Goal: Task Accomplishment & Management: Manage account settings

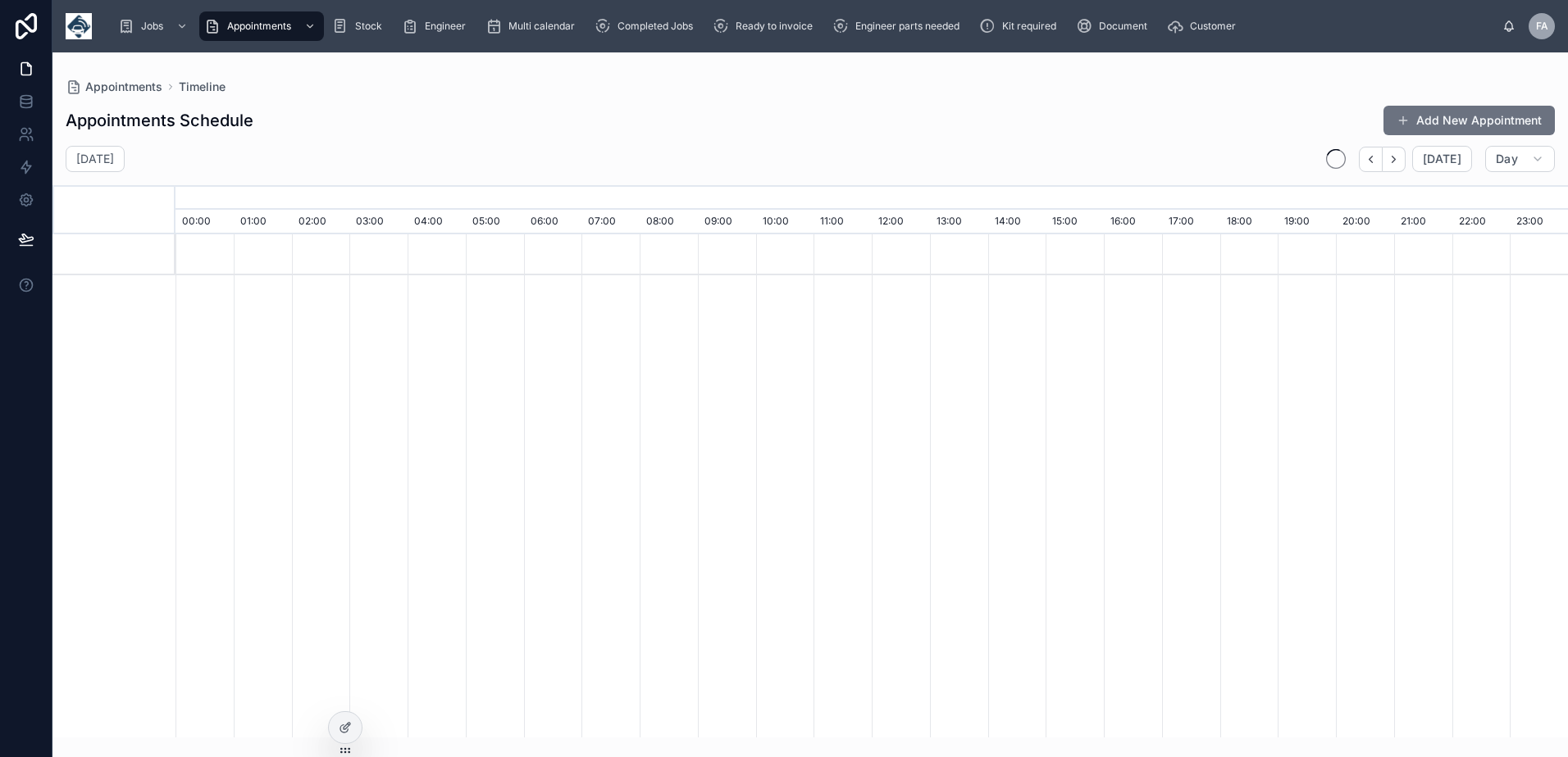
scroll to position [0, 9745]
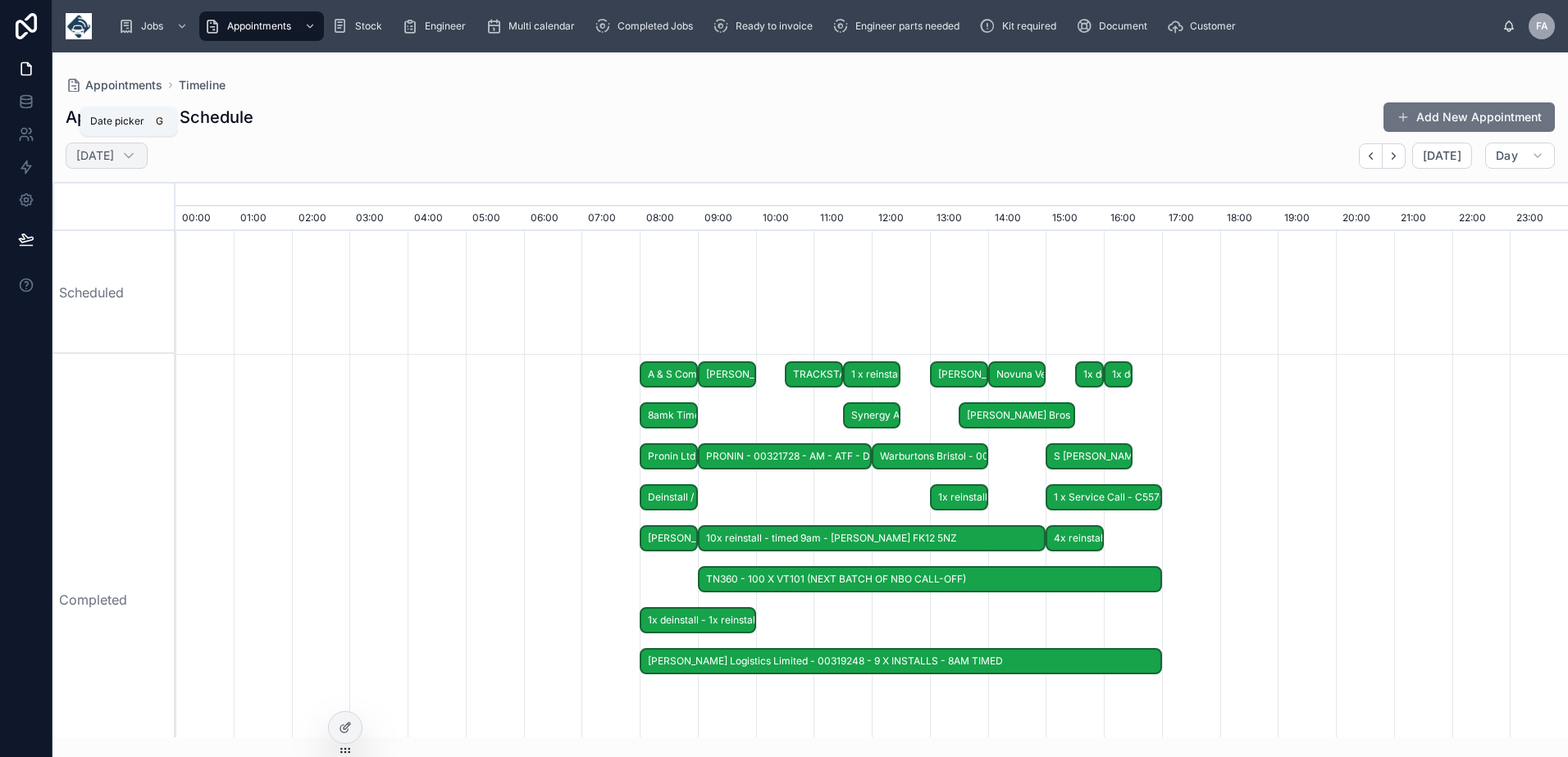
click at [137, 161] on icon at bounding box center [128, 155] width 16 height 16
select select "****"
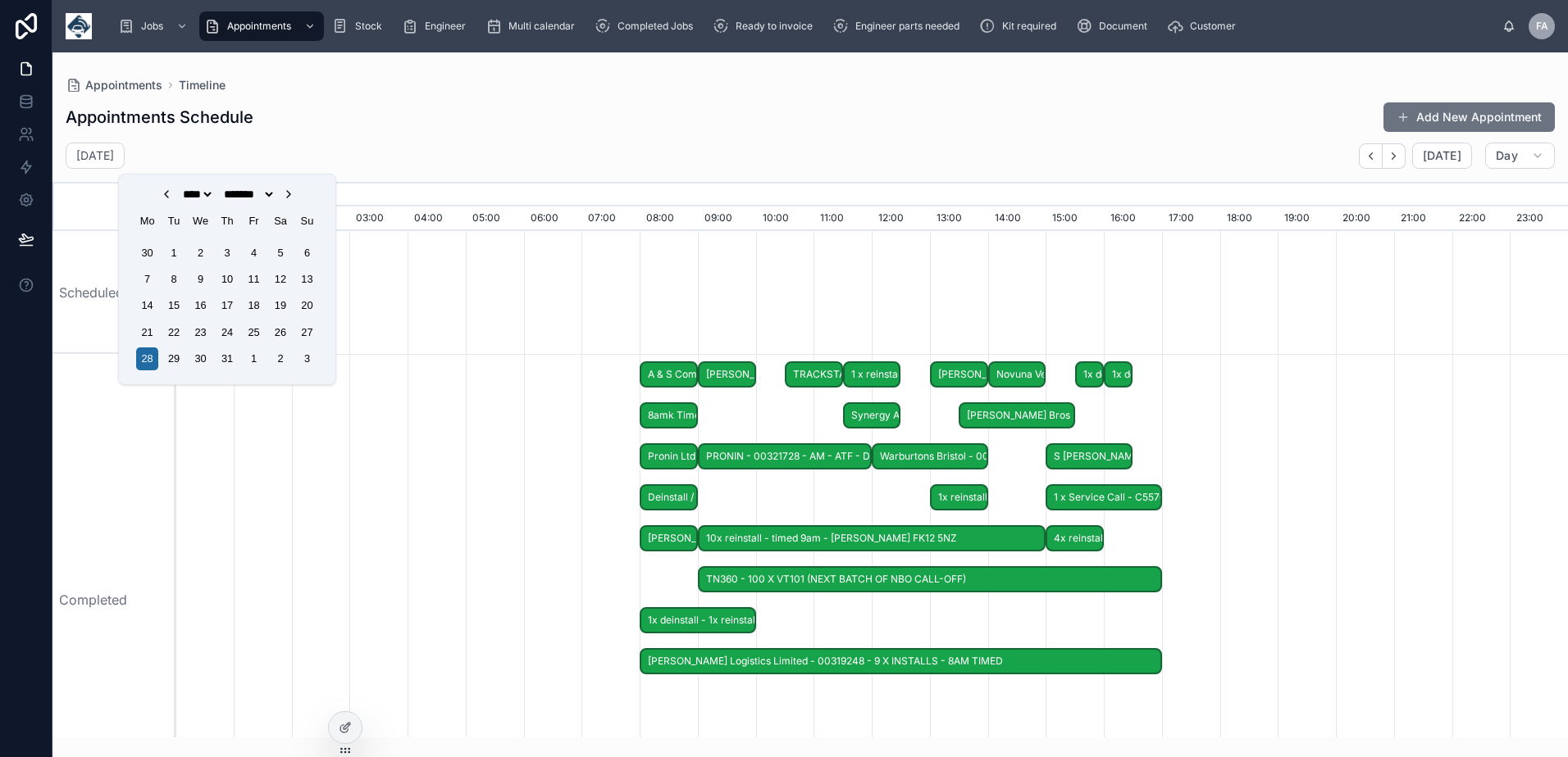
click at [295, 193] on icon "Choose Date" at bounding box center [289, 194] width 13 height 13
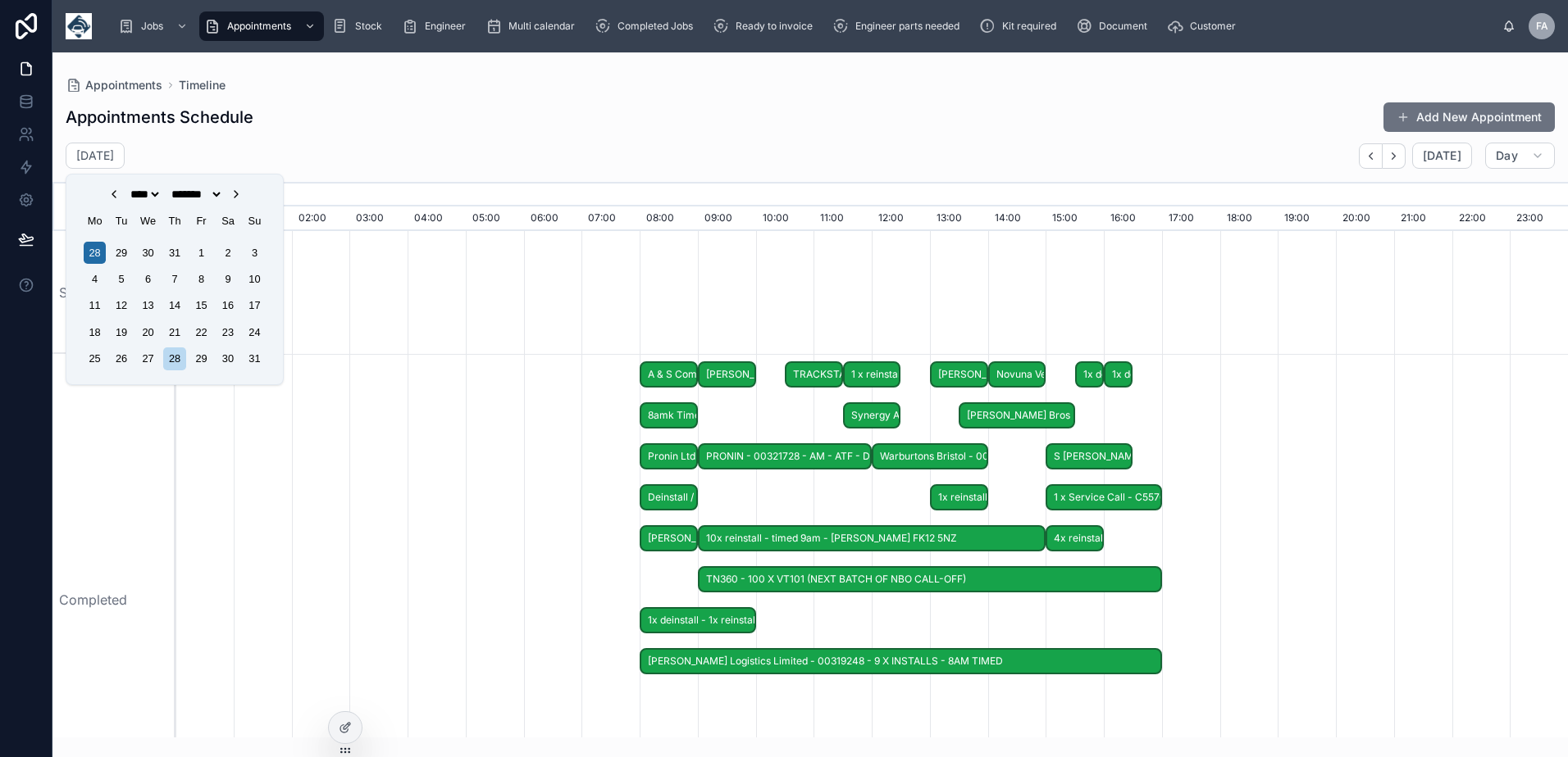
click at [237, 196] on icon "Choose Date" at bounding box center [235, 194] width 3 height 7
select select "*"
click at [127, 363] on div "30" at bounding box center [122, 359] width 23 height 23
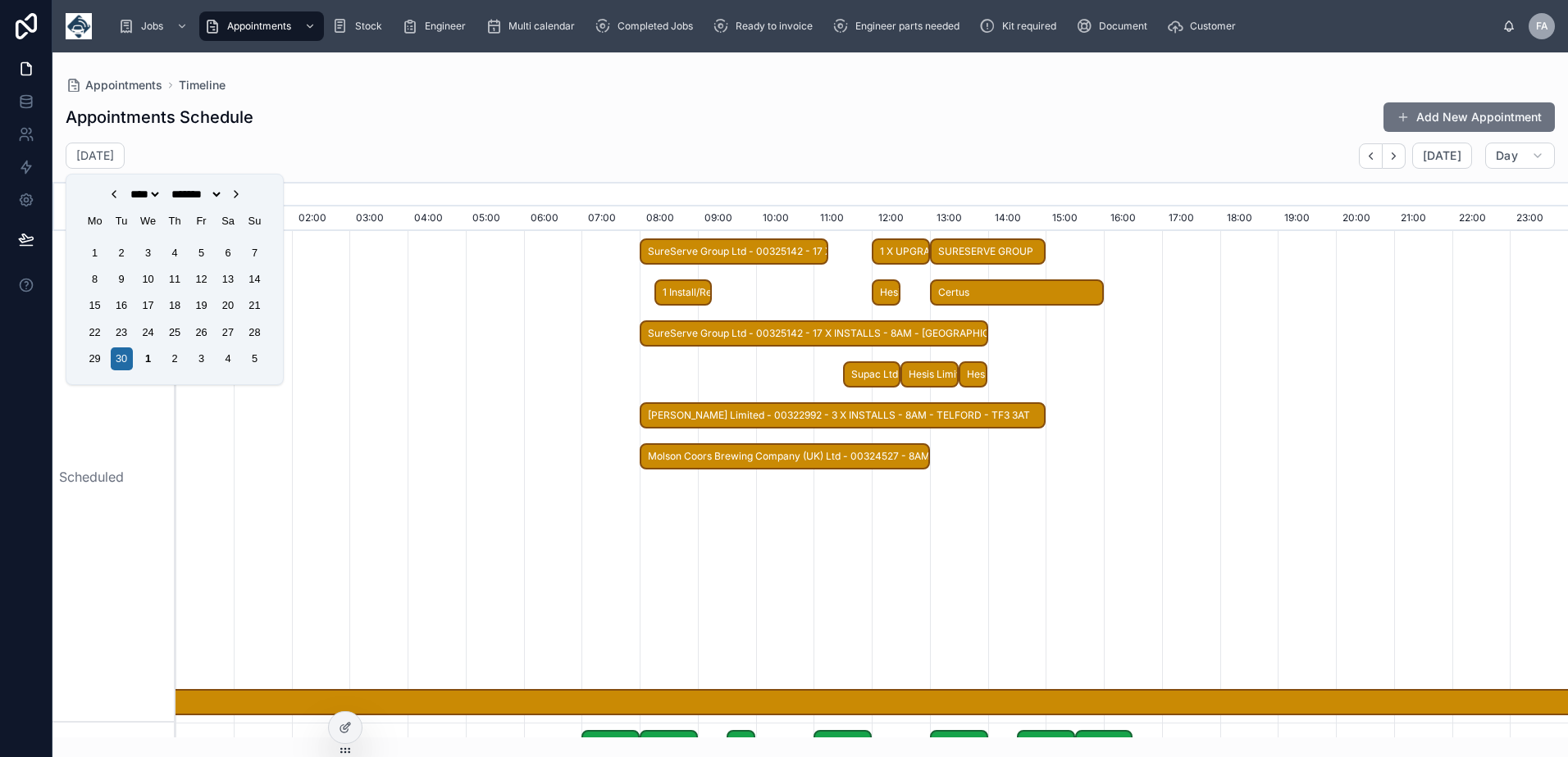
click at [412, 132] on div "Appointments Schedule Add New Appointment" at bounding box center [810, 117] width 1489 height 31
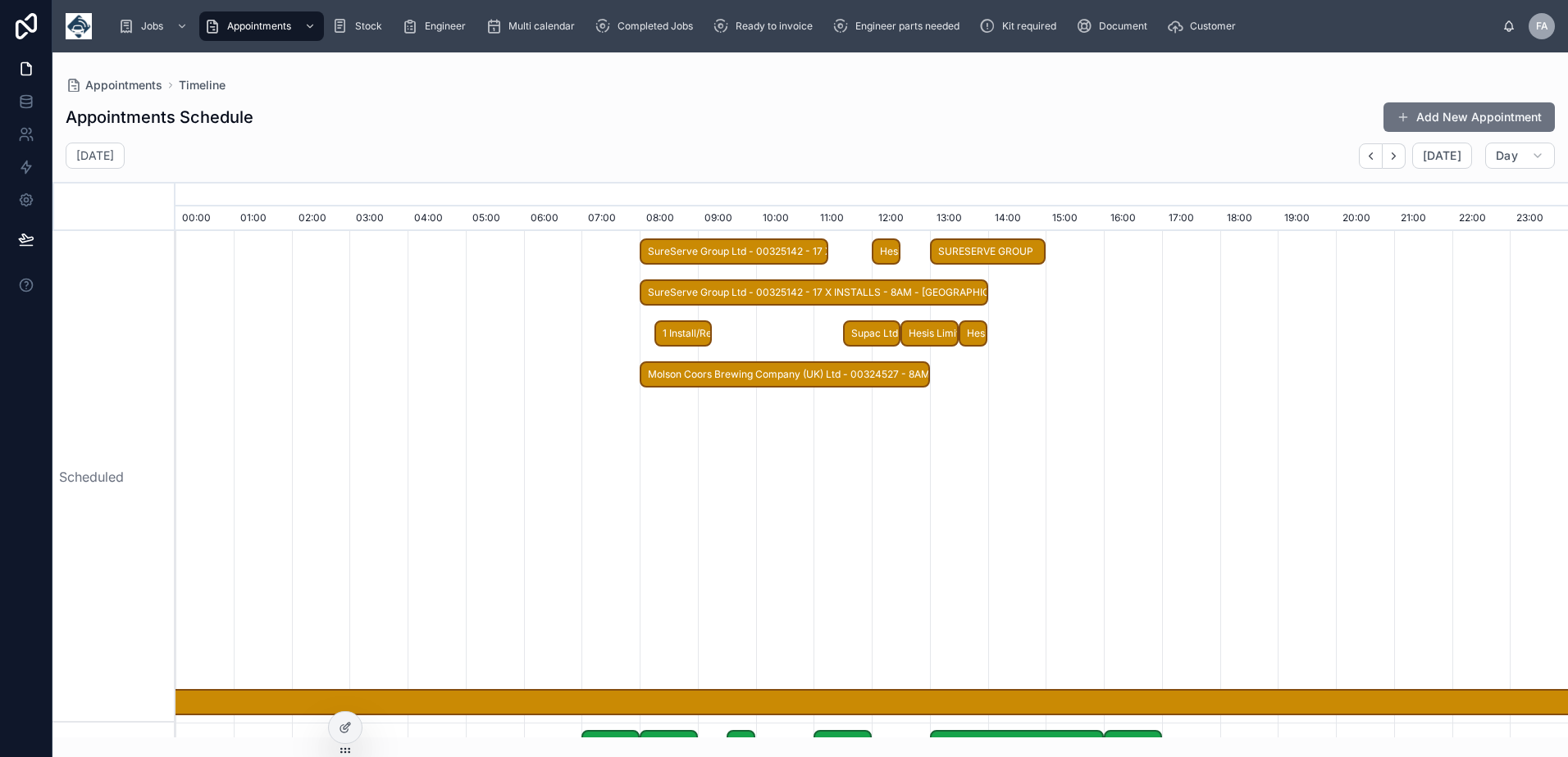
click at [692, 267] on div at bounding box center [871, 477] width 20883 height 491
click at [691, 256] on span "SureServe Group Ltd - 00325142 - 17 X INSTALLS - 8AM - LIVERPOOL - L7 9NJ" at bounding box center [734, 251] width 186 height 27
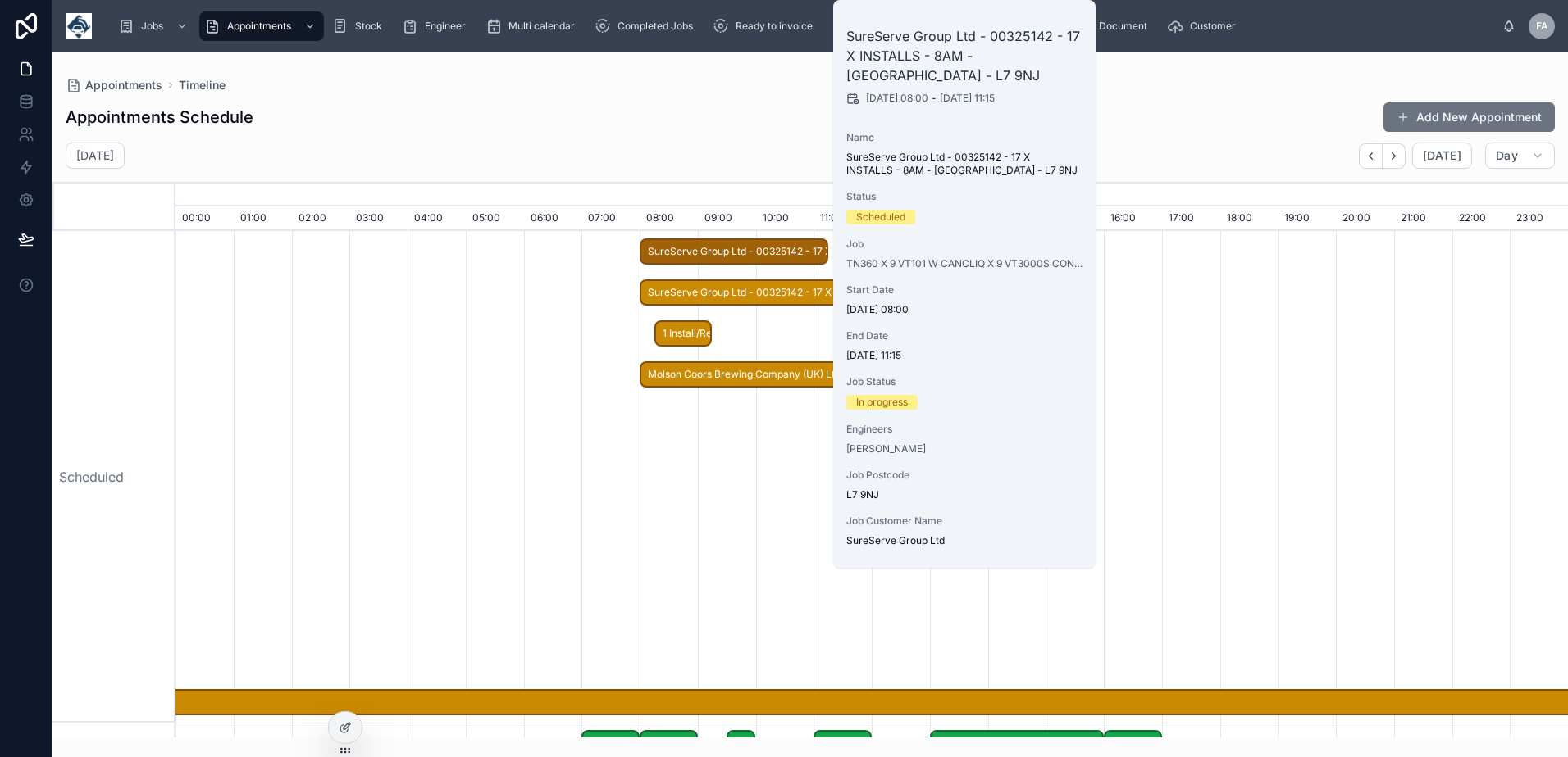
scroll to position [46, 0]
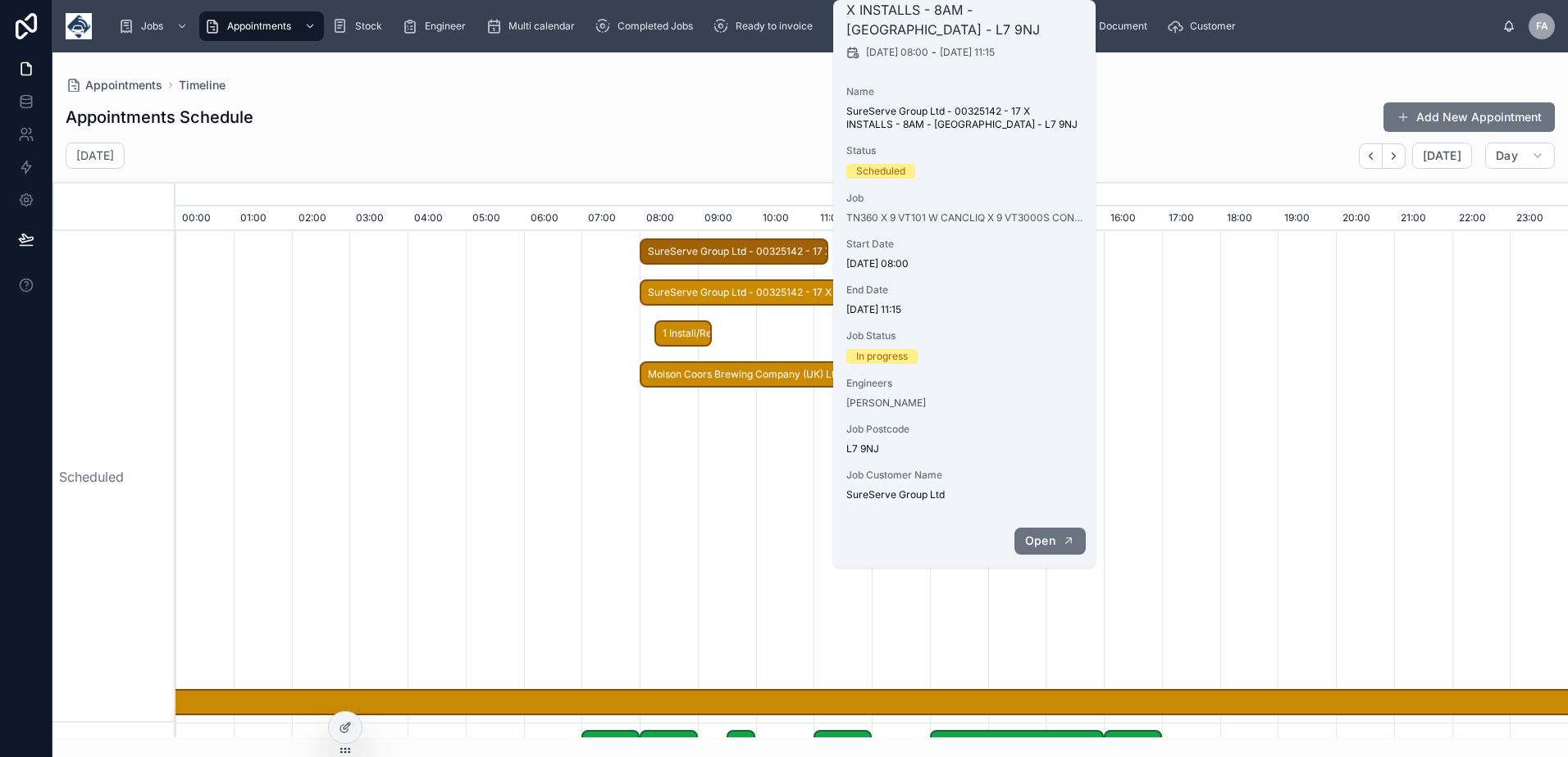
click at [1029, 543] on span "Open" at bounding box center [1040, 541] width 30 height 15
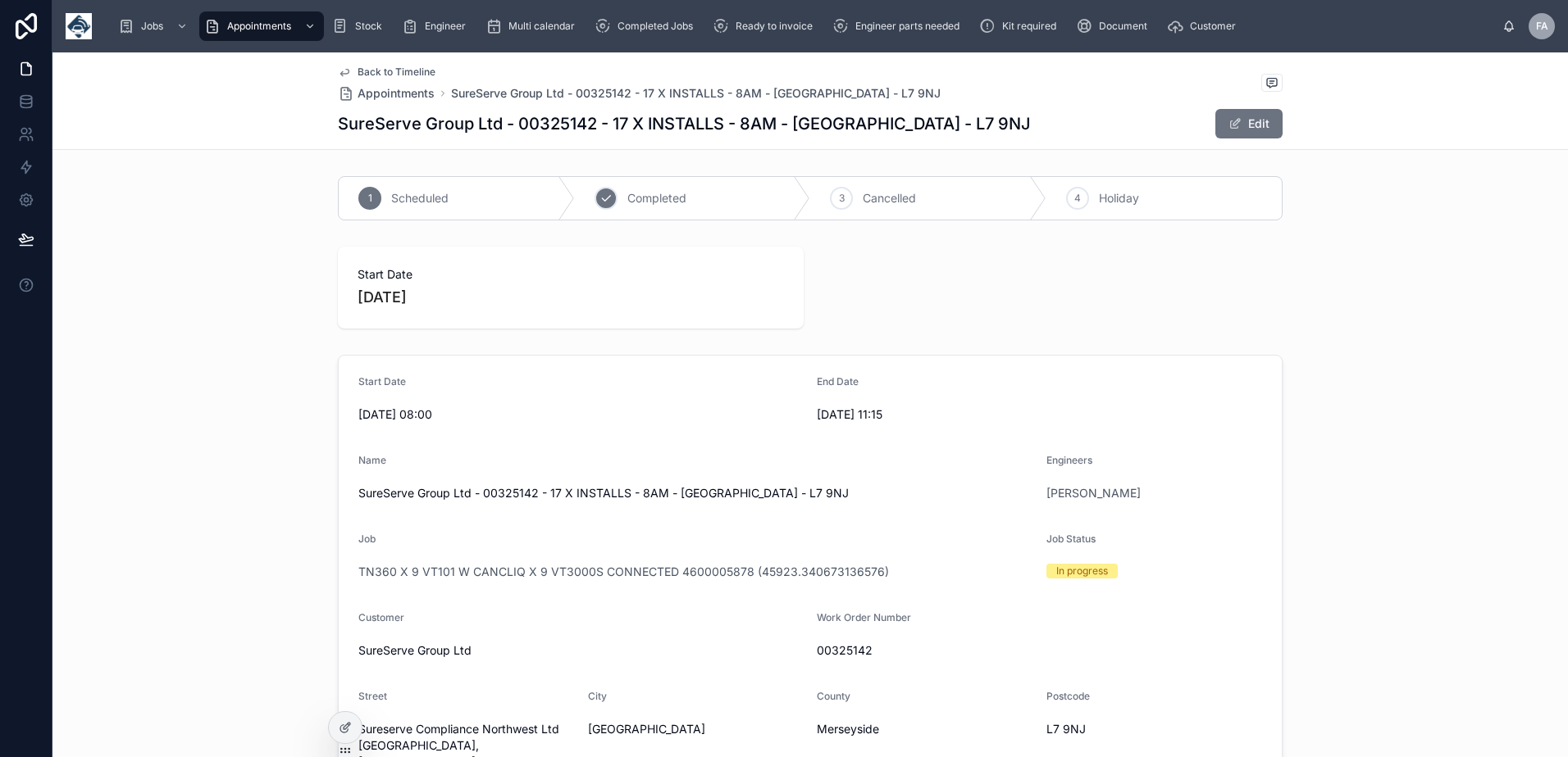
click at [605, 196] on icon at bounding box center [606, 199] width 13 height 13
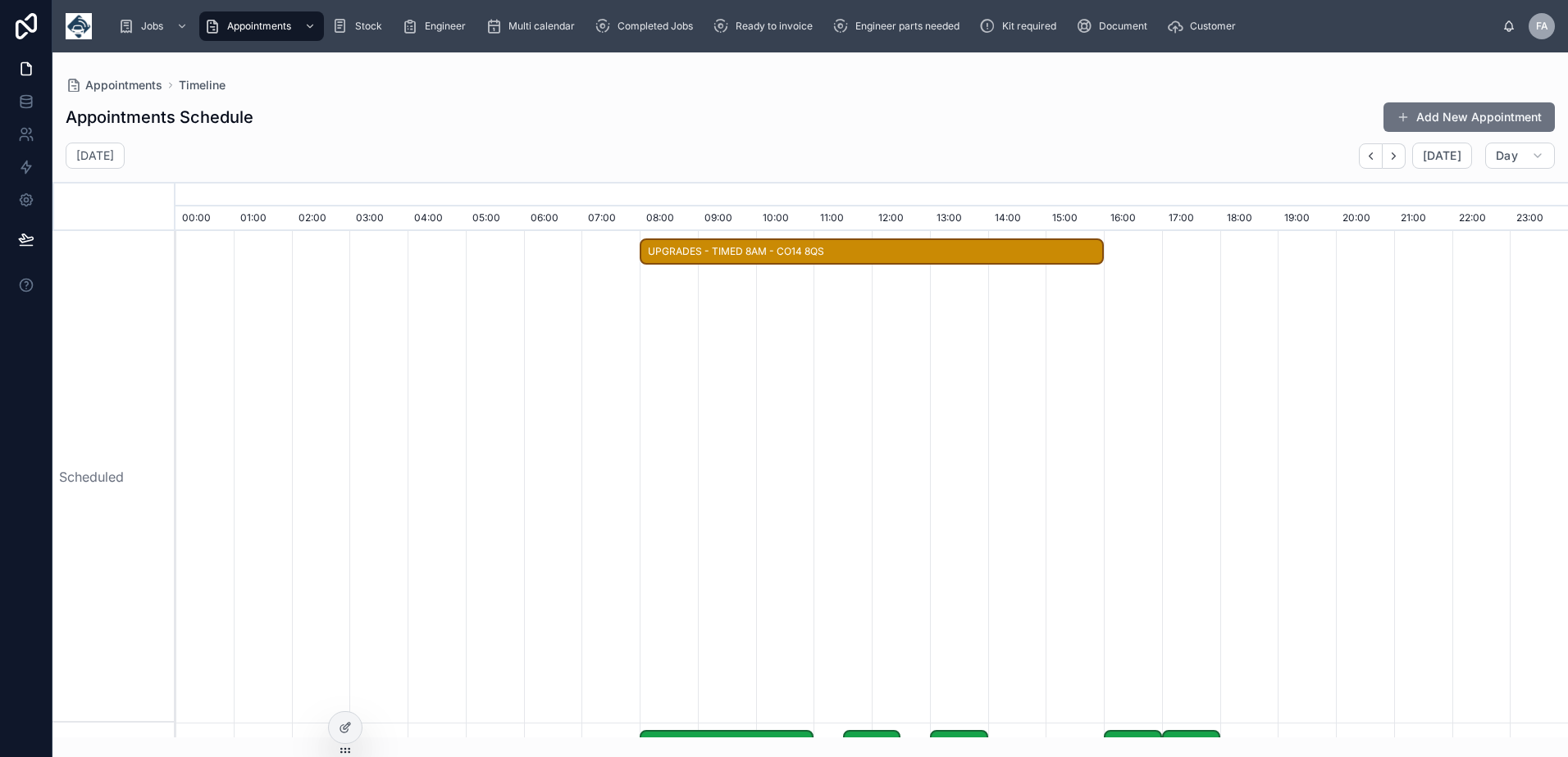
click at [0, 0] on div "SURESERVE GROUP 30/09/2025 13:00 - 30/09/2025 15:00 Name SURESERVE GROUP Status…" at bounding box center [0, 0] width 0 height 0
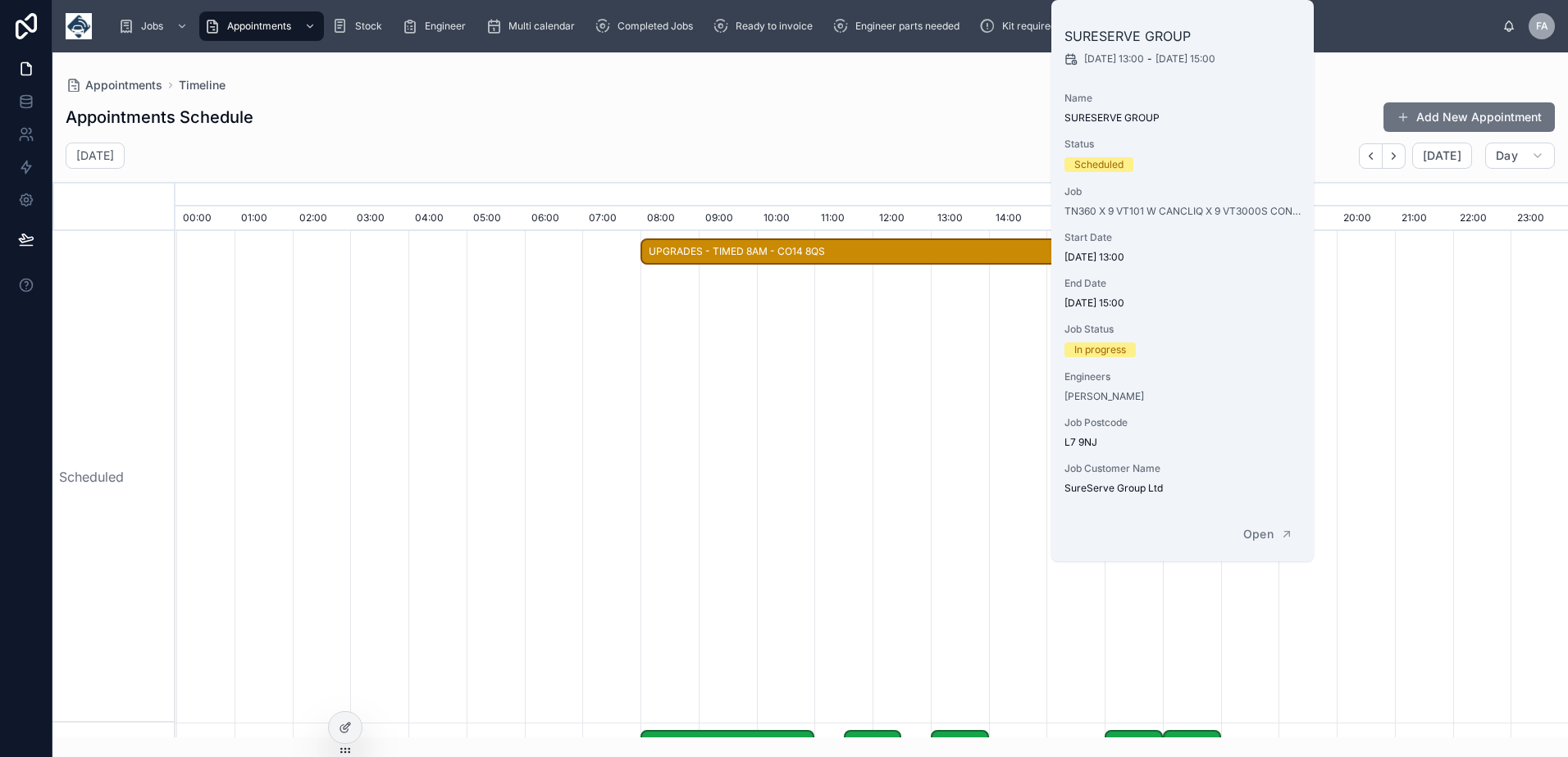
click at [1262, 538] on div "Appointments Timeline Appointments Schedule Add New Appointment Monday 29 Sept …" at bounding box center [810, 405] width 1515 height 705
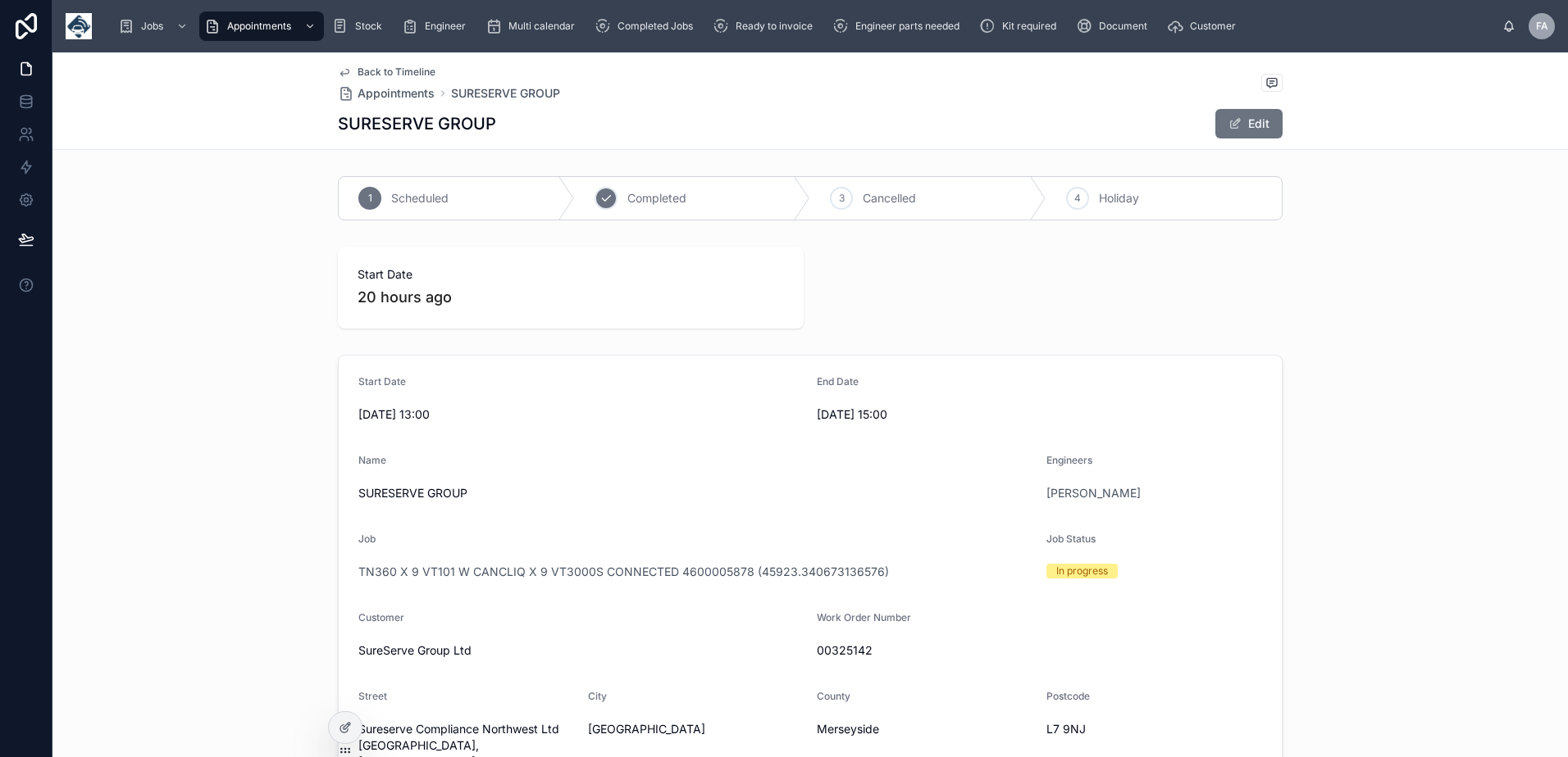
click at [599, 192] on icon at bounding box center [606, 199] width 13 height 13
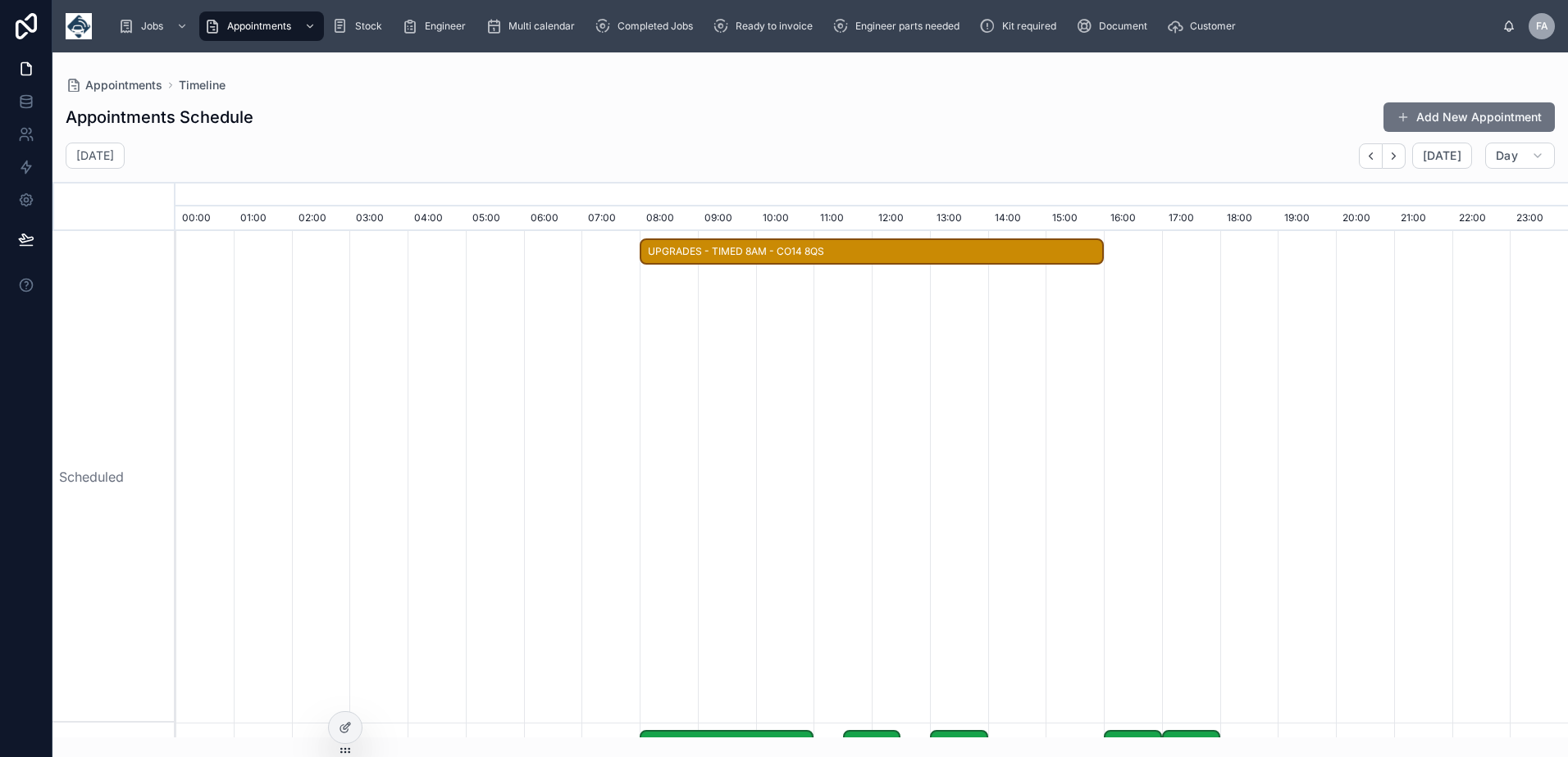
drag, startPoint x: 779, startPoint y: 252, endPoint x: 1013, endPoint y: 514, distance: 351.3
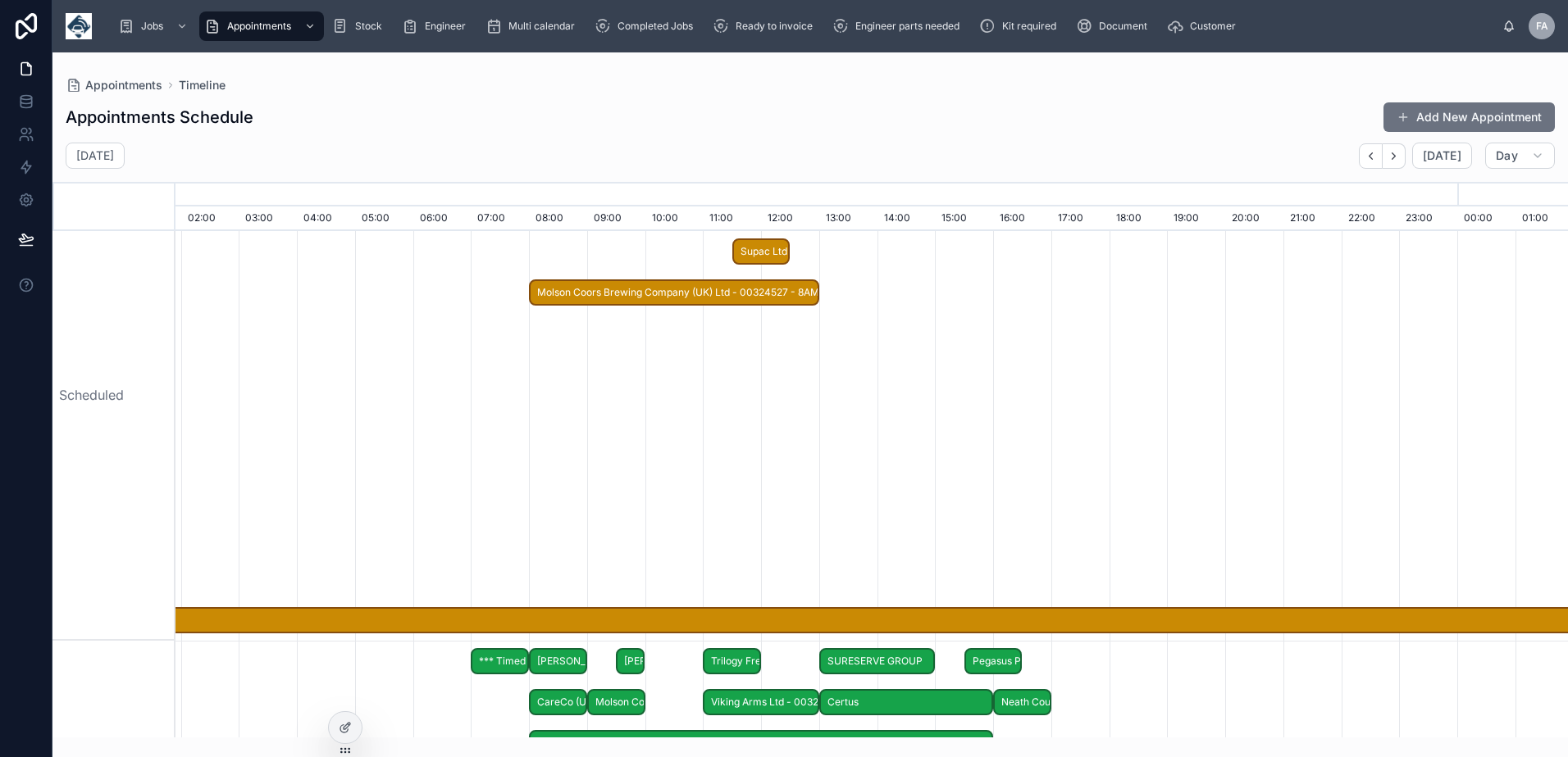
scroll to position [0, 9723]
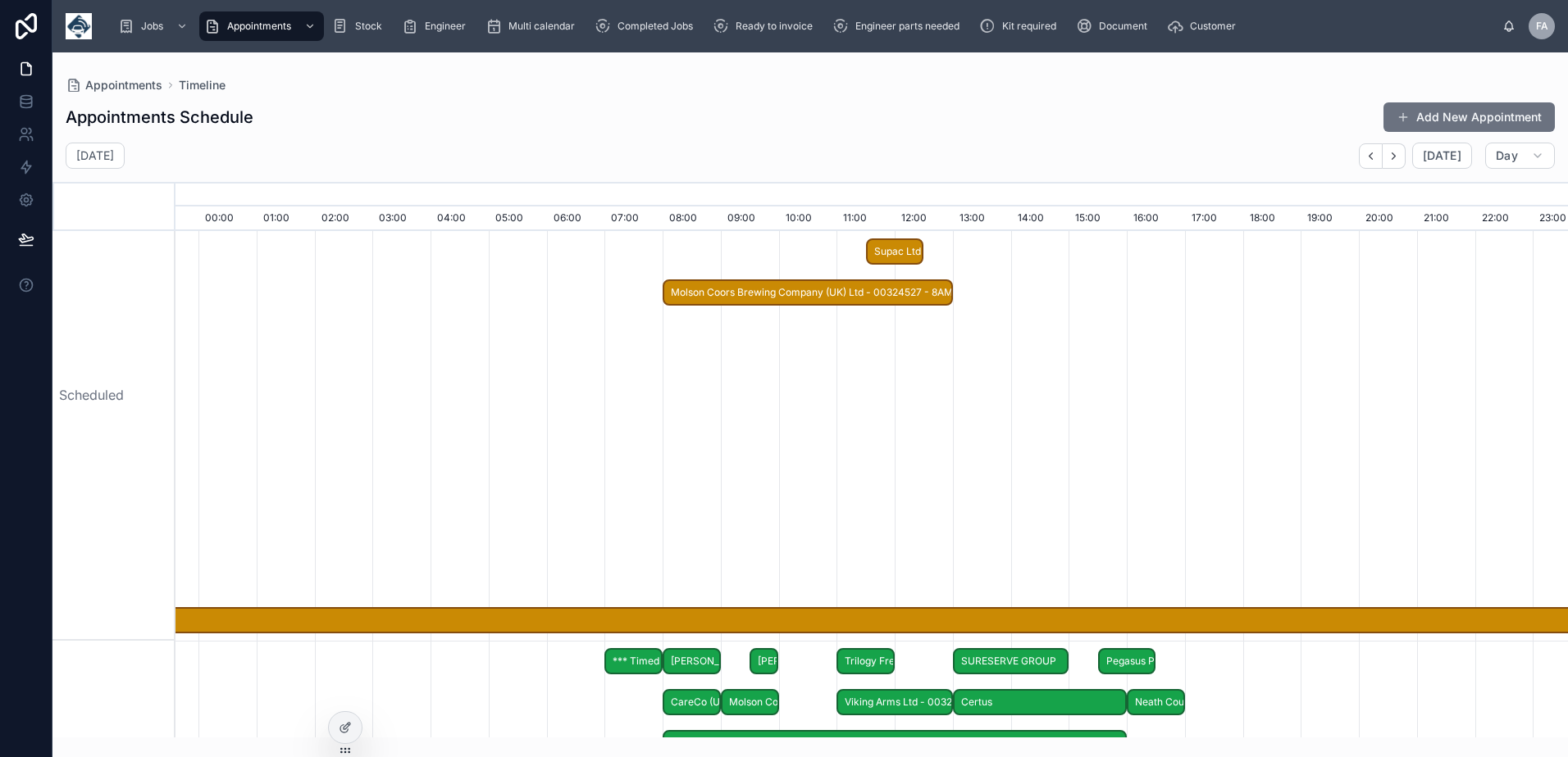
click at [1282, 447] on div at bounding box center [894, 395] width 20883 height 491
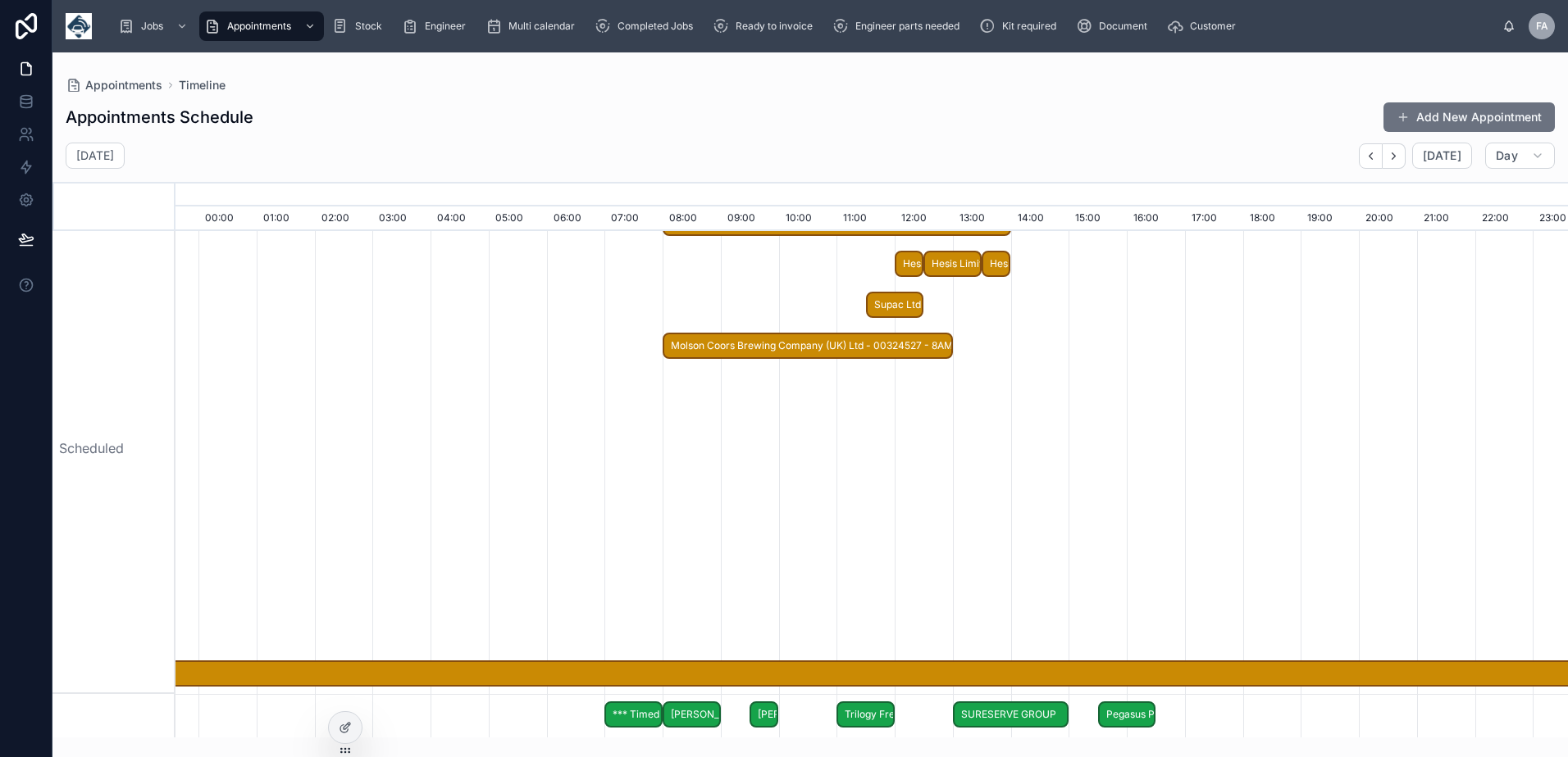
scroll to position [0, 0]
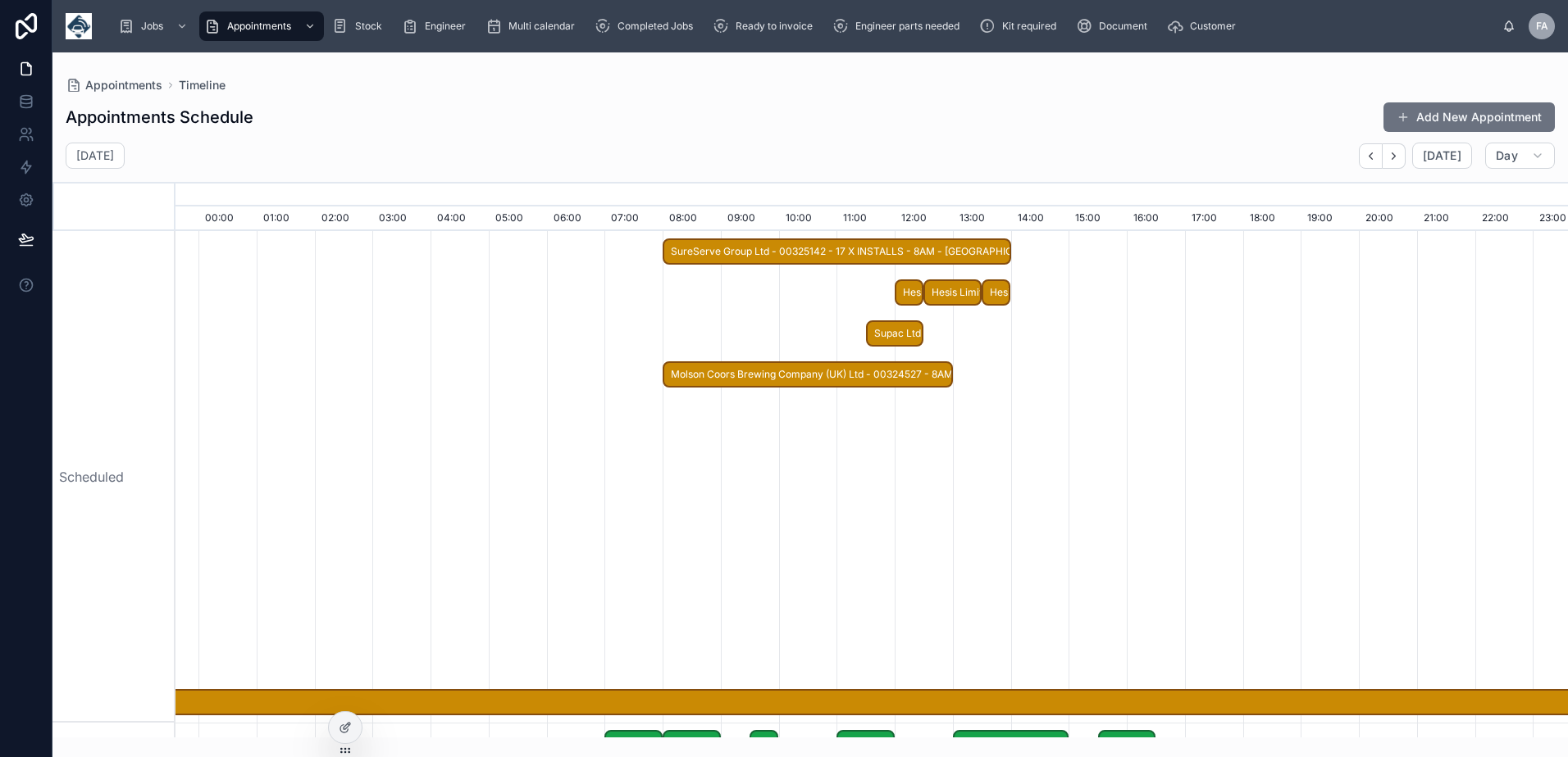
click at [938, 244] on span "SureServe Group Ltd - 00325142 - 17 X INSTALLS - 8AM - LIVERPOOL - L20 8LP" at bounding box center [836, 251] width 346 height 27
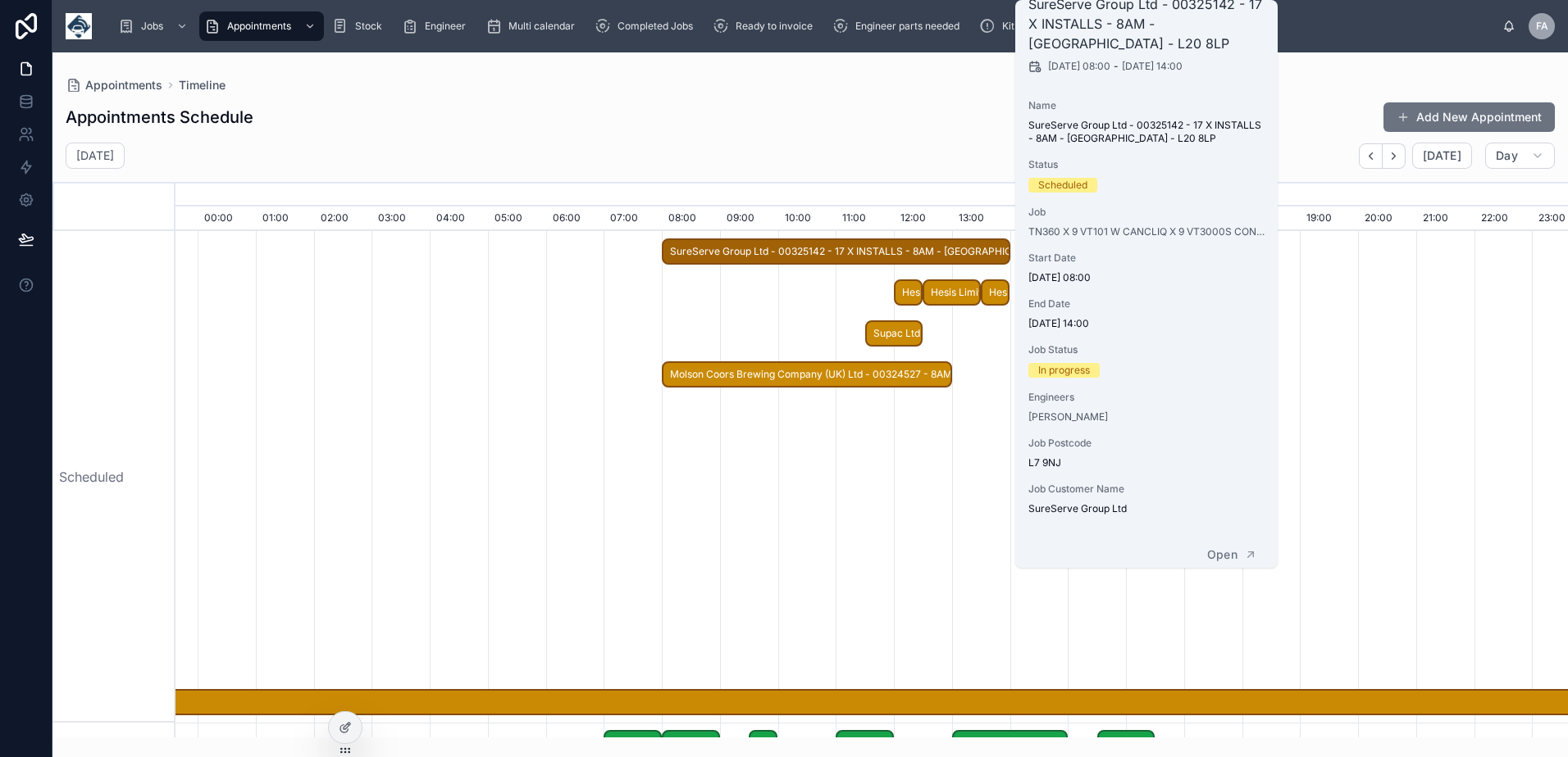
scroll to position [46, 0]
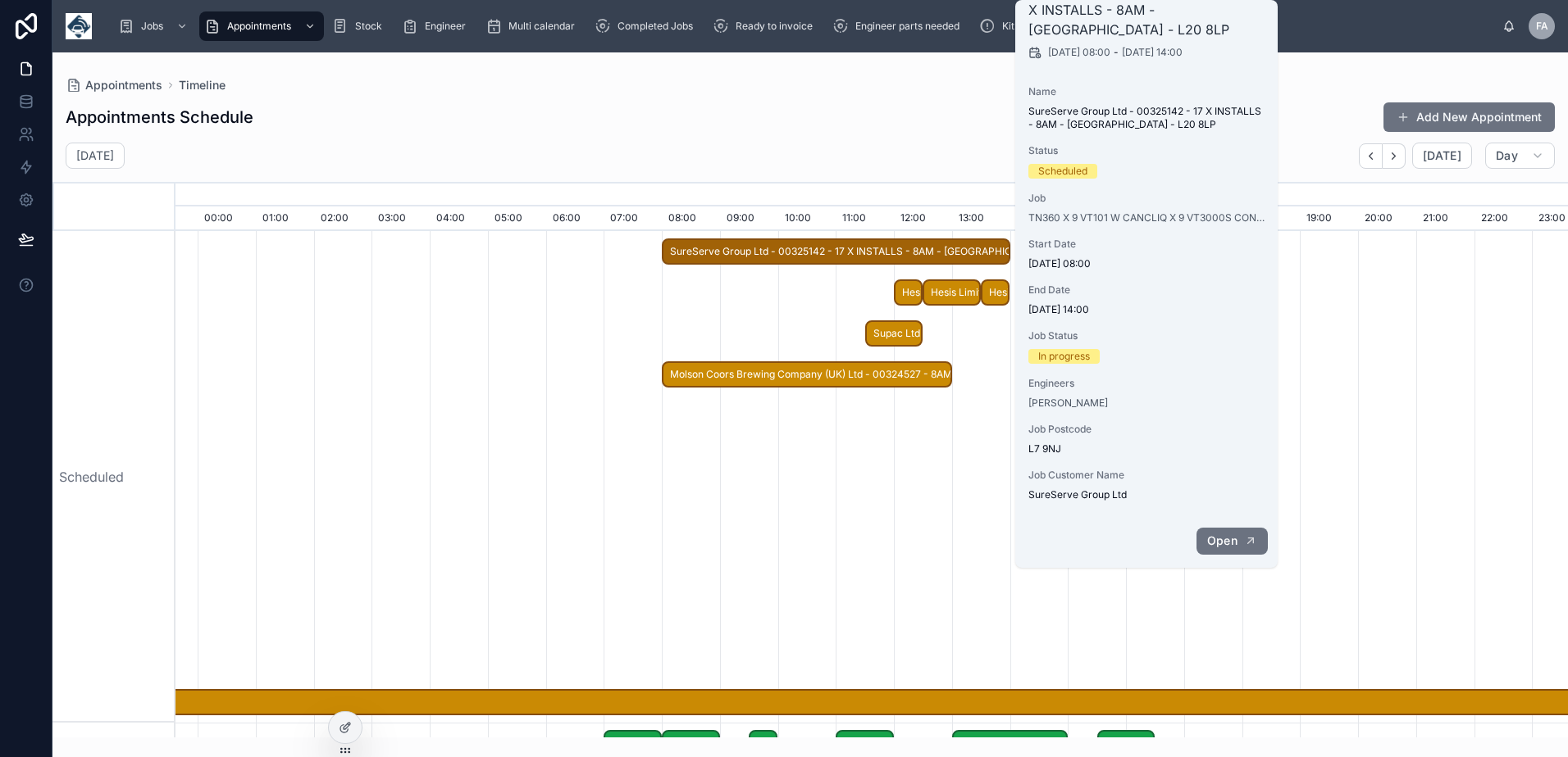
click at [1239, 540] on button "Open" at bounding box center [1232, 541] width 72 height 27
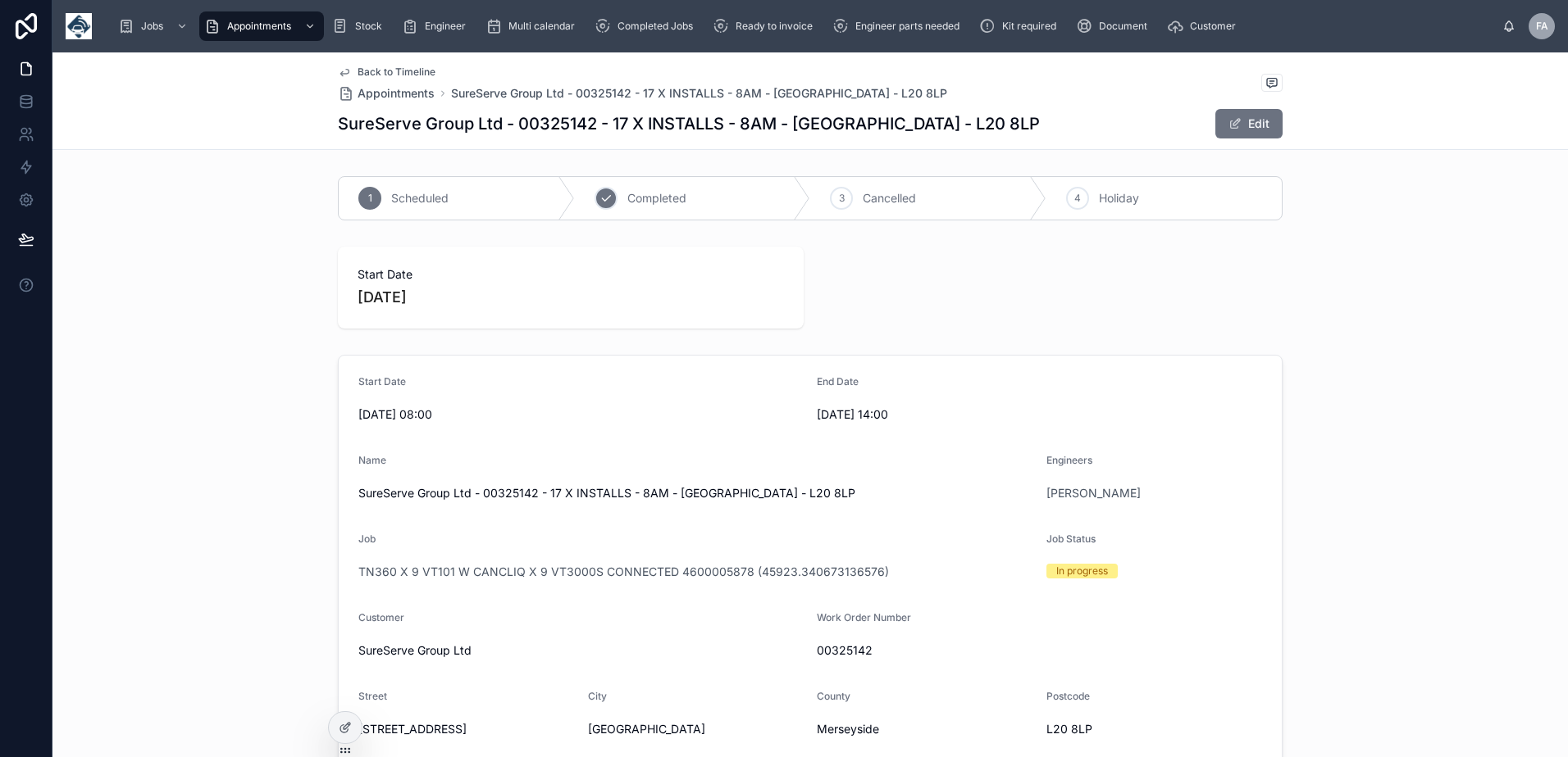
click at [620, 202] on div "2 Completed" at bounding box center [692, 198] width 236 height 42
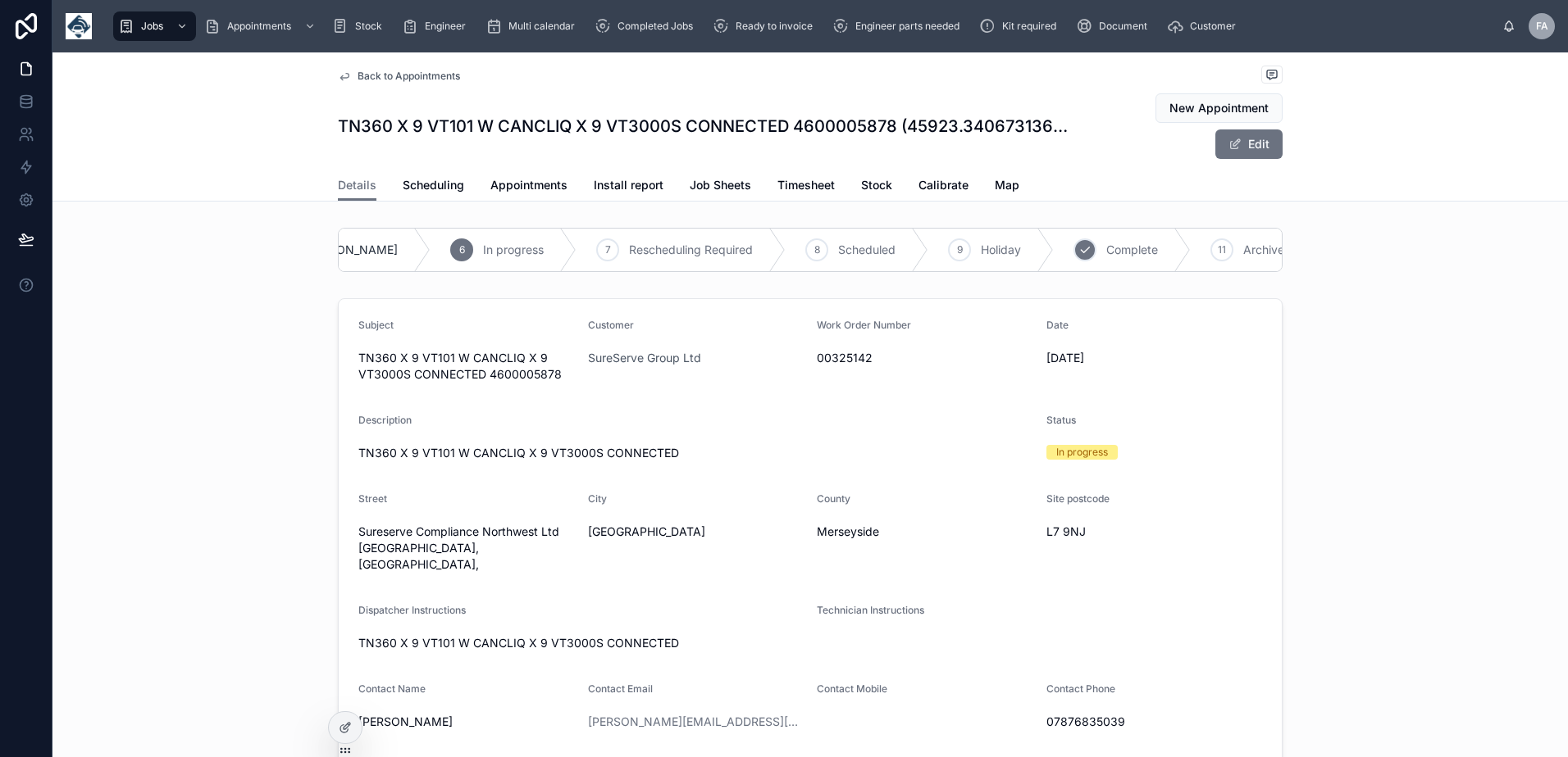
click at [1106, 252] on span "Complete" at bounding box center [1131, 250] width 52 height 16
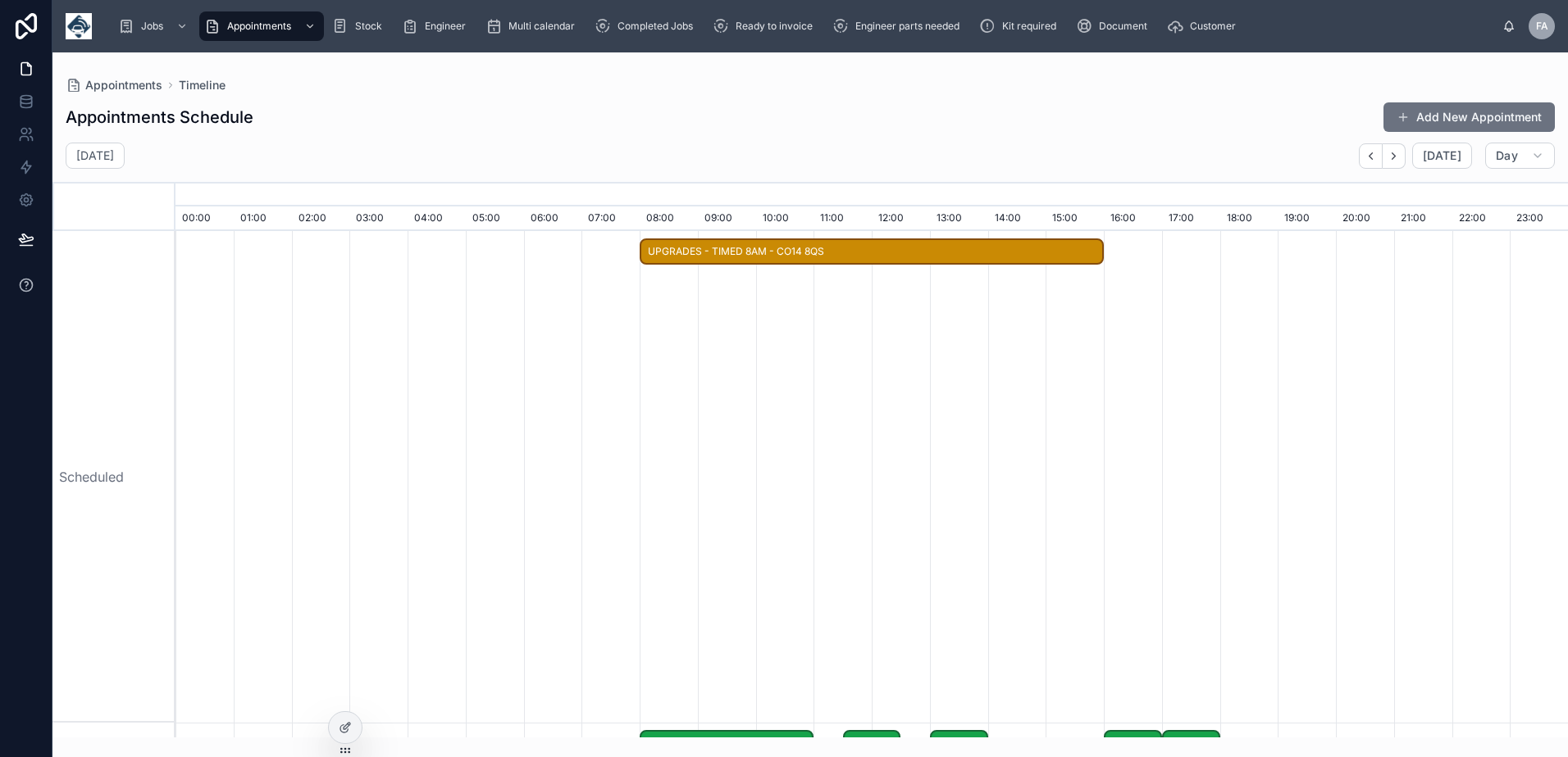
scroll to position [0, 9745]
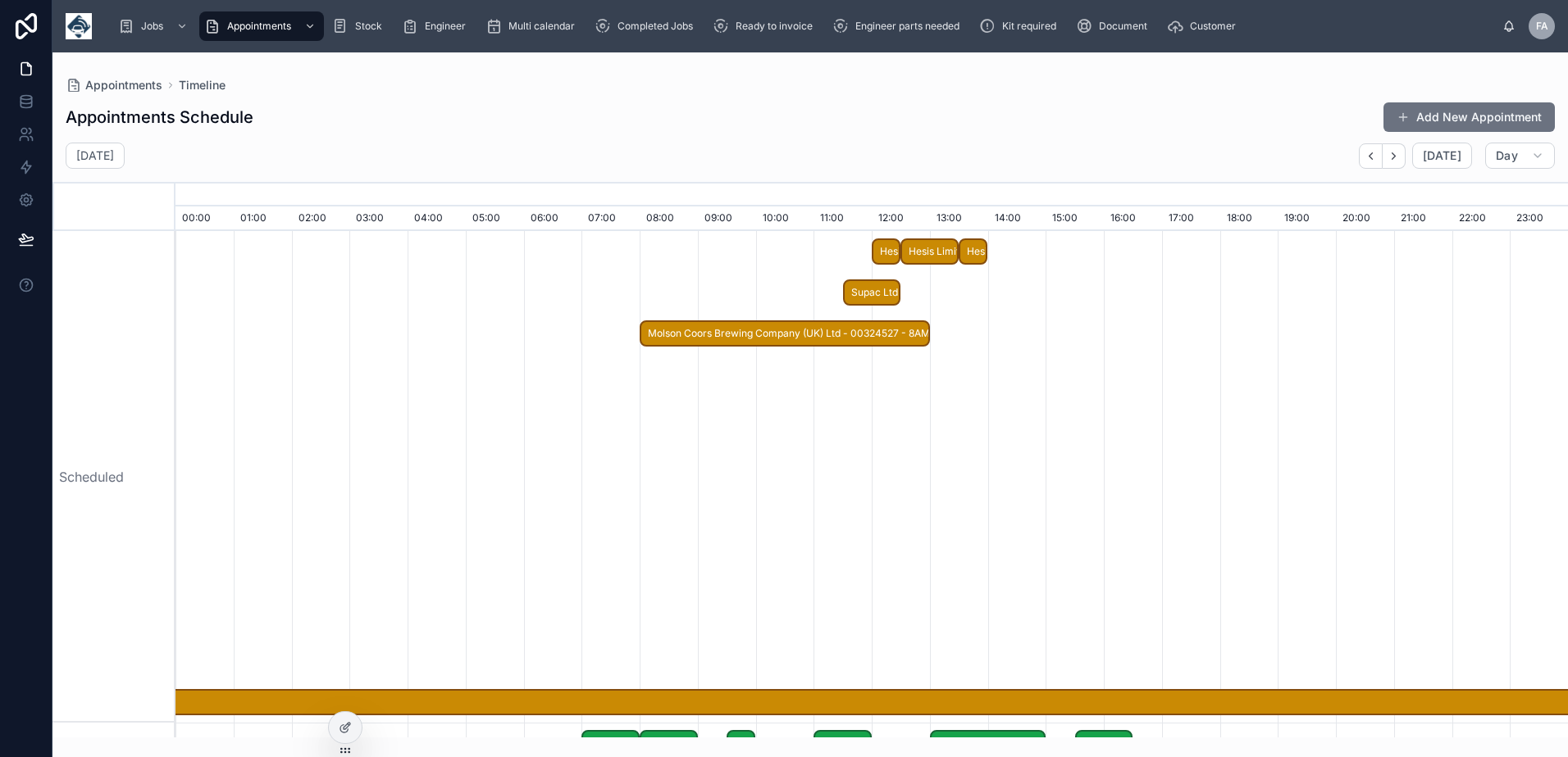
click at [891, 255] on span "Hesis Limited - 00325354 - 1 X DEINSTALL - PM 1 HOURS NOTICE - LIVERPOOL - L7 9…" at bounding box center [885, 251] width 25 height 27
click at [0, 0] on h2 "Hesis Limited - 00325354 - 1 X DEINSTALL - PM 1 HOURS NOTICE - LIVERPOOL - L7 9…" at bounding box center [0, 0] width 0 height 0
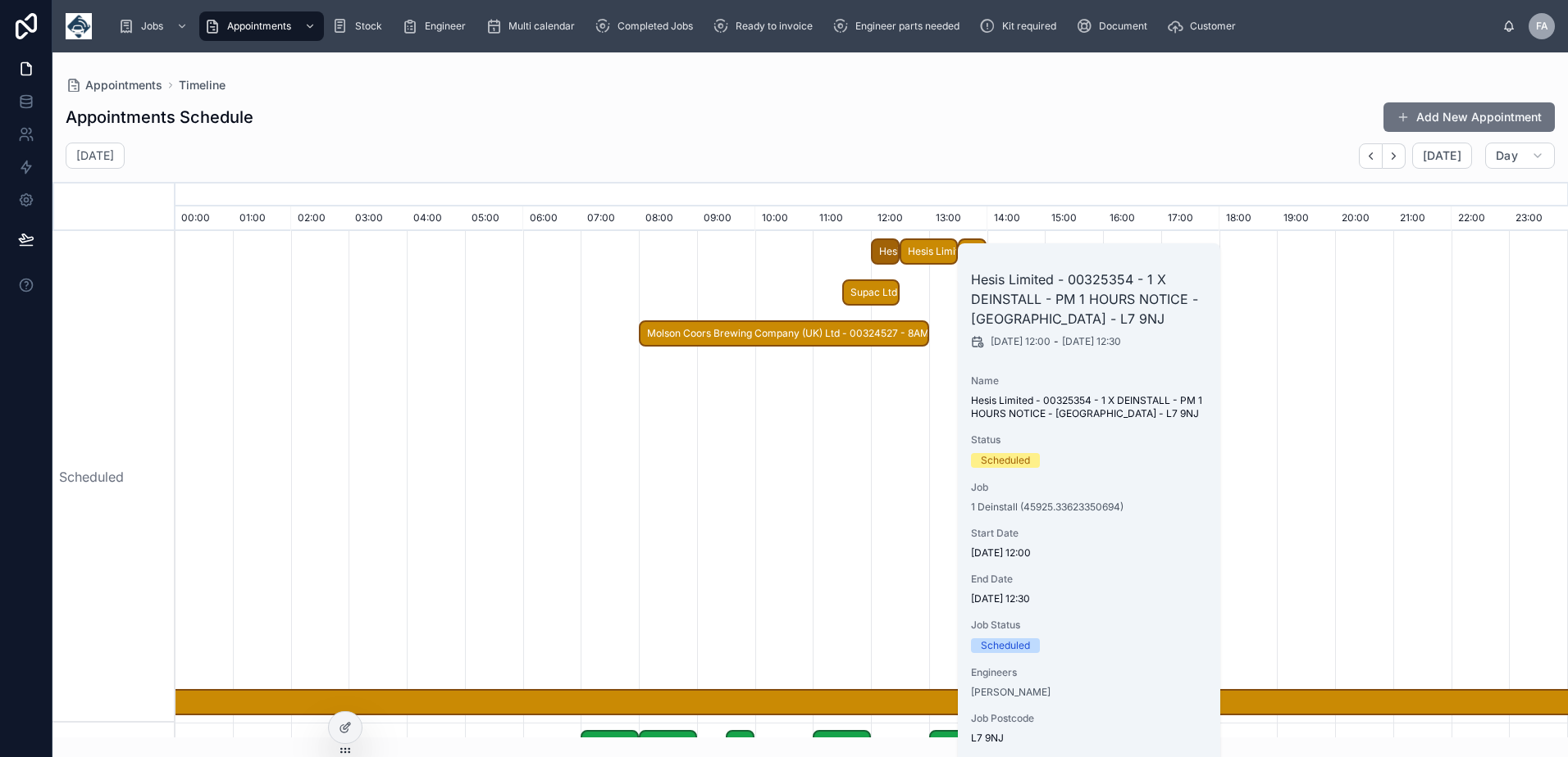
click at [891, 255] on span "Hesis Limited - 00325354 - 1 X DEINSTALL - PM 1 HOURS NOTICE - LIVERPOOL - L7 9…" at bounding box center [884, 251] width 25 height 27
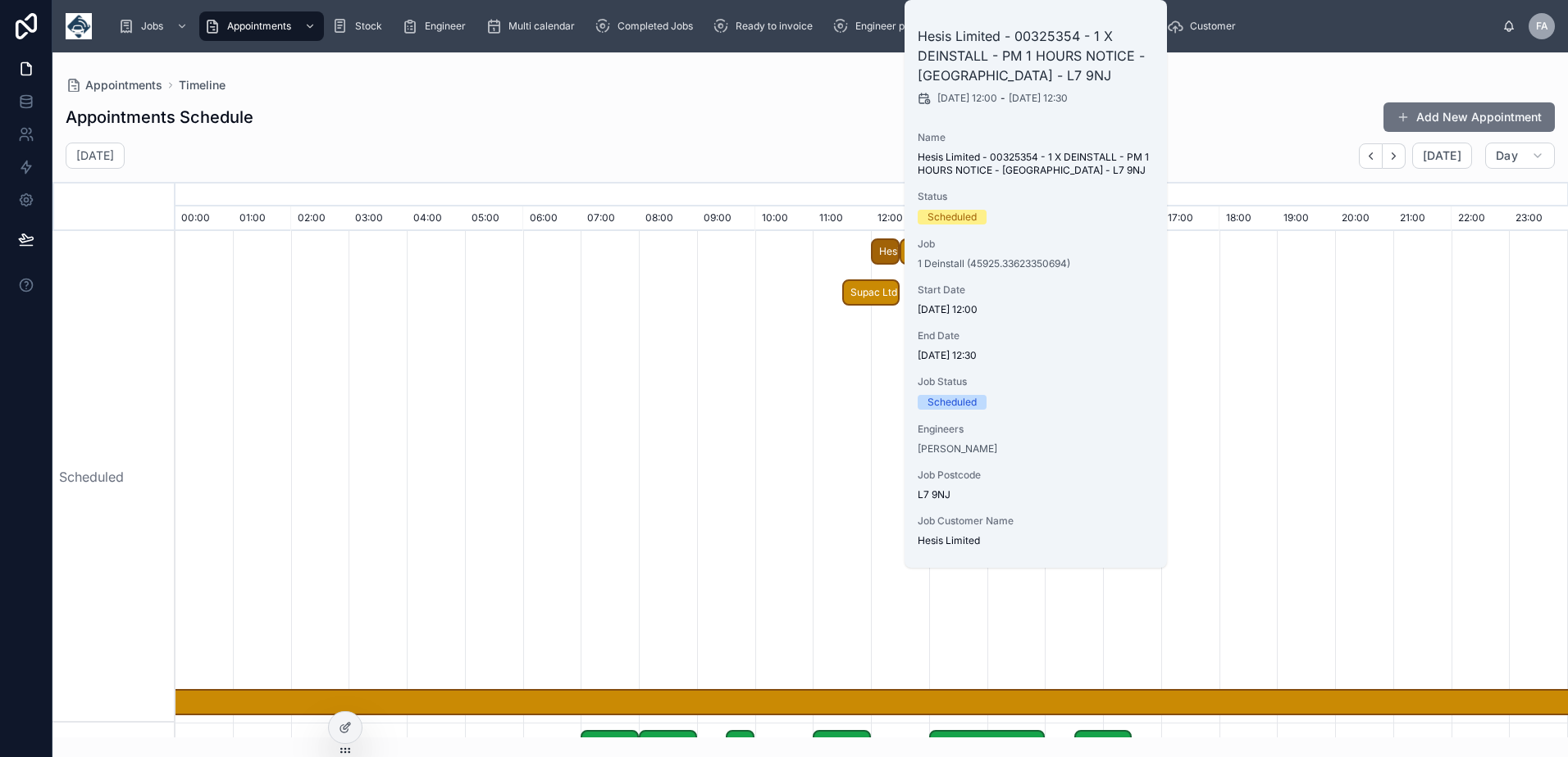
scroll to position [46, 0]
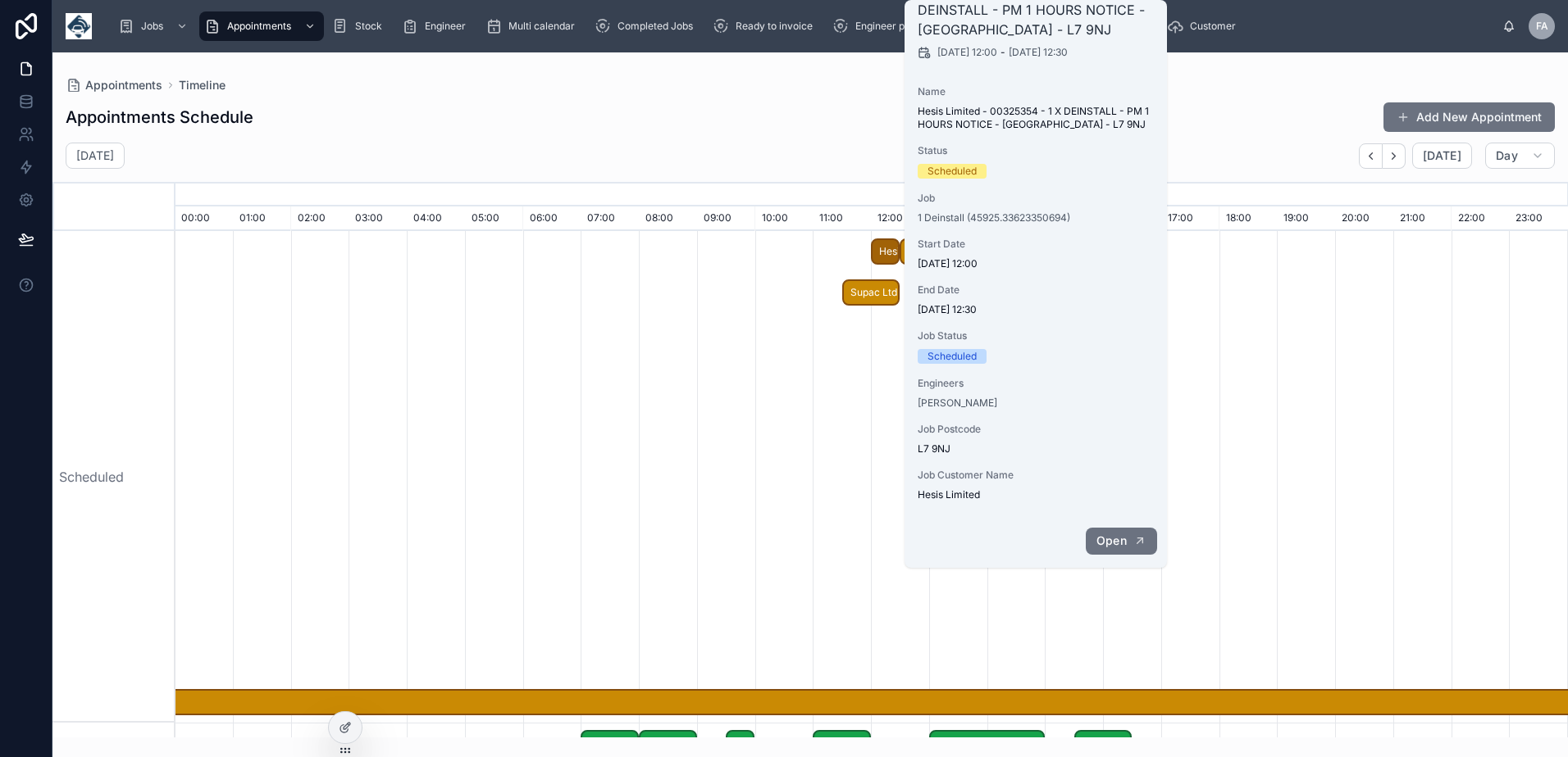
click at [1105, 534] on span "Open" at bounding box center [1111, 541] width 30 height 15
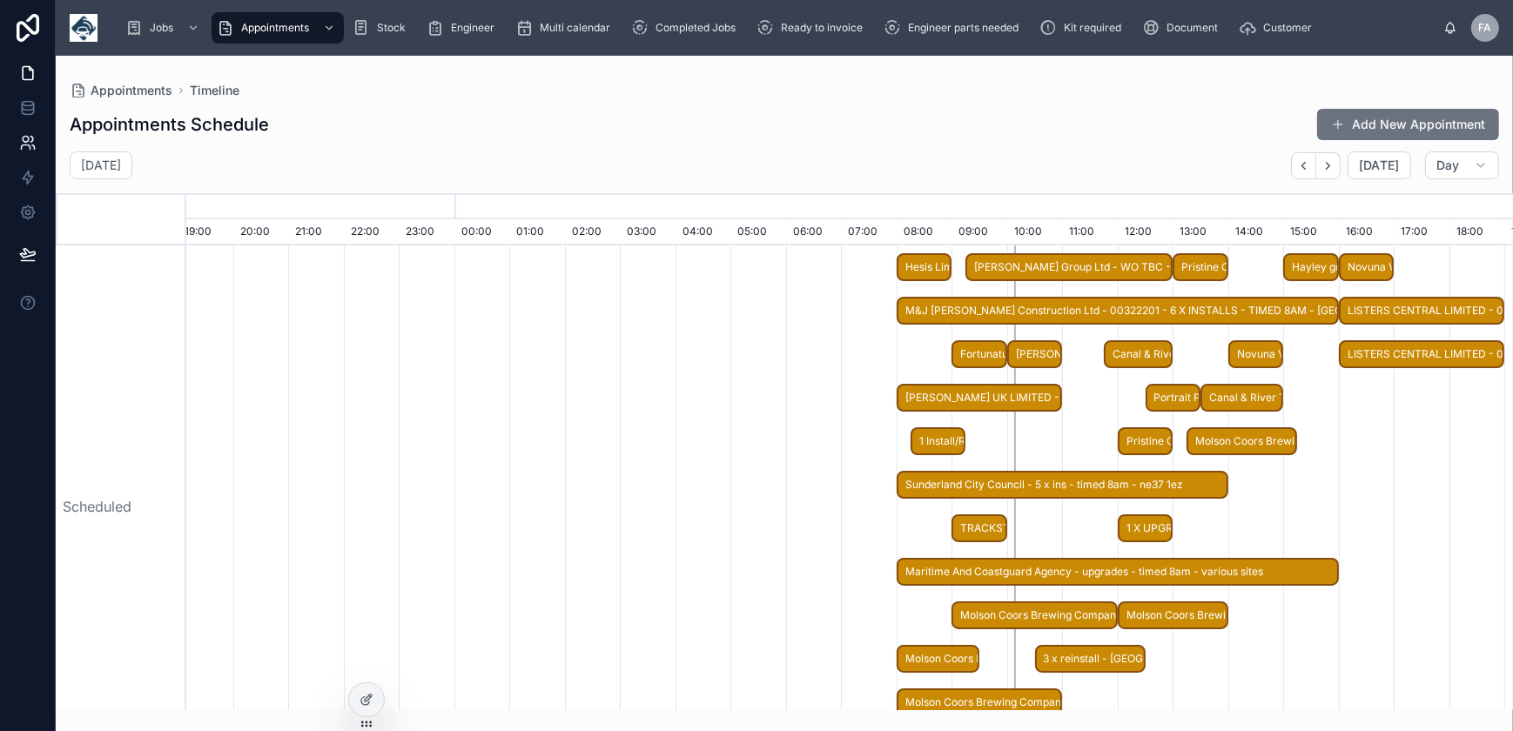
scroll to position [0, 9289]
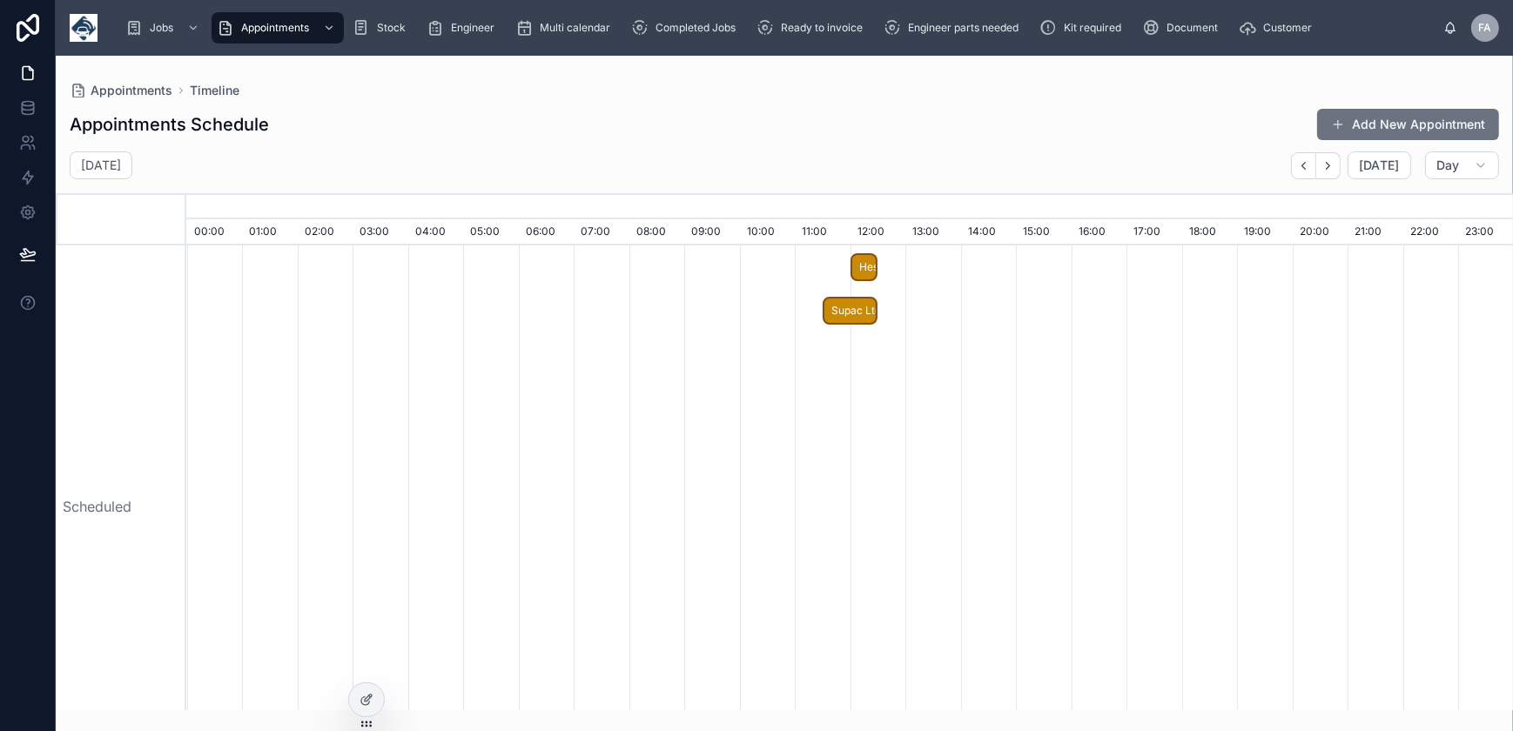
click at [865, 270] on span "Hesis Limited - 00325354 - 1 X DEINSTALL - PM 1 HOURS NOTICE - LIVERPOOL - L7 9…" at bounding box center [864, 267] width 24 height 29
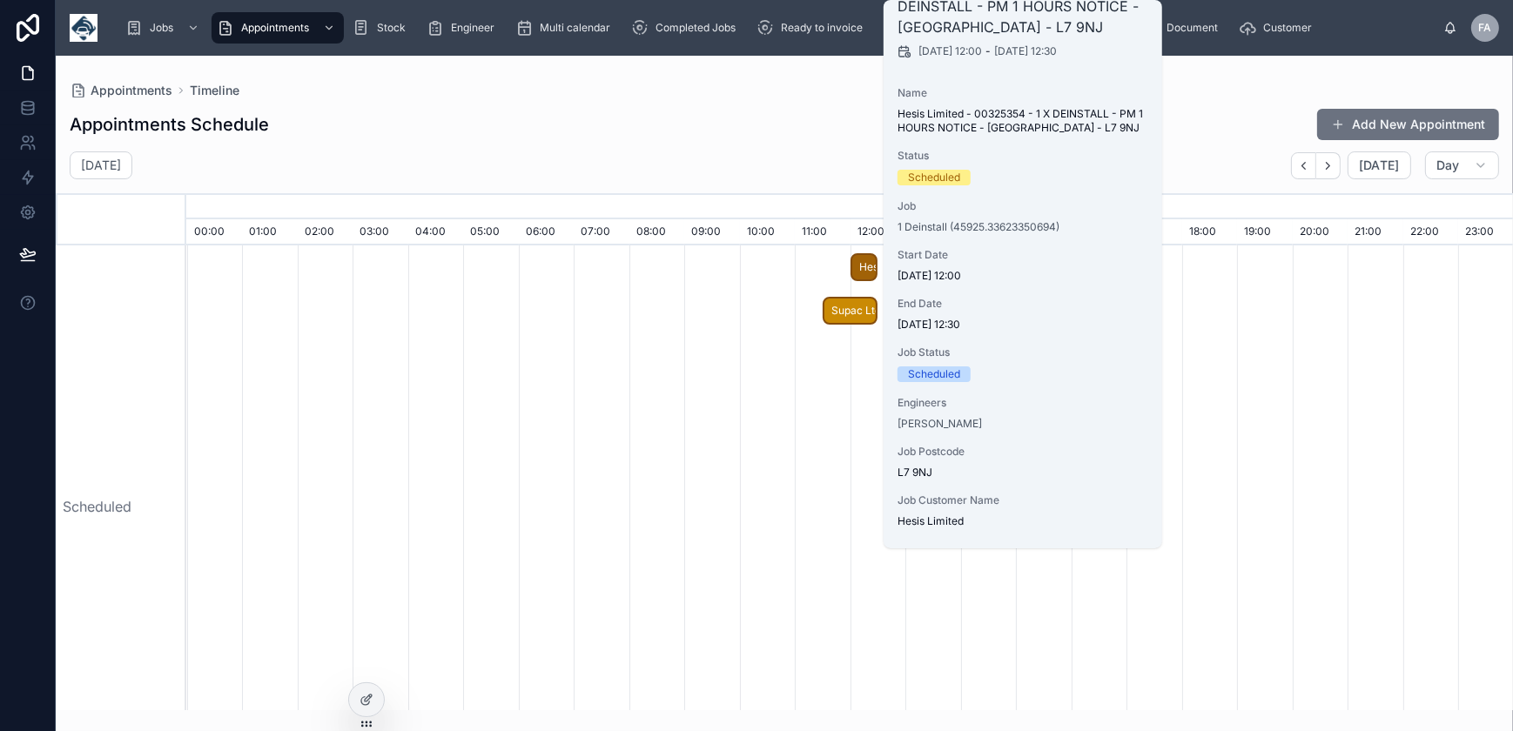
scroll to position [103, 0]
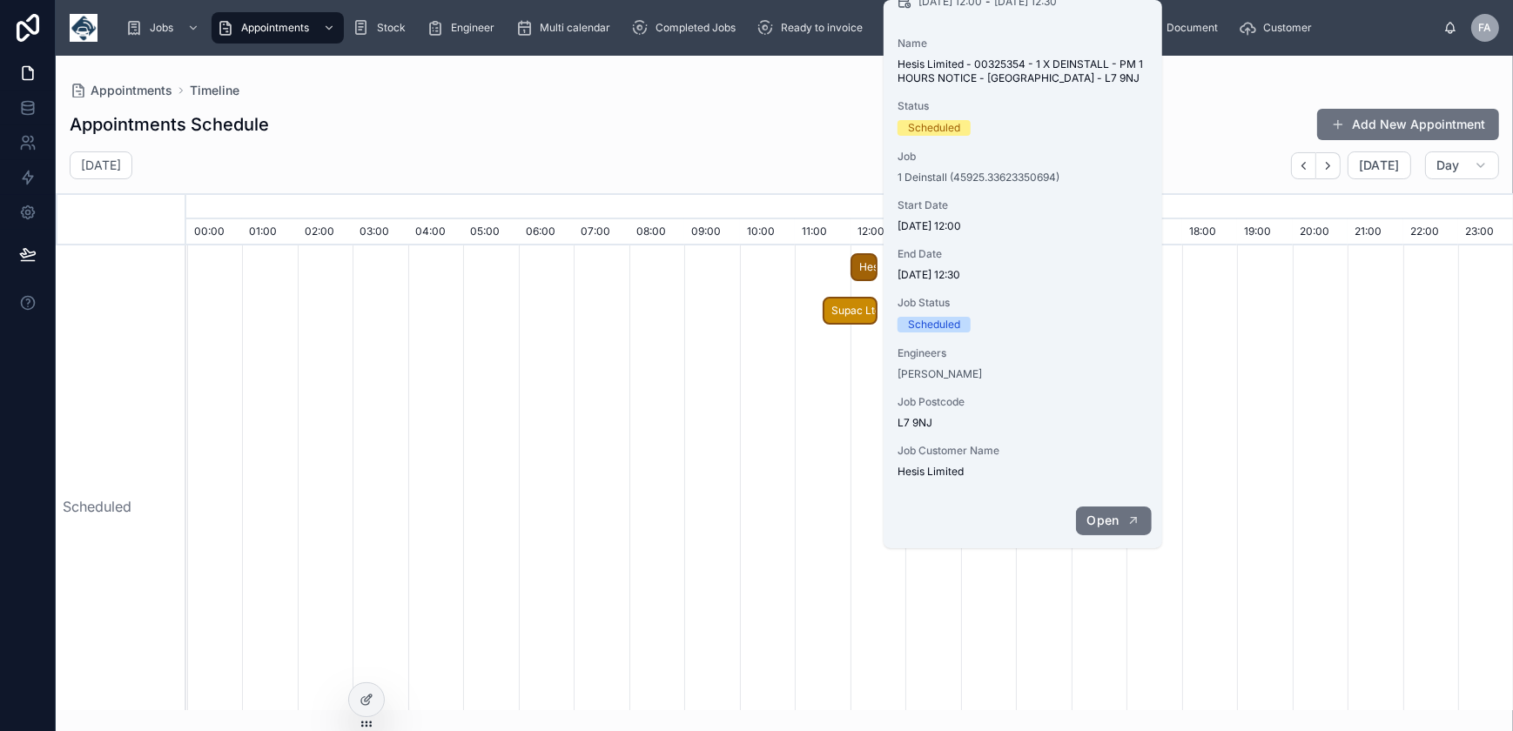
click at [1099, 514] on span "Open" at bounding box center [1103, 521] width 32 height 16
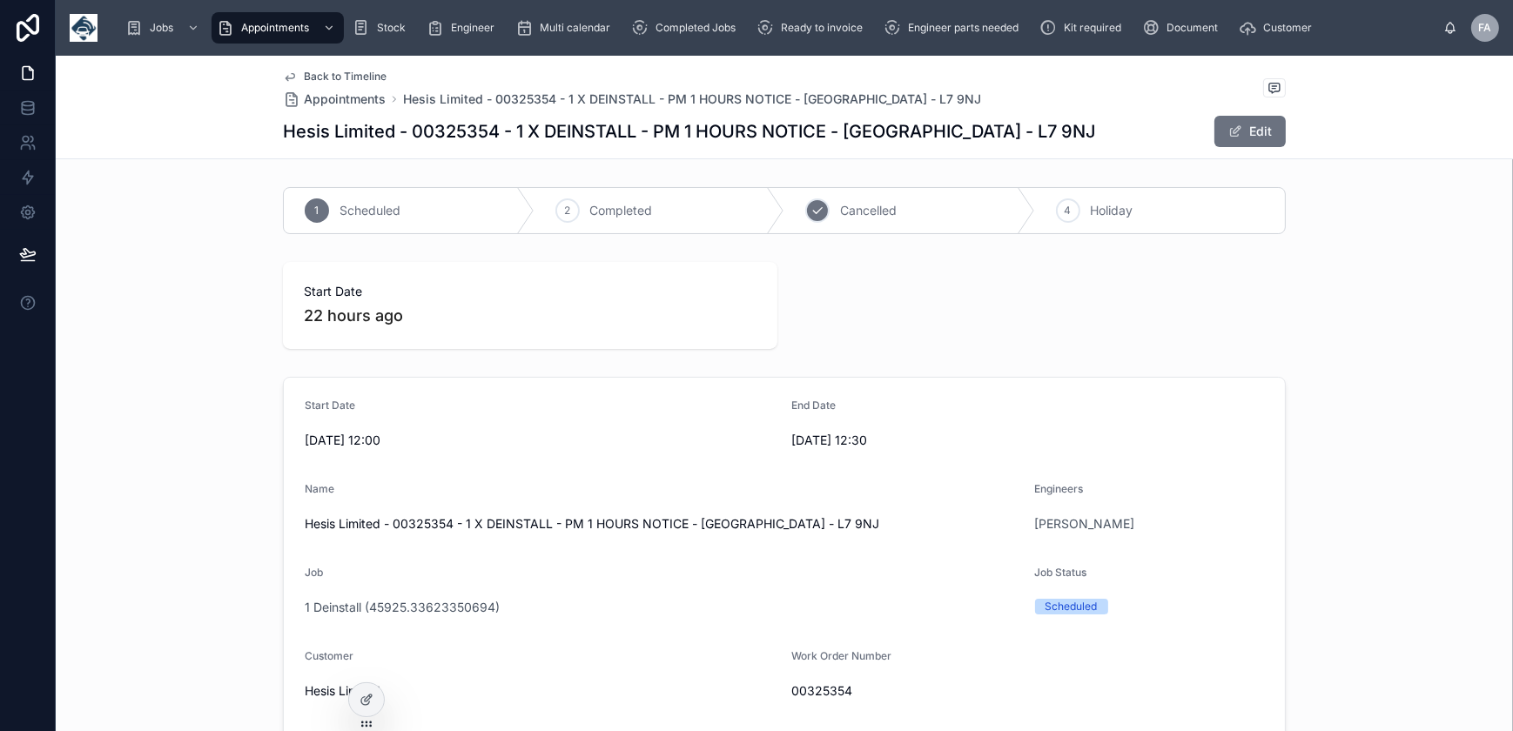
click at [813, 218] on div "3" at bounding box center [817, 211] width 24 height 24
click at [404, 603] on span "1 Deinstall (45925.33623350694)" at bounding box center [402, 607] width 195 height 17
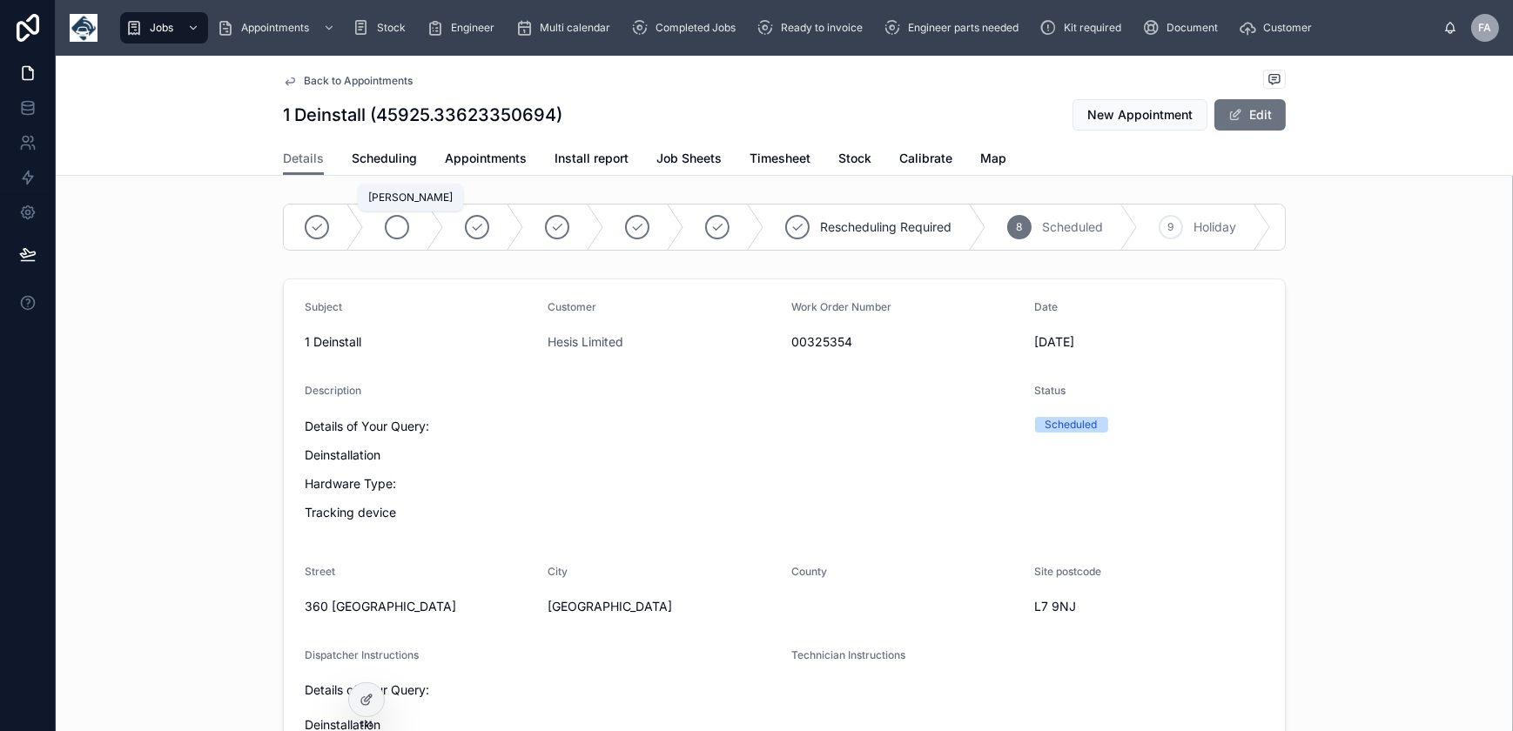
click at [393, 231] on icon at bounding box center [397, 227] width 14 height 14
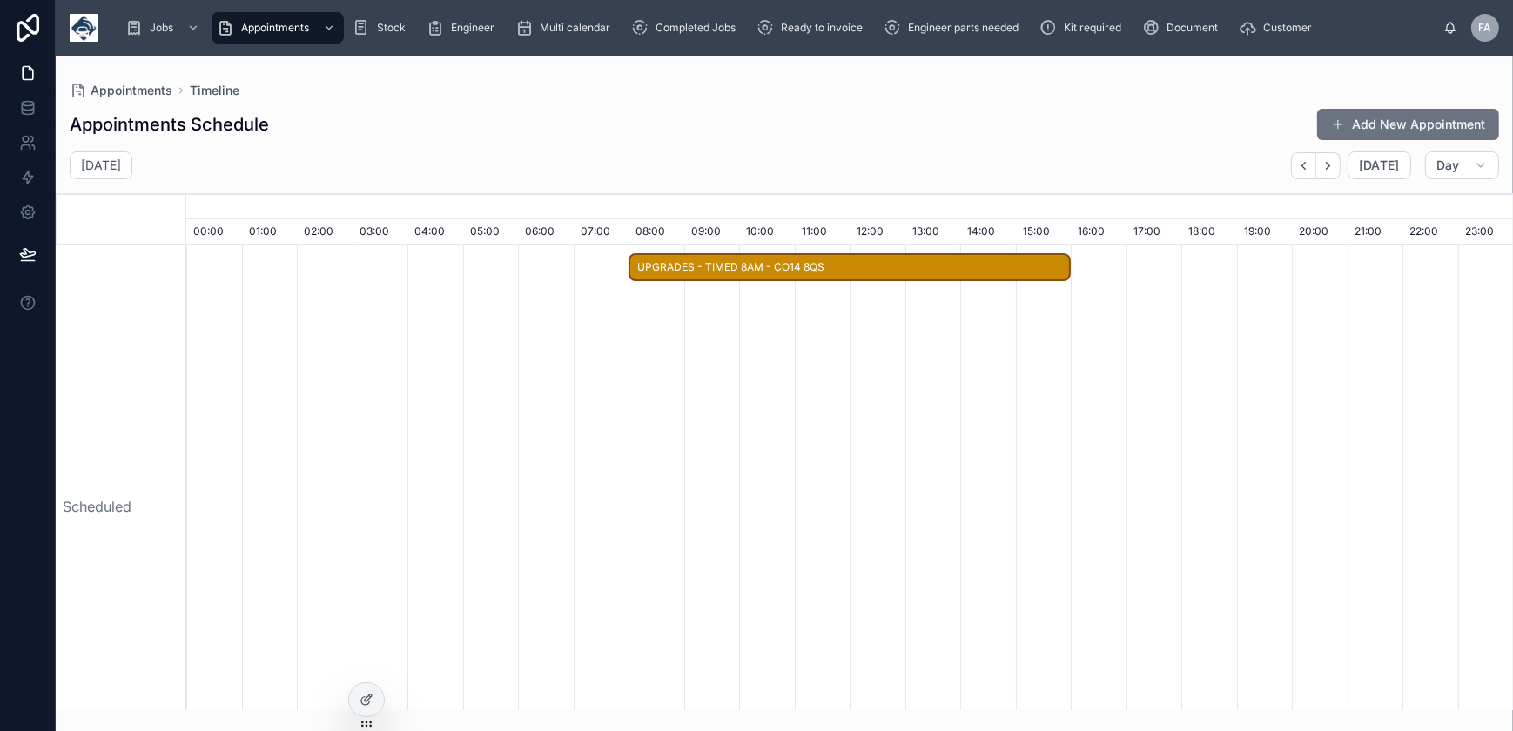
scroll to position [0, 9289]
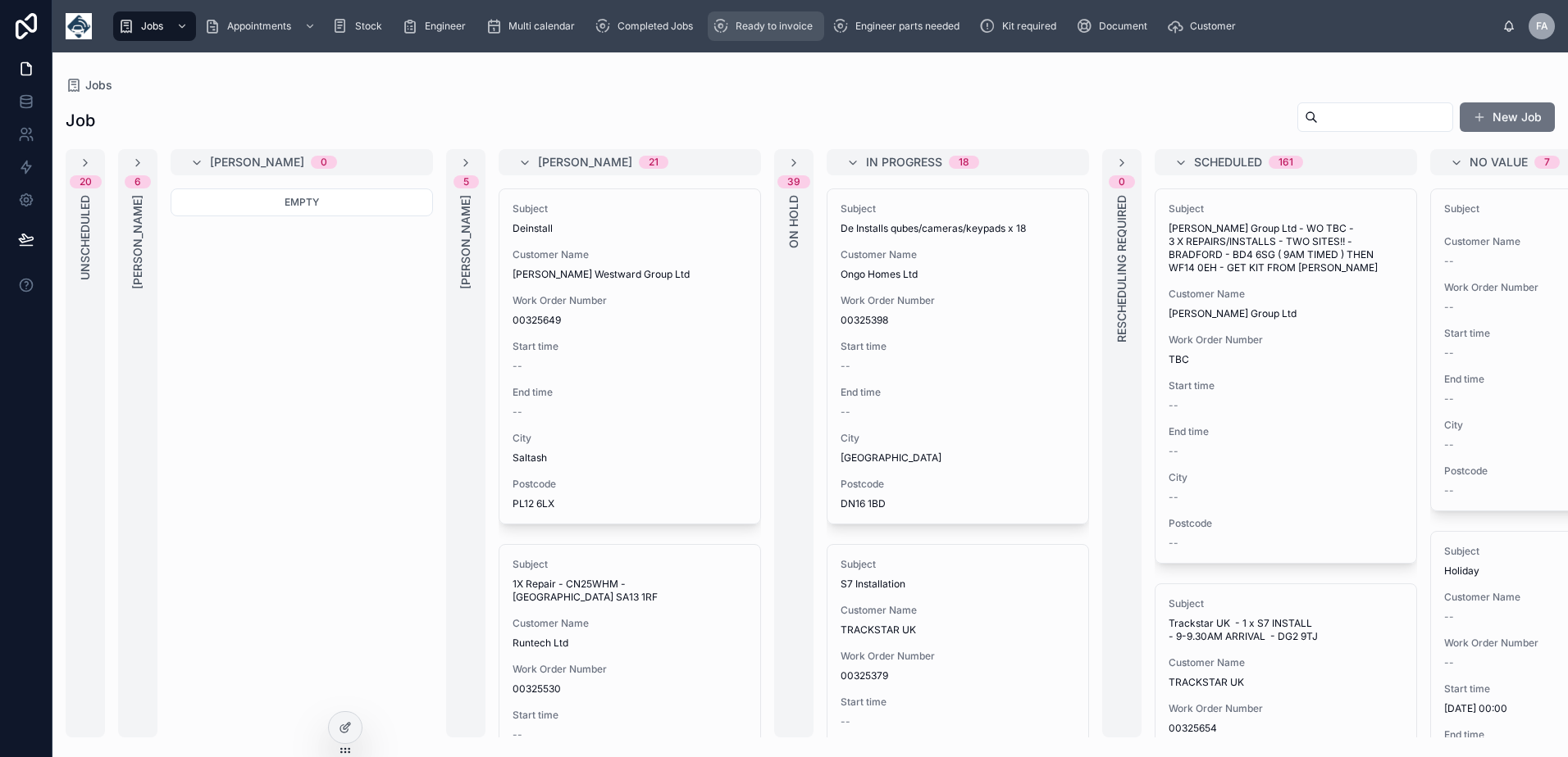
click at [768, 32] on span "Ready to invoice" at bounding box center [774, 26] width 77 height 13
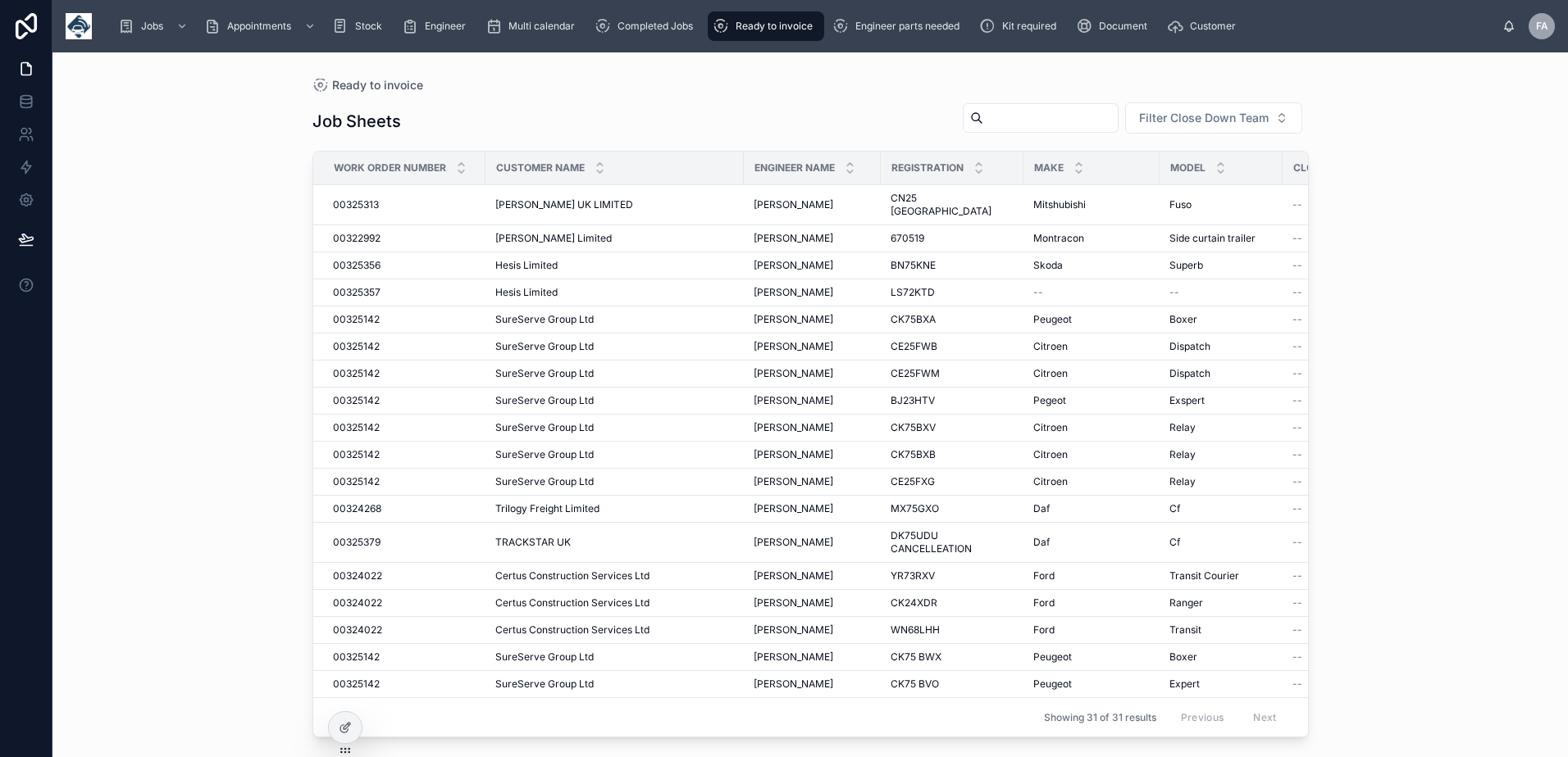
click at [1052, 114] on input "text" at bounding box center [1050, 118] width 135 height 23
type input "***"
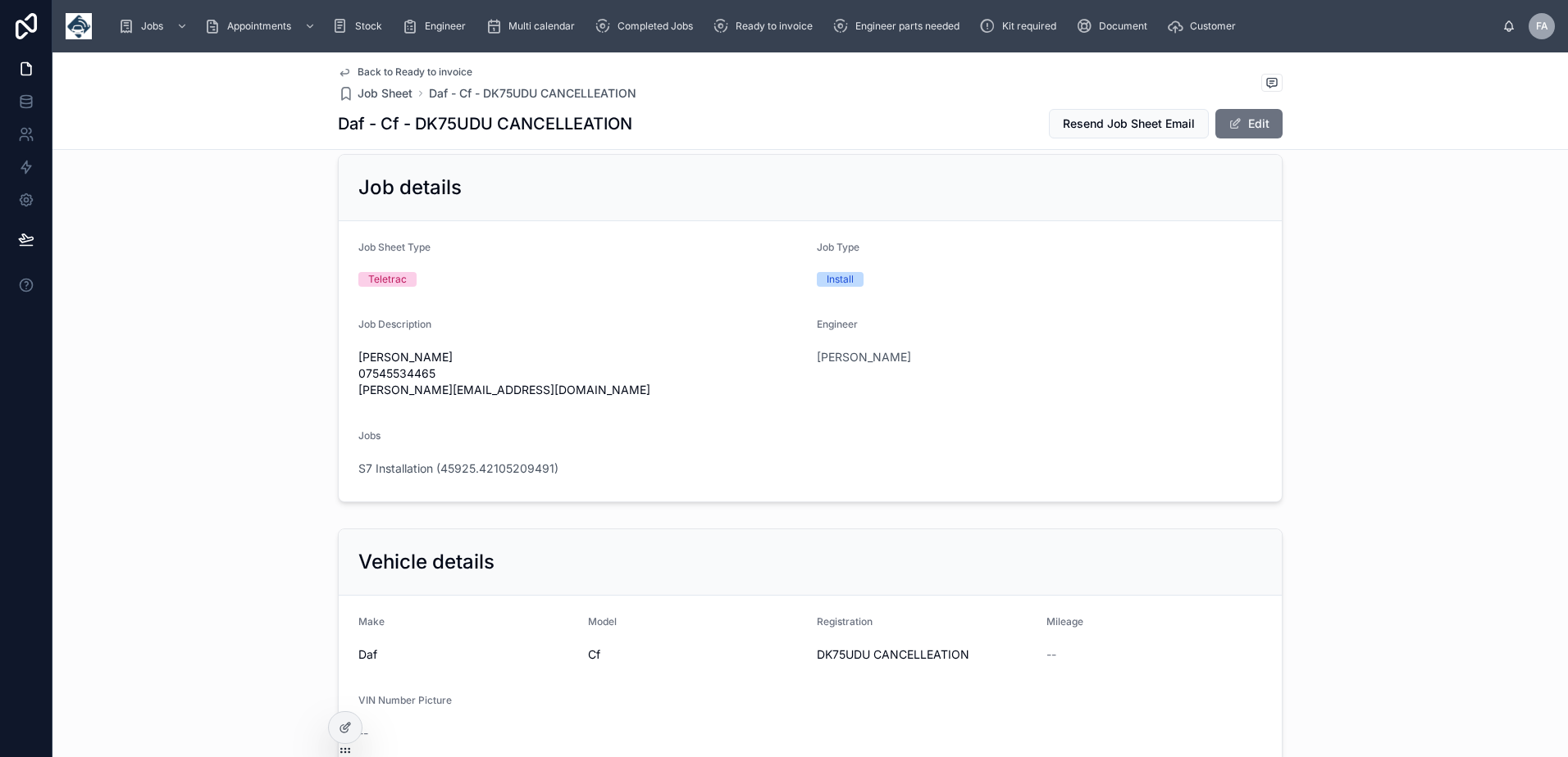
scroll to position [82, 0]
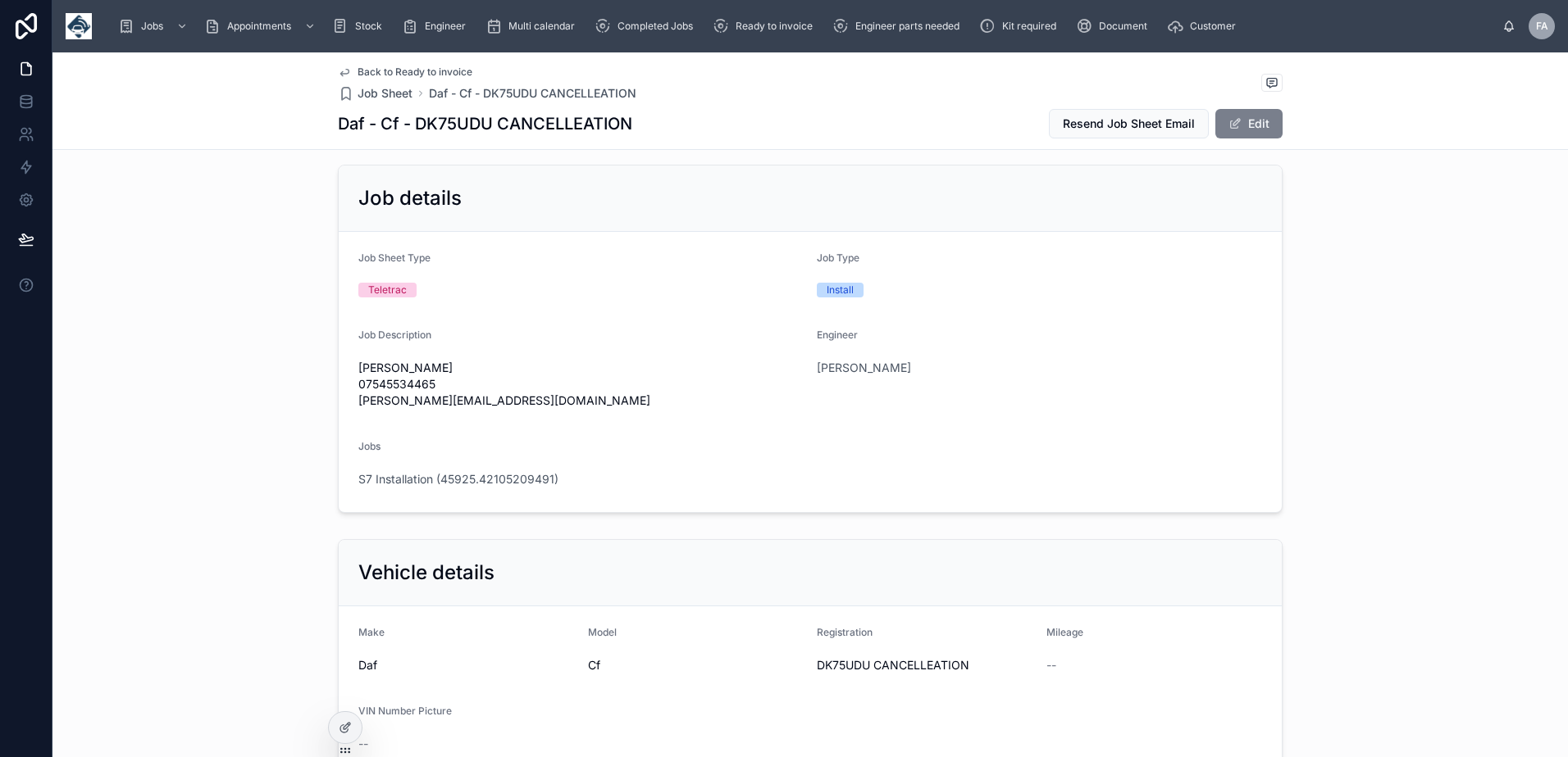
click at [1258, 119] on button "Edit" at bounding box center [1248, 123] width 67 height 29
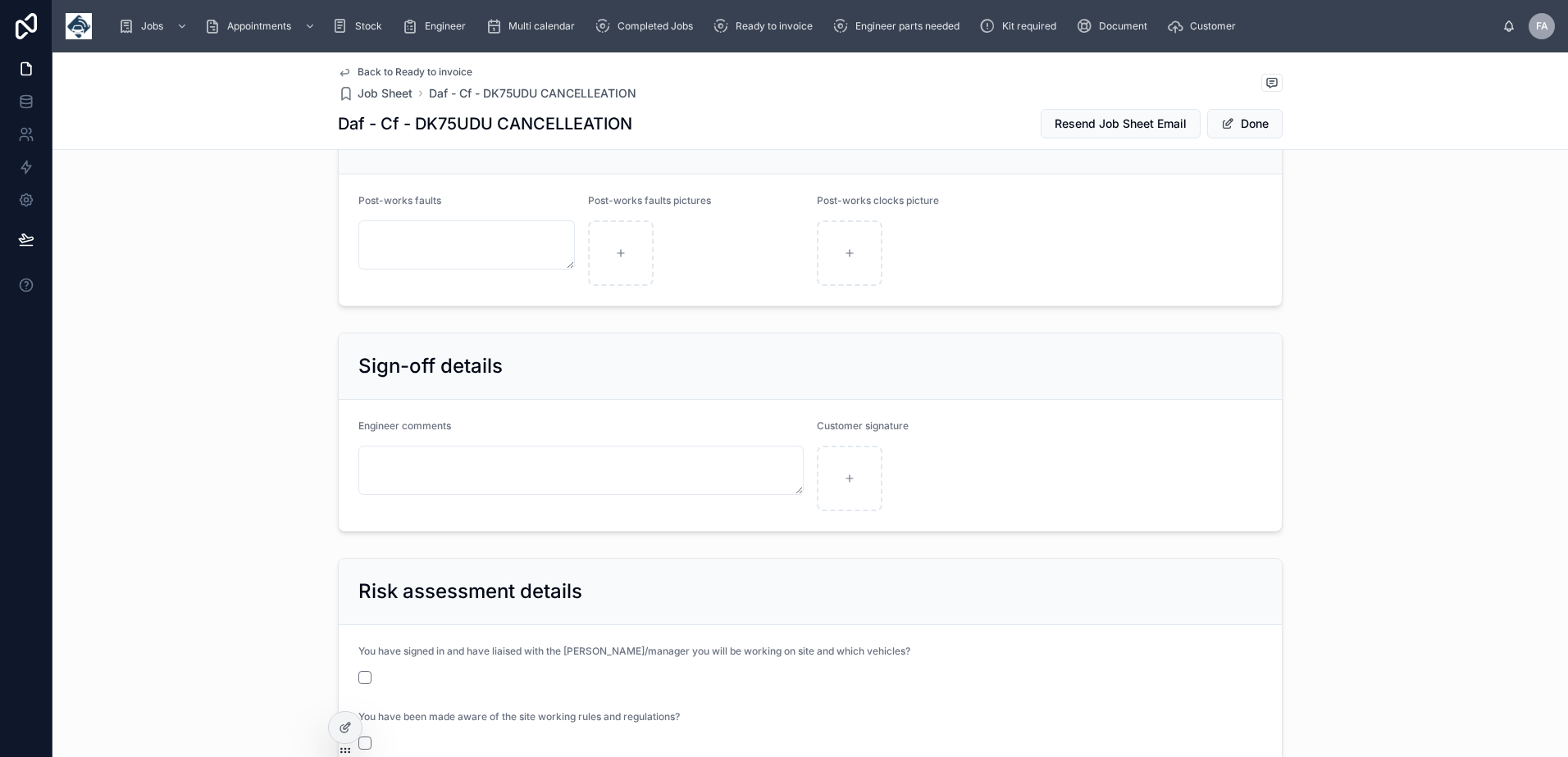
scroll to position [2705, 0]
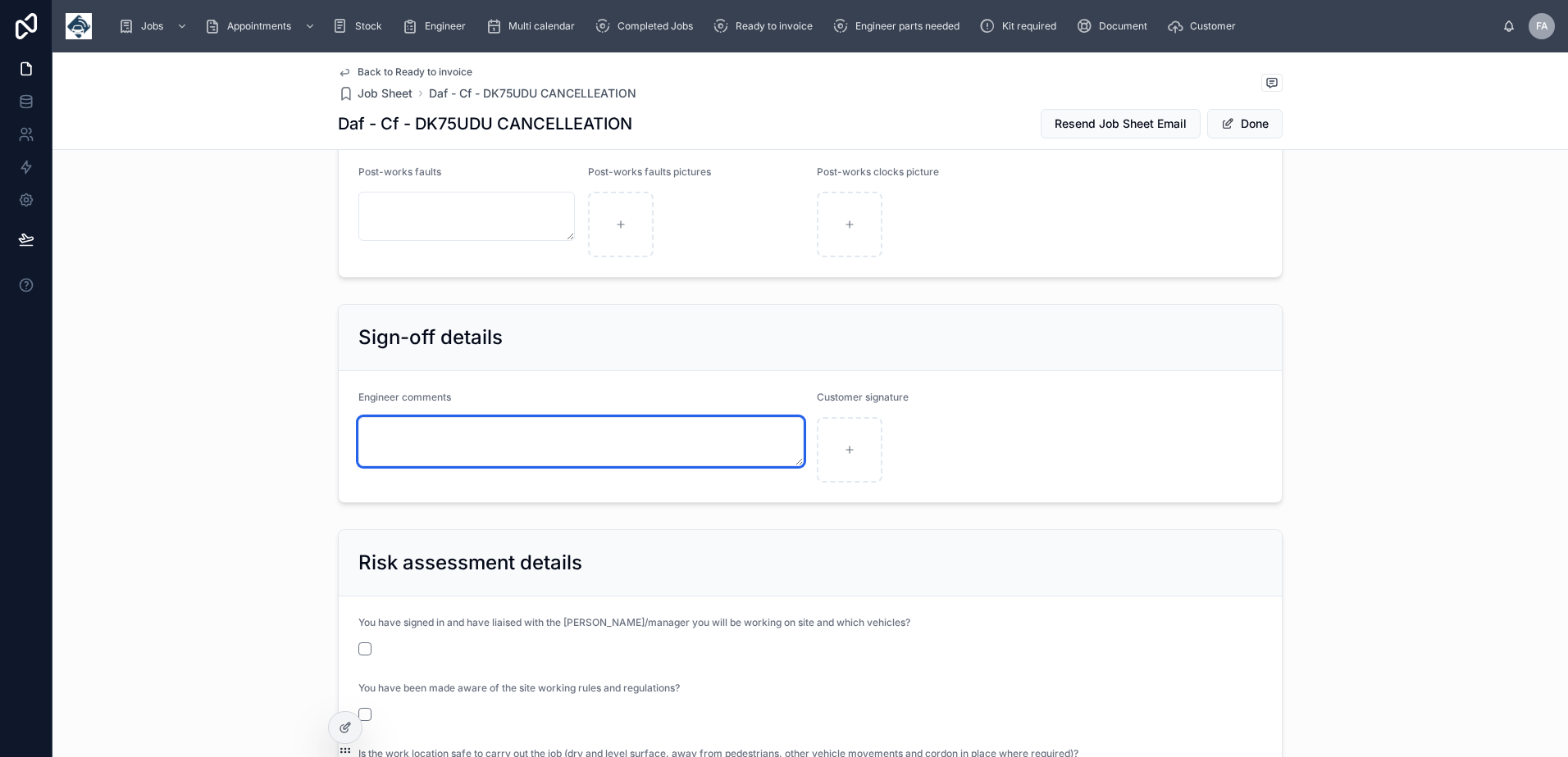
click at [418, 456] on textarea at bounding box center [580, 442] width 445 height 49
type textarea "**********"
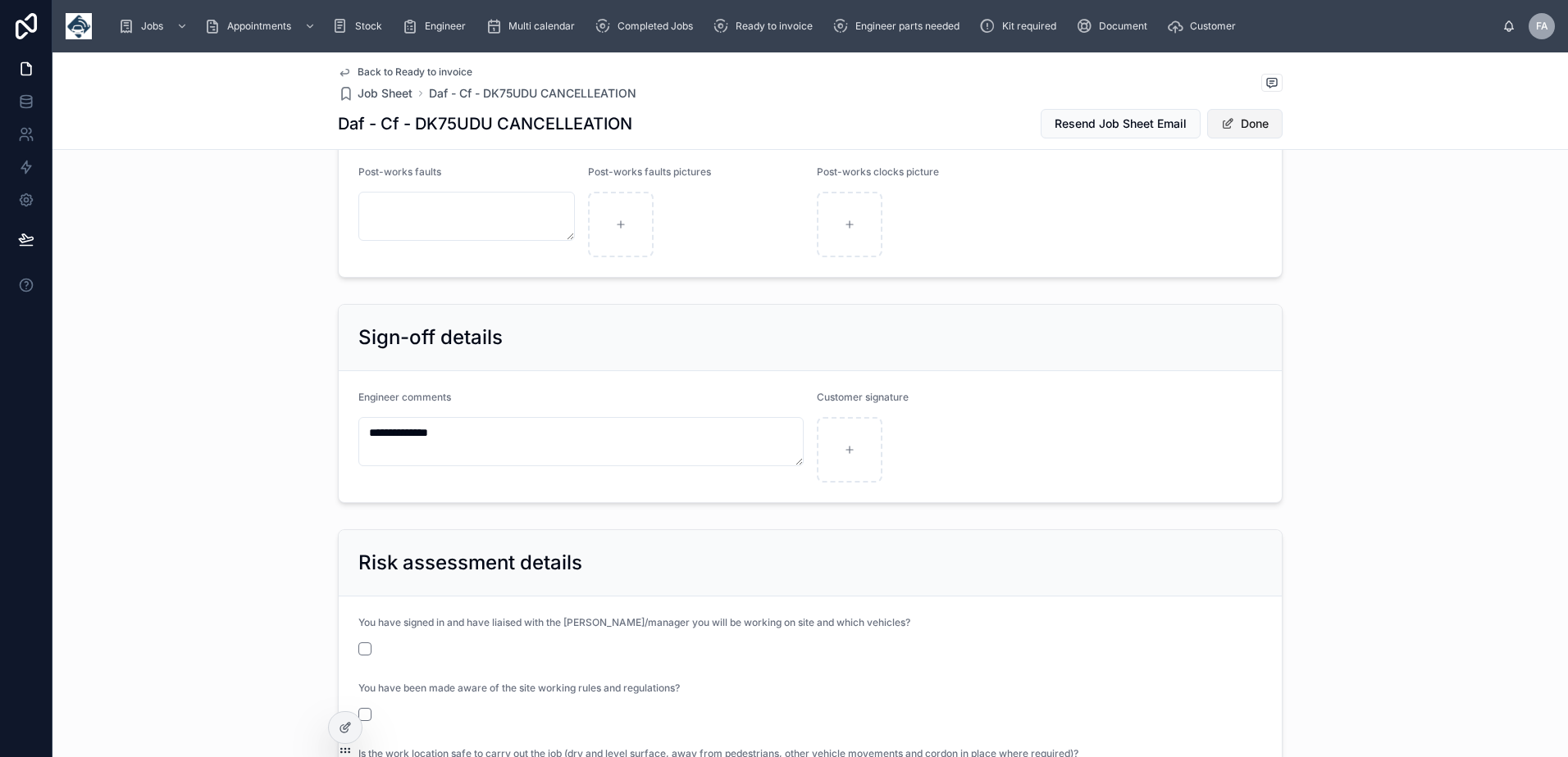
click at [1249, 125] on button "Done" at bounding box center [1245, 123] width 75 height 29
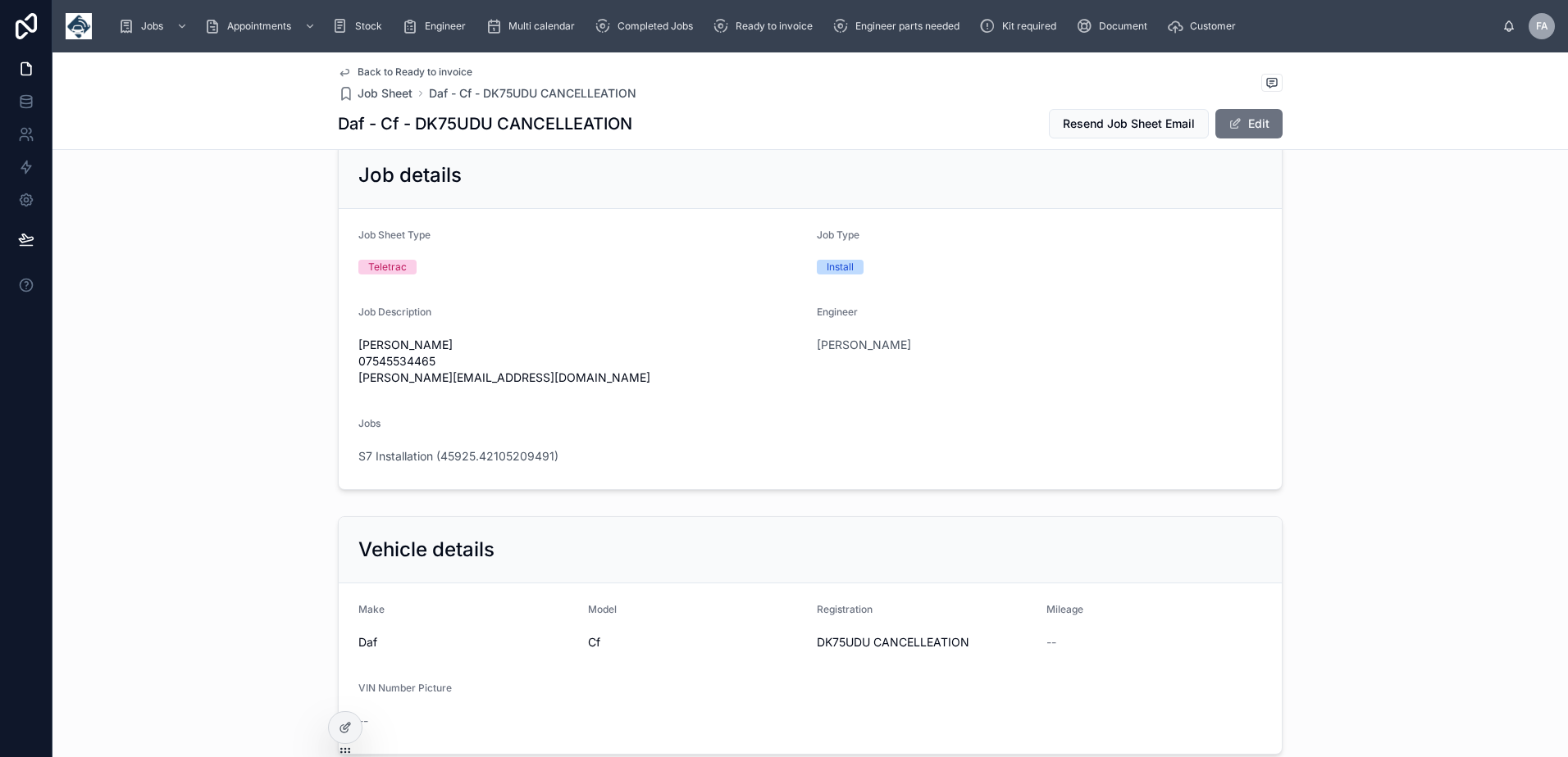
scroll to position [0, 0]
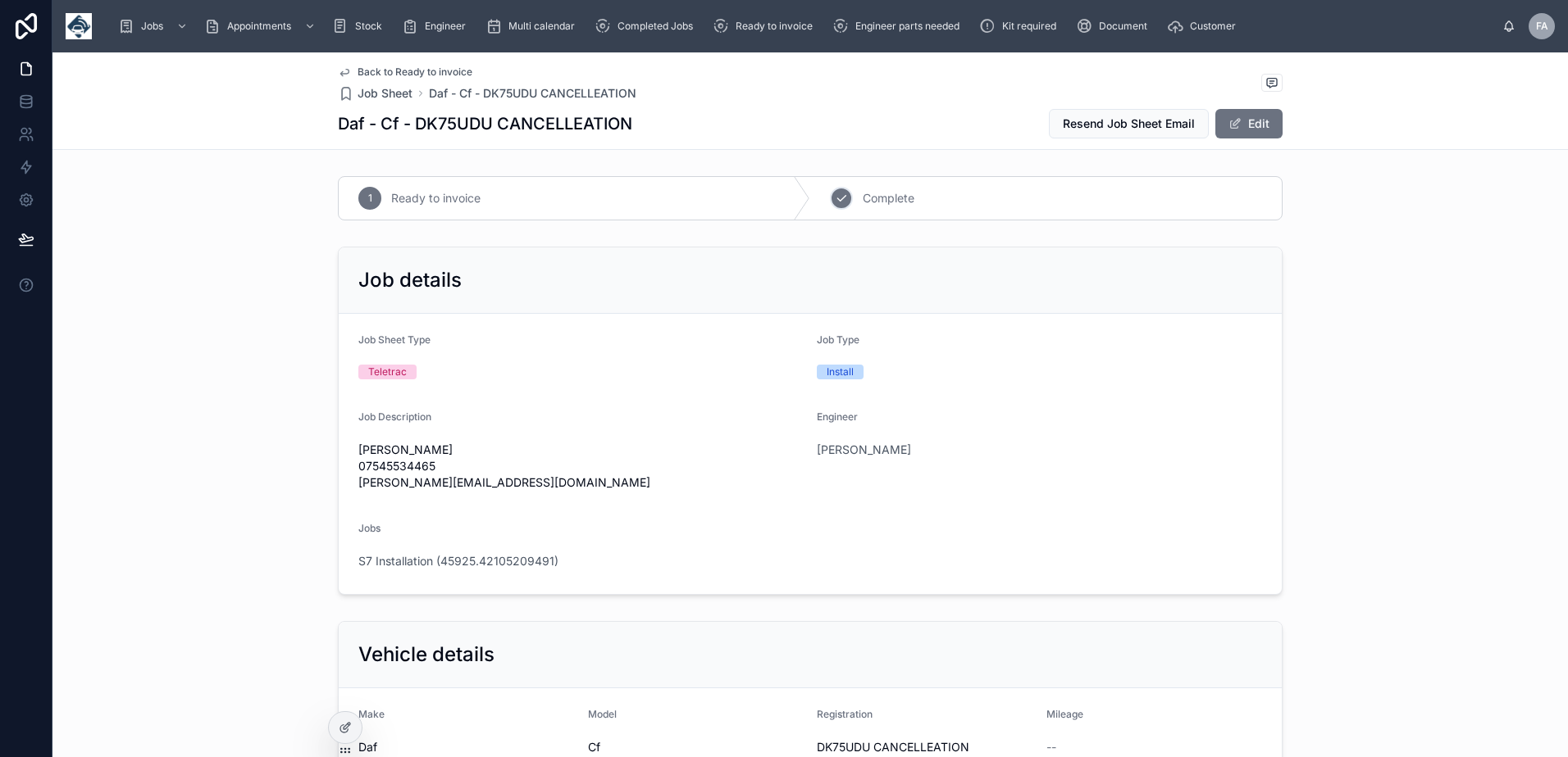
click at [851, 198] on div "2 Complete" at bounding box center [1045, 198] width 472 height 42
click at [460, 558] on span "S7 Installation (45925.42105209491)" at bounding box center [458, 561] width 200 height 16
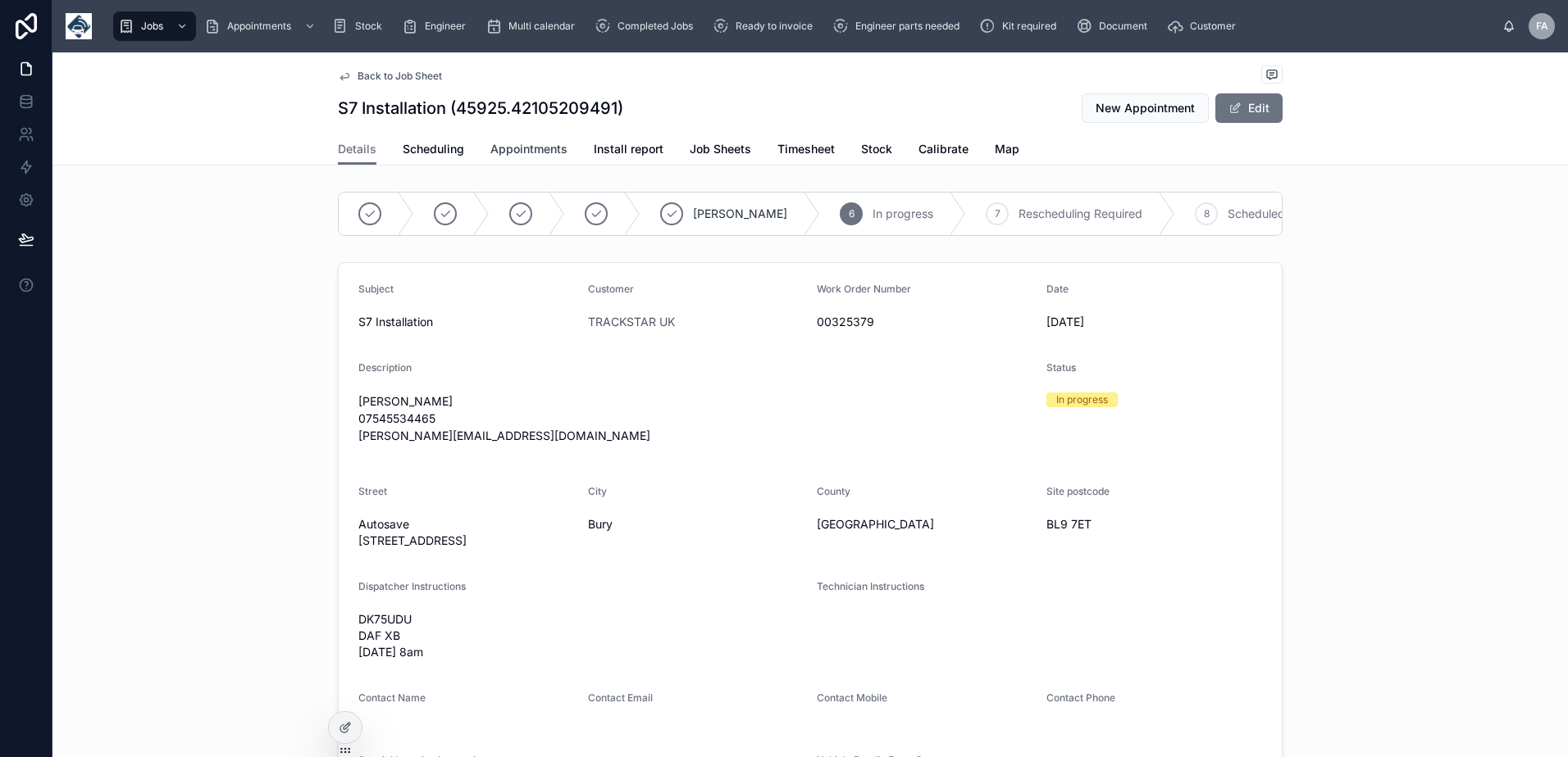
click at [510, 151] on span "Appointments" at bounding box center [529, 149] width 77 height 16
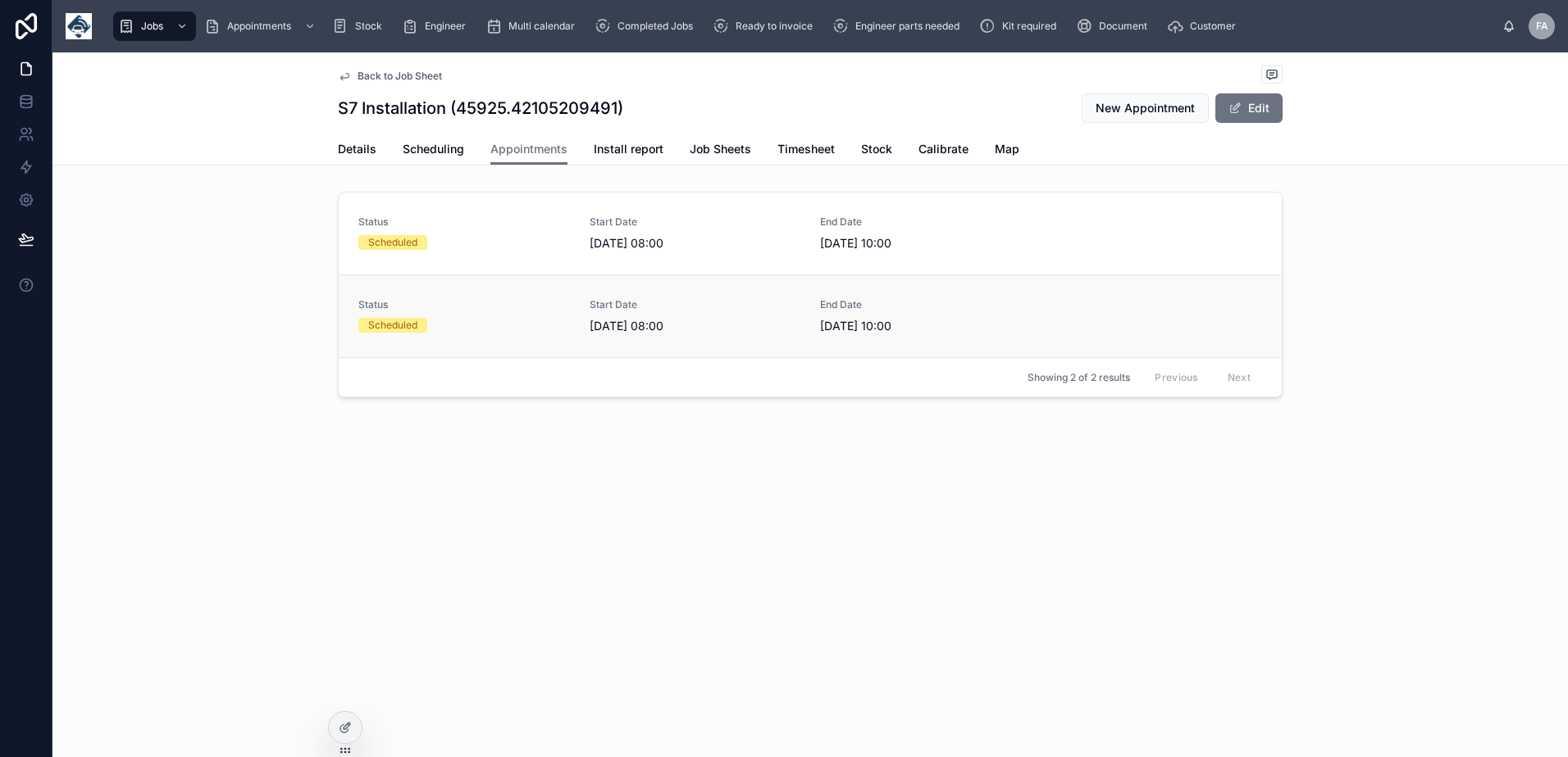
click at [478, 301] on span "Status" at bounding box center [463, 305] width 212 height 13
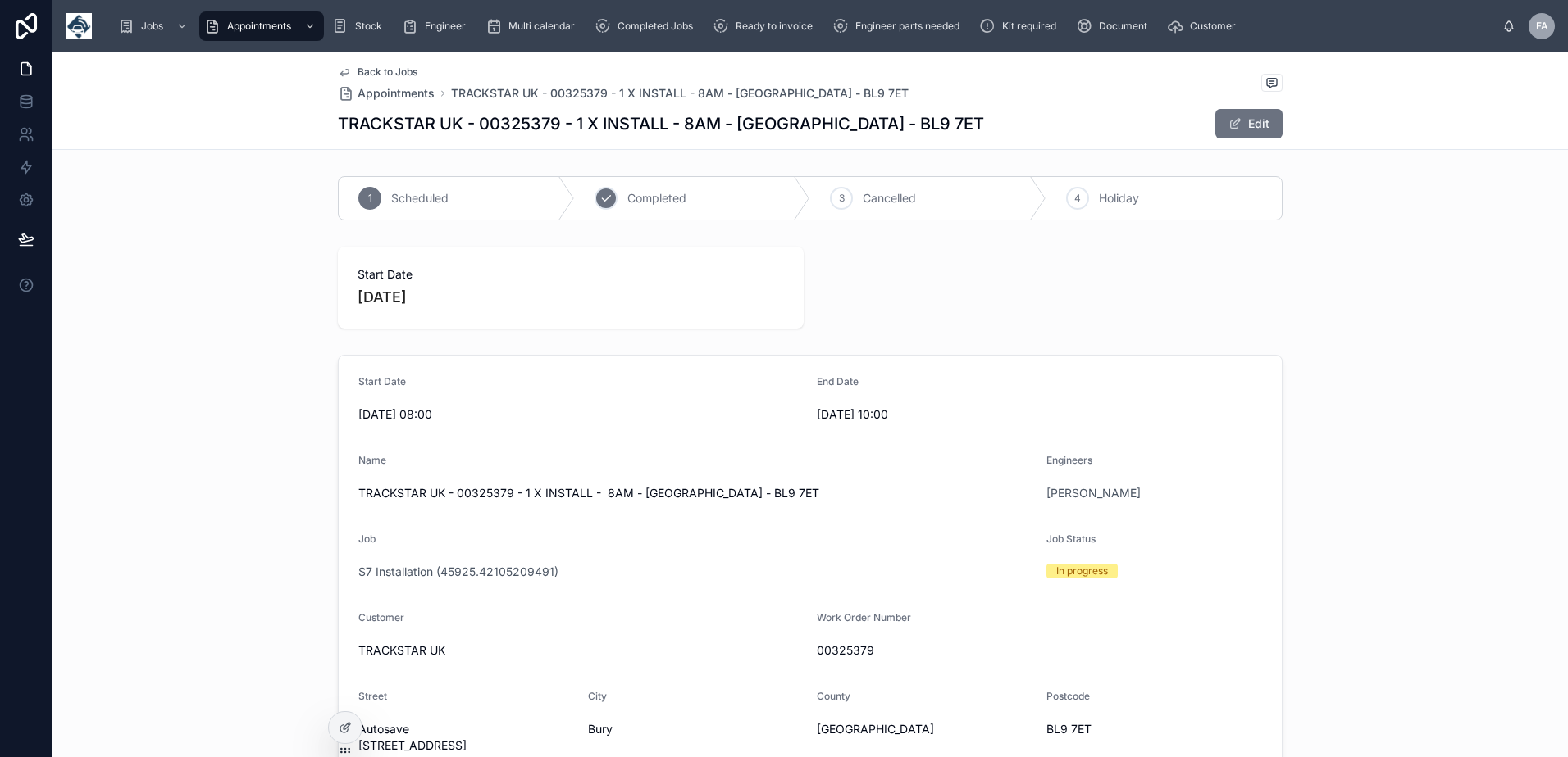
click at [633, 204] on span "Completed" at bounding box center [656, 198] width 59 height 16
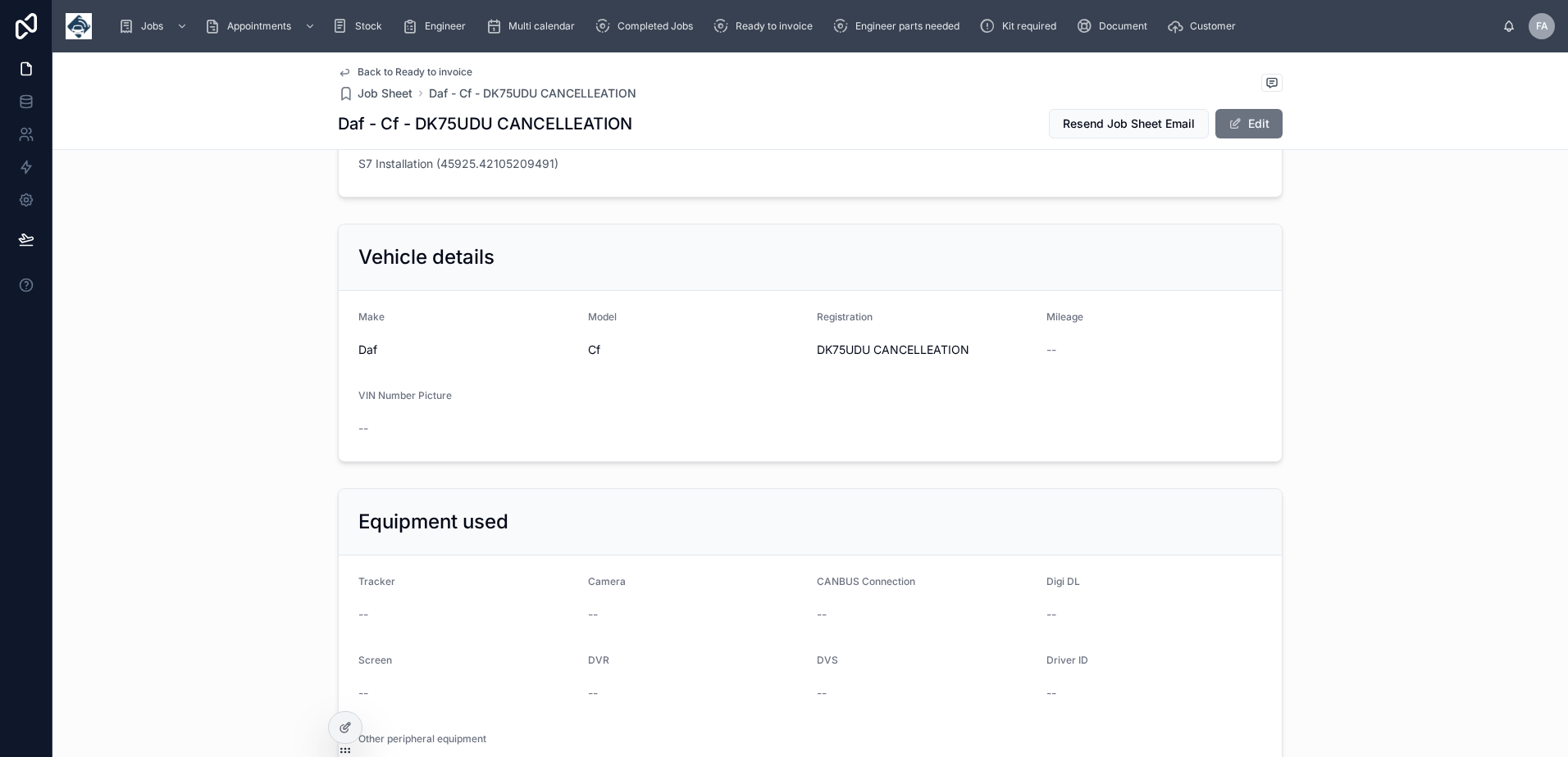
scroll to position [410, 0]
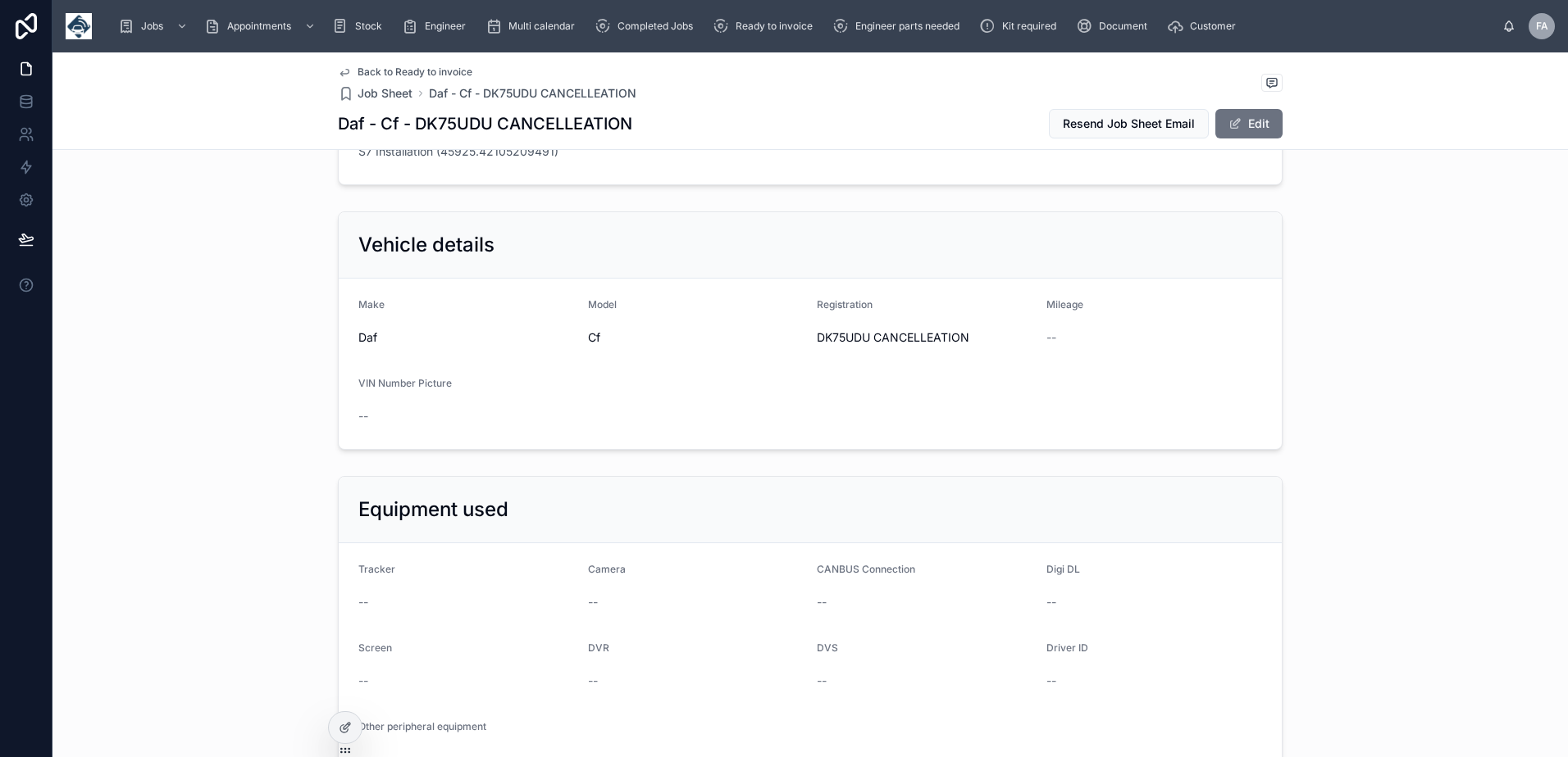
click at [830, 339] on span "DK75UDU CANCELLEATION" at bounding box center [925, 337] width 217 height 16
copy span "DK75UDU"
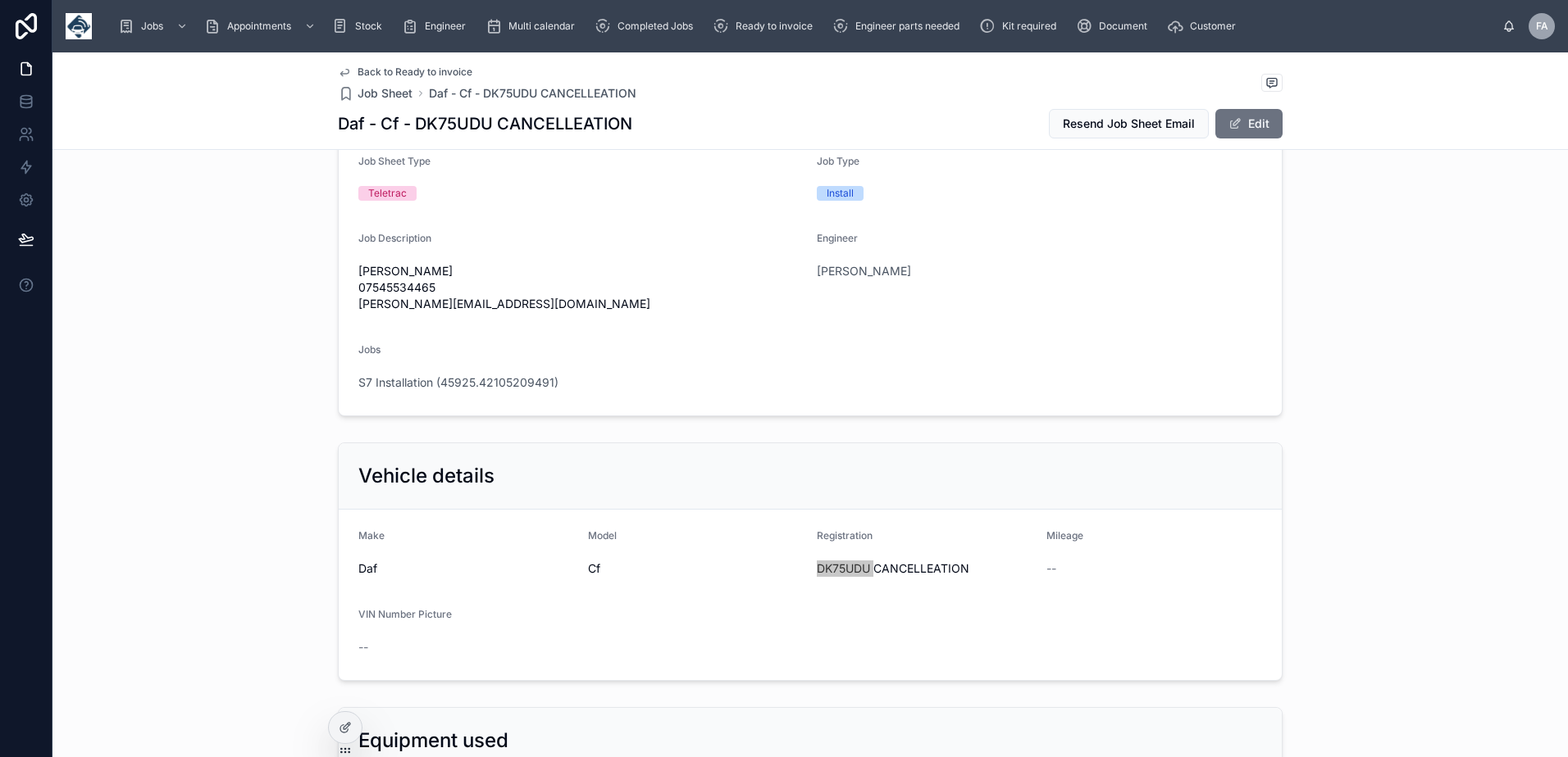
scroll to position [0, 0]
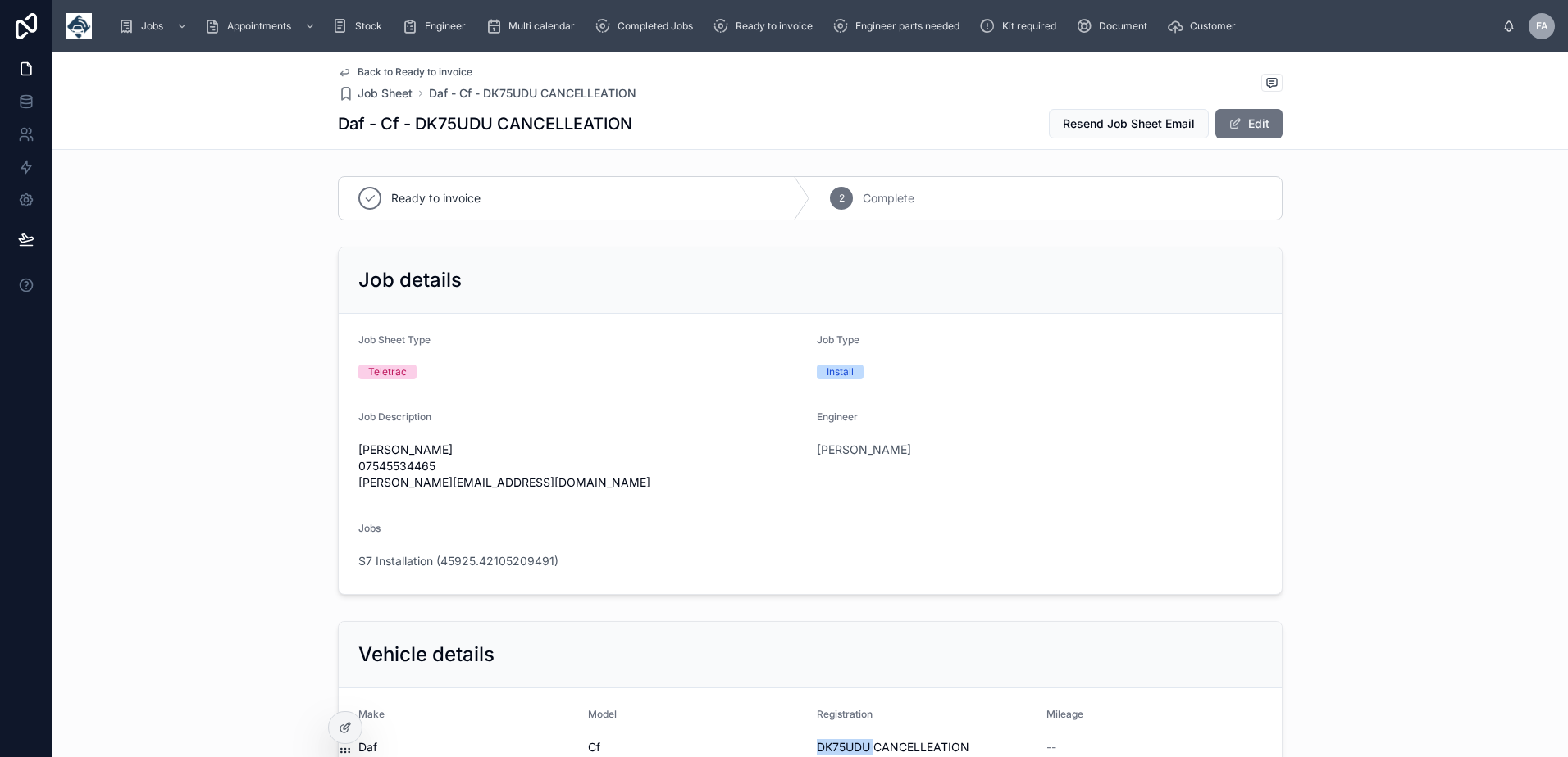
drag, startPoint x: 485, startPoint y: 555, endPoint x: 499, endPoint y: 548, distance: 15.7
click at [487, 553] on div "S7 Installation (45925.42105209491)" at bounding box center [809, 561] width 903 height 26
click at [500, 563] on span "S7 Installation (45925.42105209491)" at bounding box center [458, 561] width 200 height 16
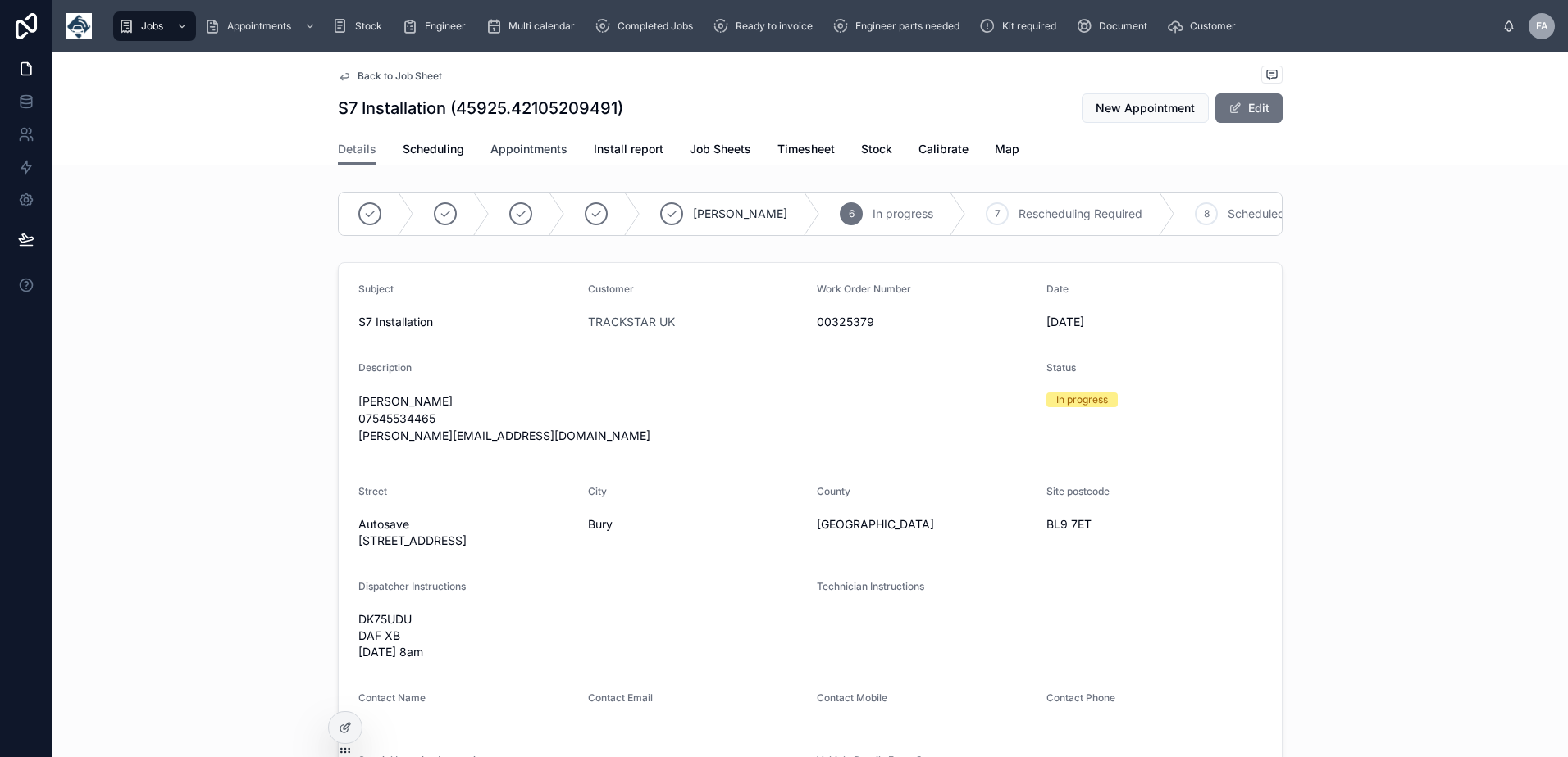
click at [491, 145] on span "Appointments" at bounding box center [529, 149] width 77 height 16
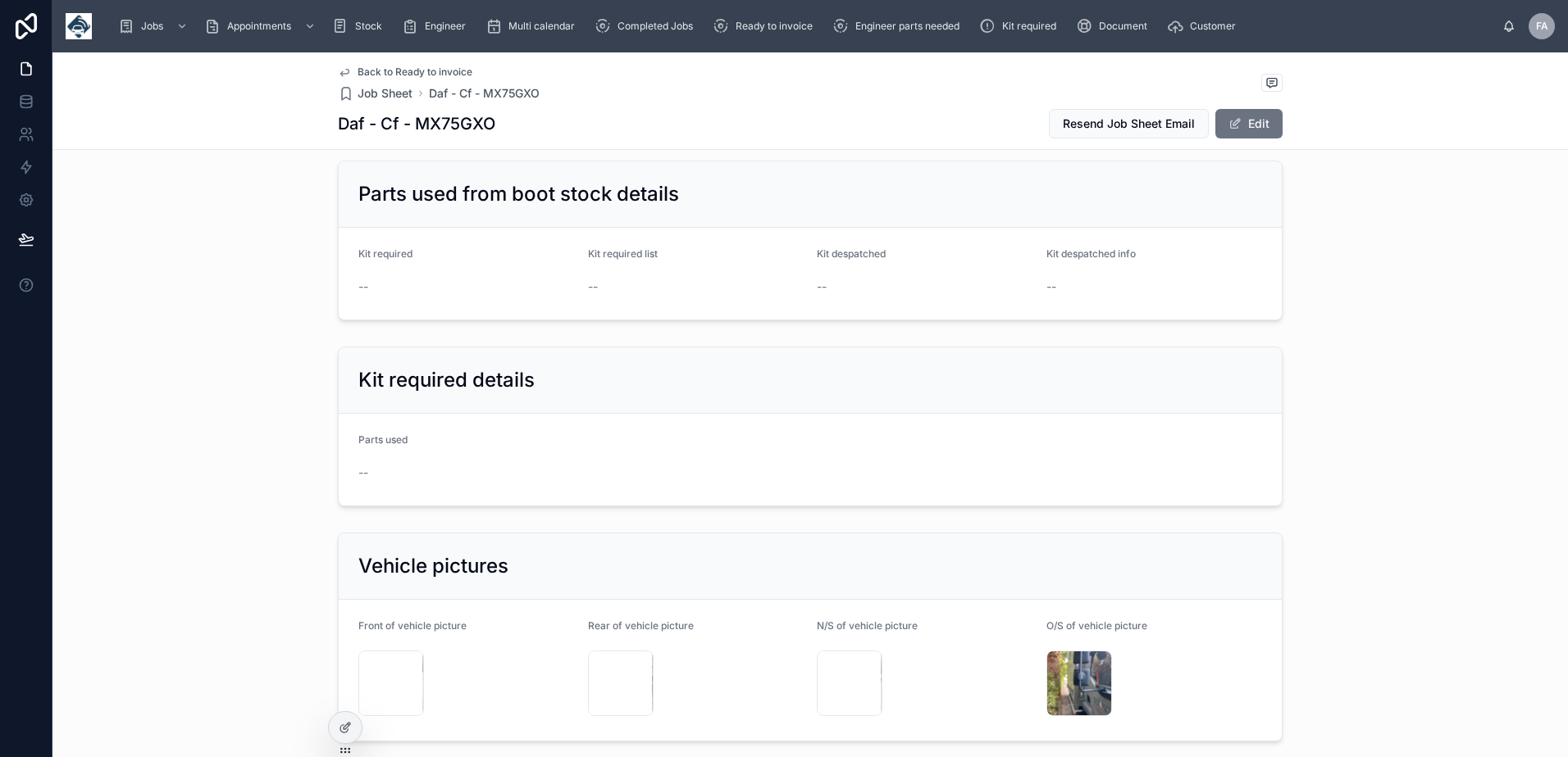
scroll to position [1639, 0]
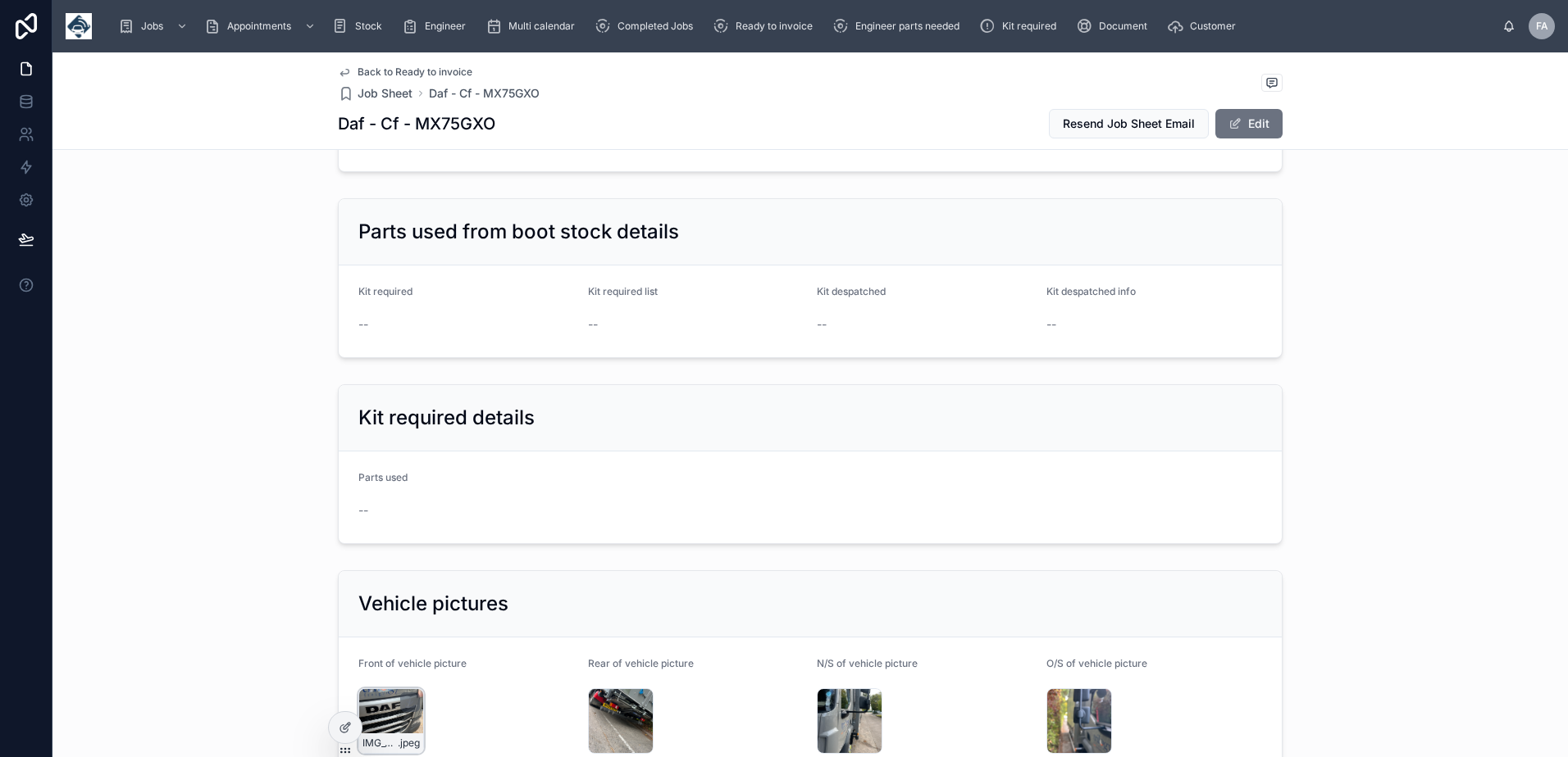
click at [381, 704] on div "IMG_4429 .jpeg" at bounding box center [391, 721] width 66 height 66
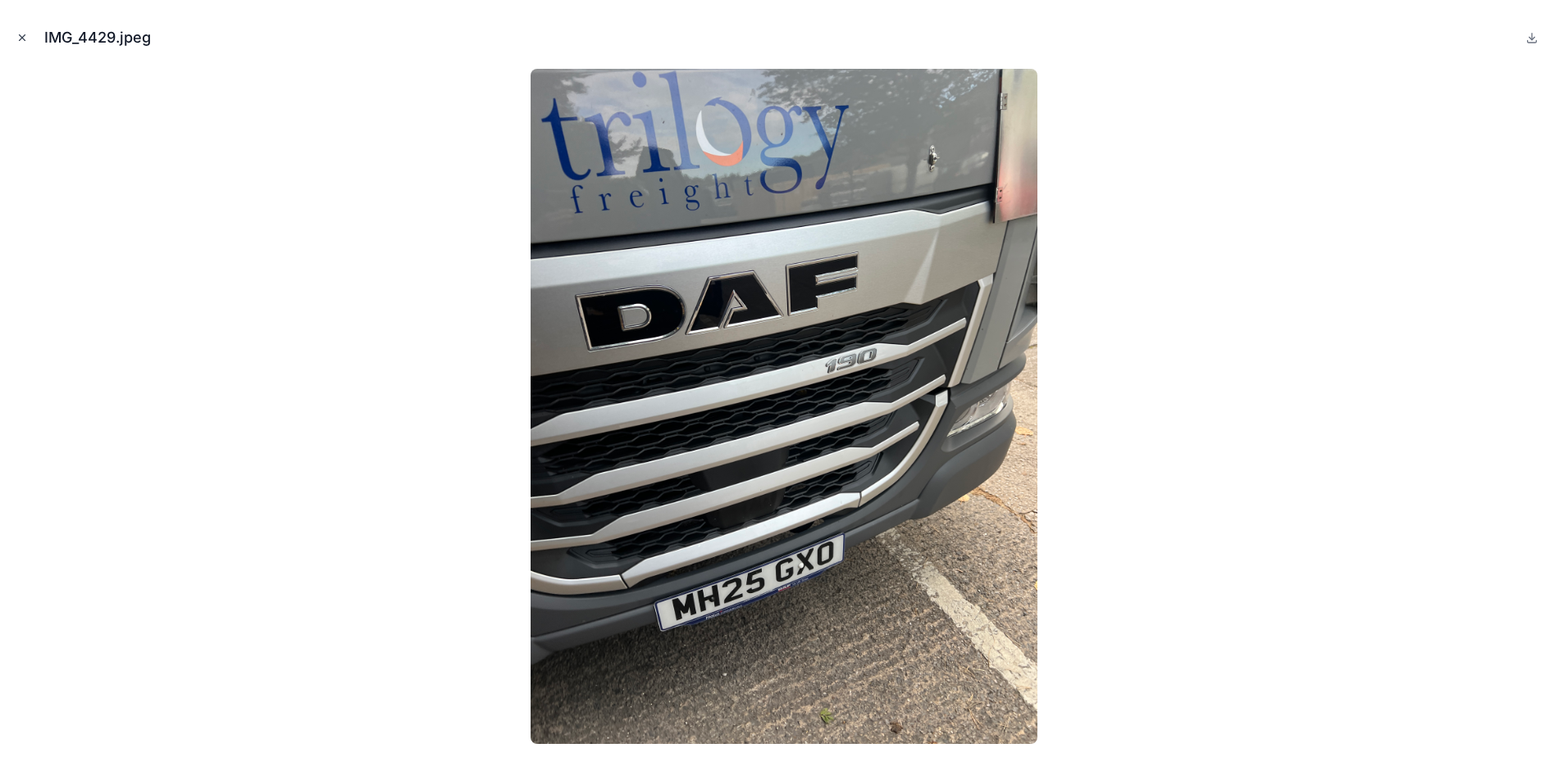
click at [22, 41] on icon "Close modal" at bounding box center [22, 38] width 11 height 11
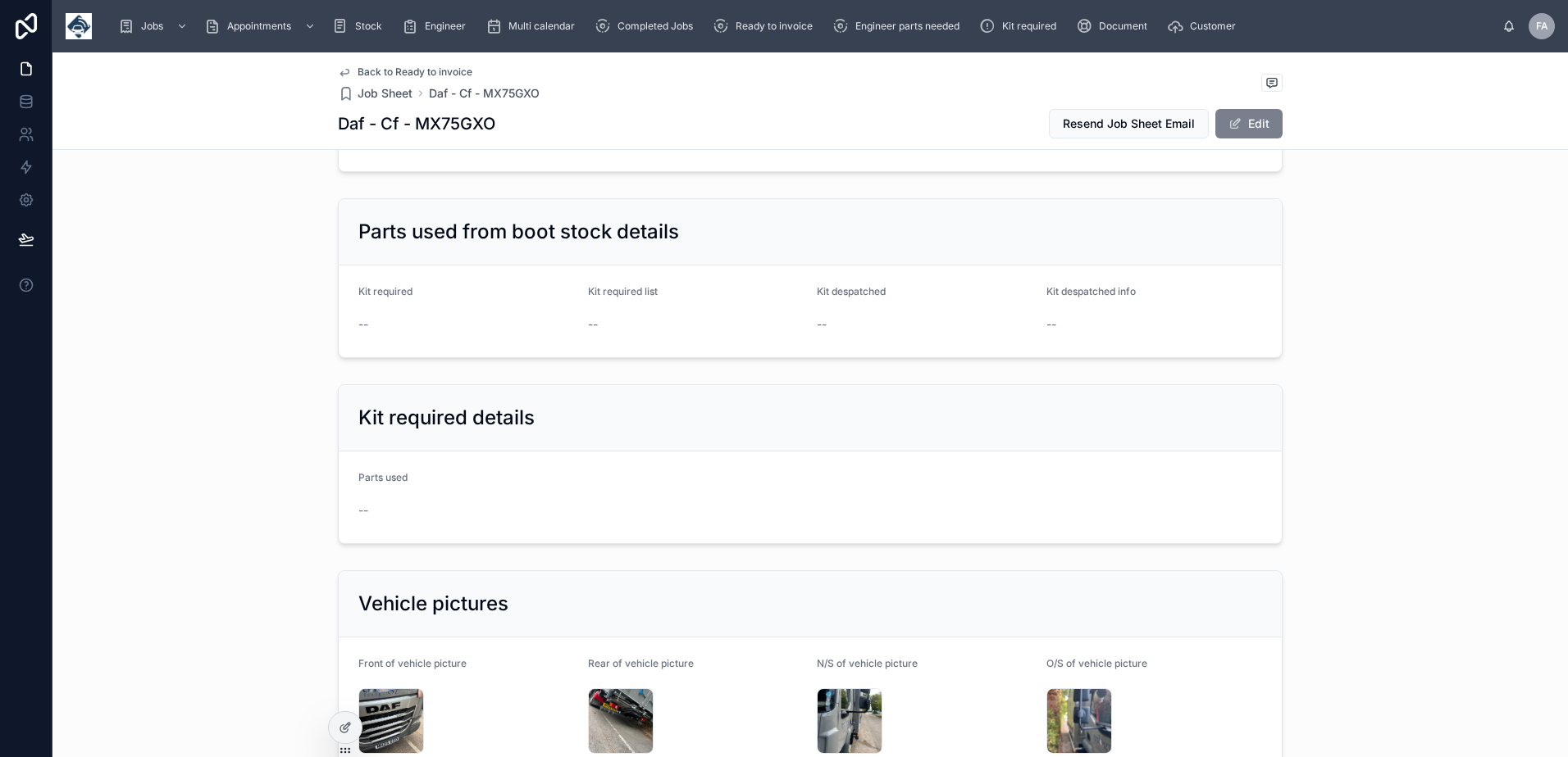
click at [1258, 126] on button "Edit" at bounding box center [1248, 123] width 67 height 29
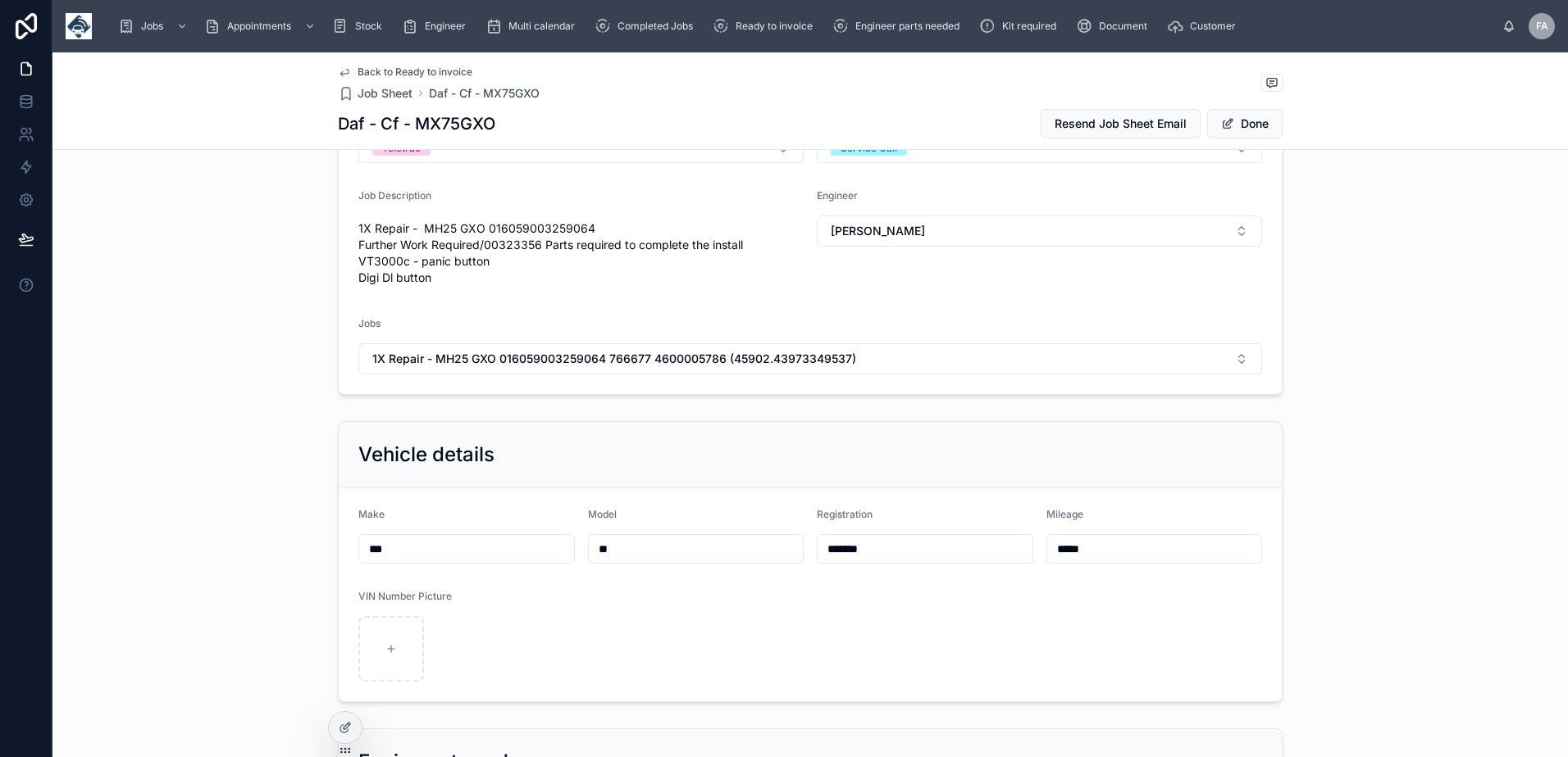
scroll to position [410, 0]
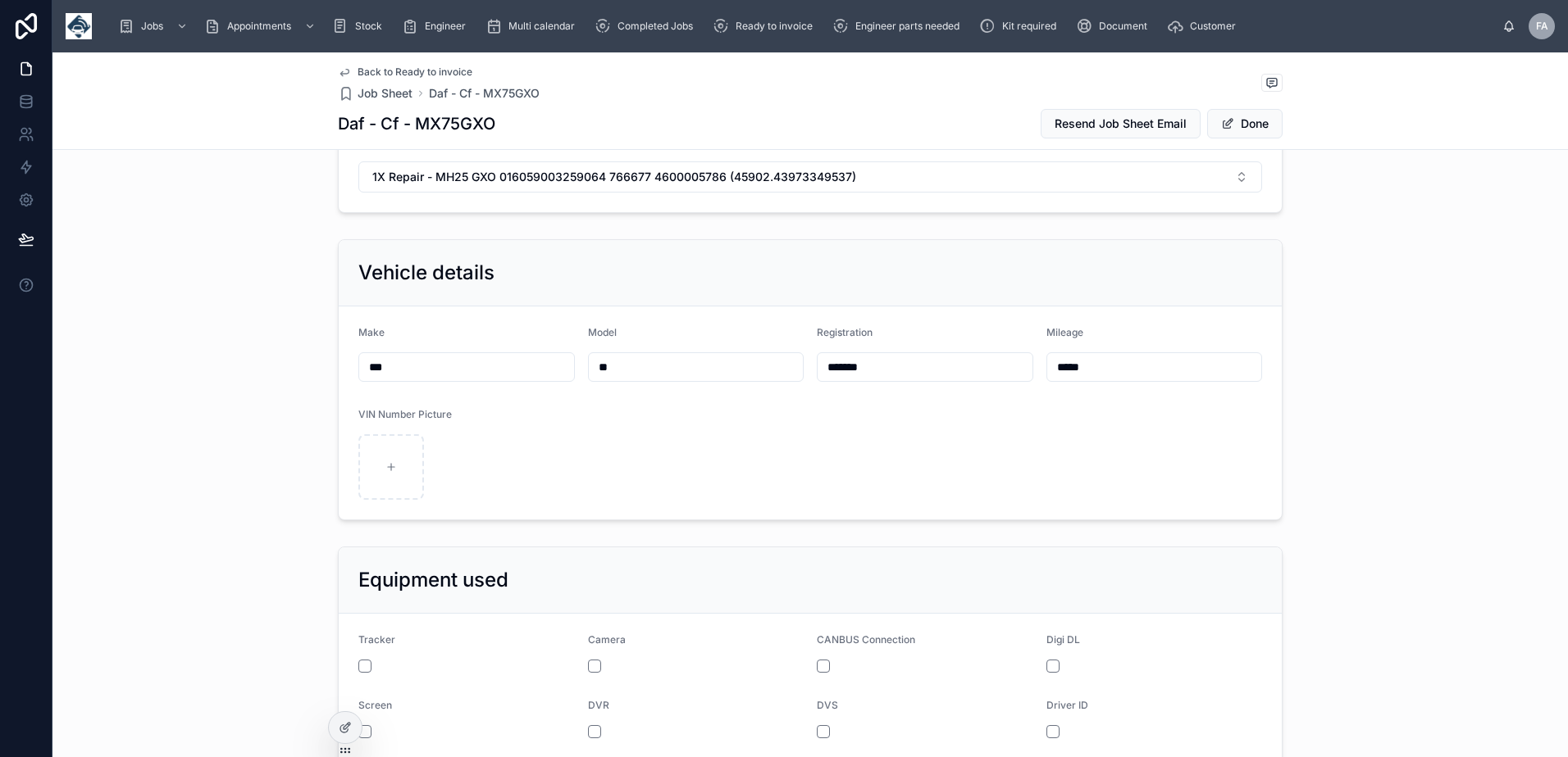
click at [841, 368] on input "*******" at bounding box center [925, 367] width 215 height 23
type input "*******"
click at [1231, 121] on button "Done" at bounding box center [1245, 123] width 75 height 29
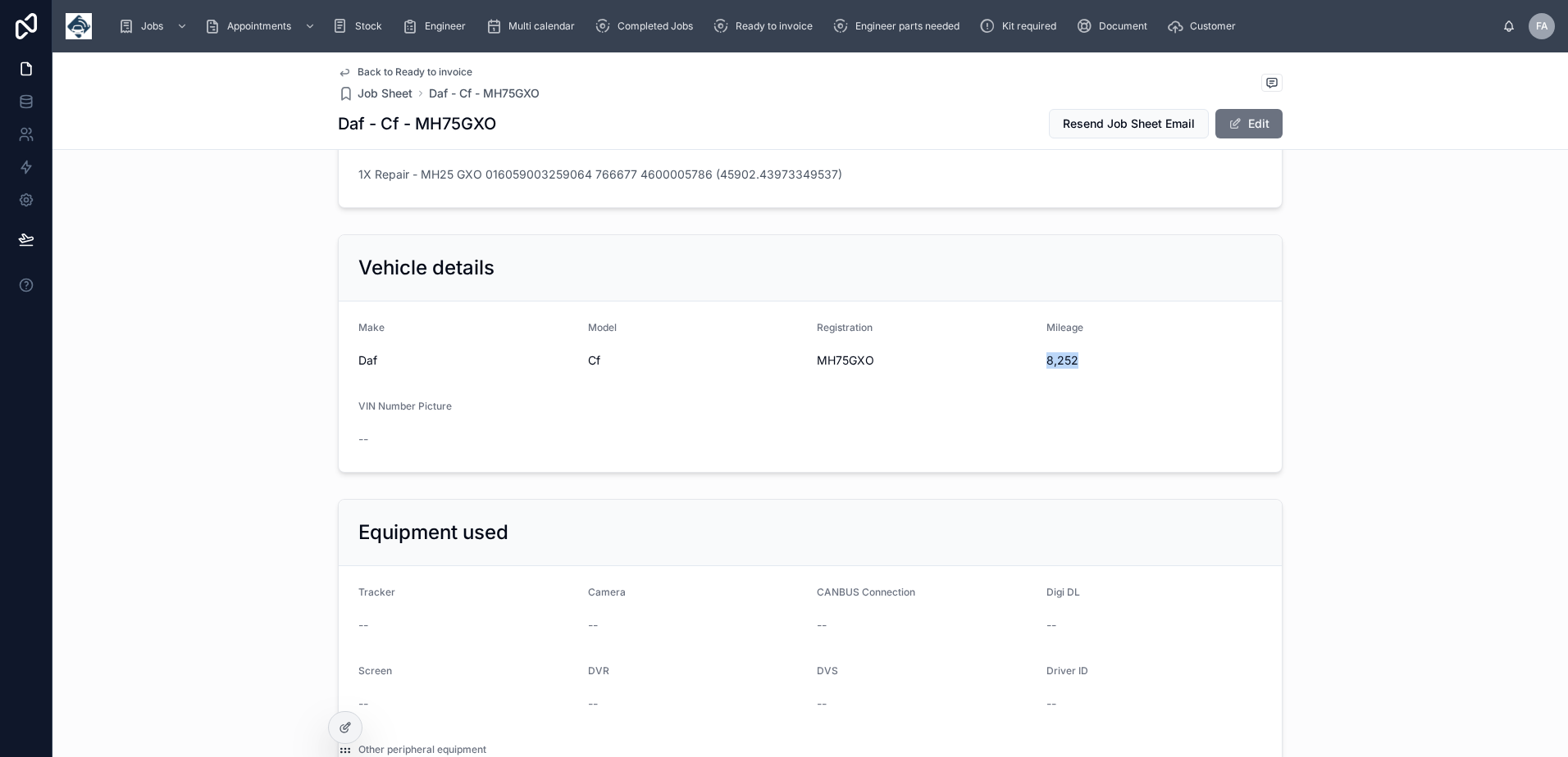
drag, startPoint x: 1040, startPoint y: 359, endPoint x: 1071, endPoint y: 364, distance: 31.4
click at [1071, 364] on span "8,252" at bounding box center [1155, 360] width 217 height 16
copy span "8,252"
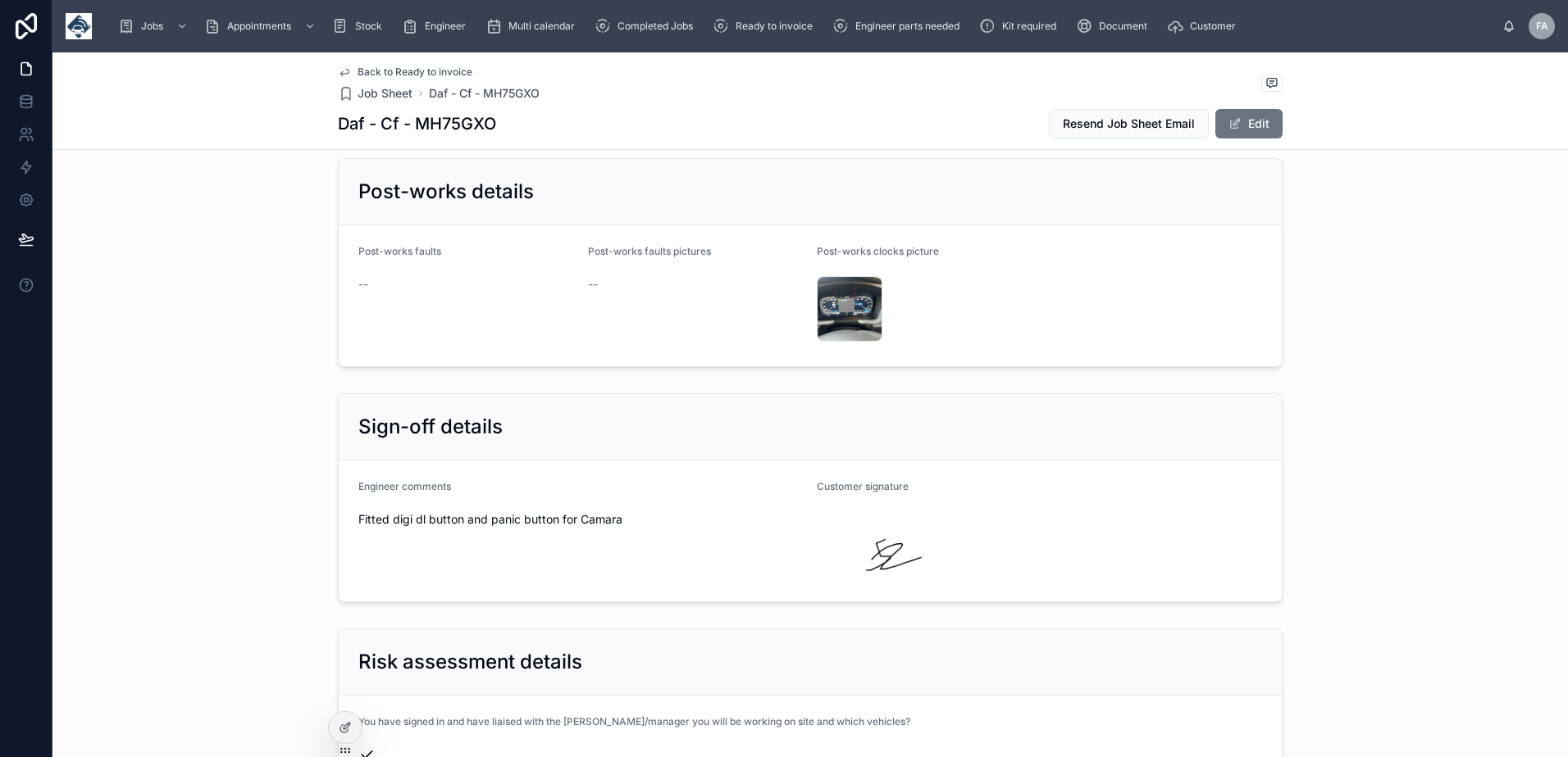
scroll to position [2780, 0]
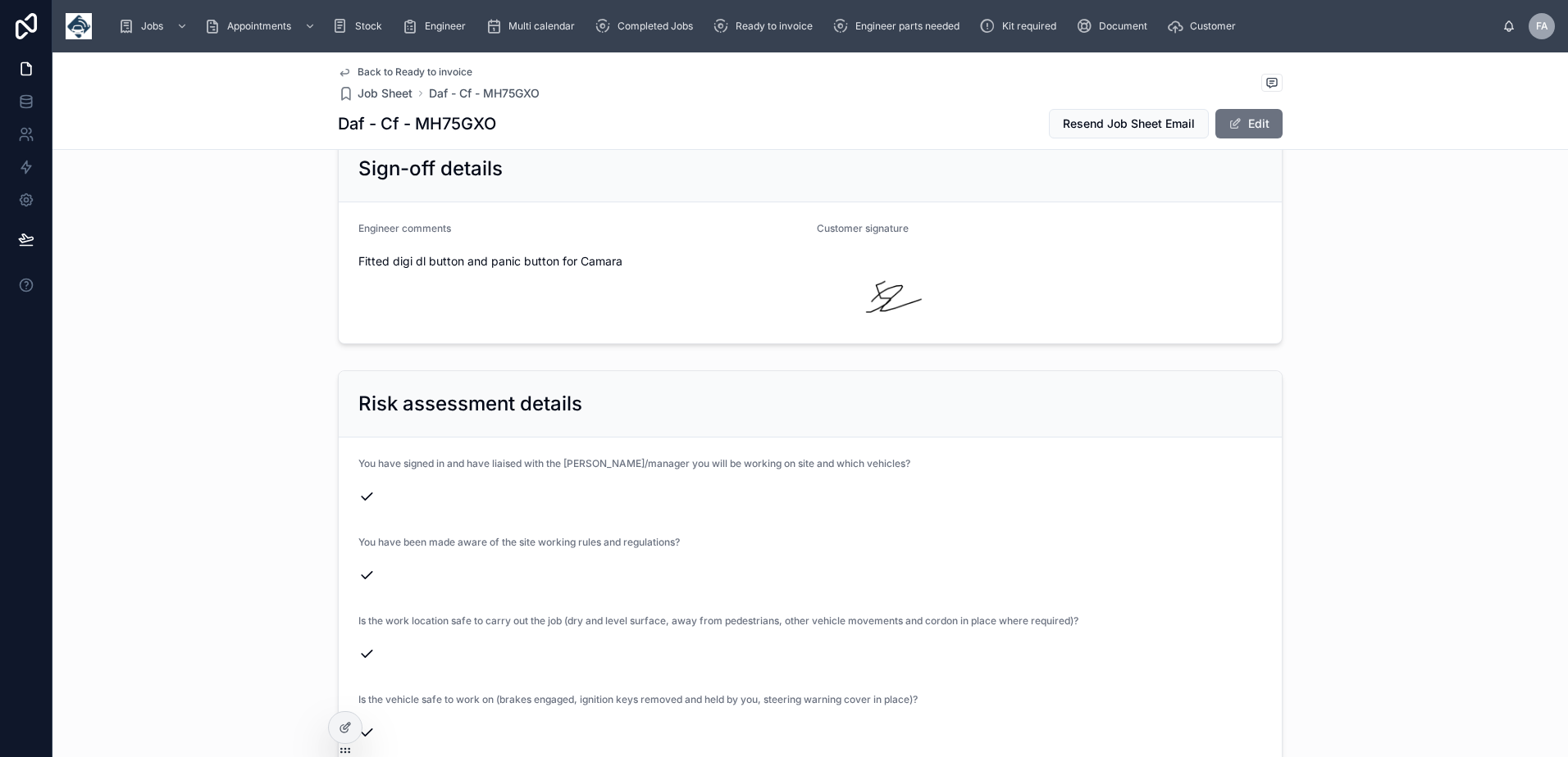
drag, startPoint x: 347, startPoint y: 248, endPoint x: 688, endPoint y: 251, distance: 341.0
click at [688, 251] on form "Engineer comments Fitted digi dl button and panic button for Camara Customer si…" at bounding box center [810, 273] width 943 height 141
copy span "Fitted digi dl button and panic button for Camara"
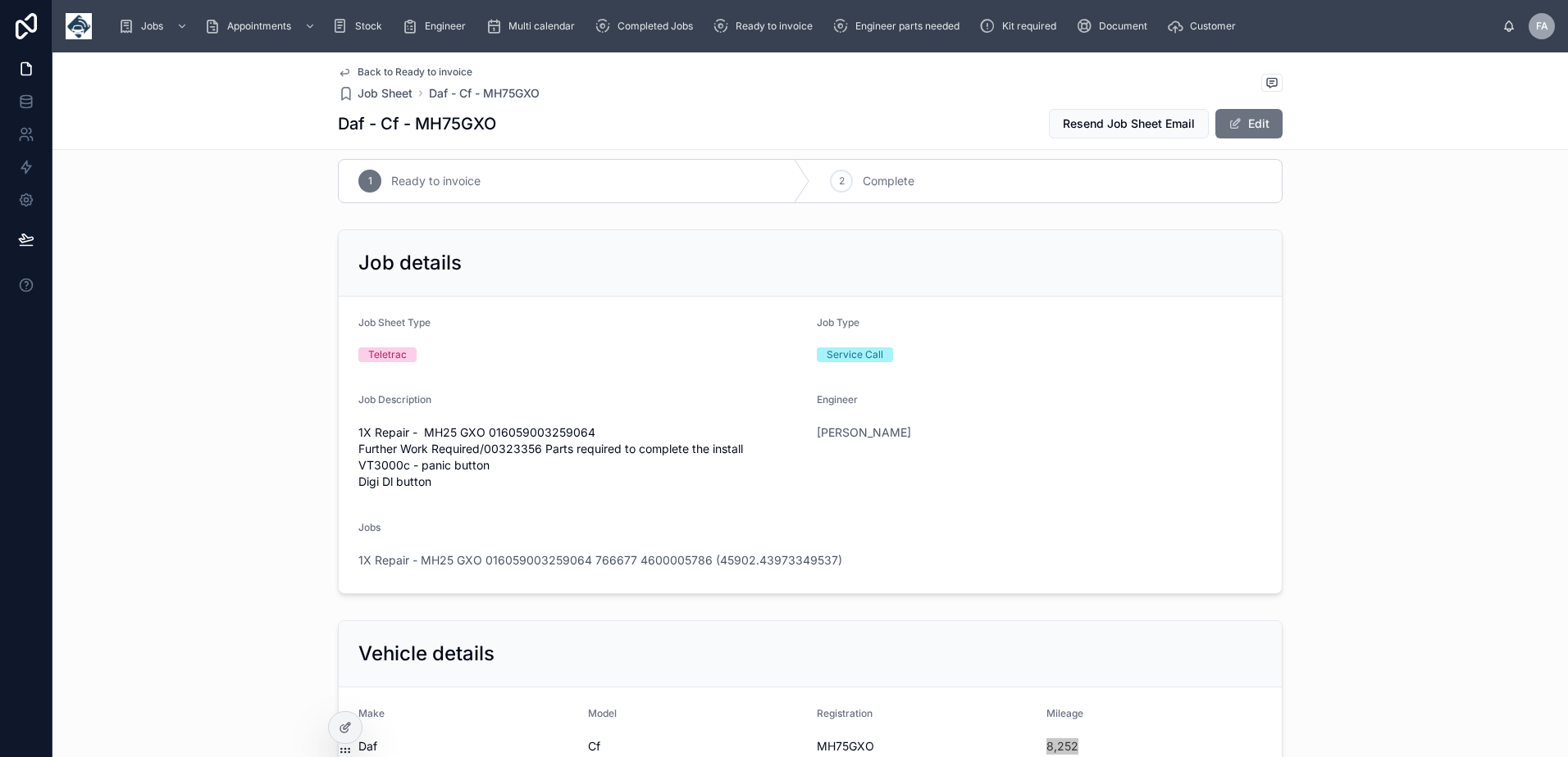
scroll to position [0, 0]
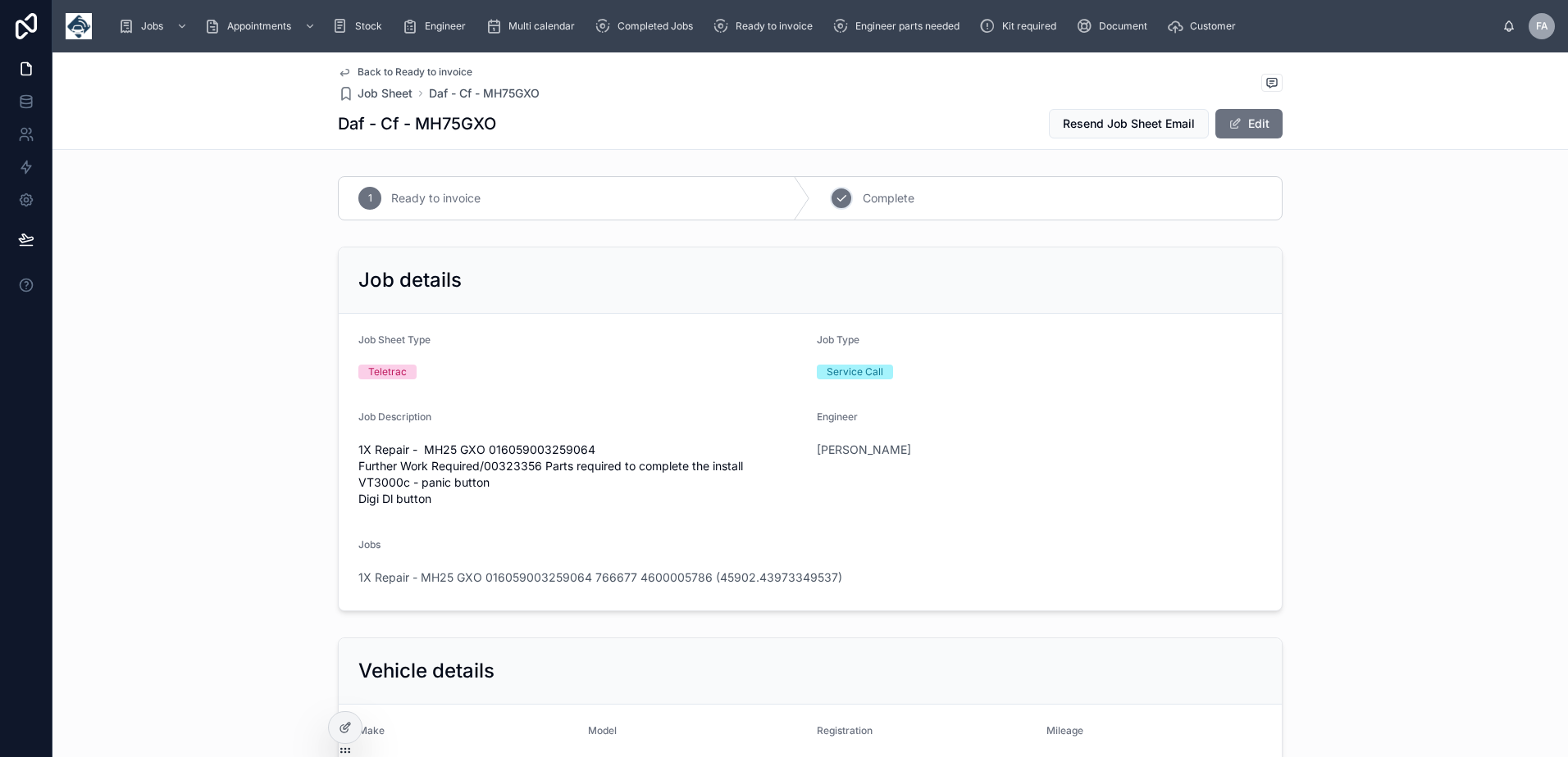
click at [834, 200] on icon at bounding box center [841, 199] width 13 height 13
click at [652, 575] on span "1X Repair - MH25 GXO 016059003259064 766677 4600005786 (45902.43973349537)" at bounding box center [600, 577] width 484 height 16
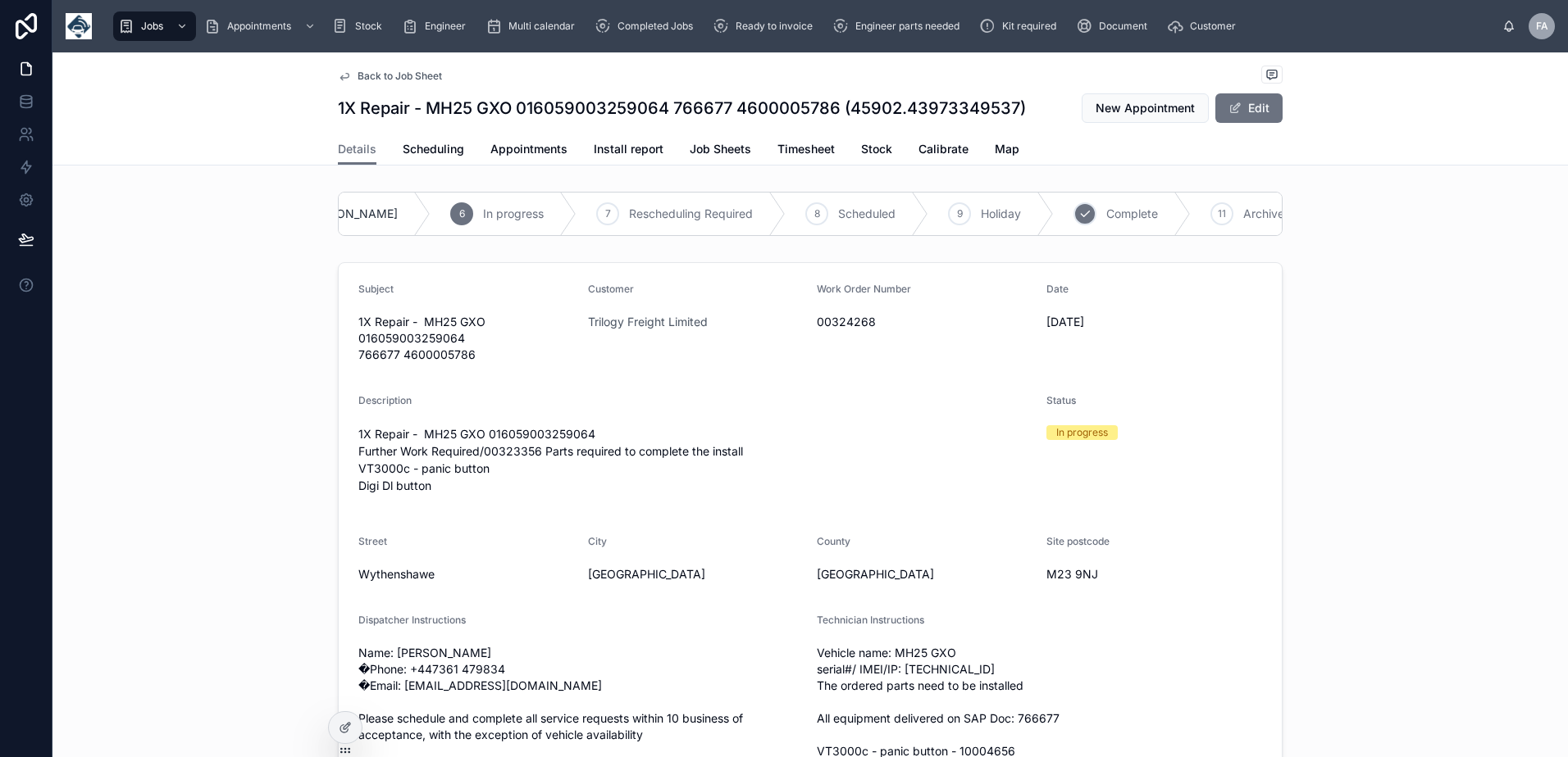
click at [1074, 222] on div "10" at bounding box center [1085, 214] width 23 height 23
click at [529, 156] on span "Appointments" at bounding box center [529, 149] width 77 height 16
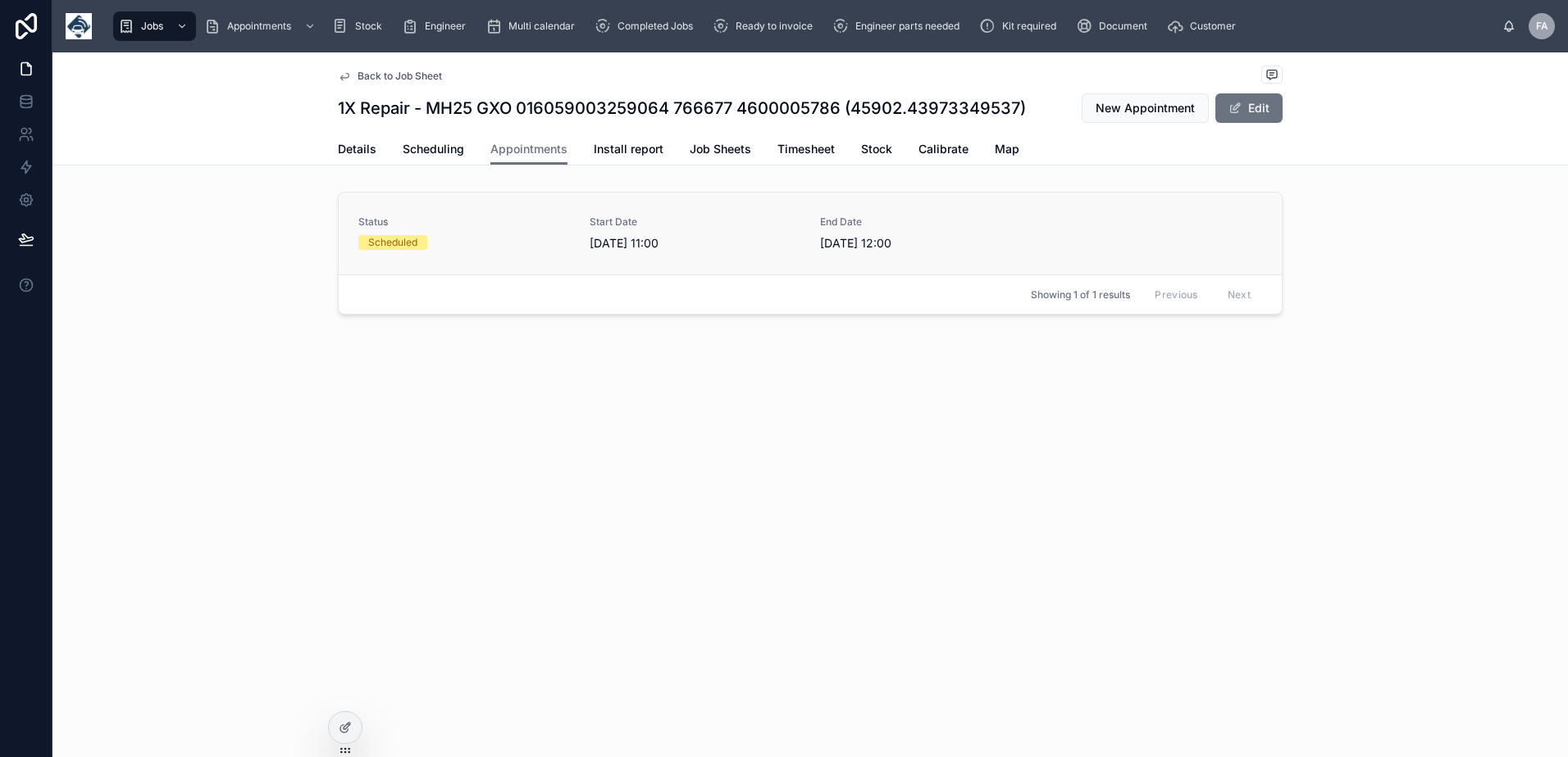
click at [468, 240] on div "Scheduled" at bounding box center [463, 243] width 212 height 15
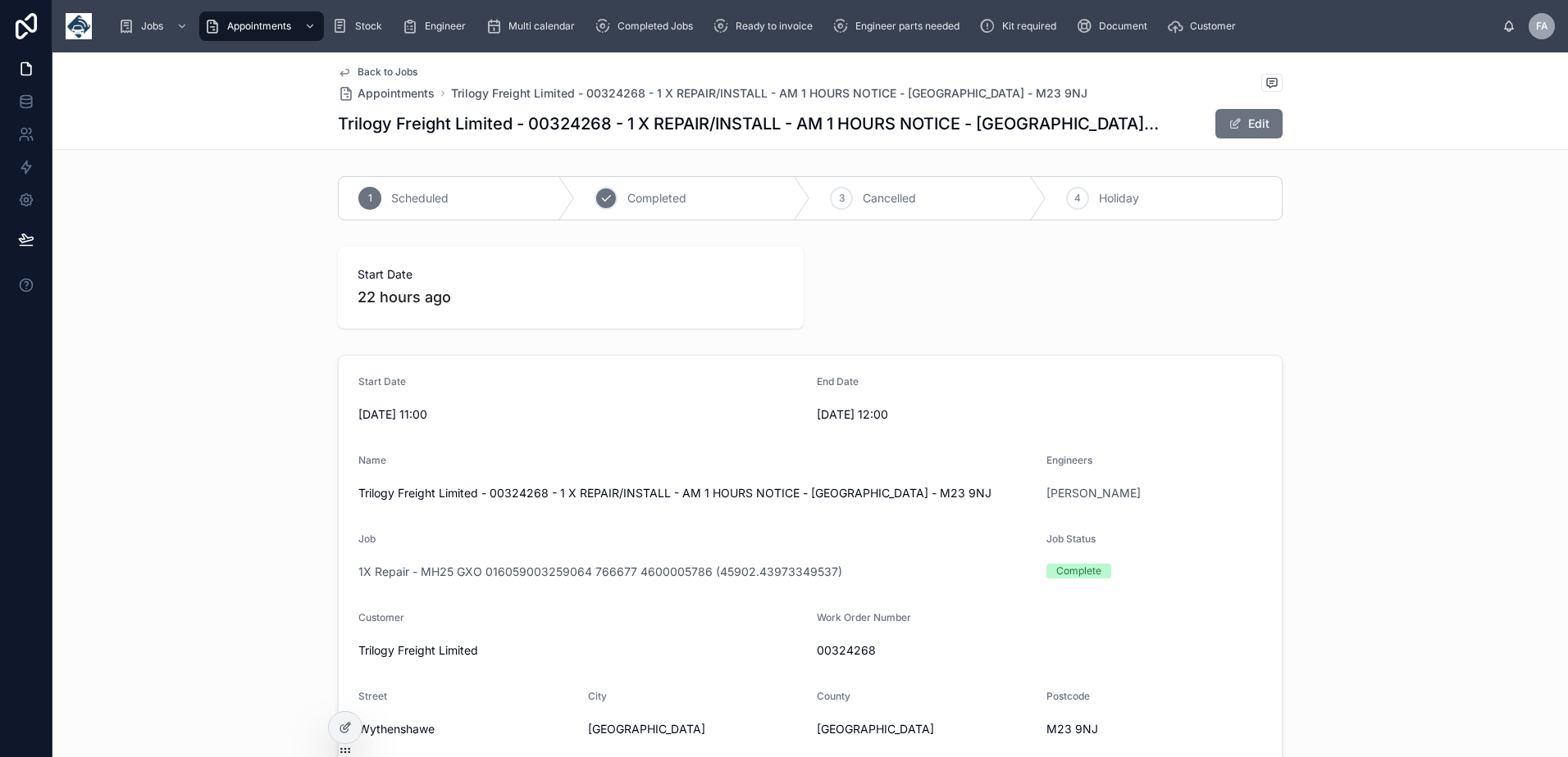
click at [599, 198] on icon at bounding box center [606, 199] width 13 height 13
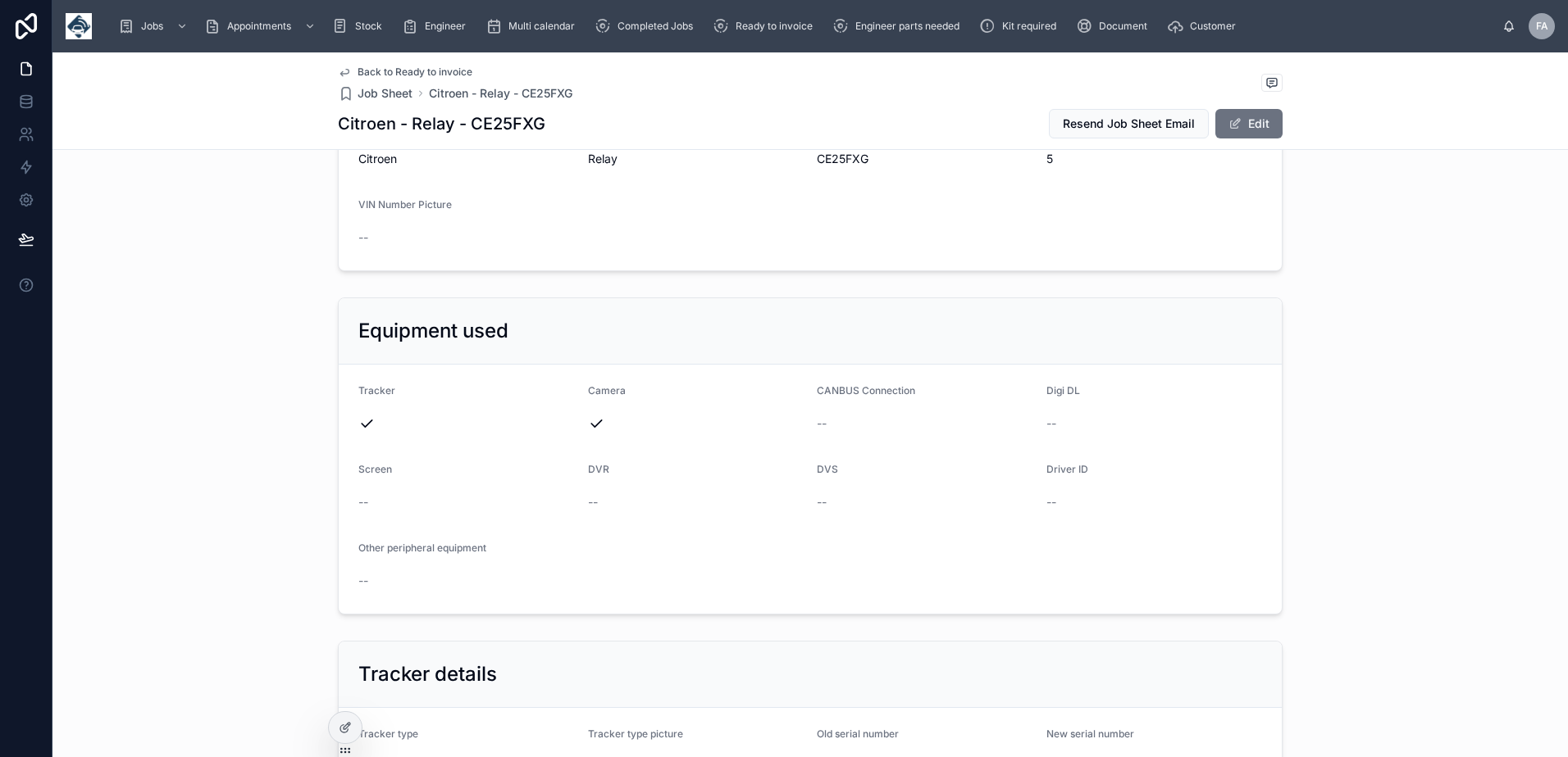
scroll to position [491, 0]
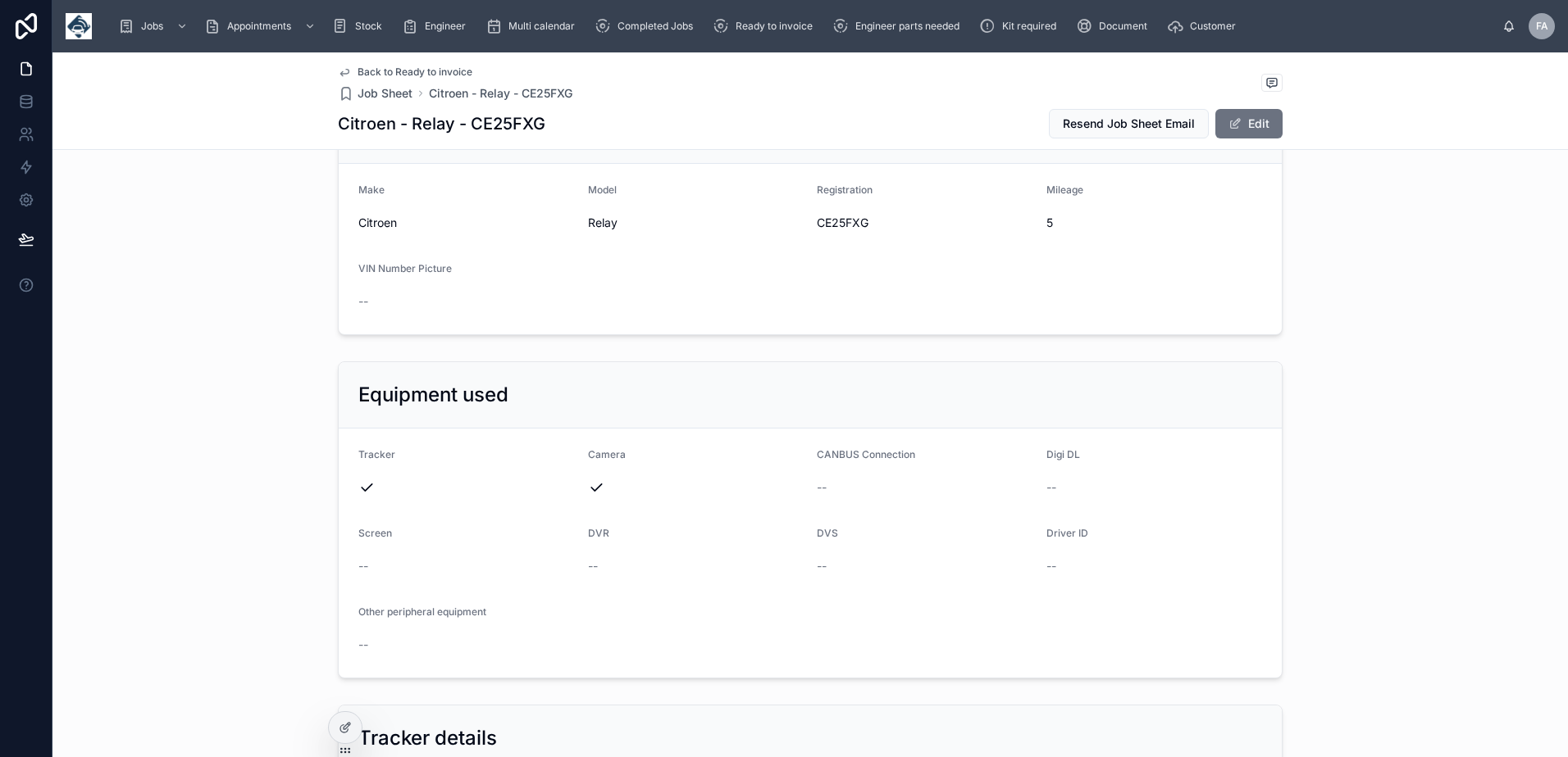
click at [847, 221] on span "CE25FXG" at bounding box center [925, 222] width 217 height 16
copy span "CE25FXG"
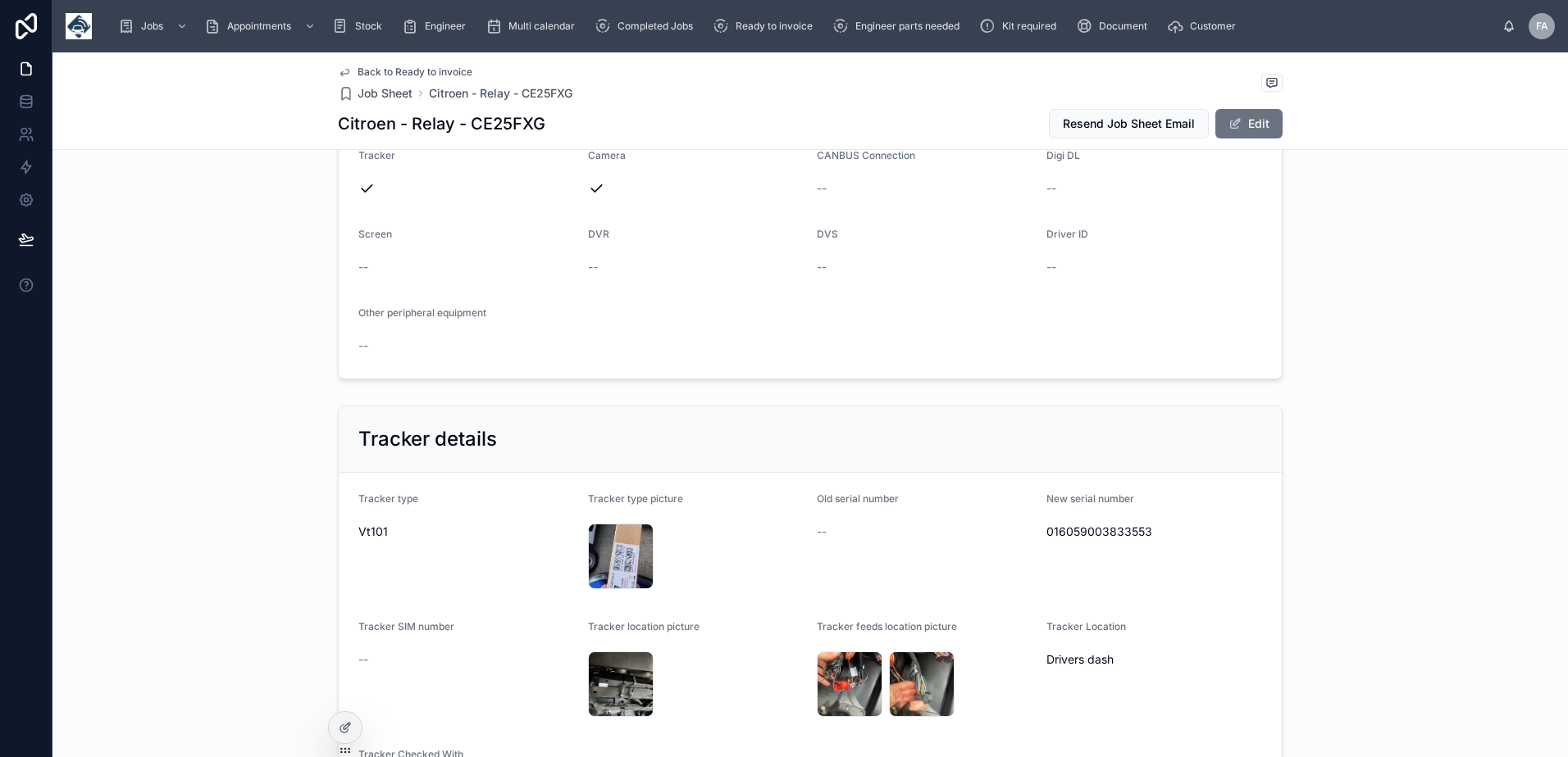
scroll to position [820, 0]
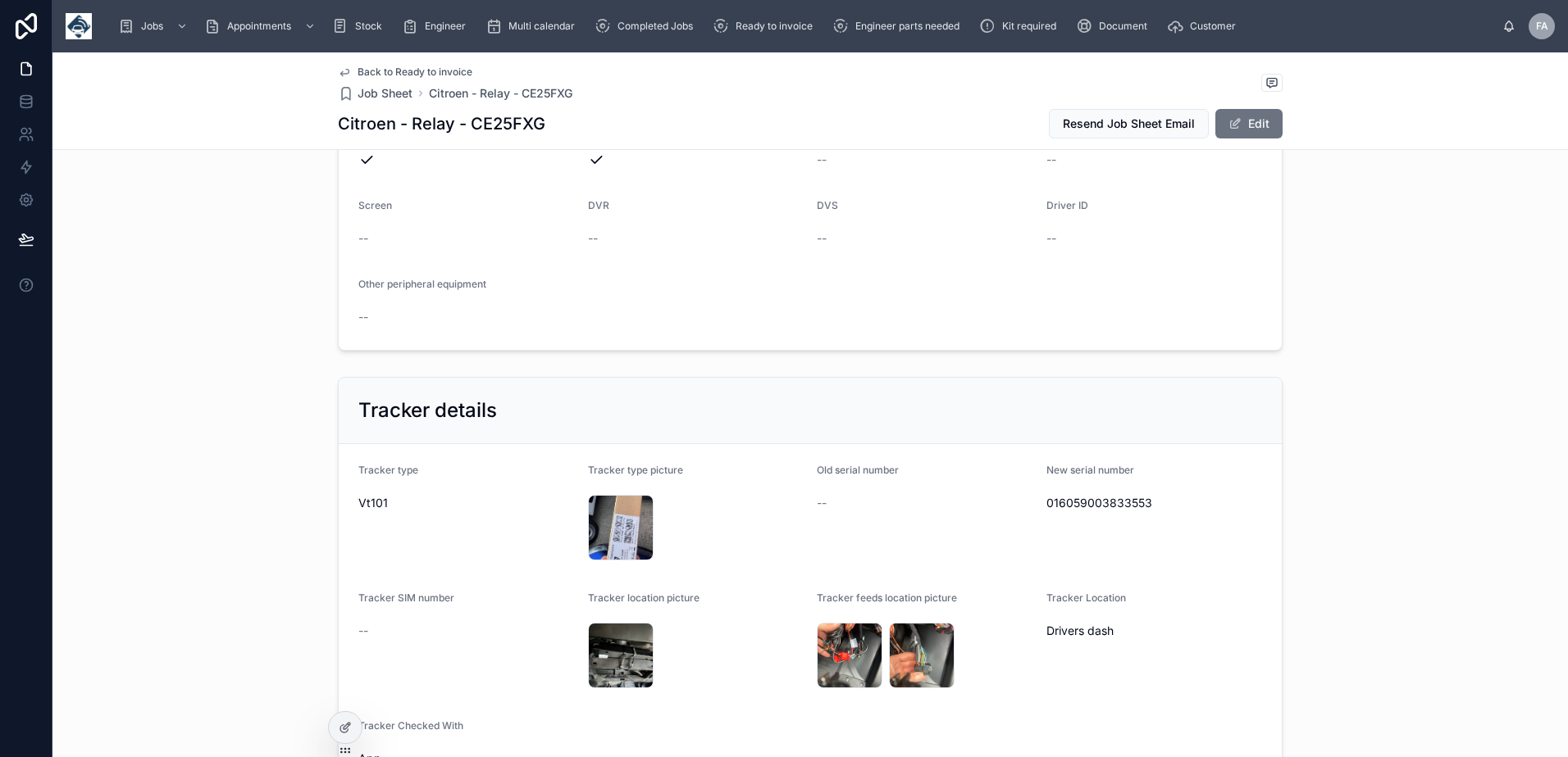
click at [1100, 505] on span "016059003833553" at bounding box center [1155, 503] width 217 height 16
copy span "016059003833553"
click at [610, 515] on div "IMG_4437 .jpeg" at bounding box center [621, 528] width 66 height 66
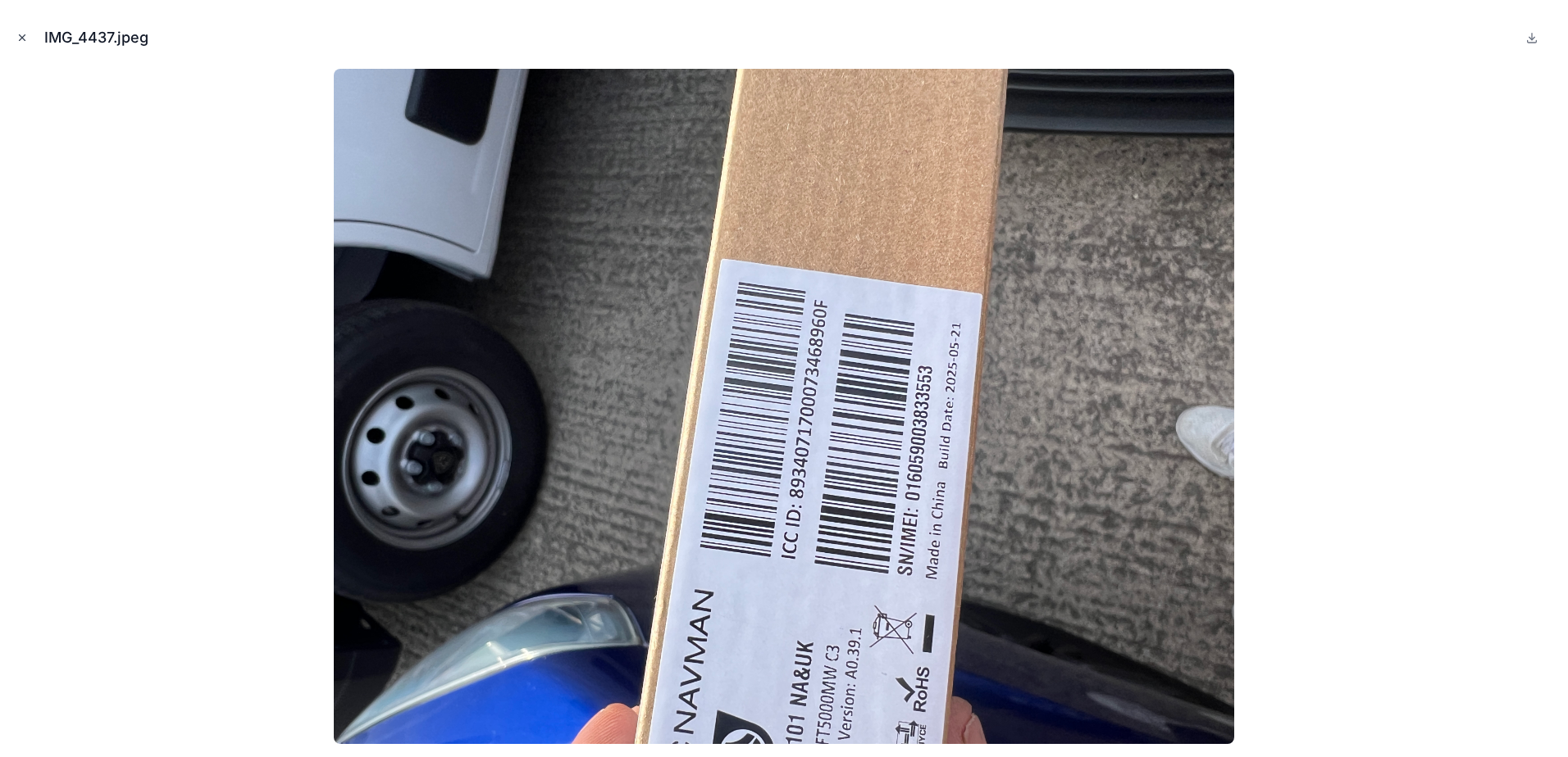
click at [24, 40] on icon "Close modal" at bounding box center [23, 38] width 6 height 6
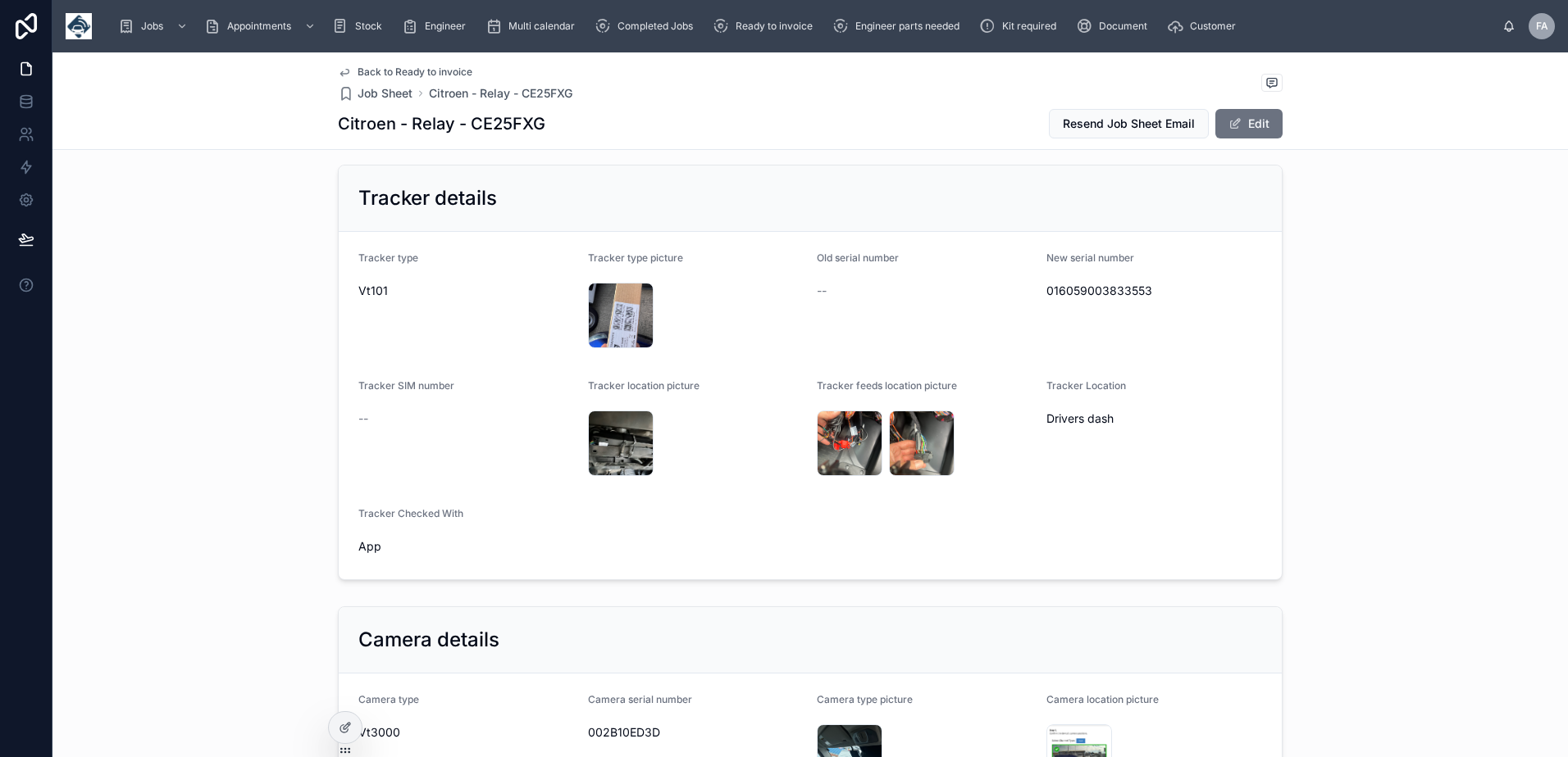
scroll to position [1066, 0]
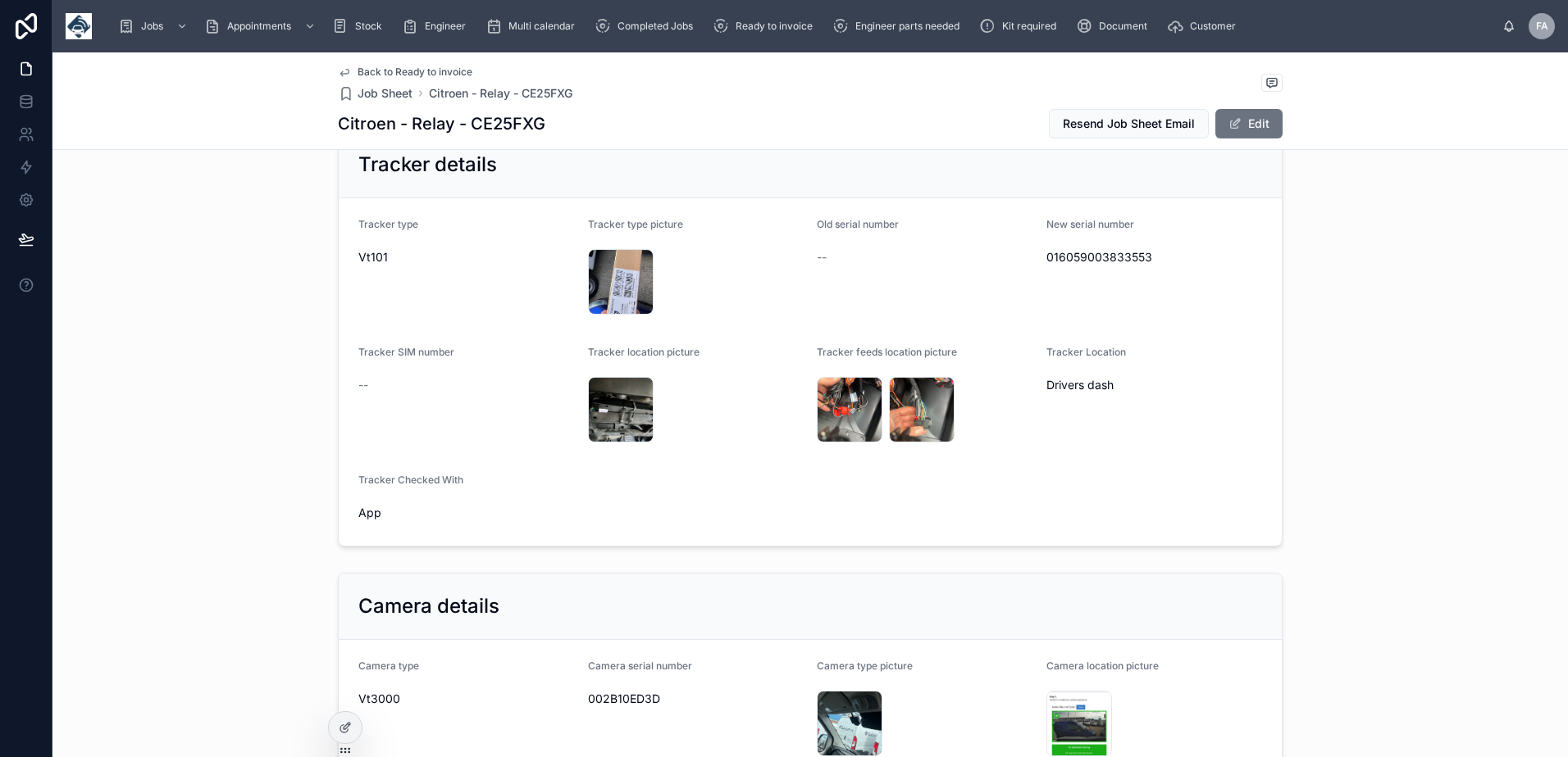
click at [1068, 445] on div "Tracker Location Drivers dash" at bounding box center [1155, 396] width 217 height 102
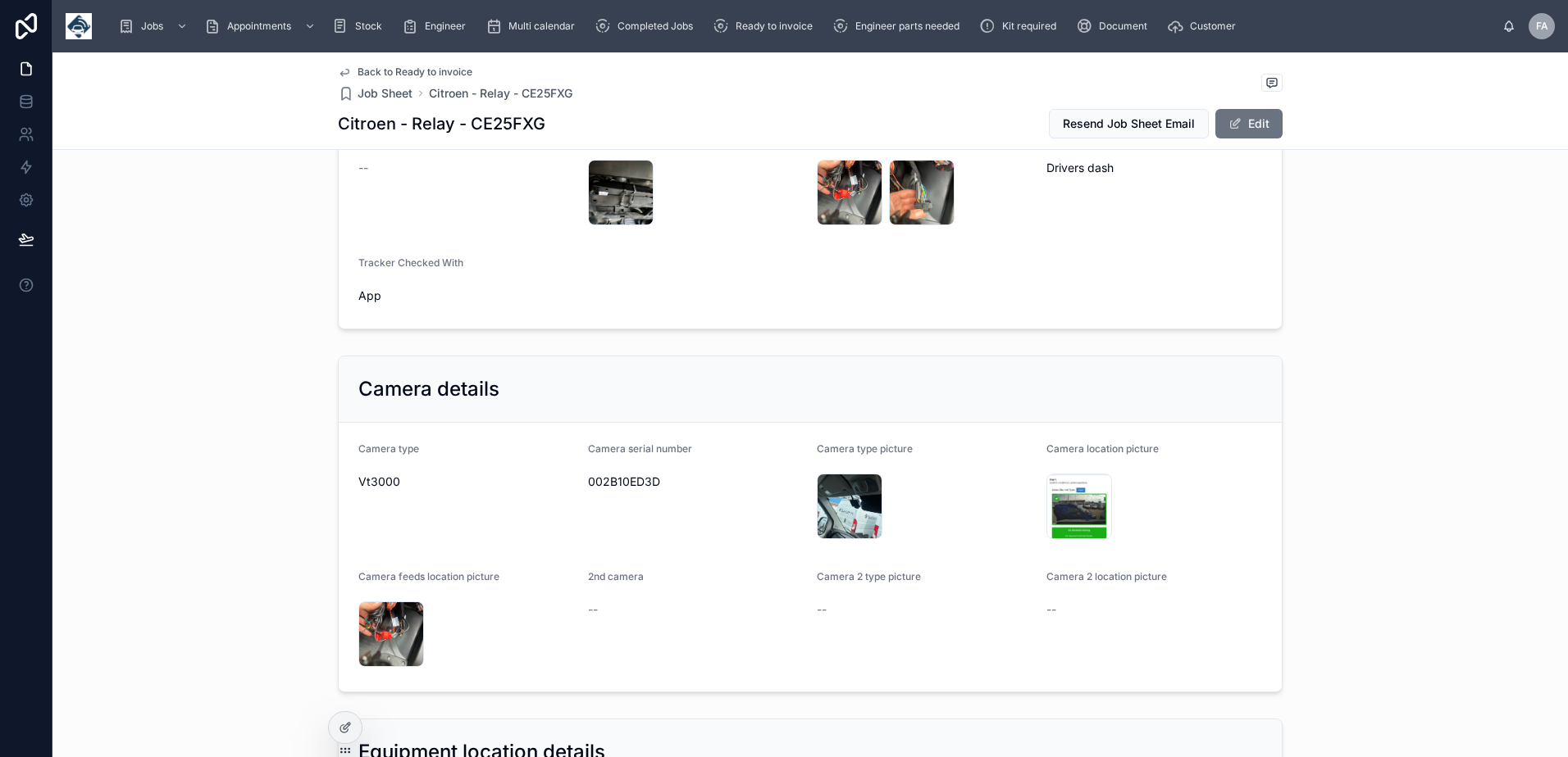
scroll to position [1312, 0]
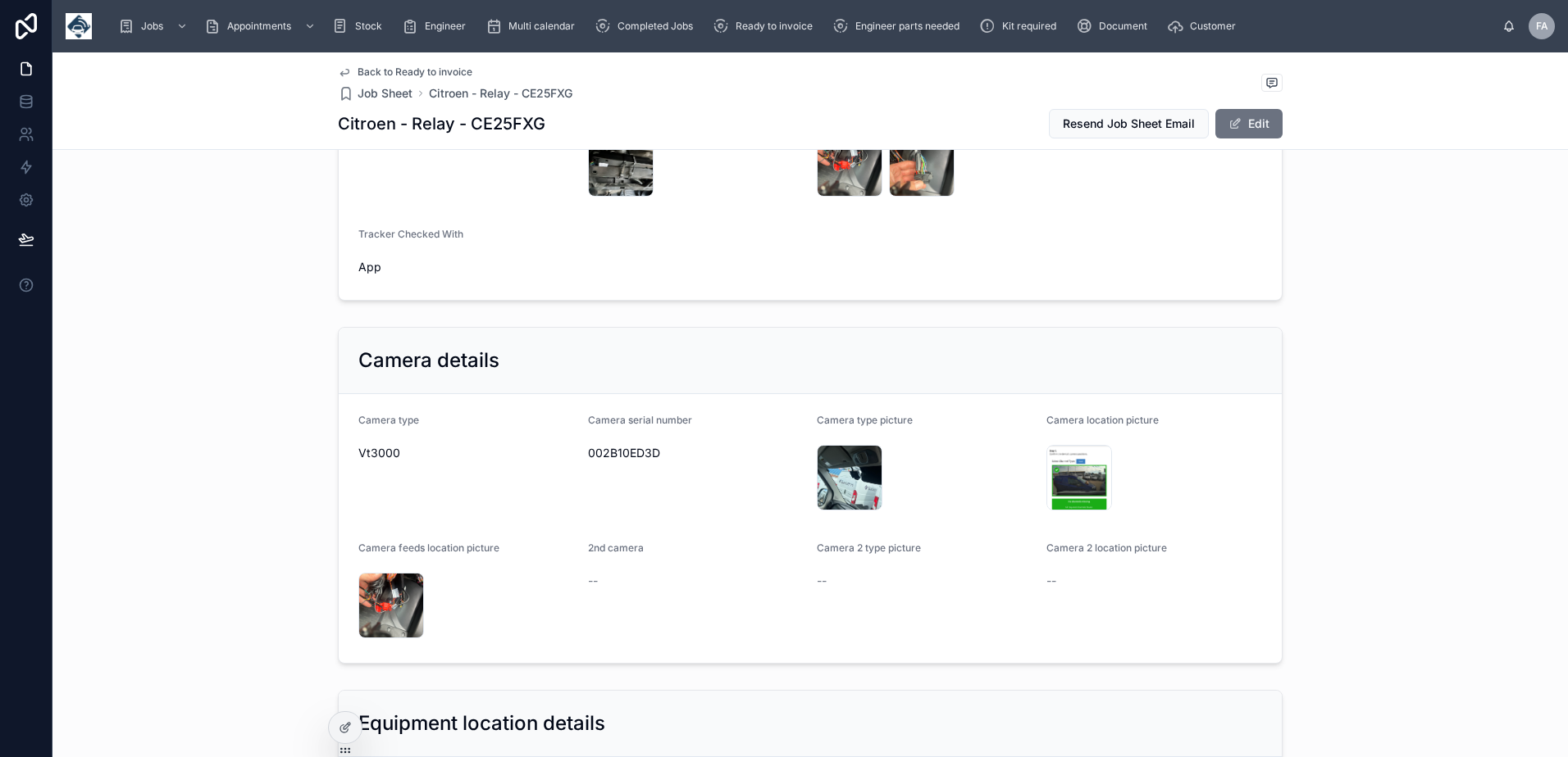
click at [628, 454] on span "002B10ED3D" at bounding box center [696, 453] width 217 height 16
copy span "002B10ED3D"
click at [1068, 479] on div "IMG_4442 .png" at bounding box center [1079, 478] width 66 height 66
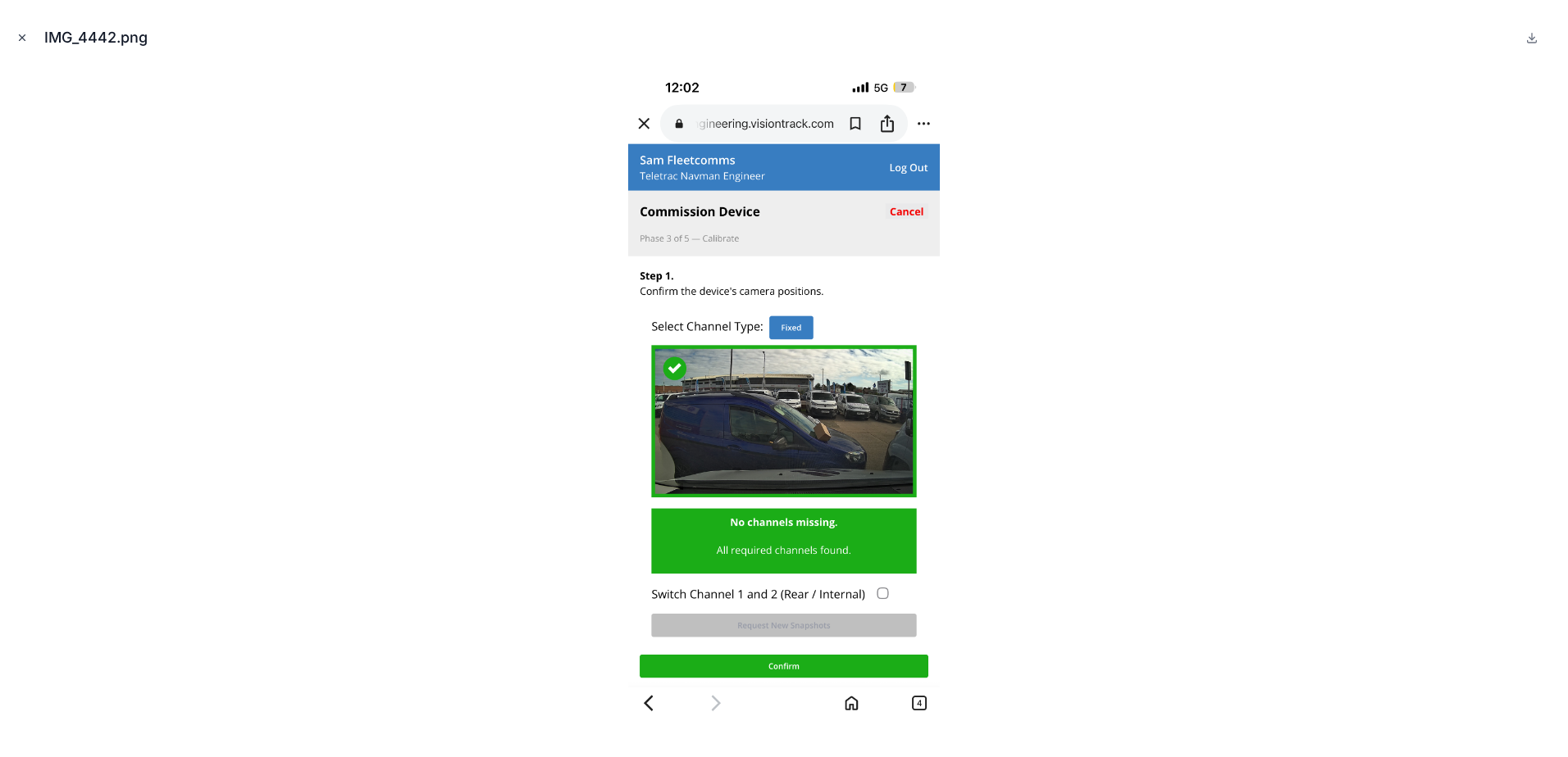
click at [25, 40] on icon "Close modal" at bounding box center [22, 38] width 11 height 11
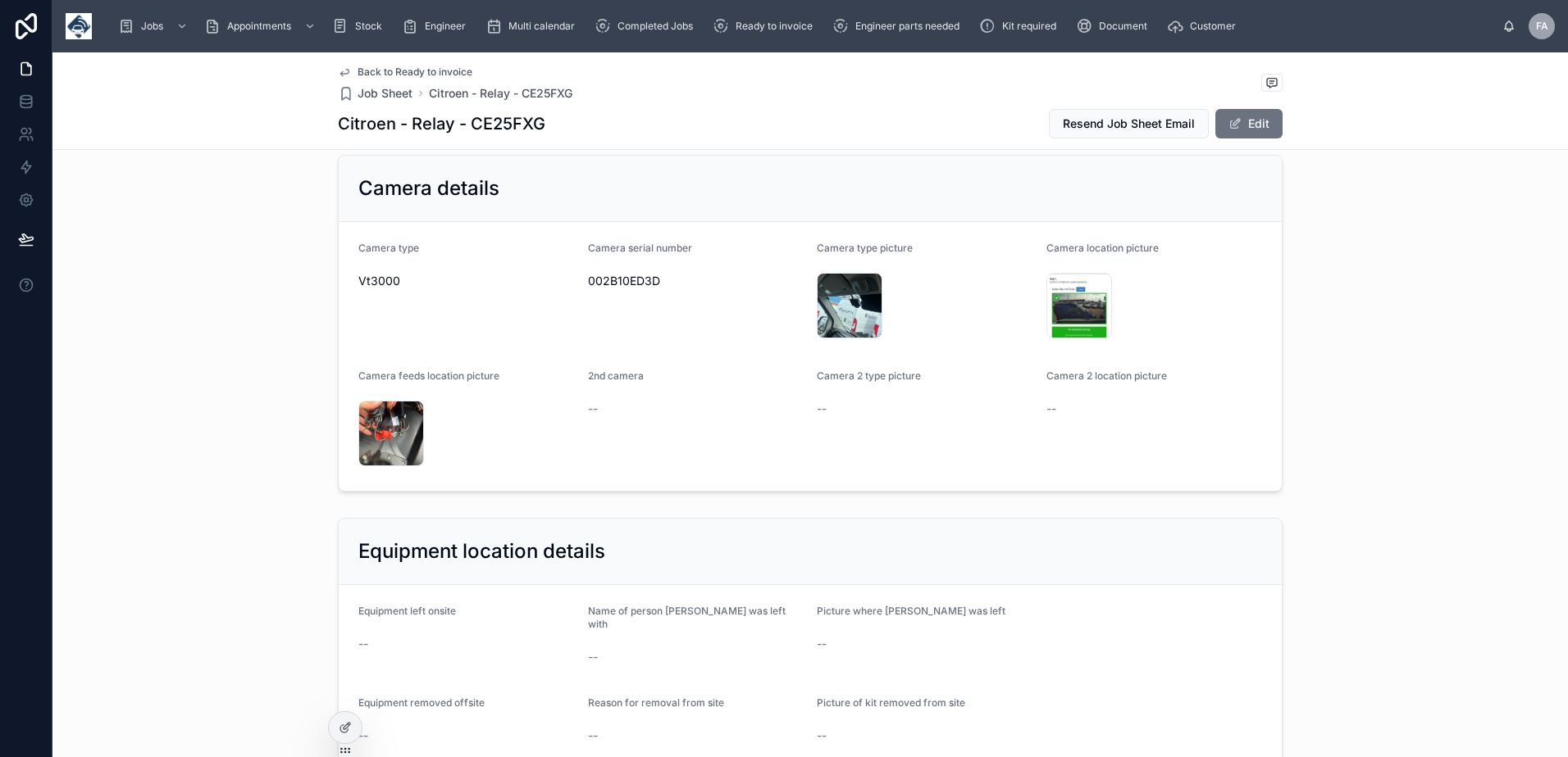
scroll to position [1557, 0]
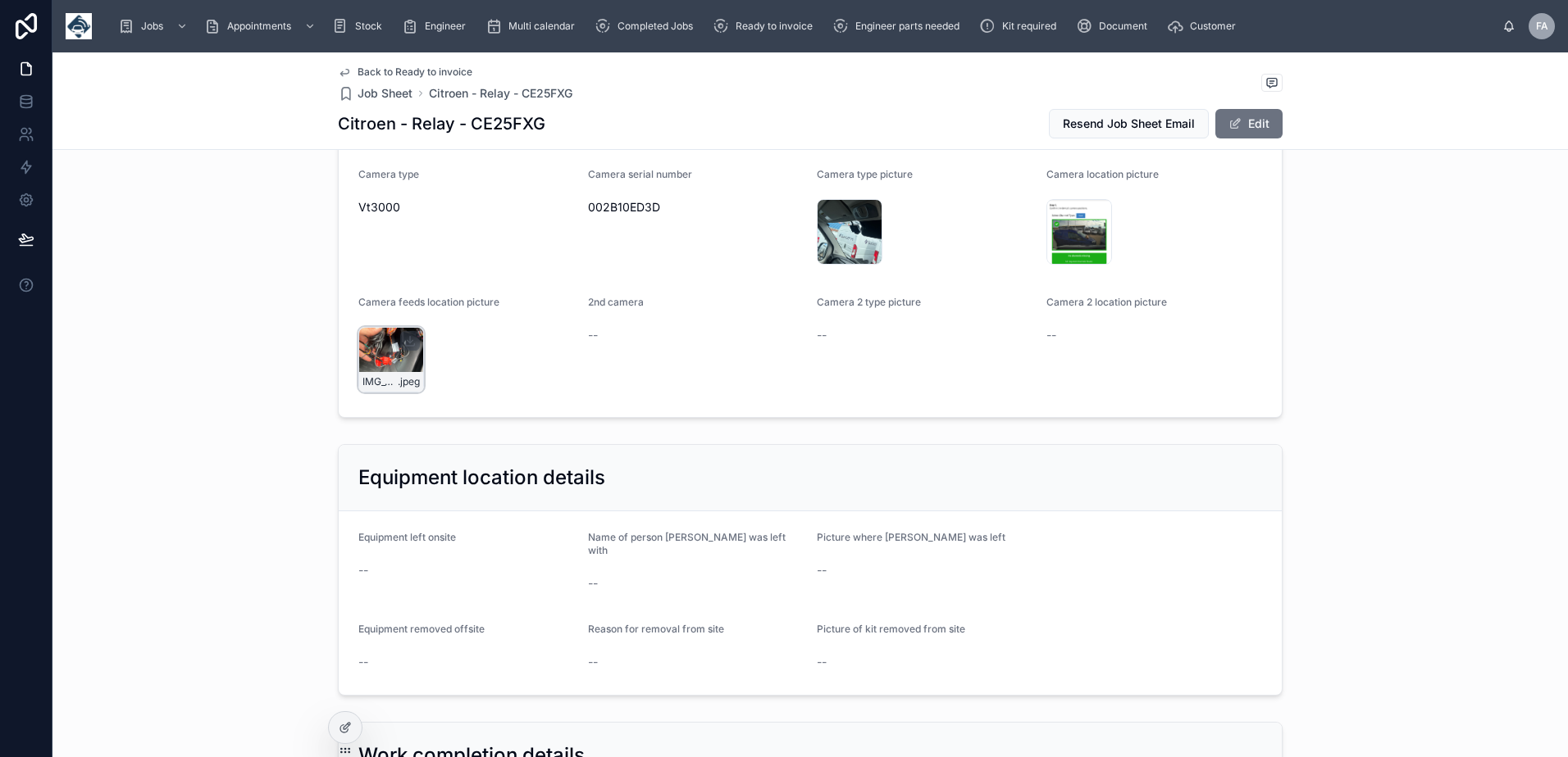
click at [392, 357] on div "IMG_4451 .jpeg" at bounding box center [391, 360] width 66 height 66
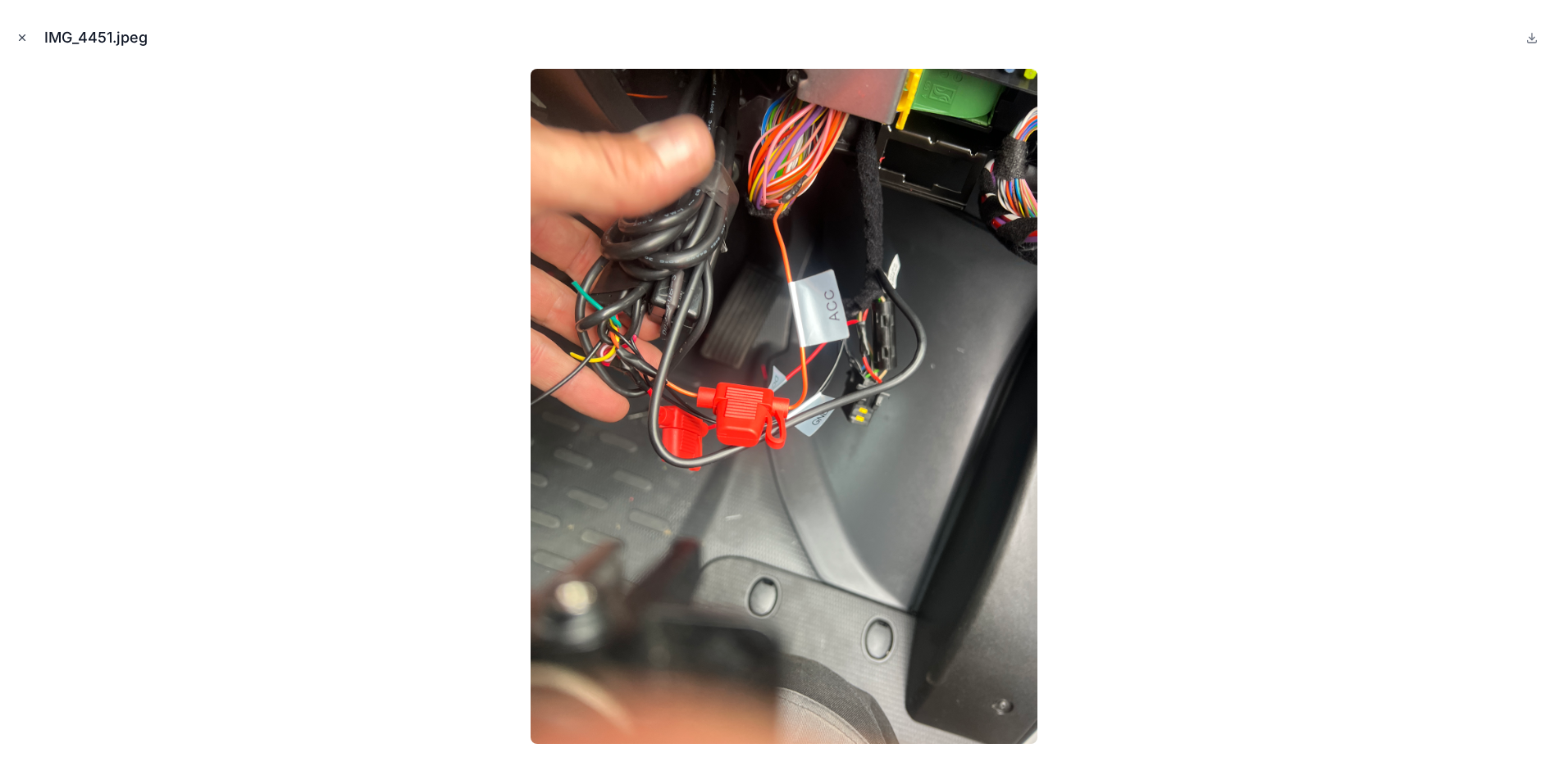
click at [20, 41] on icon "Close modal" at bounding box center [22, 38] width 11 height 11
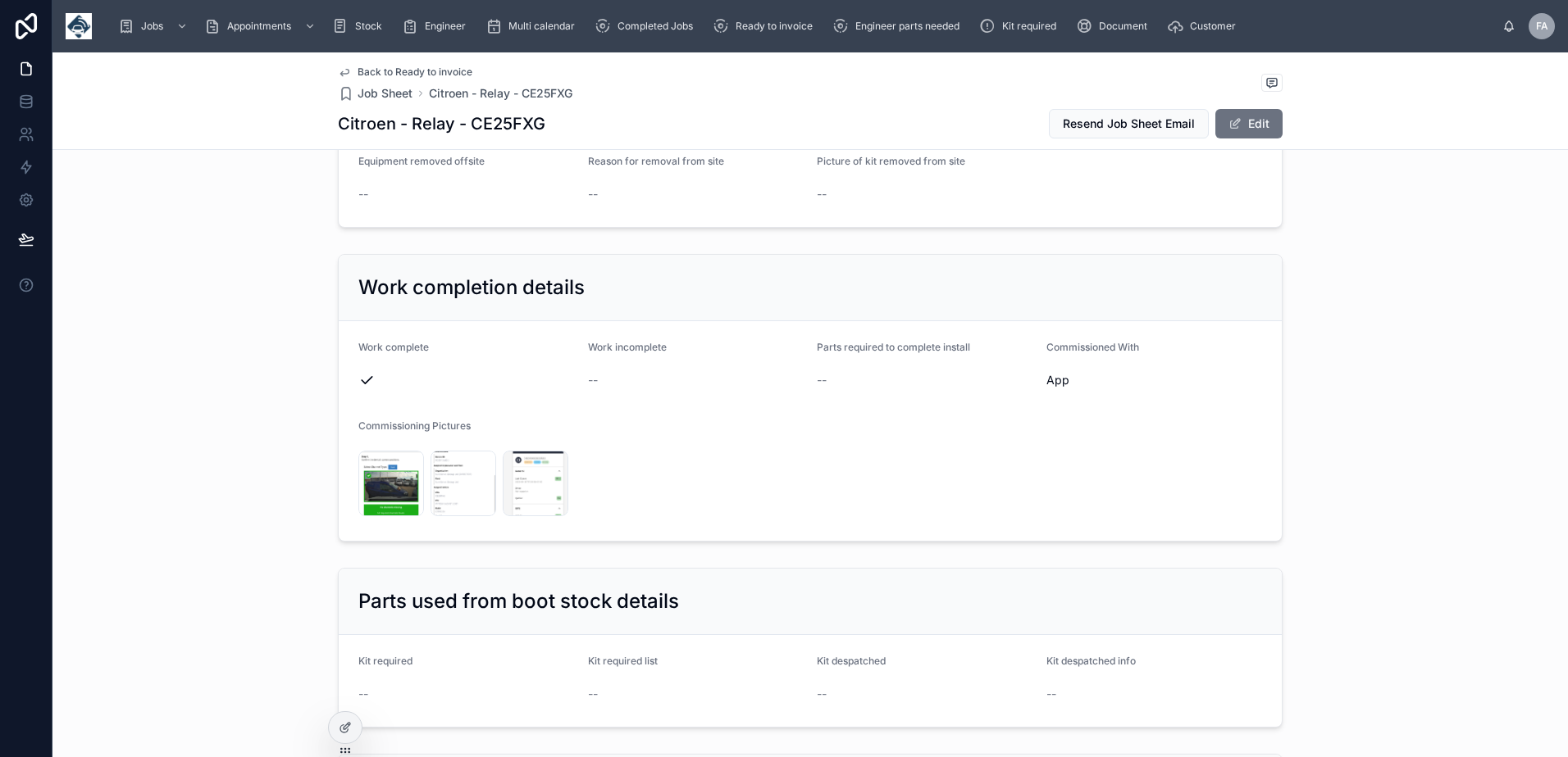
scroll to position [2050, 0]
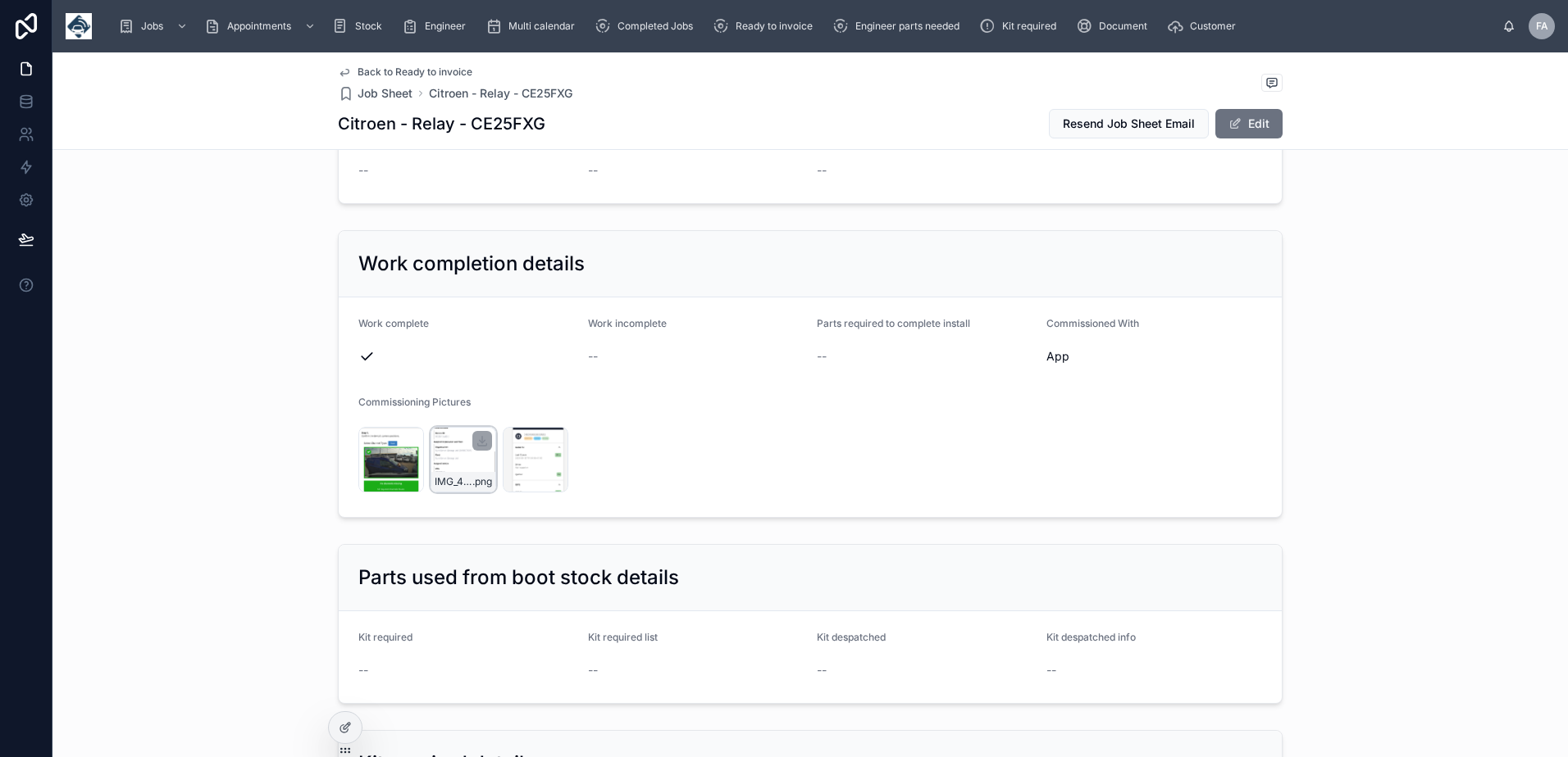
click at [437, 453] on div "IMG_4445 .png" at bounding box center [463, 460] width 66 height 66
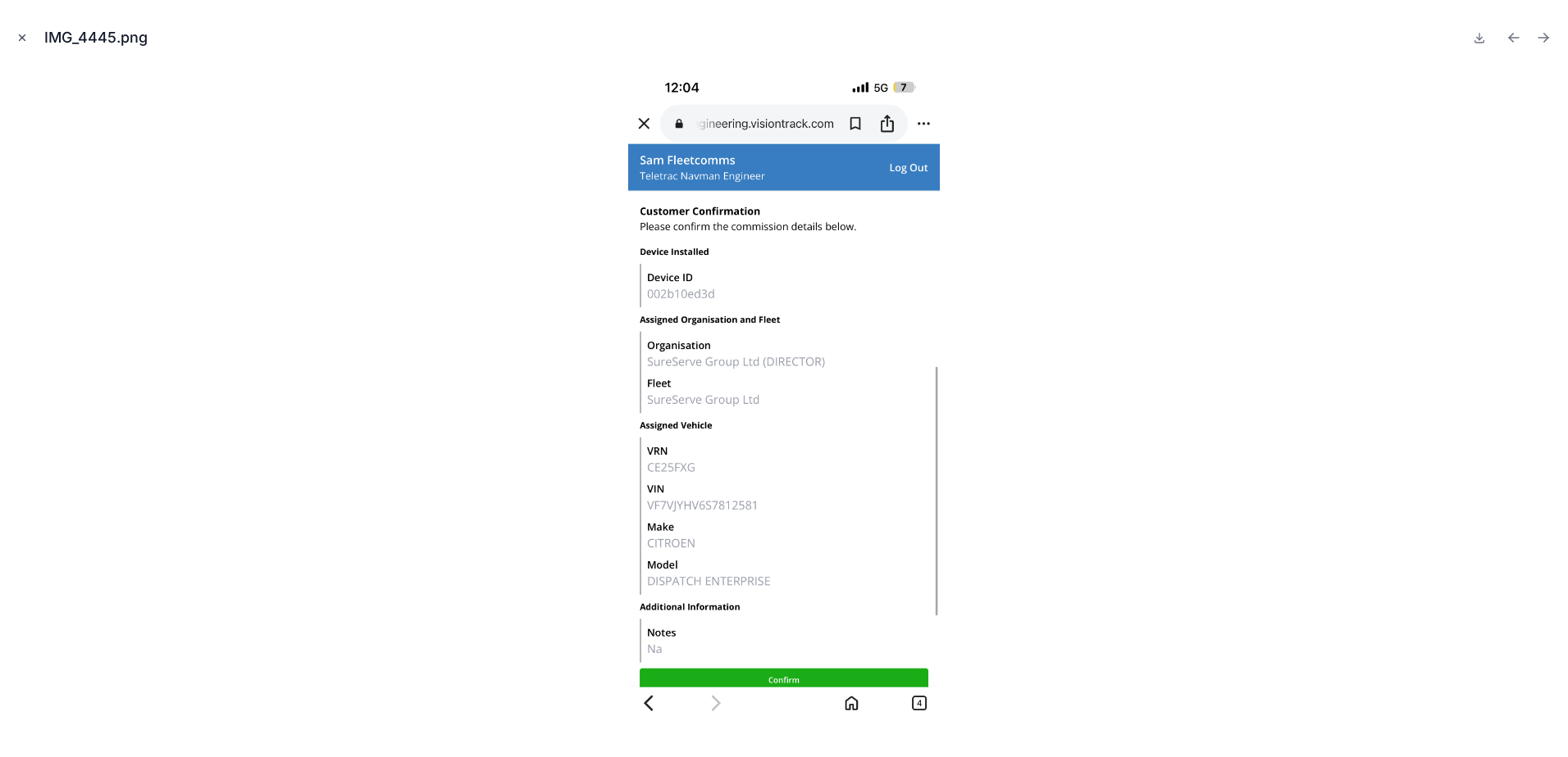
click at [26, 38] on icon "Close modal" at bounding box center [22, 38] width 11 height 11
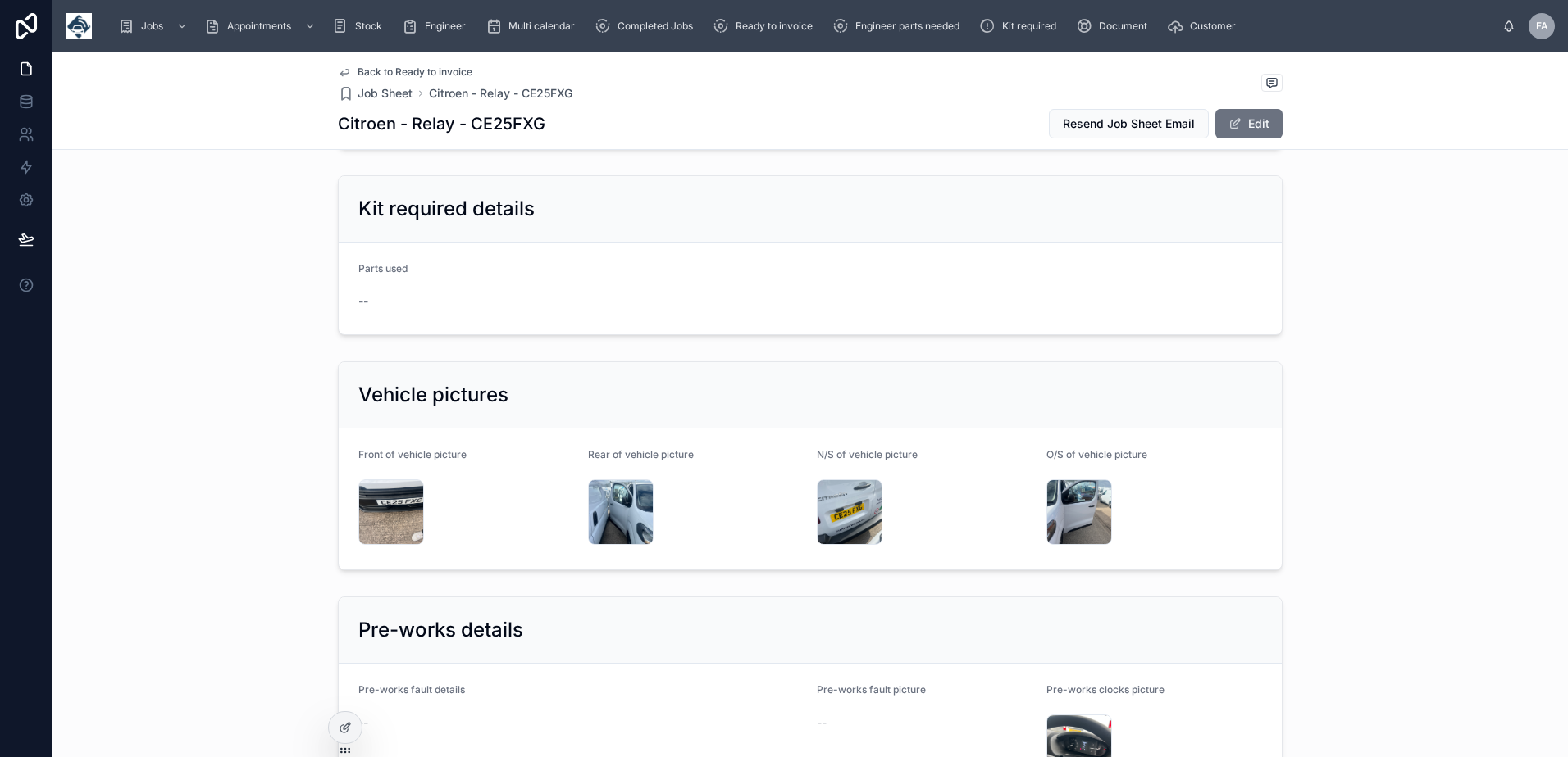
scroll to position [2787, 0]
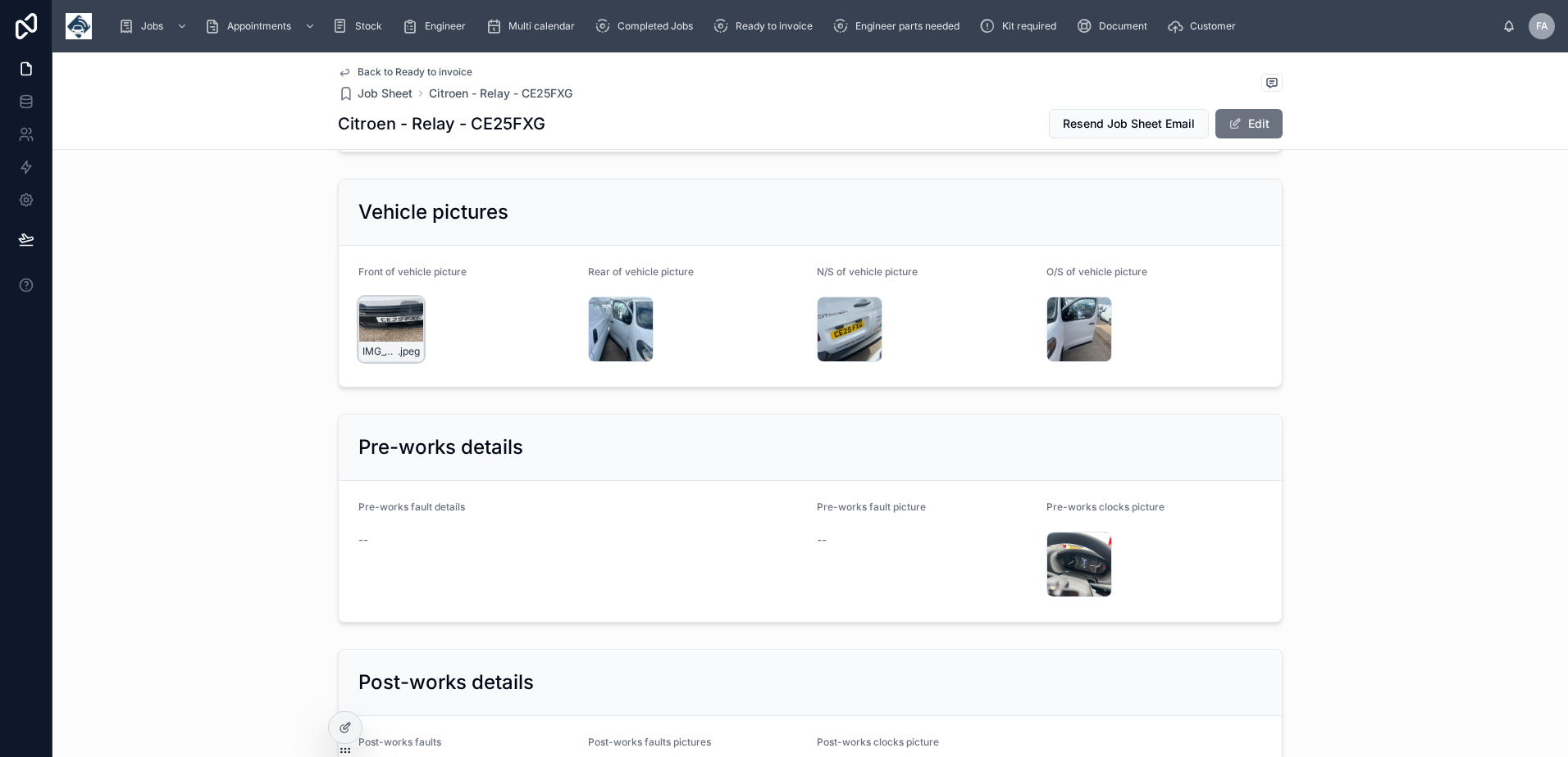
click at [379, 314] on div "IMG_4436 .jpeg" at bounding box center [391, 330] width 66 height 66
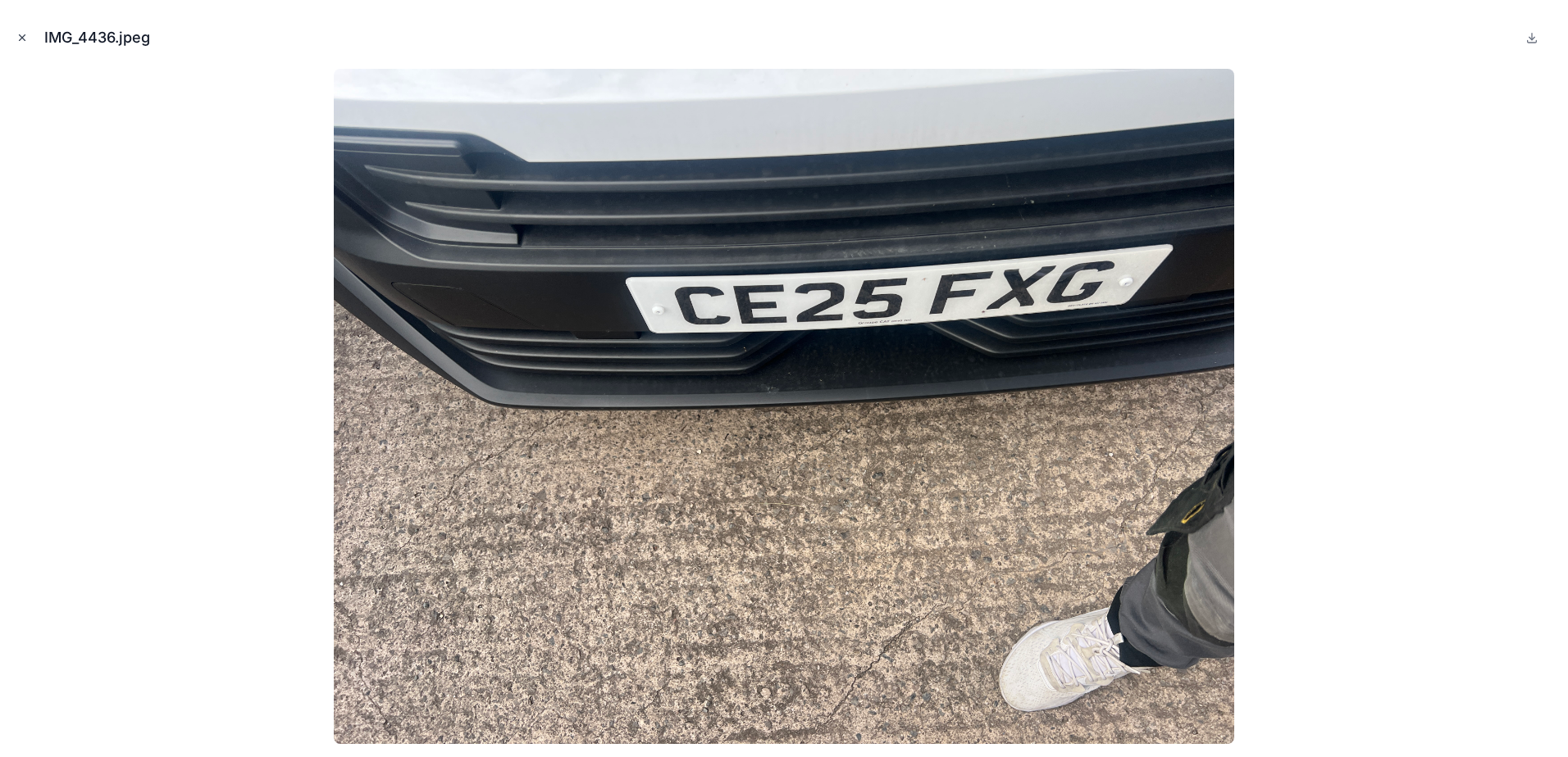
click at [19, 39] on icon "Close modal" at bounding box center [22, 38] width 11 height 11
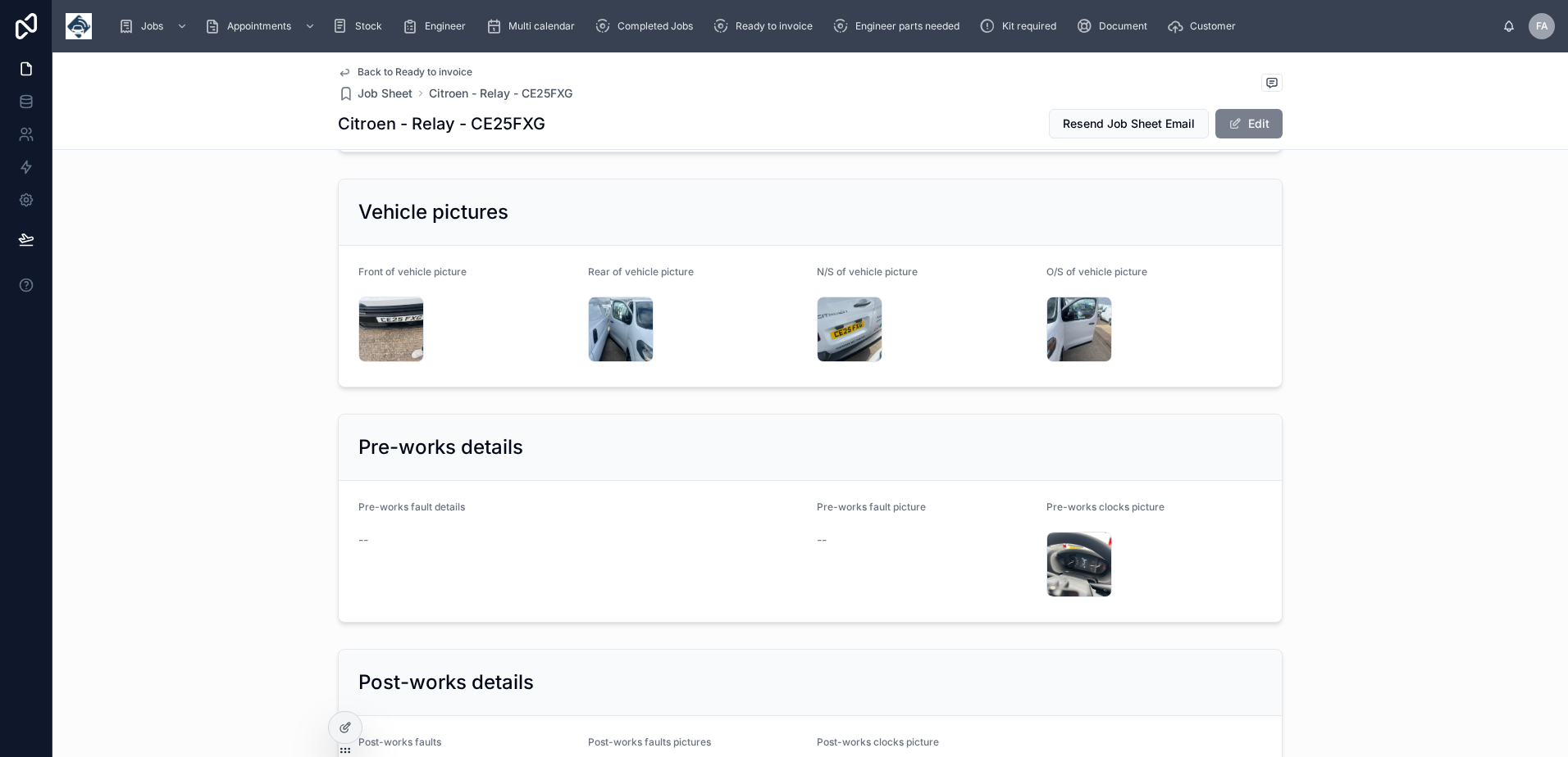
click at [1228, 128] on span at bounding box center [1235, 124] width 13 height 13
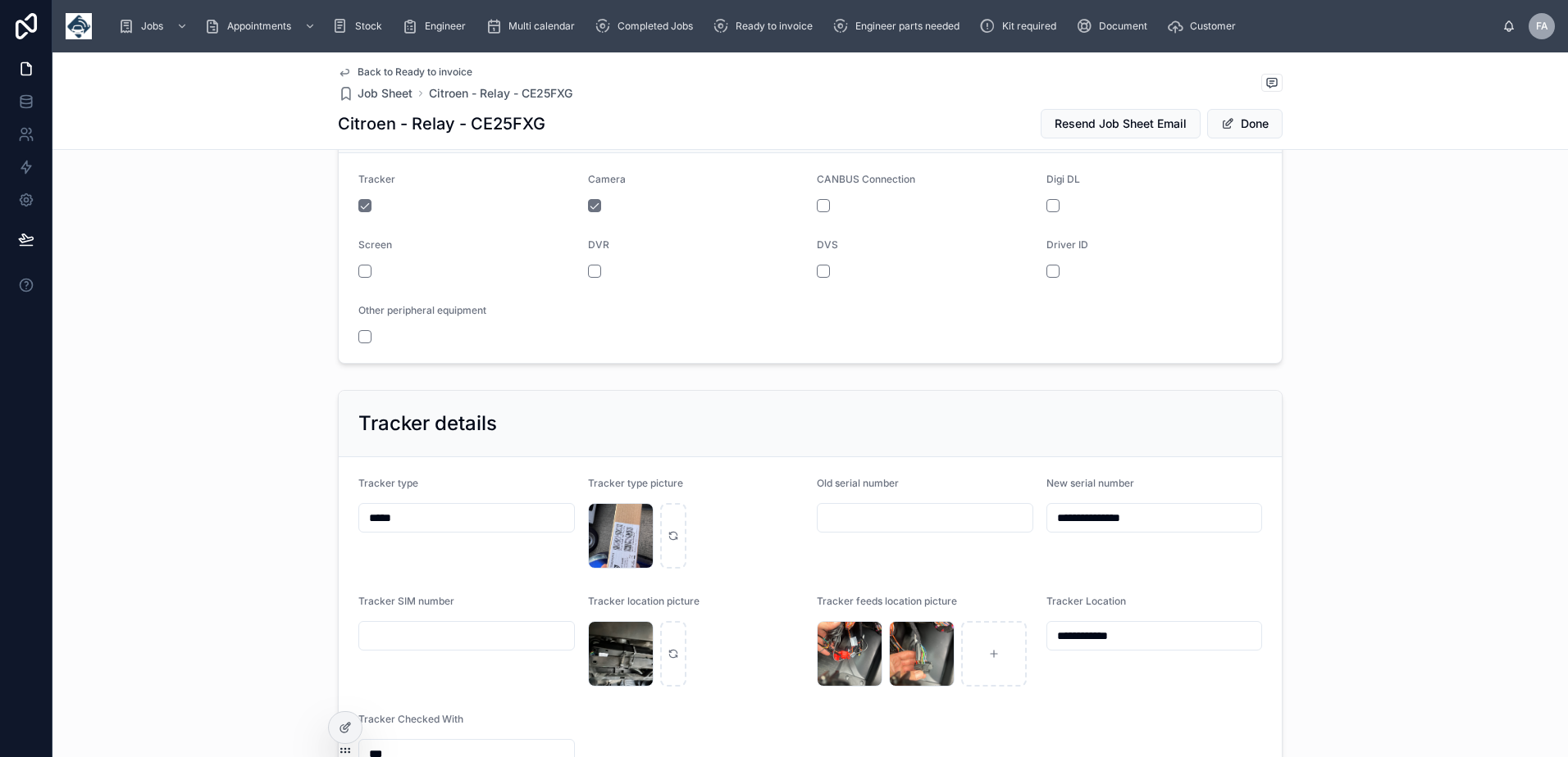
scroll to position [662, 0]
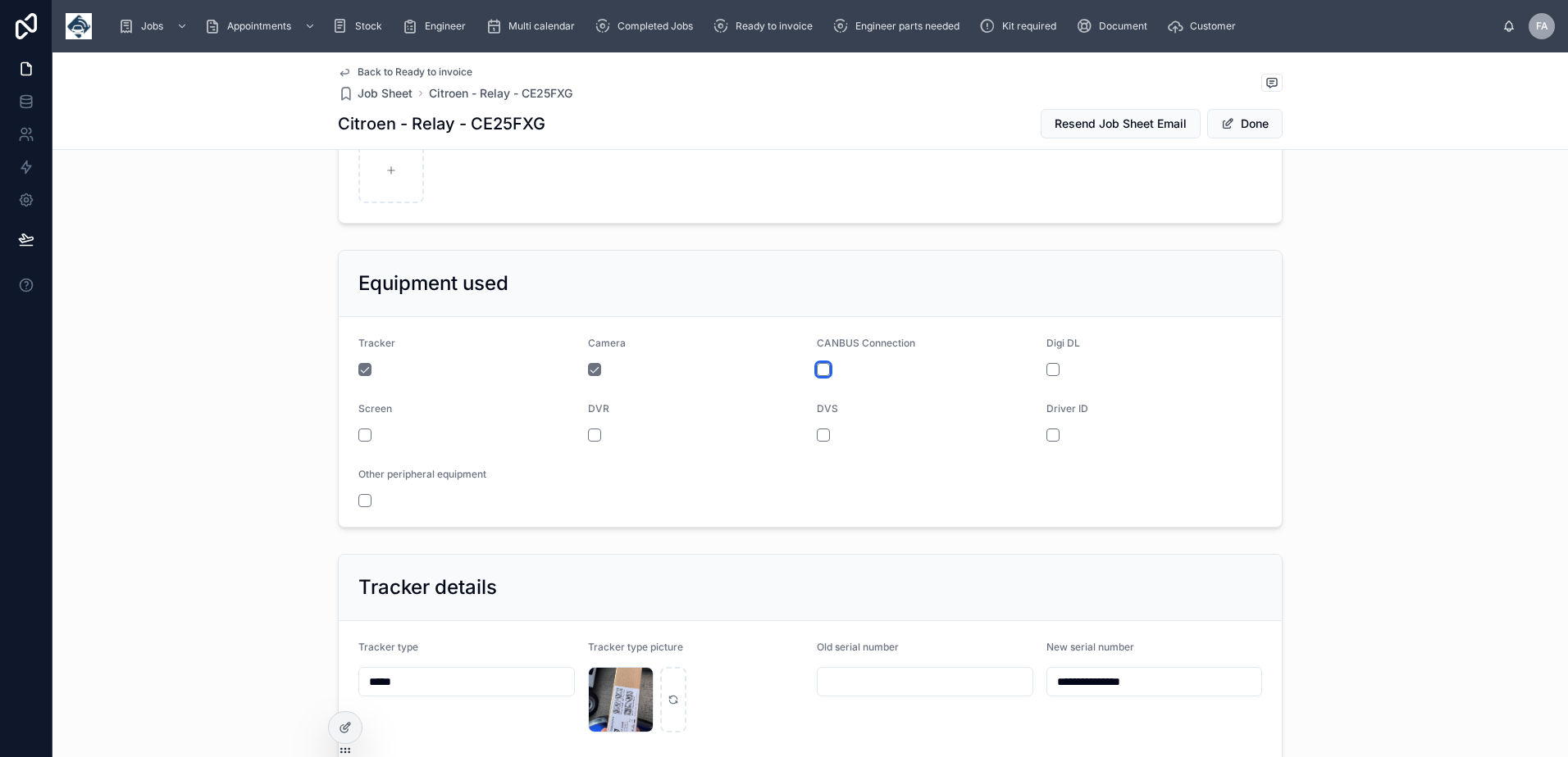
click at [816, 364] on button "button" at bounding box center [823, 370] width 13 height 13
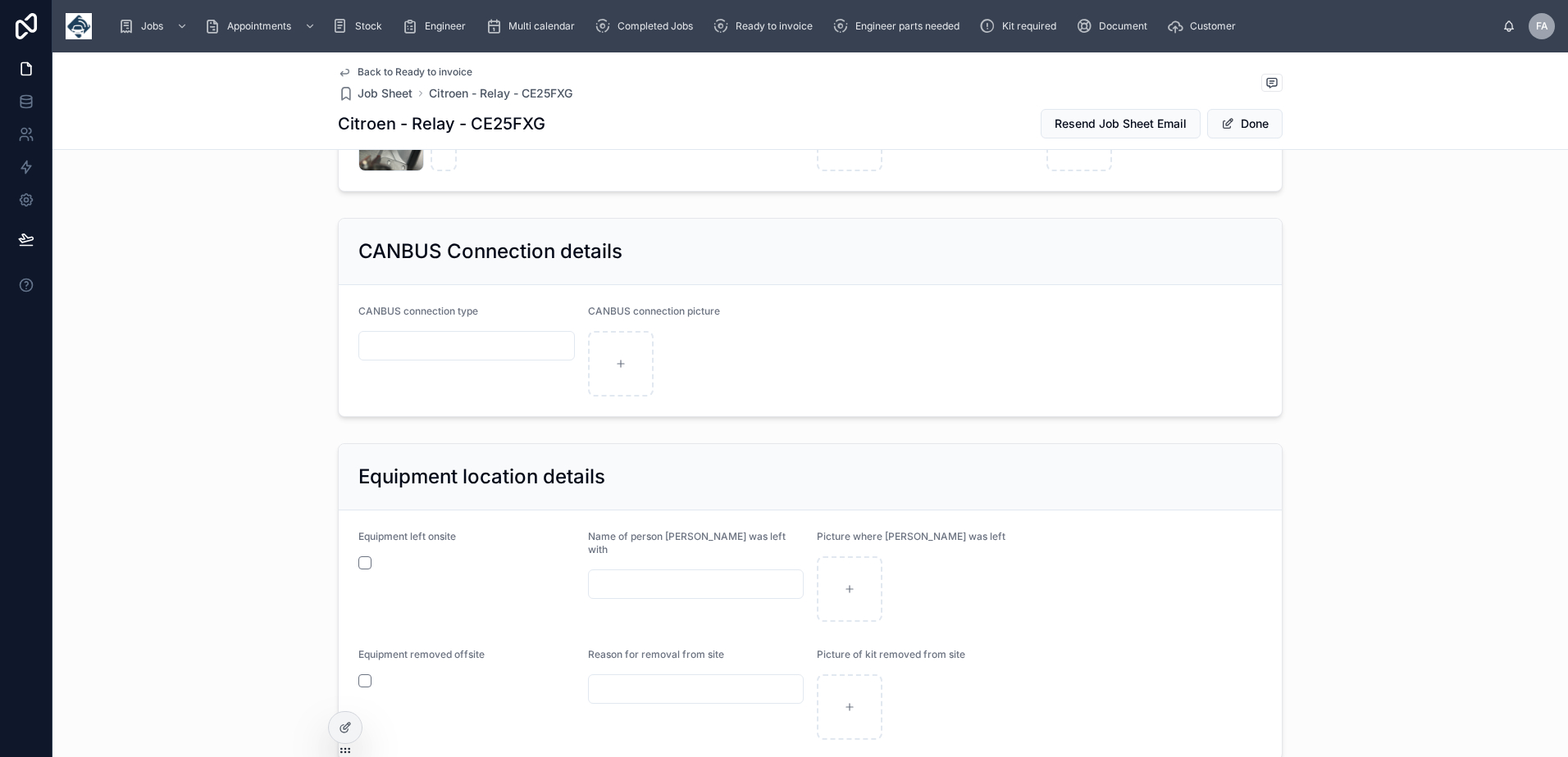
scroll to position [1810, 0]
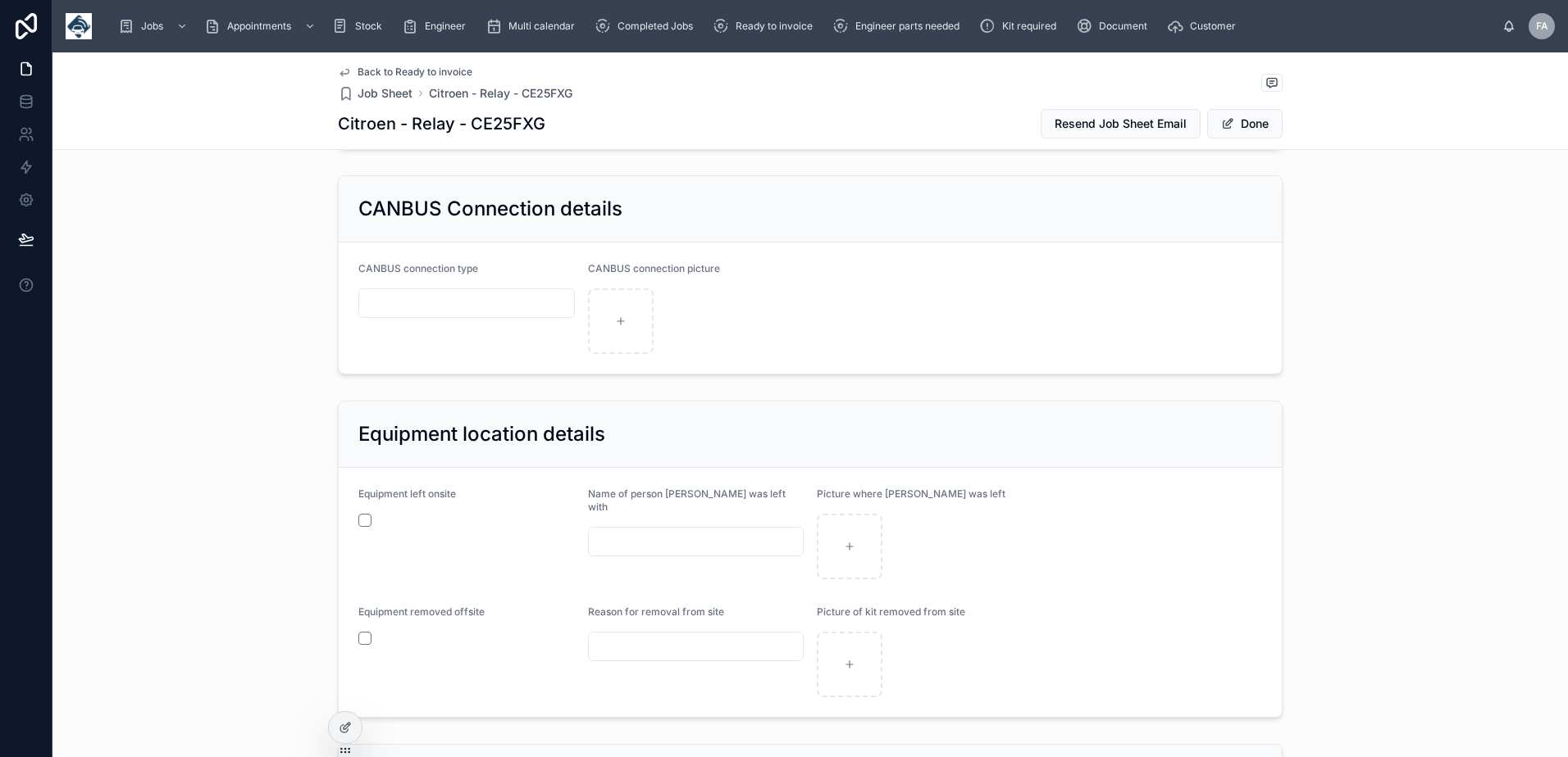
click at [463, 319] on div "CANBUS connection type" at bounding box center [466, 309] width 217 height 92
click at [463, 308] on input "text" at bounding box center [466, 303] width 215 height 23
type input "********"
click at [1228, 118] on button "Done" at bounding box center [1245, 123] width 75 height 29
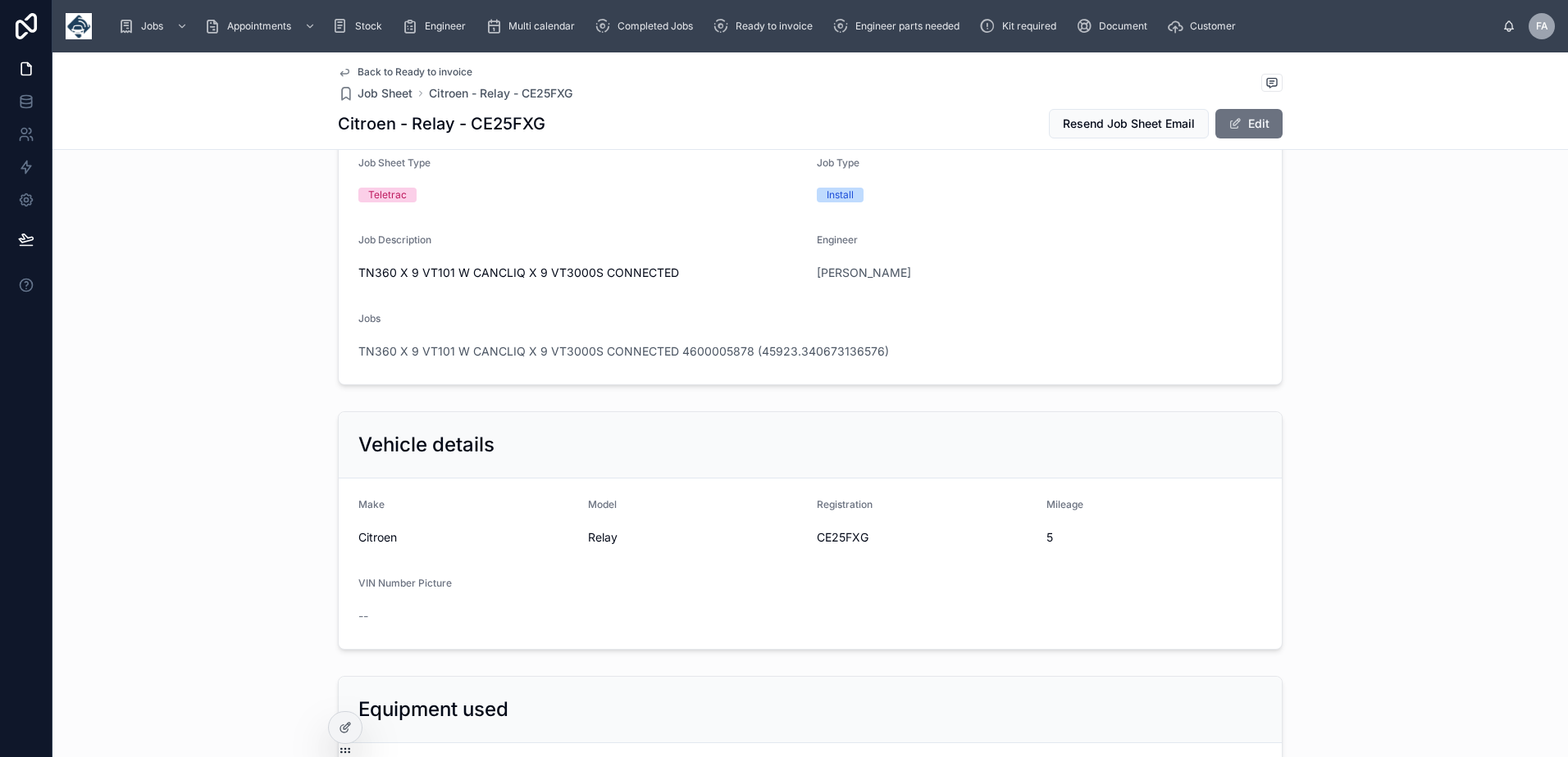
scroll to position [0, 0]
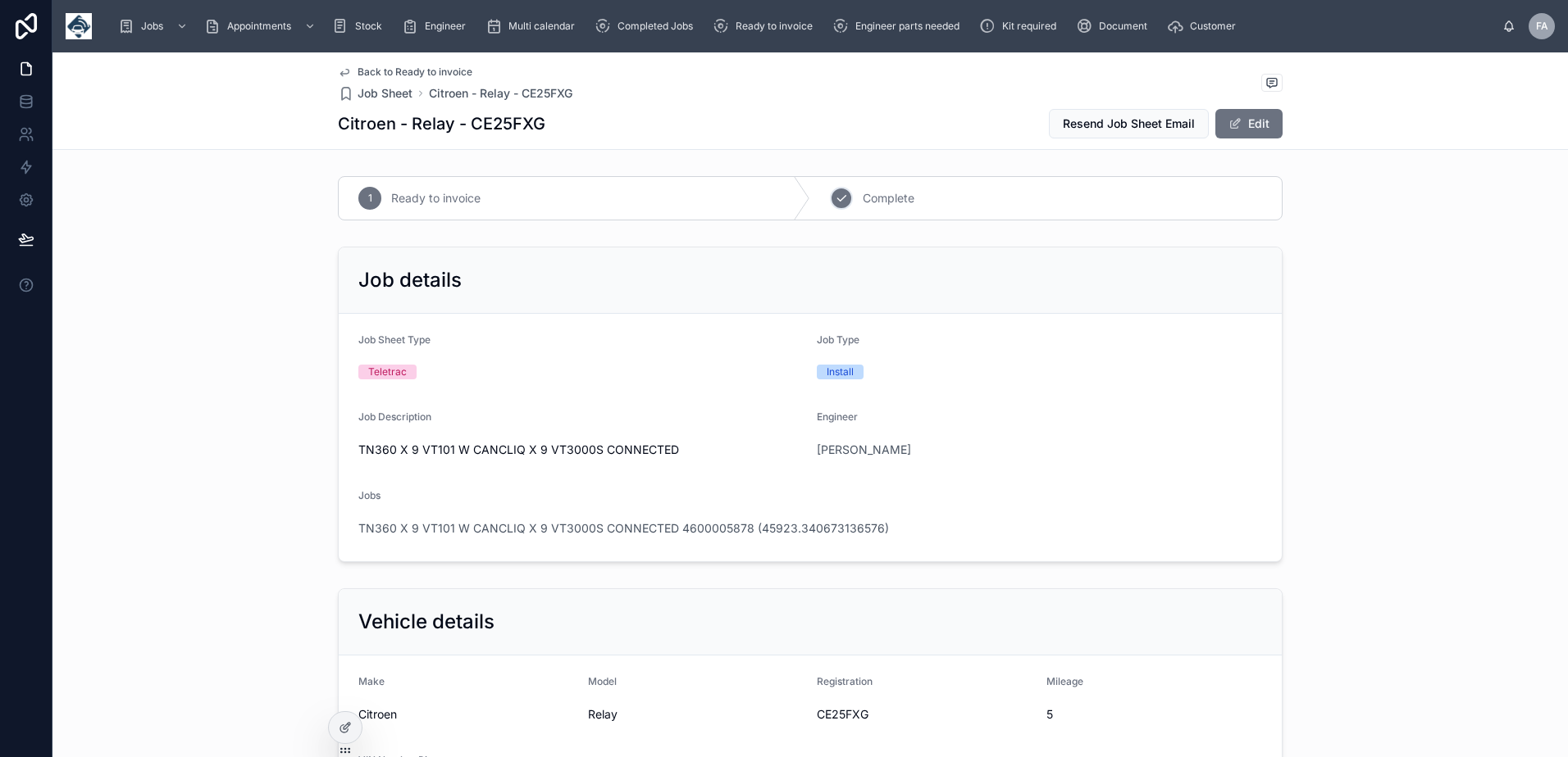
click at [834, 199] on icon at bounding box center [841, 199] width 13 height 13
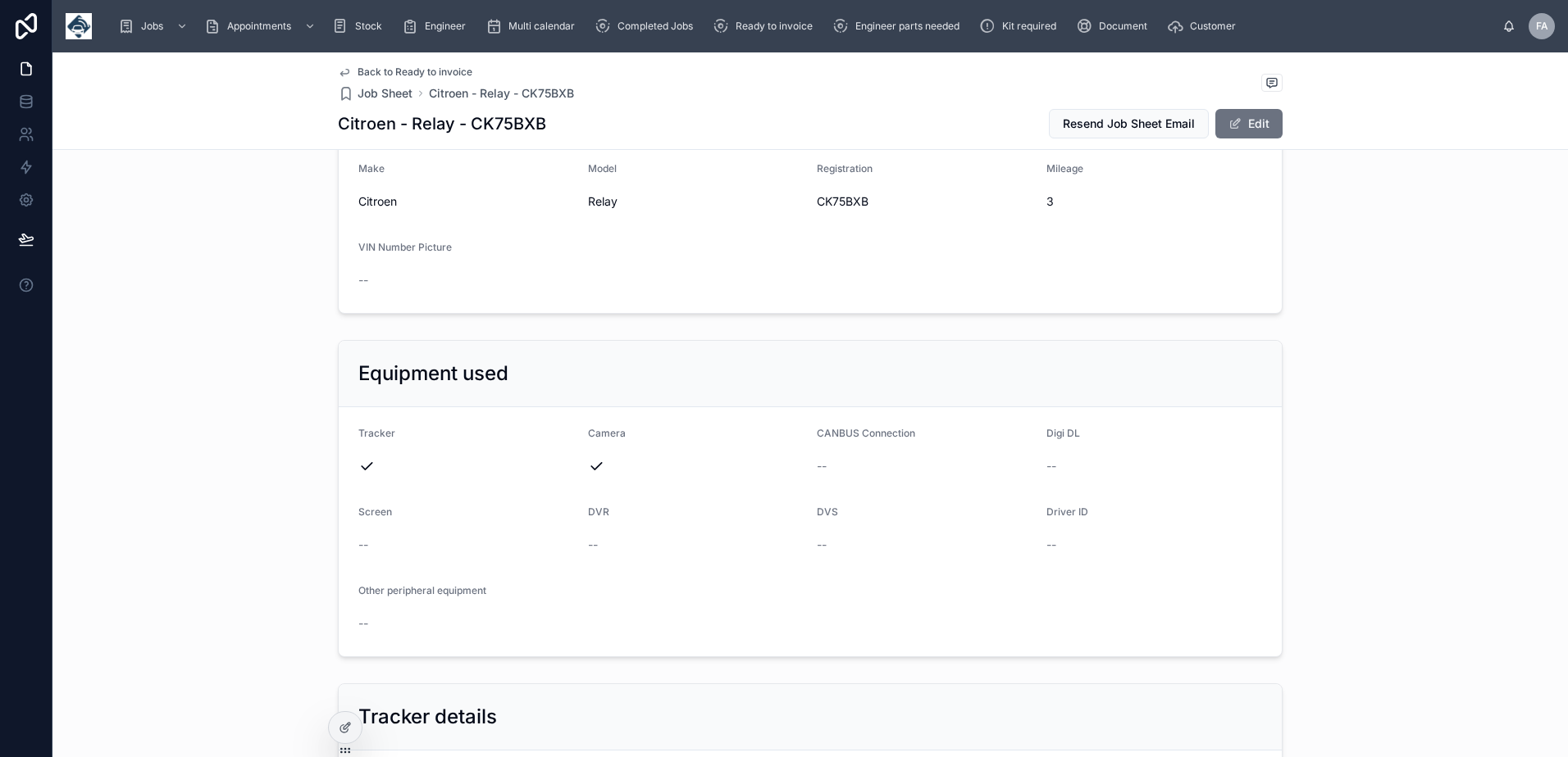
scroll to position [328, 0]
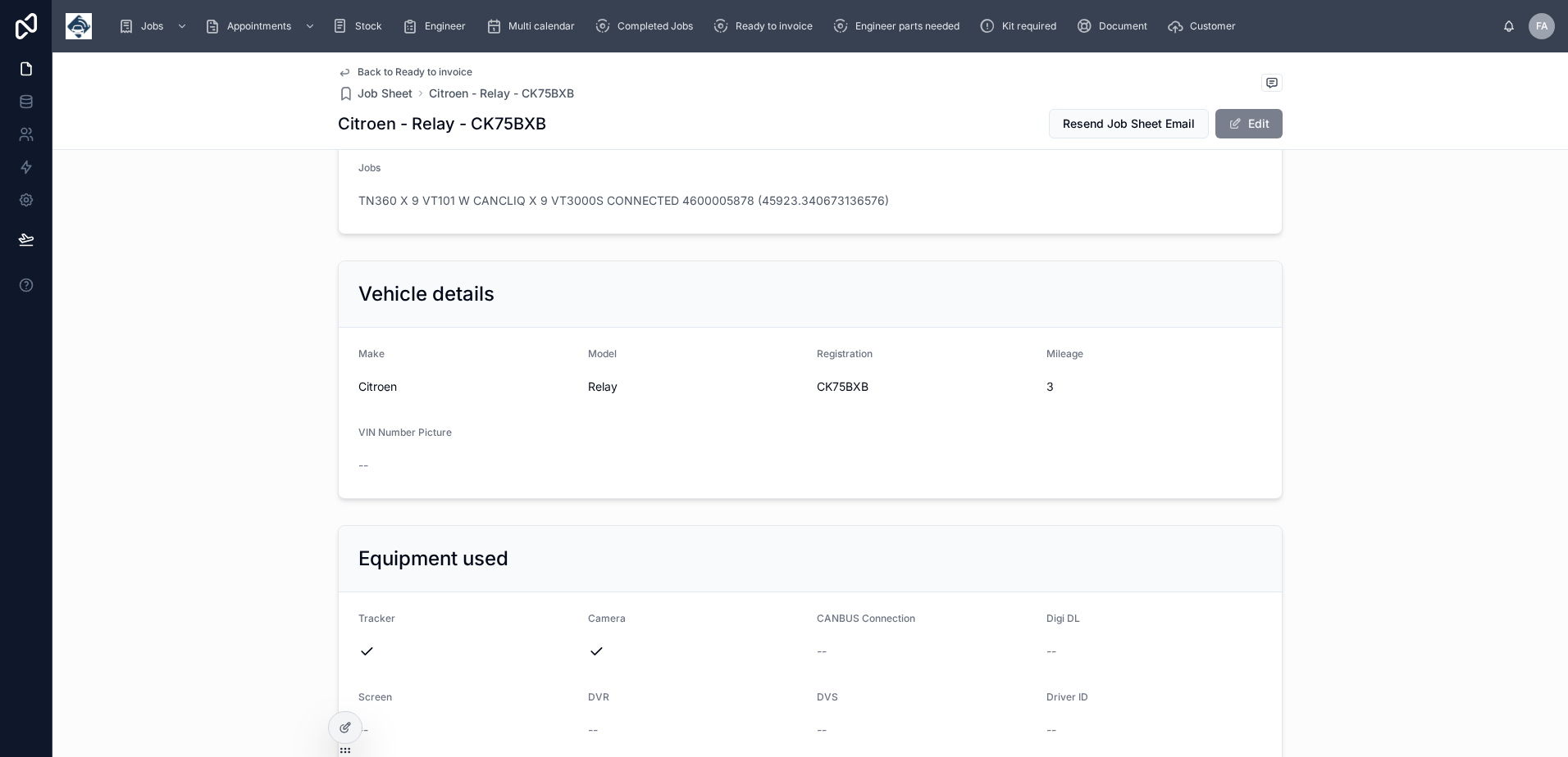
click at [1220, 120] on button "Edit" at bounding box center [1248, 123] width 67 height 29
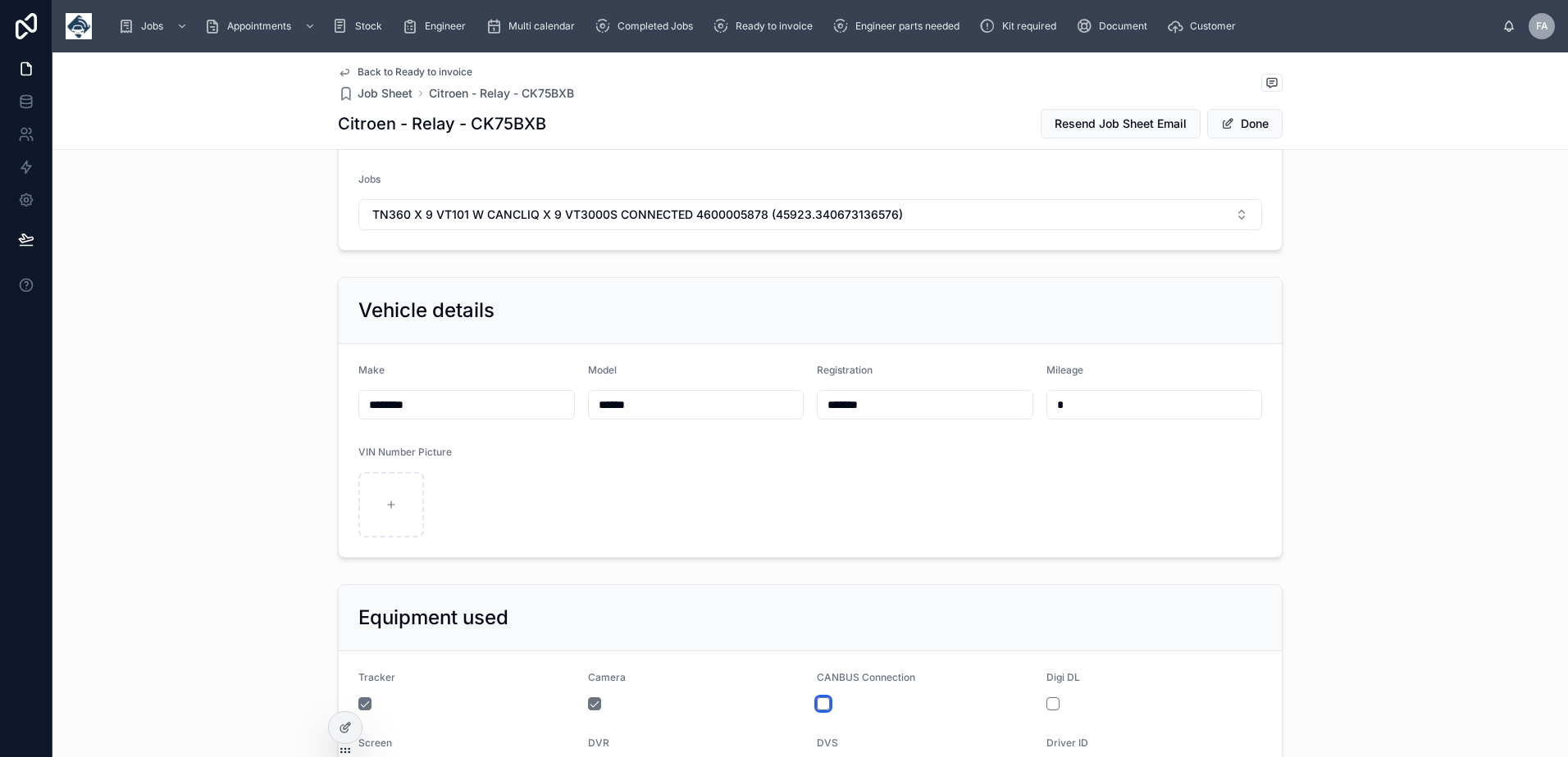
click at [816, 701] on button "button" at bounding box center [823, 704] width 13 height 13
click at [841, 410] on input "*******" at bounding box center [925, 405] width 215 height 23
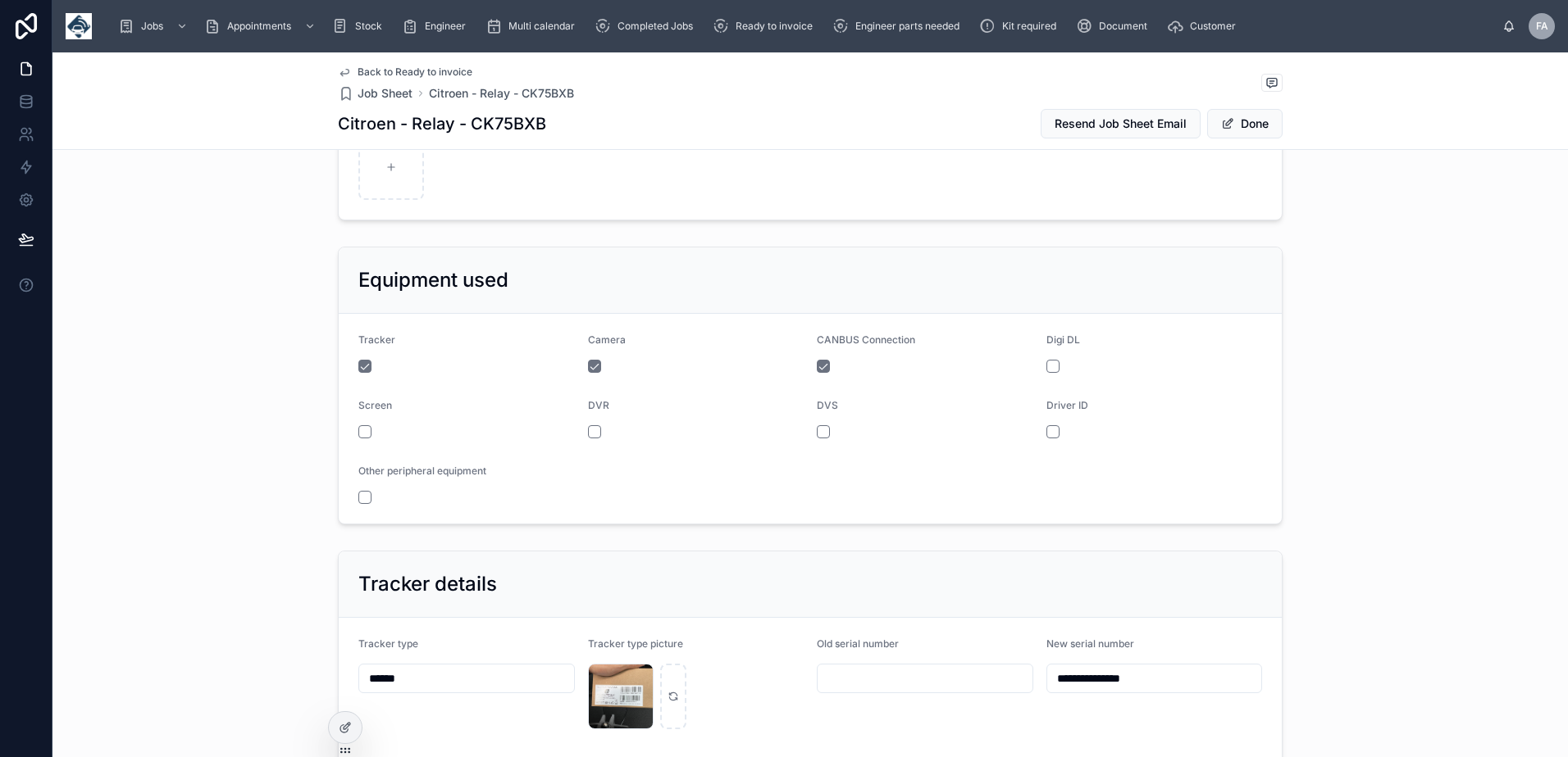
scroll to position [820, 0]
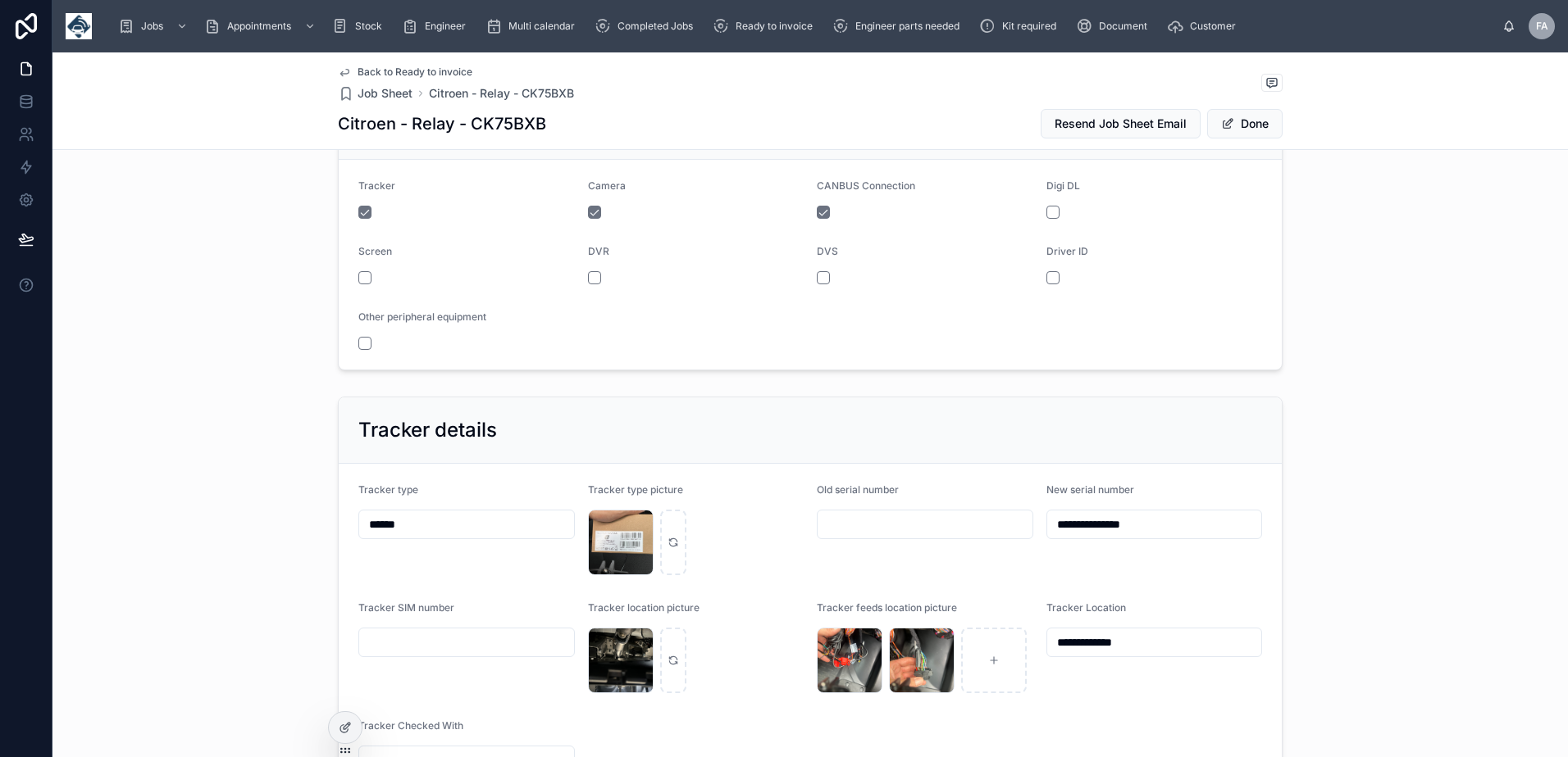
click at [1075, 525] on input "**********" at bounding box center [1155, 524] width 215 height 23
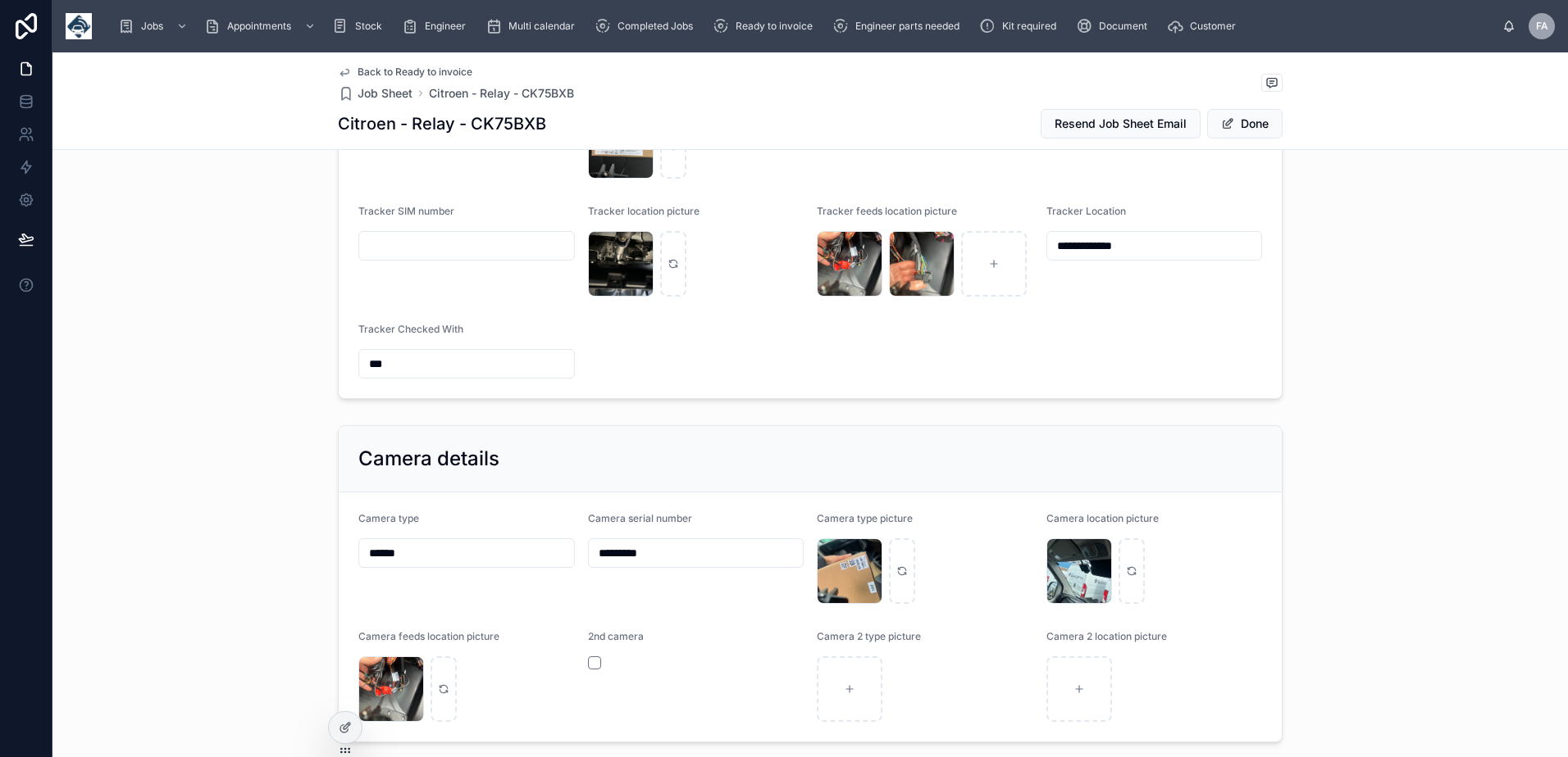
scroll to position [1312, 0]
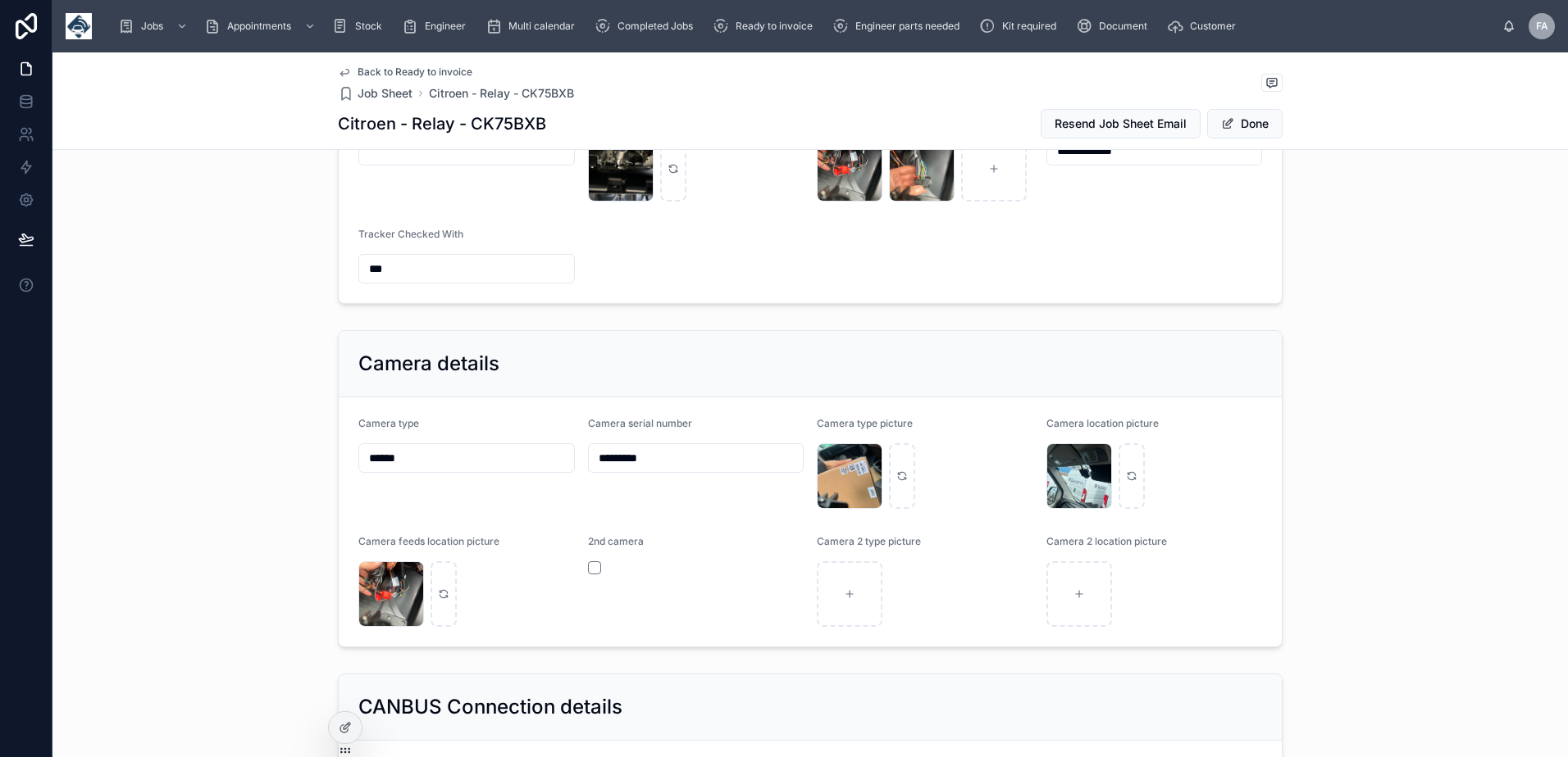
click at [624, 455] on input "*********" at bounding box center [696, 459] width 215 height 23
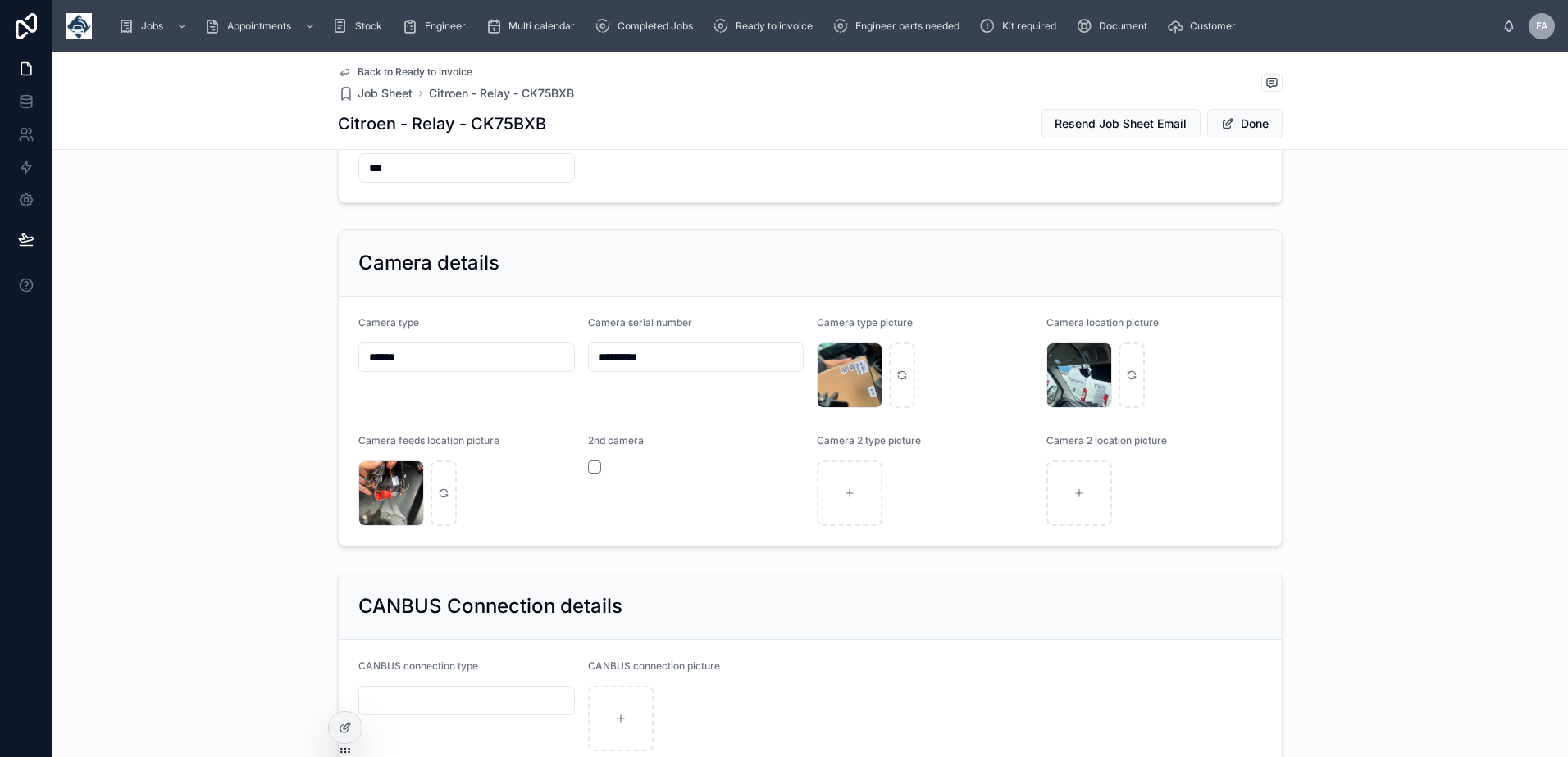
scroll to position [1639, 0]
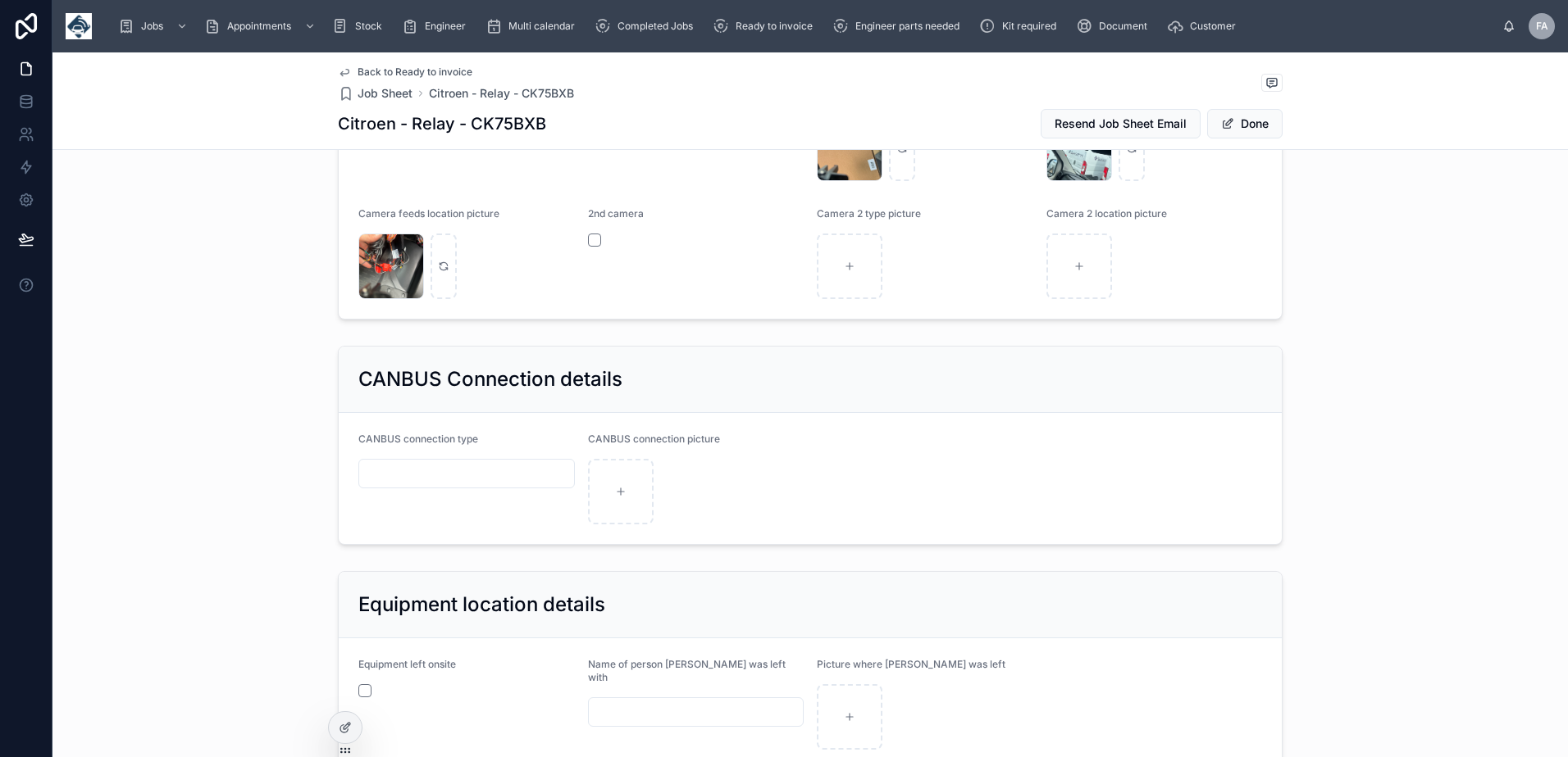
click at [433, 473] on input "text" at bounding box center [466, 474] width 215 height 23
type input "********"
click at [1239, 130] on span "Done" at bounding box center [1245, 123] width 75 height 29
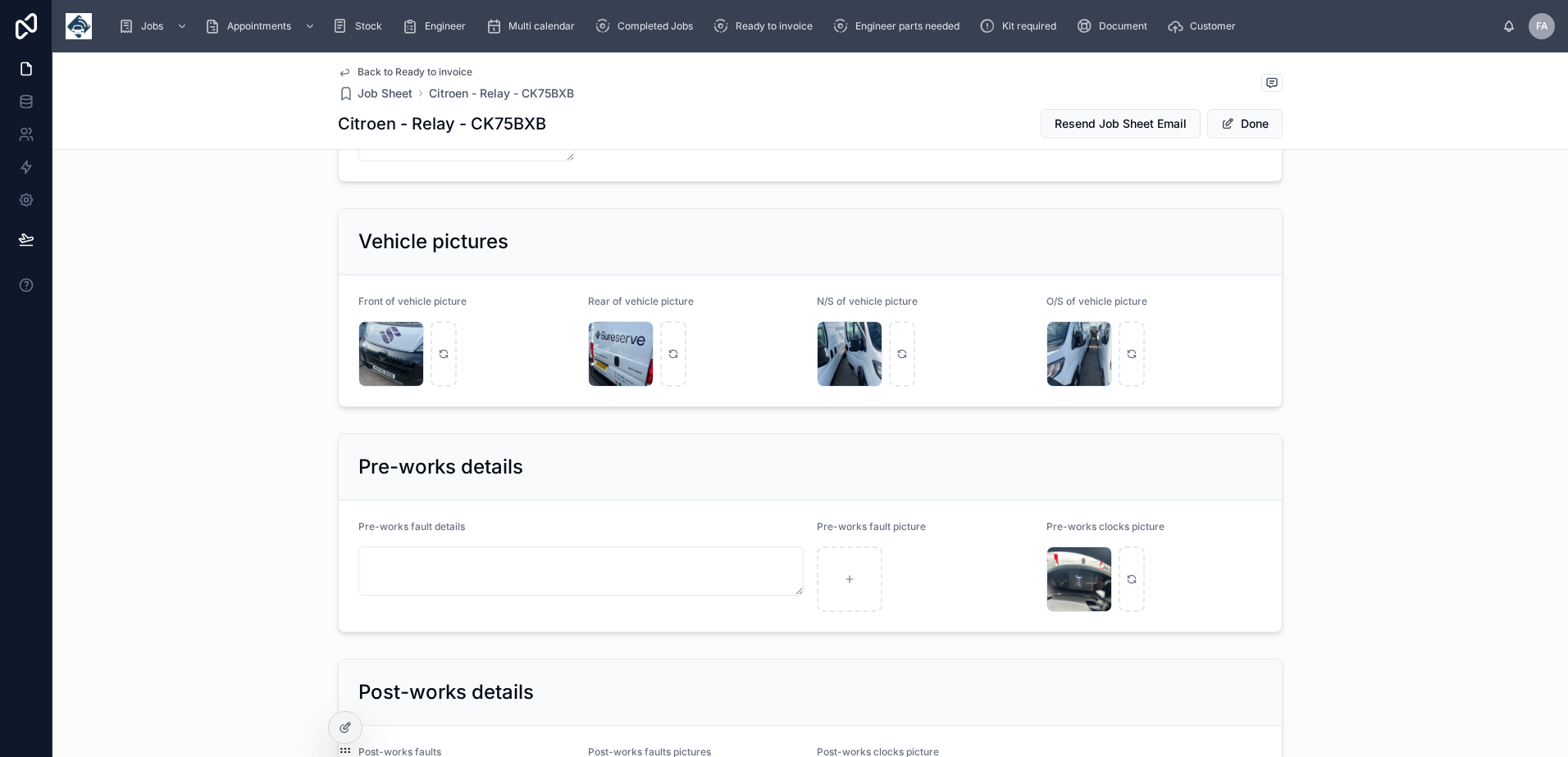
scroll to position [3361, 0]
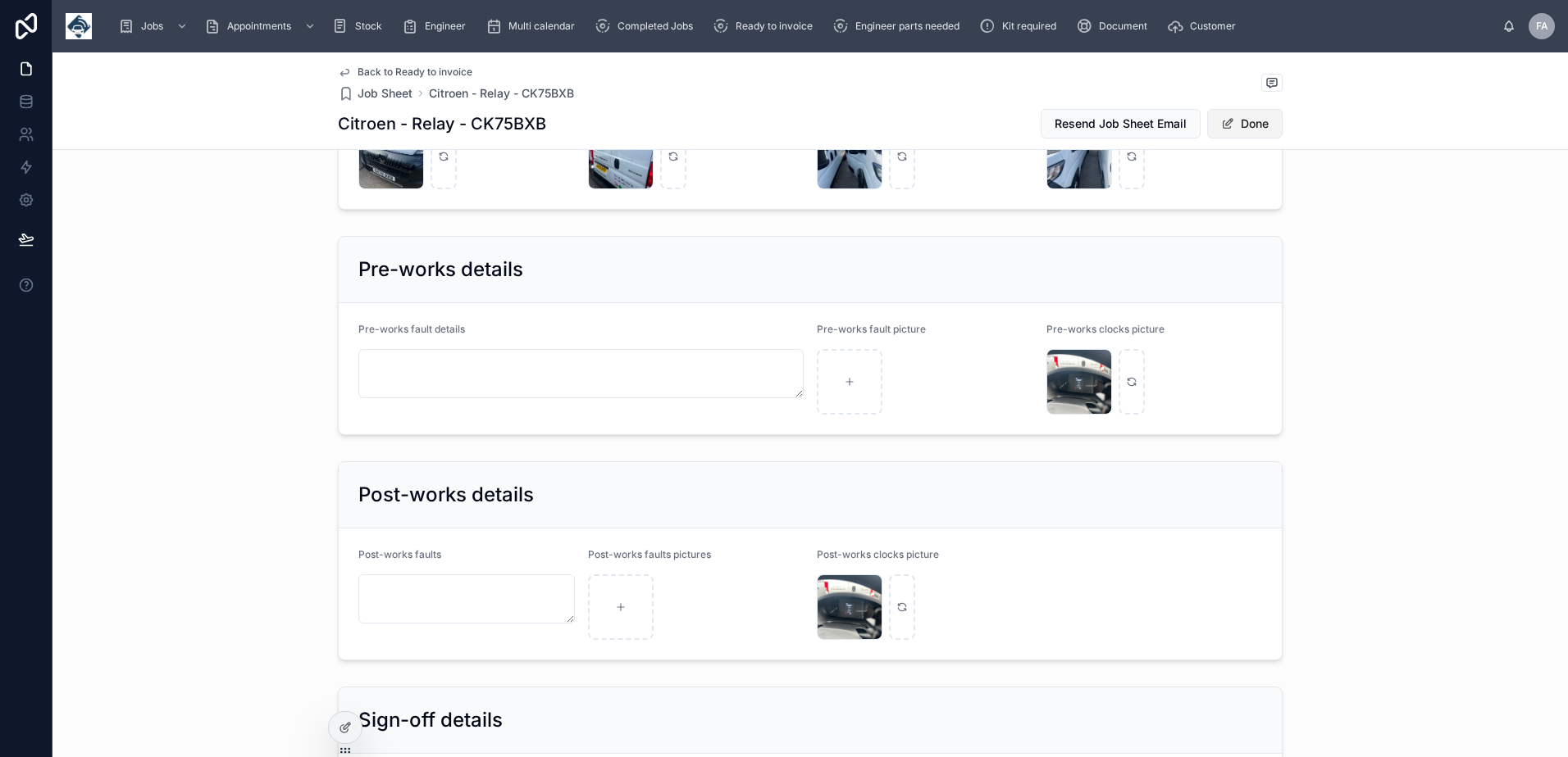
click at [1236, 120] on button "Done" at bounding box center [1245, 123] width 75 height 29
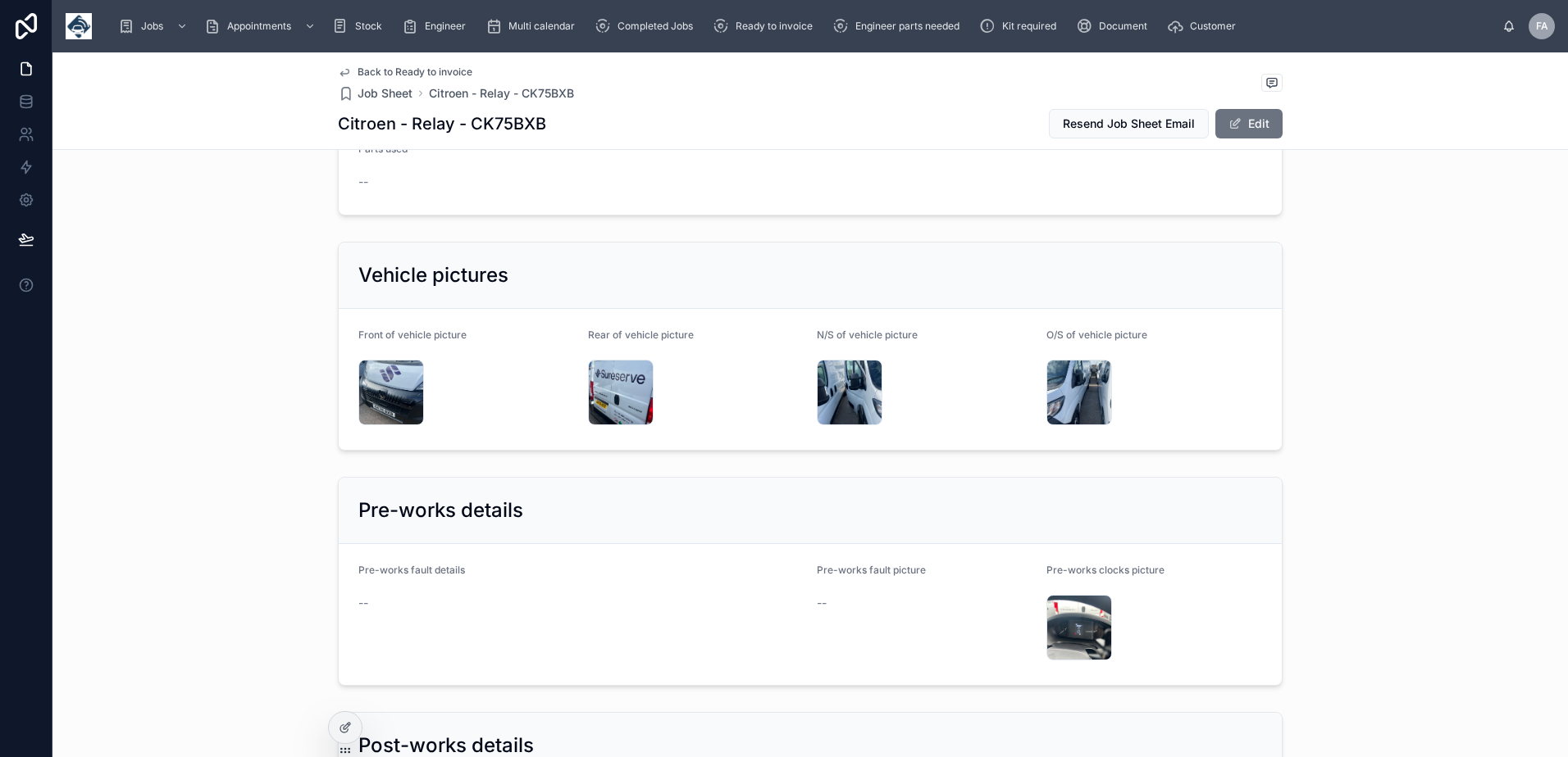
scroll to position [2882, 0]
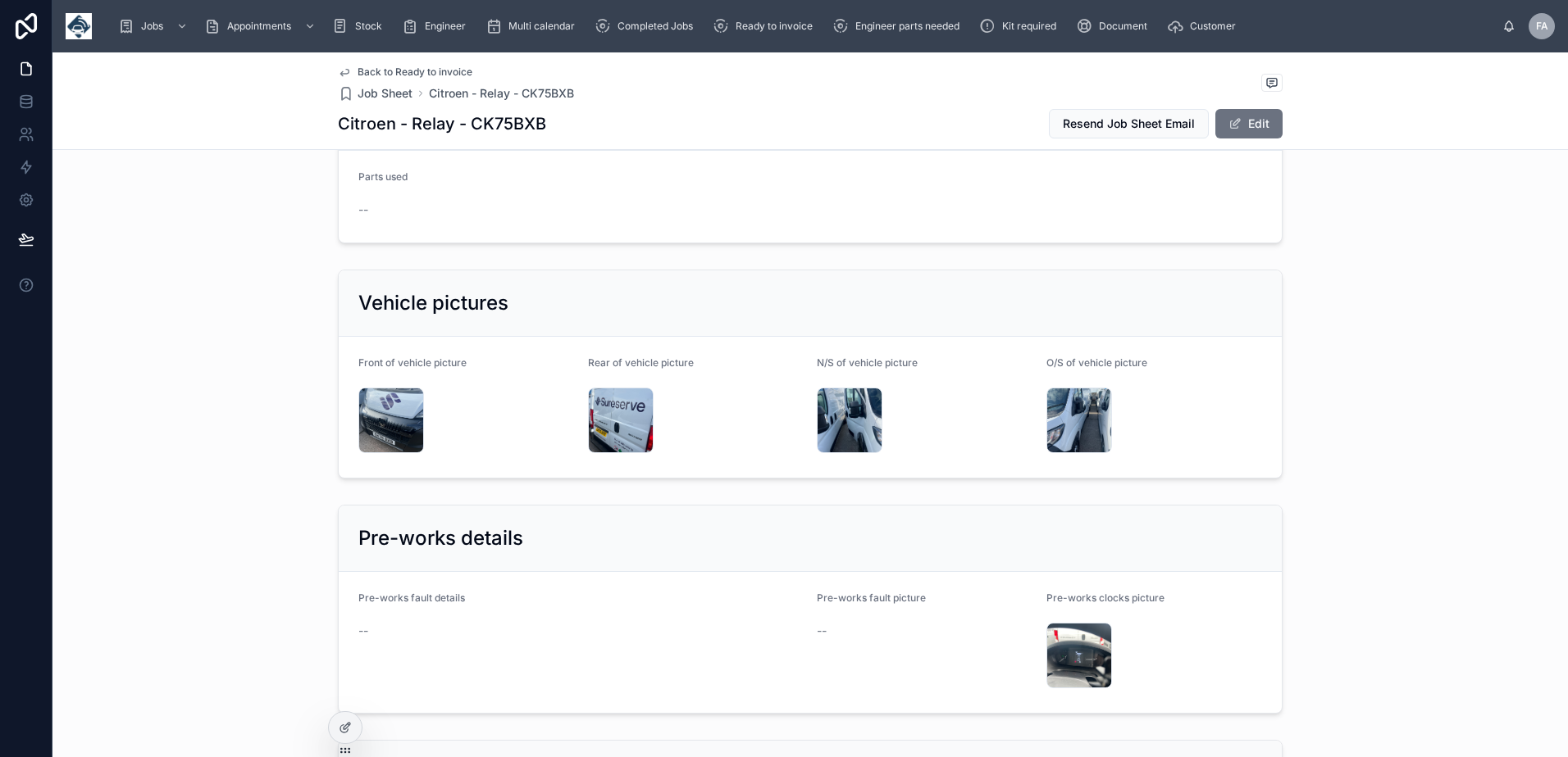
click at [385, 411] on div "IMG_4446 .jpeg" at bounding box center [391, 421] width 66 height 66
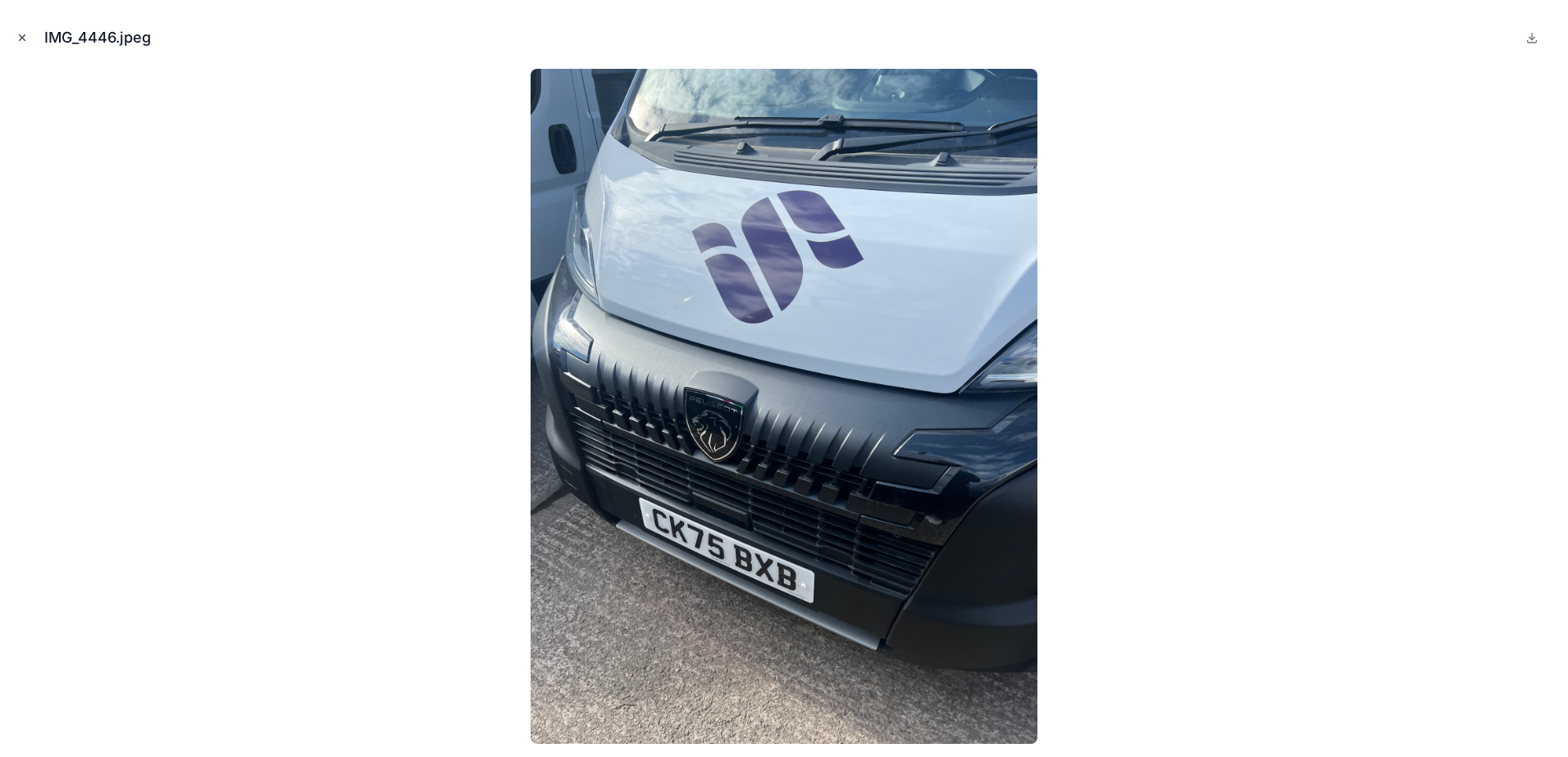
click at [22, 45] on button "Close modal" at bounding box center [22, 37] width 18 height 18
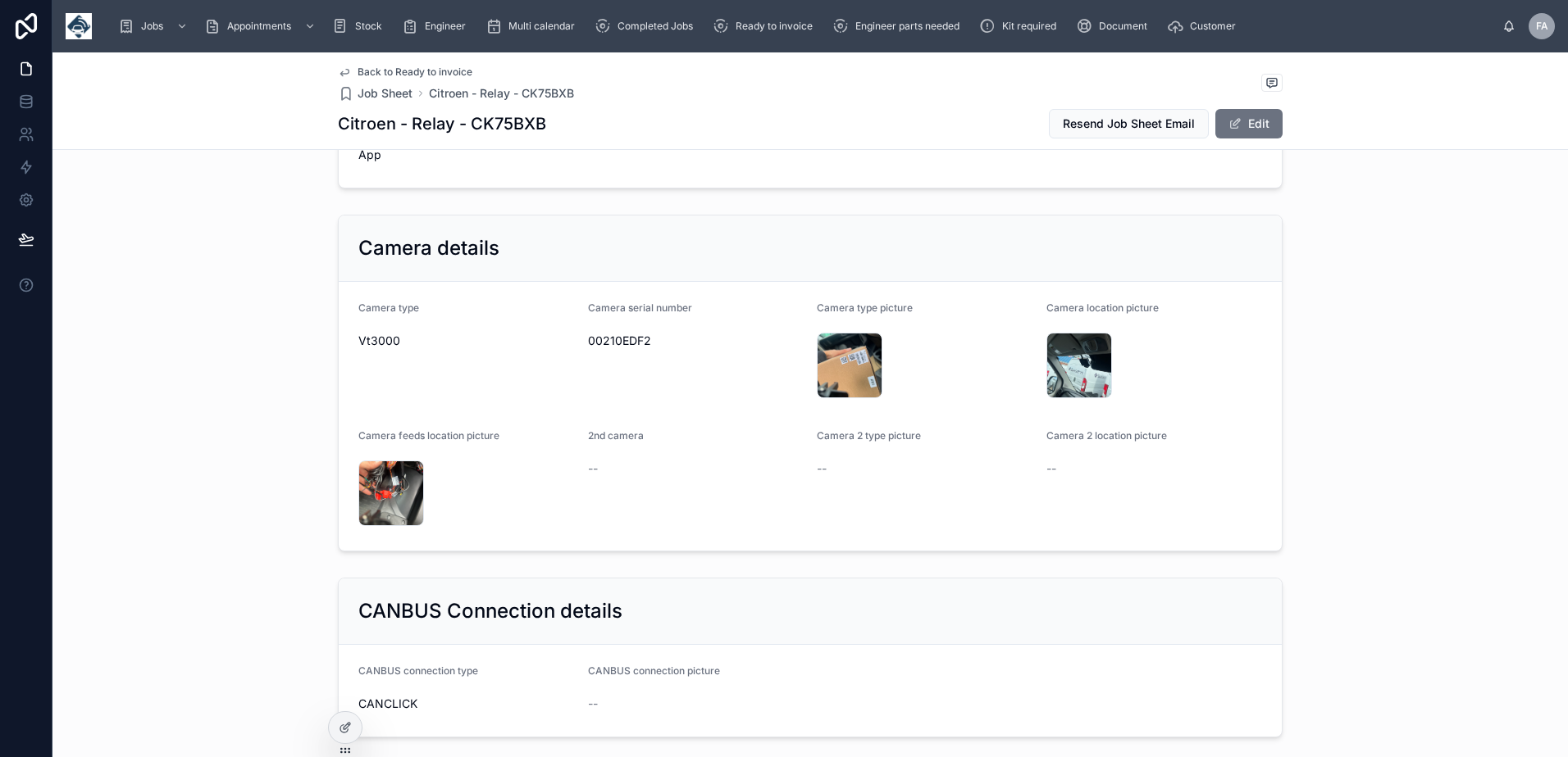
scroll to position [1407, 0]
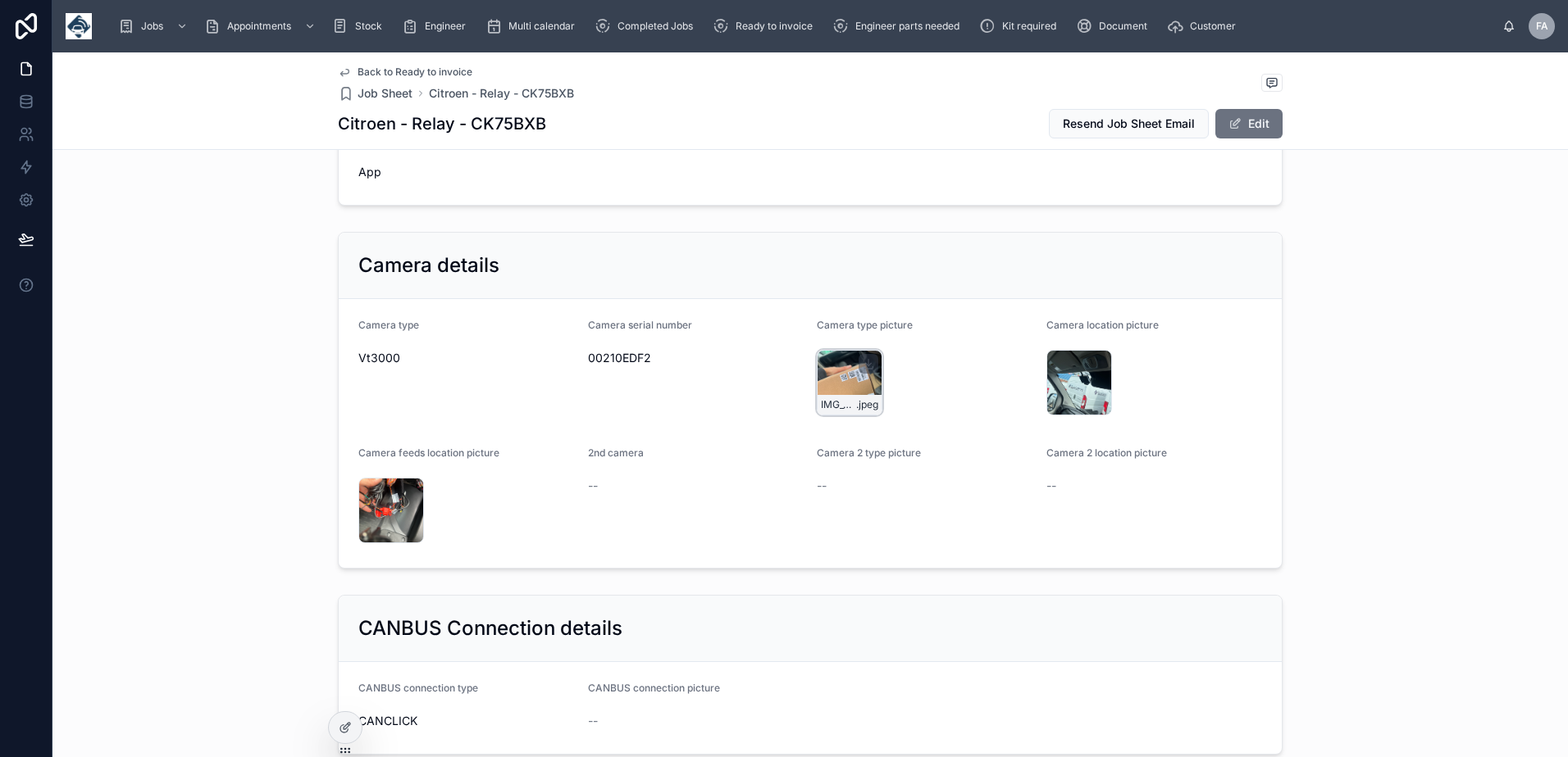
click at [845, 383] on div "IMG_4454 .jpeg" at bounding box center [849, 383] width 66 height 66
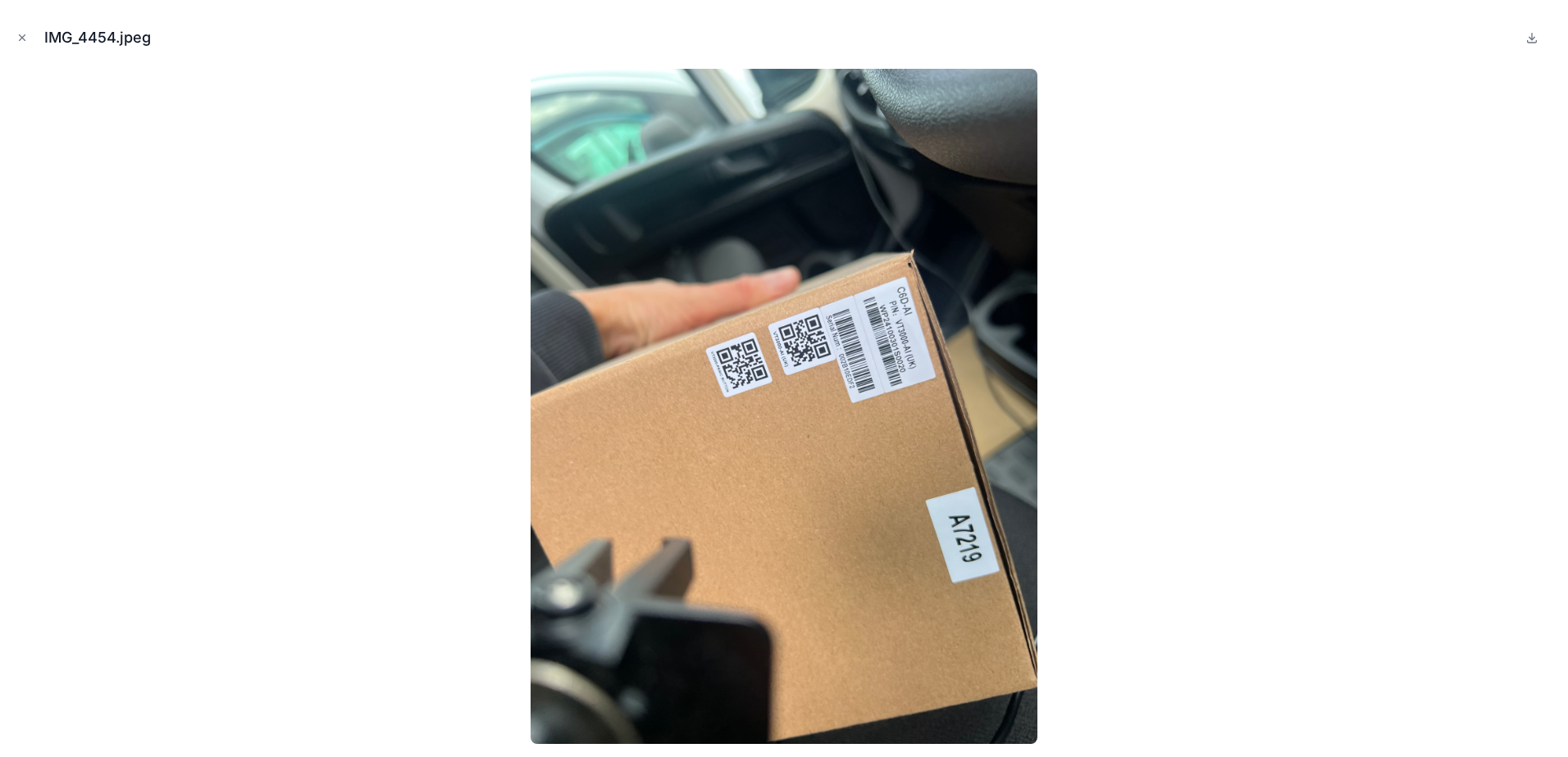
click at [1525, 44] on button at bounding box center [1531, 38] width 20 height 20
click at [22, 30] on button "Close modal" at bounding box center [22, 37] width 18 height 18
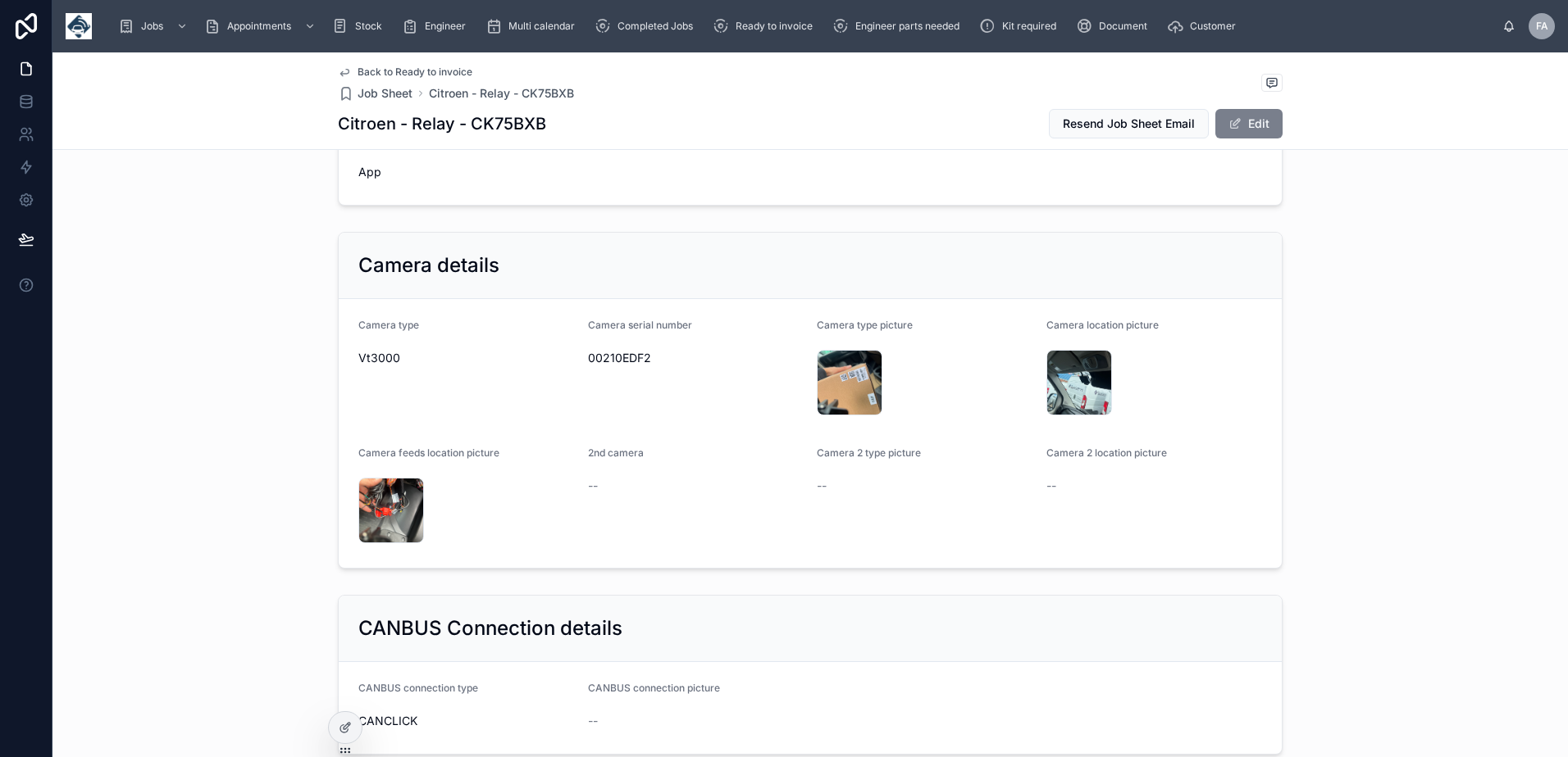
click at [1252, 121] on button "Edit" at bounding box center [1248, 123] width 67 height 29
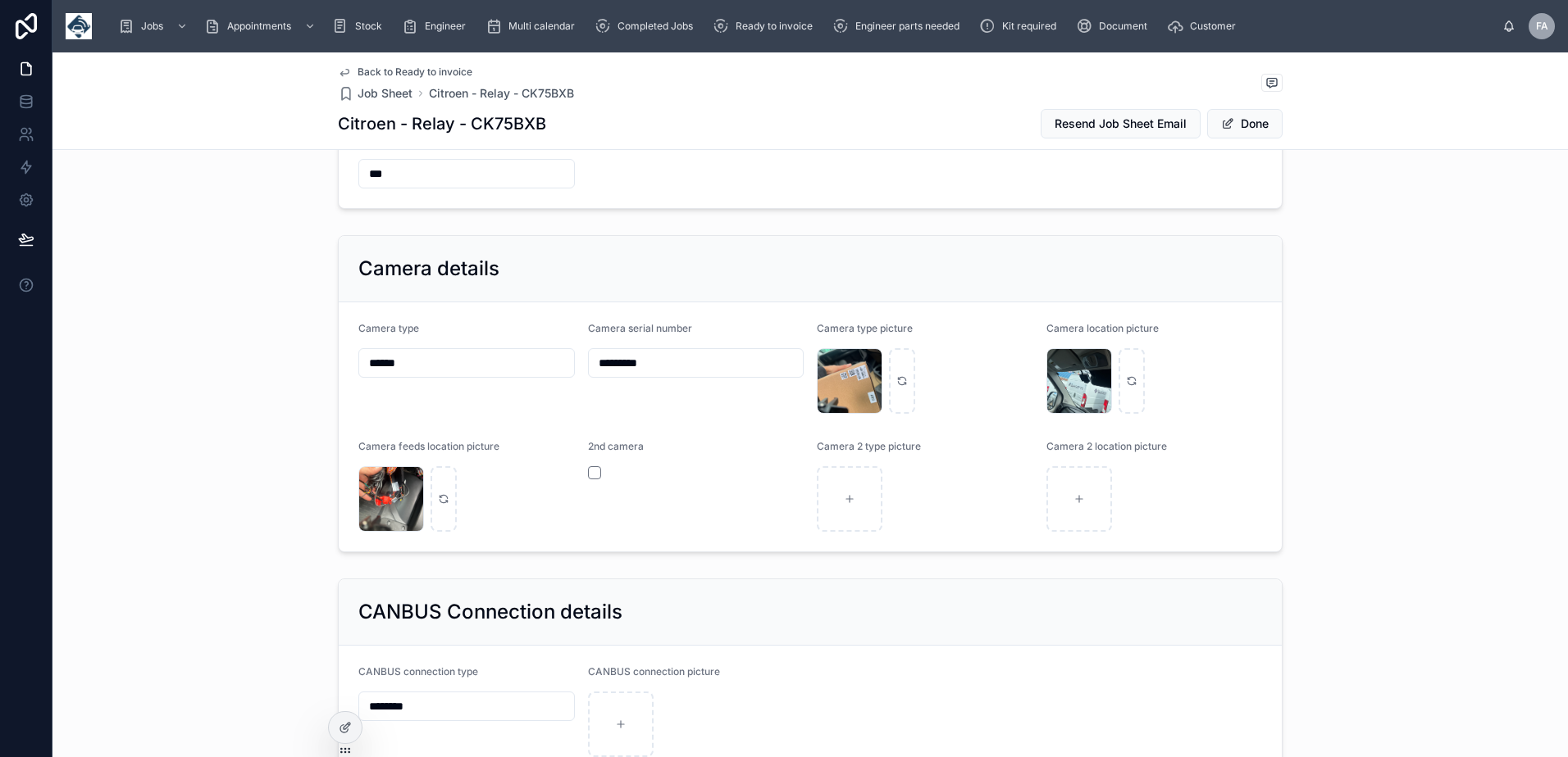
scroll to position [1416, 0]
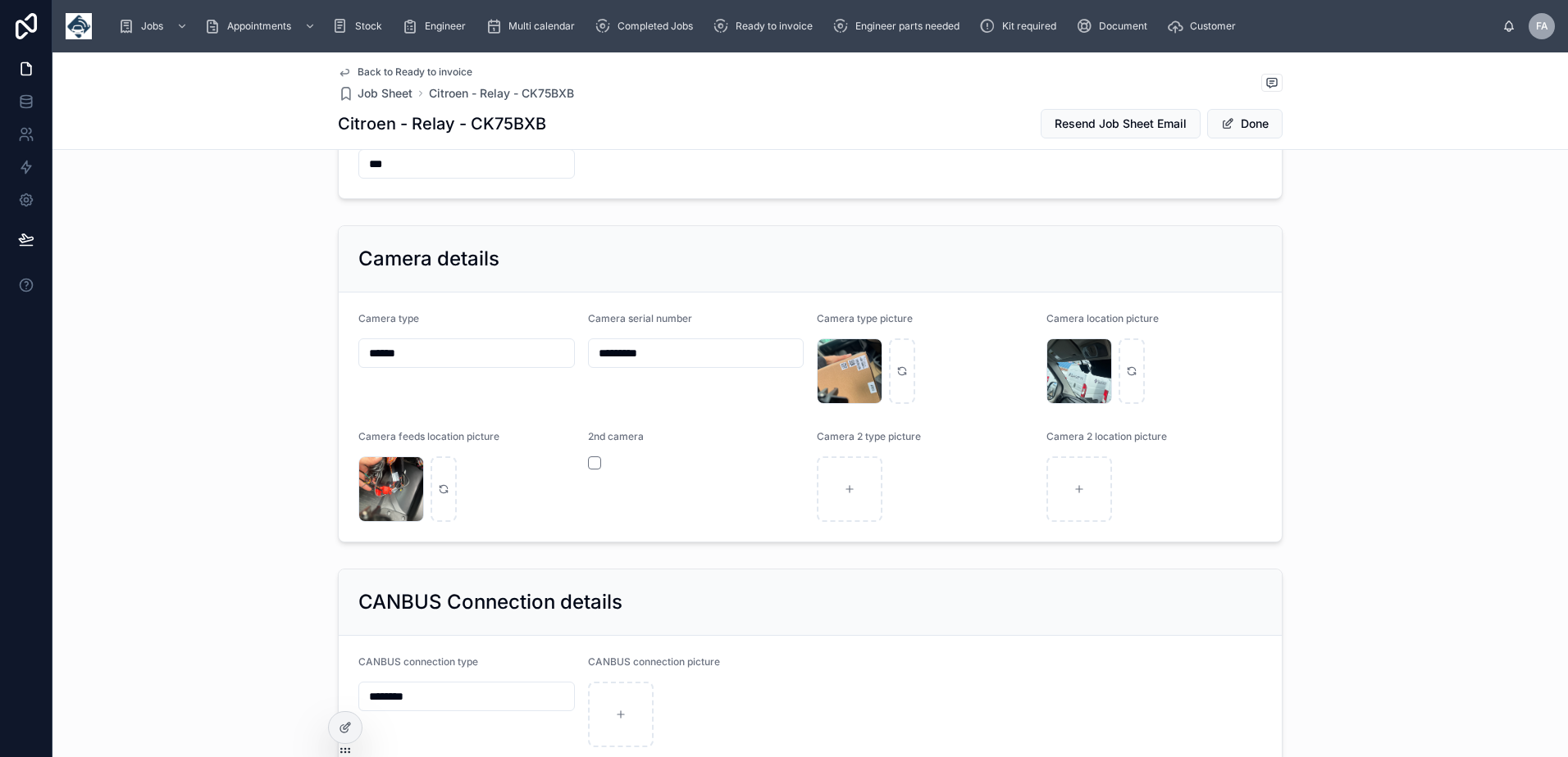
drag, startPoint x: 669, startPoint y: 363, endPoint x: 475, endPoint y: 371, distance: 194.2
click at [475, 371] on form "Camera type ****** Camera serial number ********* Camera type picture IMG_4454 …" at bounding box center [810, 417] width 943 height 250
paste input "*"
type input "**********"
click at [1258, 131] on button "Done" at bounding box center [1245, 123] width 75 height 29
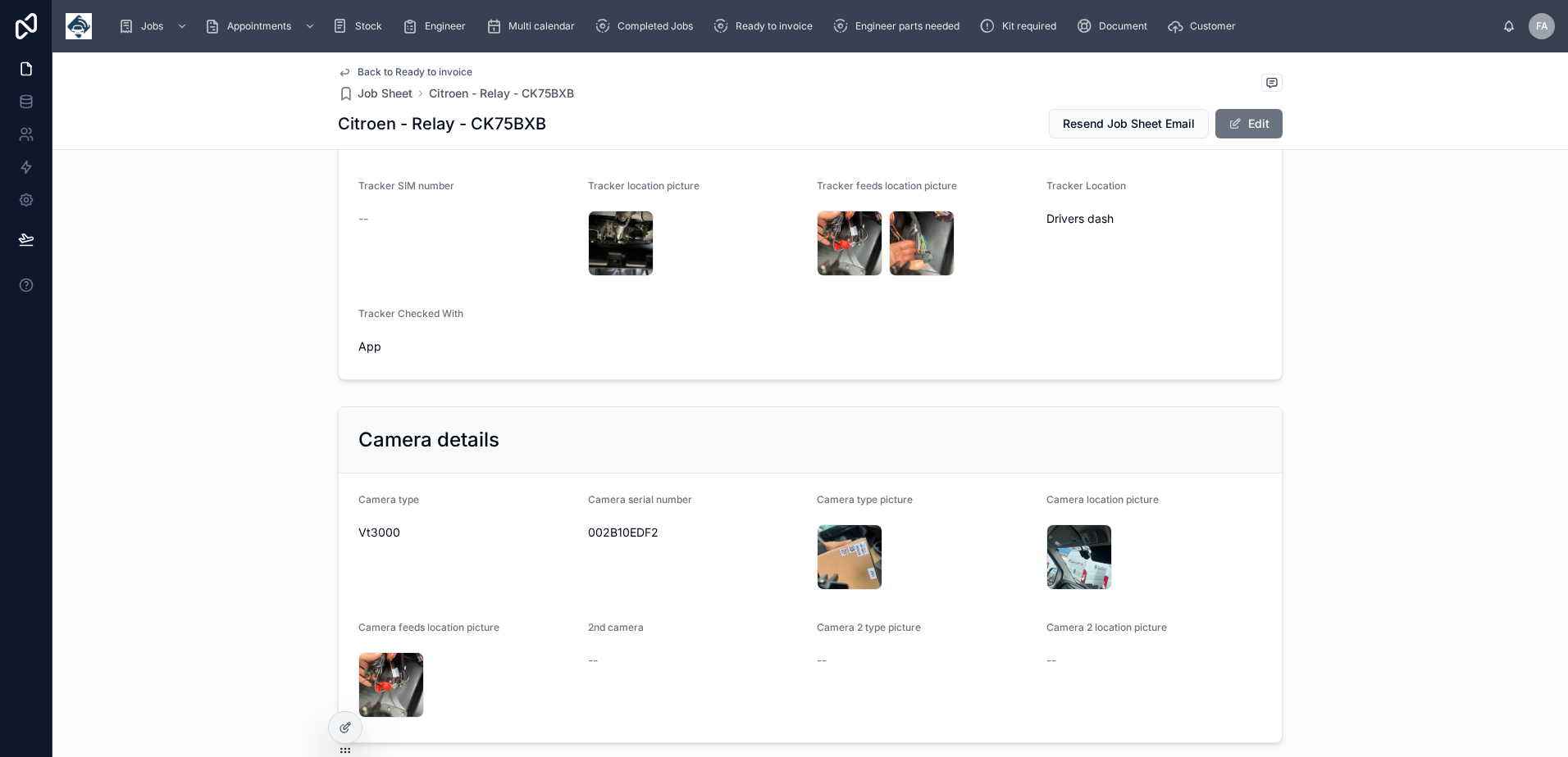
scroll to position [997, 0]
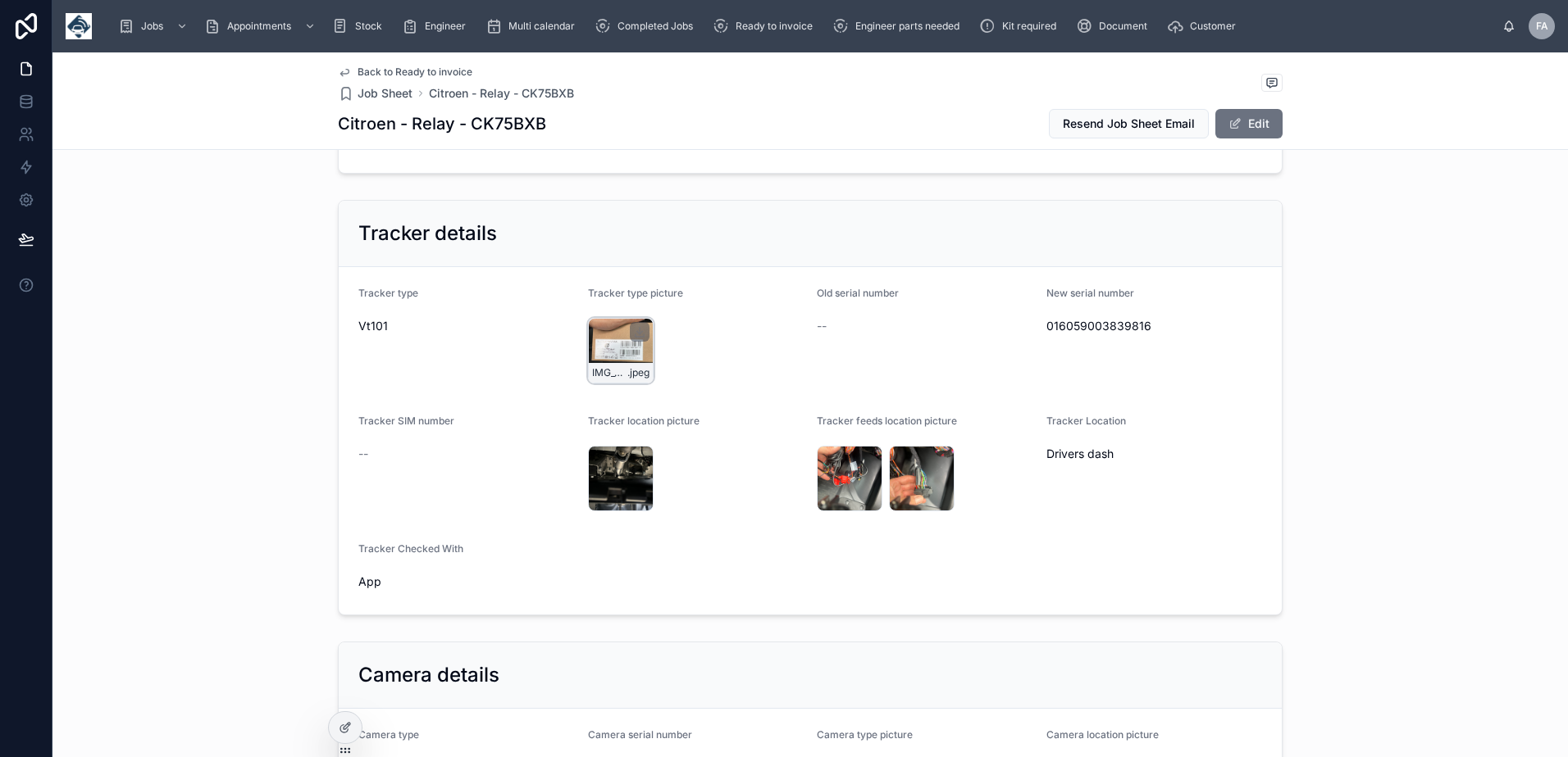
click at [620, 352] on div "IMG_4453 .jpeg" at bounding box center [621, 351] width 66 height 66
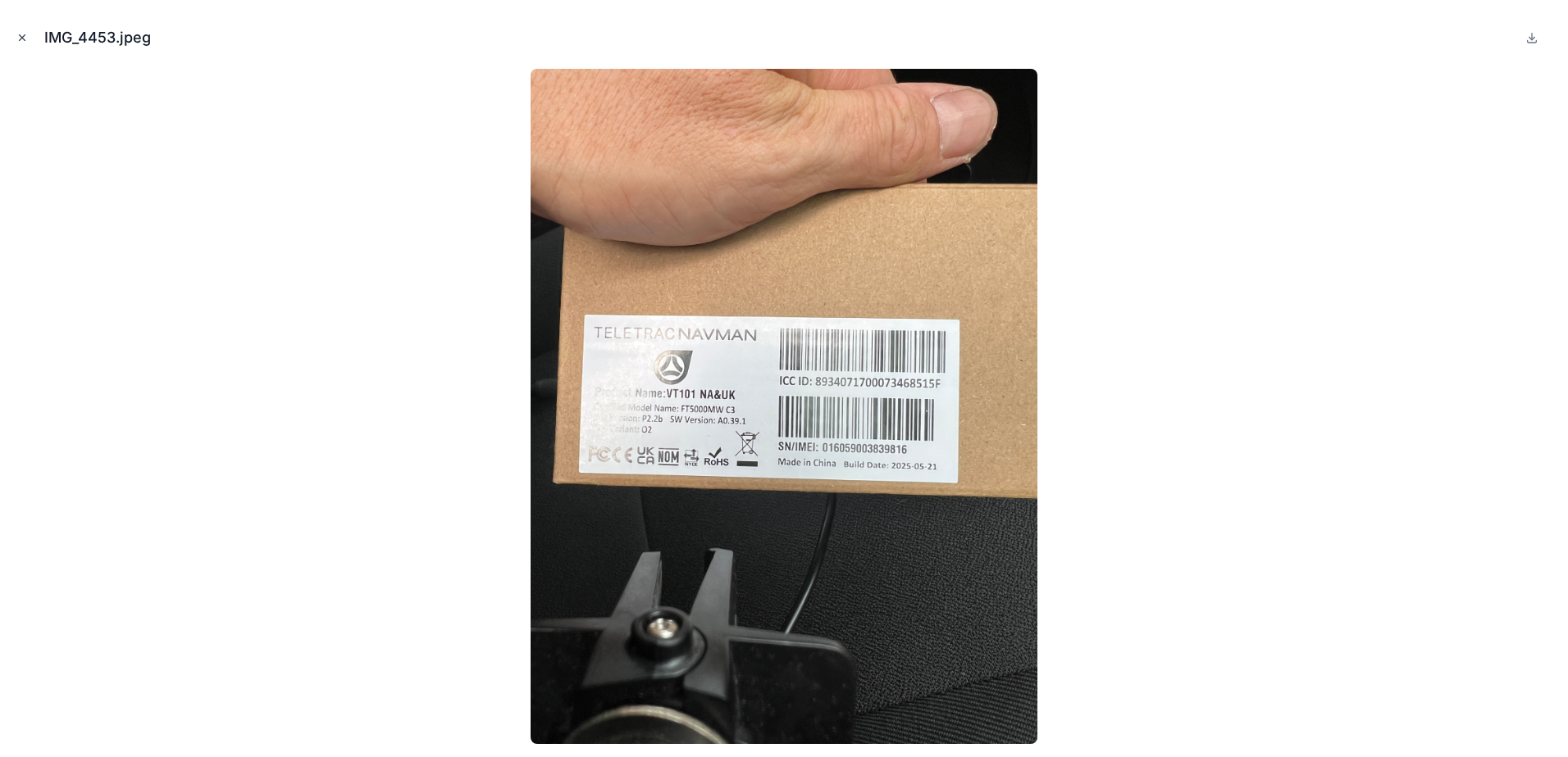
click at [15, 40] on button "Close modal" at bounding box center [22, 37] width 18 height 18
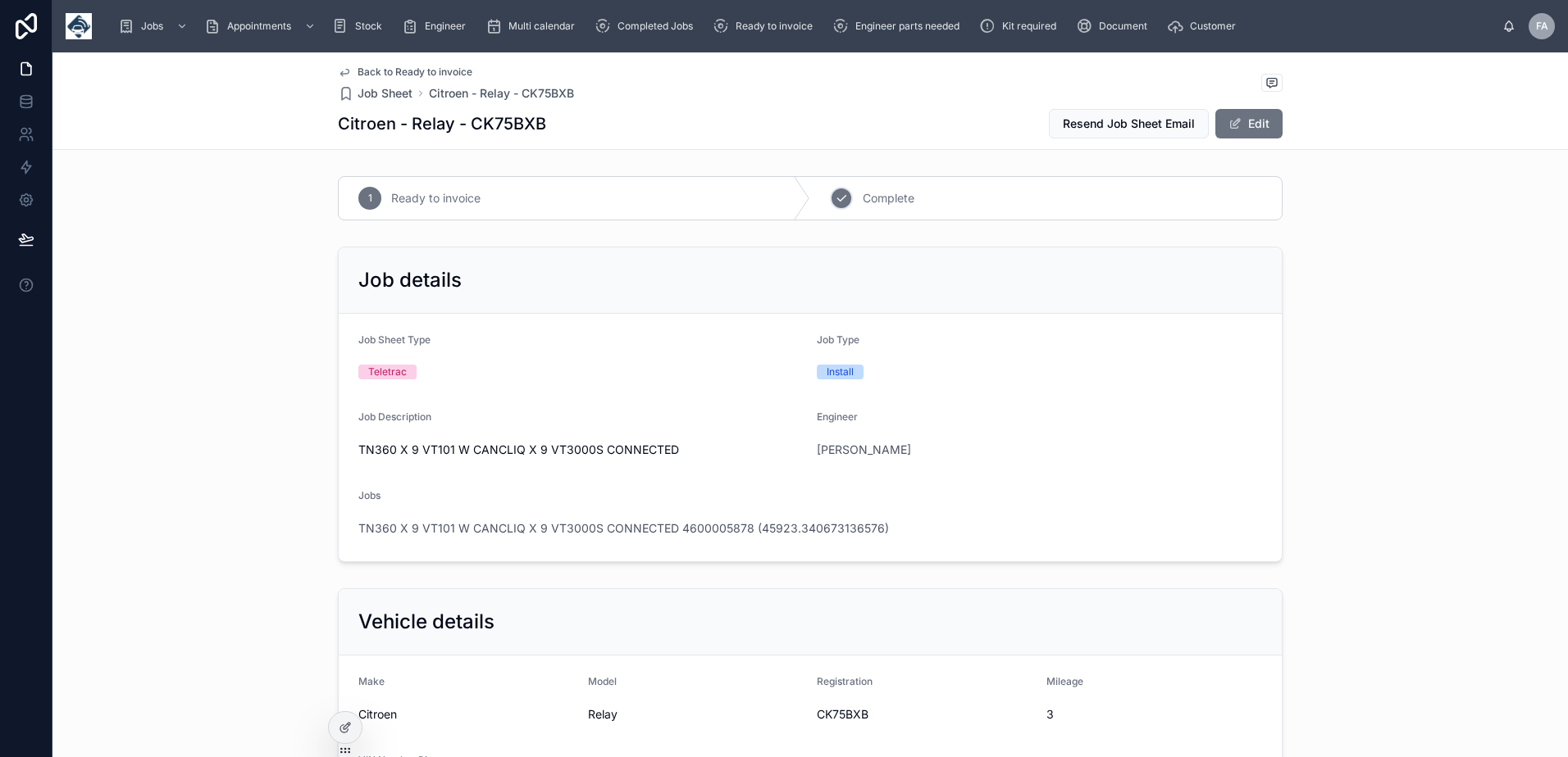
click at [846, 204] on div "2 Complete" at bounding box center [1045, 198] width 472 height 42
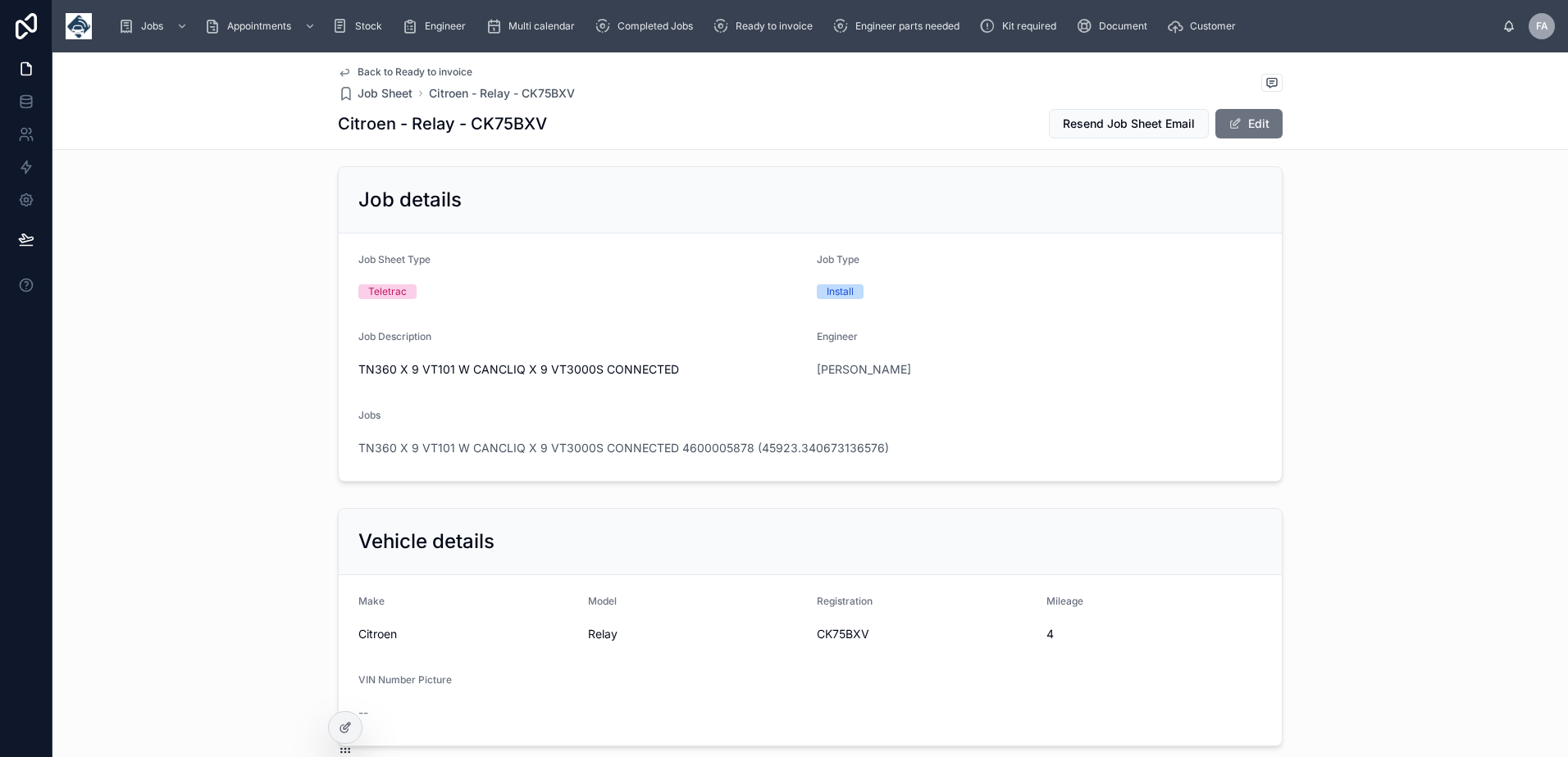
scroll to position [246, 0]
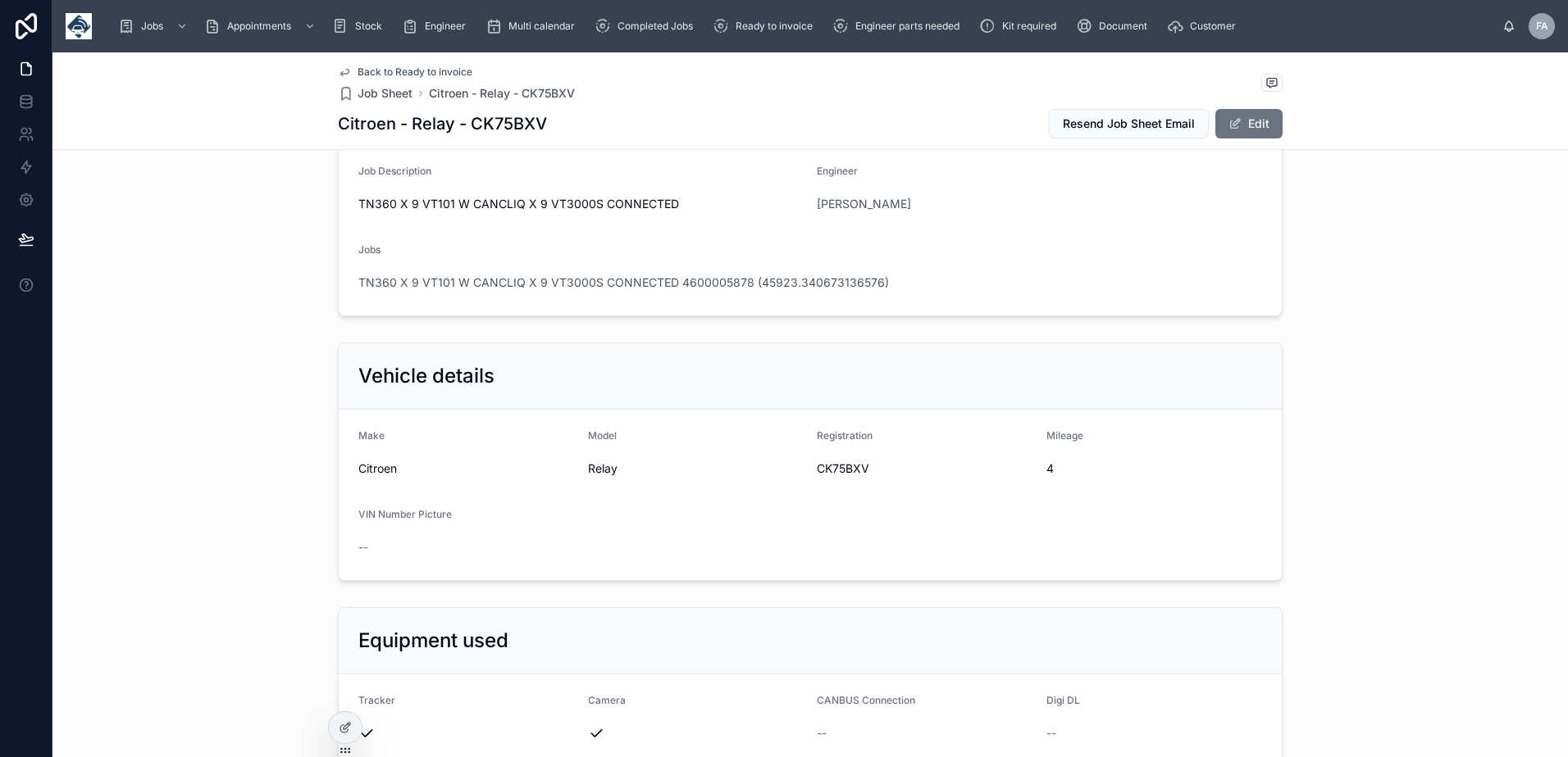
click at [849, 478] on div "CK75BXV" at bounding box center [925, 469] width 217 height 26
click at [848, 475] on span "CK75BXV" at bounding box center [925, 468] width 217 height 16
click at [848, 473] on span "CK75BXV" at bounding box center [925, 468] width 217 height 16
copy span "CK75BXV"
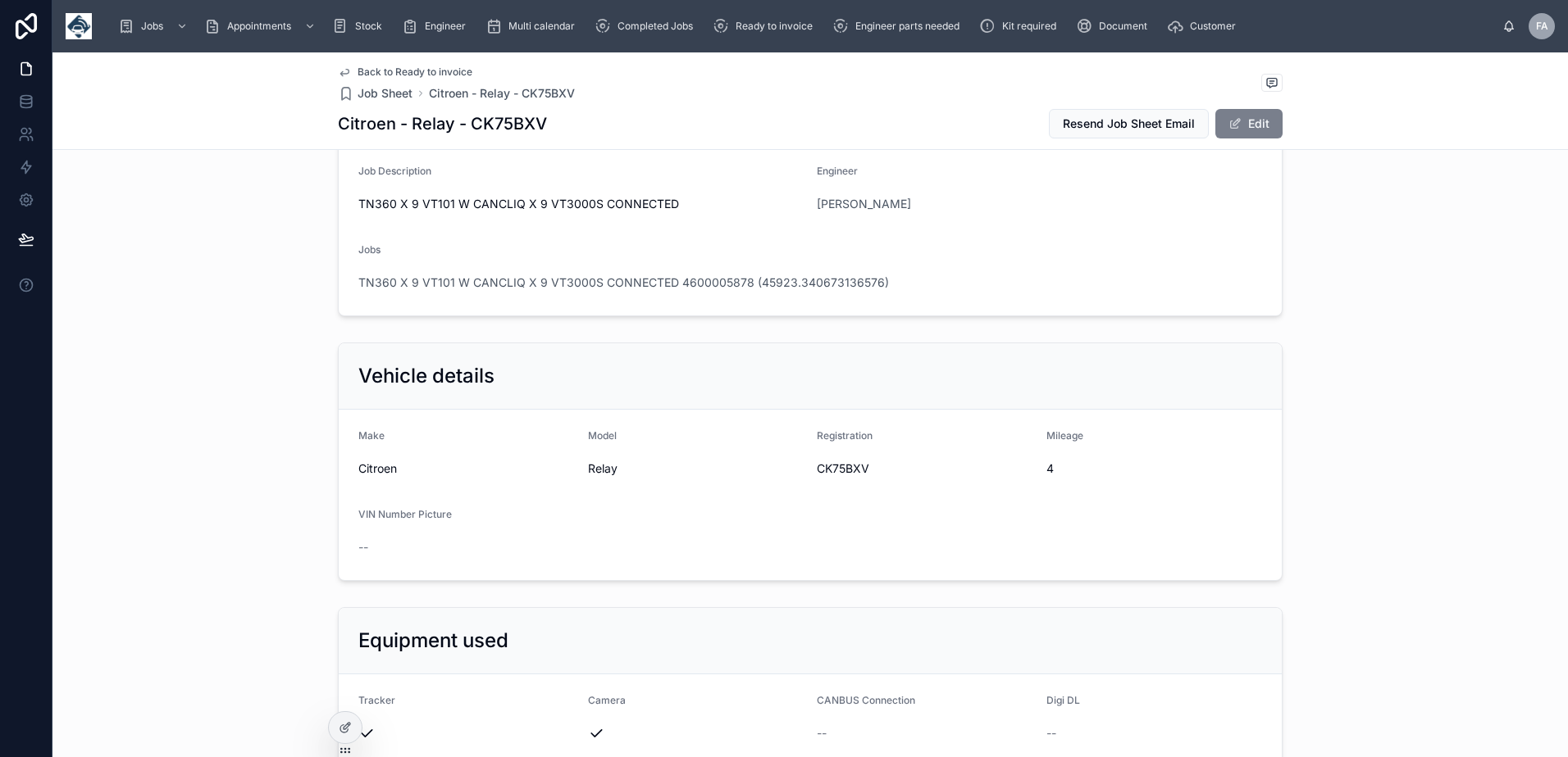
click at [1250, 127] on button "Edit" at bounding box center [1248, 123] width 67 height 29
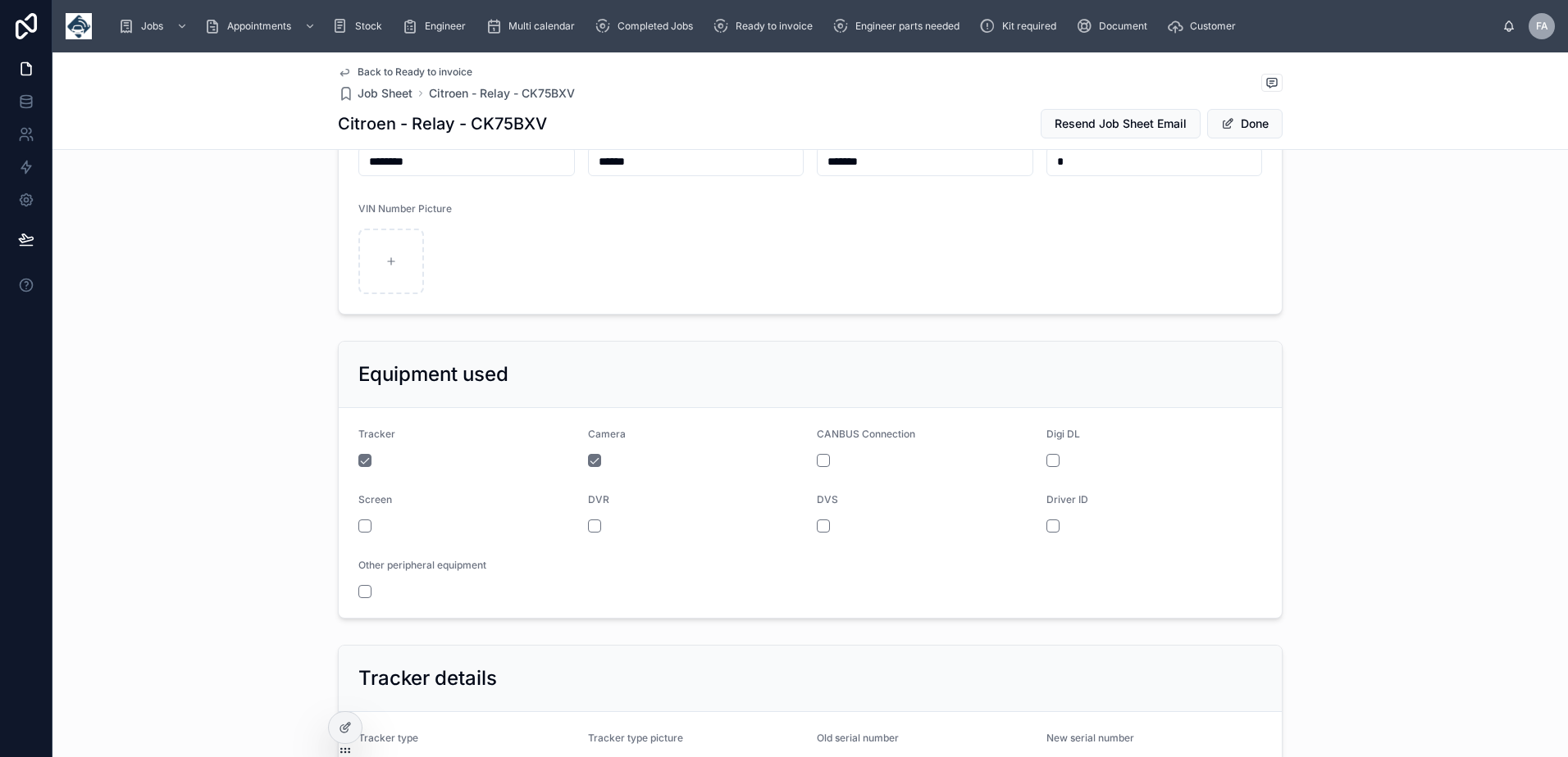
scroll to position [573, 0]
click at [818, 456] on button "button" at bounding box center [823, 459] width 13 height 13
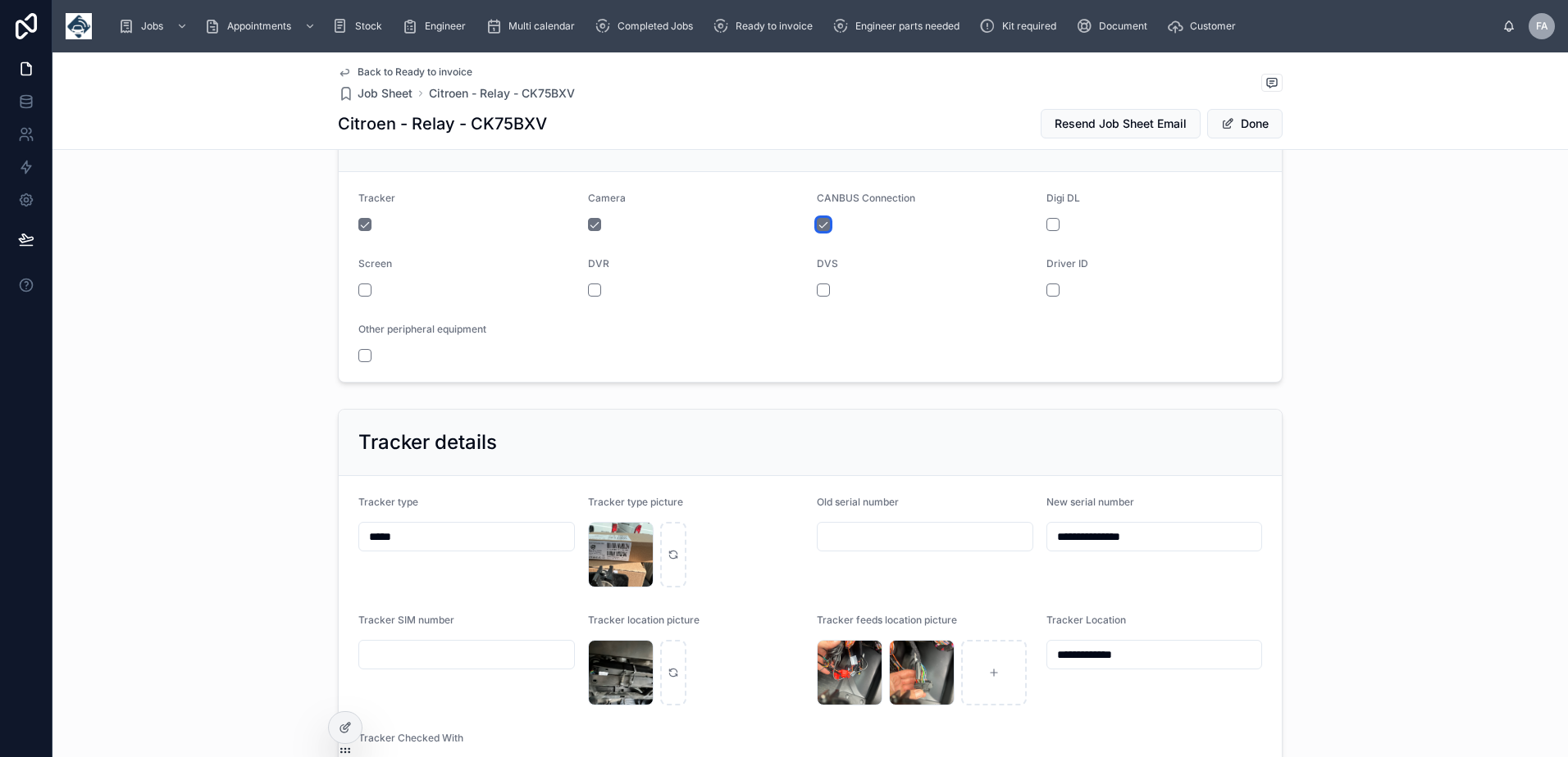
scroll to position [984, 0]
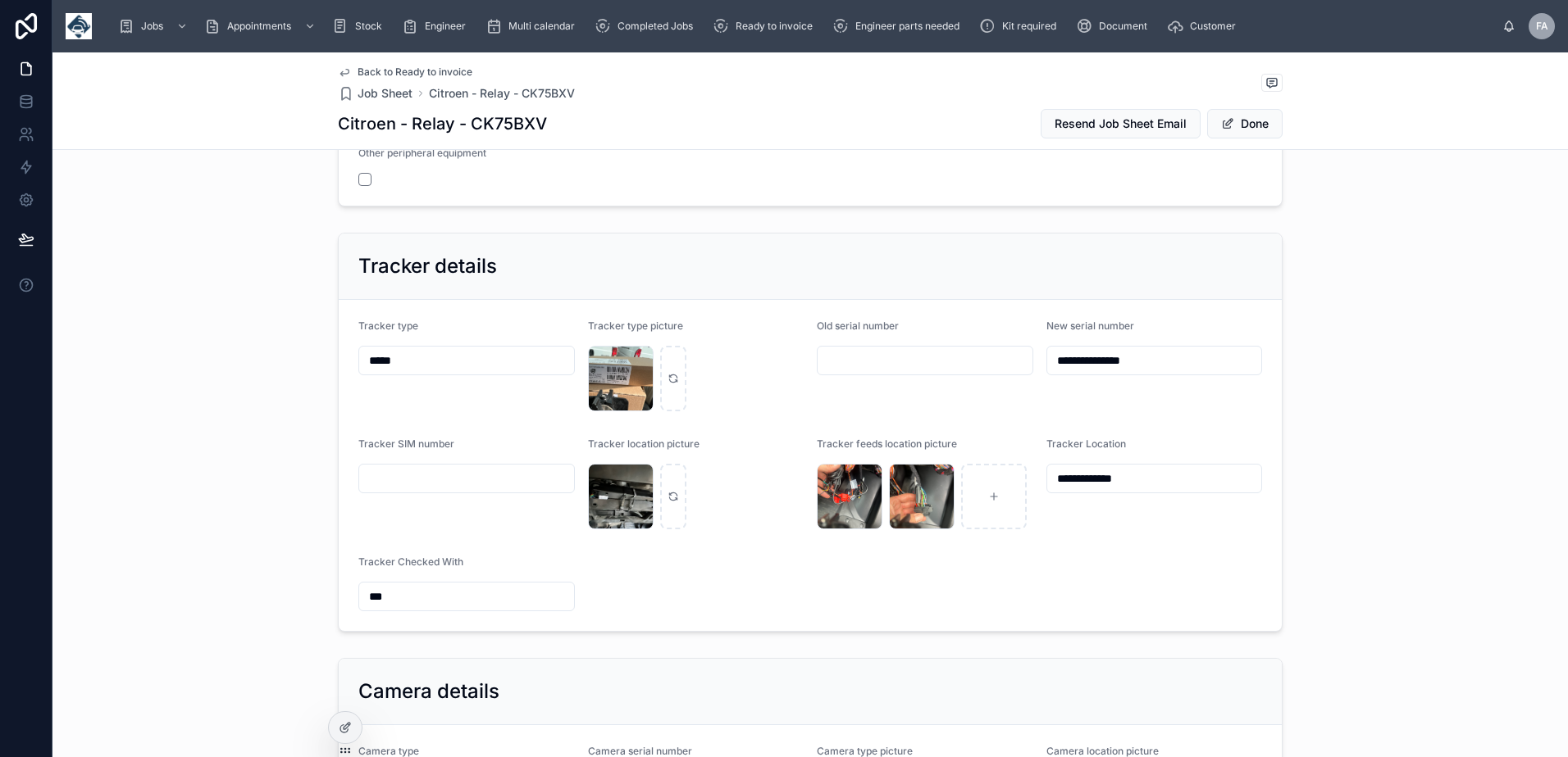
click at [1100, 358] on input "**********" at bounding box center [1155, 361] width 215 height 23
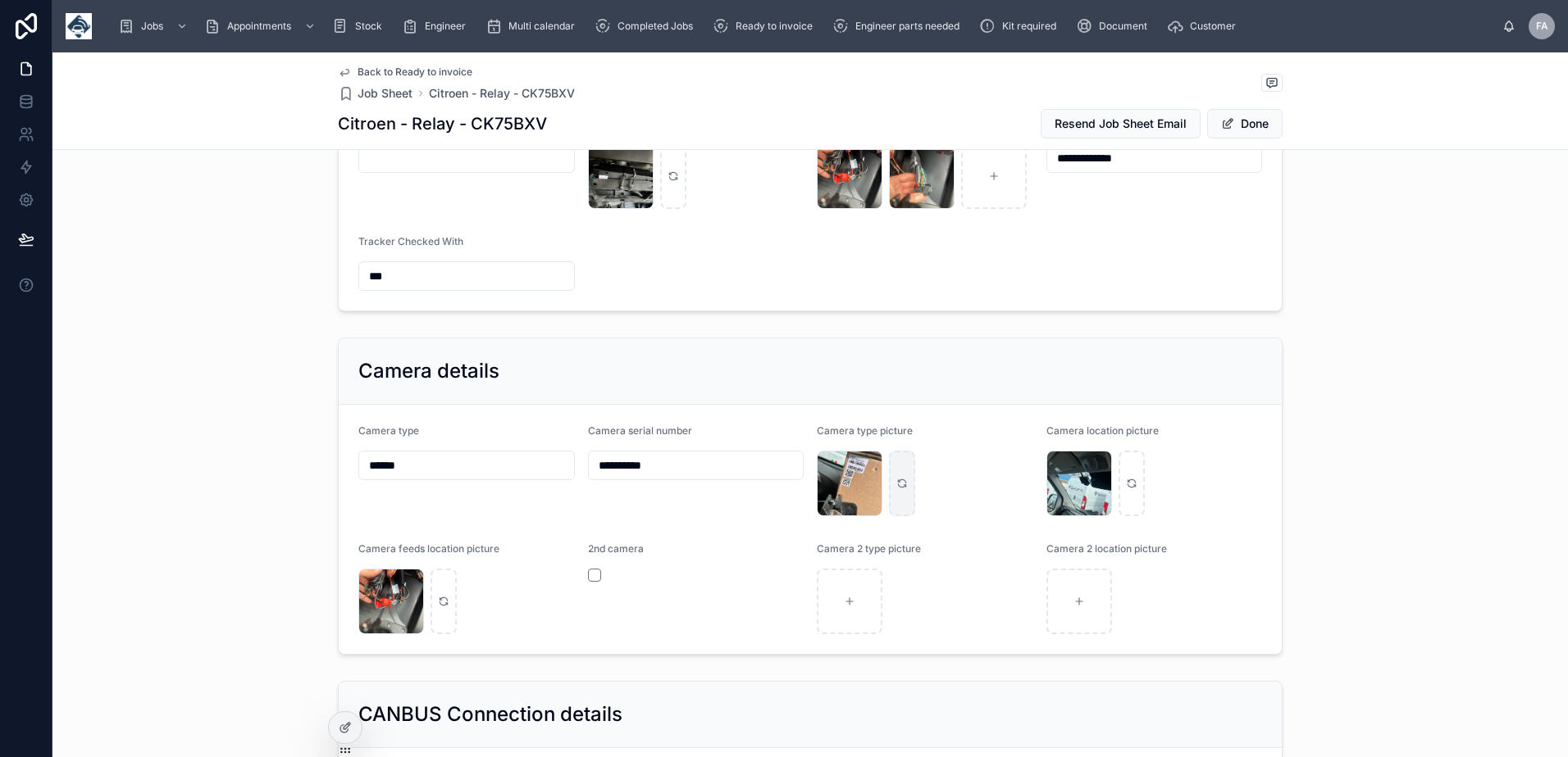
scroll to position [1312, 0]
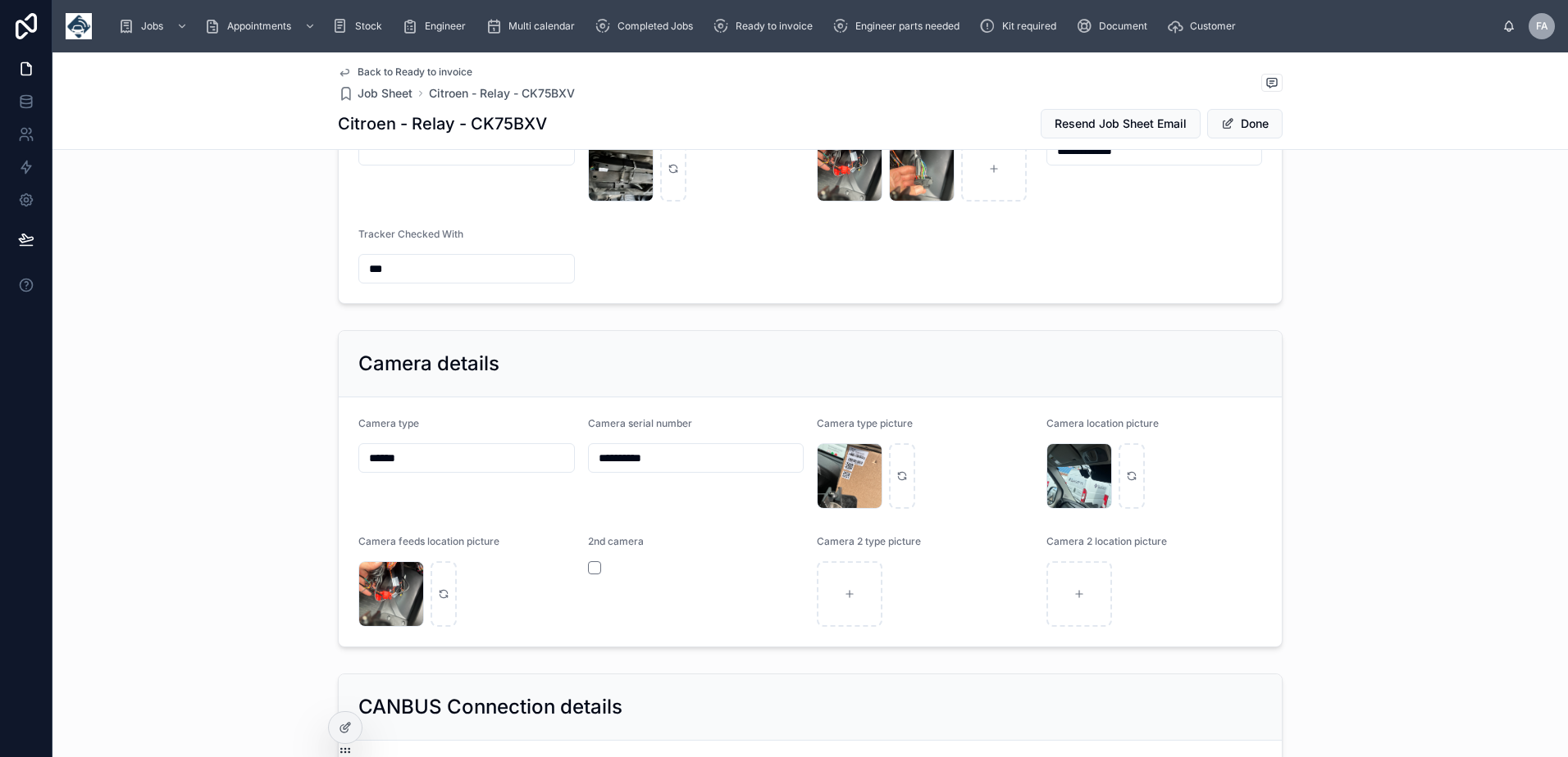
click at [641, 459] on input "**********" at bounding box center [696, 459] width 215 height 23
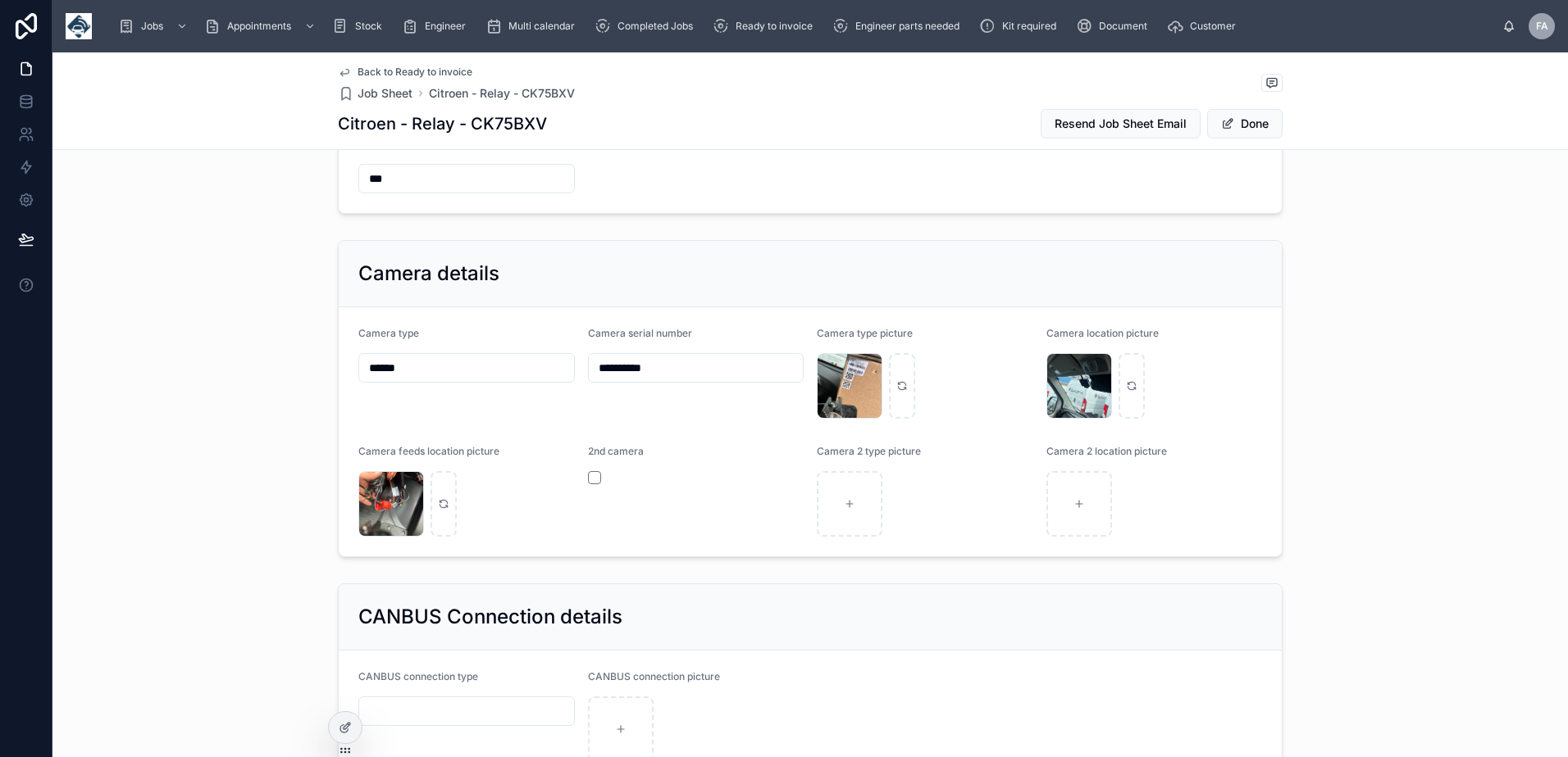
scroll to position [1475, 0]
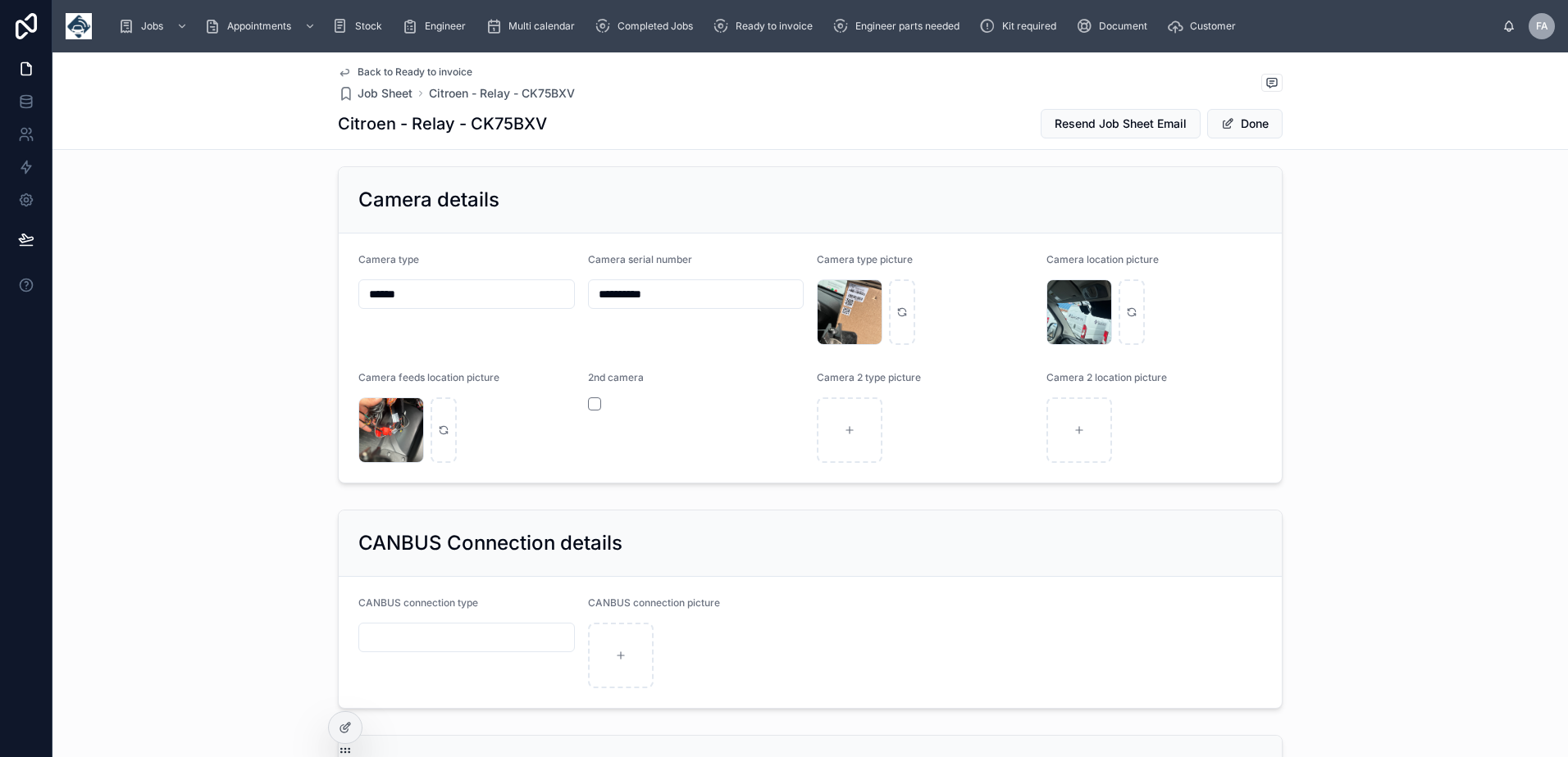
click at [427, 635] on input "text" at bounding box center [466, 637] width 215 height 23
type input "********"
click at [1252, 128] on span "Done" at bounding box center [1245, 123] width 75 height 29
click at [1237, 121] on button "Done" at bounding box center [1245, 123] width 75 height 29
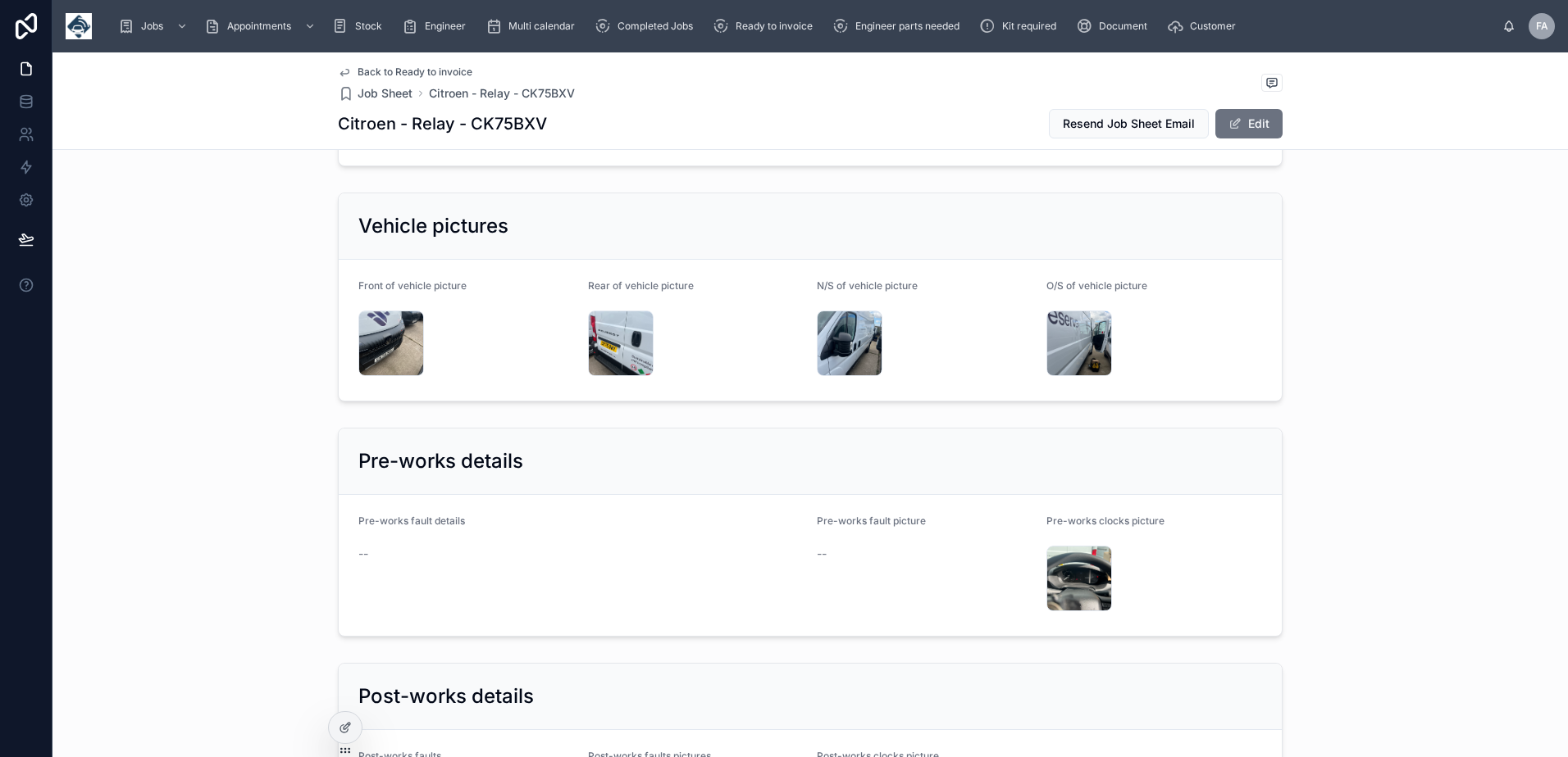
scroll to position [3033, 0]
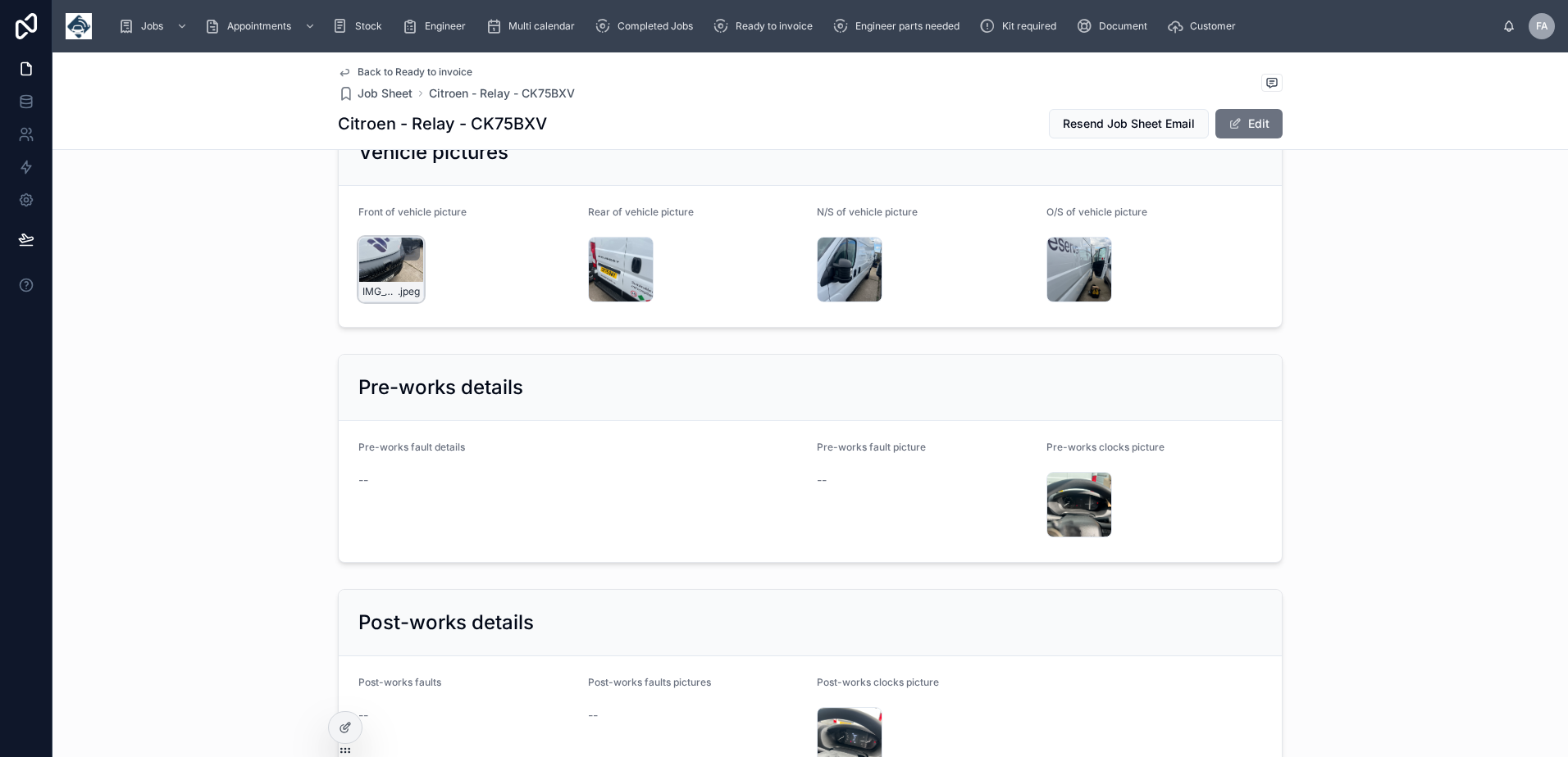
click at [371, 260] on div "IMG_4461 .jpeg" at bounding box center [391, 270] width 66 height 66
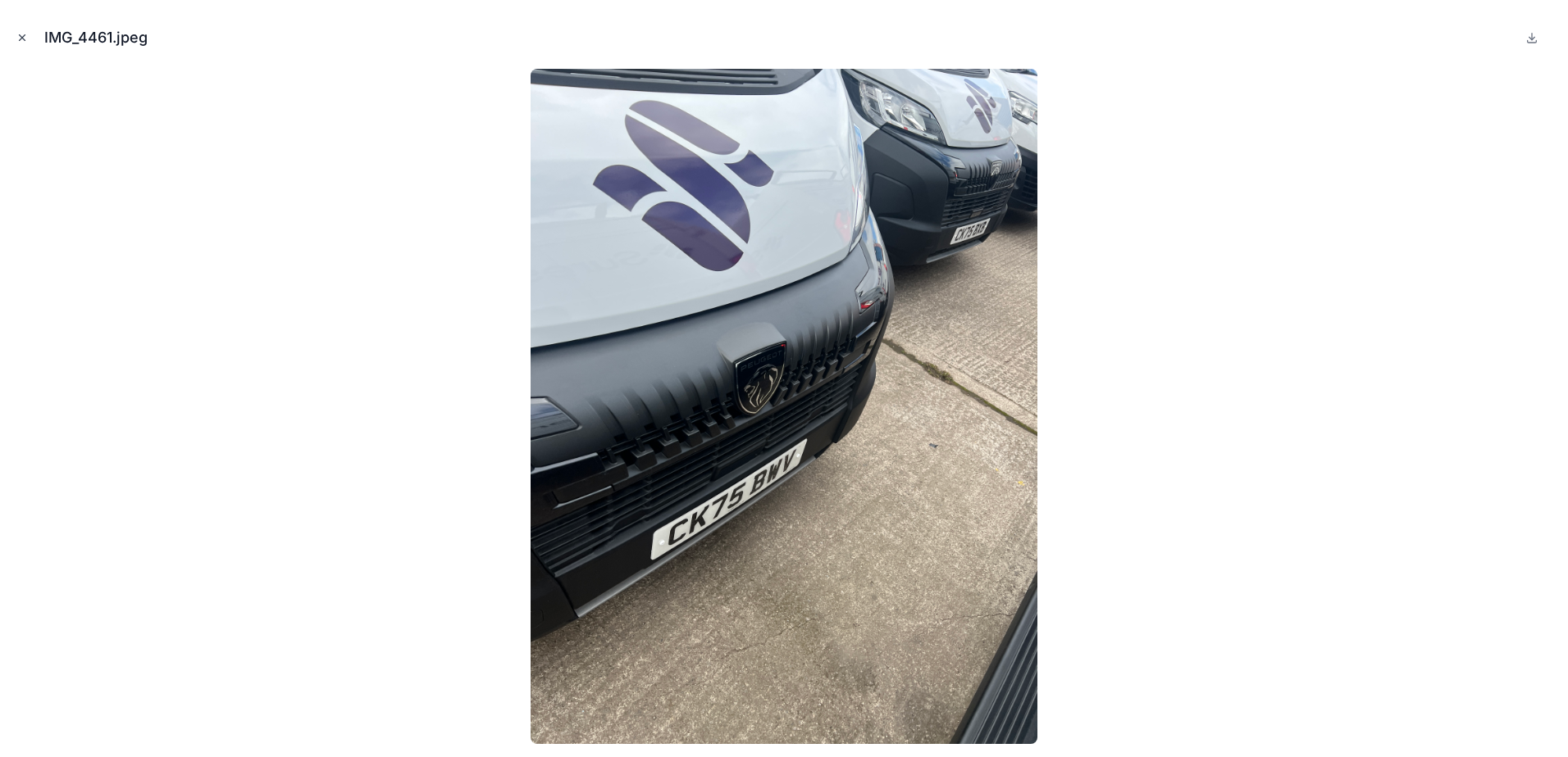
click at [23, 34] on icon "Close modal" at bounding box center [22, 38] width 11 height 11
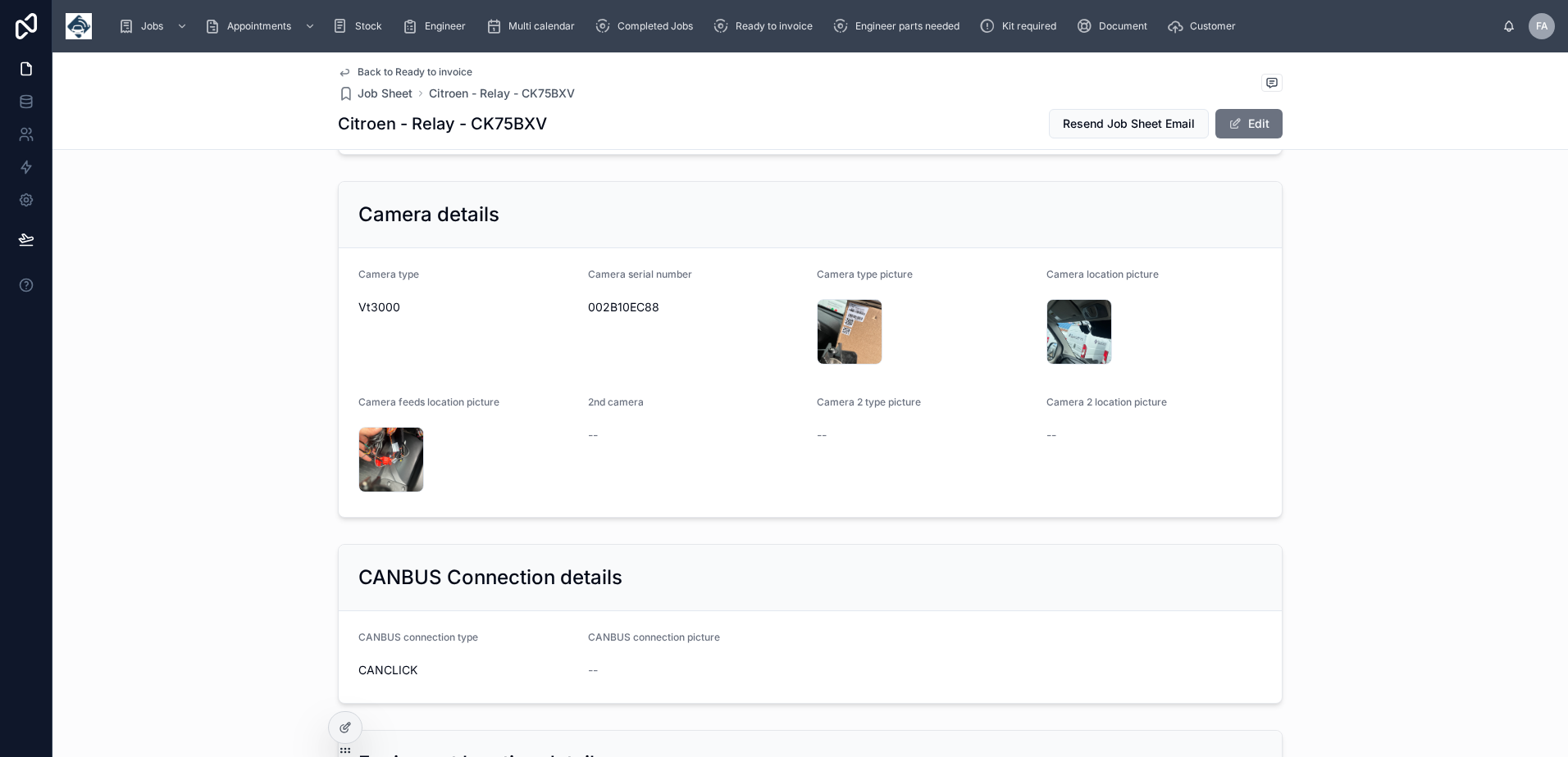
scroll to position [1393, 0]
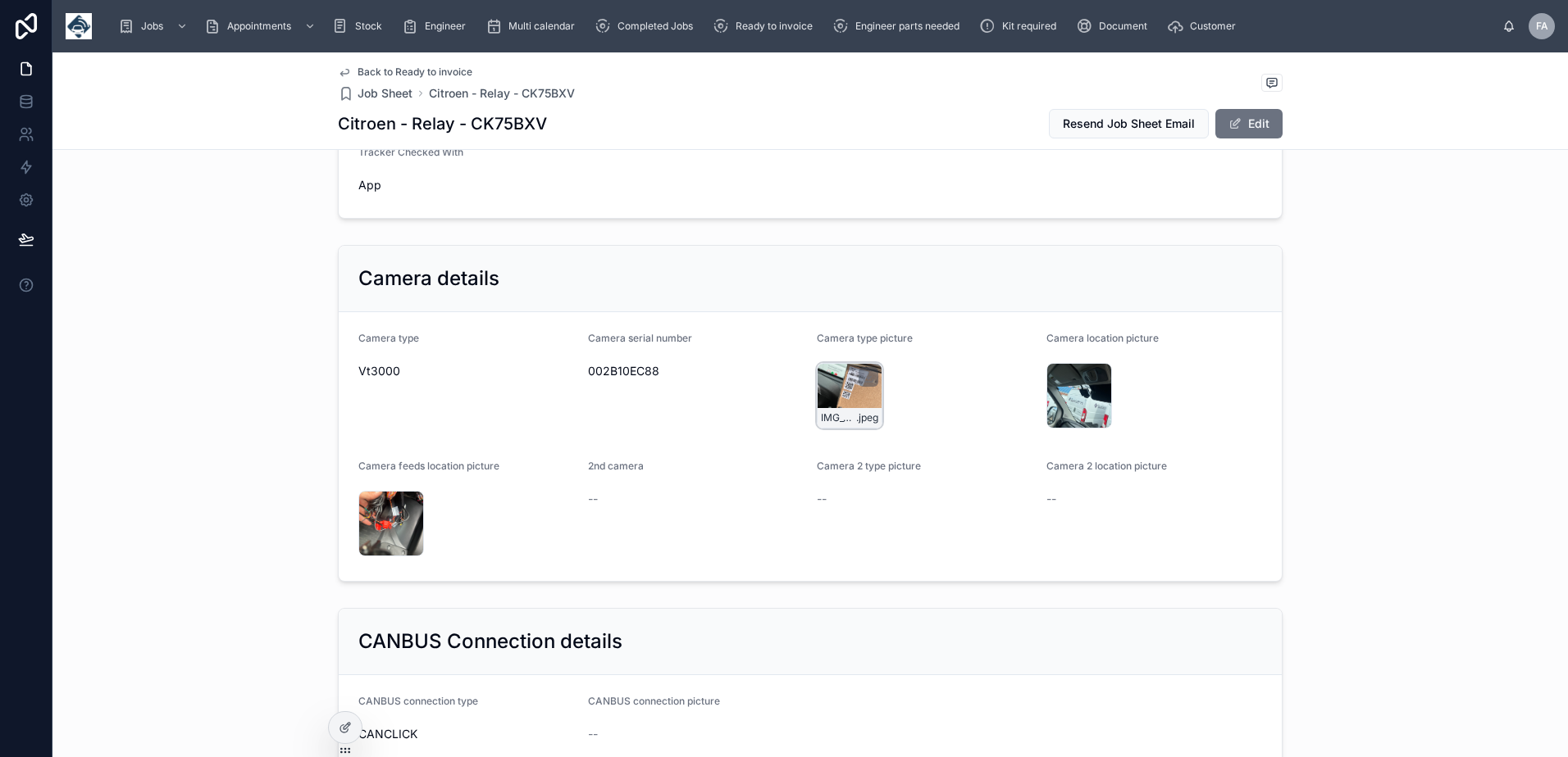
click at [851, 394] on div "IMG_4464 .jpeg" at bounding box center [849, 396] width 66 height 66
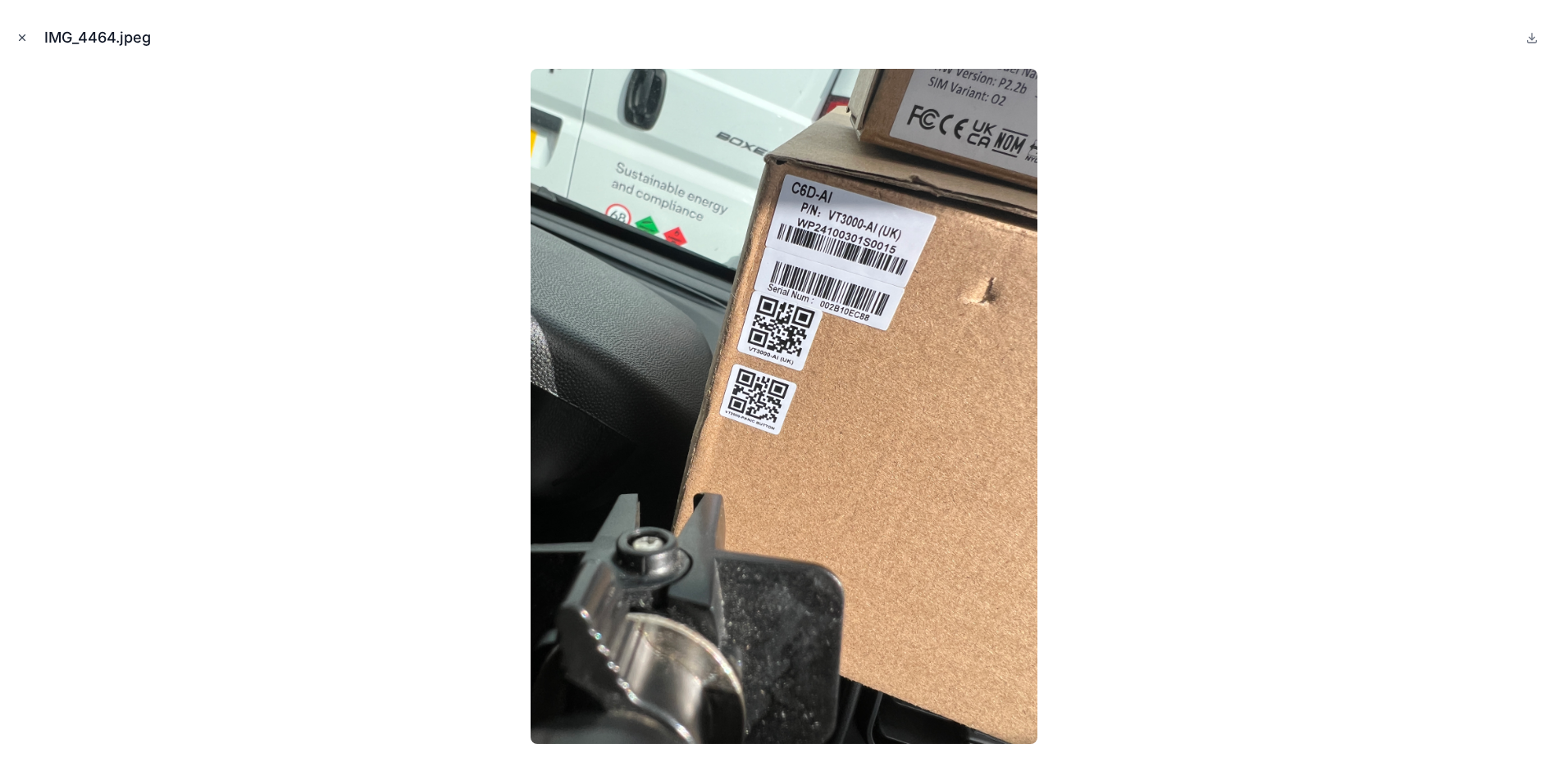
click at [16, 40] on button "Close modal" at bounding box center [22, 37] width 18 height 18
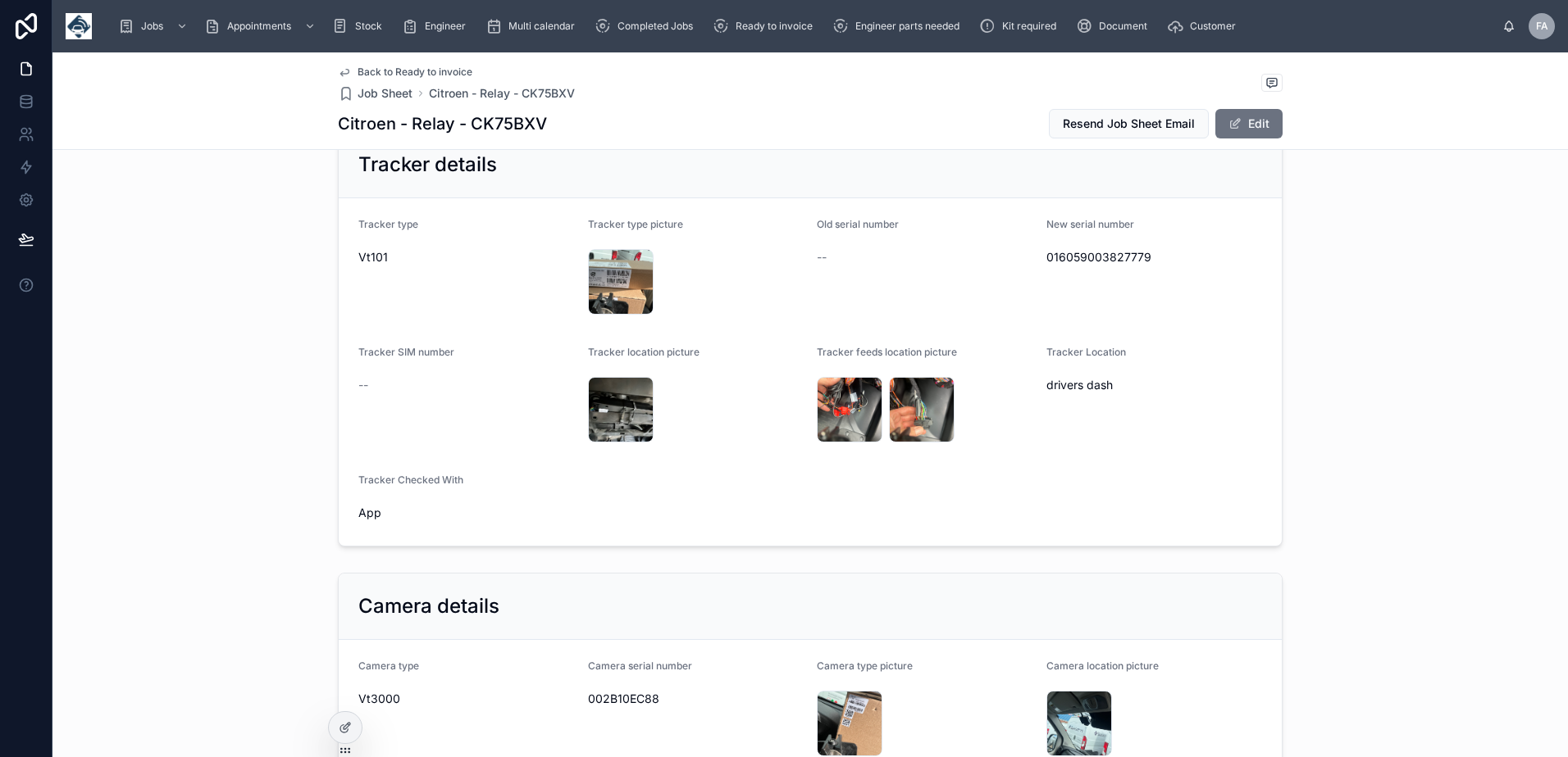
scroll to position [984, 0]
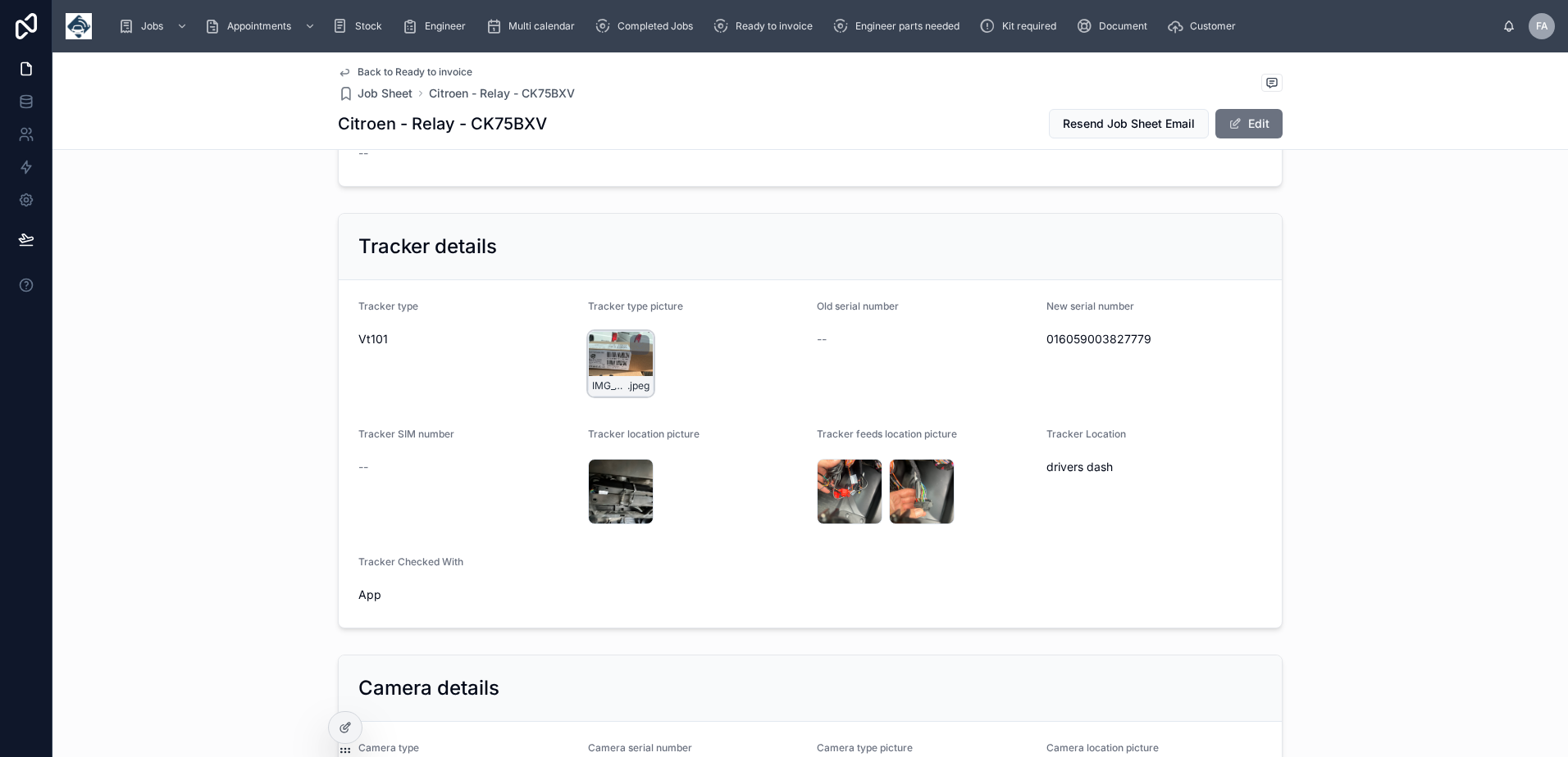
click at [607, 366] on div "IMG_4465 .jpeg" at bounding box center [621, 364] width 66 height 66
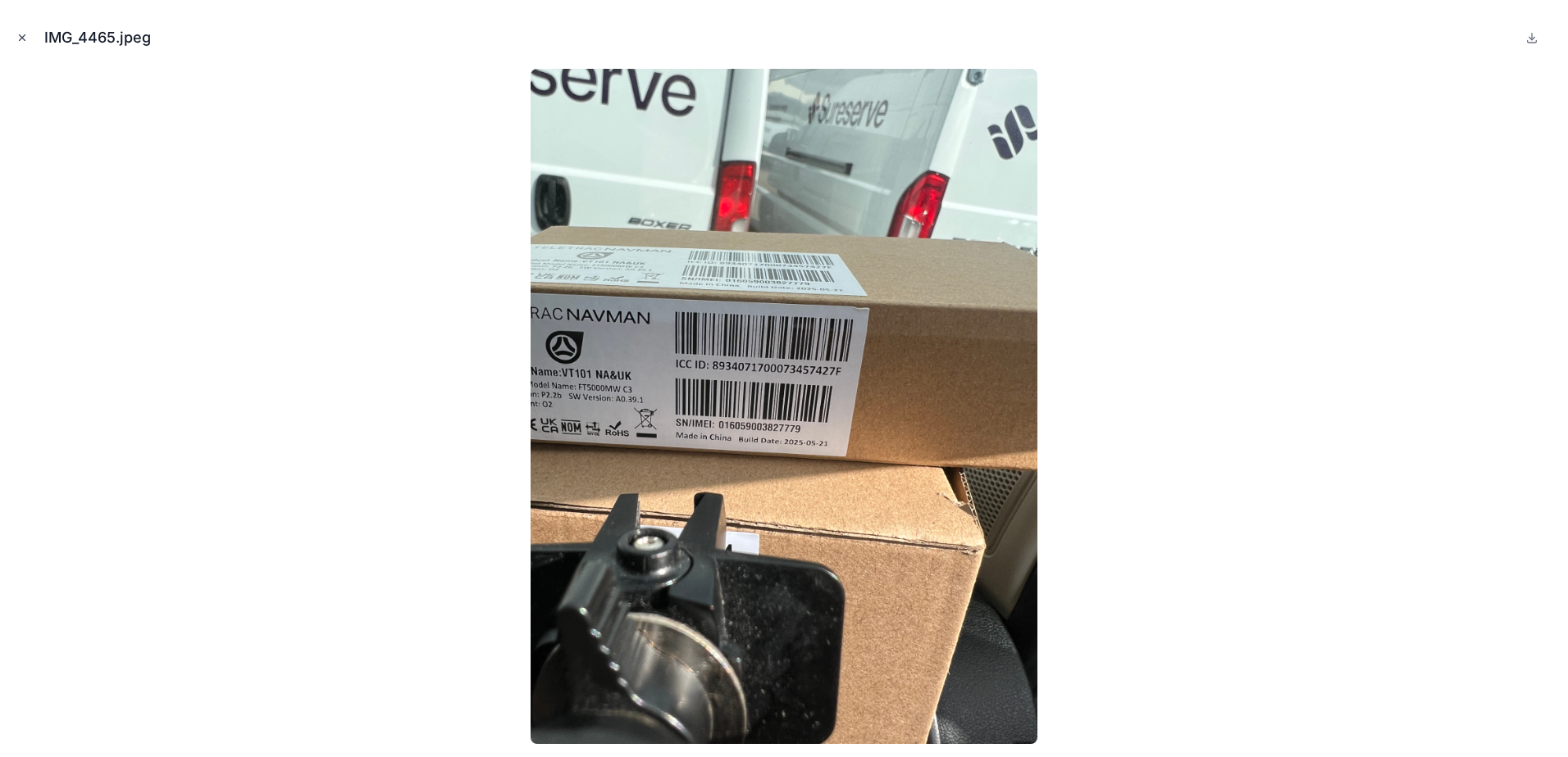
click at [17, 36] on icon "Close modal" at bounding box center [22, 38] width 11 height 11
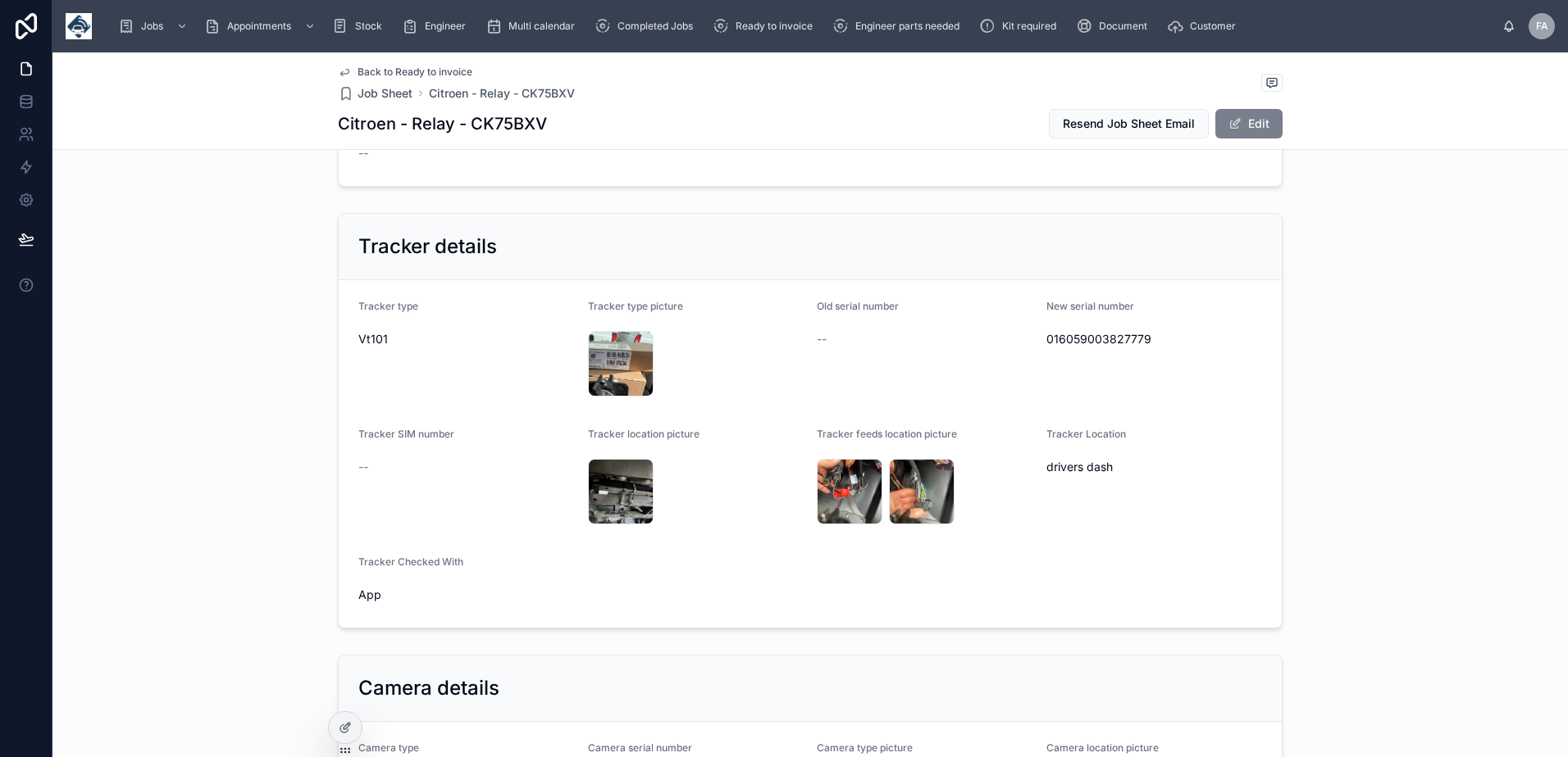
click at [1249, 115] on button "Edit" at bounding box center [1248, 123] width 67 height 29
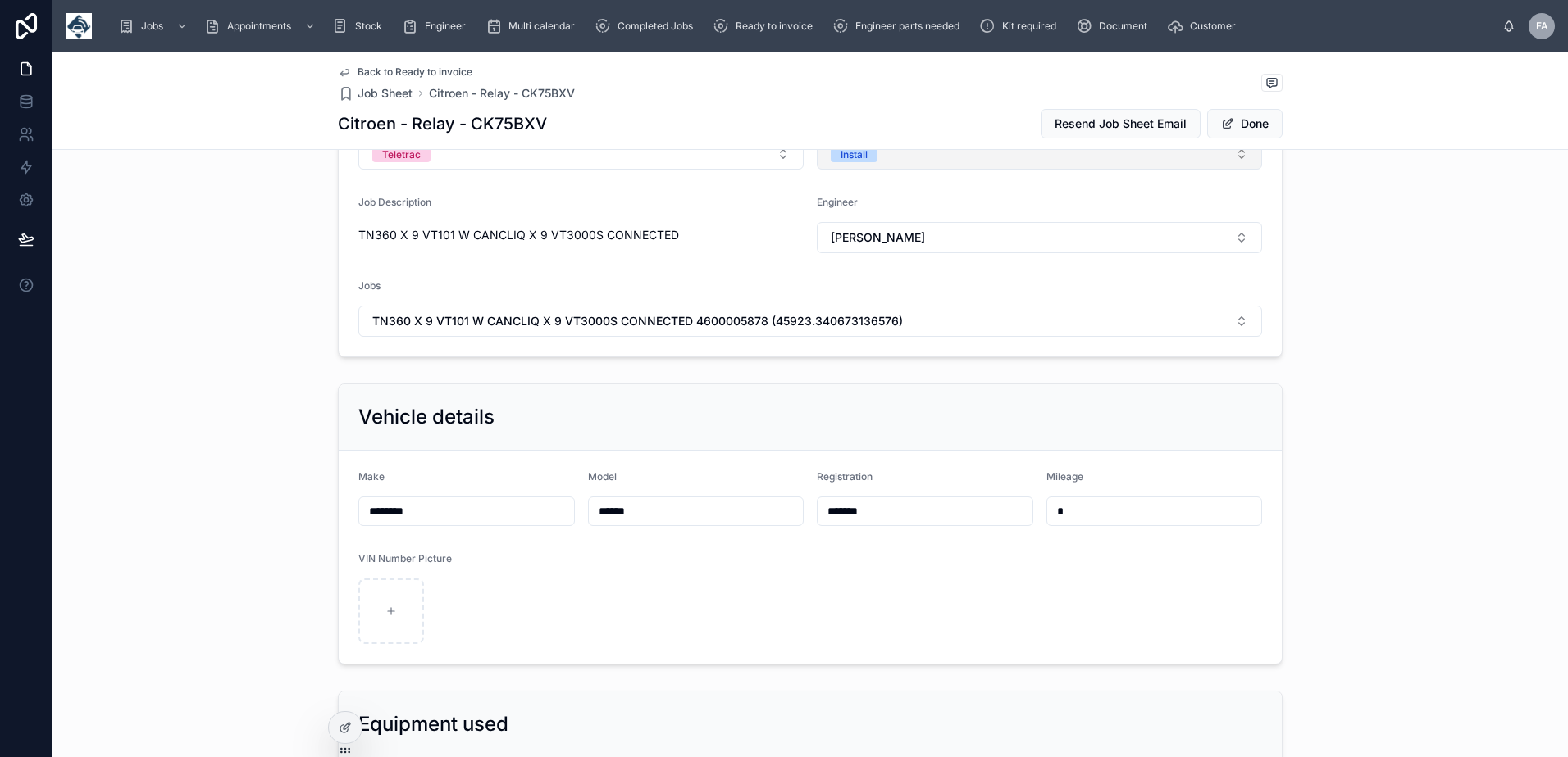
scroll to position [46, 0]
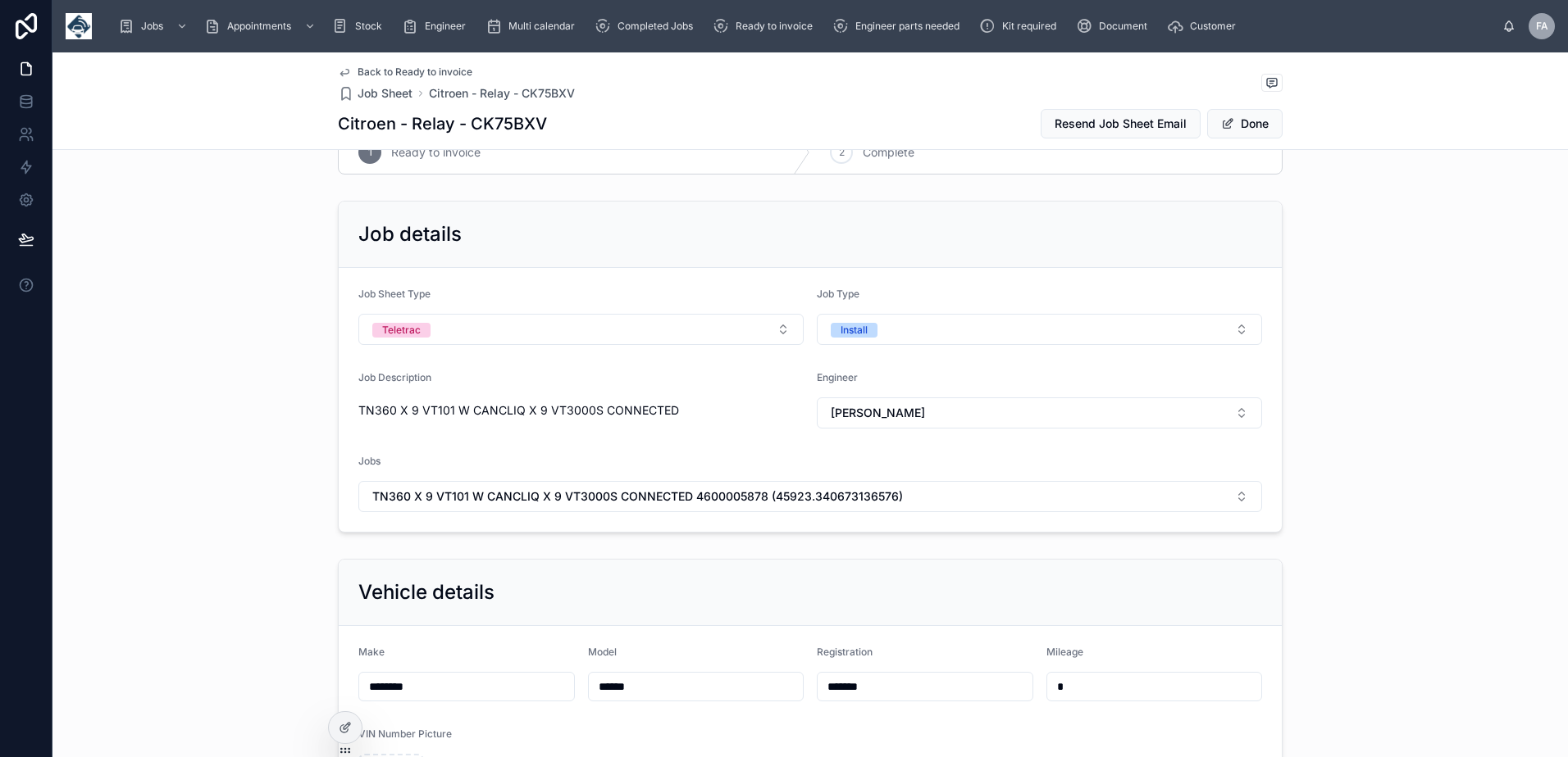
click at [866, 688] on input "*******" at bounding box center [925, 686] width 215 height 23
type input "*******"
click at [1253, 130] on button "Done" at bounding box center [1245, 123] width 75 height 29
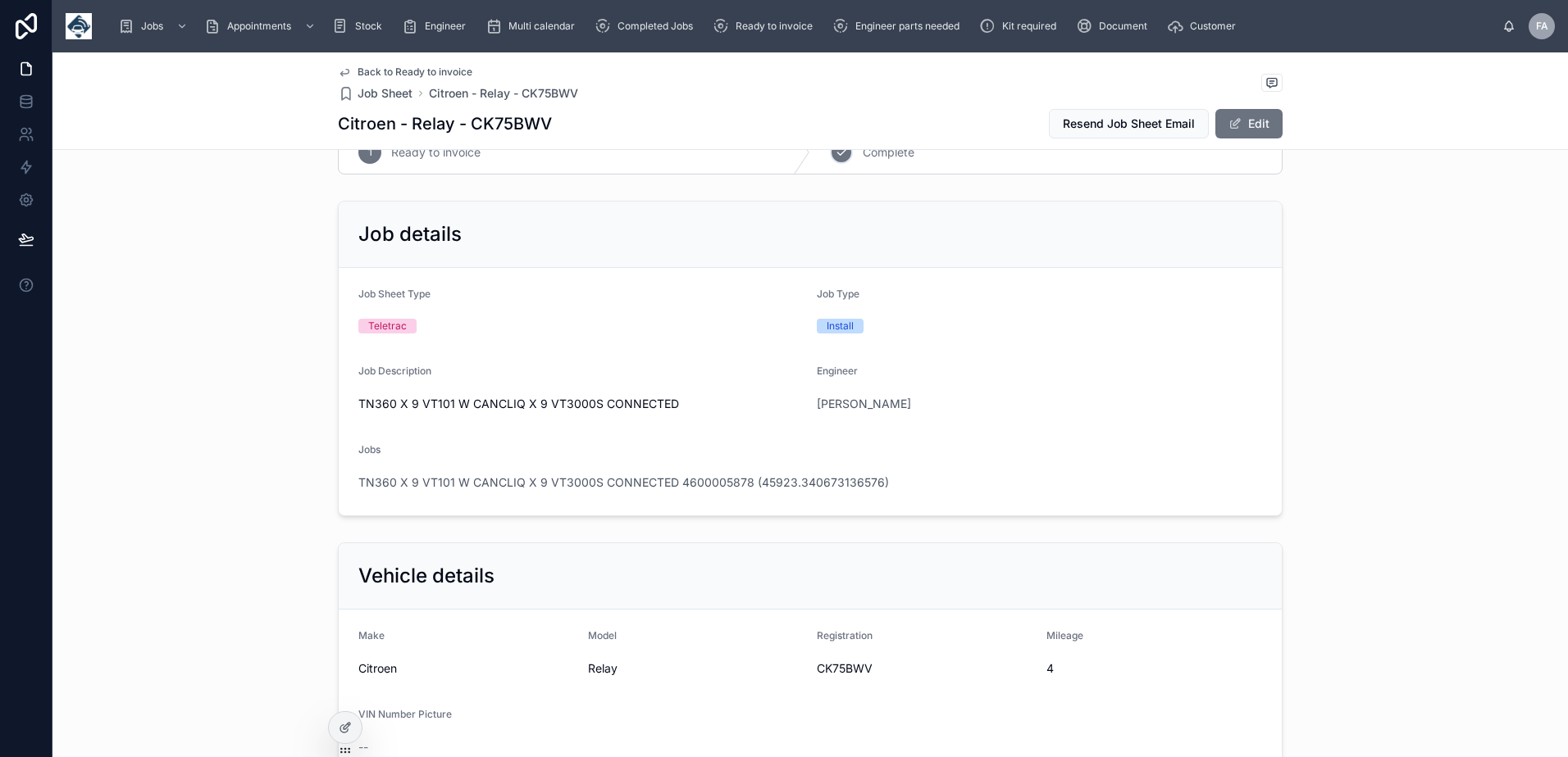
click at [863, 159] on span "Complete" at bounding box center [888, 152] width 52 height 16
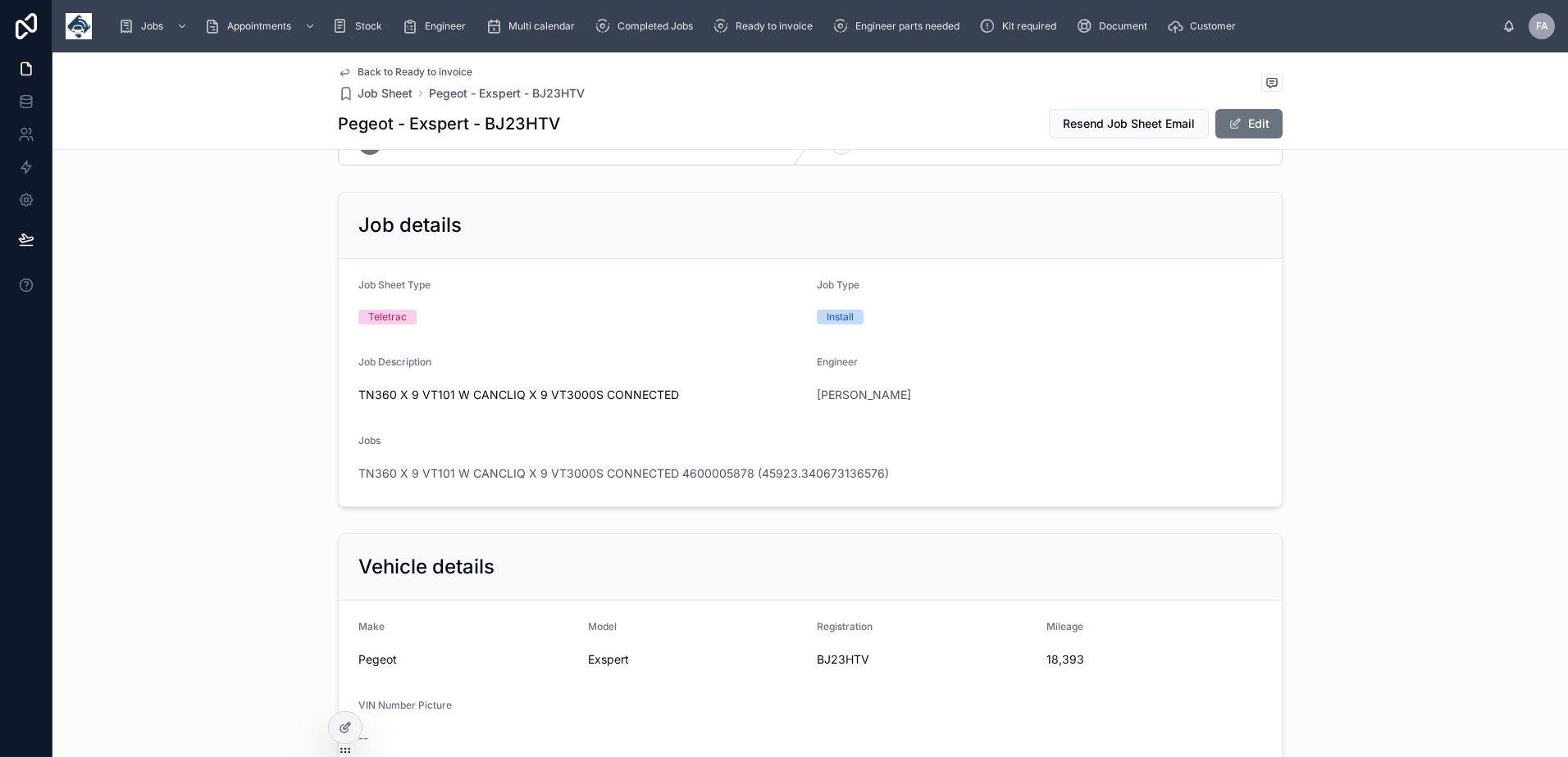
scroll to position [82, 0]
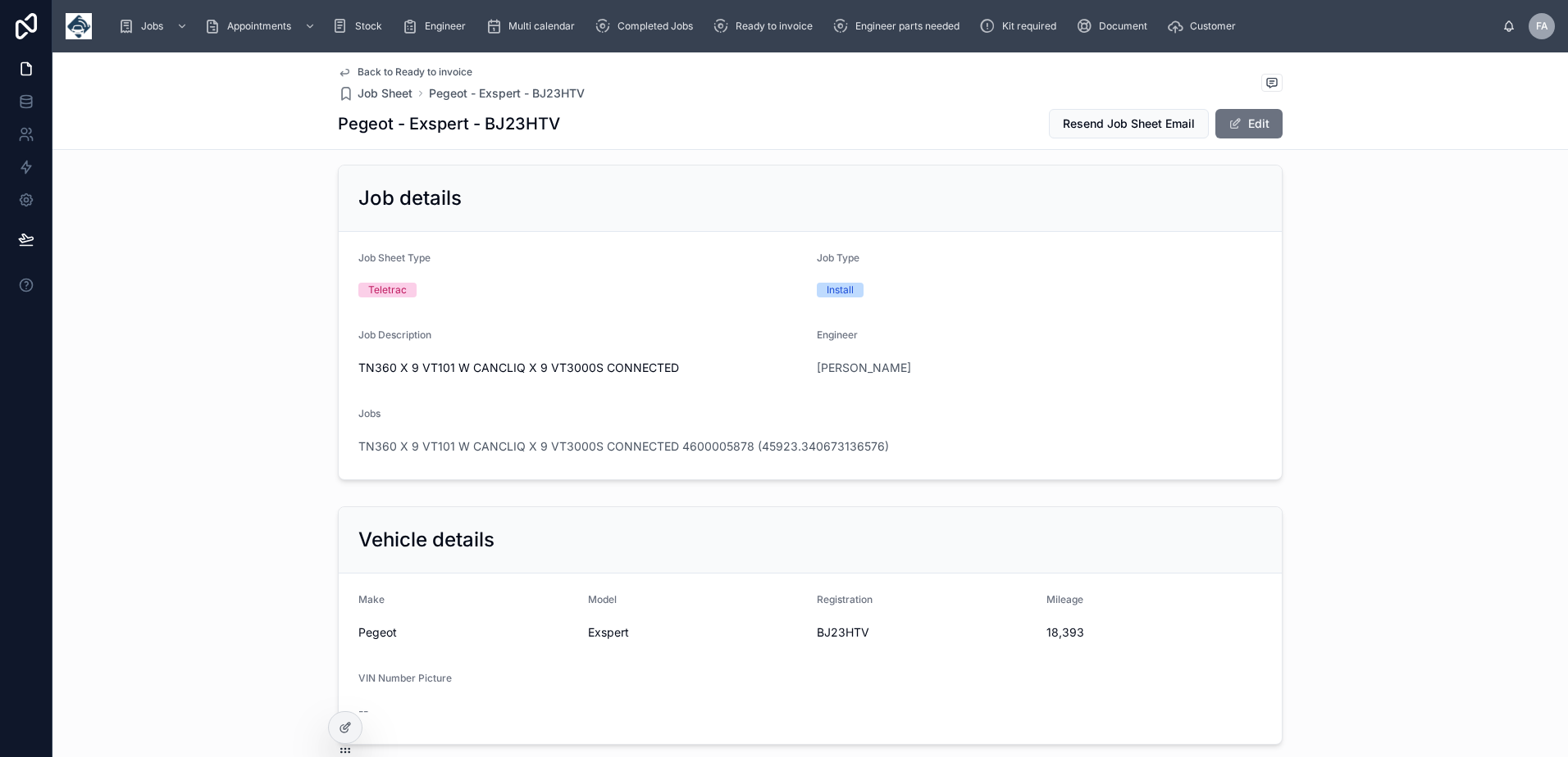
click at [847, 635] on span "BJ23HTV" at bounding box center [925, 632] width 217 height 16
copy span "BJ23HTV"
drag, startPoint x: 1036, startPoint y: 631, endPoint x: 1085, endPoint y: 634, distance: 49.1
click at [1085, 634] on form "Make Pegeot Model Exspert Registration BJ23HTV Mileage 18,393 VIN Number Pictur…" at bounding box center [810, 658] width 943 height 170
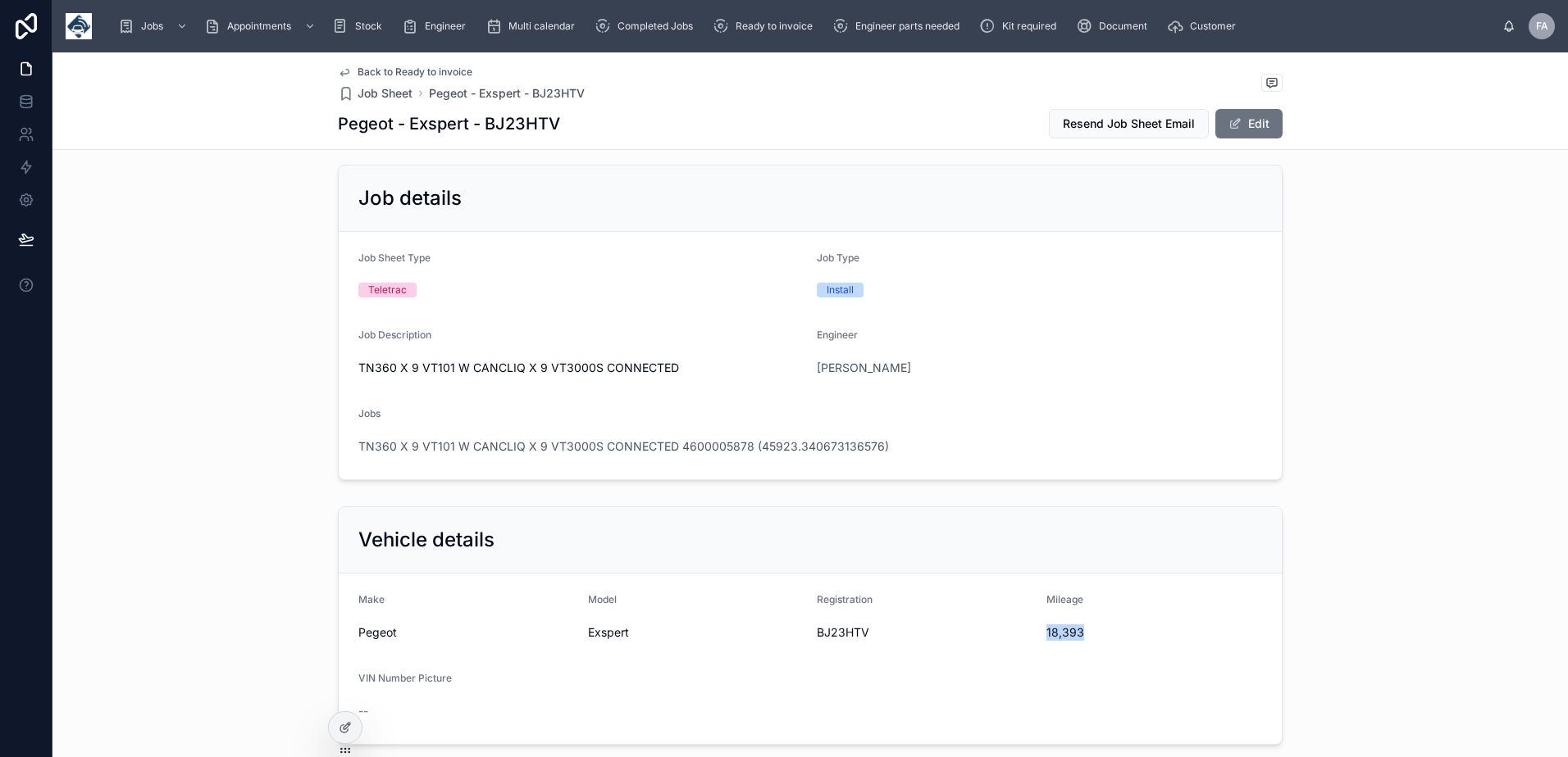
copy span "18,393"
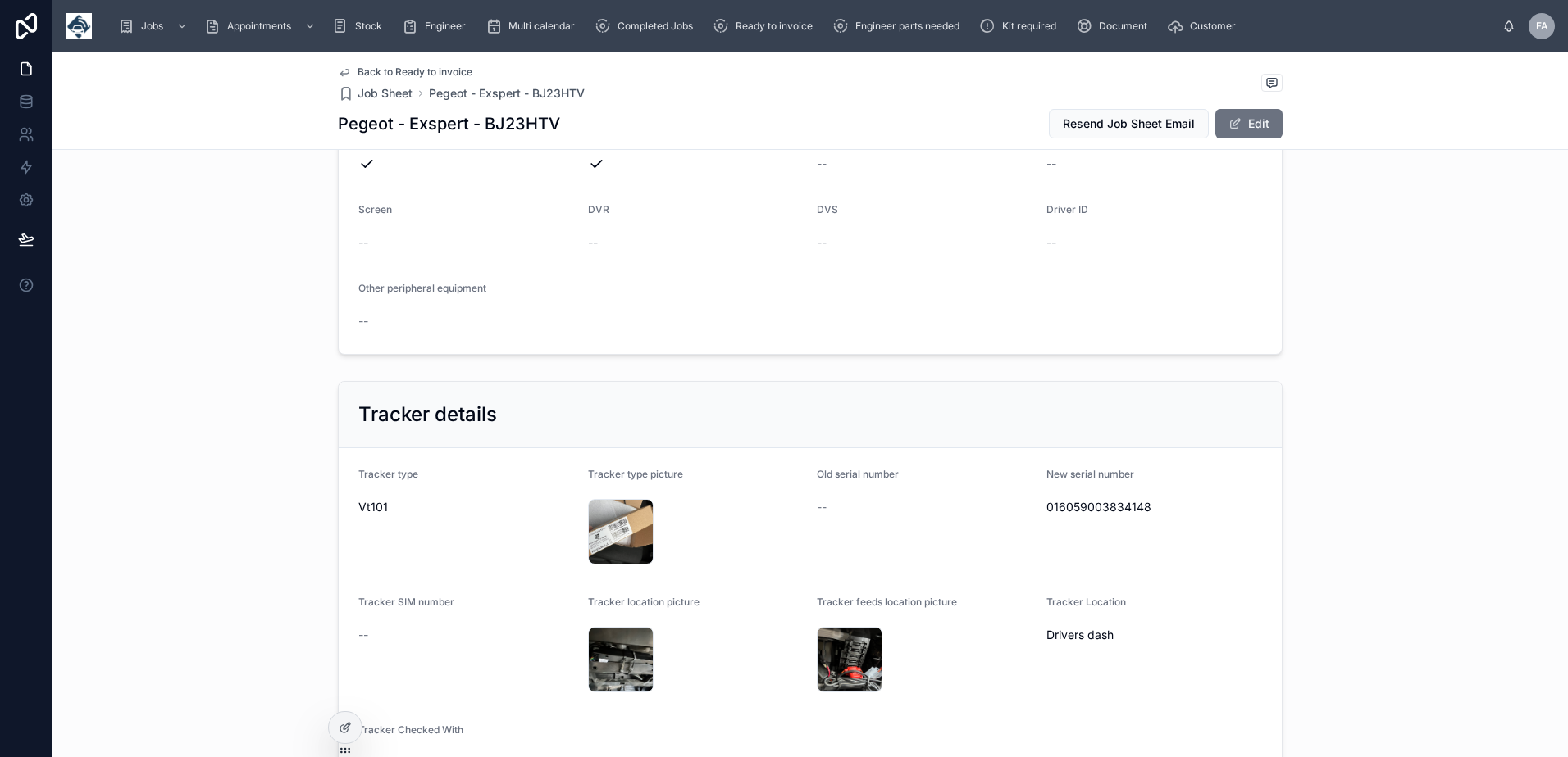
scroll to position [820, 0]
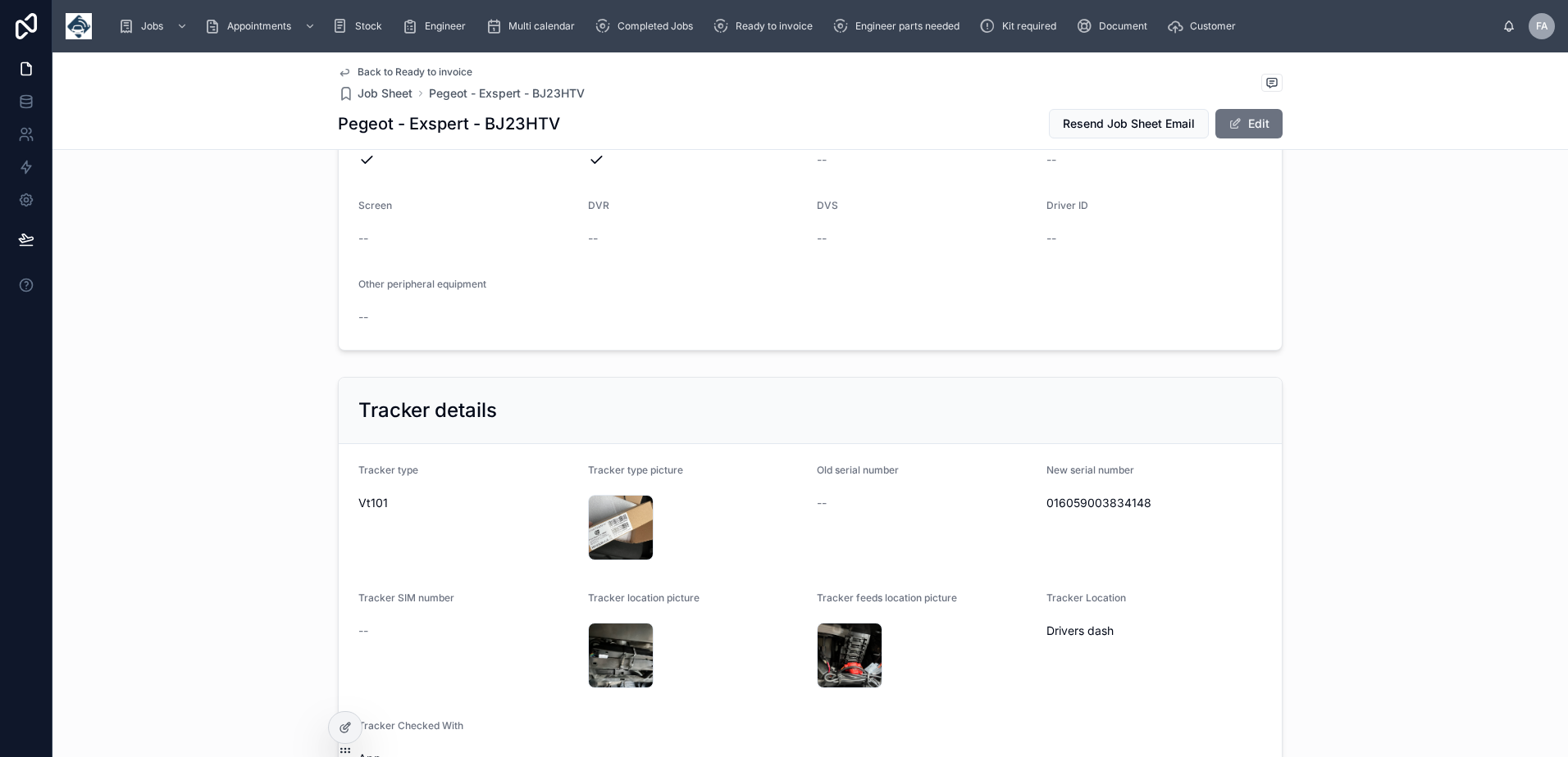
click at [1078, 507] on span "016059003834148" at bounding box center [1155, 503] width 217 height 16
copy span "016059003834148"
click at [1265, 128] on button "Edit" at bounding box center [1248, 123] width 67 height 29
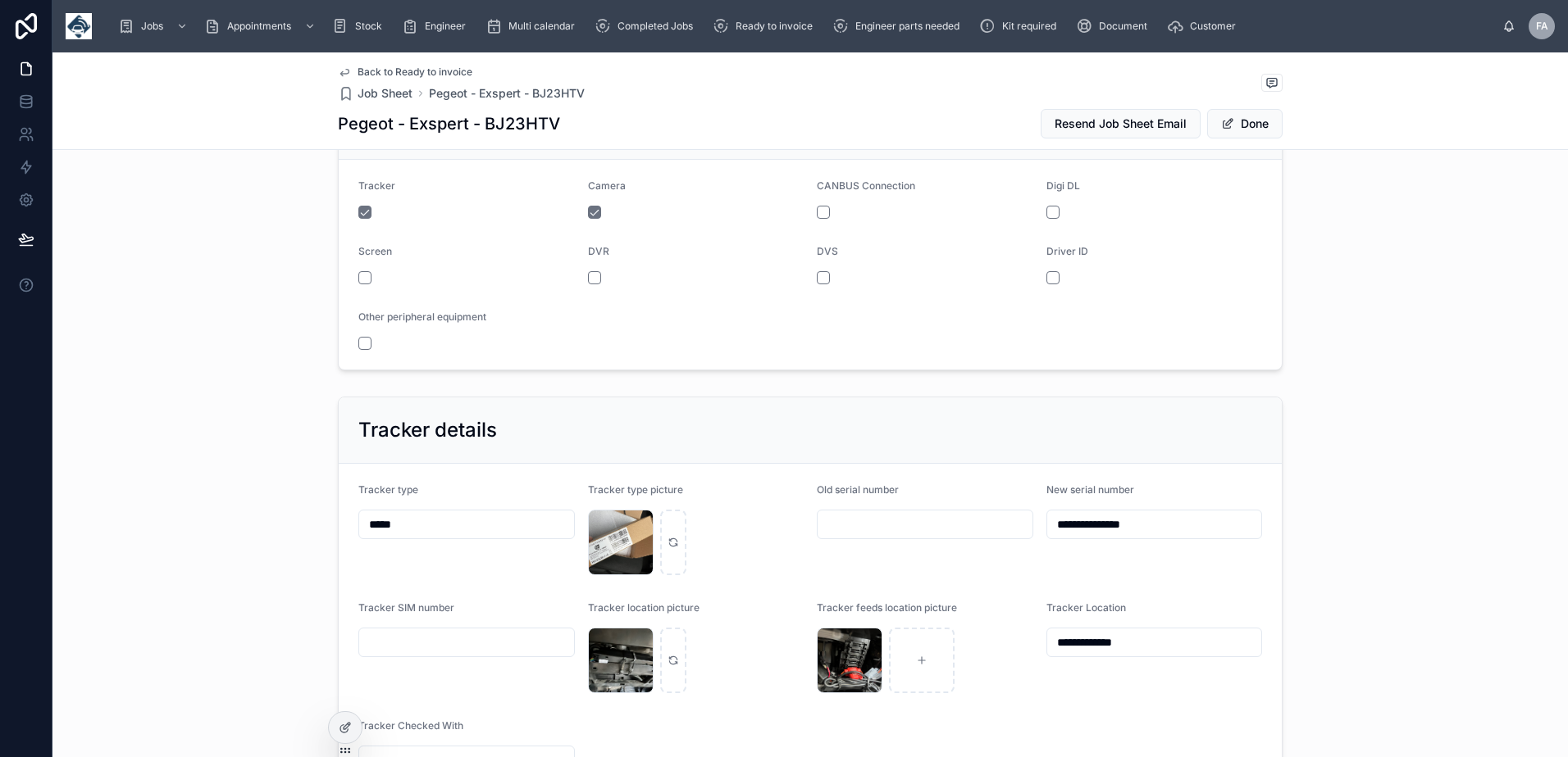
scroll to position [878, 0]
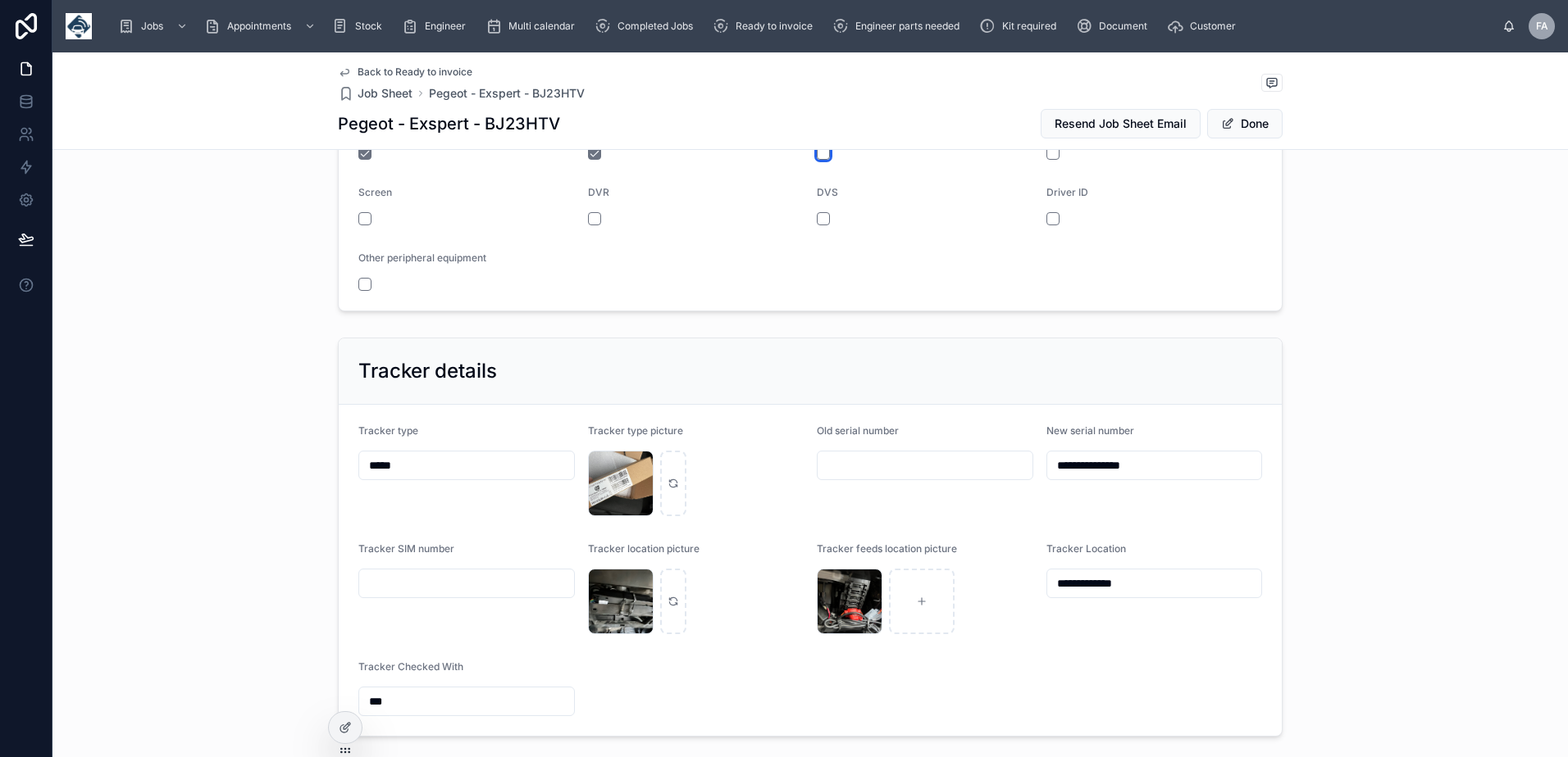
click at [821, 153] on button "button" at bounding box center [823, 153] width 13 height 13
click at [1246, 130] on button "Done" at bounding box center [1245, 123] width 75 height 29
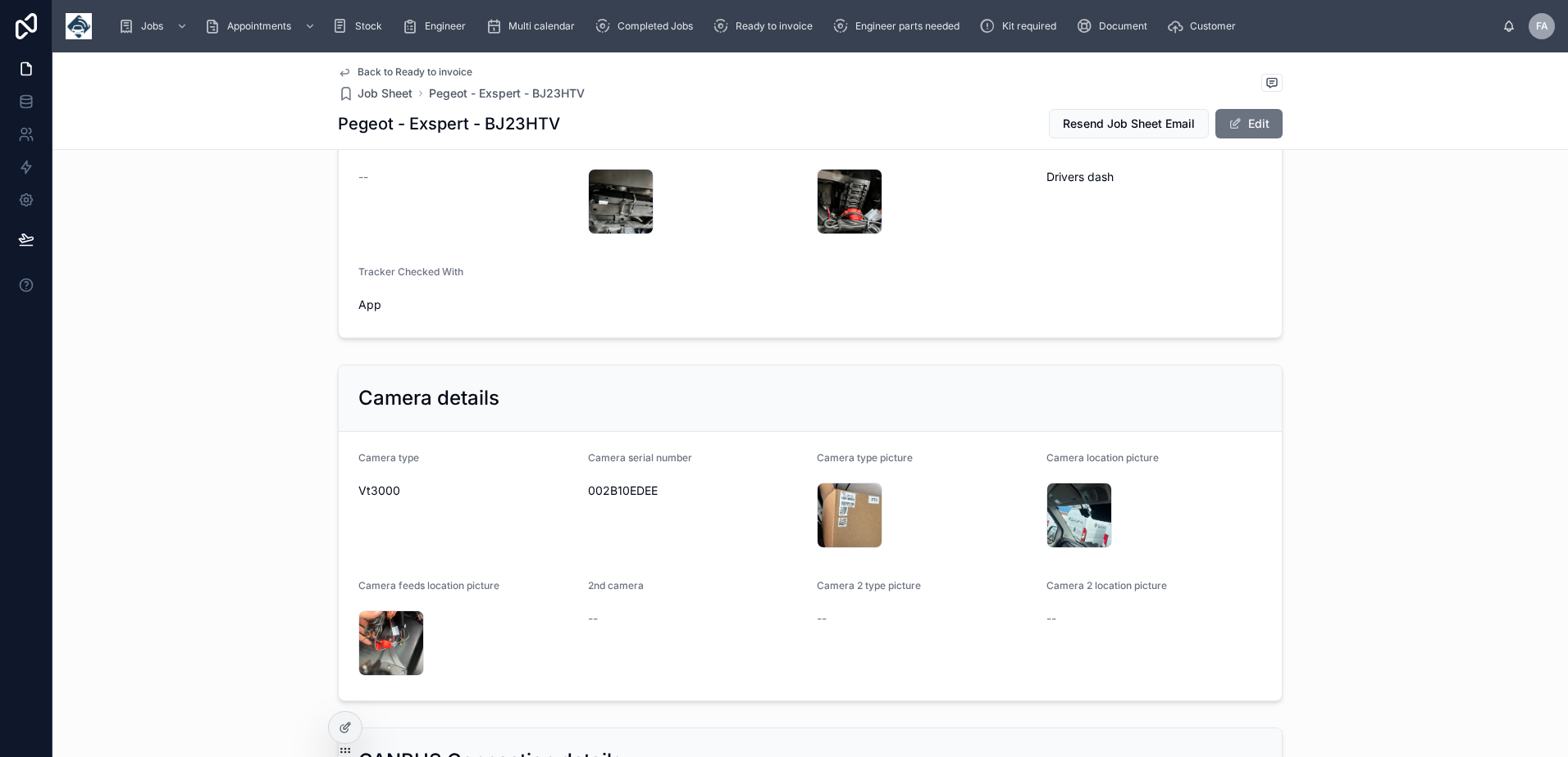
scroll to position [1312, 0]
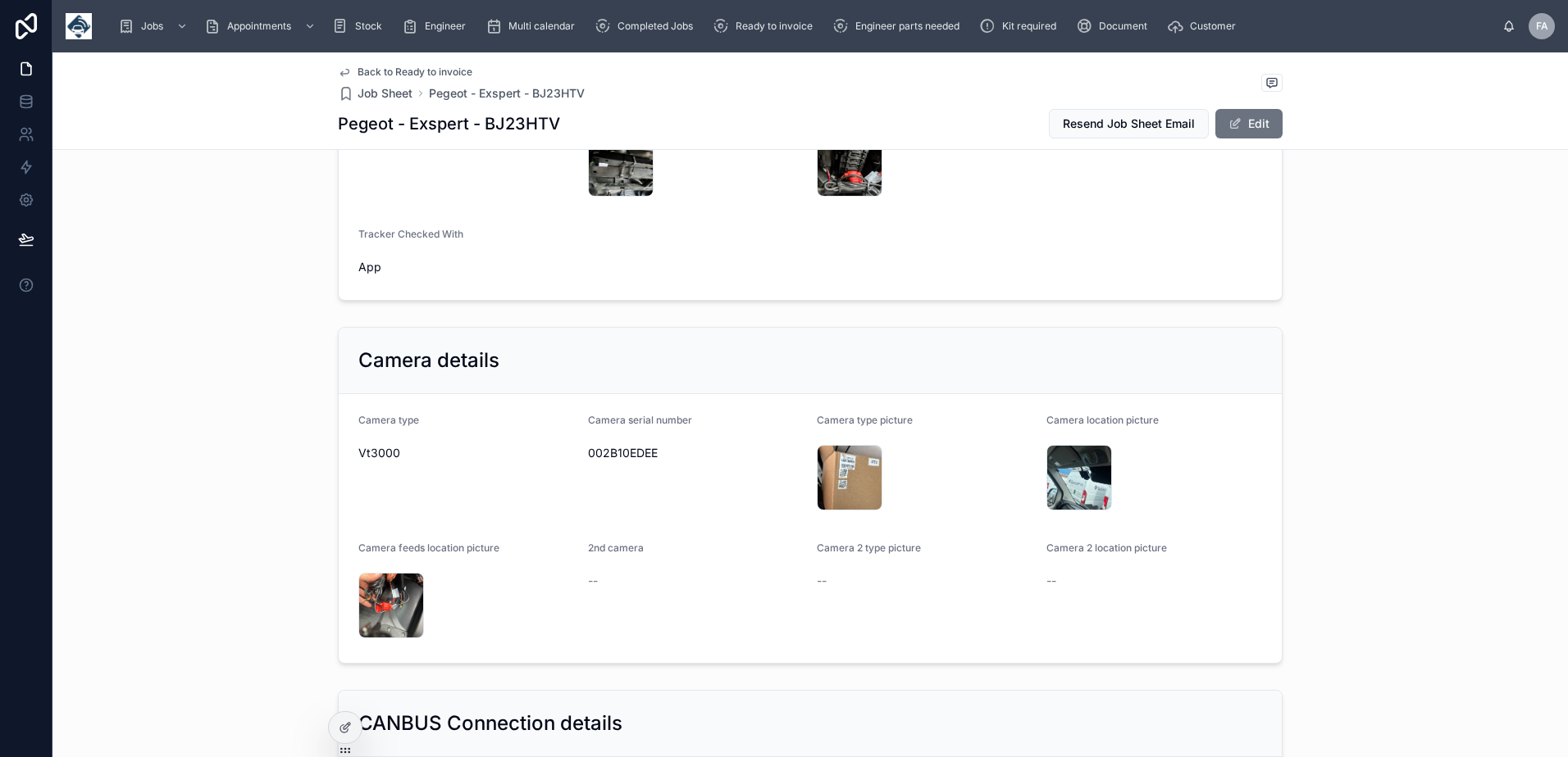
click at [618, 454] on span "002B10EDEE" at bounding box center [696, 453] width 217 height 16
copy span "002B10EDEE"
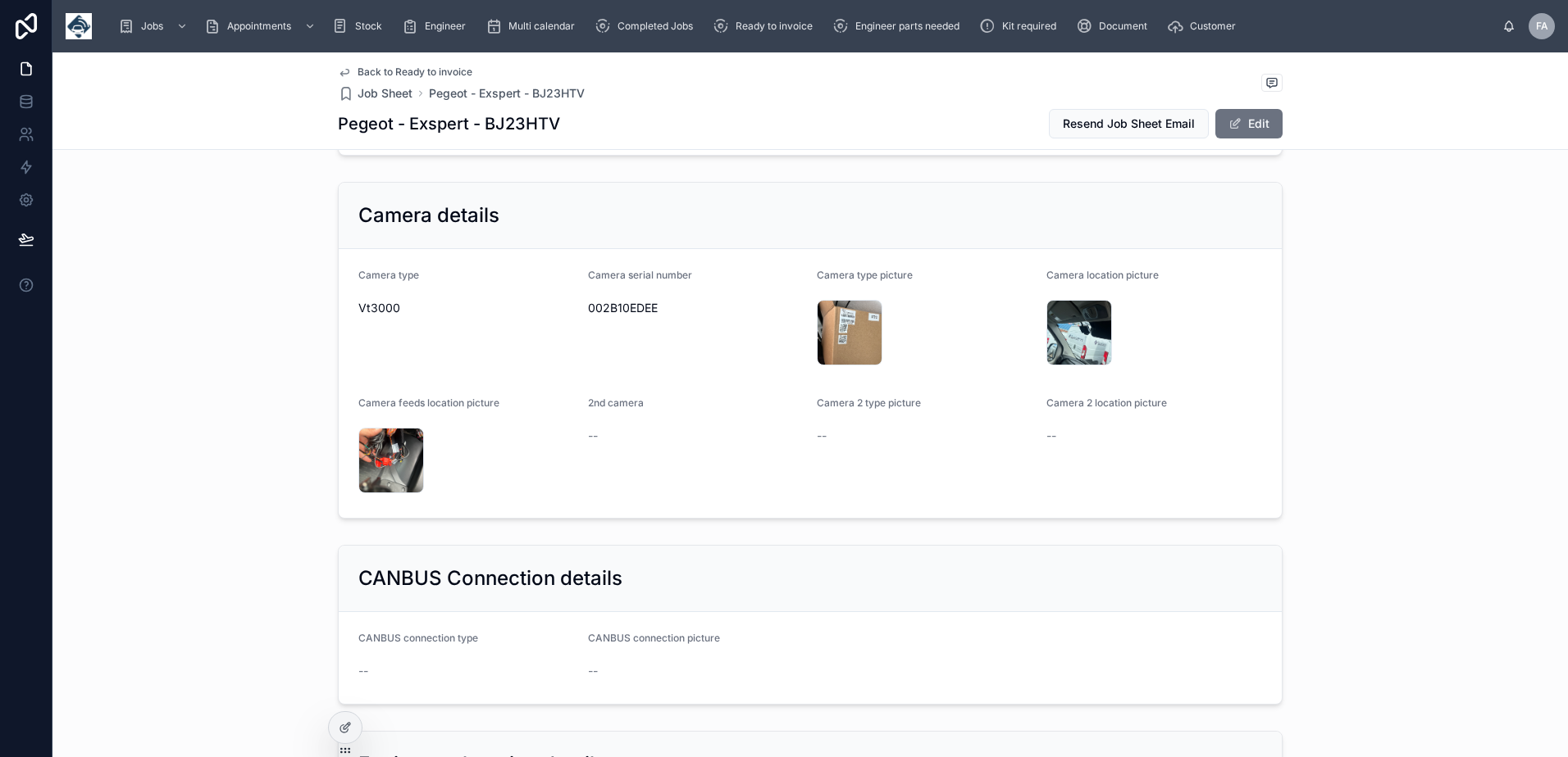
scroll to position [1639, 0]
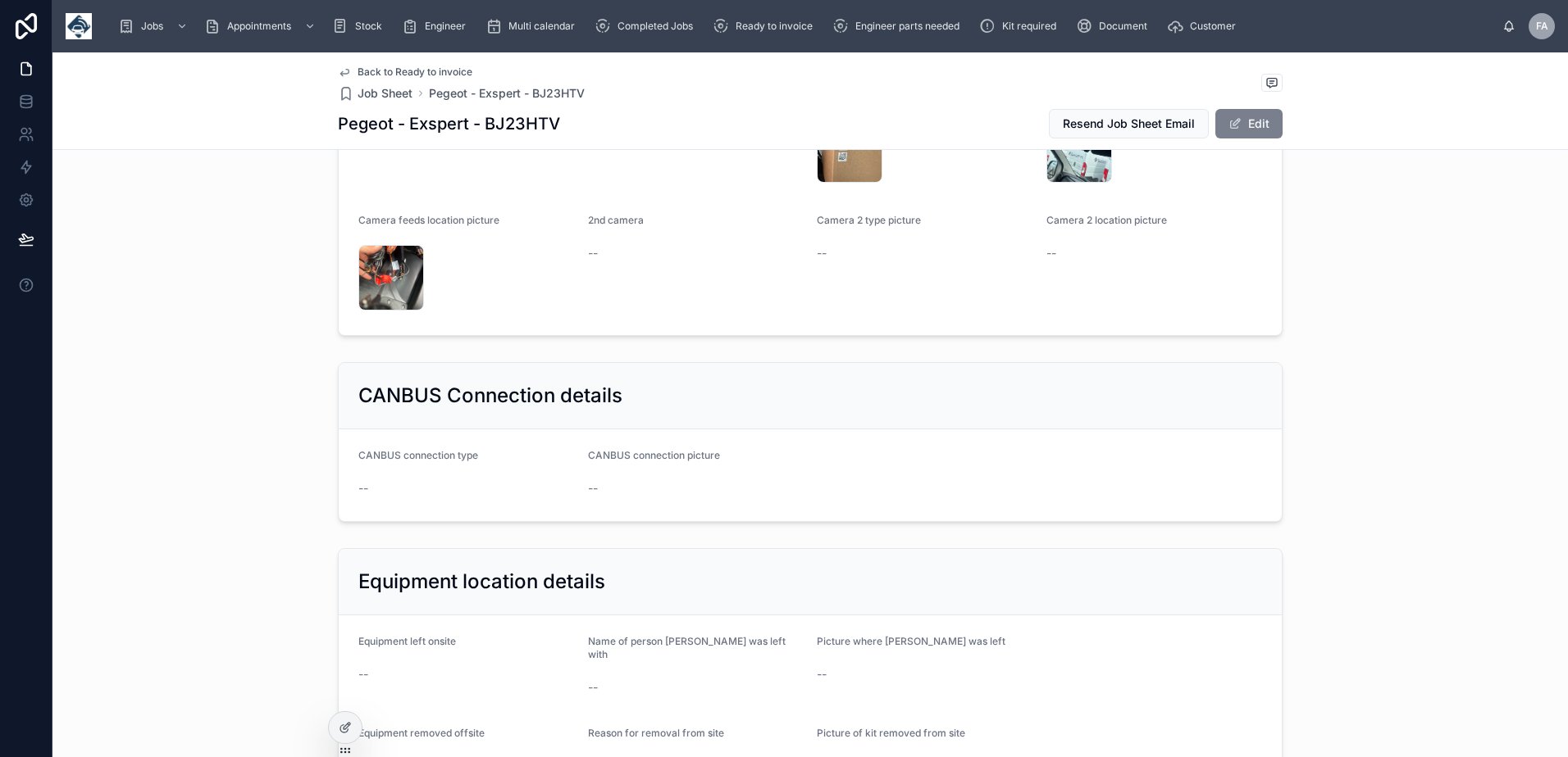
click at [1258, 121] on button "Edit" at bounding box center [1248, 123] width 67 height 29
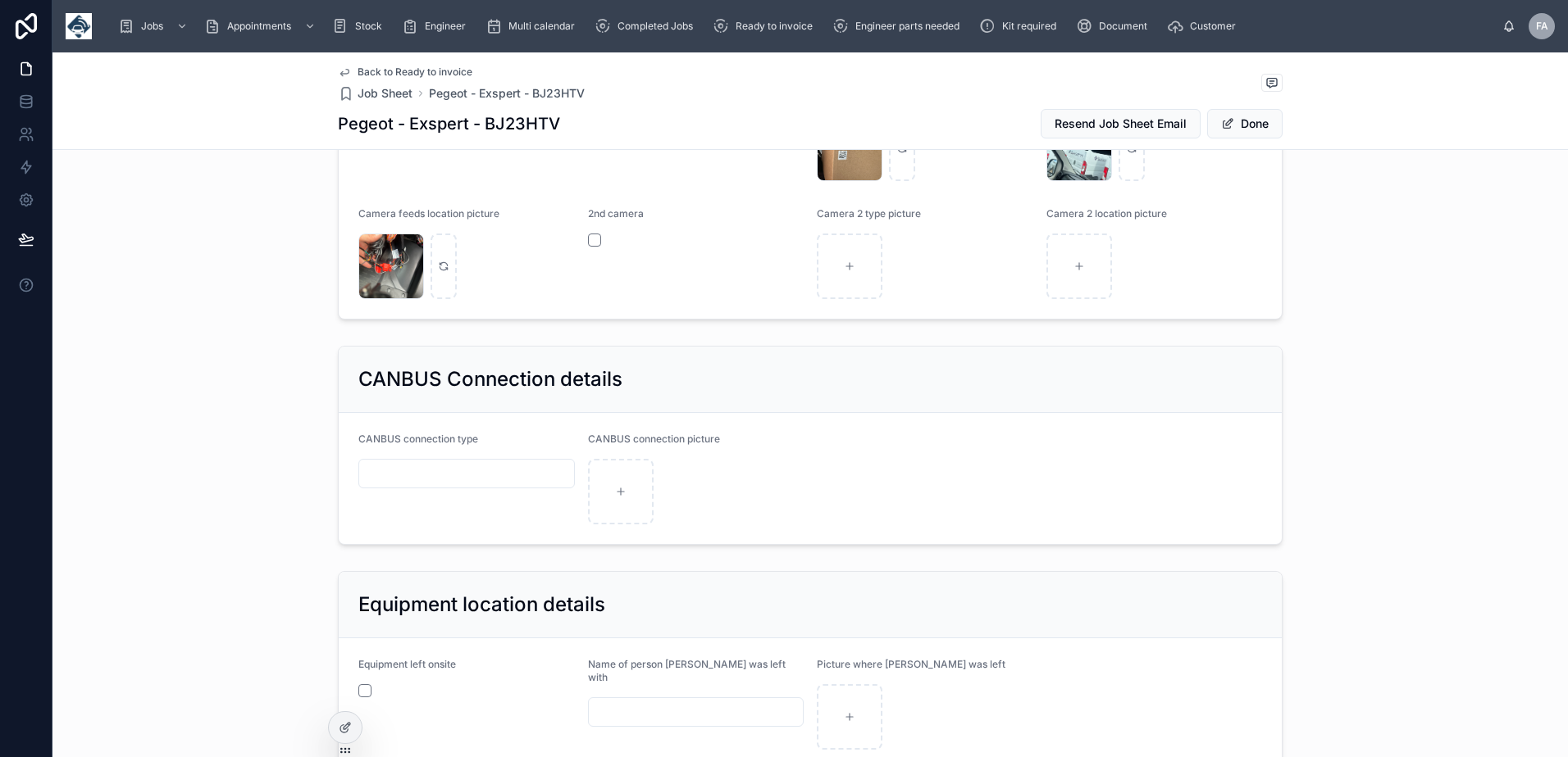
scroll to position [1643, 0]
click at [497, 467] on input "text" at bounding box center [466, 471] width 215 height 23
type input "********"
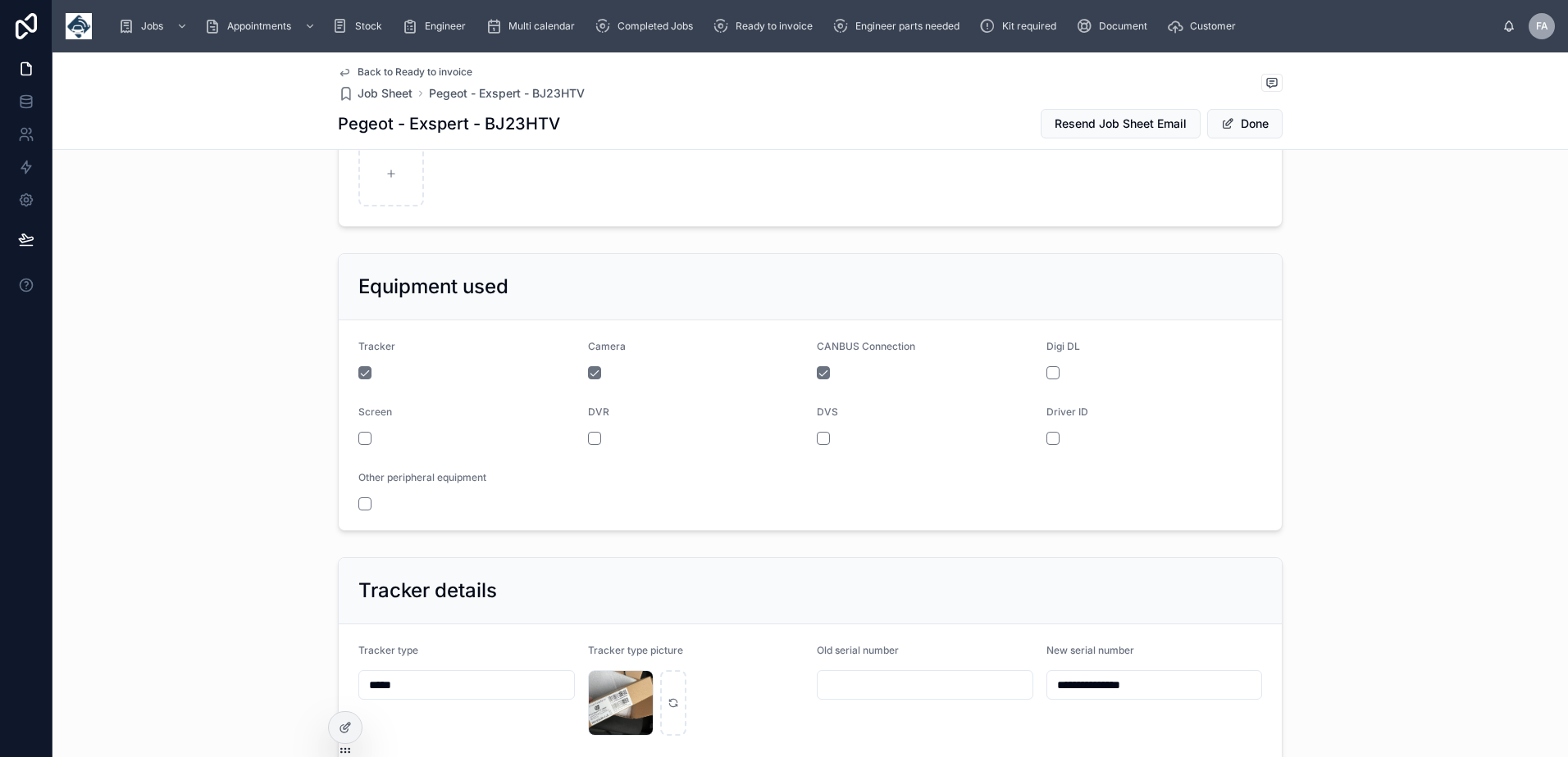
scroll to position [250, 0]
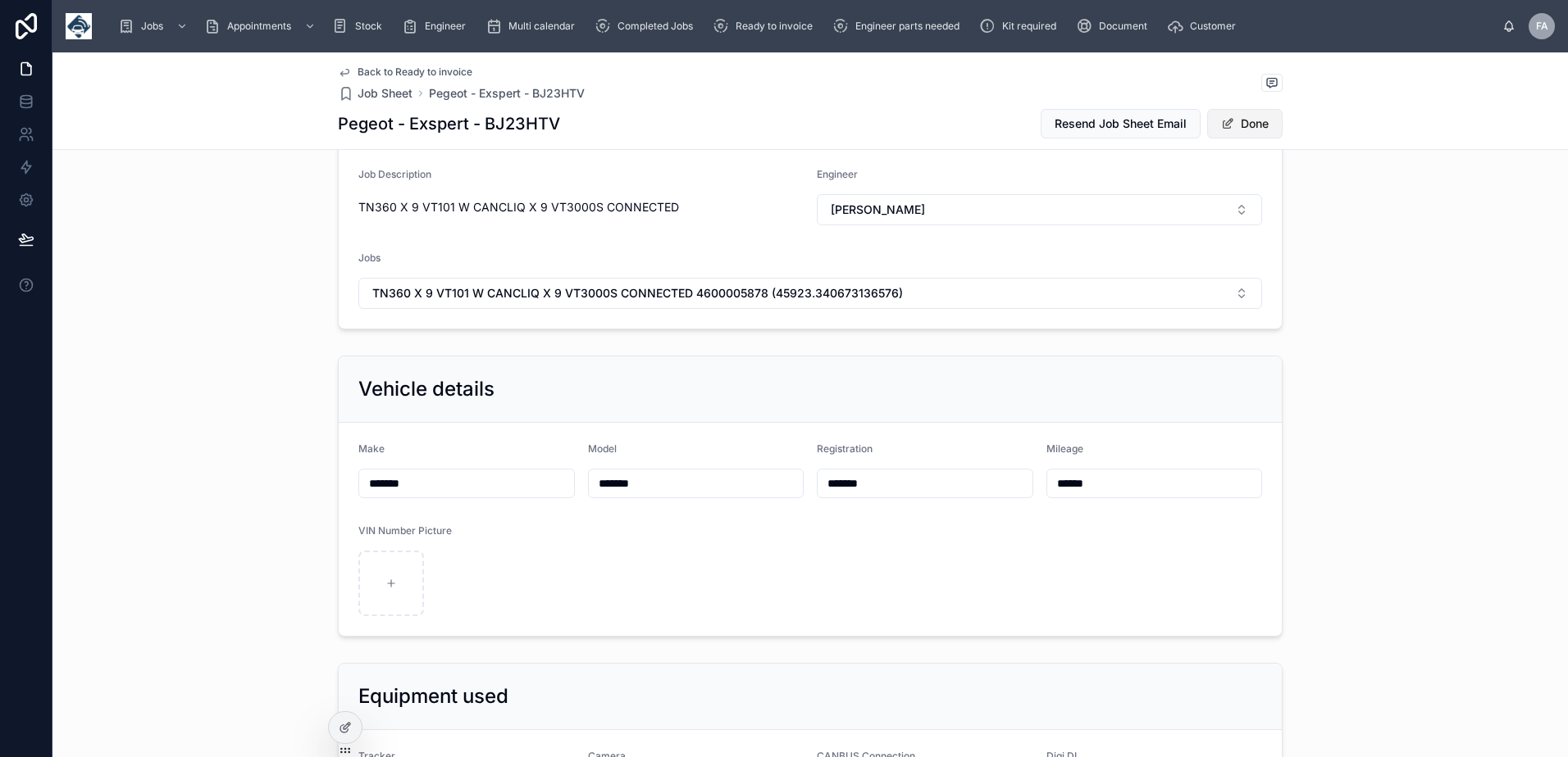
click at [1232, 130] on button "Done" at bounding box center [1245, 123] width 75 height 29
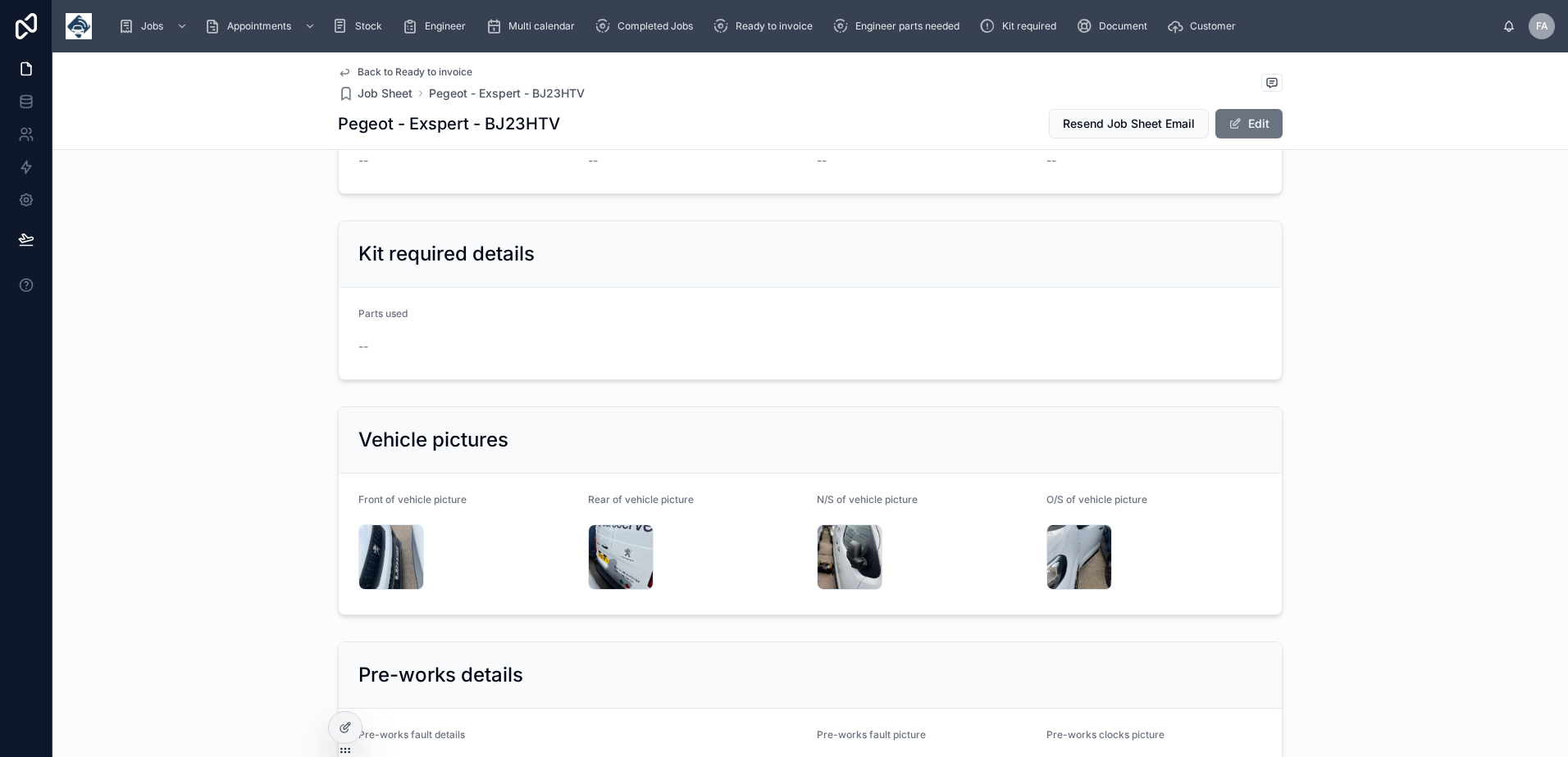
scroll to position [2873, 0]
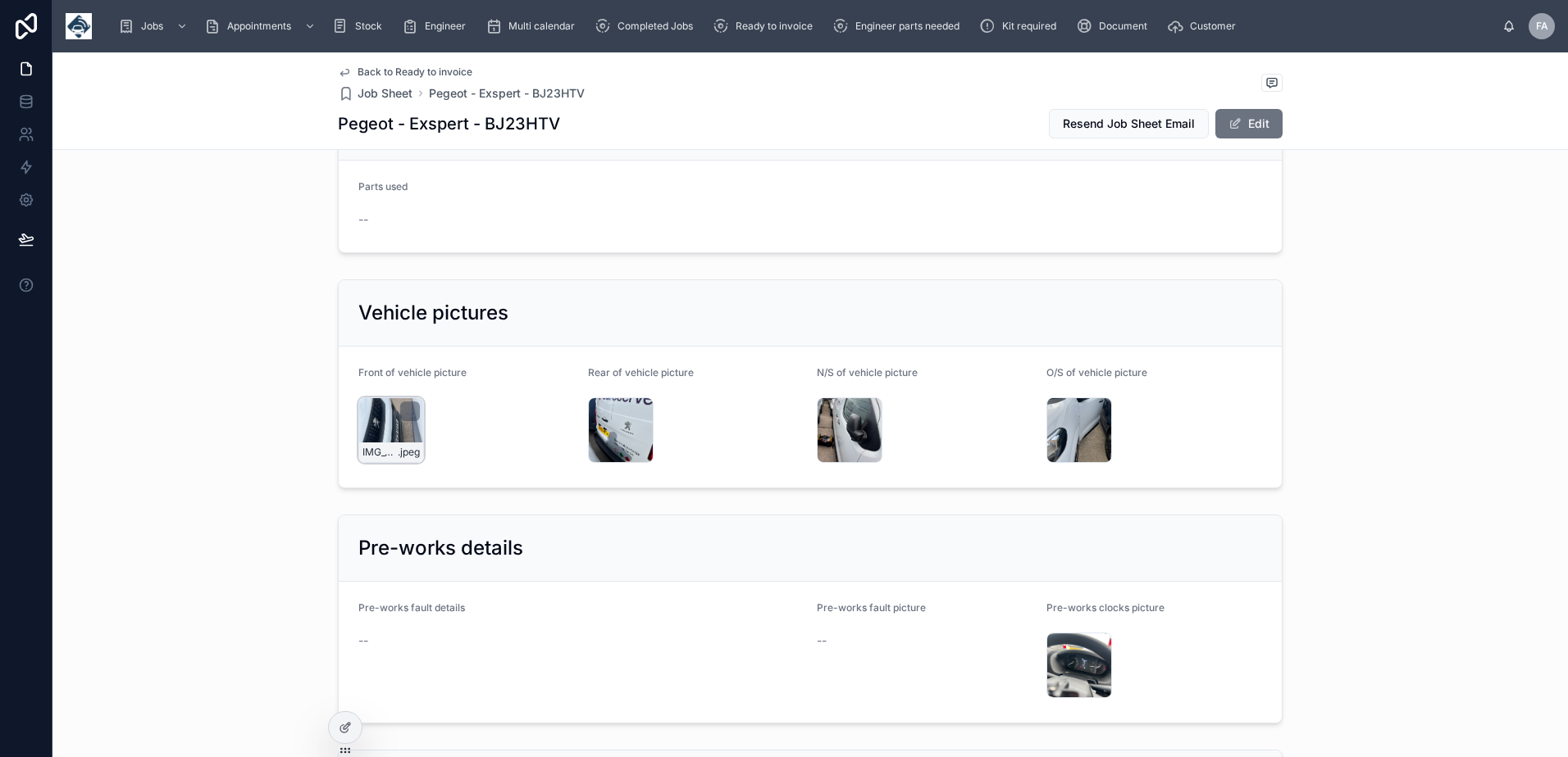
click at [388, 423] on div "IMG_4478 .jpeg" at bounding box center [391, 430] width 66 height 66
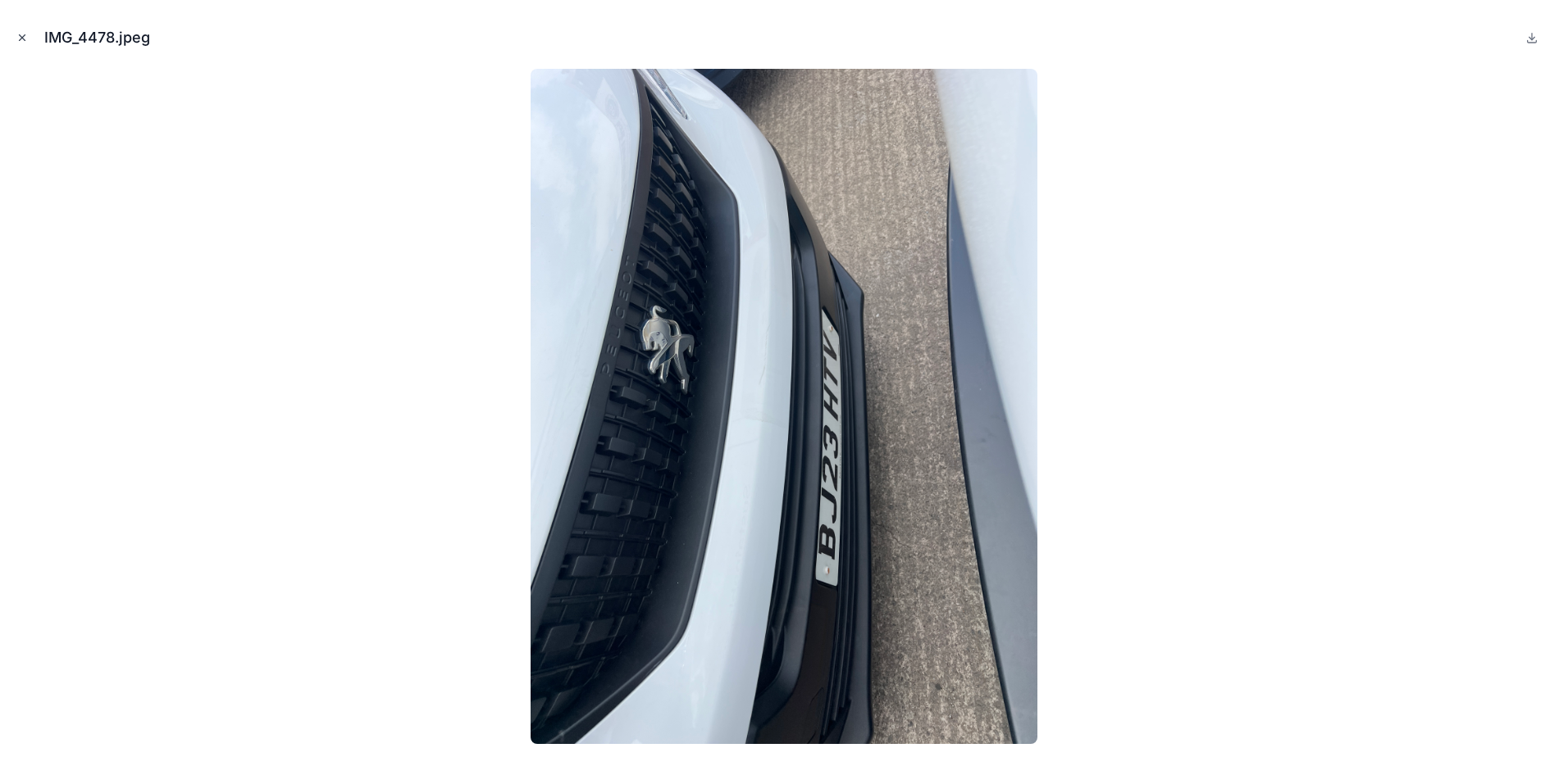
click at [24, 45] on button "Close modal" at bounding box center [22, 37] width 18 height 18
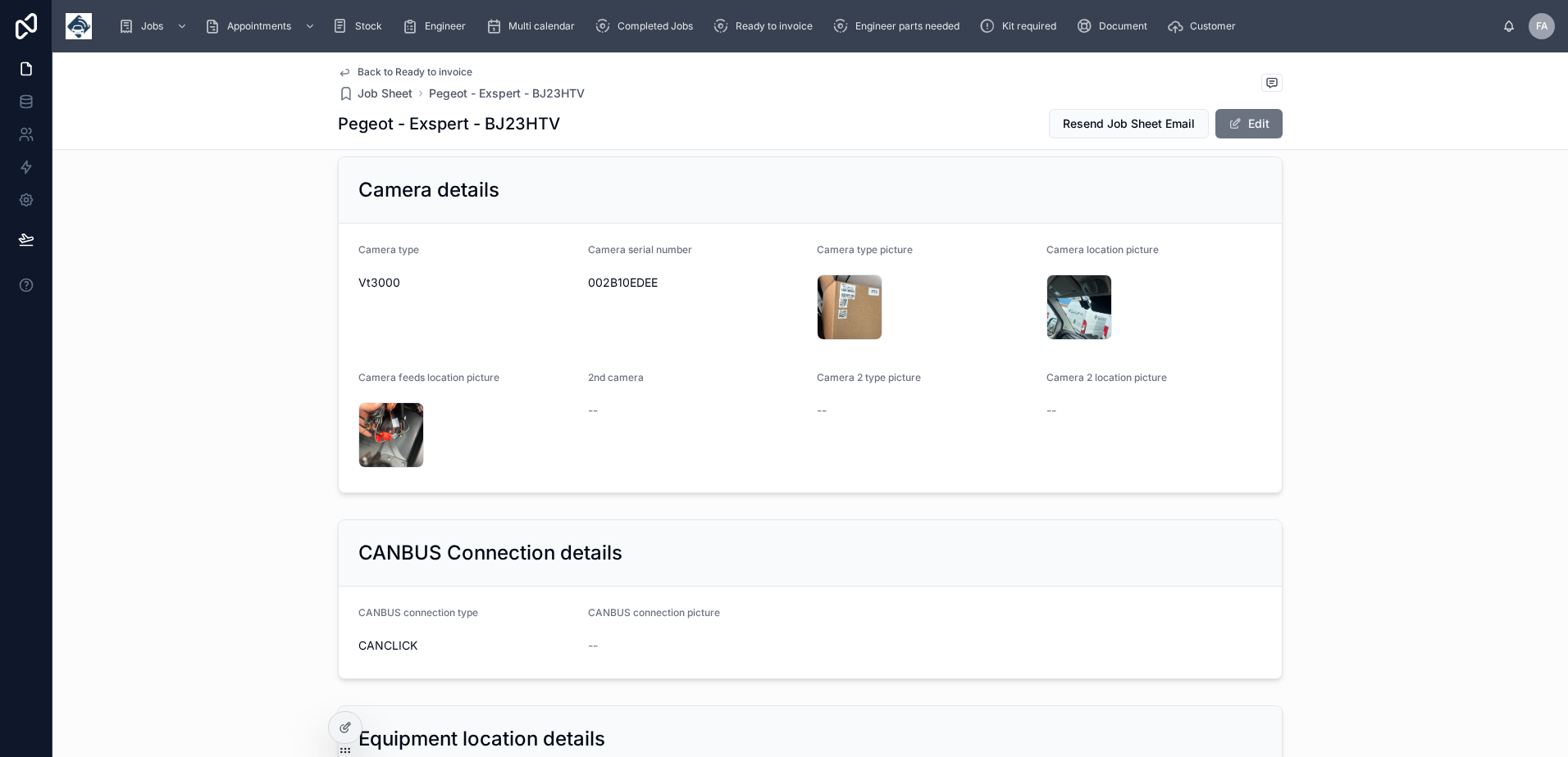
scroll to position [1479, 0]
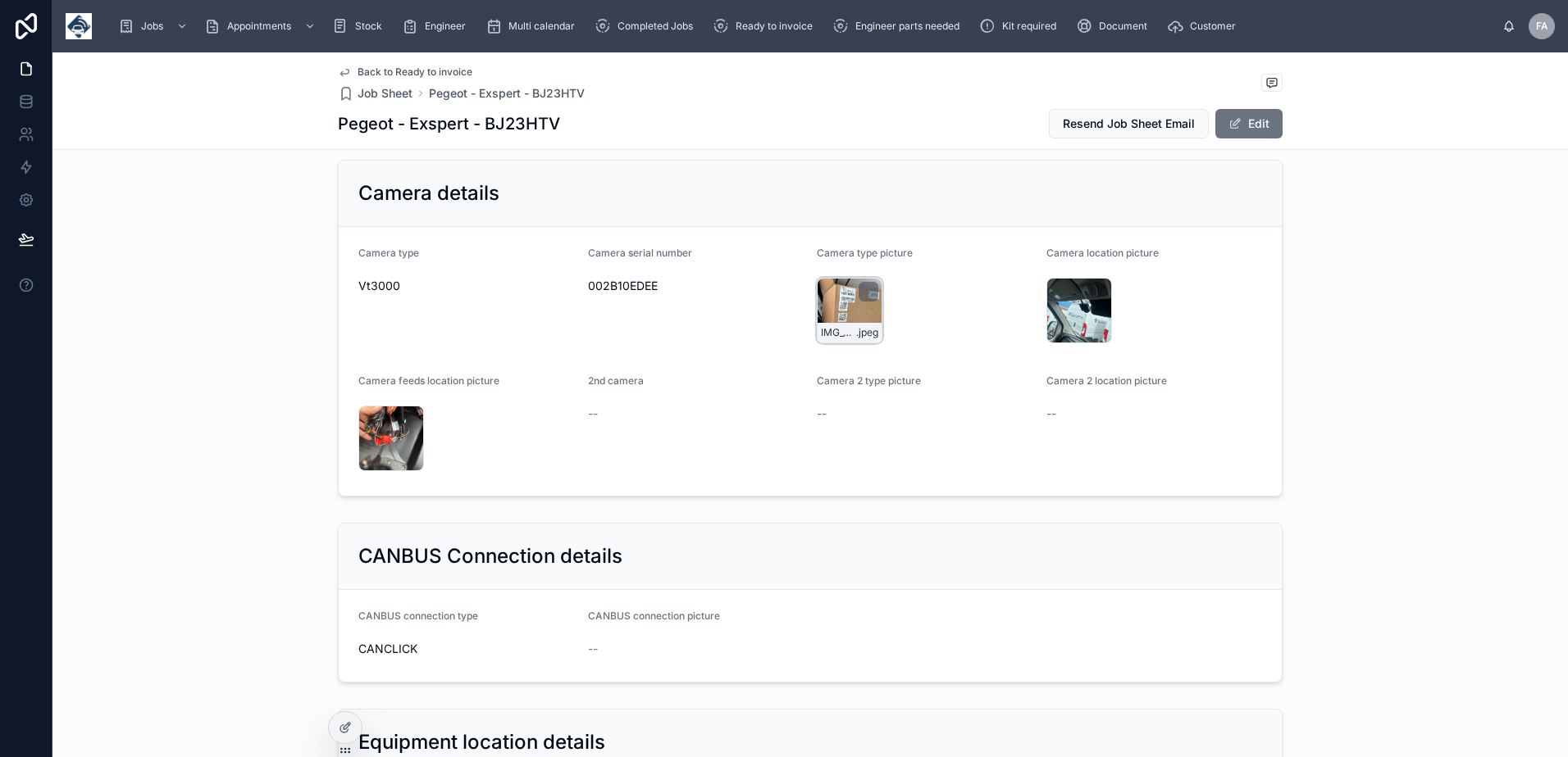
click at [847, 305] on div "IMG_4476 .jpeg" at bounding box center [849, 311] width 66 height 66
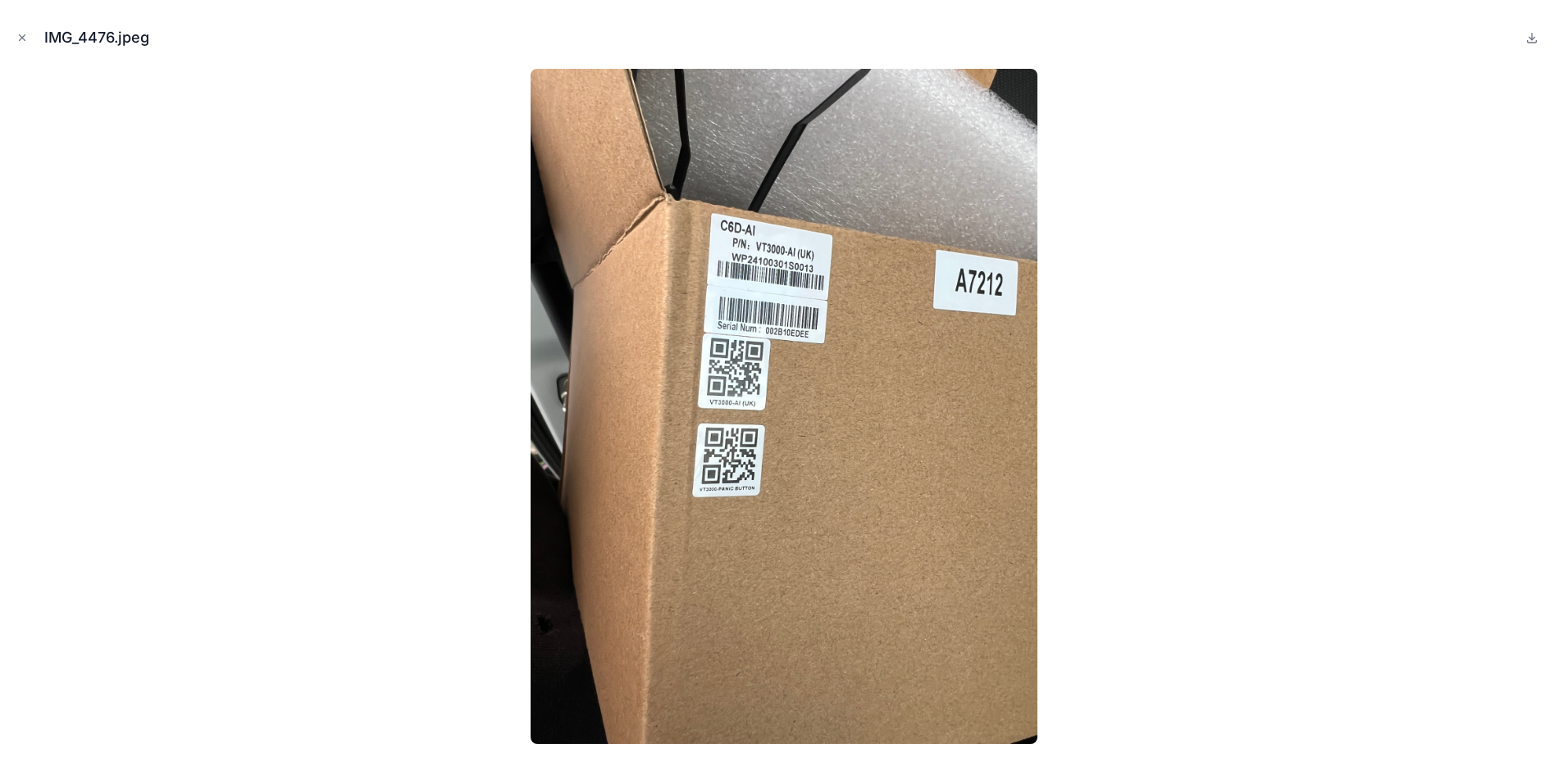
drag, startPoint x: 23, startPoint y: 40, endPoint x: 304, endPoint y: 128, distance: 294.5
click at [23, 40] on icon "Close modal" at bounding box center [22, 38] width 11 height 11
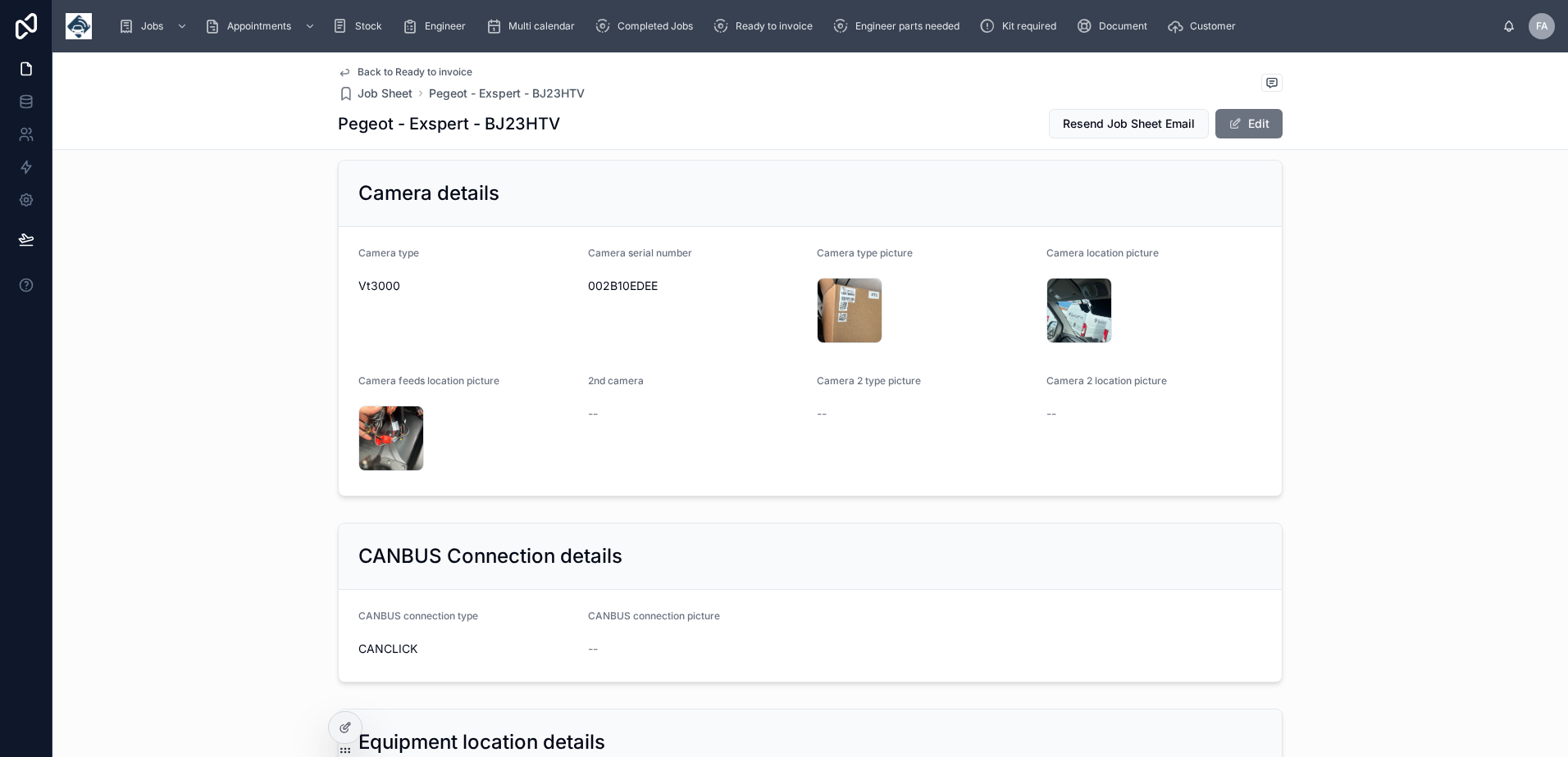
scroll to position [987, 0]
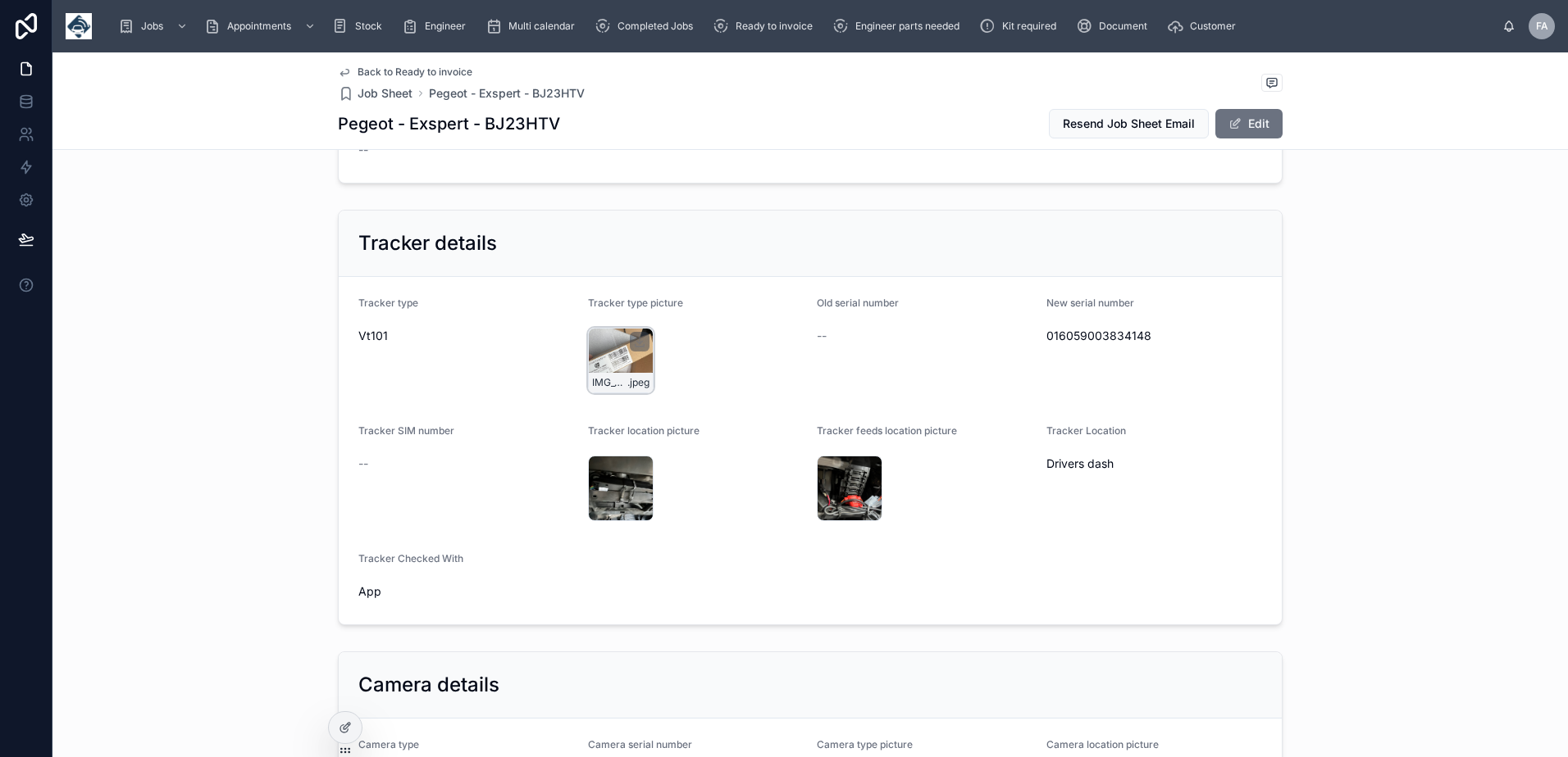
click at [601, 352] on div "IMG_4475 .jpeg" at bounding box center [621, 361] width 66 height 66
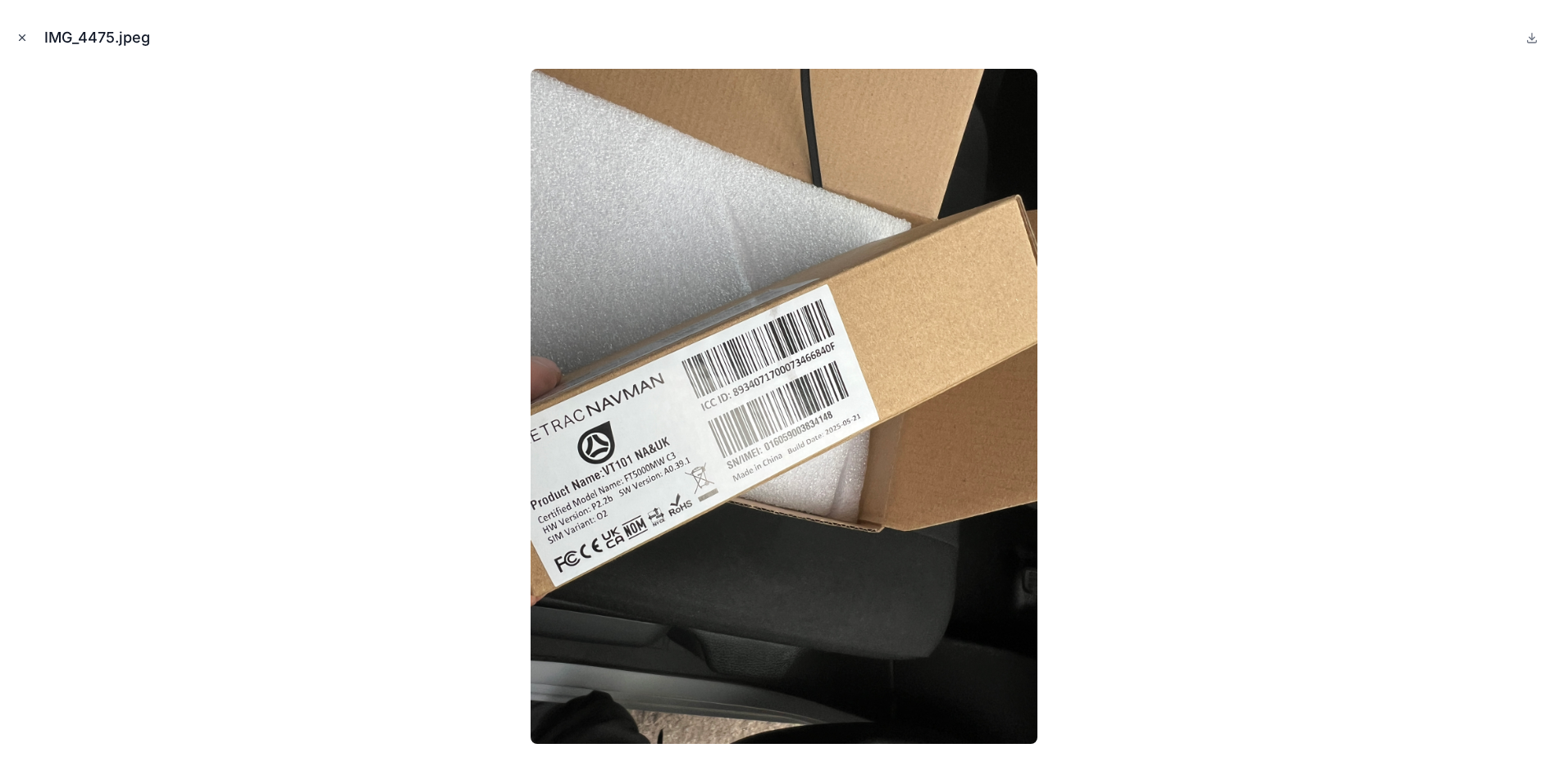
click at [26, 41] on icon "Close modal" at bounding box center [22, 38] width 11 height 11
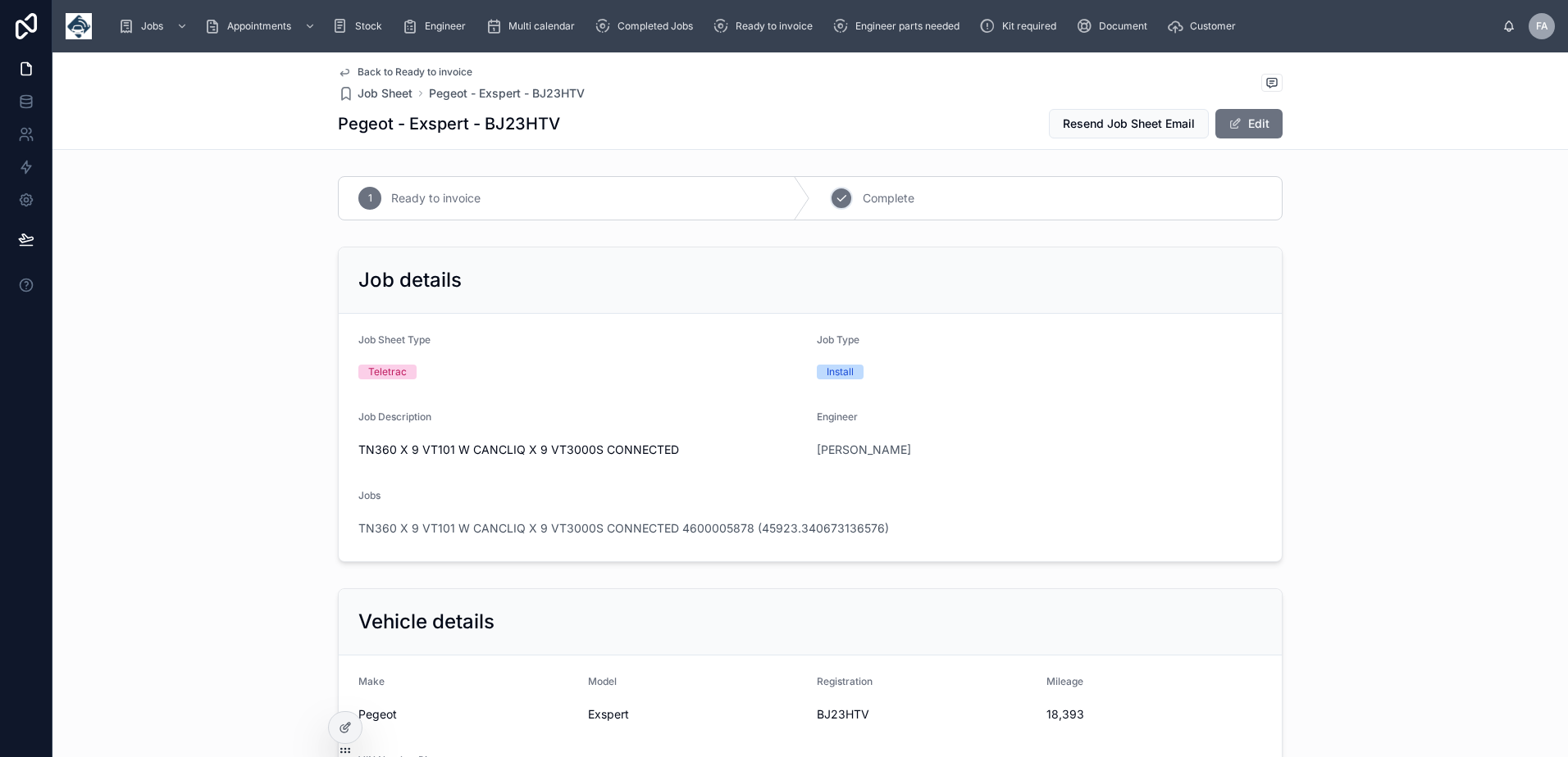
click at [836, 206] on div "2" at bounding box center [841, 199] width 23 height 23
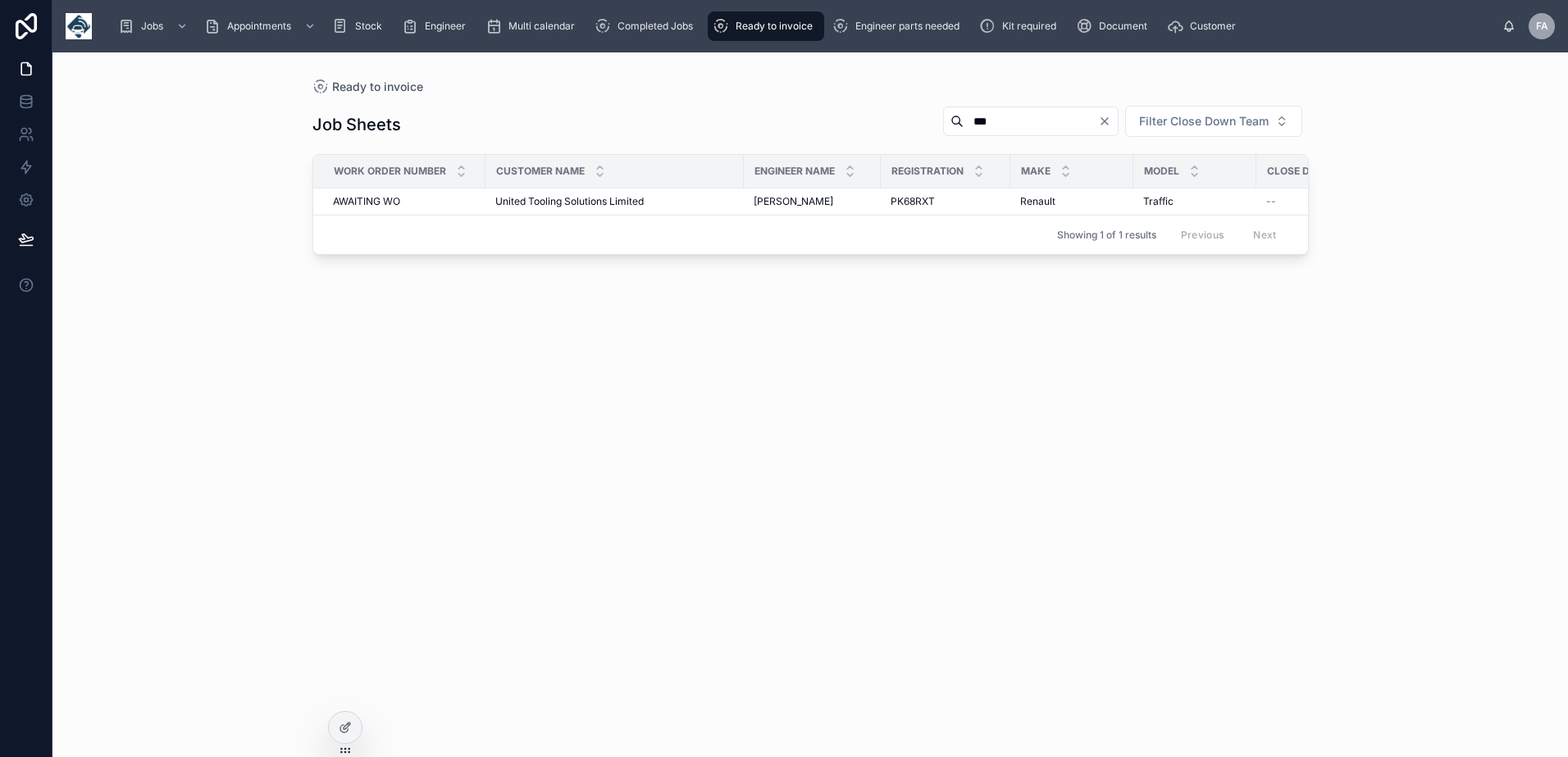
drag, startPoint x: 1001, startPoint y: 119, endPoint x: 871, endPoint y: 114, distance: 130.1
click at [871, 114] on div "Job Sheets *** Filter Close Down Team" at bounding box center [811, 124] width 996 height 40
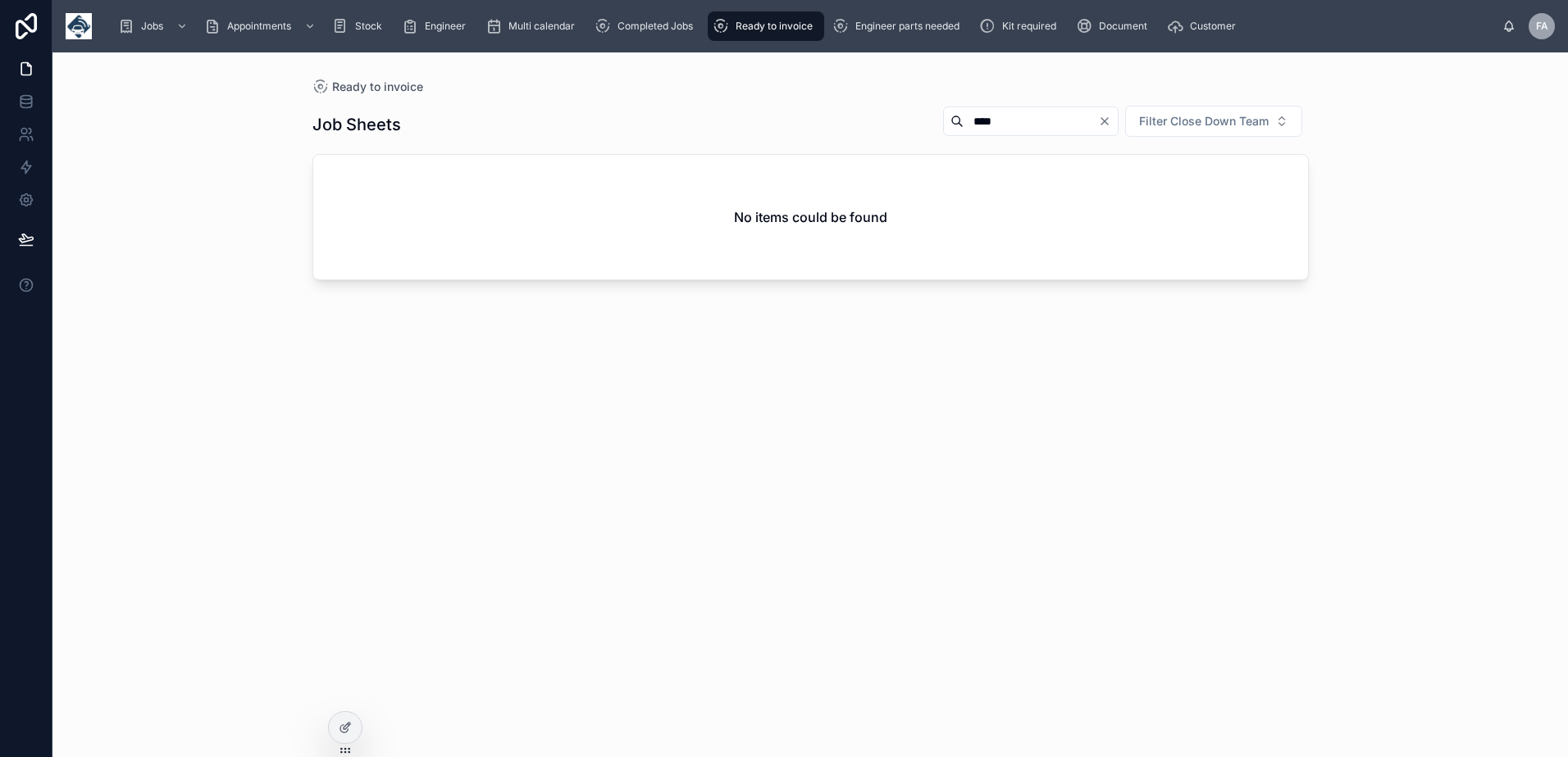
drag, startPoint x: 965, startPoint y: 118, endPoint x: 883, endPoint y: 118, distance: 82.0
click at [883, 118] on div "Job Sheets **** Filter Close Down Team" at bounding box center [811, 124] width 996 height 40
type input "******"
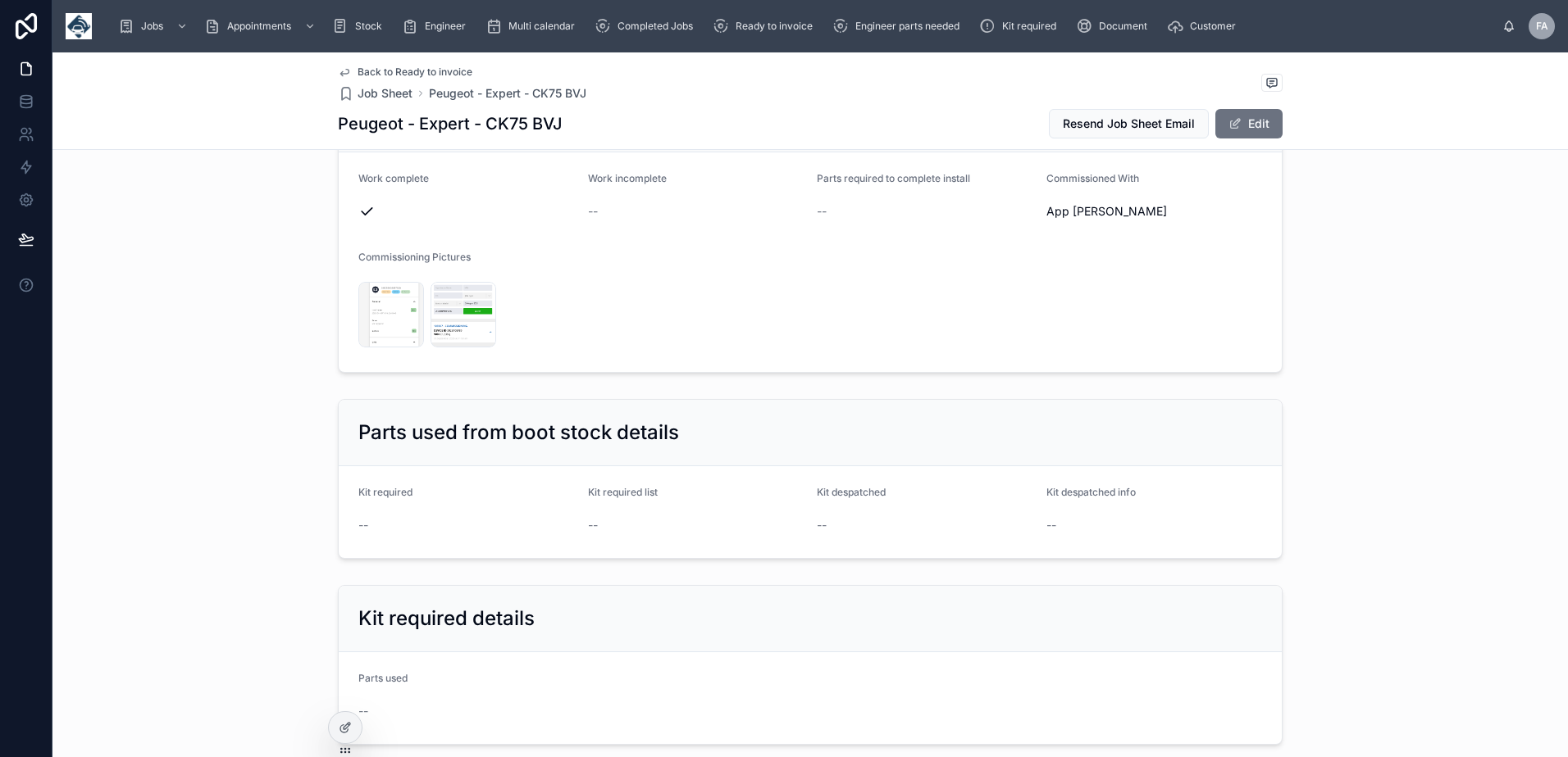
scroll to position [1968, 0]
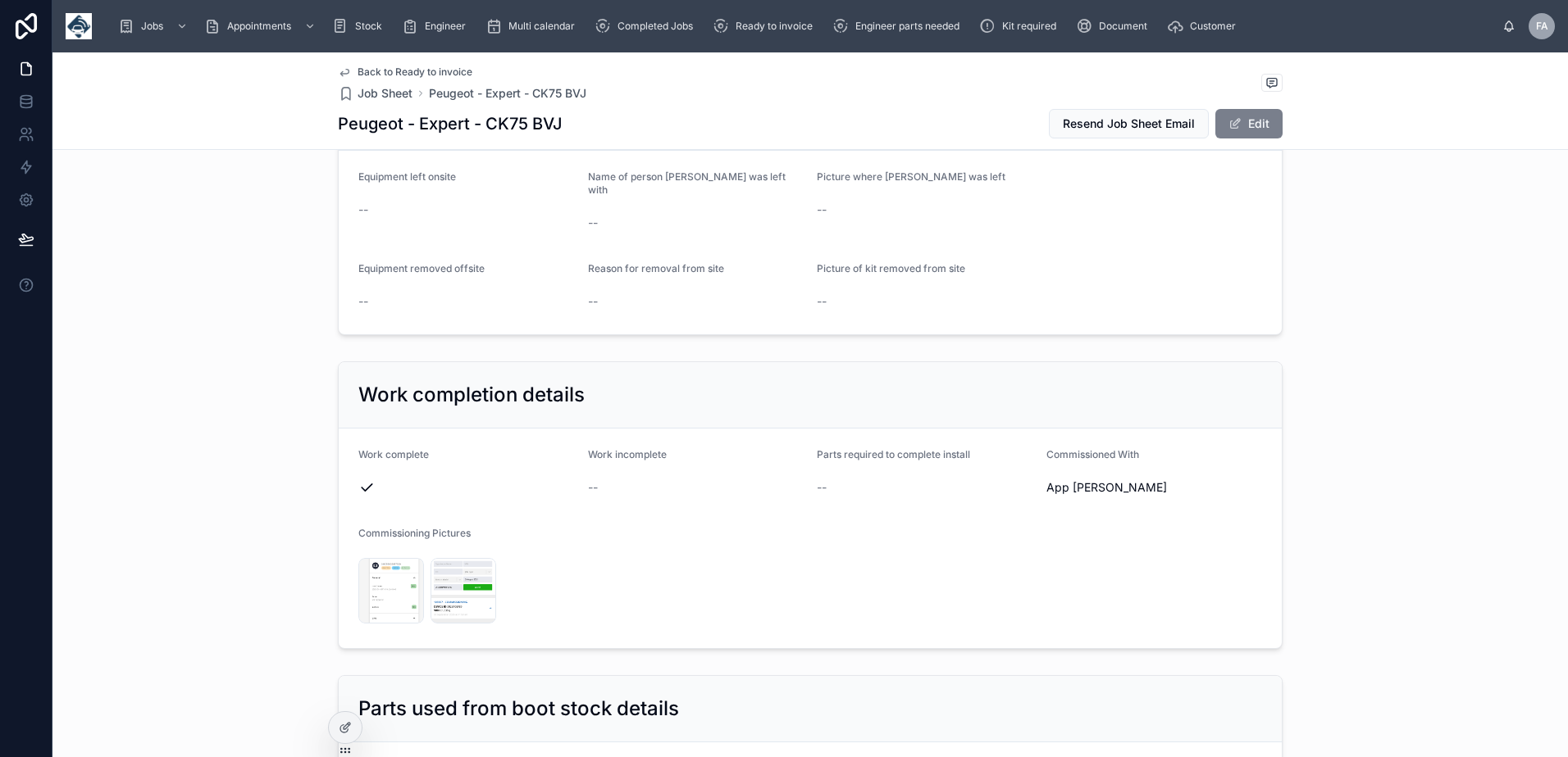
click at [1257, 121] on button "Edit" at bounding box center [1248, 123] width 67 height 29
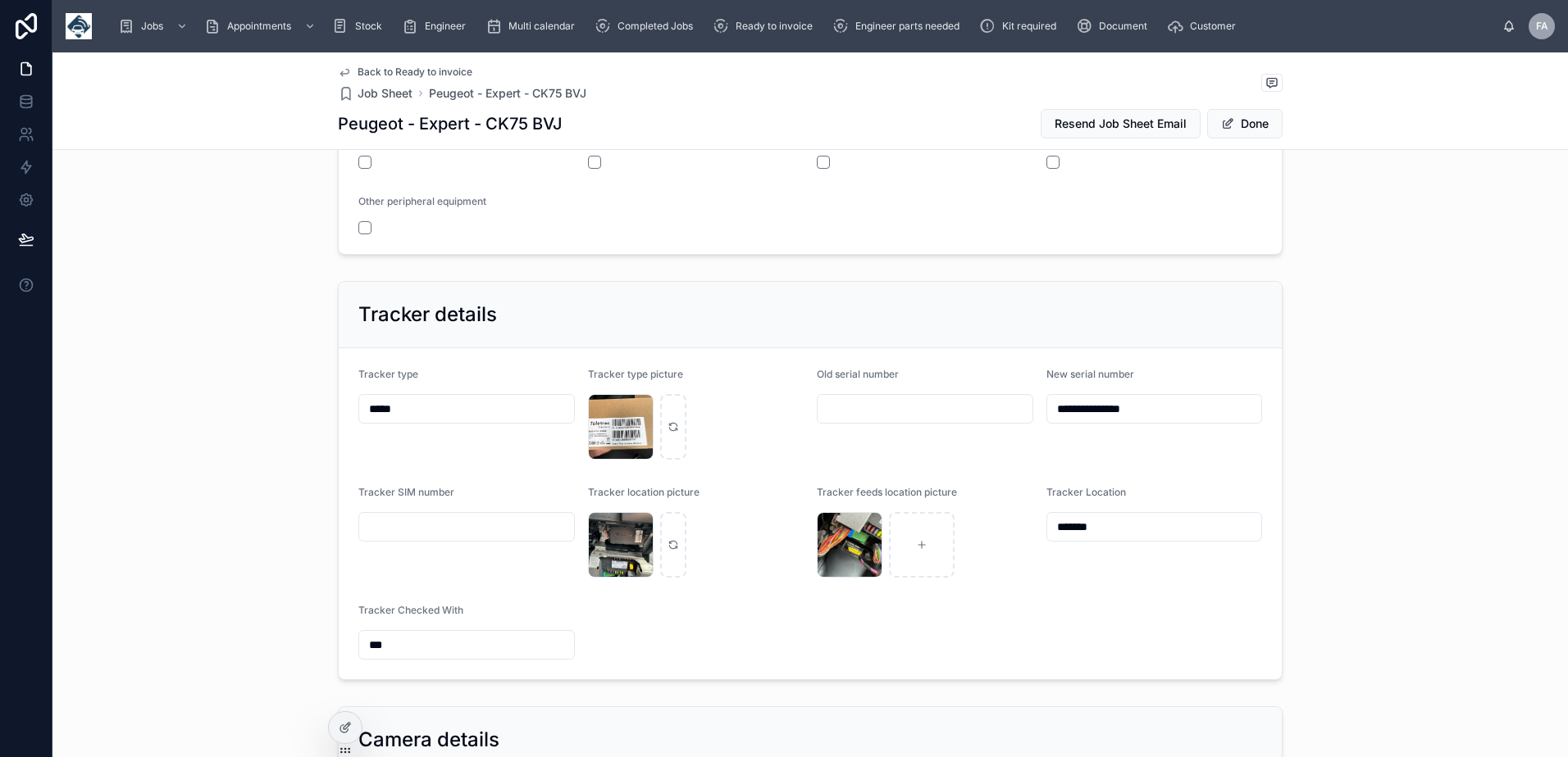
scroll to position [774, 0]
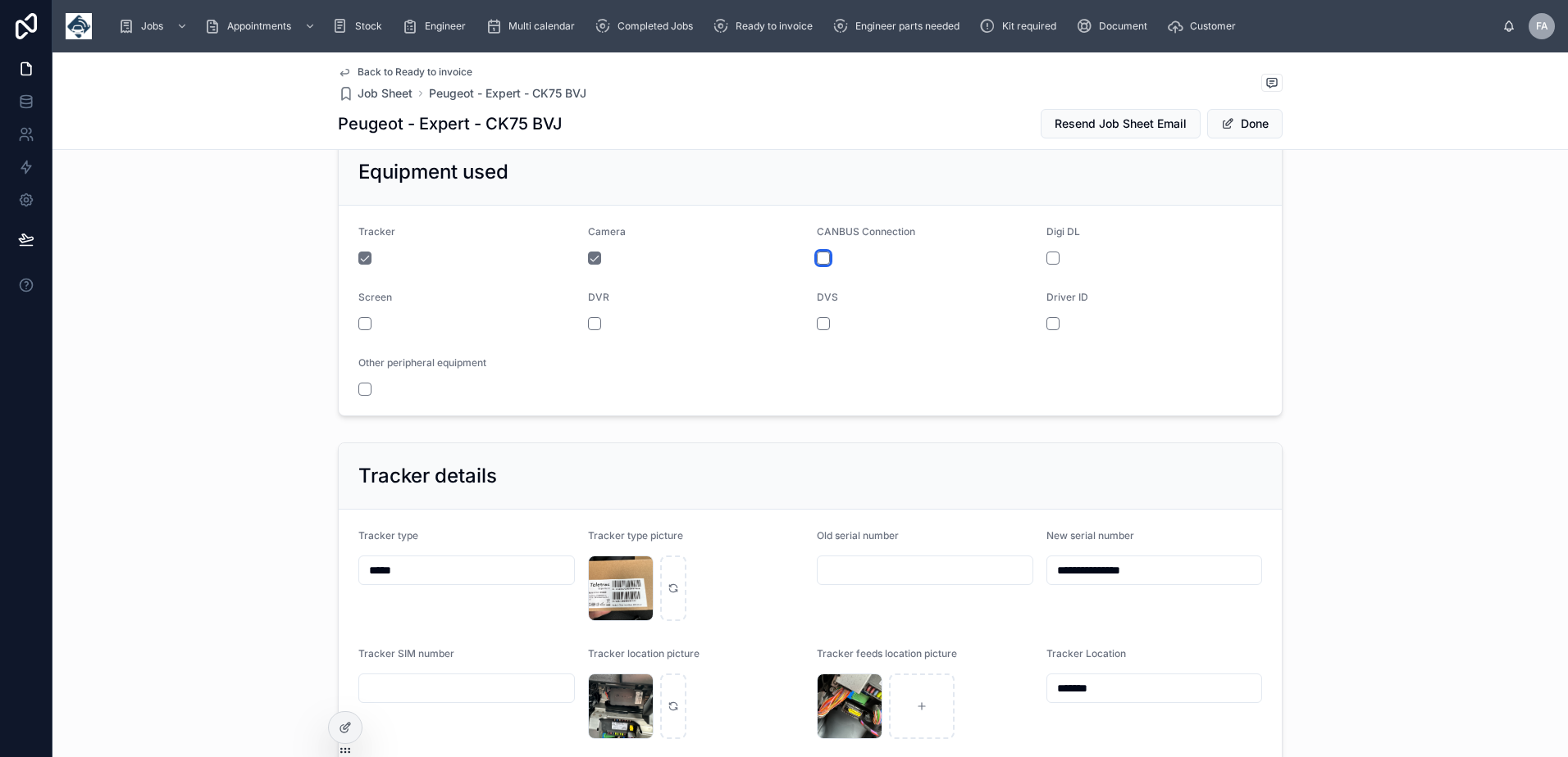
click at [816, 256] on button "button" at bounding box center [823, 258] width 13 height 13
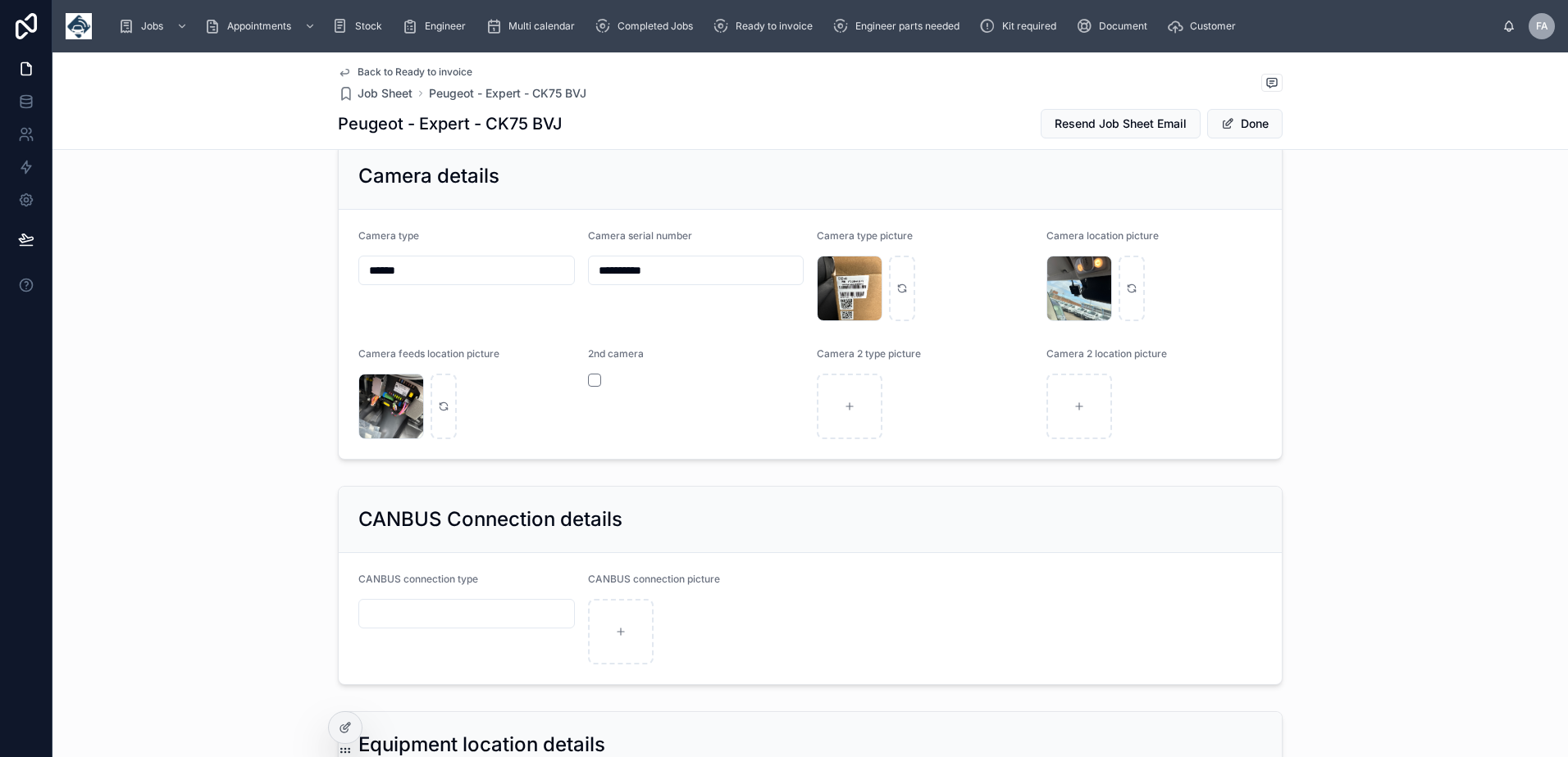
scroll to position [1676, 0]
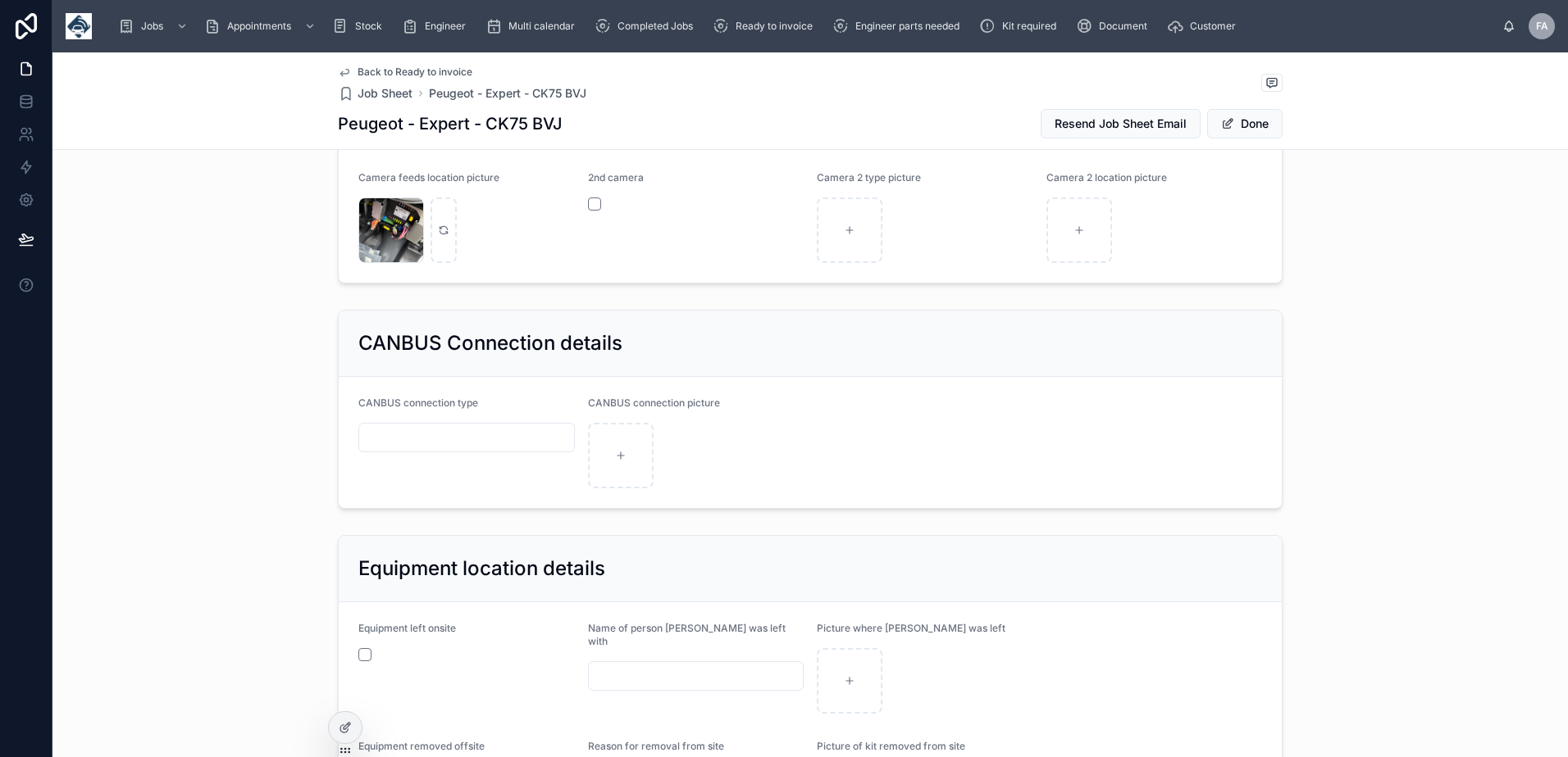
click at [451, 434] on input "text" at bounding box center [466, 438] width 215 height 23
type input "********"
click at [1234, 129] on button "Done" at bounding box center [1245, 123] width 75 height 29
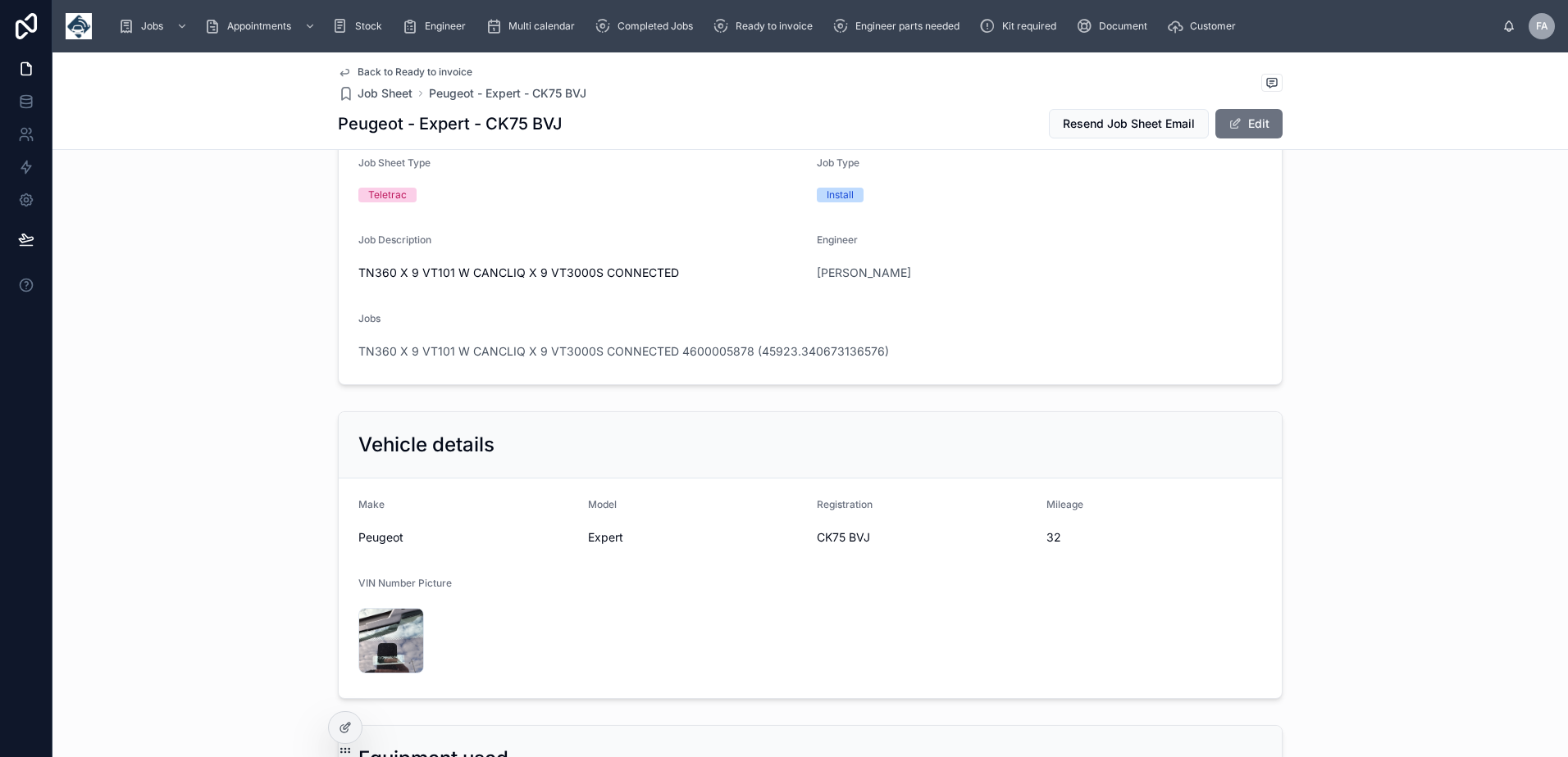
scroll to position [328, 0]
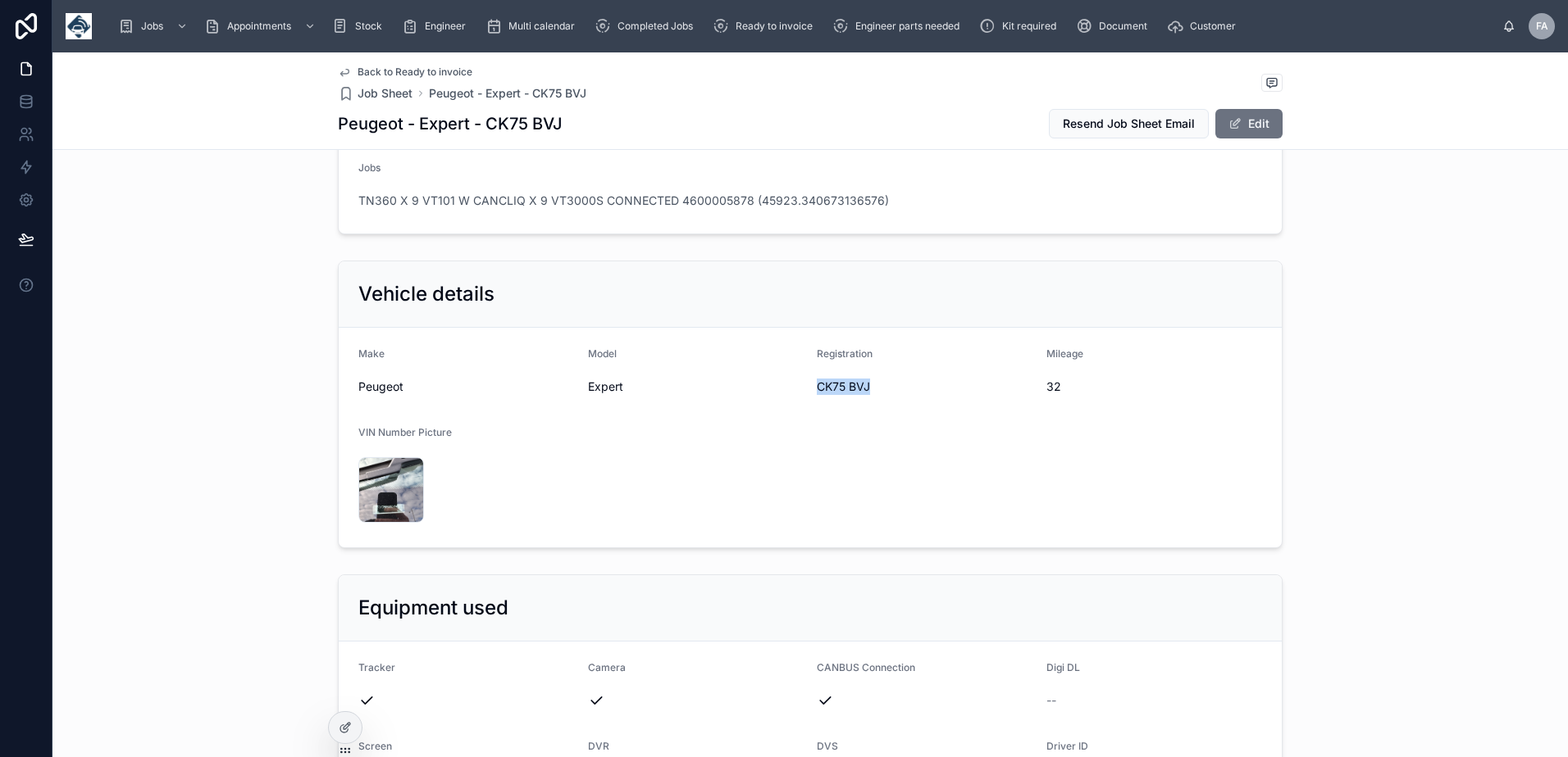
drag, startPoint x: 806, startPoint y: 386, endPoint x: 872, endPoint y: 385, distance: 66.0
click at [872, 385] on form "Make Peugeot Model Expert Registration CK75 BVJ Mileage 32 VIN Number Picture i…" at bounding box center [810, 437] width 943 height 219
copy span "CK75 BVJ"
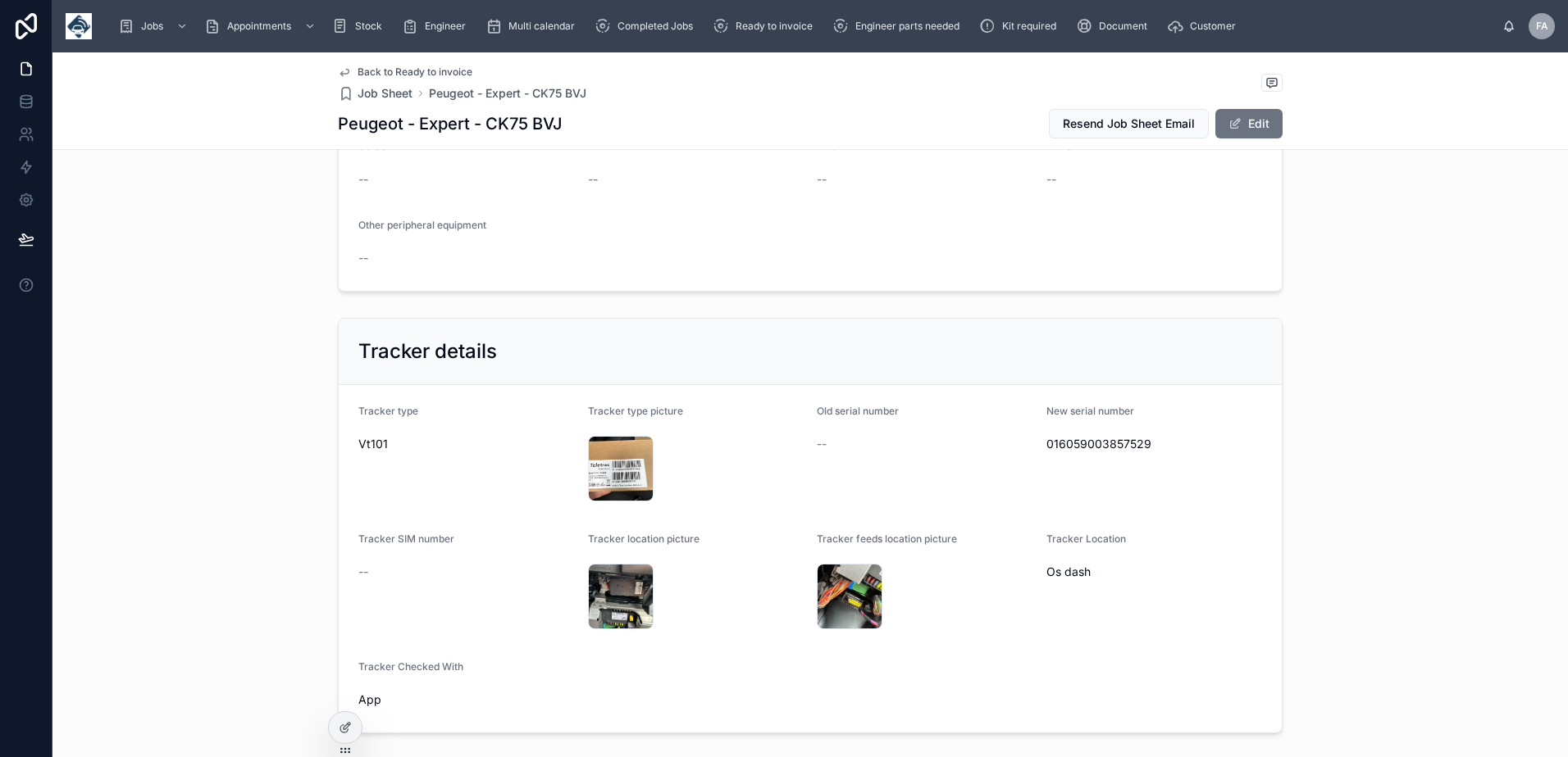
scroll to position [902, 0]
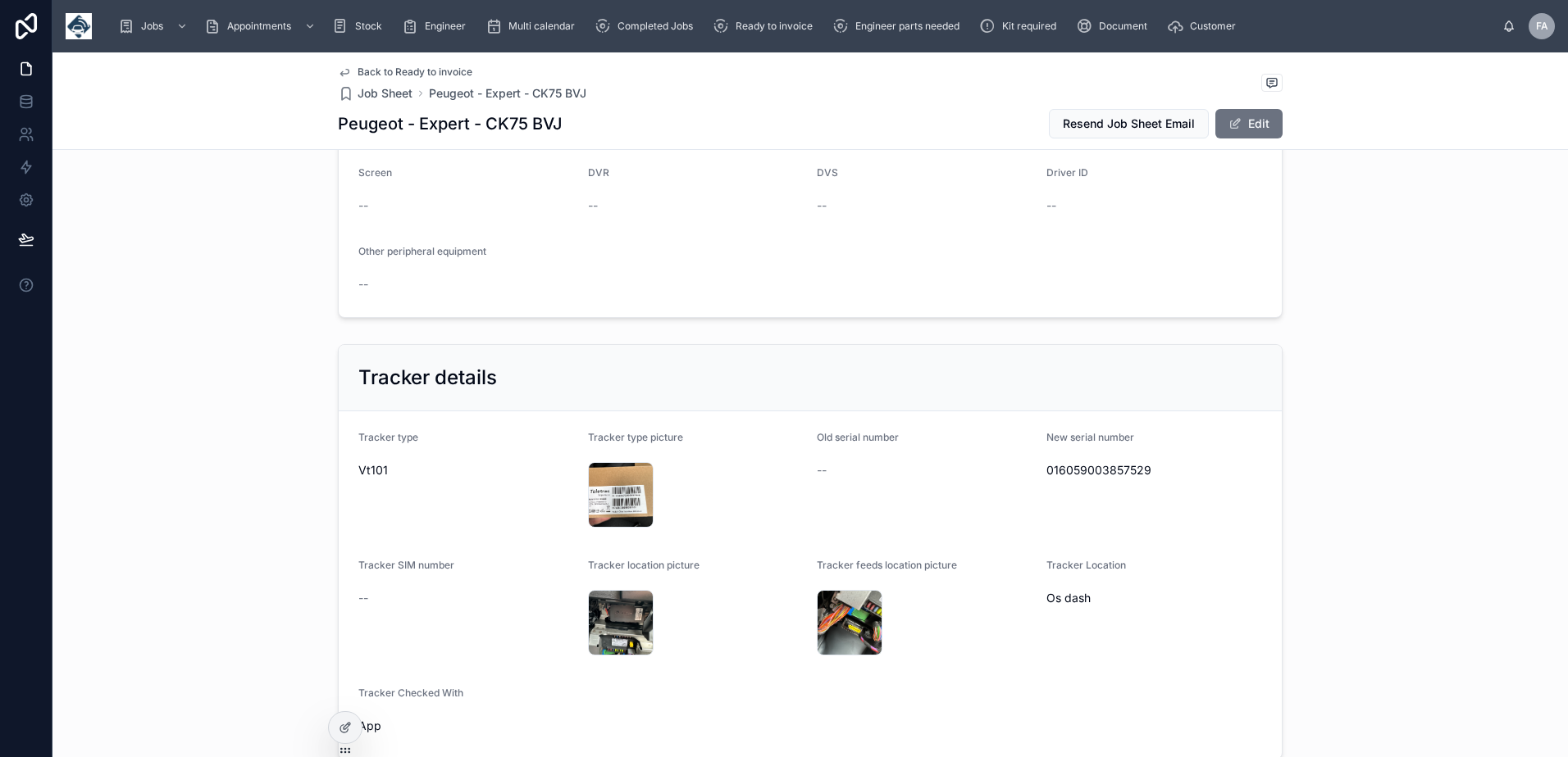
click at [1114, 471] on span "016059003857529" at bounding box center [1155, 470] width 217 height 16
copy span "016059003857529"
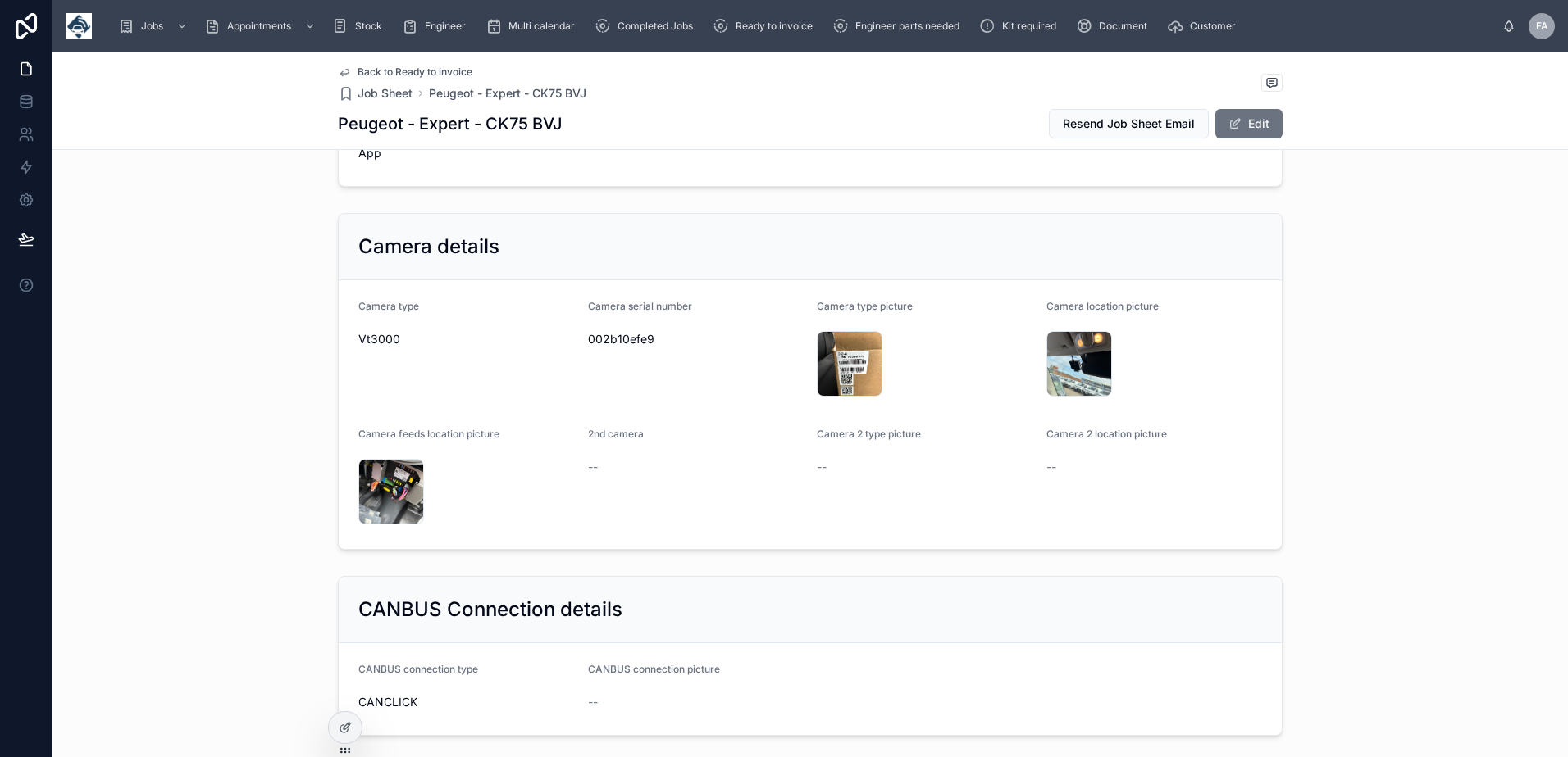
scroll to position [1475, 0]
click at [633, 337] on span "002b10efe9" at bounding box center [696, 338] width 217 height 16
copy span "002b10efe9"
click at [833, 364] on div "image .jpg" at bounding box center [849, 363] width 66 height 66
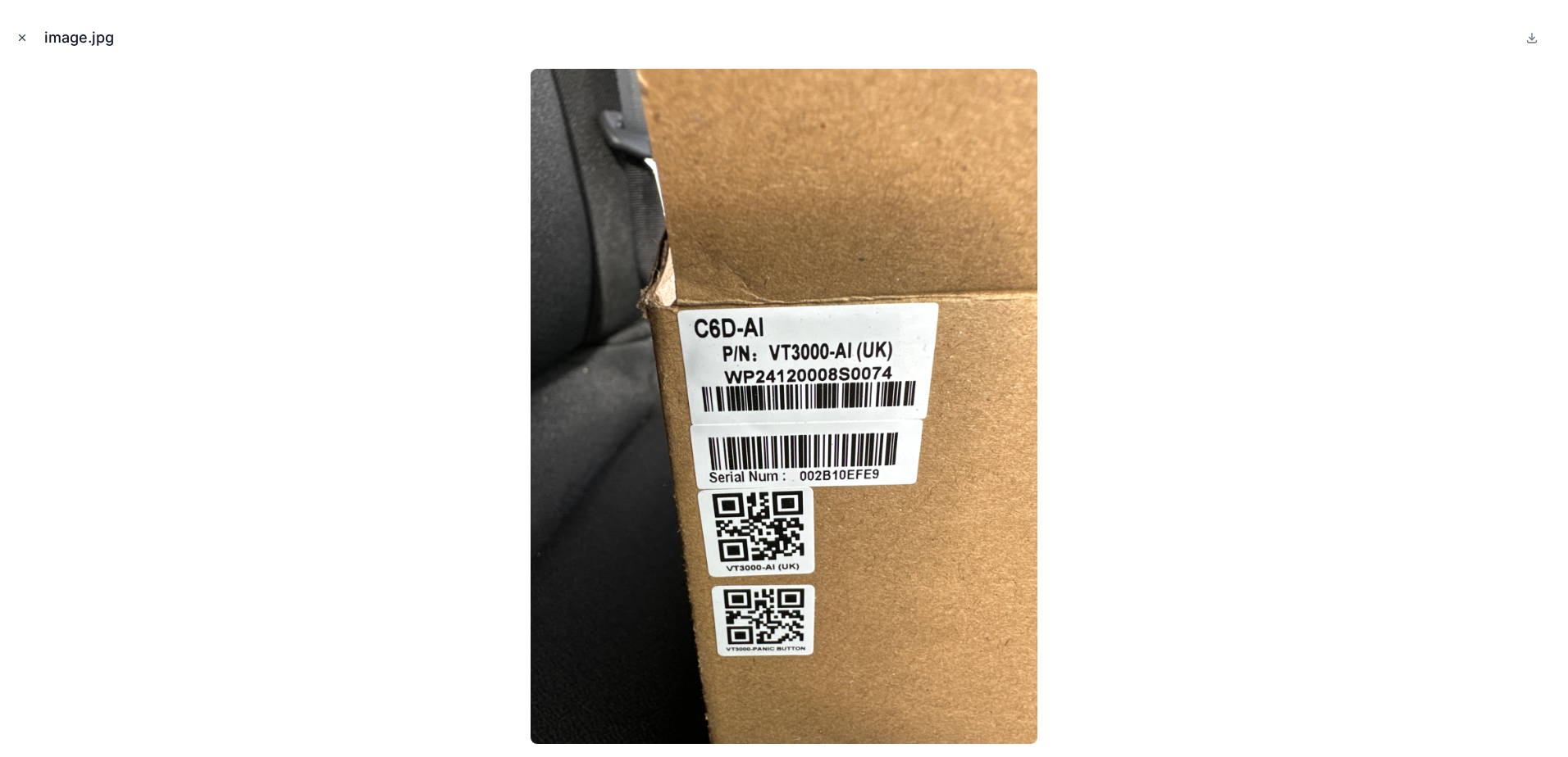
click at [23, 41] on icon "Close modal" at bounding box center [22, 38] width 11 height 11
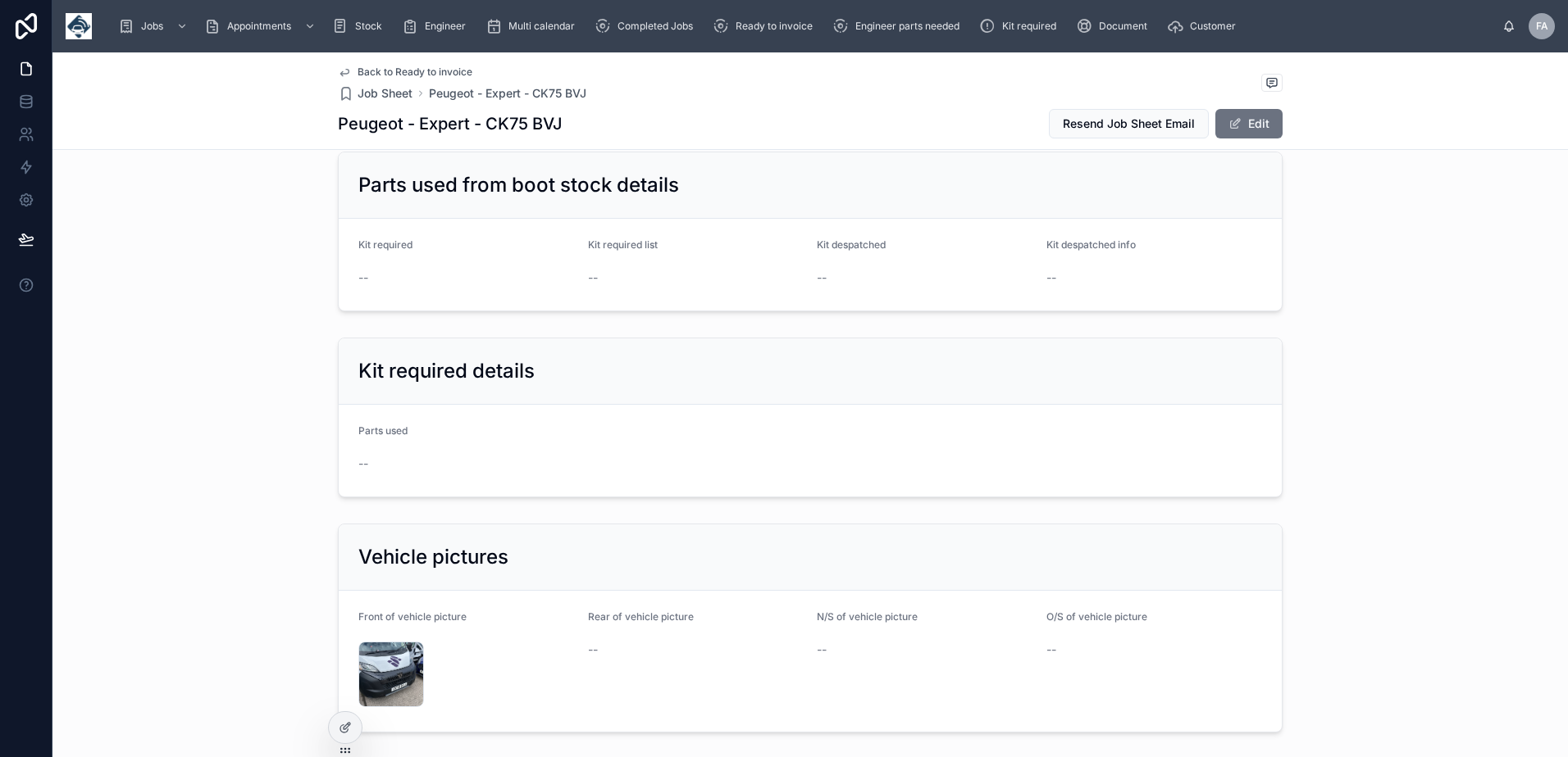
scroll to position [2951, 0]
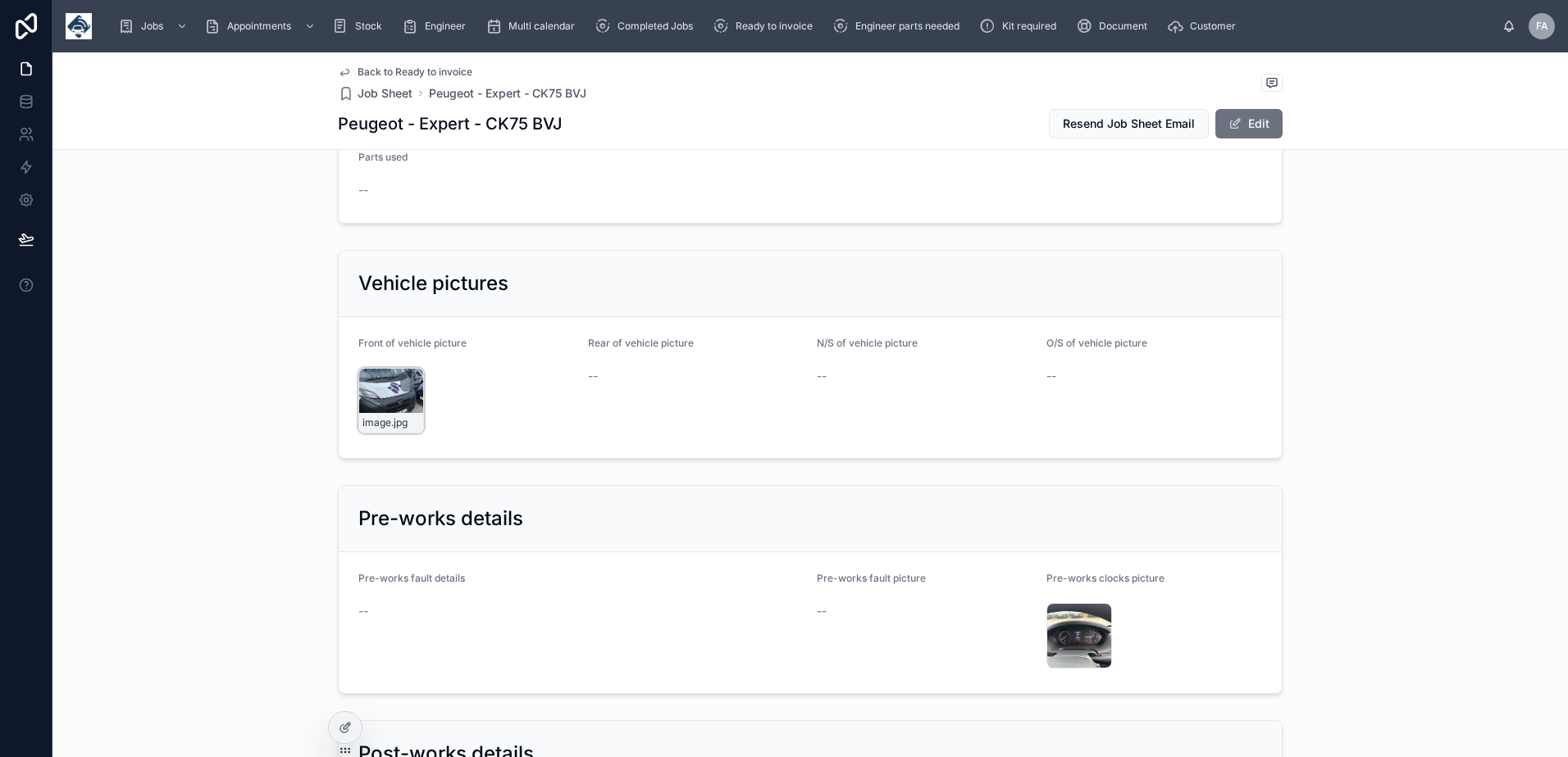
click at [396, 379] on div "image .jpg" at bounding box center [391, 401] width 66 height 66
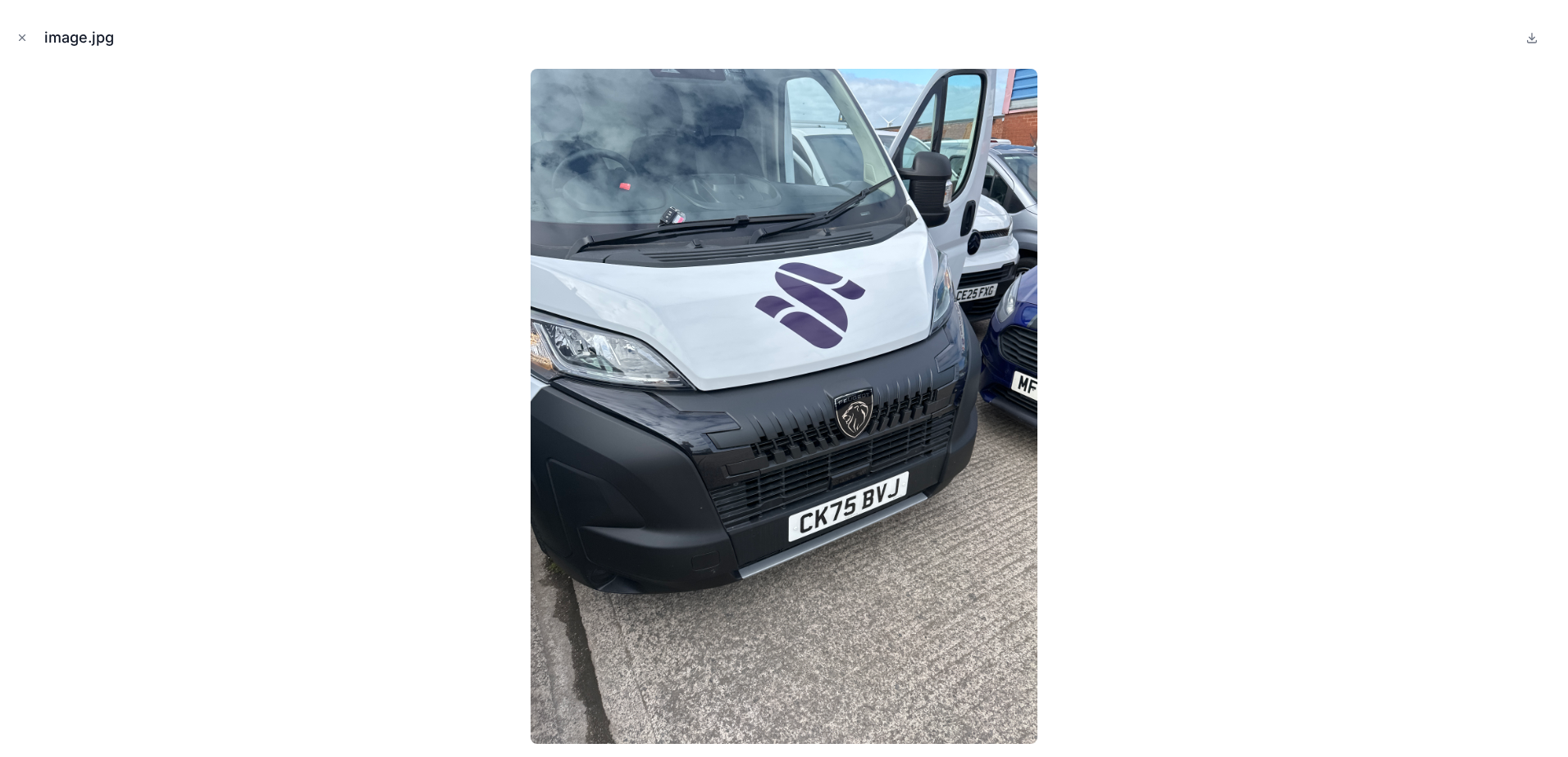
drag, startPoint x: 18, startPoint y: 40, endPoint x: 59, endPoint y: 50, distance: 42.2
click at [18, 40] on icon "Close modal" at bounding box center [22, 38] width 11 height 11
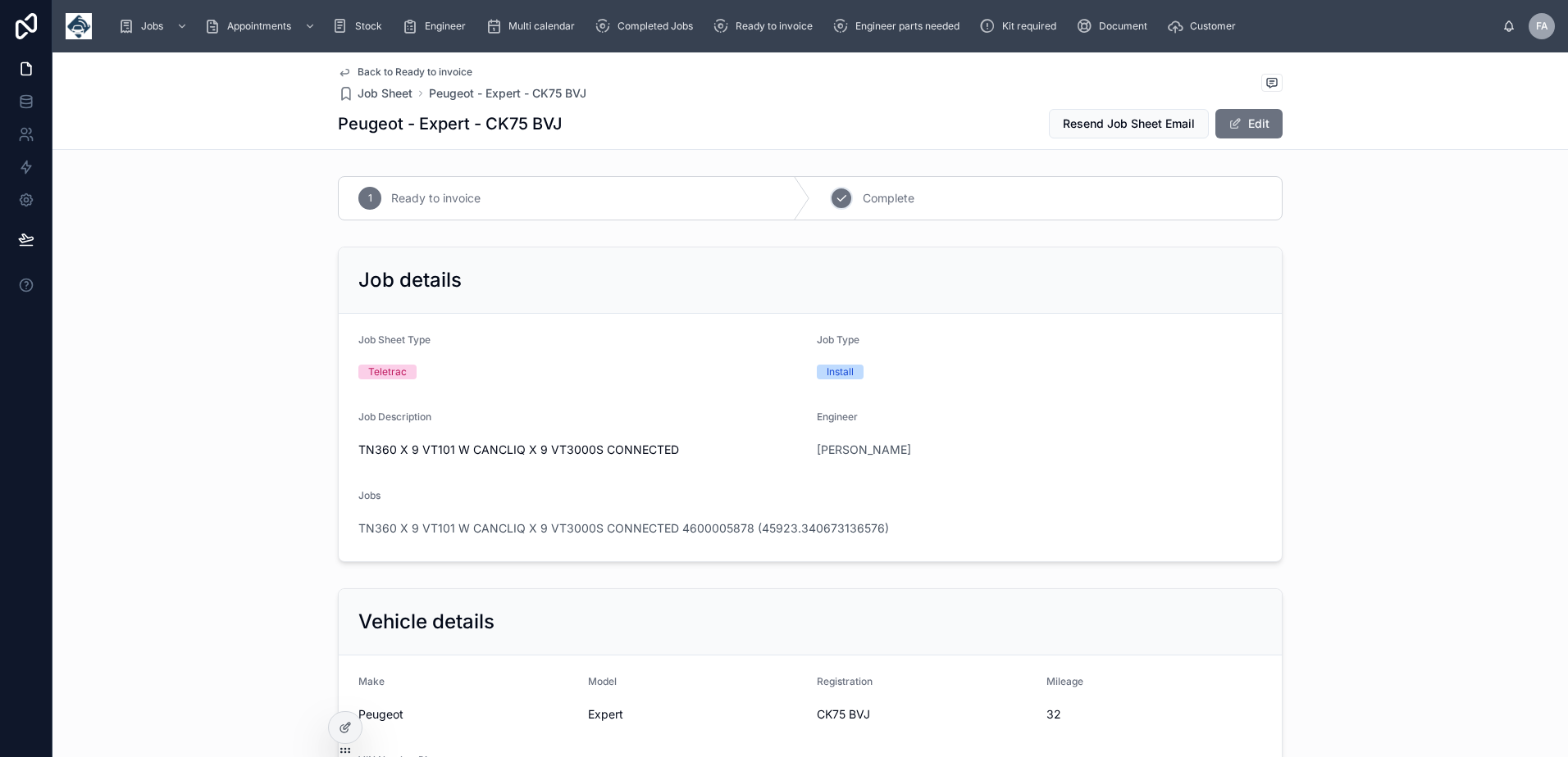
click at [834, 202] on icon at bounding box center [841, 199] width 13 height 13
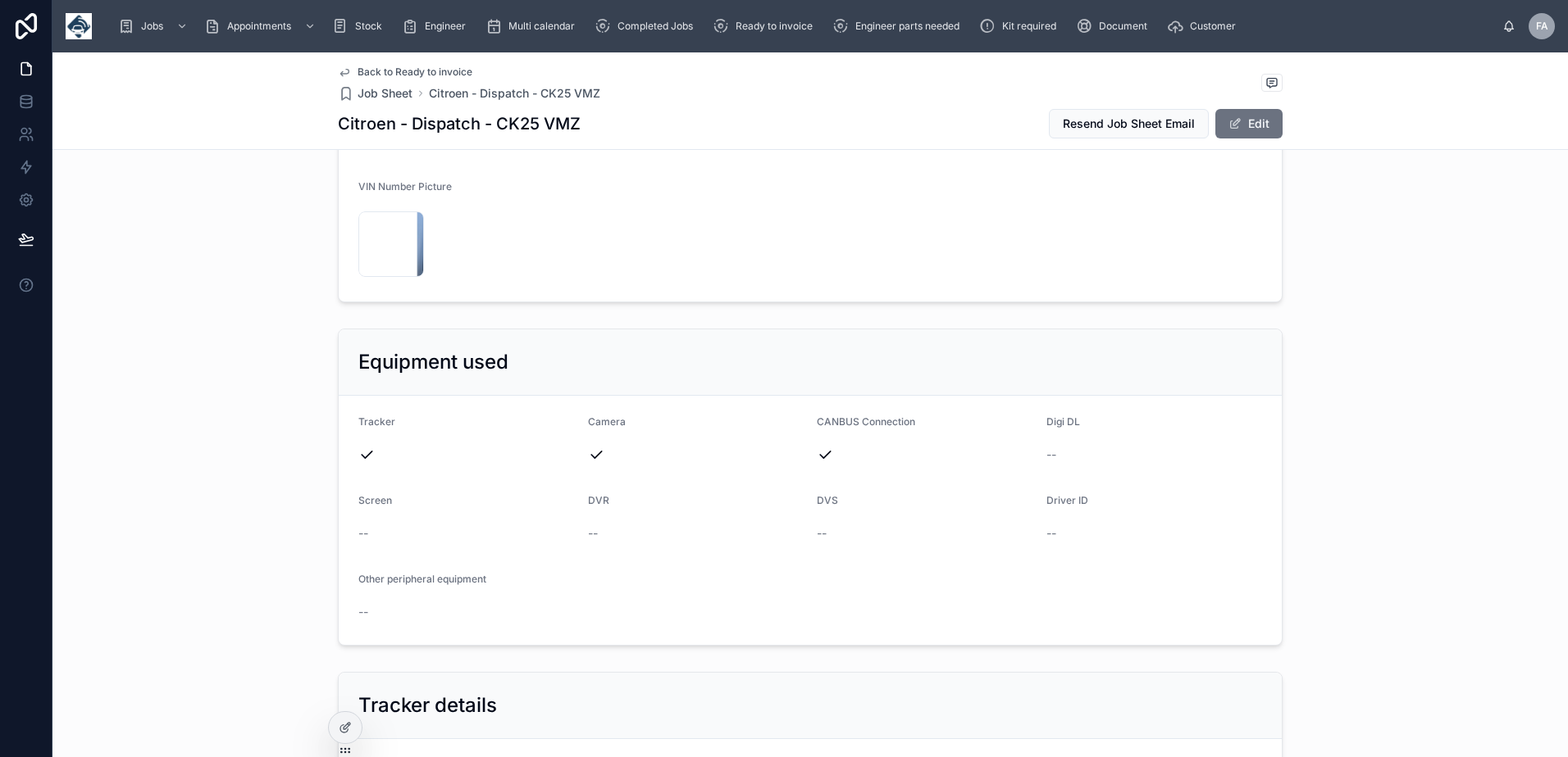
scroll to position [82, 0]
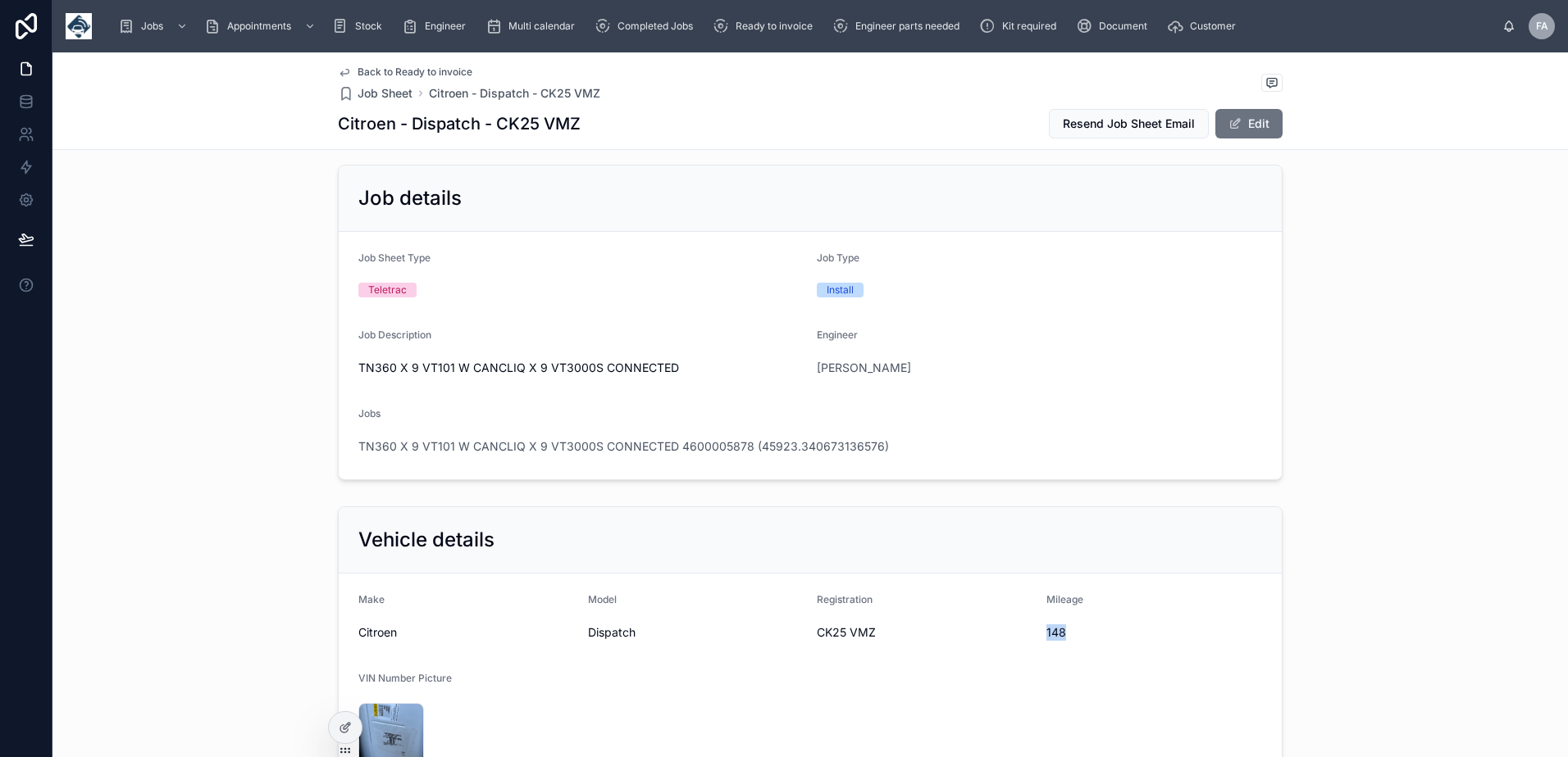
drag, startPoint x: 1041, startPoint y: 635, endPoint x: 1061, endPoint y: 636, distance: 20.0
click at [1061, 636] on span "148" at bounding box center [1155, 632] width 217 height 16
copy span "148"
drag, startPoint x: 808, startPoint y: 638, endPoint x: 870, endPoint y: 642, distance: 62.1
click at [870, 642] on form "Make Citroen Model Dispatch Registration CK25 VMZ Mileage 148 VIN Number Pictur…" at bounding box center [810, 683] width 943 height 219
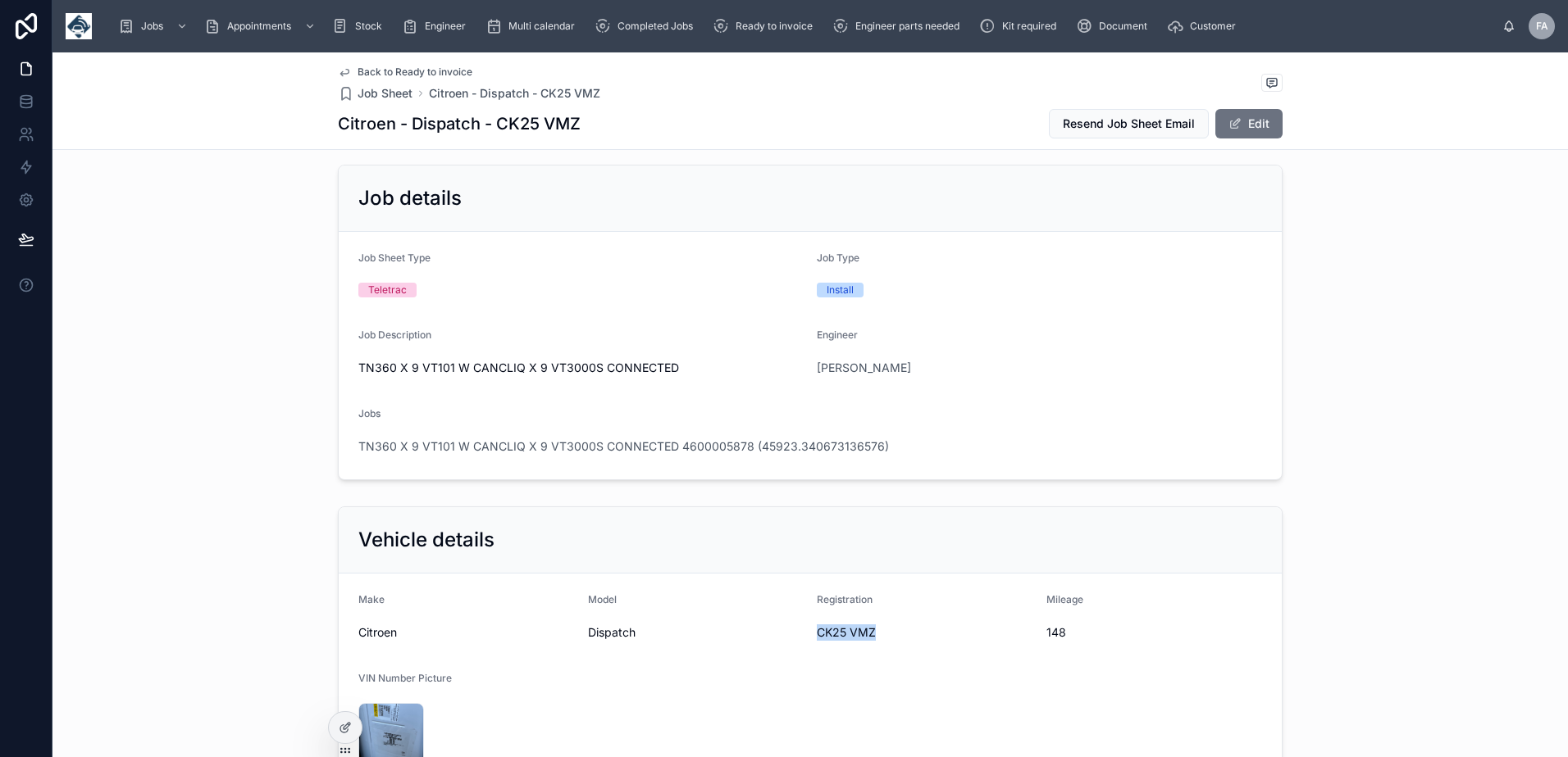
copy span "CK25 VMZ"
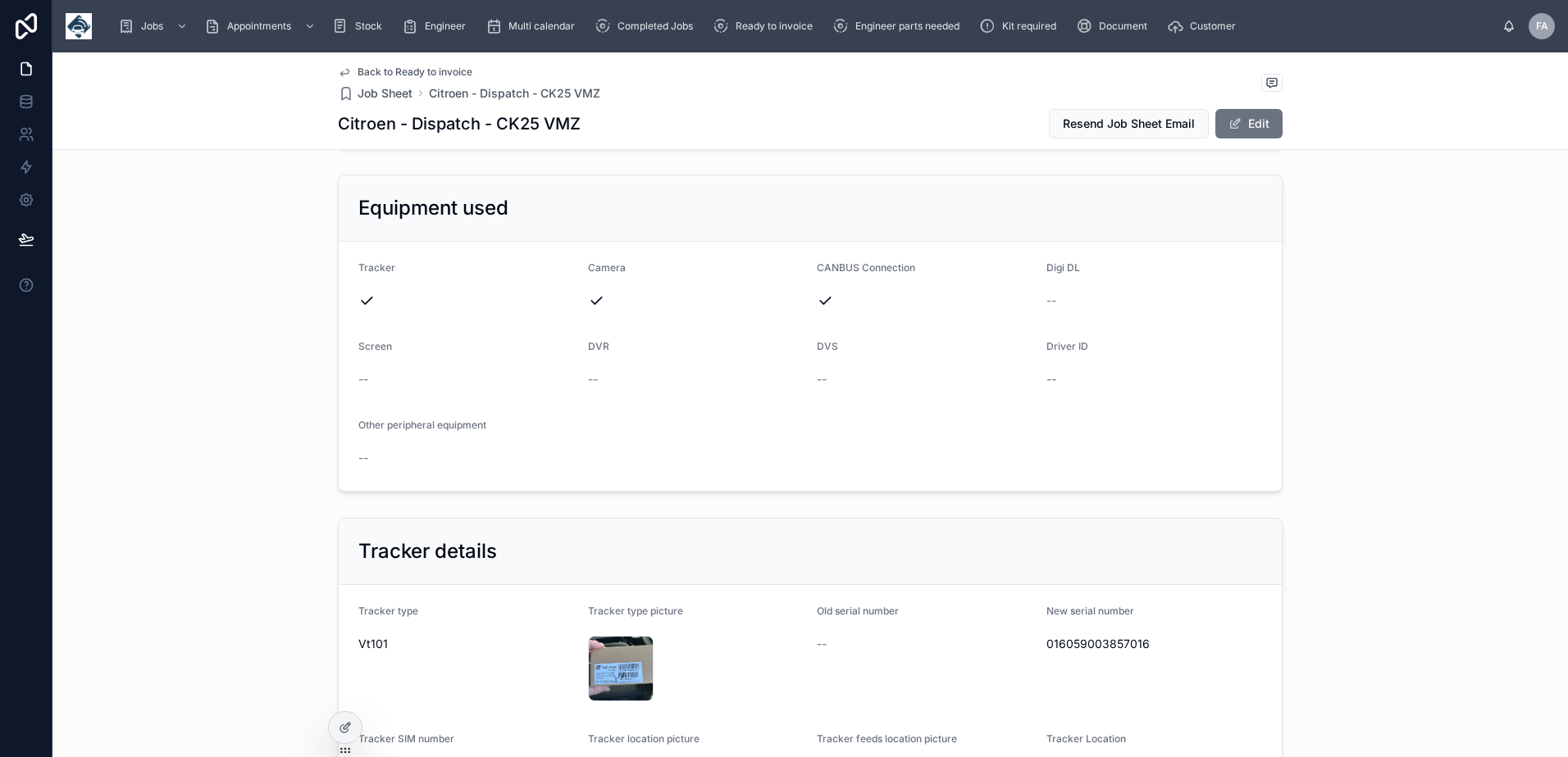
scroll to position [984, 0]
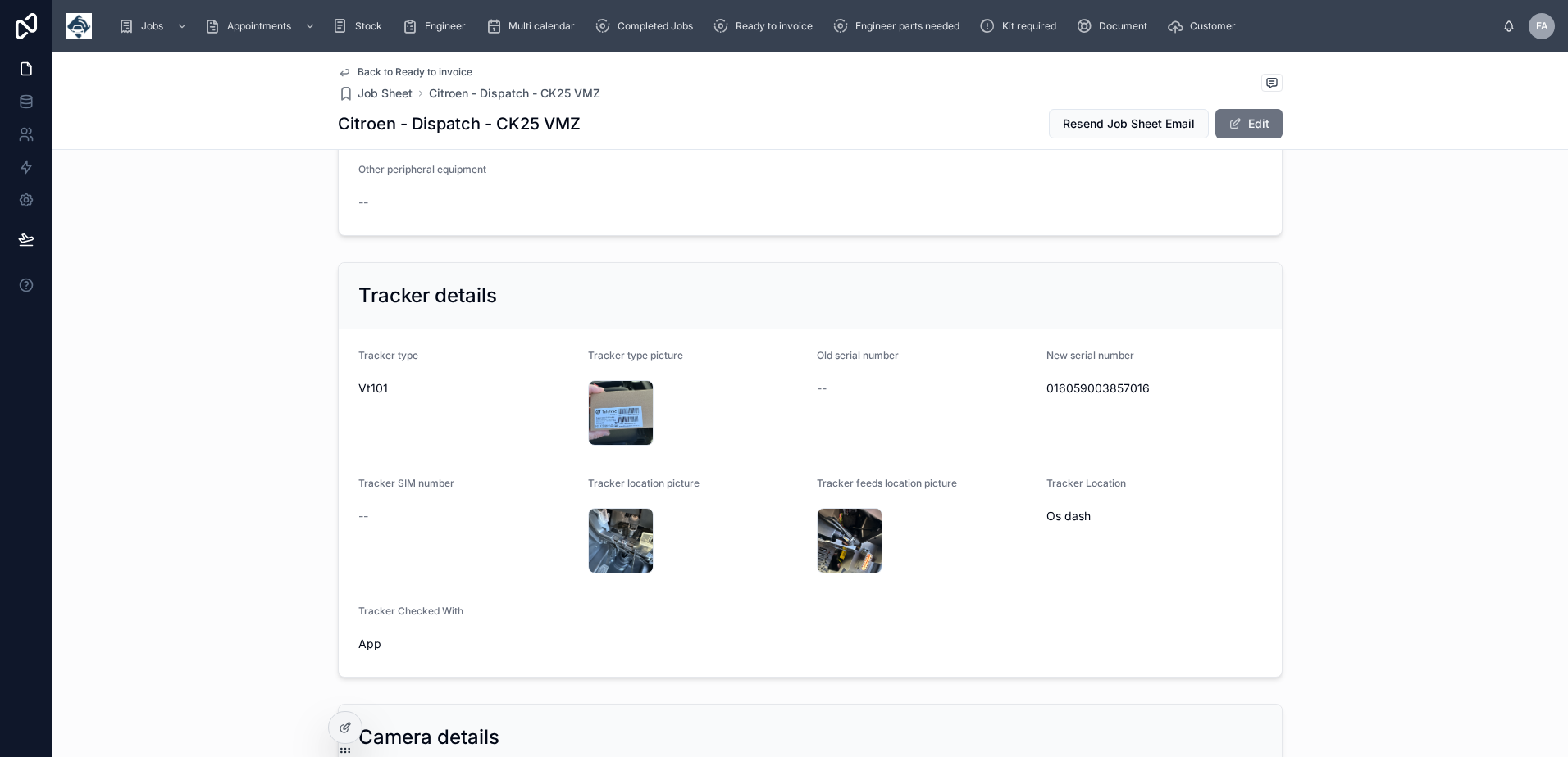
click at [1085, 387] on span "016059003857016" at bounding box center [1155, 388] width 217 height 16
copy span "016059003857016"
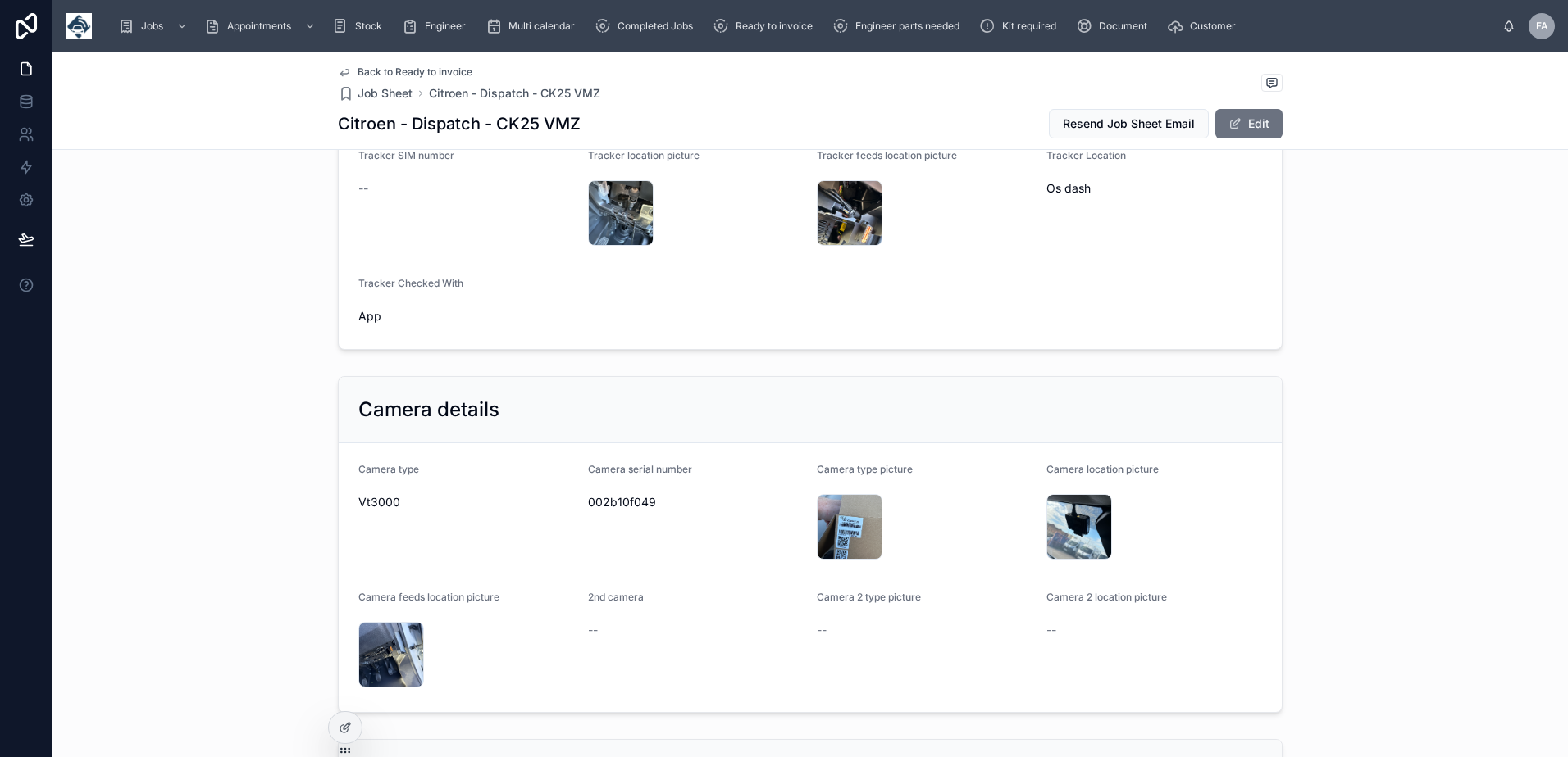
click at [604, 504] on span "002b10f049" at bounding box center [696, 502] width 217 height 16
copy span "002b10f049"
click at [833, 523] on div "image .jpg" at bounding box center [849, 527] width 66 height 66
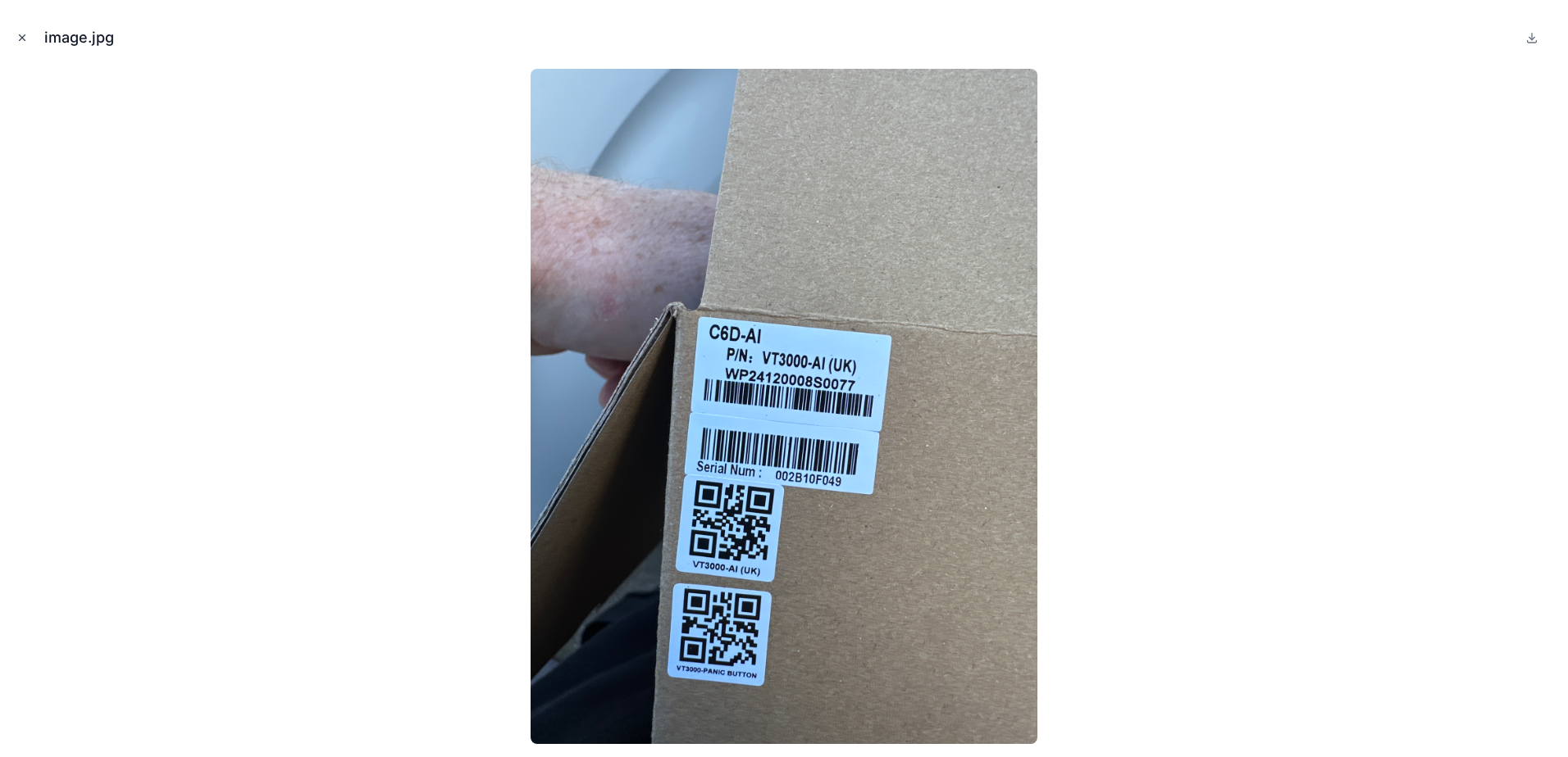
click at [24, 41] on icon "Close modal" at bounding box center [22, 38] width 11 height 11
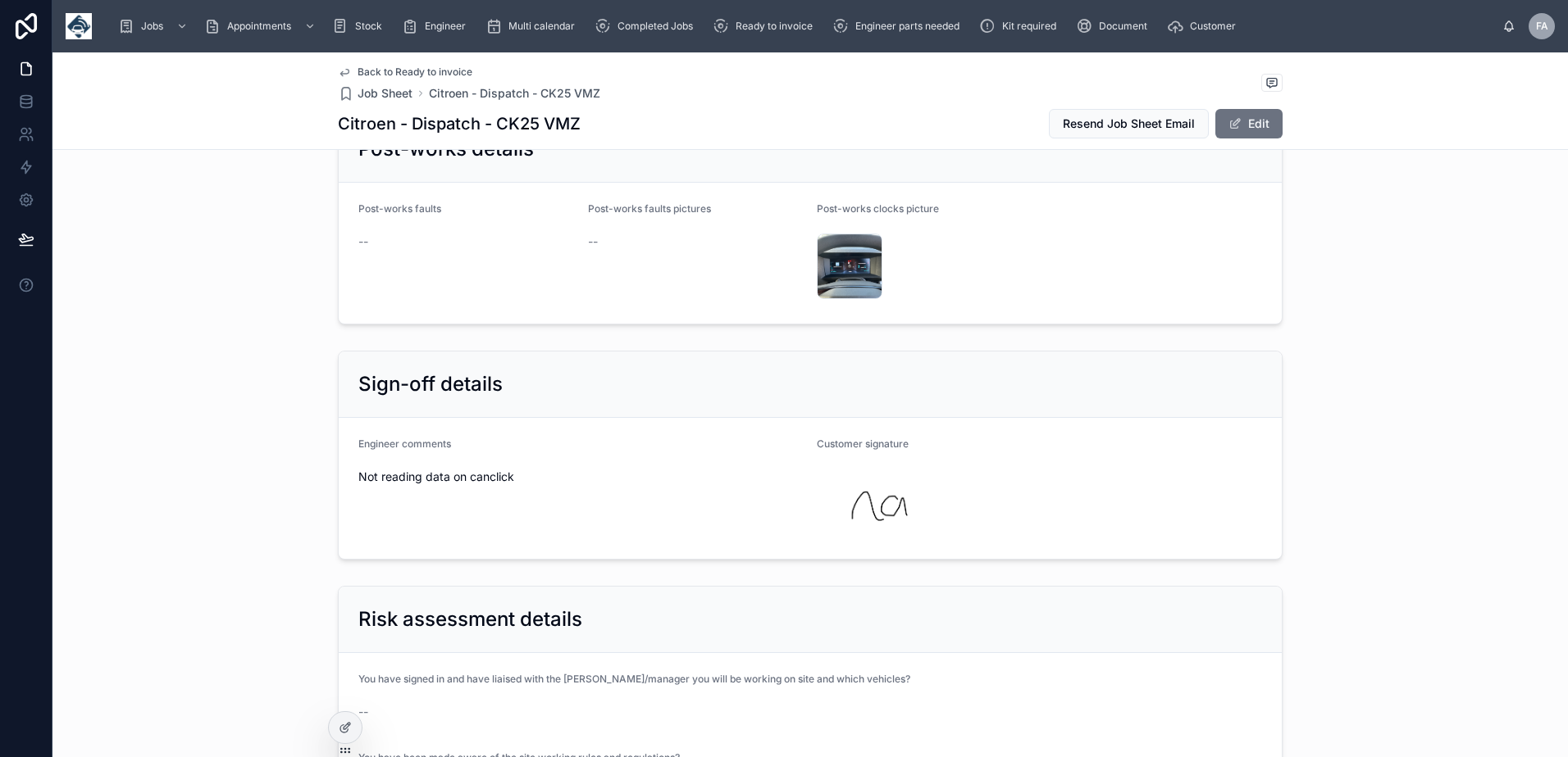
scroll to position [3607, 0]
drag, startPoint x: 352, startPoint y: 466, endPoint x: 577, endPoint y: 478, distance: 225.3
click at [577, 478] on div "Engineer comments Not reading data on canclick" at bounding box center [580, 487] width 445 height 102
copy span "Not reading data on canclick"
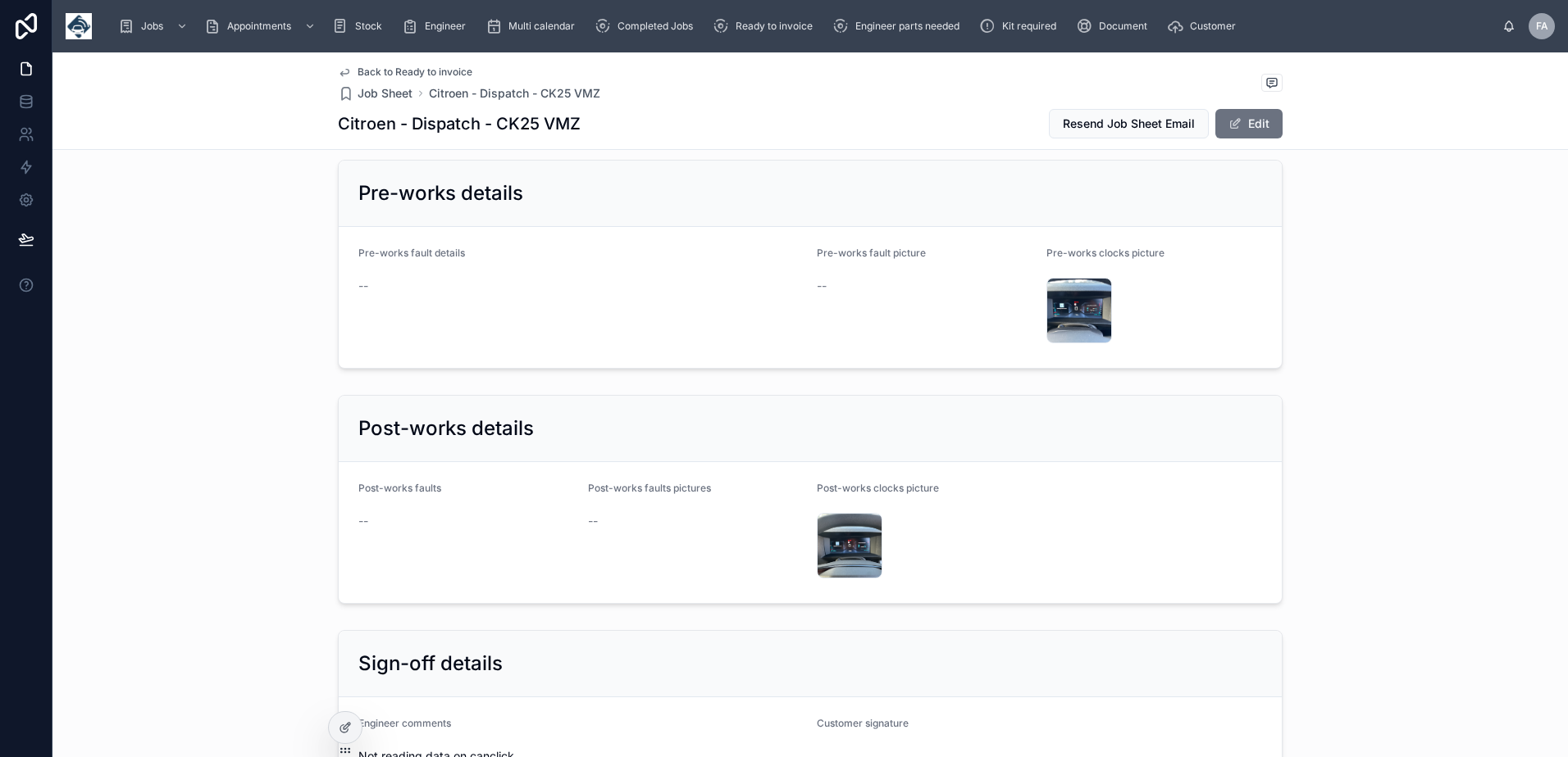
scroll to position [2951, 0]
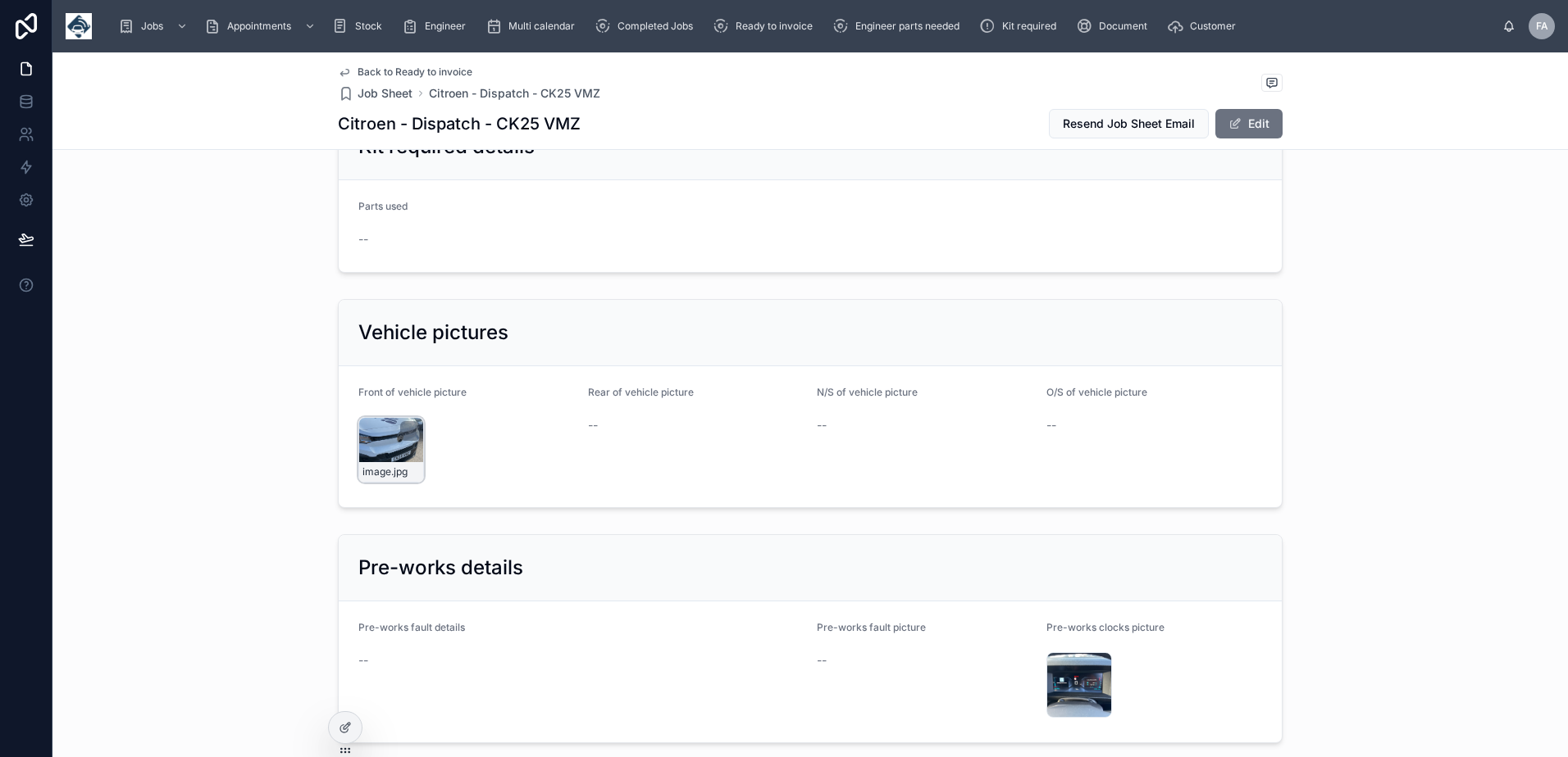
click at [385, 427] on div "image .jpg" at bounding box center [391, 450] width 66 height 66
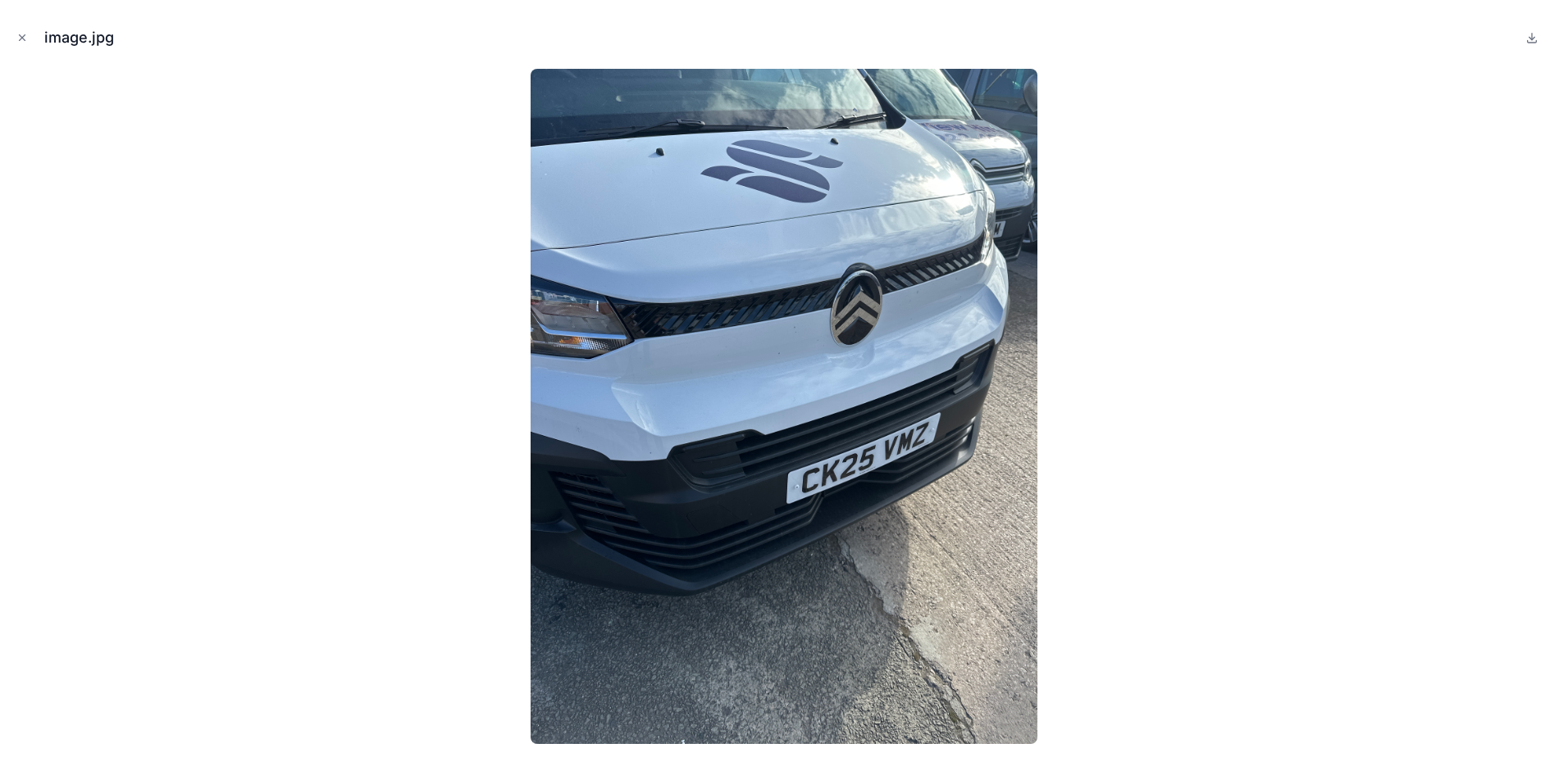
drag, startPoint x: 16, startPoint y: 40, endPoint x: 39, endPoint y: 45, distance: 23.5
click at [16, 40] on button "Close modal" at bounding box center [22, 37] width 18 height 18
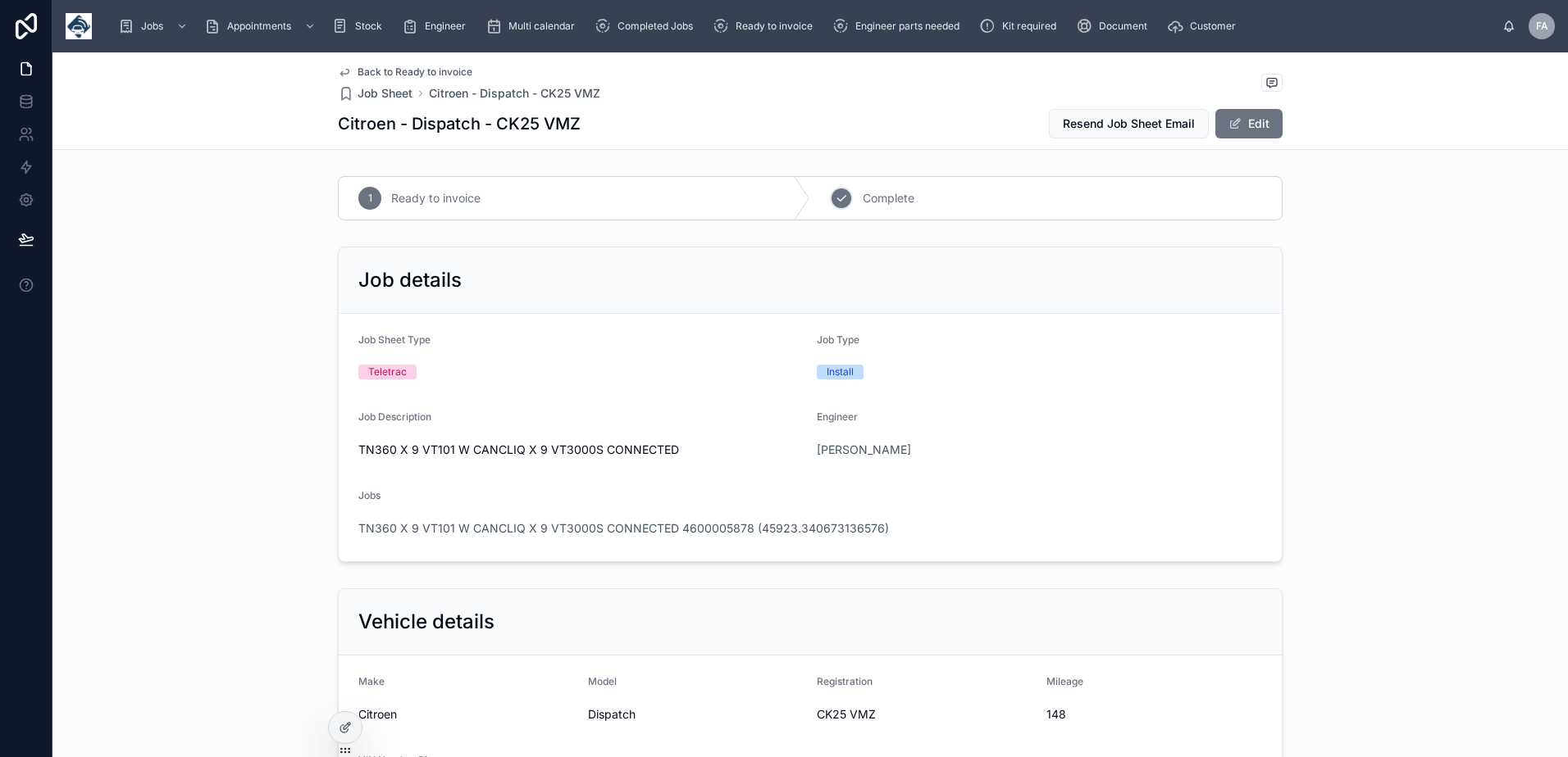
click at [837, 207] on div "2" at bounding box center [841, 199] width 23 height 23
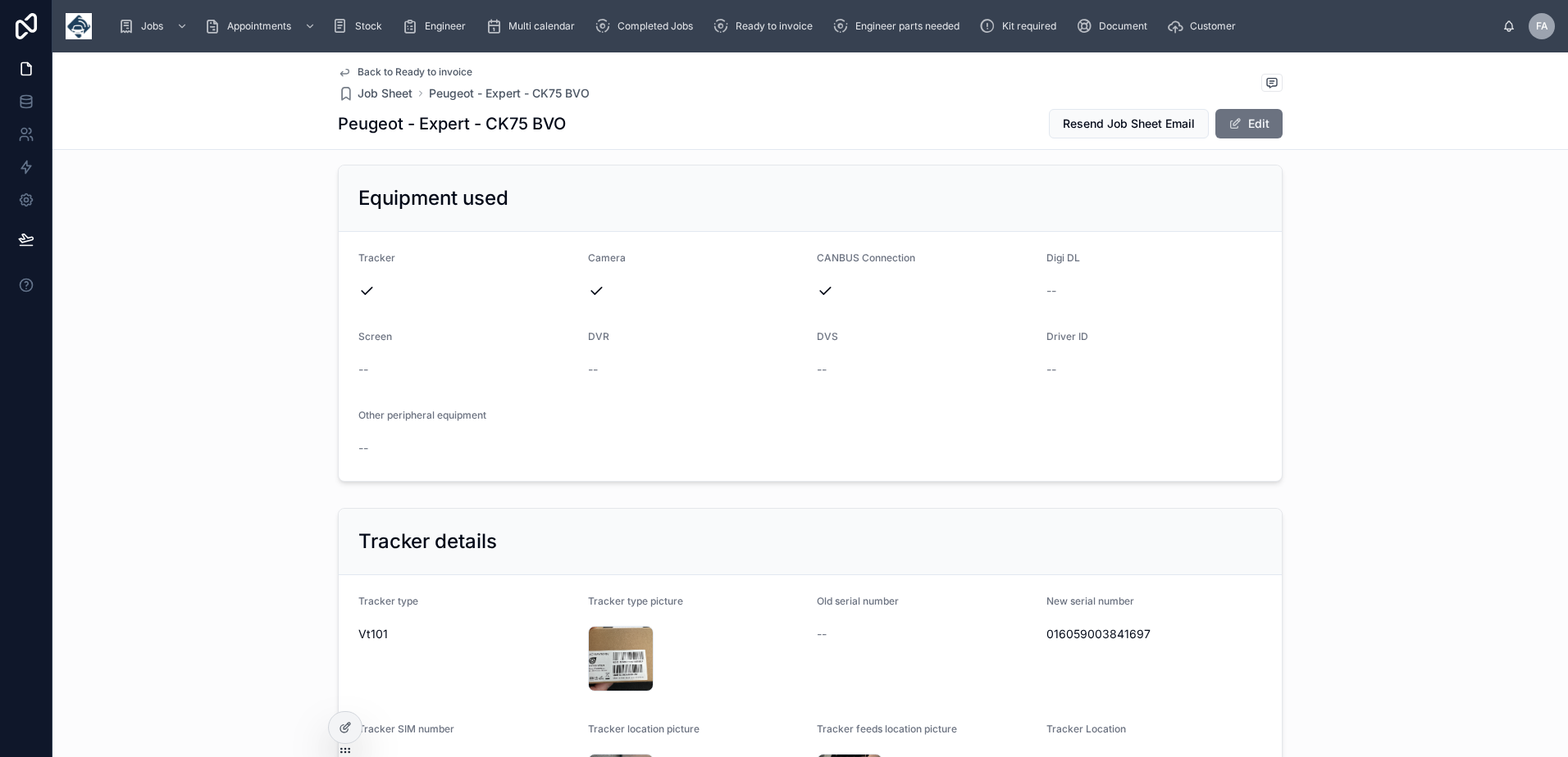
scroll to position [328, 0]
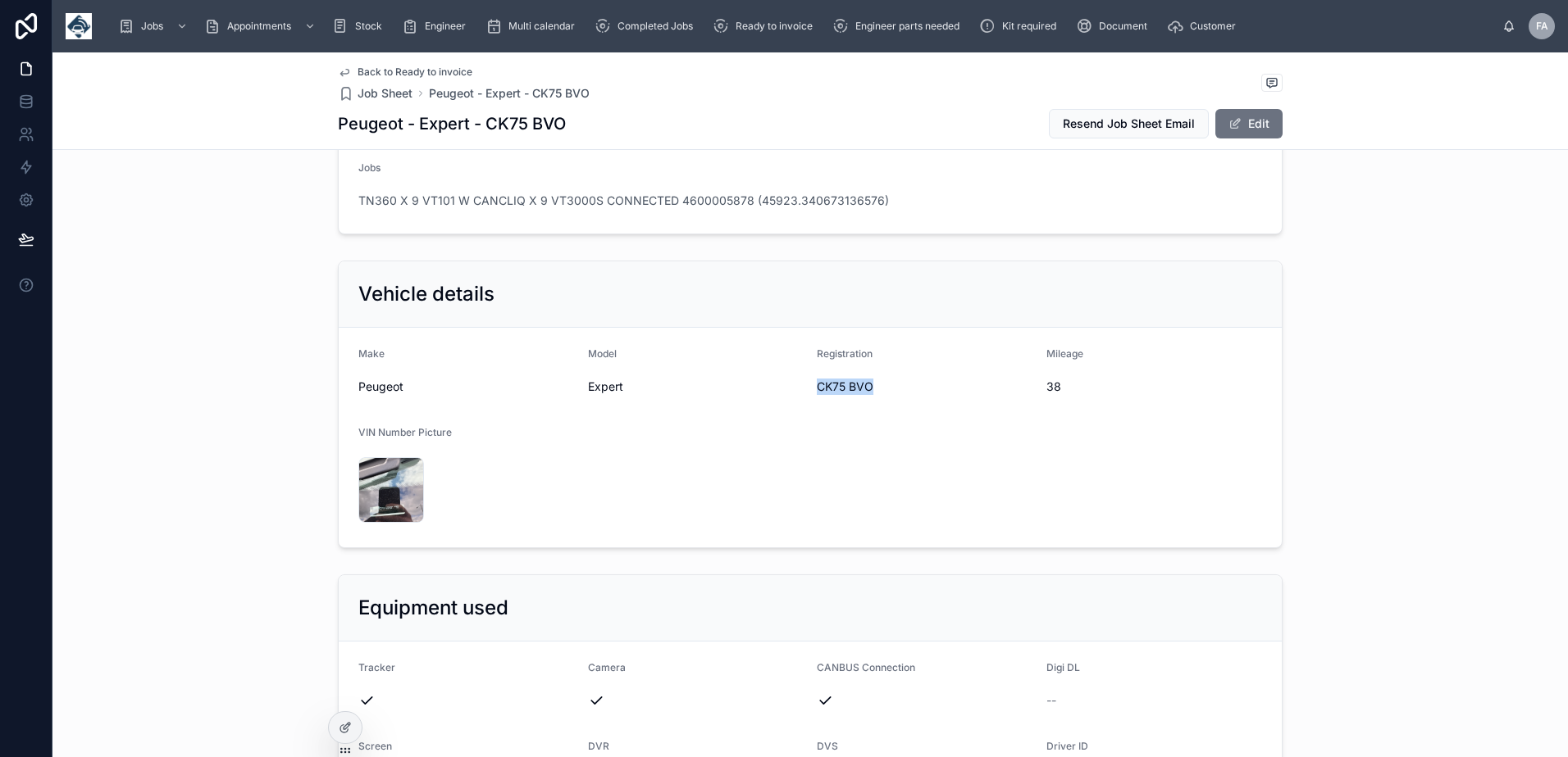
drag, startPoint x: 812, startPoint y: 390, endPoint x: 871, endPoint y: 395, distance: 59.2
click at [871, 395] on span "CK75 BVO" at bounding box center [925, 386] width 217 height 16
copy span "CK75 BVO"
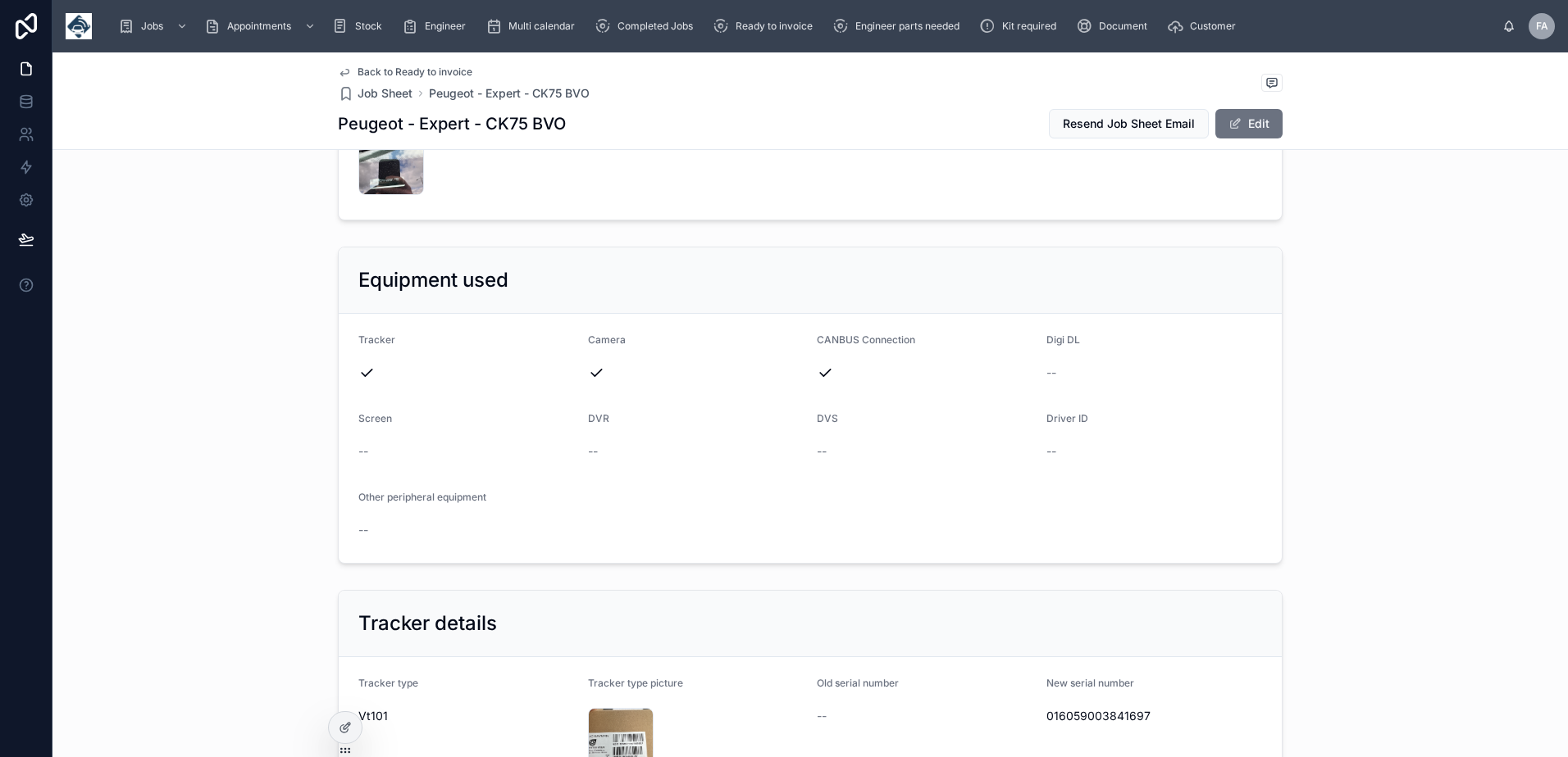
scroll to position [820, 0]
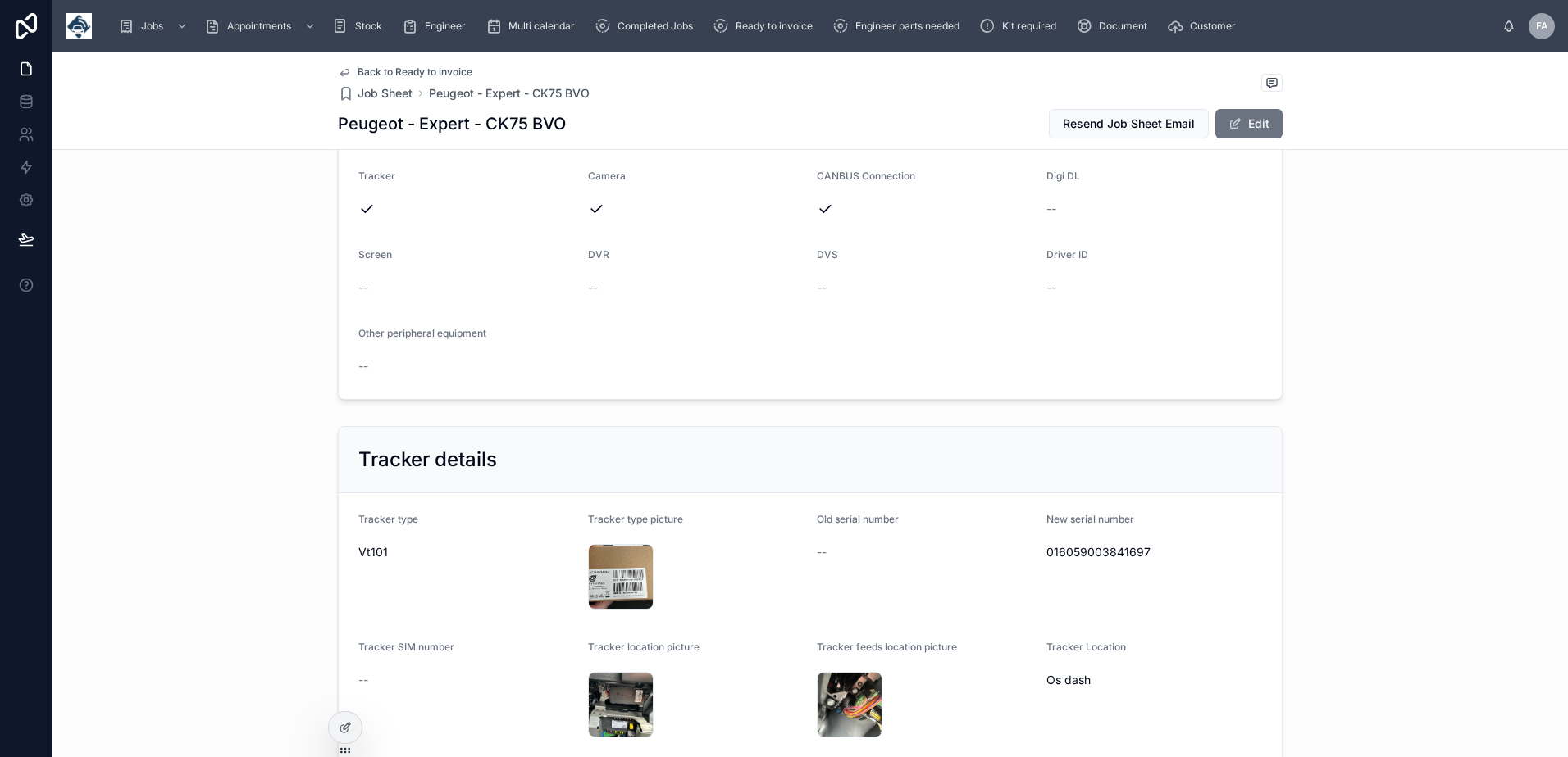
click at [1087, 550] on span "016059003841697" at bounding box center [1155, 552] width 217 height 16
copy span "016059003841697"
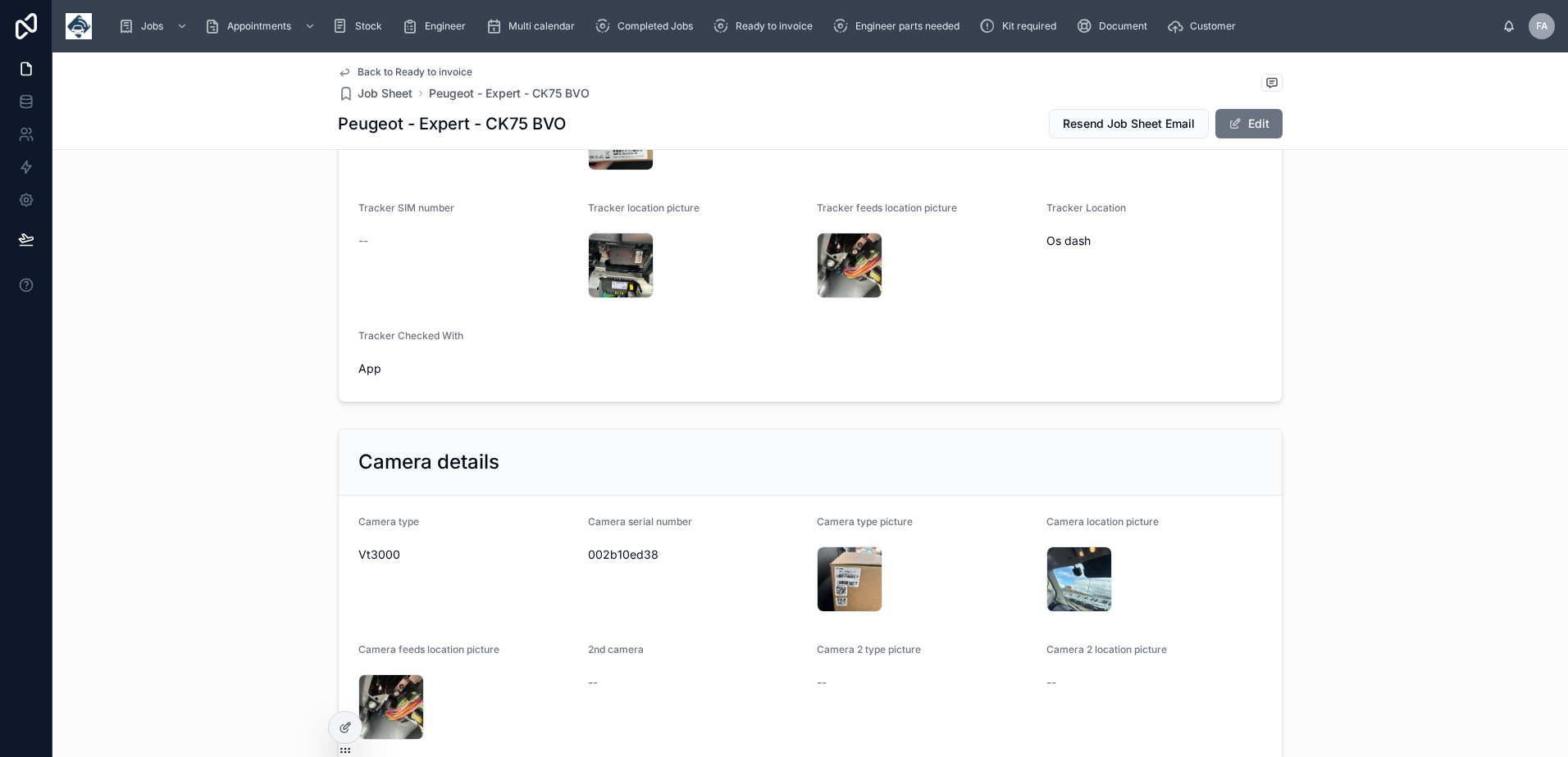
scroll to position [1393, 0]
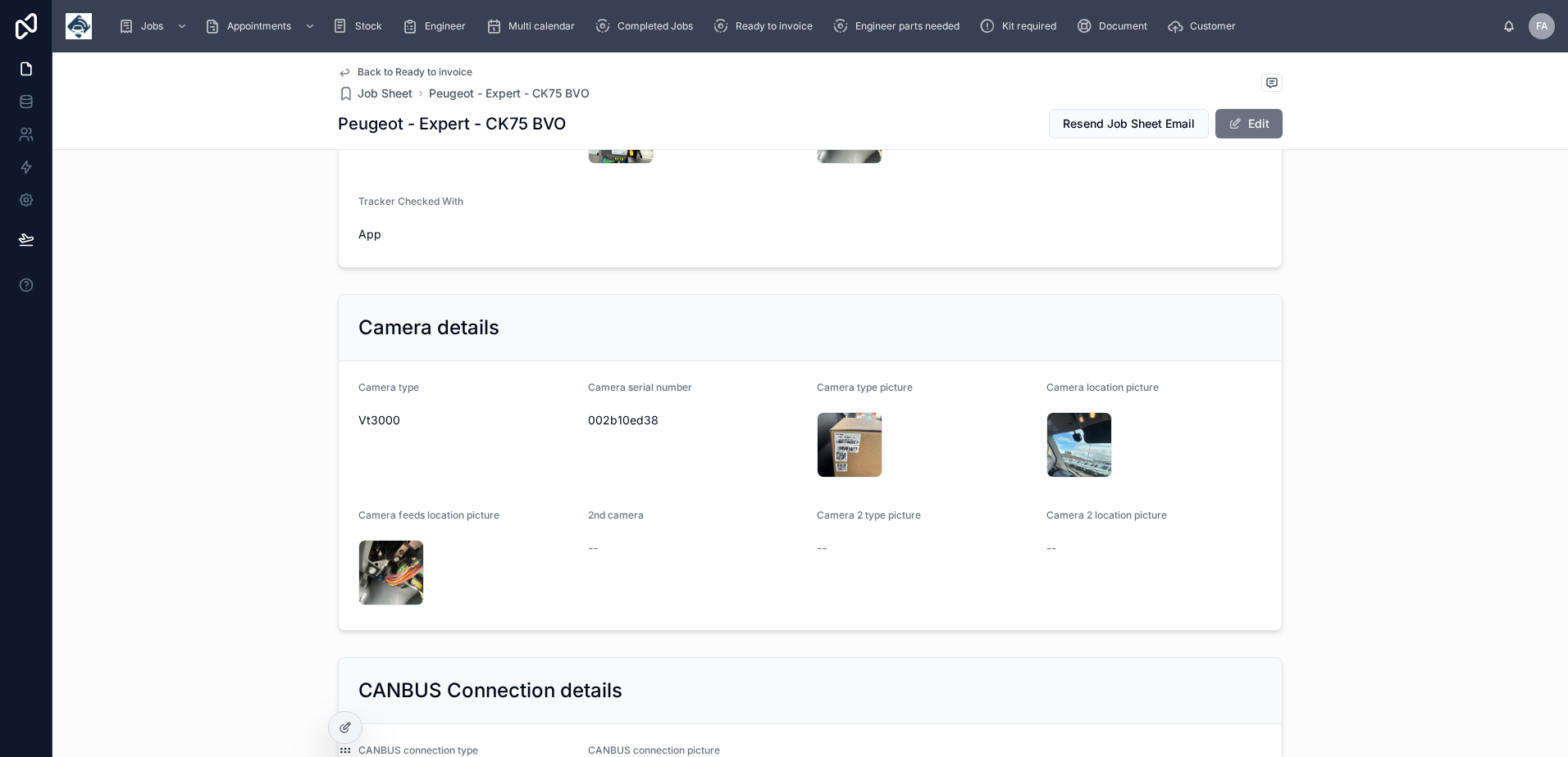
click at [636, 419] on span "002b10ed38" at bounding box center [696, 420] width 217 height 16
copy span "002b10ed38"
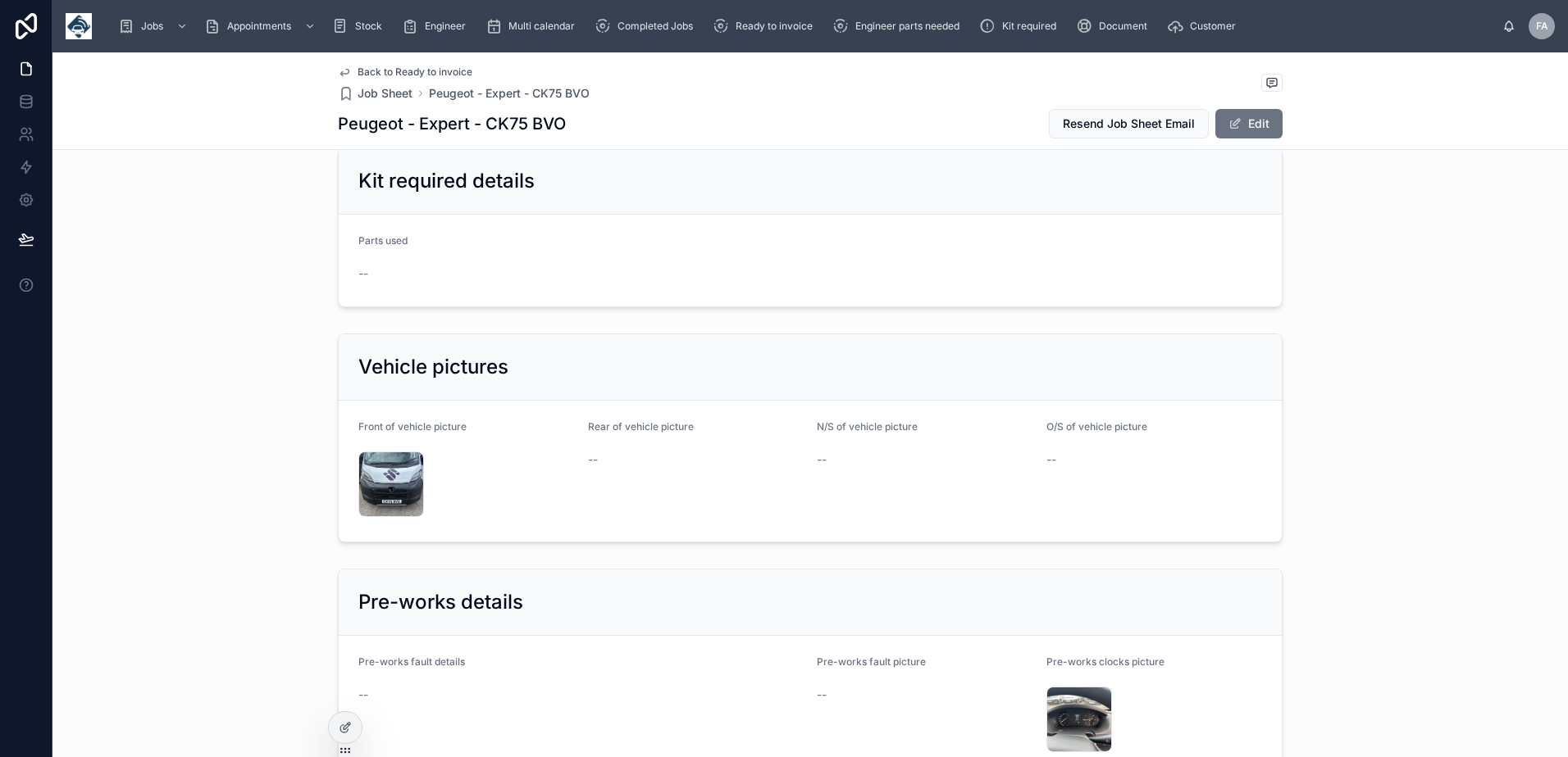
scroll to position [3115, 0]
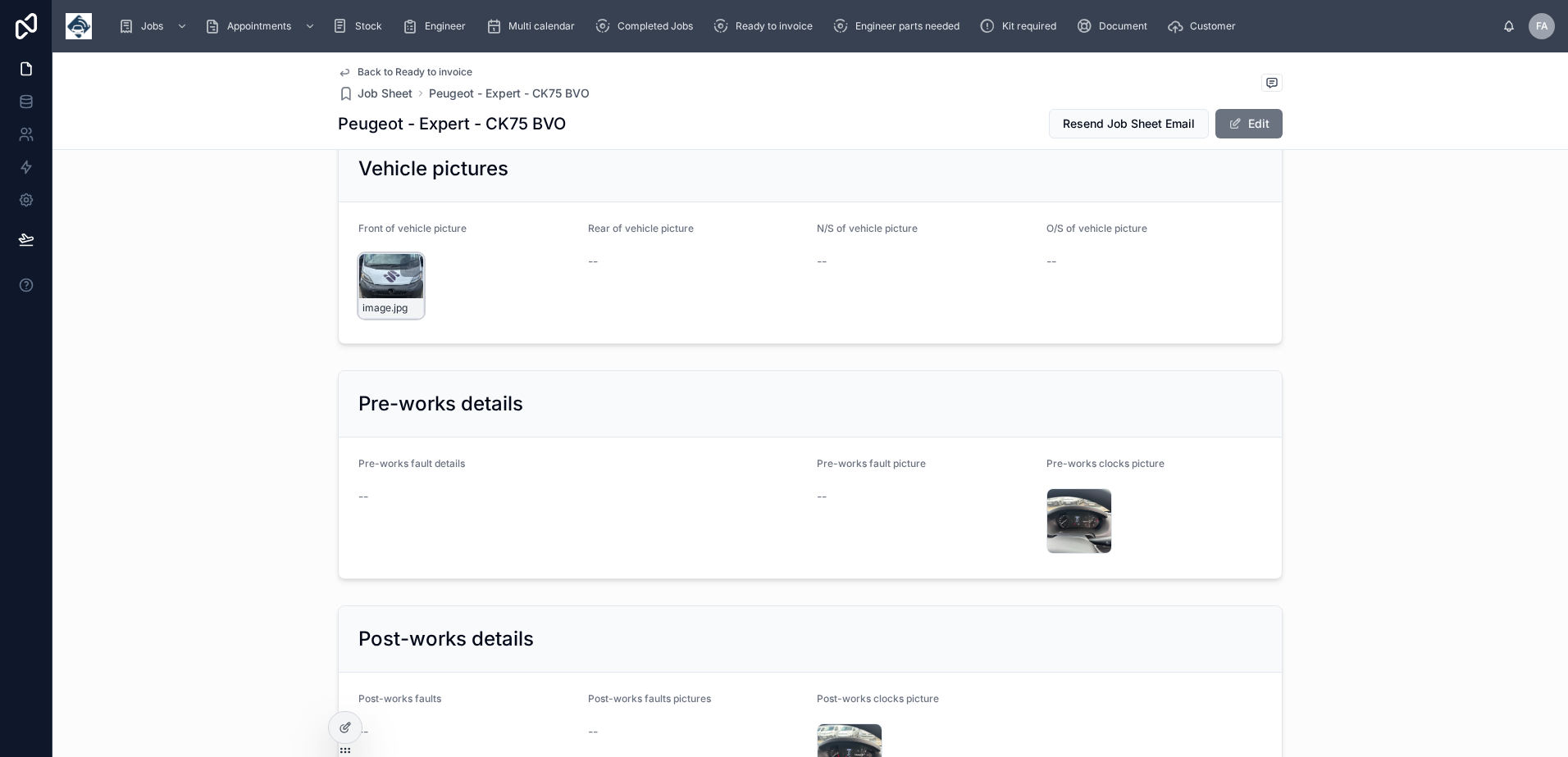
click at [381, 263] on div "image .jpg" at bounding box center [391, 286] width 66 height 66
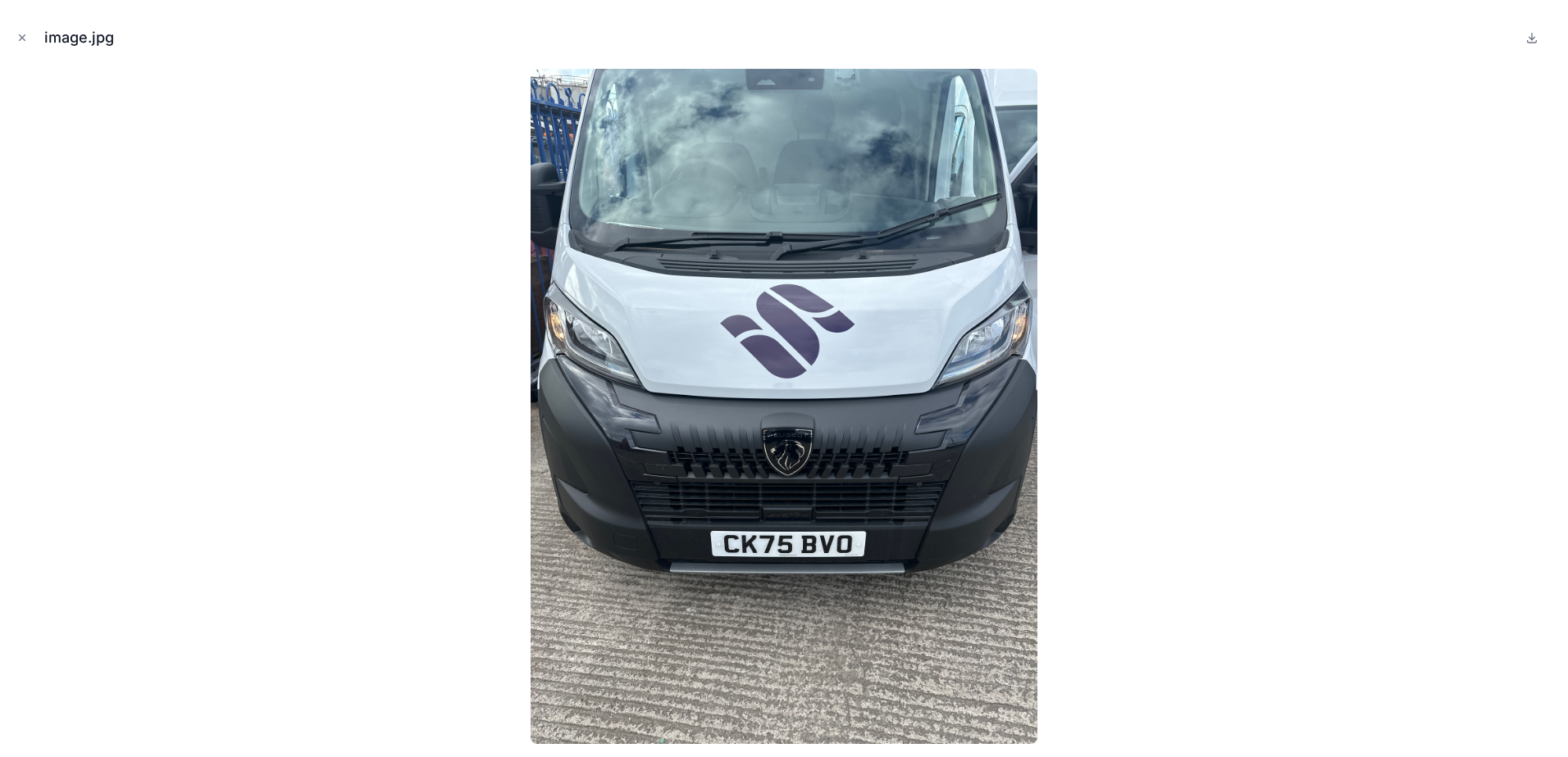
click at [23, 41] on icon "Close modal" at bounding box center [22, 38] width 11 height 11
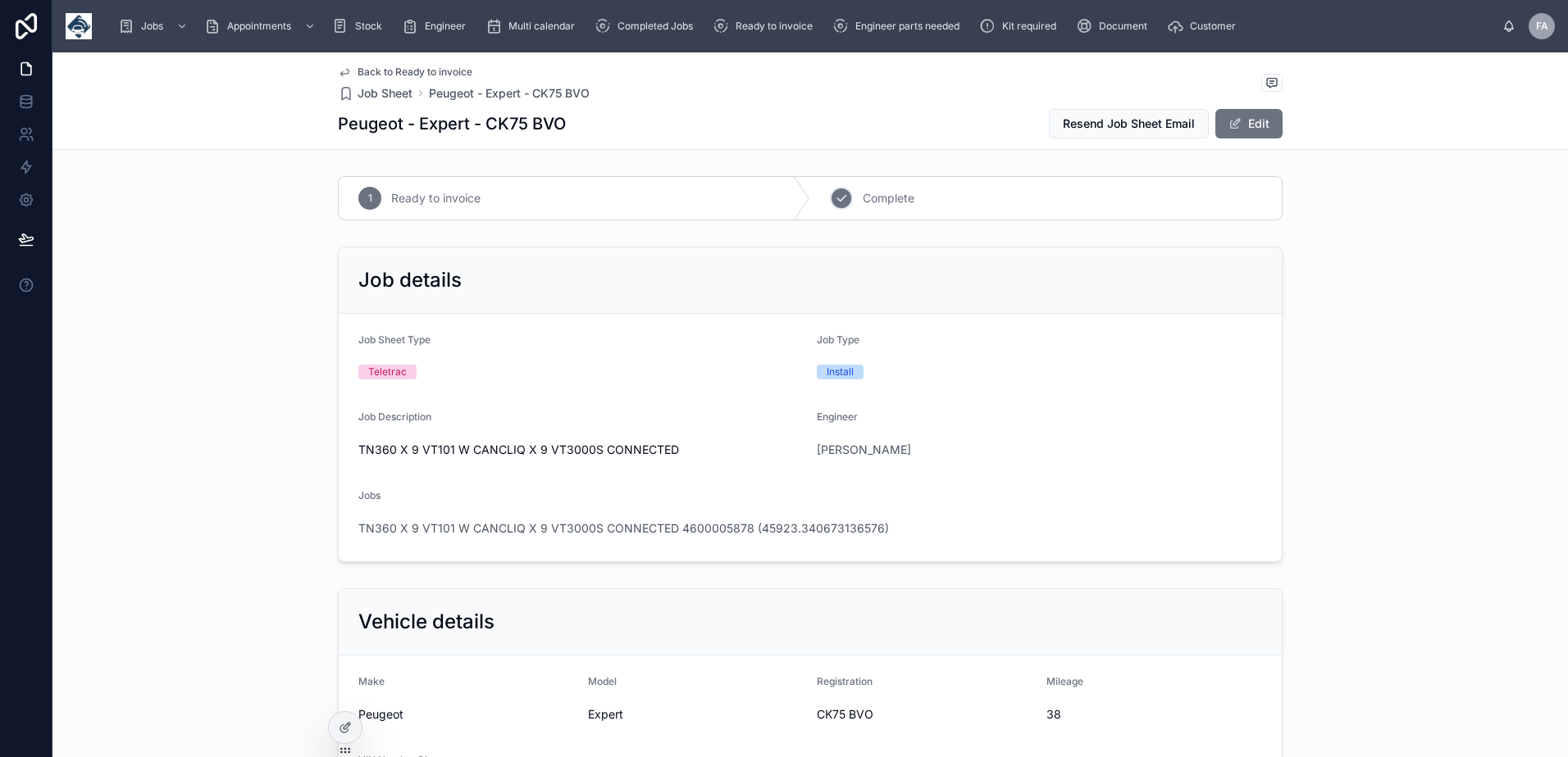
click at [832, 209] on div "2" at bounding box center [841, 199] width 23 height 23
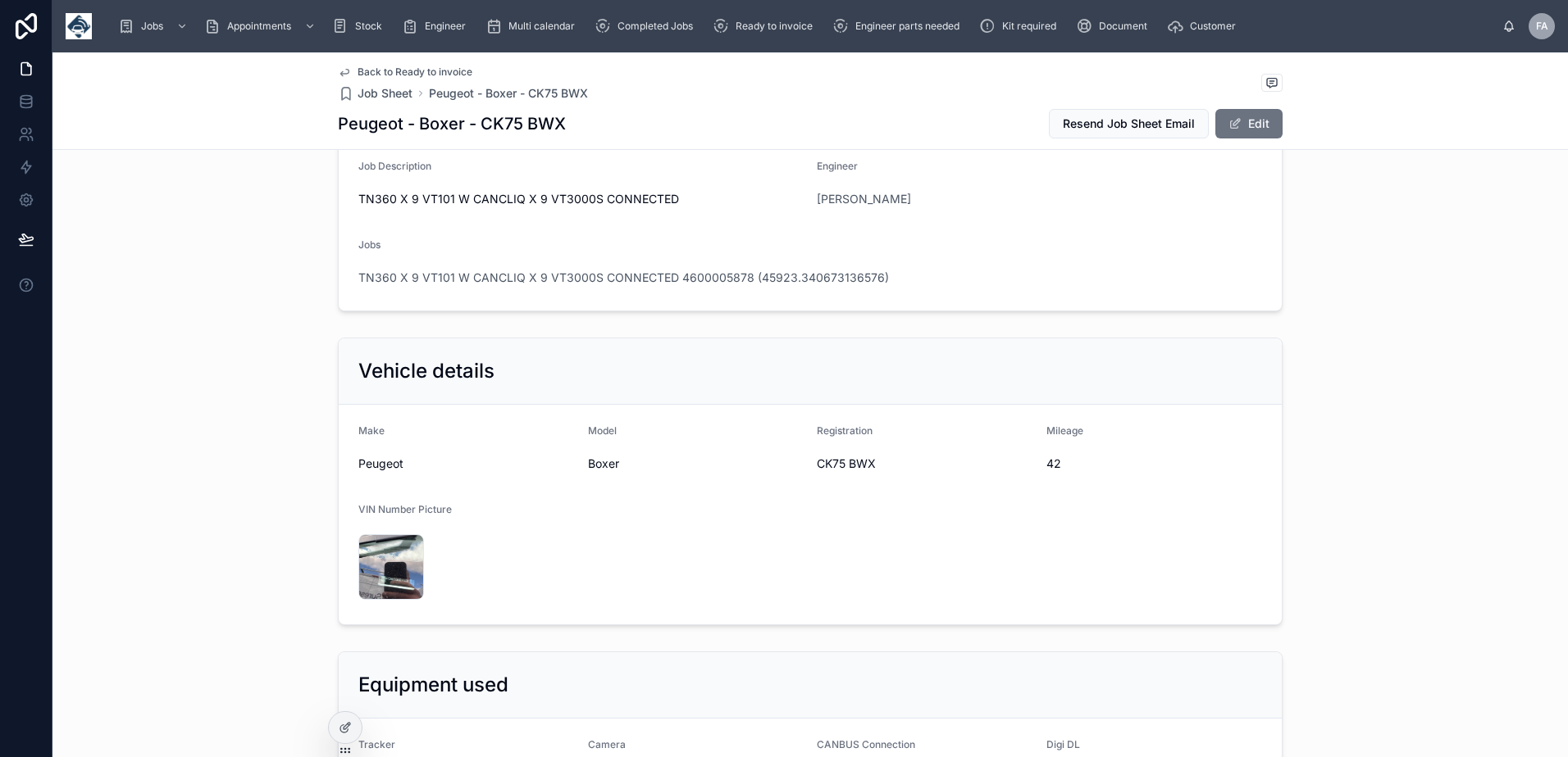
scroll to position [246, 0]
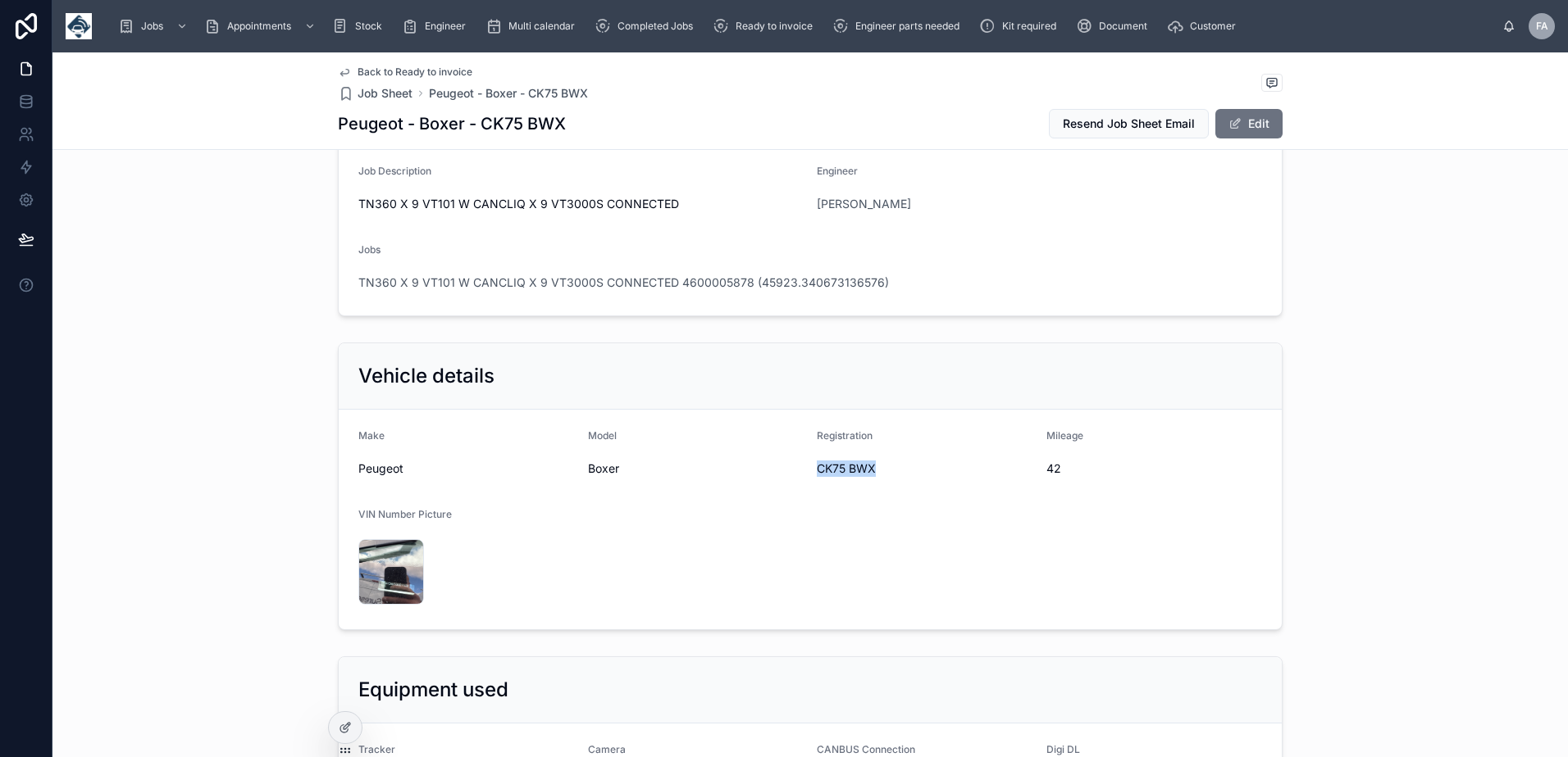
drag, startPoint x: 807, startPoint y: 471, endPoint x: 867, endPoint y: 472, distance: 60.0
click at [867, 472] on form "Make Peugeot Model Boxer Registration CK75 BWX Mileage 42 VIN Number Picture im…" at bounding box center [810, 519] width 943 height 219
copy span "CK75 BWX"
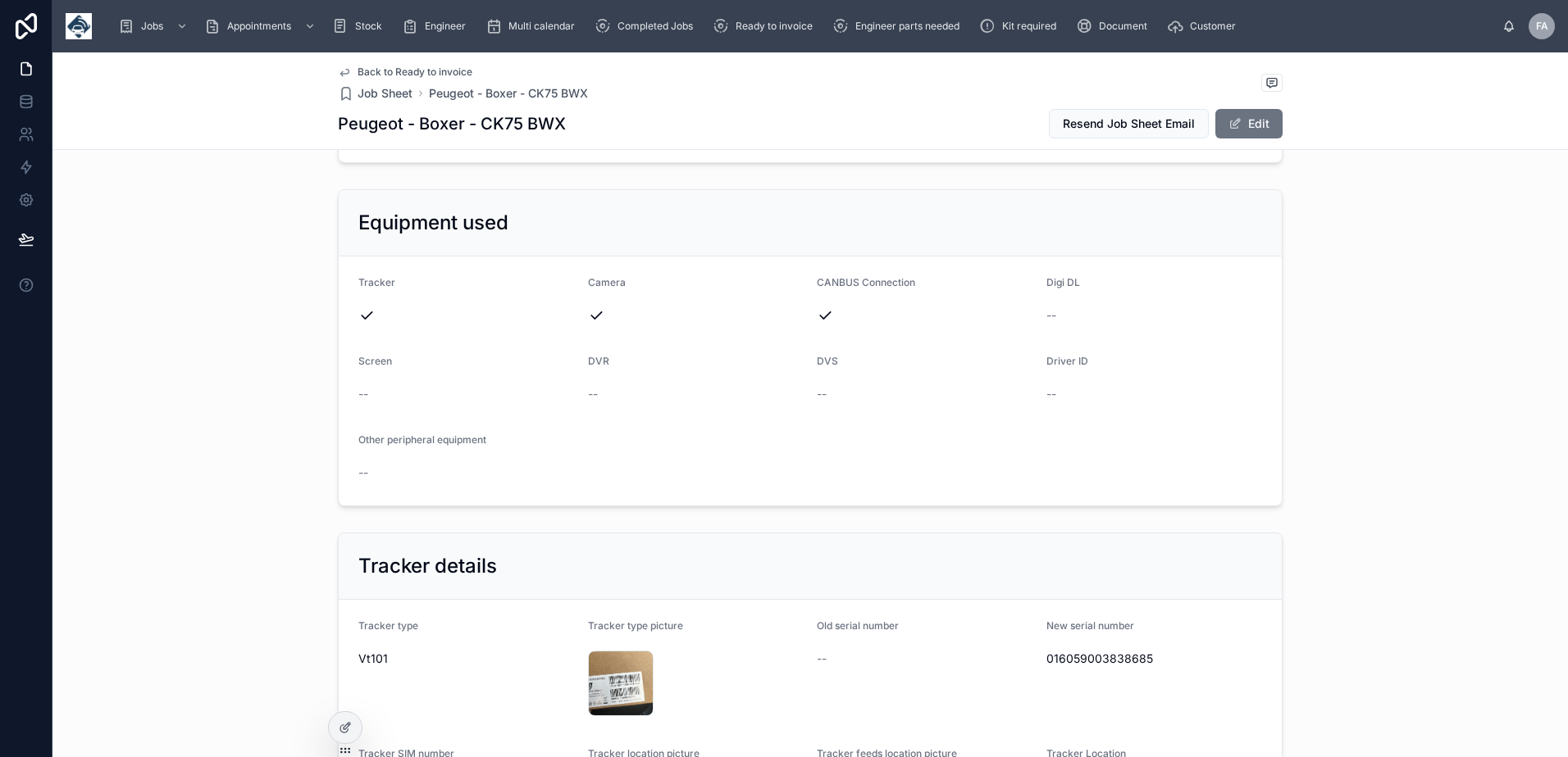
scroll to position [902, 0]
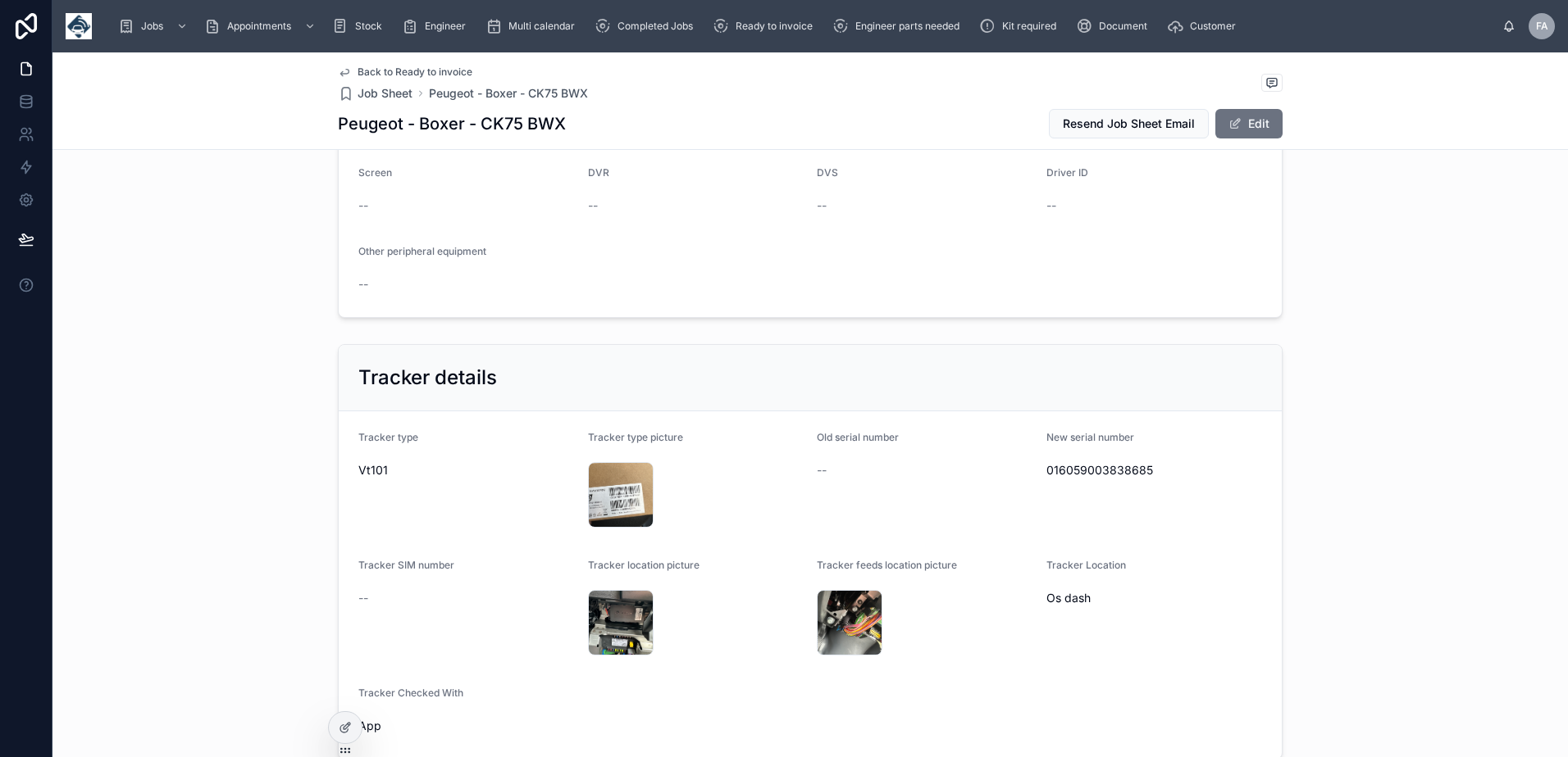
click at [1087, 472] on span "016059003838685" at bounding box center [1155, 470] width 217 height 16
copy span "016059003838685"
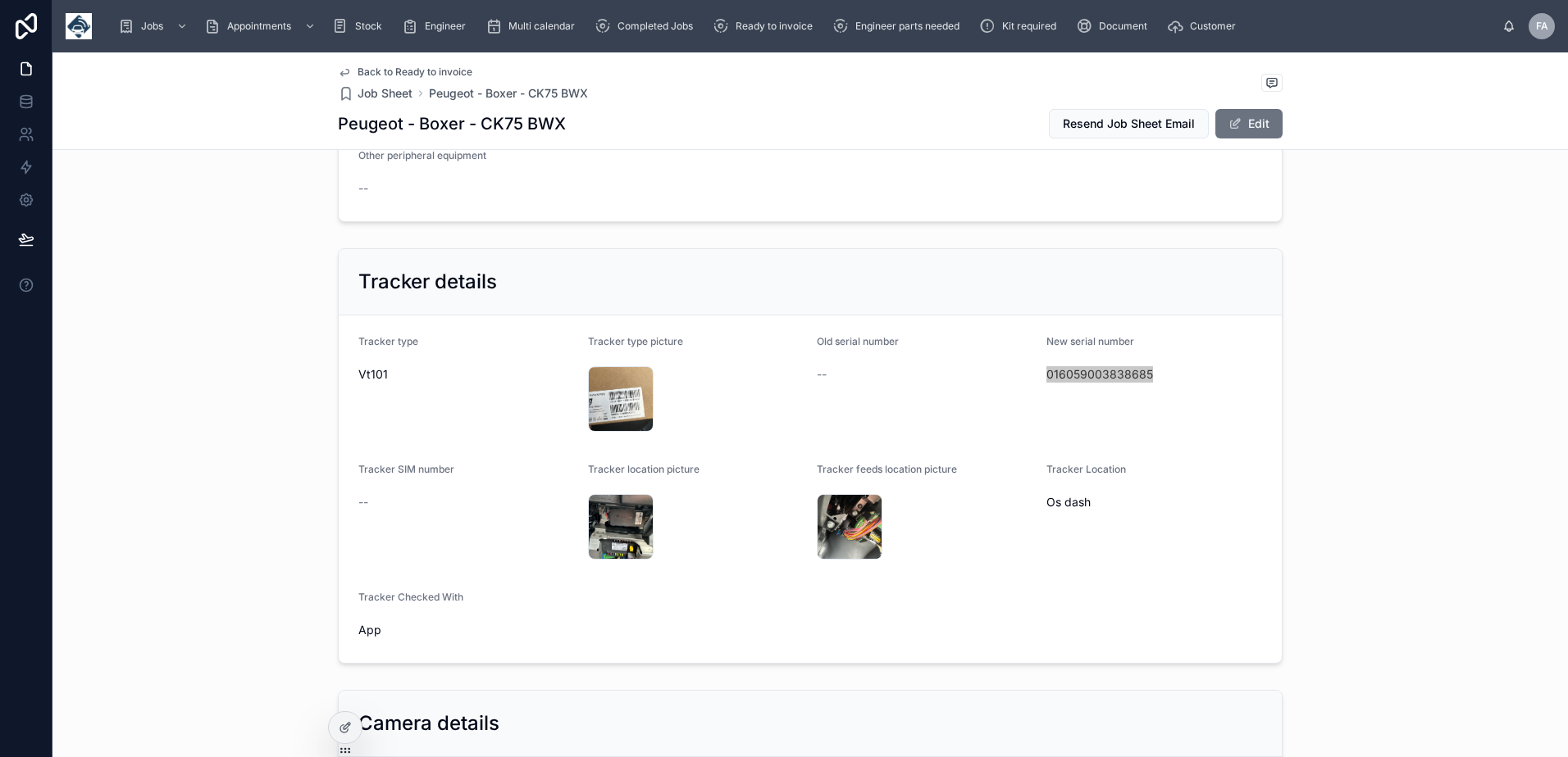
scroll to position [1230, 0]
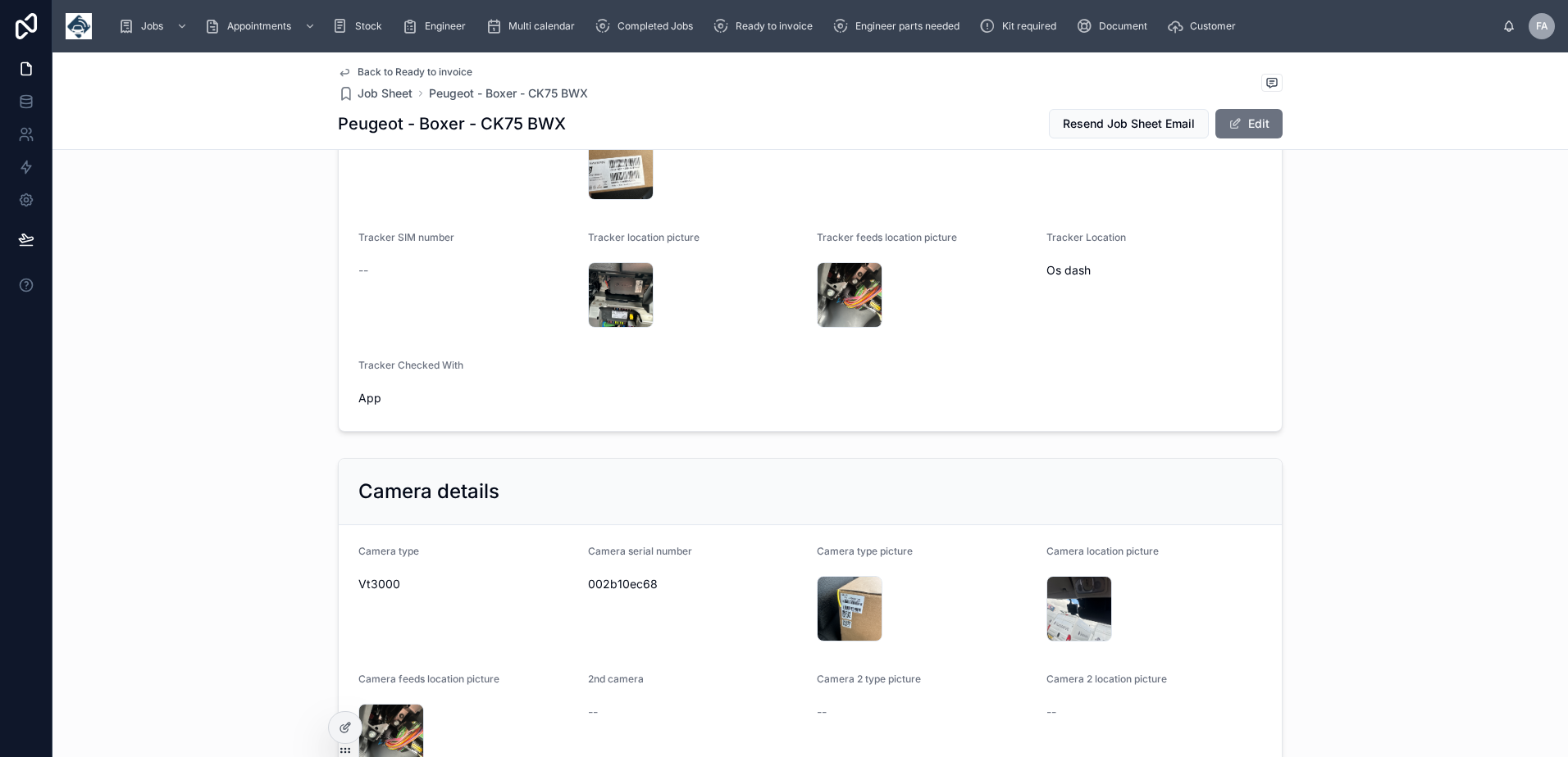
click at [624, 584] on span "002b10ec68" at bounding box center [696, 584] width 217 height 16
copy span "002b10ec68"
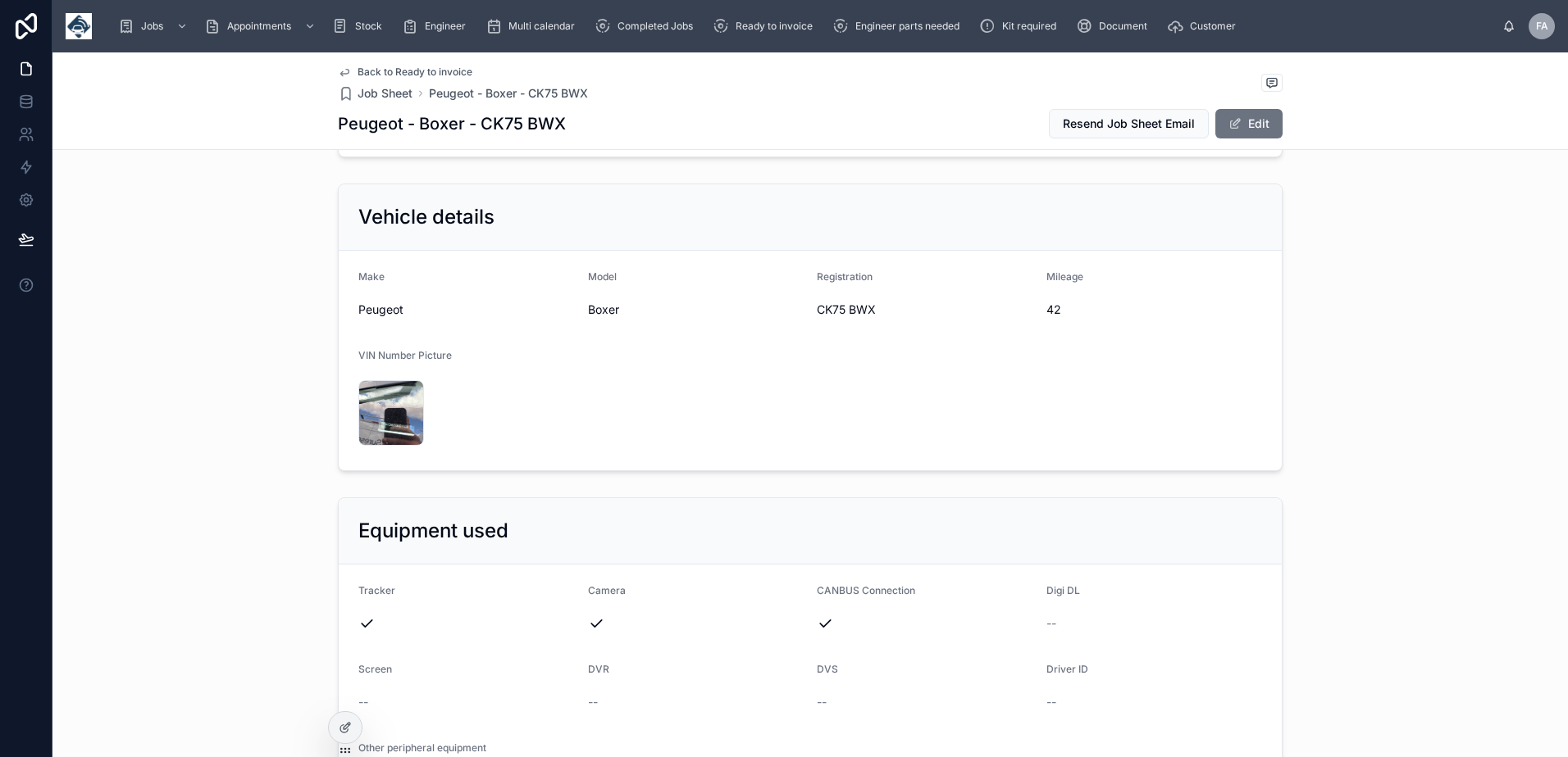
scroll to position [0, 0]
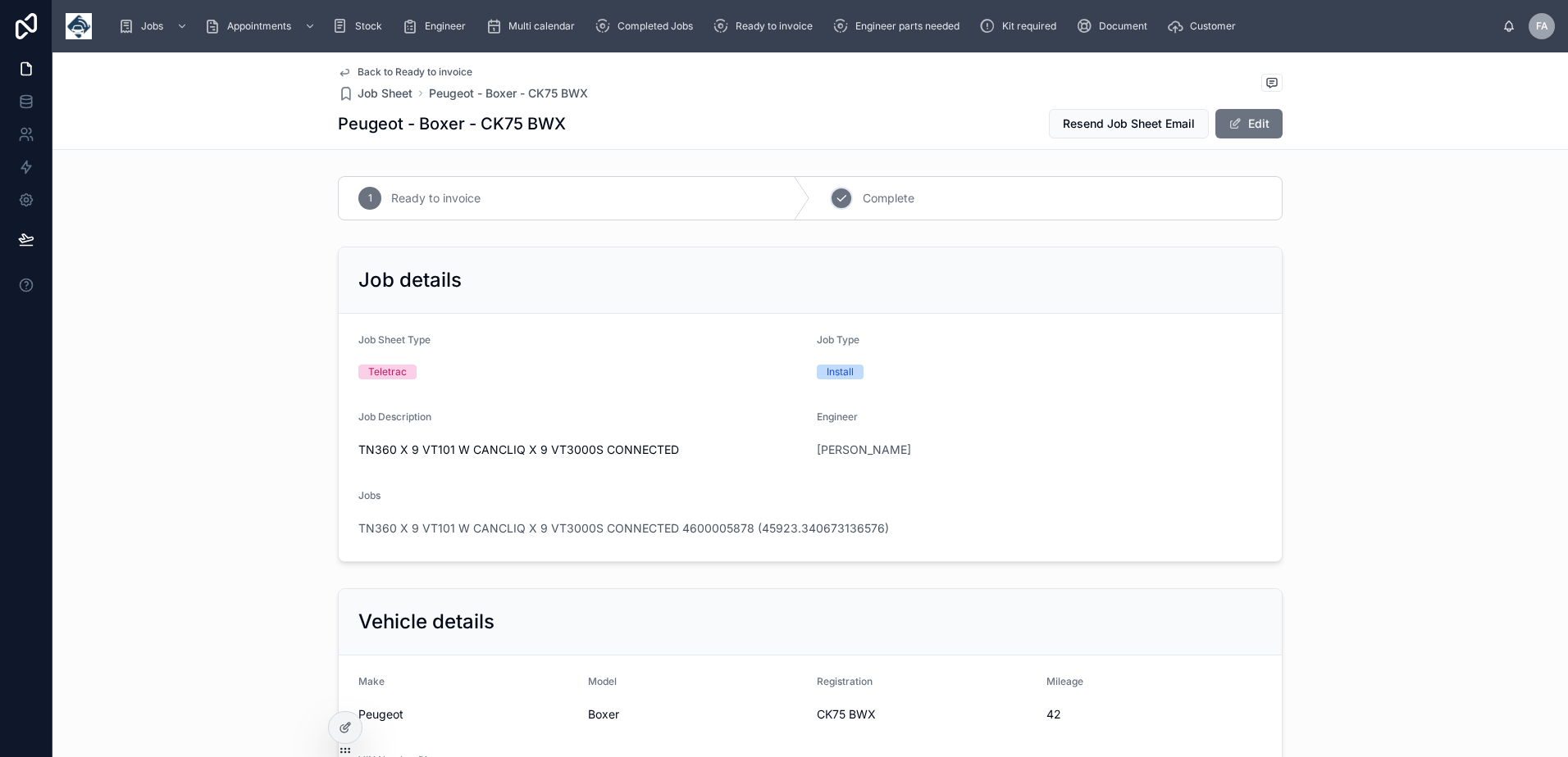
click at [836, 205] on div "2" at bounding box center [841, 199] width 23 height 23
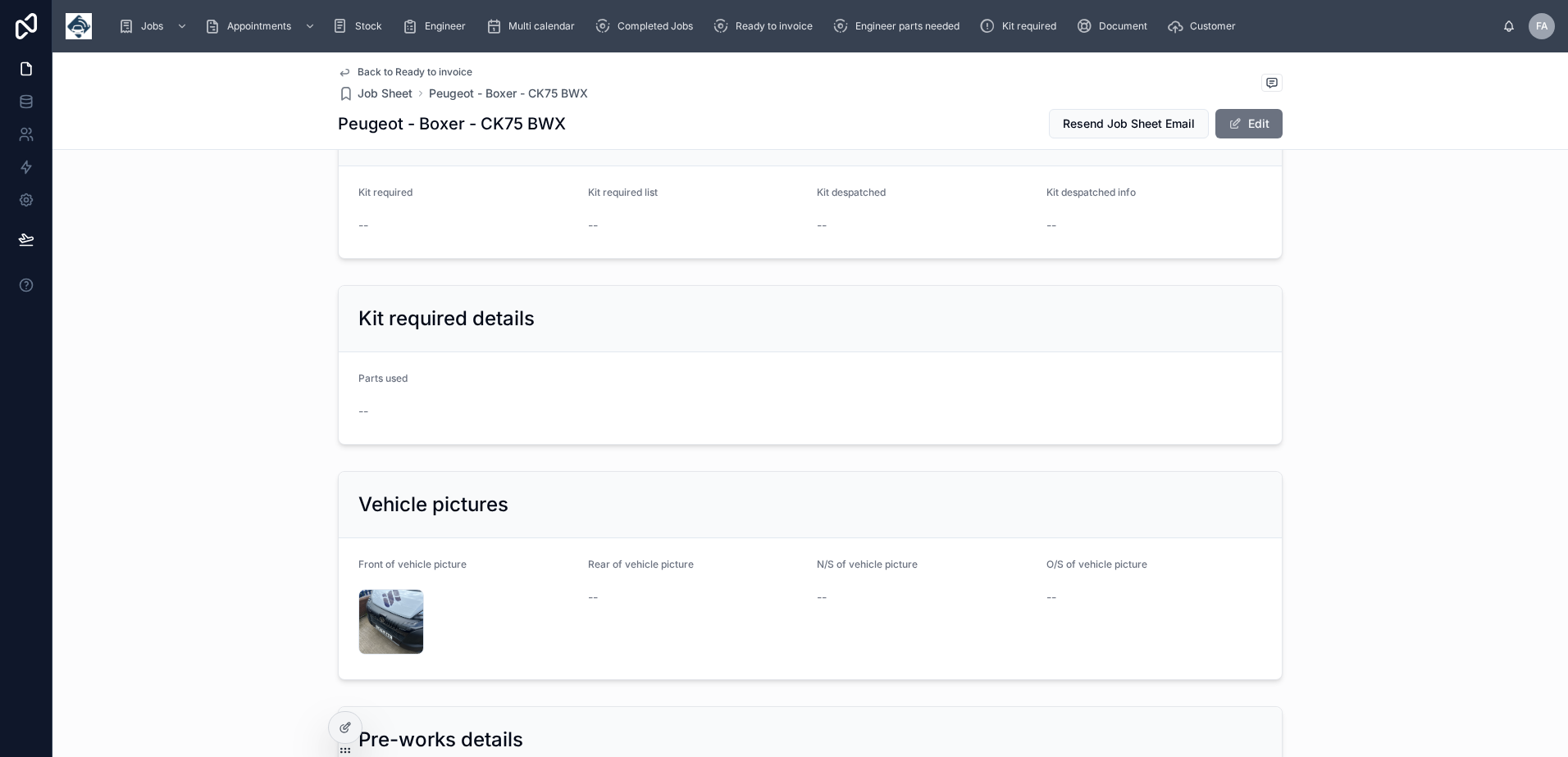
scroll to position [2869, 0]
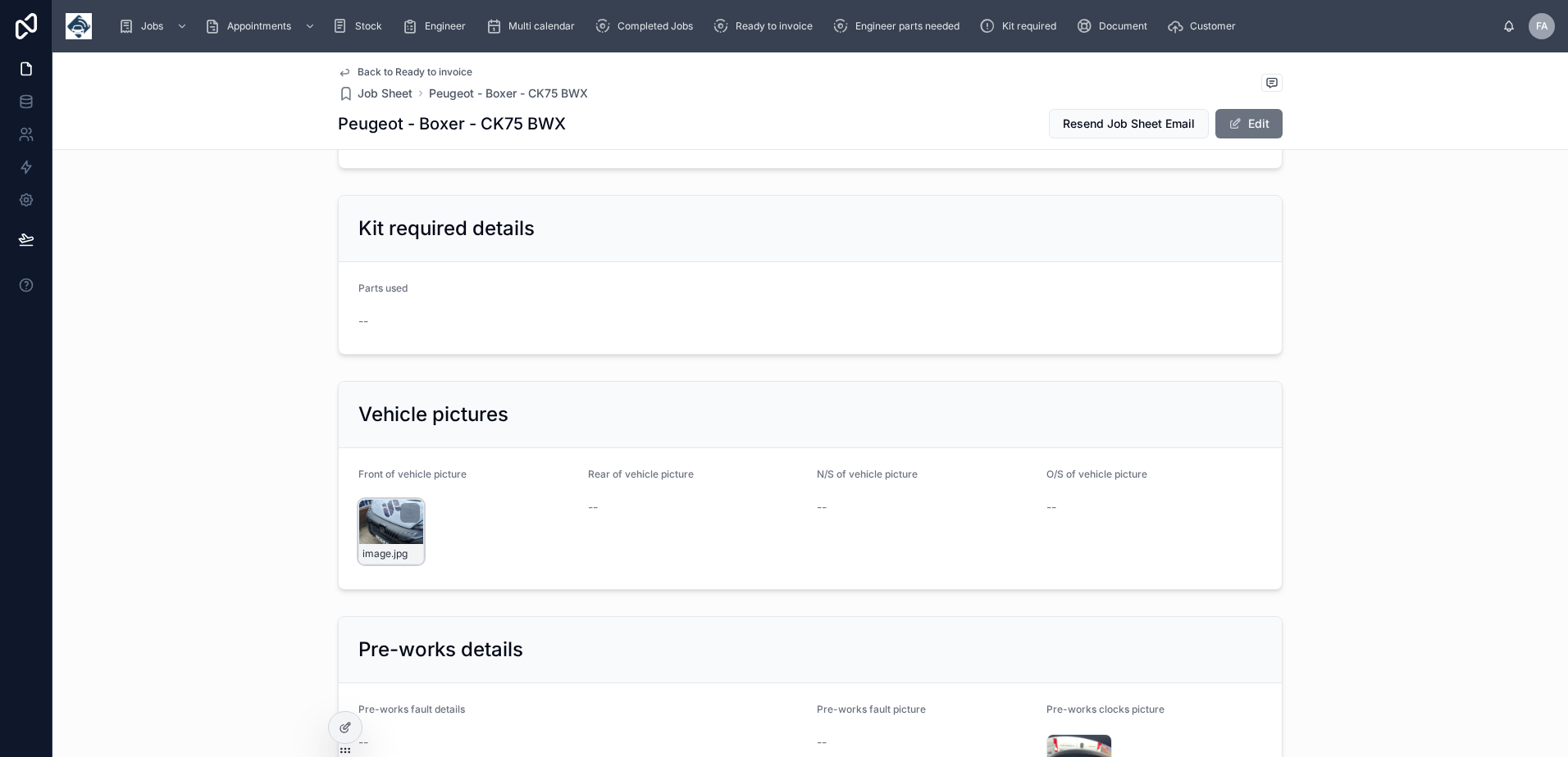
click at [377, 519] on div "image .jpg" at bounding box center [391, 532] width 66 height 66
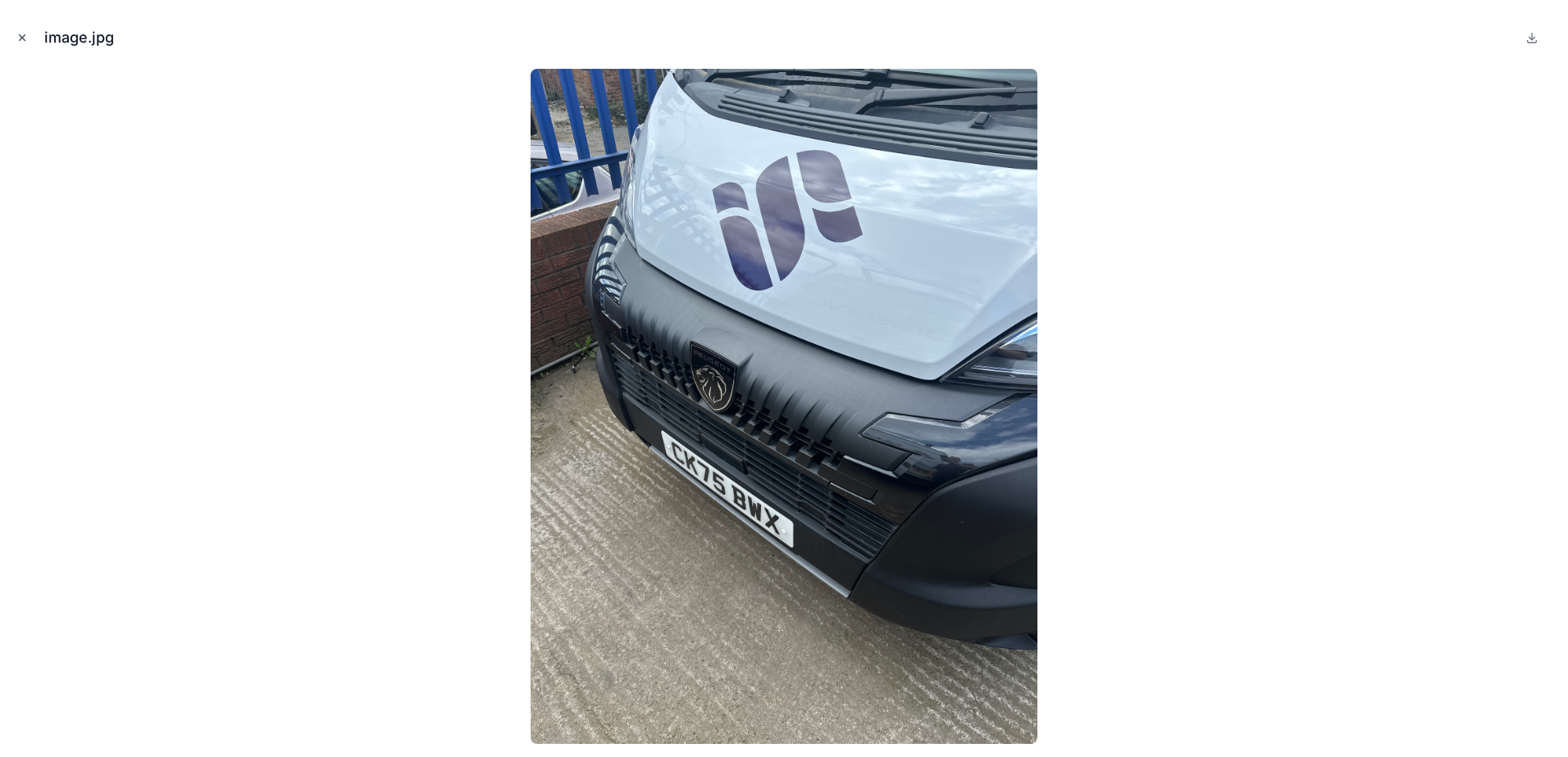
click at [23, 41] on icon "Close modal" at bounding box center [22, 38] width 11 height 11
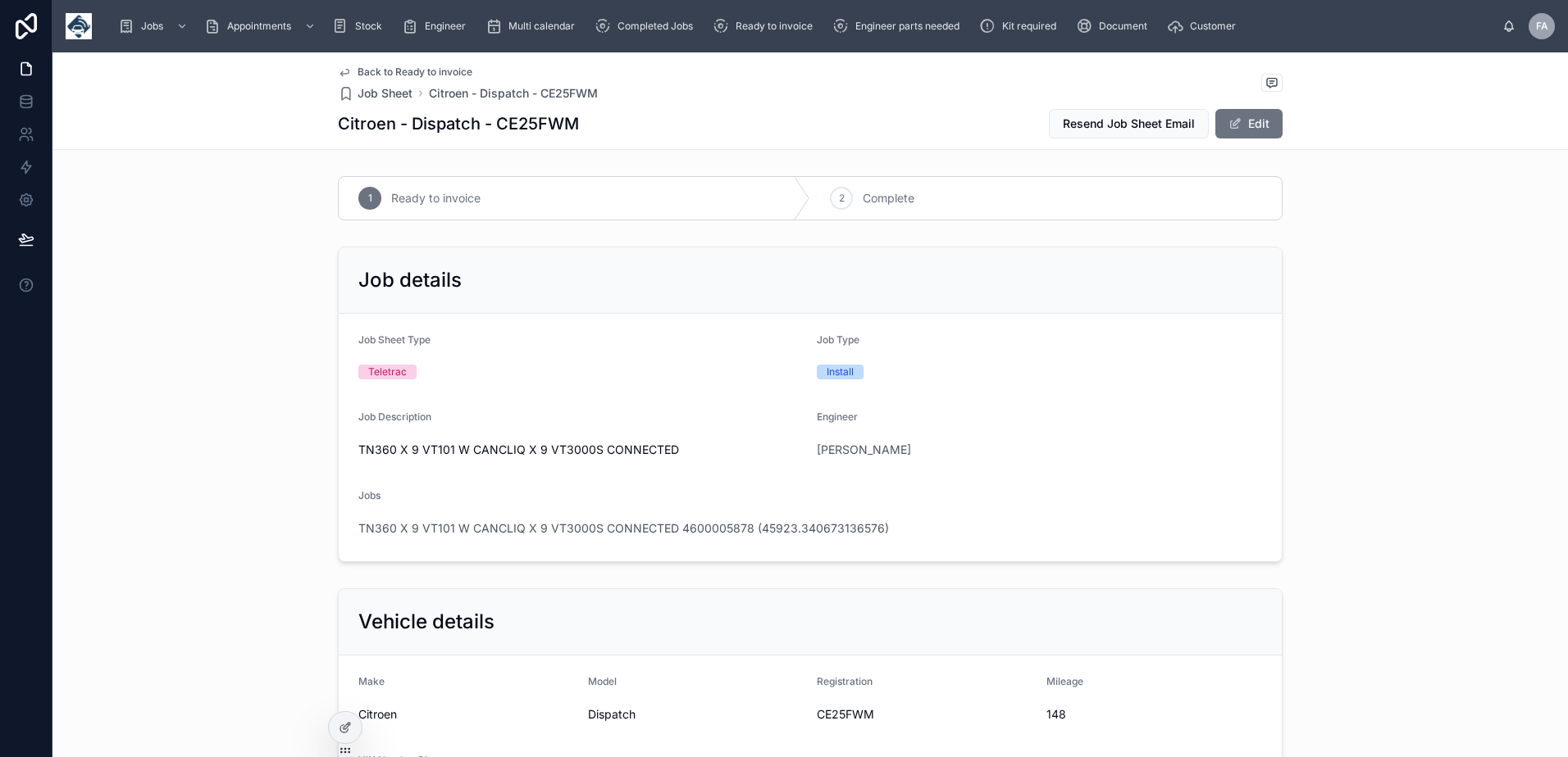
click at [849, 713] on span "CE25FWM" at bounding box center [925, 714] width 217 height 16
copy span "CE25FWM"
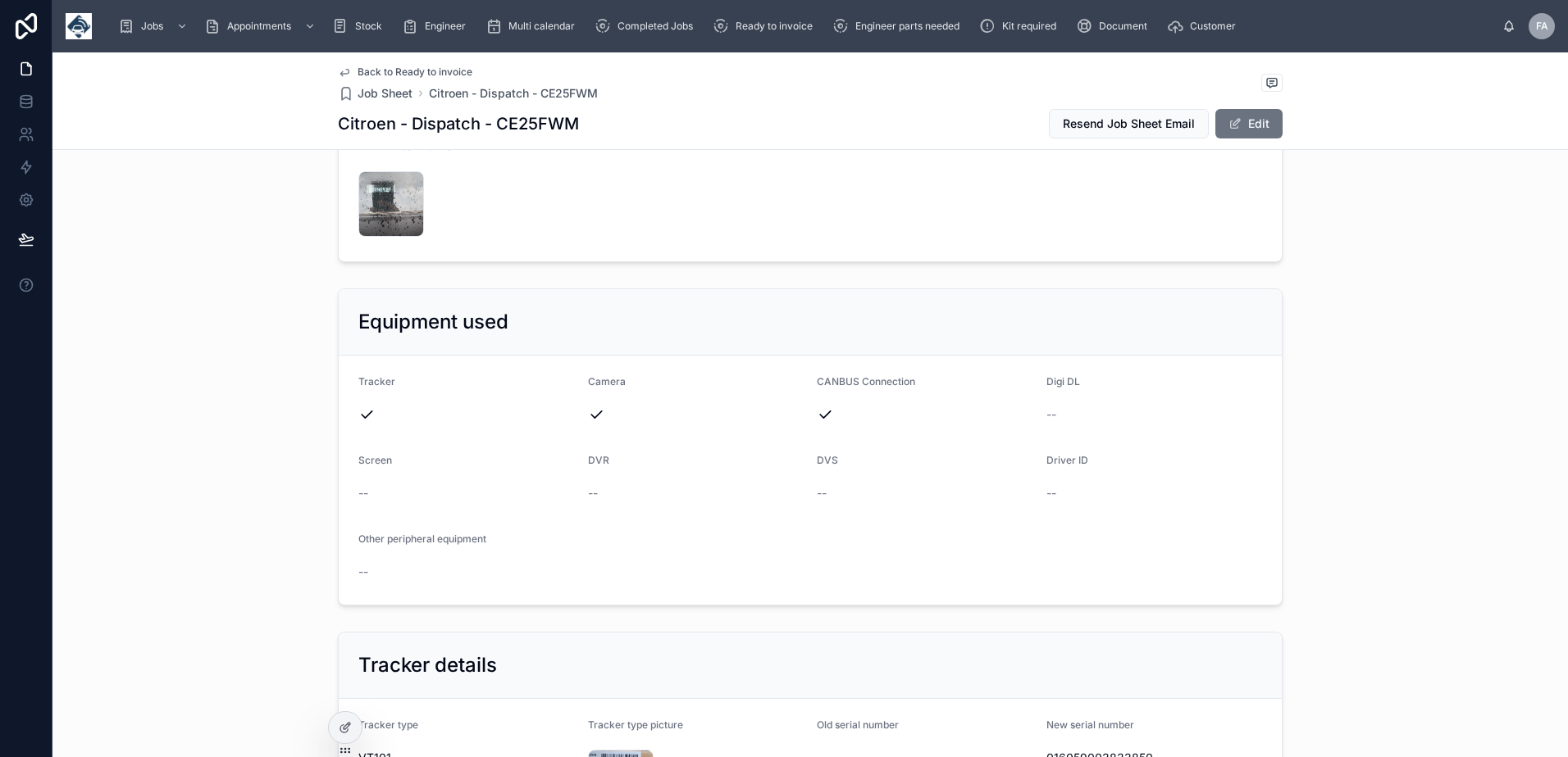
scroll to position [738, 0]
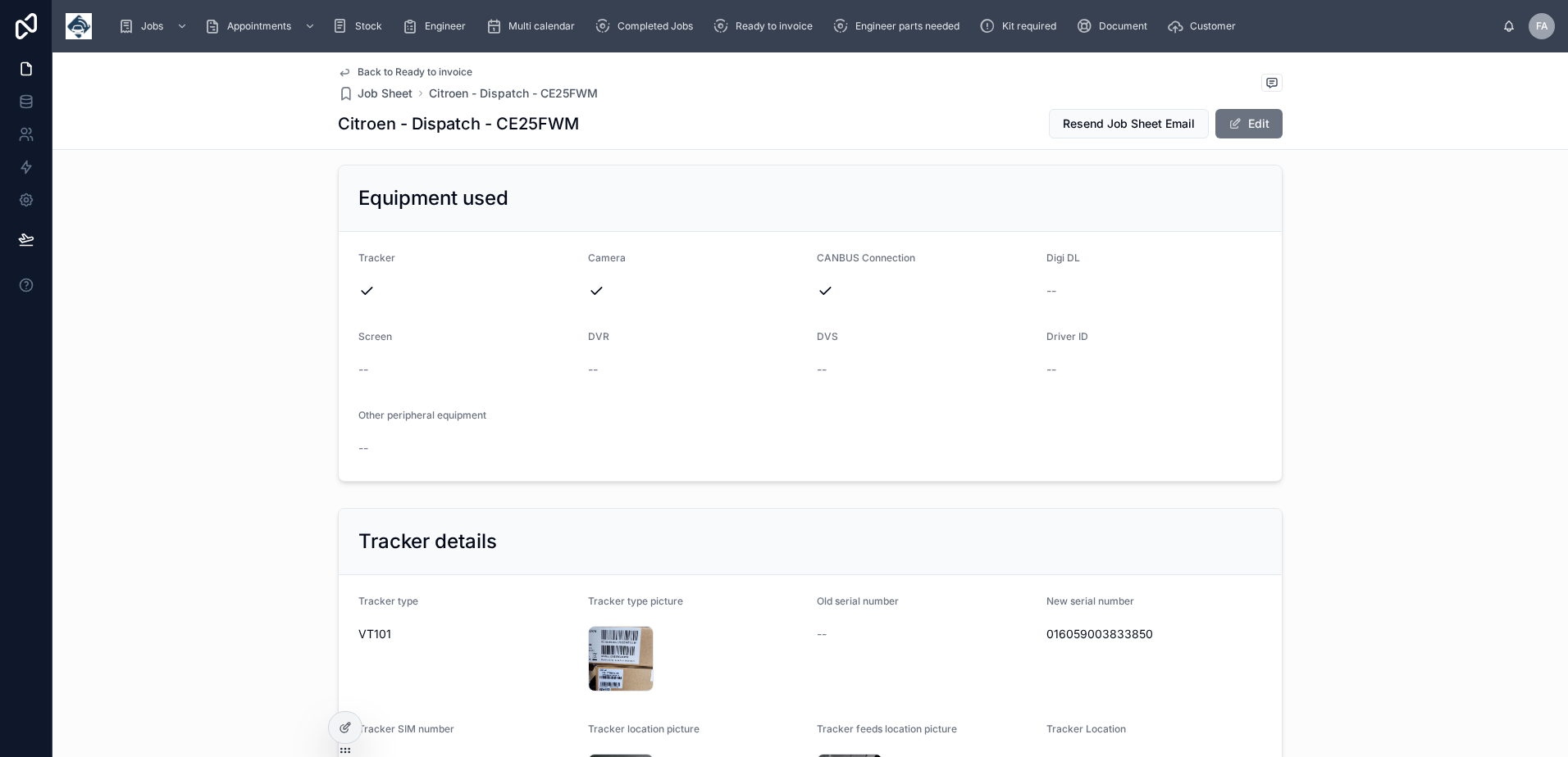
click at [1093, 636] on span "016059003833850" at bounding box center [1155, 634] width 217 height 16
copy span "016059003833850"
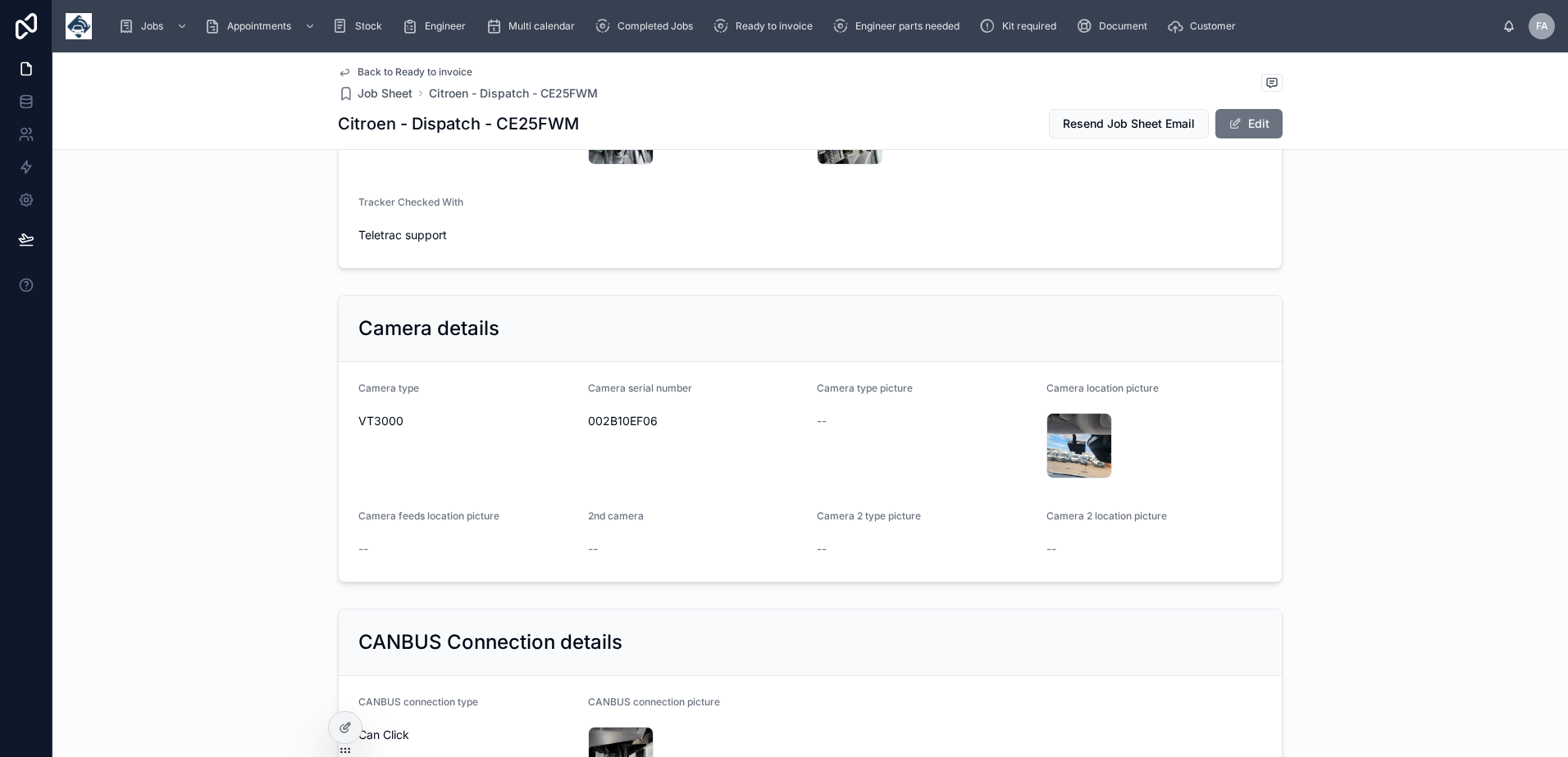
scroll to position [1393, 0]
click at [616, 420] on span "002B10EF06" at bounding box center [696, 420] width 217 height 16
copy span "002B10EF06"
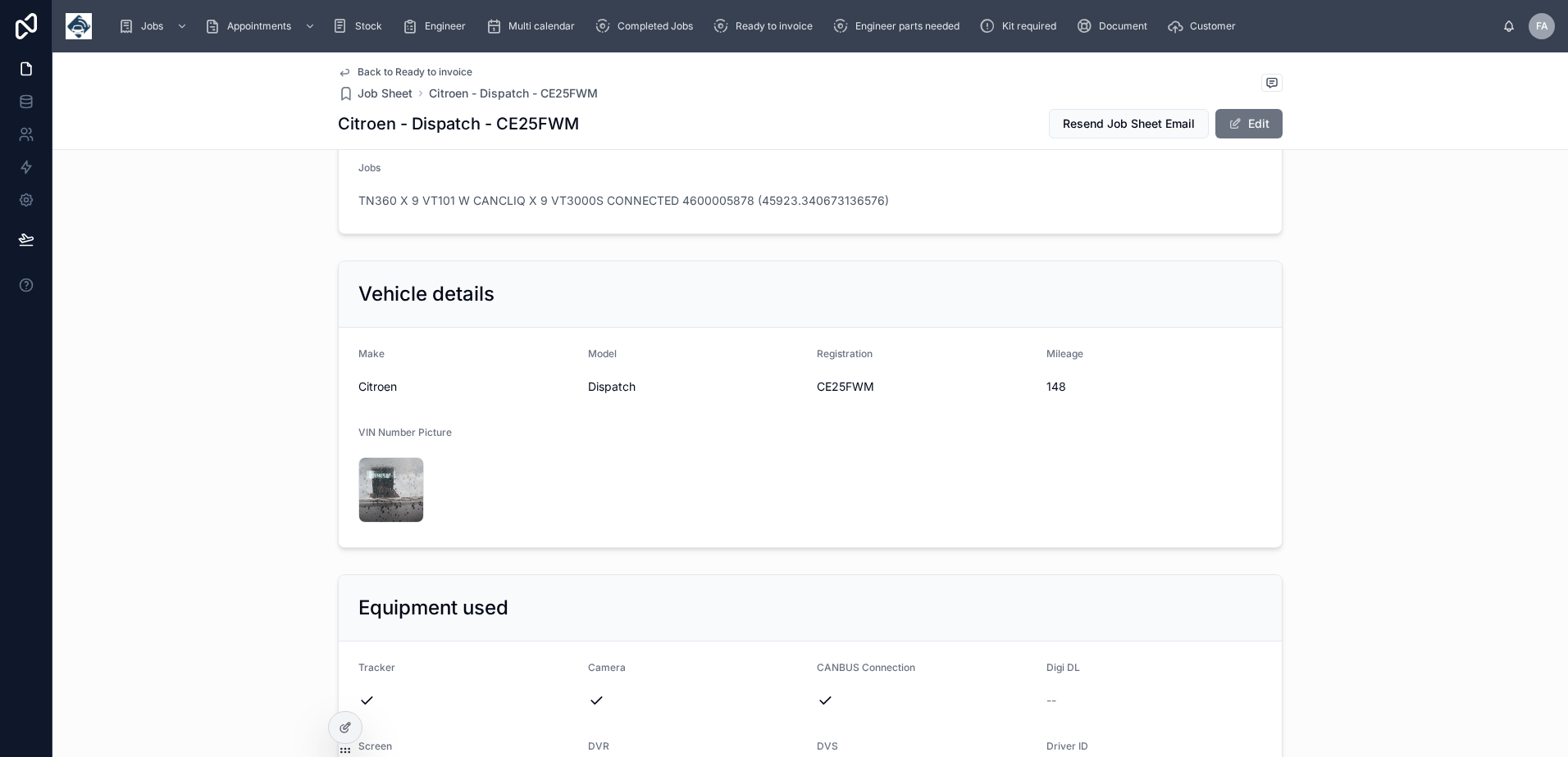
scroll to position [0, 0]
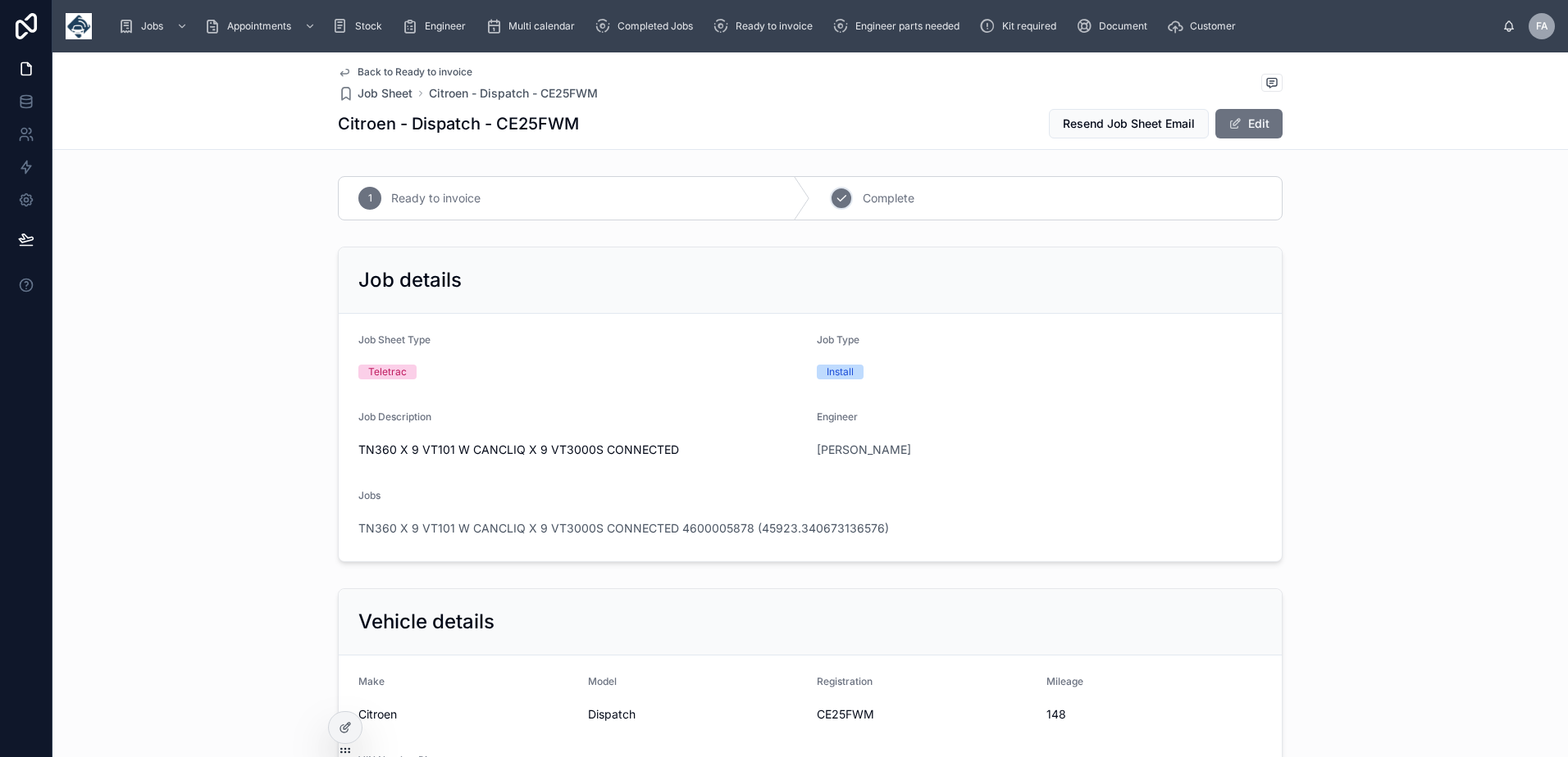
click at [840, 203] on icon at bounding box center [841, 199] width 13 height 13
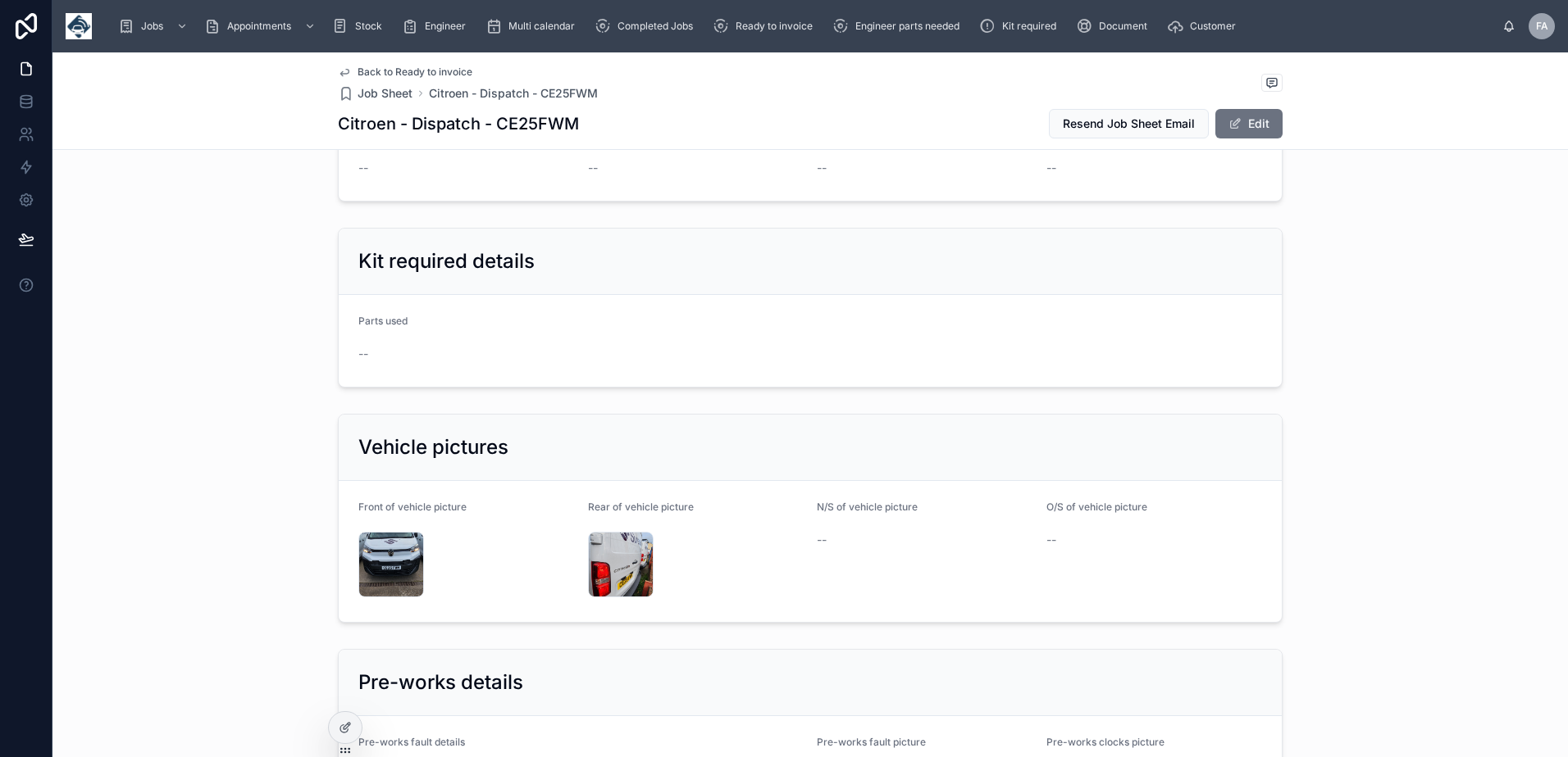
scroll to position [2869, 0]
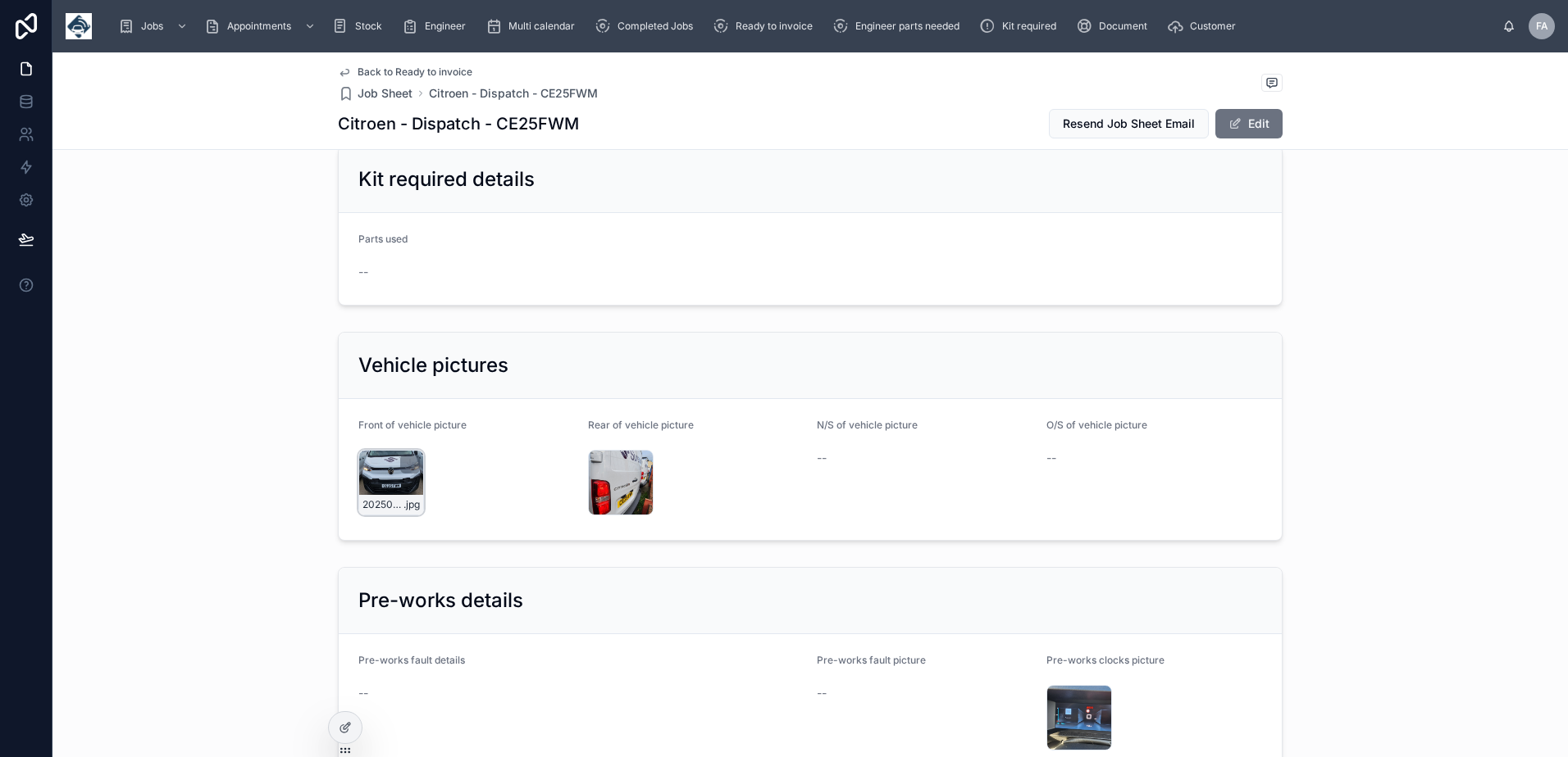
click at [380, 461] on div "20250930_081836 .jpg" at bounding box center [391, 483] width 66 height 66
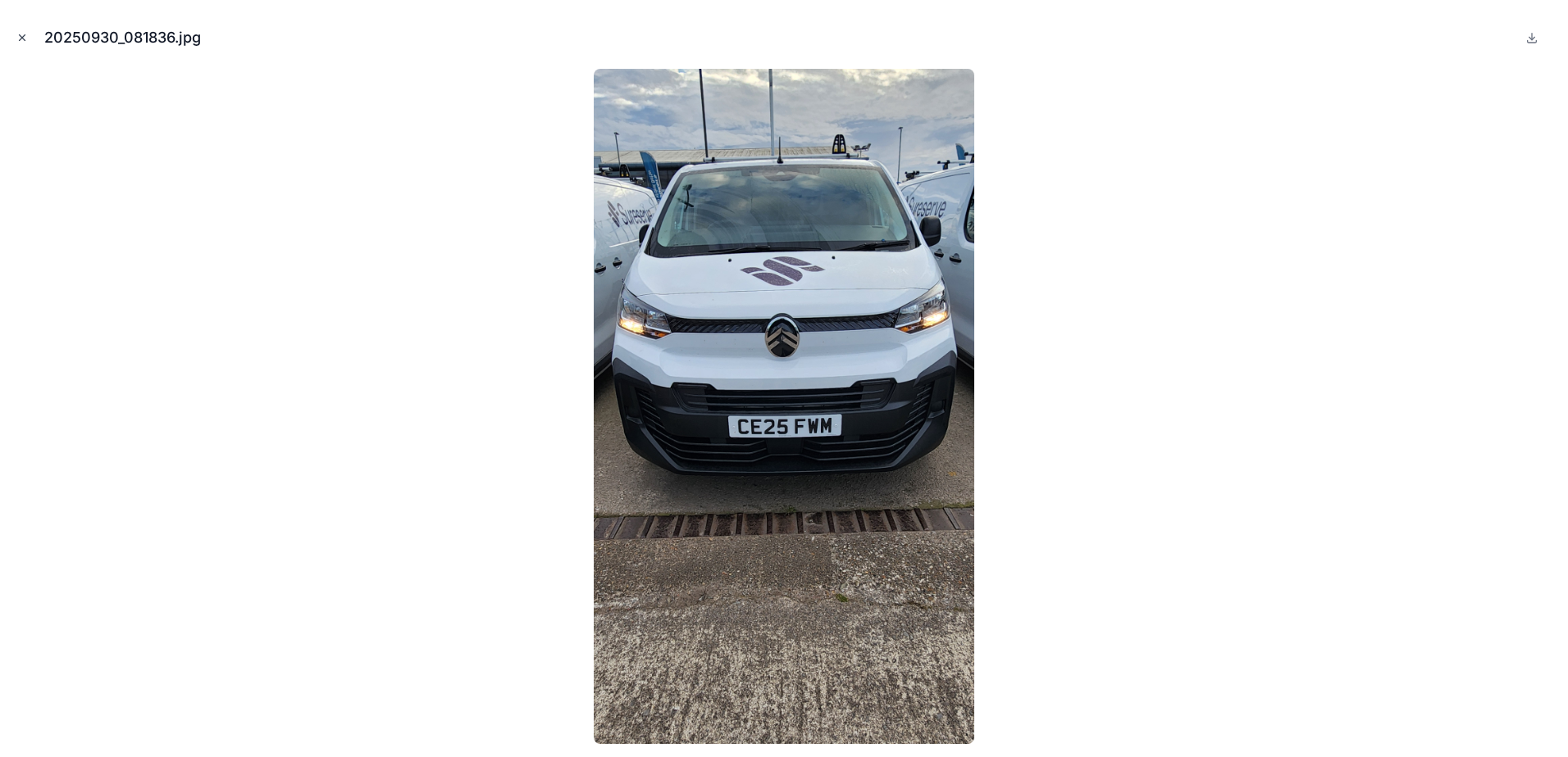
click at [23, 39] on icon "Close modal" at bounding box center [23, 38] width 6 height 6
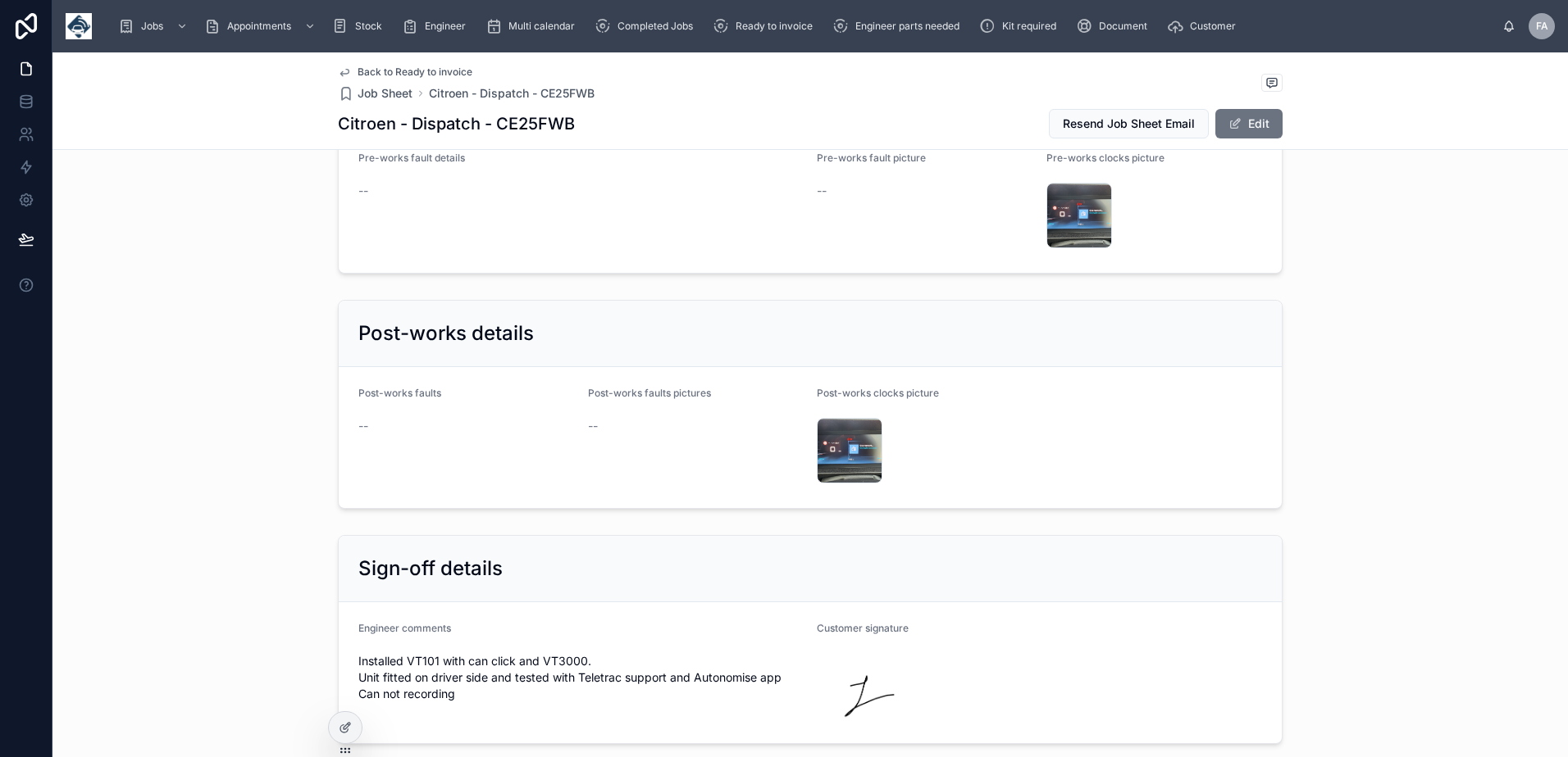
scroll to position [3115, 0]
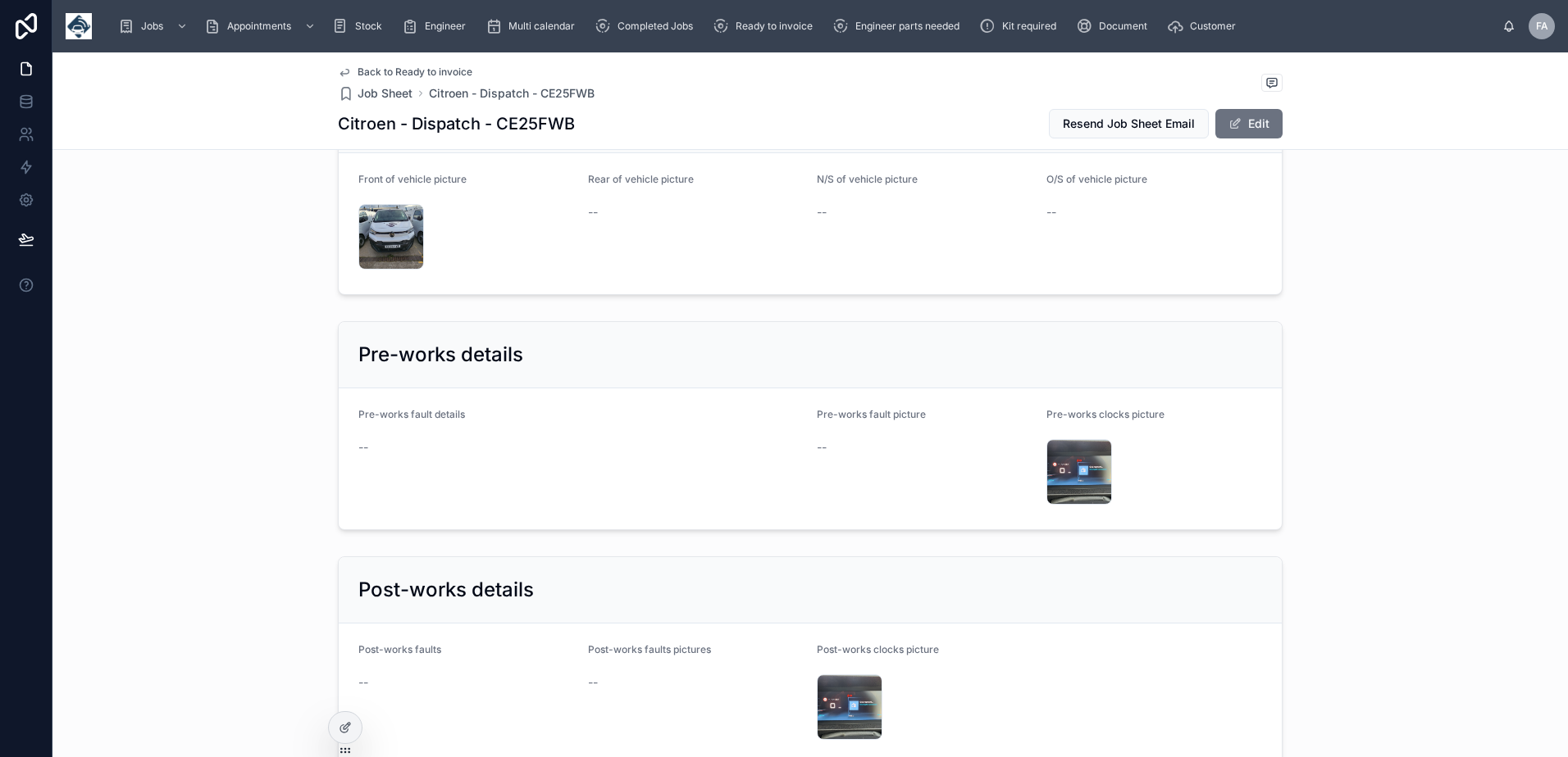
click at [550, 121] on h1 "Citroen - Dispatch - CE25FWB" at bounding box center [457, 123] width 237 height 23
copy h1 "CE25FWB"
click at [380, 215] on div "20250930_091743 .jpg" at bounding box center [391, 237] width 66 height 66
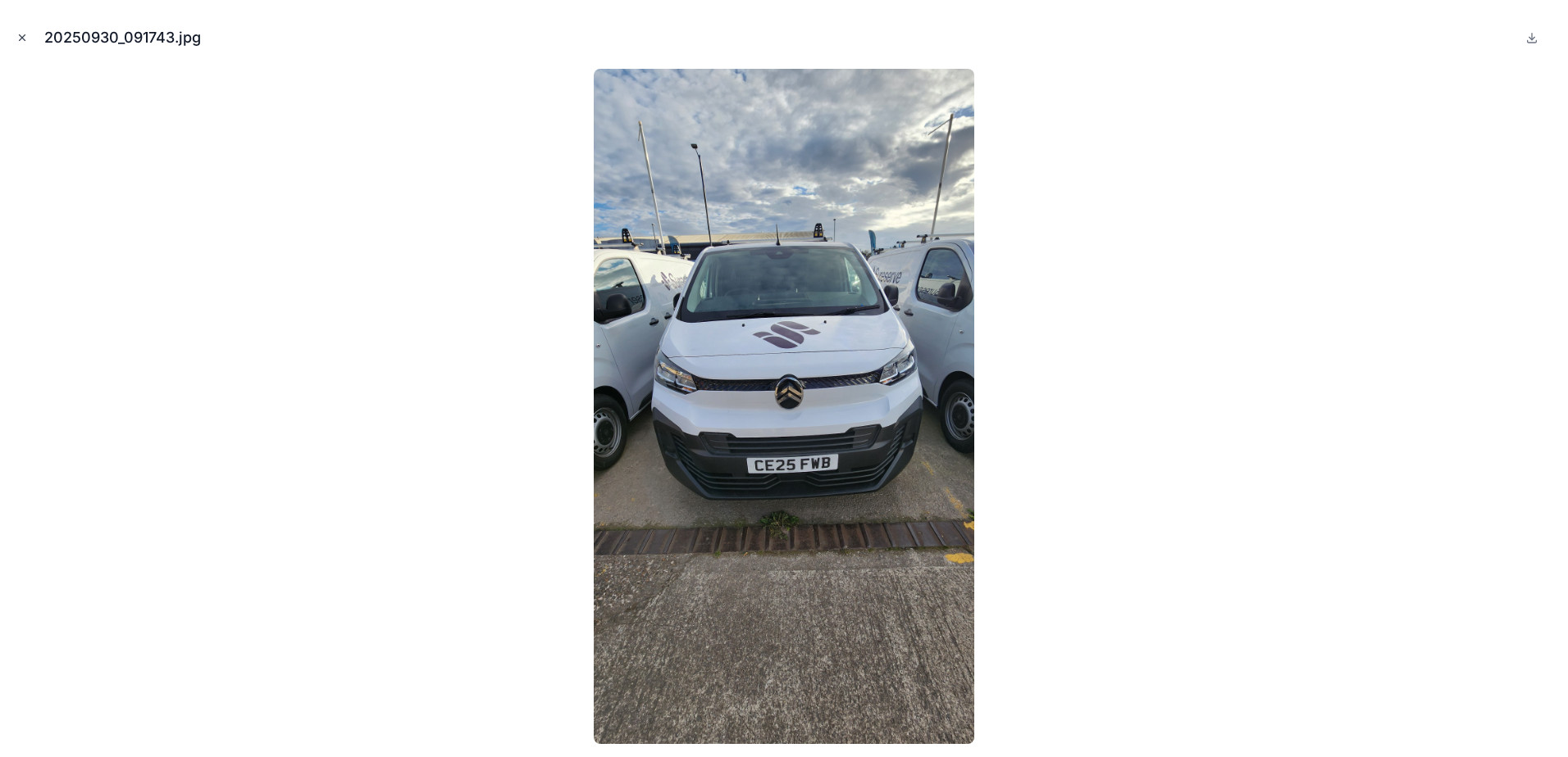
click at [18, 38] on icon "Close modal" at bounding box center [22, 38] width 11 height 11
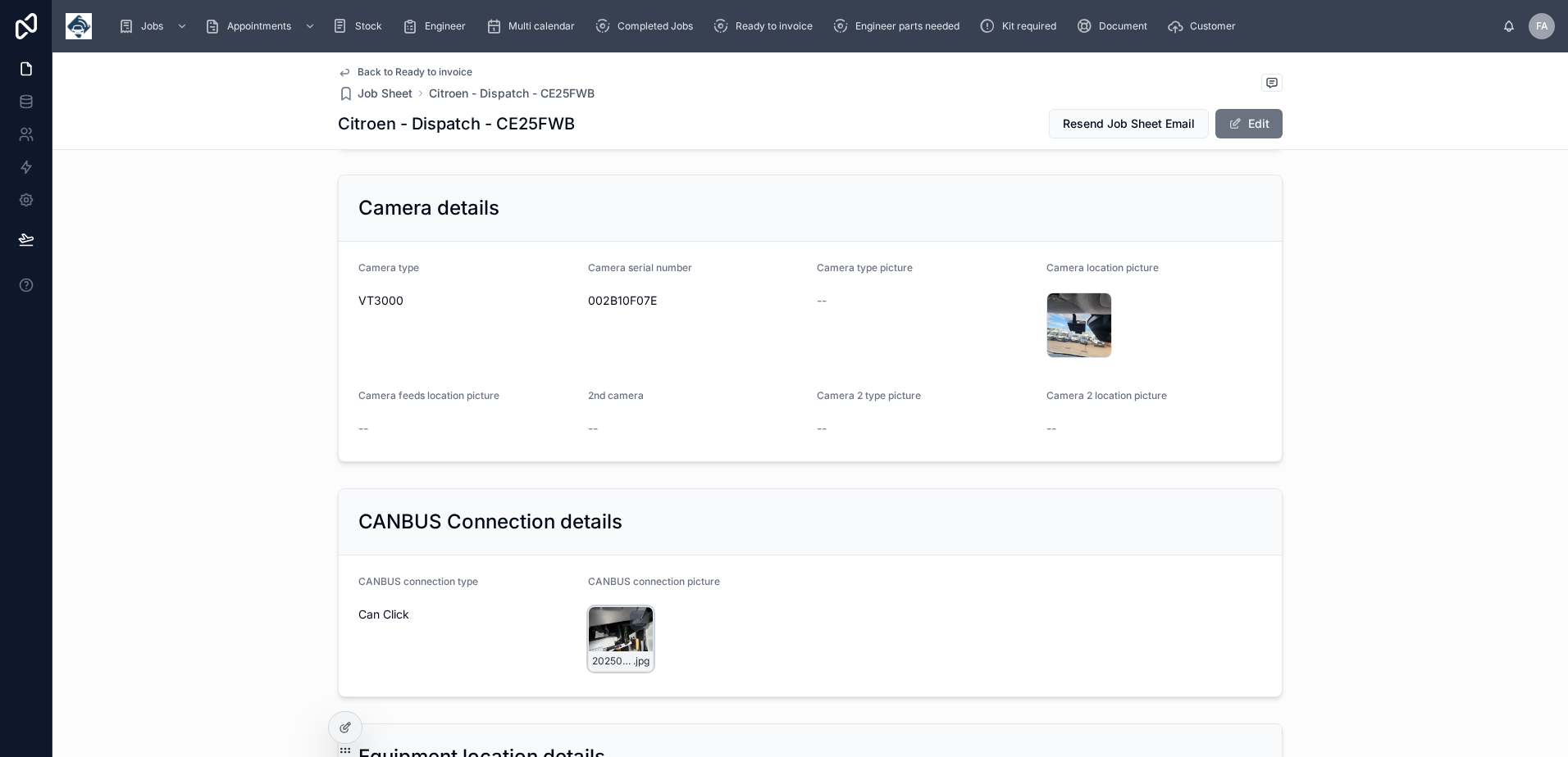
scroll to position [1475, 0]
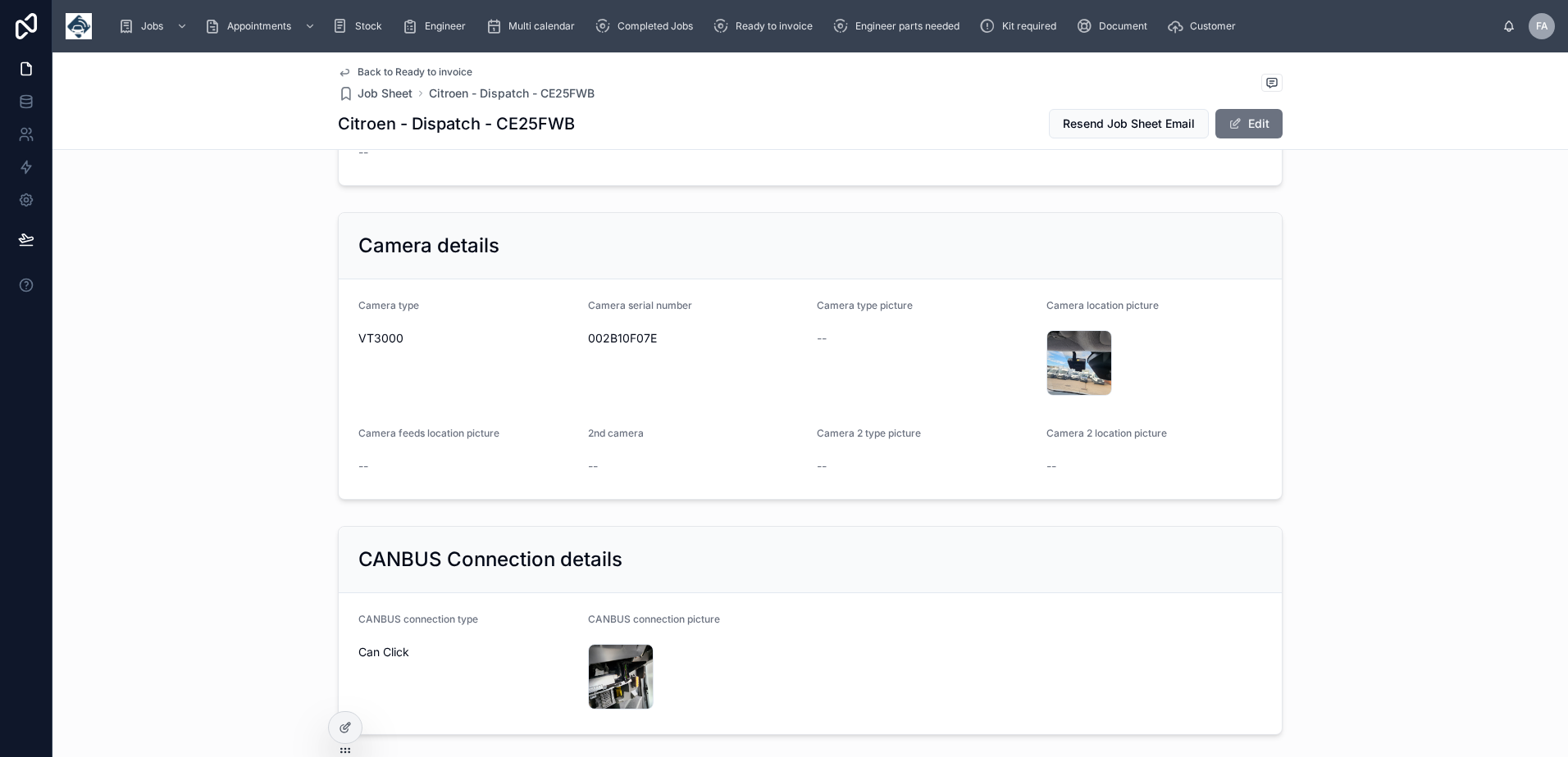
click at [636, 338] on span "002B10F07E" at bounding box center [696, 338] width 217 height 16
copy span "002B10F07E"
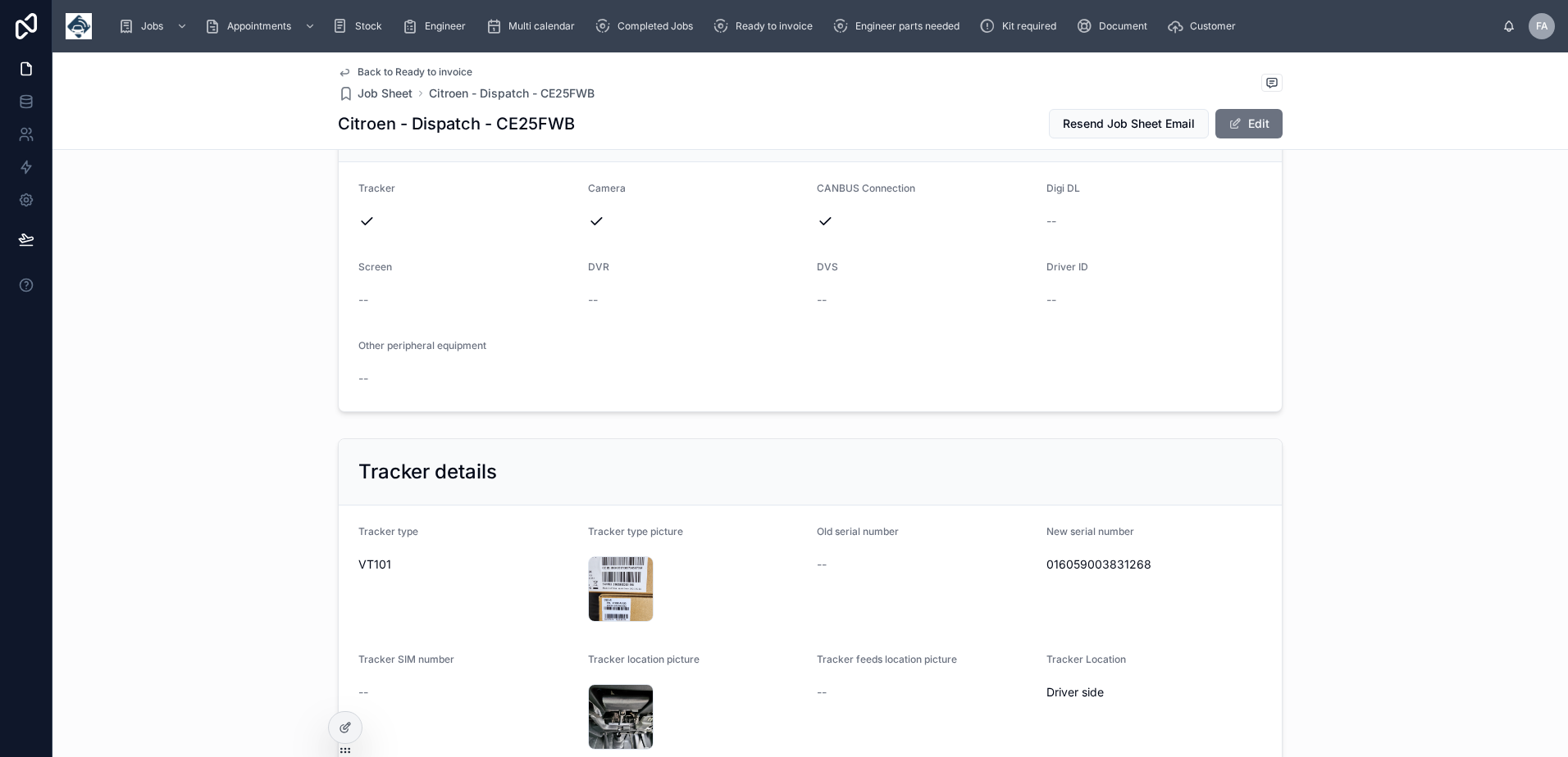
scroll to position [738, 0]
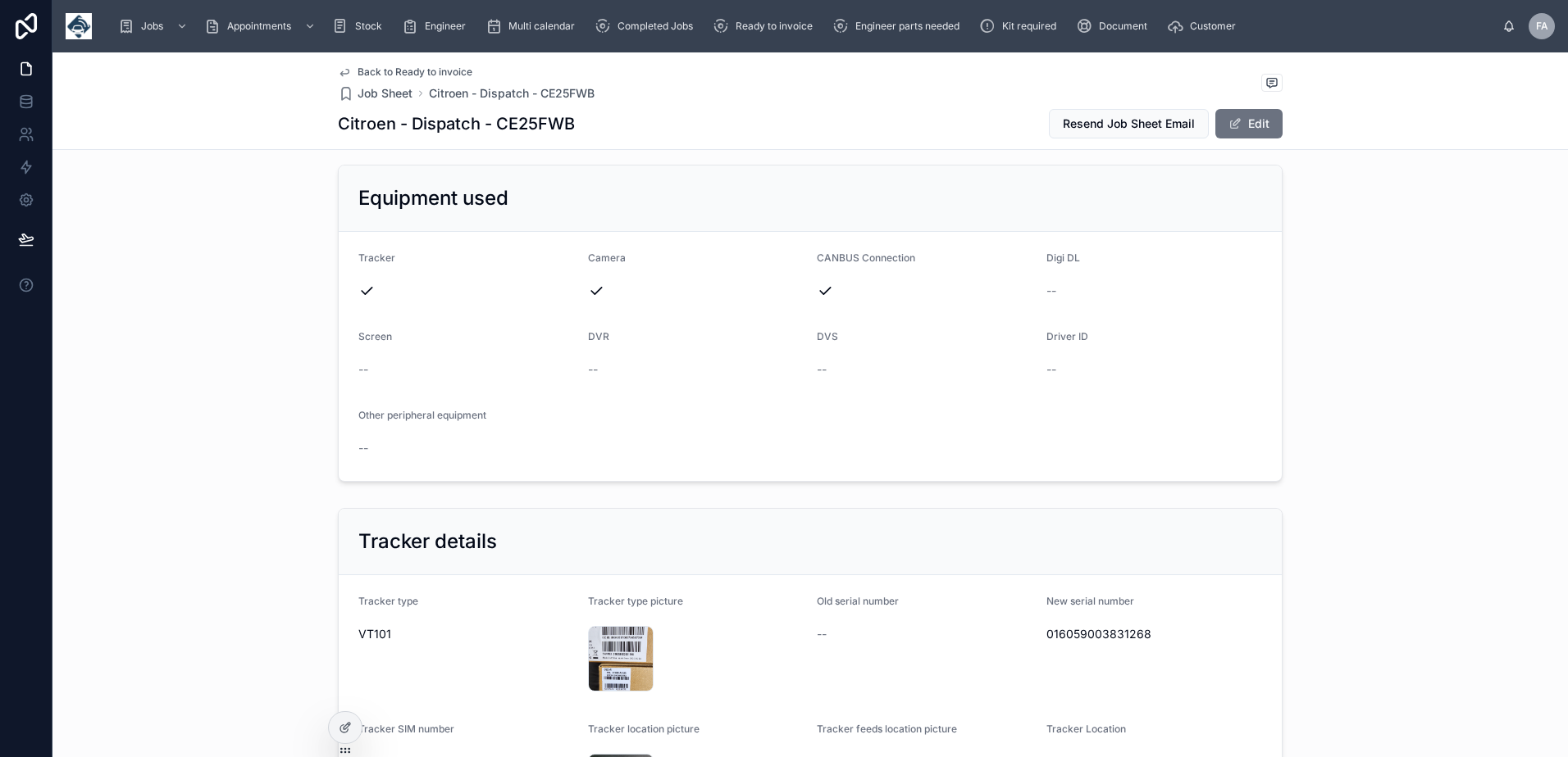
click at [1115, 626] on span "016059003831268" at bounding box center [1155, 634] width 217 height 16
copy span "016059003831268"
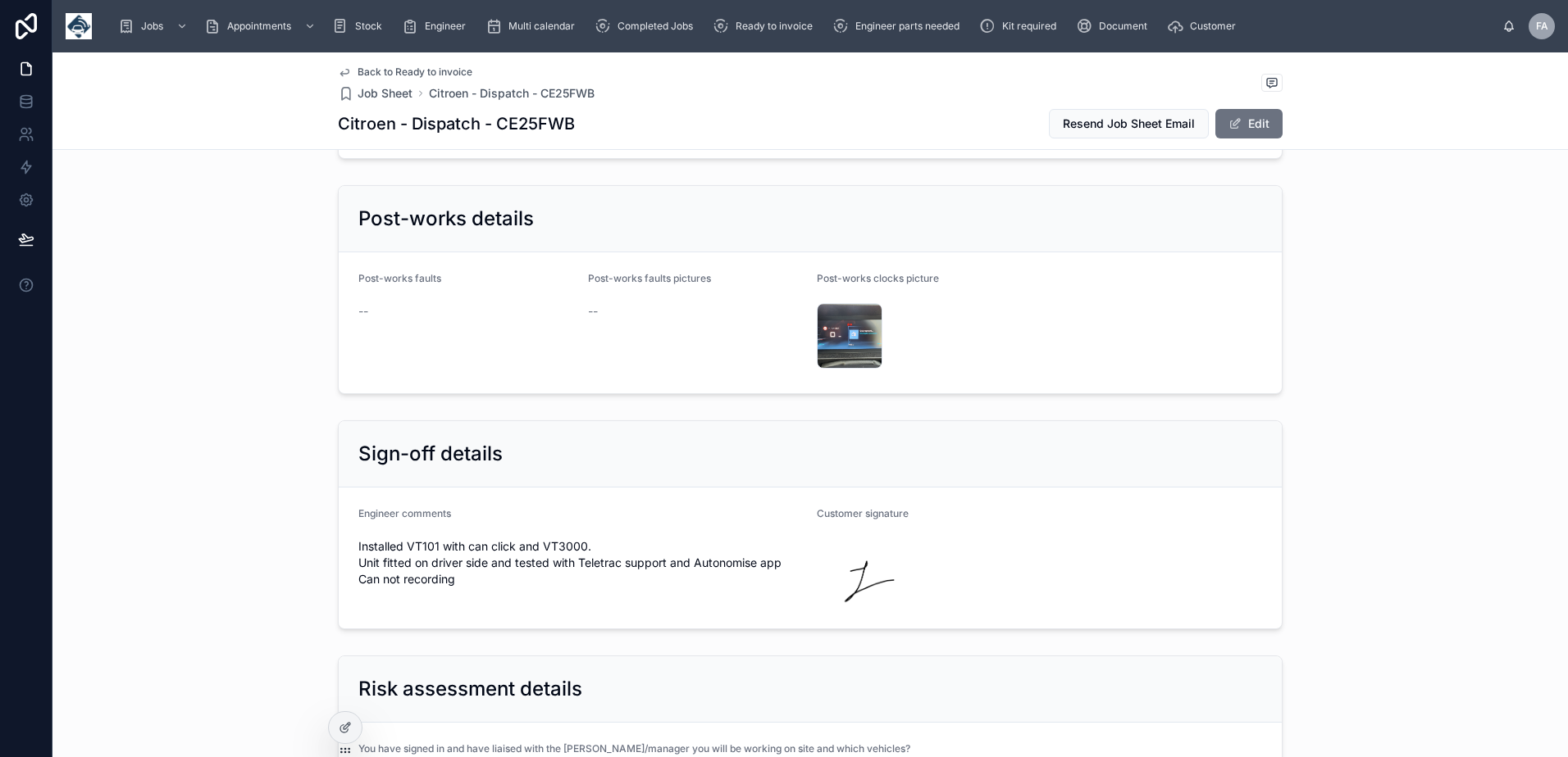
scroll to position [3607, 0]
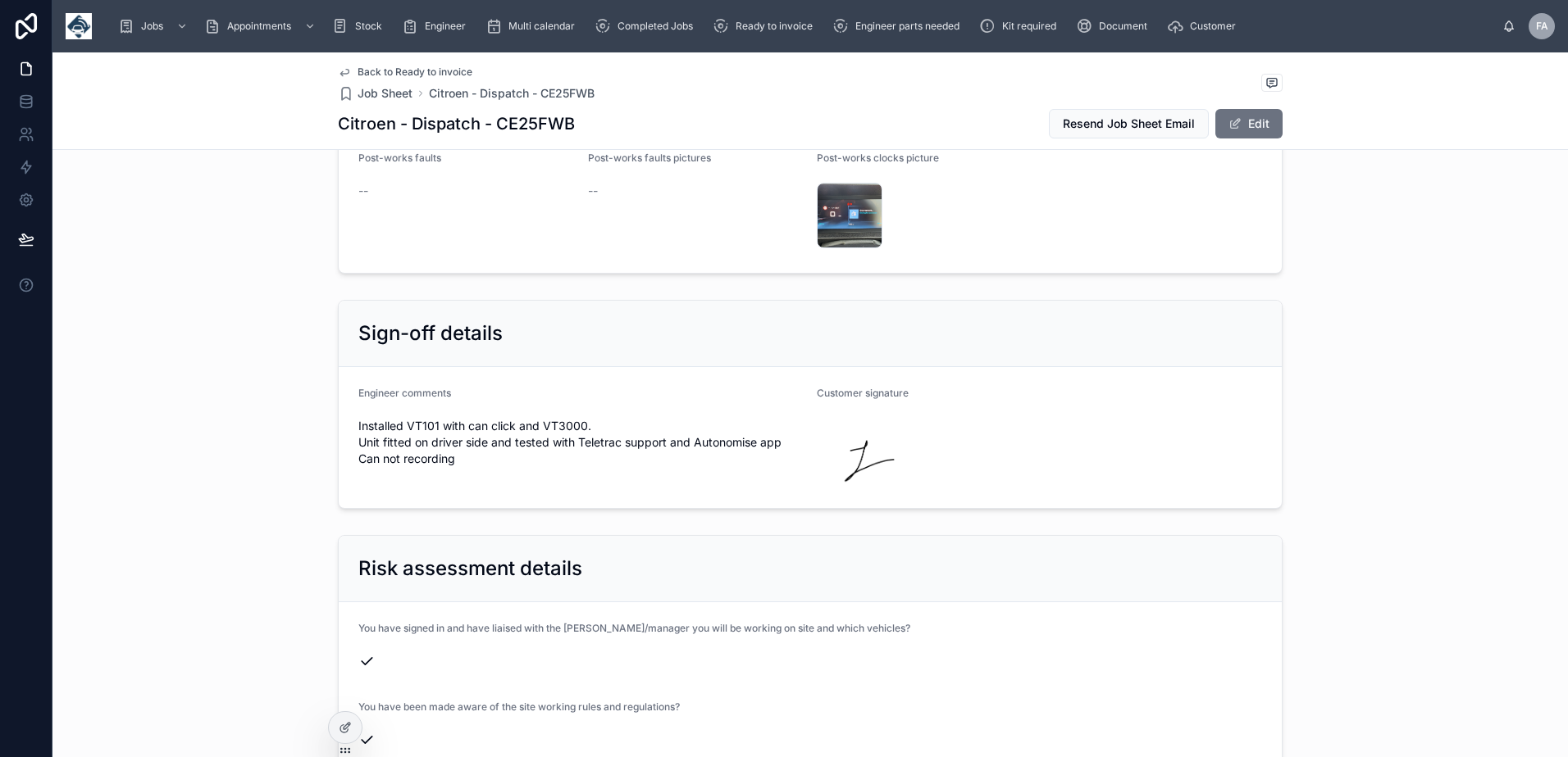
drag, startPoint x: 353, startPoint y: 450, endPoint x: 464, endPoint y: 453, distance: 111.0
click at [464, 453] on span "Installed VT101 with can click and VT3000. Unit fitted on driver side and teste…" at bounding box center [580, 443] width 445 height 49
copy span "Can not recording"
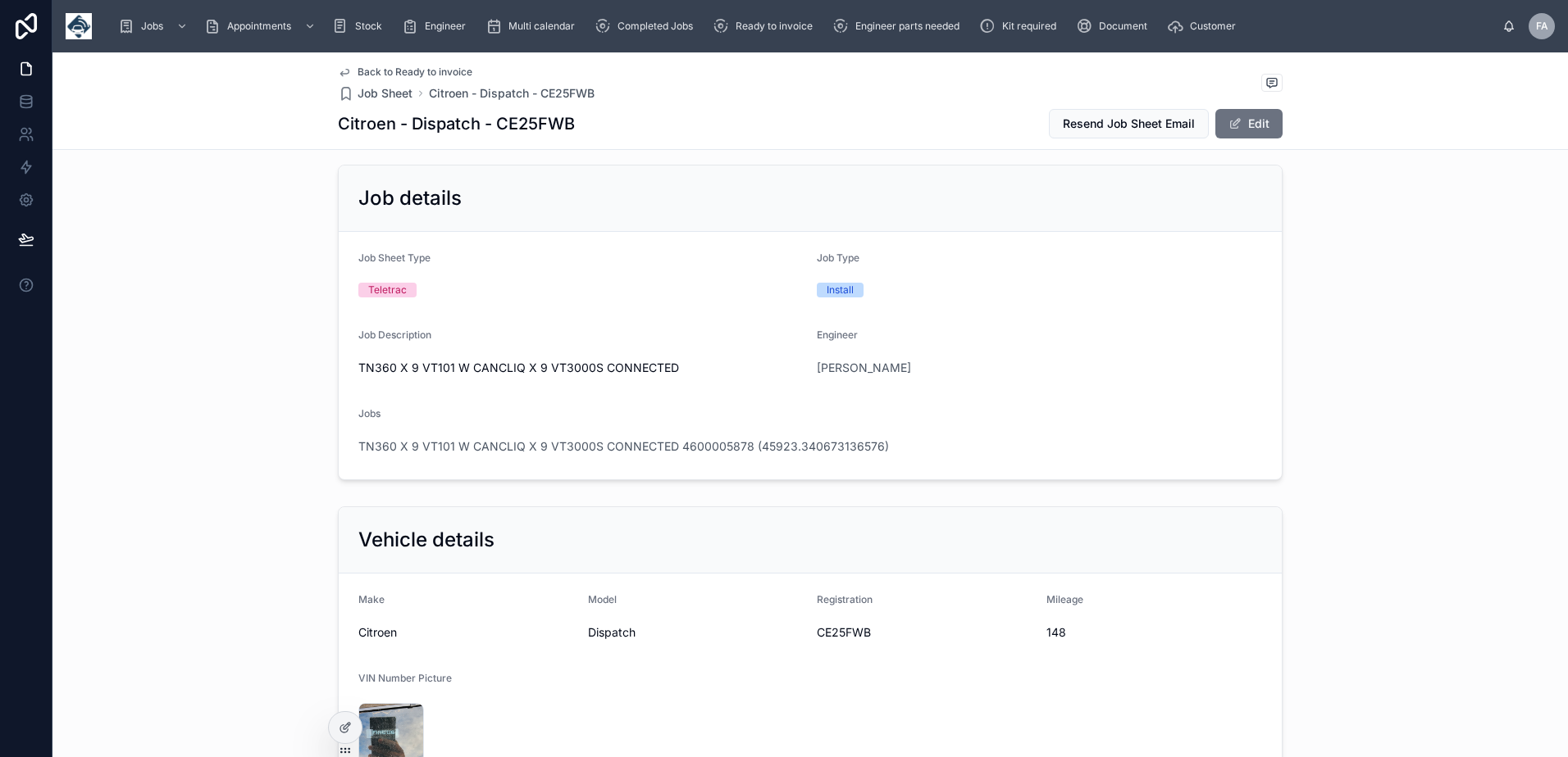
scroll to position [0, 0]
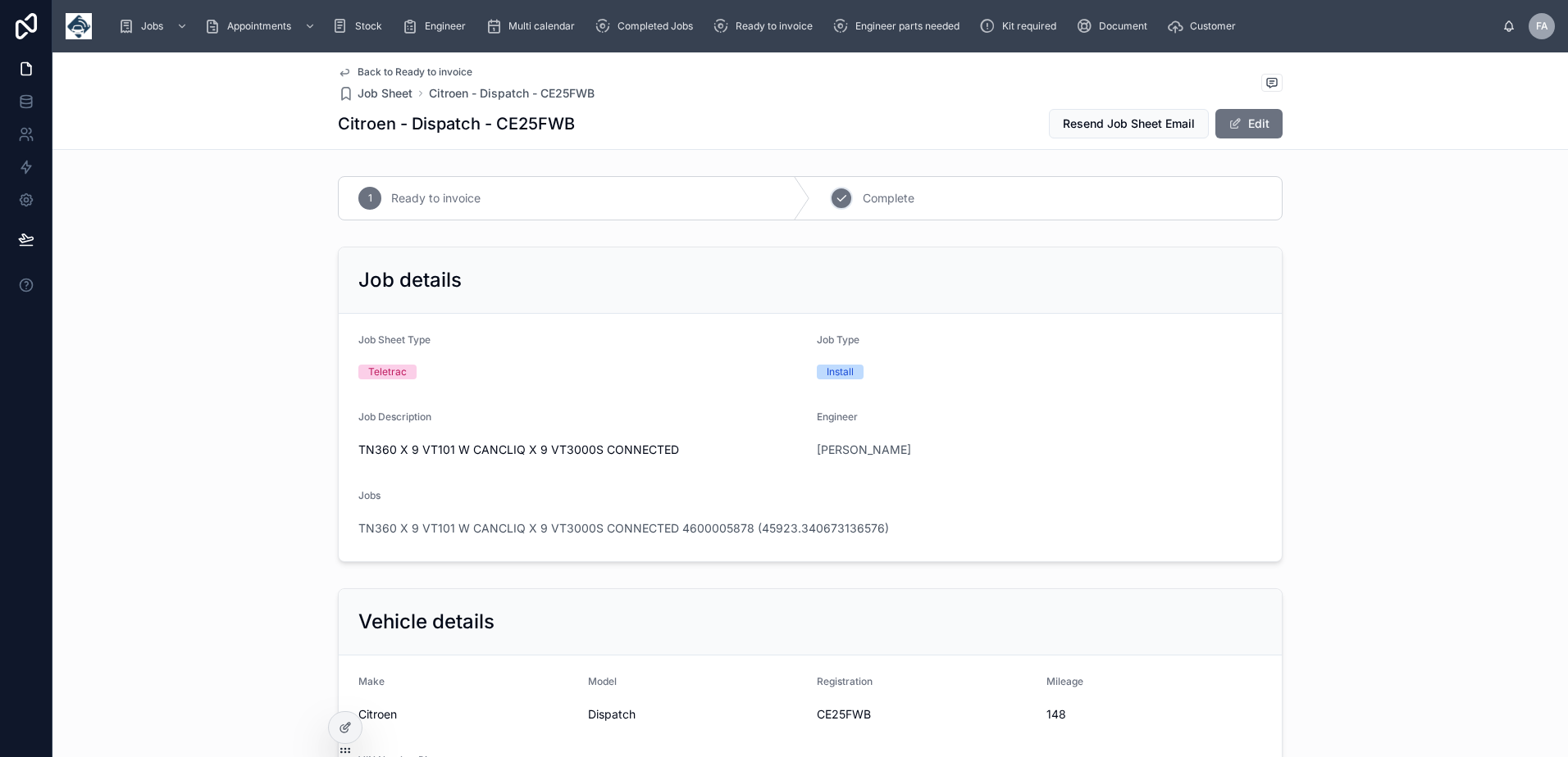
click at [841, 202] on icon at bounding box center [841, 199] width 13 height 13
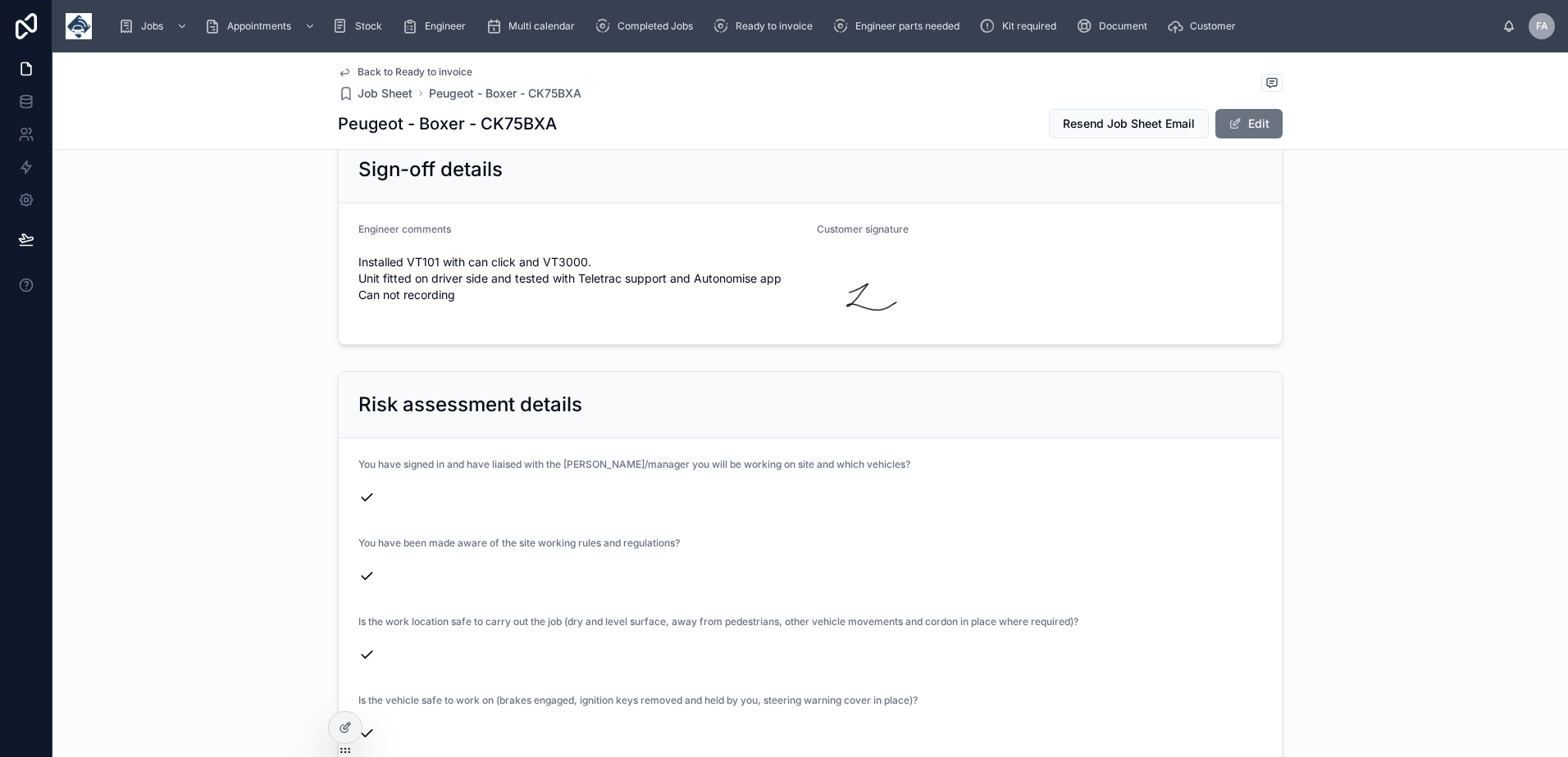
scroll to position [3689, 0]
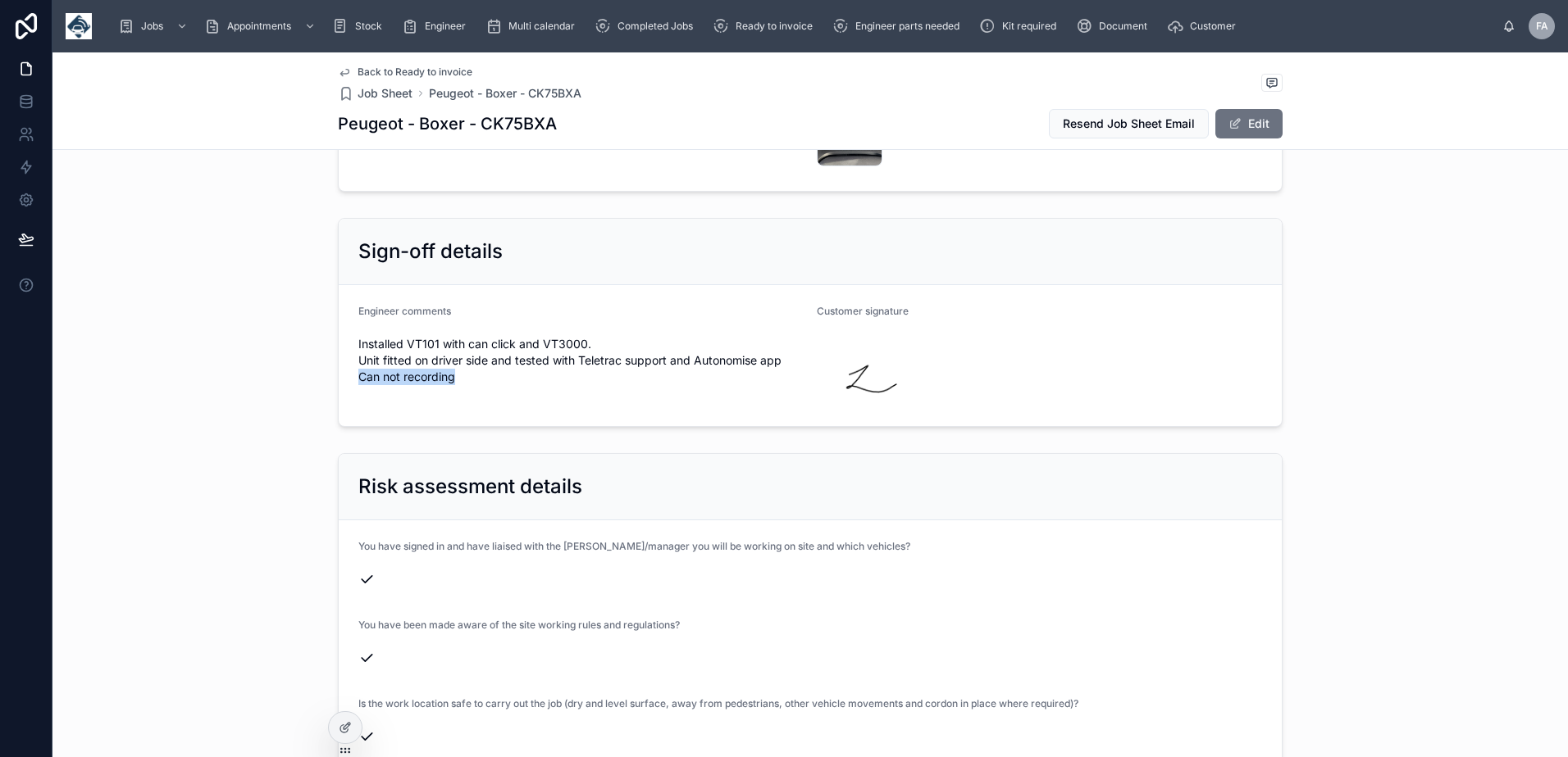
drag, startPoint x: 355, startPoint y: 362, endPoint x: 450, endPoint y: 371, distance: 95.4
click at [450, 371] on span "Installed VT101 with can click and VT3000. Unit fitted on driver side and teste…" at bounding box center [580, 361] width 445 height 49
copy span "Can not recording"
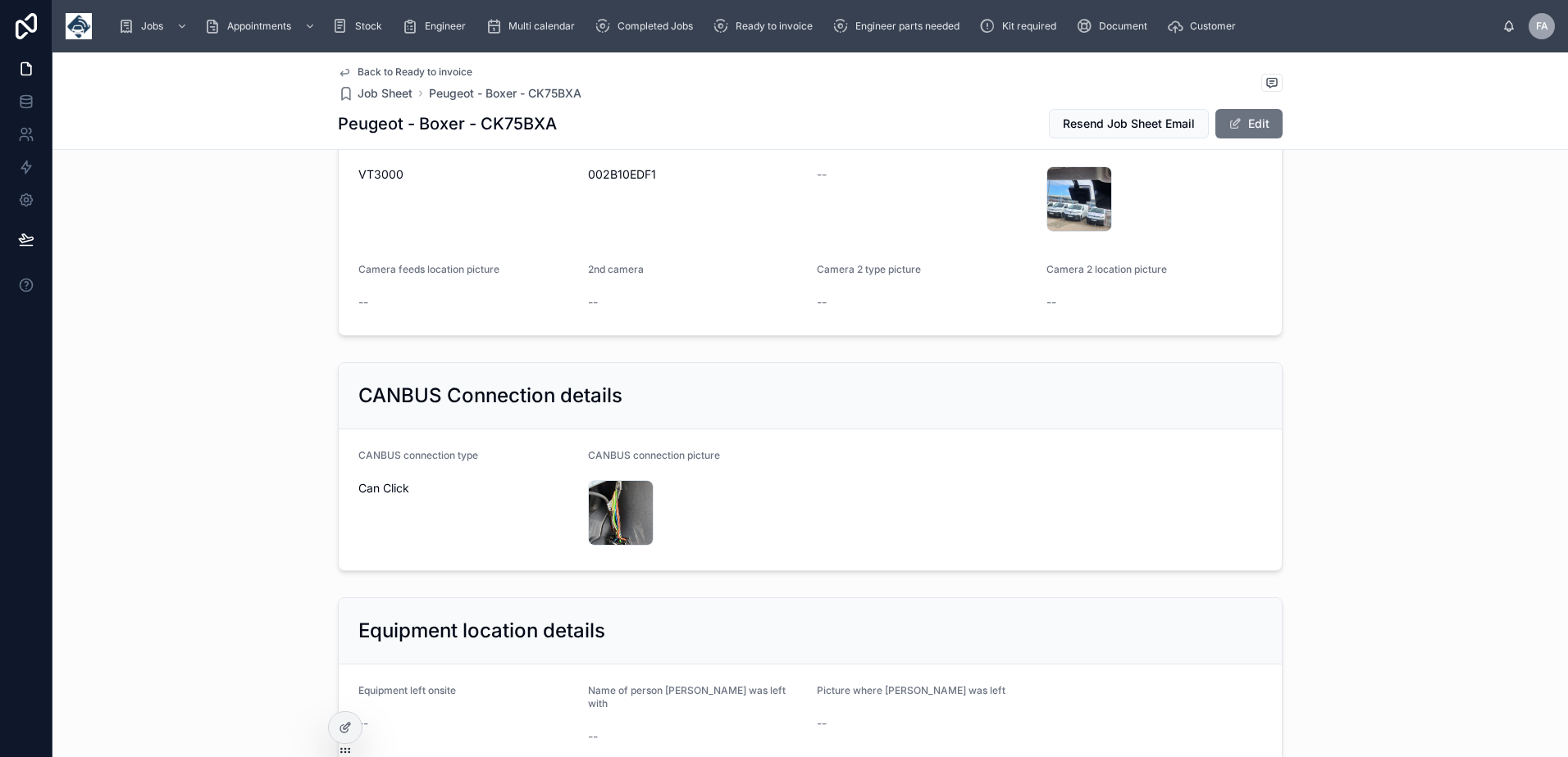
scroll to position [1393, 0]
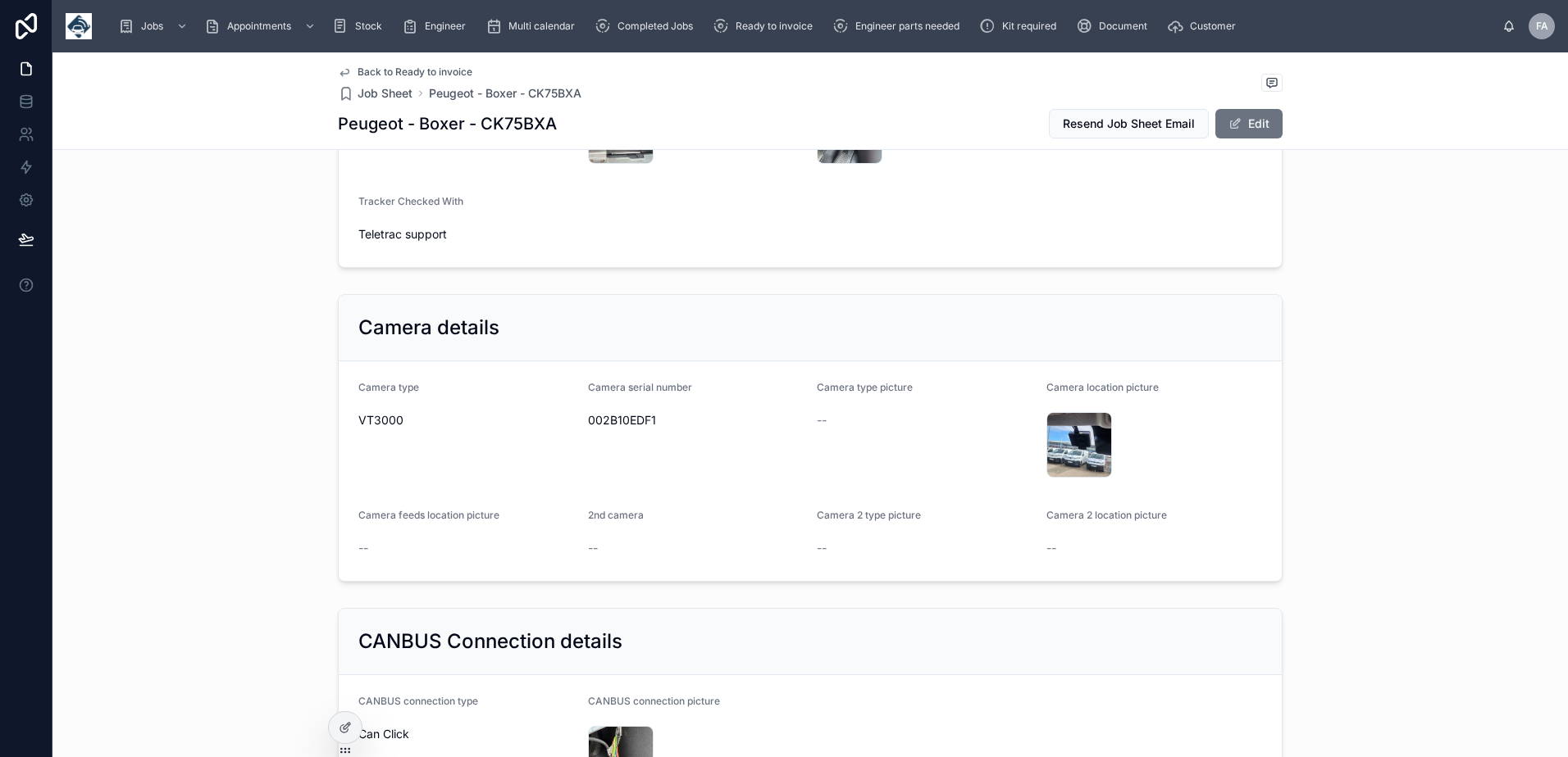
click at [618, 411] on div "002B10EDF1" at bounding box center [696, 421] width 217 height 26
copy span "002B10EDF1"
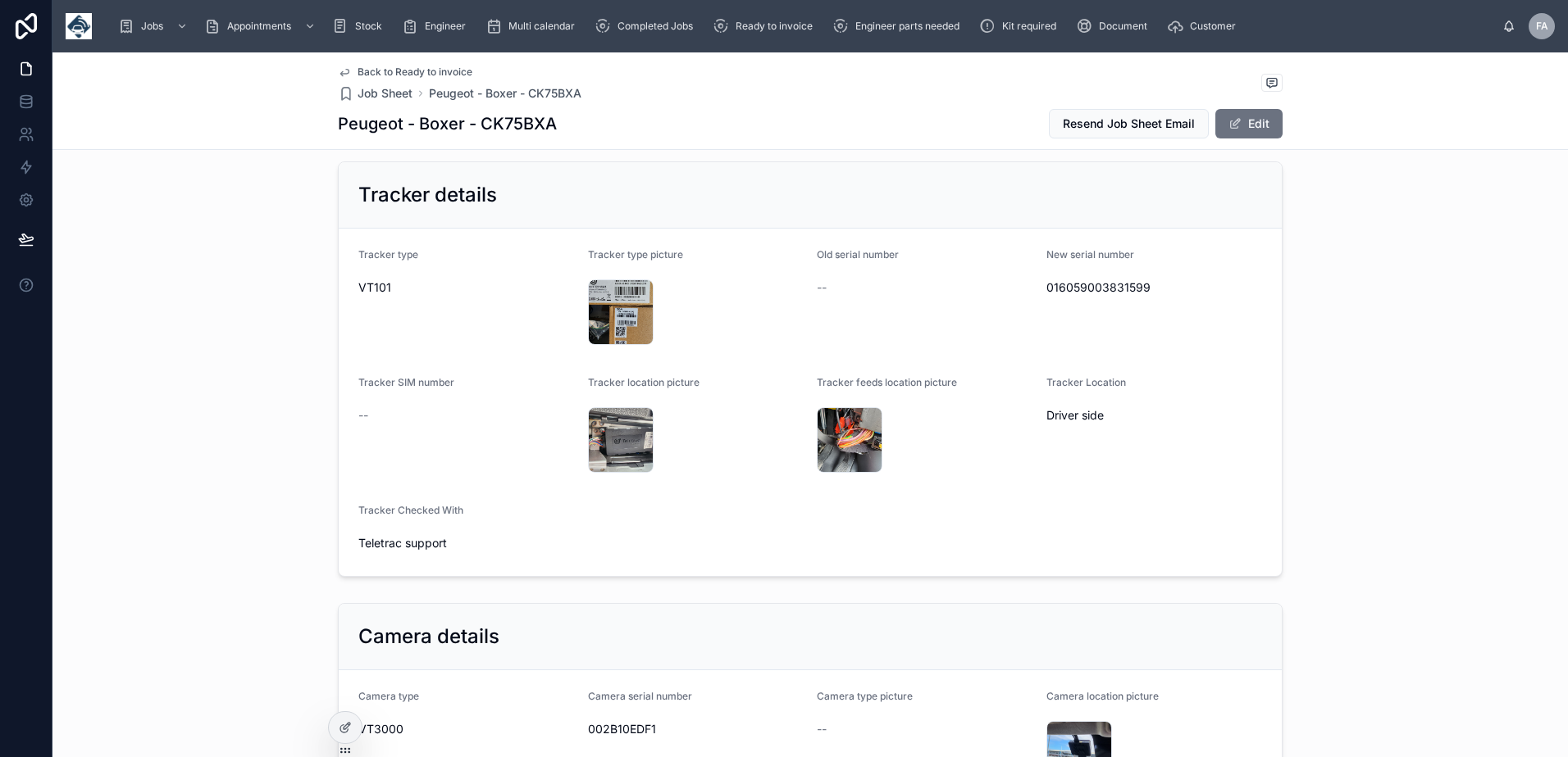
scroll to position [984, 0]
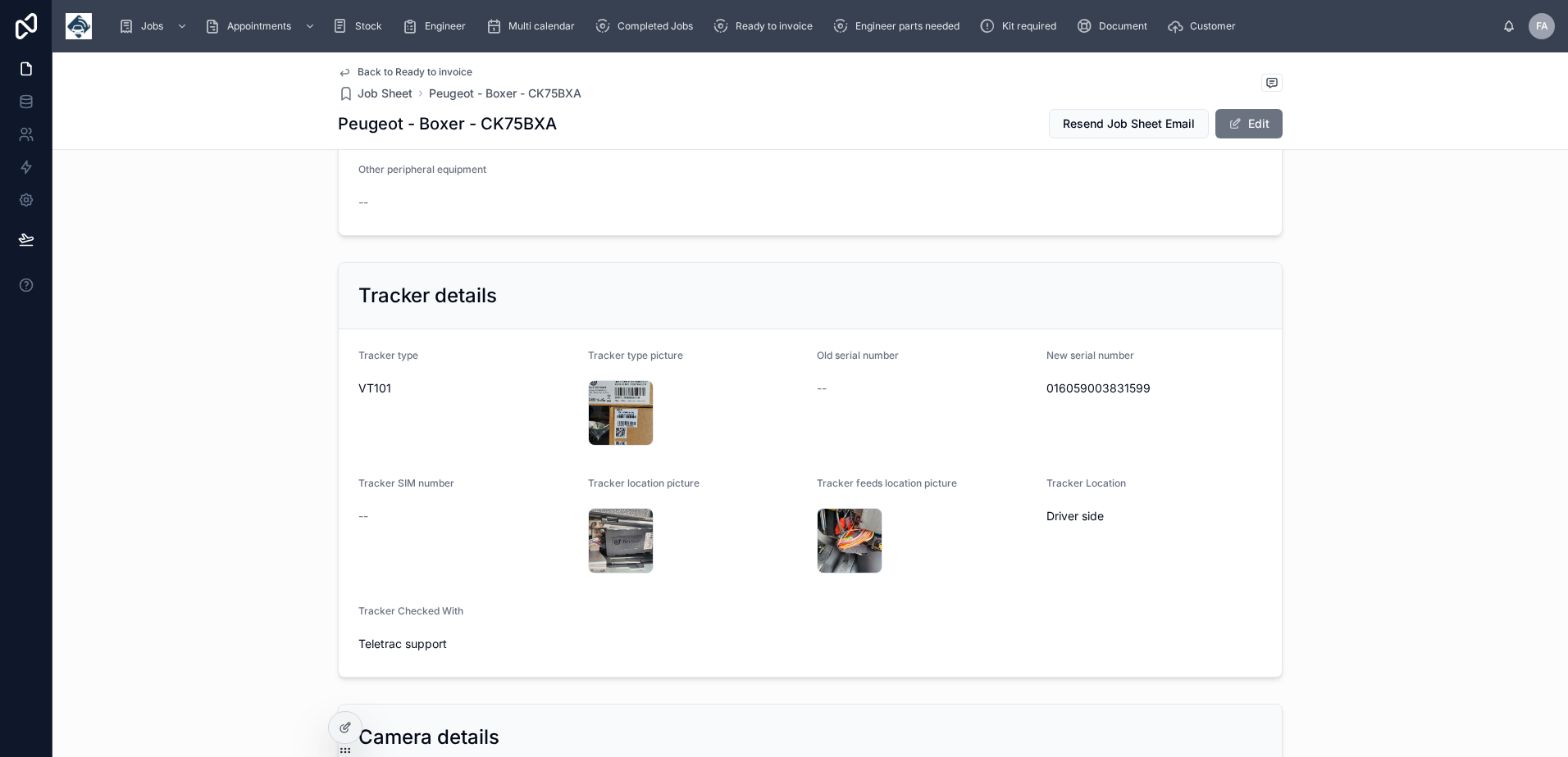
click at [1071, 399] on div "016059003831599" at bounding box center [1155, 389] width 217 height 26
click at [1071, 397] on div "016059003831599" at bounding box center [1155, 389] width 217 height 26
copy span "016059003831599"
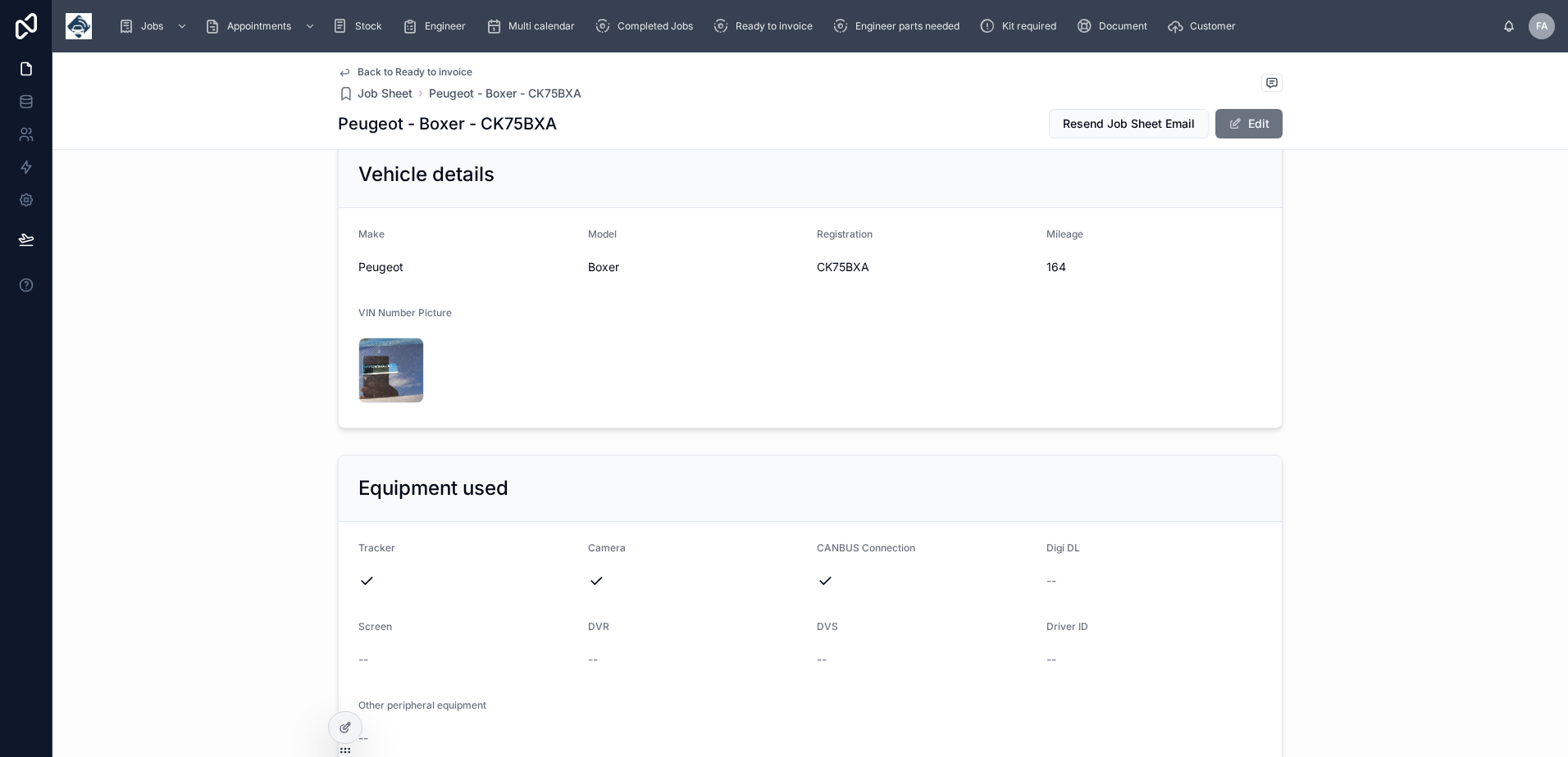
scroll to position [410, 0]
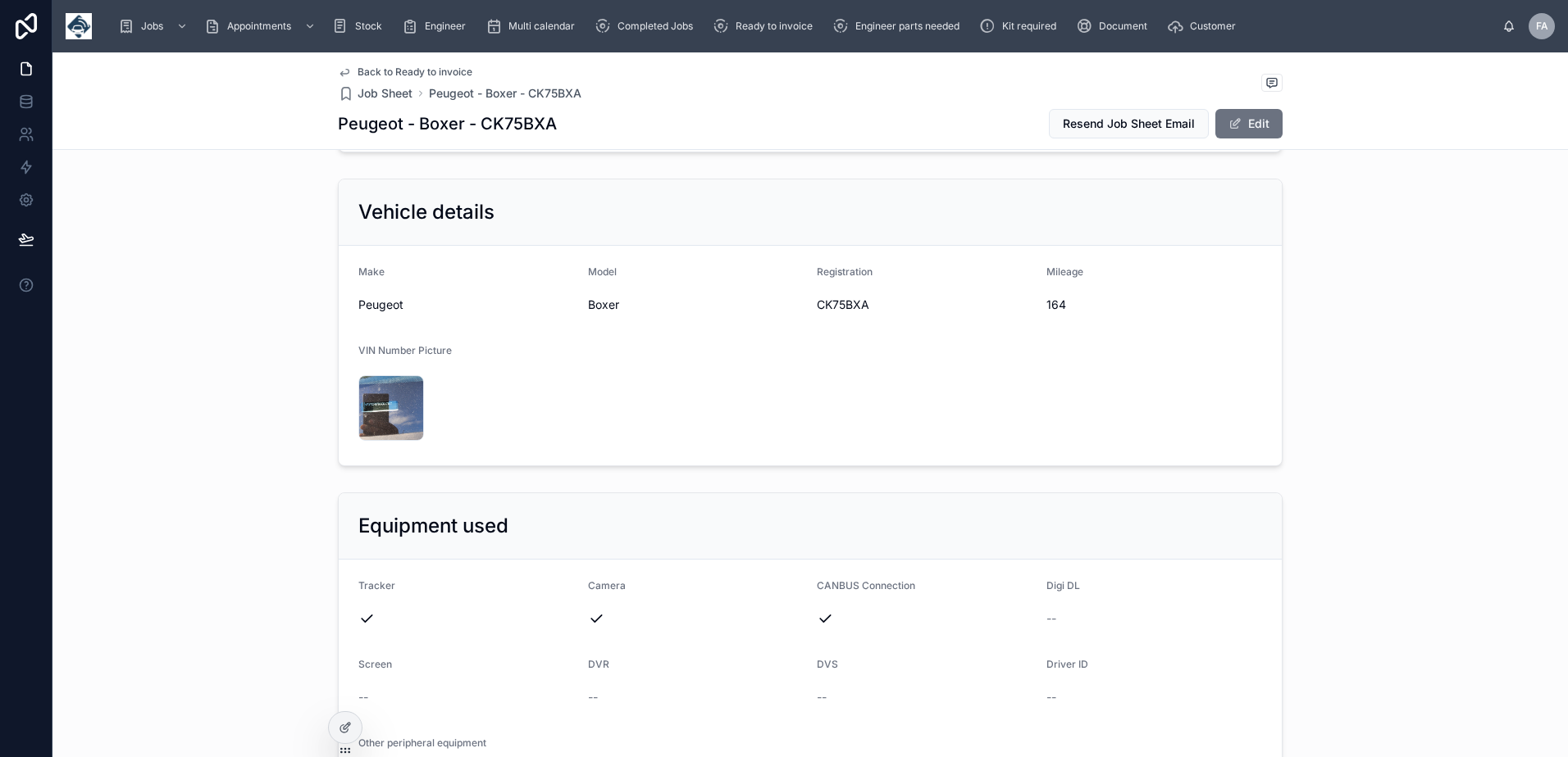
click at [821, 305] on span "CK75BXA" at bounding box center [925, 304] width 217 height 16
copy span "CK75BXA"
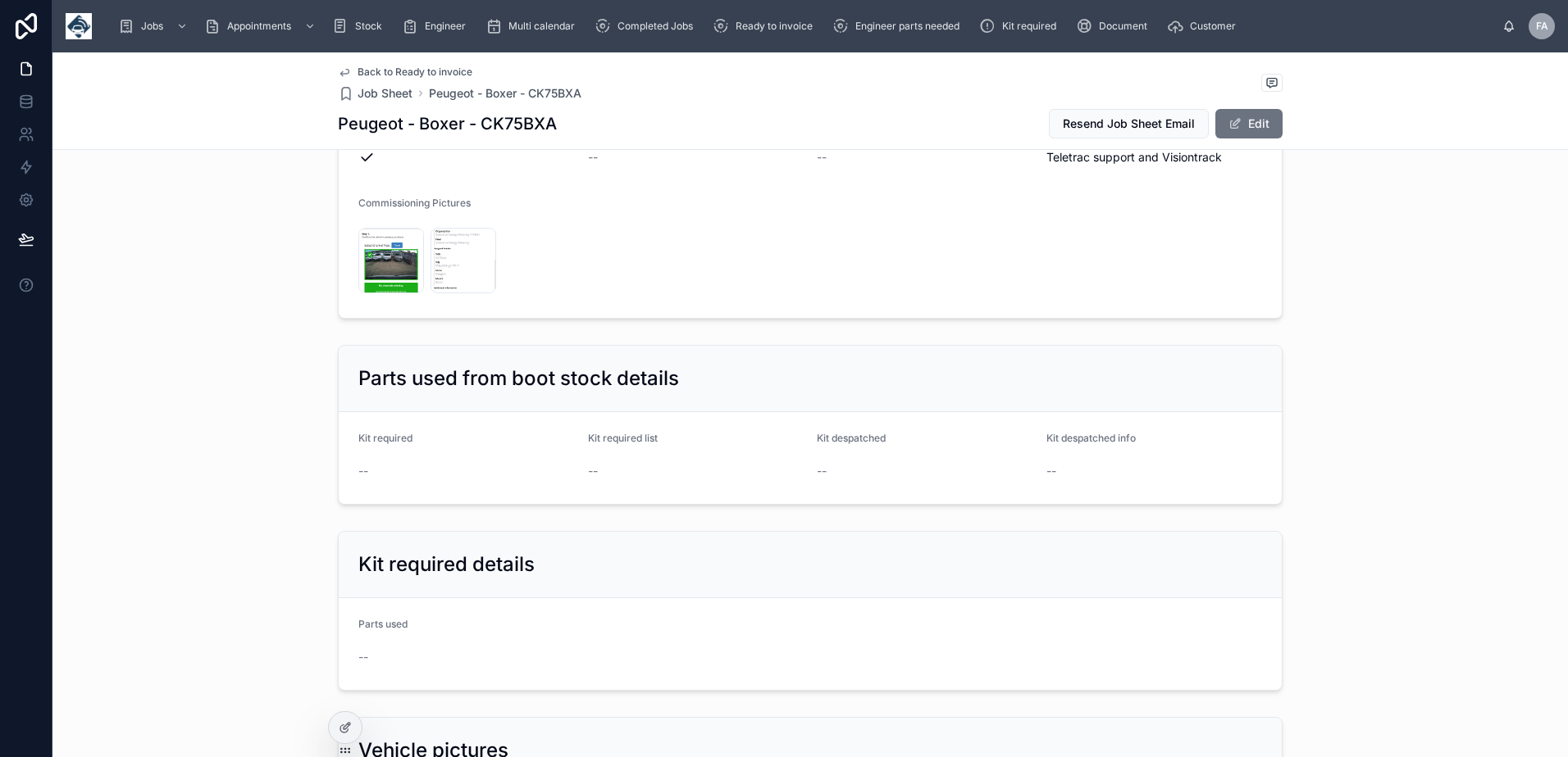
scroll to position [2705, 0]
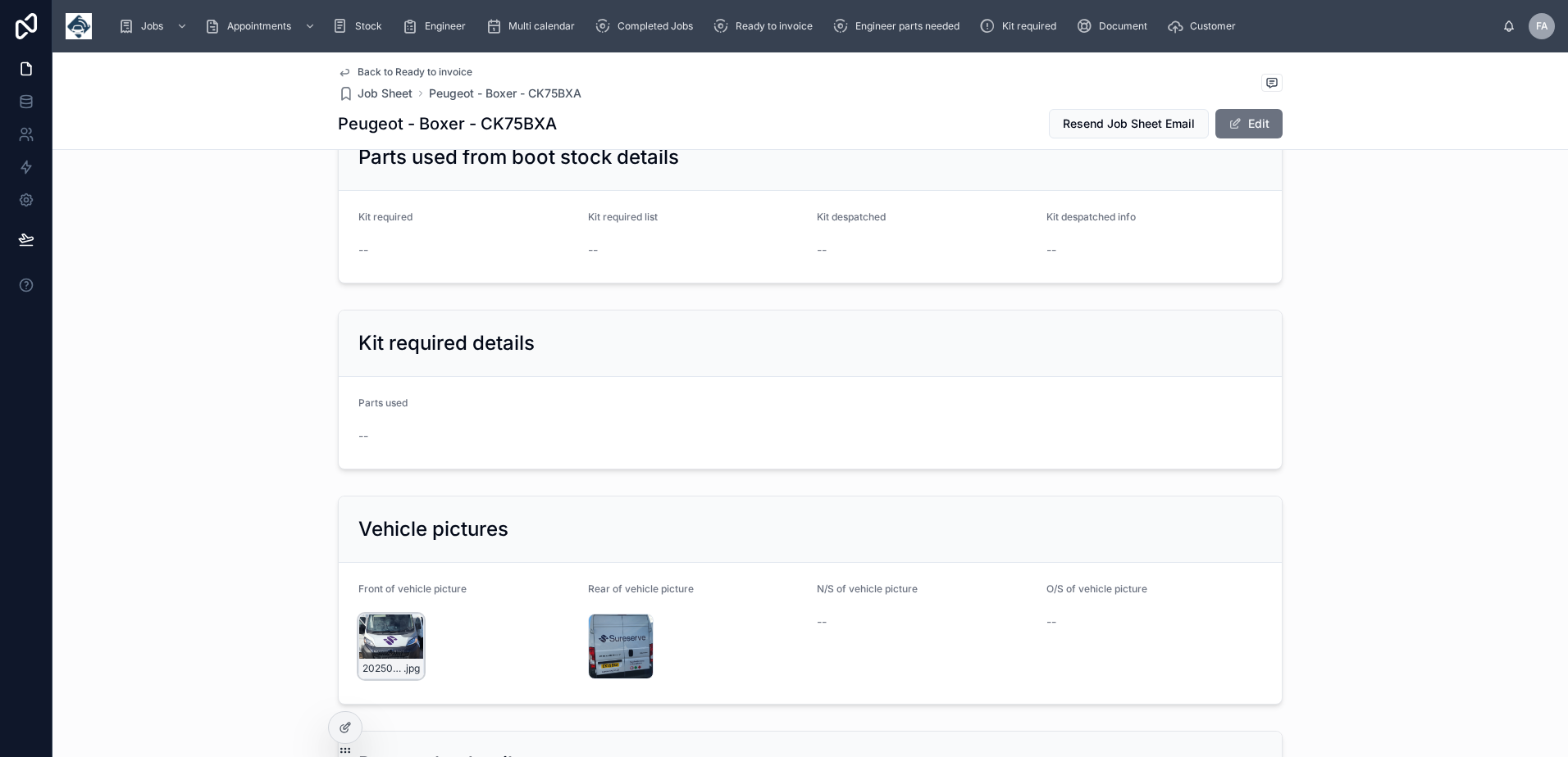
click at [388, 633] on div "20250930_103919 .jpg" at bounding box center [391, 647] width 66 height 66
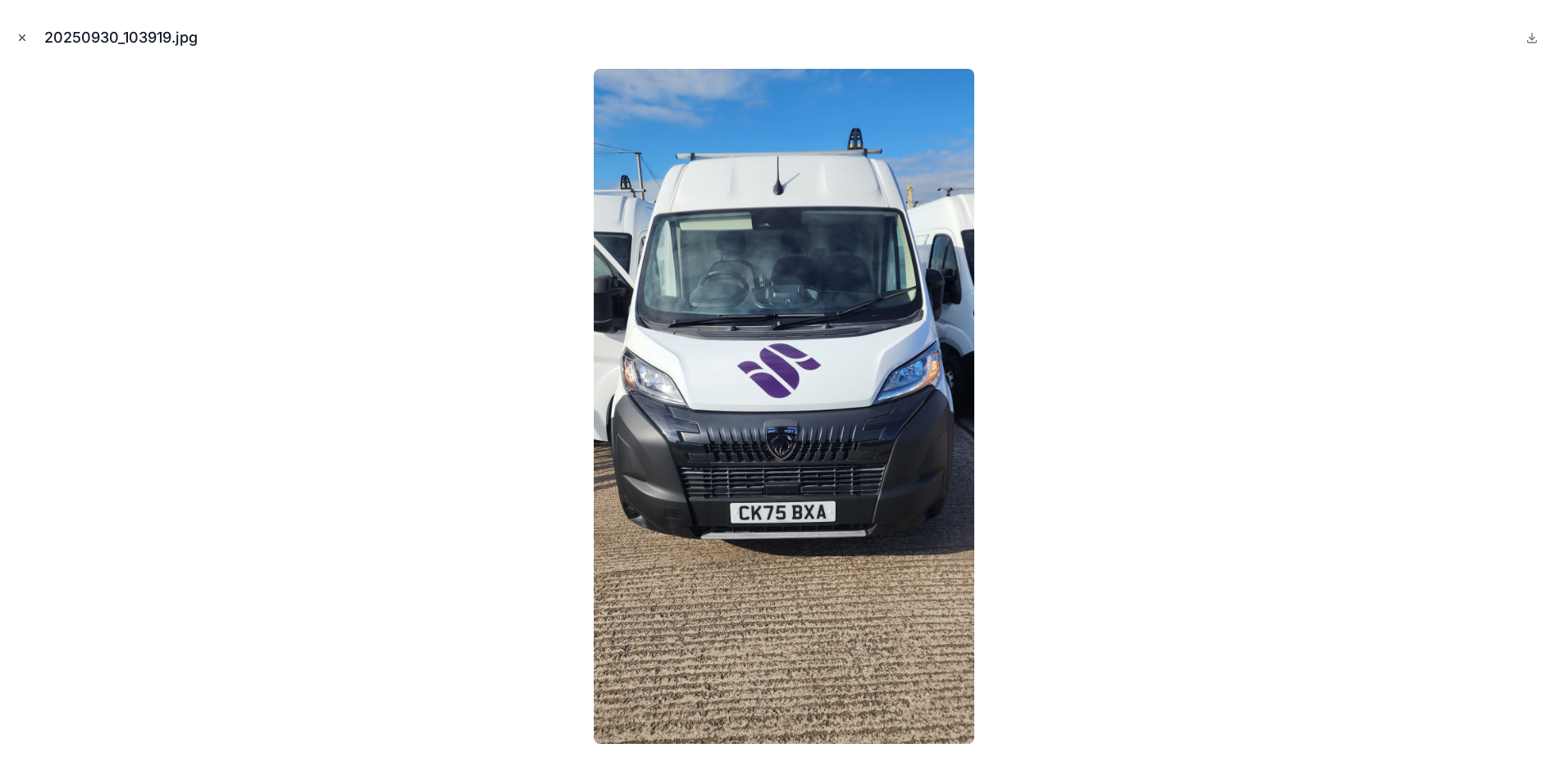
click at [24, 40] on icon "Close modal" at bounding box center [23, 38] width 6 height 6
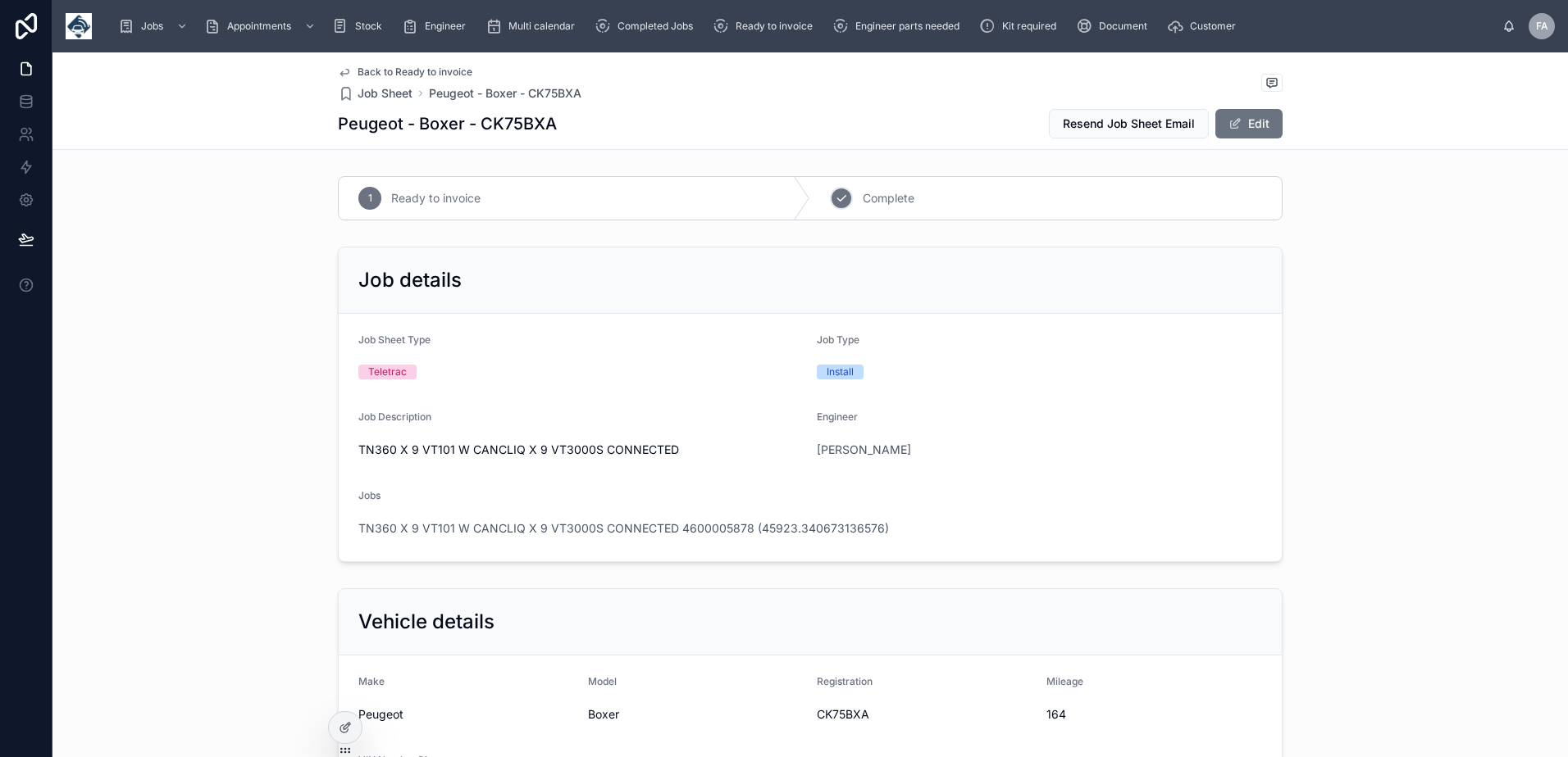
click at [843, 201] on div "2" at bounding box center [841, 199] width 23 height 23
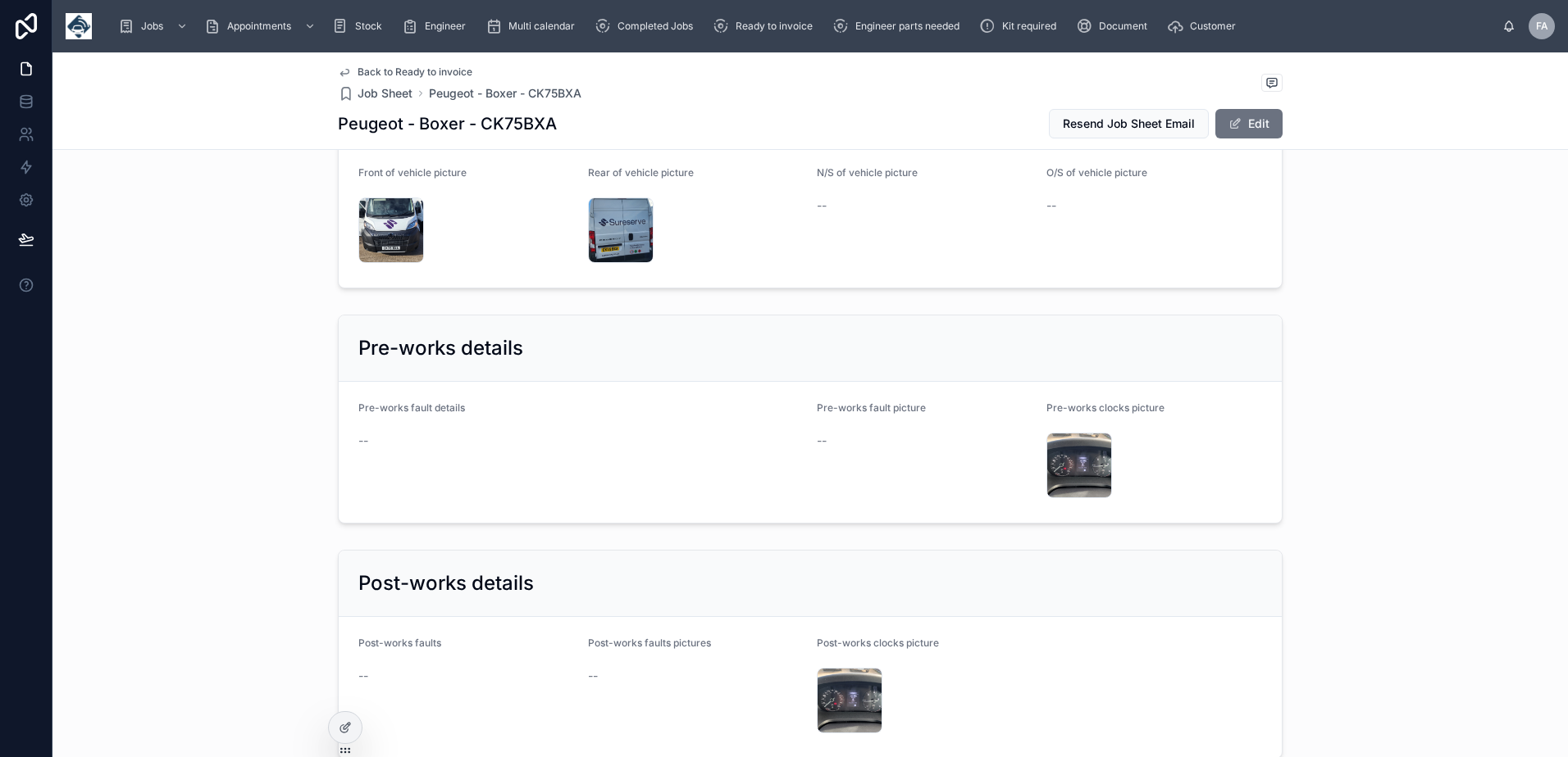
scroll to position [3115, 0]
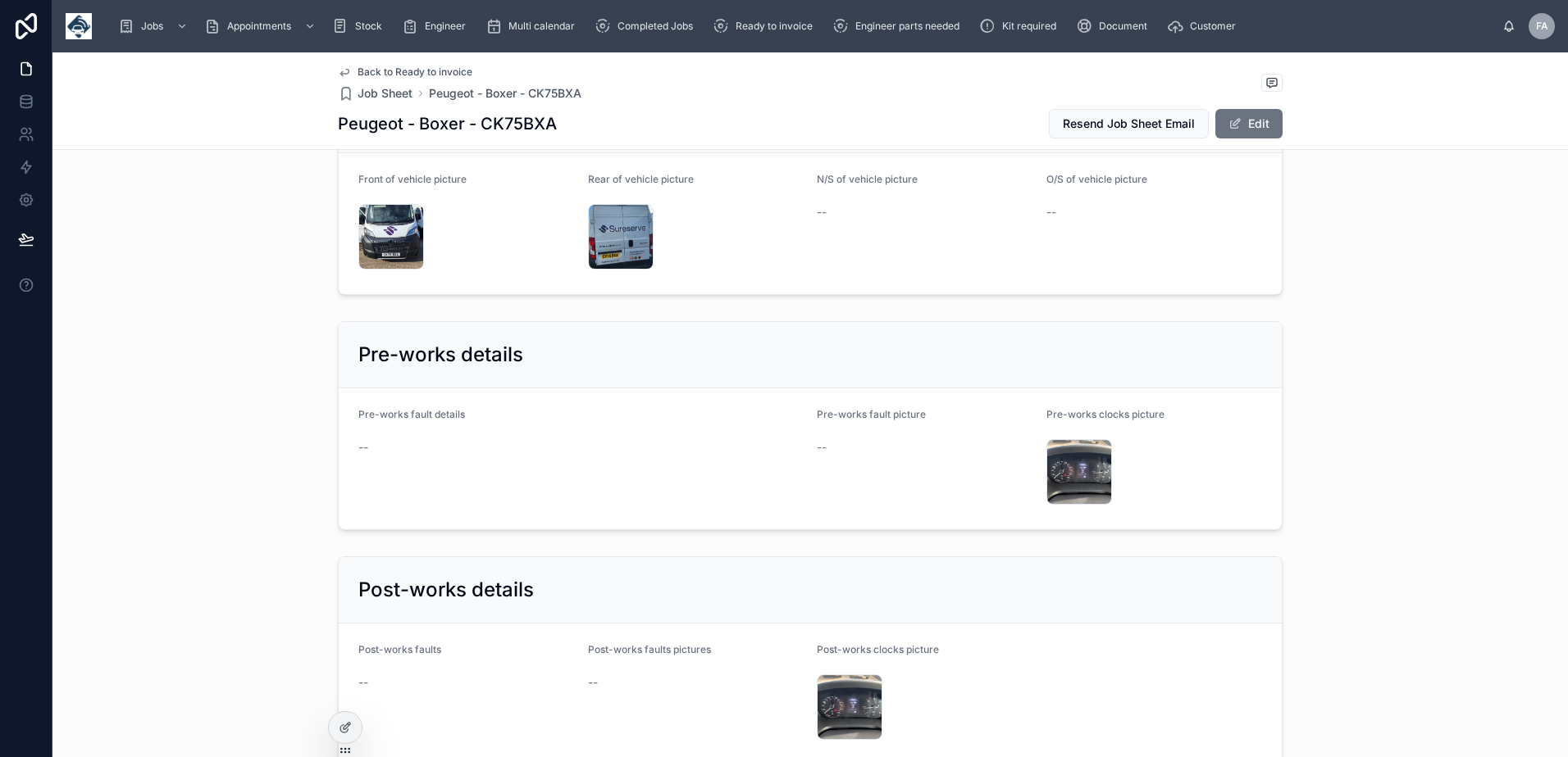
click at [510, 121] on h1 "Peugeot - Boxer - CK75BXA" at bounding box center [447, 123] width 218 height 23
copy h1 "CK75BXA"
click at [378, 220] on div "20250930_103919 .jpg" at bounding box center [391, 237] width 66 height 66
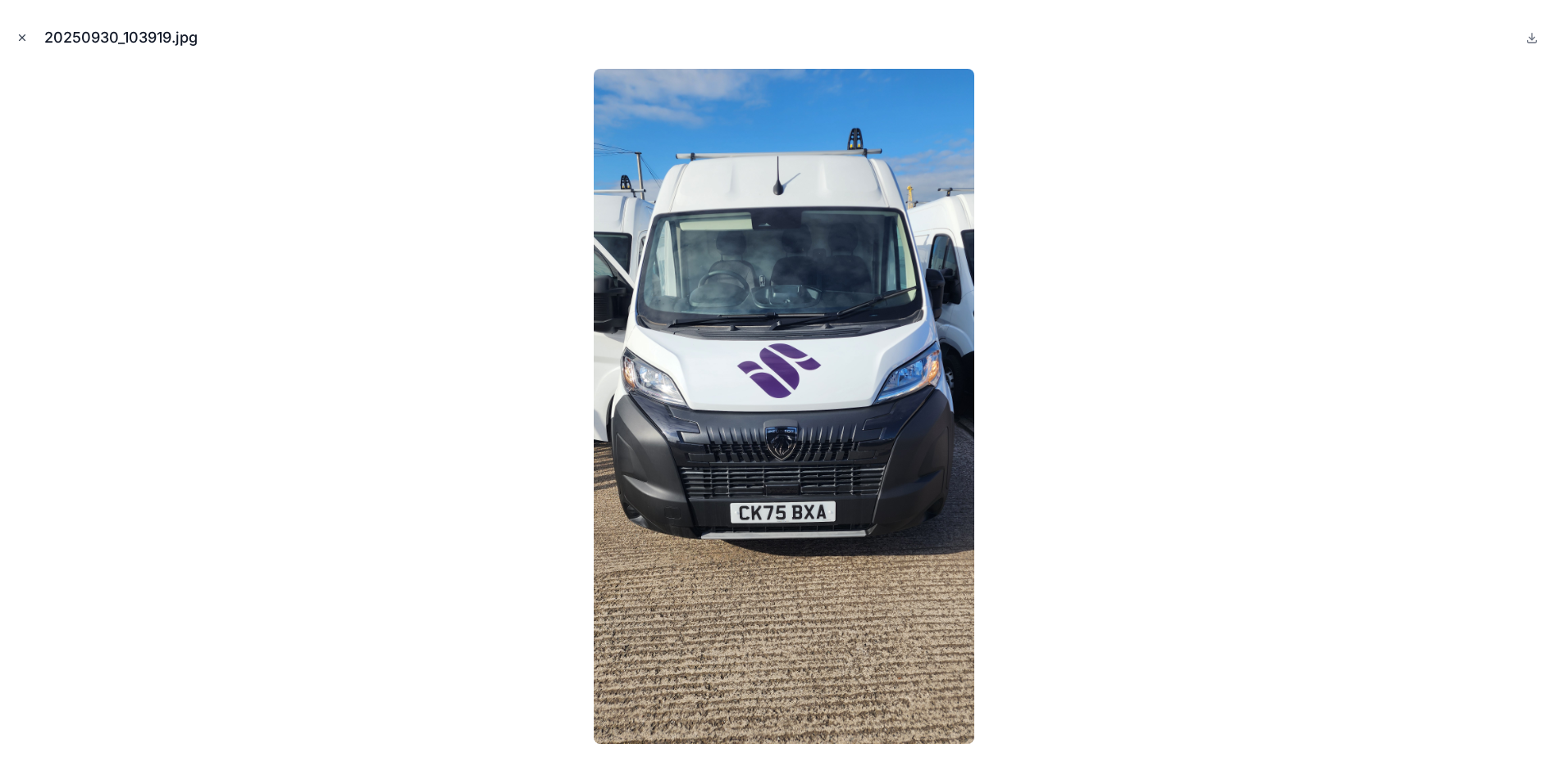
click at [20, 39] on icon "Close modal" at bounding box center [22, 38] width 11 height 11
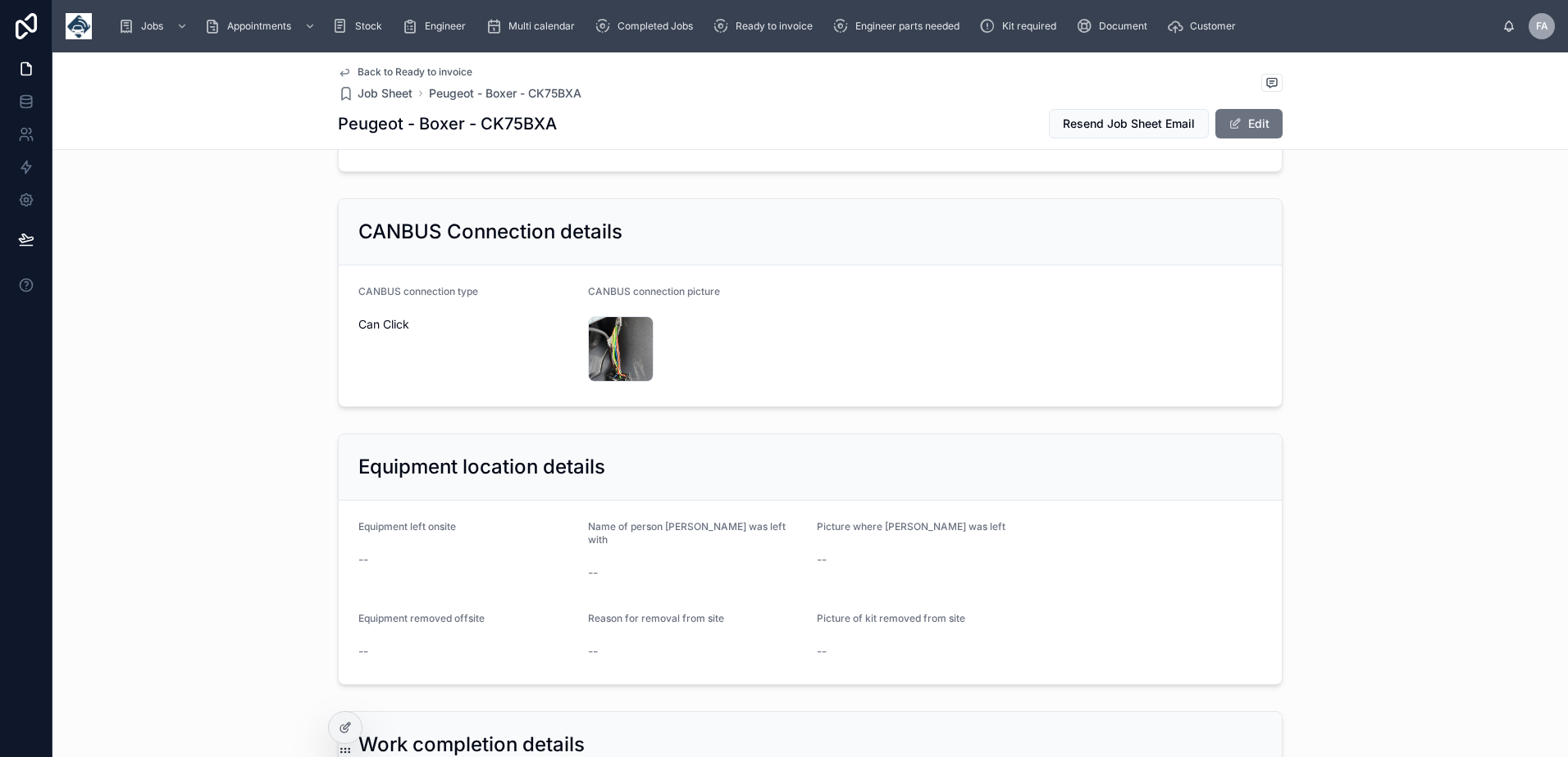
scroll to position [1475, 0]
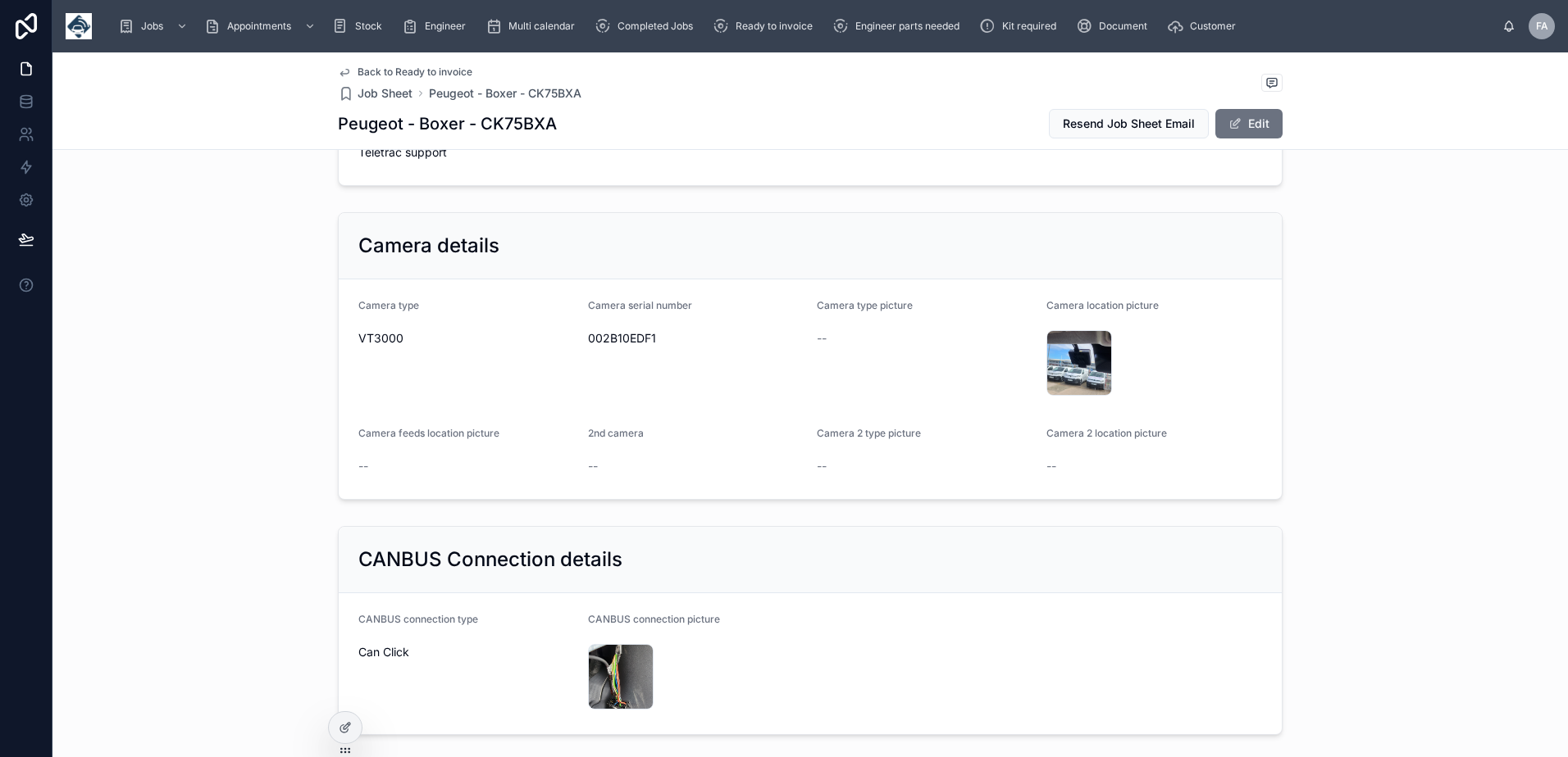
click at [616, 340] on span "002B10EDF1" at bounding box center [696, 338] width 217 height 16
copy span "002B10EDF1"
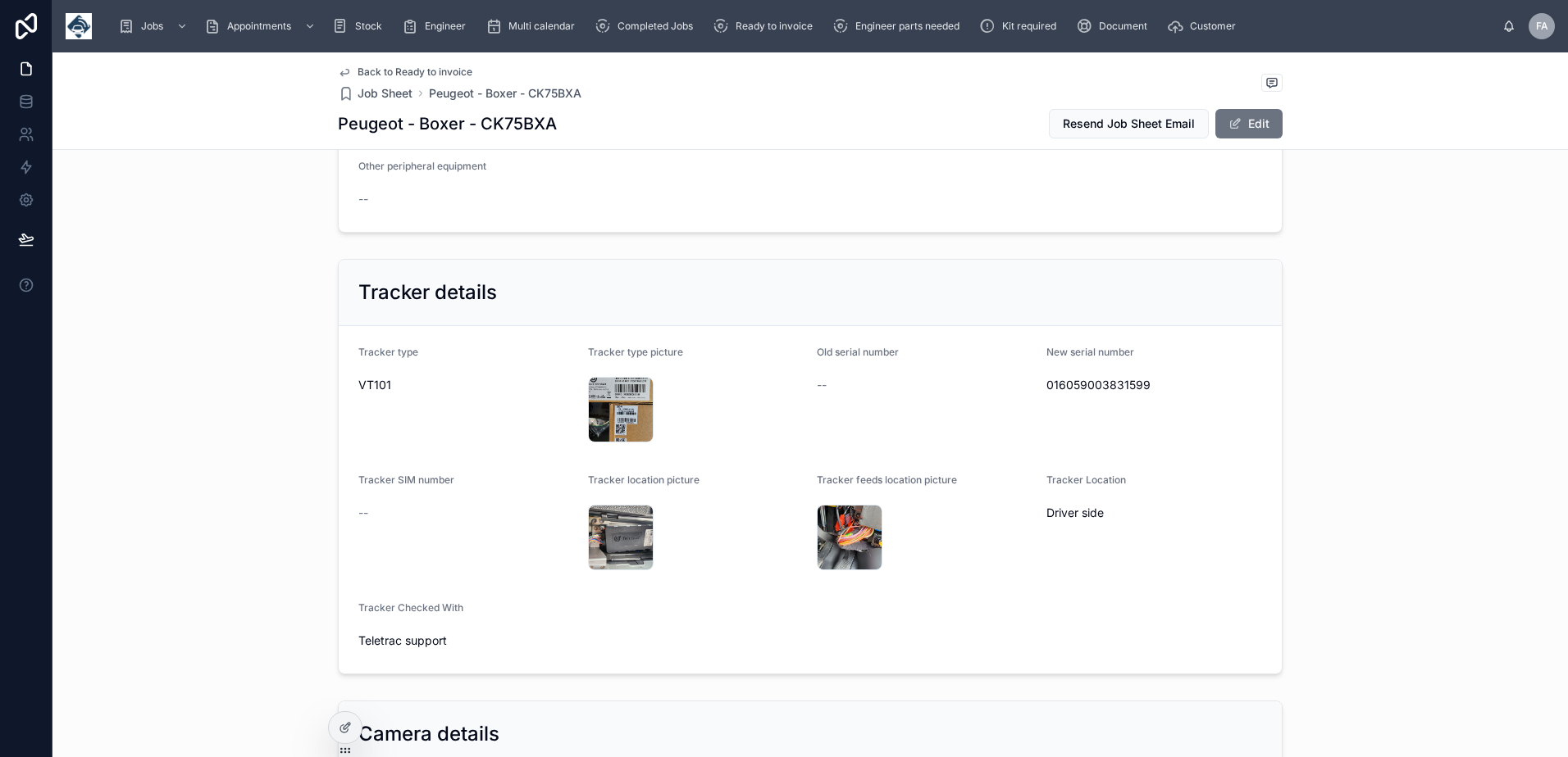
scroll to position [984, 0]
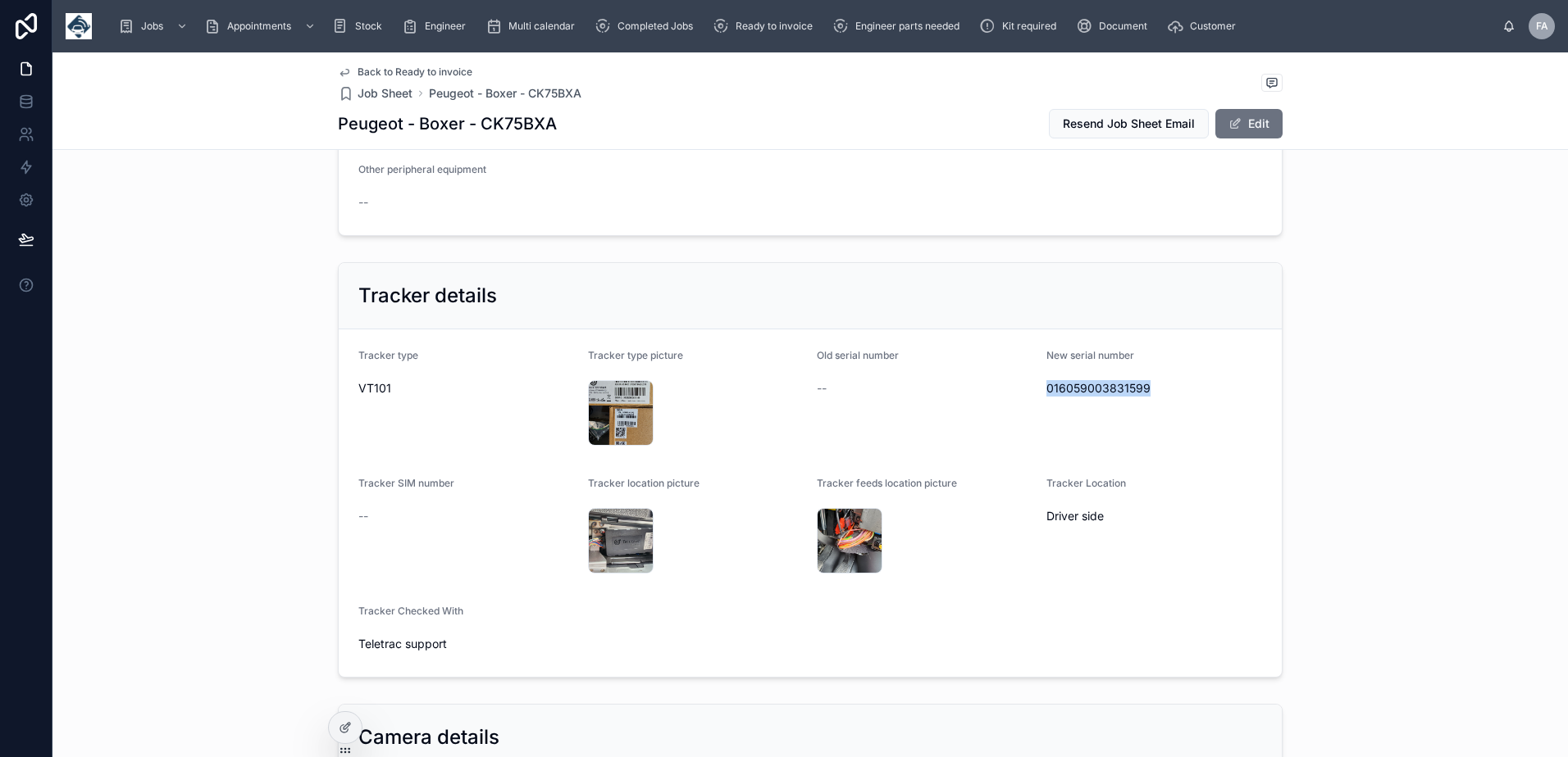
drag, startPoint x: 1145, startPoint y: 401, endPoint x: 1131, endPoint y: 391, distance: 17.2
click at [1131, 391] on span "016059003831599" at bounding box center [1155, 388] width 217 height 16
copy span "016059003831599"
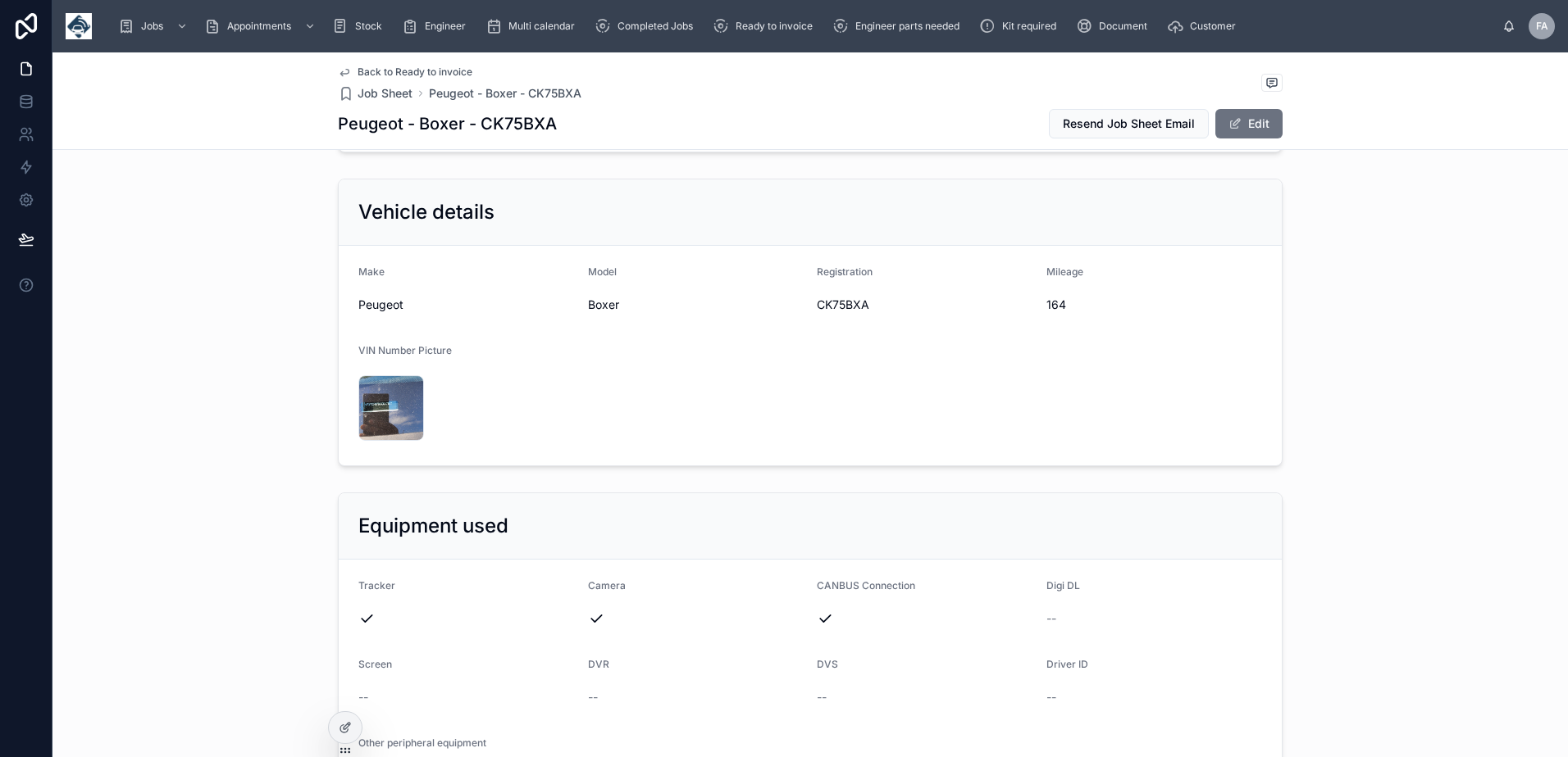
scroll to position [0, 0]
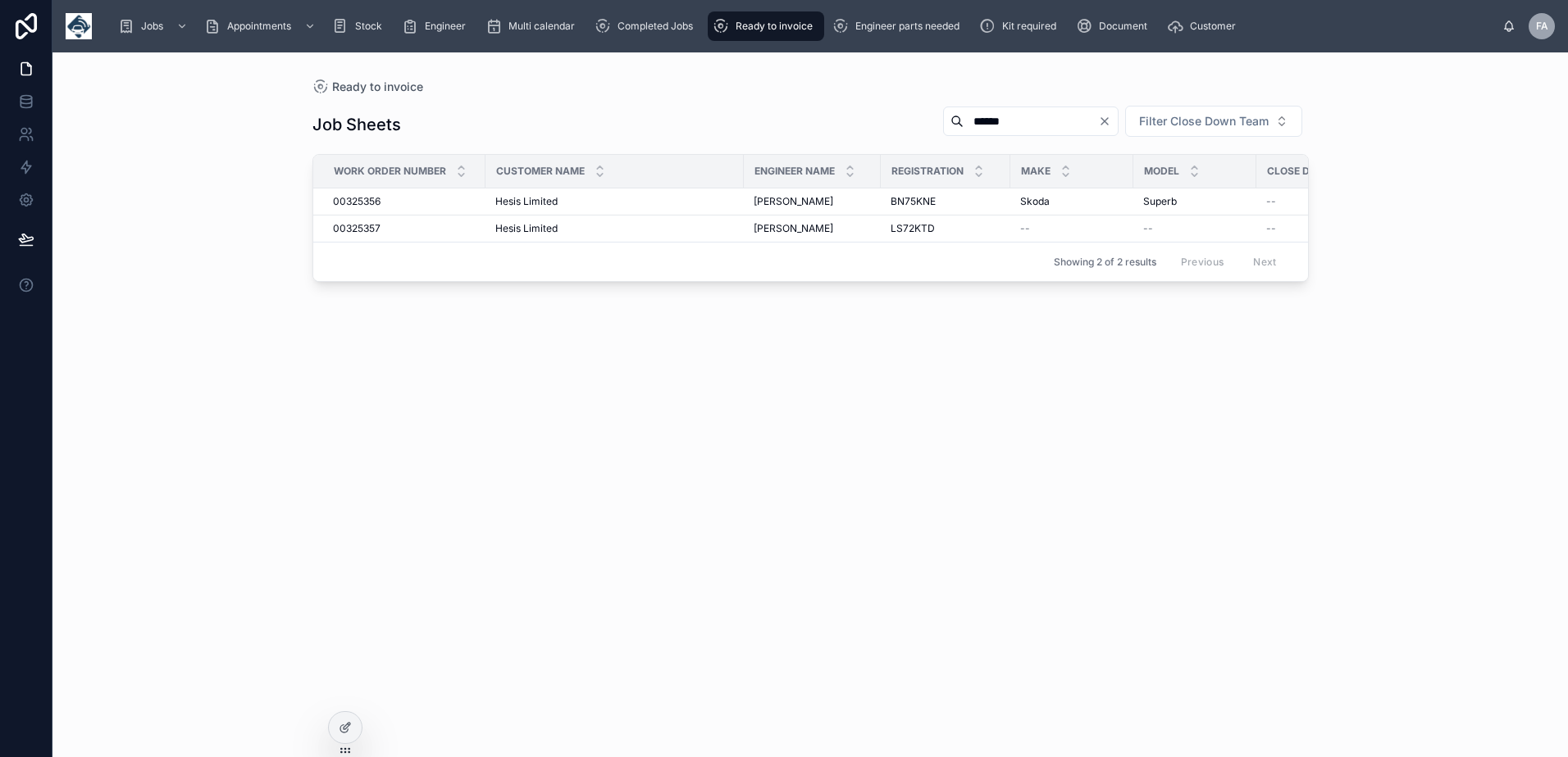
drag, startPoint x: 983, startPoint y: 122, endPoint x: 877, endPoint y: 121, distance: 106.0
click at [877, 121] on div "Job Sheets ****** Filter Close Down Team" at bounding box center [811, 124] width 996 height 40
type input "****"
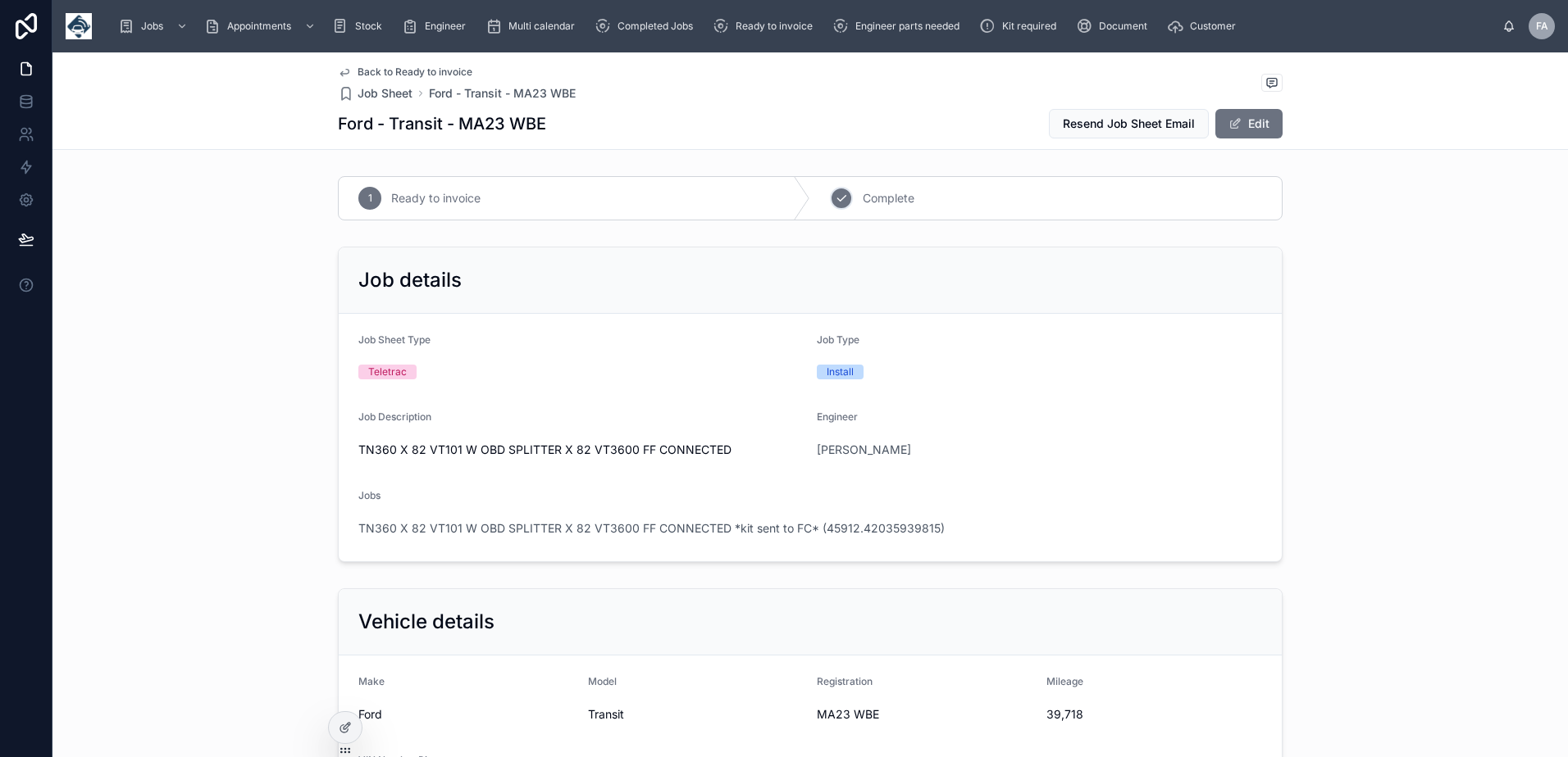
click at [834, 193] on icon at bounding box center [841, 199] width 13 height 13
click at [824, 203] on div "2 Complete" at bounding box center [1045, 198] width 472 height 42
click at [842, 198] on div "2" at bounding box center [841, 199] width 23 height 23
click at [842, 202] on div "2" at bounding box center [841, 199] width 23 height 23
click at [590, 523] on span "TN360 X 82 VT101 W OBD SPLITTER X 82 VT3600 FF CONNECTED *kit sent to FC* (4591…" at bounding box center [651, 528] width 587 height 16
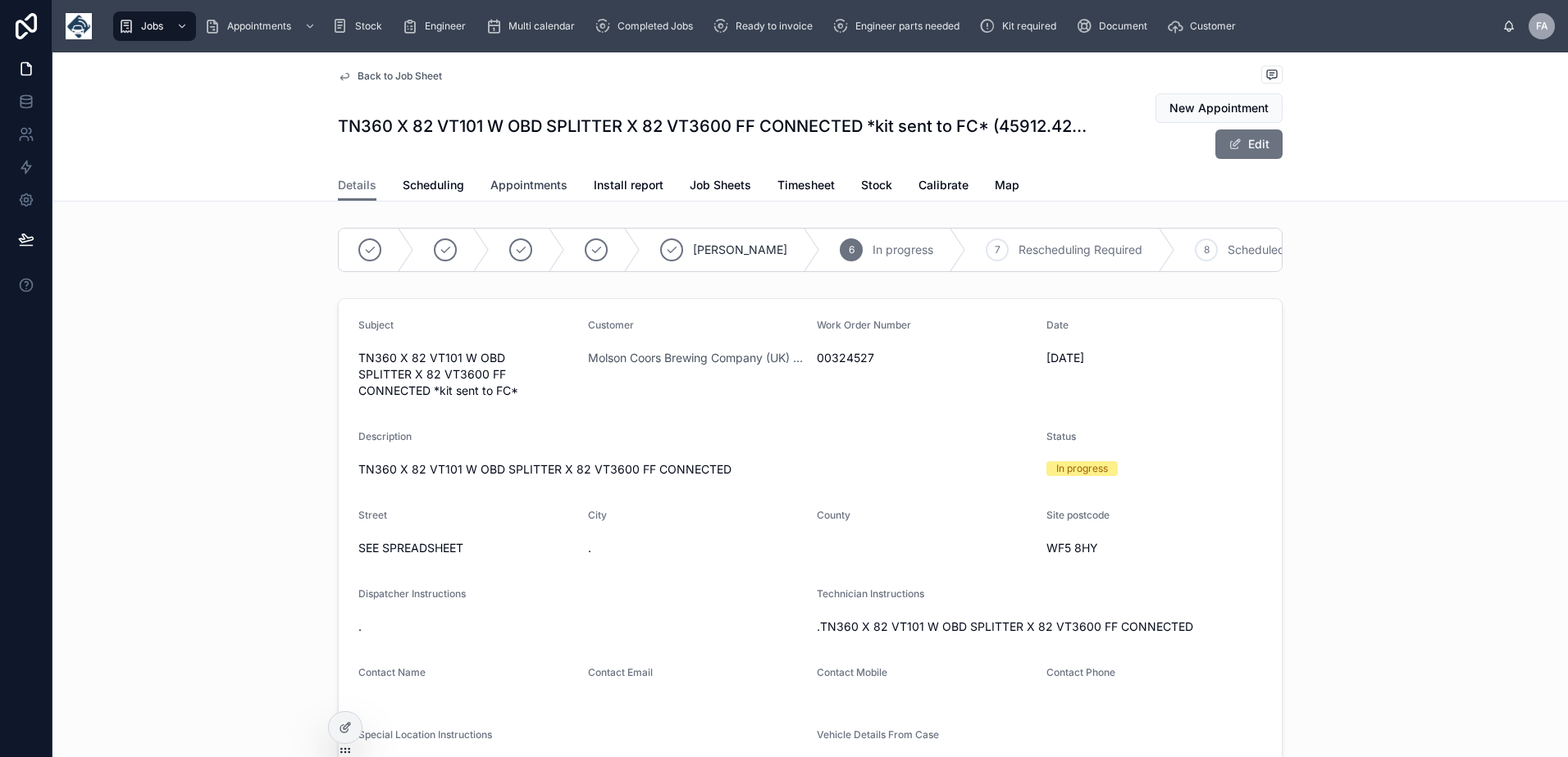
click at [533, 186] on span "Appointments" at bounding box center [529, 185] width 77 height 16
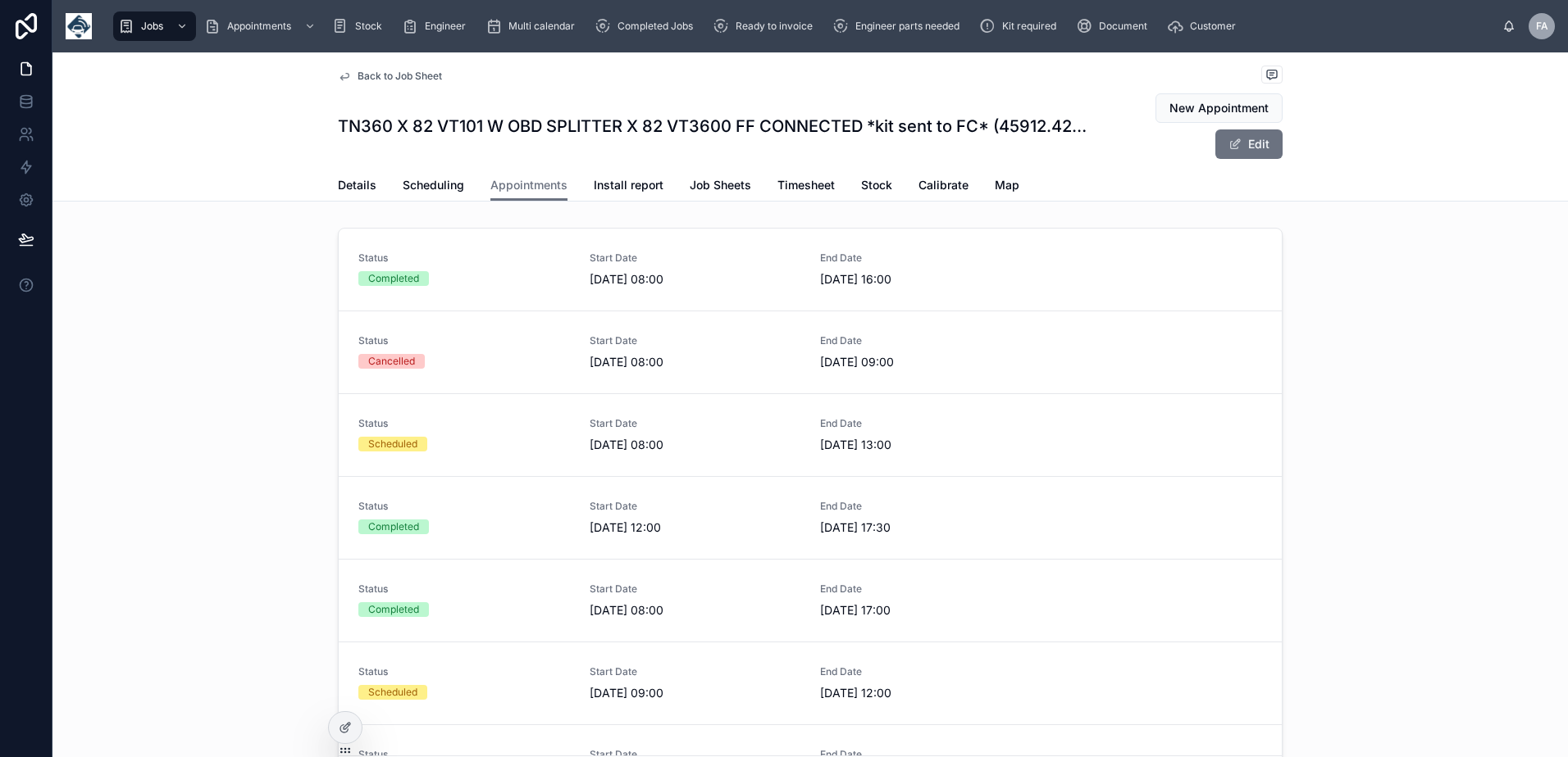
click at [479, 453] on div "Status Scheduled" at bounding box center [463, 435] width 212 height 36
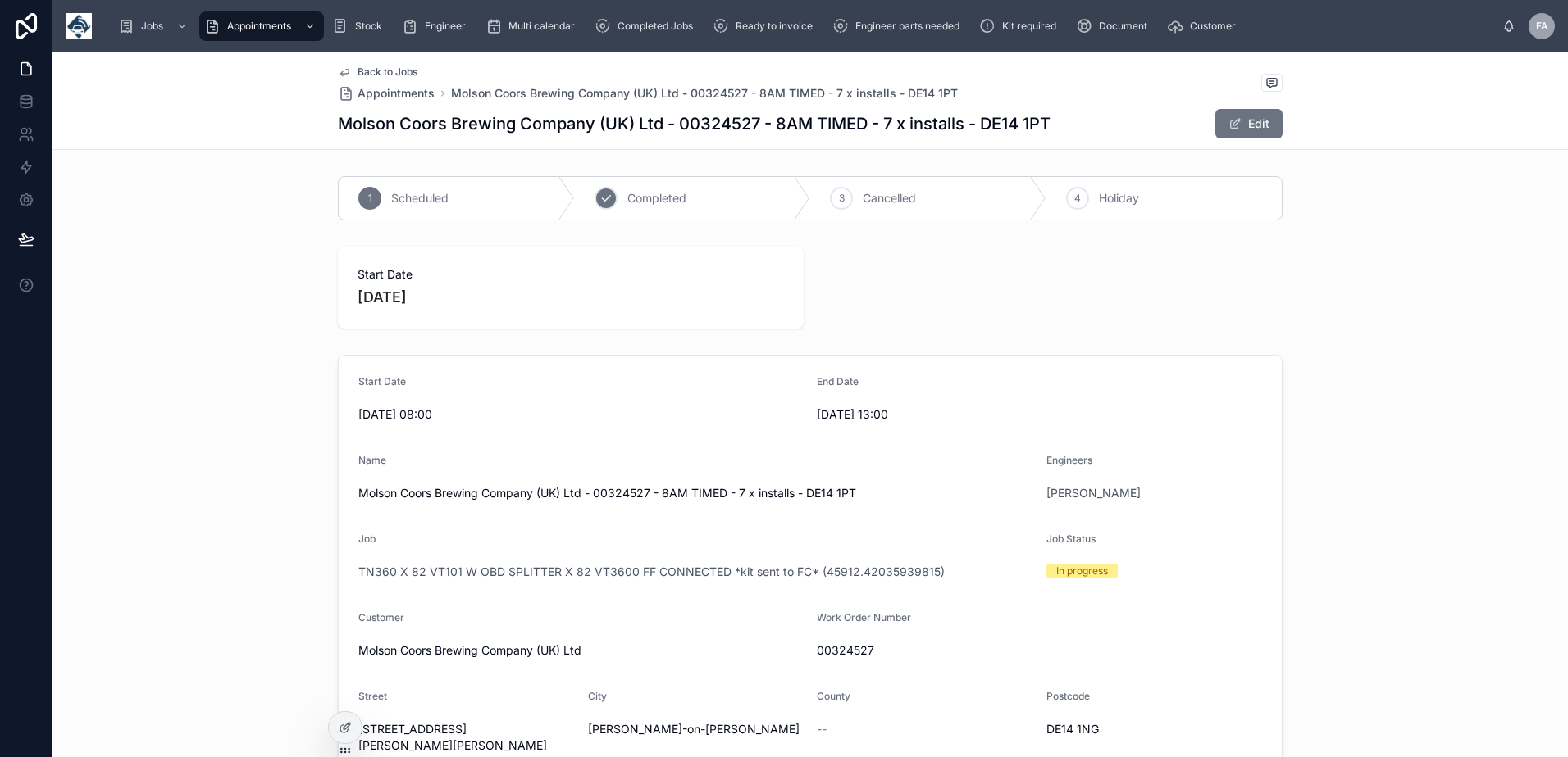
click at [637, 207] on div "2 Completed" at bounding box center [692, 198] width 236 height 42
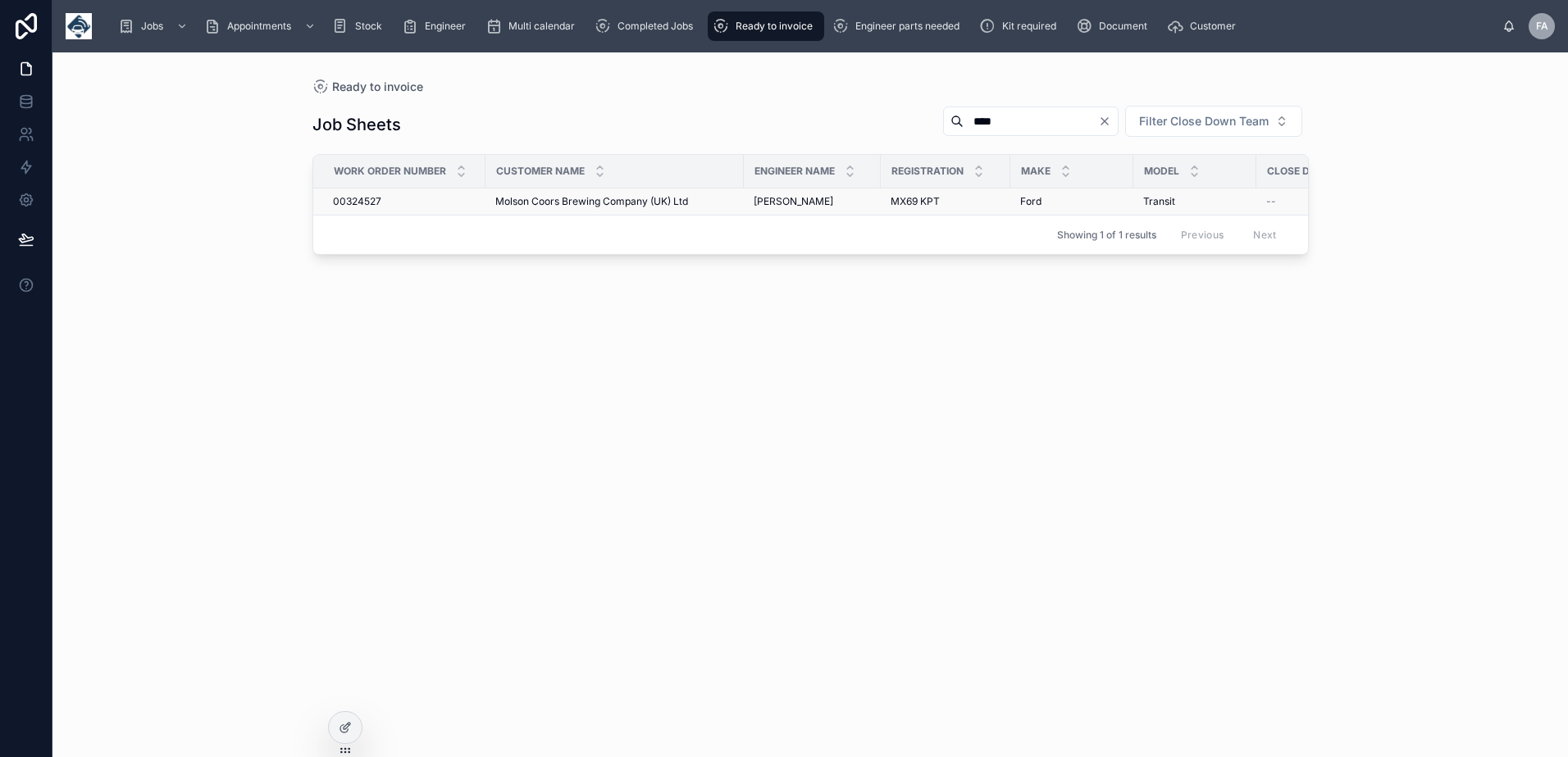
click at [376, 202] on span "00324527" at bounding box center [356, 201] width 48 height 13
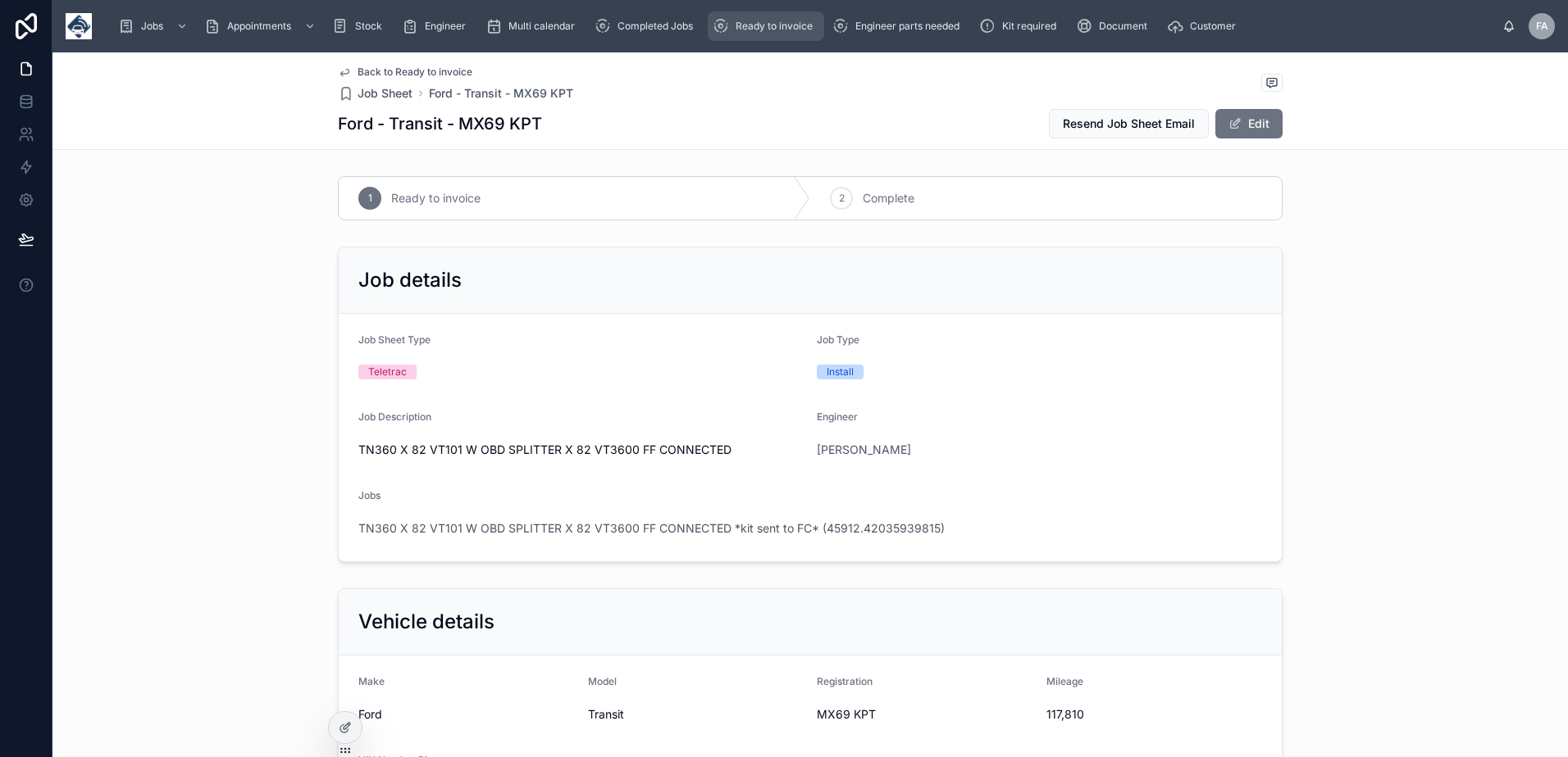
click at [776, 16] on div "Ready to invoice" at bounding box center [766, 26] width 106 height 26
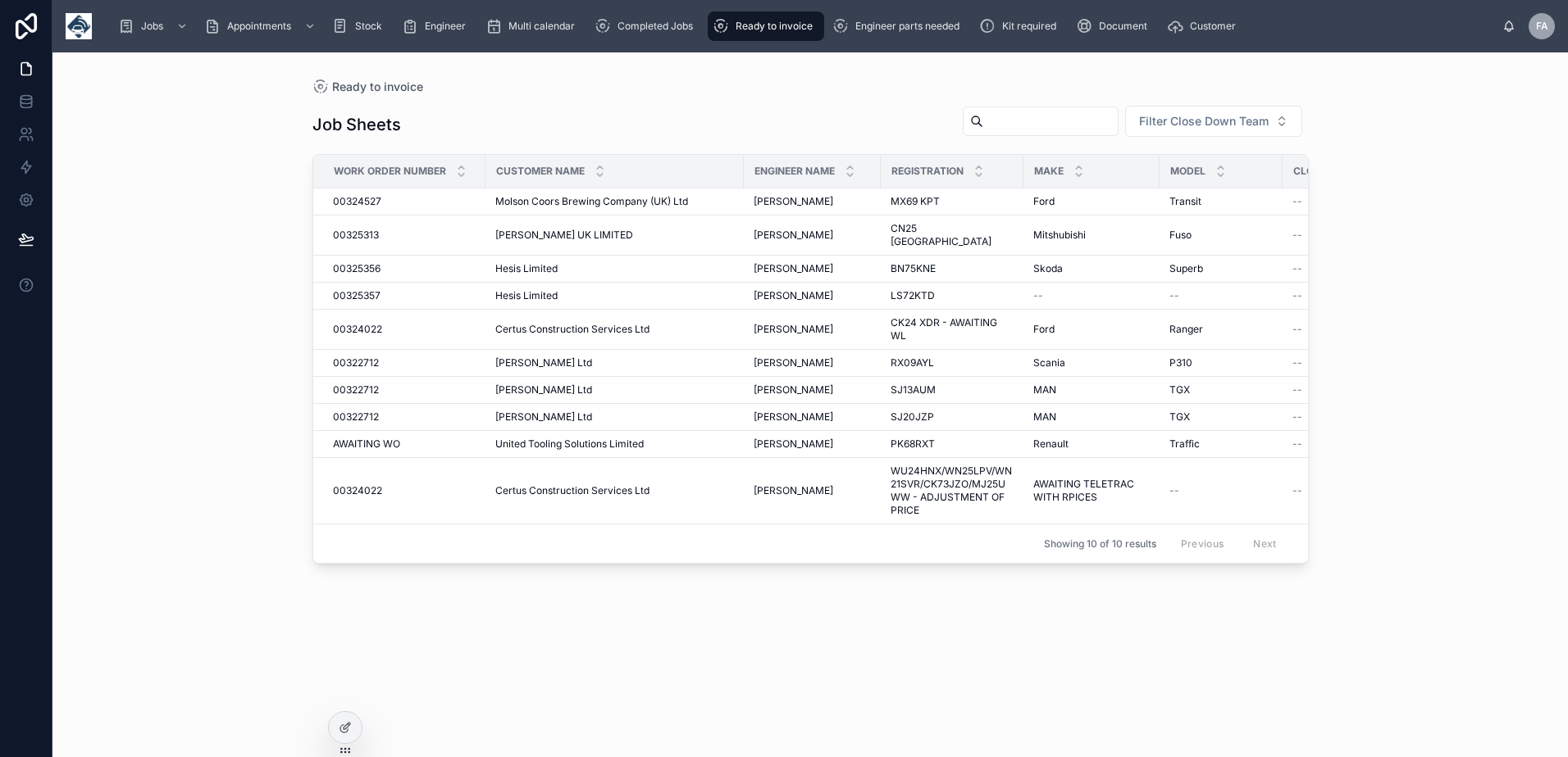
click at [1000, 118] on input "text" at bounding box center [1050, 121] width 135 height 23
type input "******"
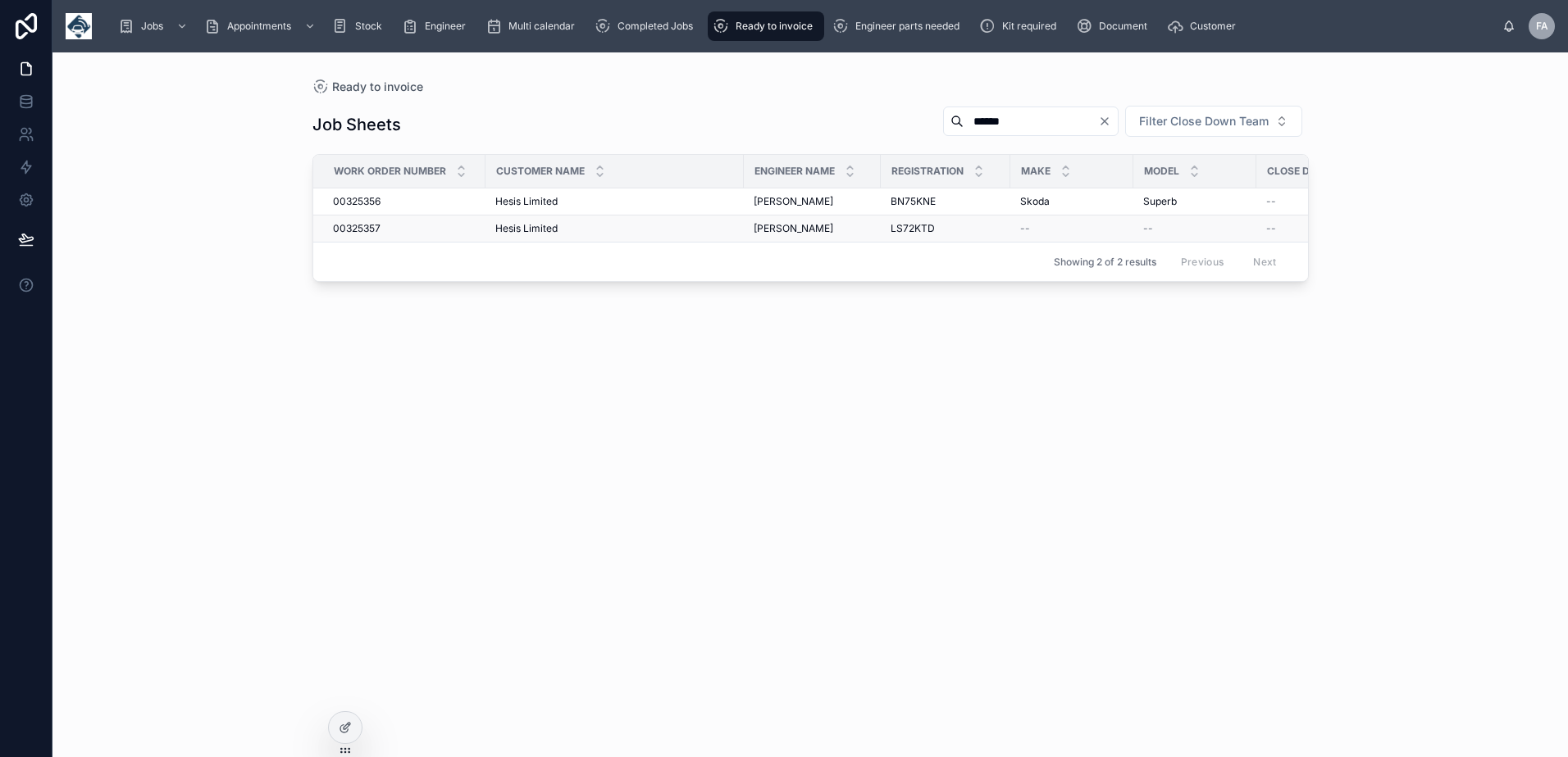
click at [377, 231] on span "00325357" at bounding box center [356, 229] width 47 height 13
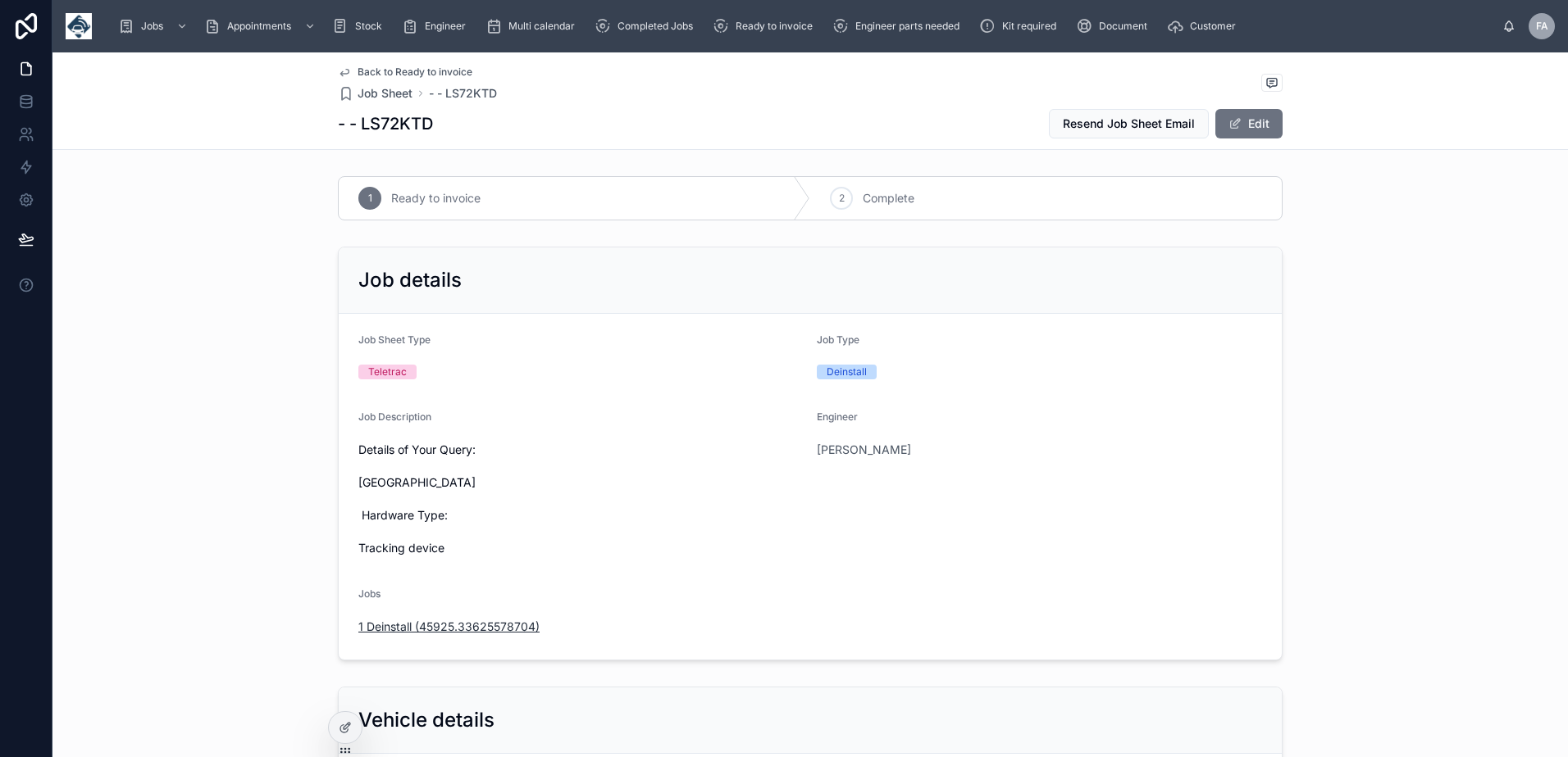
click at [428, 631] on span "1 Deinstall (45925.33625578704)" at bounding box center [448, 626] width 181 height 16
click at [447, 620] on span "1 Deinstall (45925.33625578704)" at bounding box center [448, 626] width 181 height 16
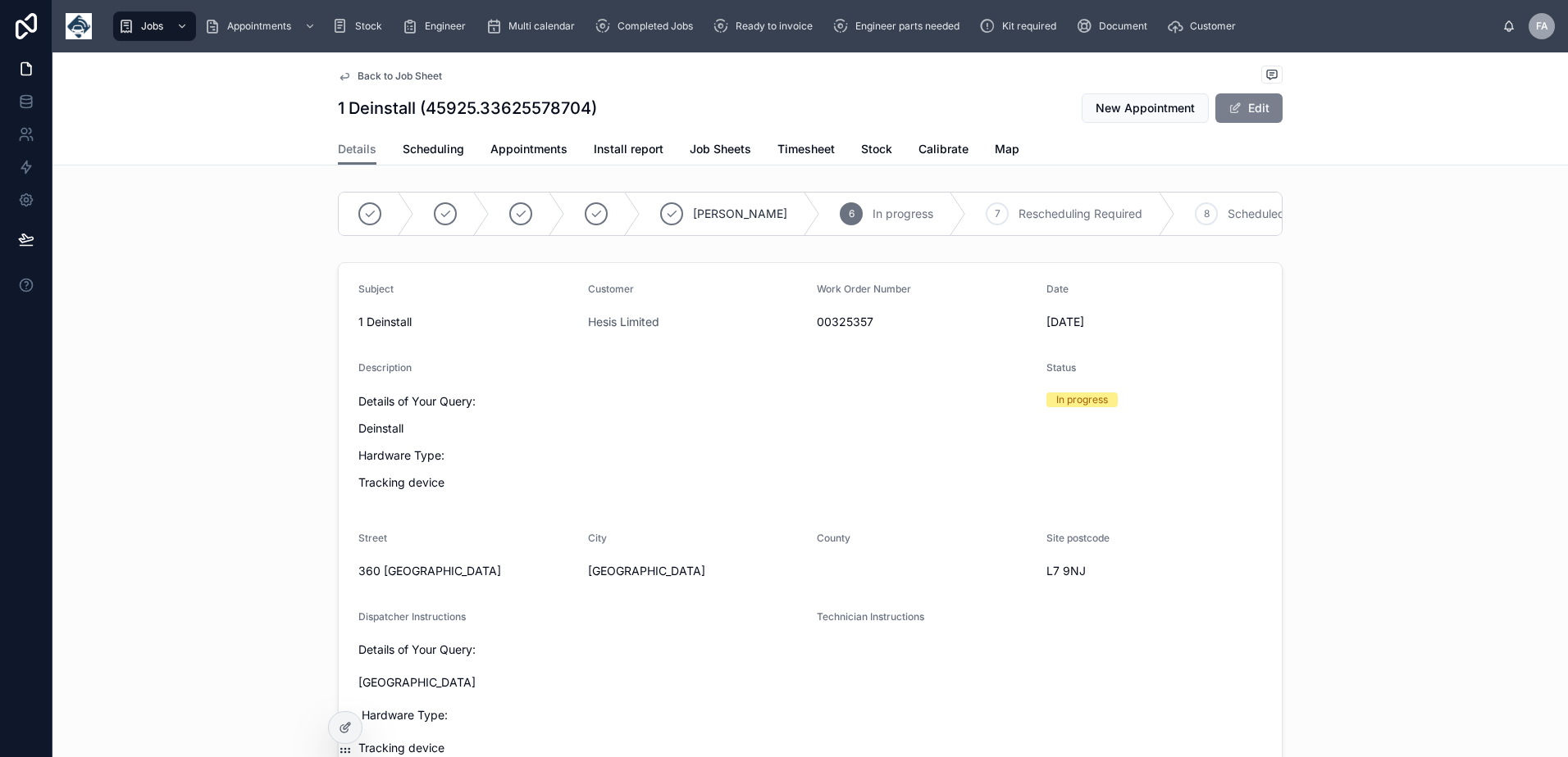
click at [1273, 115] on button "Edit" at bounding box center [1248, 107] width 67 height 29
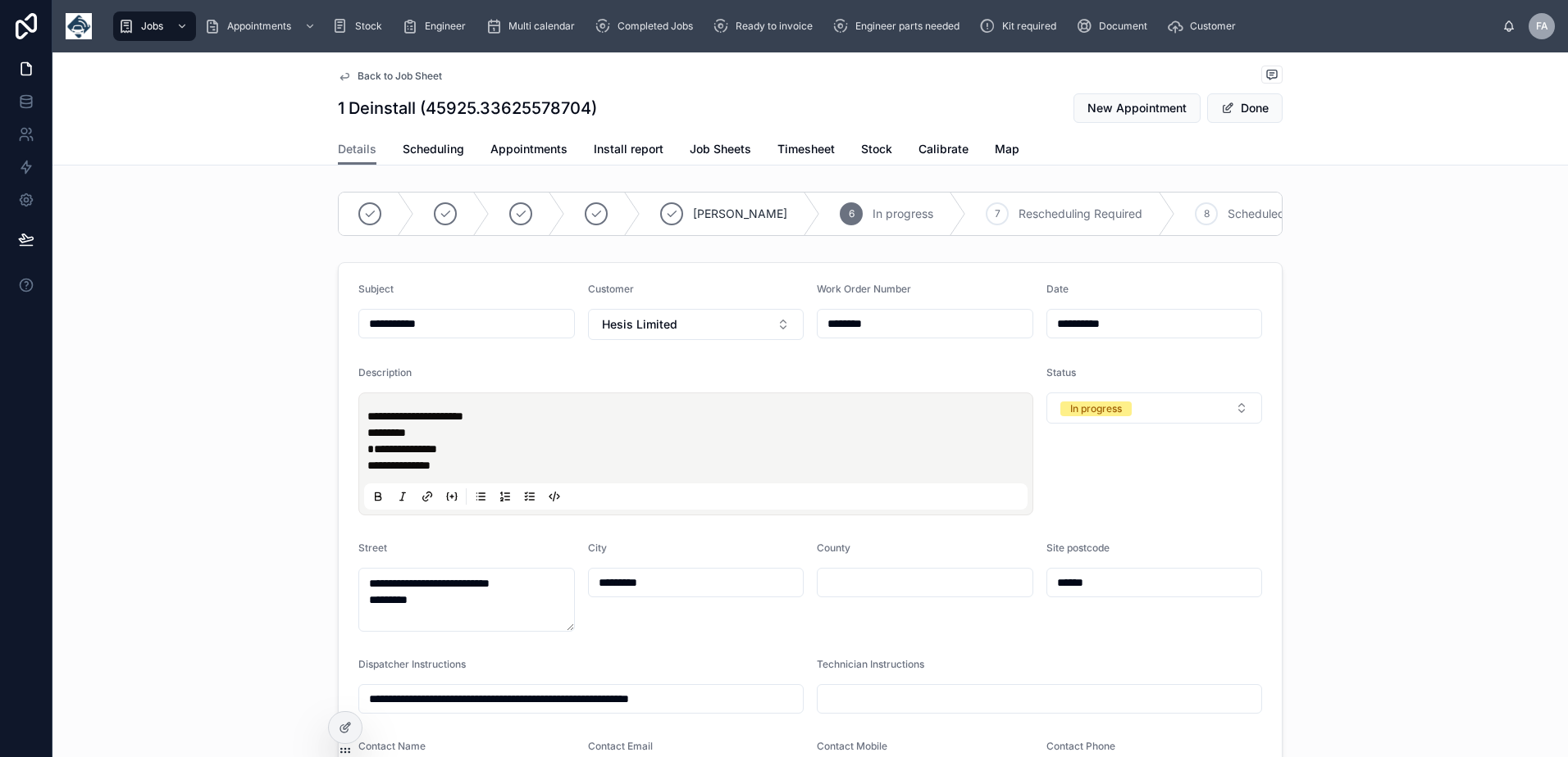
click at [954, 330] on input "********" at bounding box center [925, 324] width 215 height 23
type input "********"
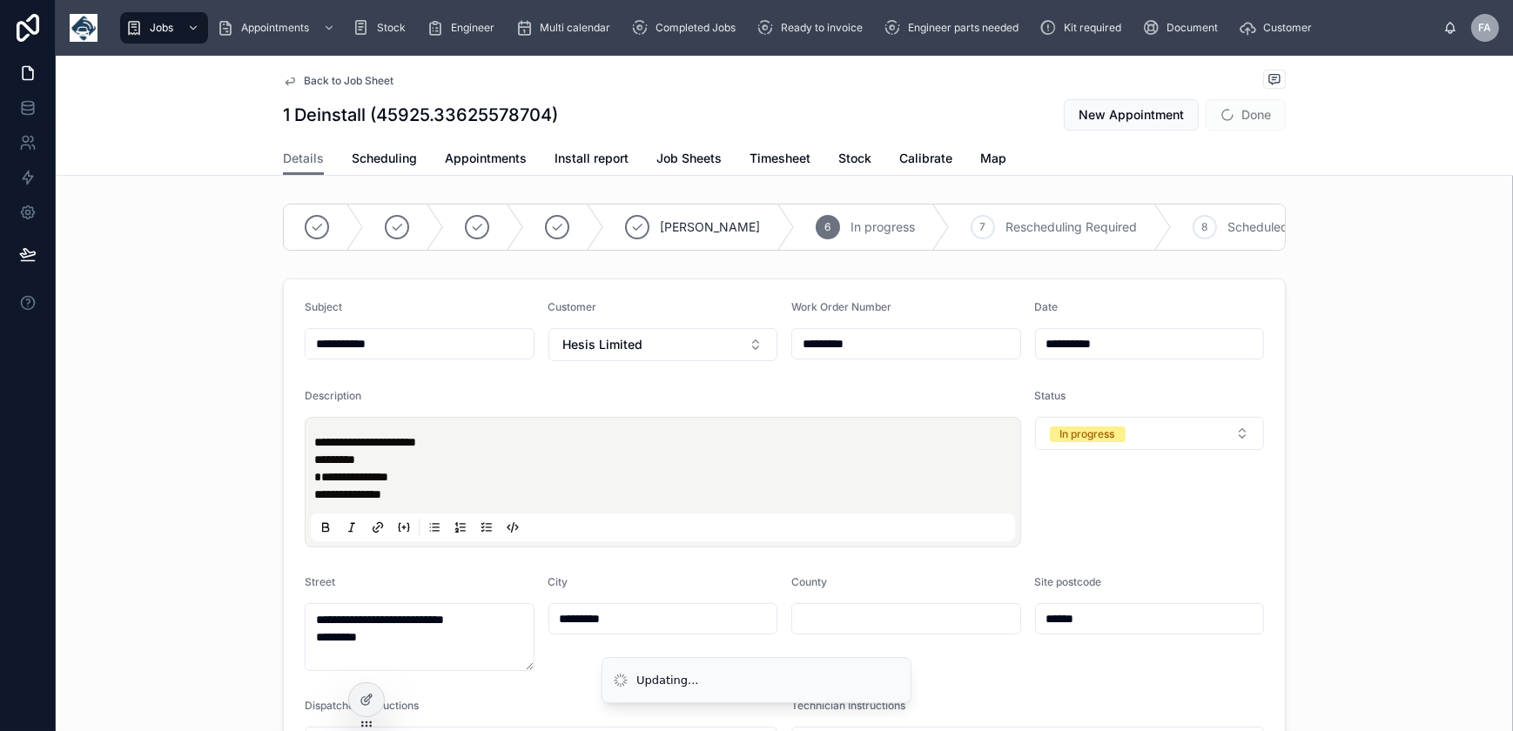
type input "**********"
type input "********"
type input "**********"
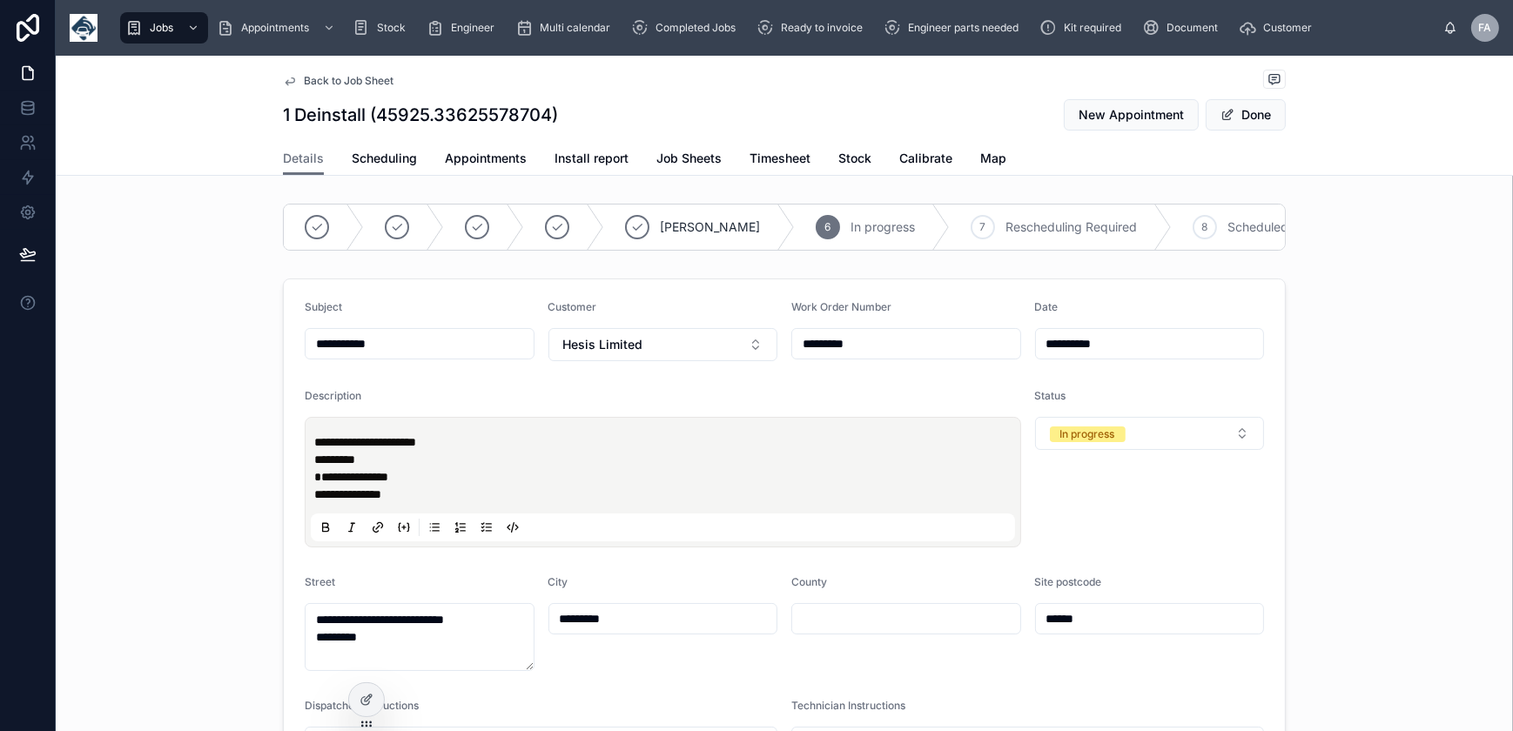
type input "**********"
type input "********"
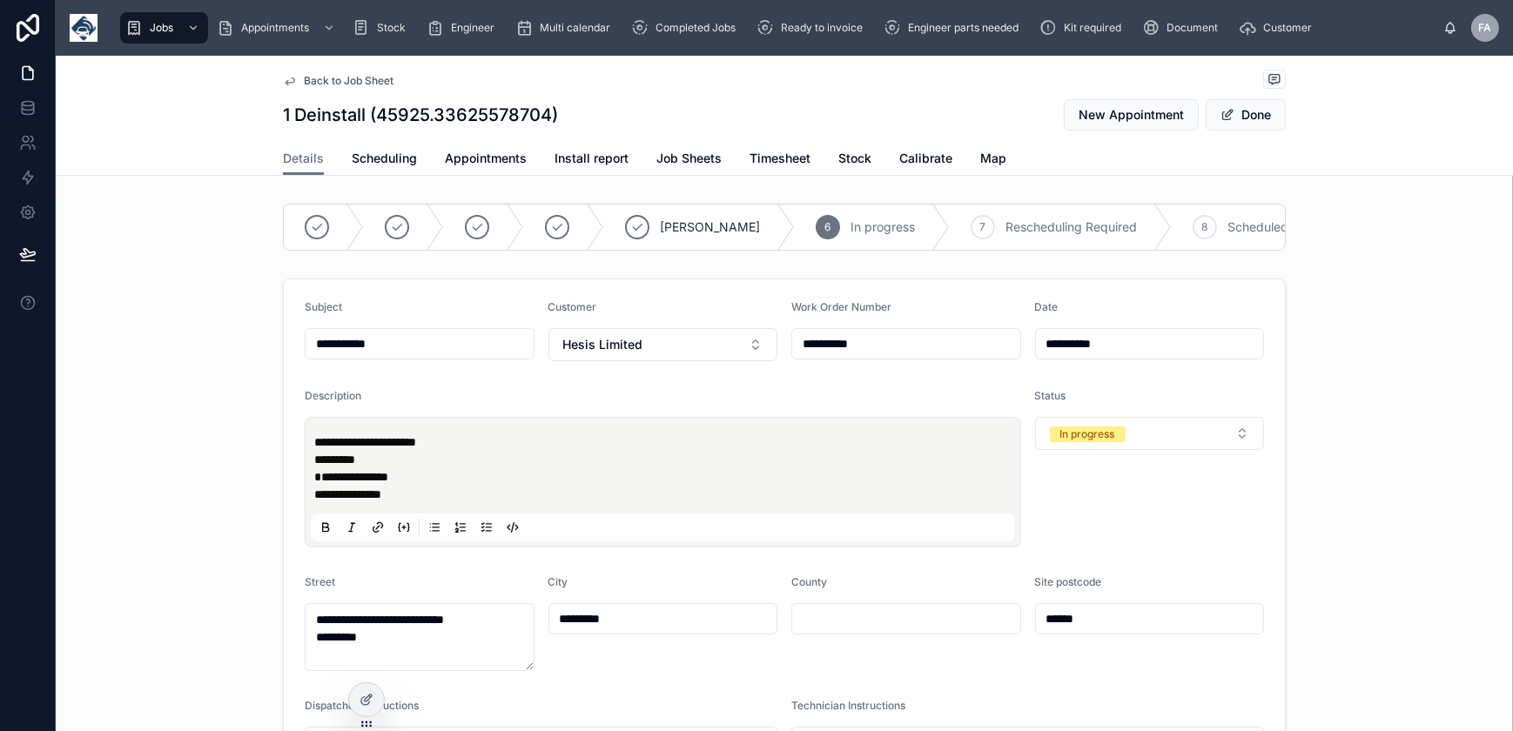
type input "**********"
type input "********"
type input "**********"
type input "********"
type input "**********"
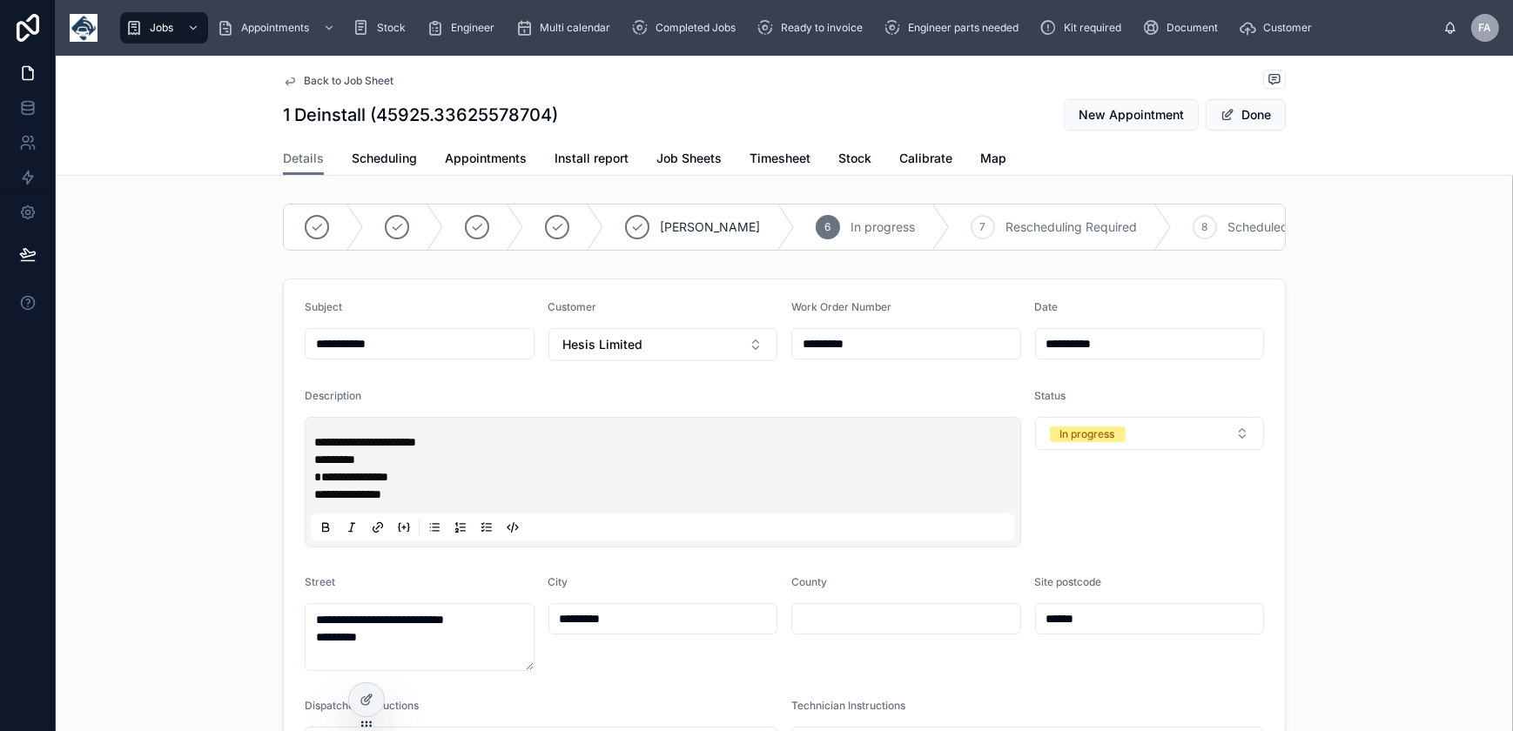
type input "**********"
paste input "**********"
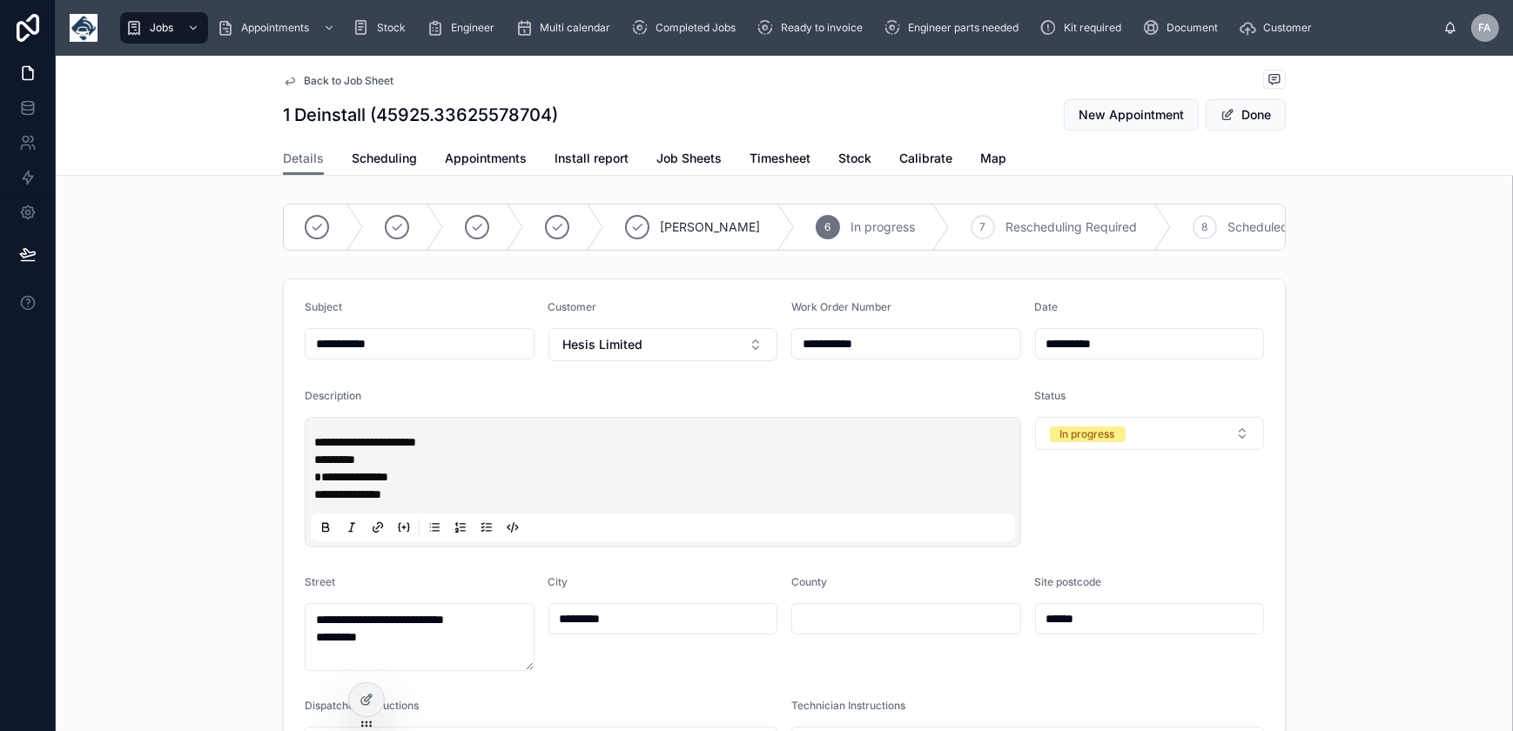
type input "**********"
click at [899, 356] on input "**********" at bounding box center [906, 344] width 228 height 24
type input "**********"
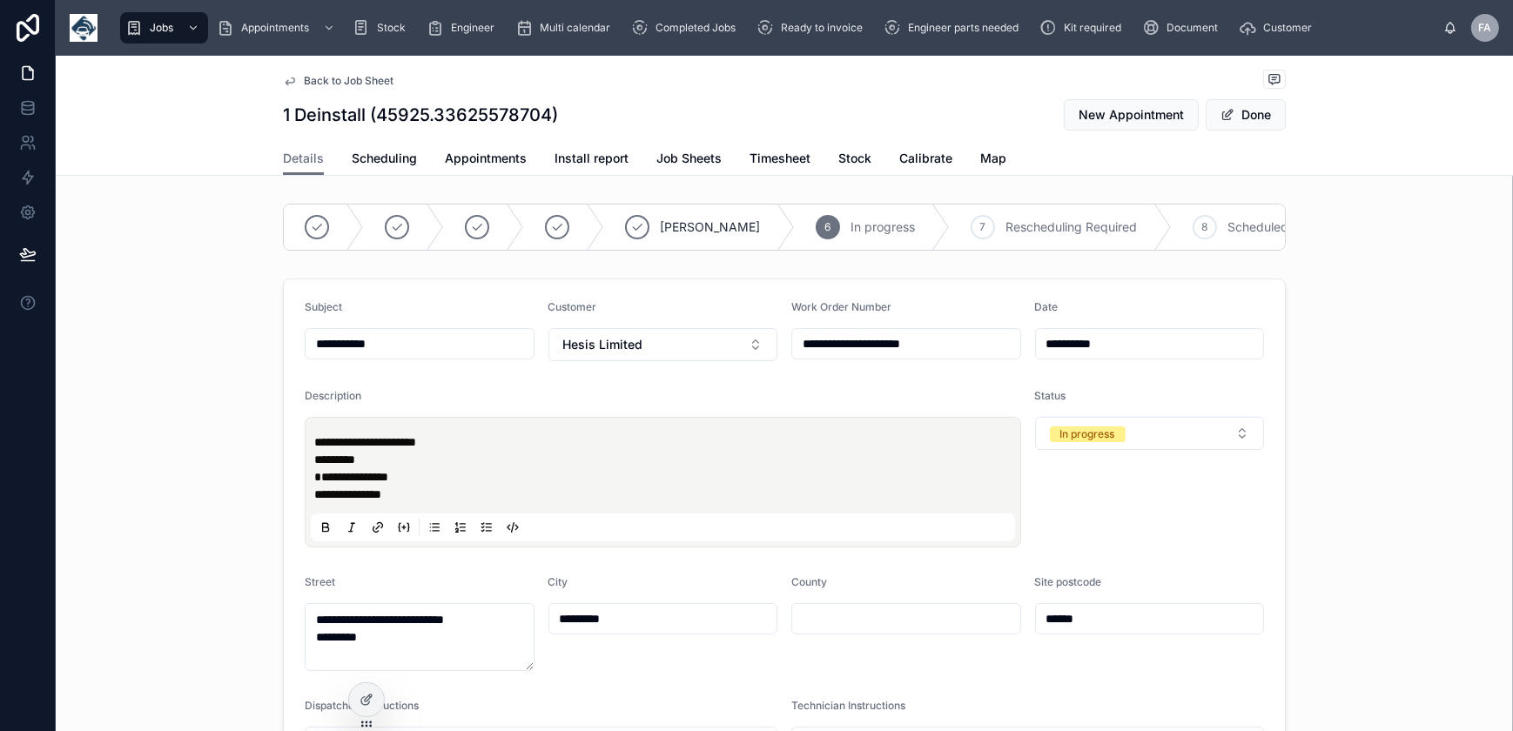
type input "**********"
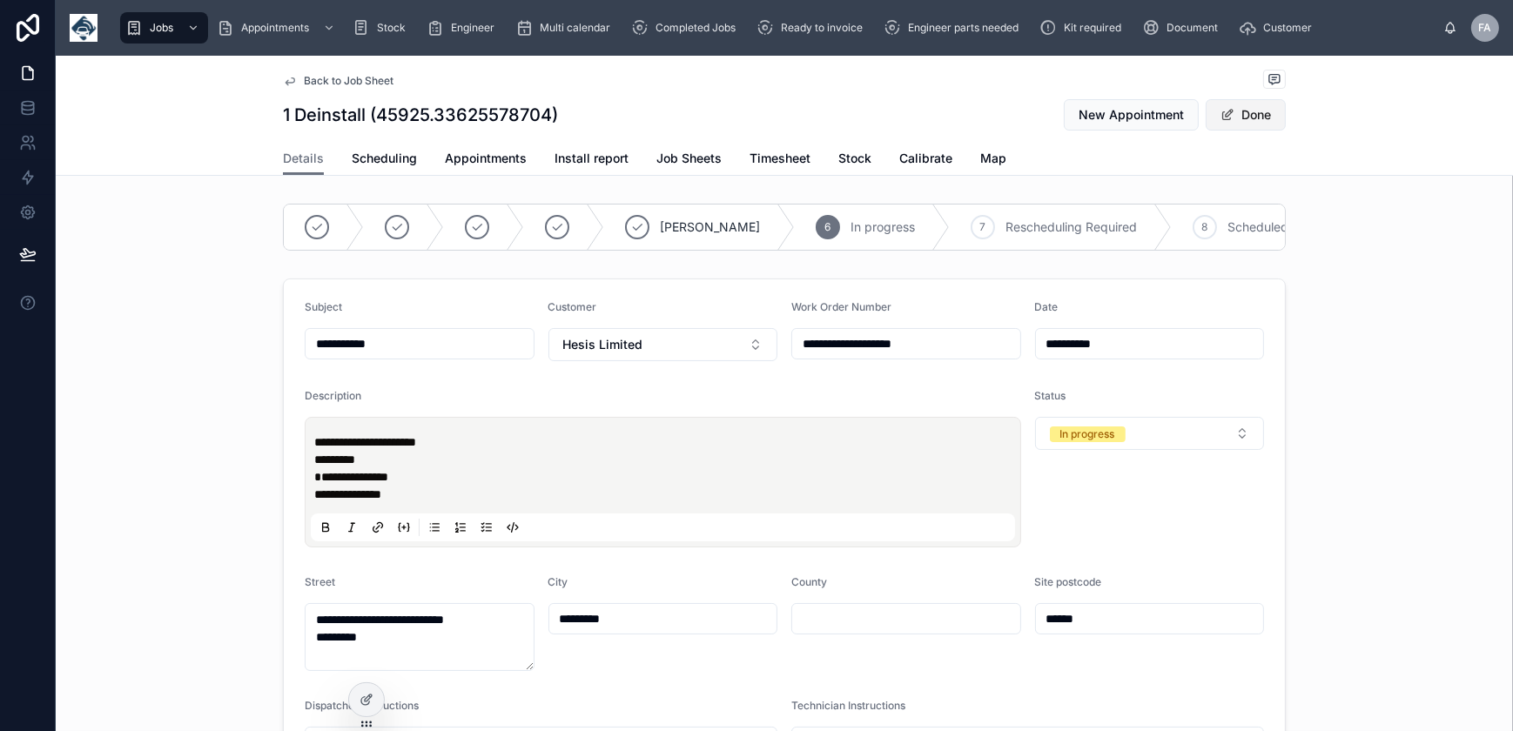
click at [1261, 119] on button "Done" at bounding box center [1246, 114] width 80 height 31
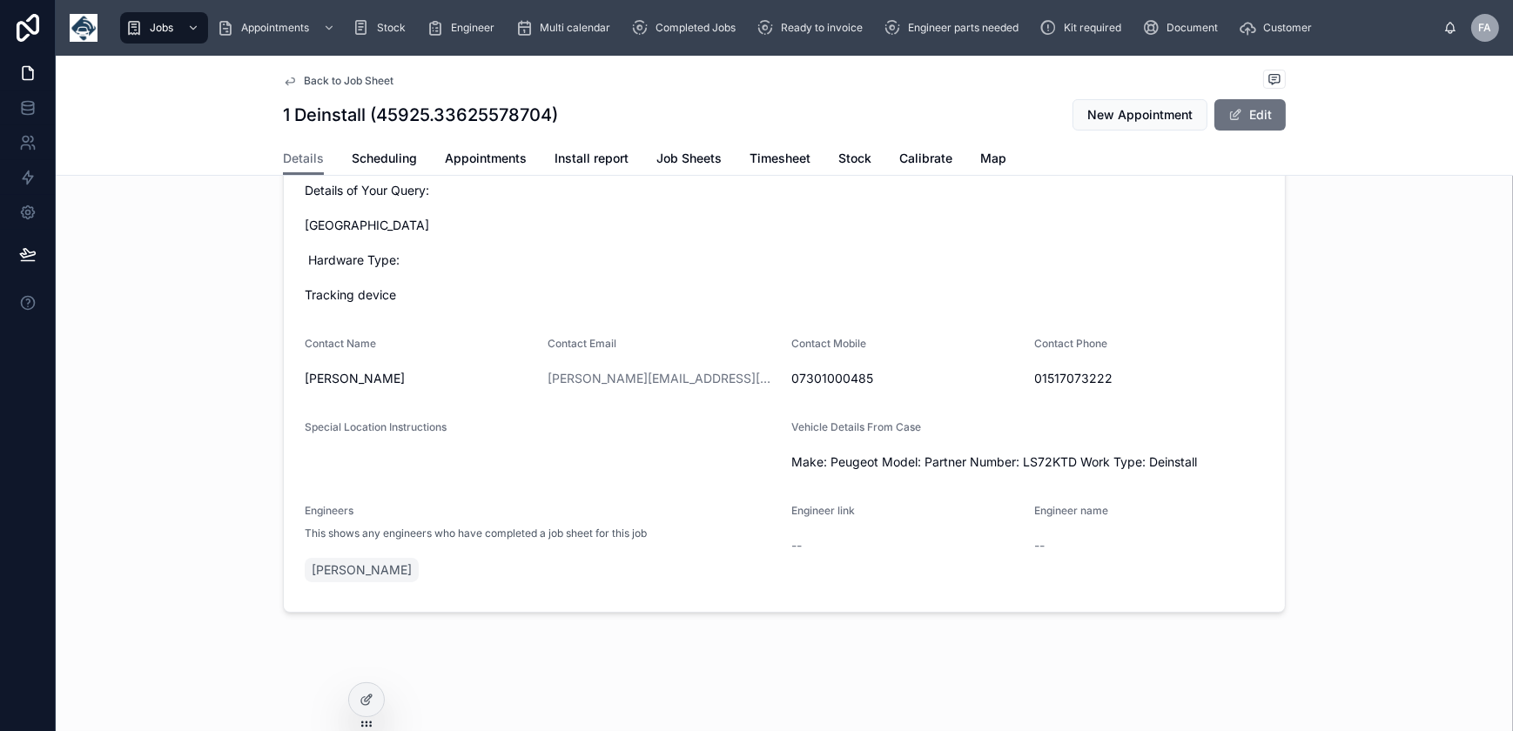
scroll to position [528, 0]
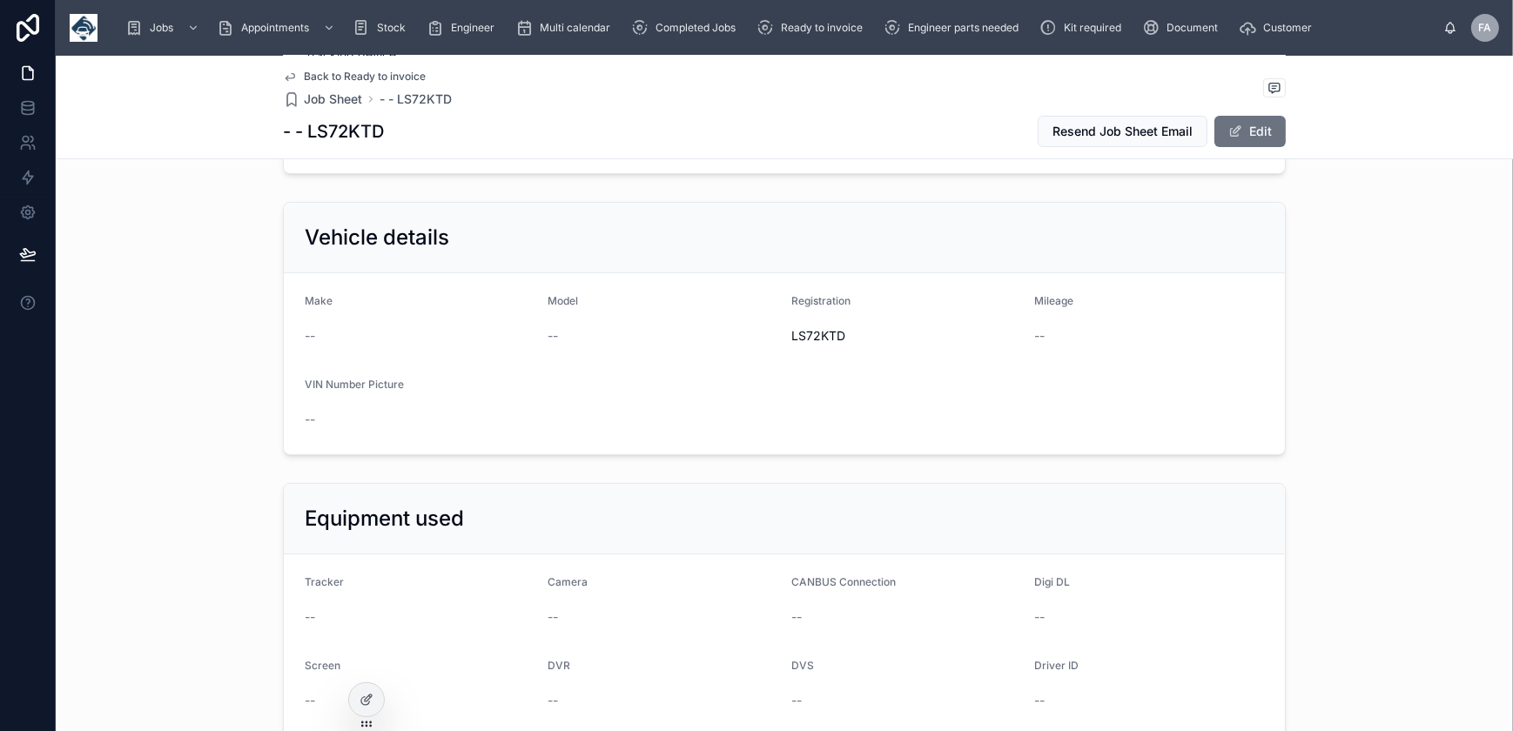
click at [813, 340] on span "LS72KTD" at bounding box center [906, 335] width 230 height 17
copy span "LS72KTD"
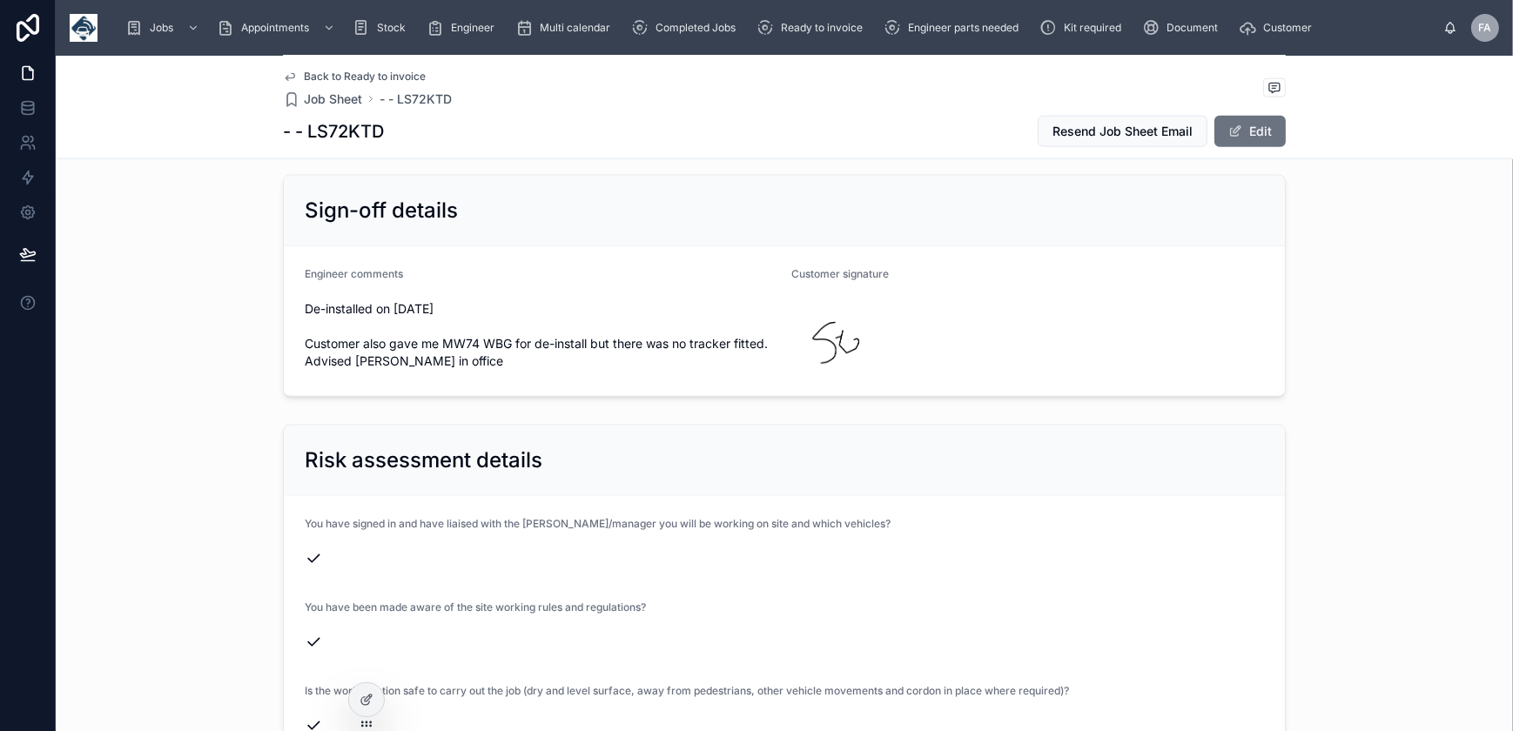
scroll to position [2743, 0]
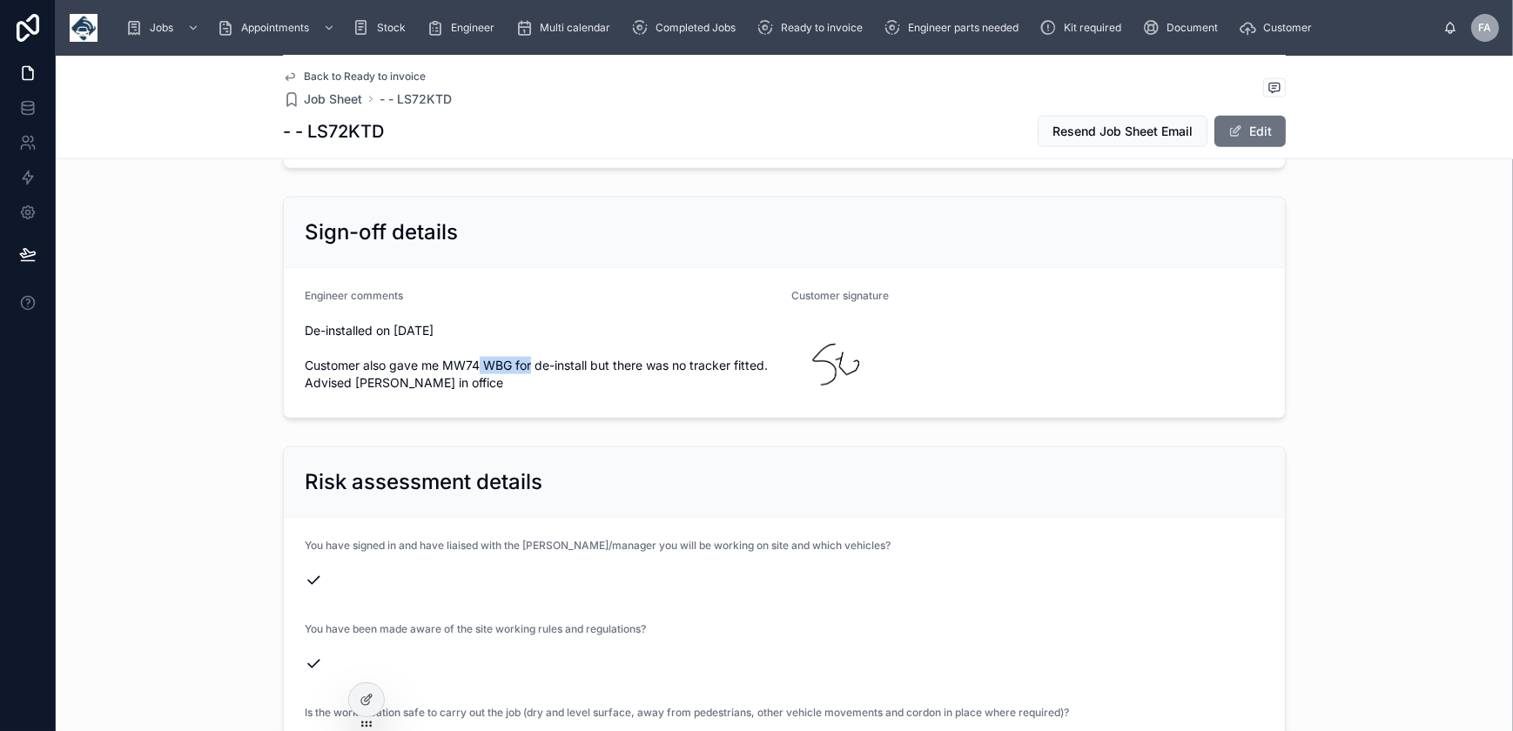
drag, startPoint x: 442, startPoint y: 351, endPoint x: 504, endPoint y: 352, distance: 61.8
click at [504, 352] on span "De-installed on 26/09/2025 Customer also gave me MW74 WBG for de-install but th…" at bounding box center [541, 357] width 473 height 70
drag, startPoint x: 504, startPoint y: 352, endPoint x: 517, endPoint y: 374, distance: 25.4
click at [517, 374] on div "De-installed on 26/09/2025 Customer also gave me MW74 WBG for de-install but th…" at bounding box center [541, 357] width 473 height 80
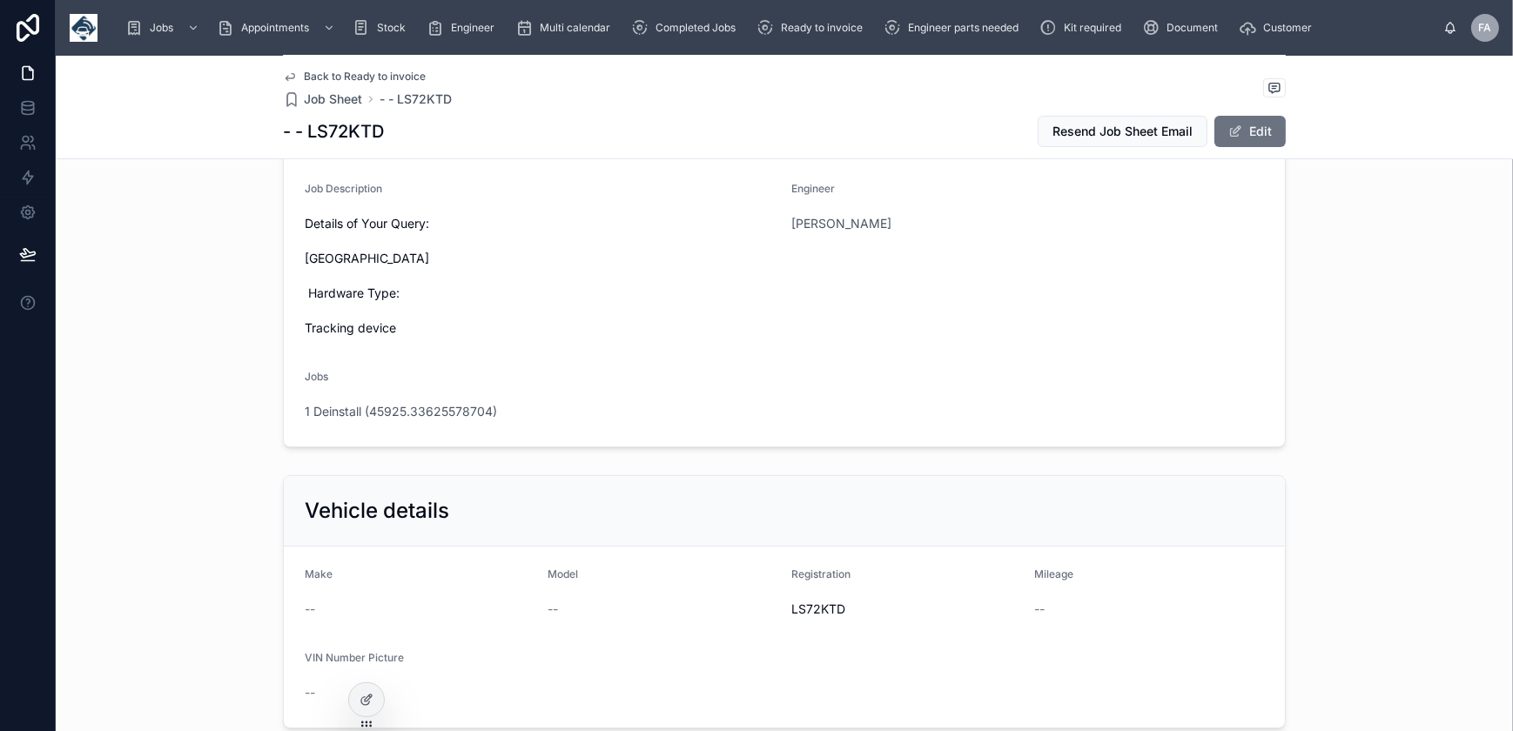
scroll to position [395, 0]
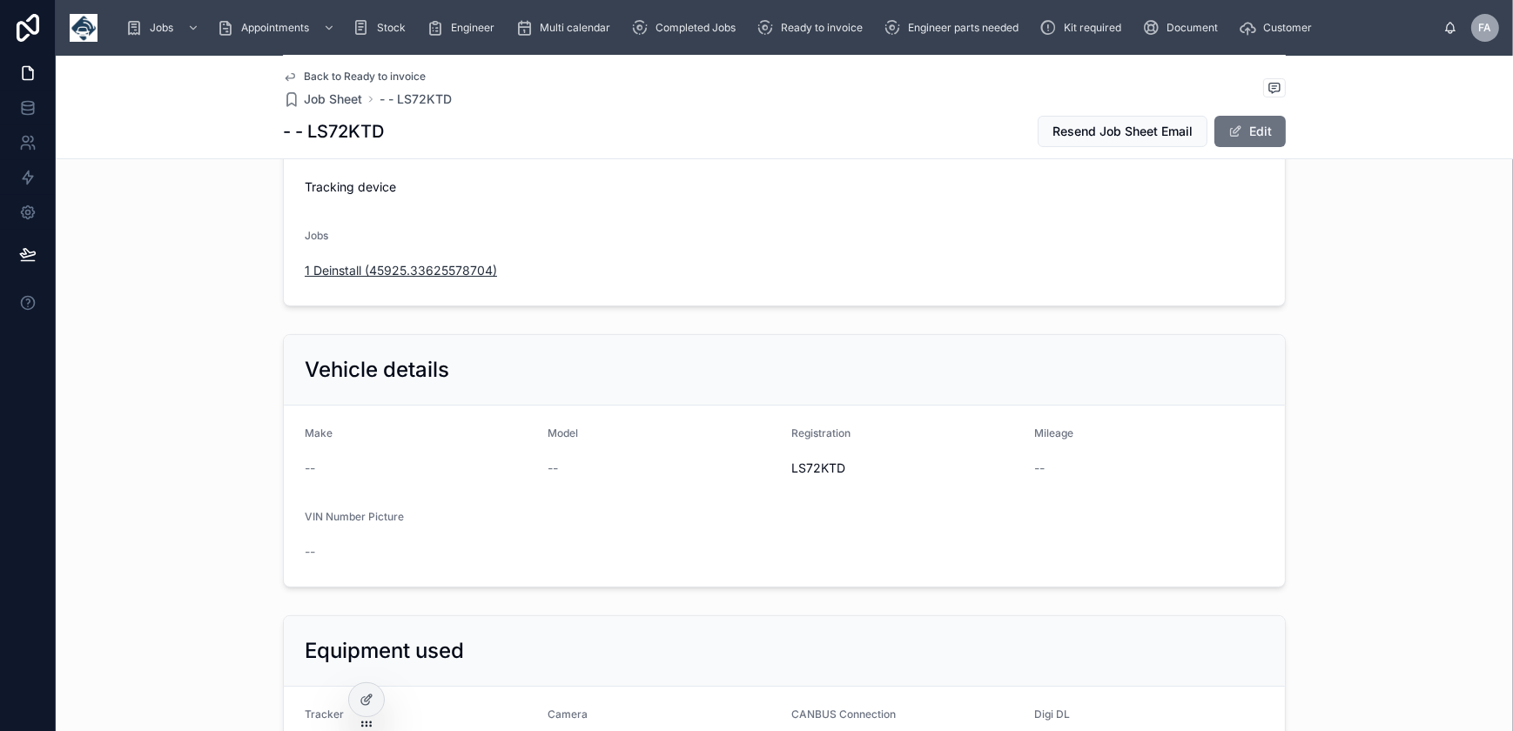
click at [448, 270] on span "1 Deinstall (45925.33625578704)" at bounding box center [401, 270] width 192 height 17
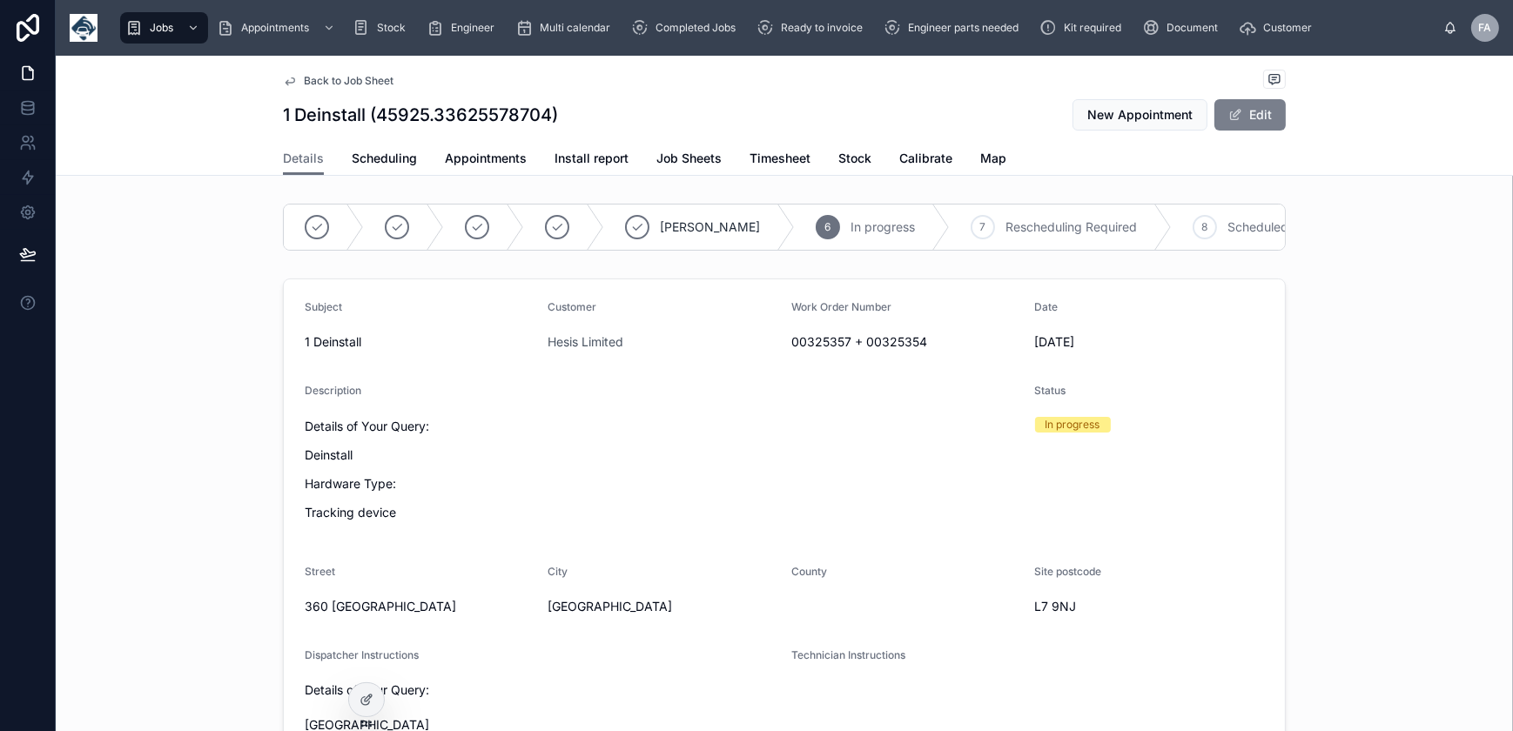
click at [1243, 111] on button "Edit" at bounding box center [1250, 114] width 71 height 31
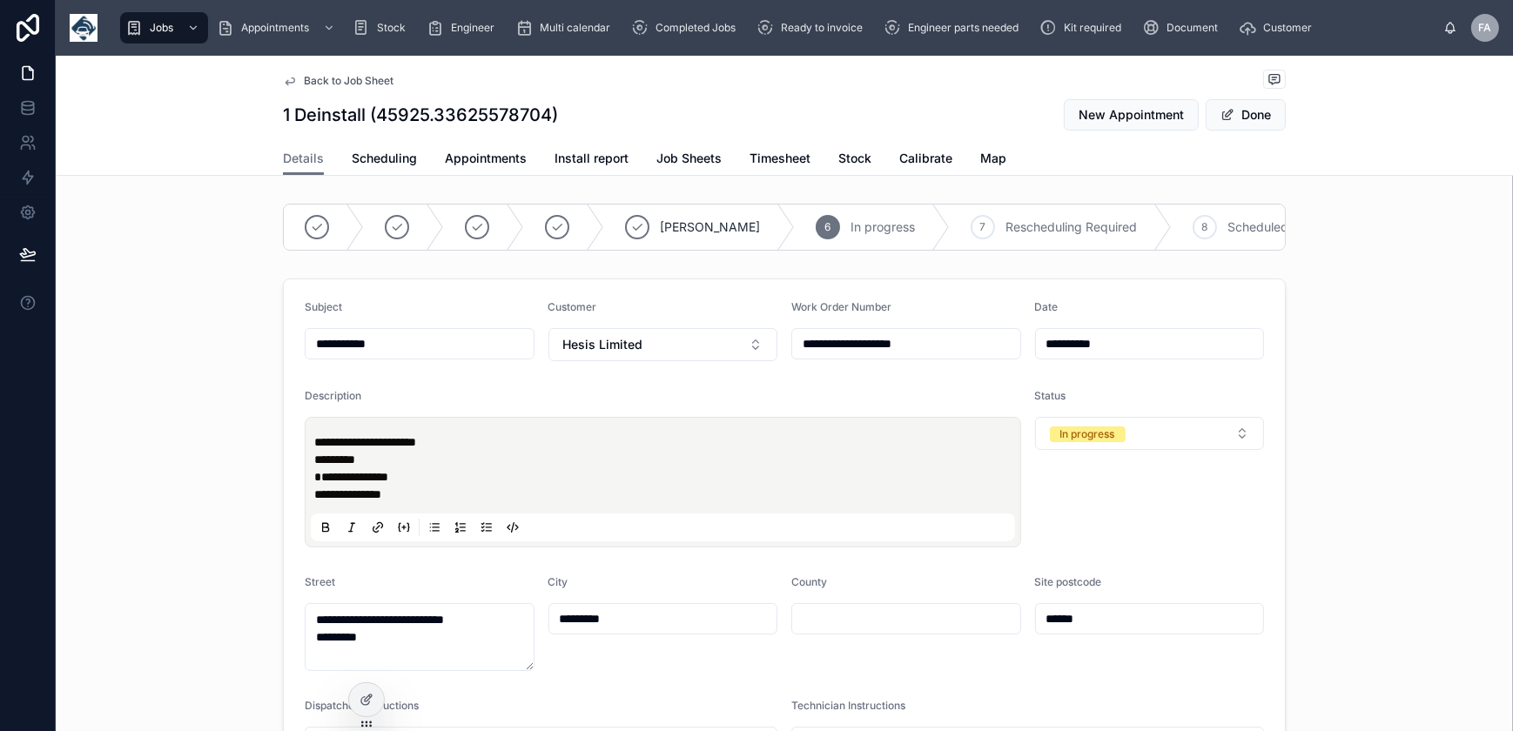
drag, startPoint x: 858, startPoint y: 353, endPoint x: 1073, endPoint y: 365, distance: 215.3
click at [1073, 365] on form "**********" at bounding box center [784, 673] width 1001 height 789
type input "********"
type input "**********"
type input "********"
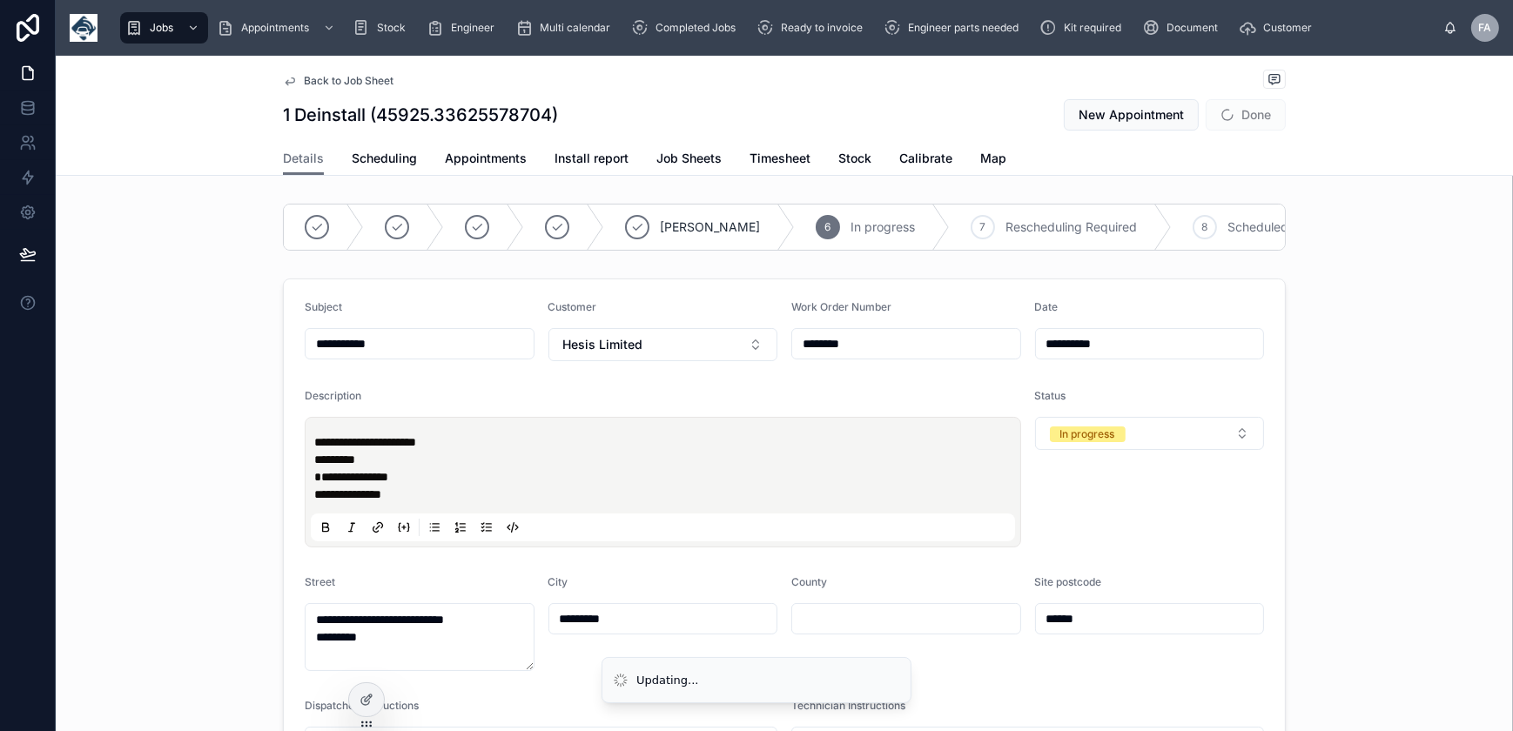
type input "**********"
type input "********"
click at [1334, 148] on div "Details Scheduling Appointments Install report Job Sheets Timesheet Stock Calib…" at bounding box center [784, 158] width 1437 height 33
click at [1233, 120] on button "Done" at bounding box center [1246, 114] width 80 height 31
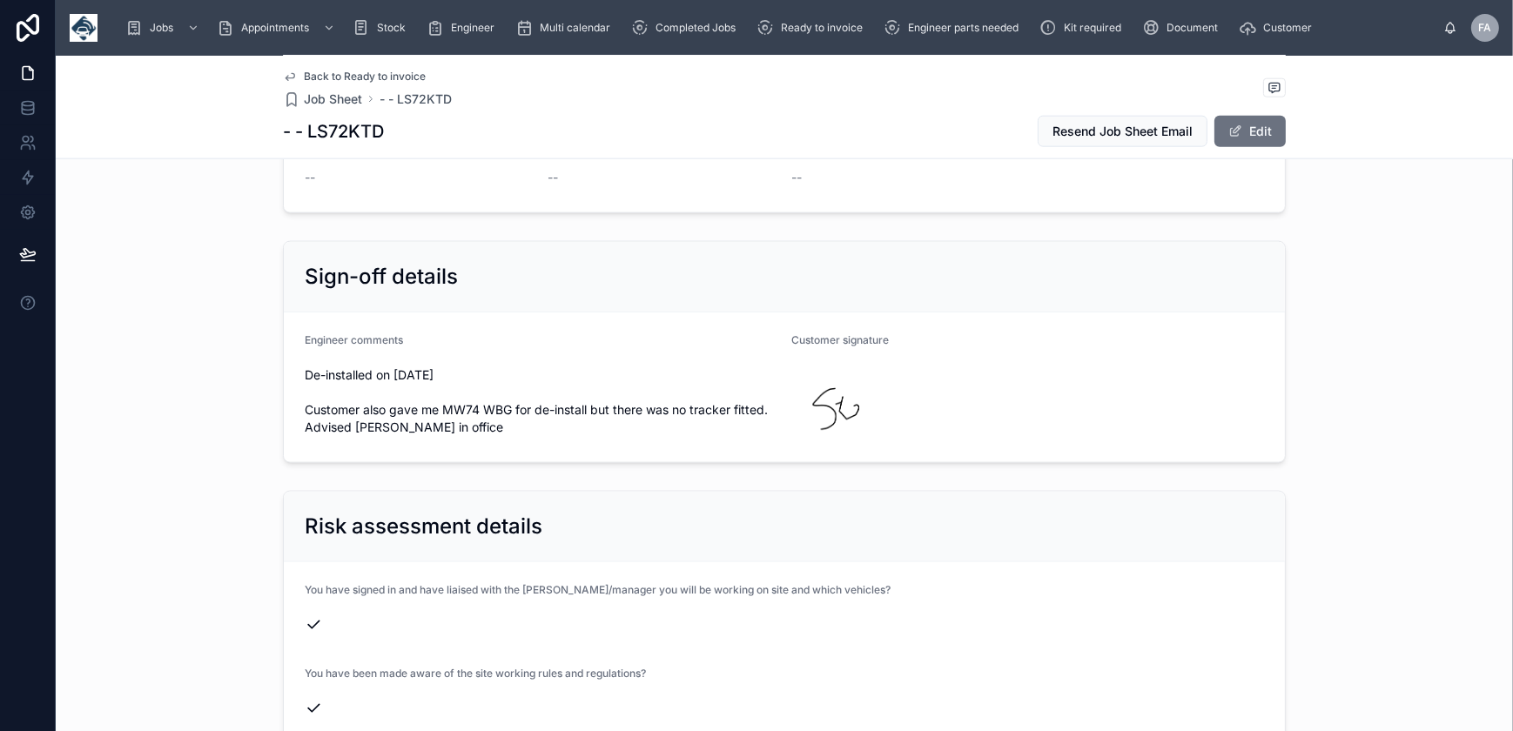
scroll to position [2699, 0]
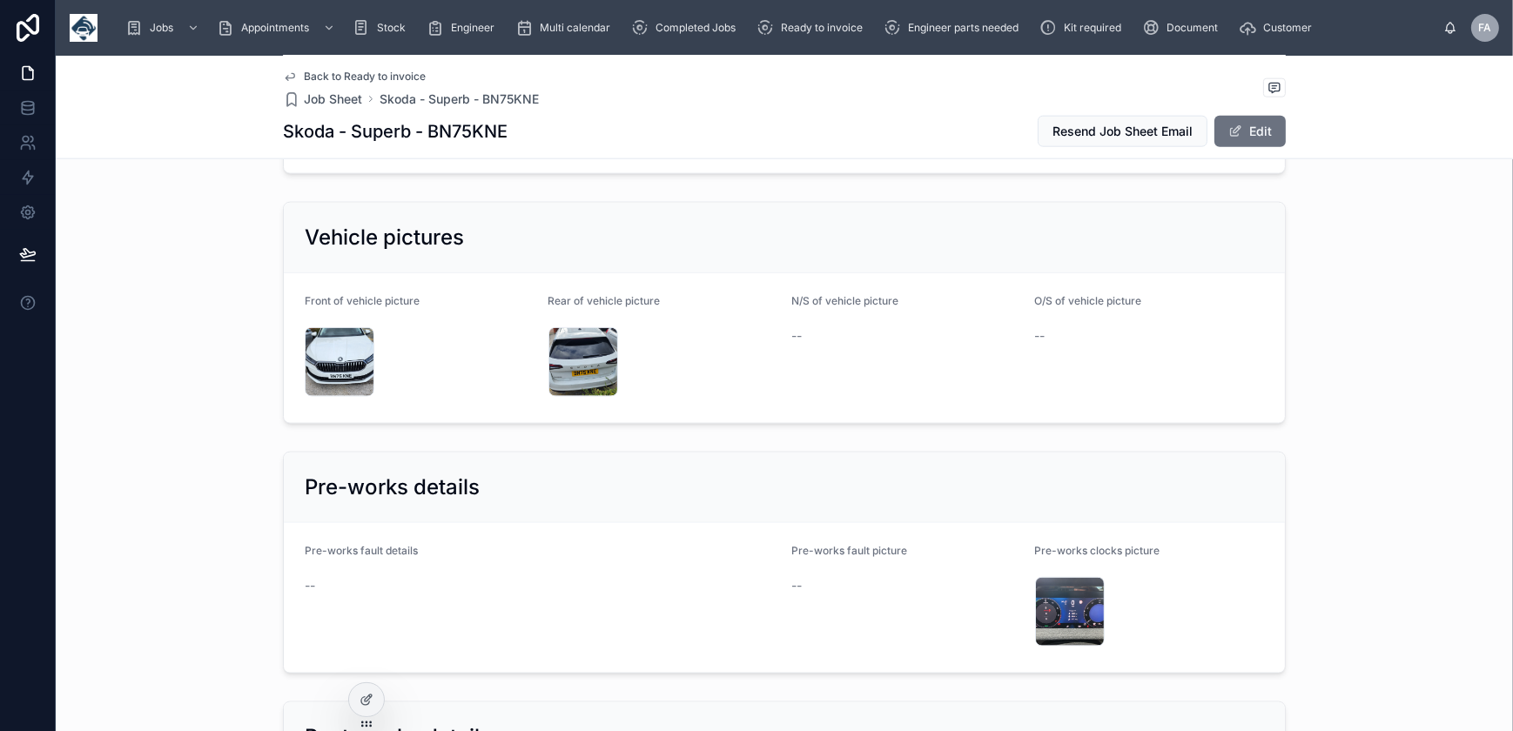
scroll to position [2612, 0]
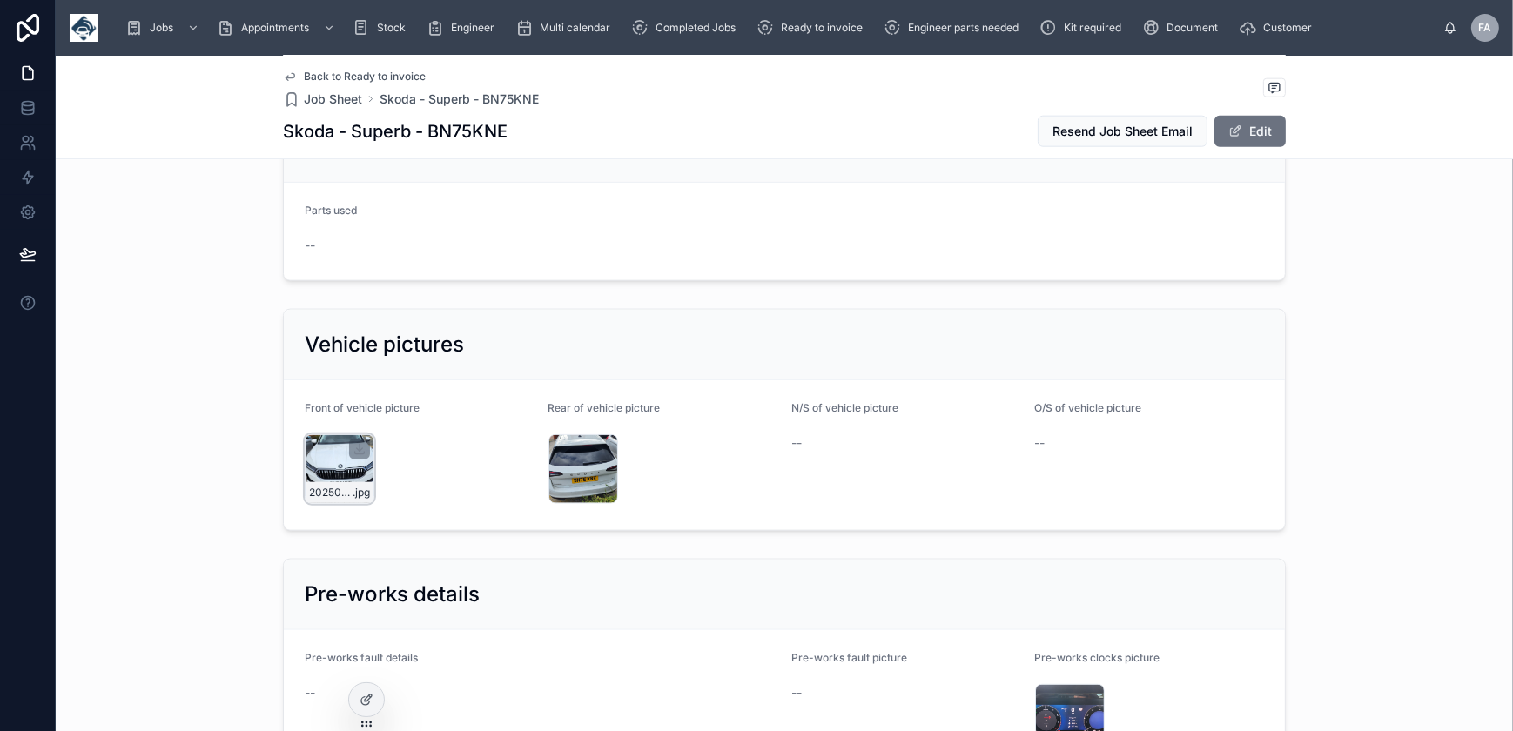
click at [327, 438] on div "20250930_125108 .jpg" at bounding box center [340, 469] width 70 height 70
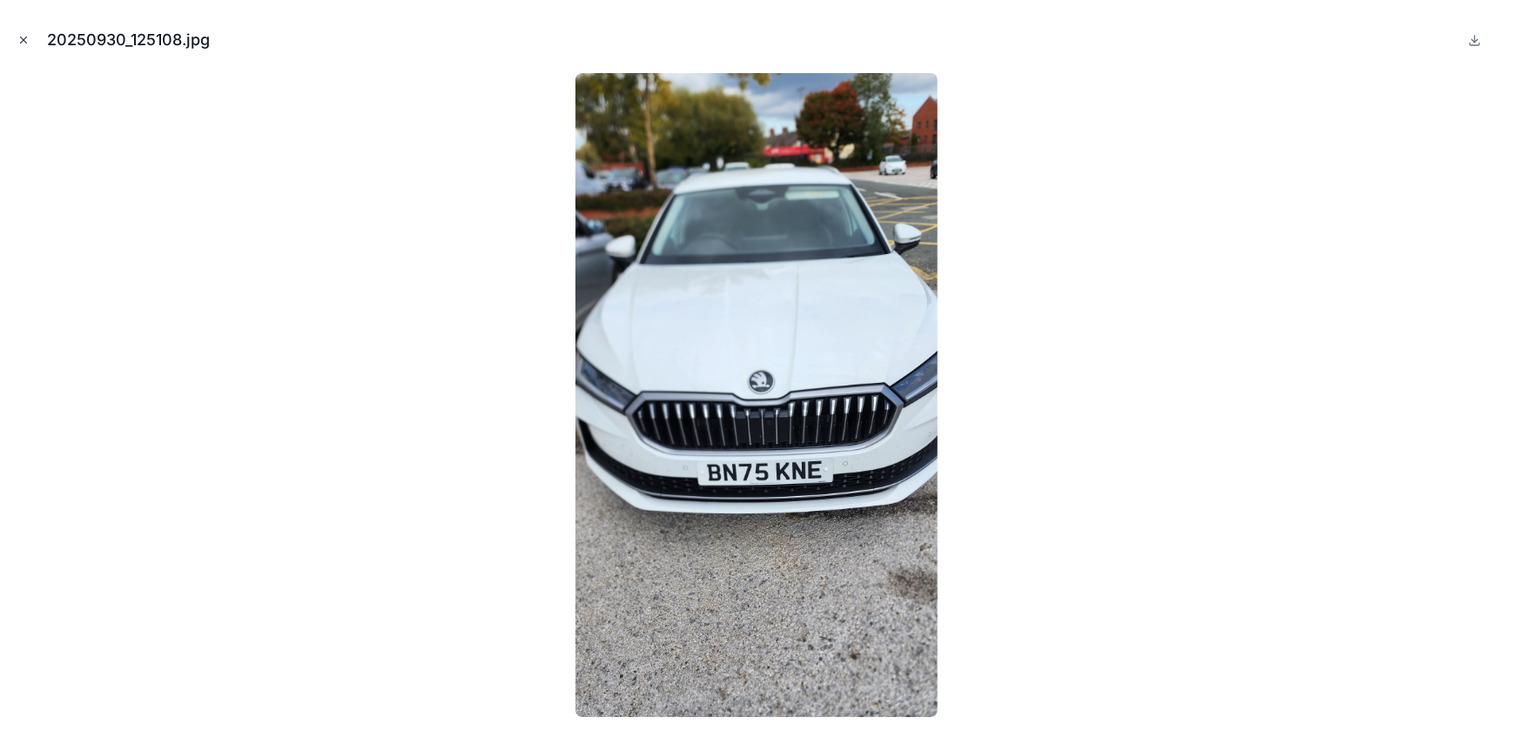
click at [17, 38] on icon "Close modal" at bounding box center [23, 40] width 12 height 12
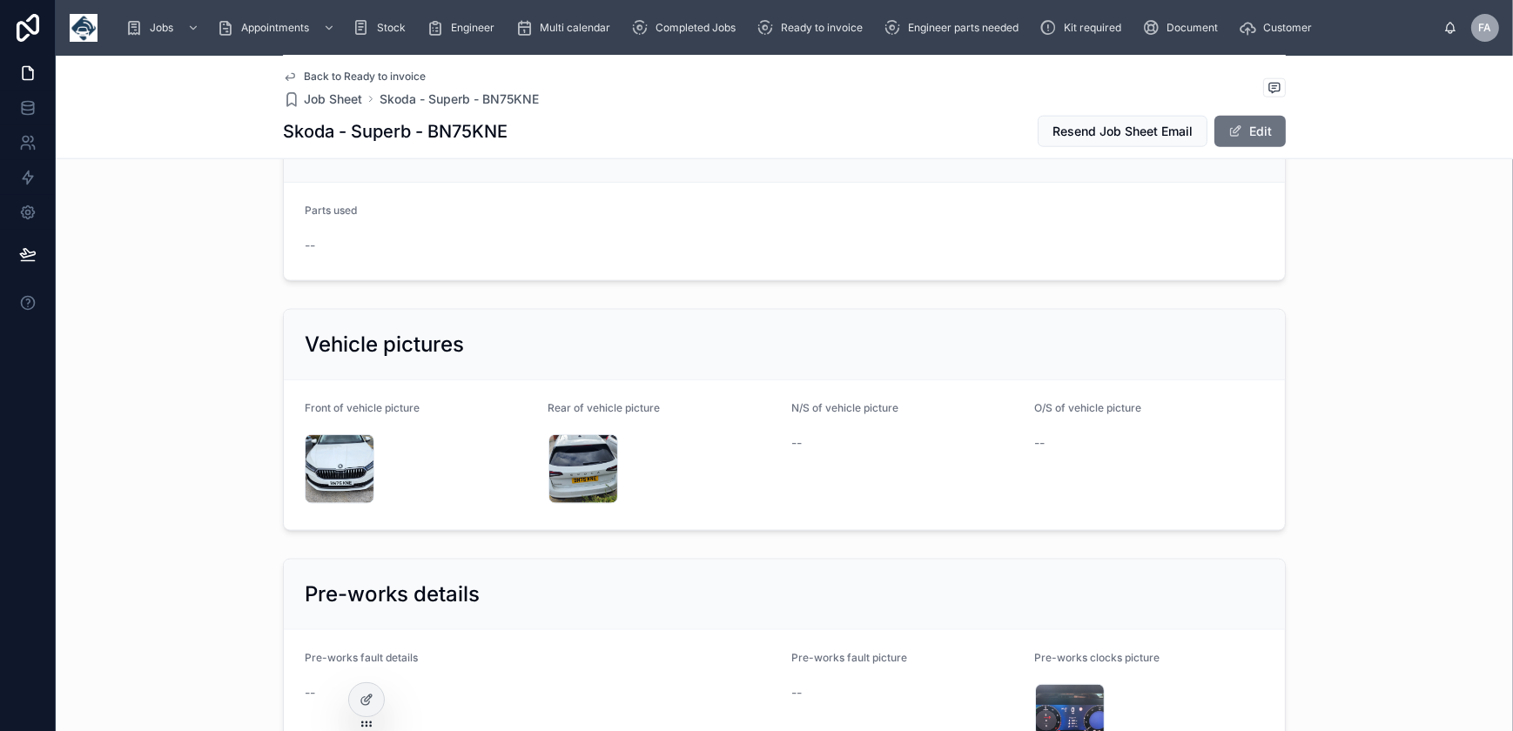
click at [436, 135] on h1 "Skoda - Superb - BN75KNE" at bounding box center [395, 131] width 225 height 24
copy h1 "BN75KNE"
click at [875, 267] on div "Kit required details Parts used --" at bounding box center [784, 196] width 1457 height 184
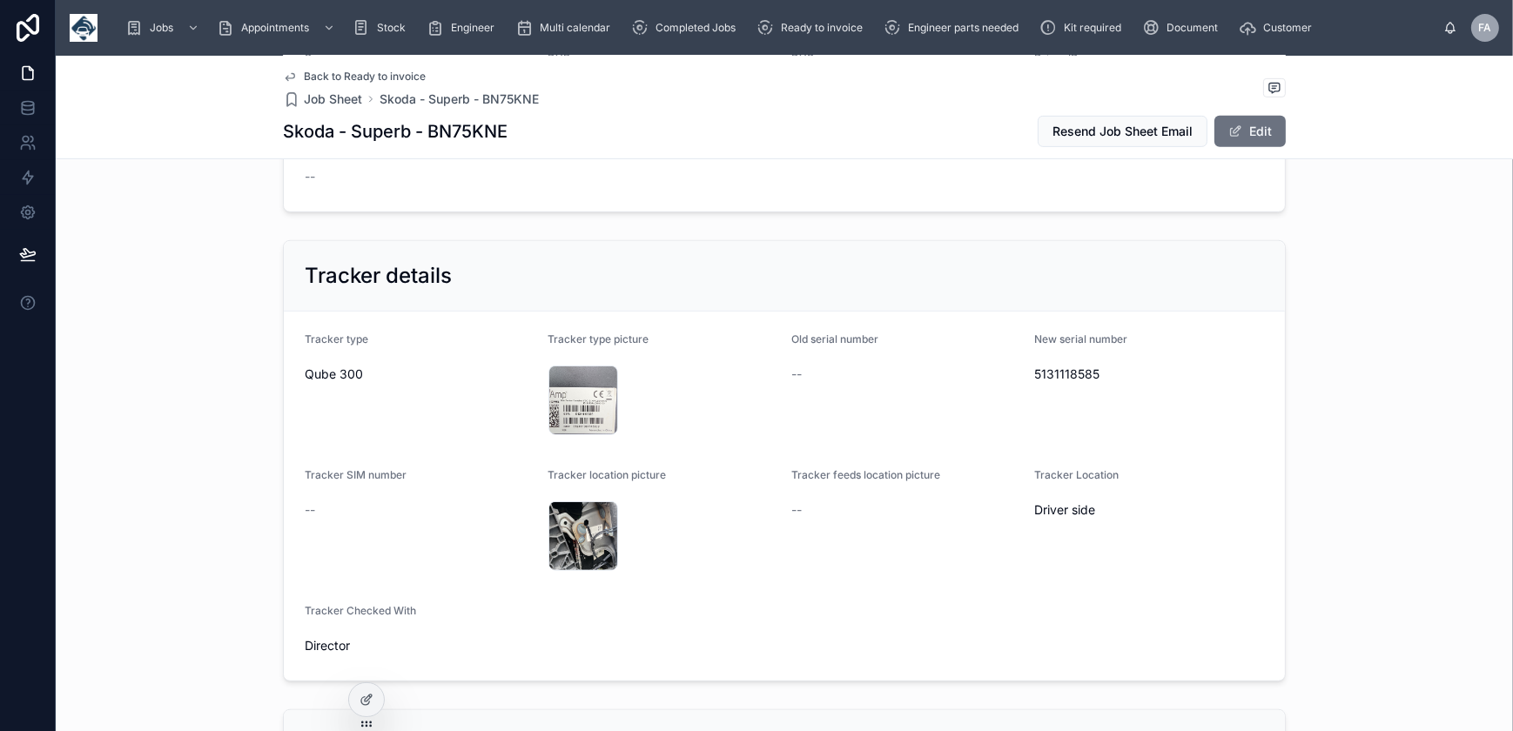
scroll to position [1187, 0]
click at [1054, 369] on span "5131118585" at bounding box center [1150, 375] width 230 height 17
copy span "5131118585"
click at [575, 397] on div "20250930_125320 .jpg" at bounding box center [584, 402] width 70 height 70
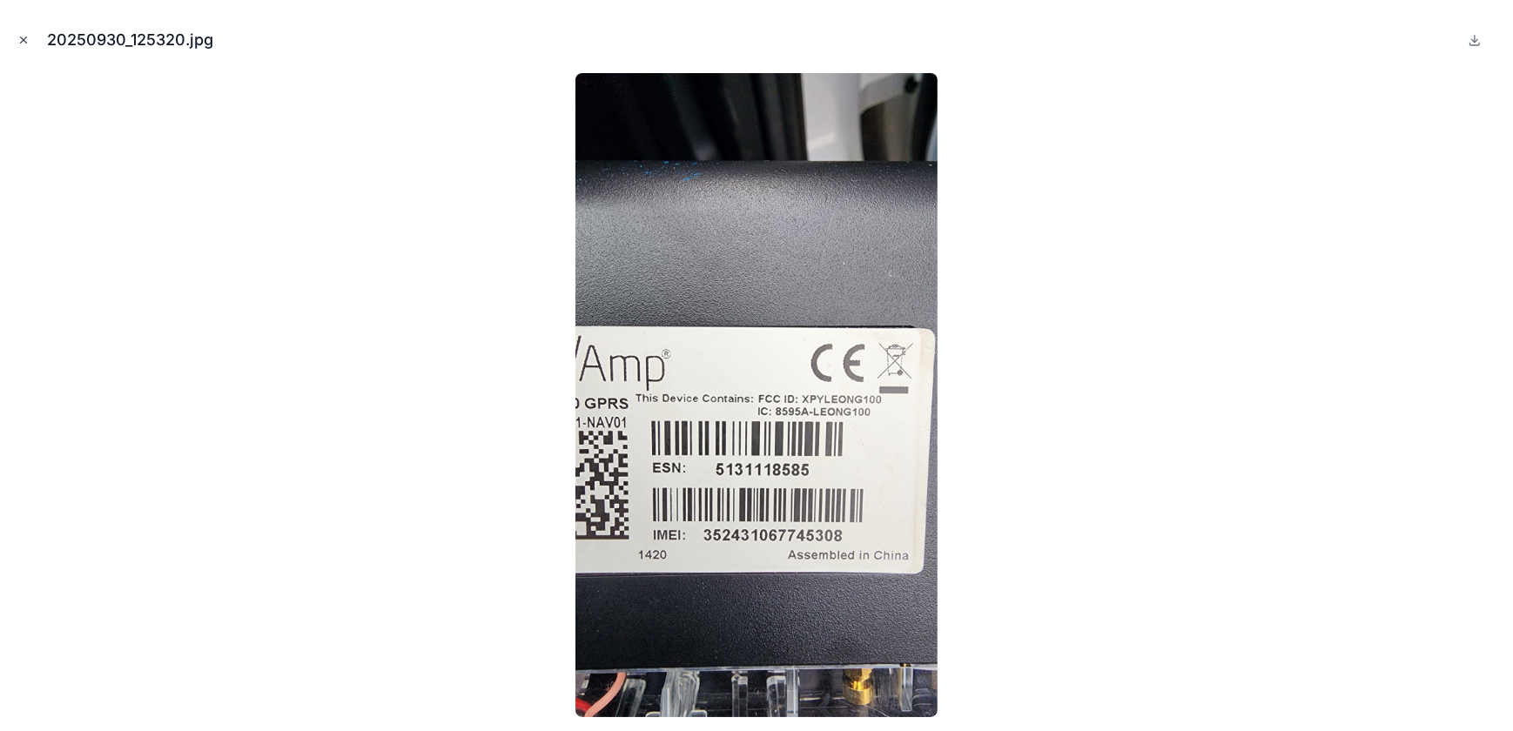
click at [23, 37] on icon "Close modal" at bounding box center [23, 40] width 12 height 12
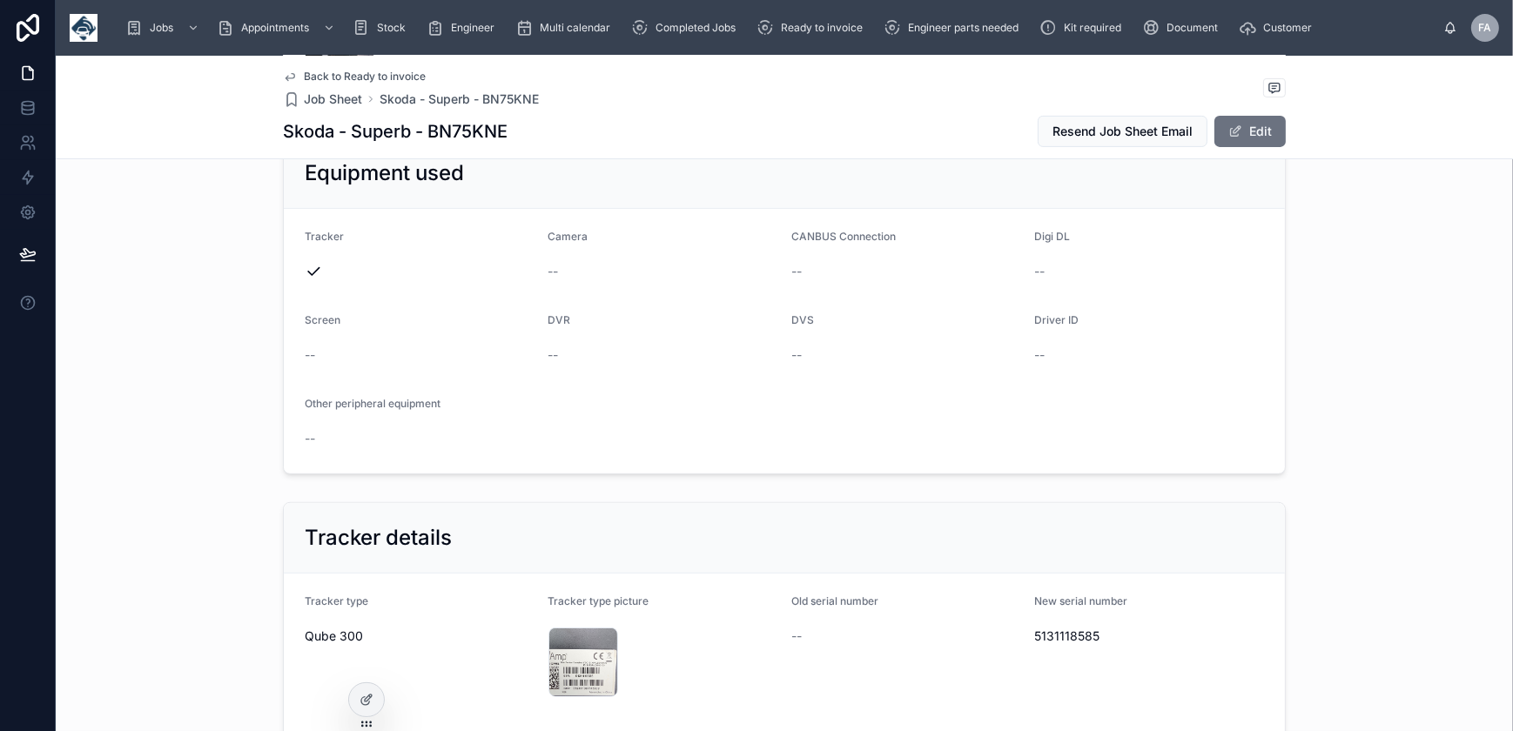
scroll to position [554, 0]
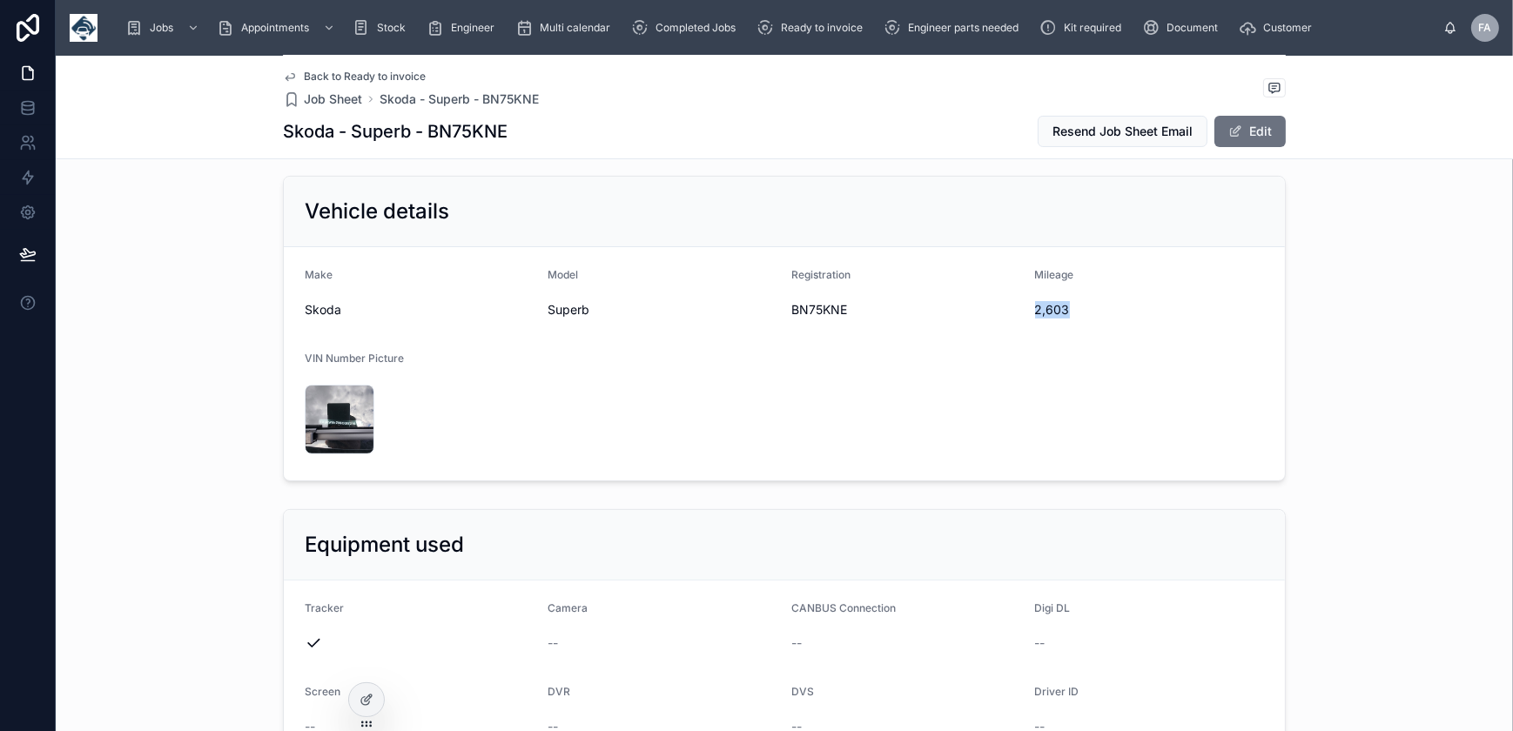
drag, startPoint x: 1027, startPoint y: 306, endPoint x: 1062, endPoint y: 309, distance: 35.0
click at [1062, 309] on form "Make Skoda Model Superb Registration BN75KNE Mileage 2,603 VIN Number Picture 2…" at bounding box center [784, 363] width 1001 height 233
copy span "2,603"
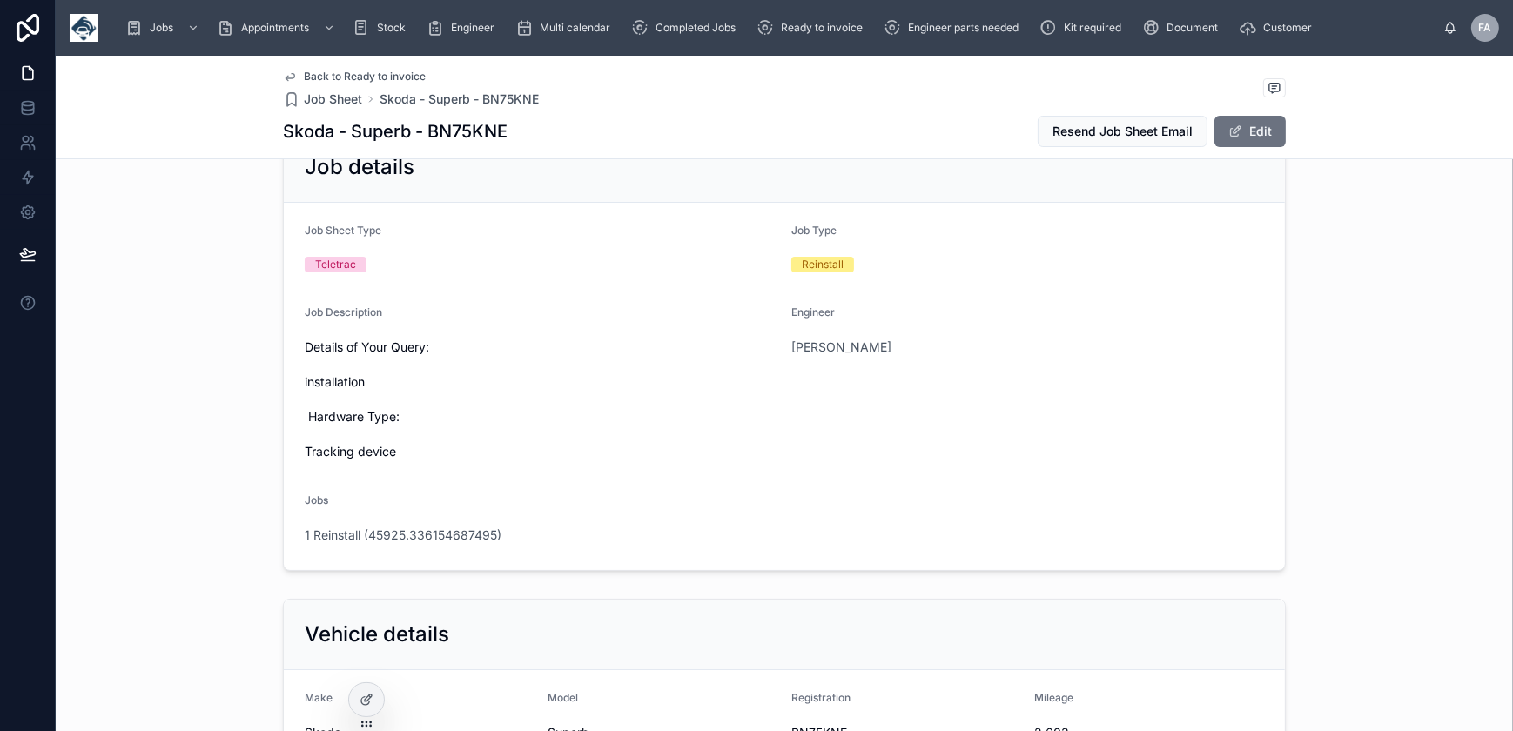
scroll to position [0, 0]
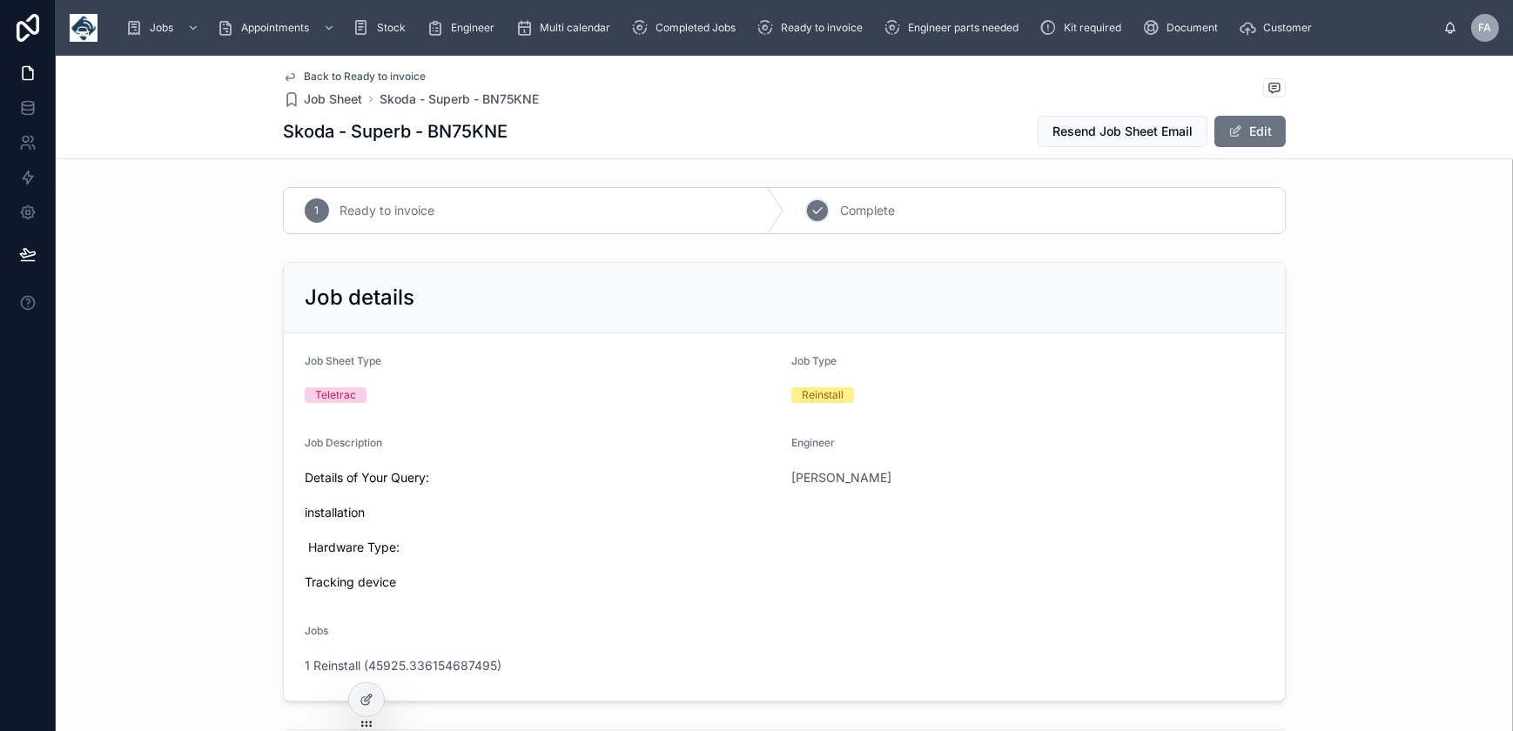
click at [817, 208] on icon at bounding box center [818, 211] width 14 height 14
click at [474, 658] on span "1 Reinstall (45925.336154687495)" at bounding box center [403, 665] width 197 height 17
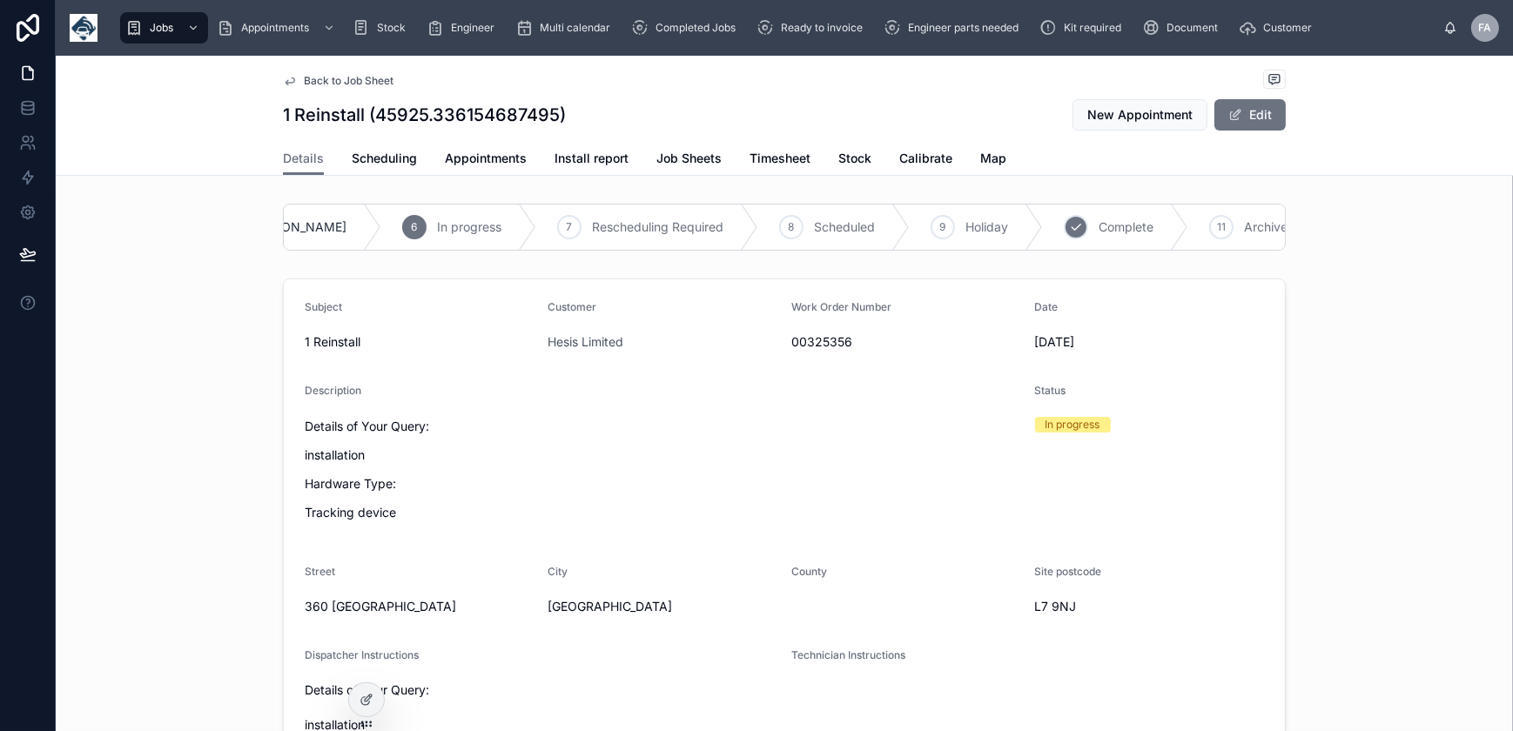
click at [1099, 225] on span "Complete" at bounding box center [1126, 227] width 55 height 17
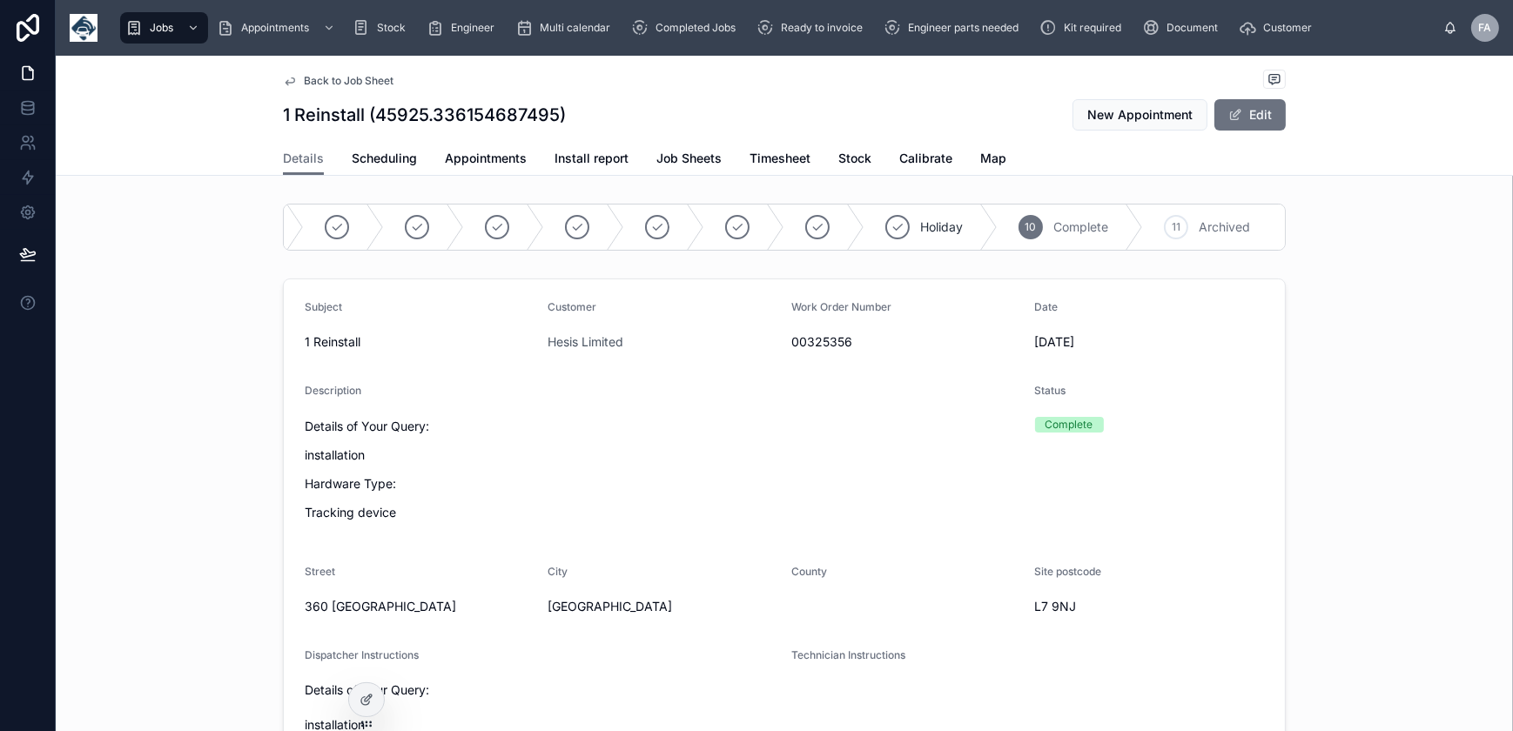
click at [521, 158] on div "Details Scheduling Appointments Install report Job Sheets Timesheet Stock Calib…" at bounding box center [784, 158] width 1003 height 33
click at [512, 158] on span "Appointments" at bounding box center [486, 158] width 82 height 17
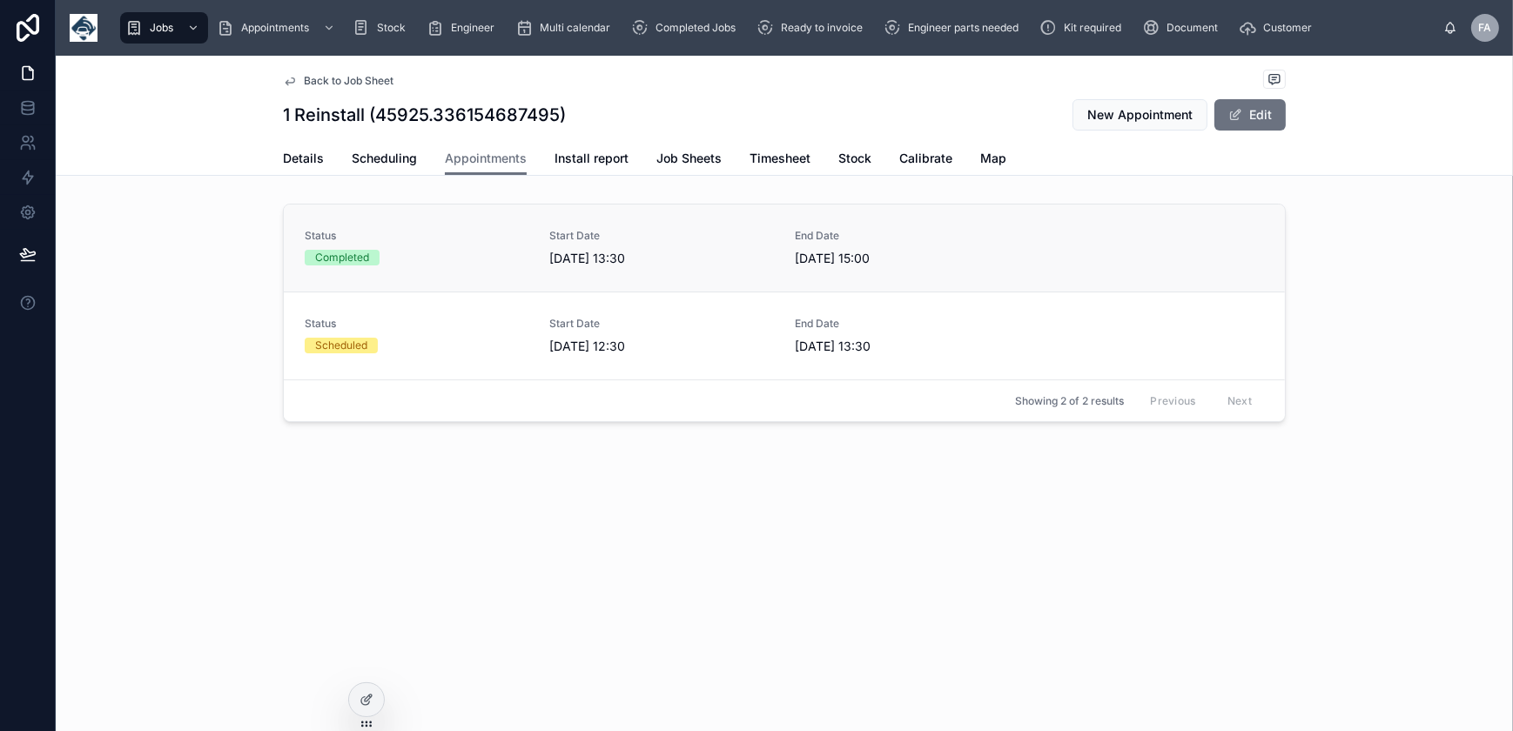
click at [410, 262] on div "Completed" at bounding box center [417, 258] width 225 height 16
click at [466, 339] on div "Scheduled" at bounding box center [417, 346] width 225 height 16
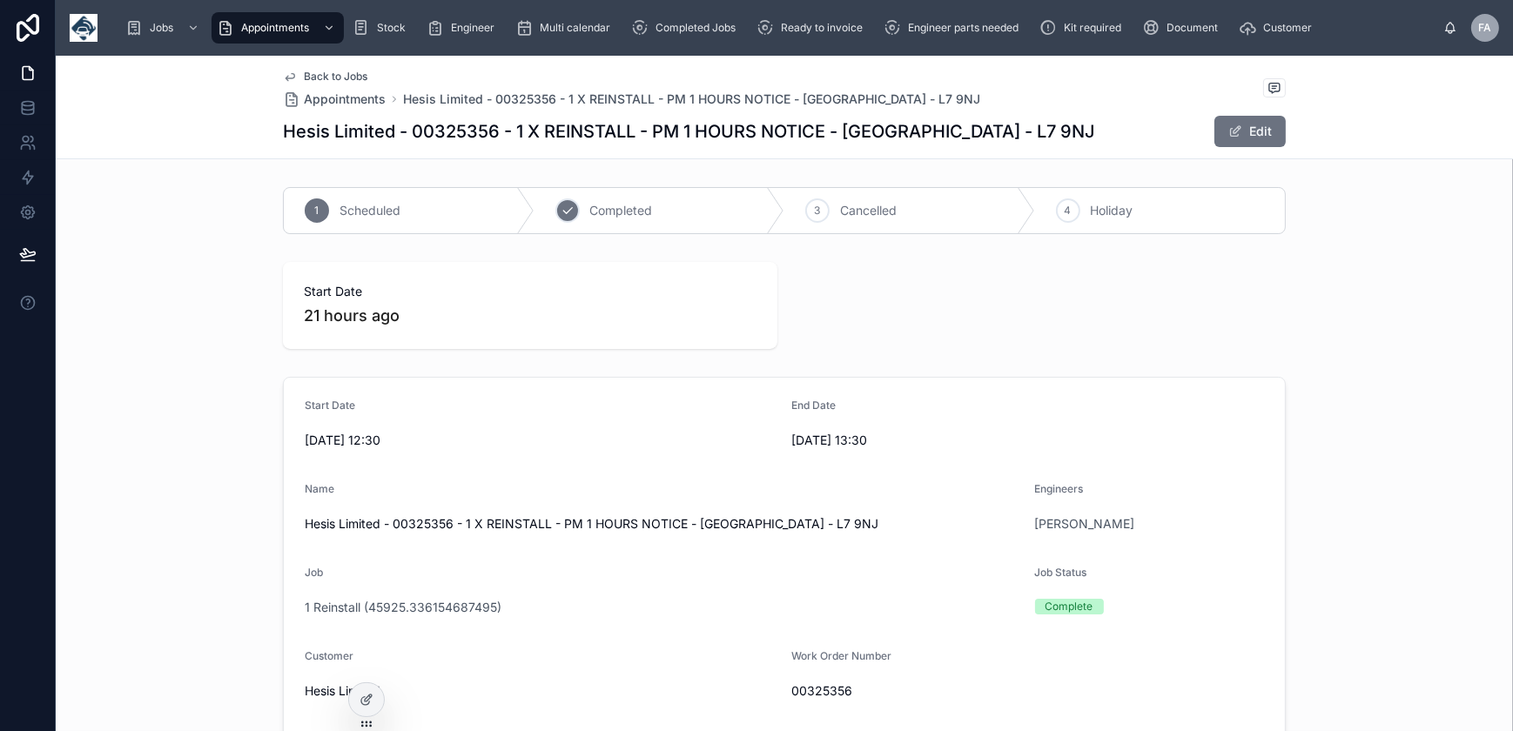
click at [565, 199] on div "2" at bounding box center [567, 211] width 24 height 24
click at [814, 34] on span "Ready to invoice" at bounding box center [822, 28] width 82 height 14
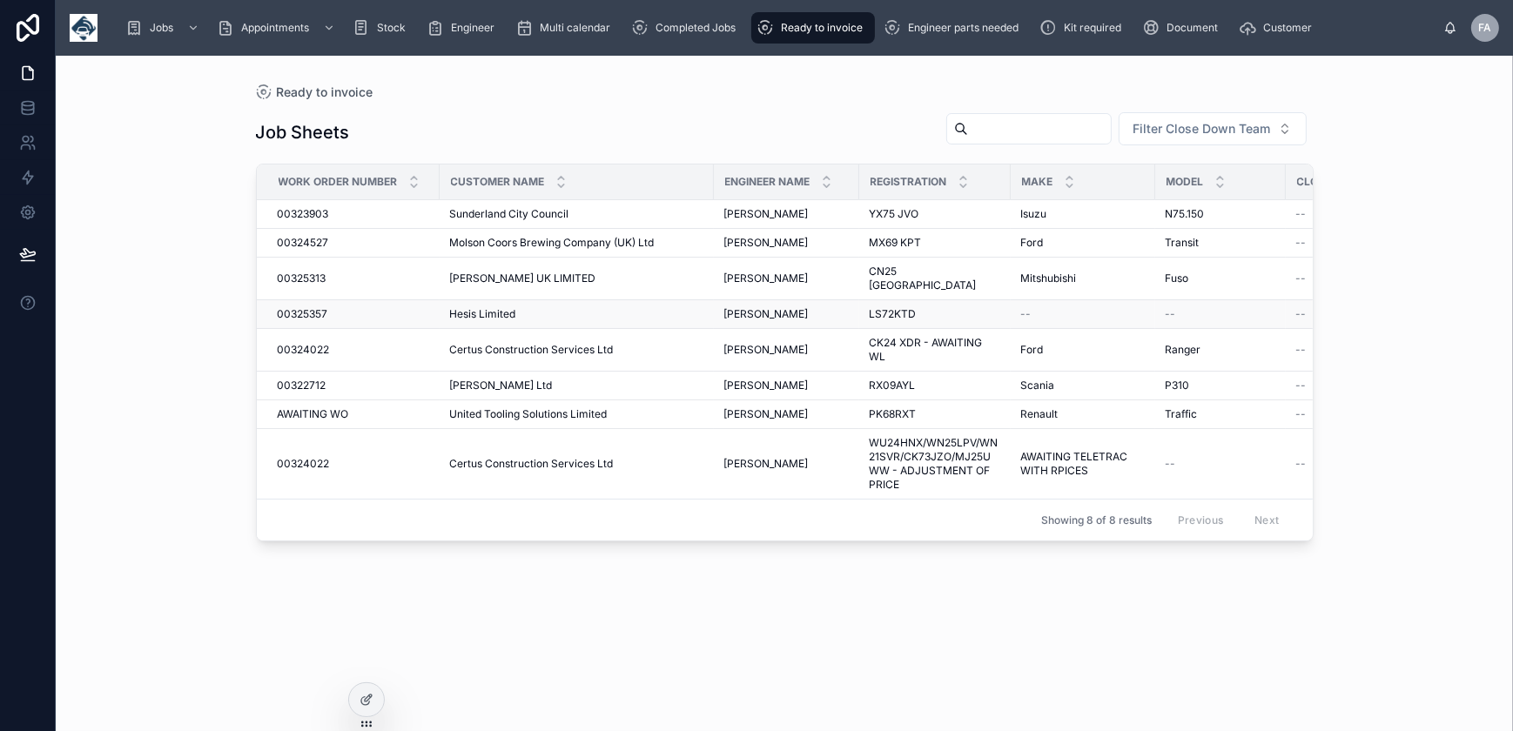
click at [311, 307] on span "00325357" at bounding box center [303, 314] width 50 height 14
click at [313, 307] on span "00325357" at bounding box center [303, 314] width 50 height 14
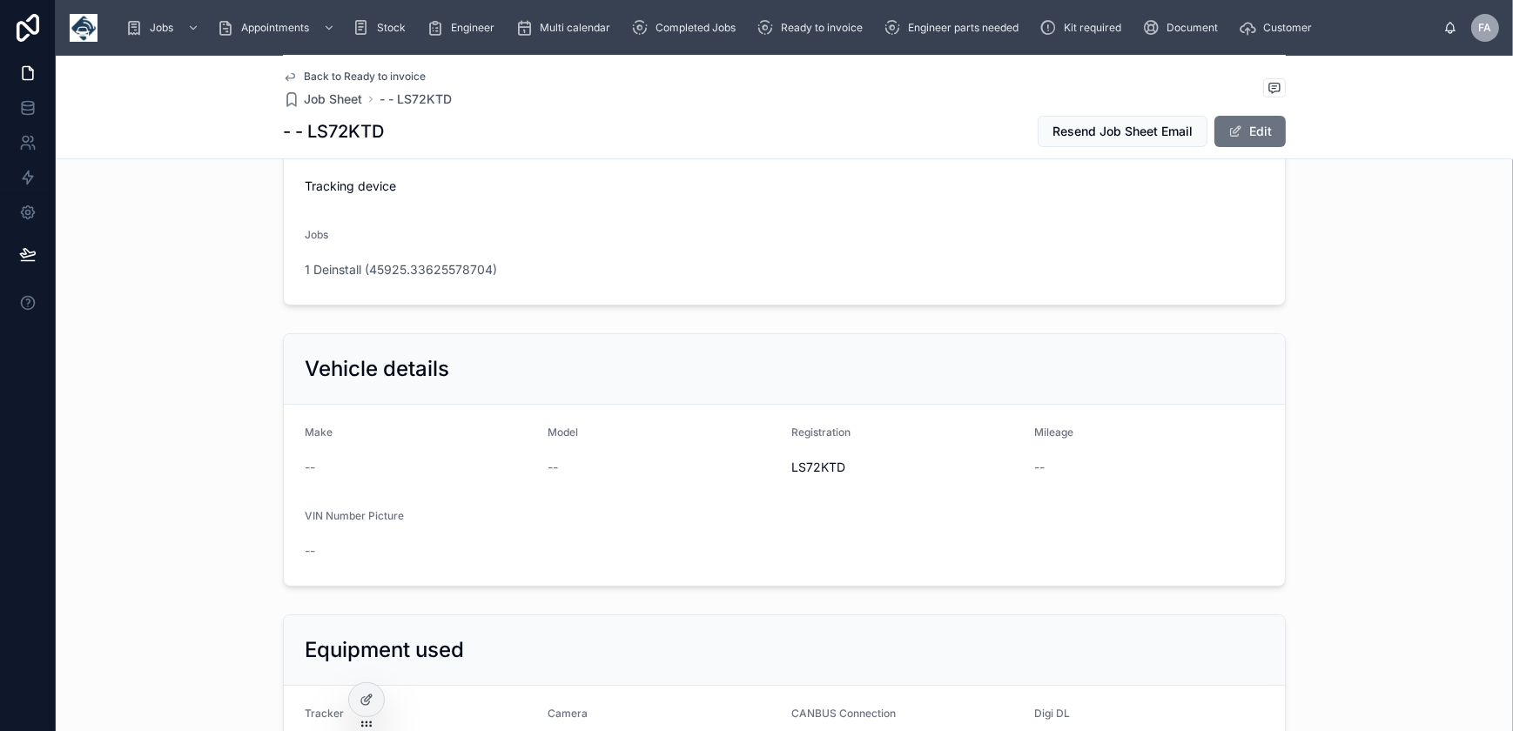
scroll to position [395, 0]
click at [369, 262] on span "1 Deinstall (45925.33625578704)" at bounding box center [401, 270] width 192 height 17
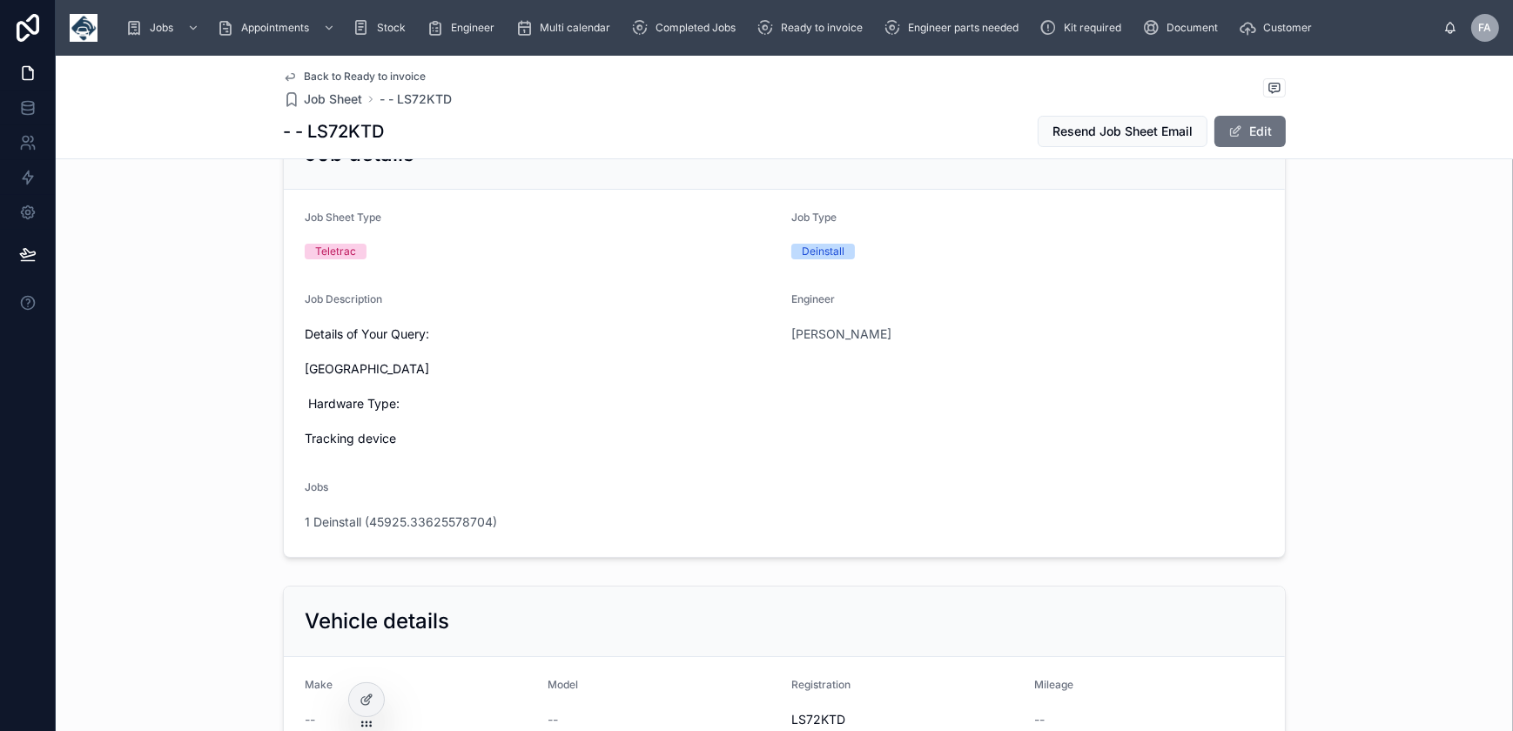
scroll to position [554, 0]
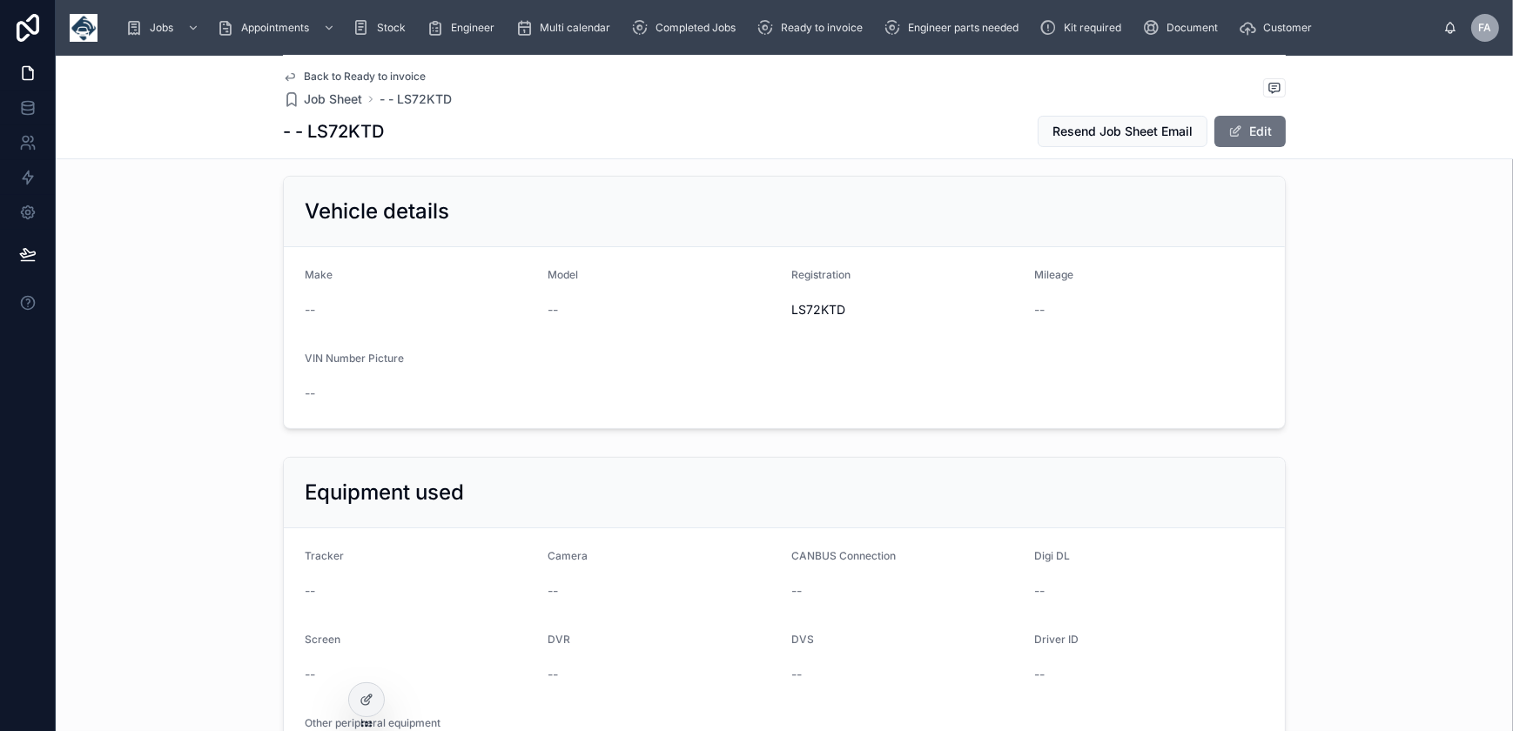
click at [804, 316] on span "LS72KTD" at bounding box center [906, 309] width 230 height 17
copy span "LS72KTD"
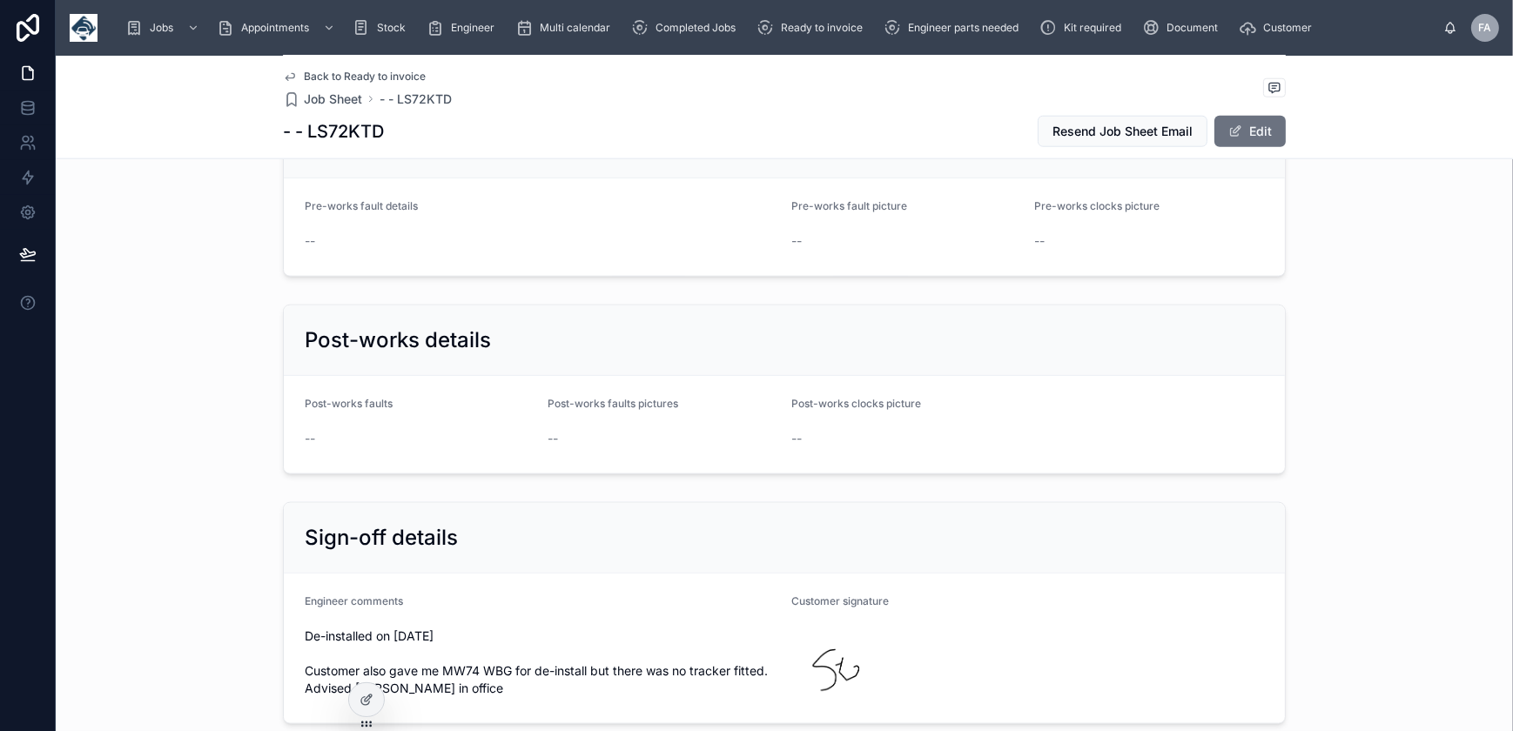
scroll to position [2849, 0]
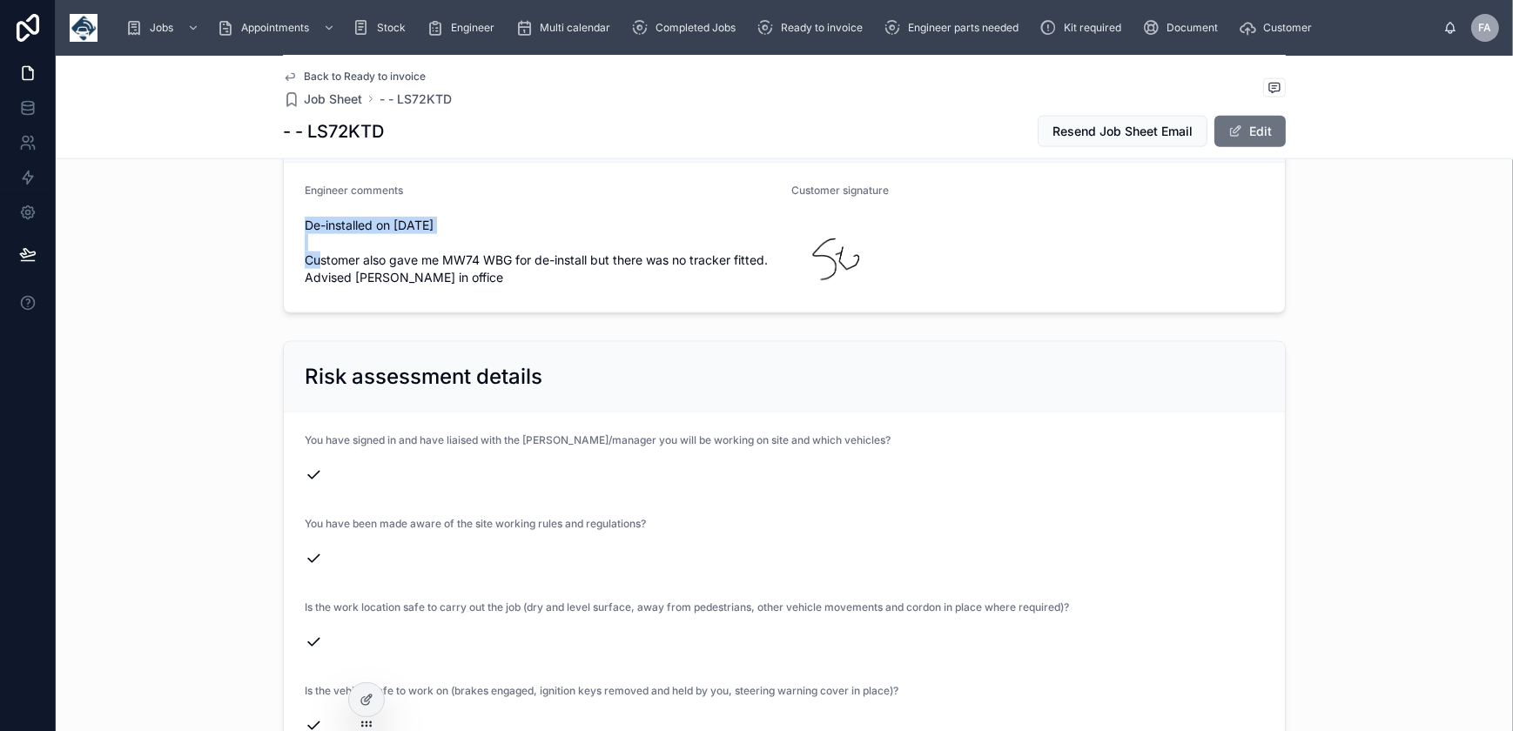
drag, startPoint x: 296, startPoint y: 210, endPoint x: 465, endPoint y: 211, distance: 168.9
click at [465, 211] on form "Engineer comments De-installed on 26/09/2025 Customer also gave me MW74 WBG for…" at bounding box center [784, 238] width 1001 height 150
copy span "De-installed on 26/09/2025"
drag, startPoint x: 440, startPoint y: 244, endPoint x: 506, endPoint y: 247, distance: 66.3
click at [506, 247] on span "De-installed on 26/09/2025 Customer also gave me MW74 WBG for de-install but th…" at bounding box center [541, 252] width 473 height 70
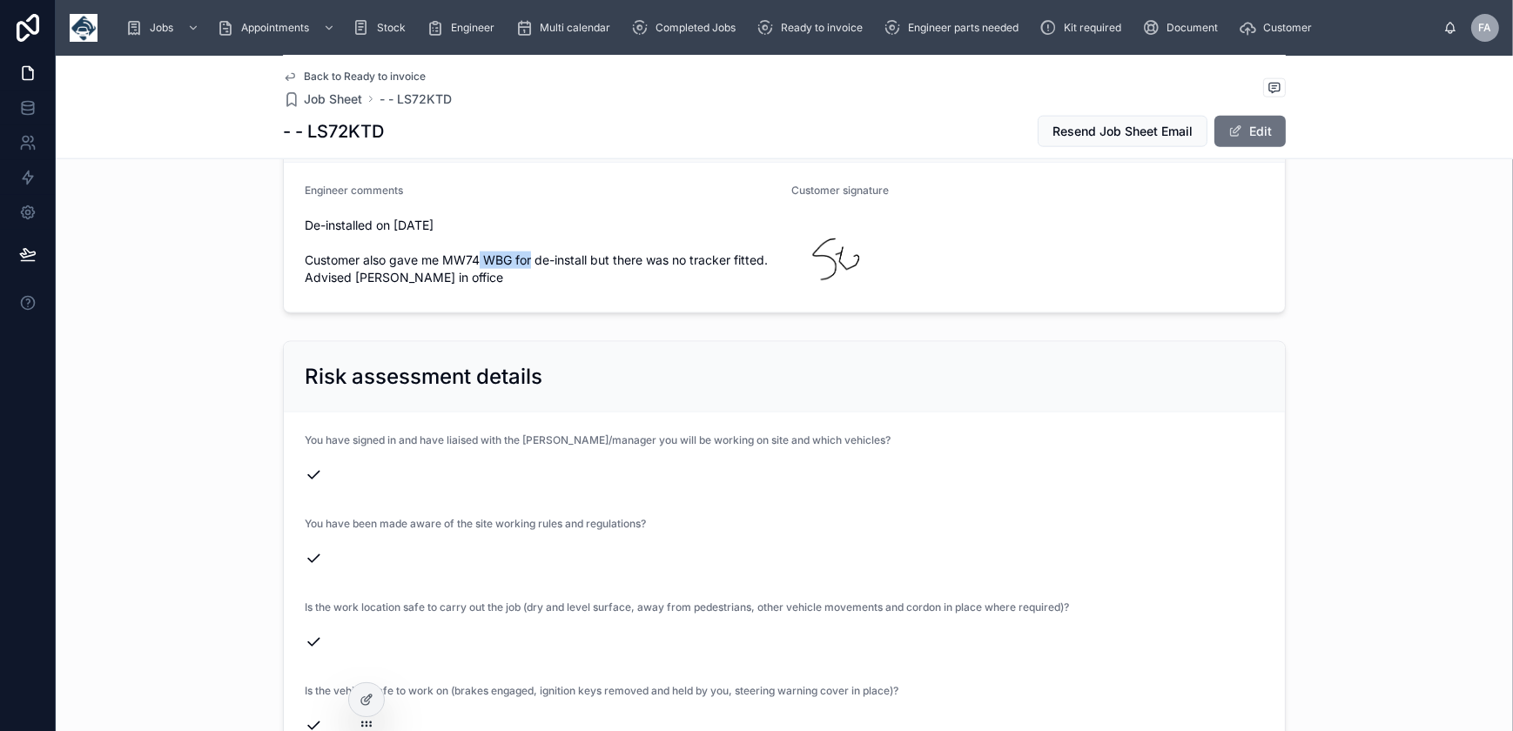
copy span "MW74 WBG"
drag, startPoint x: 299, startPoint y: 242, endPoint x: 431, endPoint y: 266, distance: 134.4
click at [431, 266] on span "De-installed on 26/09/2025 Customer also gave me MW74 WBG for de-install but th…" at bounding box center [541, 252] width 473 height 70
copy span "Customer also gave me MW74 WBG for de-install but there was no tracker fitted. …"
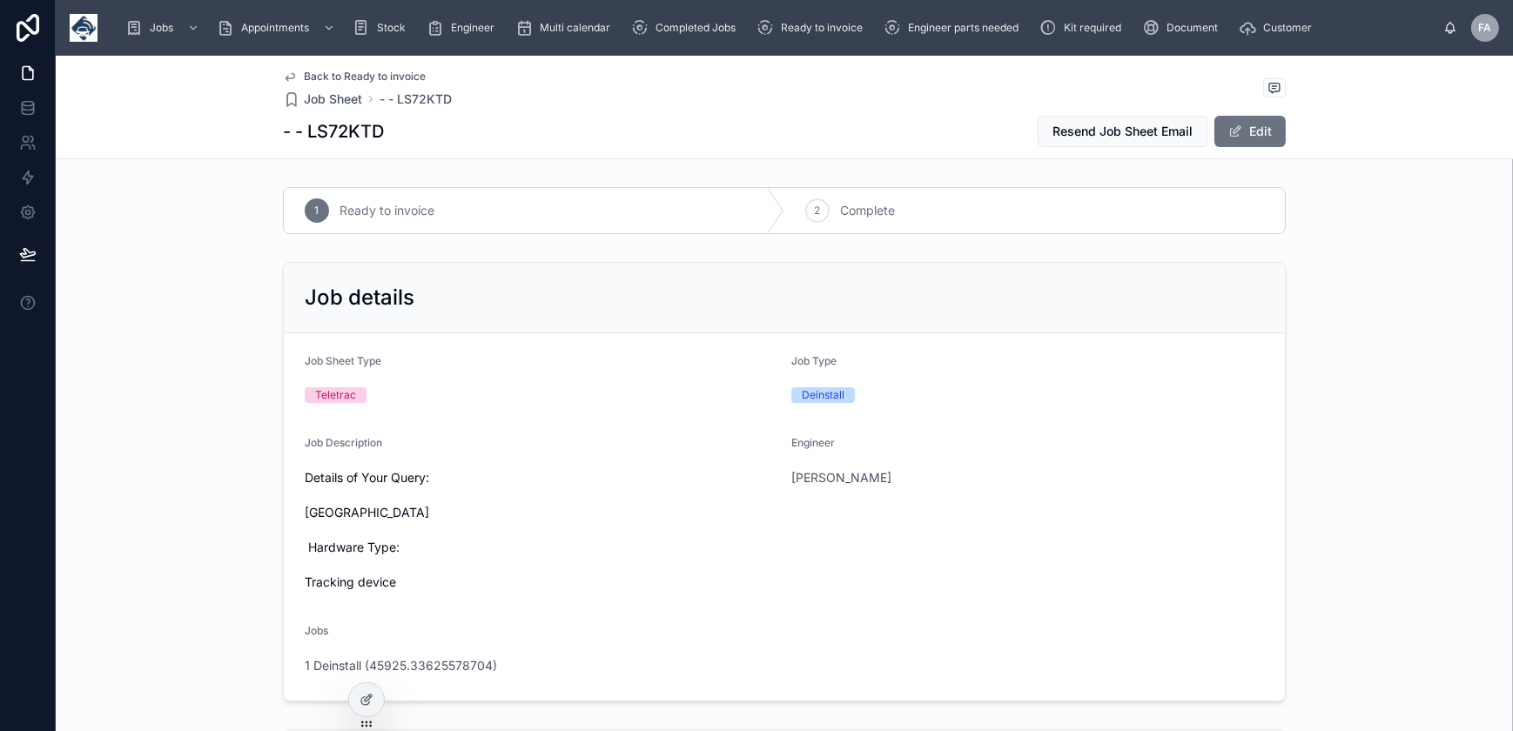
scroll to position [0, 0]
click at [793, 202] on div "2 Complete" at bounding box center [1034, 210] width 501 height 45
click at [415, 664] on span "1 Deinstall (45925.33625578704)" at bounding box center [401, 665] width 192 height 17
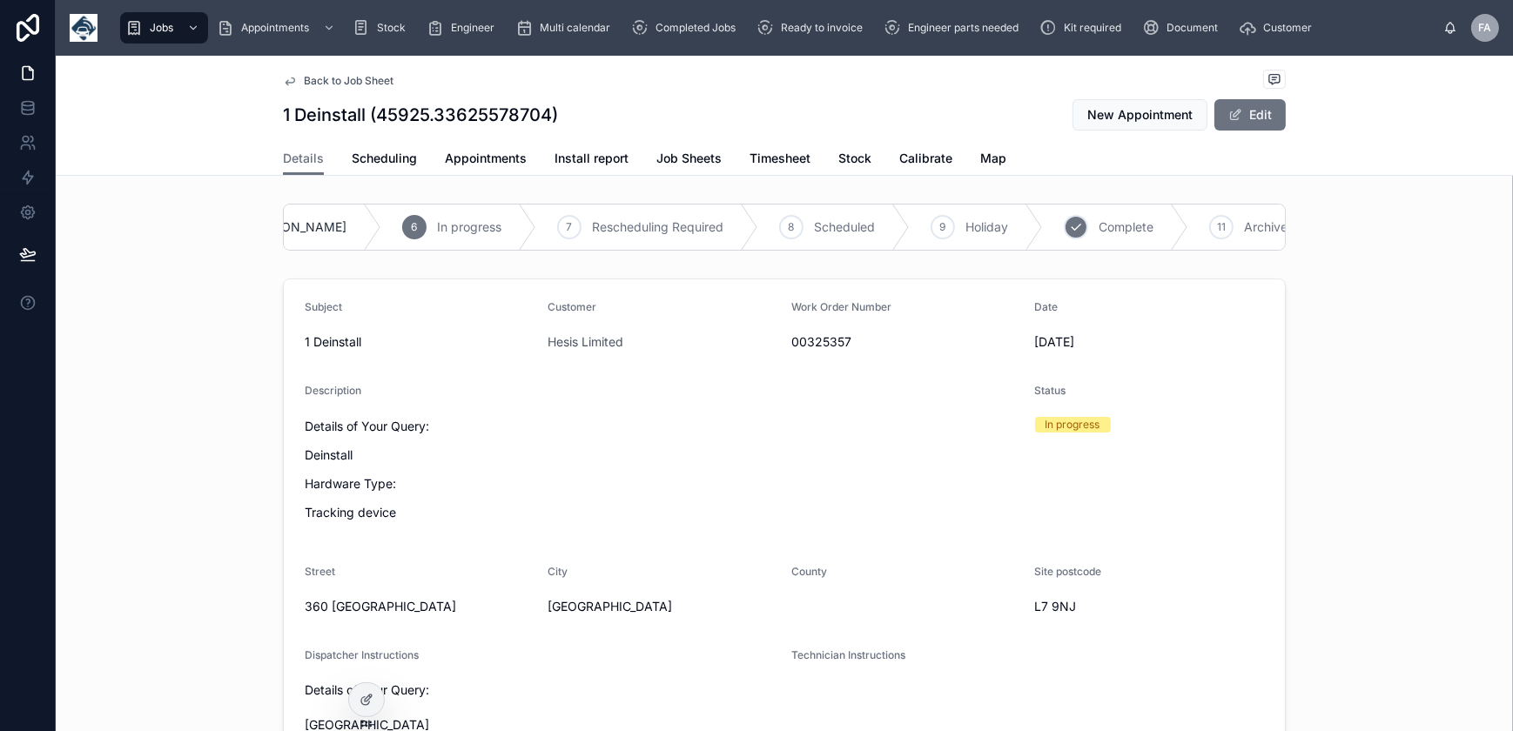
click at [1069, 233] on icon at bounding box center [1076, 227] width 14 height 14
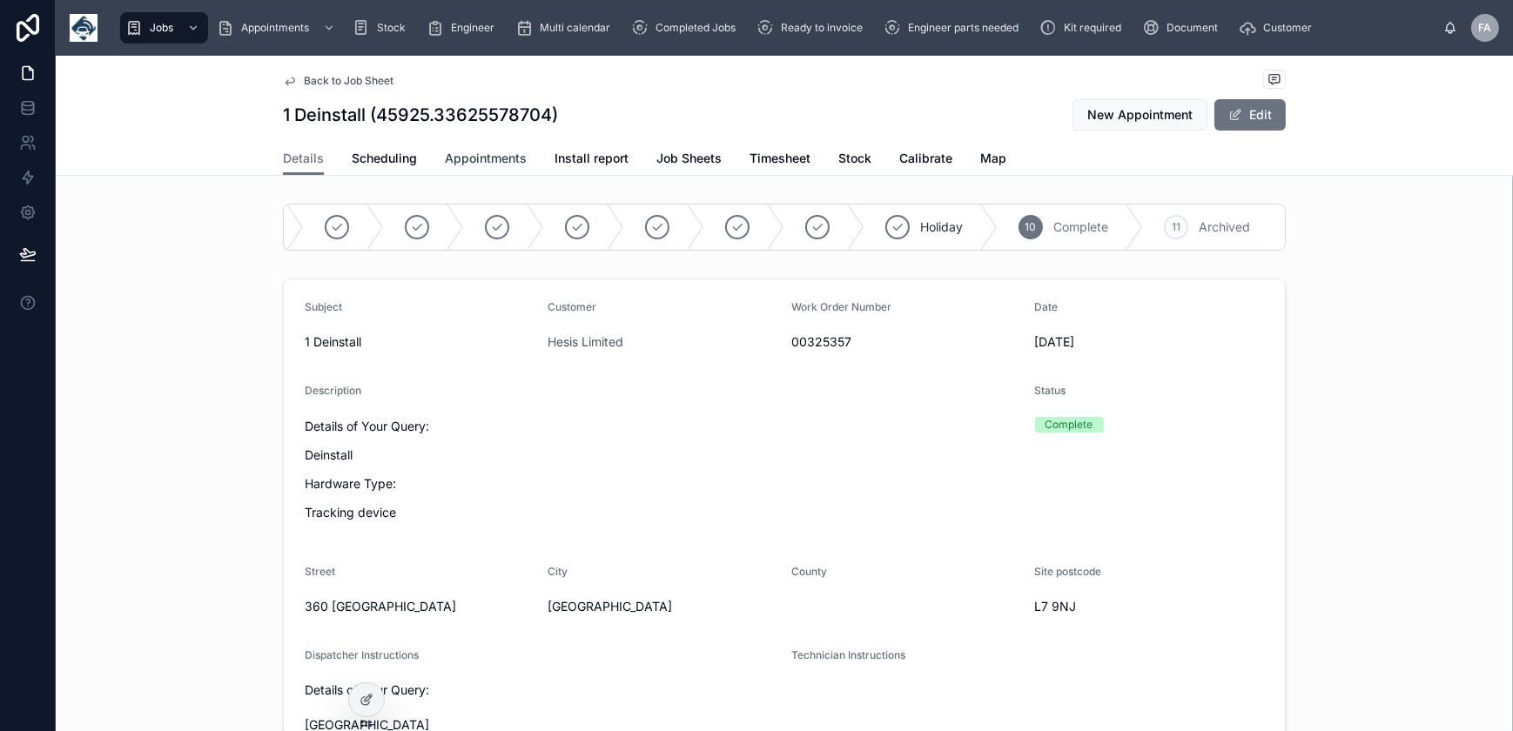
click at [494, 165] on span "Appointments" at bounding box center [486, 158] width 82 height 17
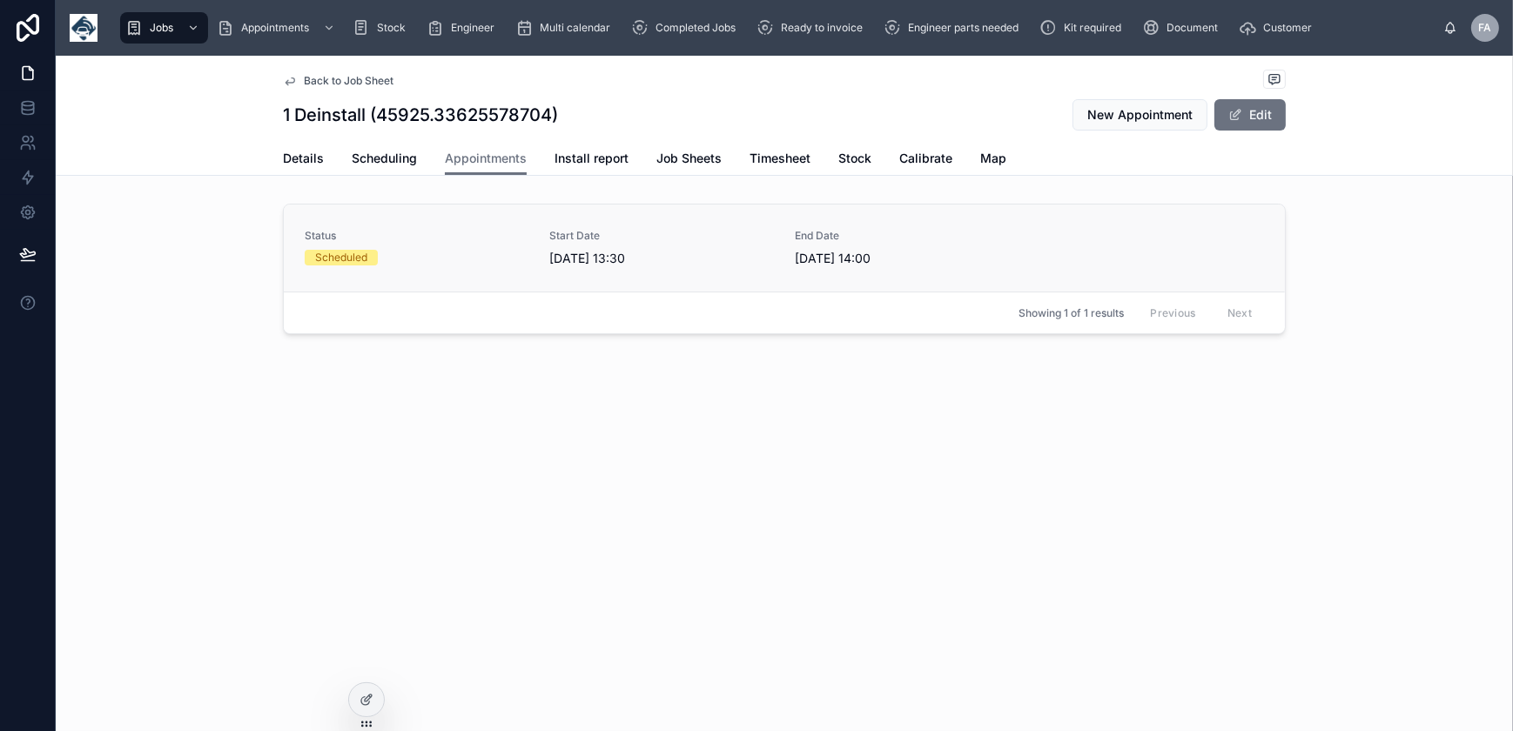
click at [505, 246] on div "Status Scheduled" at bounding box center [417, 247] width 225 height 37
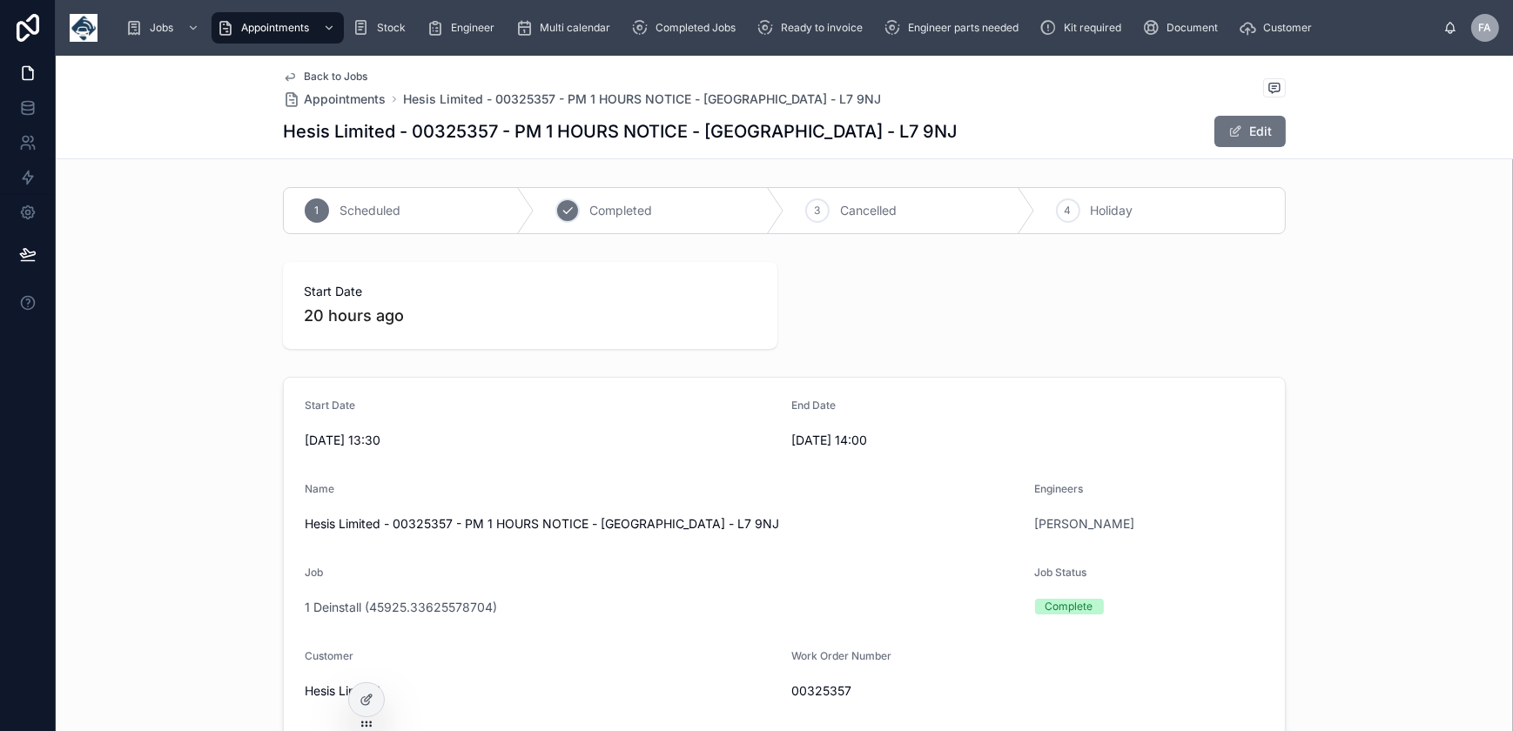
click at [601, 214] on span "Completed" at bounding box center [621, 210] width 63 height 17
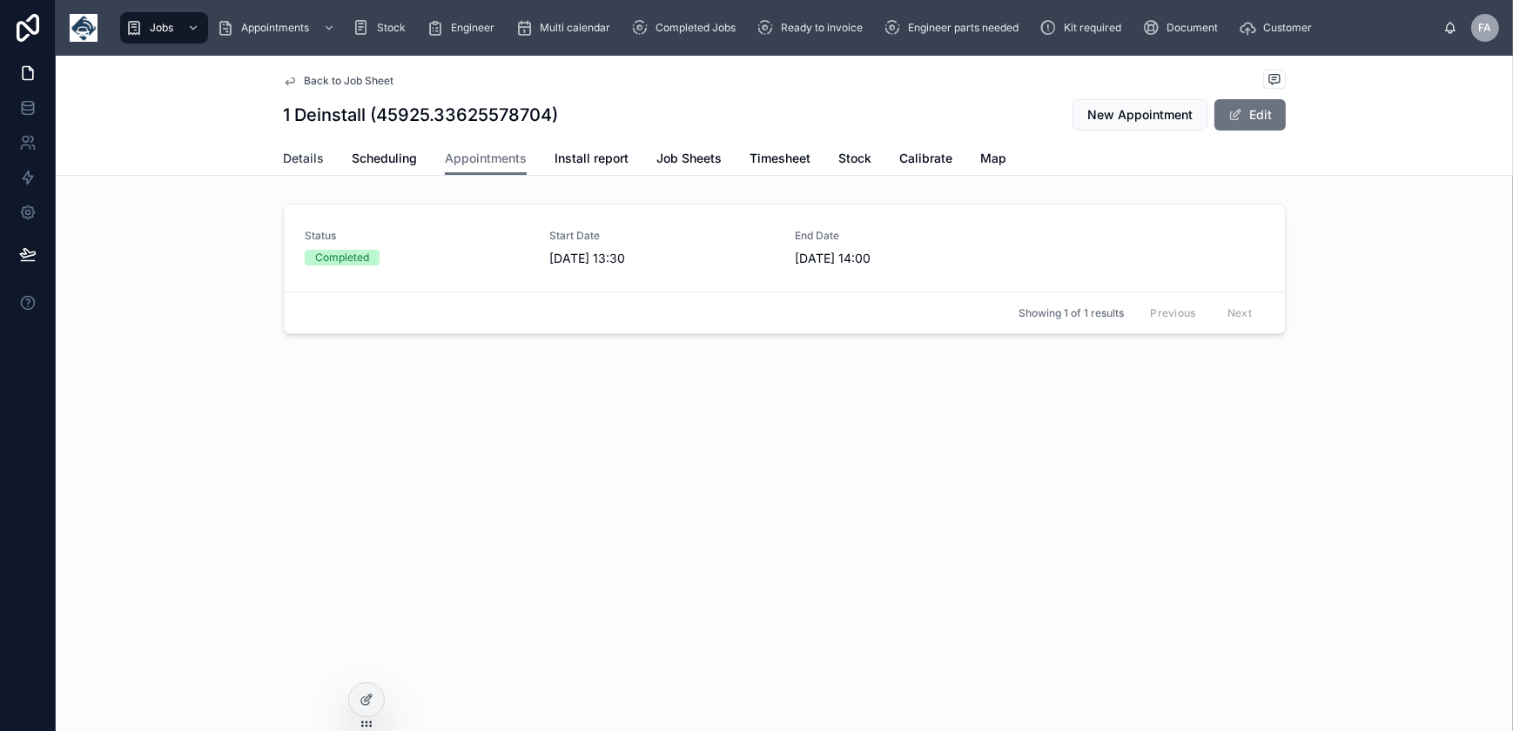
click at [303, 156] on span "Details" at bounding box center [303, 158] width 41 height 17
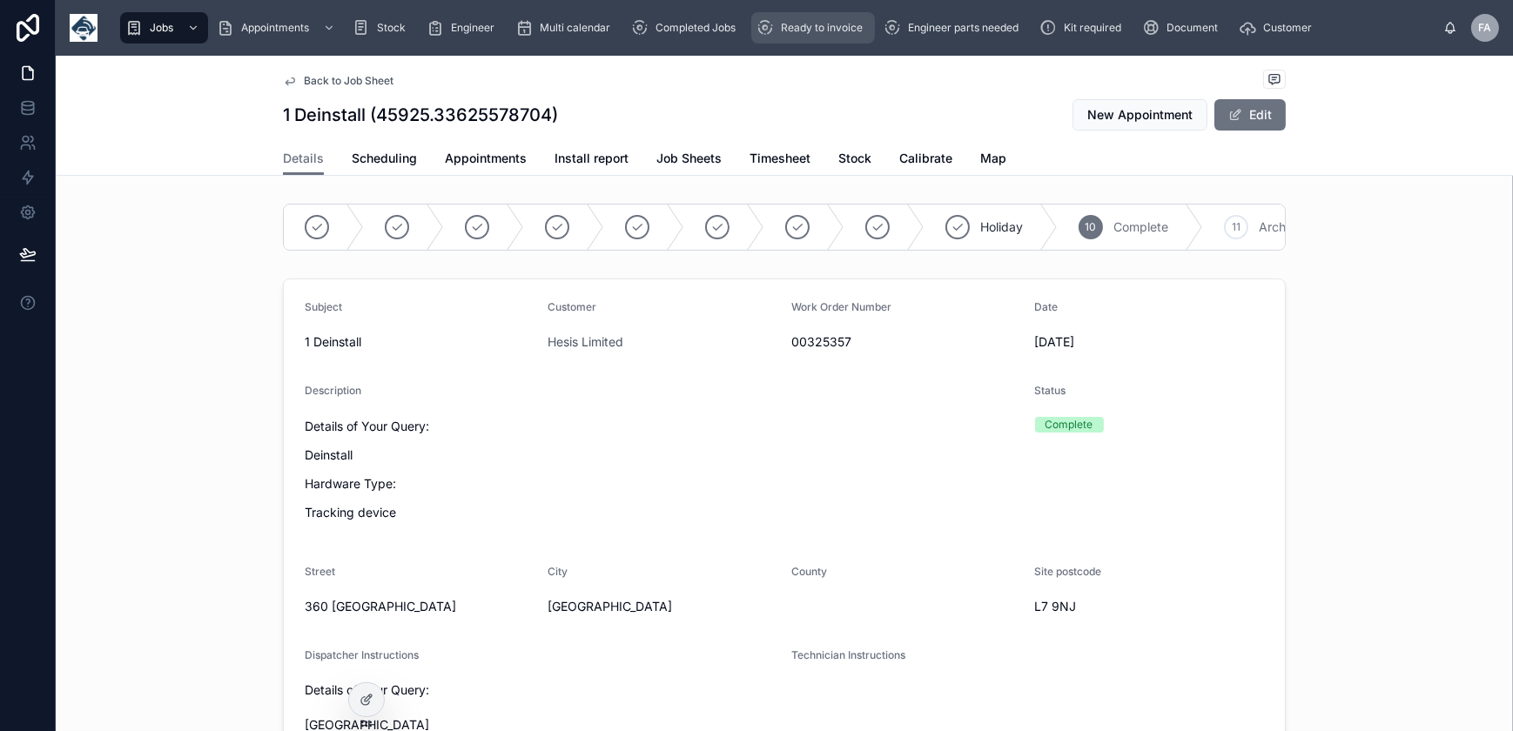
click at [833, 35] on div "Ready to invoice" at bounding box center [813, 28] width 113 height 28
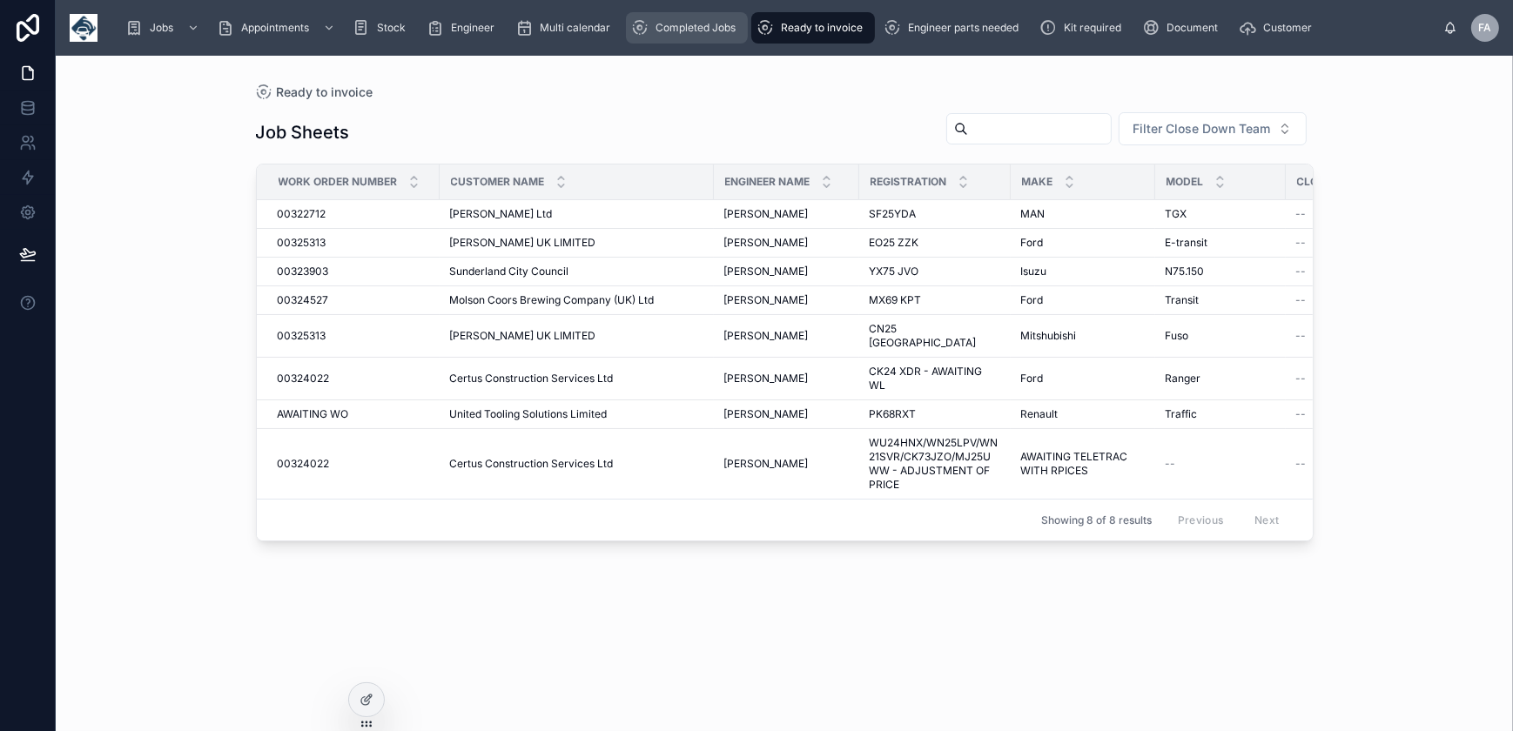
click at [714, 38] on div "Completed Jobs" at bounding box center [686, 28] width 111 height 28
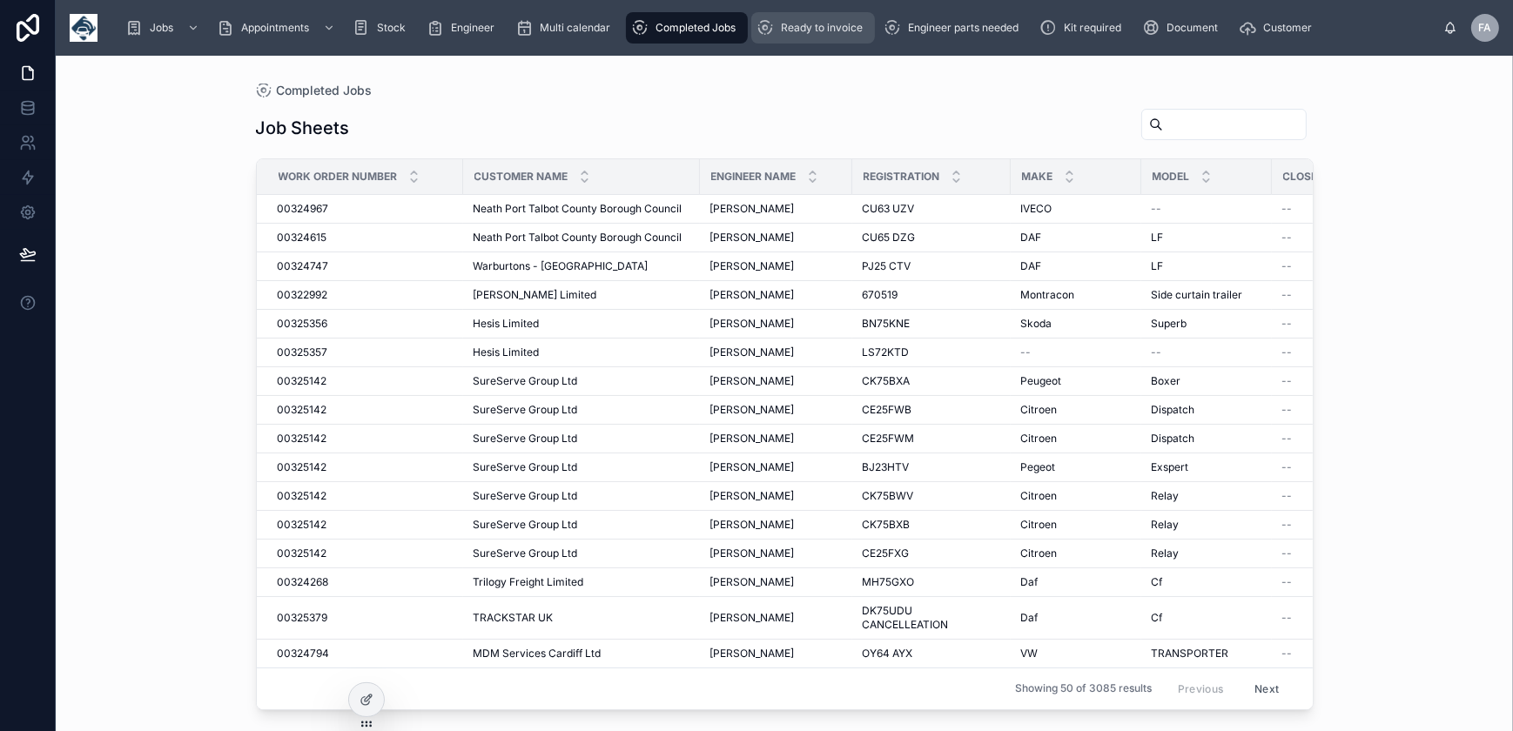
click at [798, 37] on div "Ready to invoice" at bounding box center [813, 28] width 113 height 28
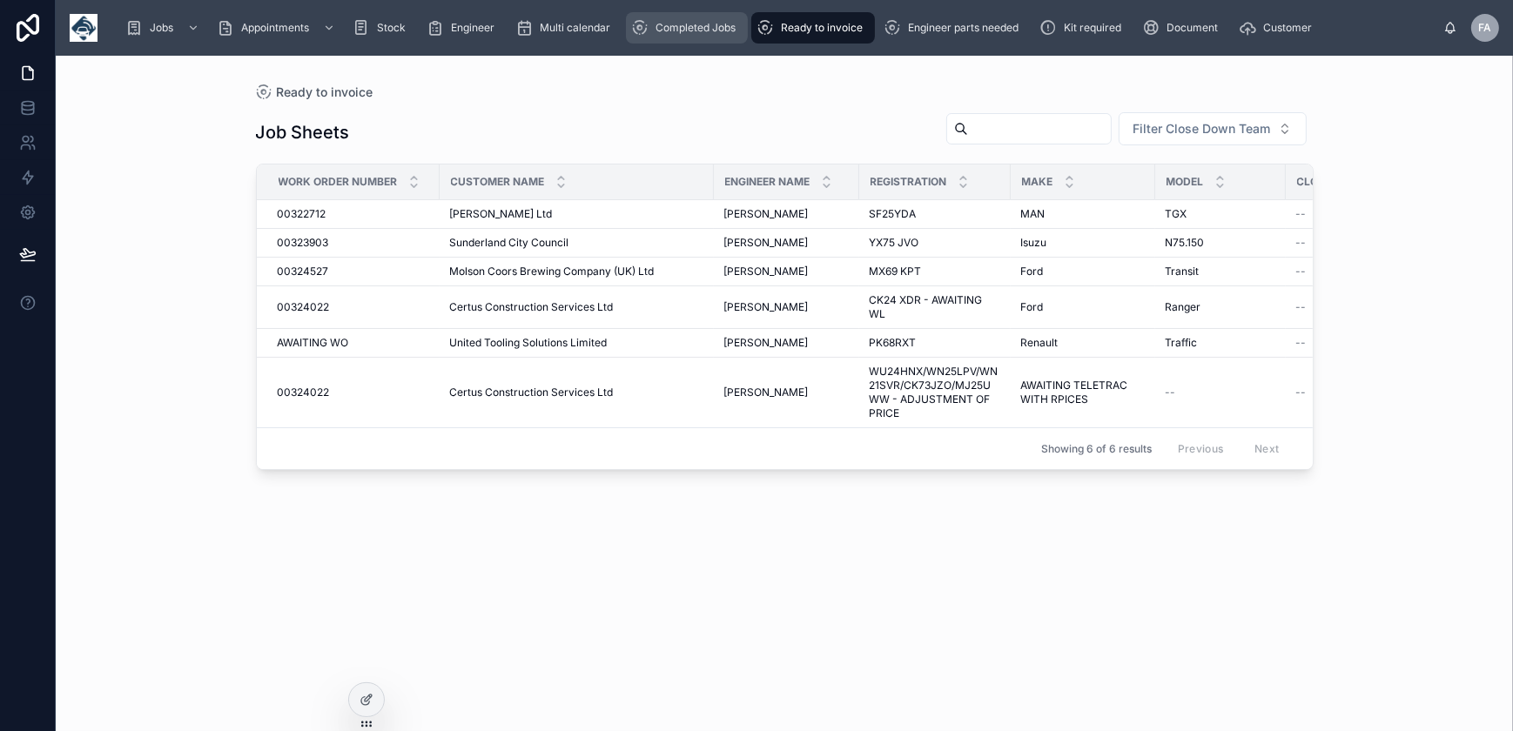
click at [696, 19] on div "Completed Jobs" at bounding box center [686, 28] width 111 height 28
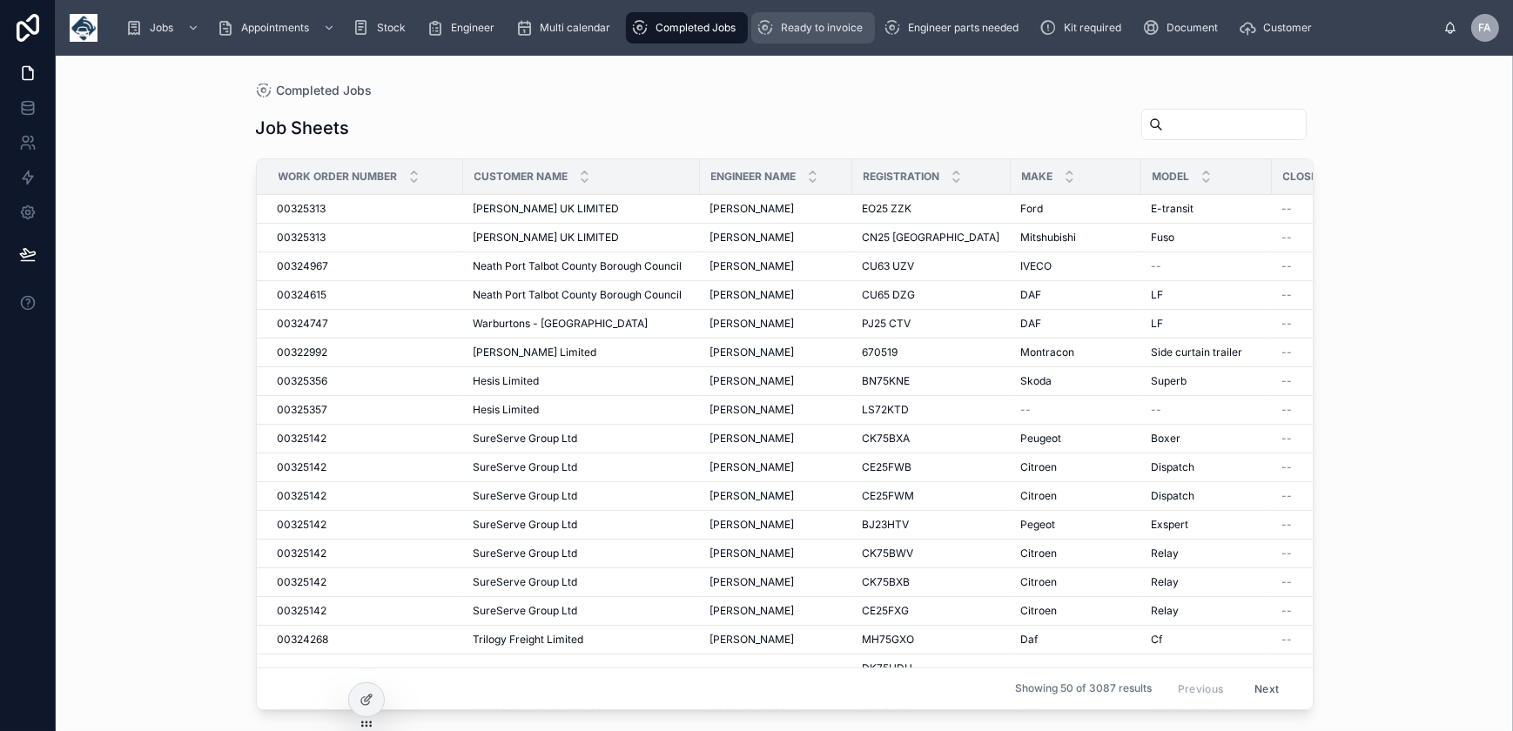
click at [773, 23] on icon "scrollable content" at bounding box center [765, 27] width 17 height 17
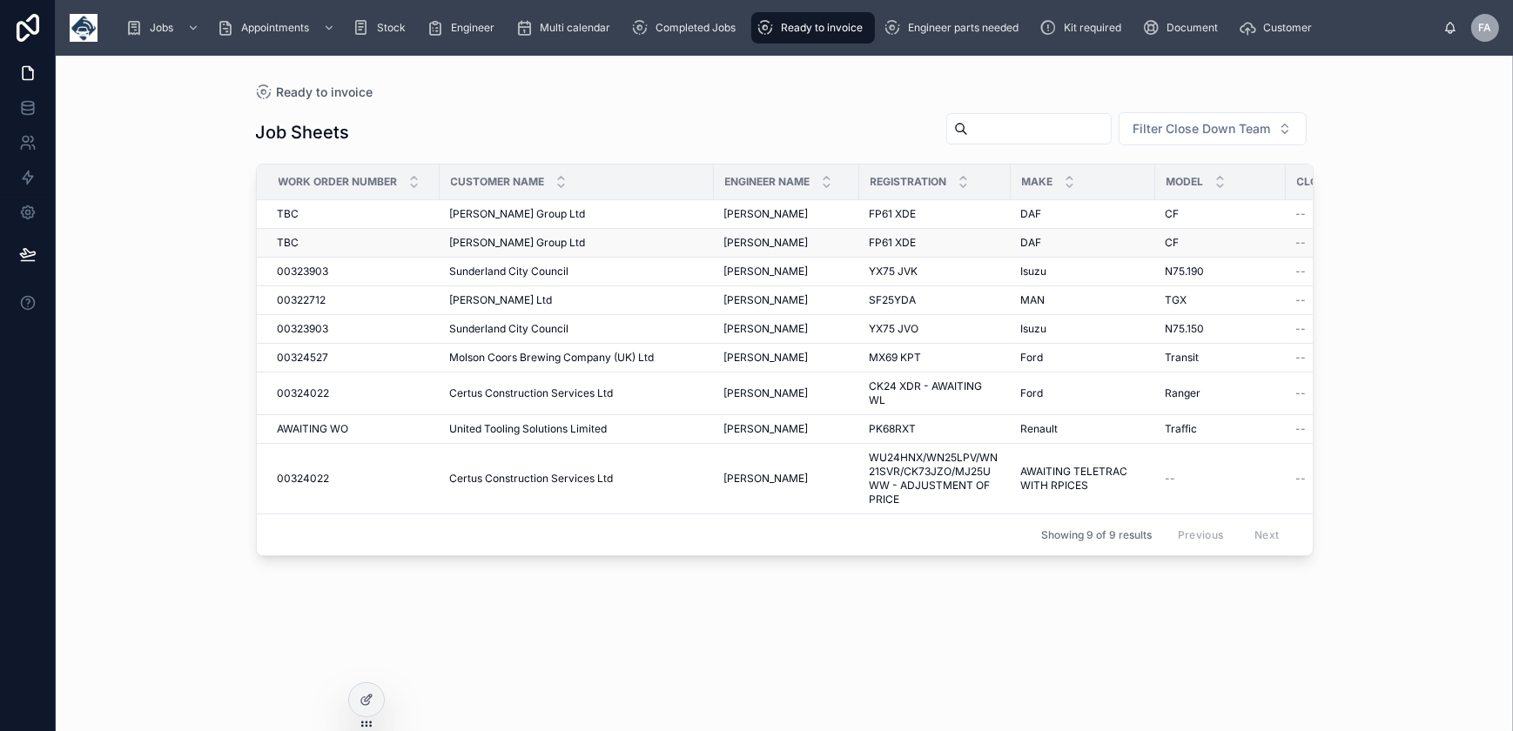
click at [293, 241] on span "TBC" at bounding box center [289, 243] width 22 height 14
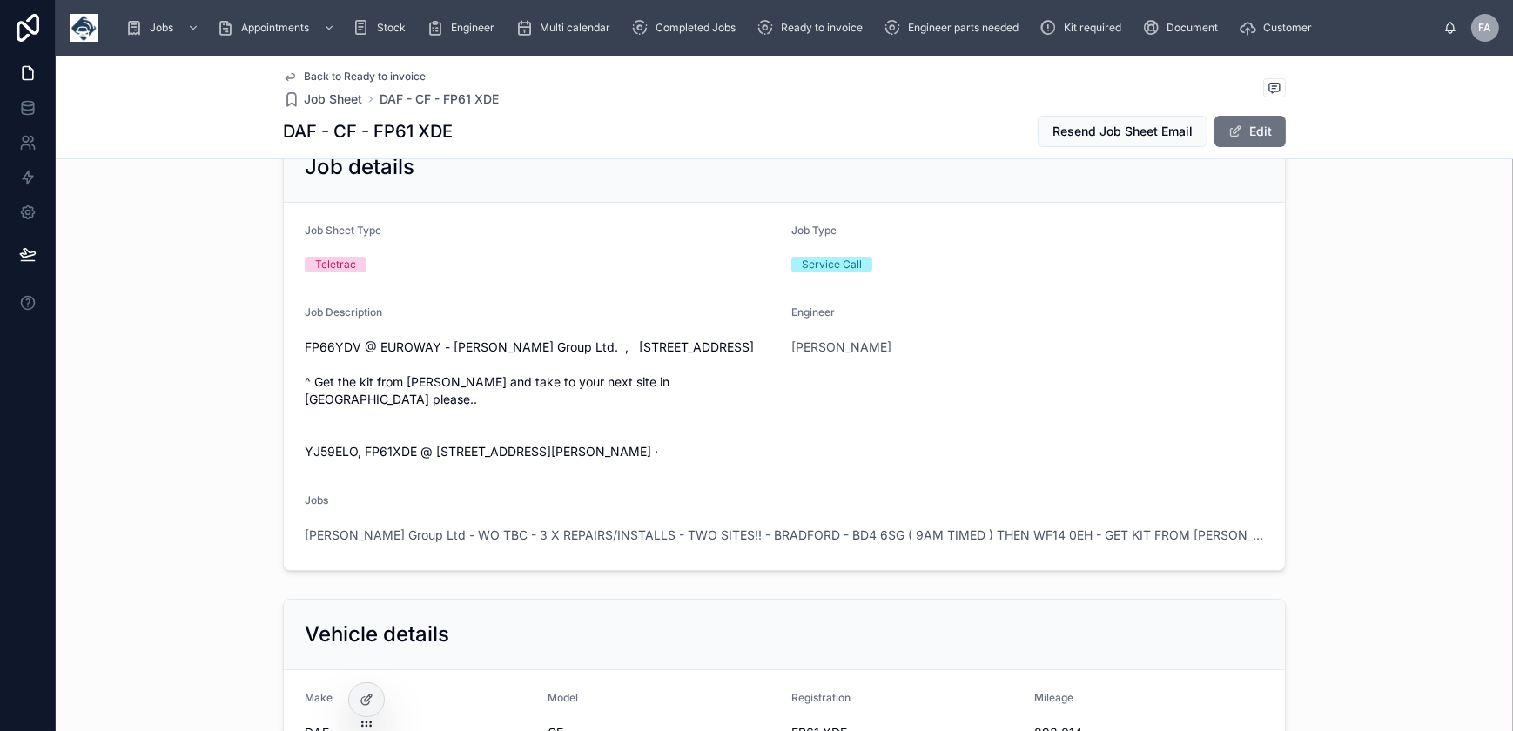
scroll to position [158, 0]
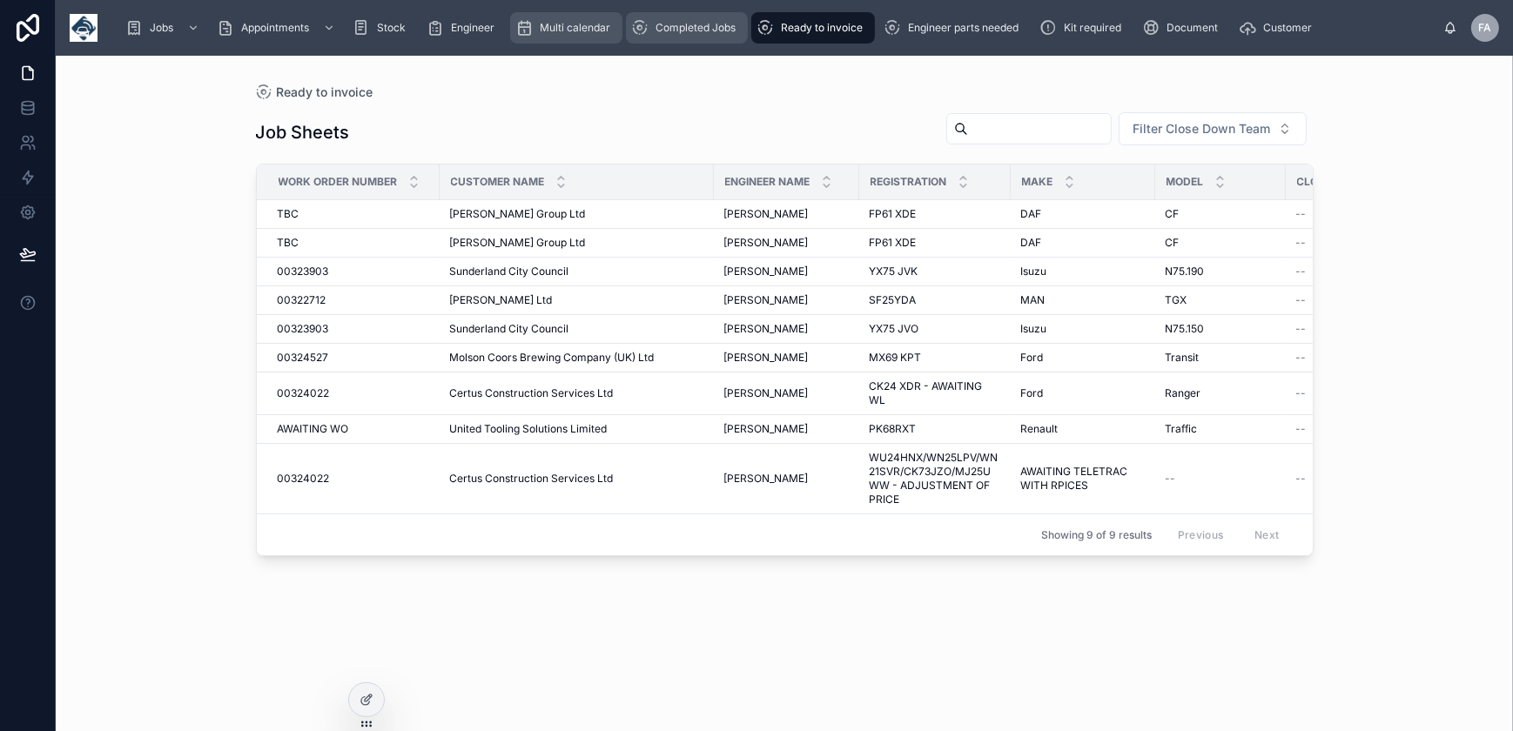
drag, startPoint x: 717, startPoint y: 21, endPoint x: 539, endPoint y: 31, distance: 178.8
click at [717, 21] on span "Completed Jobs" at bounding box center [696, 28] width 80 height 14
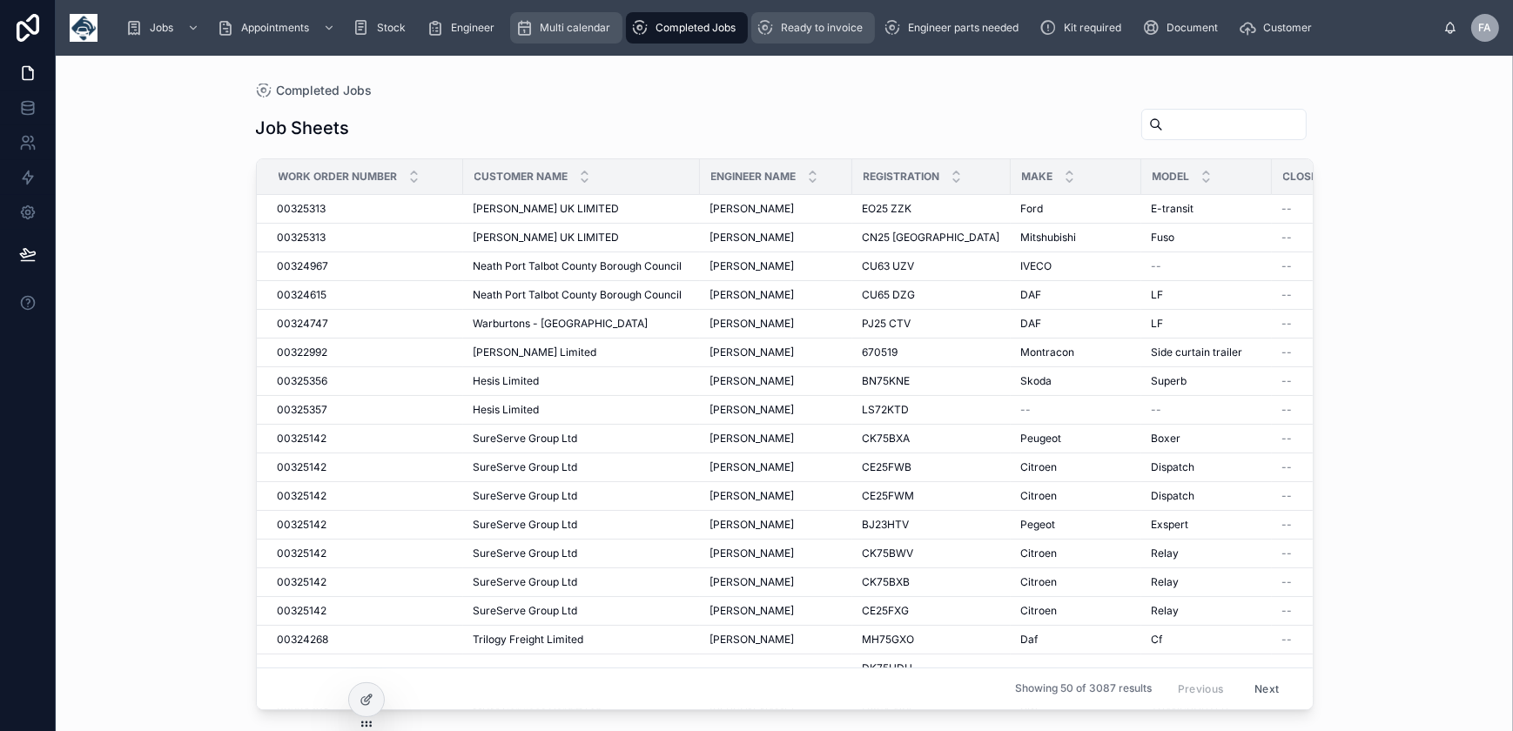
drag, startPoint x: 551, startPoint y: 33, endPoint x: 811, endPoint y: 35, distance: 260.3
click at [551, 35] on div "Multi calendar" at bounding box center [566, 28] width 102 height 28
click at [811, 35] on div "Ready to invoice" at bounding box center [813, 28] width 113 height 28
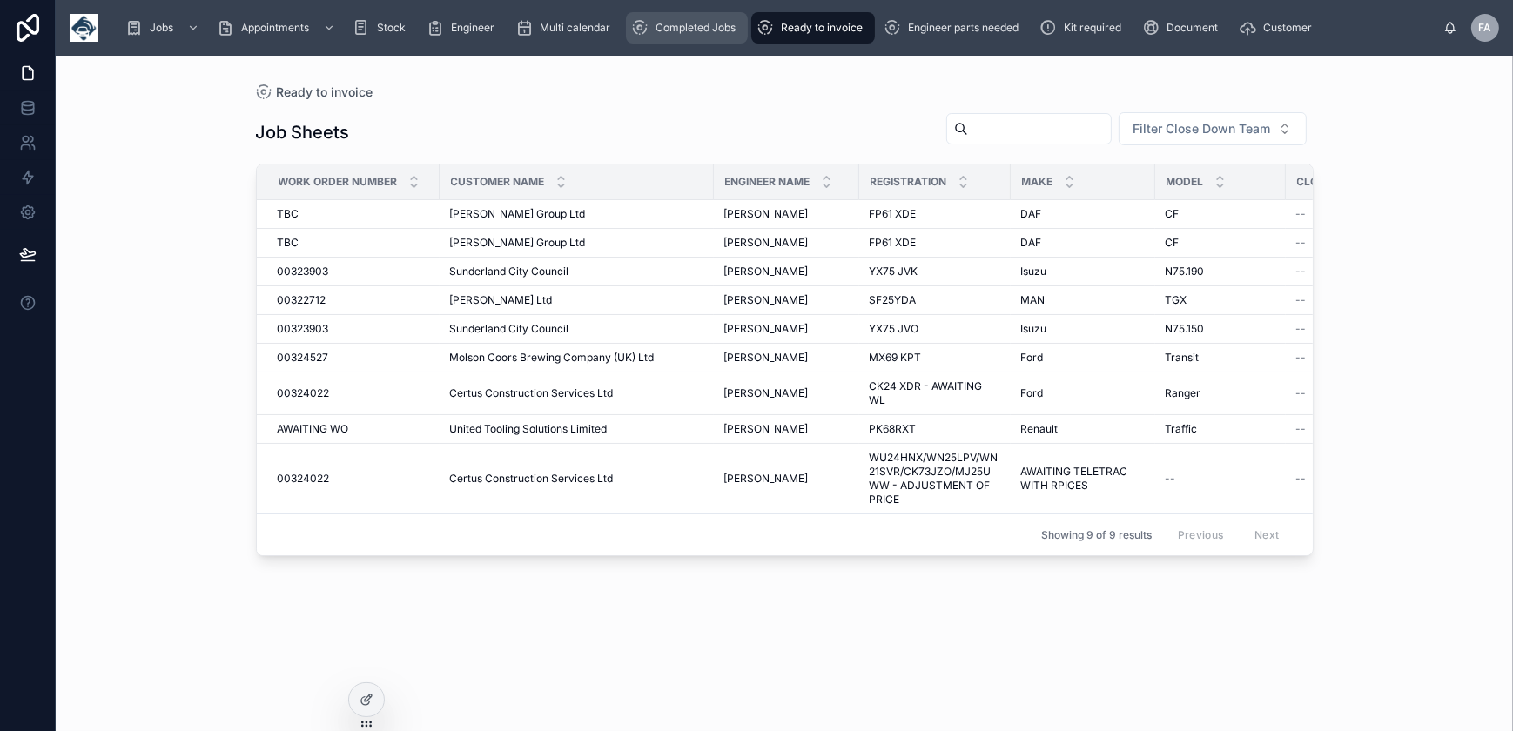
drag, startPoint x: 703, startPoint y: 38, endPoint x: 759, endPoint y: 53, distance: 58.5
click at [703, 38] on div "Completed Jobs" at bounding box center [686, 28] width 111 height 28
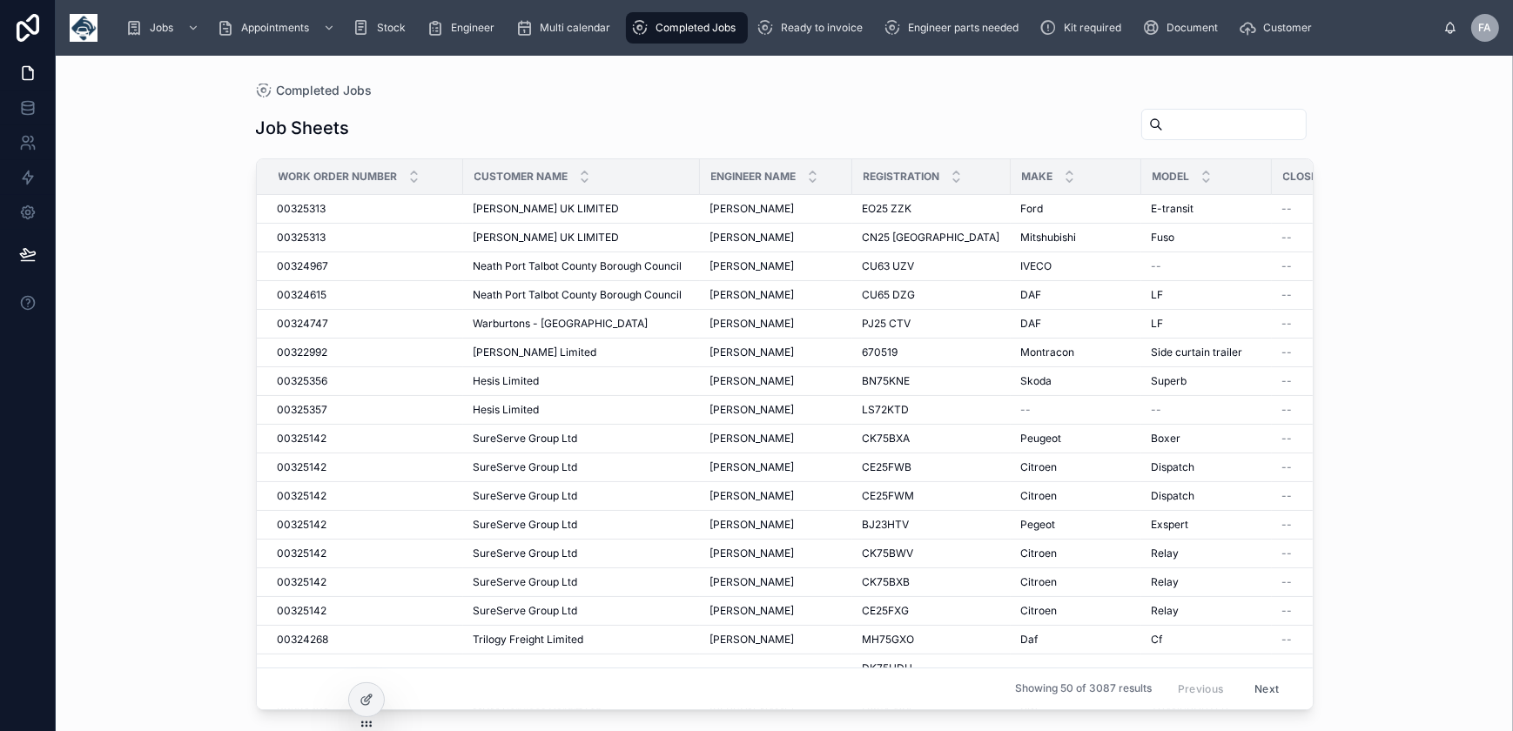
click at [1163, 128] on input "text" at bounding box center [1234, 124] width 143 height 24
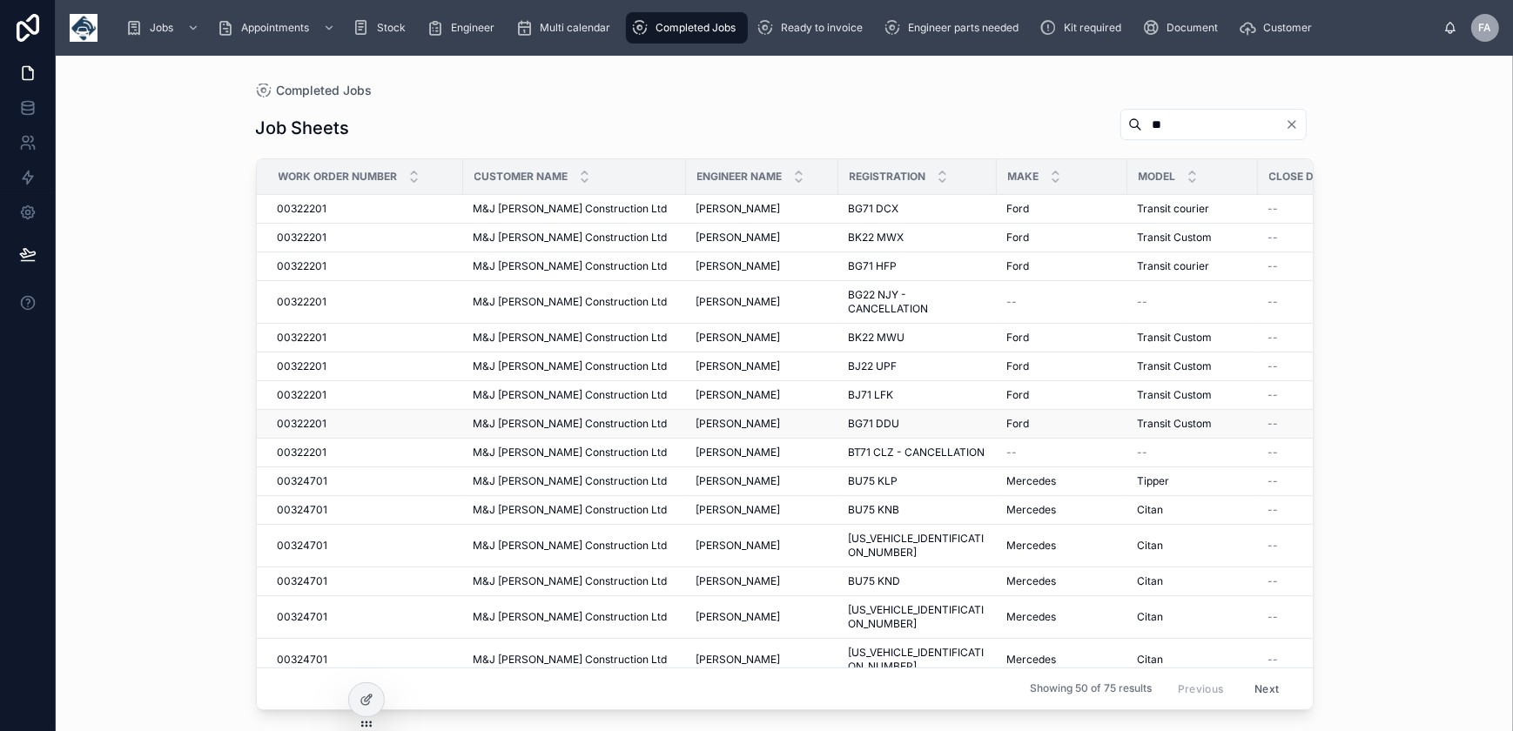
type input "**"
click at [293, 418] on span "00322201" at bounding box center [303, 424] width 50 height 14
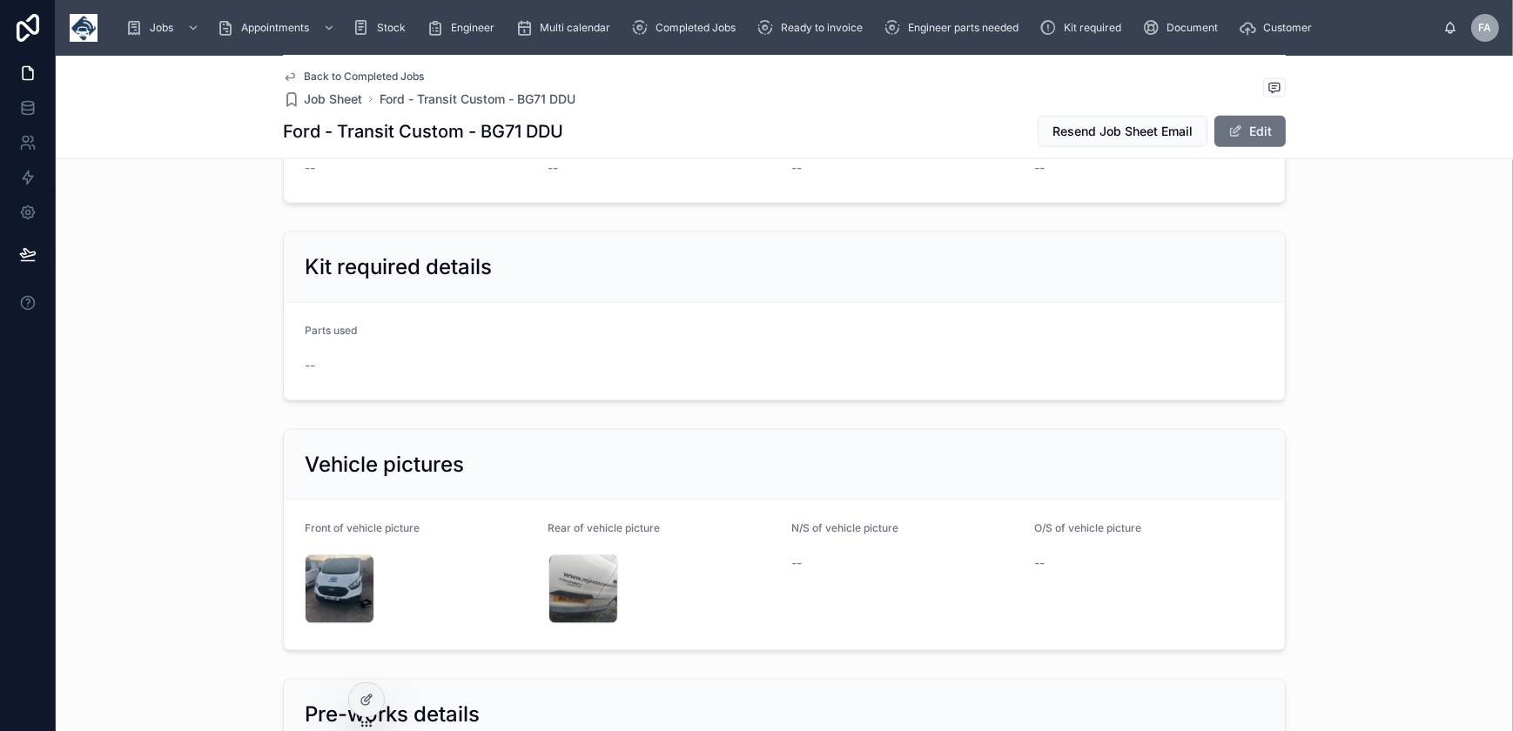
scroll to position [2849, 0]
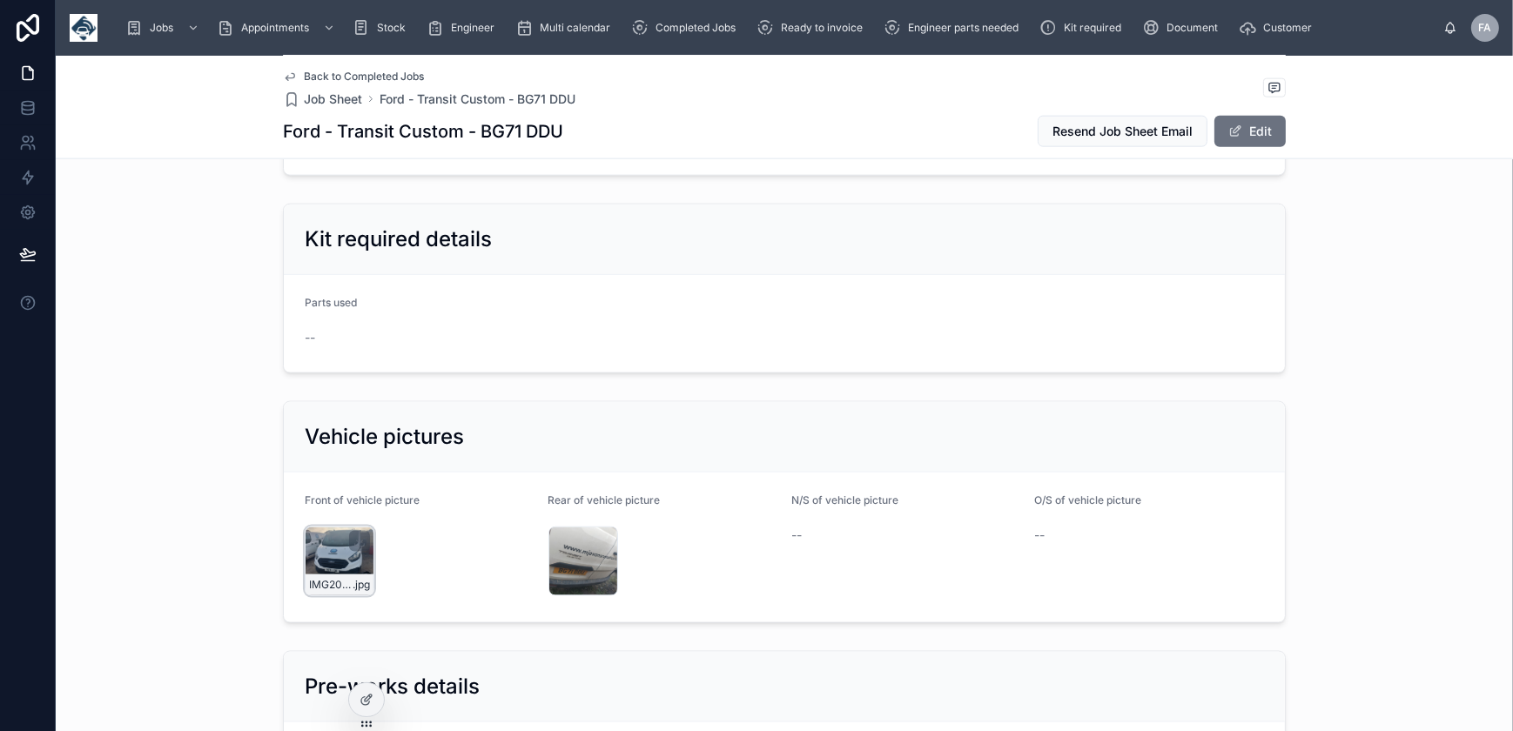
click at [336, 549] on div "IMG20250924090355 .jpg" at bounding box center [340, 562] width 70 height 70
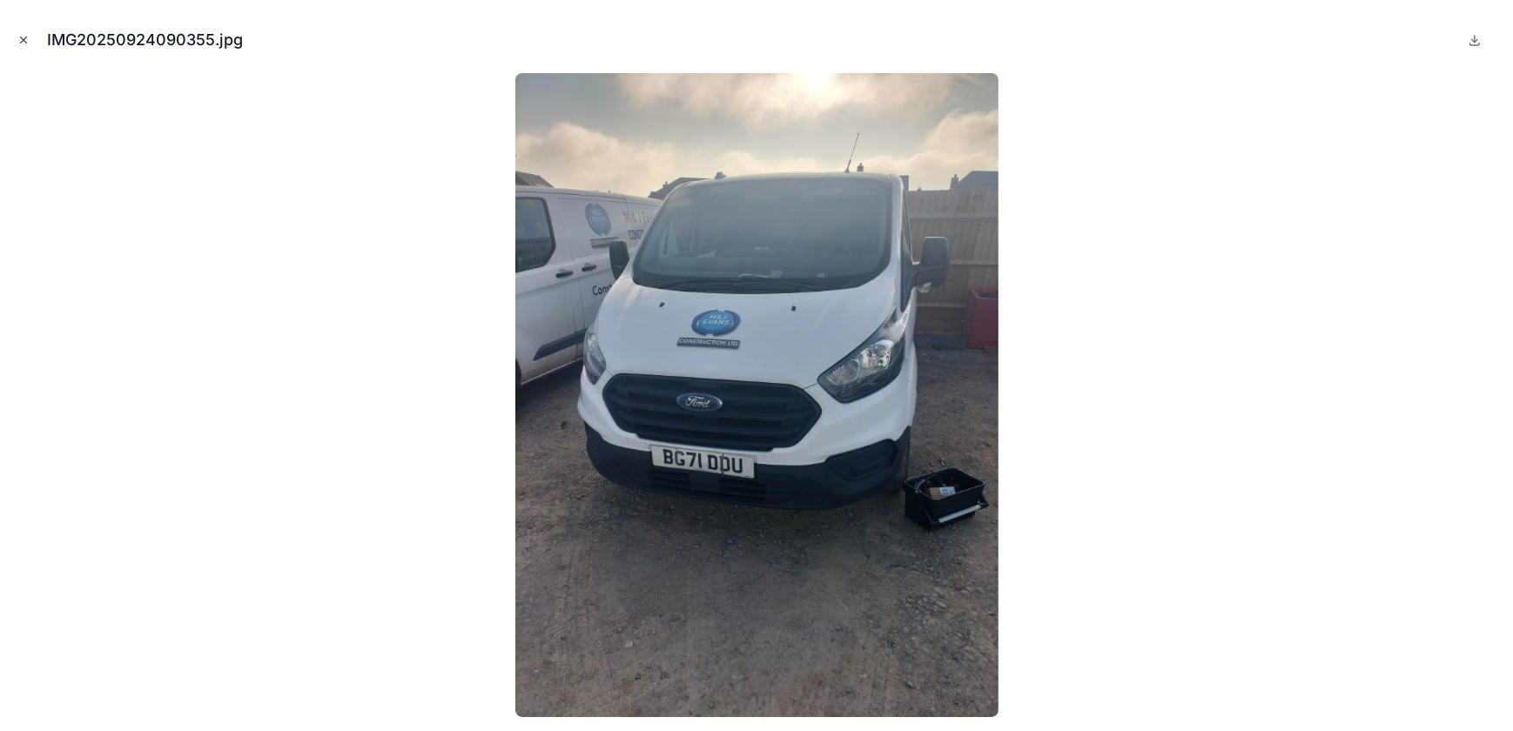
click at [18, 38] on icon "Close modal" at bounding box center [23, 40] width 12 height 12
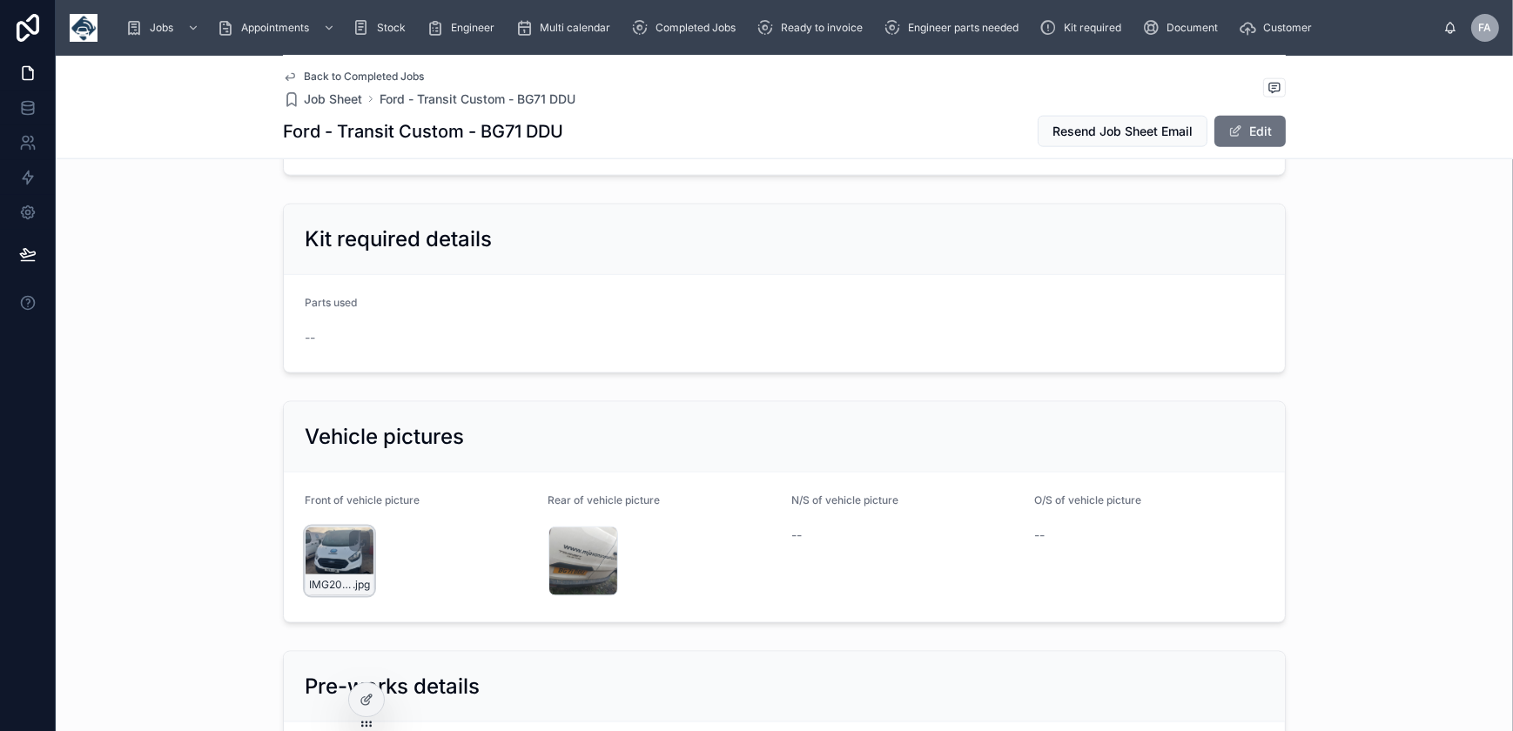
click at [338, 550] on div "IMG20250924090355 .jpg" at bounding box center [340, 562] width 70 height 70
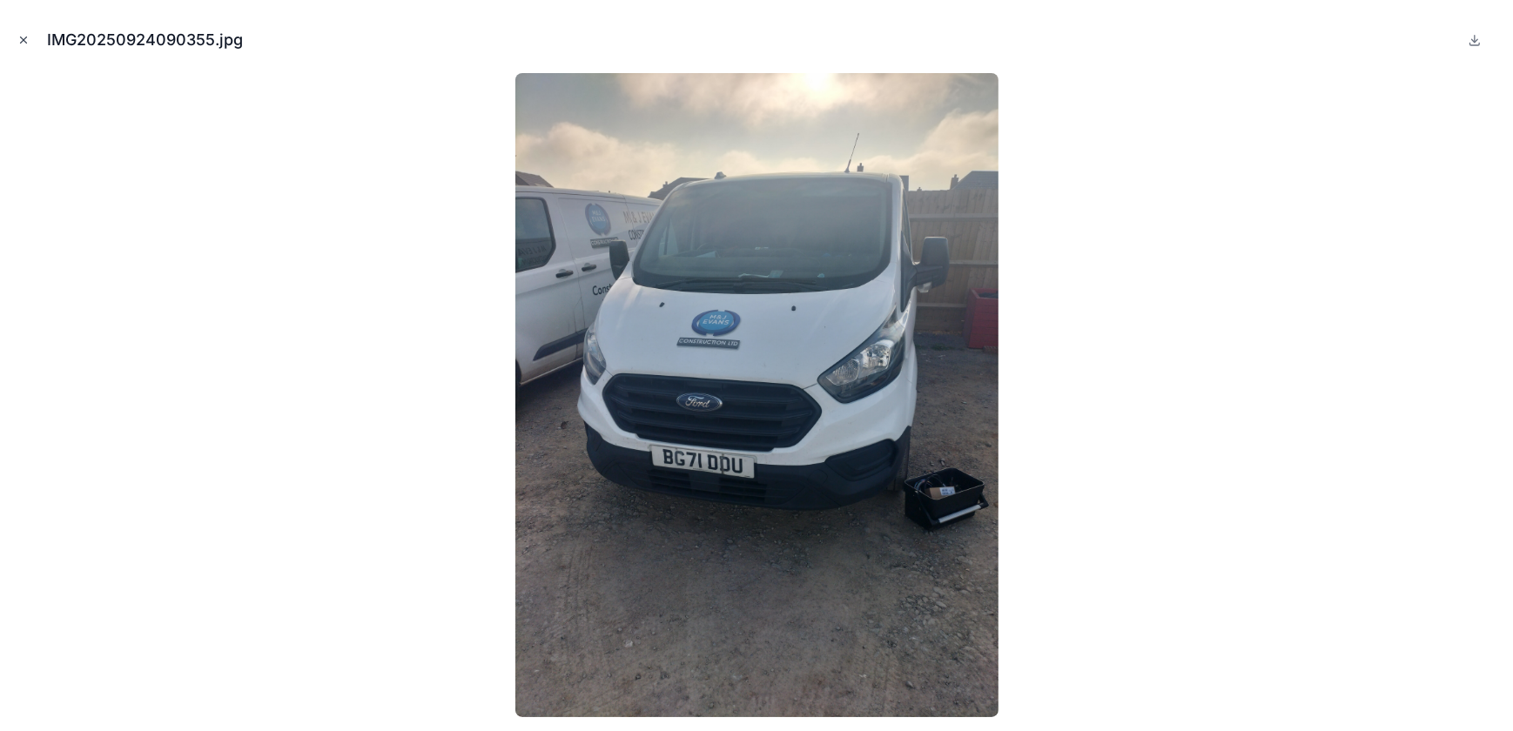
click at [27, 44] on icon "Close modal" at bounding box center [23, 40] width 12 height 12
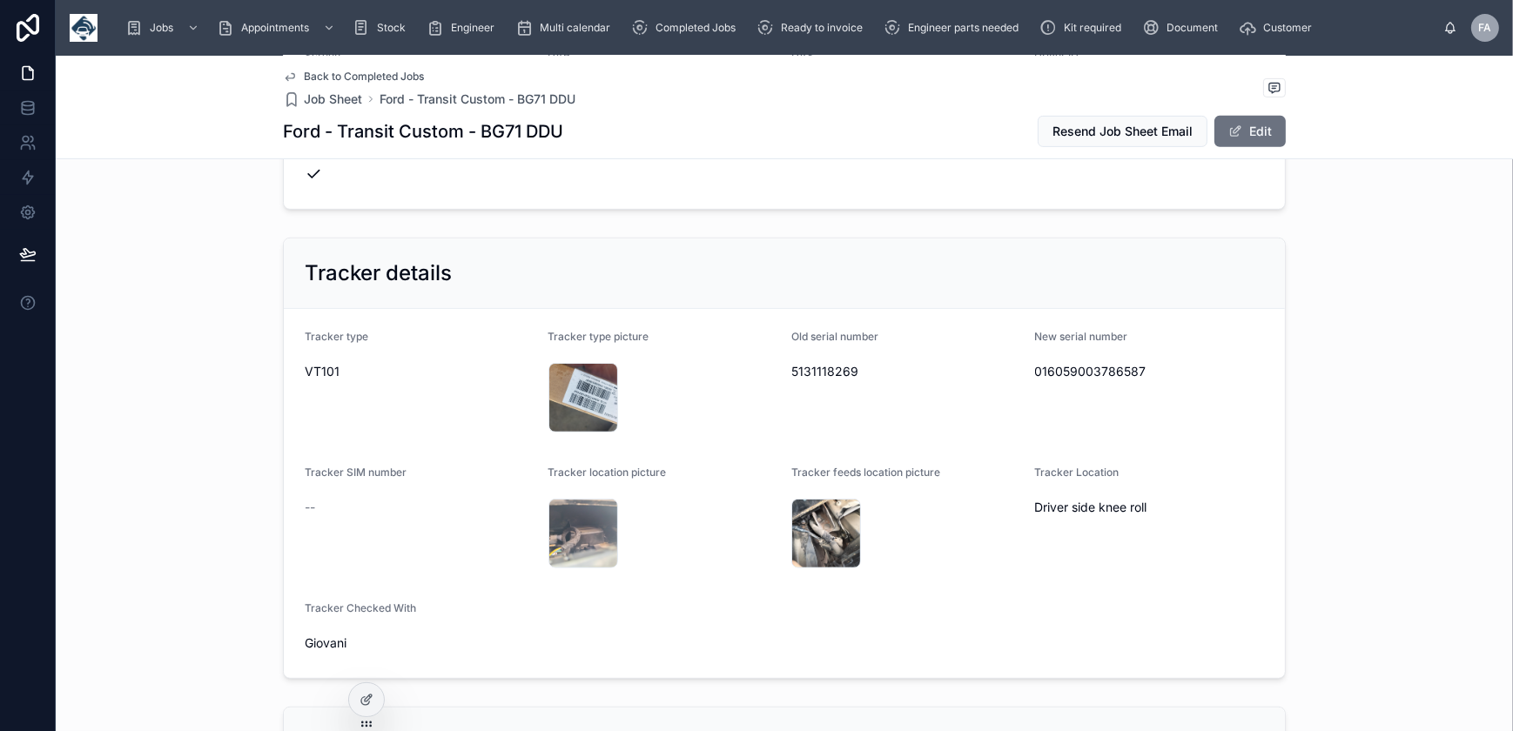
scroll to position [1028, 0]
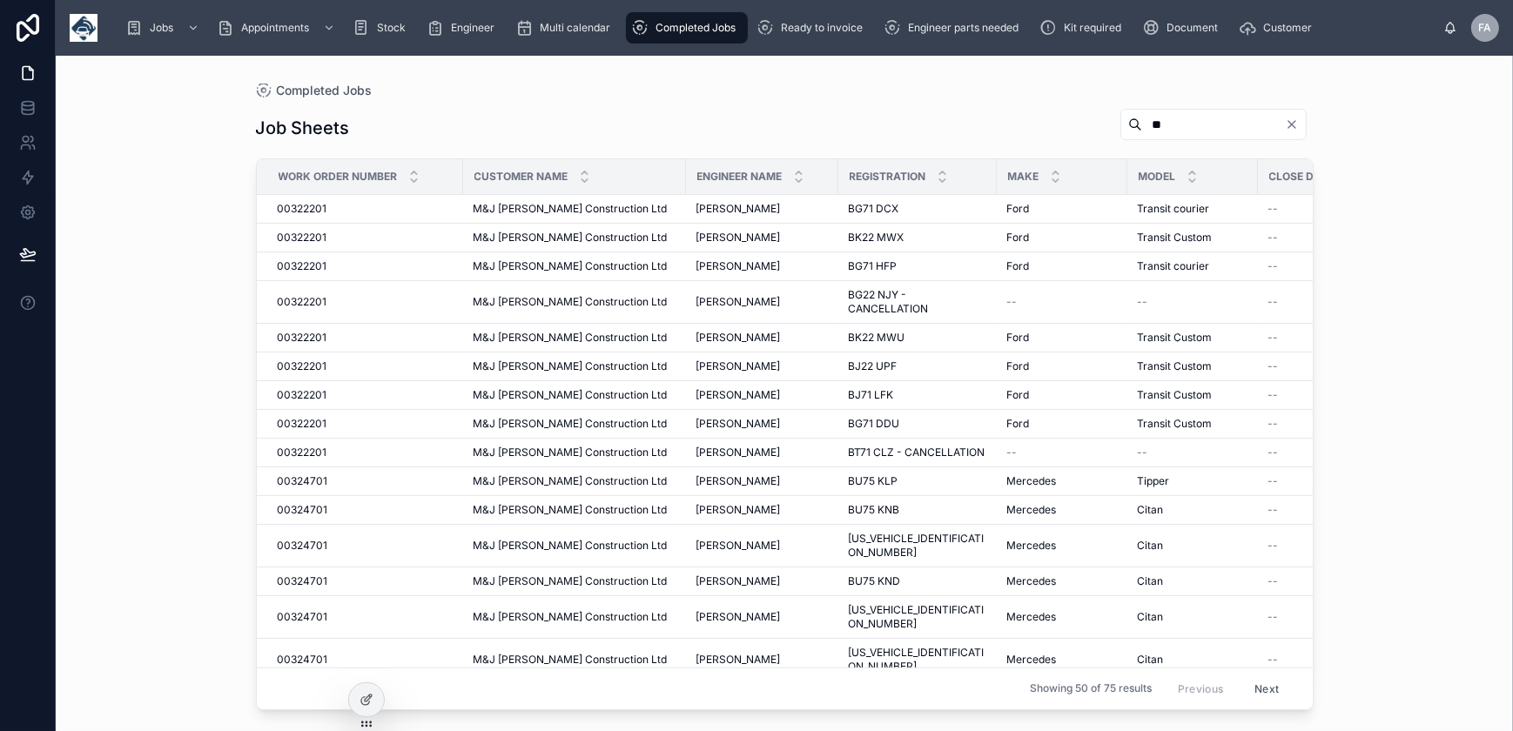
click at [679, 17] on div "Completed Jobs" at bounding box center [686, 28] width 111 height 28
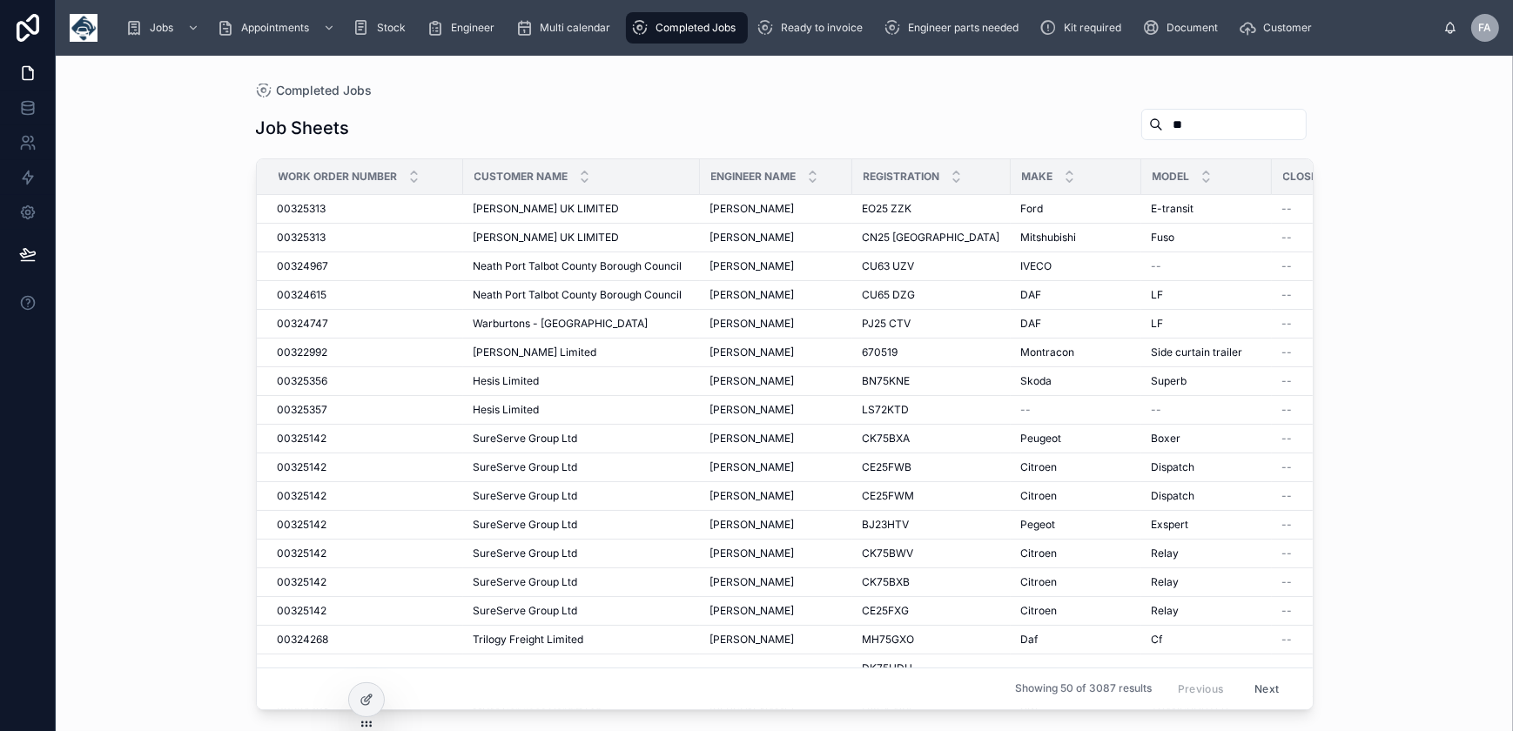
click at [1174, 124] on input "**" at bounding box center [1234, 124] width 143 height 24
click at [1186, 127] on input "**" at bounding box center [1234, 124] width 143 height 24
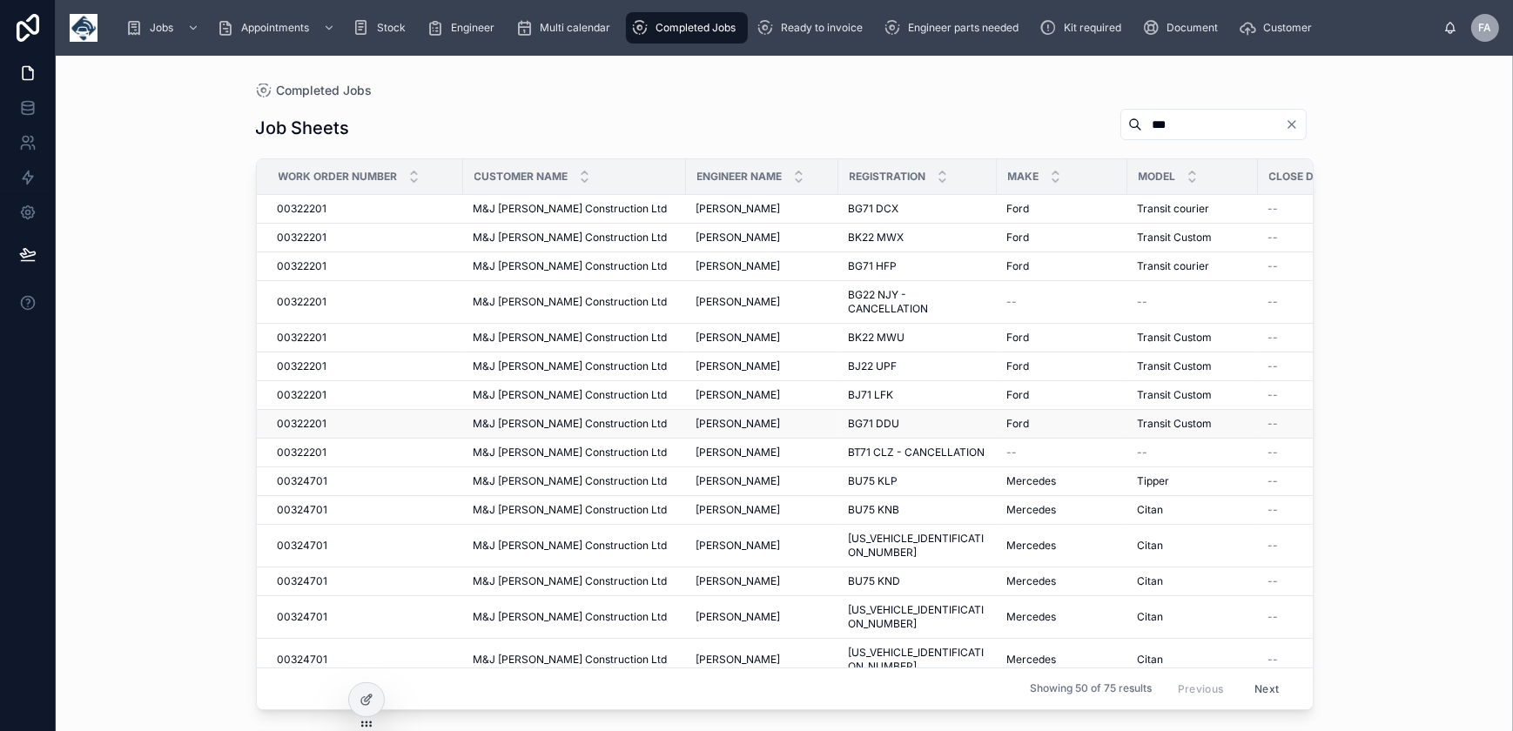
type input "***"
click at [314, 423] on span "00322201" at bounding box center [303, 424] width 50 height 14
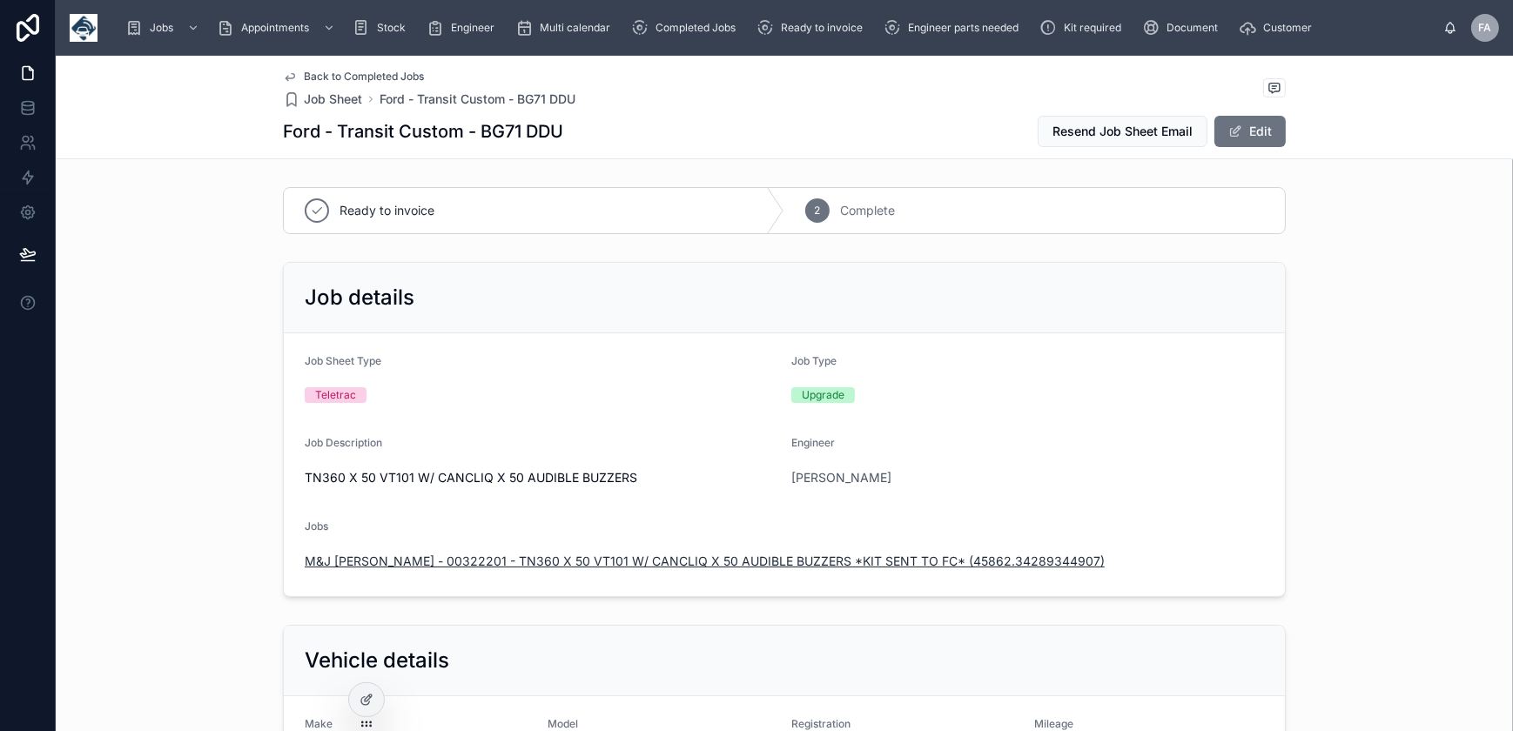
click at [892, 560] on span "M&J Evans - 00322201 - TN360 X 50 VT101 W/ CANCLIQ X 50 AUDIBLE BUZZERS *KIT SE…" at bounding box center [705, 561] width 800 height 17
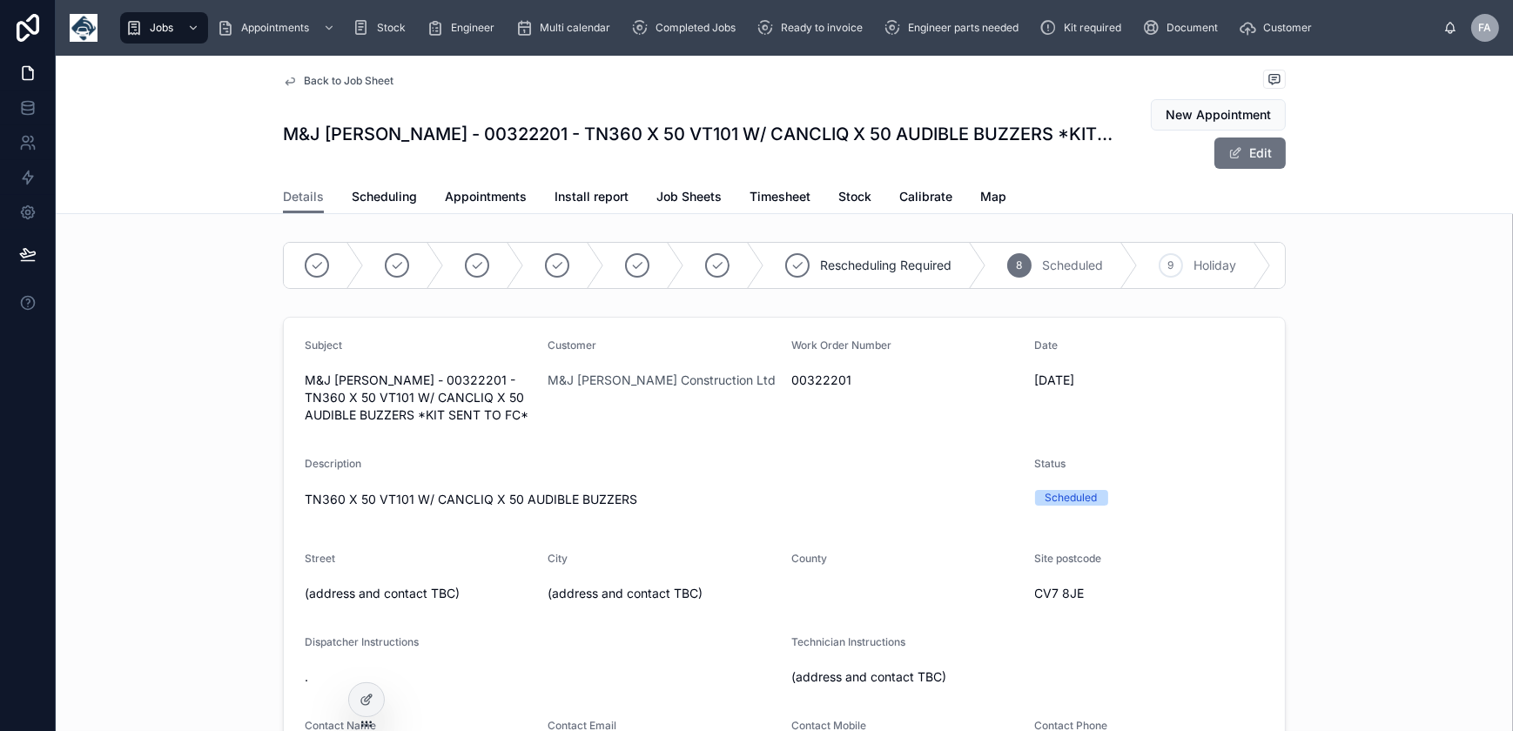
click at [811, 389] on span "00322201" at bounding box center [906, 380] width 230 height 17
copy span "00322201"
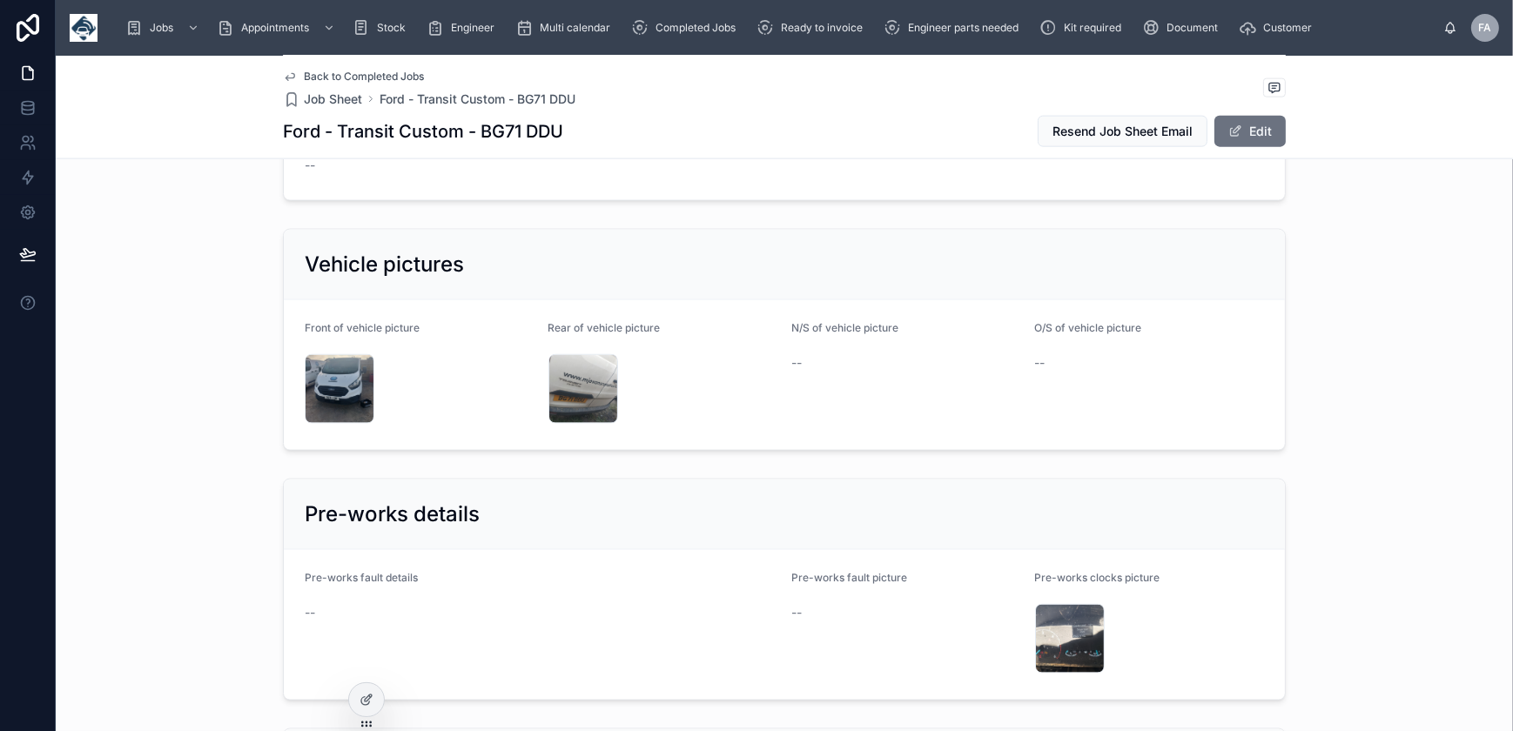
scroll to position [3166, 0]
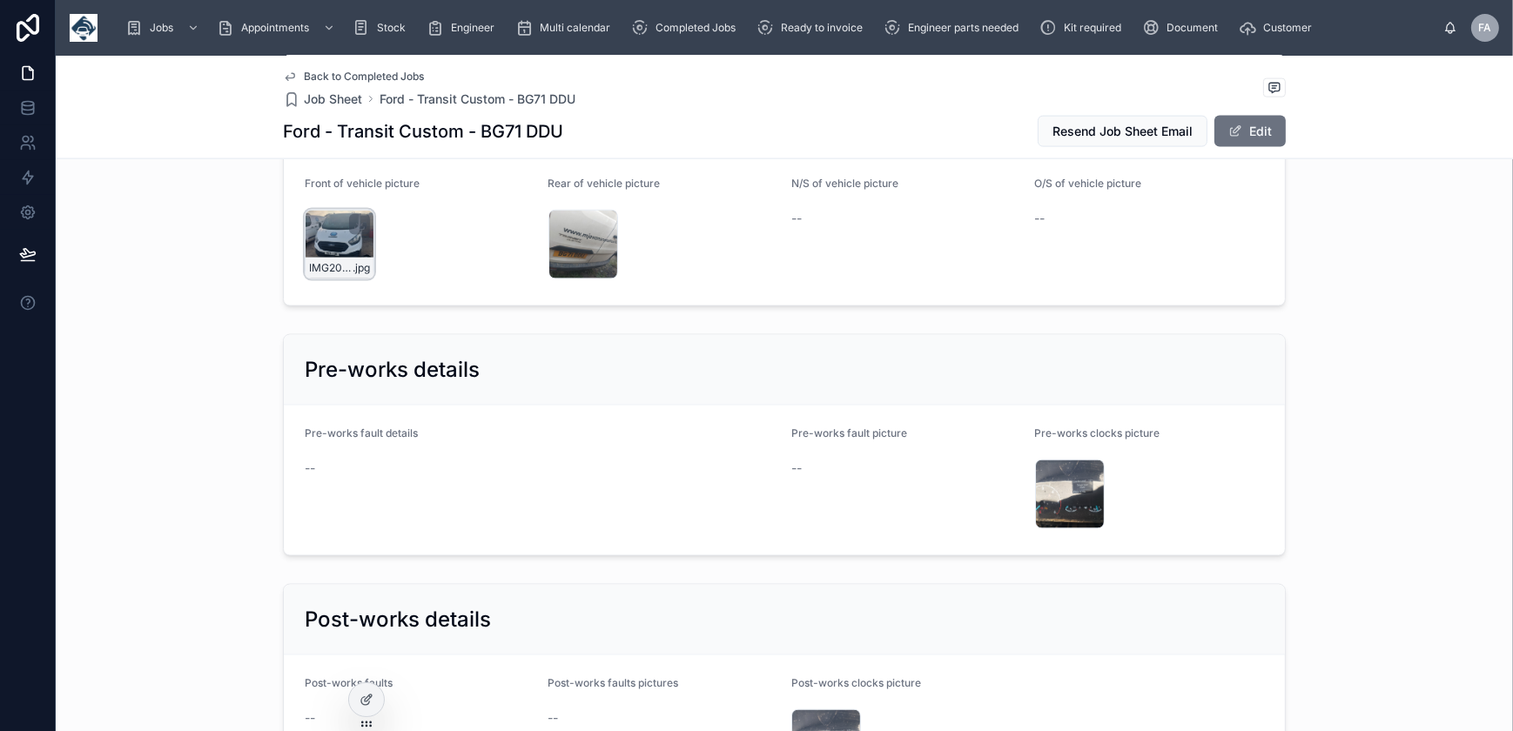
click at [325, 241] on div "IMG20250924090355 .jpg" at bounding box center [340, 245] width 70 height 70
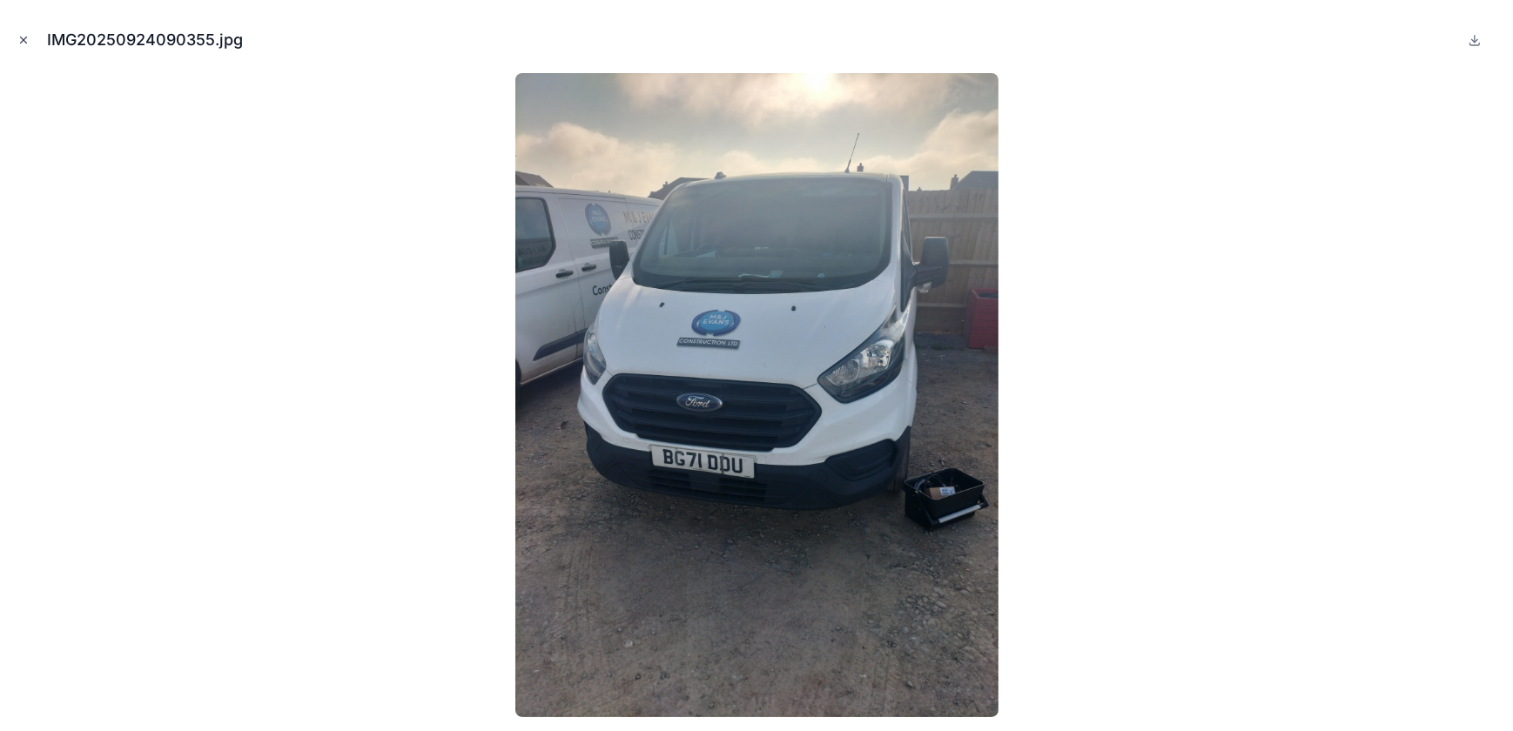
click at [24, 45] on icon "Close modal" at bounding box center [23, 40] width 12 height 12
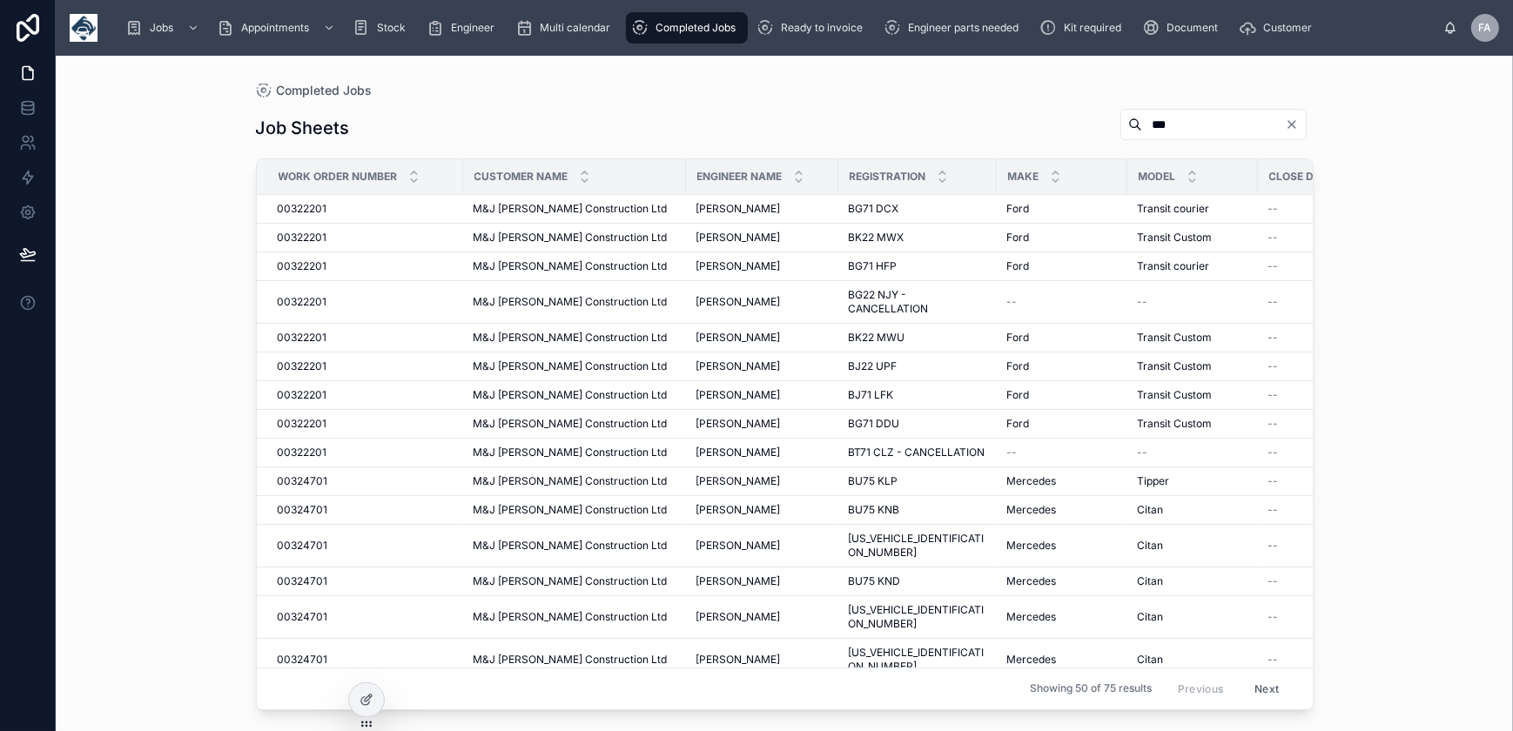
click at [690, 28] on span "Completed Jobs" at bounding box center [696, 28] width 80 height 14
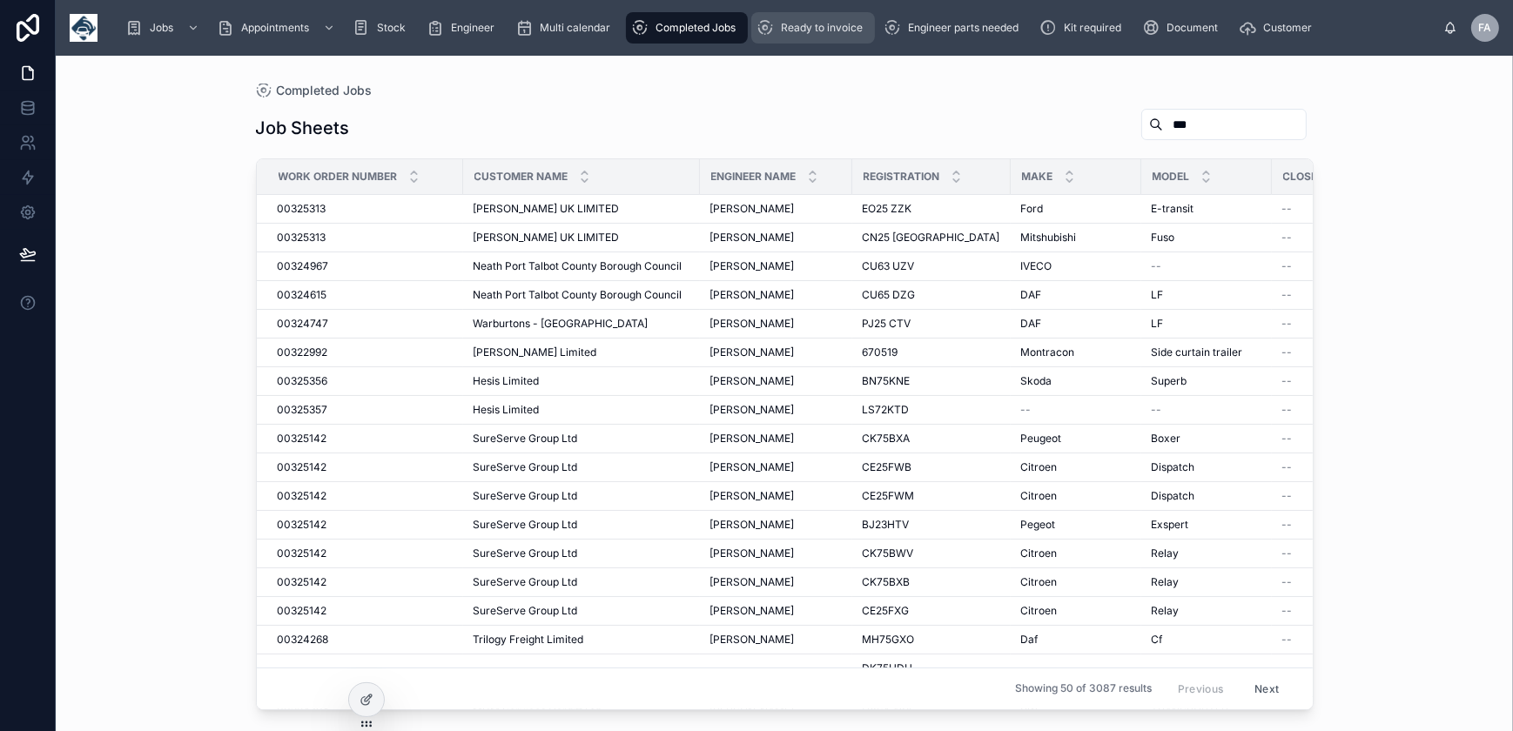
click at [826, 28] on span "Ready to invoice" at bounding box center [822, 28] width 82 height 14
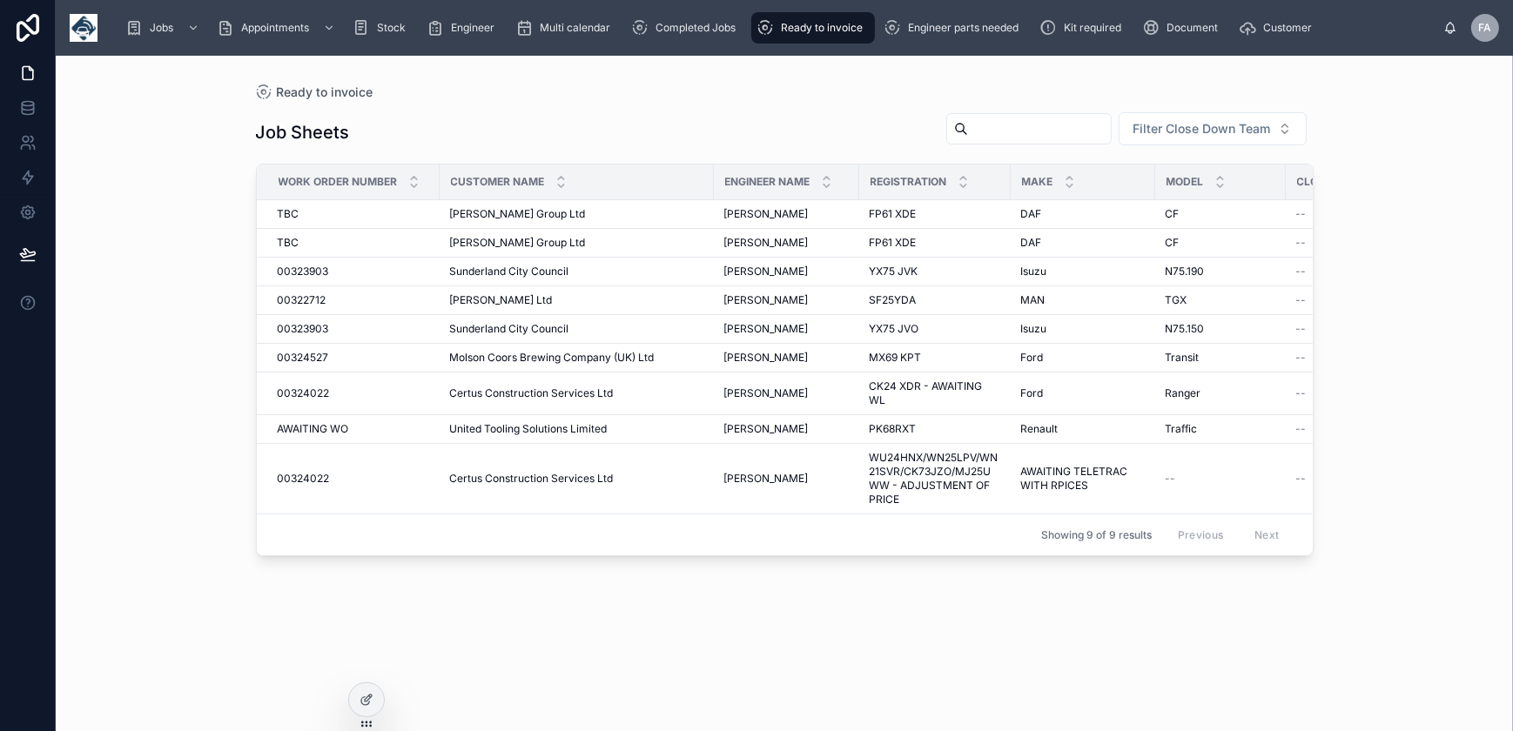
click at [678, 44] on div "Jobs Appointments Stock Engineer Multi calendar Completed Jobs Ready to invoice…" at bounding box center [777, 28] width 1332 height 38
click at [679, 37] on div "Completed Jobs" at bounding box center [686, 28] width 111 height 28
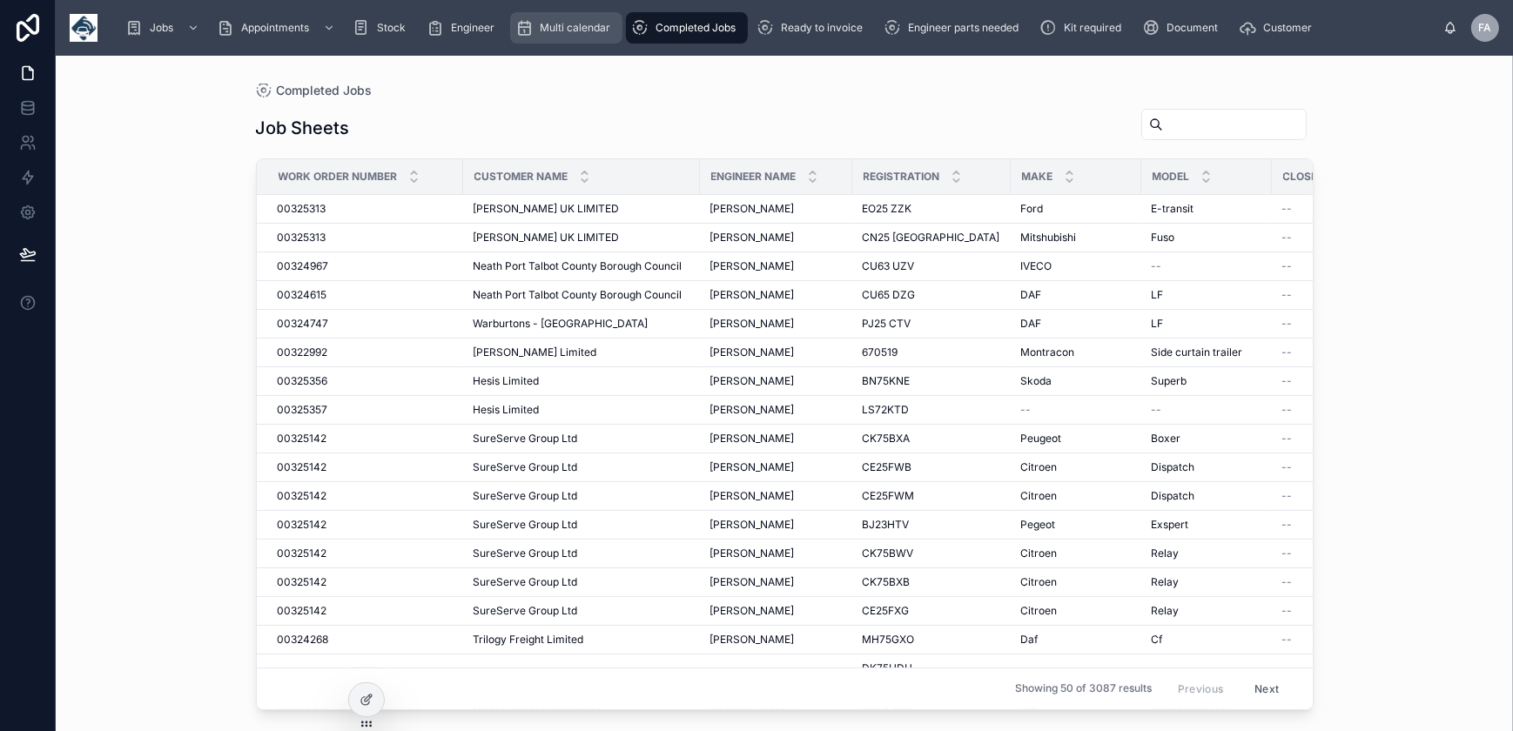
click at [609, 38] on div "Multi calendar" at bounding box center [566, 28] width 102 height 28
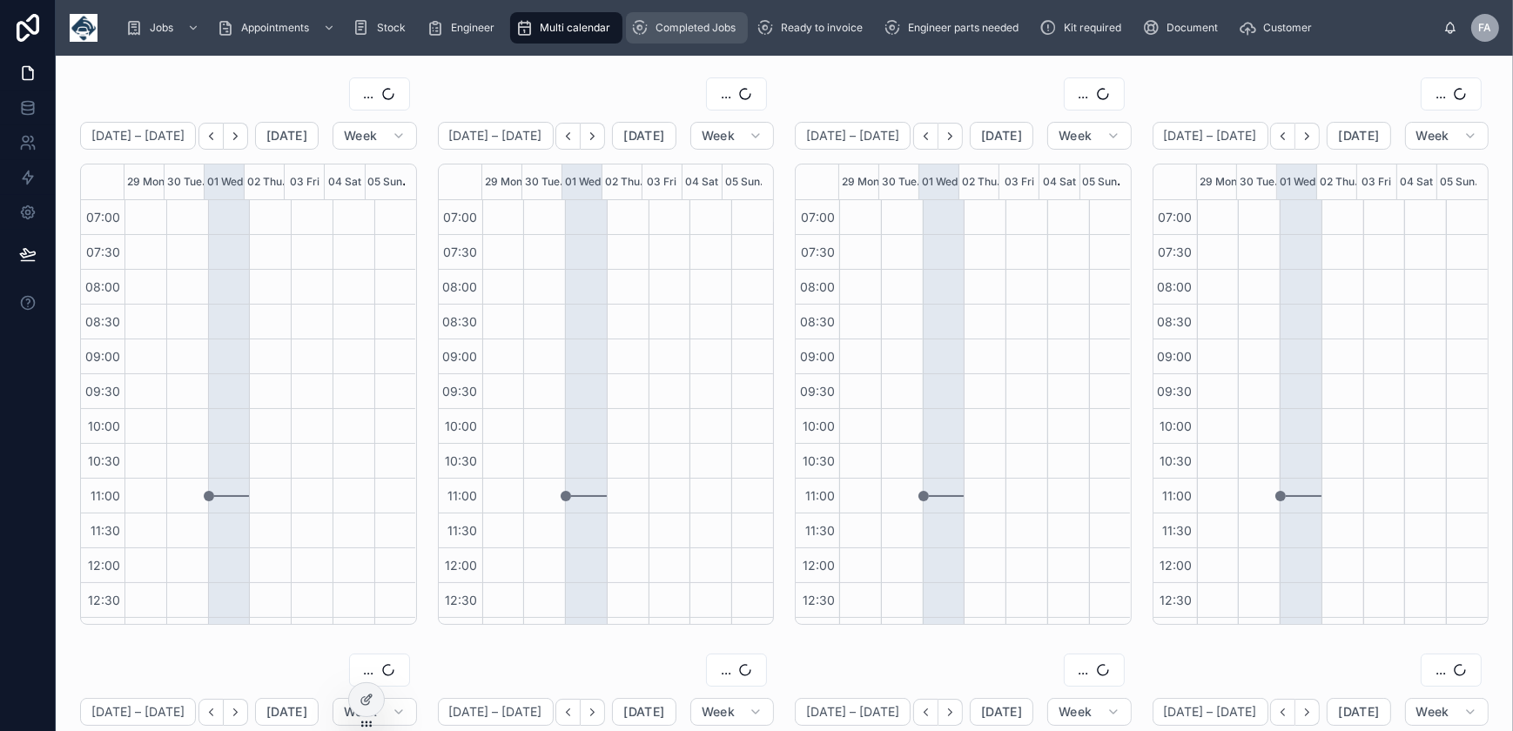
scroll to position [411, 0]
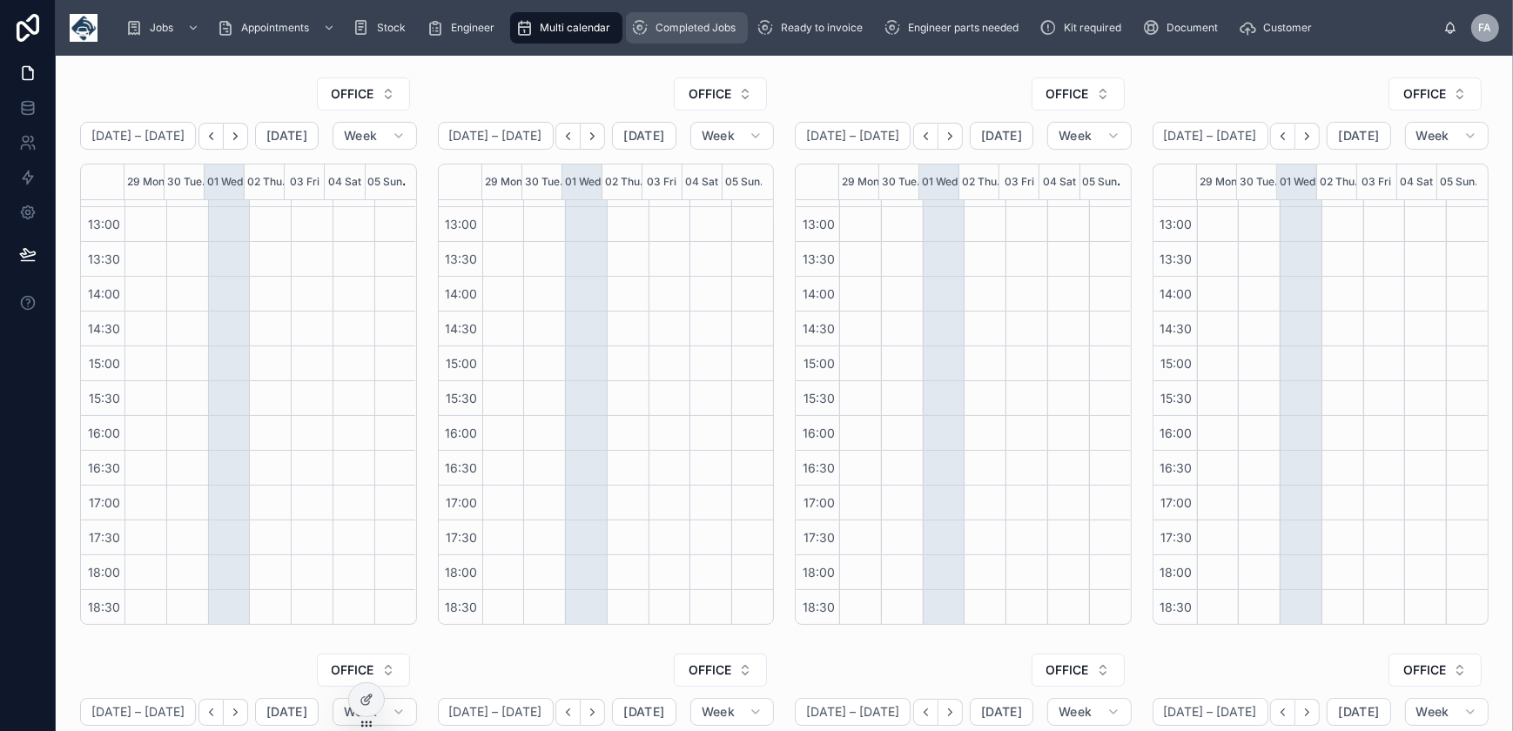
click at [654, 35] on div "Completed Jobs" at bounding box center [686, 28] width 111 height 28
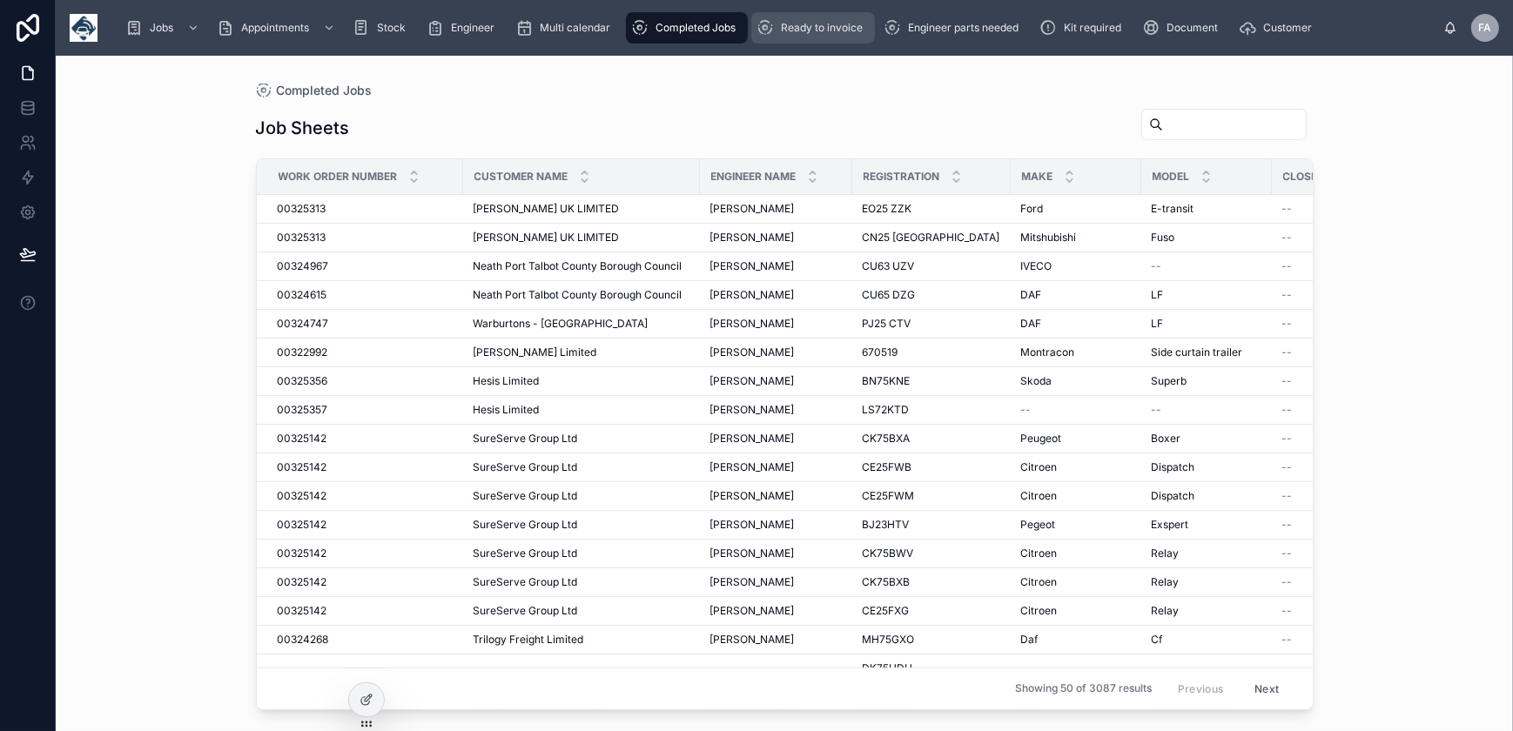
click at [782, 32] on span "Ready to invoice" at bounding box center [822, 28] width 82 height 14
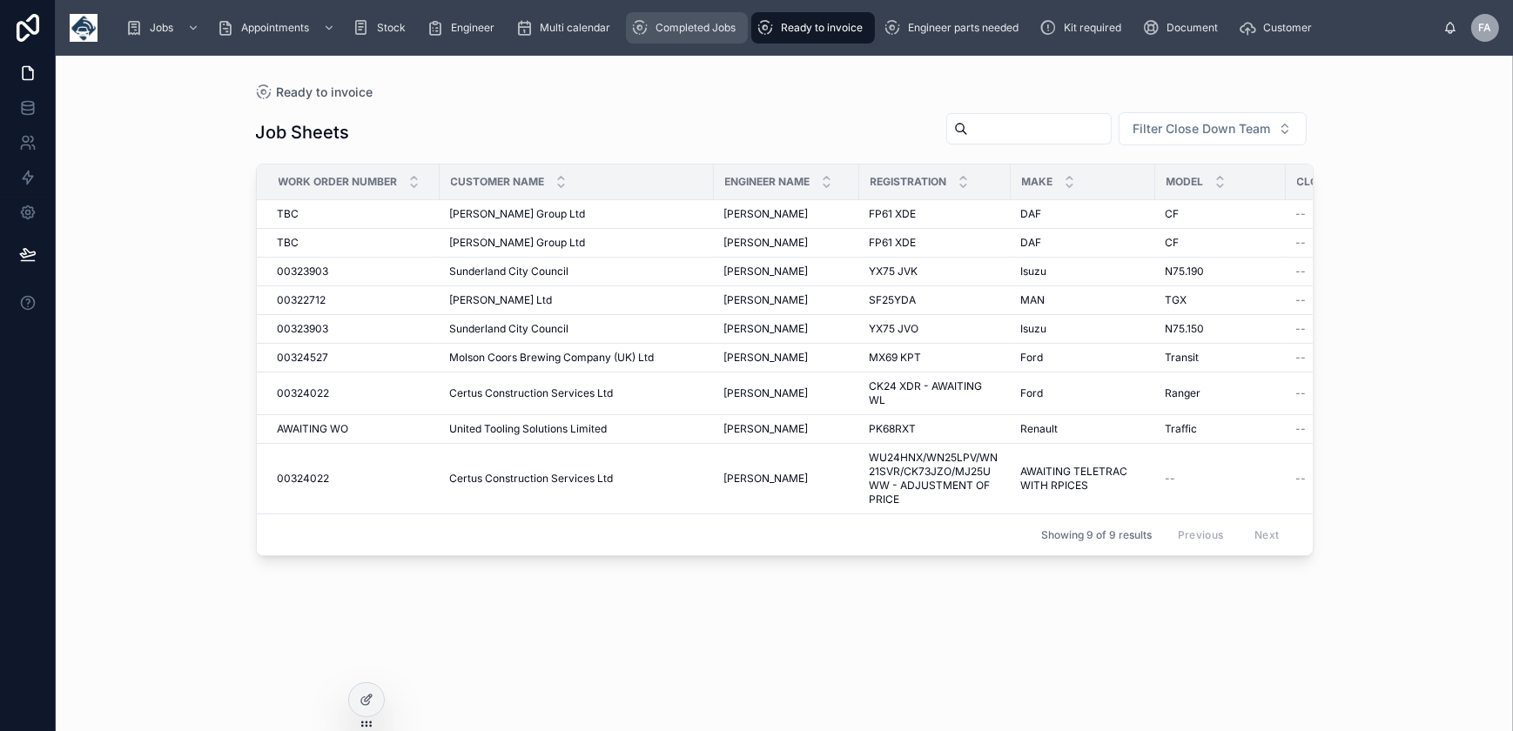
drag, startPoint x: 712, startPoint y: 20, endPoint x: 809, endPoint y: 17, distance: 96.7
click at [712, 21] on span "Completed Jobs" at bounding box center [696, 28] width 80 height 14
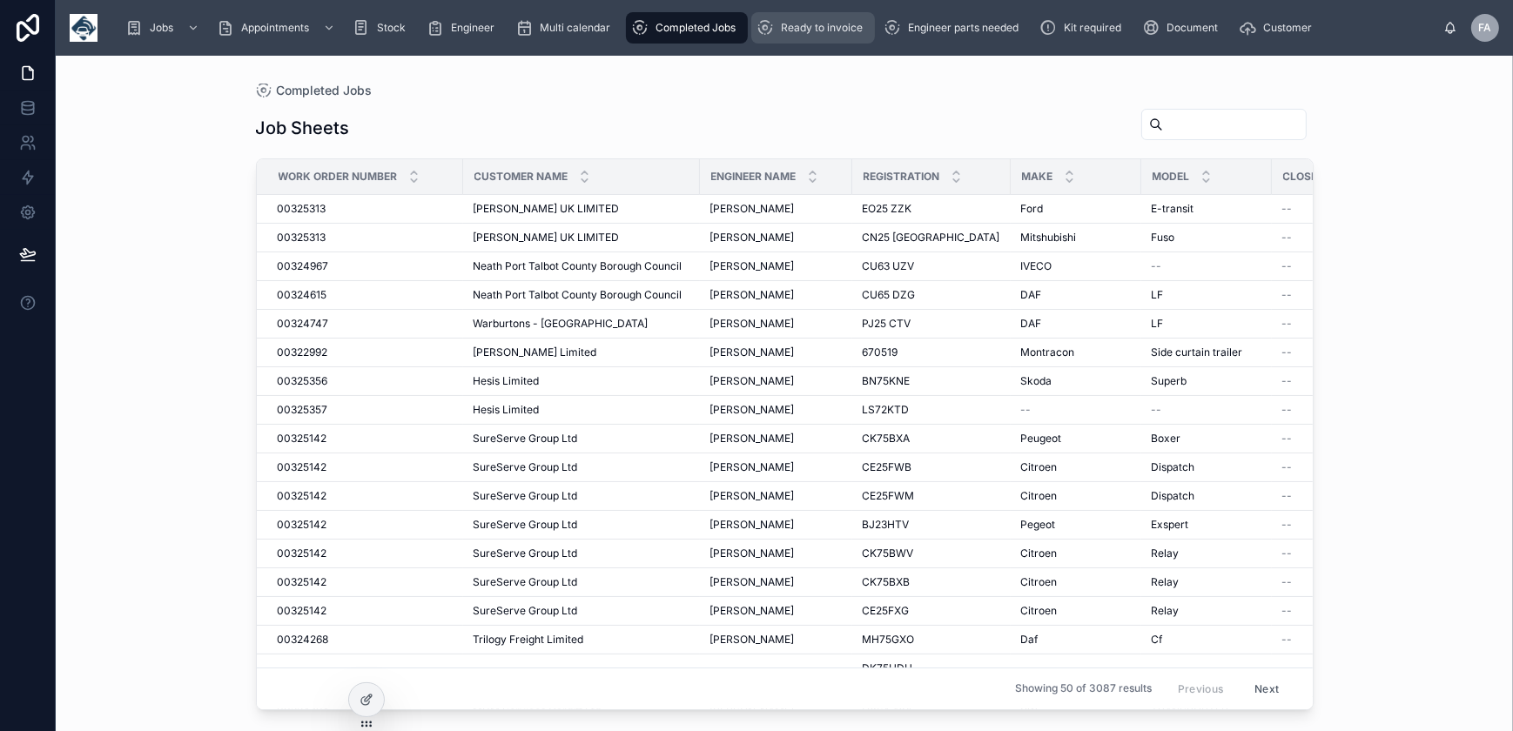
click at [809, 21] on span "Ready to invoice" at bounding box center [822, 28] width 82 height 14
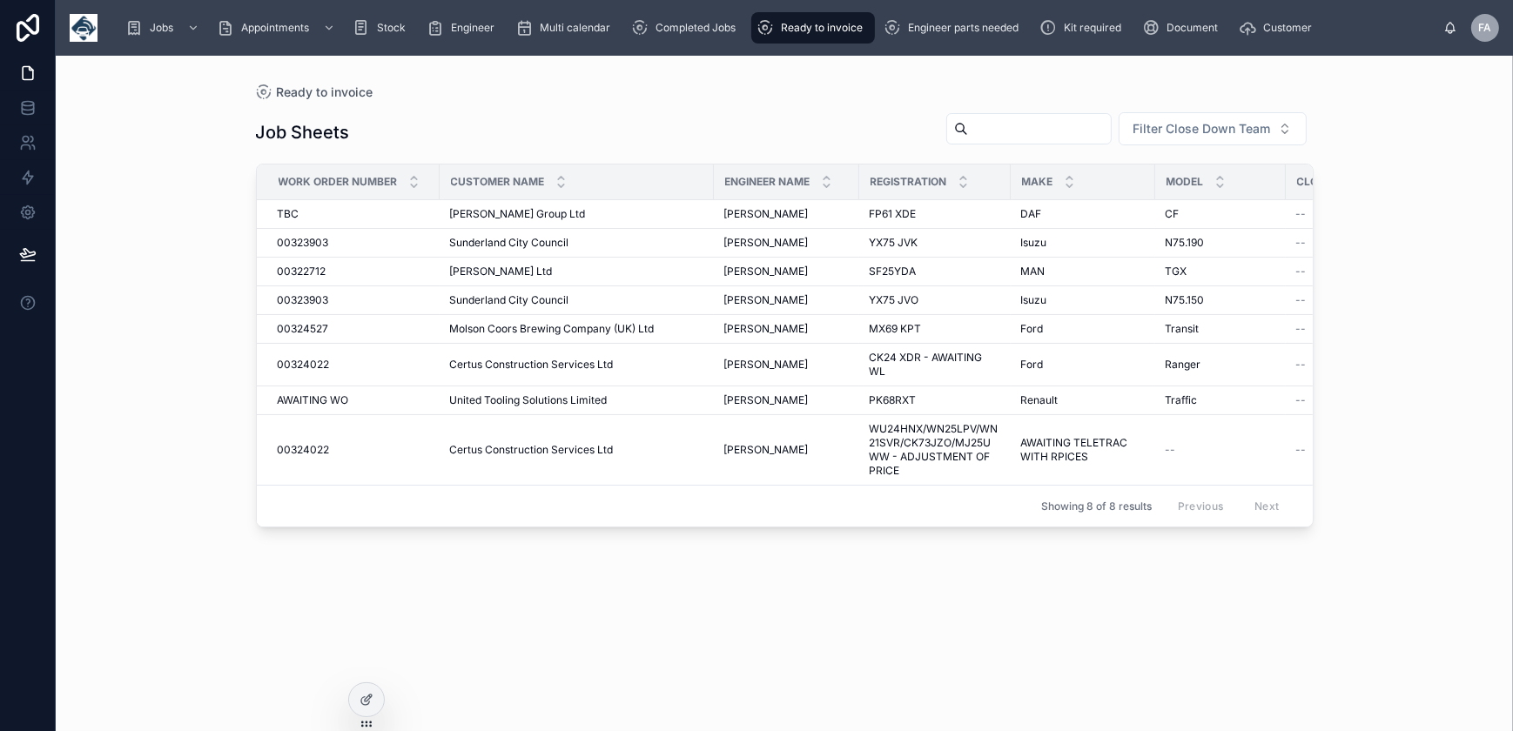
click at [826, 27] on span "Ready to invoice" at bounding box center [822, 28] width 82 height 14
click at [718, 29] on span "Completed Jobs" at bounding box center [696, 28] width 80 height 14
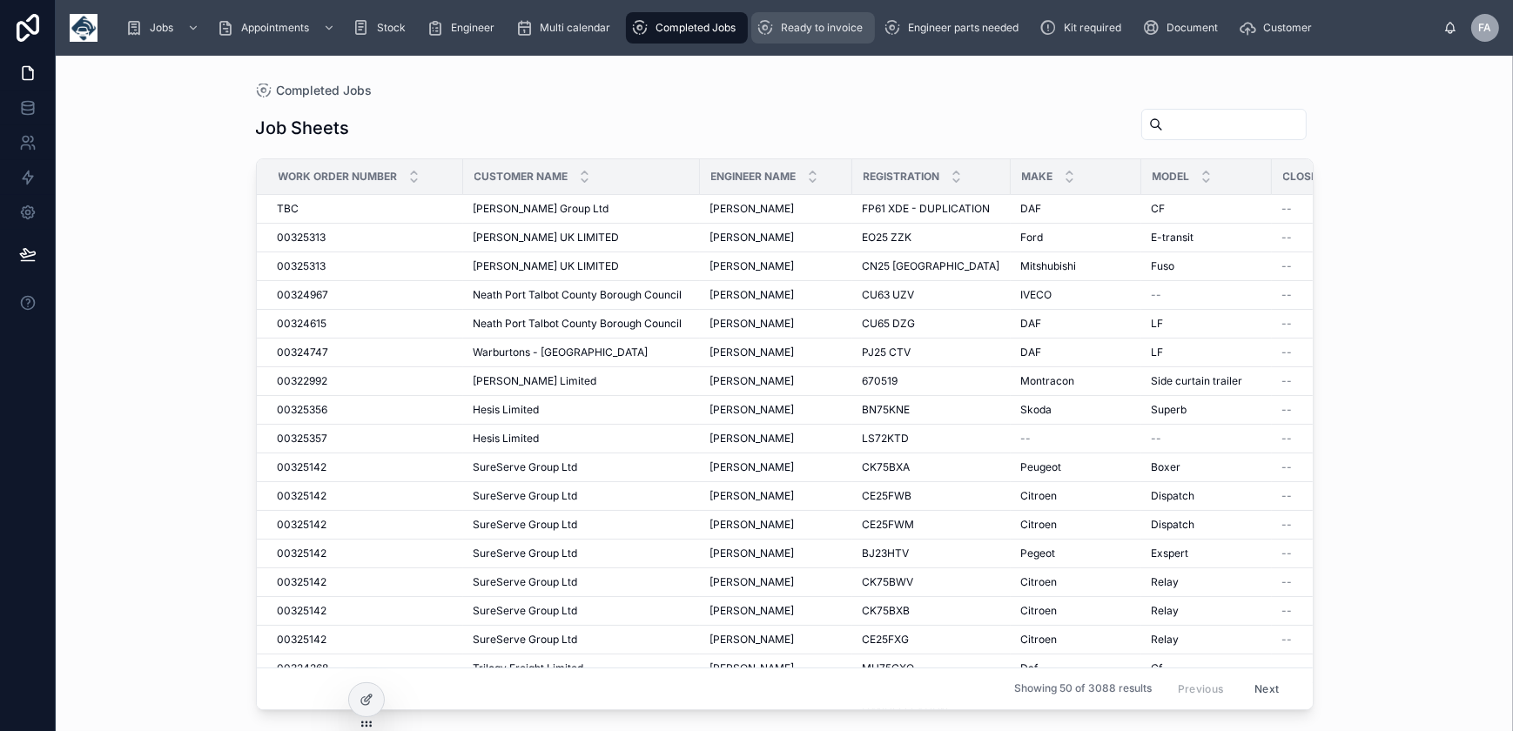
click at [774, 28] on icon "scrollable content" at bounding box center [765, 27] width 17 height 17
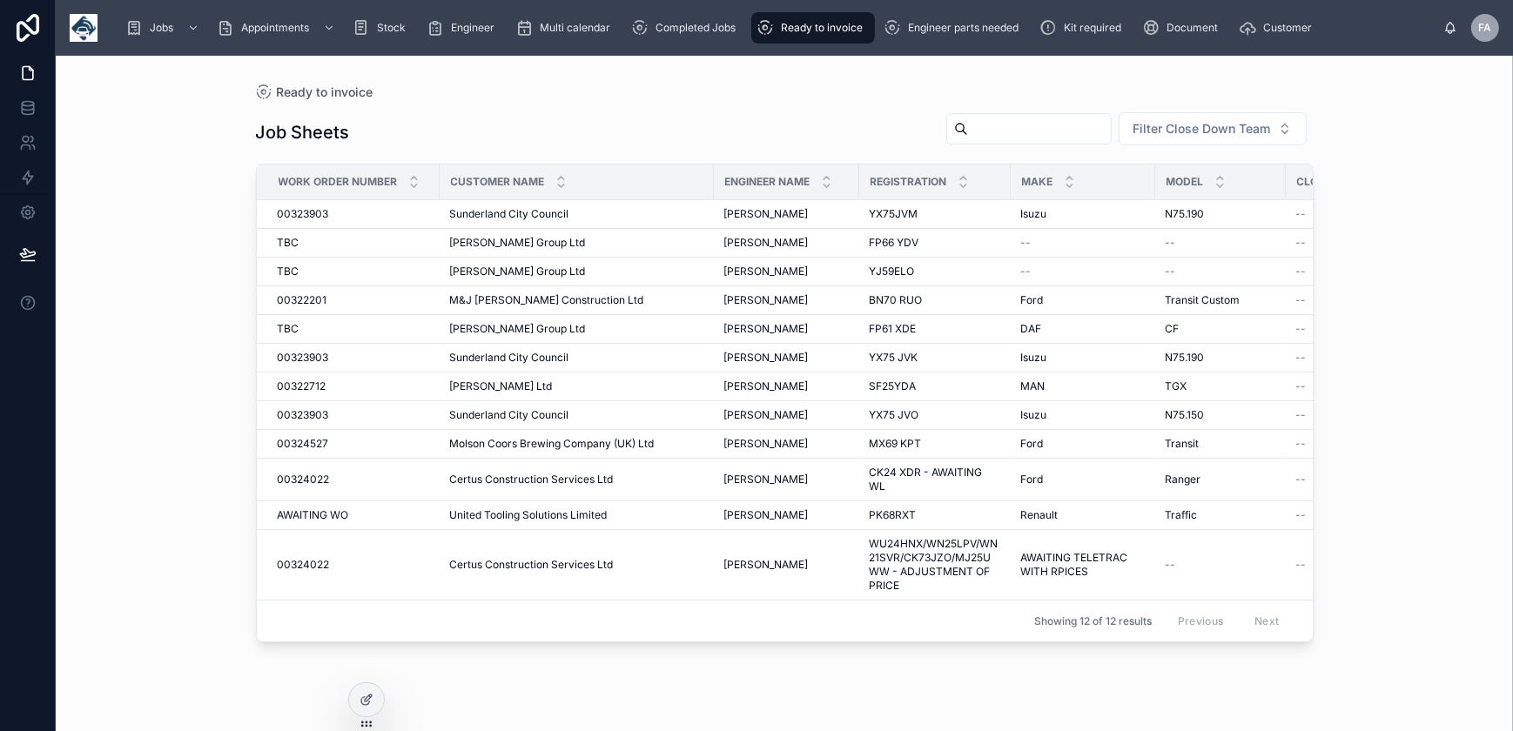
click at [774, 28] on icon "scrollable content" at bounding box center [765, 27] width 17 height 17
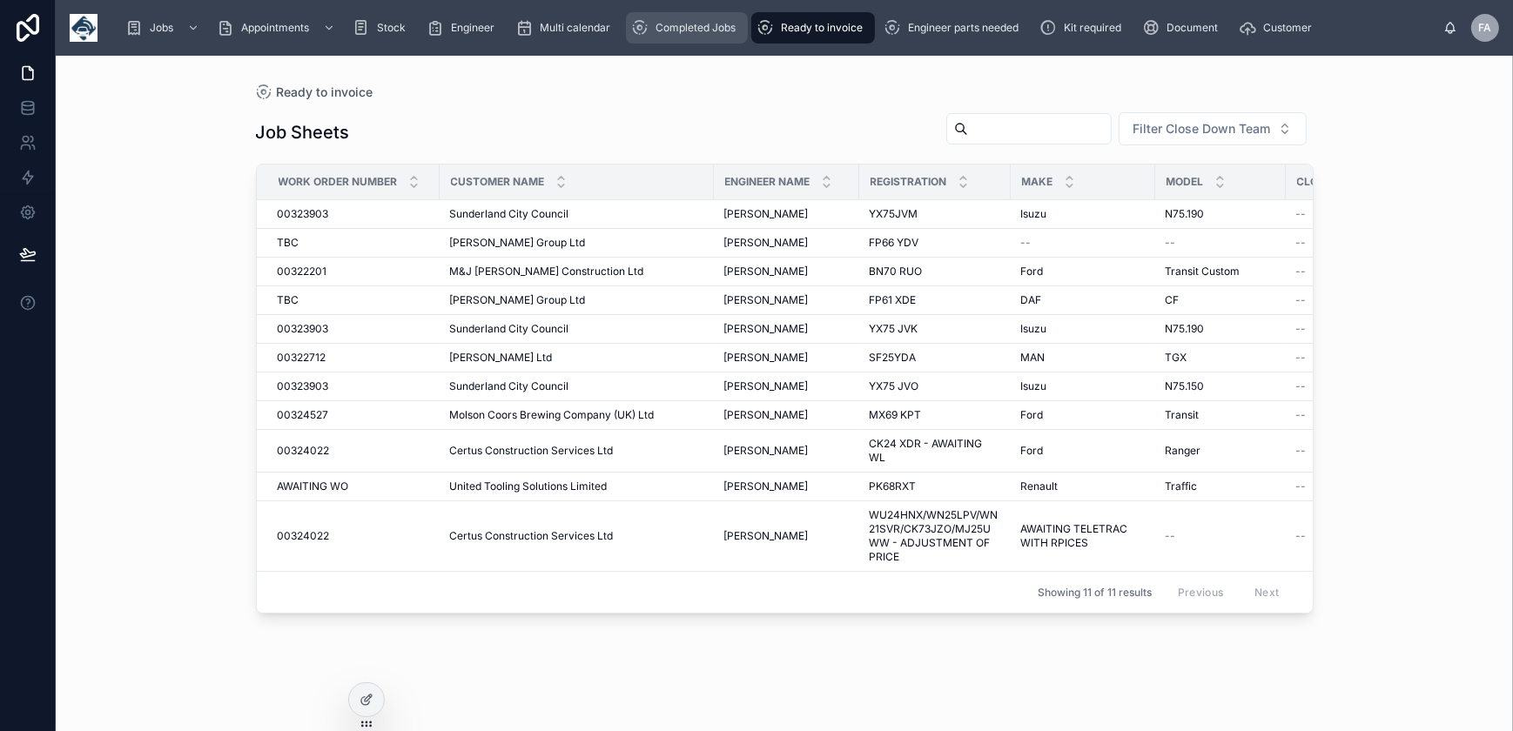
drag, startPoint x: 711, startPoint y: 31, endPoint x: 781, endPoint y: 34, distance: 69.7
click at [711, 31] on span "Completed Jobs" at bounding box center [696, 28] width 80 height 14
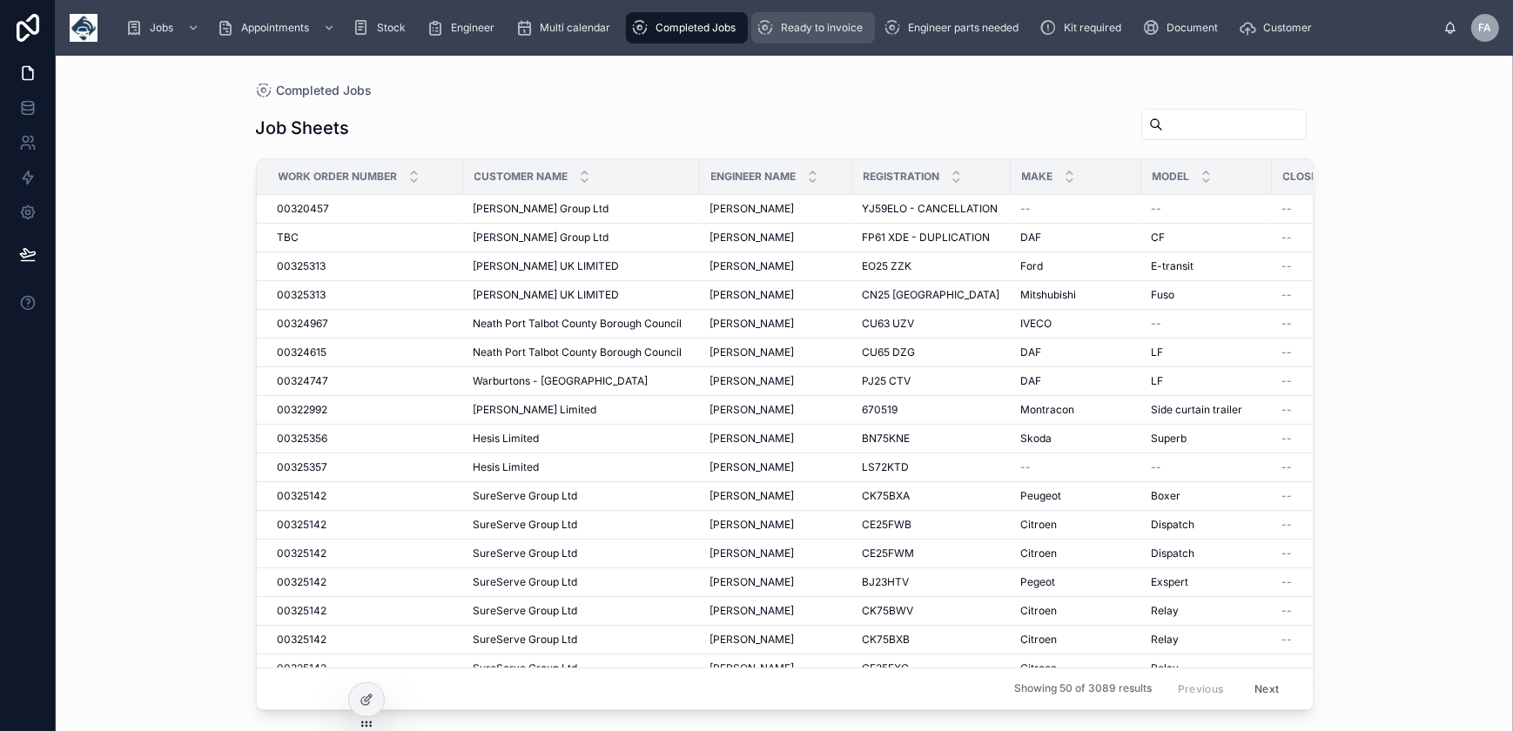
click at [784, 34] on span "Ready to invoice" at bounding box center [822, 28] width 82 height 14
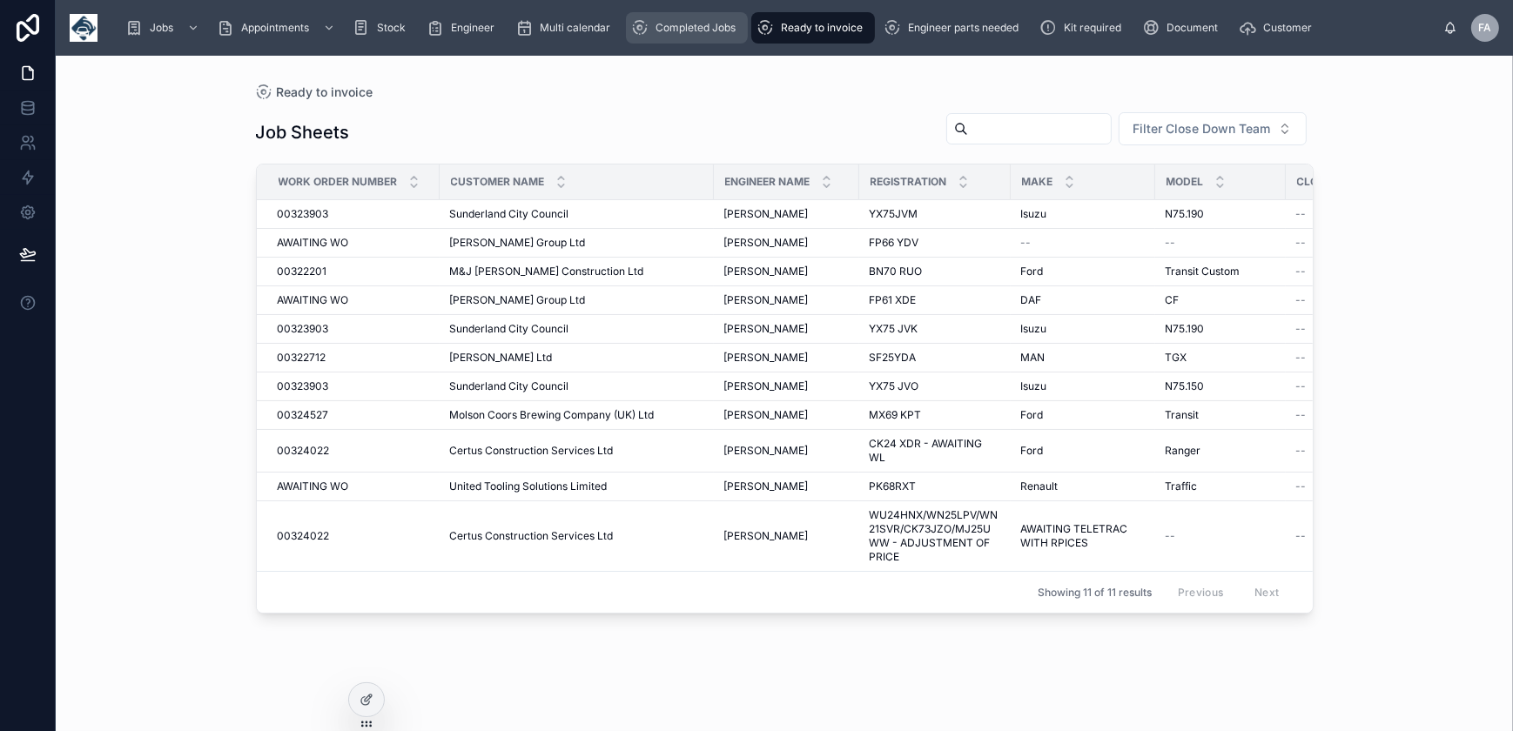
click at [727, 19] on div "Completed Jobs" at bounding box center [686, 28] width 111 height 28
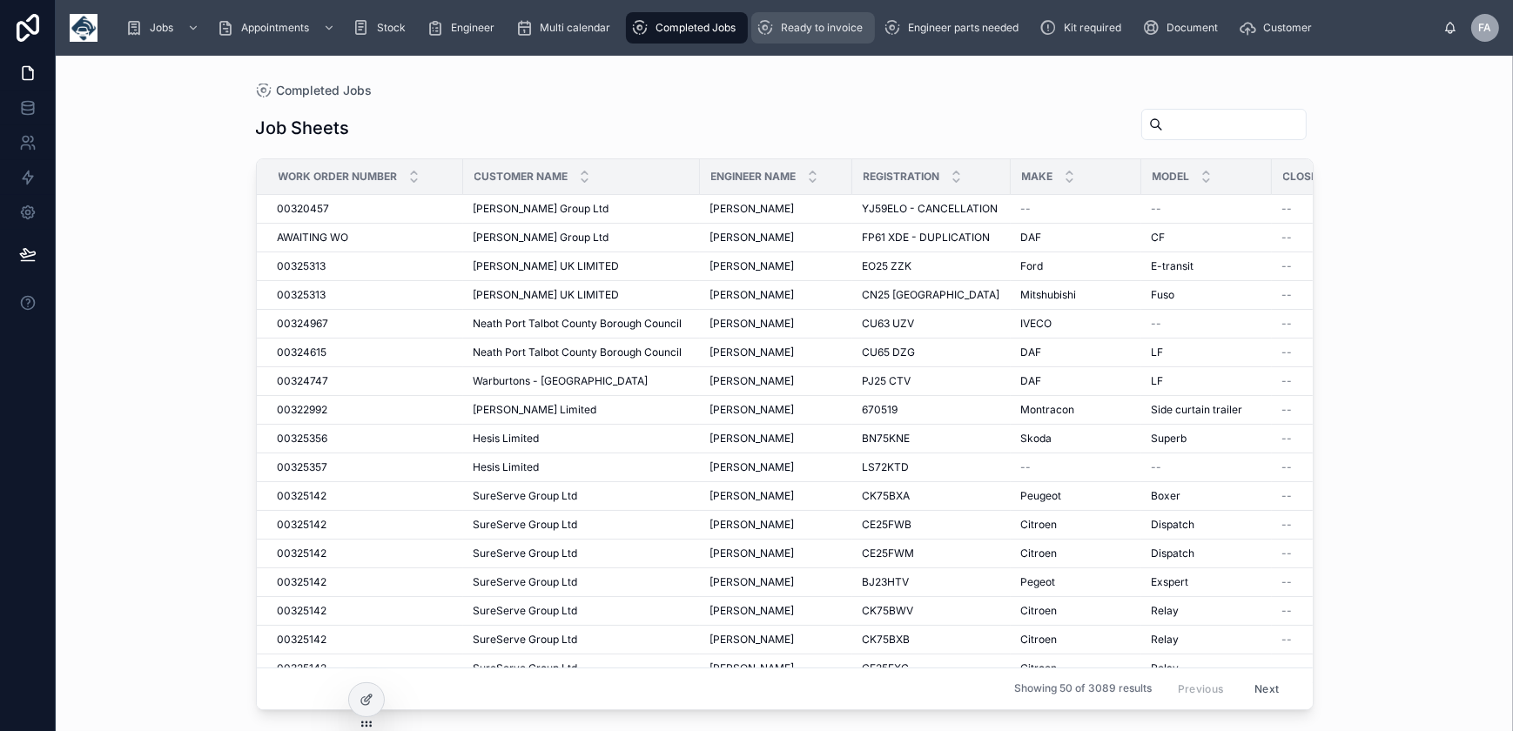
click at [786, 22] on span "Ready to invoice" at bounding box center [822, 28] width 82 height 14
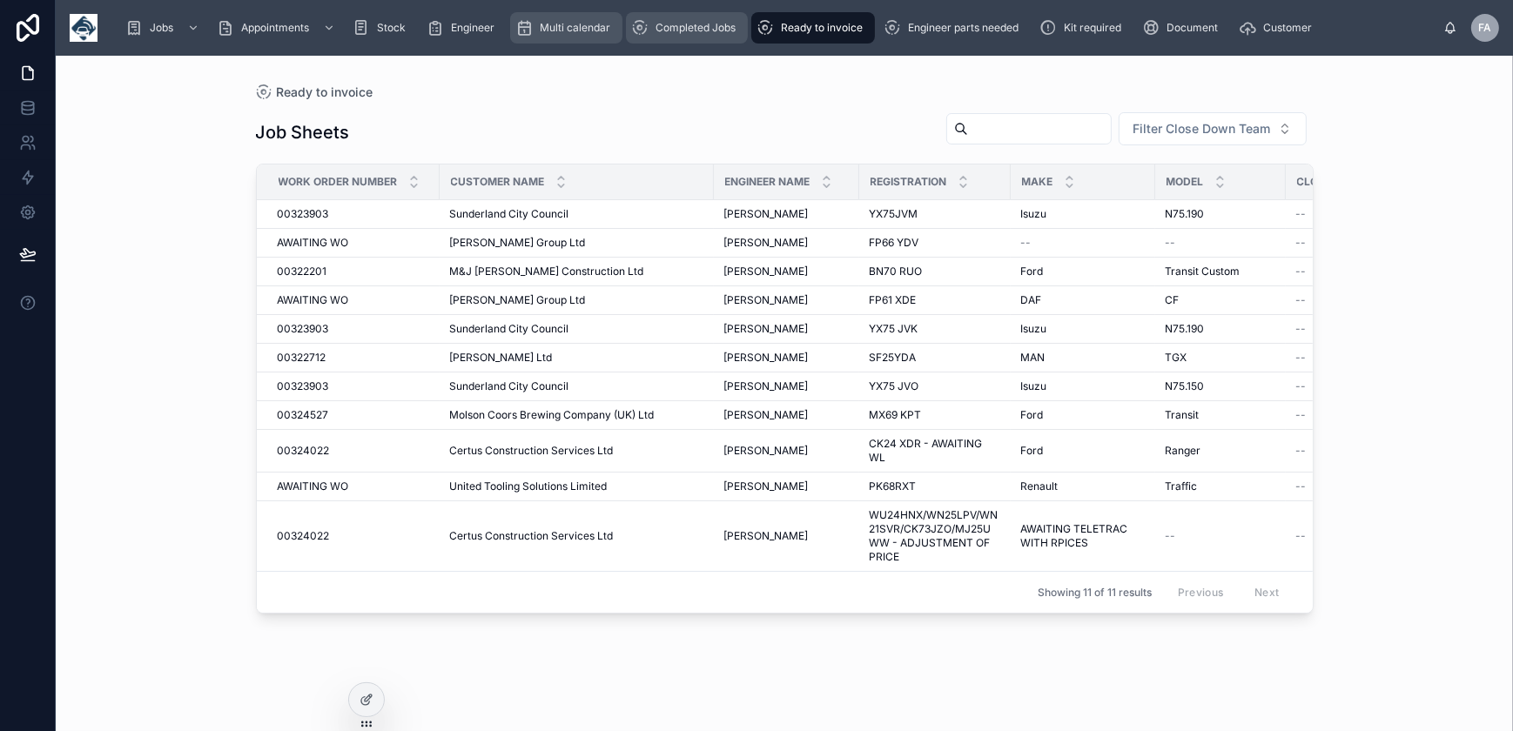
drag, startPoint x: 562, startPoint y: 24, endPoint x: 691, endPoint y: 25, distance: 128.9
click at [562, 24] on span "Multi calendar" at bounding box center [575, 28] width 71 height 14
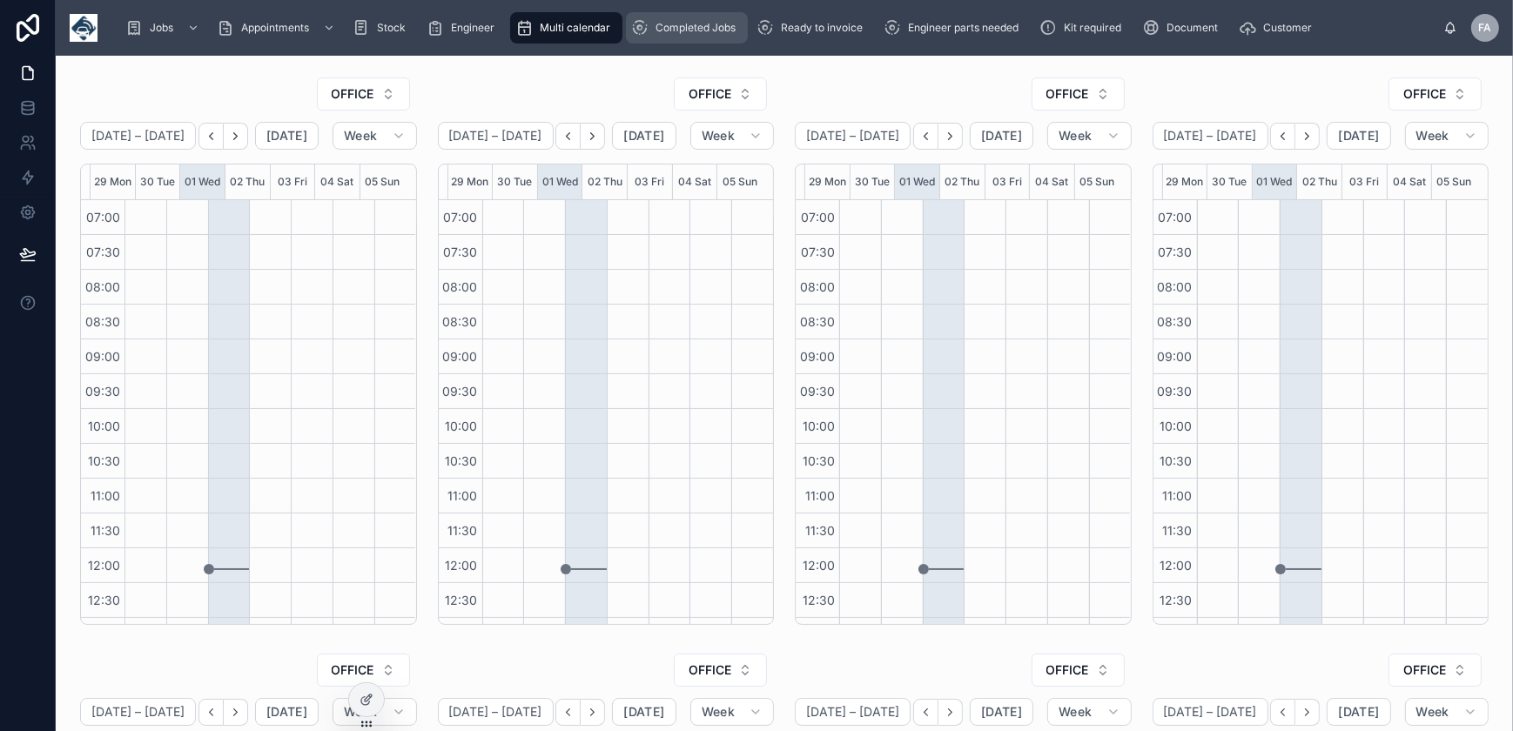
click at [691, 25] on span "Completed Jobs" at bounding box center [696, 28] width 80 height 14
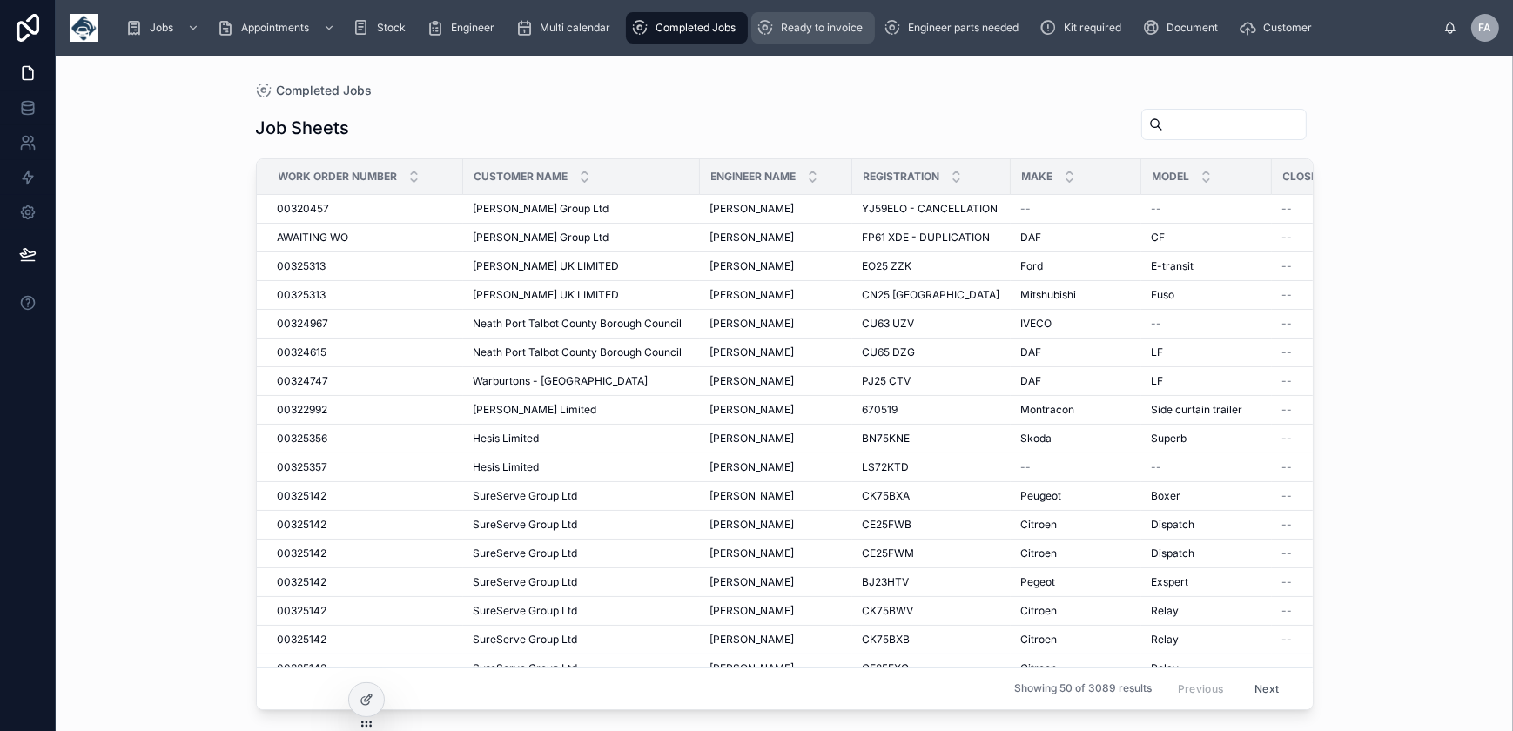
click at [771, 25] on icon "scrollable content" at bounding box center [765, 27] width 17 height 17
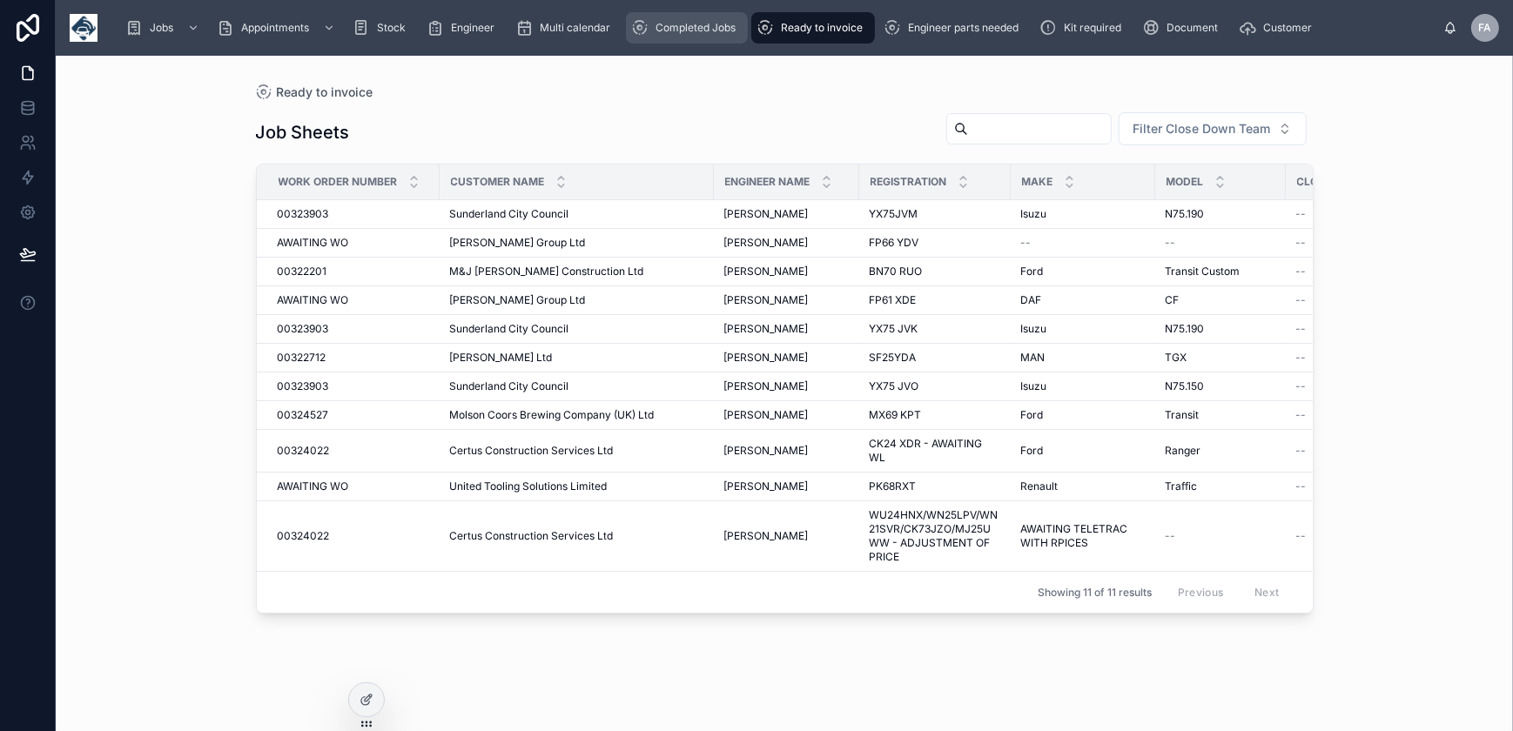
click at [673, 26] on span "Completed Jobs" at bounding box center [696, 28] width 80 height 14
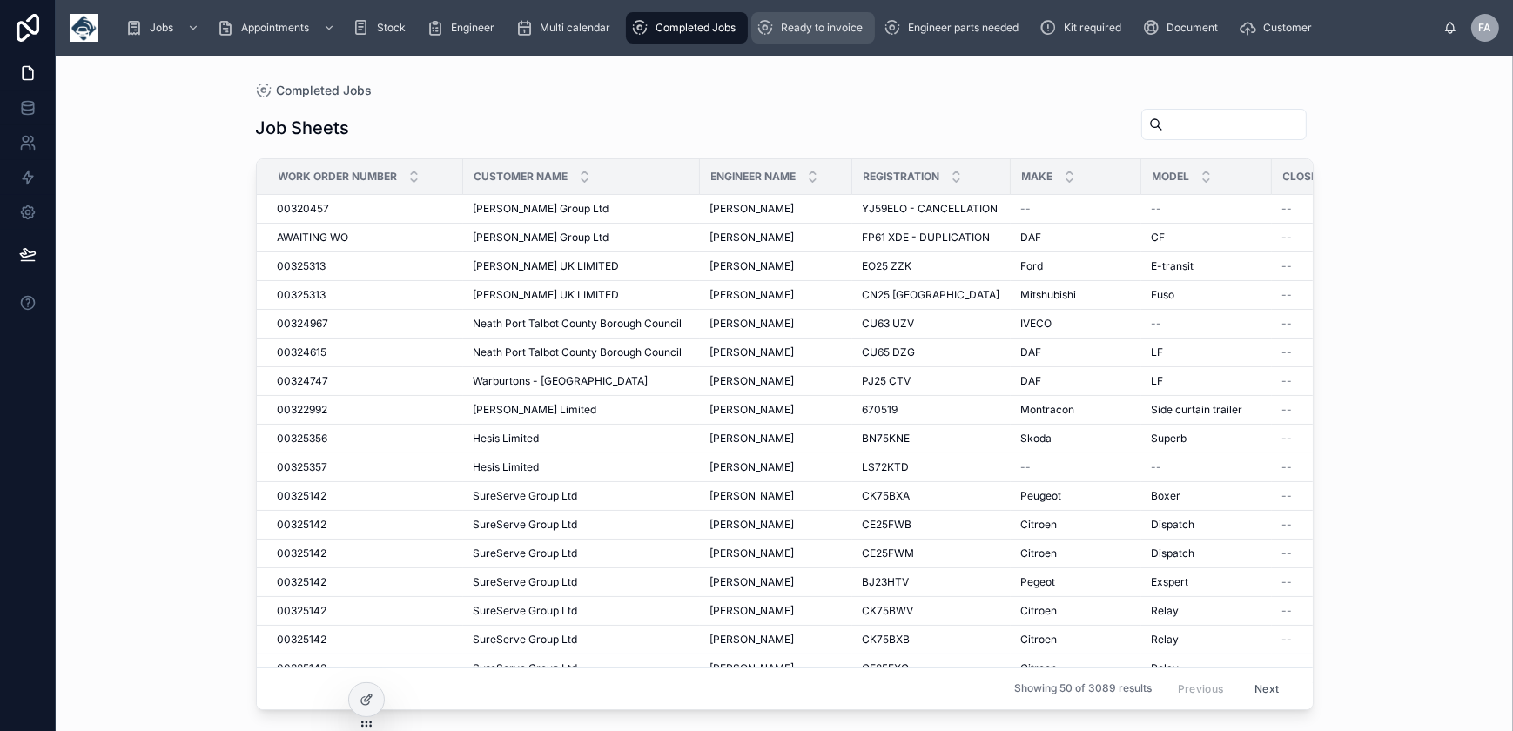
click at [801, 24] on span "Ready to invoice" at bounding box center [822, 28] width 82 height 14
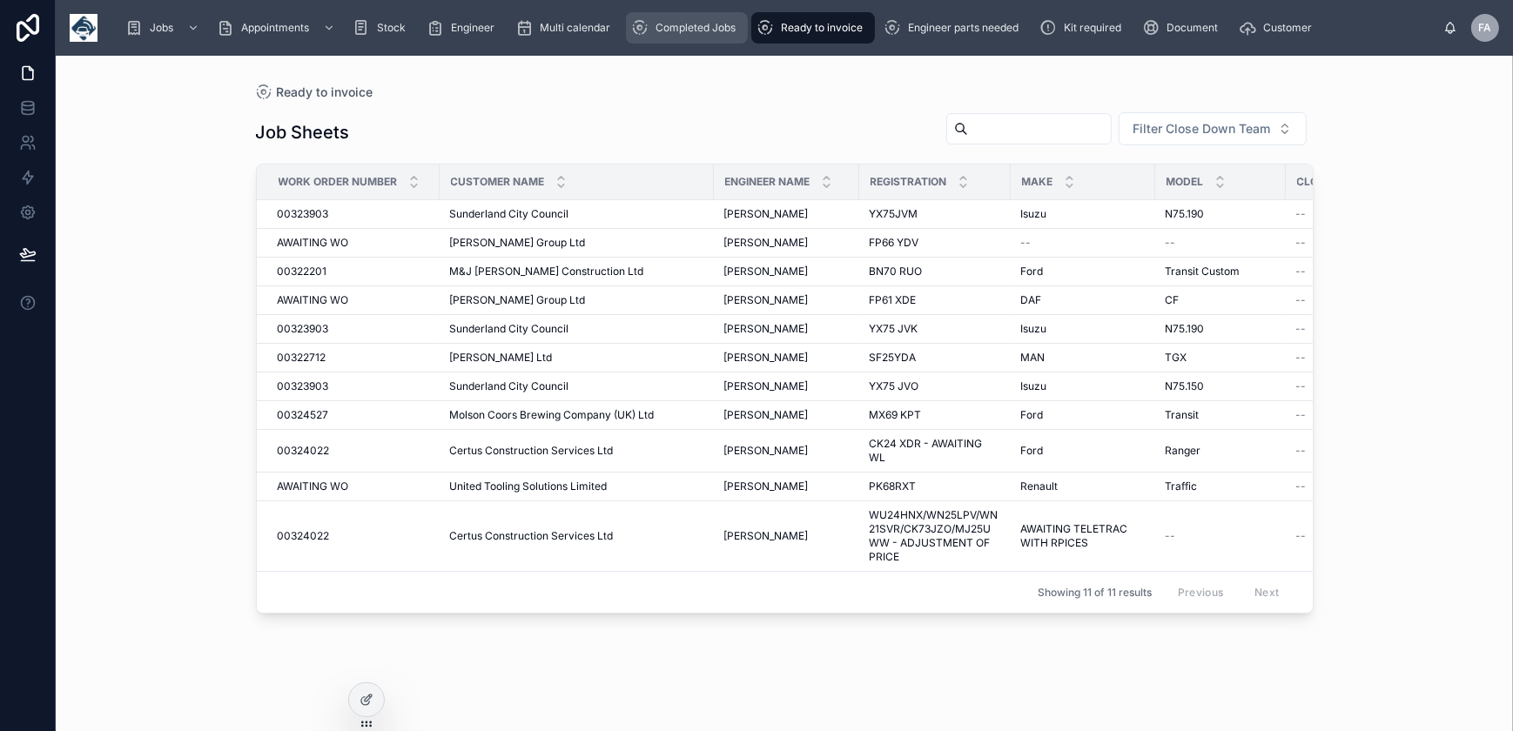
drag, startPoint x: 700, startPoint y: 13, endPoint x: 763, endPoint y: 23, distance: 63.4
click at [700, 14] on div "Completed Jobs" at bounding box center [686, 28] width 111 height 28
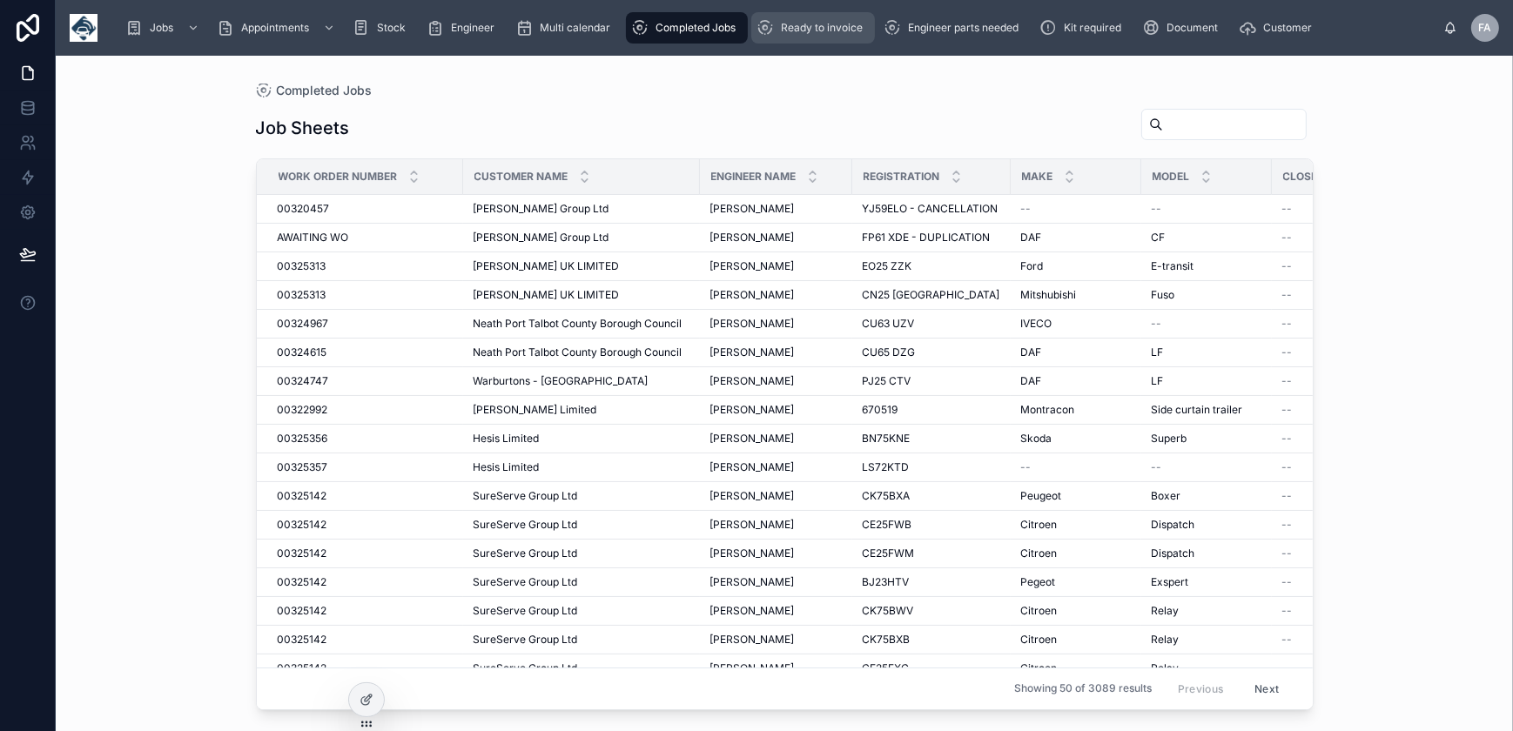
click at [771, 22] on icon "scrollable content" at bounding box center [765, 27] width 17 height 17
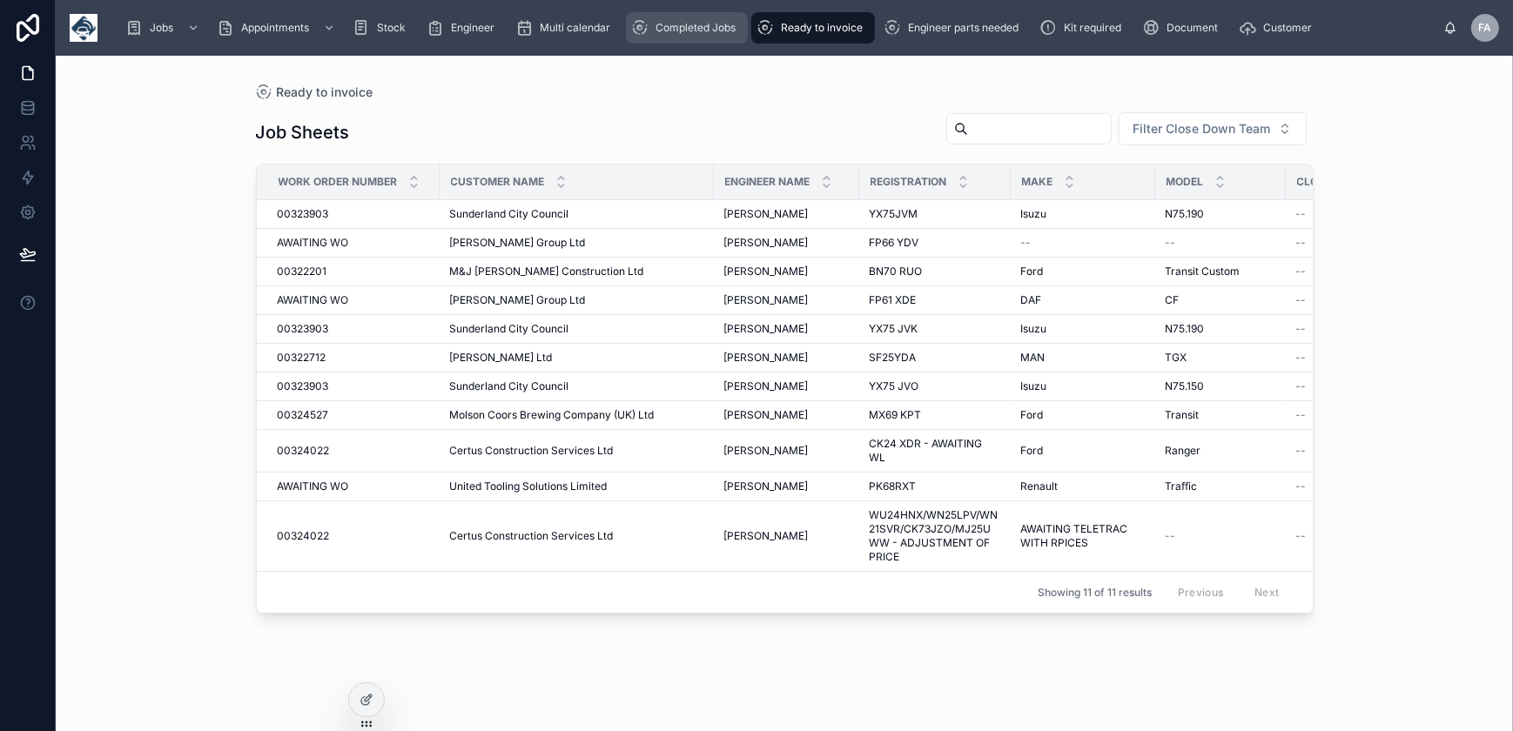
click at [660, 41] on div "Jobs Appointments Stock Engineer Multi calendar Completed Jobs Ready to invoice…" at bounding box center [777, 28] width 1332 height 38
click at [669, 39] on div "Completed Jobs" at bounding box center [686, 28] width 111 height 28
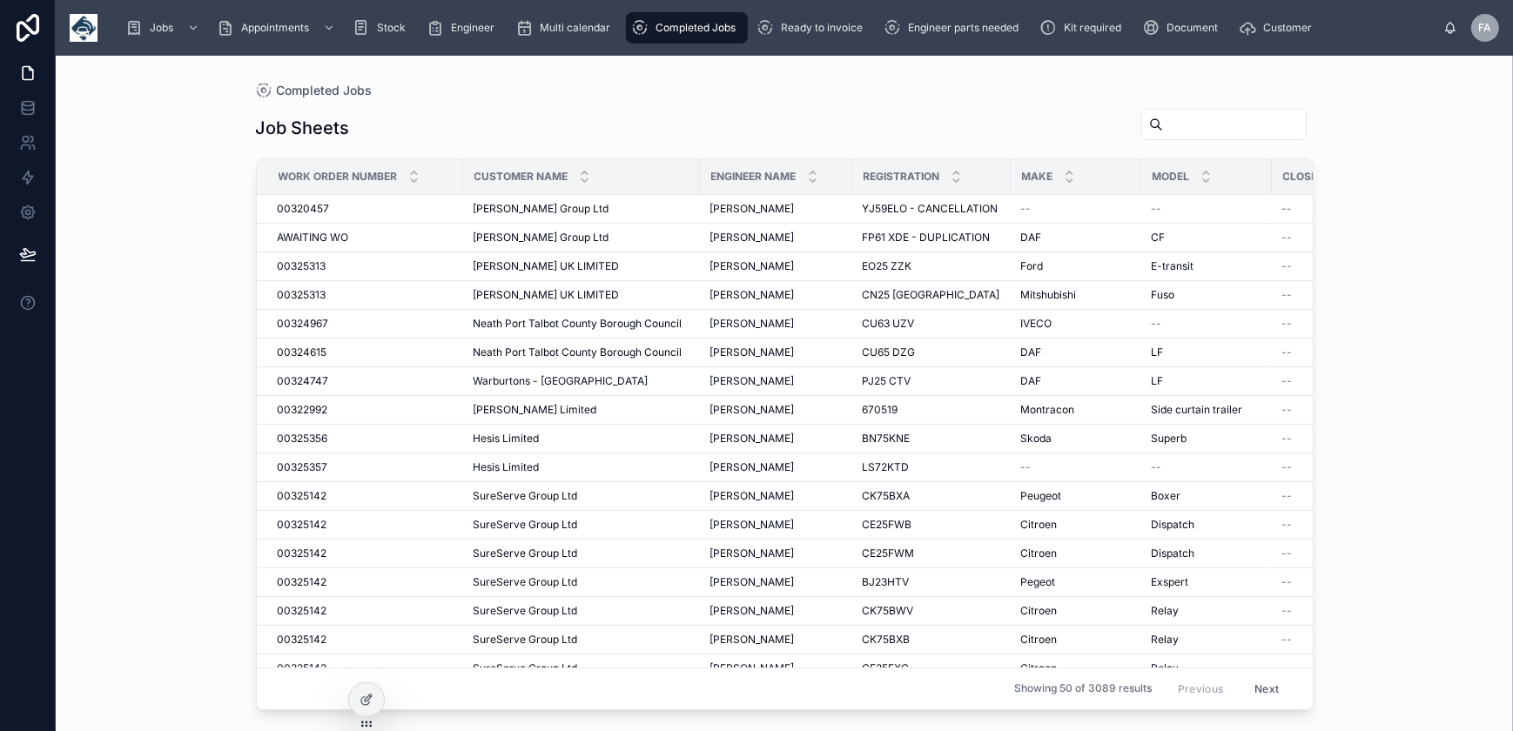
click at [828, 48] on div "Jobs Appointments Stock Engineer Multi calendar Completed Jobs Ready to invoice…" at bounding box center [784, 28] width 1457 height 56
click at [834, 35] on div "Ready to invoice" at bounding box center [813, 28] width 113 height 28
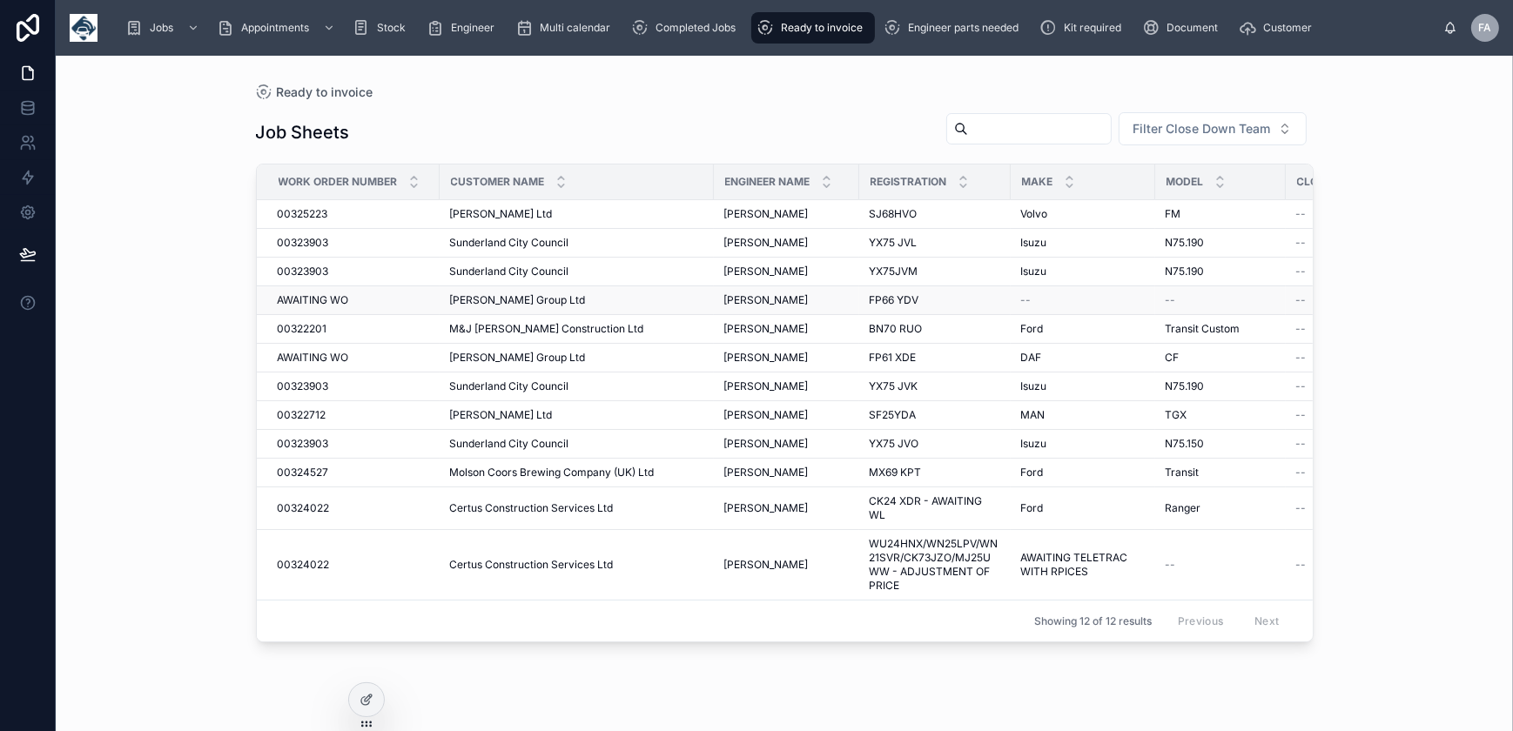
click at [1187, 295] on div "--" at bounding box center [1221, 300] width 110 height 14
click at [317, 246] on span "00323903" at bounding box center [303, 243] width 51 height 14
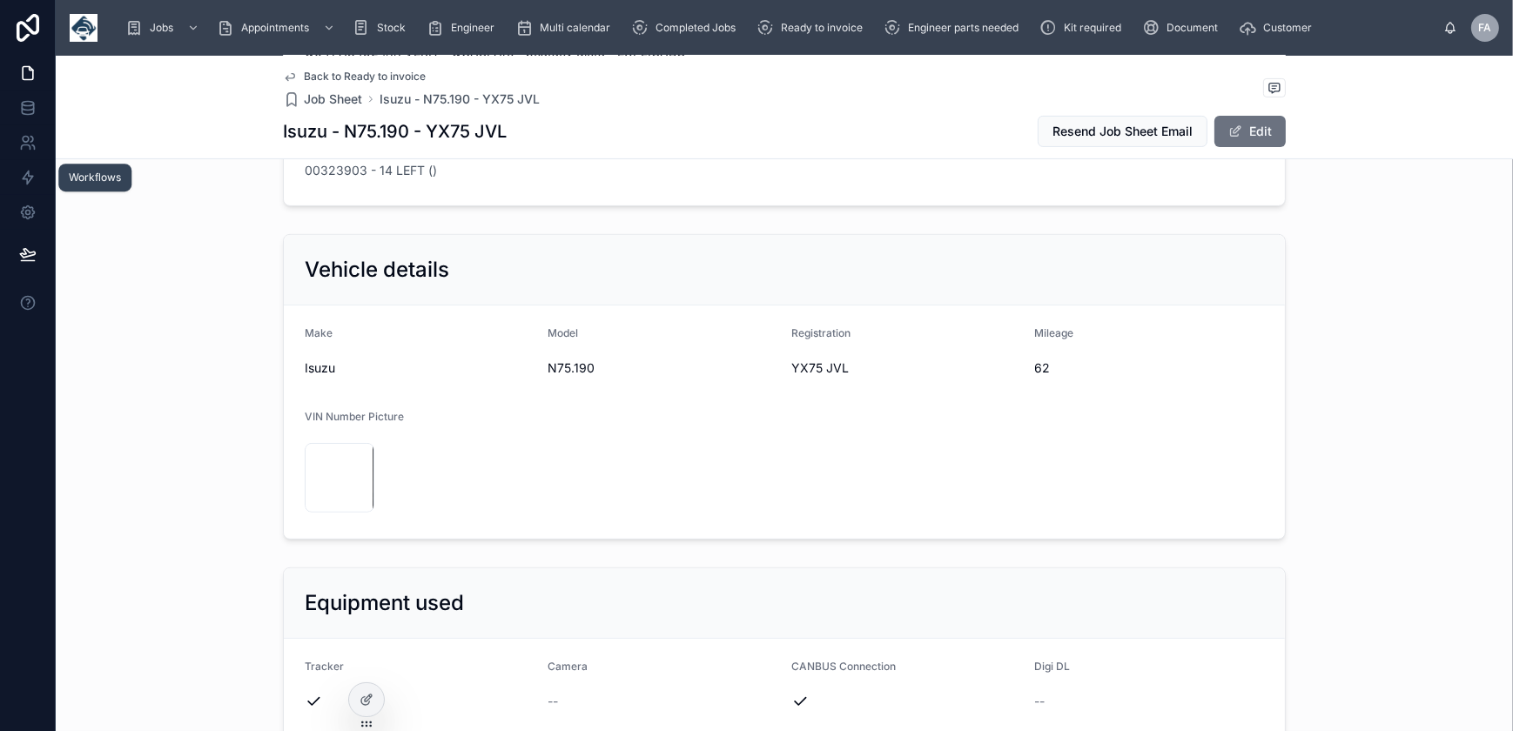
scroll to position [554, 0]
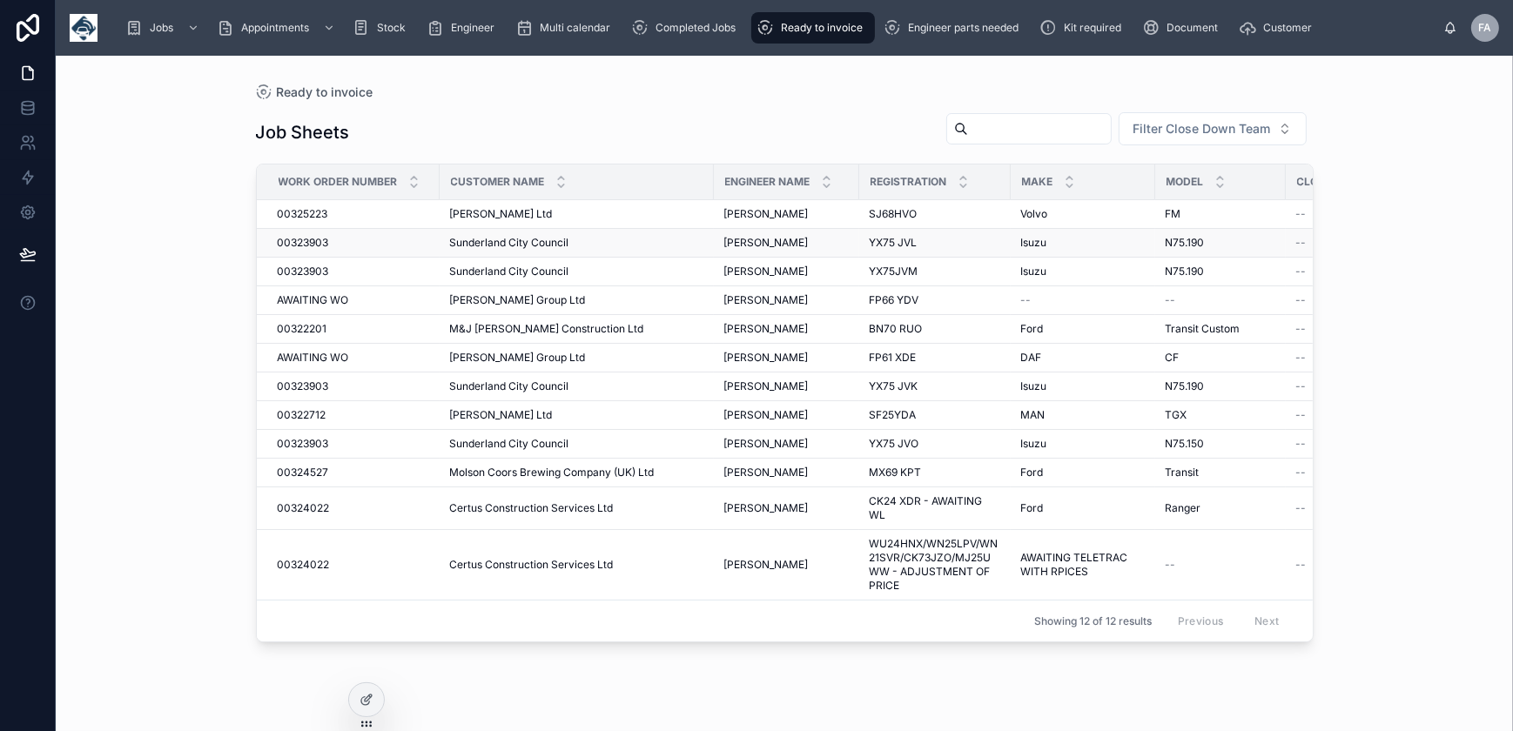
click at [870, 239] on span "YX75 JVL" at bounding box center [894, 243] width 48 height 14
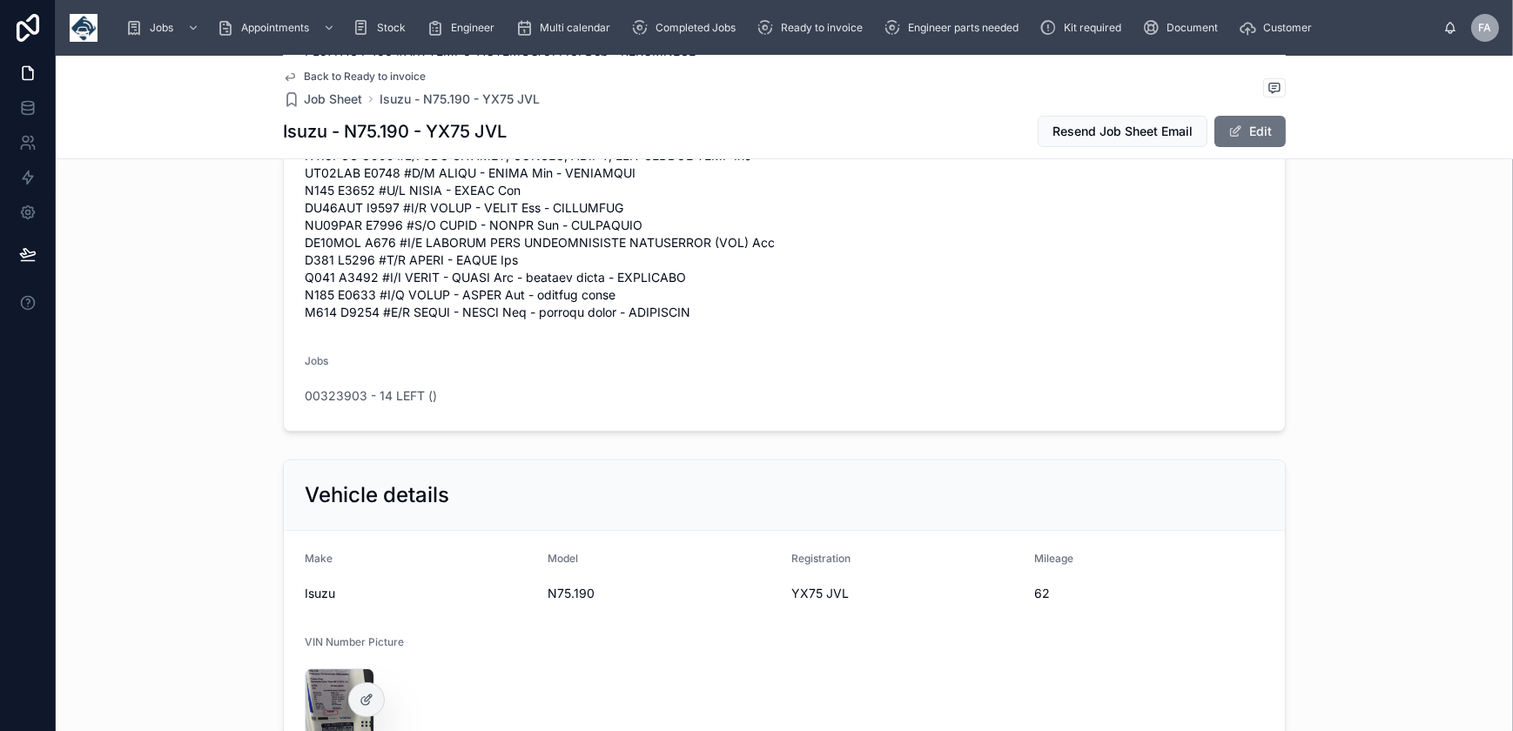
scroll to position [1028, 0]
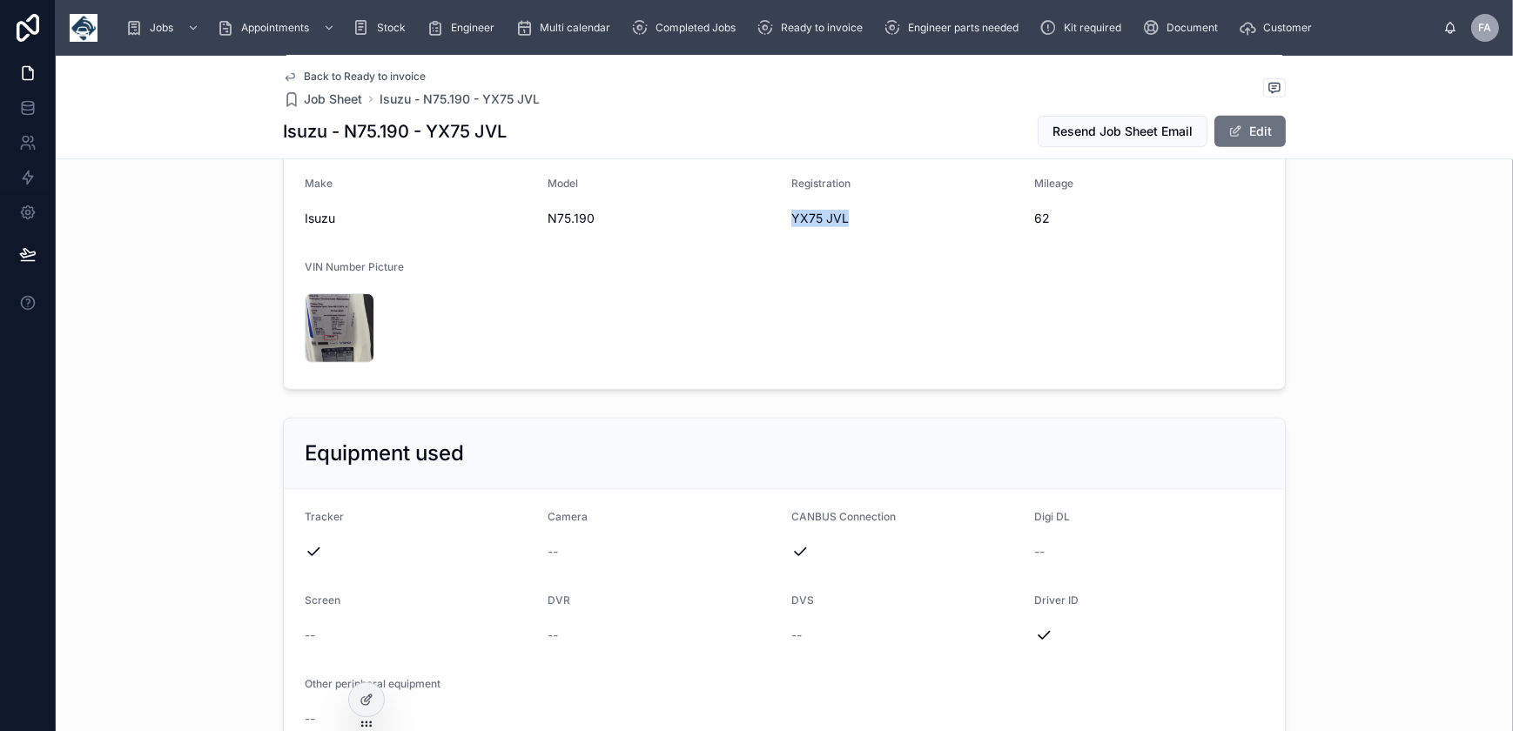
drag, startPoint x: 783, startPoint y: 271, endPoint x: 842, endPoint y: 279, distance: 59.7
click at [842, 279] on form "Make Isuzu Model N75.190 Registration YX75 JVL Mileage 62 VIN Number Picture 17…" at bounding box center [784, 272] width 1001 height 233
copy span "YX75 JVL"
click at [835, 26] on span "Ready to invoice" at bounding box center [822, 28] width 82 height 14
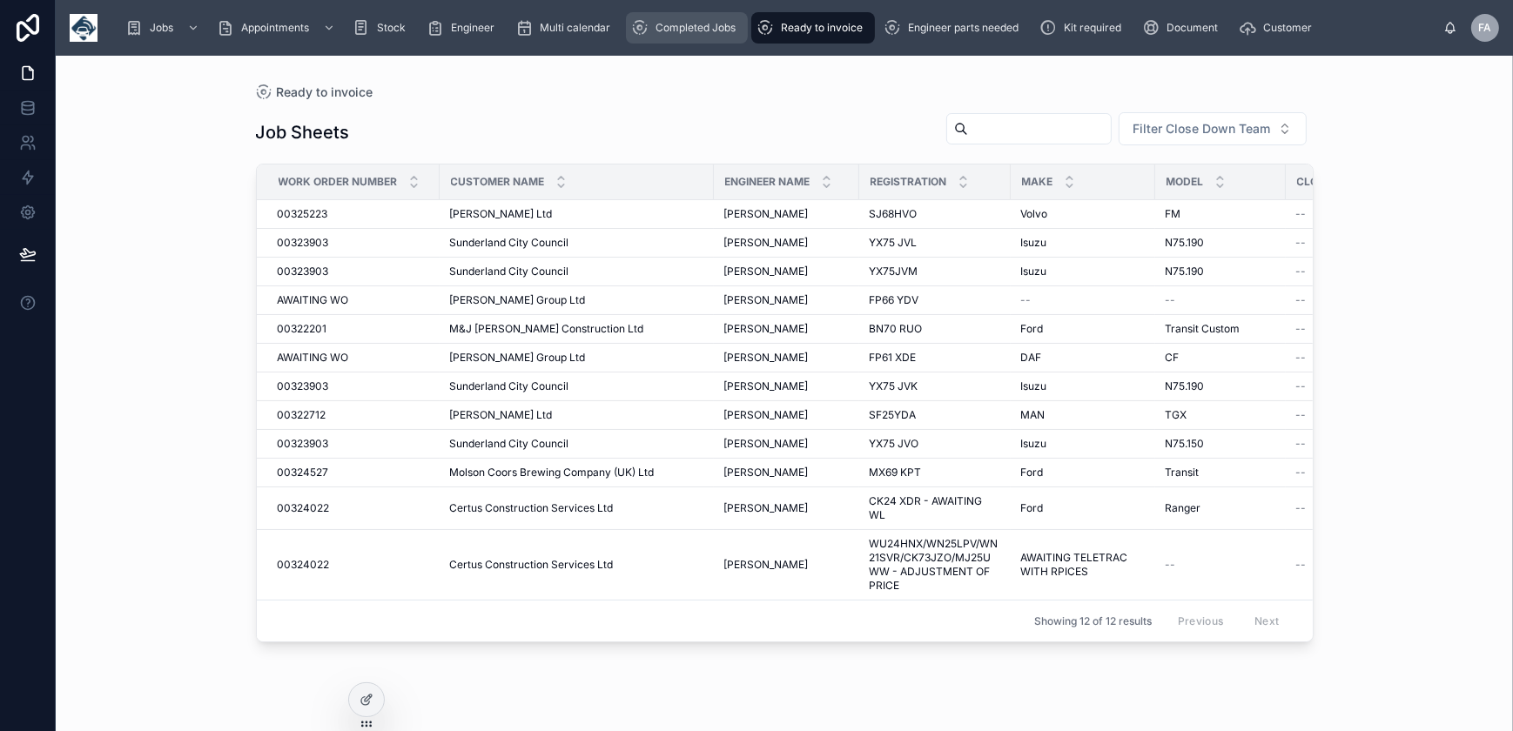
click at [702, 41] on div "Completed Jobs" at bounding box center [686, 28] width 111 height 28
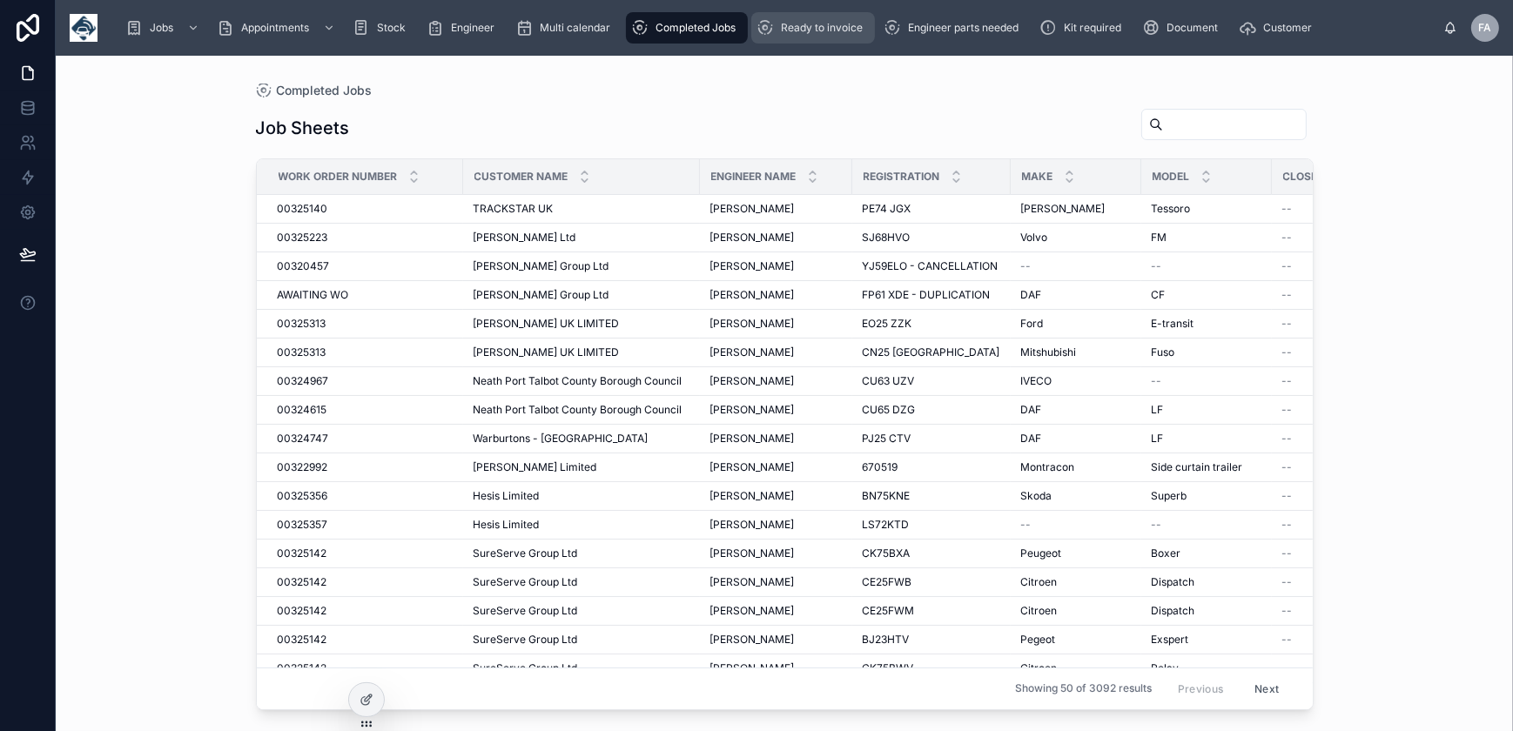
click at [813, 41] on div "Ready to invoice" at bounding box center [813, 28] width 113 height 28
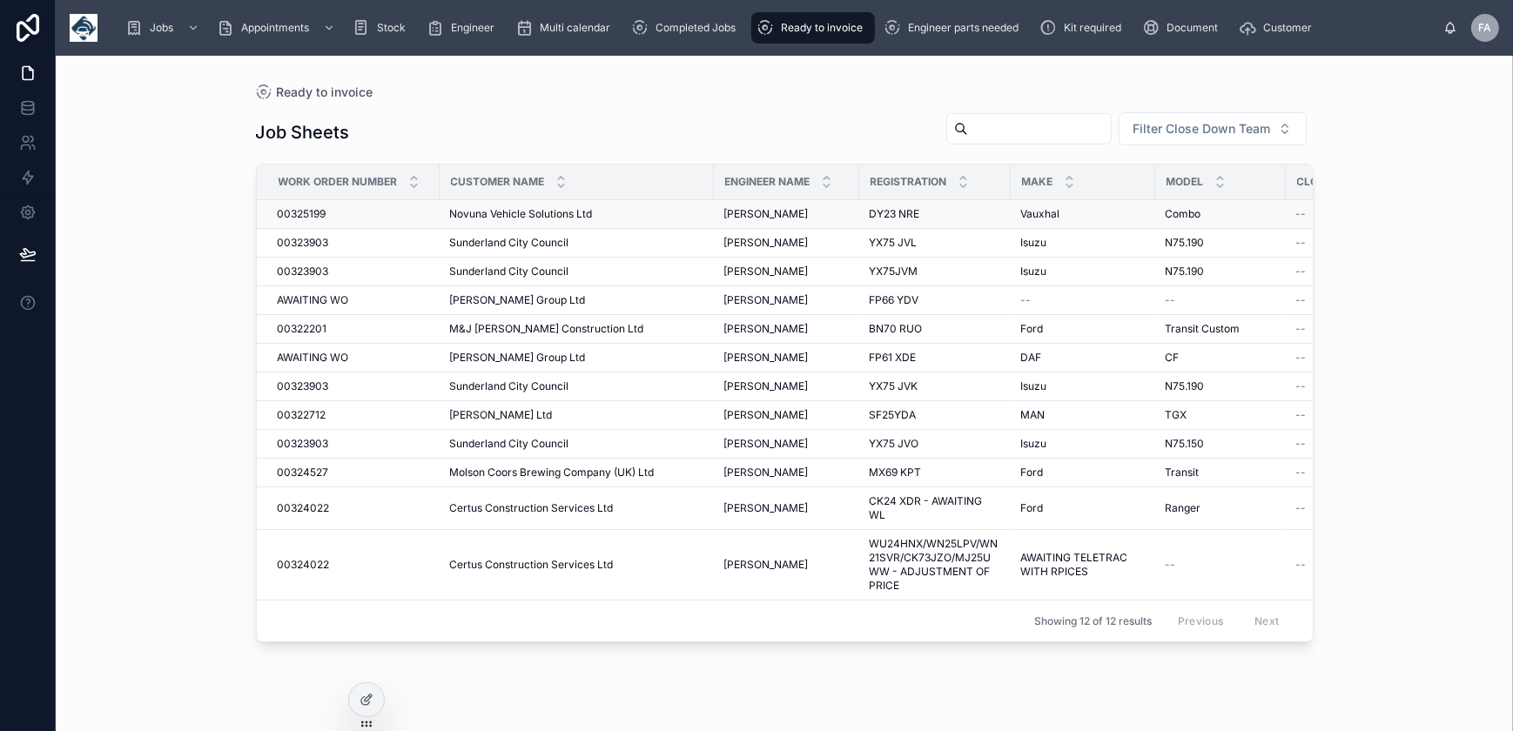
click at [311, 212] on span "00325199" at bounding box center [302, 214] width 49 height 14
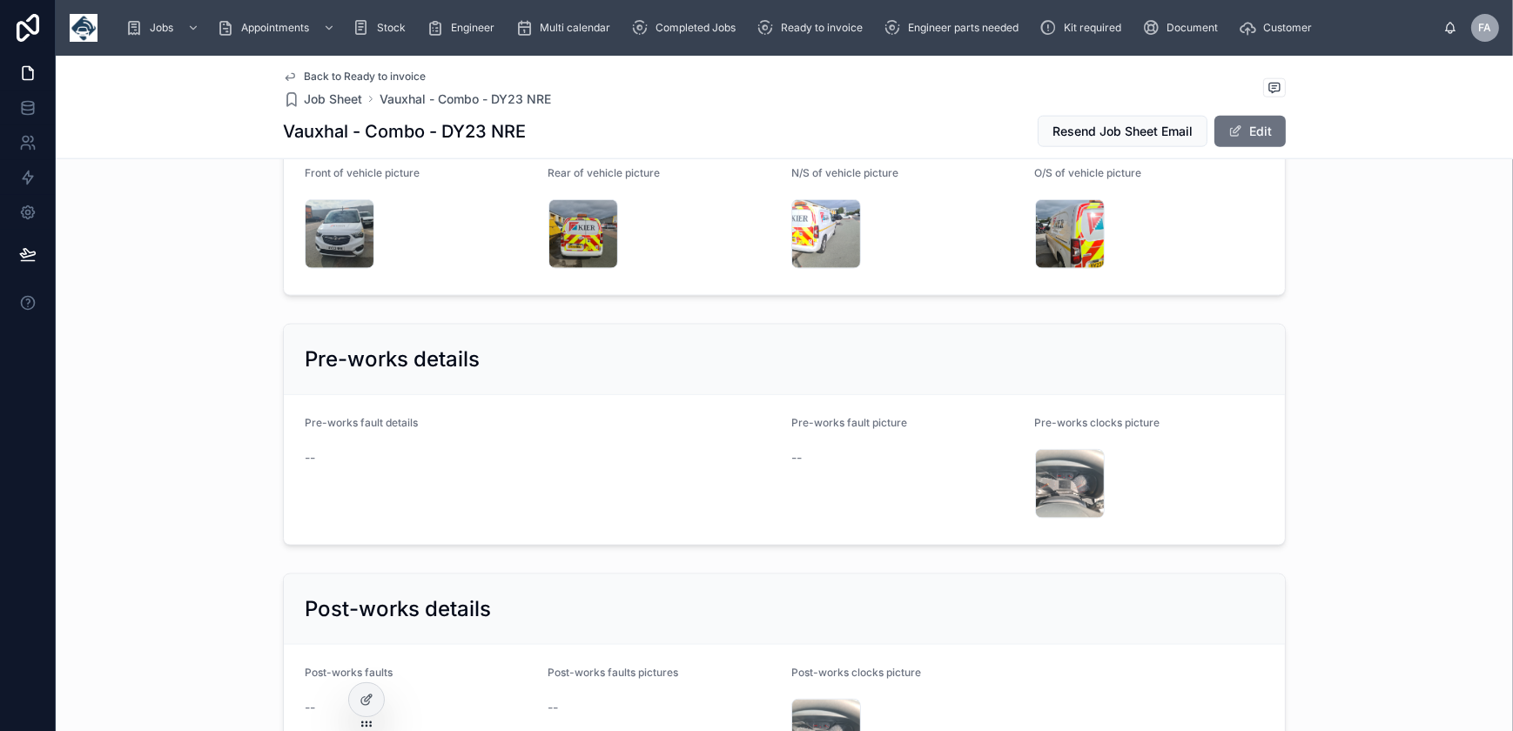
scroll to position [3324, 0]
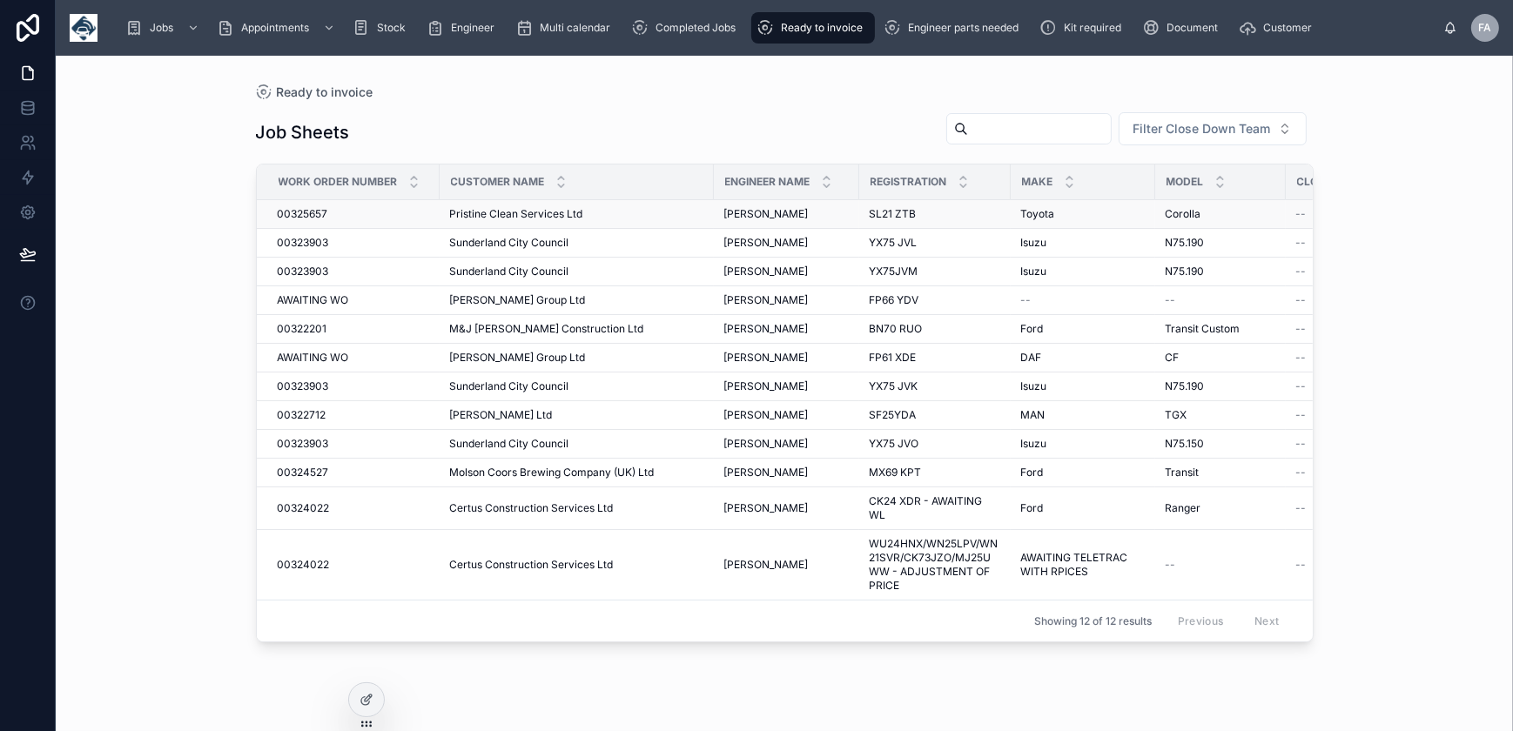
click at [313, 217] on span "00325657" at bounding box center [303, 214] width 50 height 14
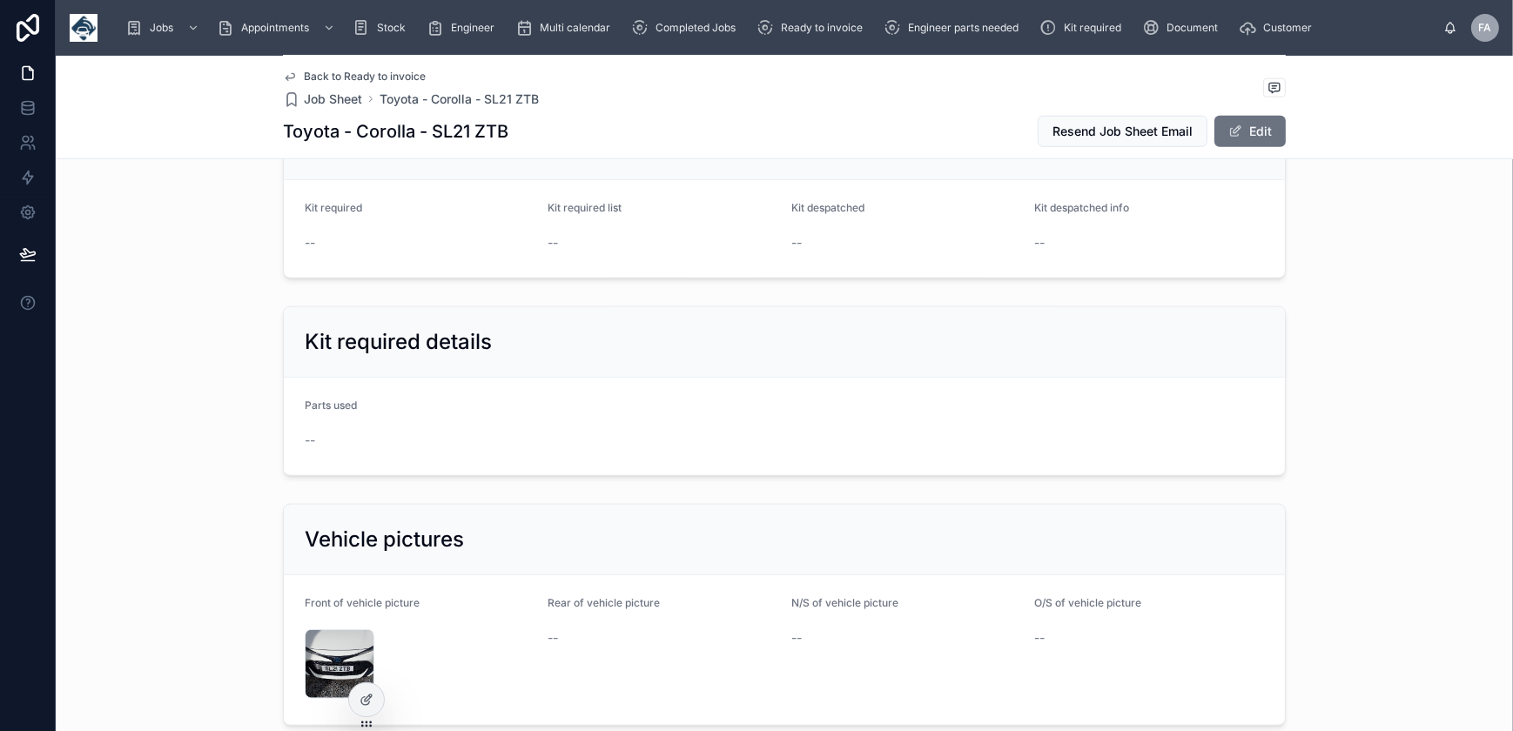
scroll to position [2374, 0]
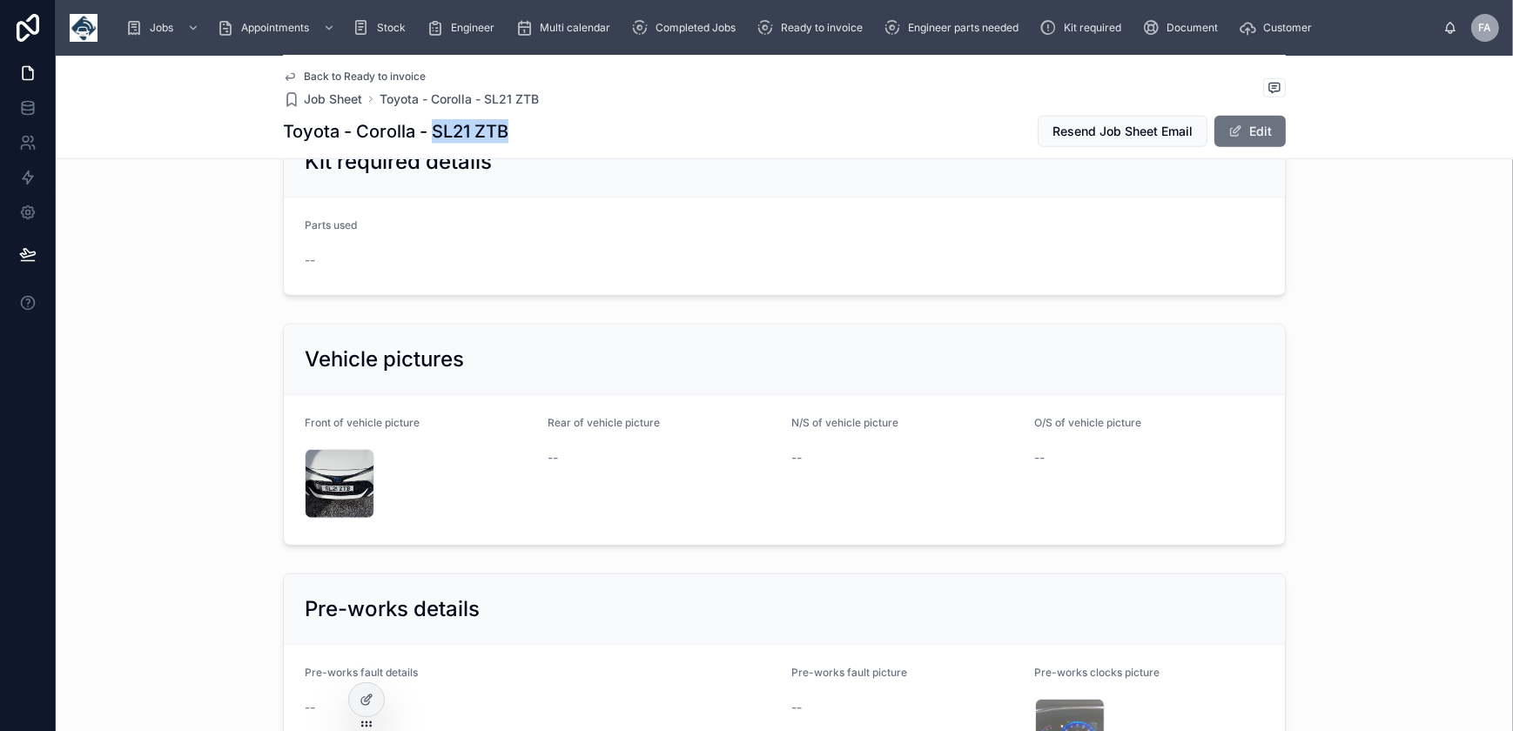
drag, startPoint x: 431, startPoint y: 132, endPoint x: 508, endPoint y: 132, distance: 77.5
click at [508, 132] on div "Toyota - Corolla - SL21 ZTB Resend Job Sheet Email Edit" at bounding box center [784, 131] width 1003 height 33
copy h1 "SL21 ZTB"
click at [325, 478] on div "IMG_20251001_125629 .jpg" at bounding box center [340, 484] width 70 height 70
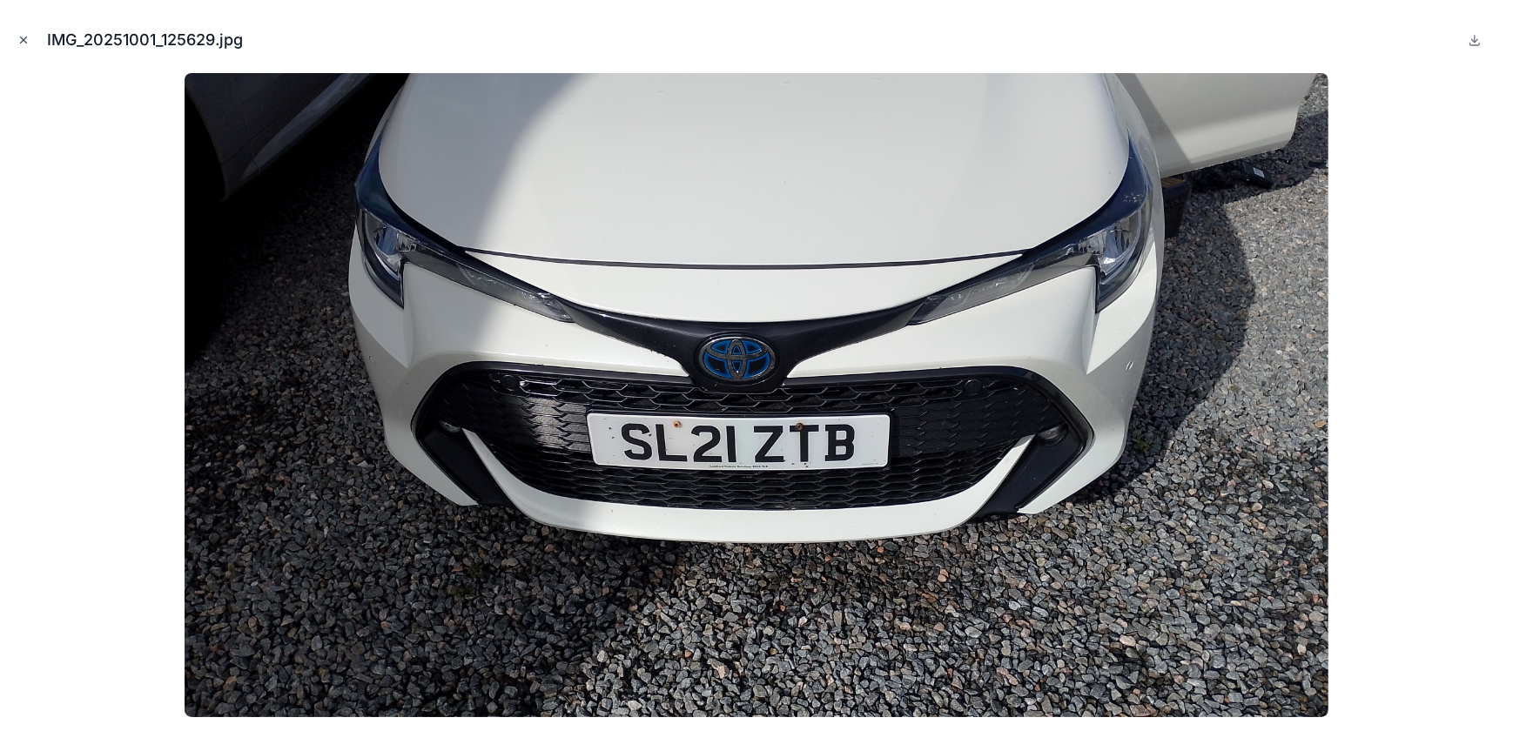
click at [24, 40] on icon "Close modal" at bounding box center [24, 40] width 6 height 6
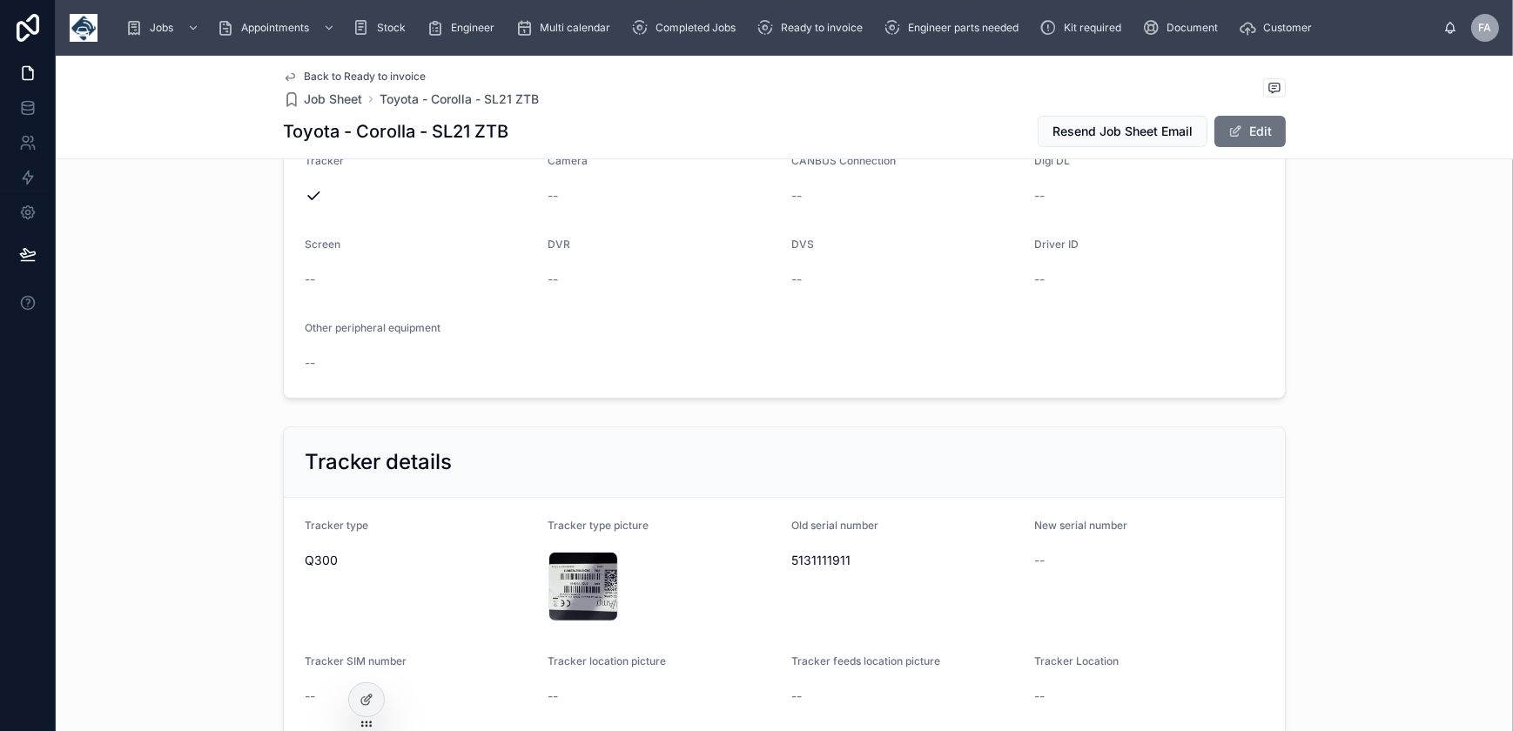
scroll to position [712, 0]
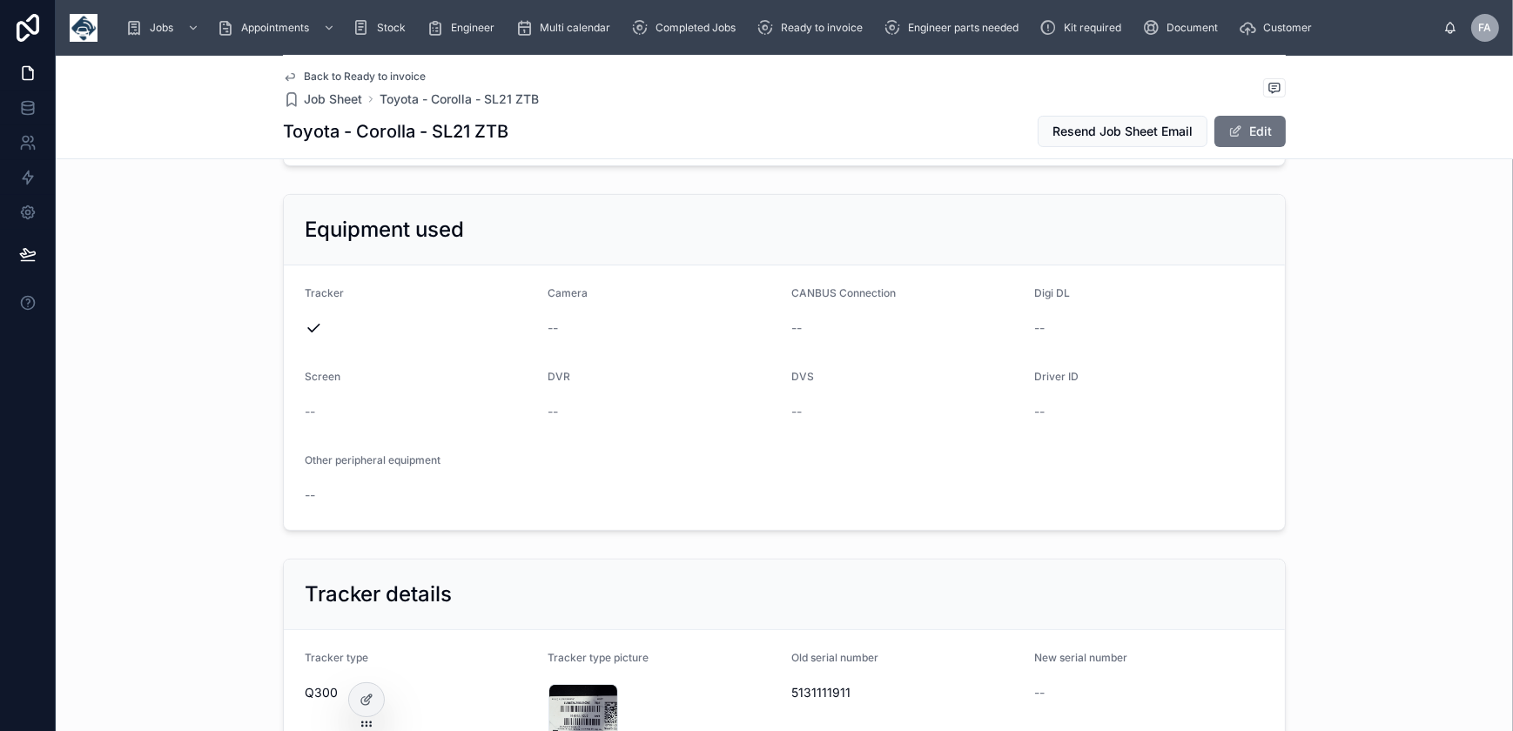
click at [828, 690] on span "5131111911" at bounding box center [906, 692] width 230 height 17
click at [557, 703] on div "IMG_20251001_125706 .jpg" at bounding box center [584, 719] width 70 height 70
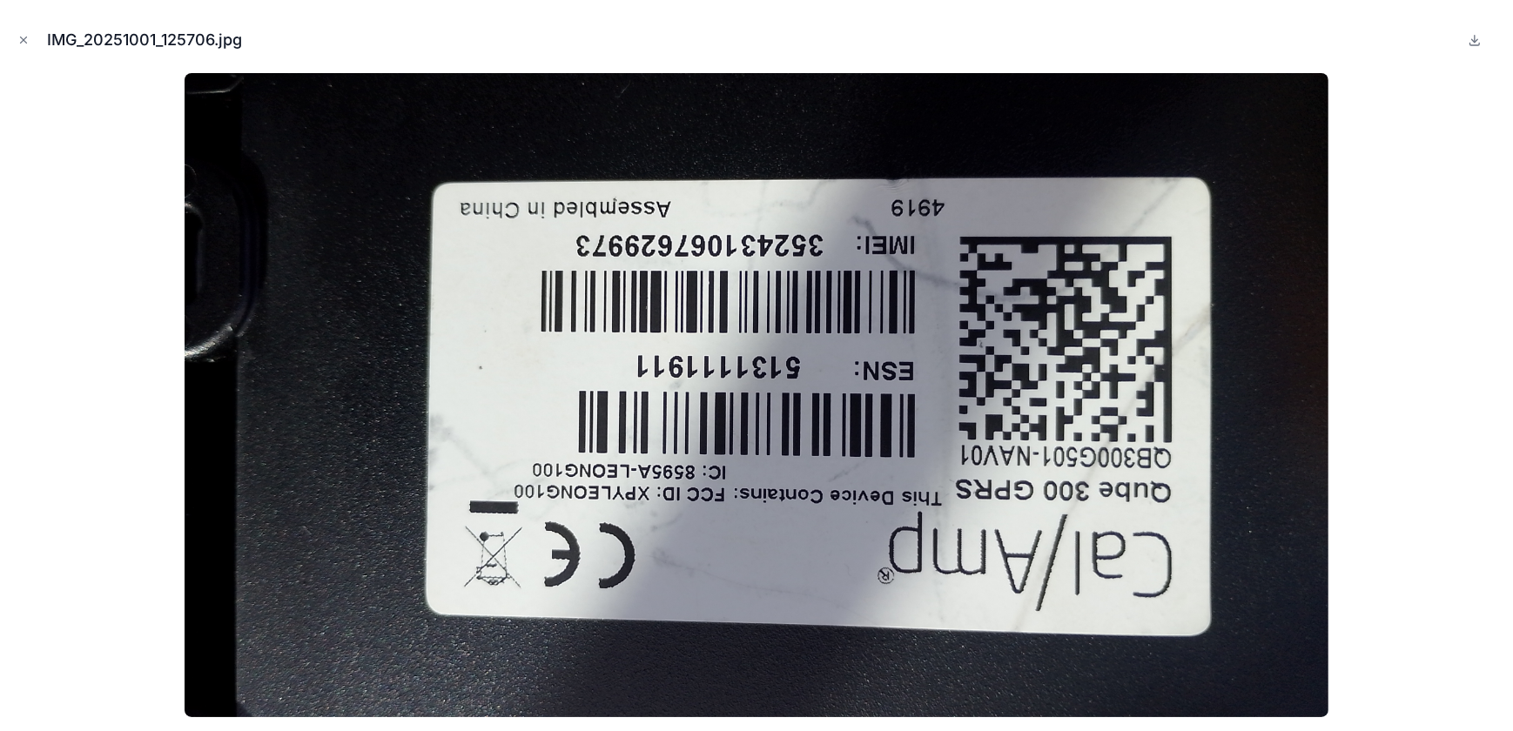
click at [25, 44] on icon "Close modal" at bounding box center [23, 40] width 12 height 12
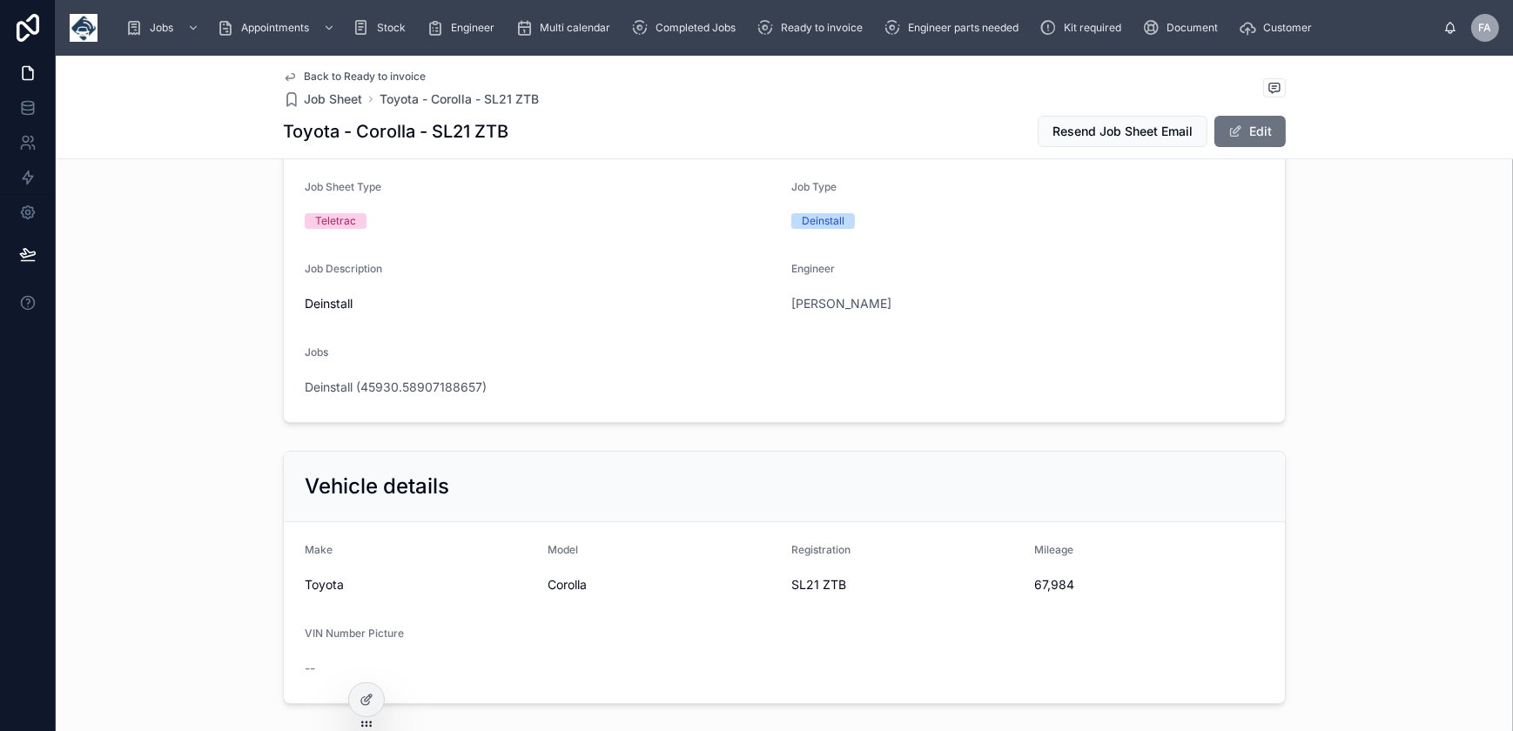
scroll to position [158, 0]
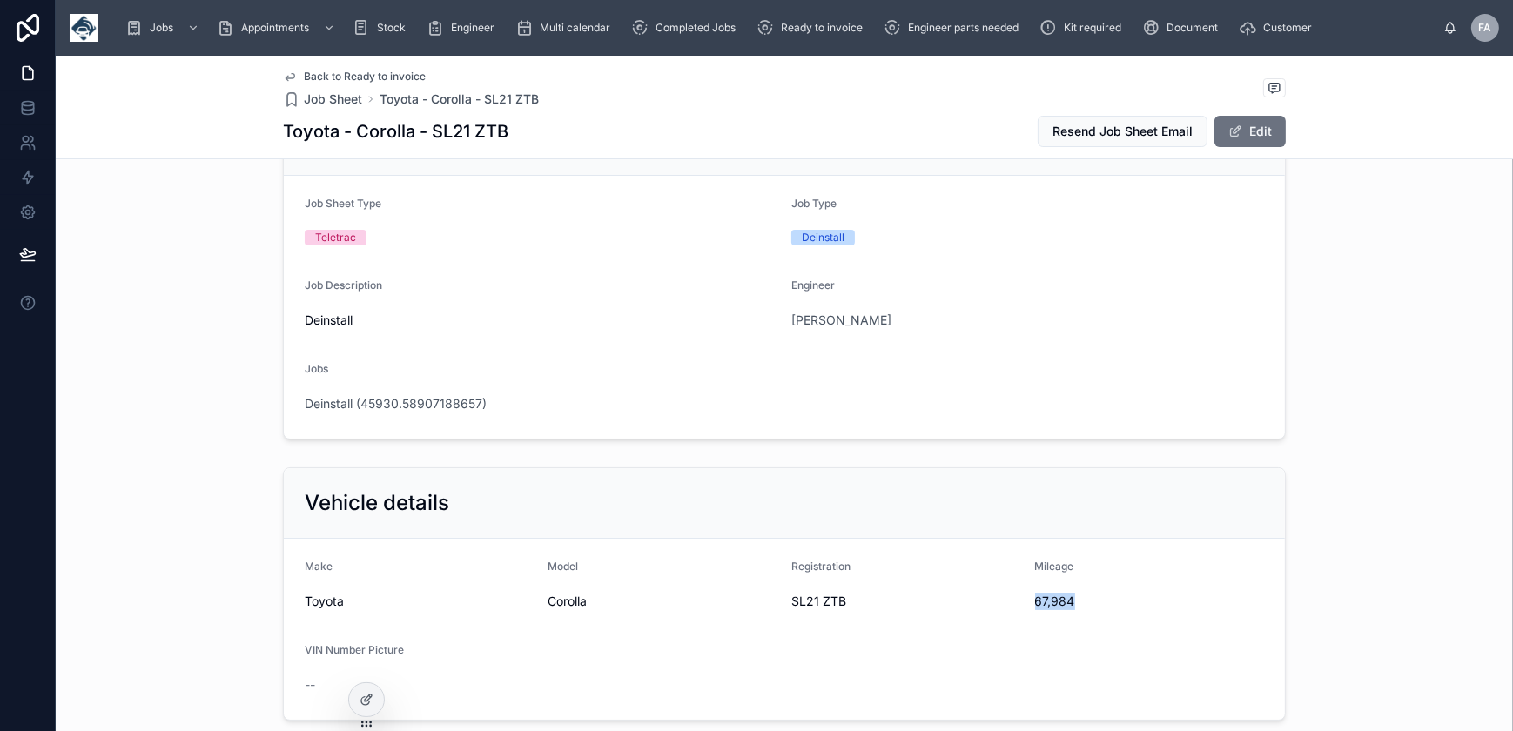
drag, startPoint x: 1027, startPoint y: 602, endPoint x: 1078, endPoint y: 609, distance: 51.1
click at [1078, 609] on form "Make Toyota Model Corolla Registration SL21 ZTB Mileage 67,984 VIN Number Pictu…" at bounding box center [784, 629] width 1001 height 181
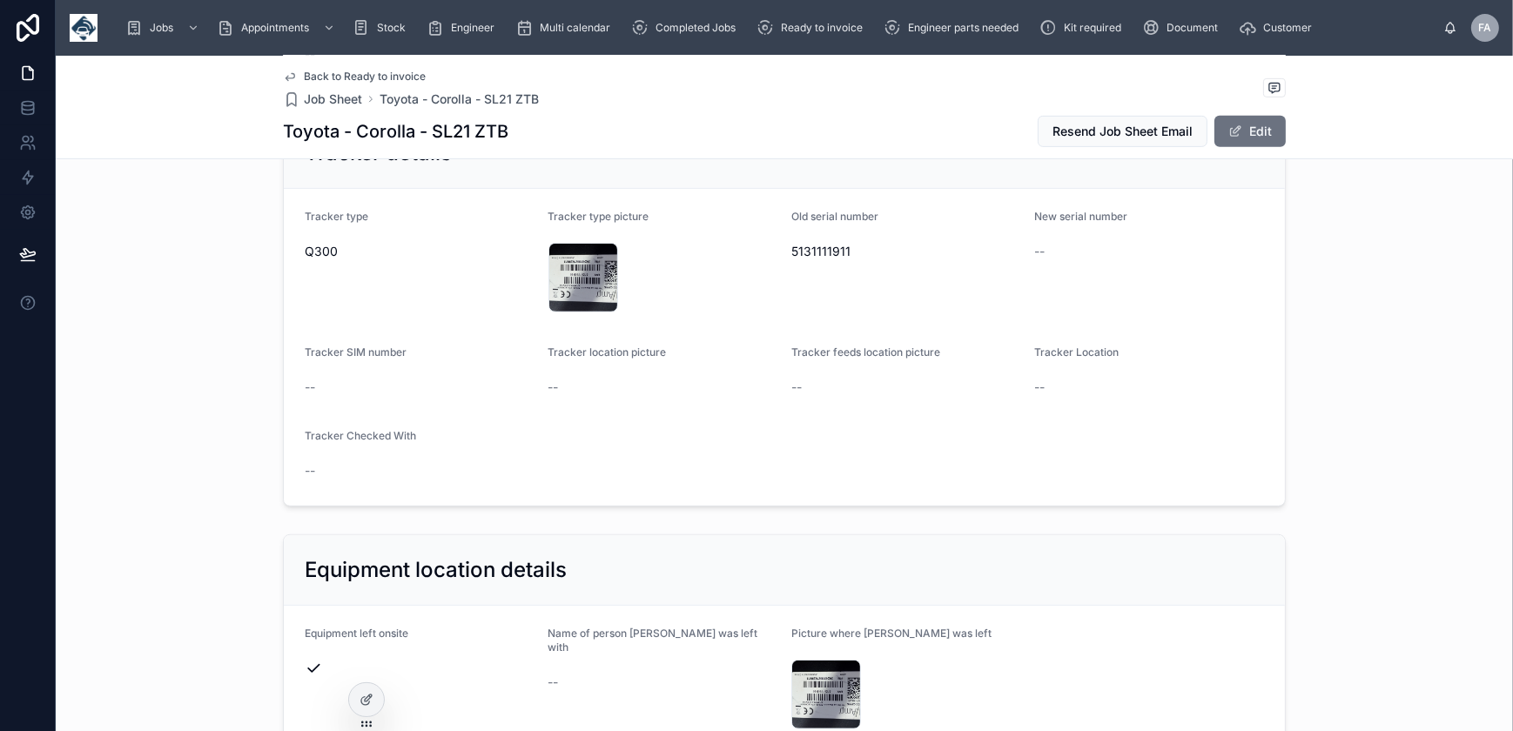
scroll to position [1424, 0]
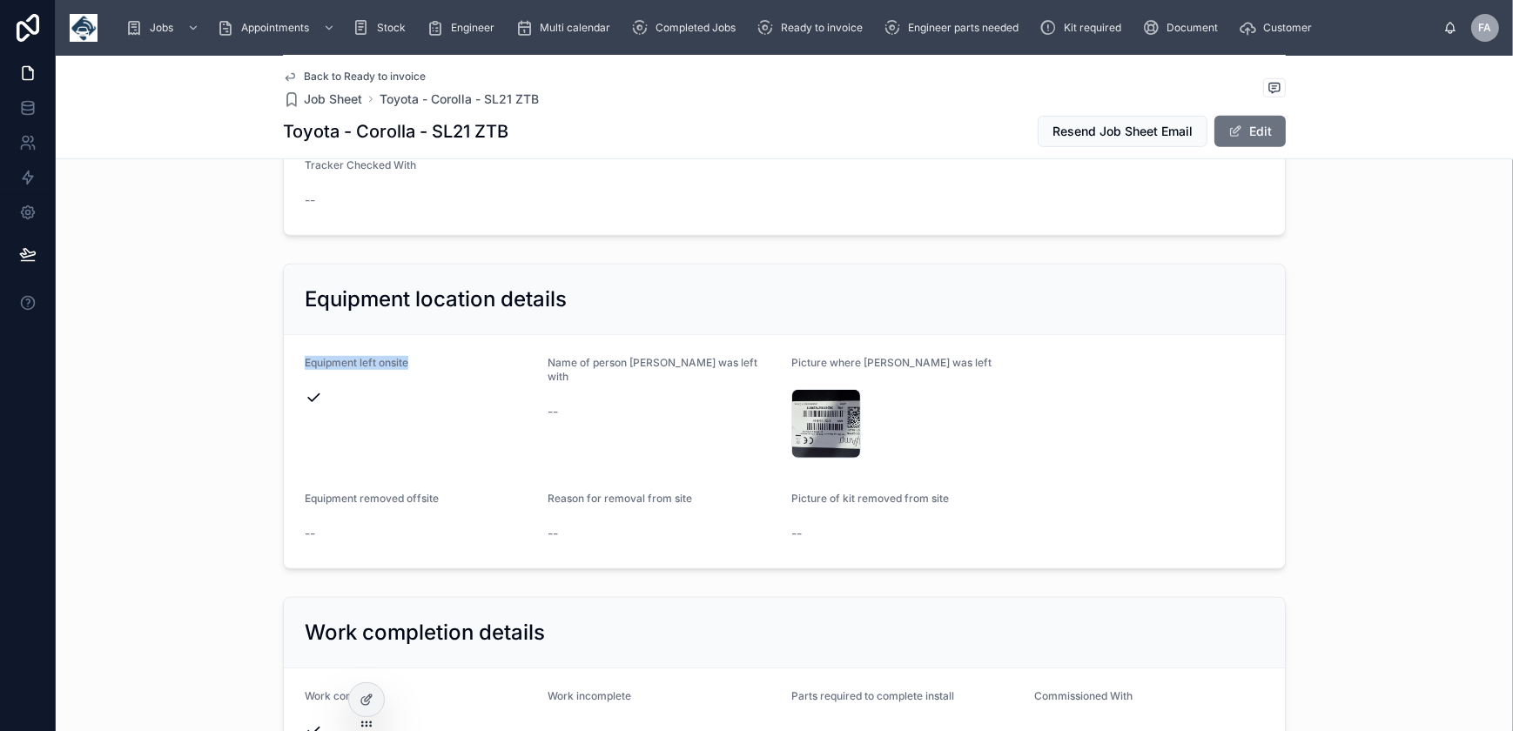
drag, startPoint x: 298, startPoint y: 357, endPoint x: 427, endPoint y: 379, distance: 131.5
click at [427, 379] on div "Equipment left onsite" at bounding box center [420, 410] width 230 height 108
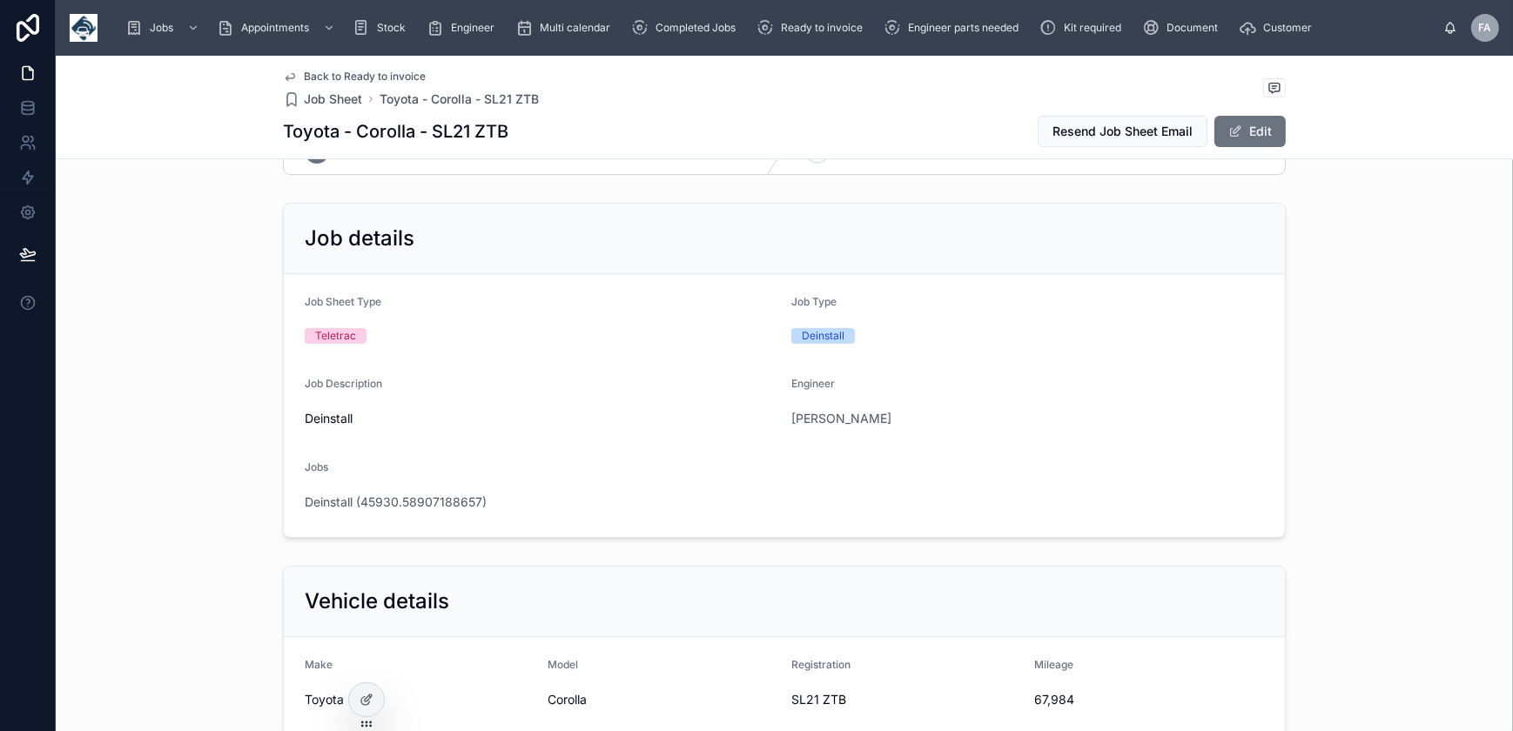
scroll to position [0, 0]
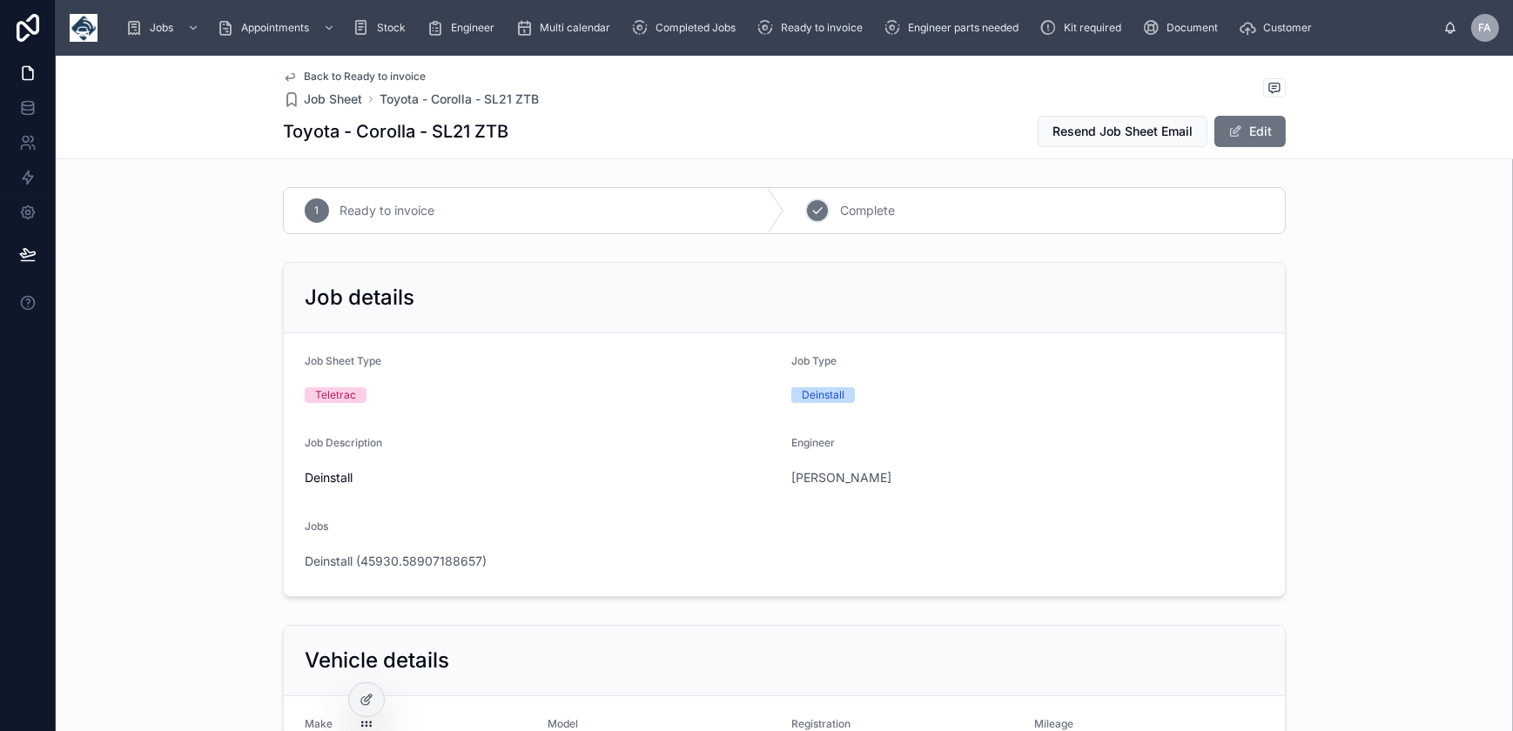
click at [816, 214] on icon at bounding box center [818, 211] width 14 height 14
click at [435, 563] on span "Deinstall (45930.58907188657)" at bounding box center [396, 561] width 182 height 17
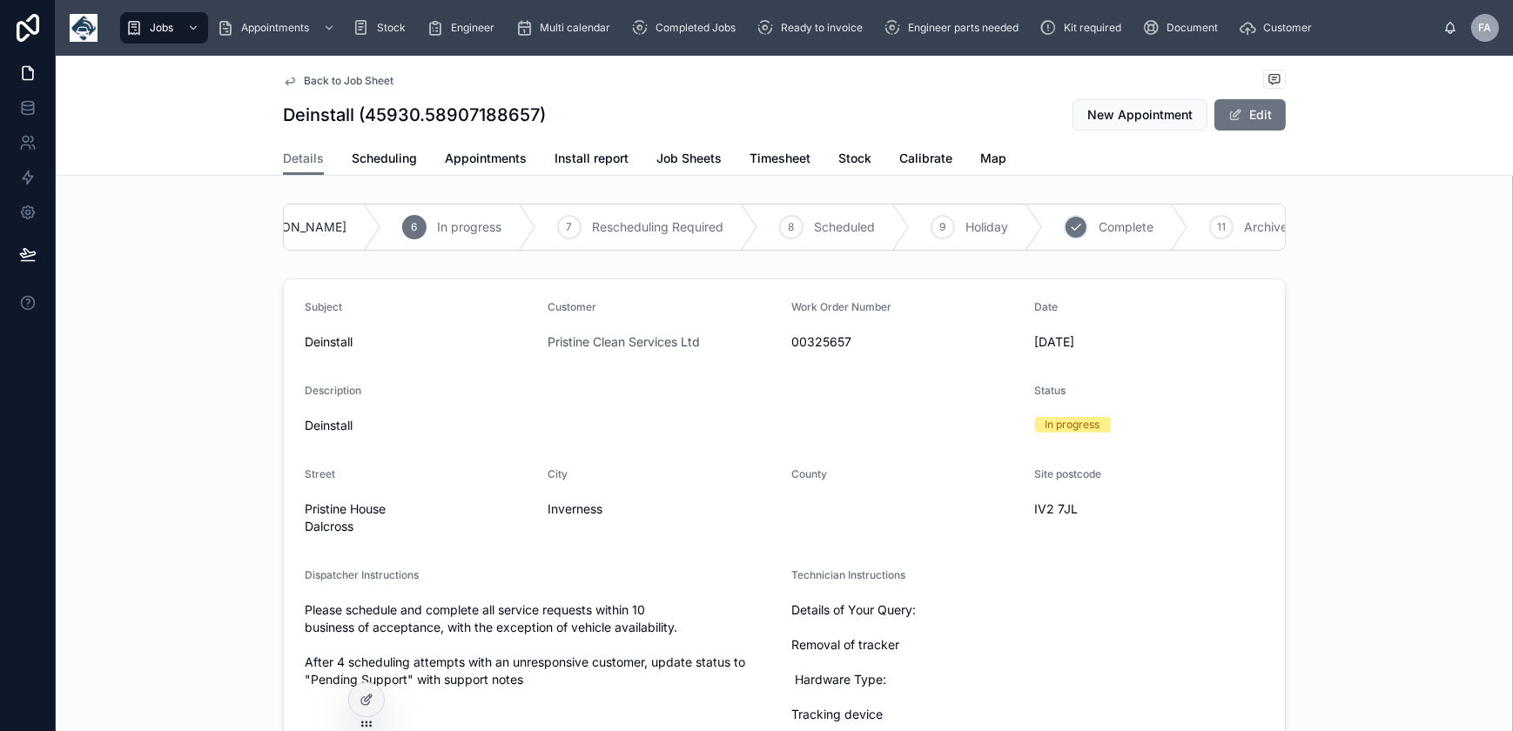
click at [1043, 222] on div "10 Complete" at bounding box center [1115, 227] width 145 height 45
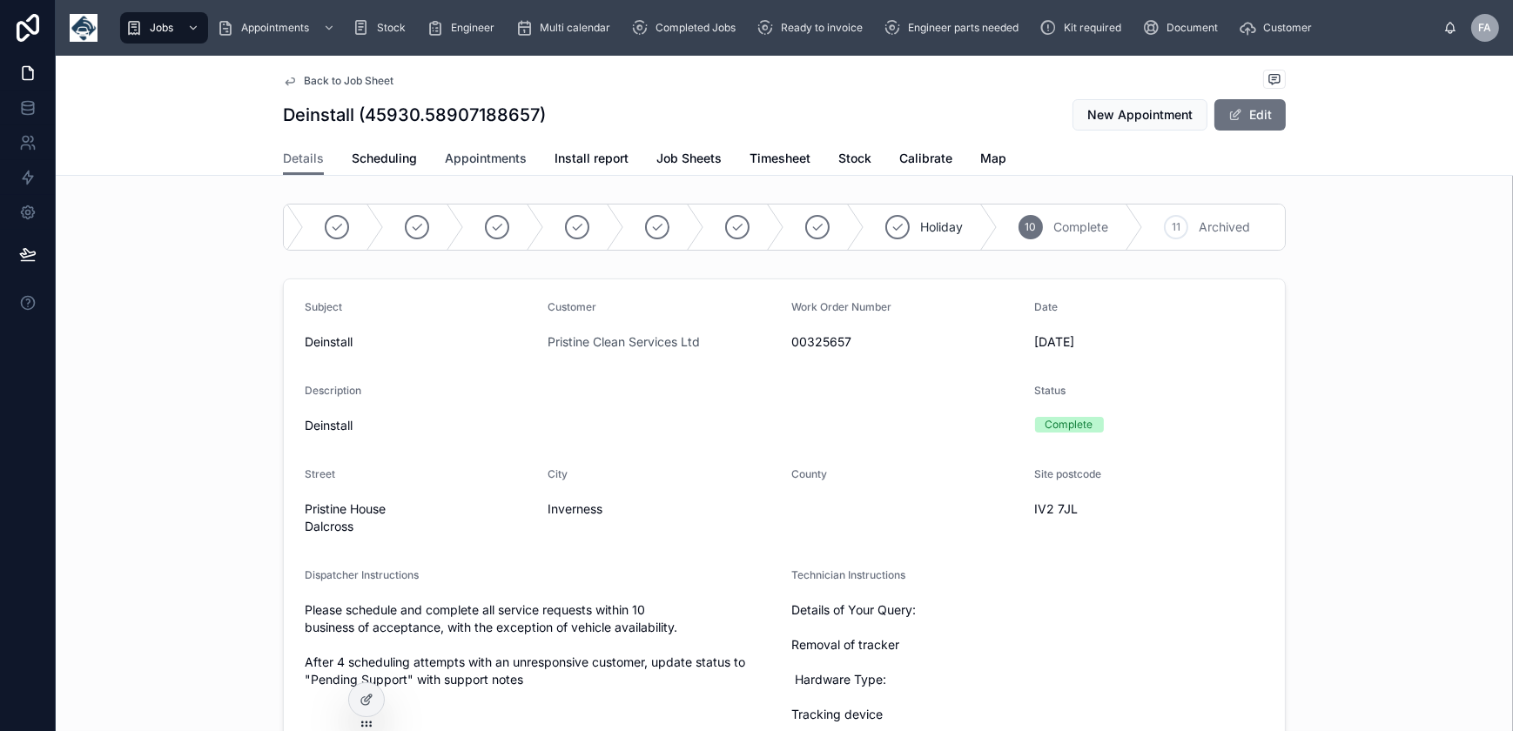
click at [503, 158] on span "Appointments" at bounding box center [486, 158] width 82 height 17
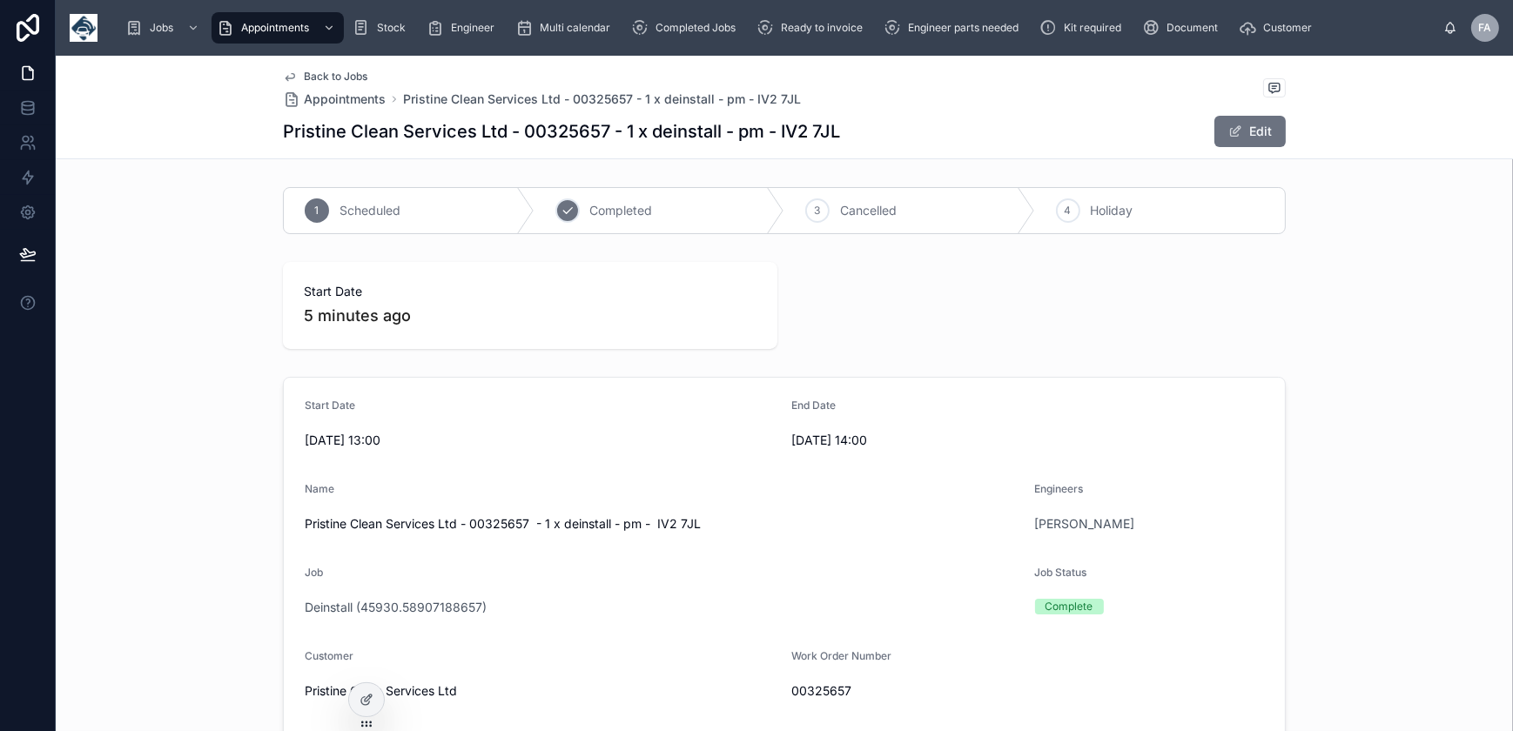
click at [622, 214] on span "Completed" at bounding box center [621, 210] width 63 height 17
click at [801, 30] on span "Ready to invoice" at bounding box center [822, 28] width 82 height 14
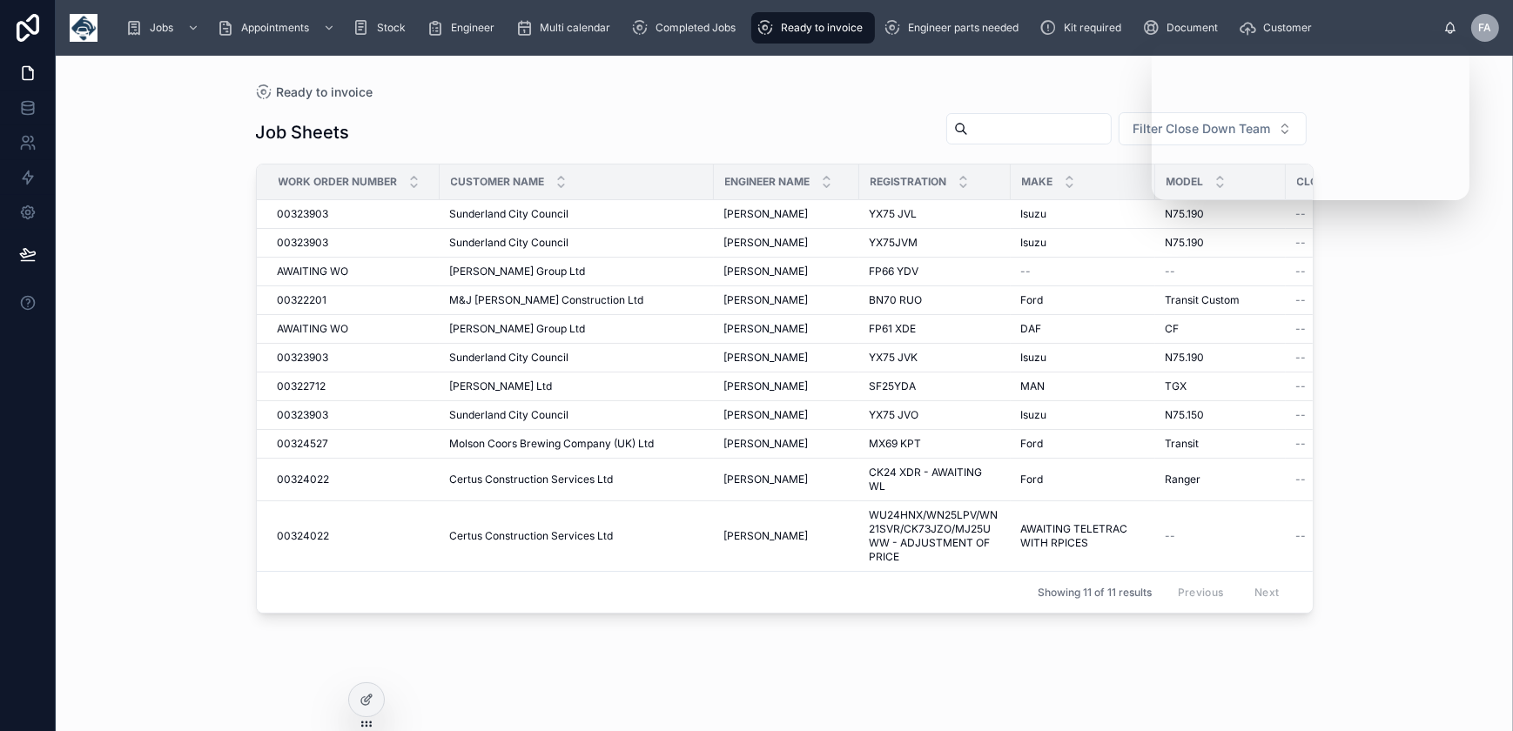
click at [790, 16] on div "Ready to invoice" at bounding box center [813, 28] width 113 height 28
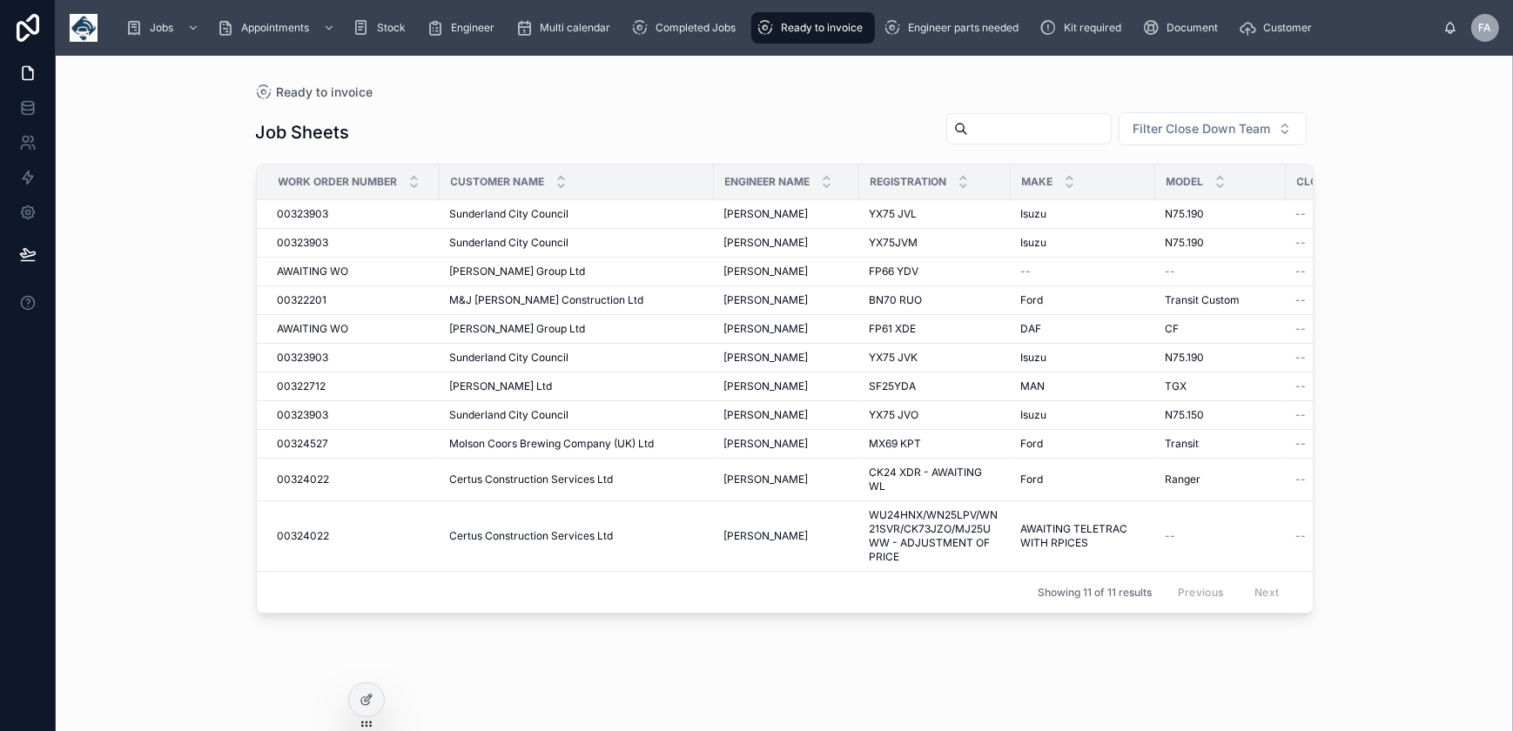
click at [823, 22] on span "Ready to invoice" at bounding box center [822, 28] width 82 height 14
click at [703, 36] on div "Completed Jobs" at bounding box center [686, 28] width 111 height 28
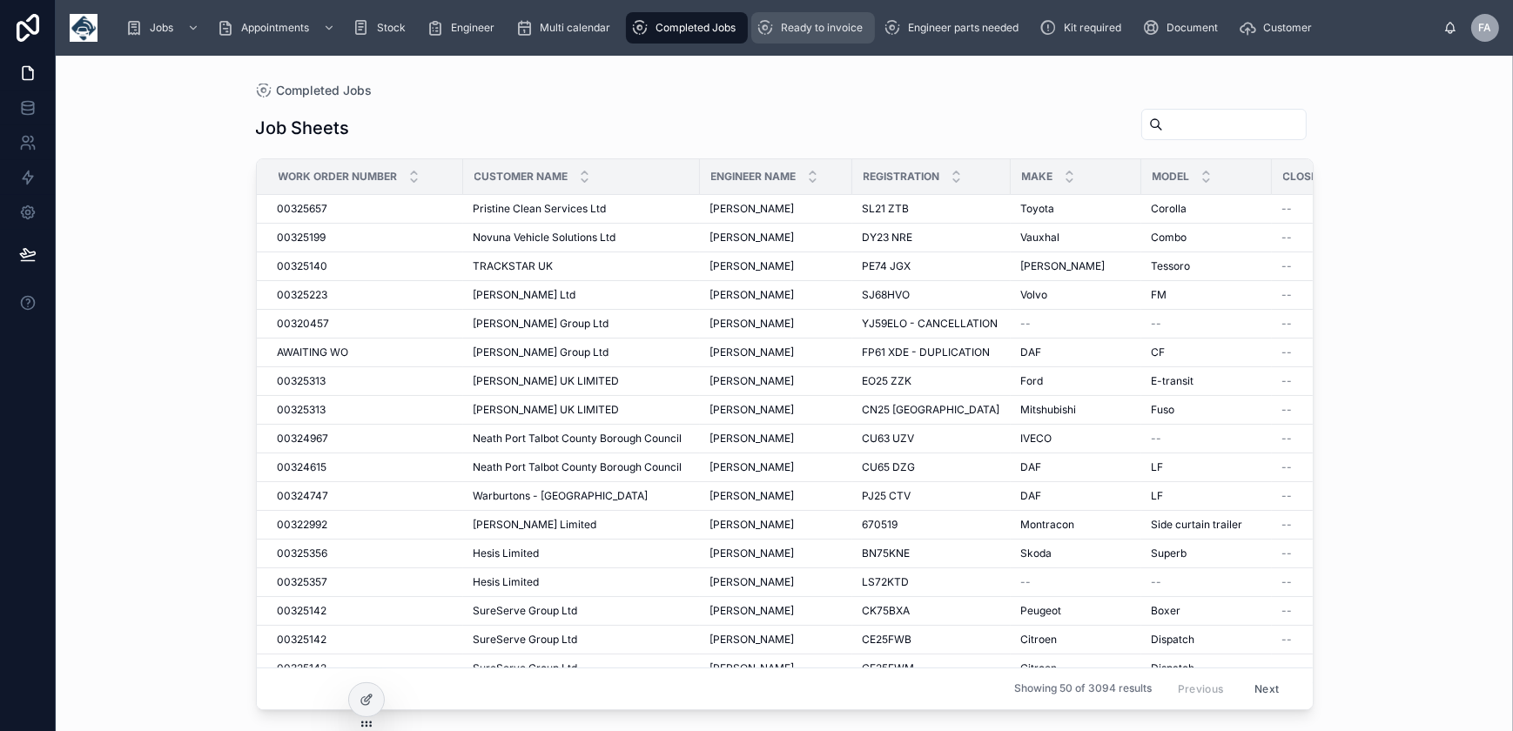
click at [790, 39] on div "Ready to invoice" at bounding box center [813, 28] width 113 height 28
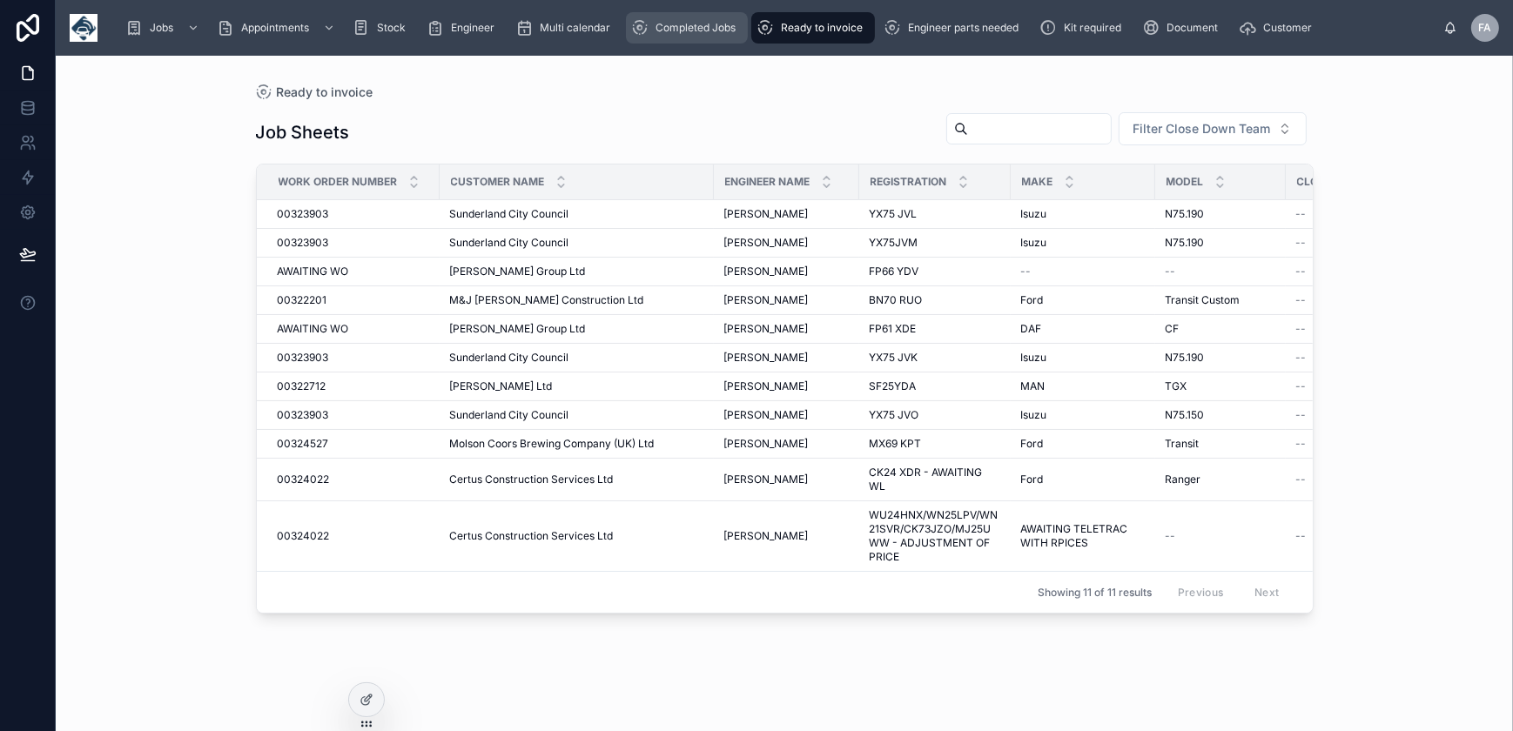
click at [723, 17] on div "Completed Jobs" at bounding box center [686, 28] width 111 height 28
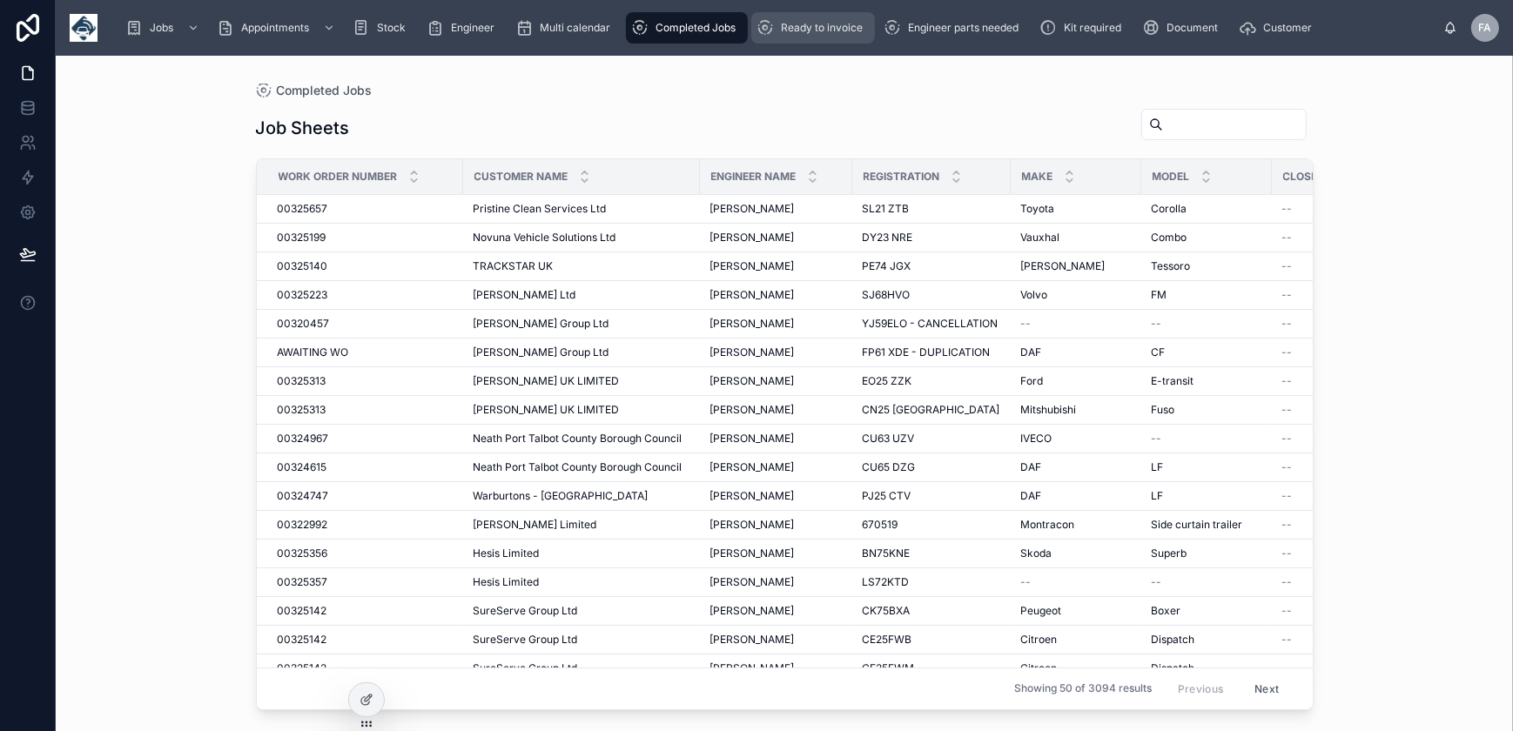
click at [781, 21] on span "Ready to invoice" at bounding box center [822, 28] width 82 height 14
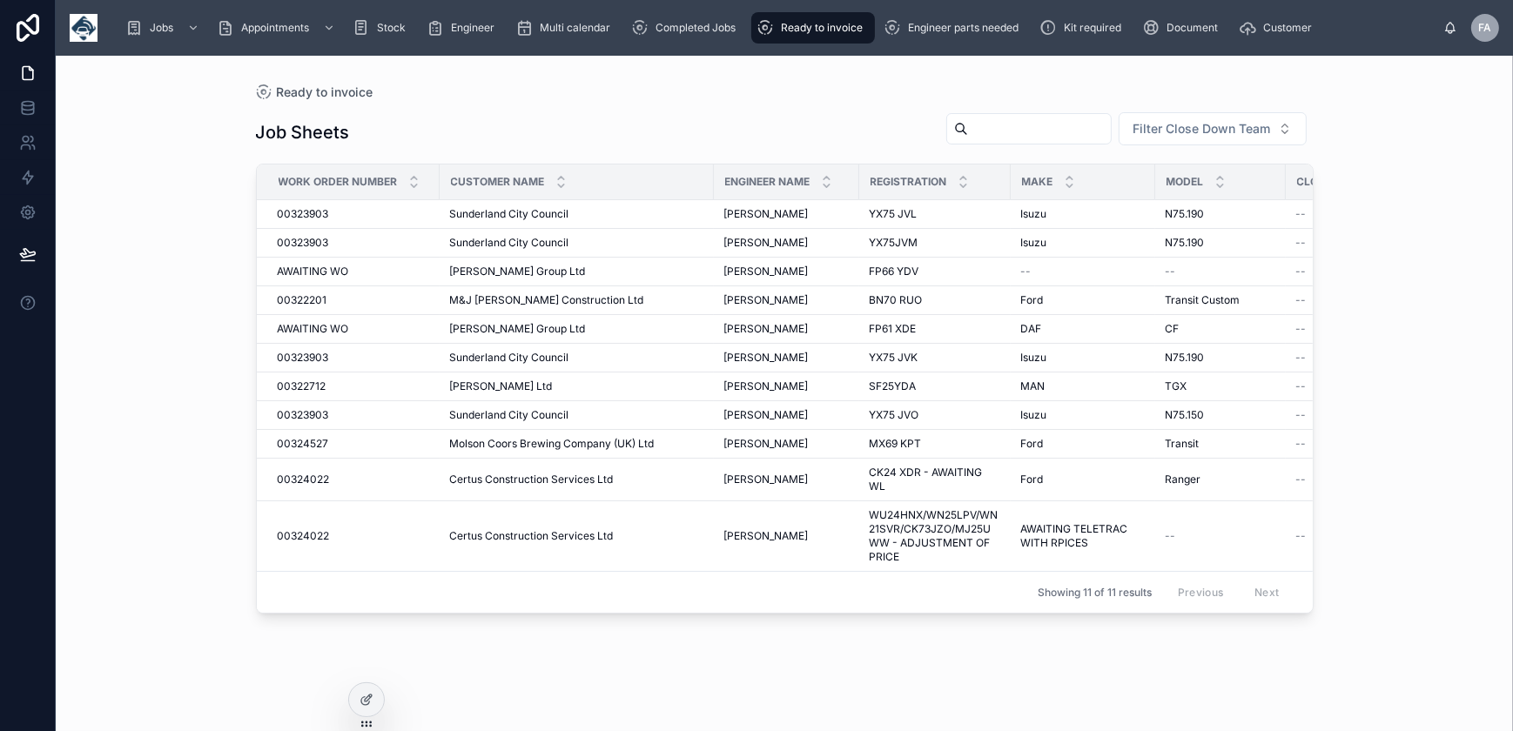
click at [873, 10] on div "Jobs Appointments Stock Engineer Multi calendar Completed Jobs Ready to invoice…" at bounding box center [777, 28] width 1332 height 38
drag, startPoint x: 701, startPoint y: 25, endPoint x: 777, endPoint y: 30, distance: 75.9
click at [701, 25] on span "Completed Jobs" at bounding box center [696, 28] width 80 height 14
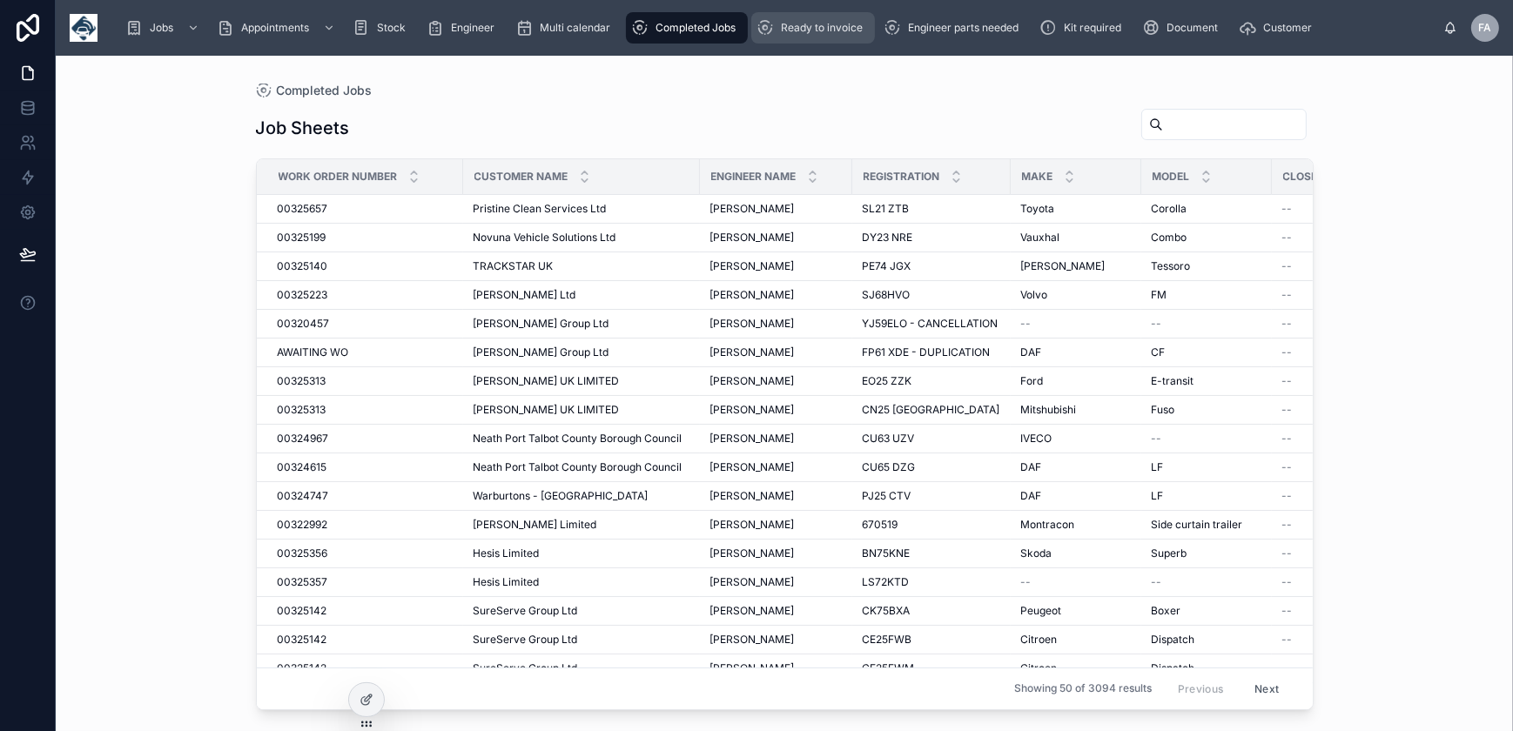
click at [777, 30] on div "Ready to invoice" at bounding box center [813, 28] width 113 height 28
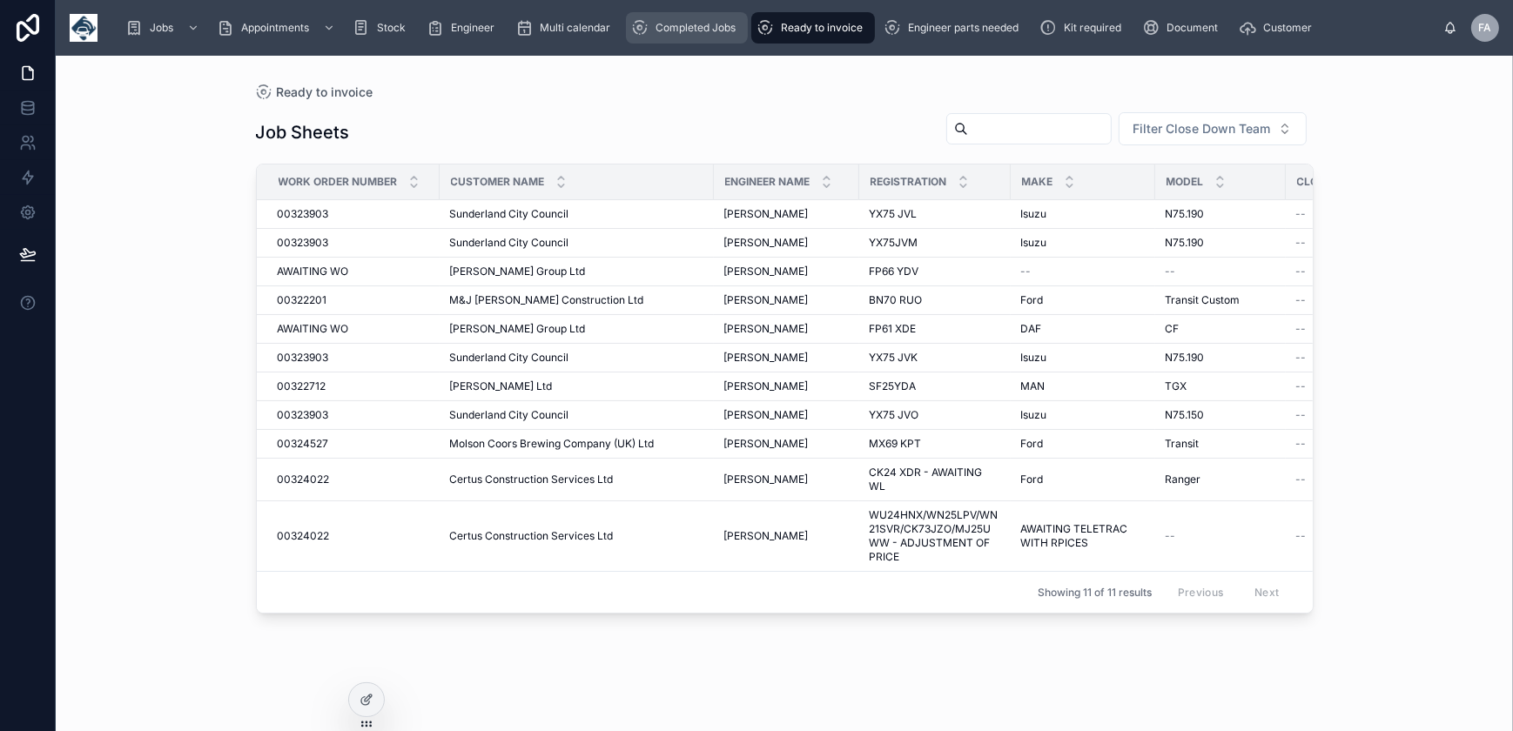
click at [676, 15] on div "Completed Jobs" at bounding box center [686, 28] width 111 height 28
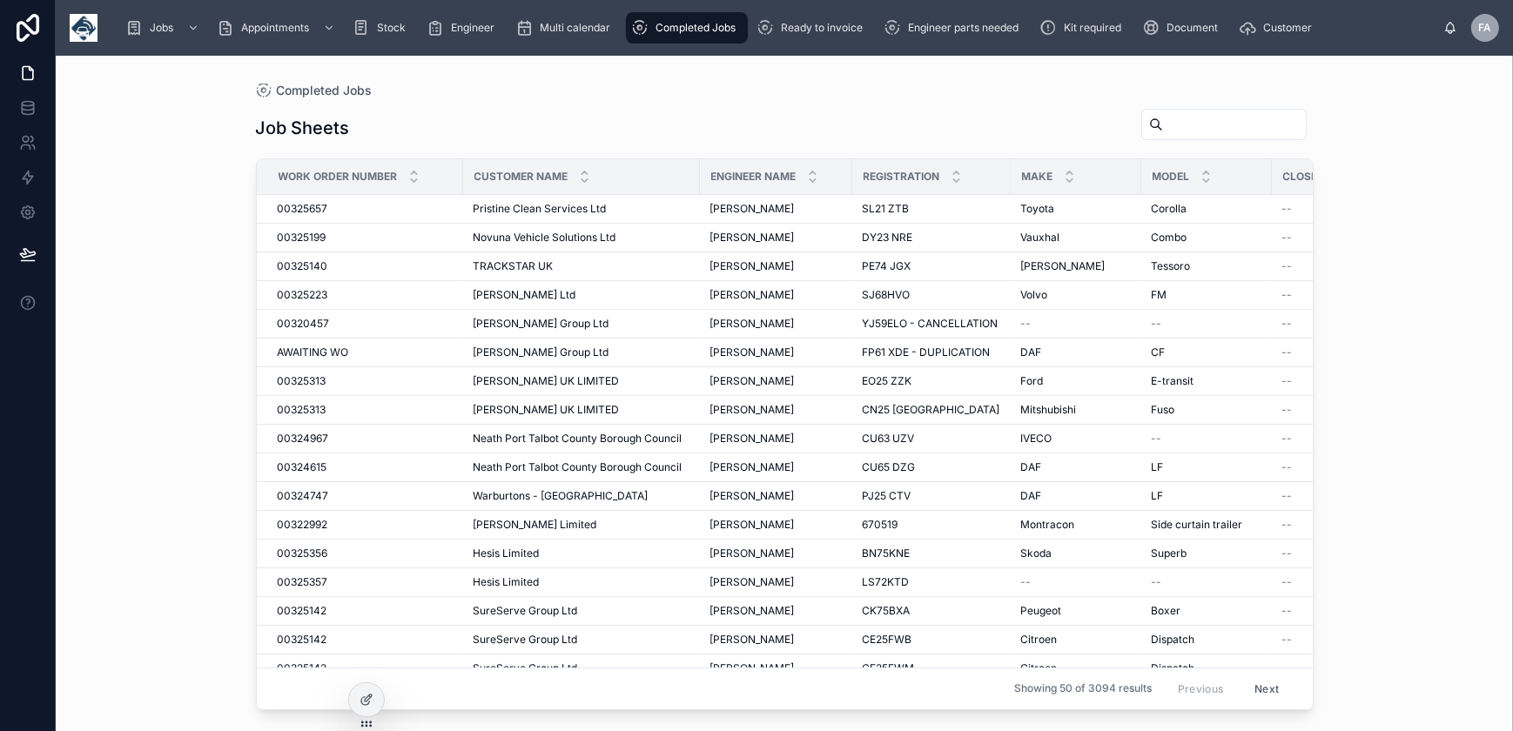
click at [1171, 131] on input "text" at bounding box center [1234, 124] width 143 height 24
type input "***"
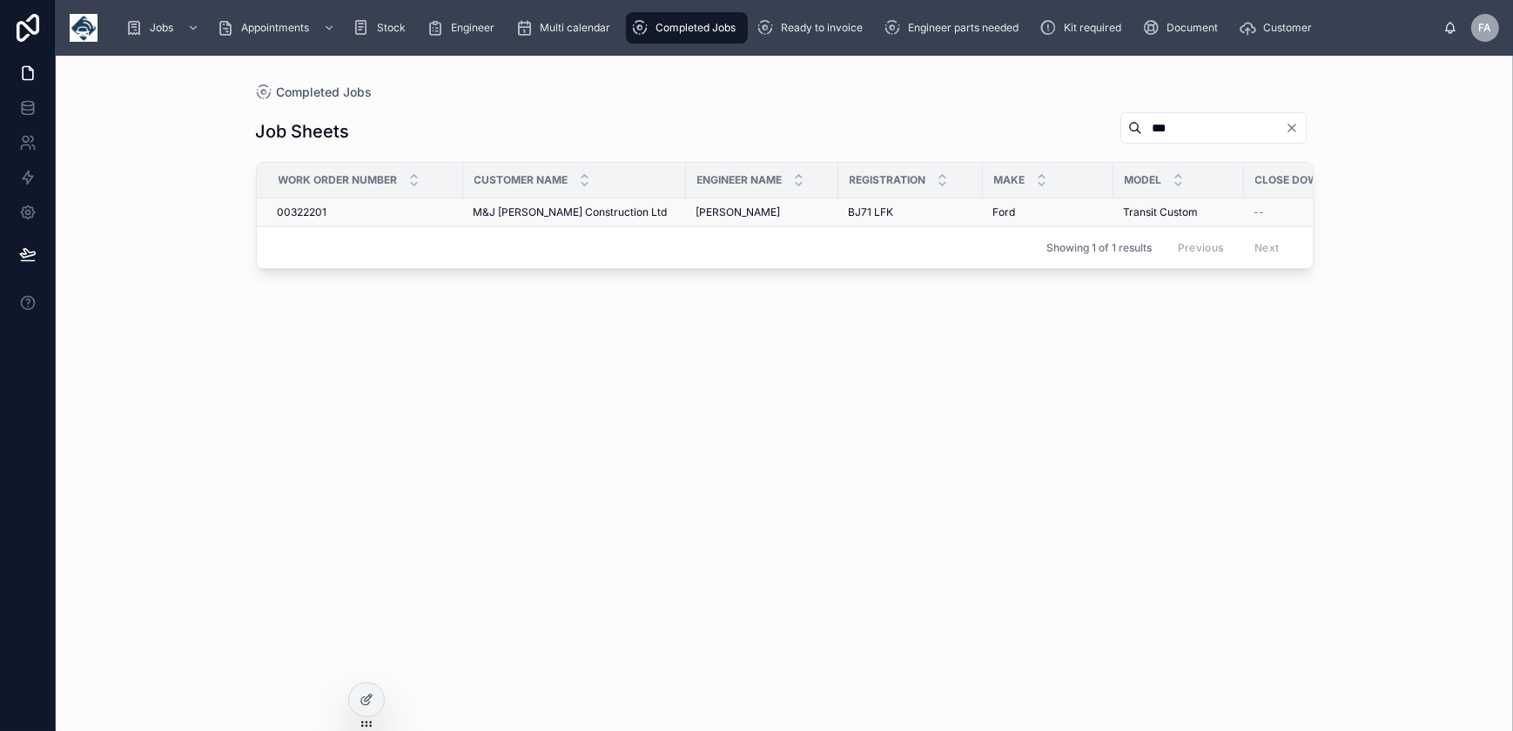
click at [307, 207] on span "00322201" at bounding box center [303, 212] width 50 height 14
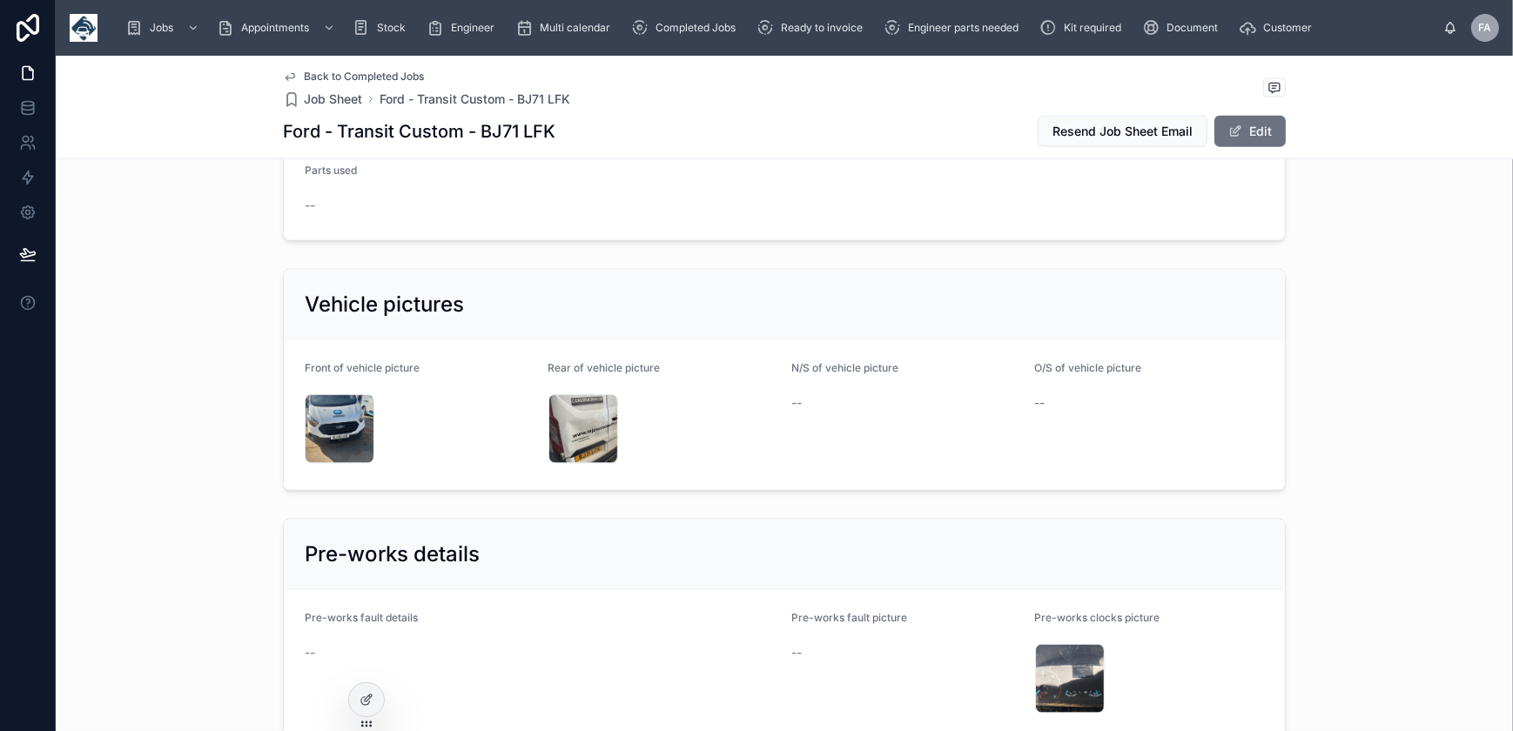
scroll to position [3007, 0]
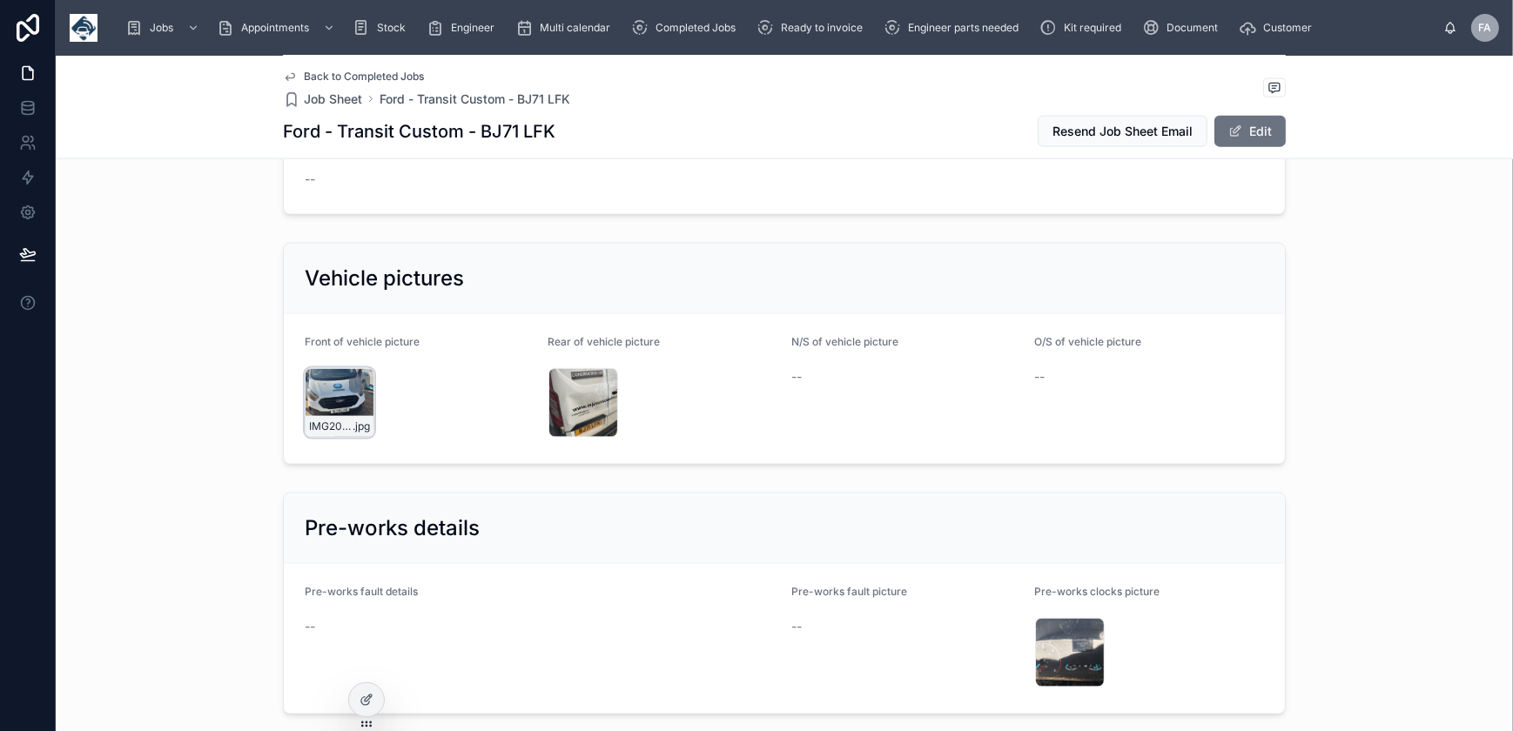
click at [333, 391] on div "IMG20250924105859 .jpg" at bounding box center [340, 403] width 70 height 70
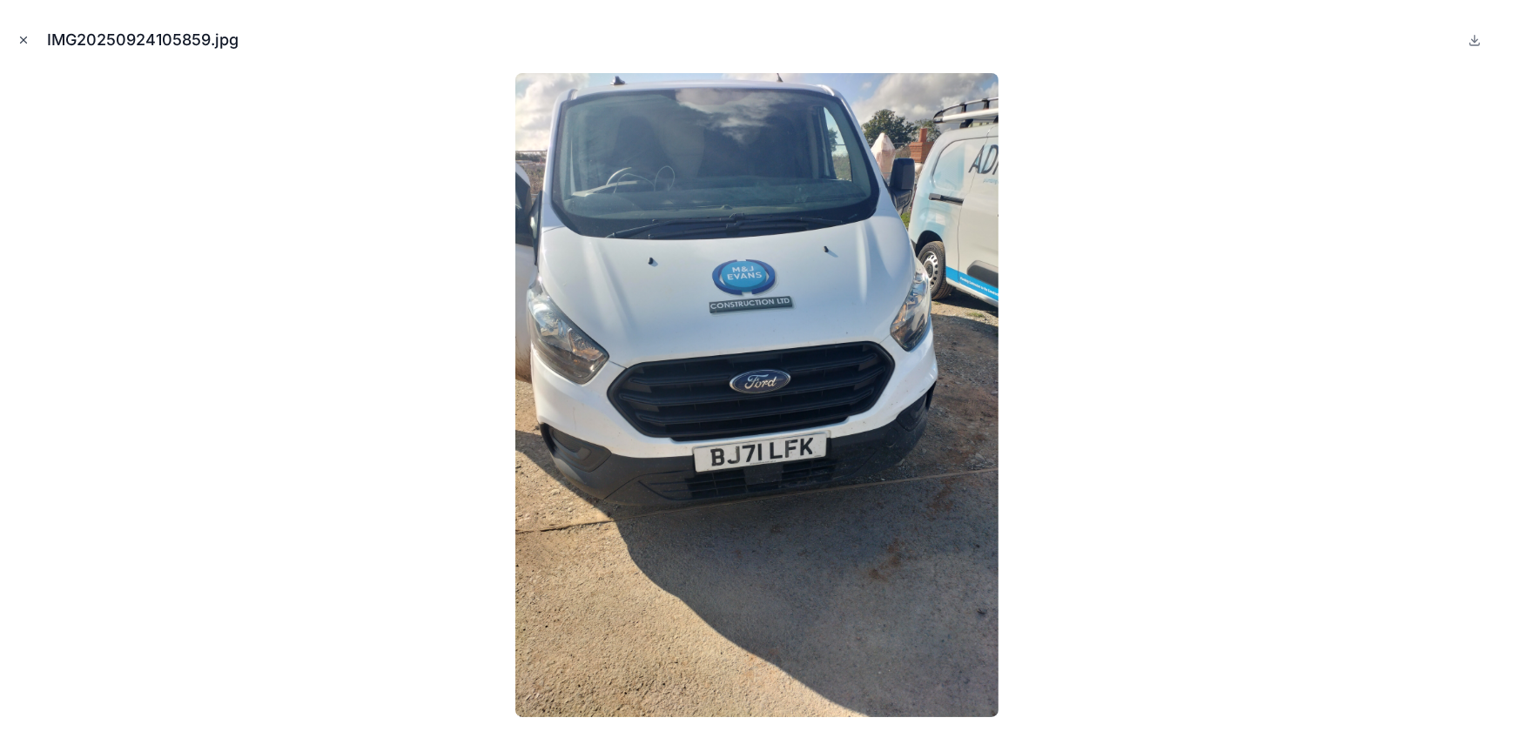
click at [25, 41] on icon "Close modal" at bounding box center [23, 40] width 12 height 12
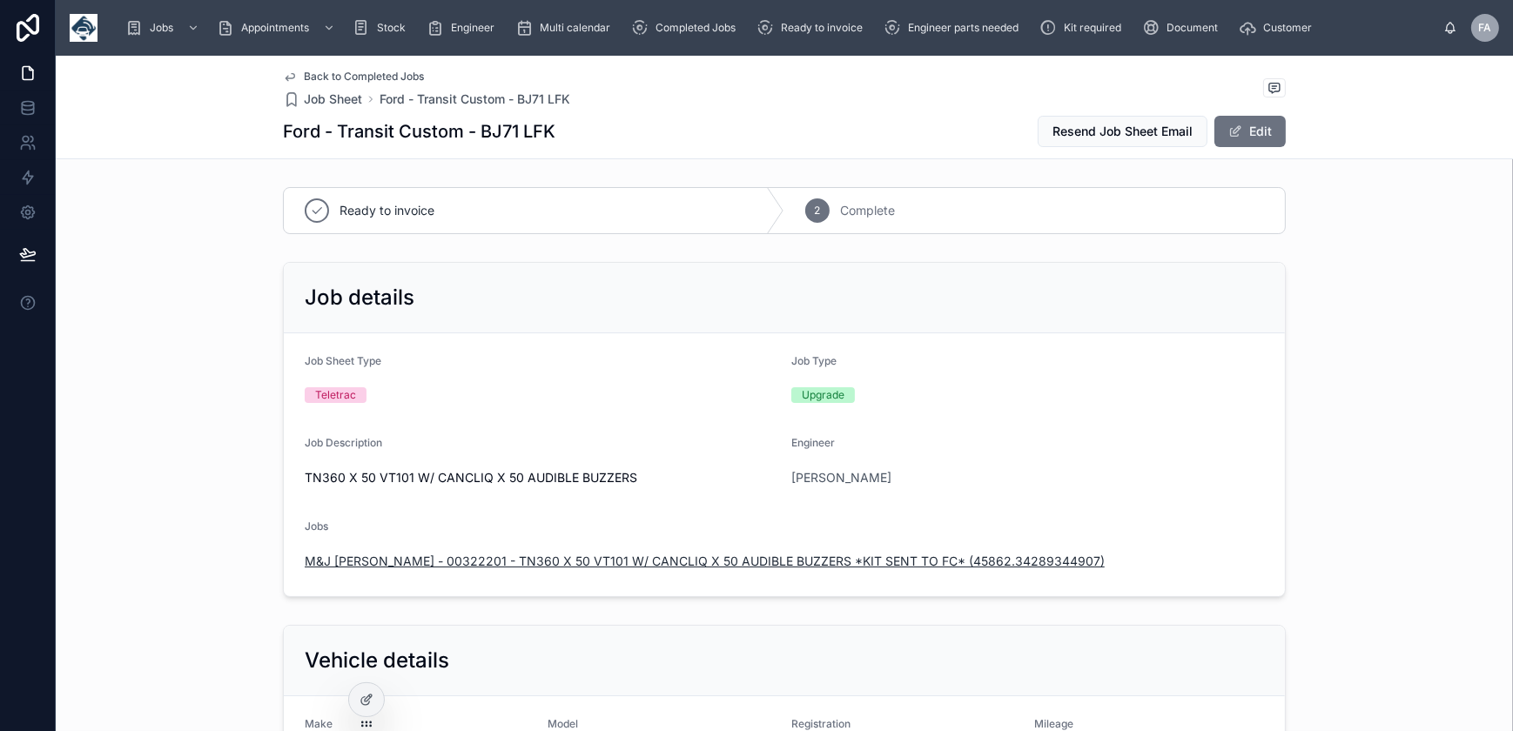
click at [590, 556] on span "M&J Evans - 00322201 - TN360 X 50 VT101 W/ CANCLIQ X 50 AUDIBLE BUZZERS *KIT SE…" at bounding box center [705, 561] width 800 height 17
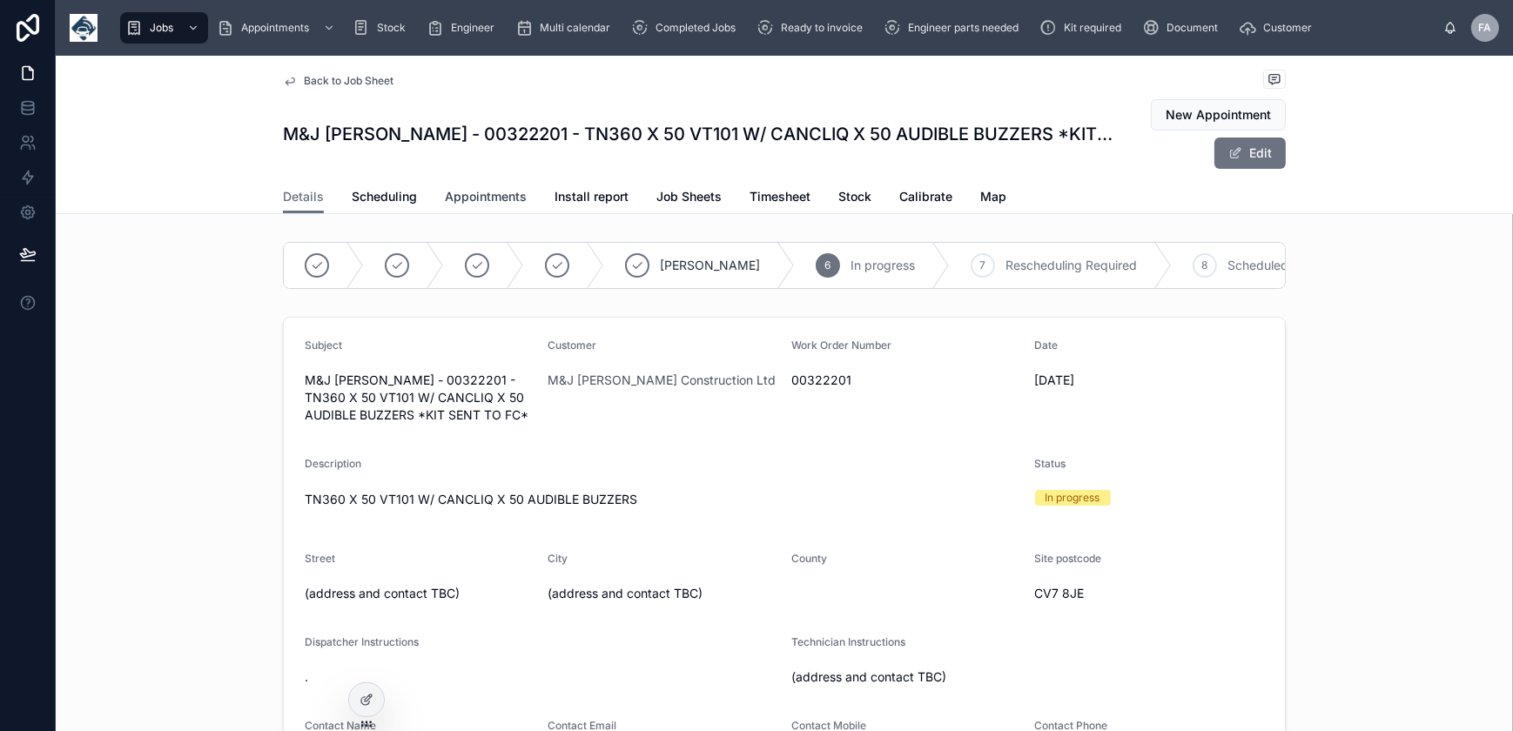
click at [499, 199] on span "Appointments" at bounding box center [486, 196] width 82 height 17
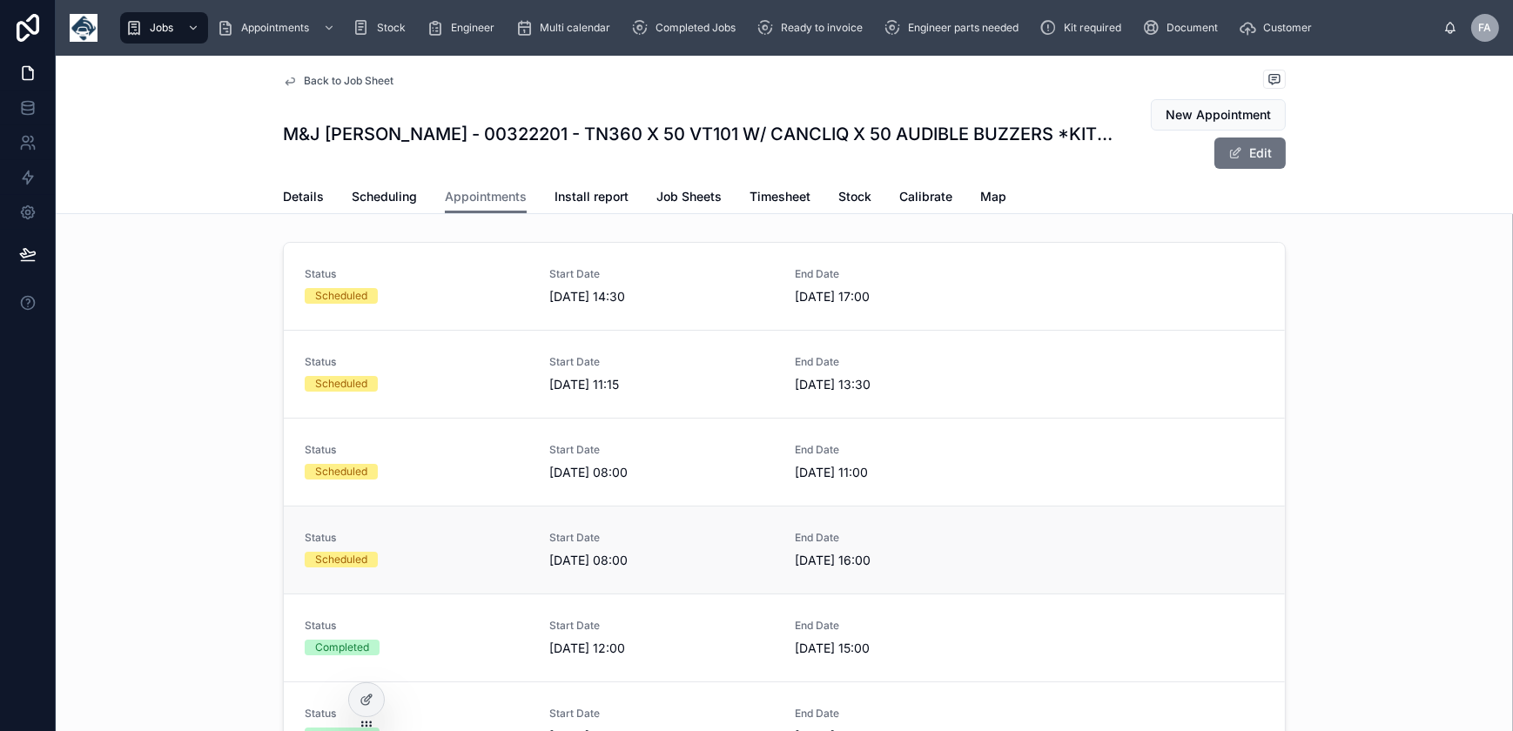
click at [398, 559] on div "Scheduled" at bounding box center [417, 560] width 225 height 16
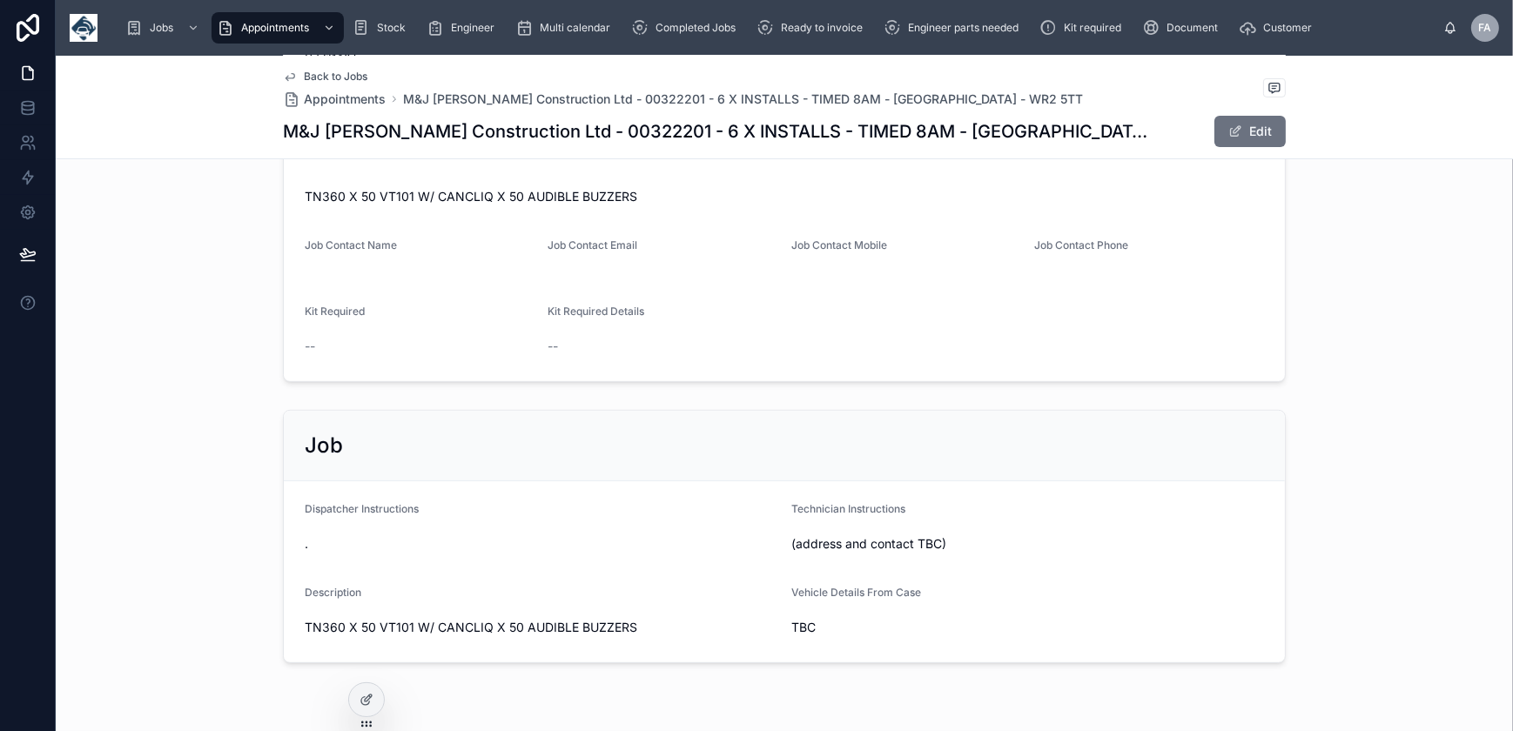
scroll to position [316, 0]
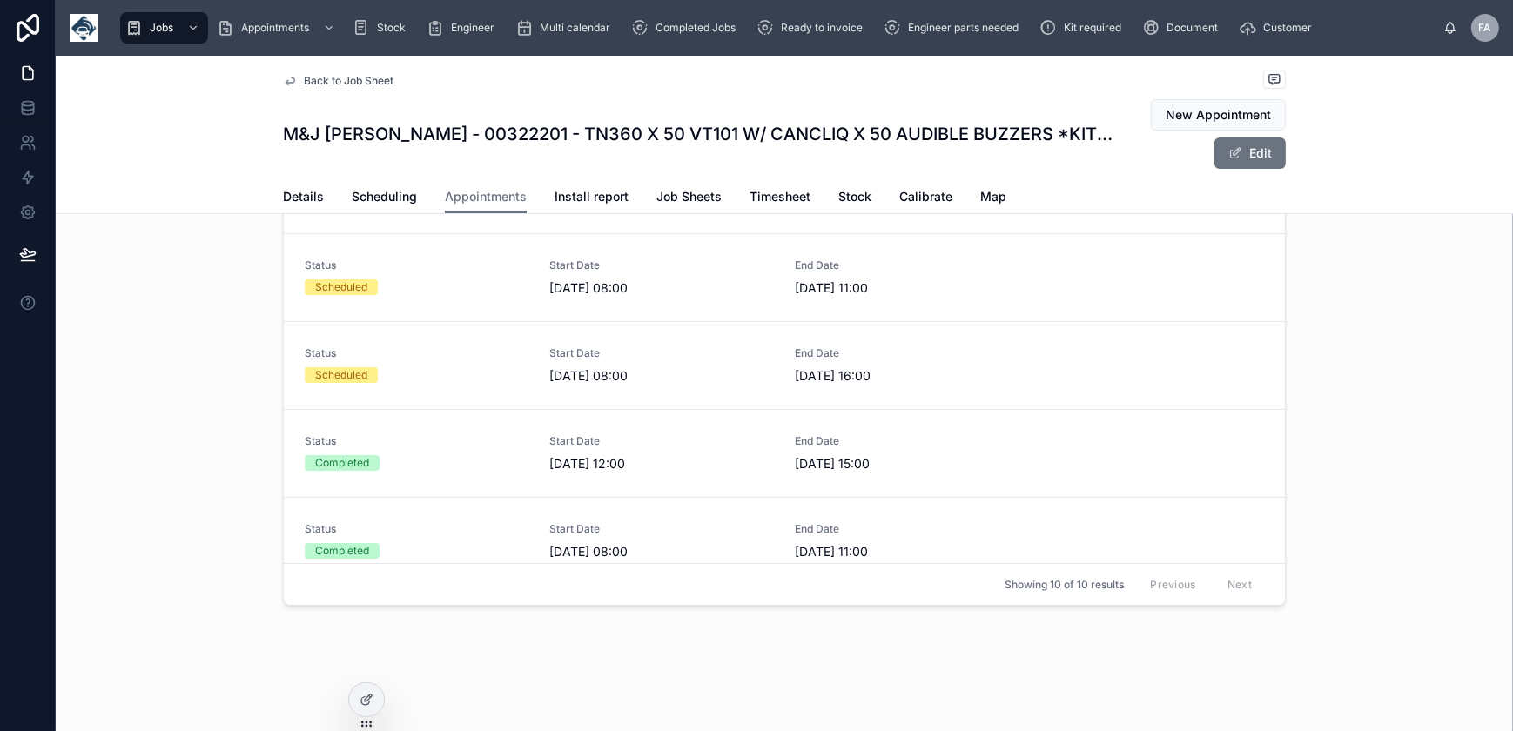
scroll to position [184, 0]
click at [677, 40] on div "Completed Jobs" at bounding box center [686, 28] width 111 height 28
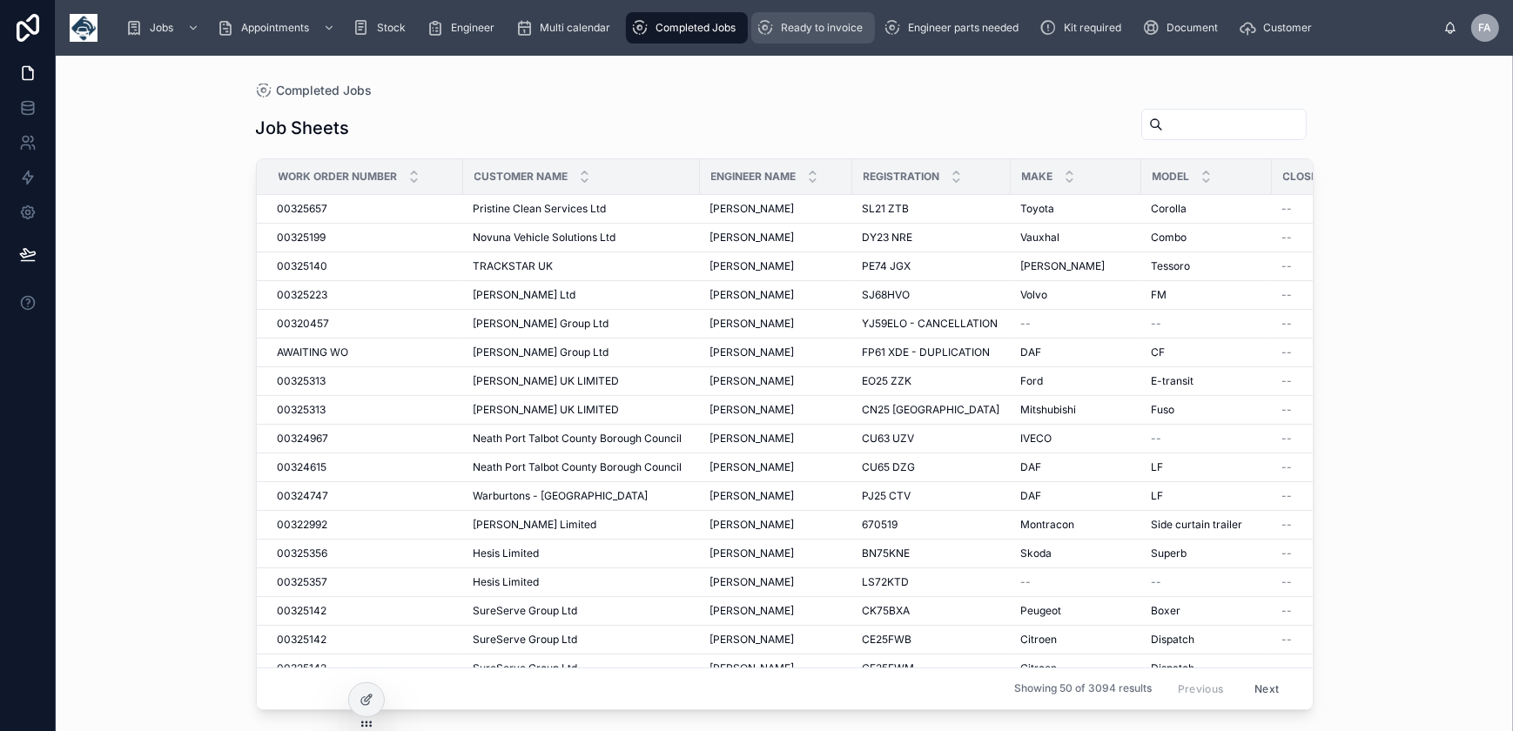
click at [804, 30] on span "Ready to invoice" at bounding box center [822, 28] width 82 height 14
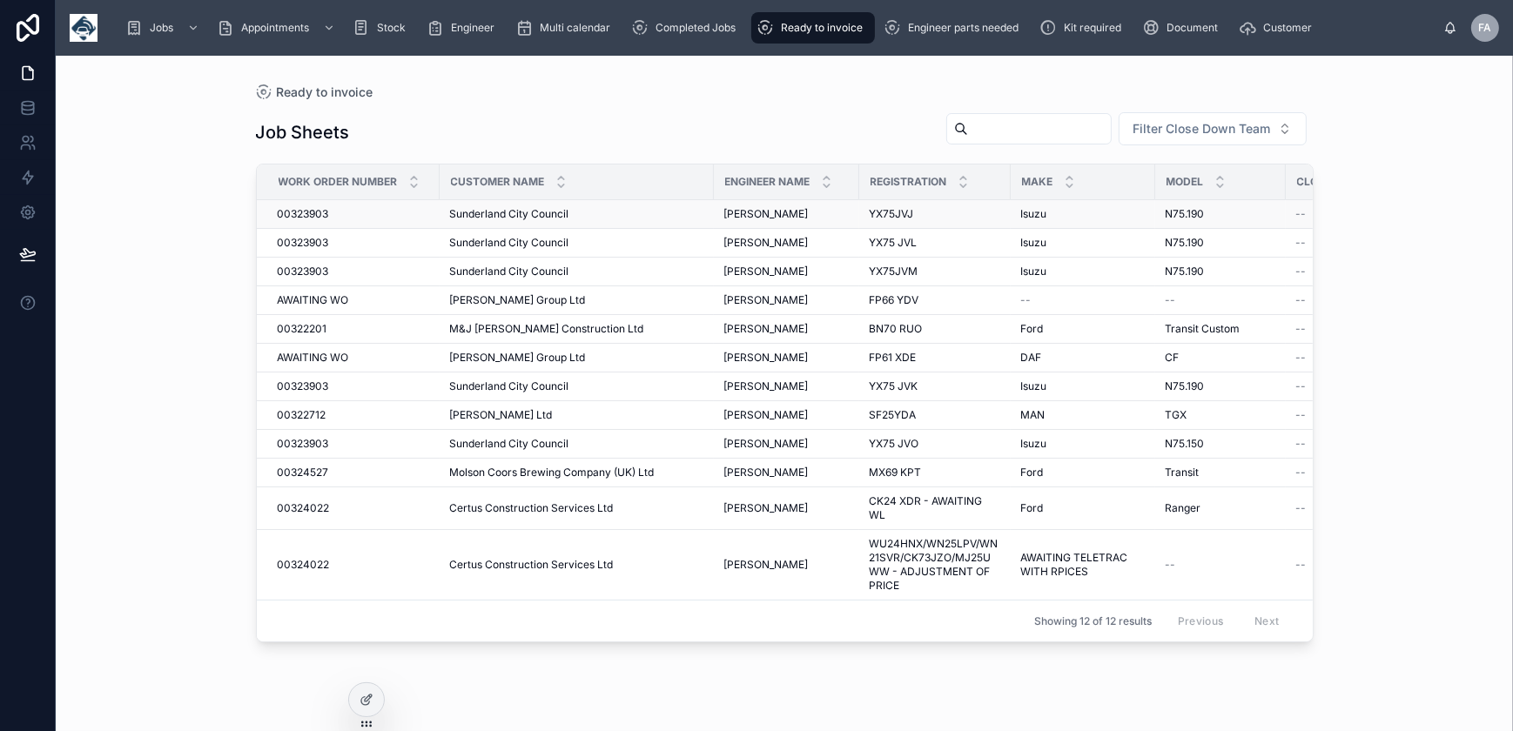
click at [303, 209] on span "00323903" at bounding box center [303, 214] width 51 height 14
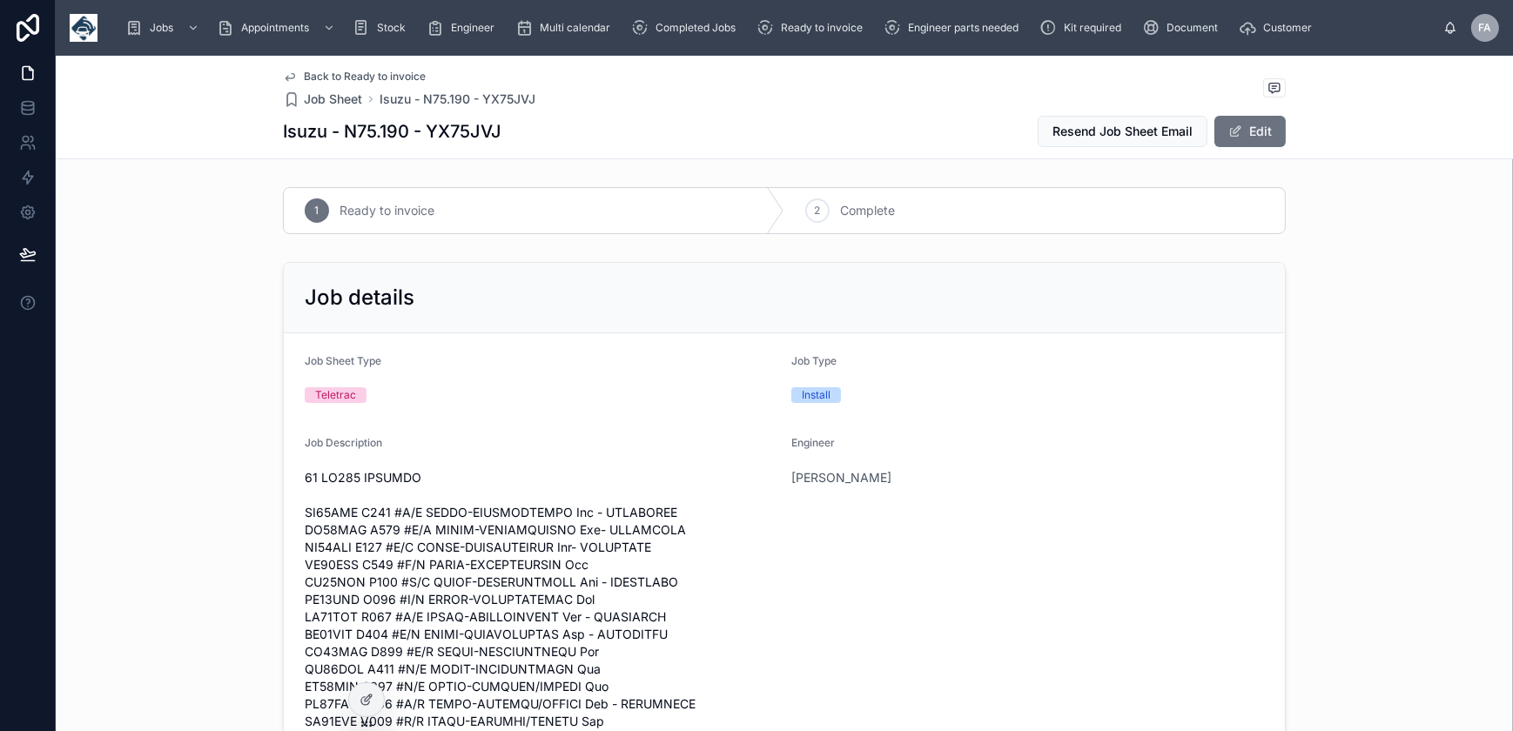
scroll to position [475, 0]
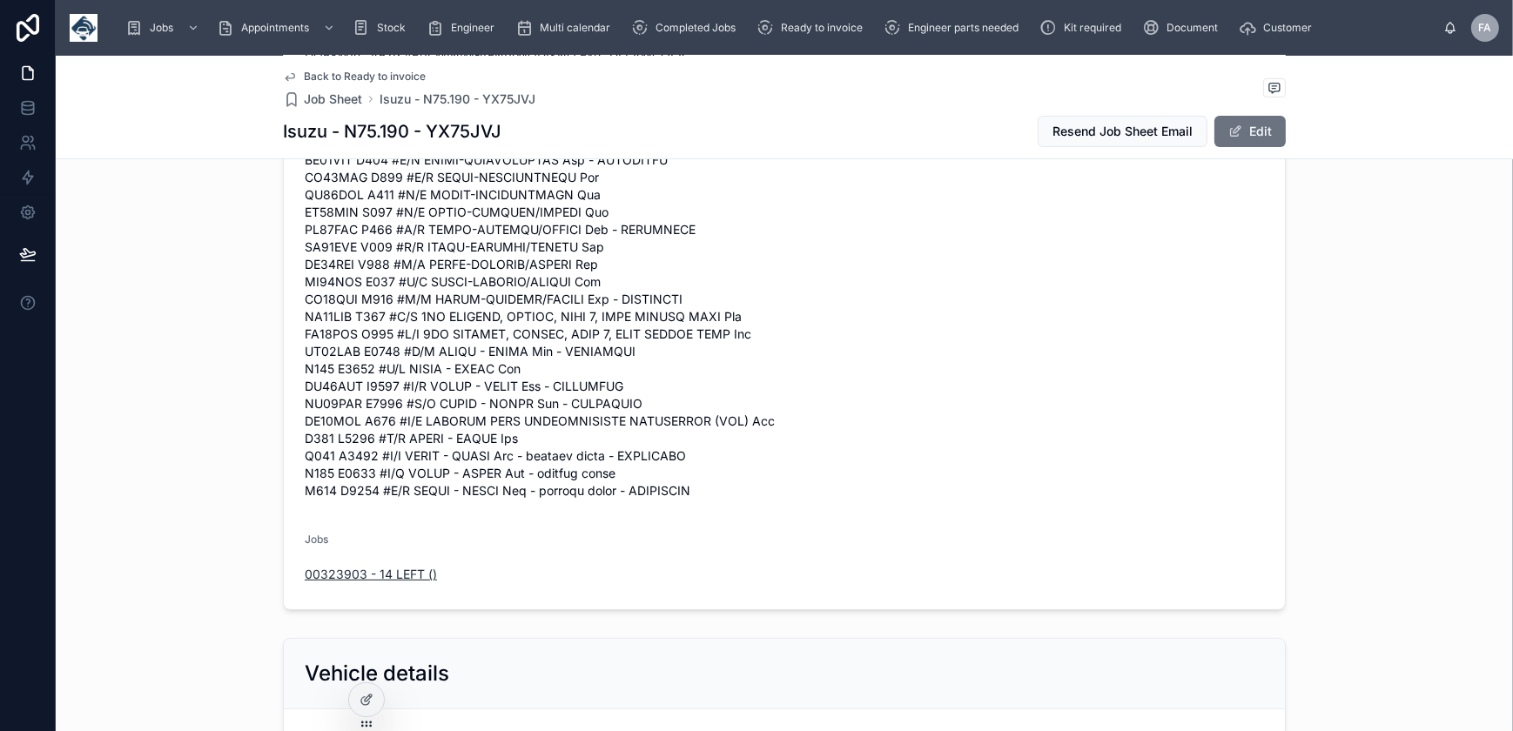
click at [402, 583] on span "00323903 - 14 LEFT ()" at bounding box center [371, 574] width 132 height 17
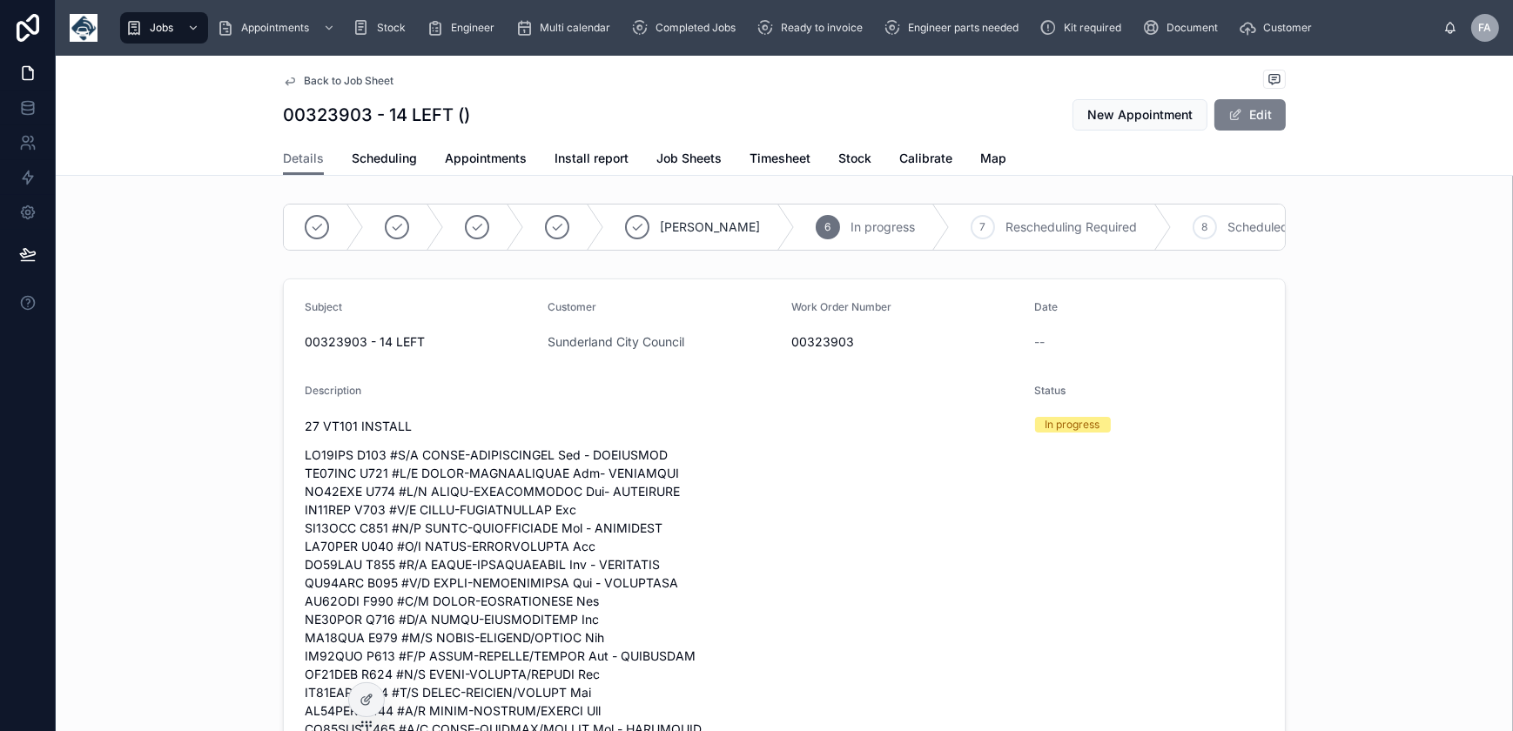
click at [1228, 116] on span at bounding box center [1235, 115] width 14 height 14
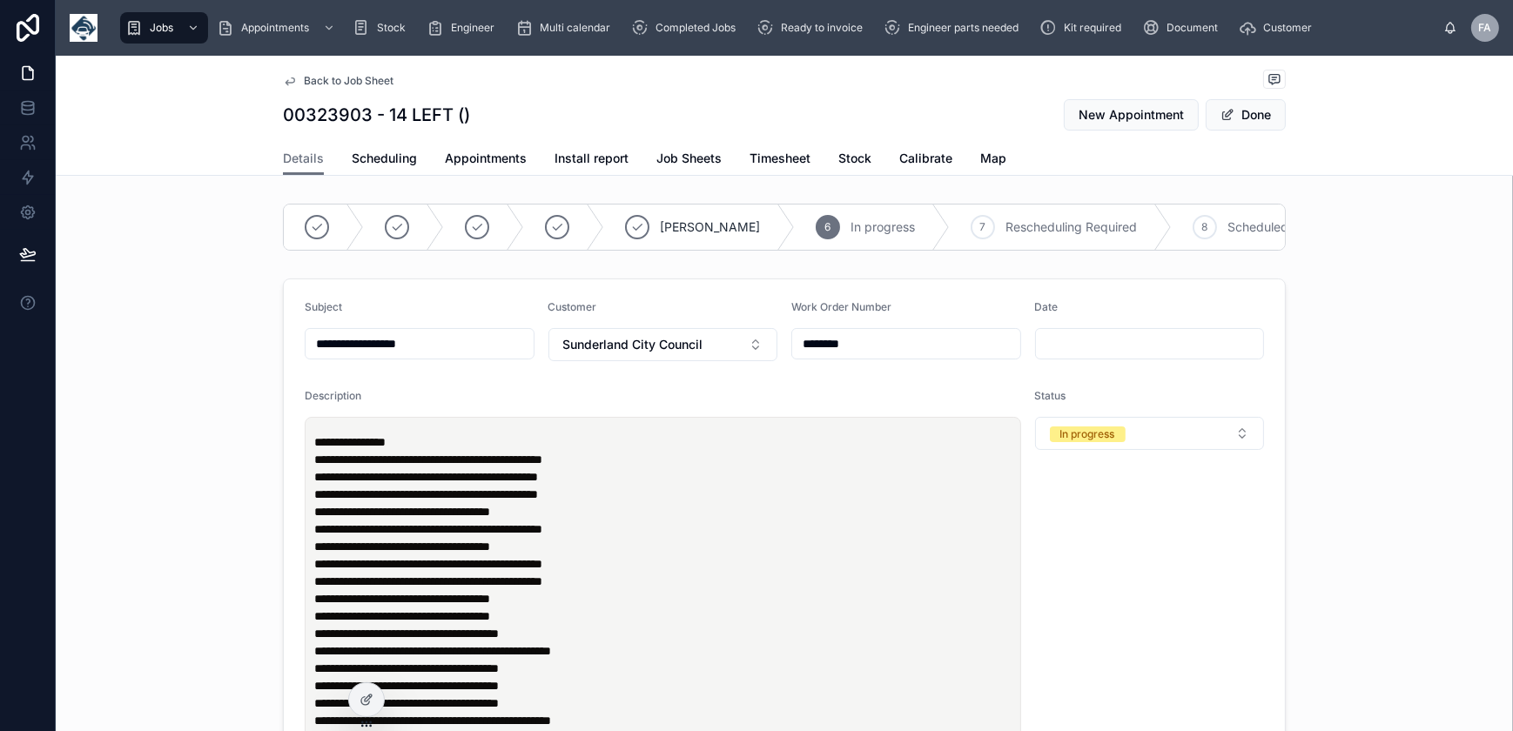
drag, startPoint x: 975, startPoint y: 356, endPoint x: 632, endPoint y: 326, distance: 344.4
paste input "text"
type input "********"
click at [488, 355] on input "**********" at bounding box center [420, 344] width 228 height 24
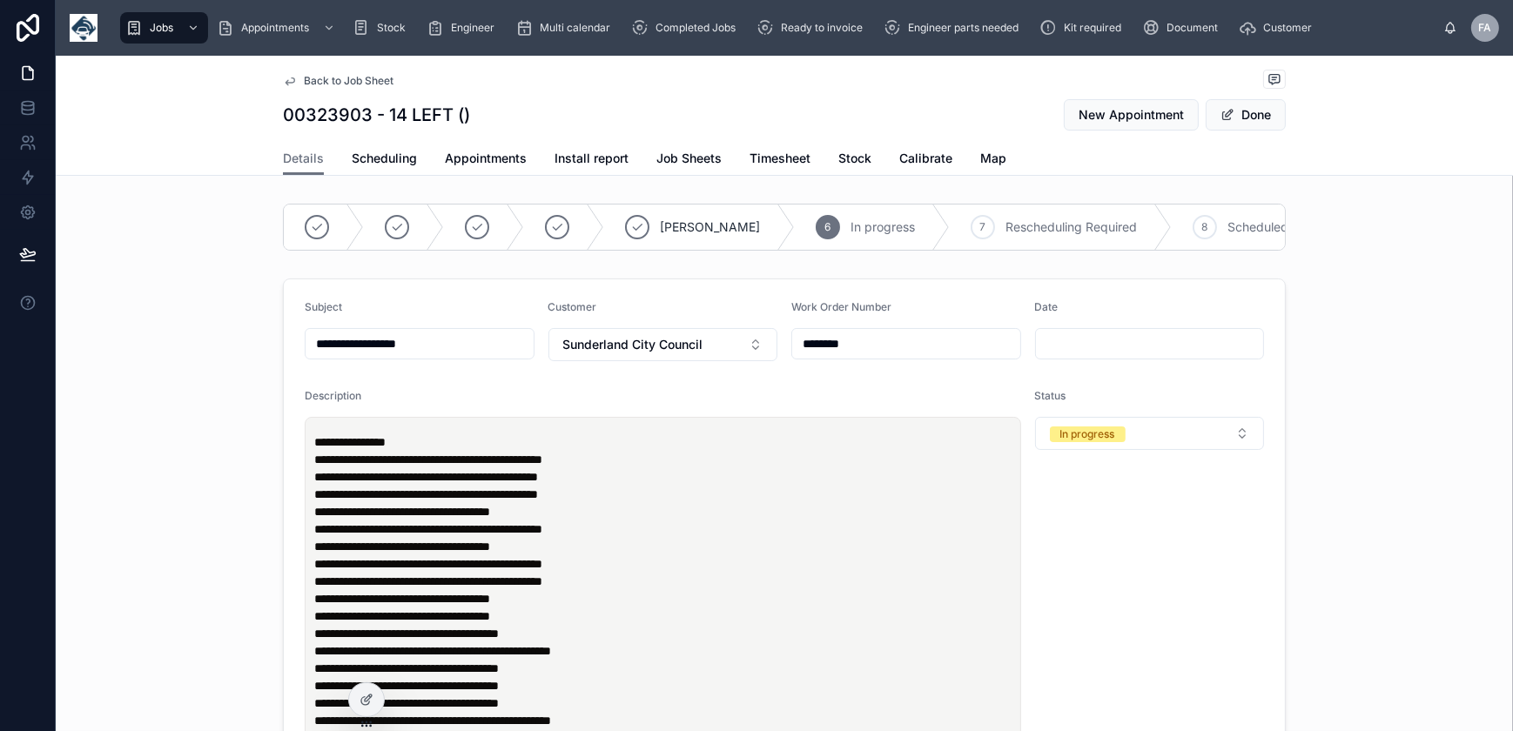
drag, startPoint x: 449, startPoint y: 357, endPoint x: 60, endPoint y: 334, distance: 389.8
type input "**********"
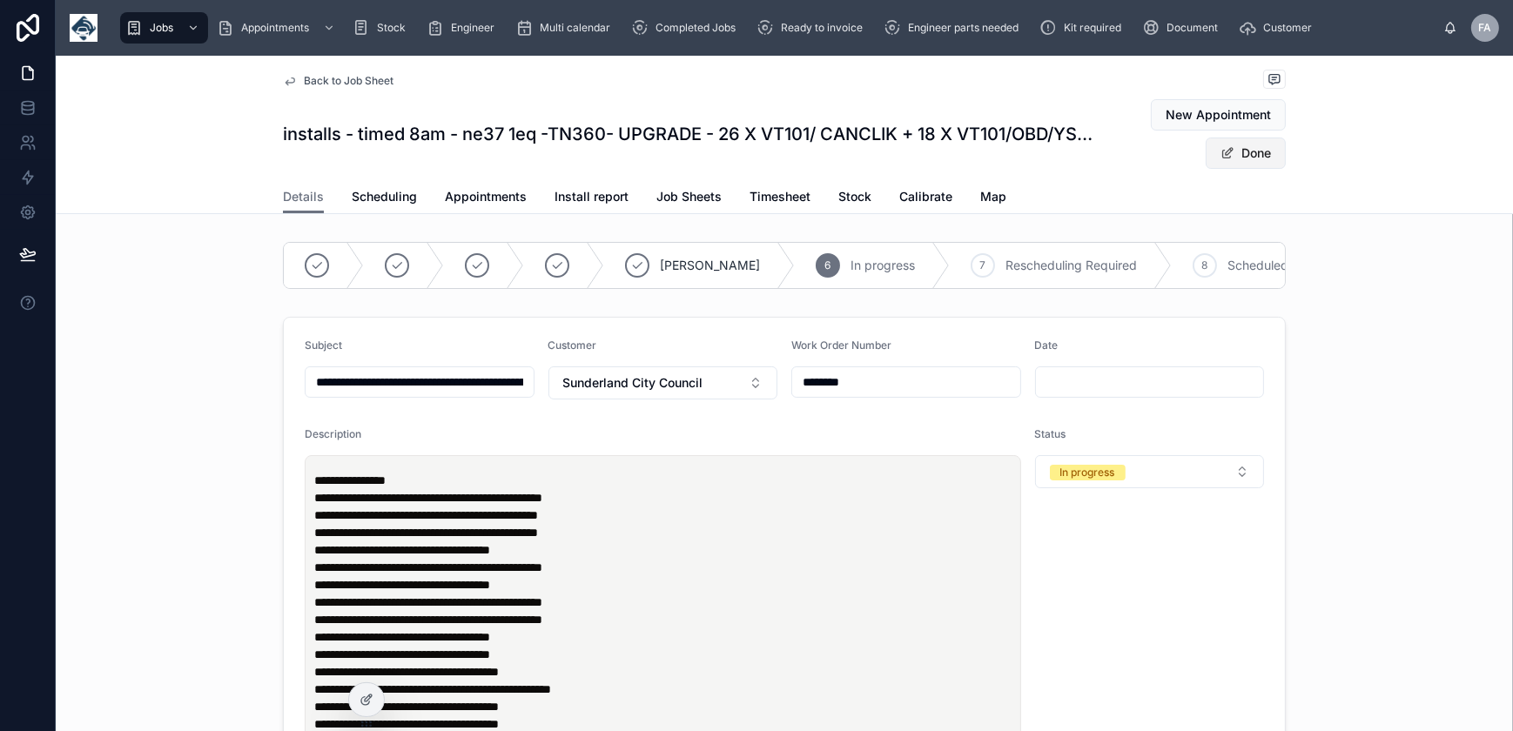
click at [1265, 154] on button "Done" at bounding box center [1246, 153] width 80 height 31
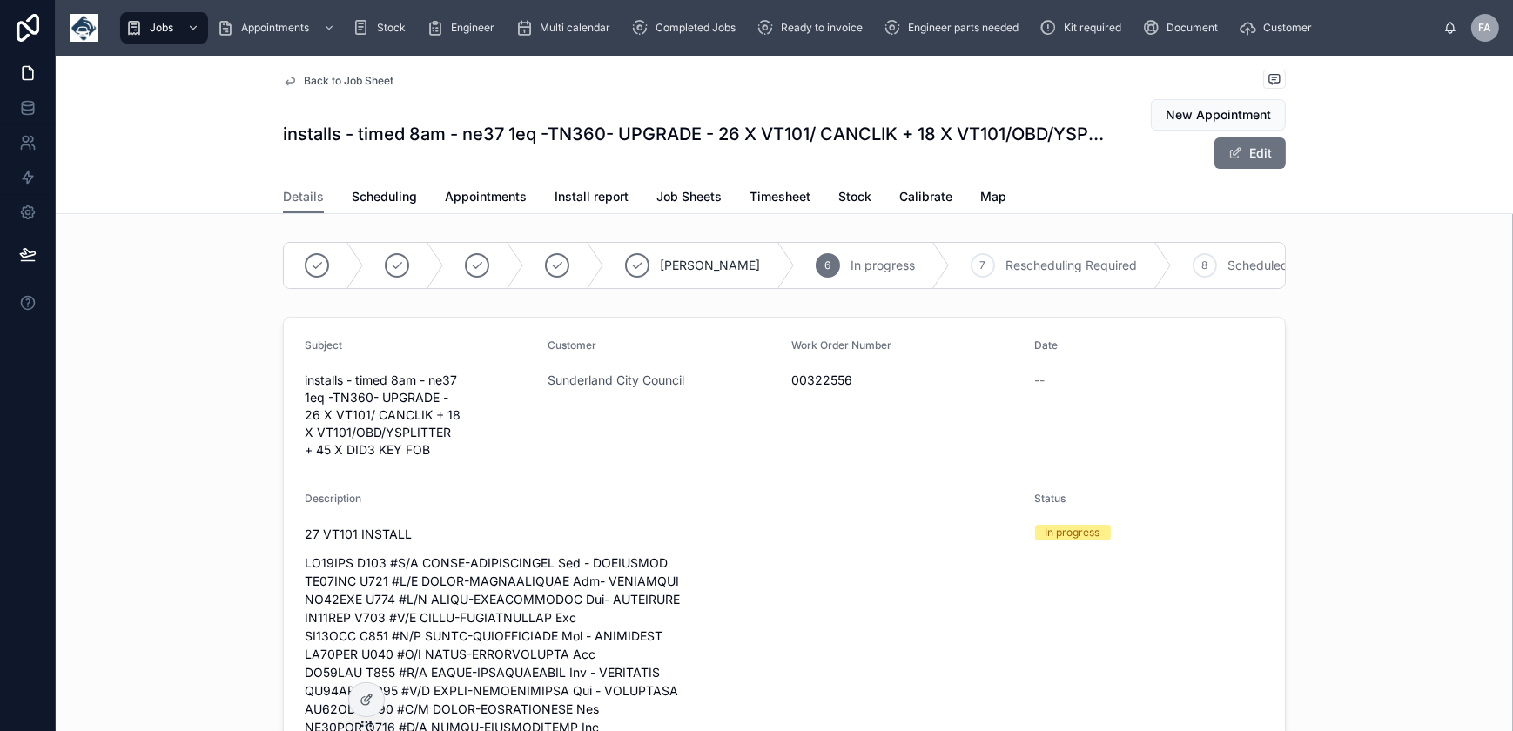
scroll to position [78, 0]
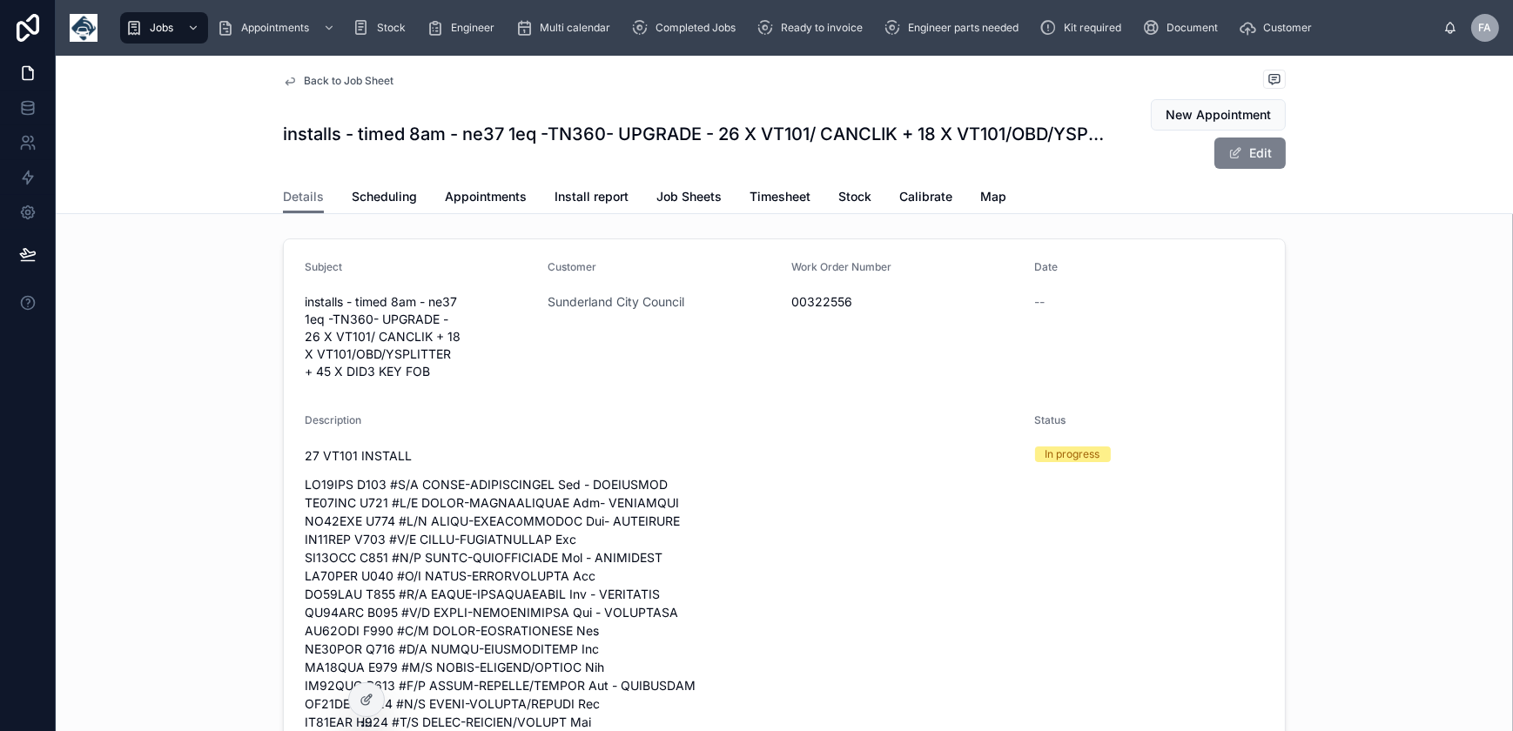
click at [1242, 161] on button "Edit" at bounding box center [1250, 153] width 71 height 31
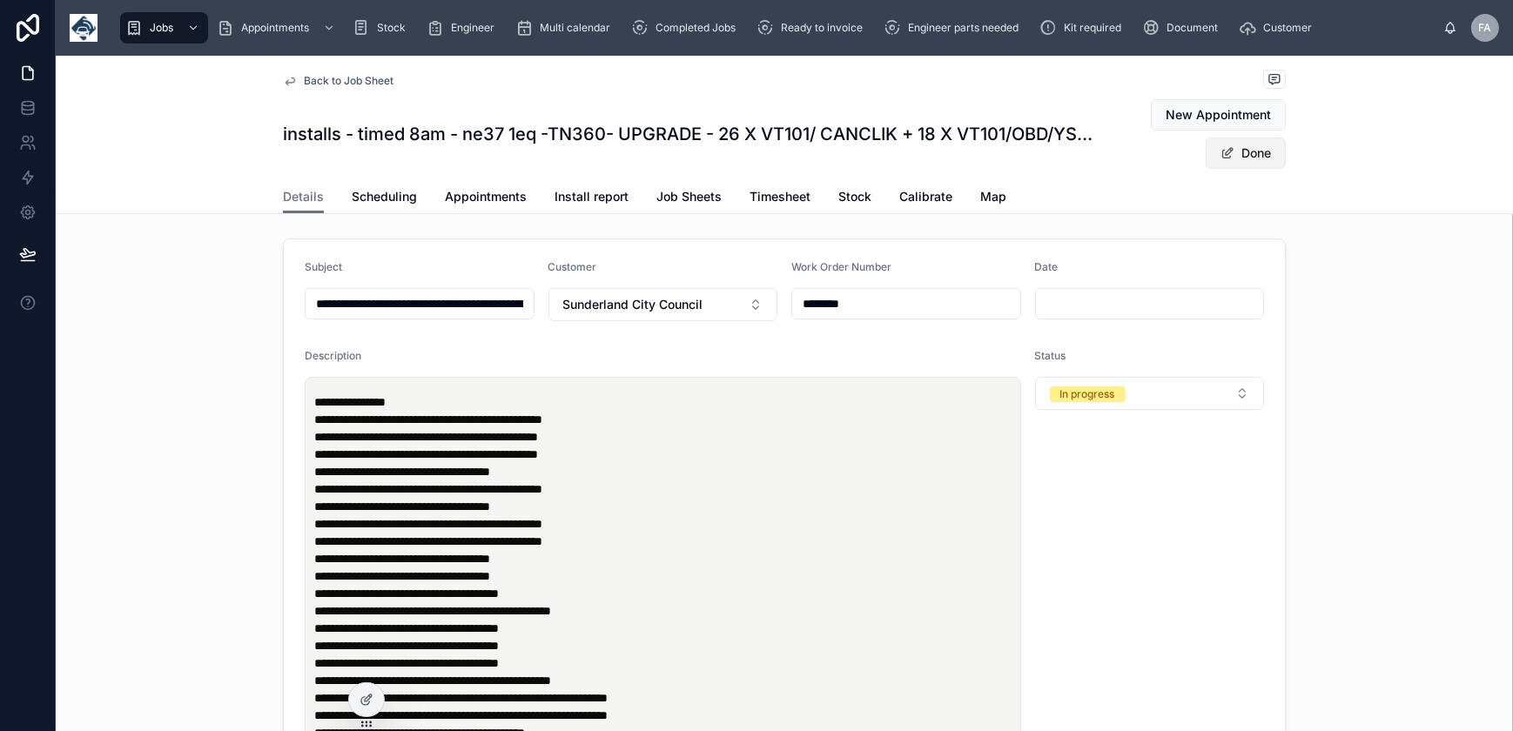
click at [1260, 162] on button "Done" at bounding box center [1246, 153] width 80 height 31
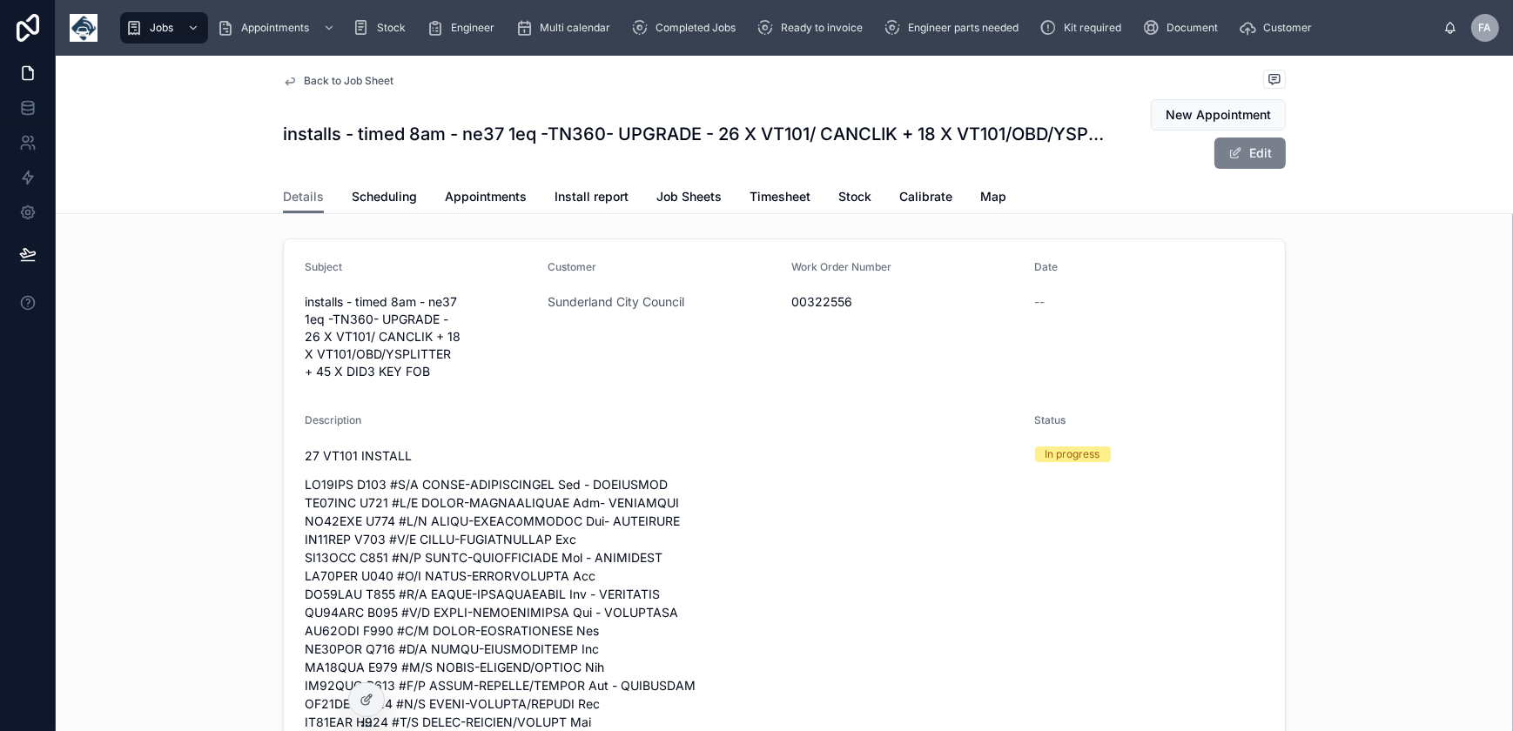
click at [1253, 155] on button "Edit" at bounding box center [1250, 153] width 71 height 31
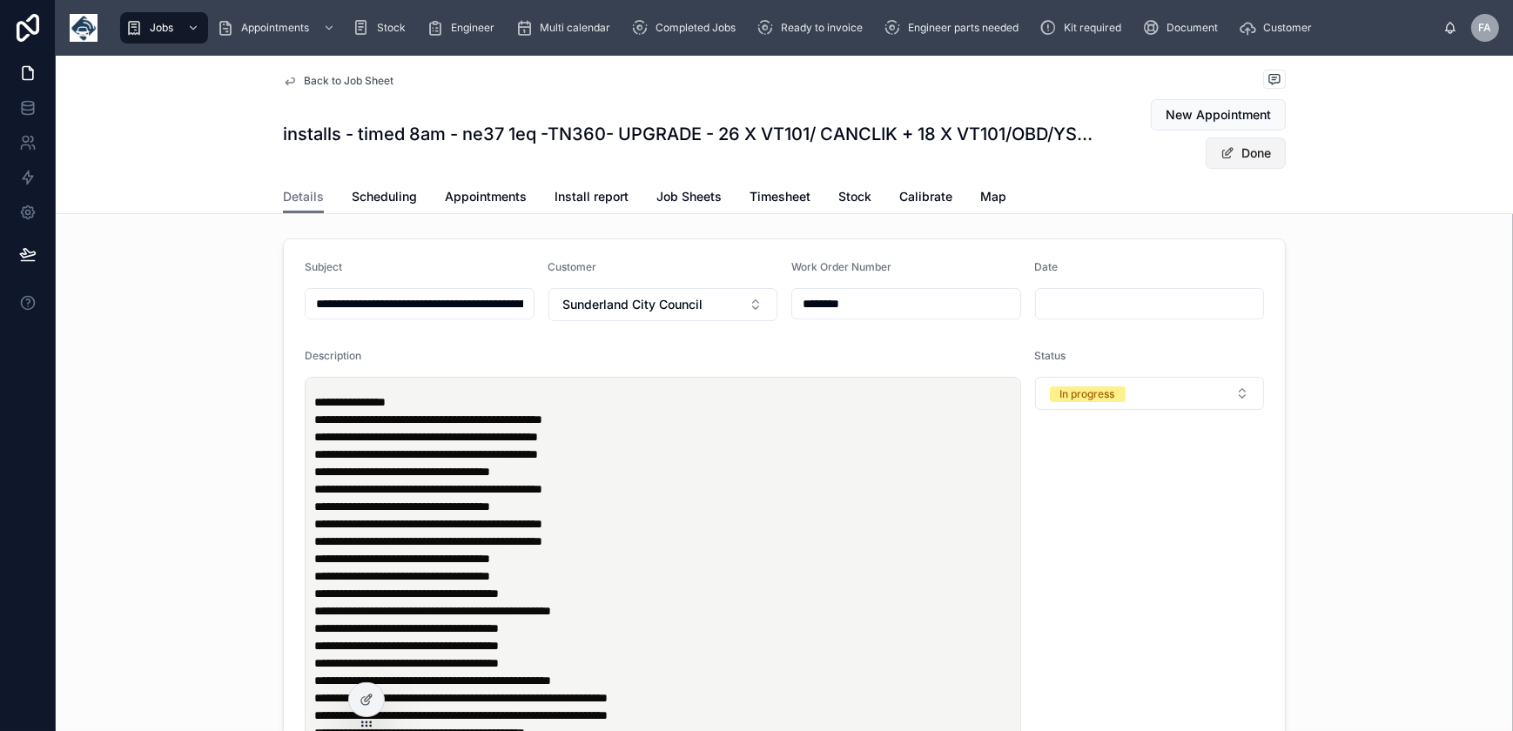
click at [1253, 155] on button "Done" at bounding box center [1246, 153] width 80 height 31
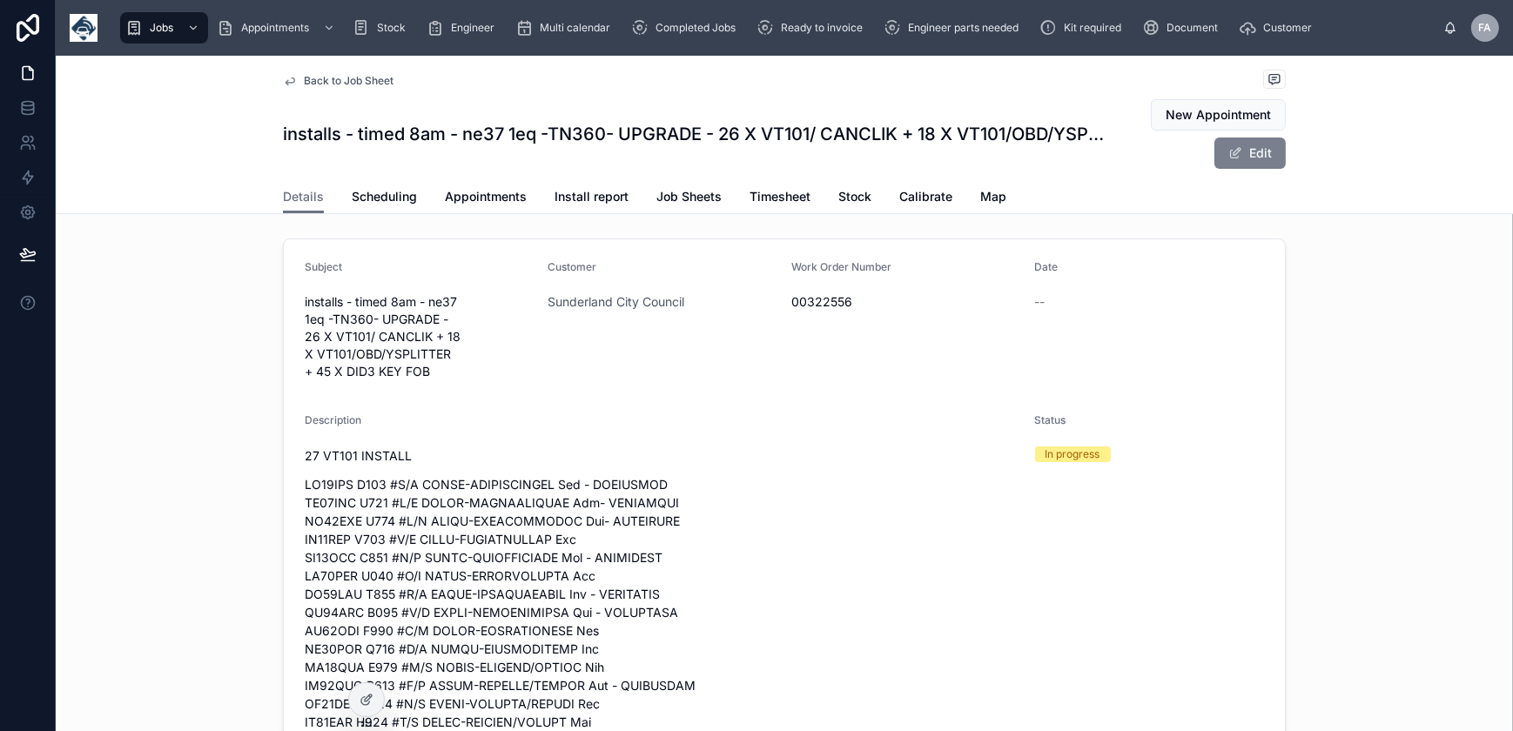
click at [1253, 155] on button "Edit" at bounding box center [1250, 153] width 71 height 31
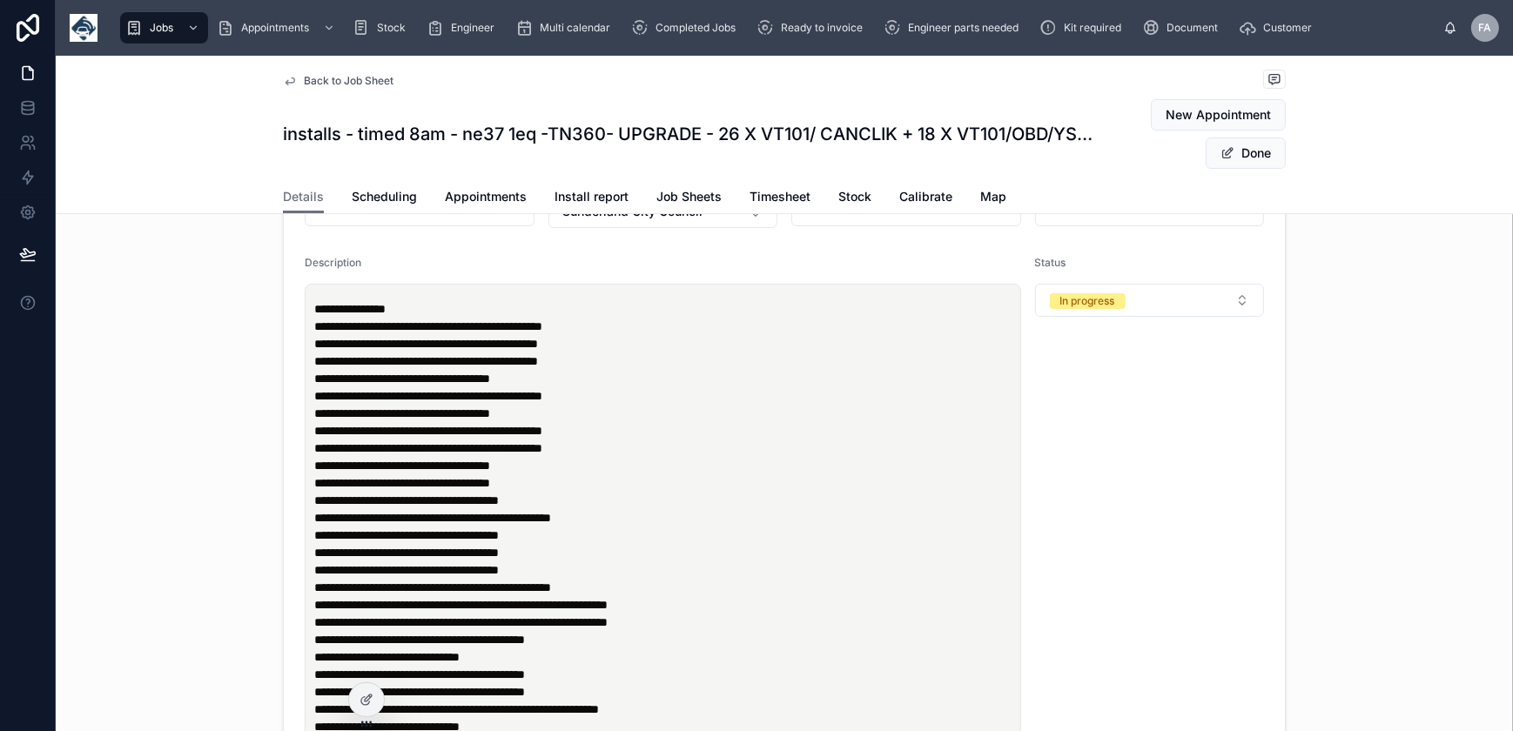
scroll to position [237, 0]
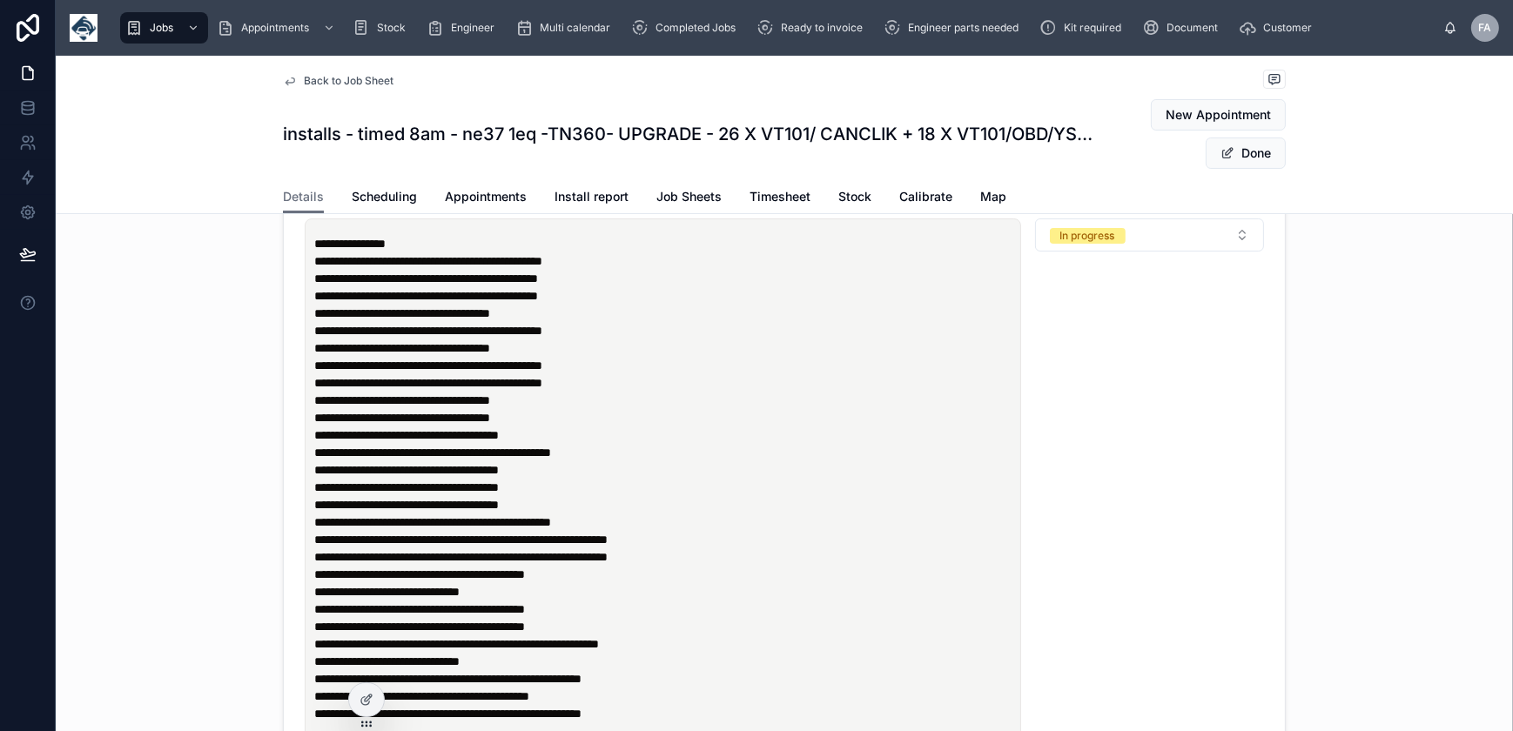
drag, startPoint x: 306, startPoint y: 255, endPoint x: 443, endPoint y: 315, distance: 149.3
click at [443, 315] on div "**********" at bounding box center [663, 493] width 704 height 536
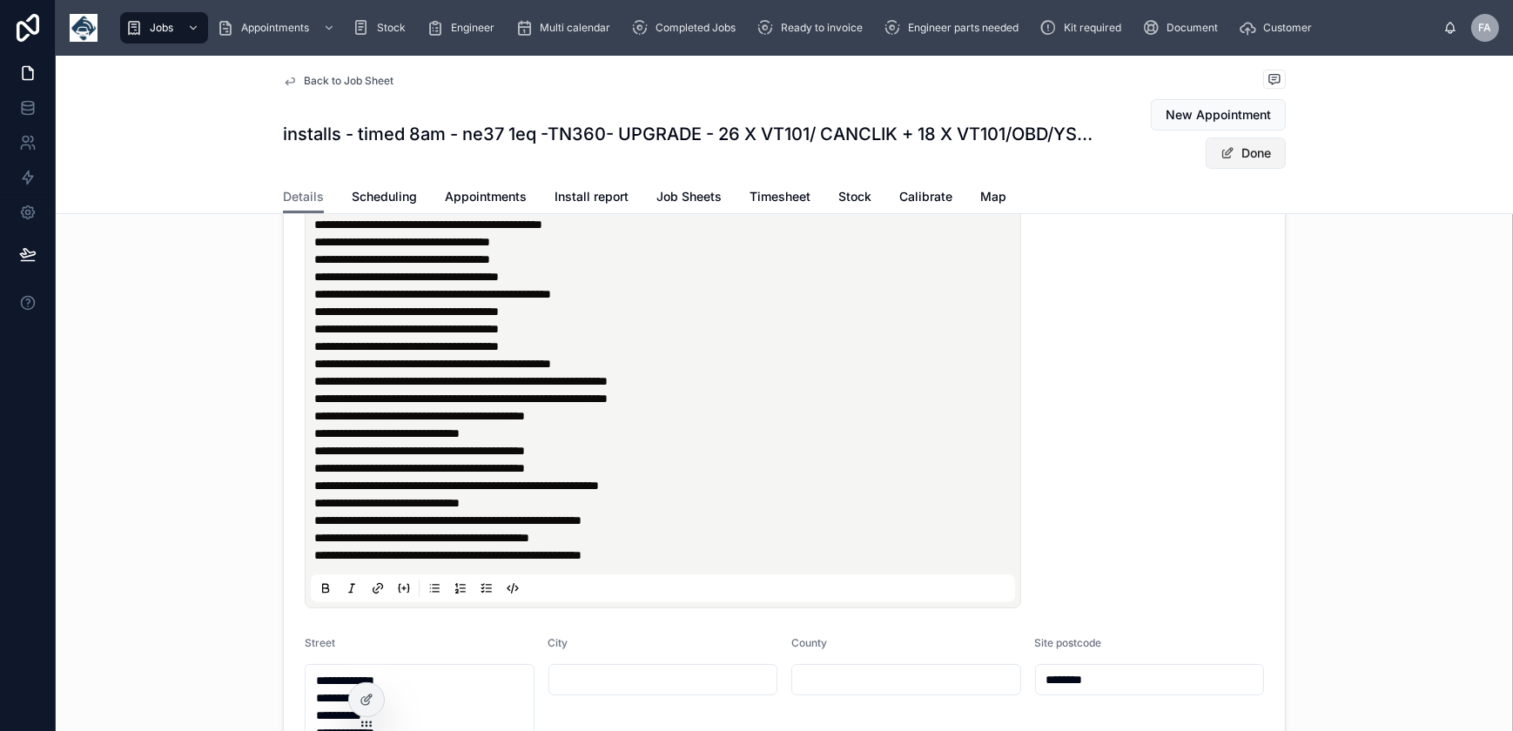
click at [1241, 148] on button "Done" at bounding box center [1246, 153] width 80 height 31
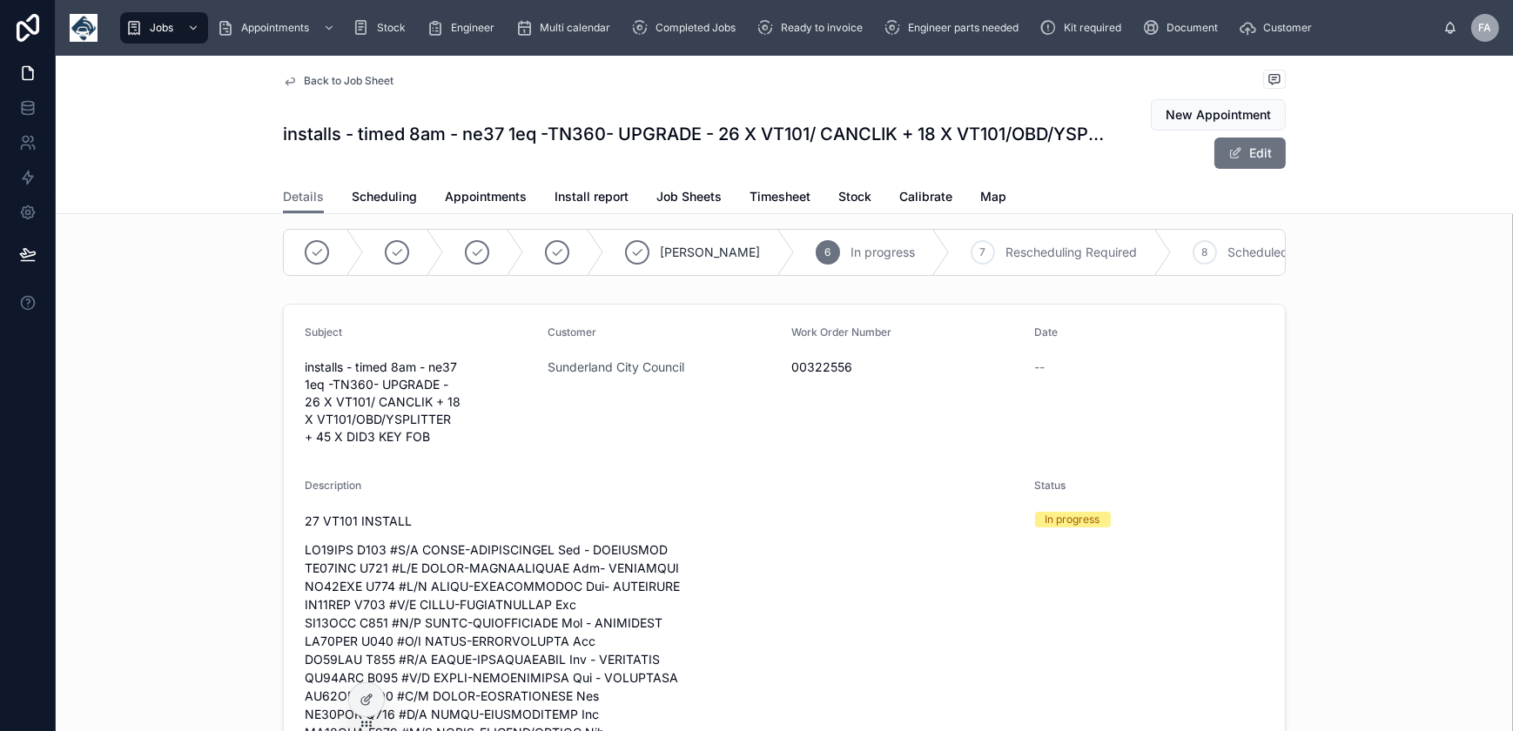
scroll to position [0, 0]
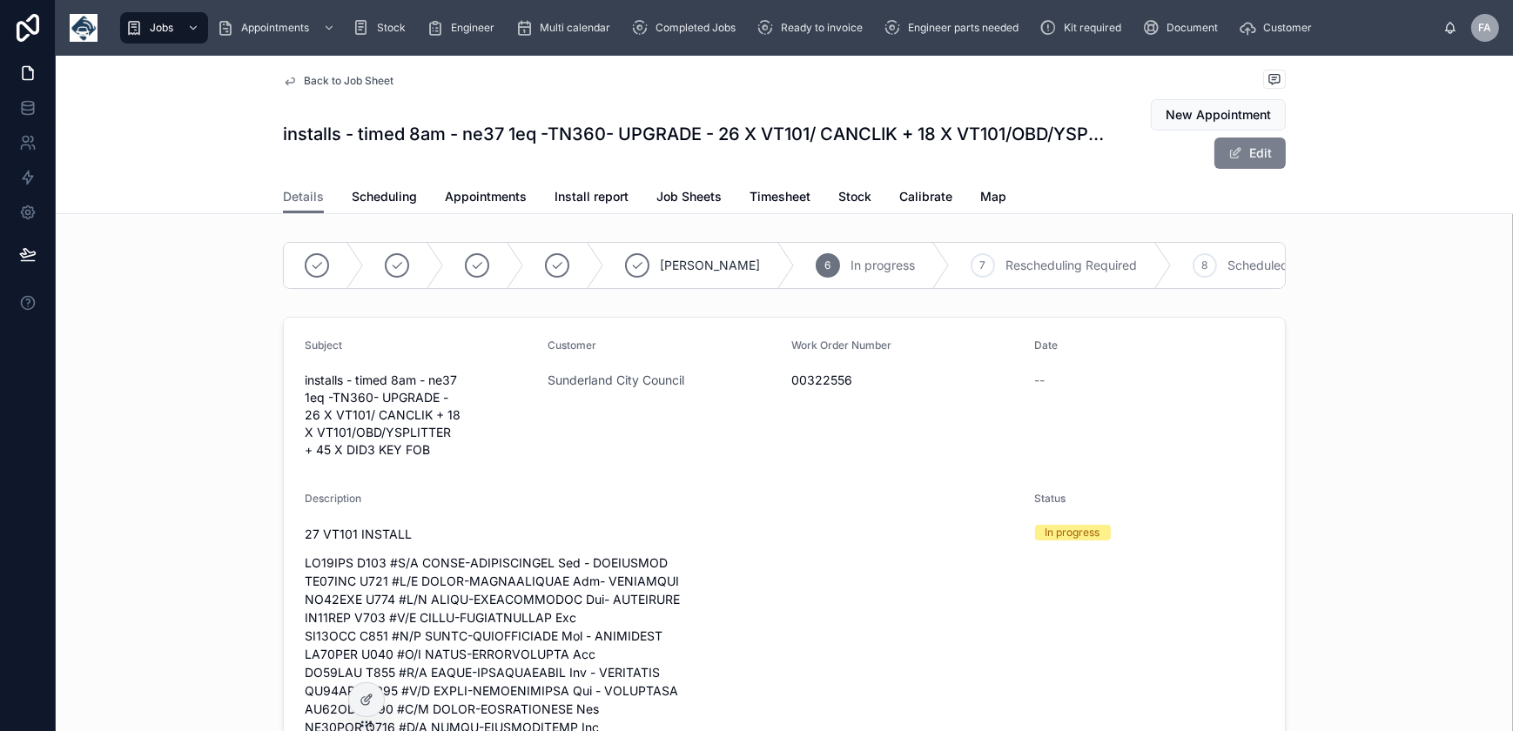
click at [1229, 152] on span at bounding box center [1235, 153] width 14 height 14
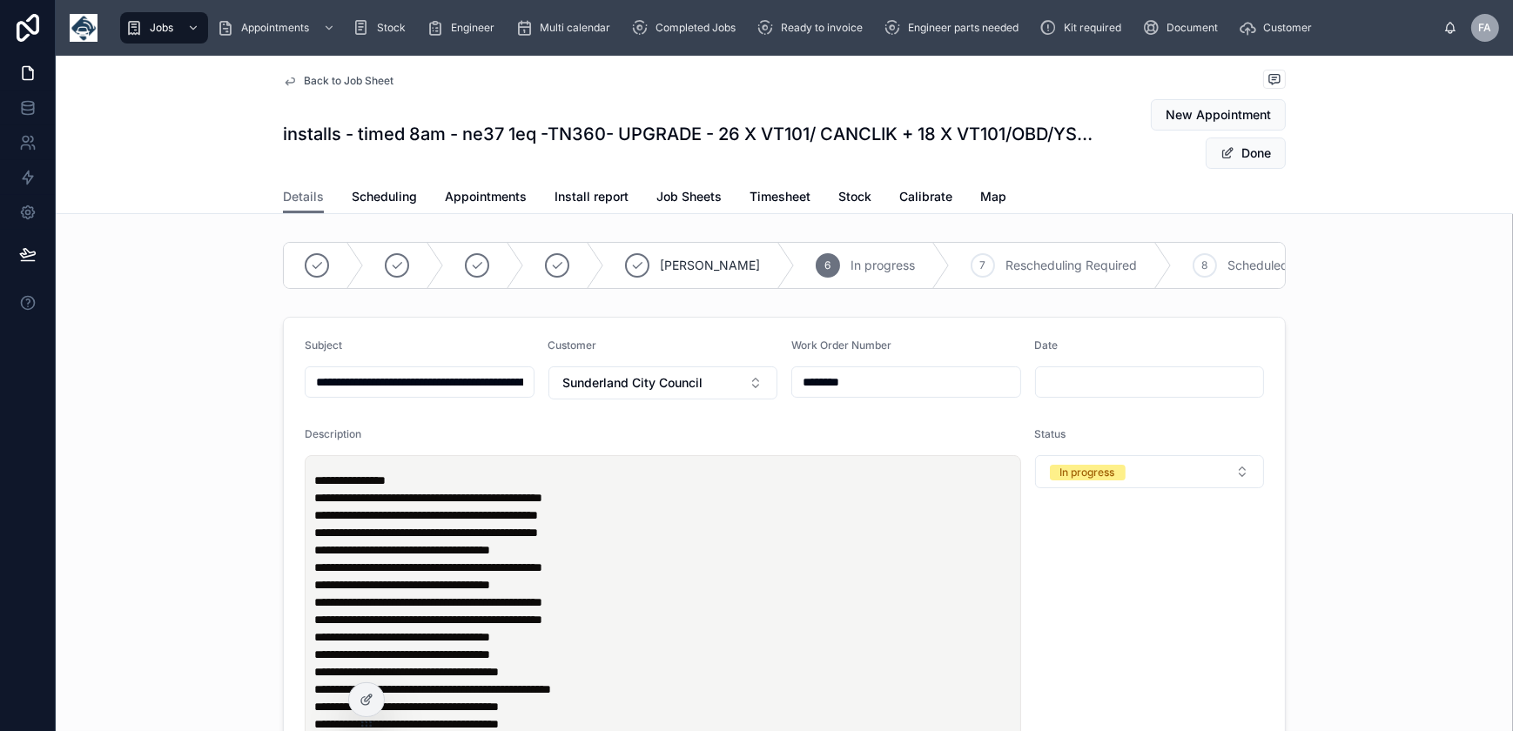
click at [500, 481] on div "**********" at bounding box center [663, 729] width 704 height 536
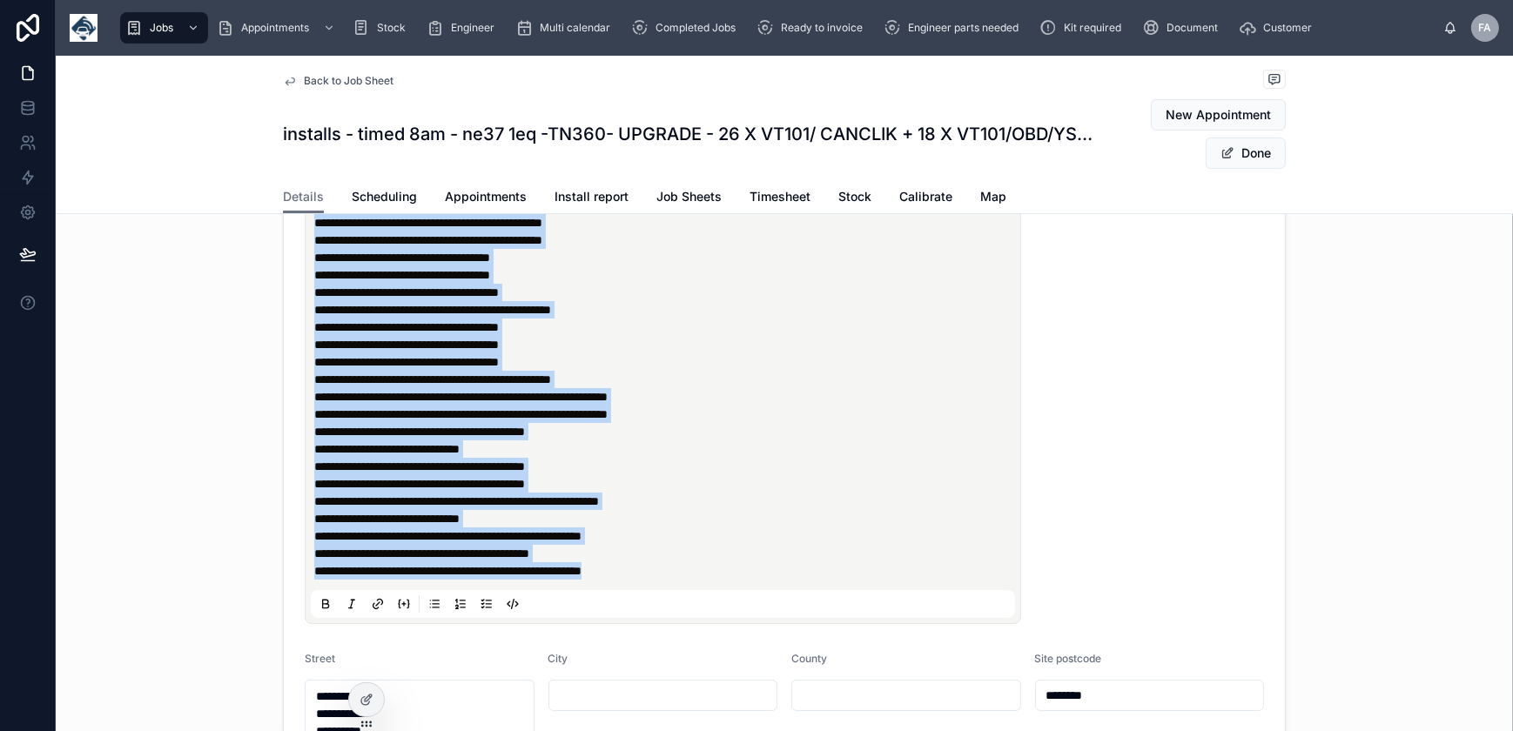
scroll to position [395, 0]
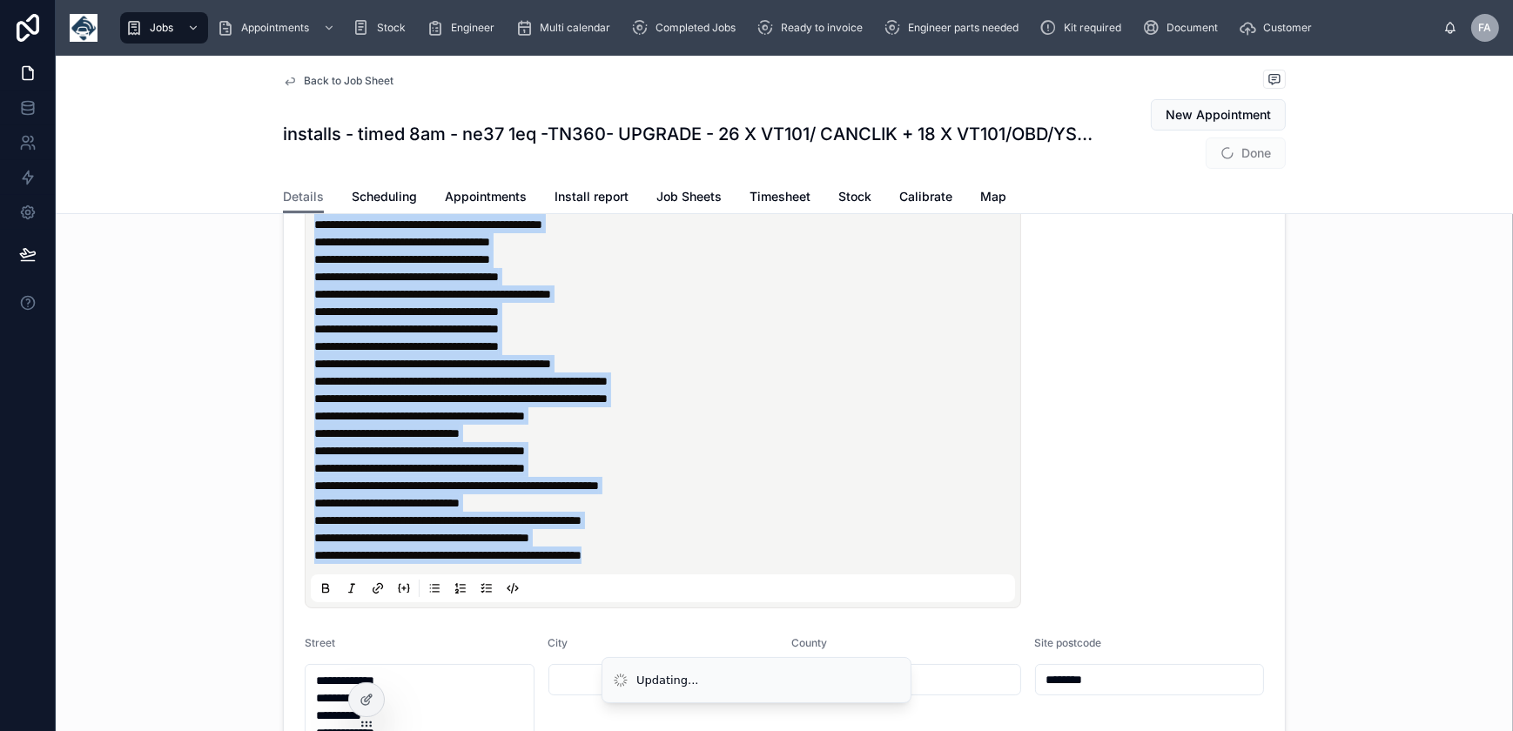
drag, startPoint x: 310, startPoint y: 491, endPoint x: 787, endPoint y: 566, distance: 483.0
click at [787, 564] on div "**********" at bounding box center [666, 321] width 704 height 488
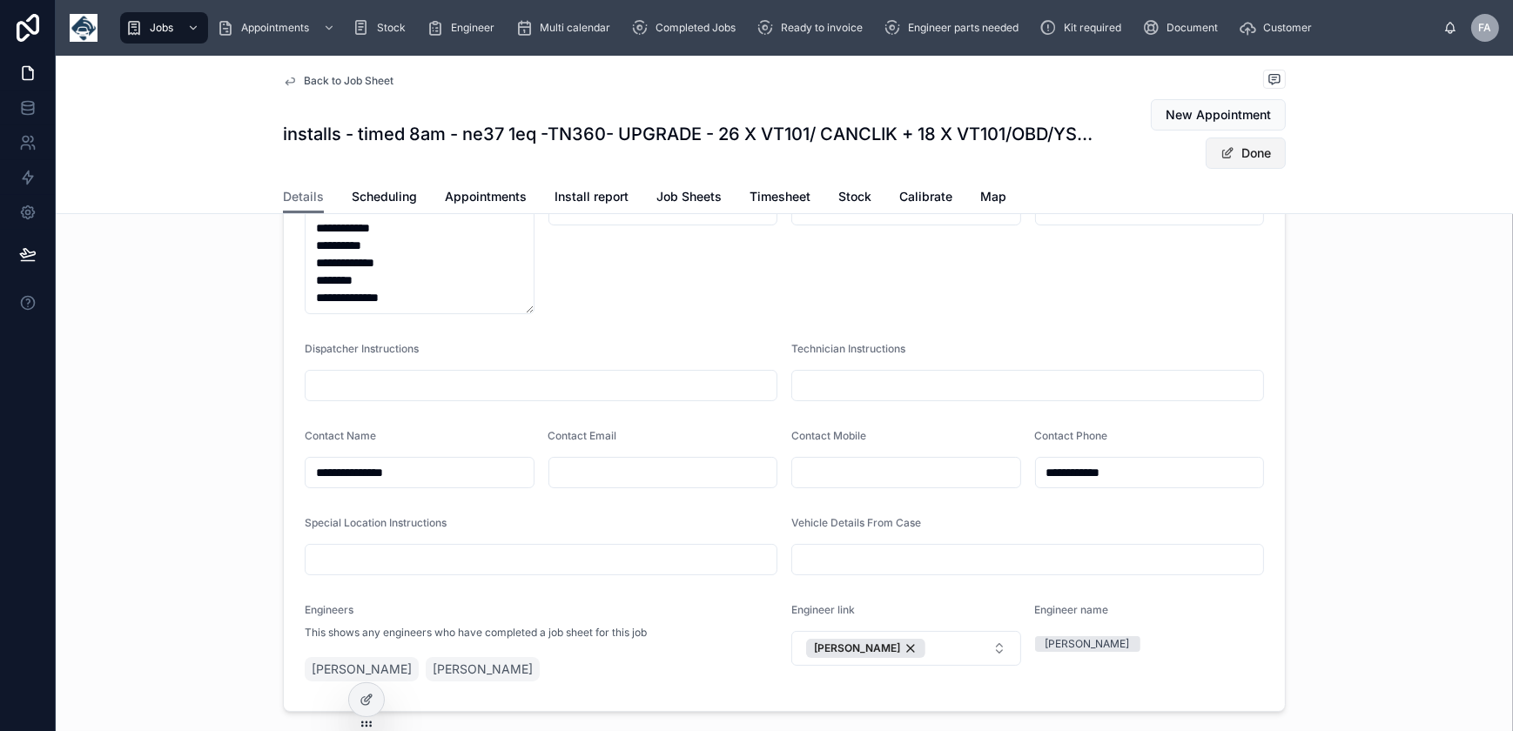
click at [1262, 158] on button "Done" at bounding box center [1246, 153] width 80 height 31
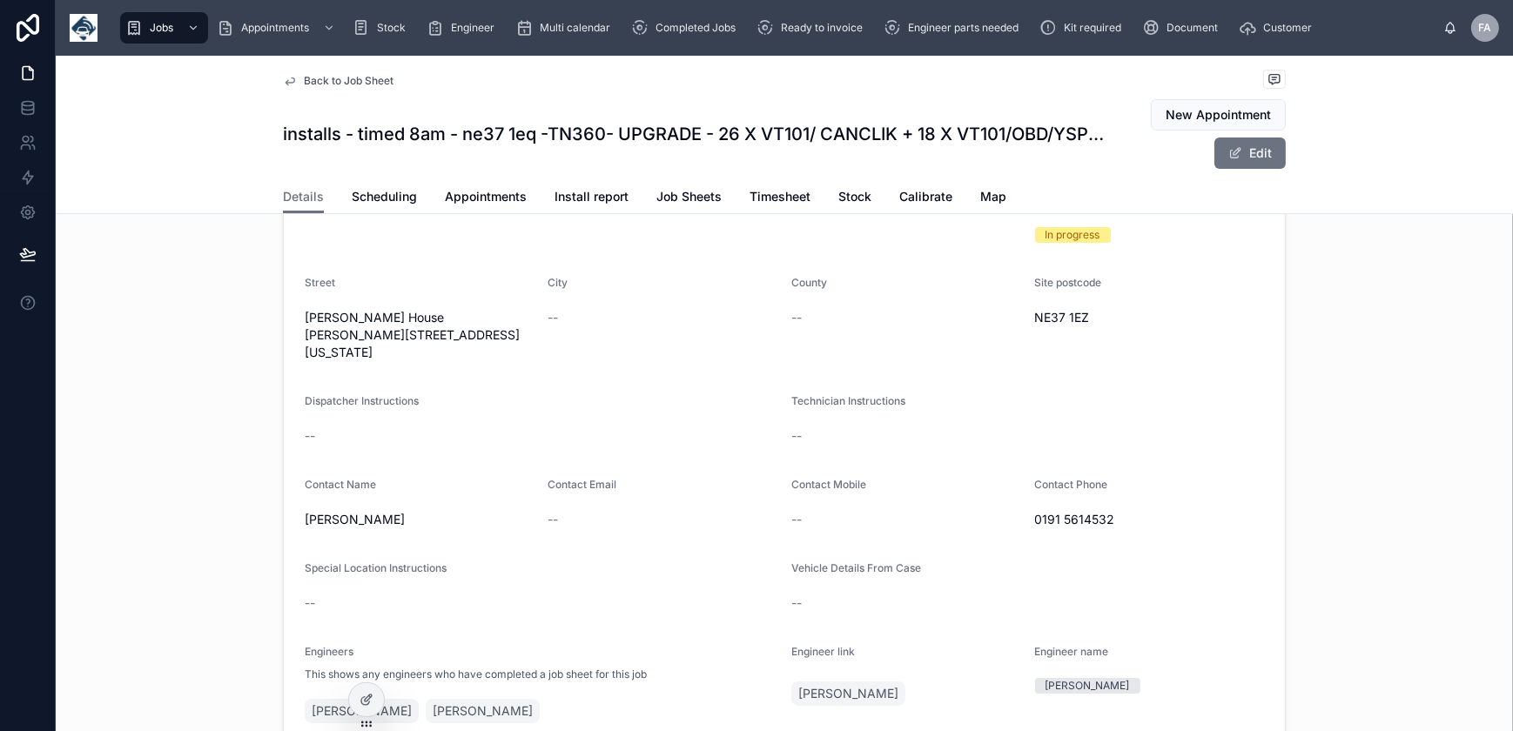
scroll to position [0, 0]
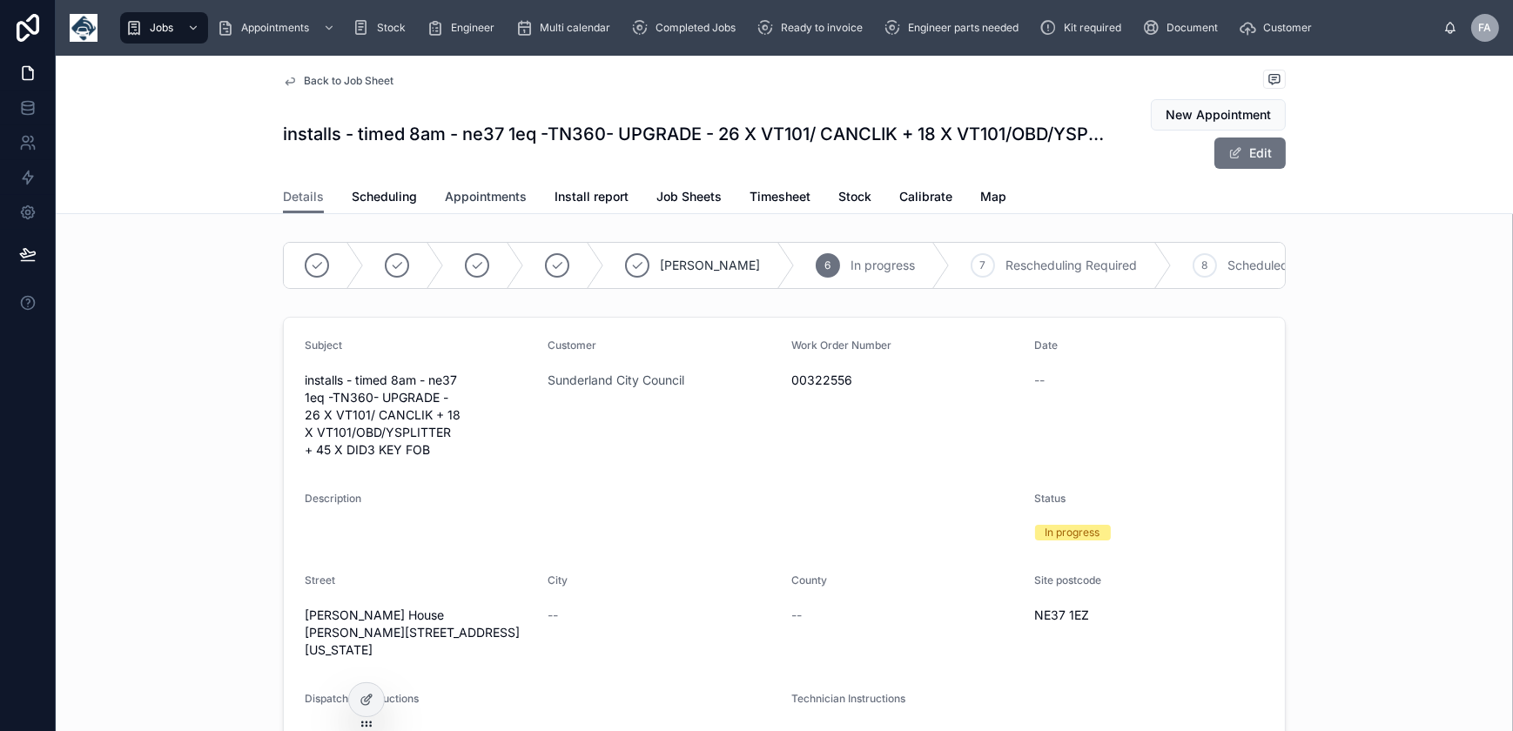
click at [509, 202] on span "Appointments" at bounding box center [486, 196] width 82 height 17
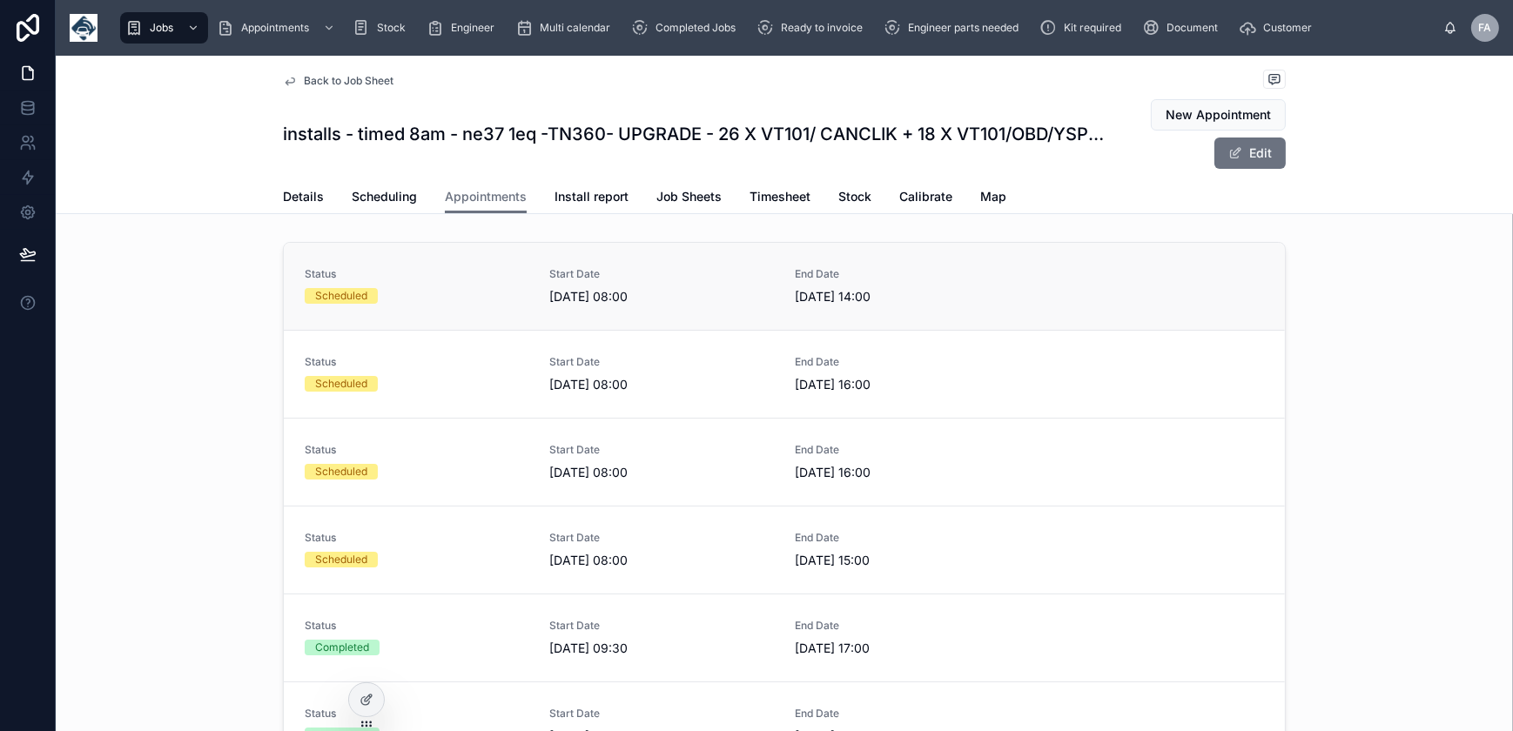
click at [394, 308] on link "Status Scheduled Start Date 01/10/2025 08:00 End Date 01/10/2025 14:00" at bounding box center [784, 286] width 1001 height 87
click at [678, 186] on link "Job Sheets" at bounding box center [688, 198] width 65 height 35
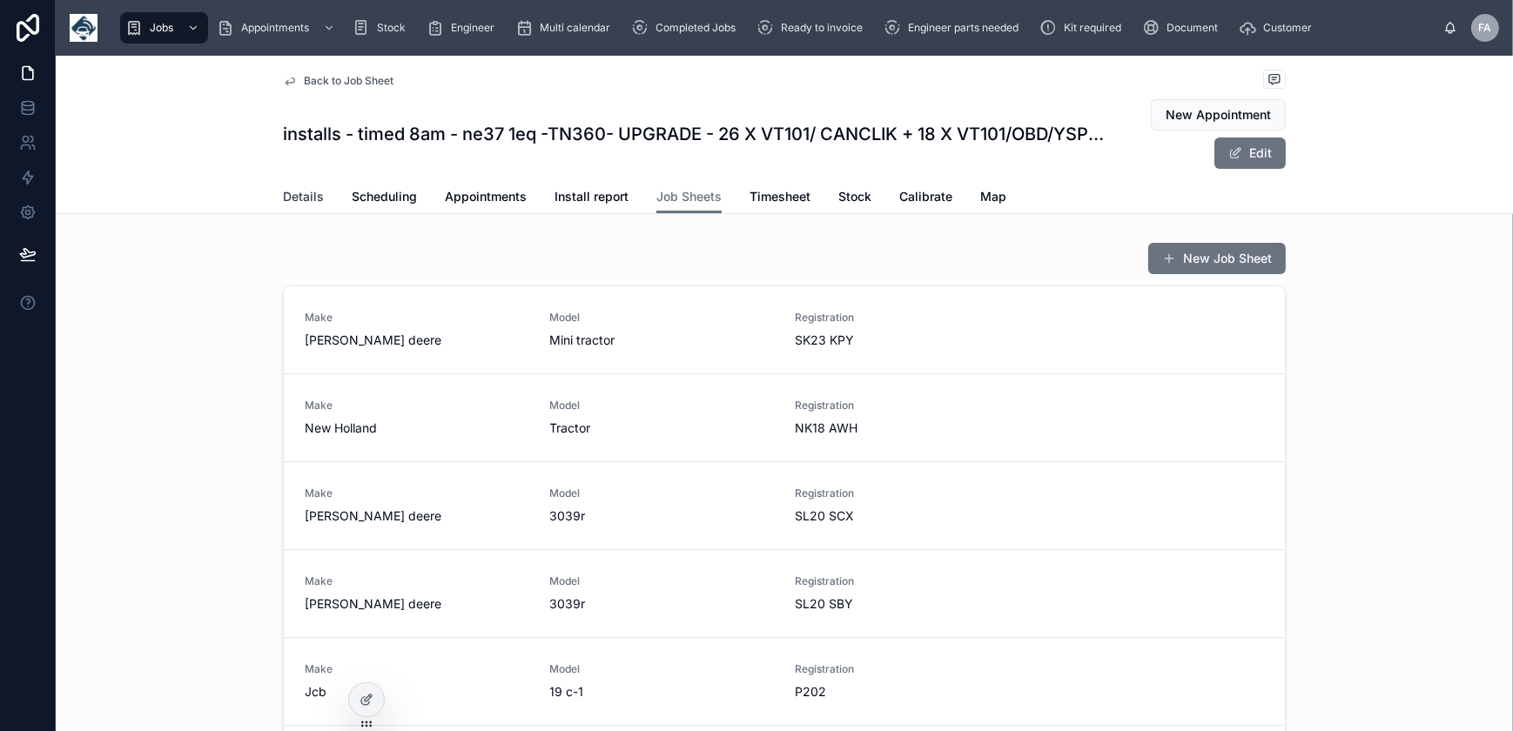
click at [303, 197] on span "Details" at bounding box center [303, 196] width 41 height 17
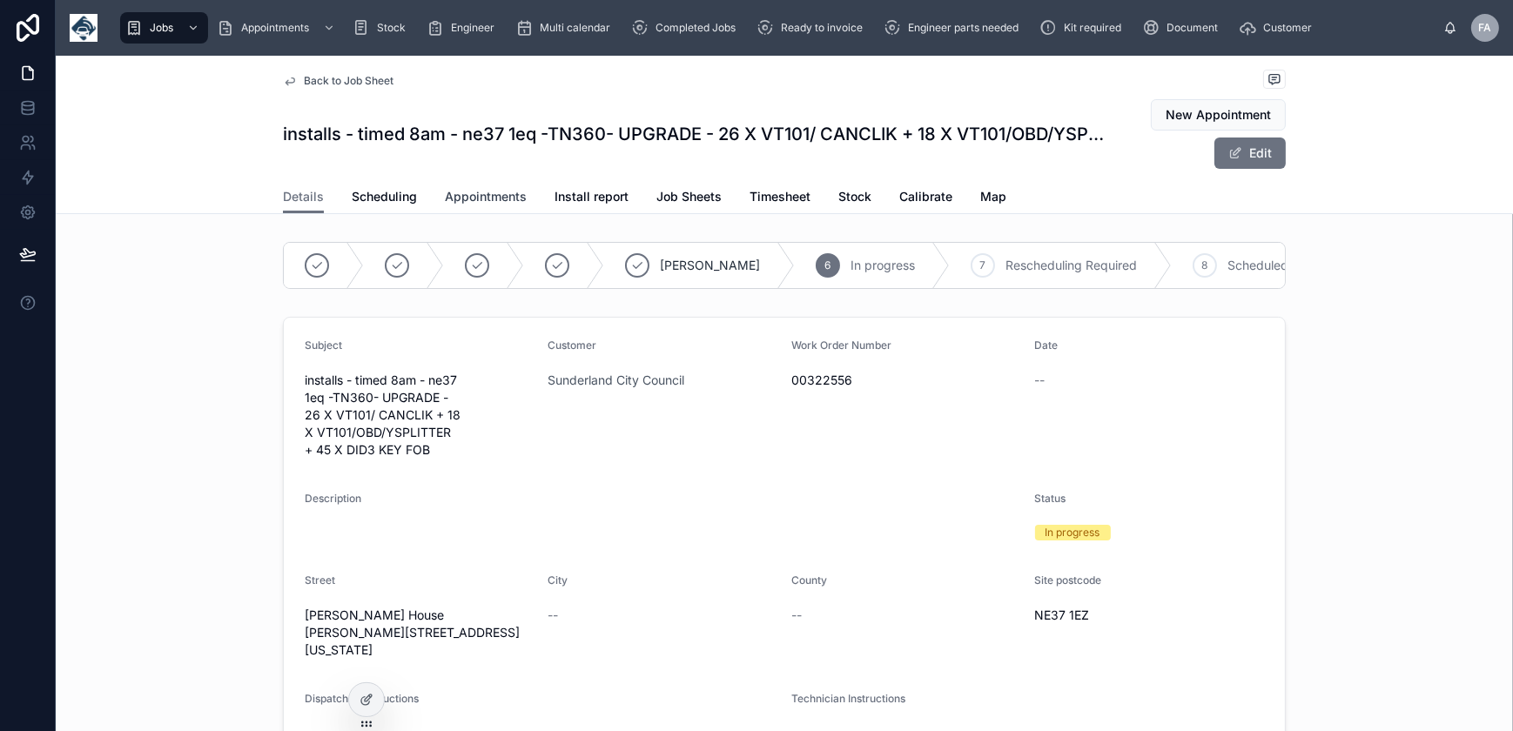
click at [503, 202] on span "Appointments" at bounding box center [486, 196] width 82 height 17
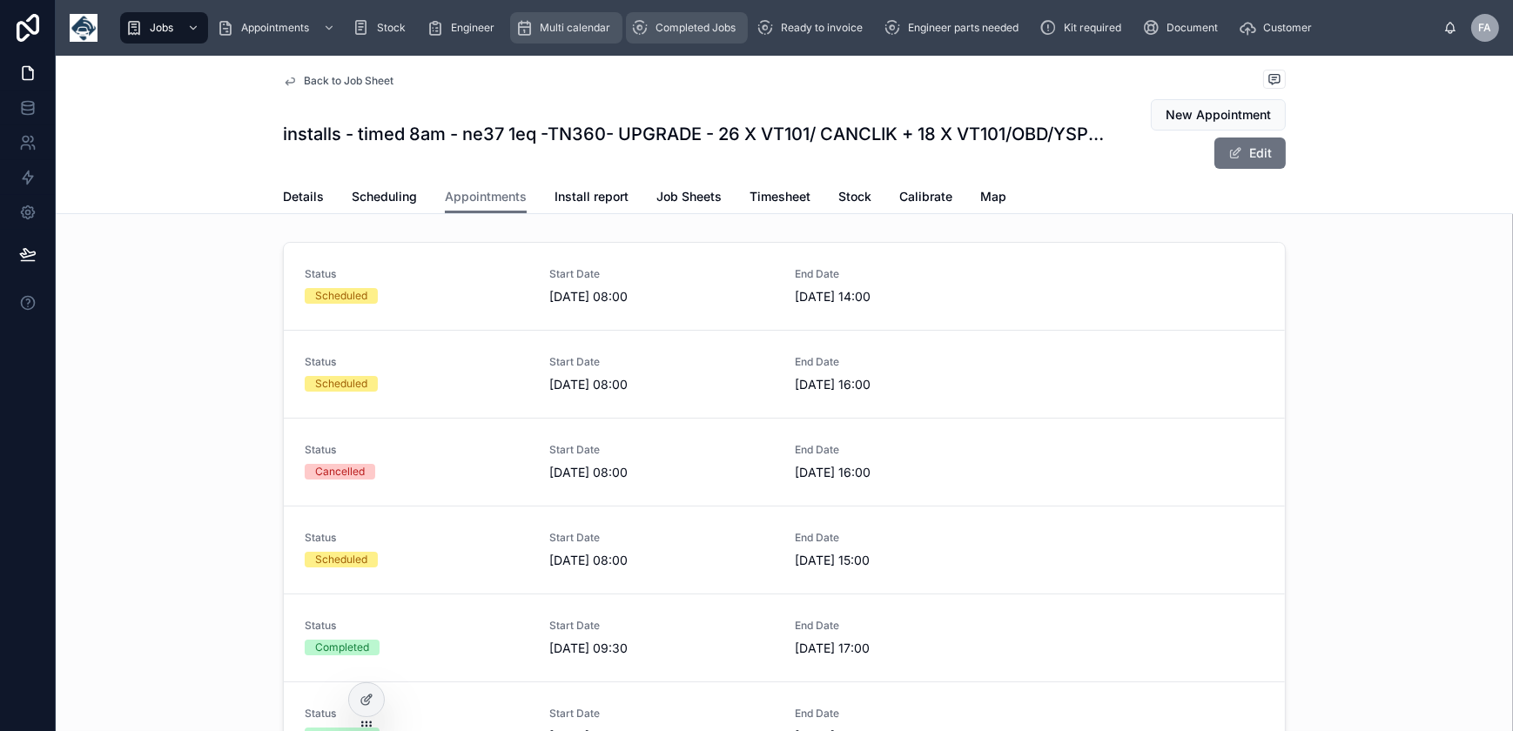
drag, startPoint x: 559, startPoint y: 28, endPoint x: 707, endPoint y: 30, distance: 148.0
click at [559, 28] on span "Multi calendar" at bounding box center [575, 28] width 71 height 14
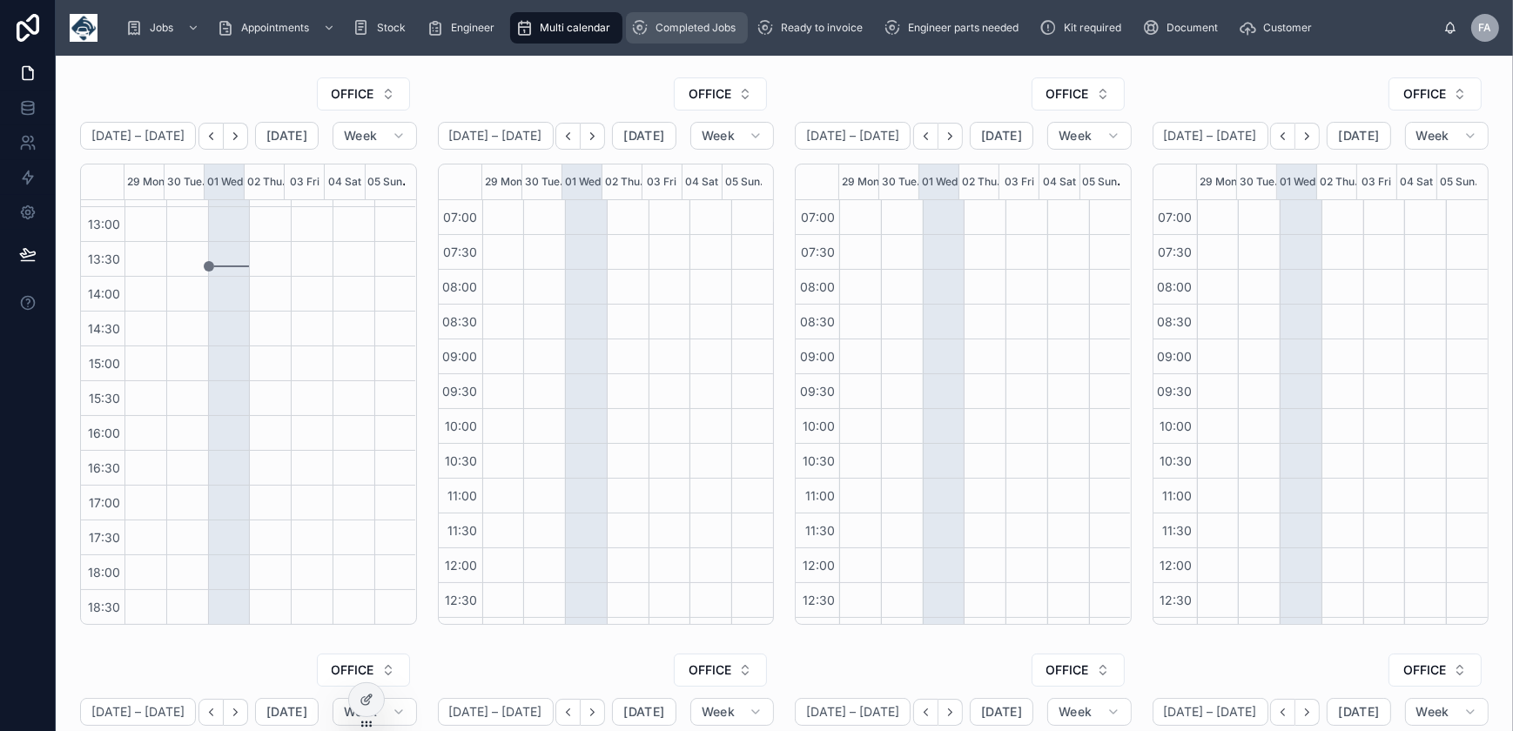
scroll to position [411, 0]
click at [713, 30] on span "Completed Jobs" at bounding box center [696, 28] width 80 height 14
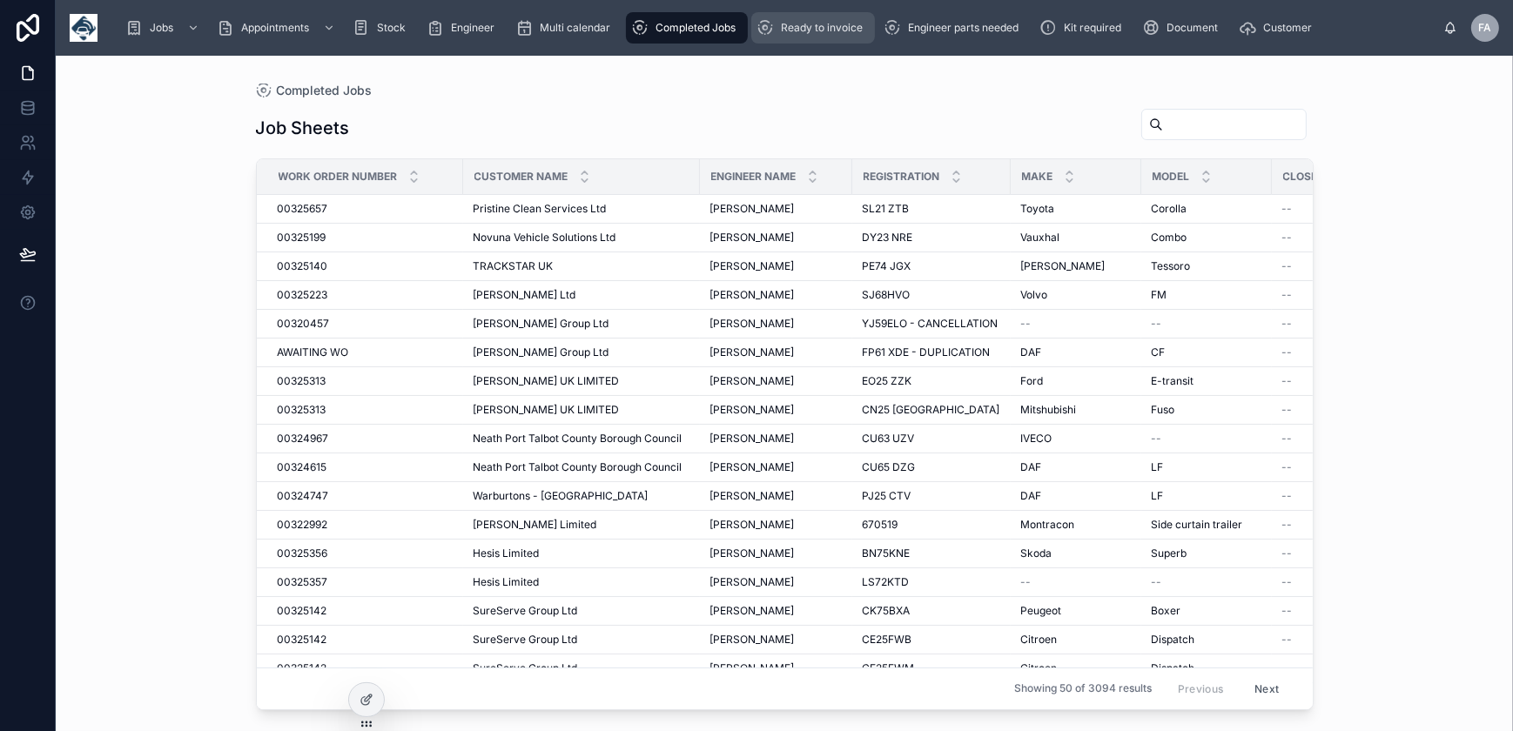
click at [793, 30] on span "Ready to invoice" at bounding box center [822, 28] width 82 height 14
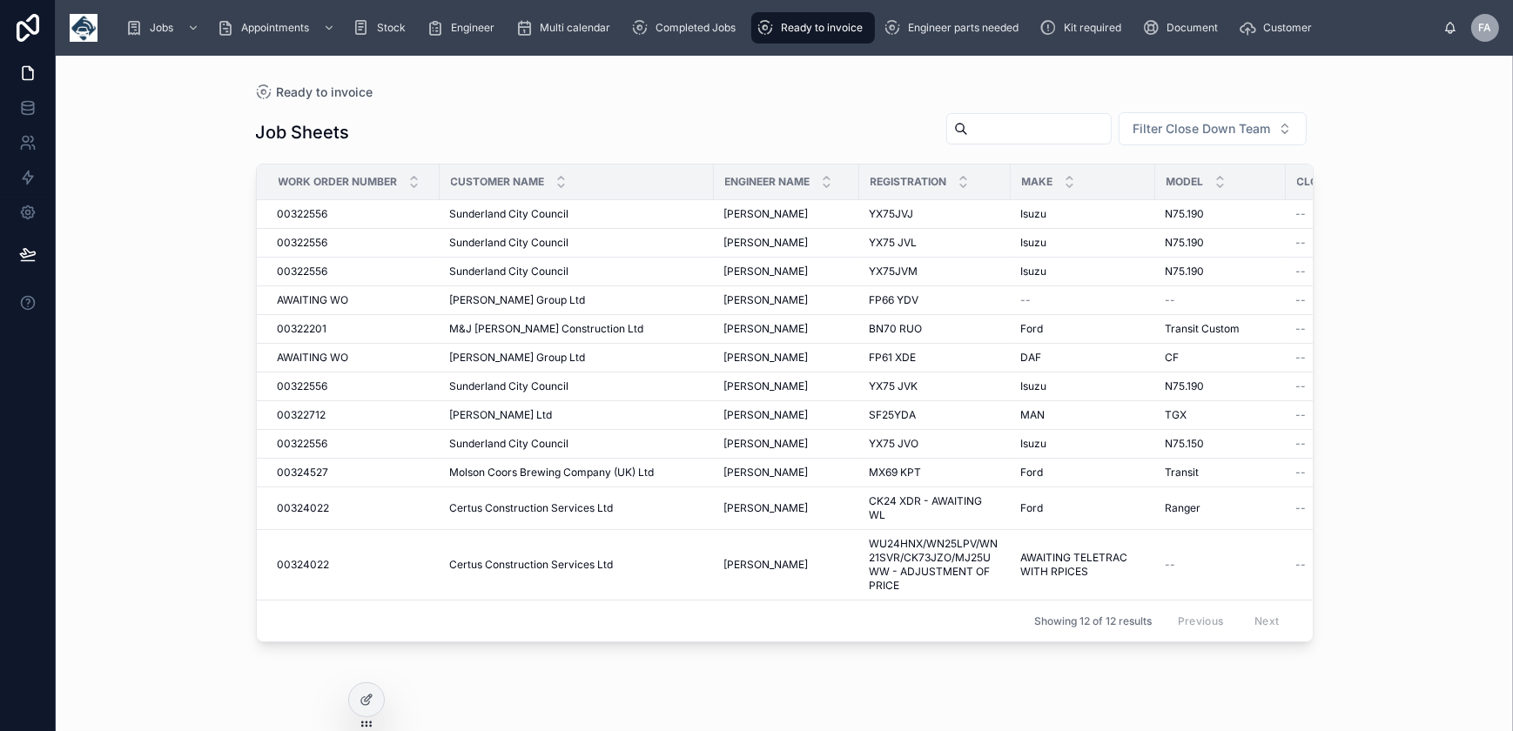
click at [796, 32] on span "Ready to invoice" at bounding box center [822, 28] width 82 height 14
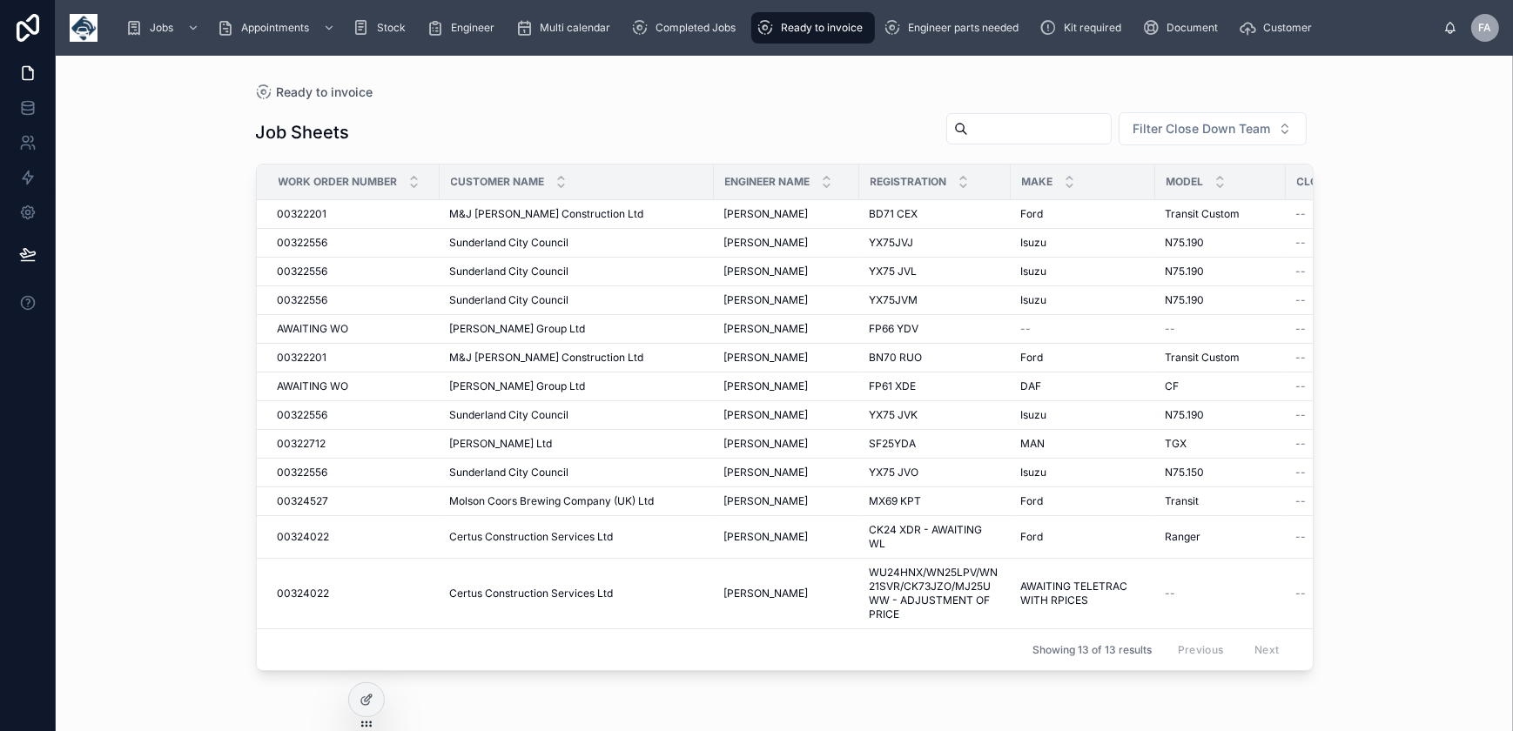
click at [968, 122] on input "text" at bounding box center [1039, 129] width 143 height 24
type input "****"
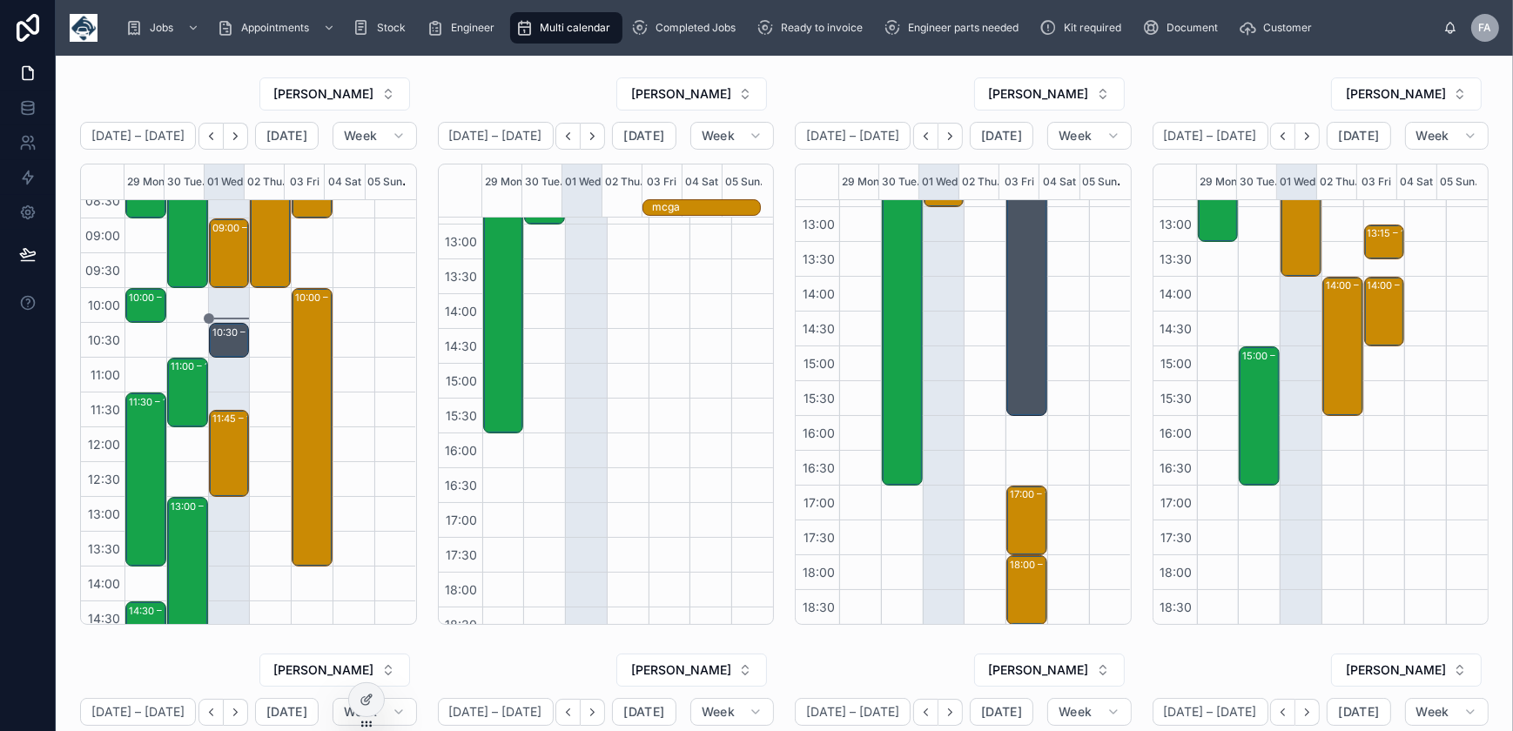
scroll to position [316, 0]
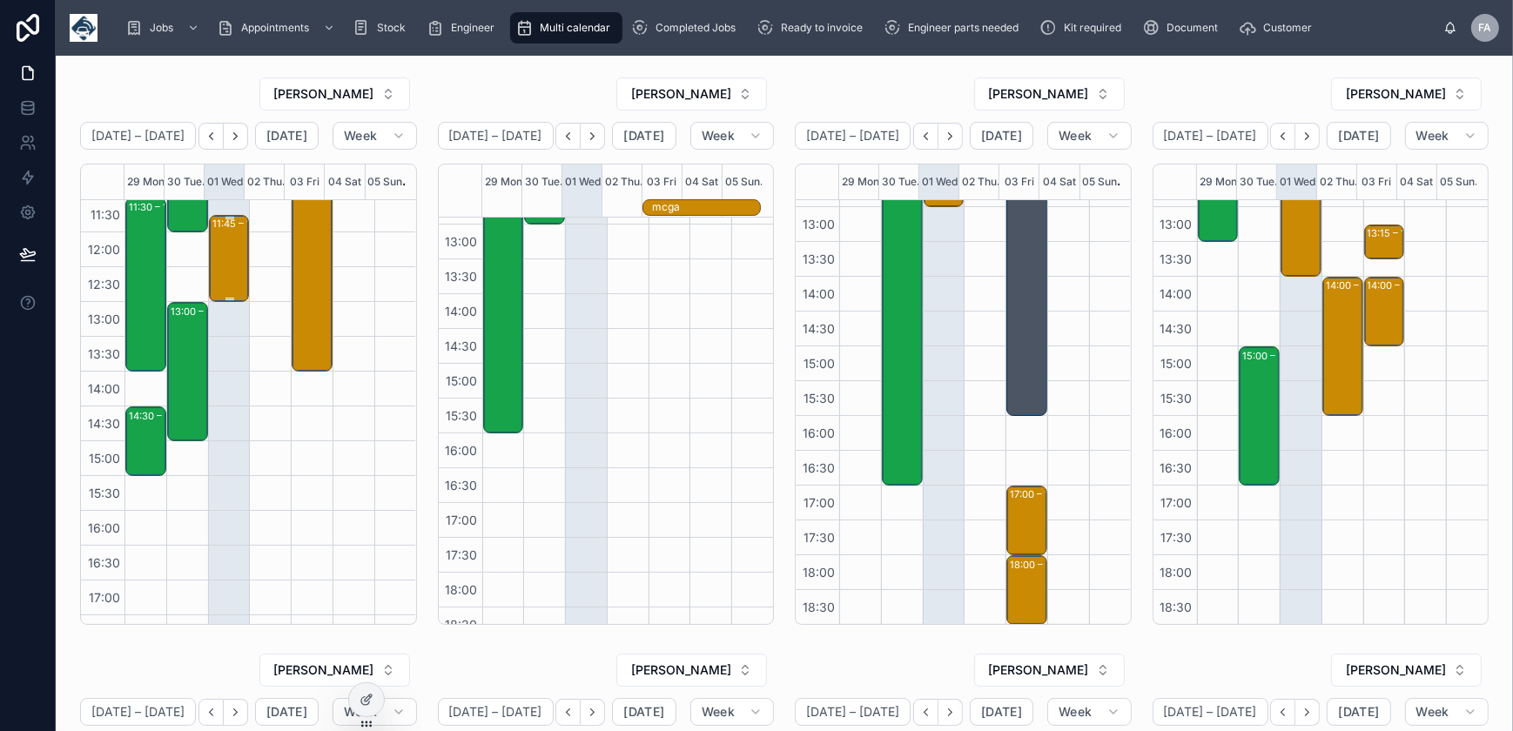
click at [226, 268] on div "11:45 – 13:00 Canal & River Trust - 00325484 - 1 HOURS NOTICE - 1 X SERVICE CAL…" at bounding box center [230, 259] width 36 height 84
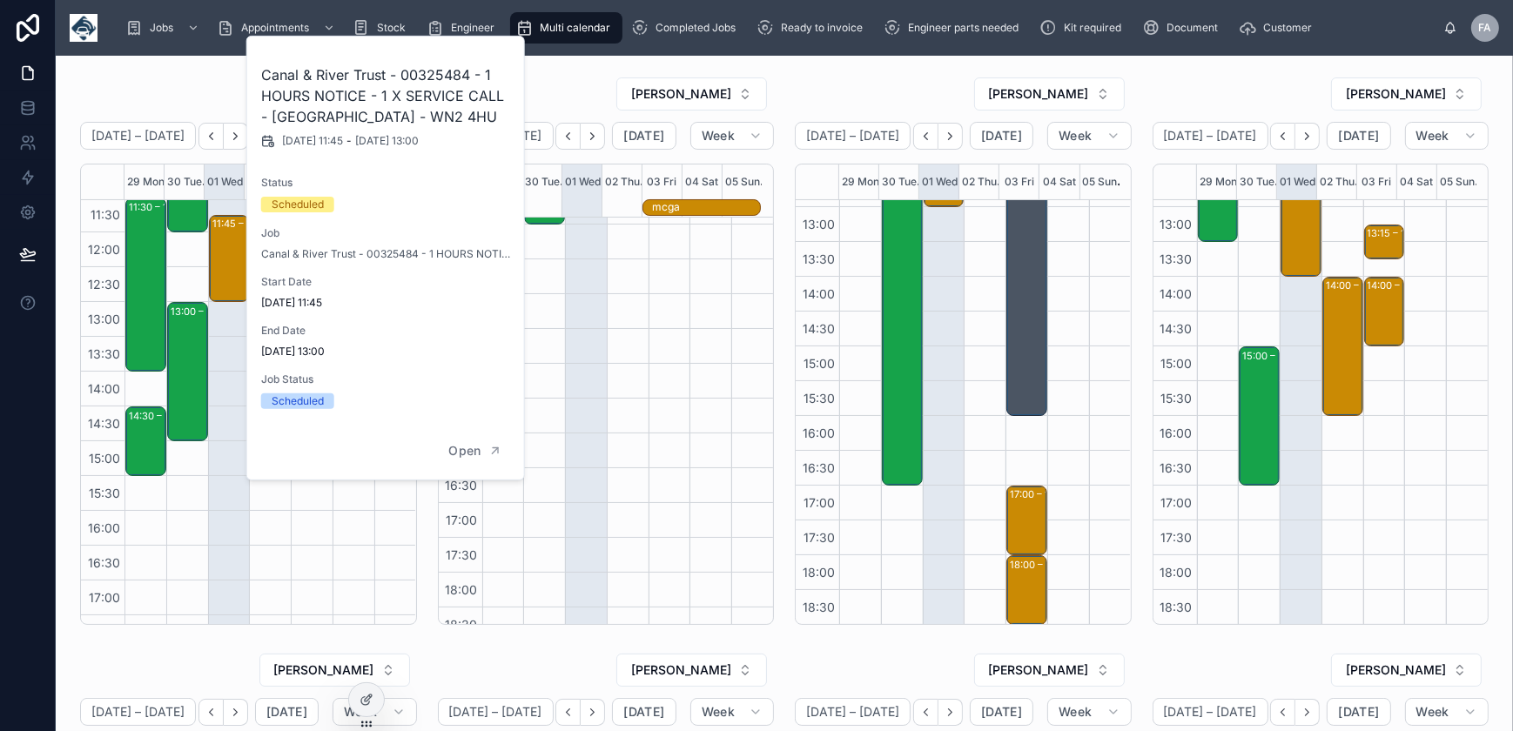
click at [425, 71] on h2 "Canal & River Trust - 00325484 - 1 HOURS NOTICE - 1 X SERVICE CALL - WIGAN - WN…" at bounding box center [386, 95] width 251 height 63
copy h2 "00325484"
click at [589, 77] on div "ROB T" at bounding box center [606, 94] width 337 height 35
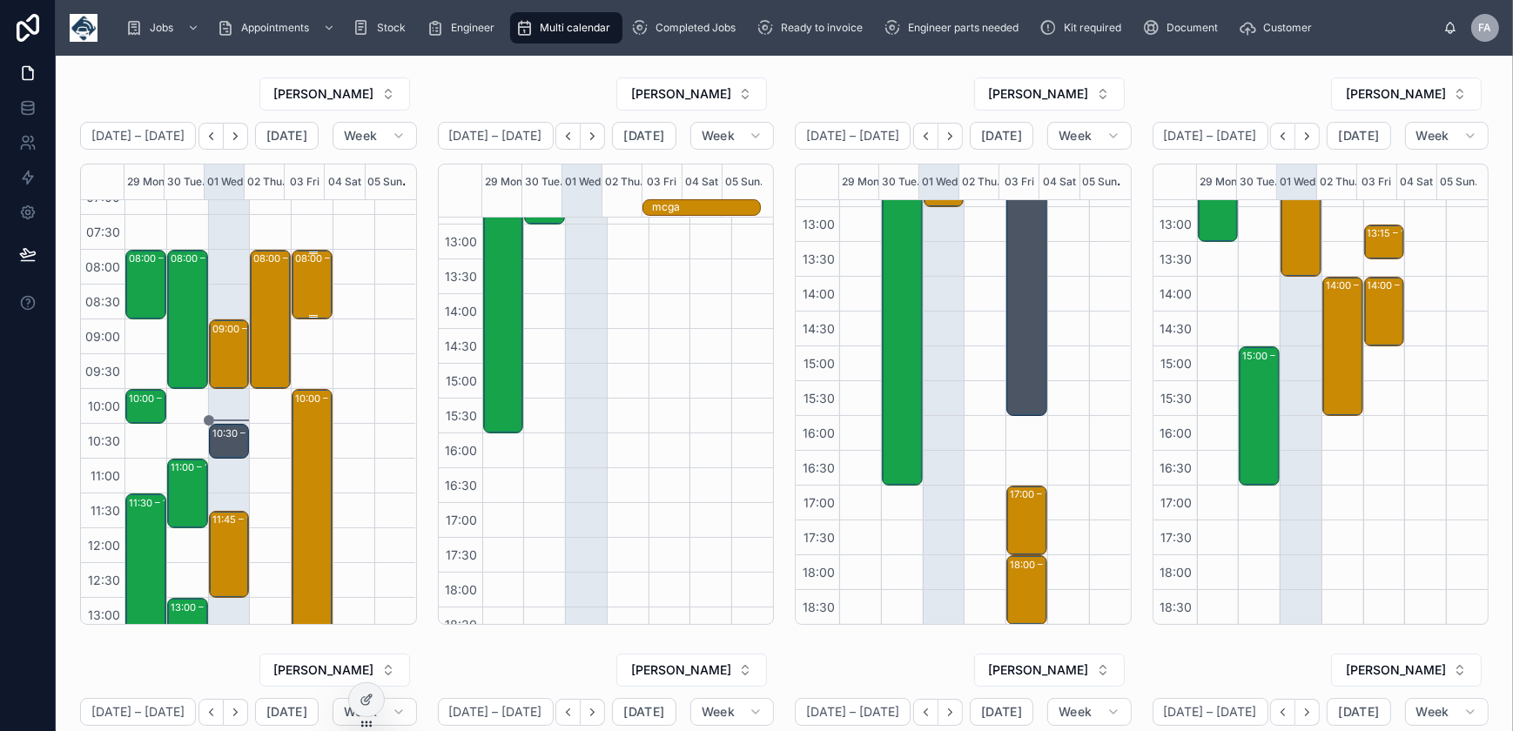
scroll to position [0, 0]
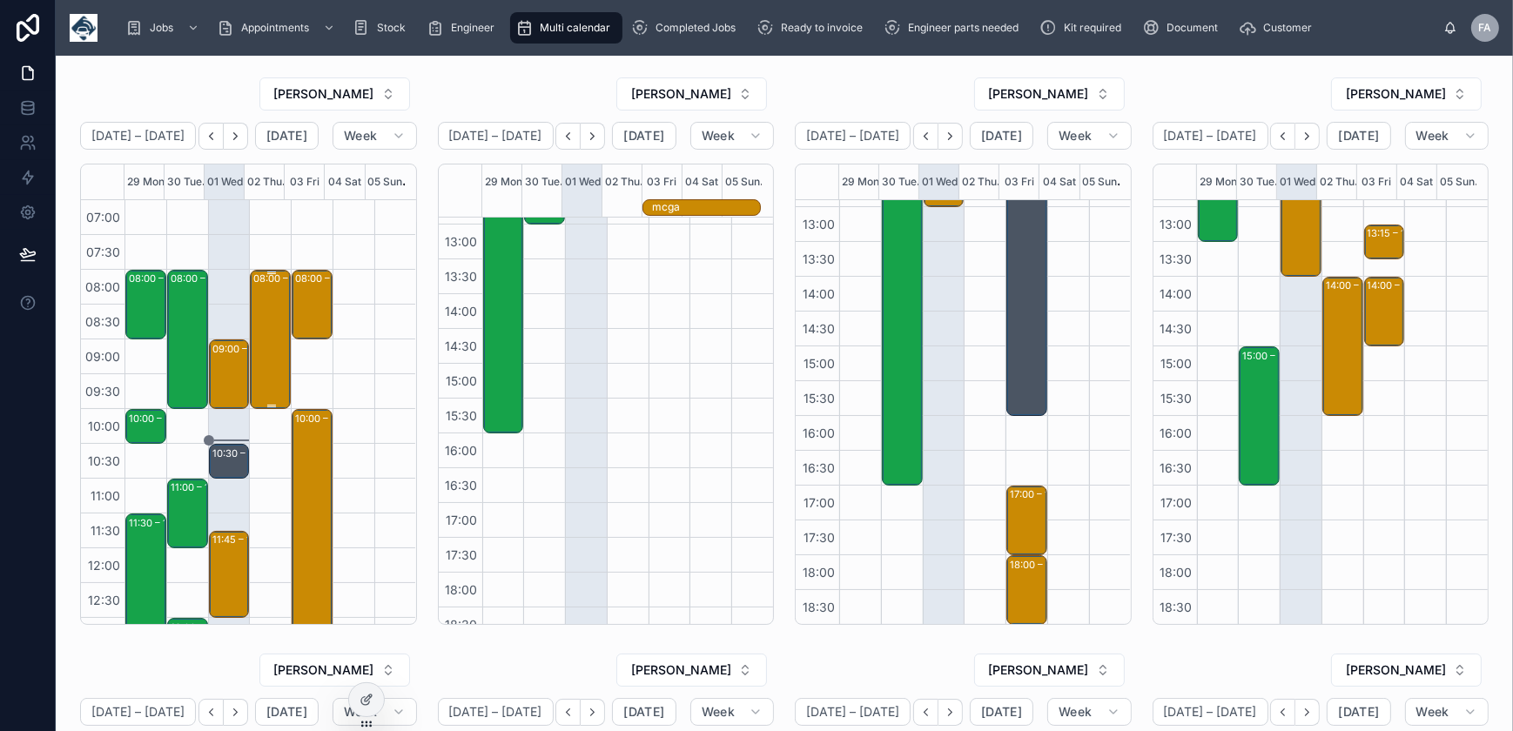
click at [273, 331] on div "08:00 – 10:00 TRACKSTAR UK - 00325379 - 1 X INSTALL - 8AM - BURY - BL9 7ET" at bounding box center [271, 340] width 36 height 136
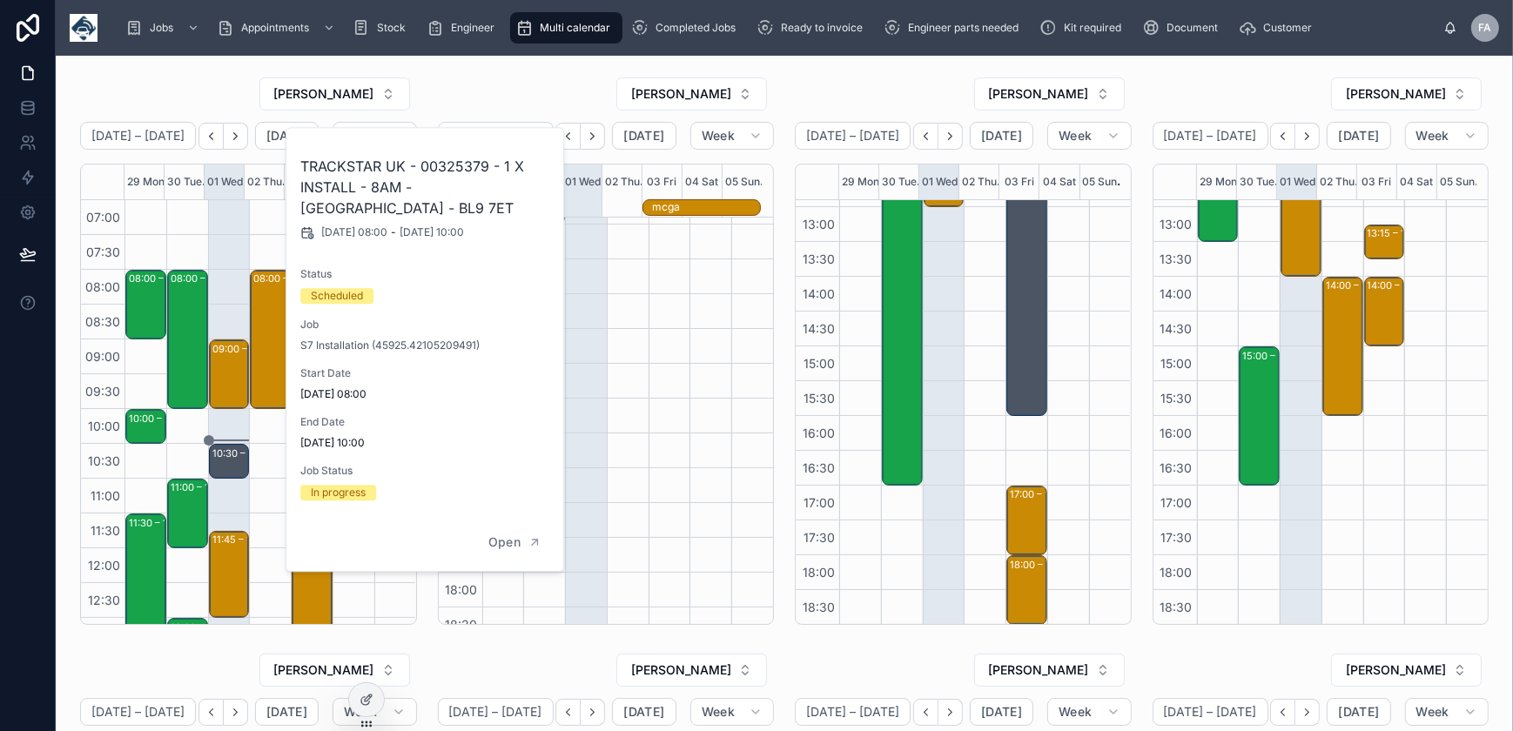
click at [448, 79] on div "ROB T" at bounding box center [606, 94] width 337 height 35
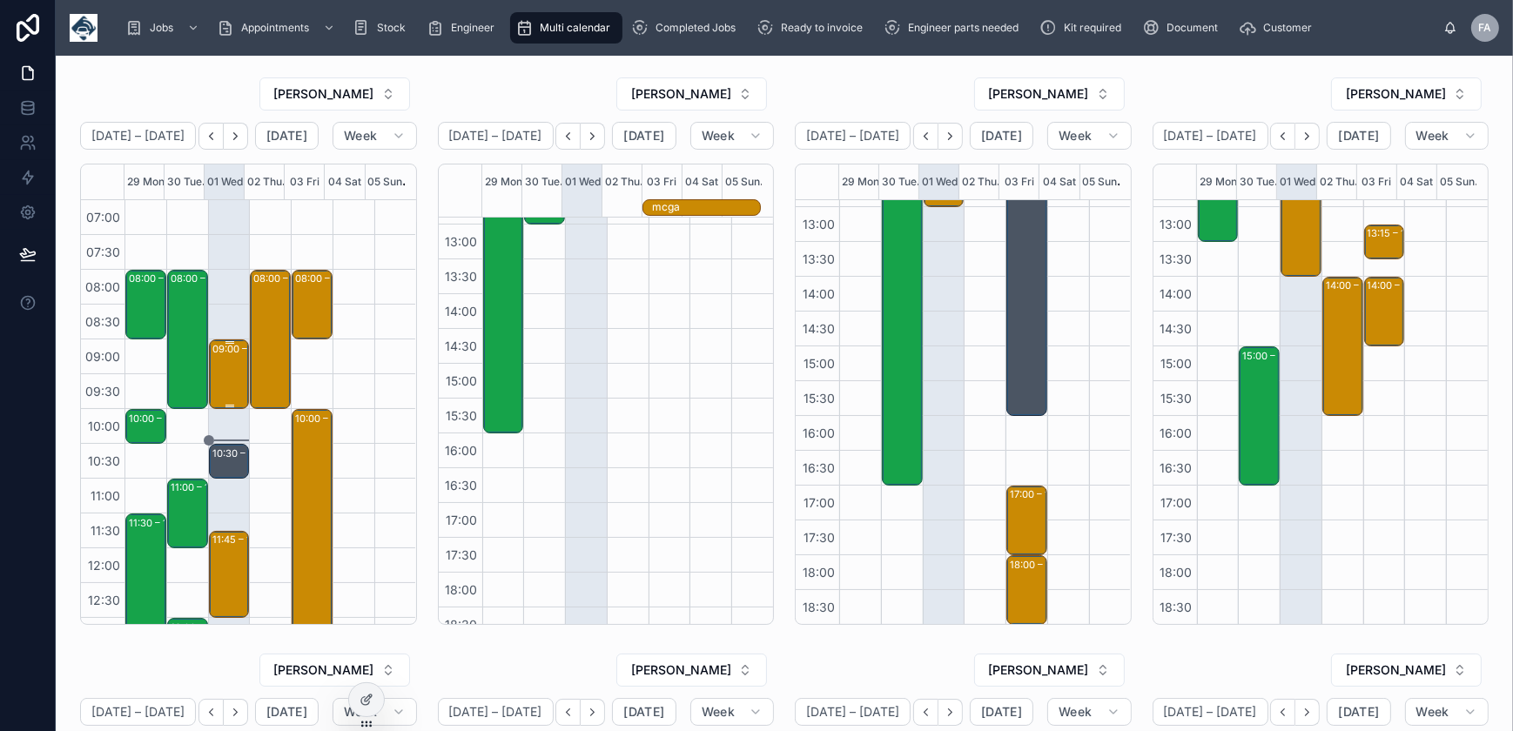
click at [225, 357] on div "09:00 – 10:00 Fortunatus Housing Solutions - 00324618- 1 X NEW INSTALL - TIMED …" at bounding box center [230, 374] width 36 height 66
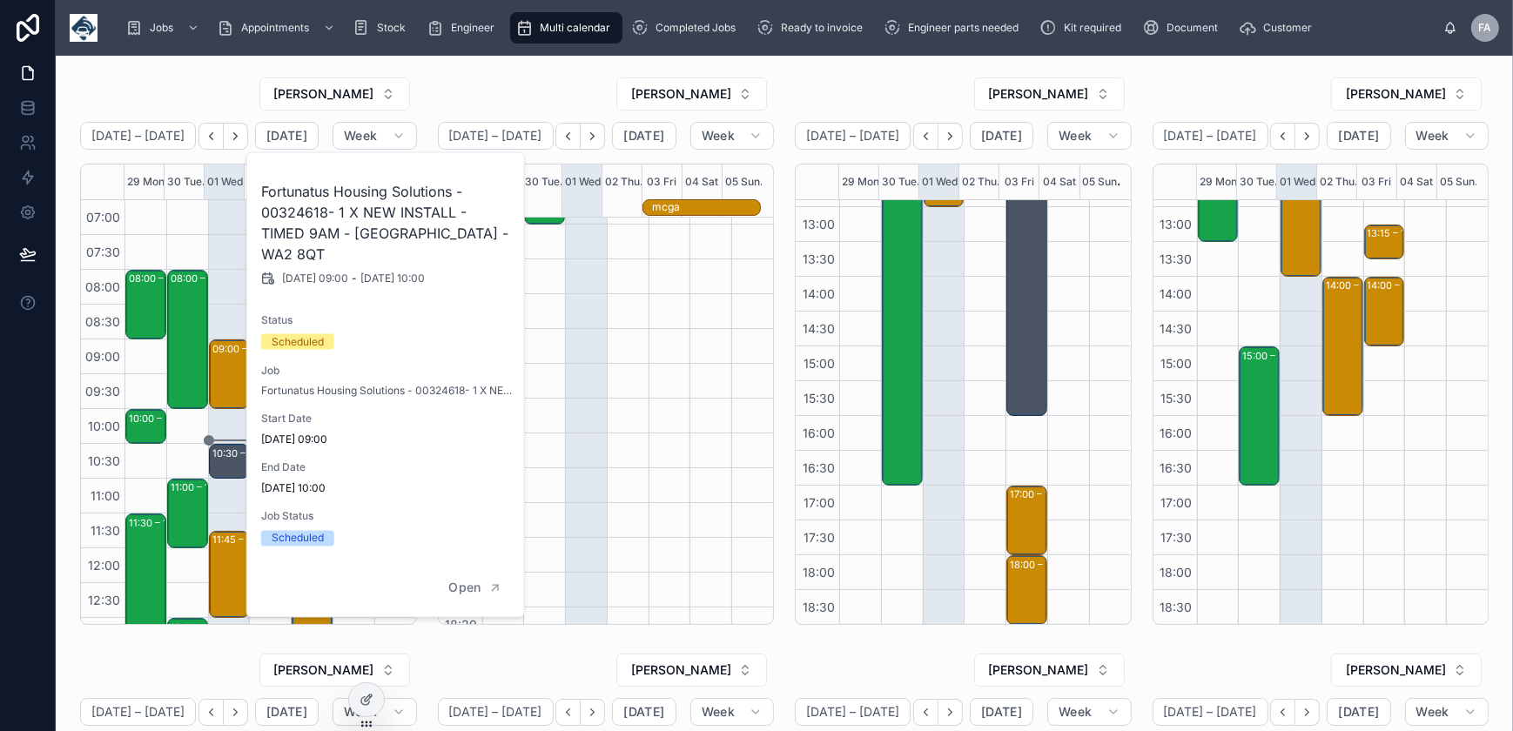
click at [317, 214] on h2 "Fortunatus Housing Solutions - 00324618- 1 X NEW INSTALL - TIMED 9AM - WARRINGT…" at bounding box center [386, 223] width 251 height 84
copy h2 "00324618"
click at [479, 67] on div "SAM CAMPBELL September 29 – October 05 Today Week 29 Mon 30 Tue 01 Wed 02 Thu 0…" at bounding box center [784, 688] width 1457 height 1264
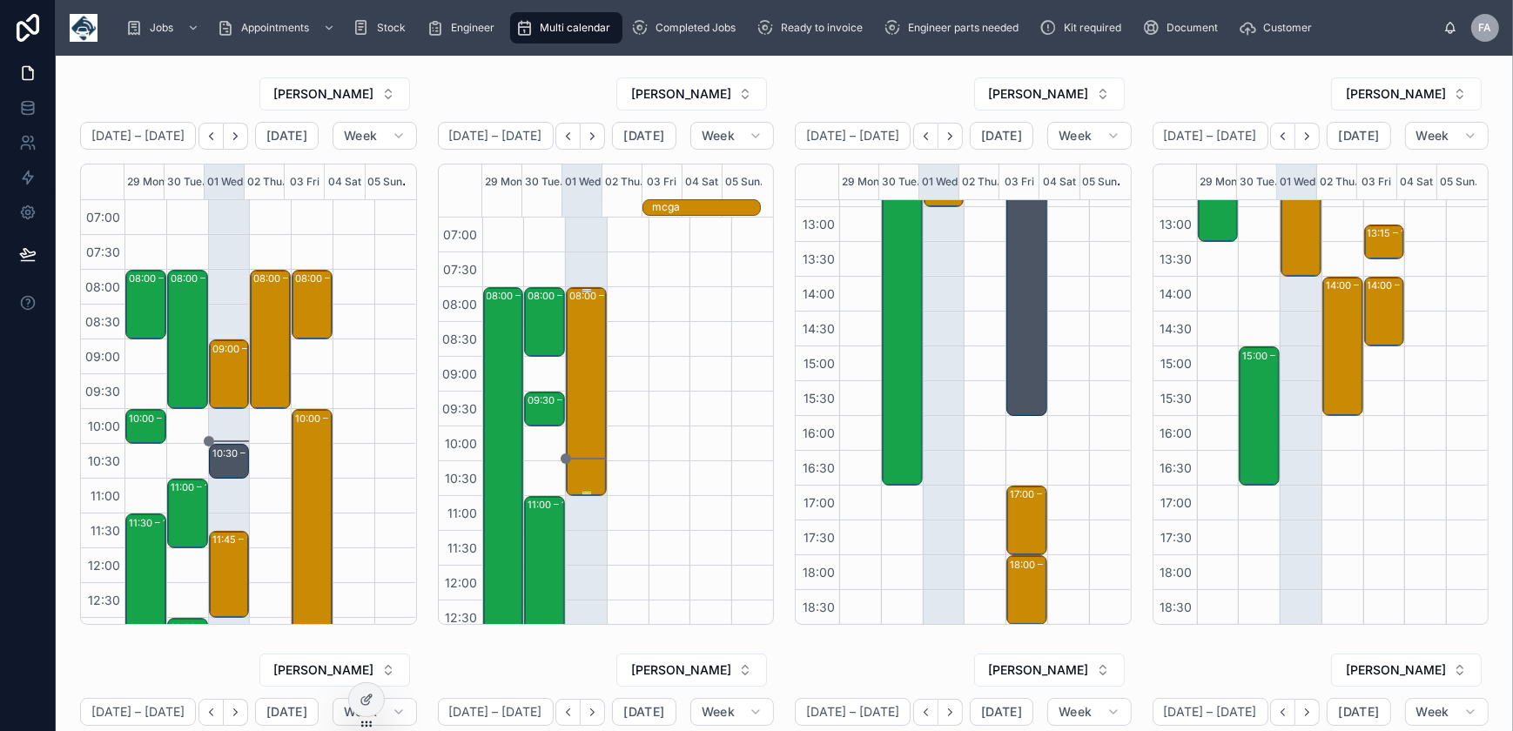
click at [570, 344] on div "08:00 – 11:00 AMEY UK LIMITED - 00325313 - 2 X REPAIRS - 8AM TIMED - SHEFFIELD …" at bounding box center [587, 391] width 36 height 205
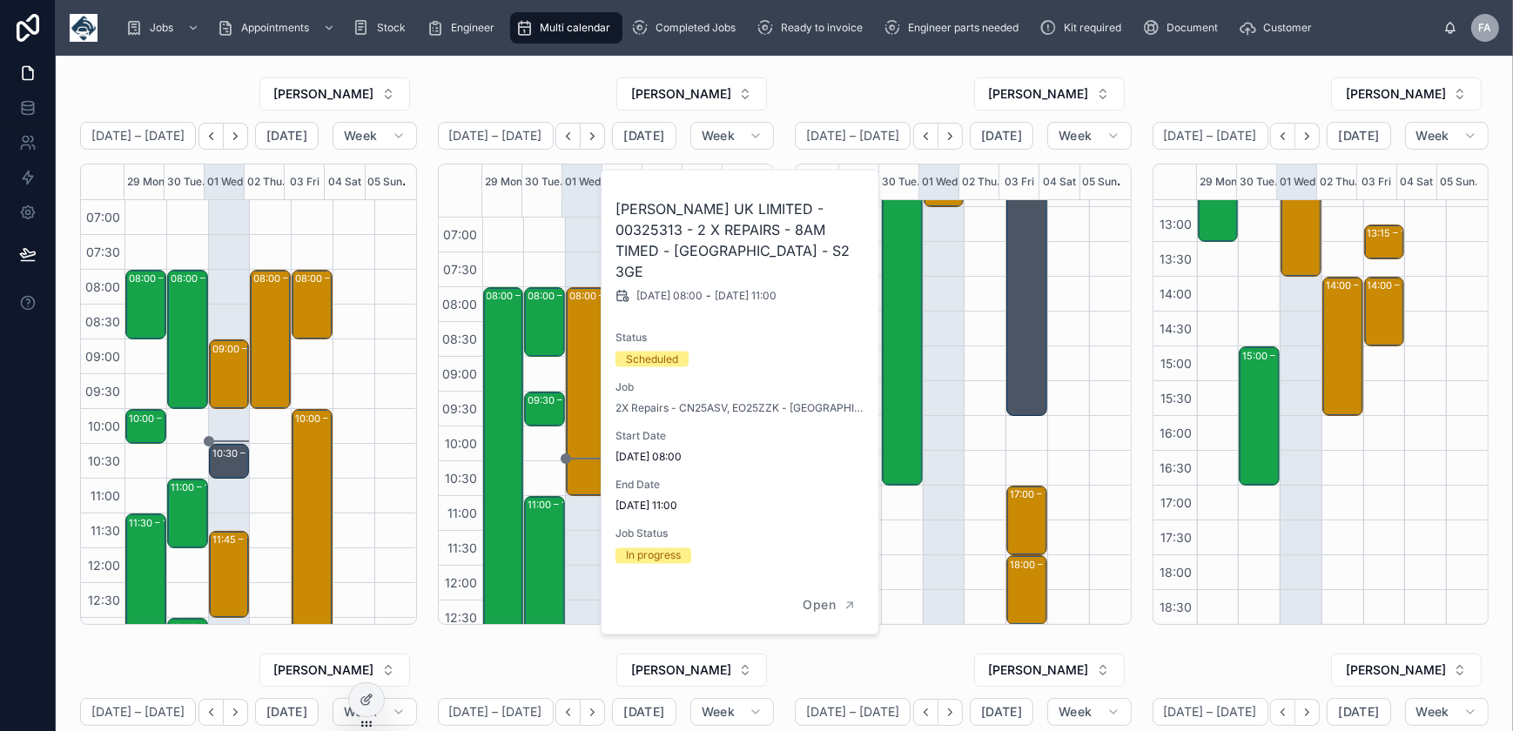
click at [552, 254] on div "08:00 – 09:00 CareCo (UK) Limited - 00325463 - 8AM - 1 X DEINSTALL - LEEDS - LS…" at bounding box center [544, 636] width 42 height 836
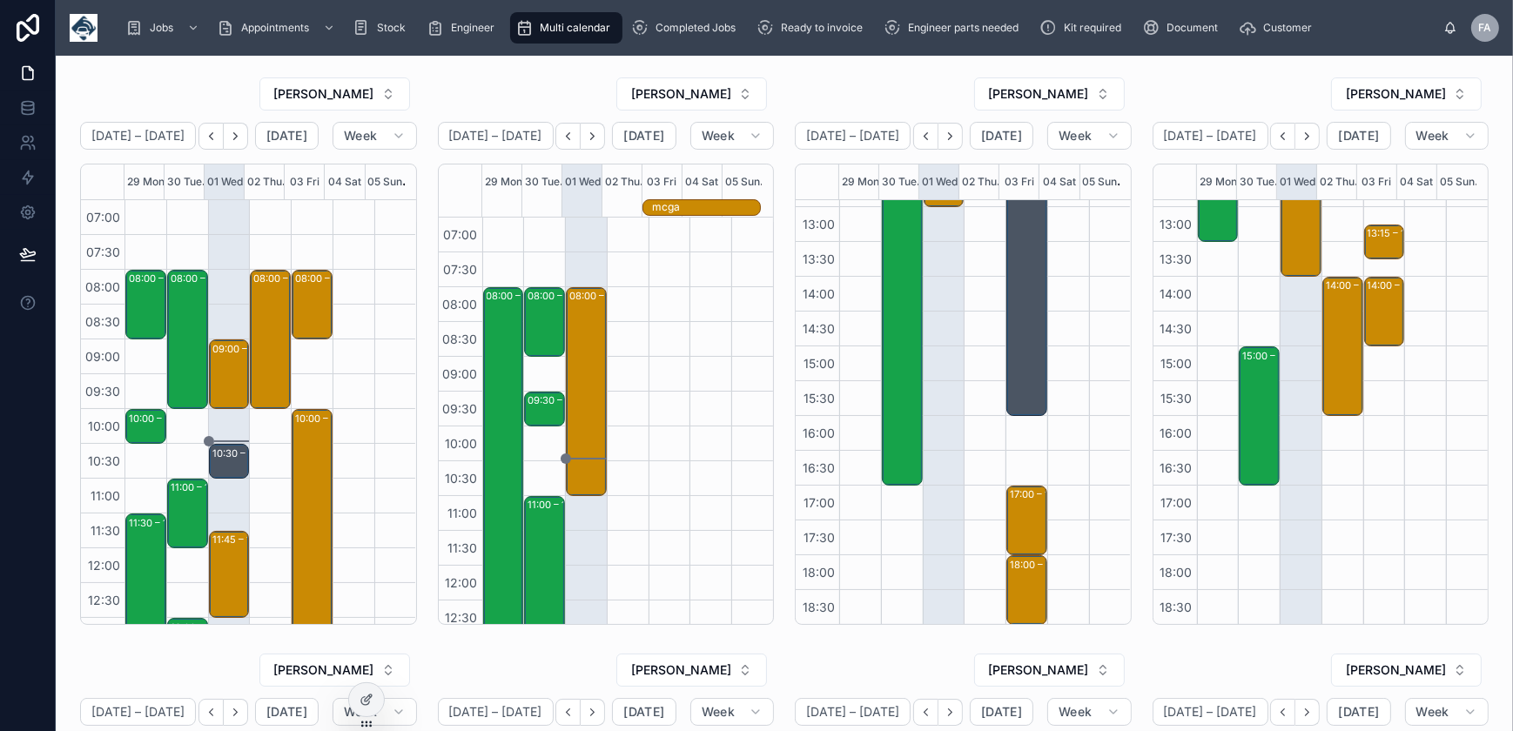
click at [939, 95] on div "NICK WATSON" at bounding box center [963, 94] width 337 height 35
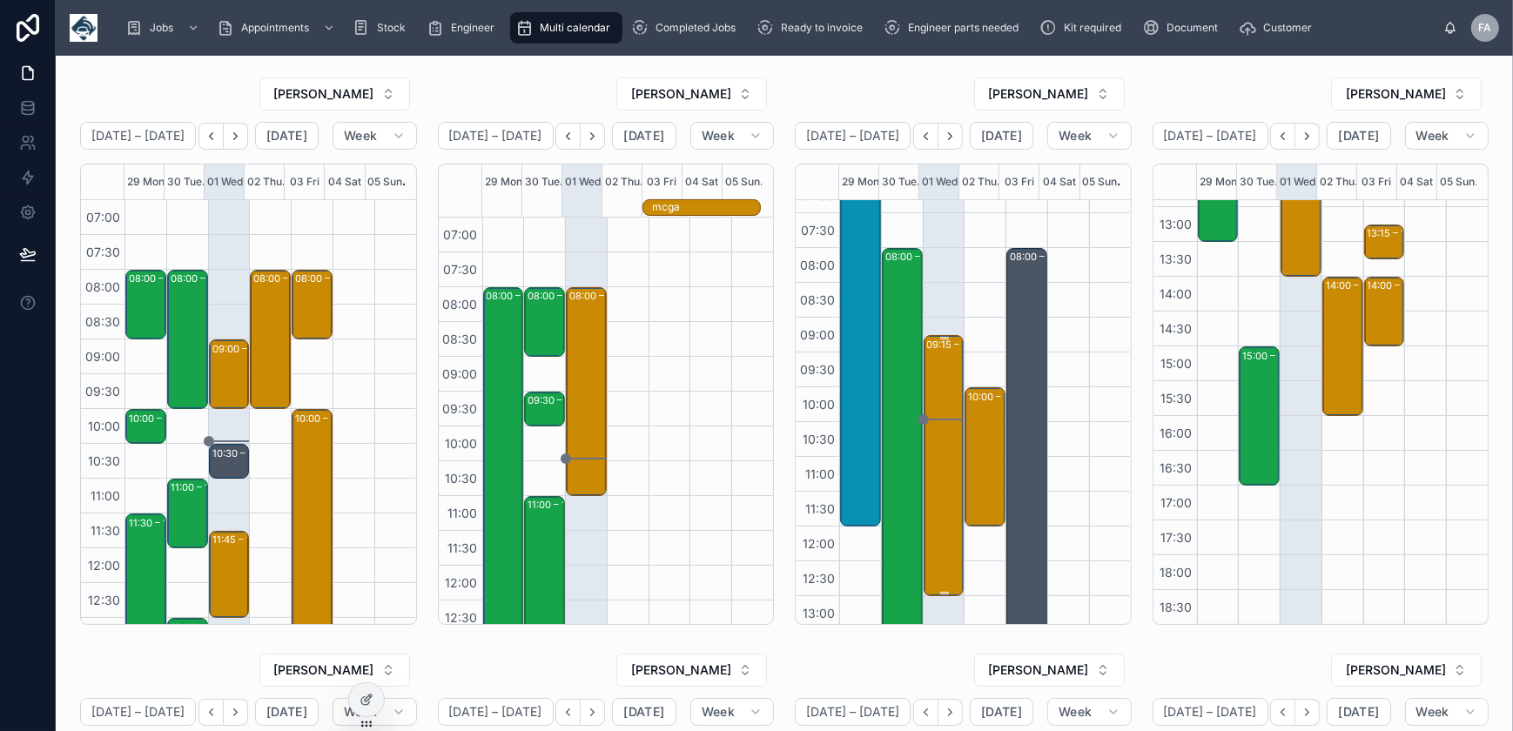
scroll to position [16, 0]
click at [927, 394] on div "09:15 – 13:00 John Cotton Group Ltd - WO TBC - 3 X REPAIRS/INSTALLS - TWO SITES…" at bounding box center [945, 472] width 36 height 258
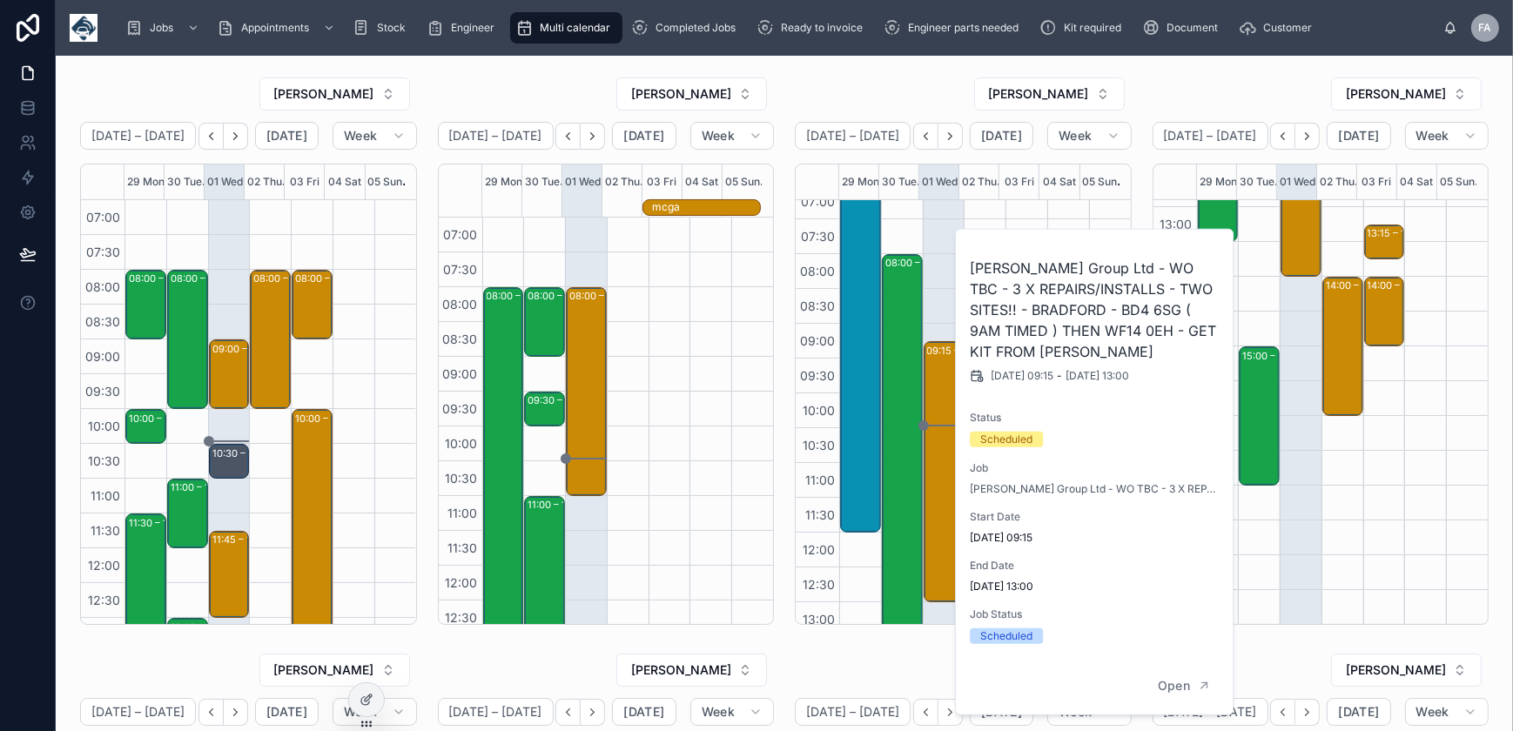
click at [932, 259] on div "09:15 – 13:00 John Cotton Group Ltd - WO TBC - 3 X REPAIRS/INSTALLS - TWO SITES…" at bounding box center [944, 603] width 42 height 836
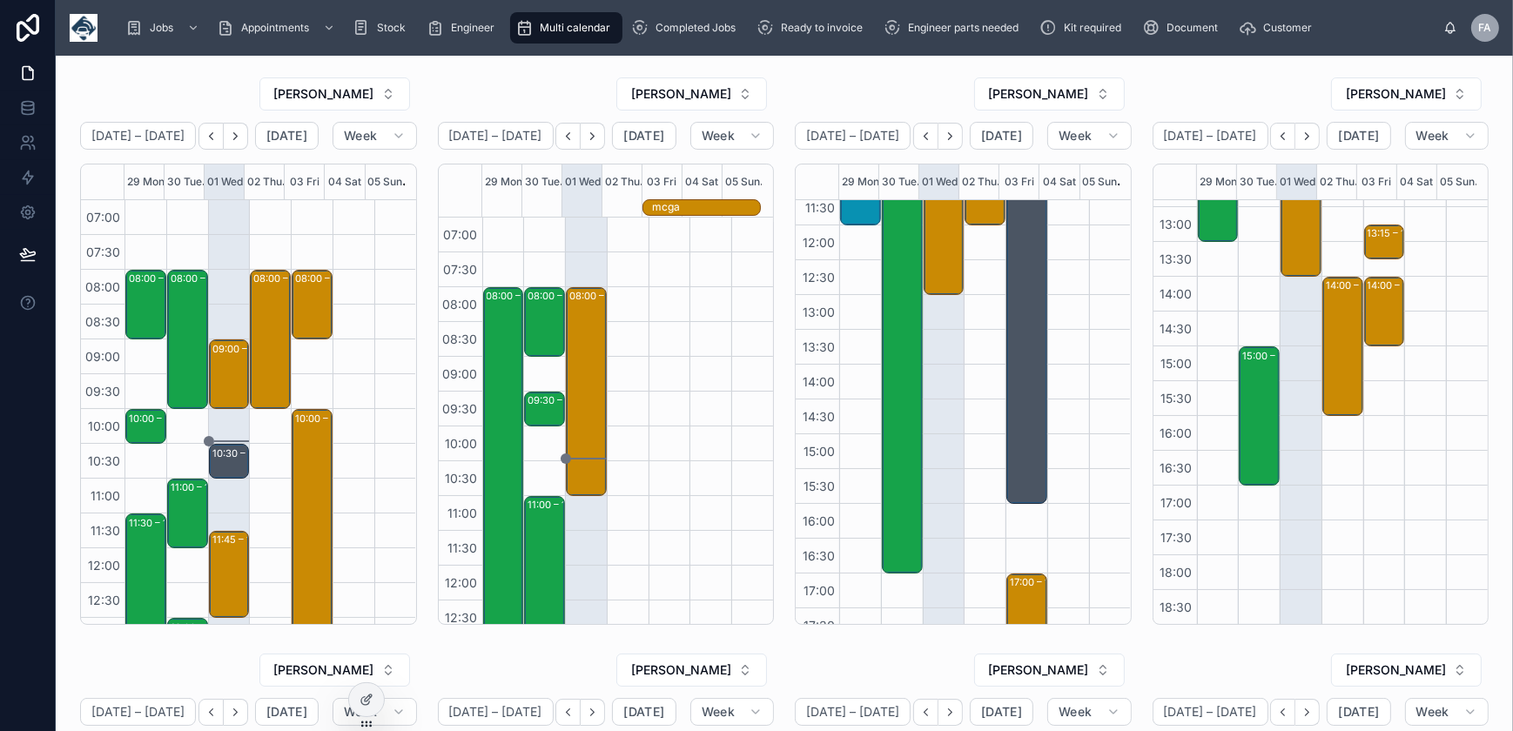
scroll to position [332, 0]
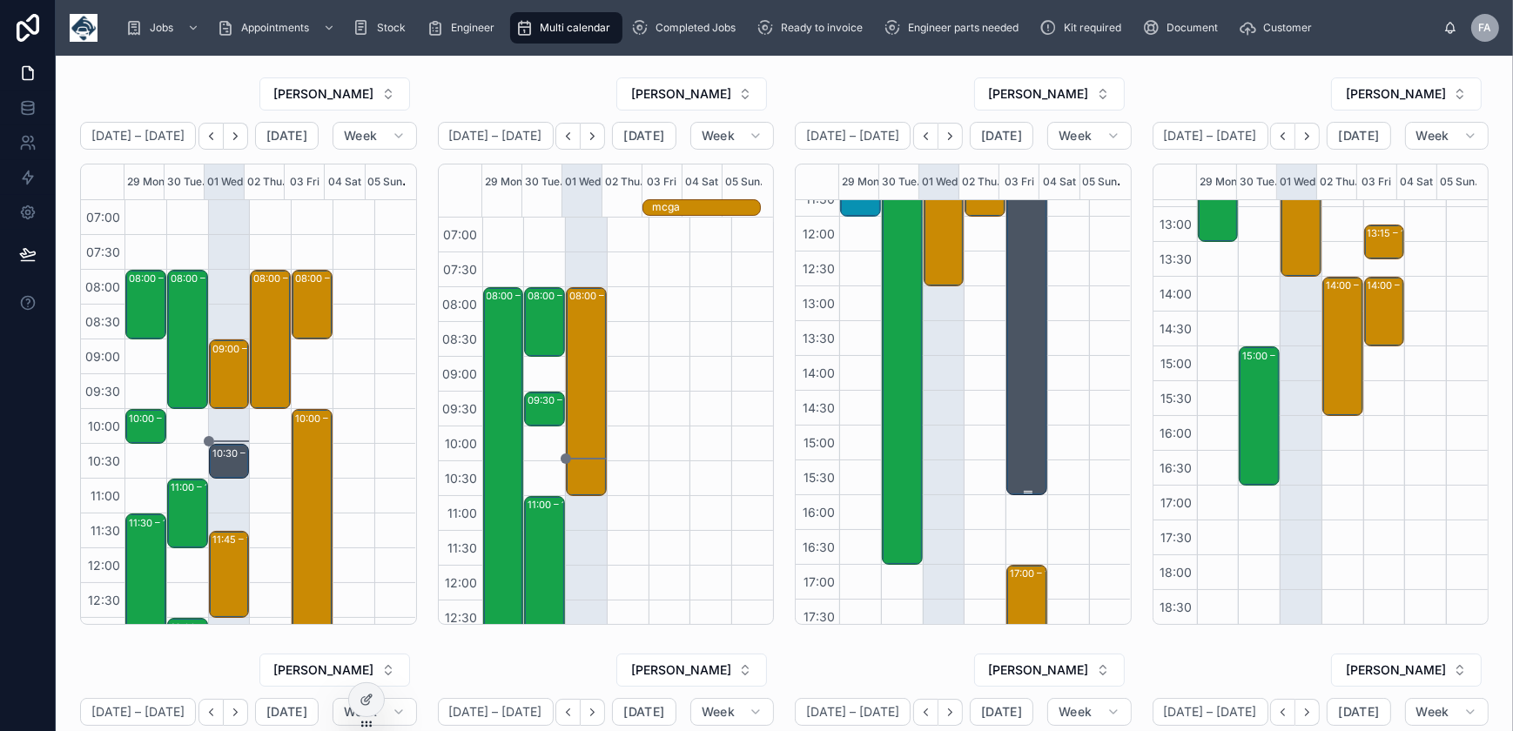
click at [1010, 357] on div "08:00 – 16:00 eryc" at bounding box center [1028, 217] width 36 height 554
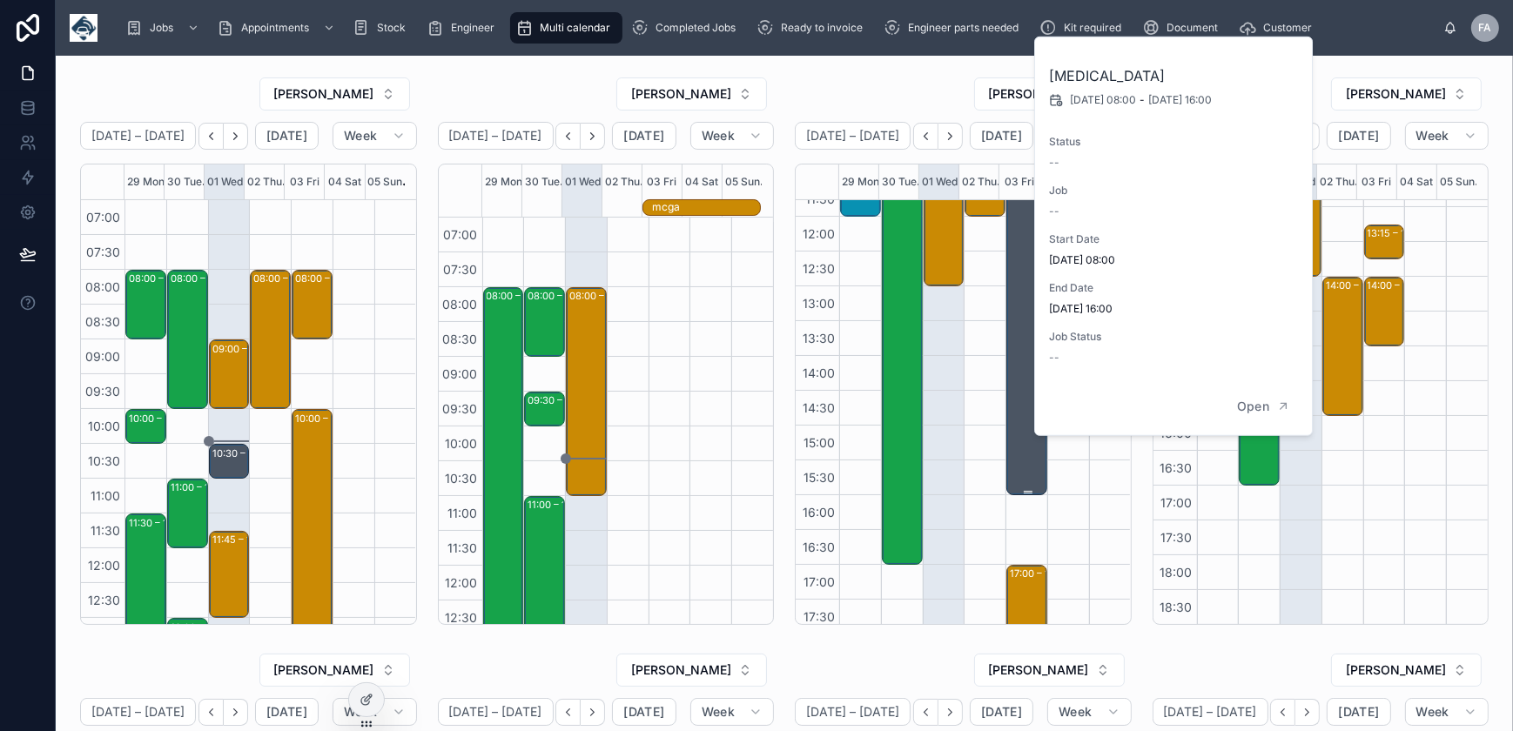
scroll to position [174, 0]
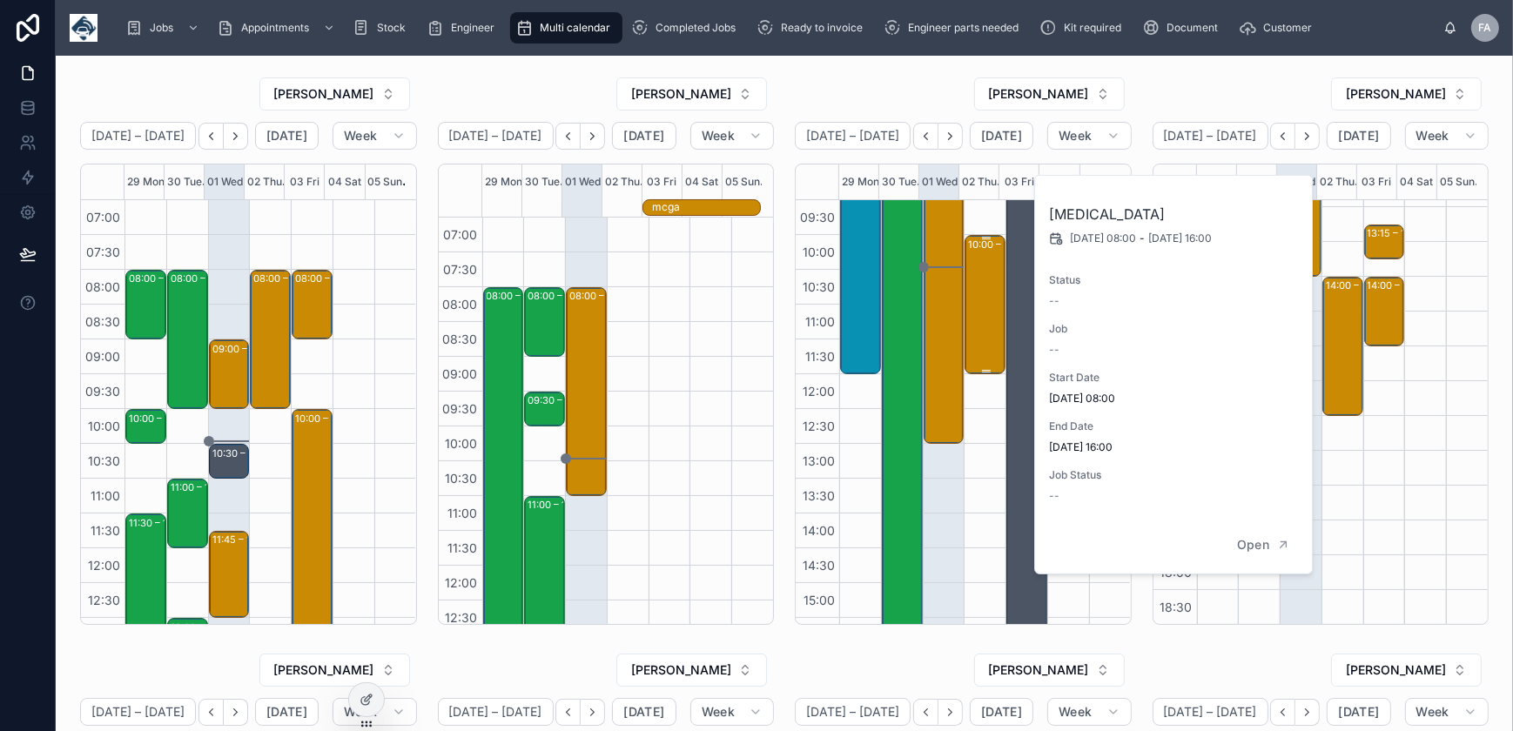
click at [977, 324] on div "10:00 – 12:00 Joule Hot Water Systems UK Ltd - 00323261 - 2 X INSTALLS - 10AM T…" at bounding box center [986, 305] width 36 height 136
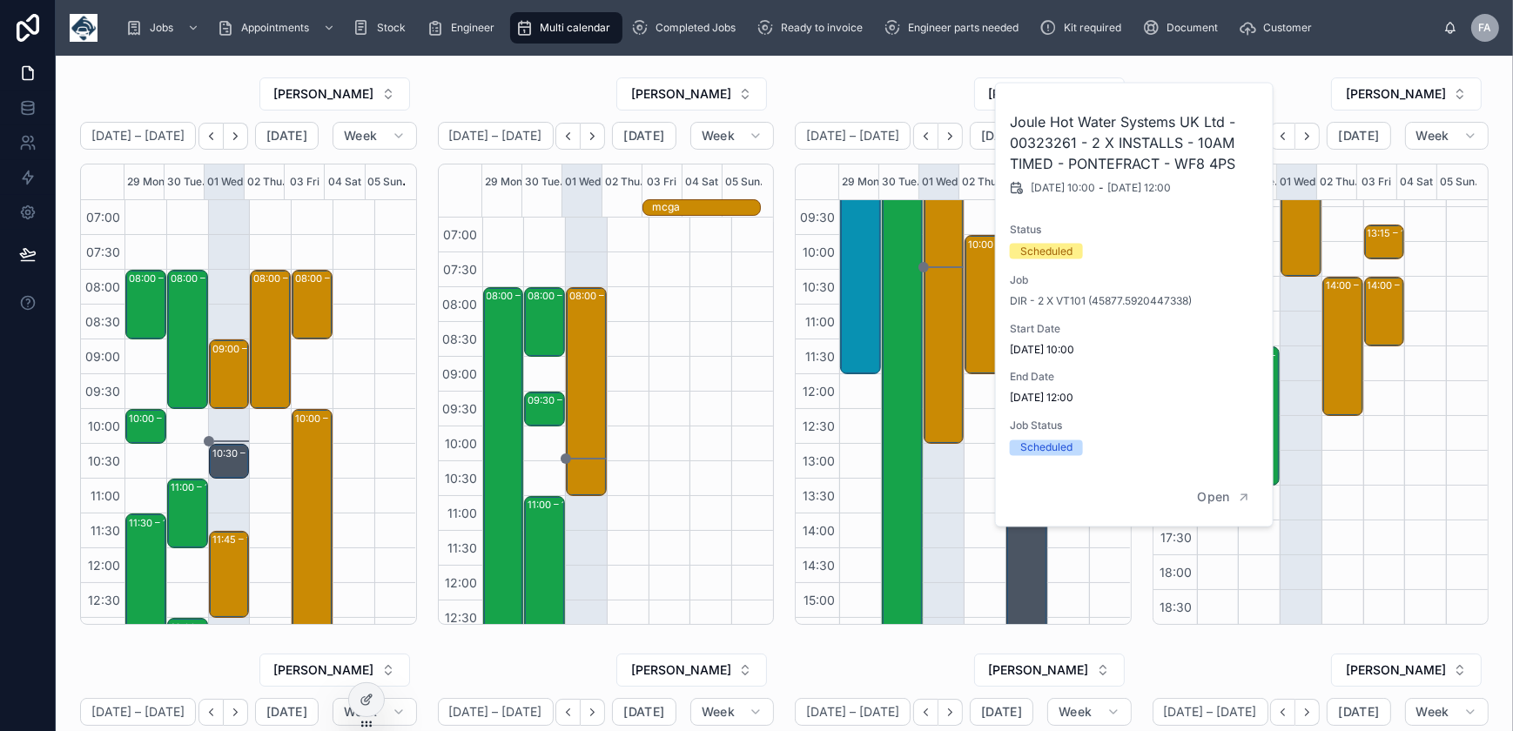
click at [1046, 140] on h2 "Joule Hot Water Systems UK Ltd - 00323261 - 2 X INSTALLS - 10AM TIMED - PONTEFR…" at bounding box center [1135, 142] width 251 height 63
copy h2 "00323261"
click at [939, 252] on div "09:15 – 13:00 John Cotton Group Ltd - WO TBC - 3 X REPAIRS/INSTALLS - TWO SITES…" at bounding box center [945, 314] width 36 height 258
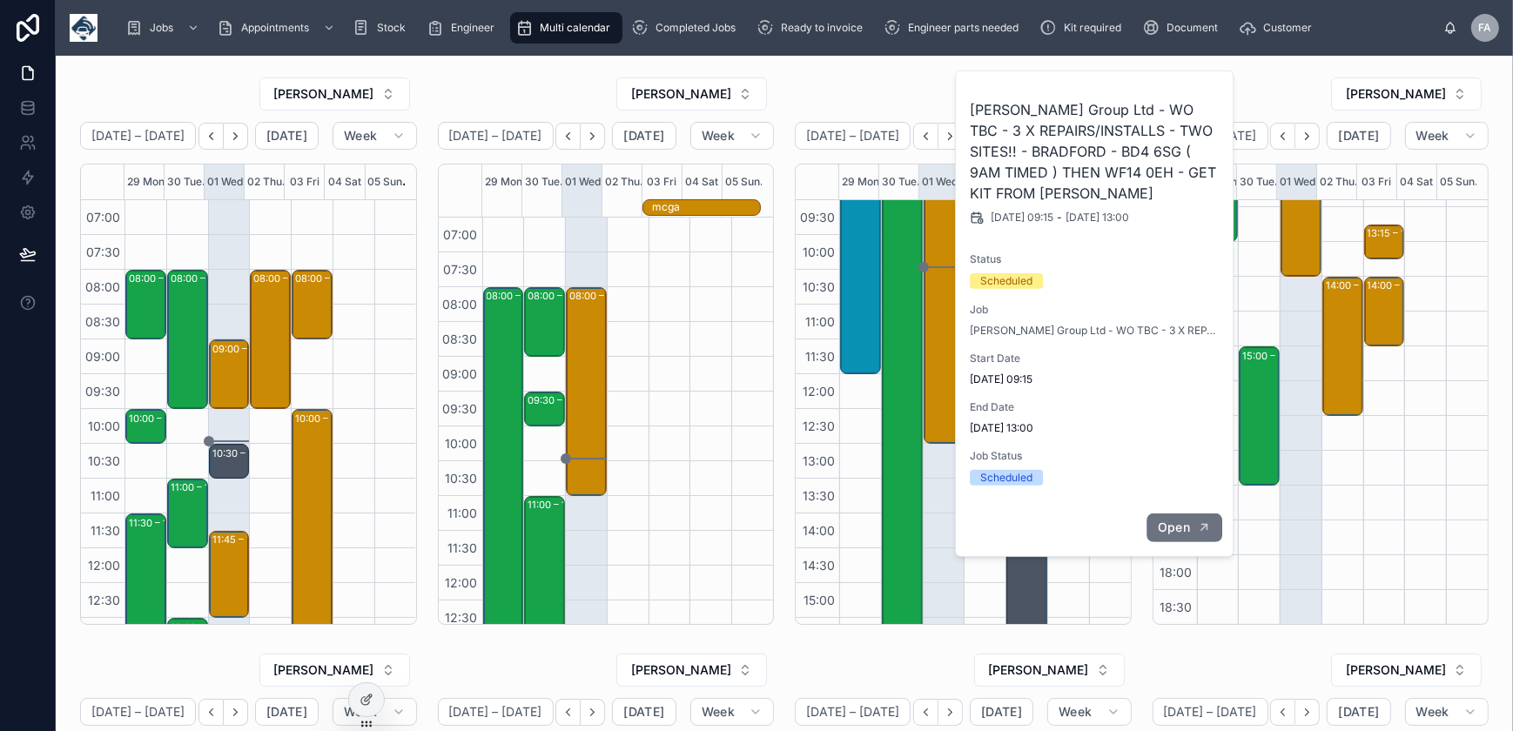
click at [1175, 528] on span "Open" at bounding box center [1174, 528] width 32 height 16
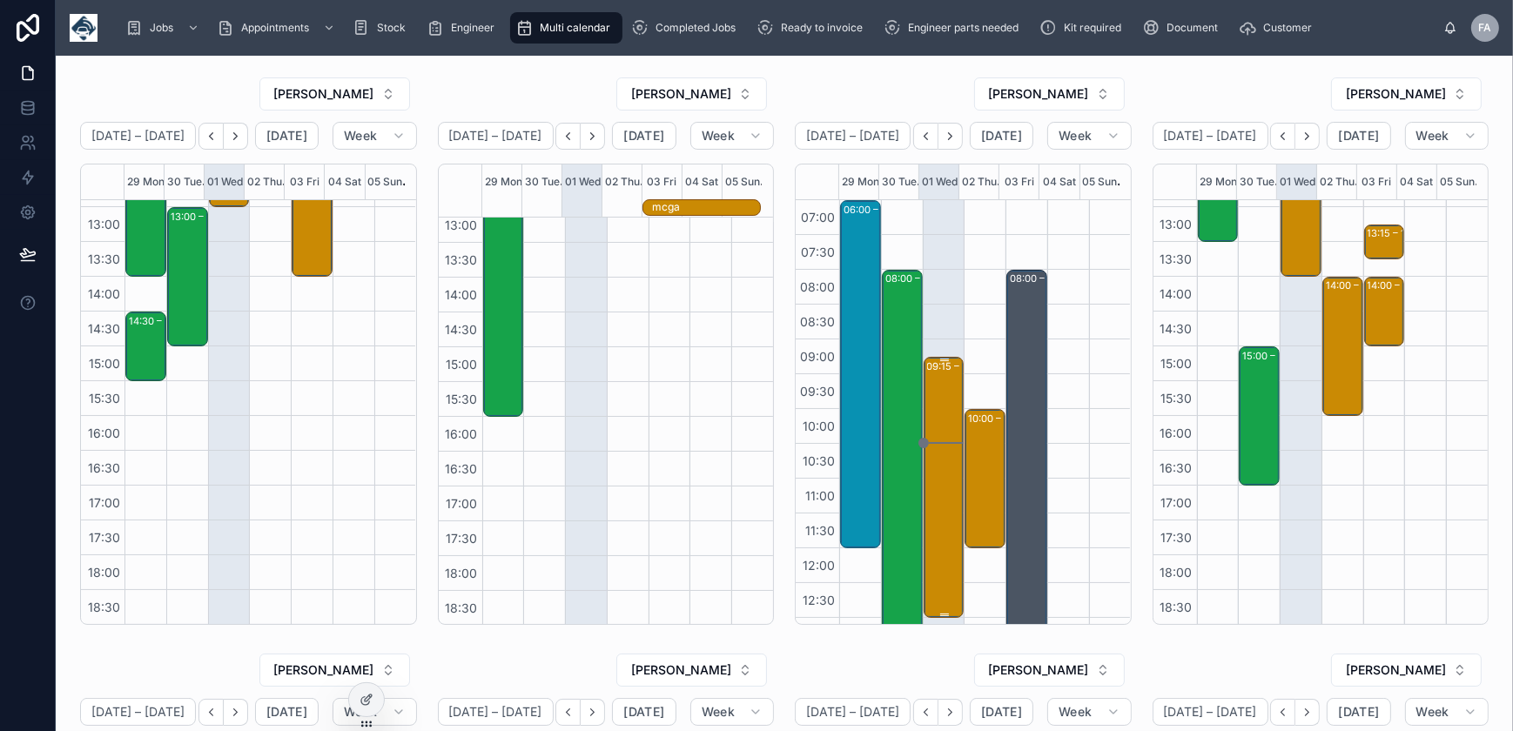
click at [931, 392] on div "09:15 – 13:00 John Cotton Group Ltd - WO TBC - 3 X REPAIRS/INSTALLS - TWO SITES…" at bounding box center [945, 488] width 36 height 258
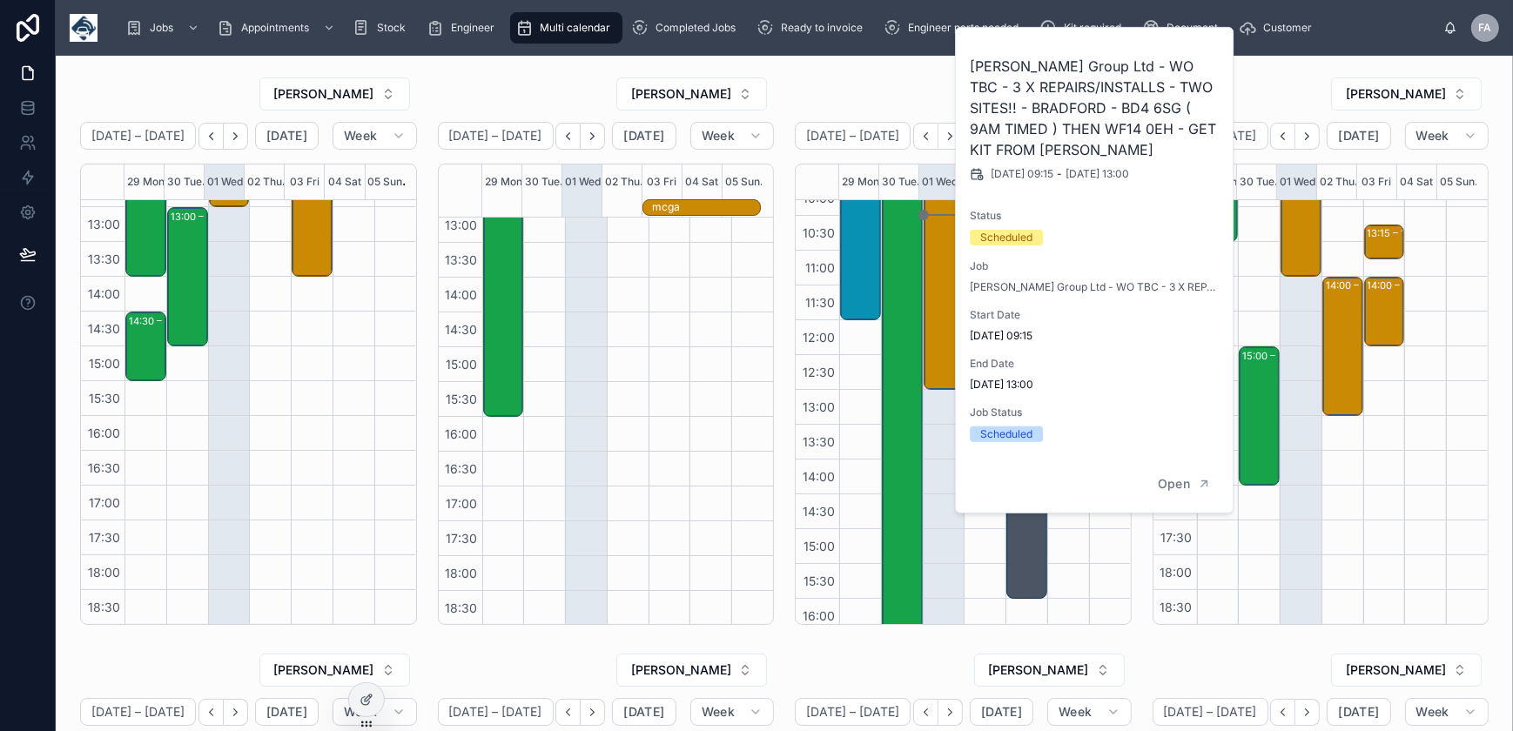
scroll to position [237, 0]
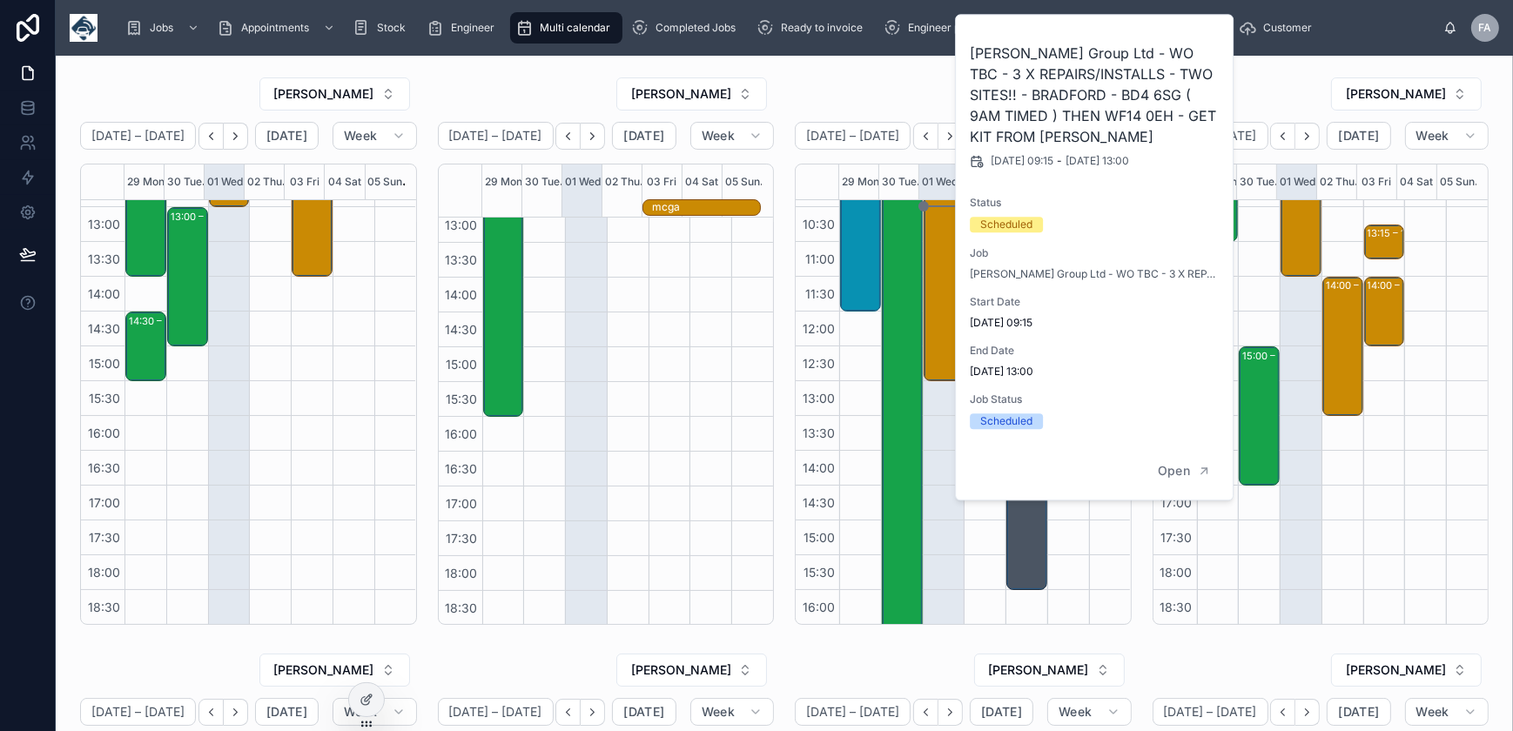
click at [926, 460] on div "09:15 – 13:00 John Cotton Group Ltd - WO TBC - 3 X REPAIRS/INSTALLS - TWO SITES…" at bounding box center [944, 381] width 42 height 836
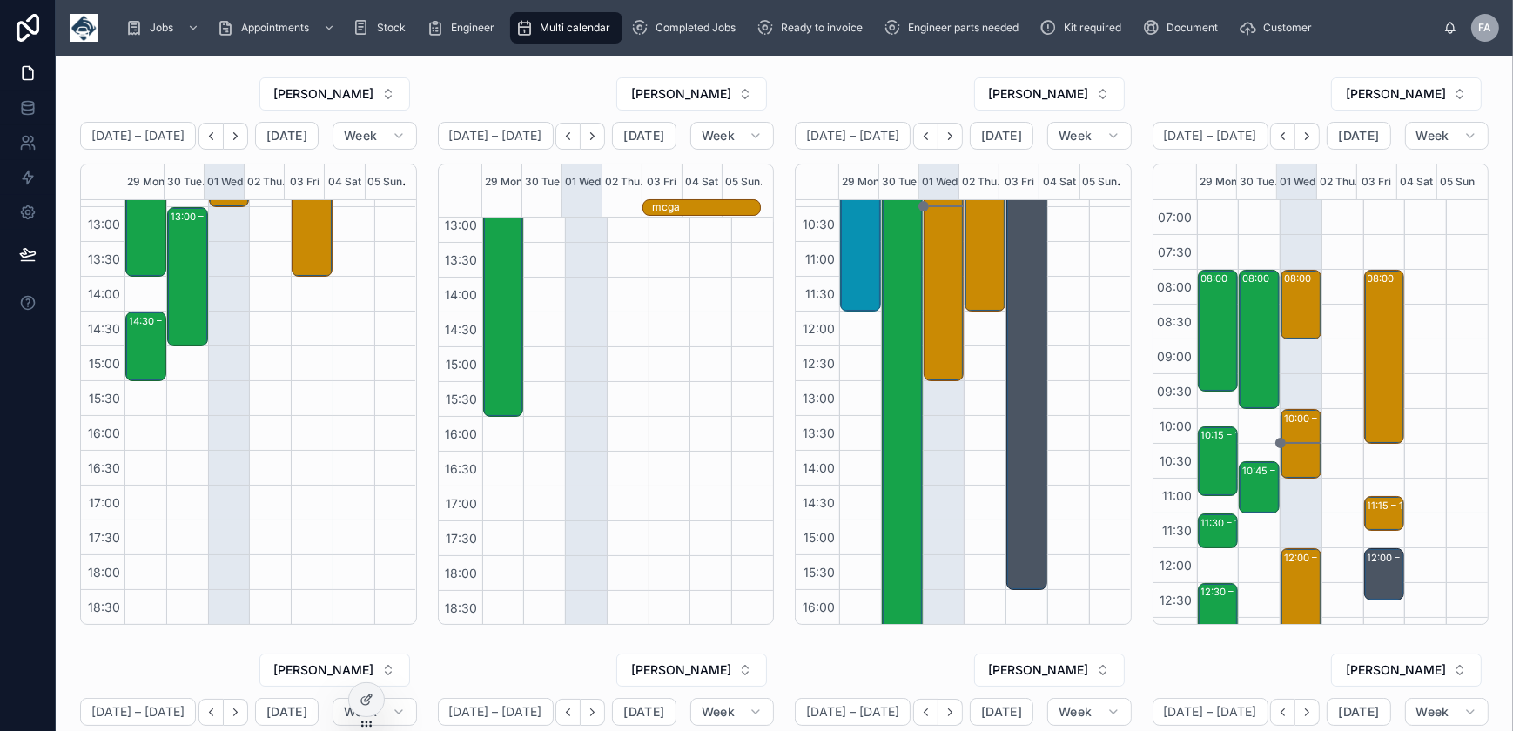
scroll to position [316, 0]
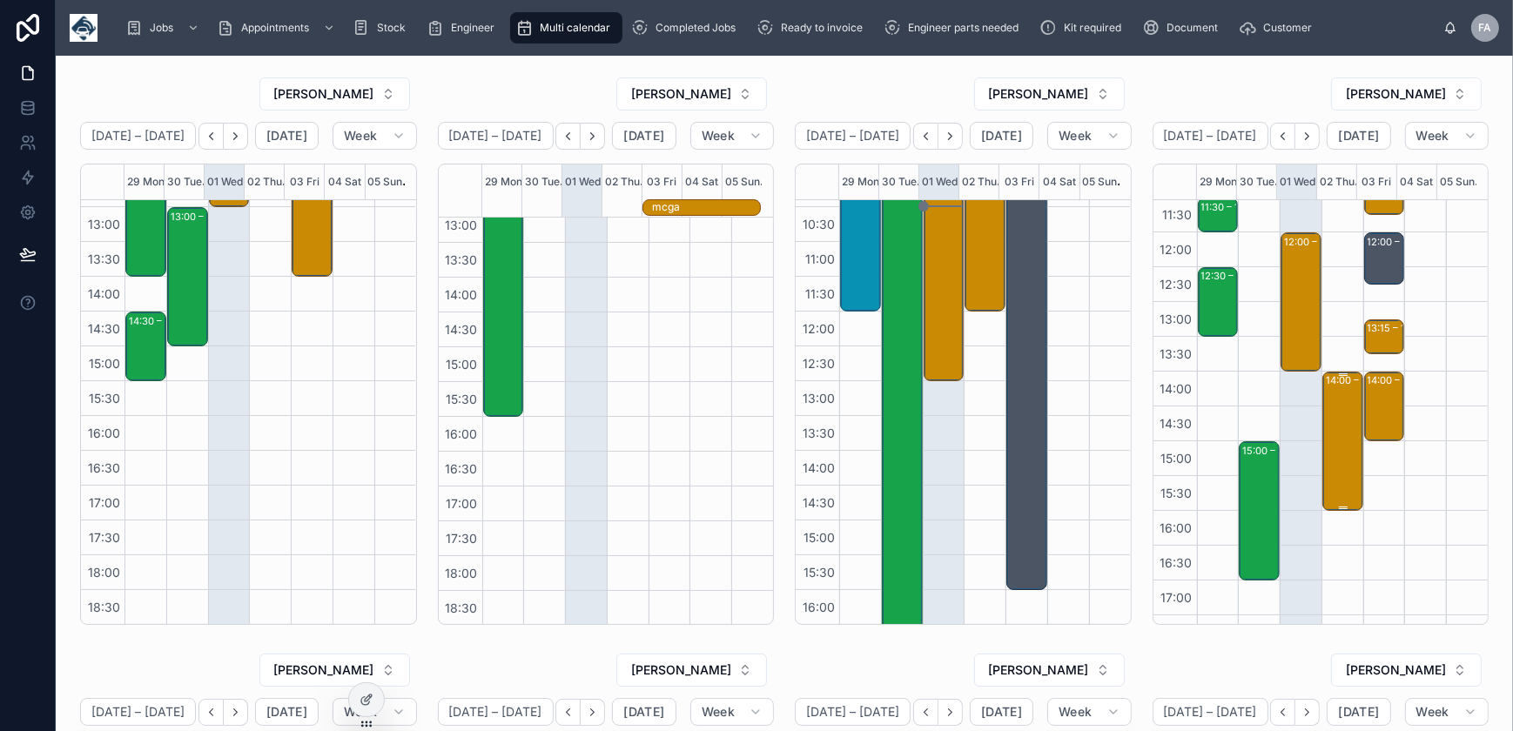
click at [1329, 400] on div "14:00 – 16:00 Company Shop Ltd - 00325536 - 2 X REPAIRS - 2PM TIMED - S75 3DH" at bounding box center [1344, 442] width 36 height 136
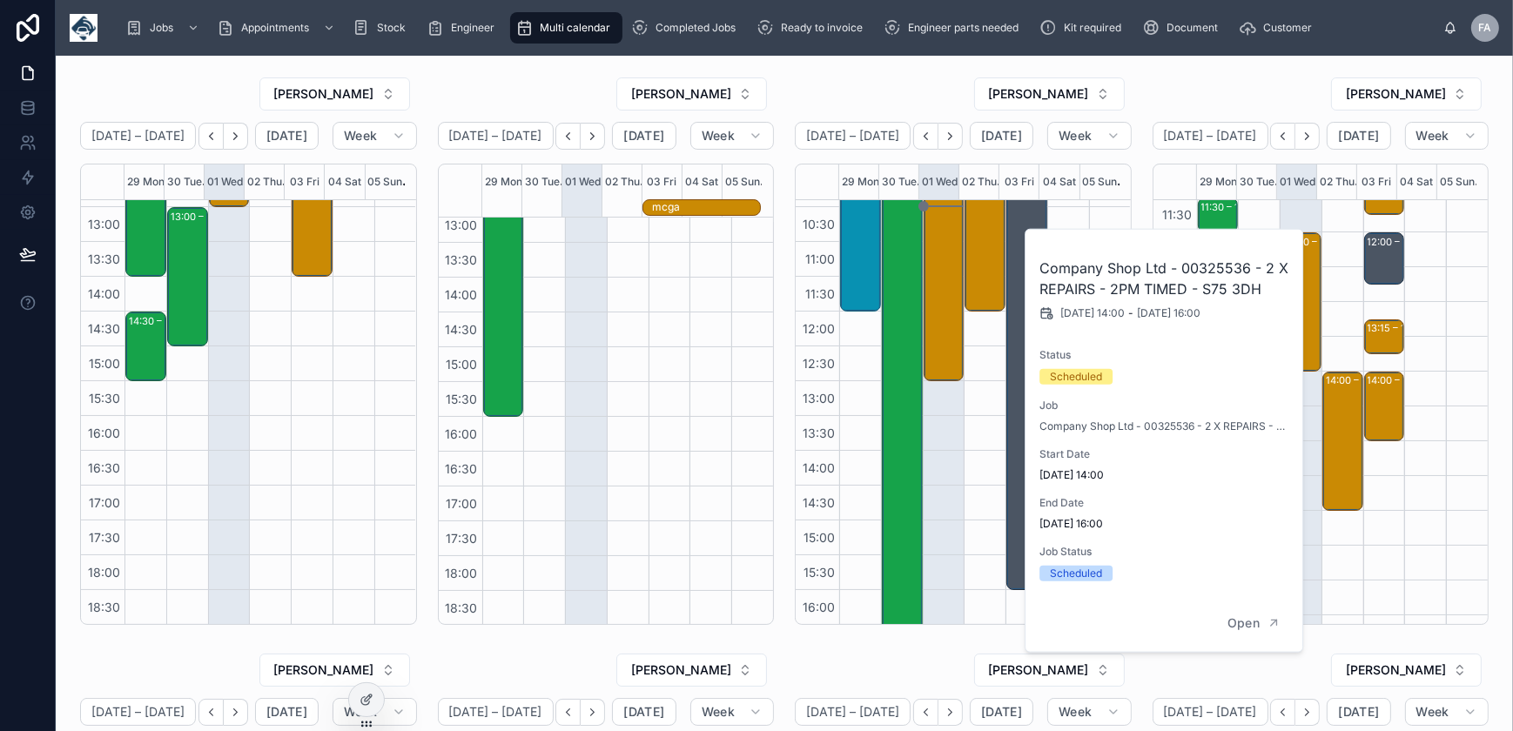
click at [1195, 262] on h2 "Company Shop Ltd - 00325536 - 2 X REPAIRS - 2PM TIMED - S75 3DH" at bounding box center [1165, 279] width 251 height 42
copy h2 "00325536"
click at [1201, 92] on div "RYAN MOTHILAL" at bounding box center [1321, 94] width 337 height 35
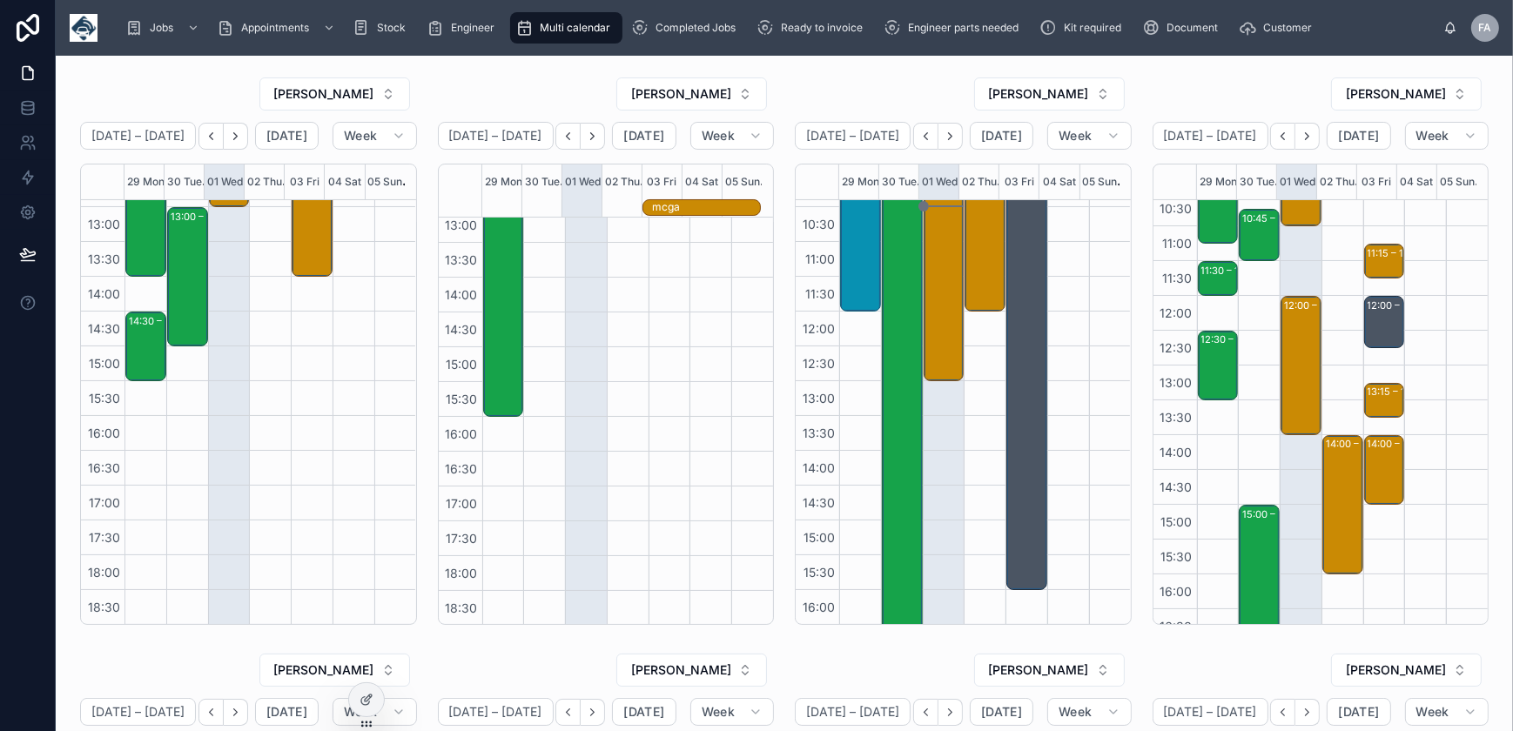
scroll to position [0, 0]
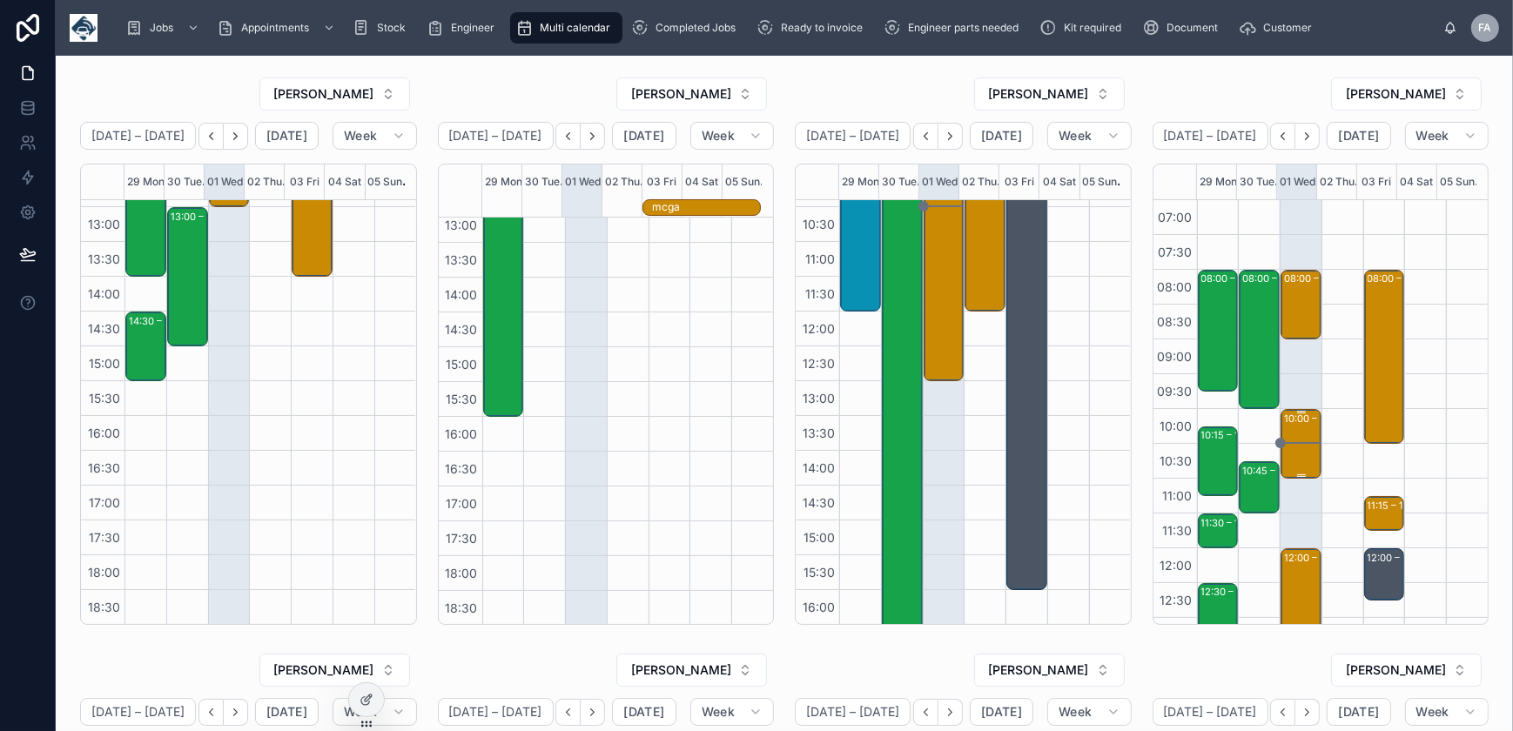
click at [1284, 420] on div "10:00 – 11:00" at bounding box center [1316, 418] width 64 height 17
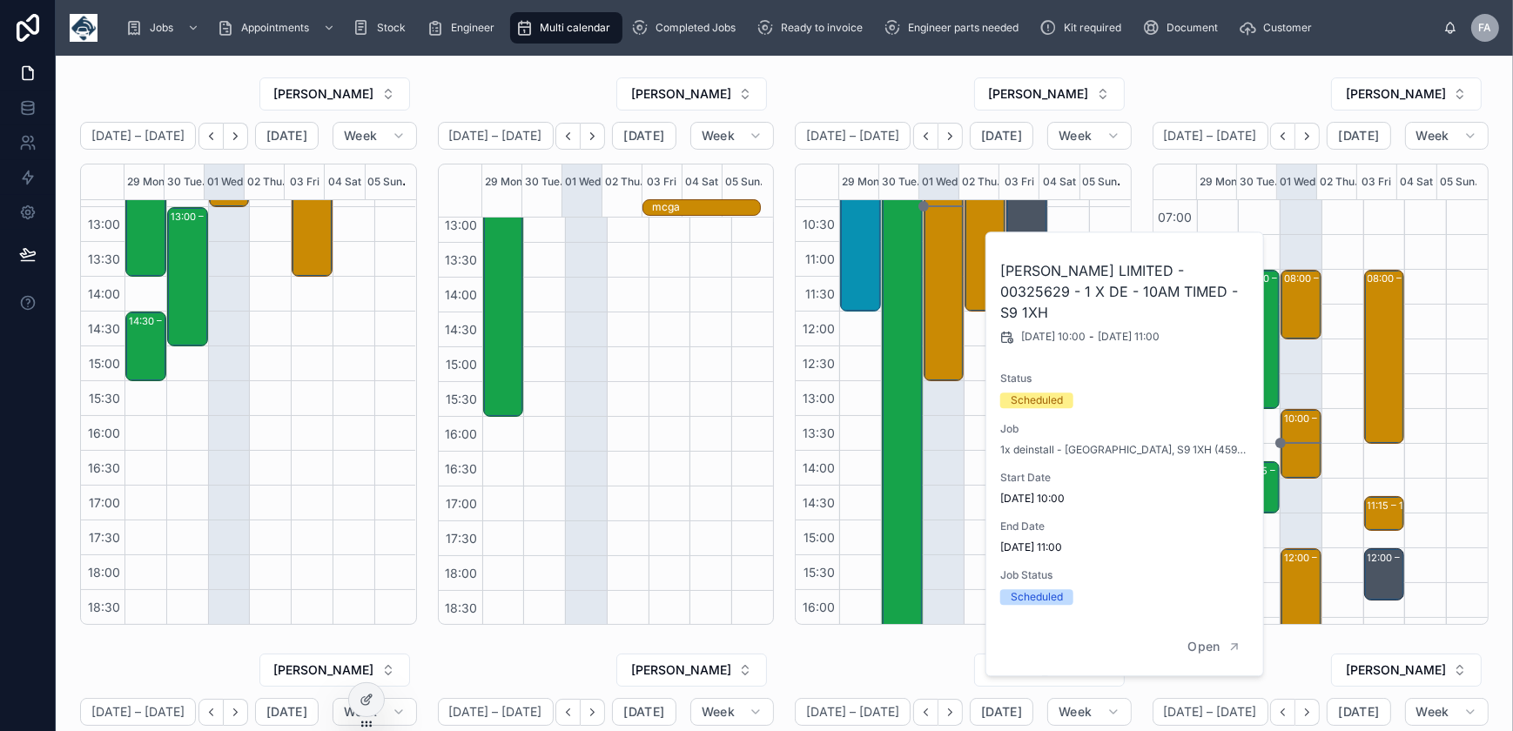
click at [1157, 269] on h2 "ORONA LIMITED - 00325629 - 1 X DE - 10AM TIMED - S9 1XH" at bounding box center [1125, 291] width 251 height 63
copy h2 "00325629"
click at [1154, 83] on div "RYAN MOTHILAL" at bounding box center [1321, 94] width 337 height 35
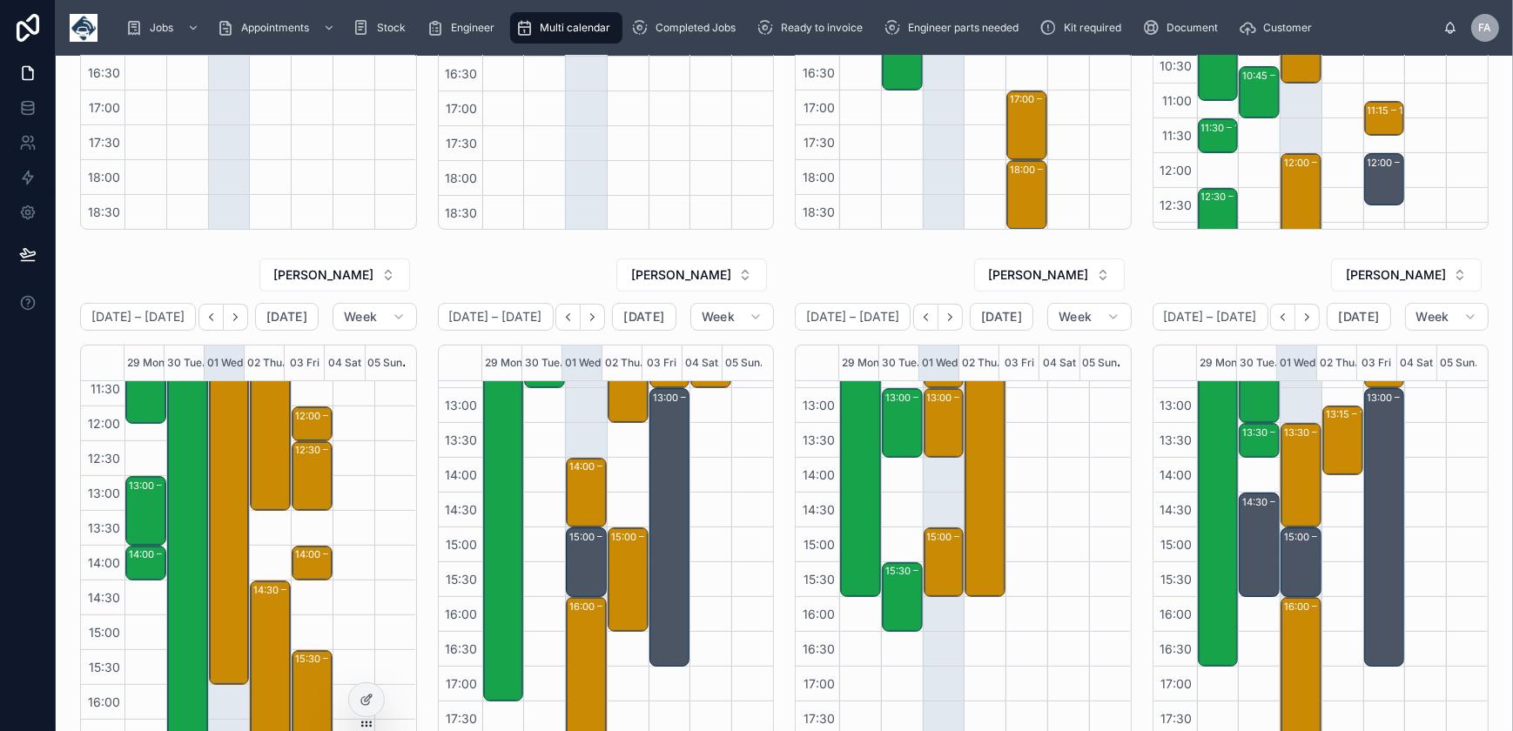
scroll to position [16, 0]
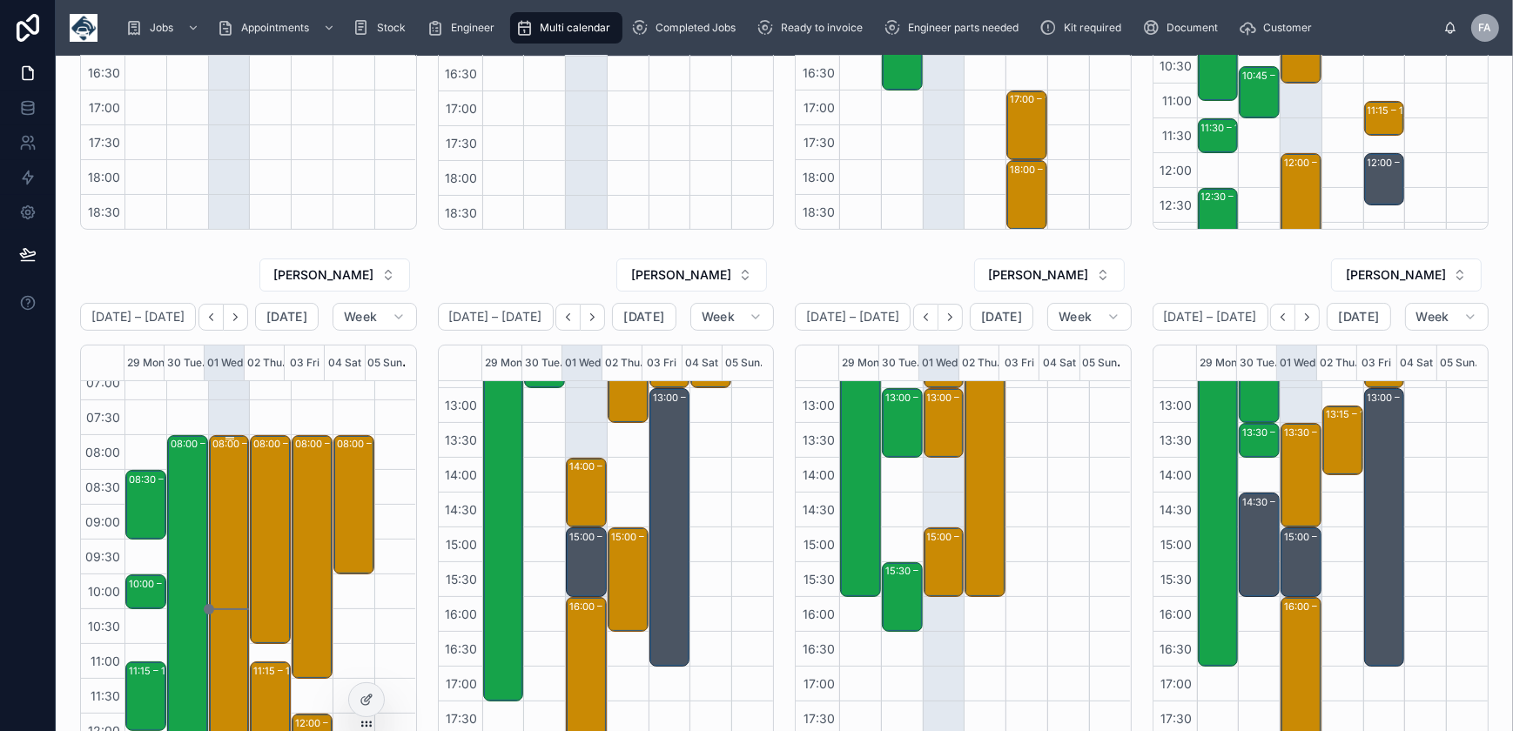
click at [226, 474] on div "08:00 – 16:00 M&J Evans Construction Ltd - 00322201 - 6 X INSTALLS - TIMED 8AM …" at bounding box center [230, 714] width 36 height 554
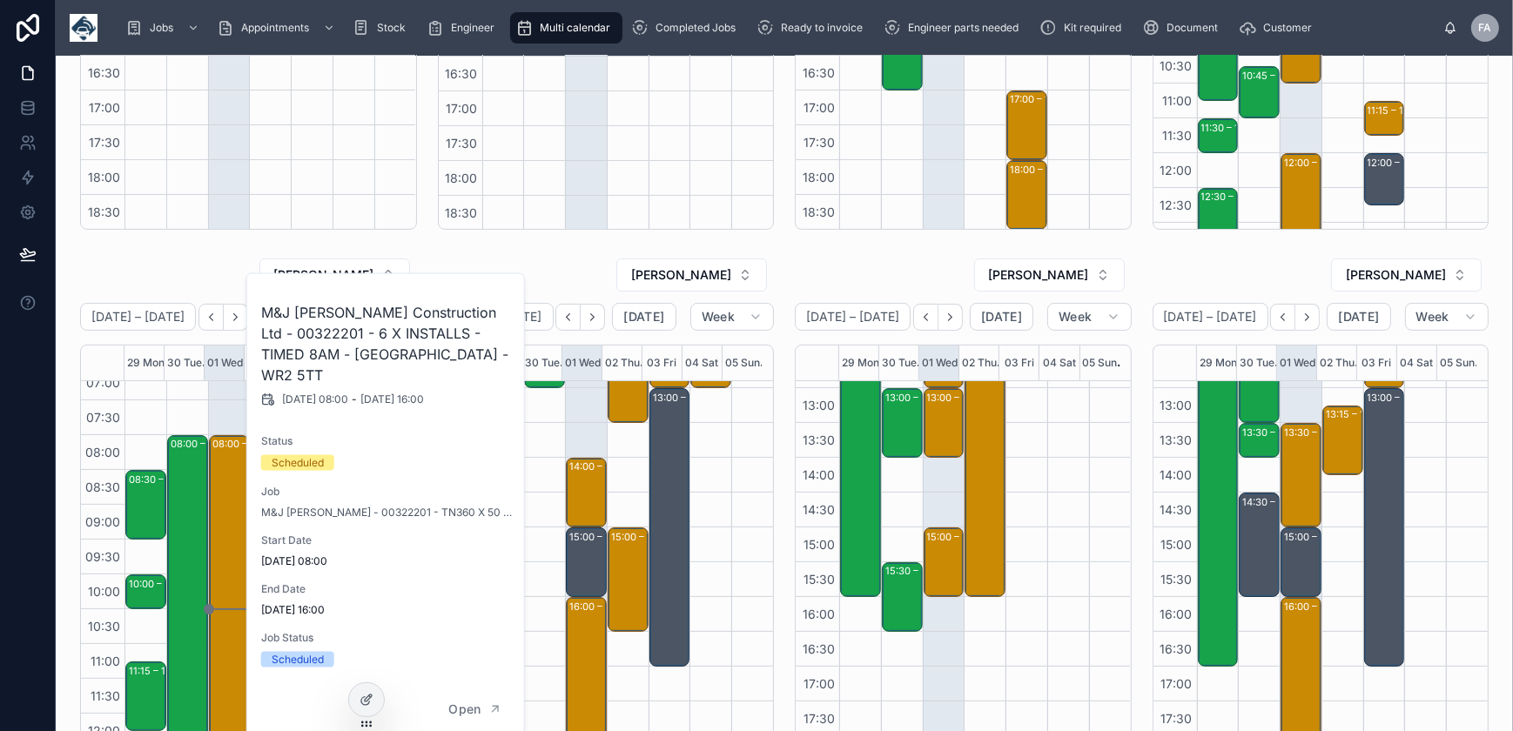
click at [297, 337] on h2 "M&J Evans Construction Ltd - 00322201 - 6 X INSTALLS - TIMED 8AM - WORCESTER - …" at bounding box center [386, 344] width 251 height 84
copy h2 "00322201"
click at [408, 247] on div "SAM CAMPBELL September 29 – October 05 Today Week 29 Mon 30 Tue 01 Wed 02 Thu 0…" at bounding box center [784, 292] width 1457 height 1264
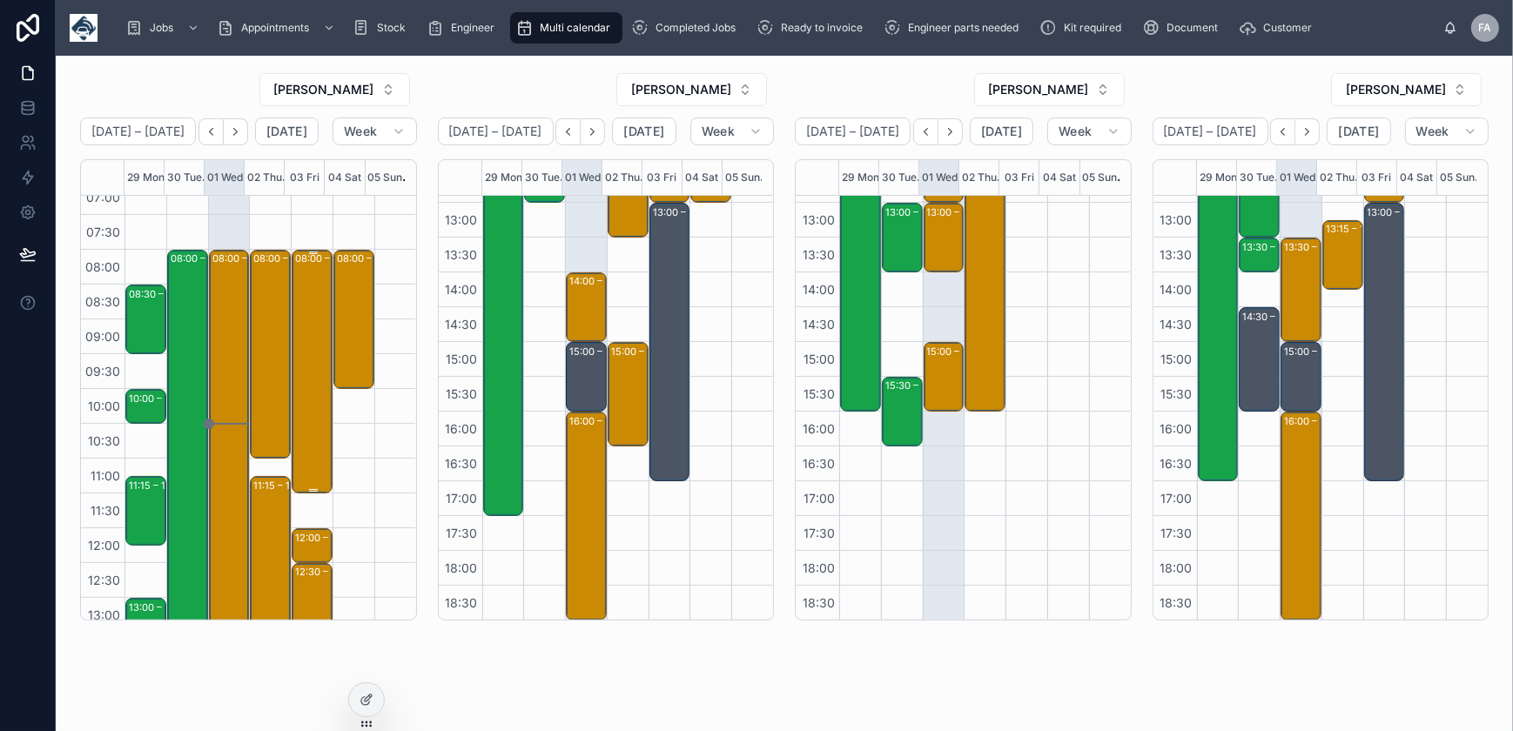
scroll to position [616, 0]
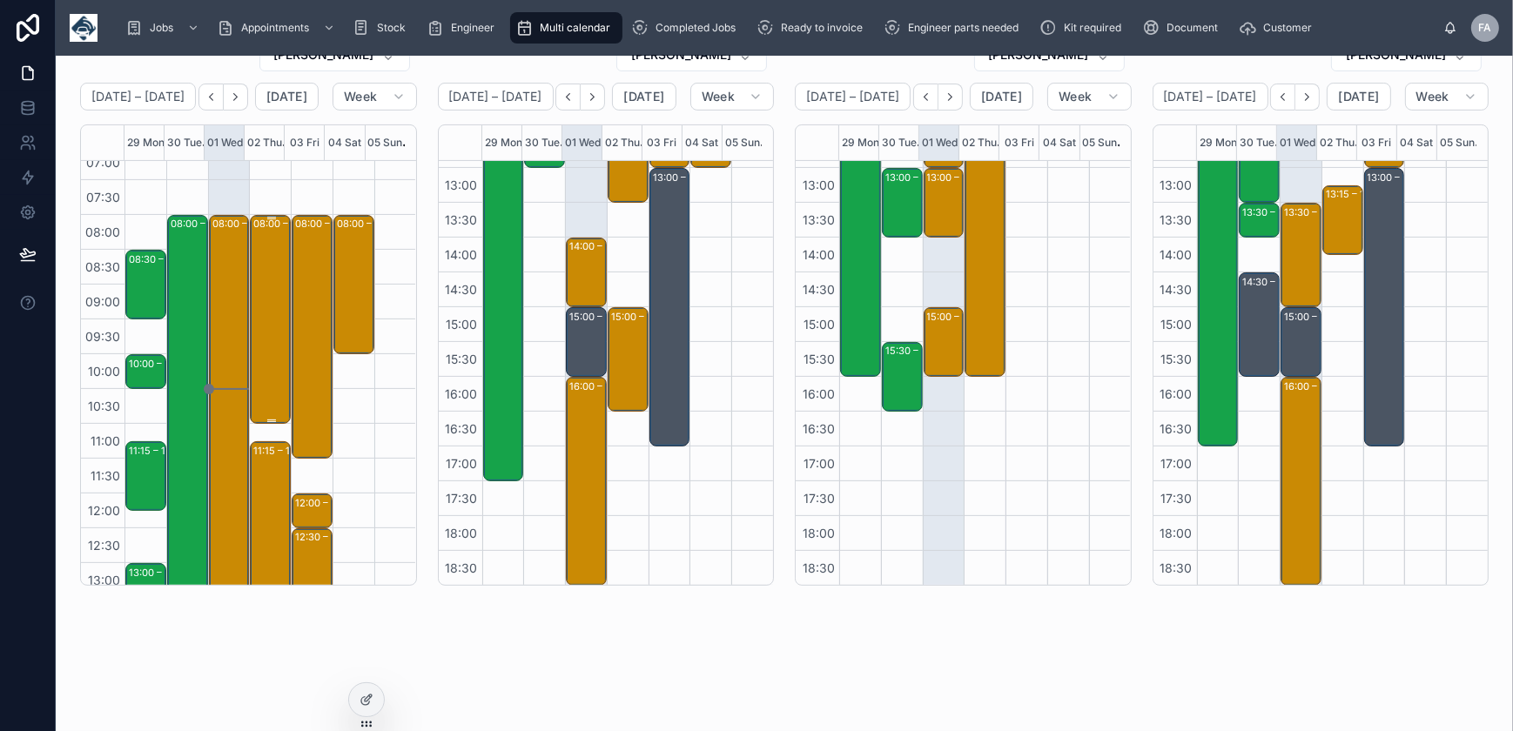
click at [270, 366] on div "08:00 – 11:00 M&J Evans Construction Ltd - 00322201 - 8am - 3 x installs - GLOU…" at bounding box center [271, 319] width 36 height 205
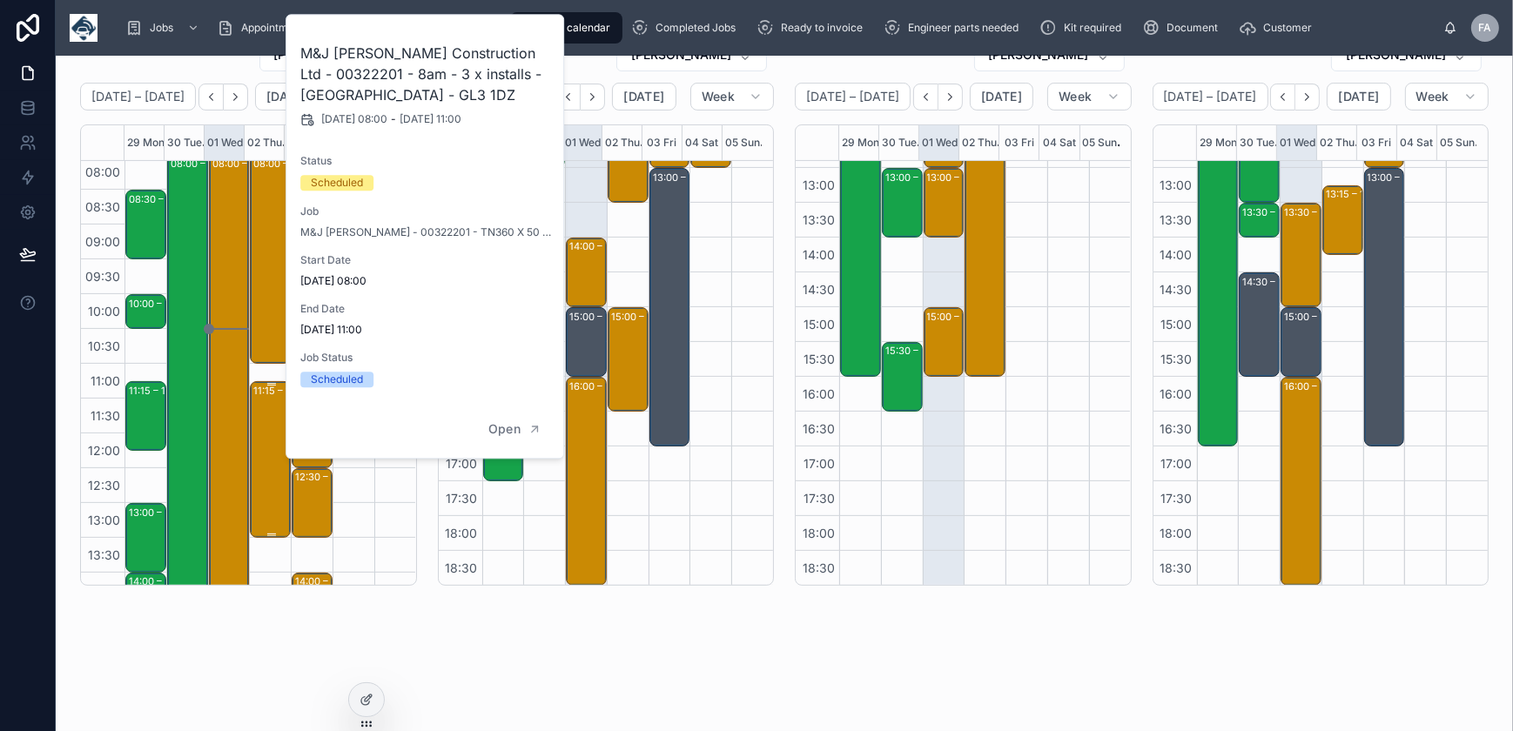
scroll to position [174, 0]
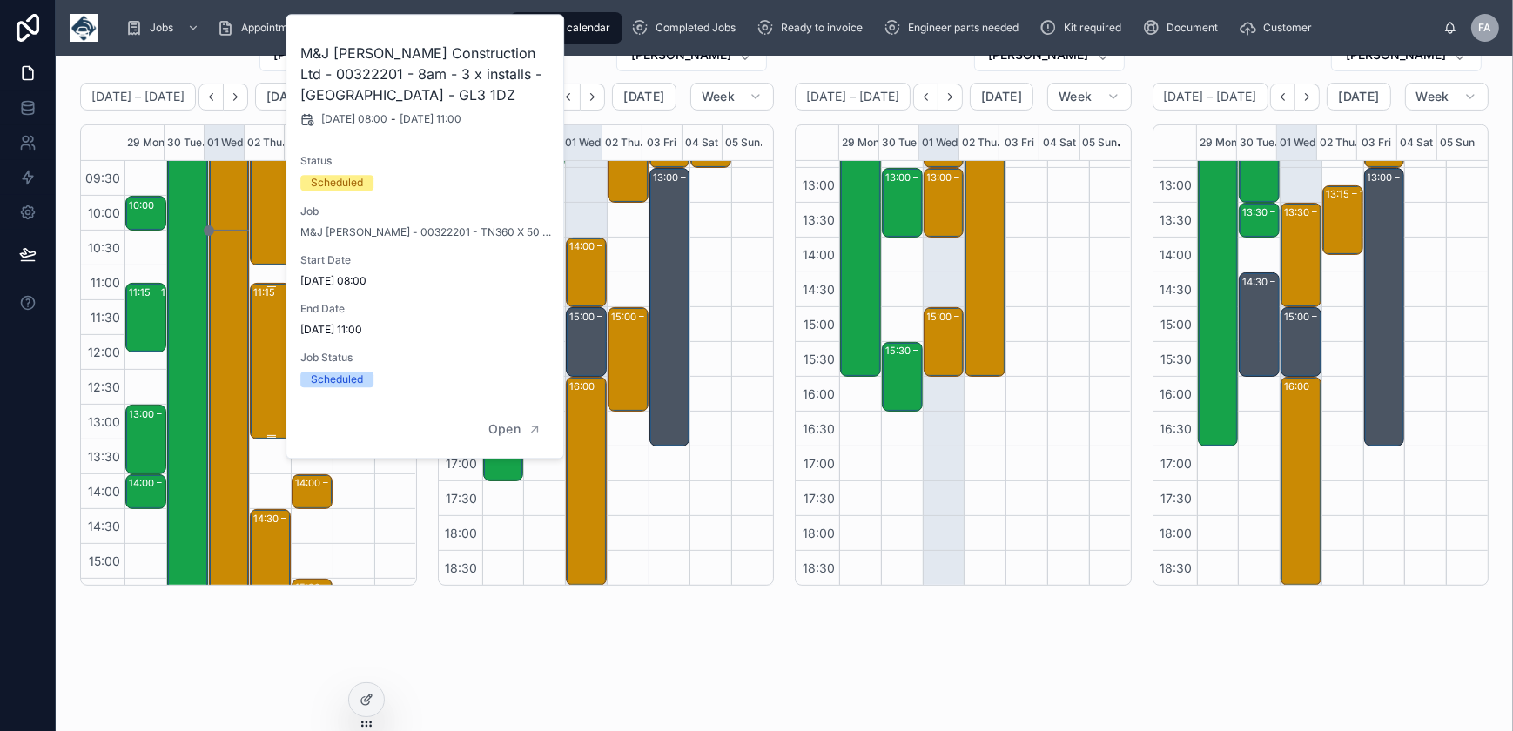
click at [253, 425] on div "11:15 – 13:30 M&J Evans Construction Ltd - 00322201 - 2 x installs - BROCKWORTH…" at bounding box center [271, 361] width 36 height 153
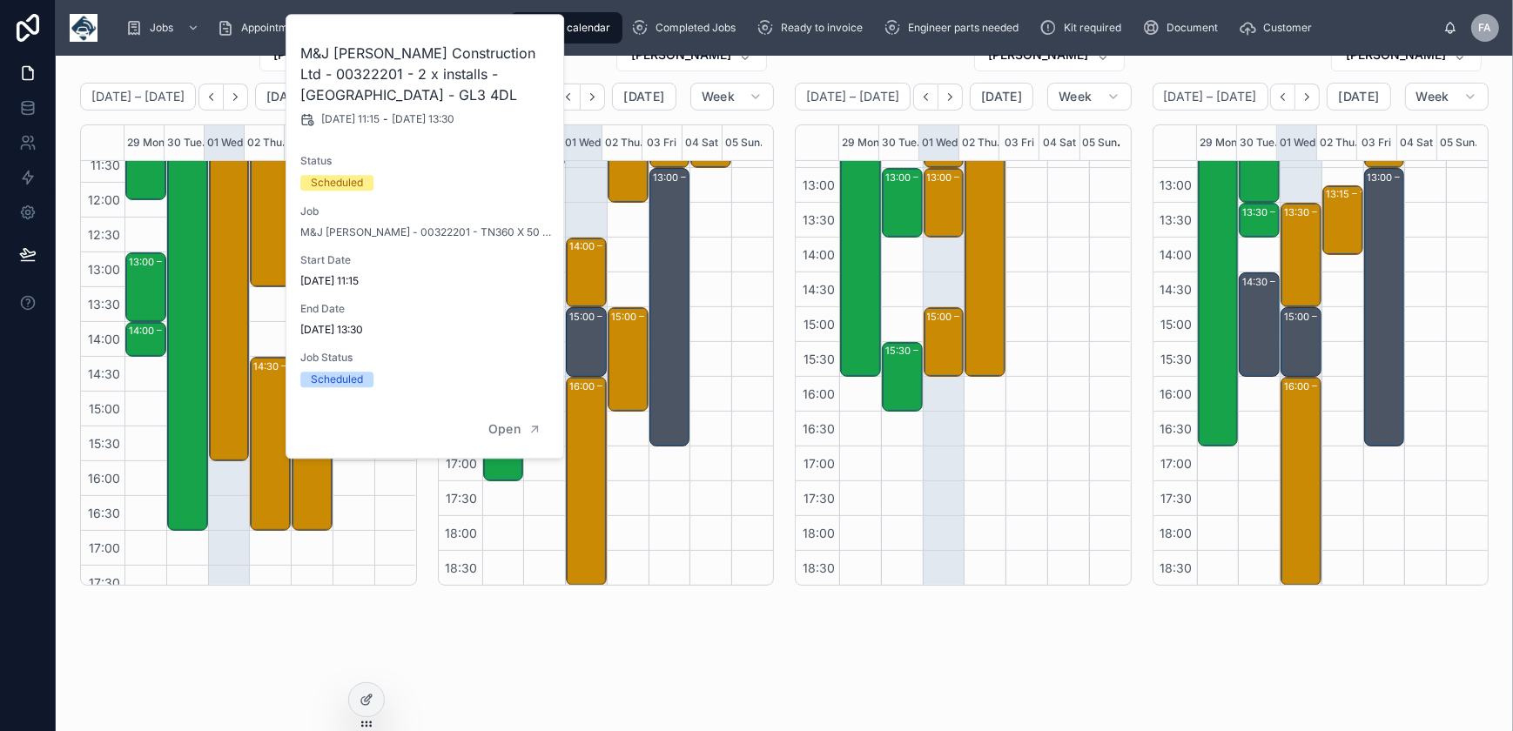
scroll to position [332, 0]
click at [266, 425] on div "14:30 – 17:00 M&J Evans Construction Ltd - 00322201 - 1 HOURS NOTICE - 2 X INST…" at bounding box center [271, 438] width 36 height 171
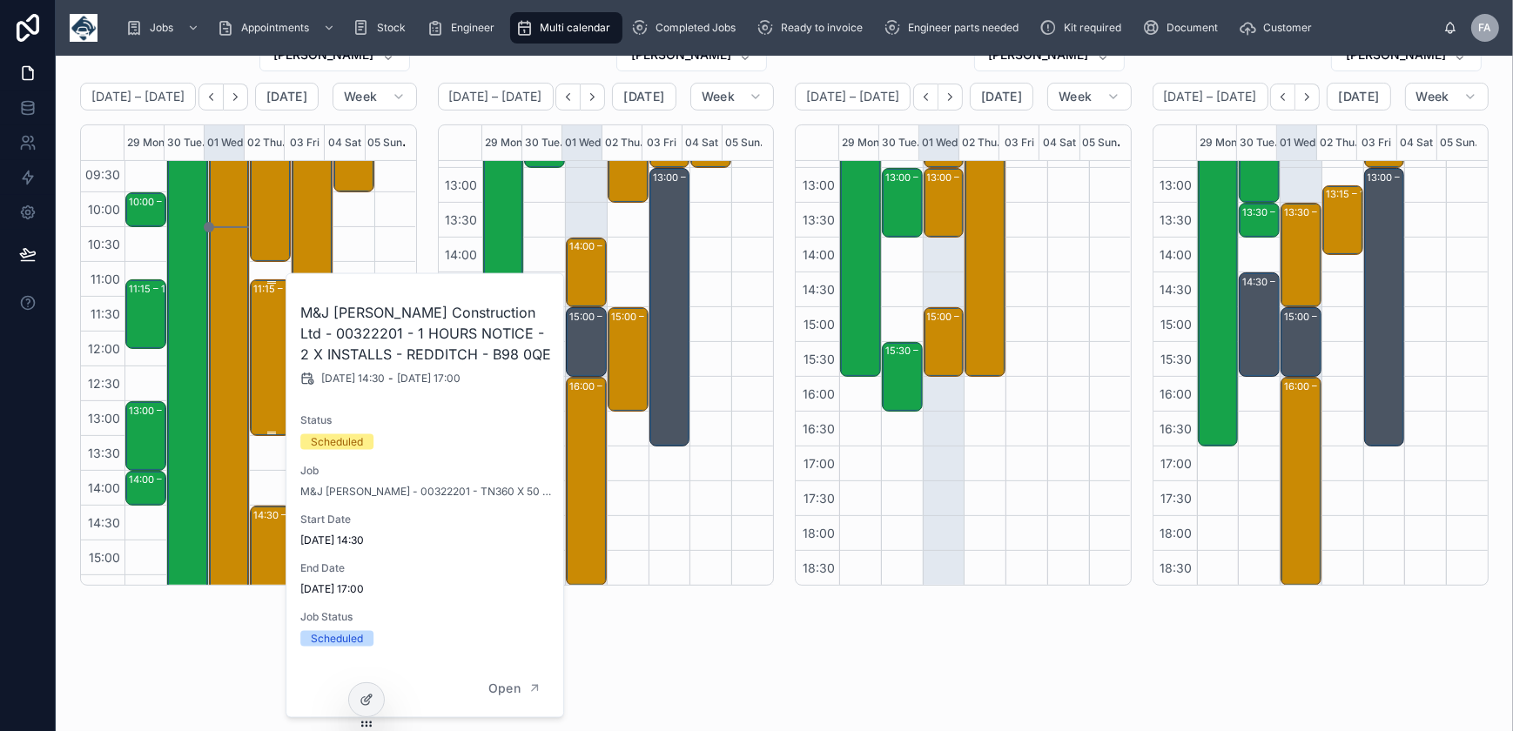
scroll to position [174, 0]
click at [270, 404] on div "11:15 – 13:30 M&J Evans Construction Ltd - 00322201 - 2 x installs - BROCKWORTH…" at bounding box center [271, 361] width 36 height 153
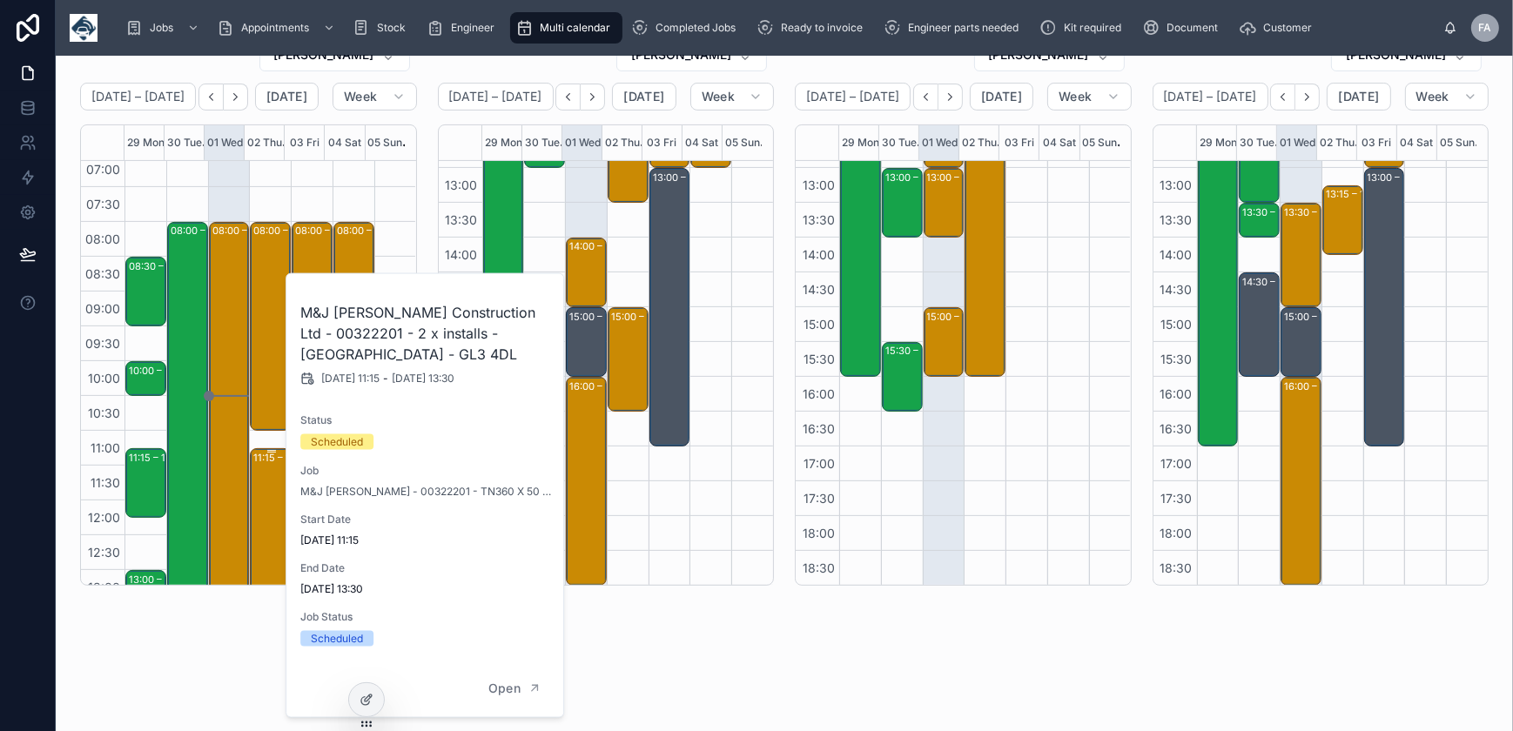
scroll to position [0, 0]
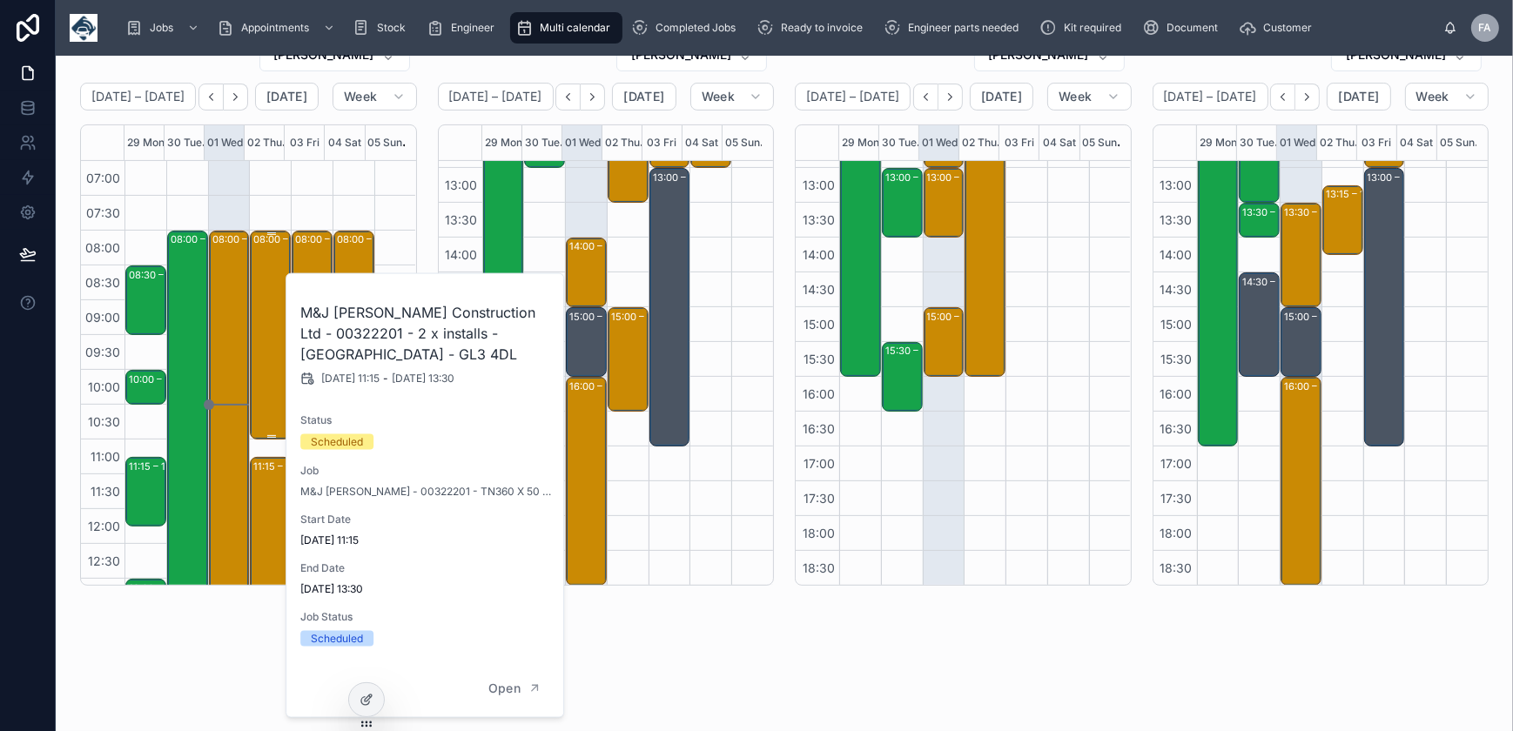
click at [270, 393] on div "08:00 – 11:00 M&J Evans Construction Ltd - 00322201 - 8am - 3 x installs - GLOU…" at bounding box center [271, 334] width 36 height 205
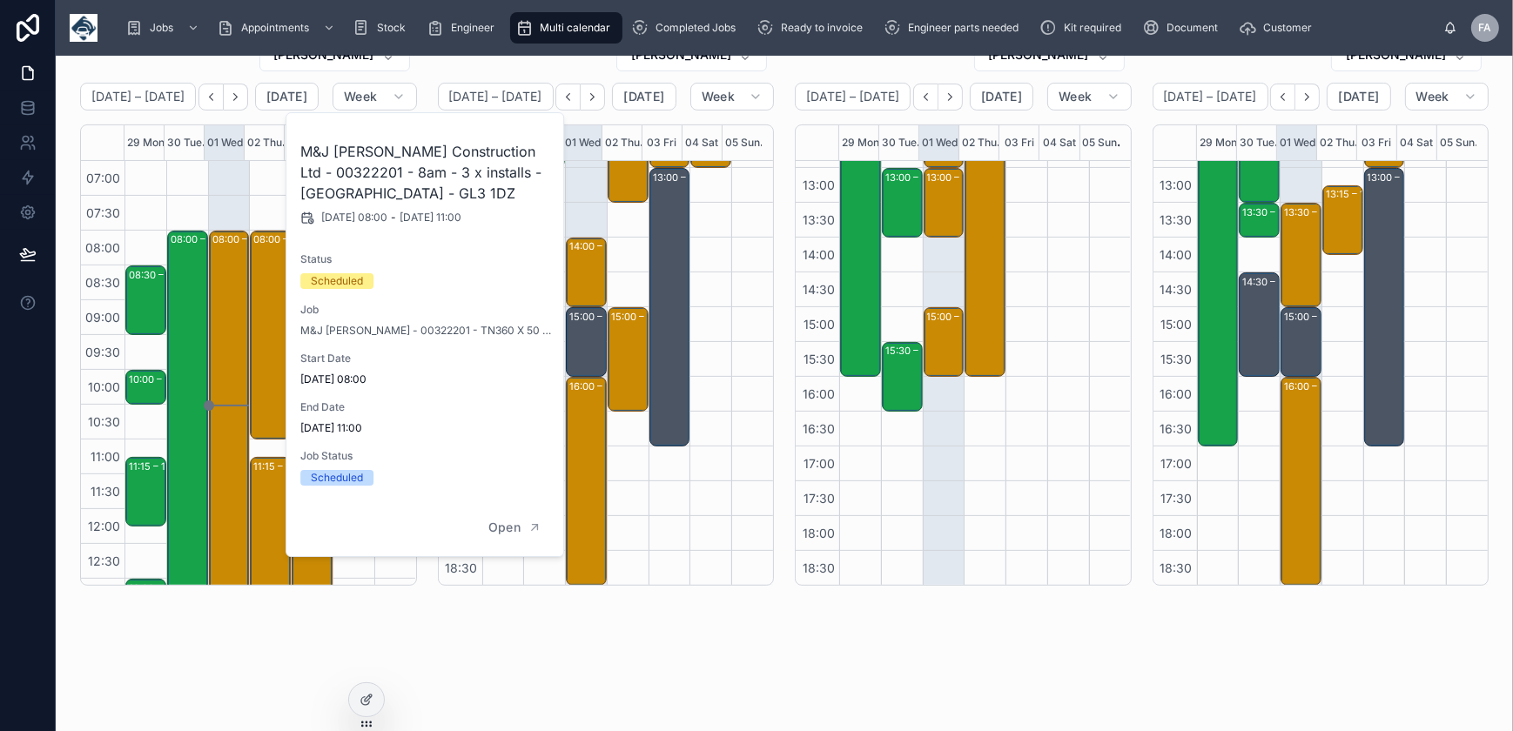
click at [582, 67] on div "JOSH MAUCHAZA" at bounding box center [606, 54] width 337 height 35
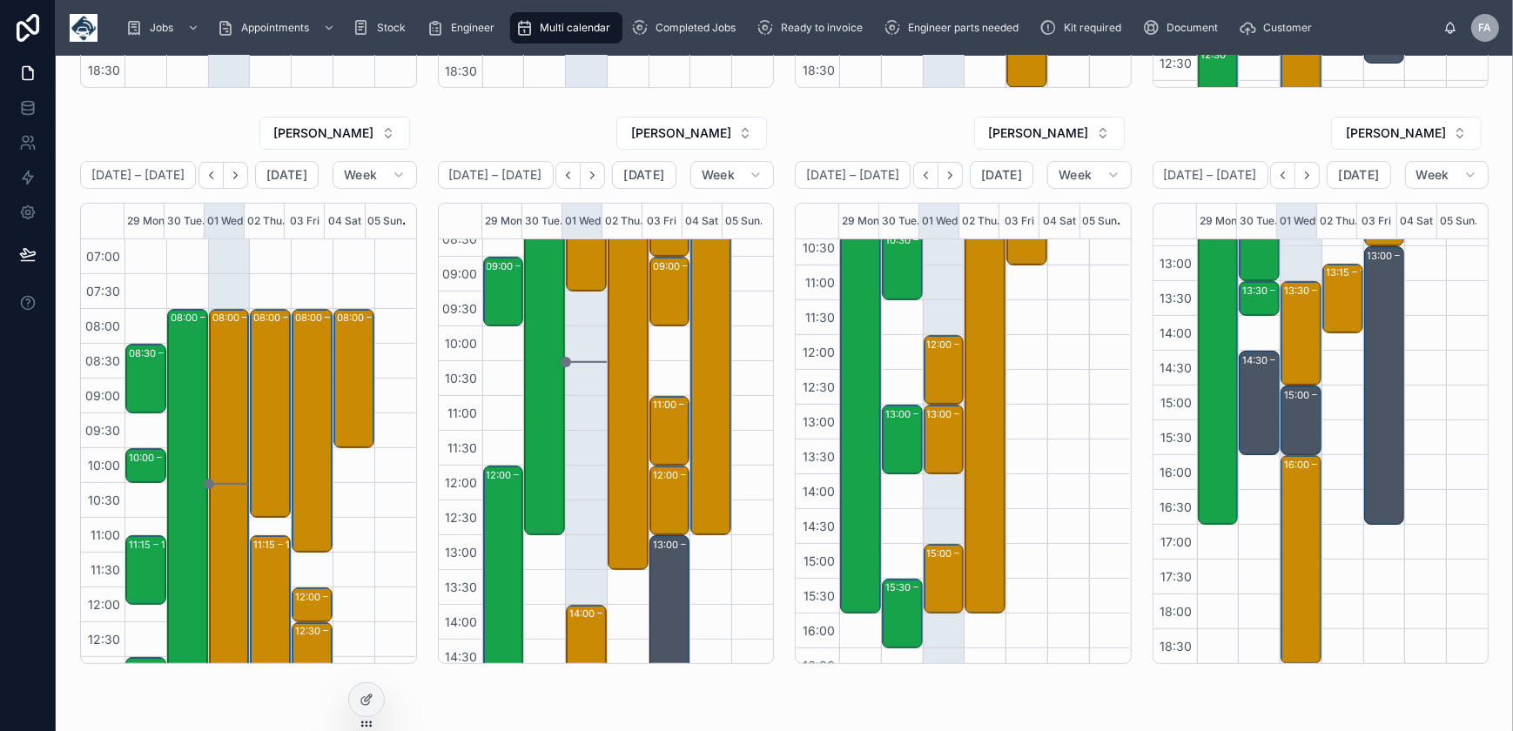
scroll to position [332, 0]
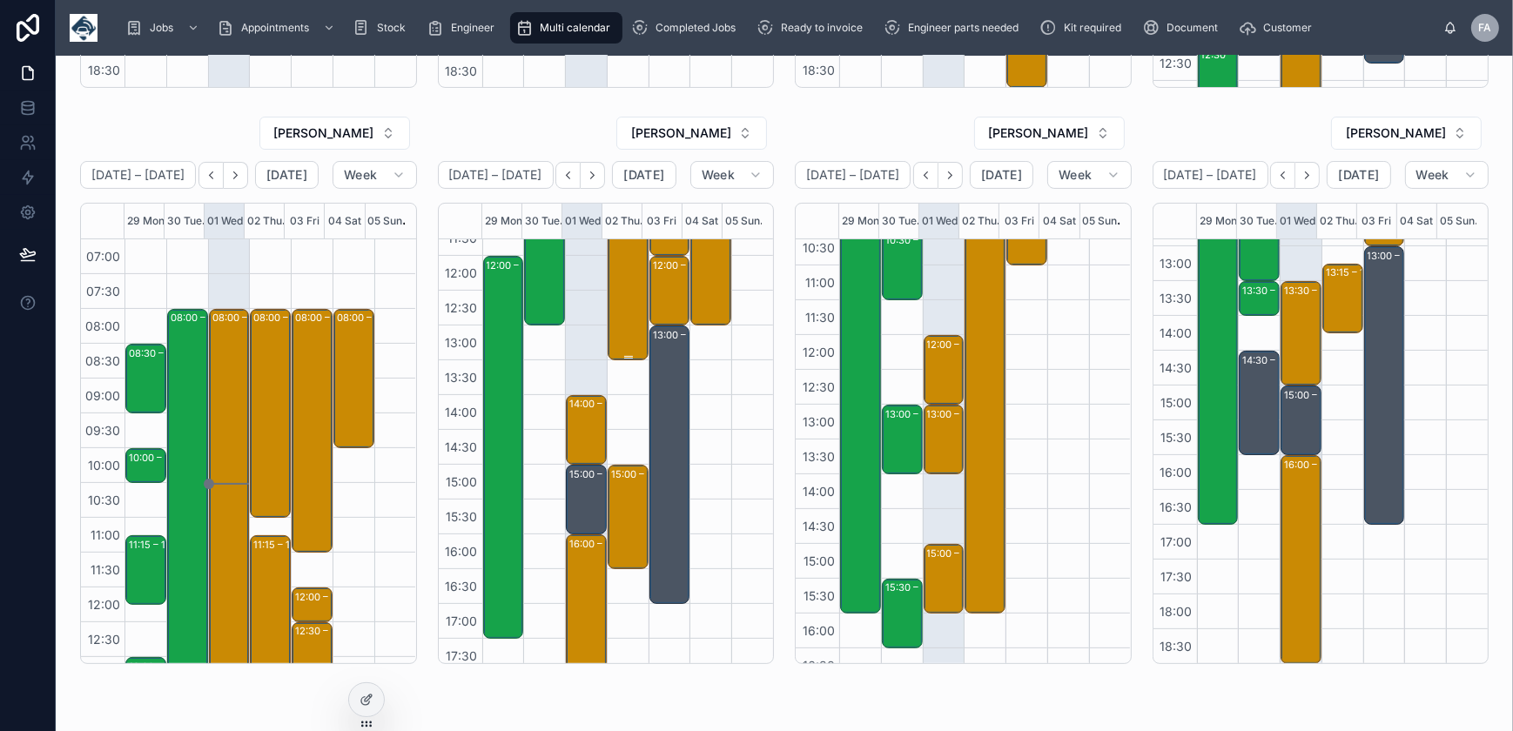
click at [627, 323] on div "08:00 – 13:30 Molson Coors Brewing Company (UK) Ltd - 00324527 - 8am timed - 5 …" at bounding box center [629, 169] width 36 height 380
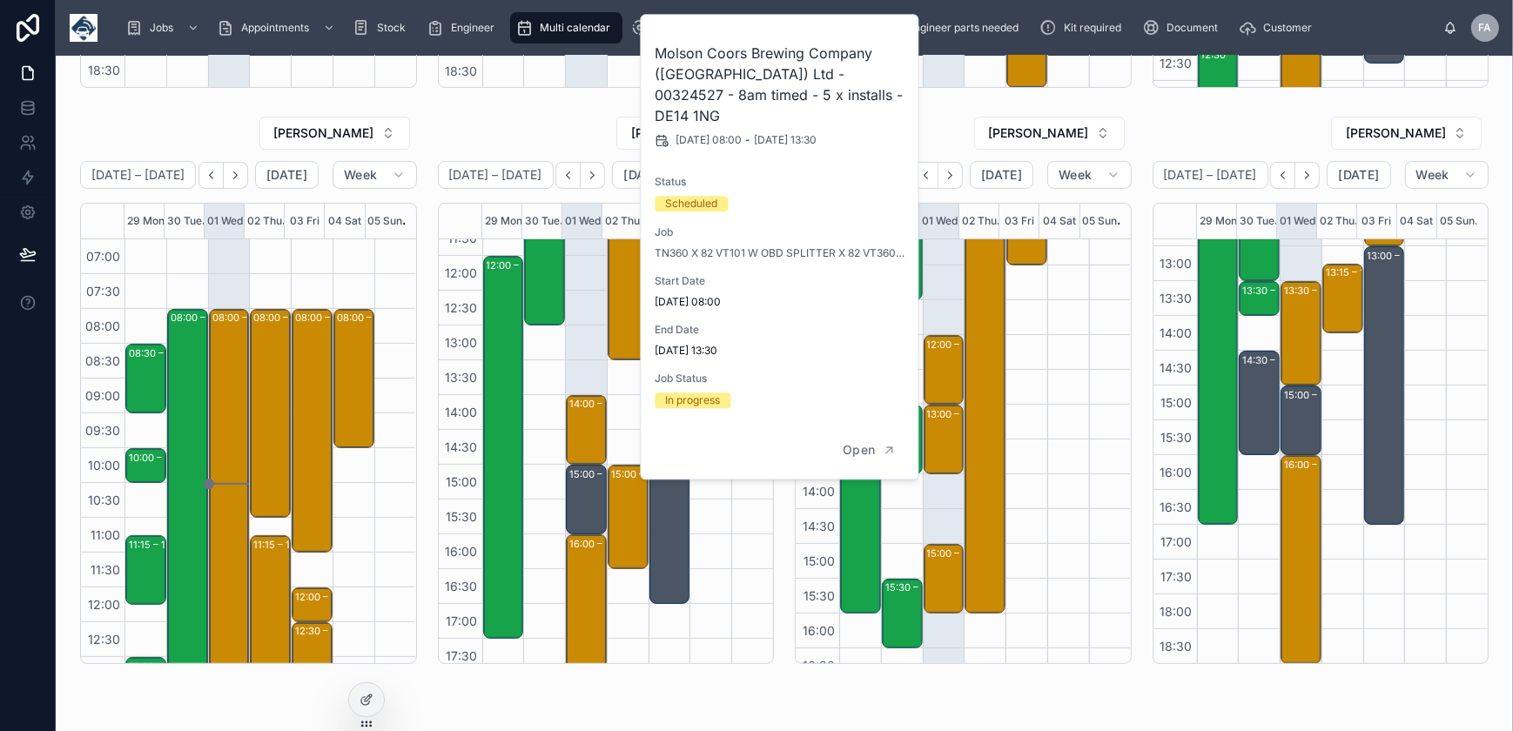
click at [719, 71] on h2 "Molson Coors Brewing Company (UK) Ltd - 00324527 - 8am timed - 5 x installs - D…" at bounding box center [780, 85] width 251 height 84
copy h2 "00324527"
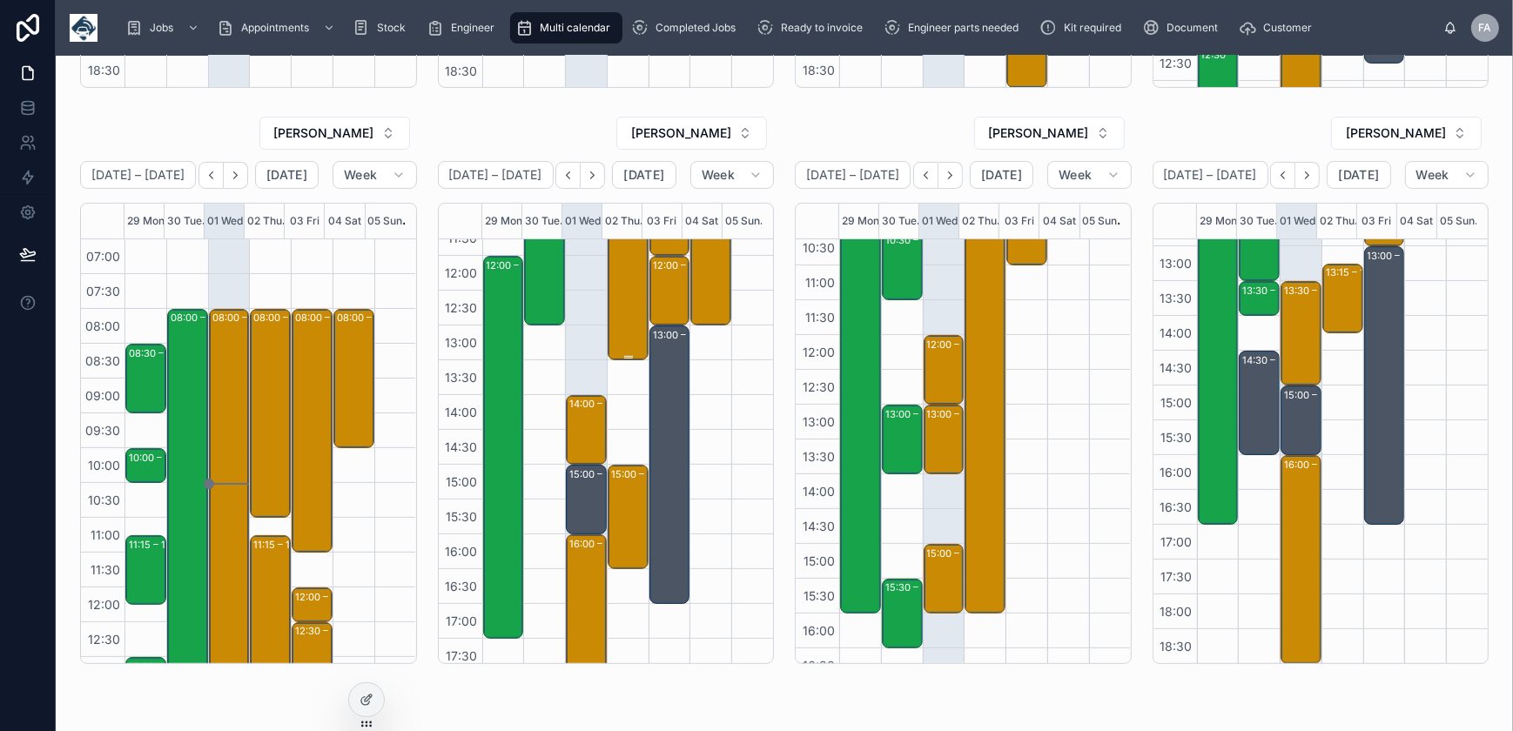
click at [619, 302] on div "08:00 – 13:30 Molson Coors Brewing Company (UK) Ltd - 00324527 - 8am timed - 5 …" at bounding box center [629, 169] width 36 height 380
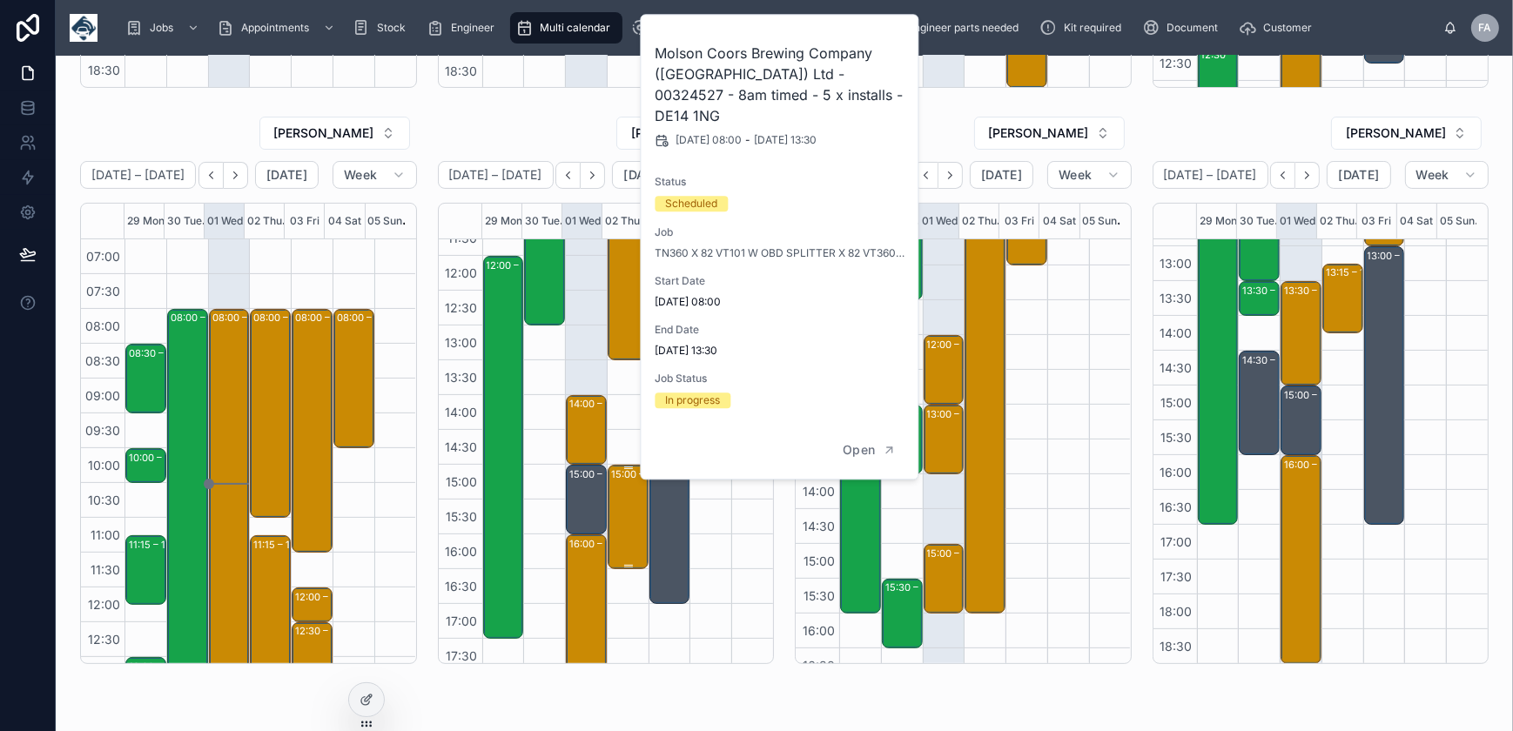
click at [611, 498] on div "15:00 – 16:30 Homes 2 Inspire Limited - 00325645 - 1 X DE/RE - PM - DE24 0JR" at bounding box center [629, 517] width 36 height 101
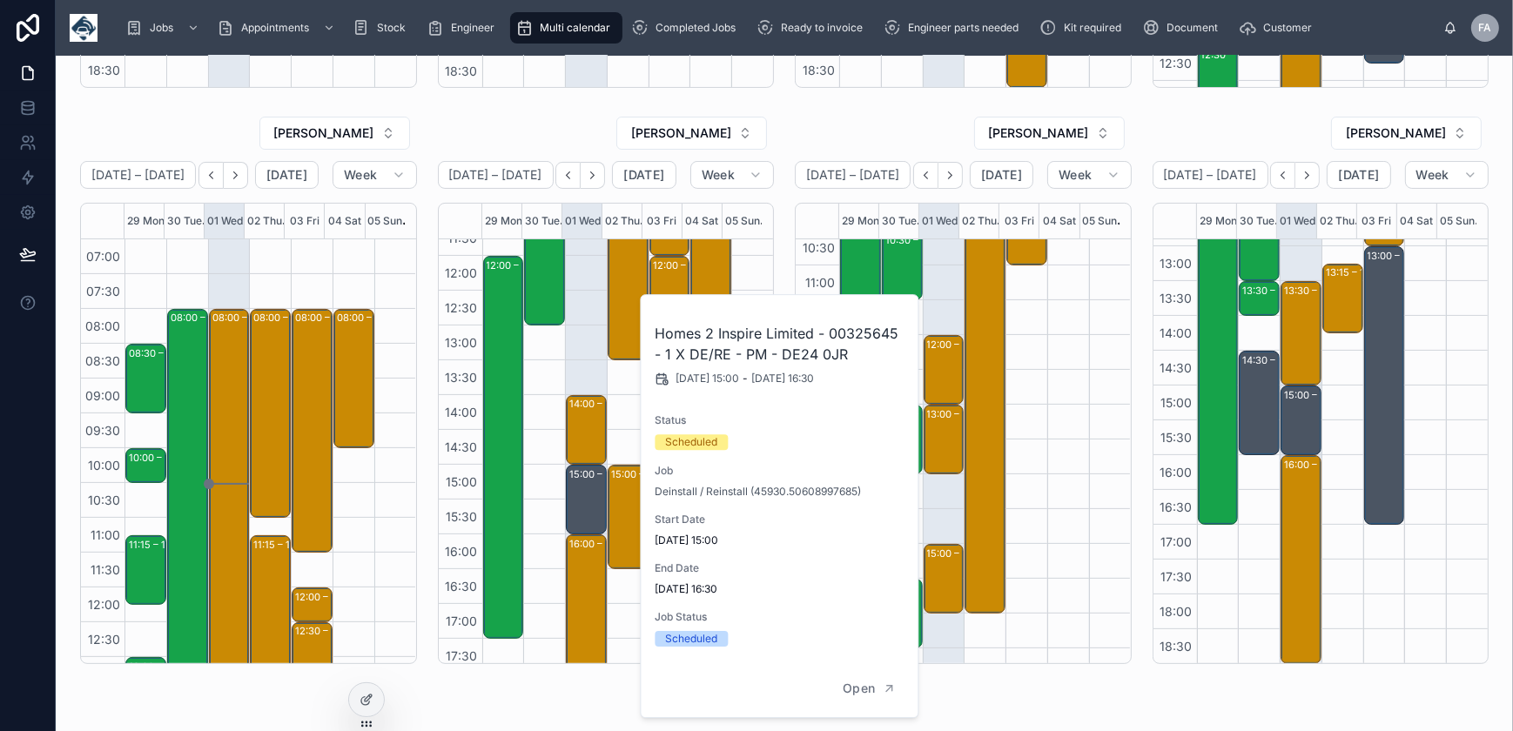
click at [878, 331] on h2 "Homes 2 Inspire Limited - 00325645 - 1 X DE/RE - PM - DE24 0JR" at bounding box center [780, 344] width 251 height 42
copy h2 "00325645"
click at [801, 123] on div "IMRAAN GABIER" at bounding box center [963, 133] width 337 height 35
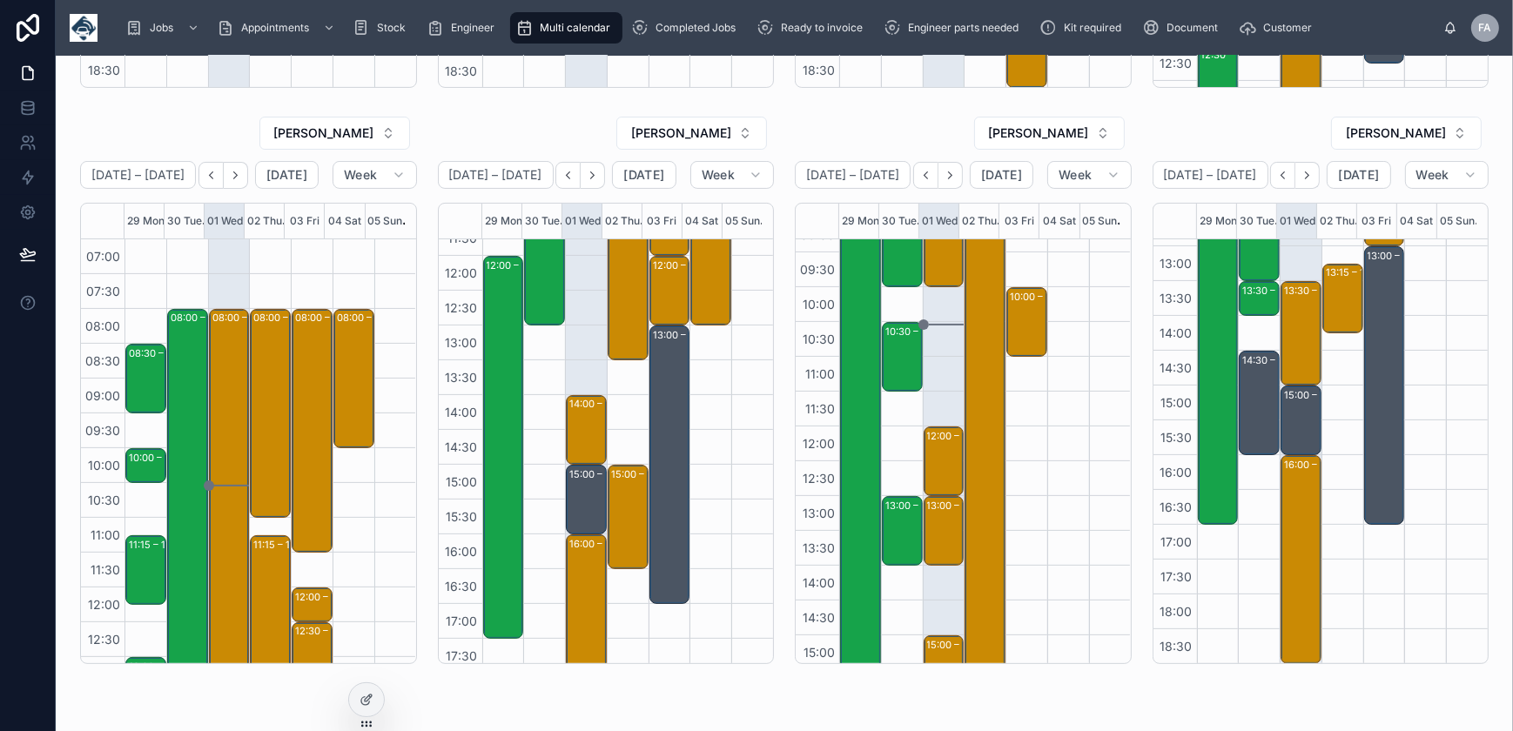
scroll to position [16, 0]
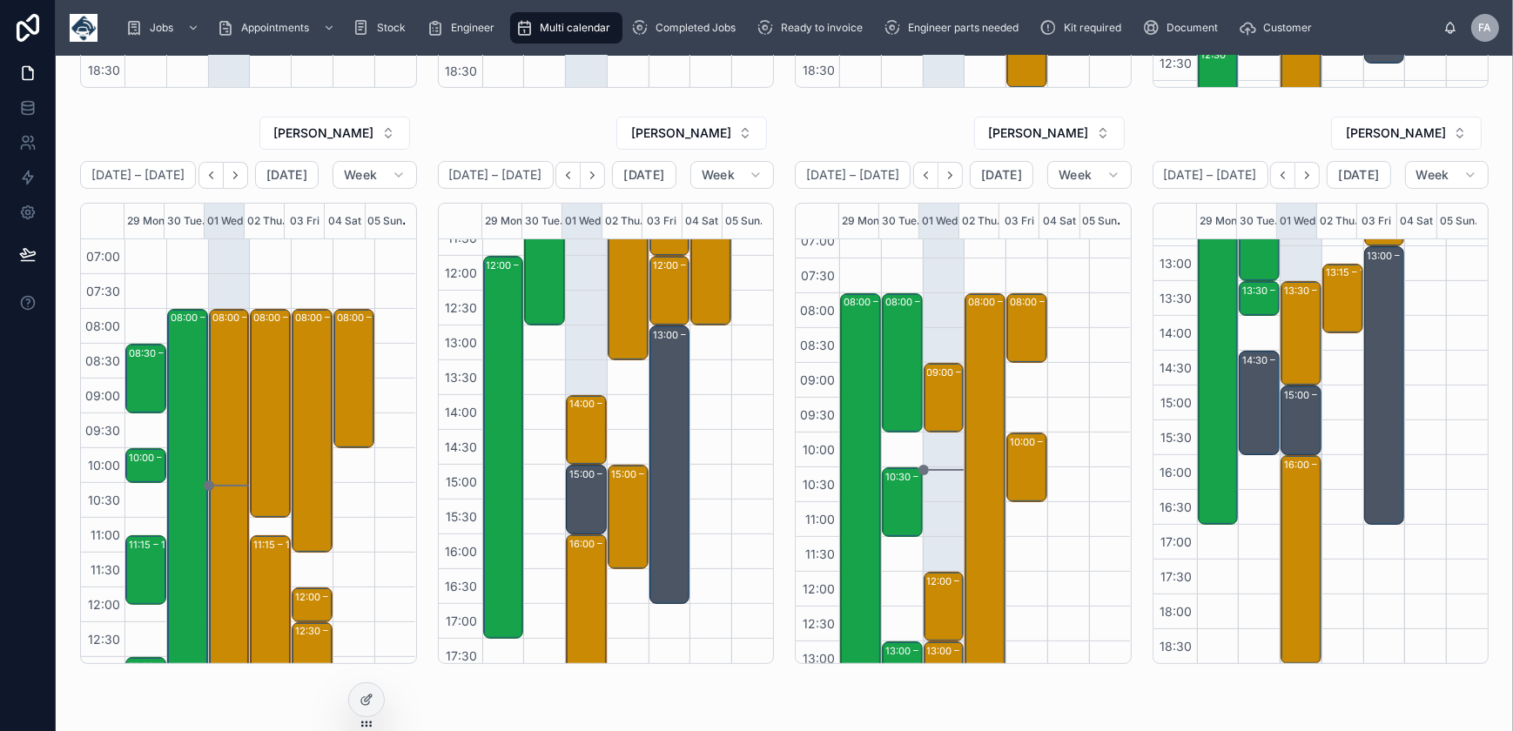
click at [964, 381] on div "08:00 – 16:00 Sureserve Energy Services UK Ltd - 13 deinstalls - timed 8am - g3…" at bounding box center [985, 642] width 42 height 836
click at [923, 306] on div "09:00 – 10:00 TRACKSTAR UK - 1 X S7 Service Call - TIMED 9AM AB31 5AQ 12:00 – 1…" at bounding box center [944, 642] width 42 height 836
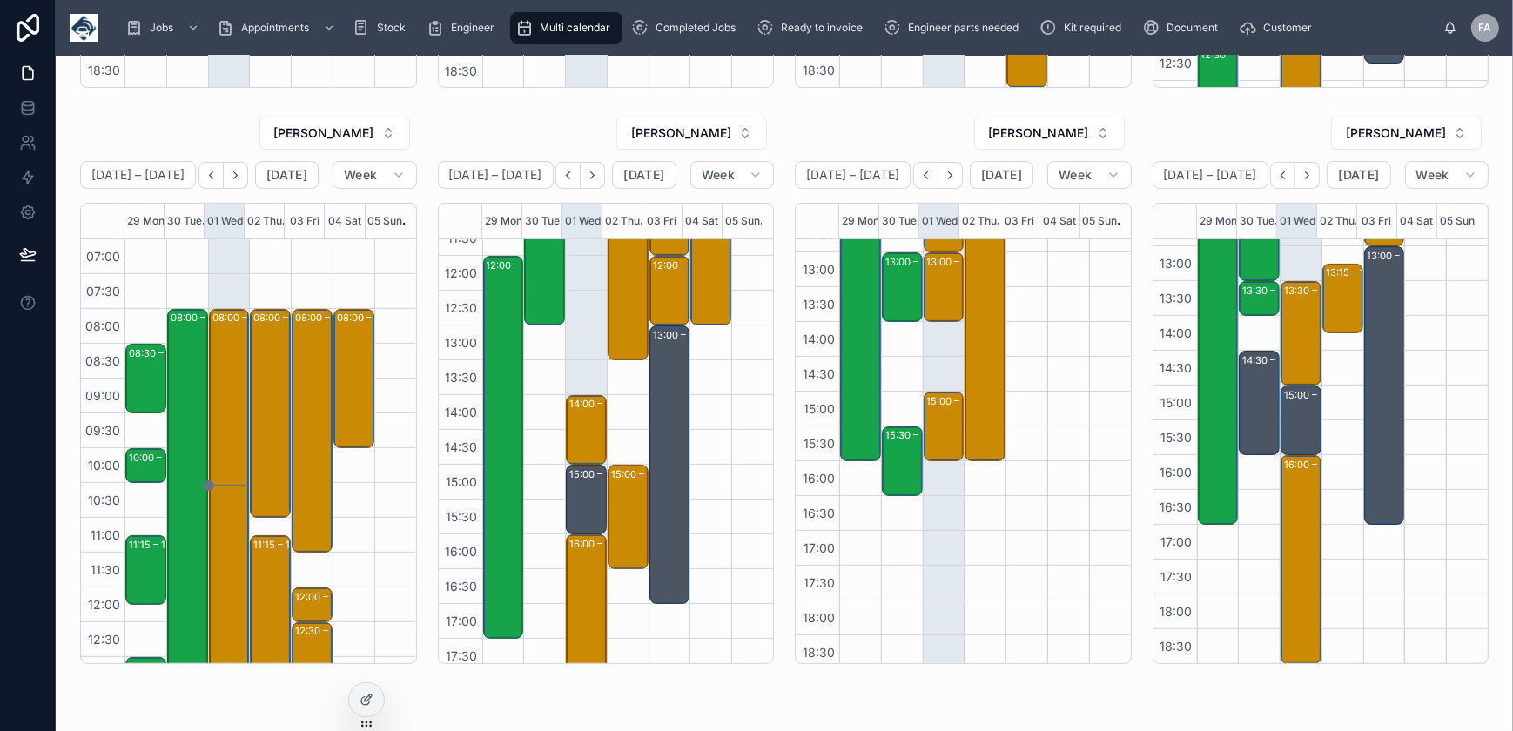
scroll to position [411, 0]
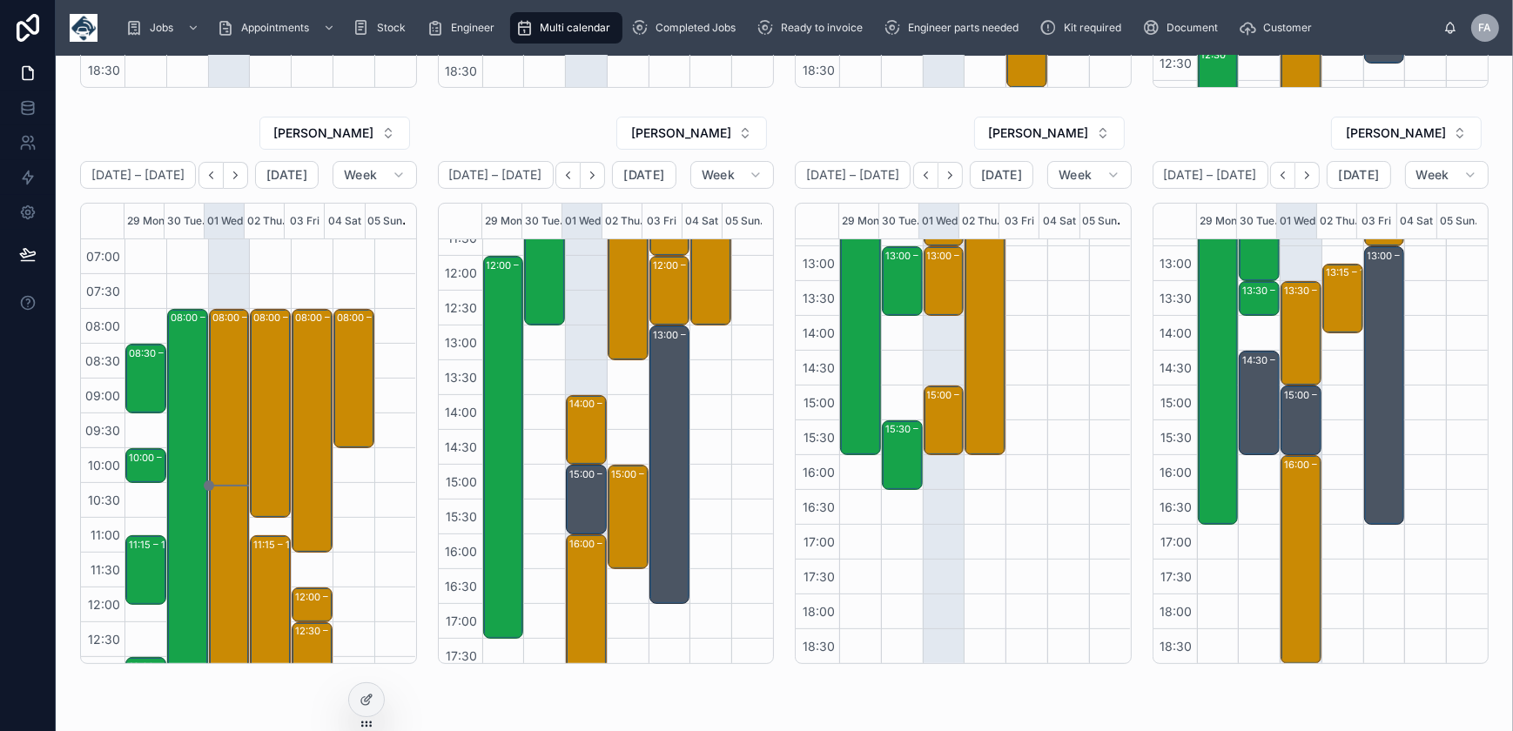
click at [932, 348] on div "09:00 – 10:00 TRACKSTAR UK - 1 X S7 Service Call - TIMED 9AM AB31 5AQ 12:00 – 1…" at bounding box center [944, 246] width 42 height 836
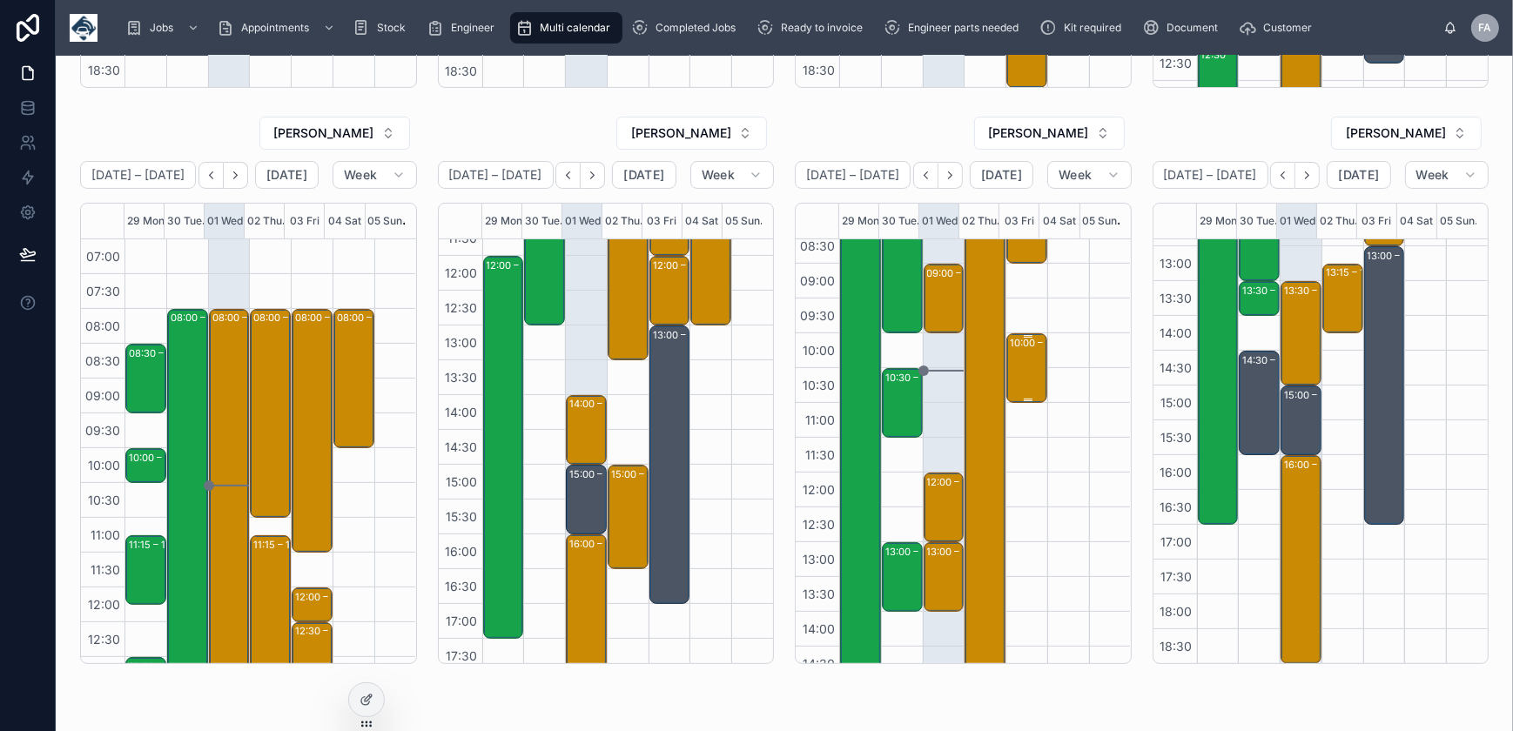
scroll to position [95, 0]
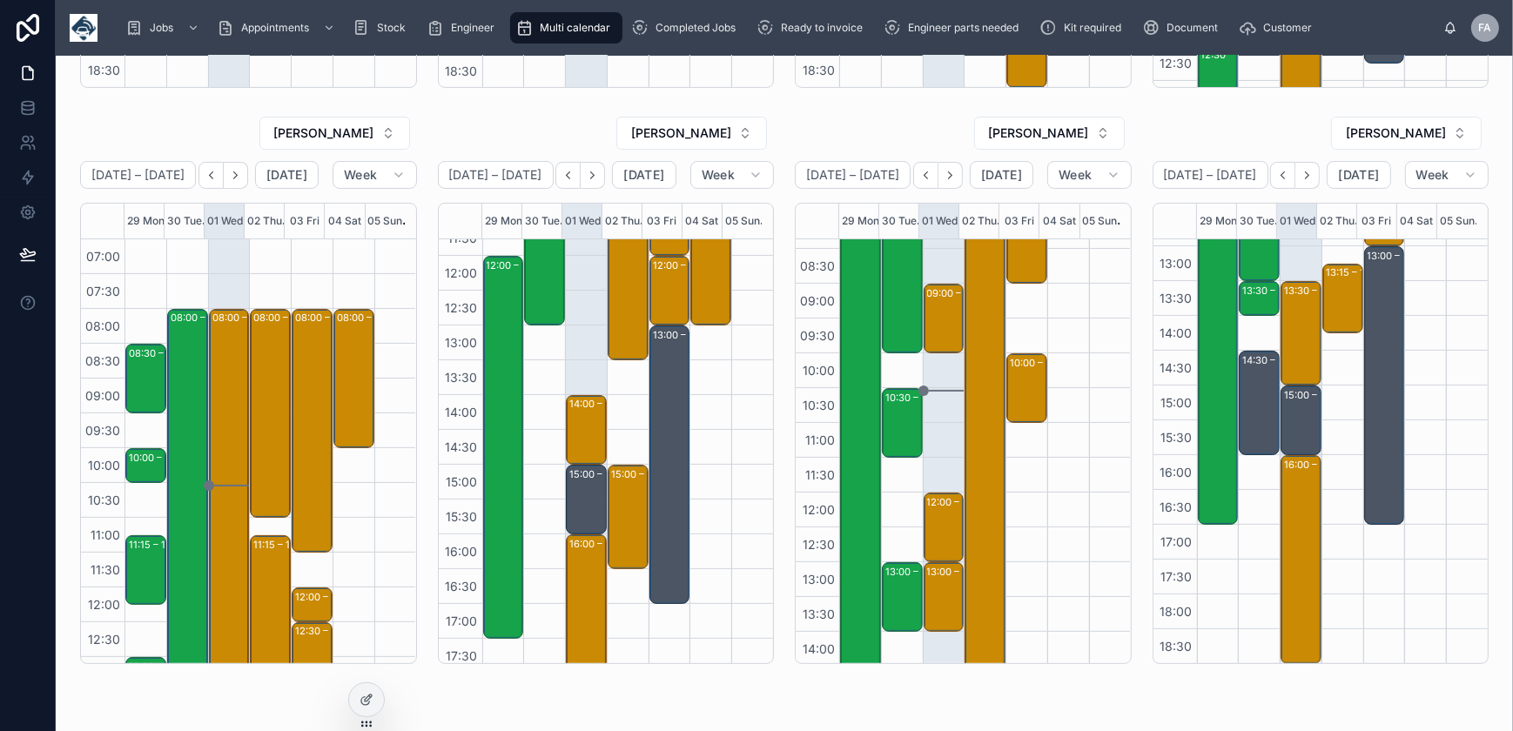
click at [981, 352] on div "08:00 – 16:00 Sureserve Energy Services UK Ltd - 13 deinstalls - timed 8am - g3…" at bounding box center [986, 493] width 36 height 554
click at [937, 508] on div "12:00 – 13:00" at bounding box center [959, 502] width 65 height 17
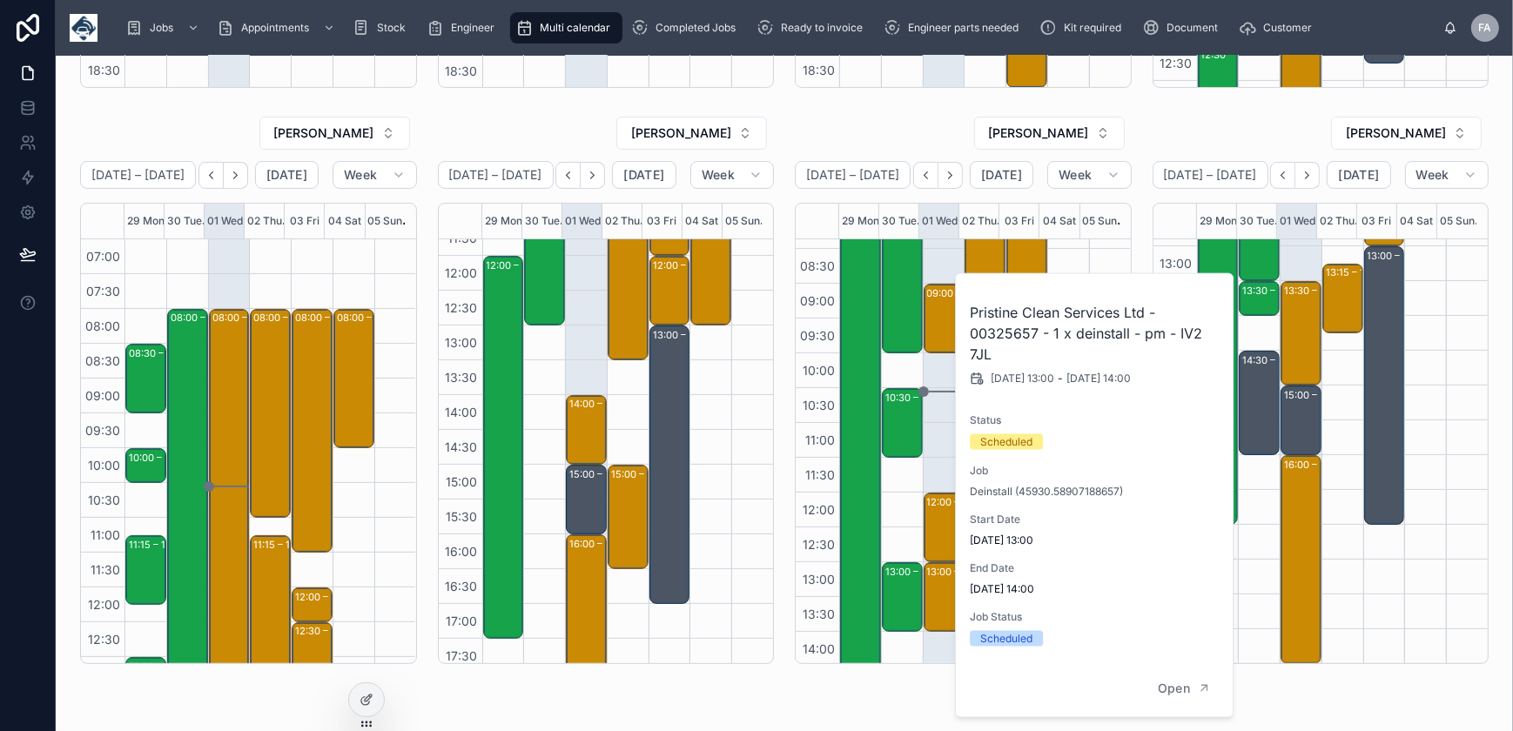
click at [1022, 327] on h2 "Pristine Clean Services Ltd - 00325657 - 1 x deinstall - pm - IV2 7JL" at bounding box center [1095, 333] width 251 height 63
copy h2 "00325657"
click at [1154, 134] on div "REAGEN NAIDOO" at bounding box center [1321, 133] width 337 height 35
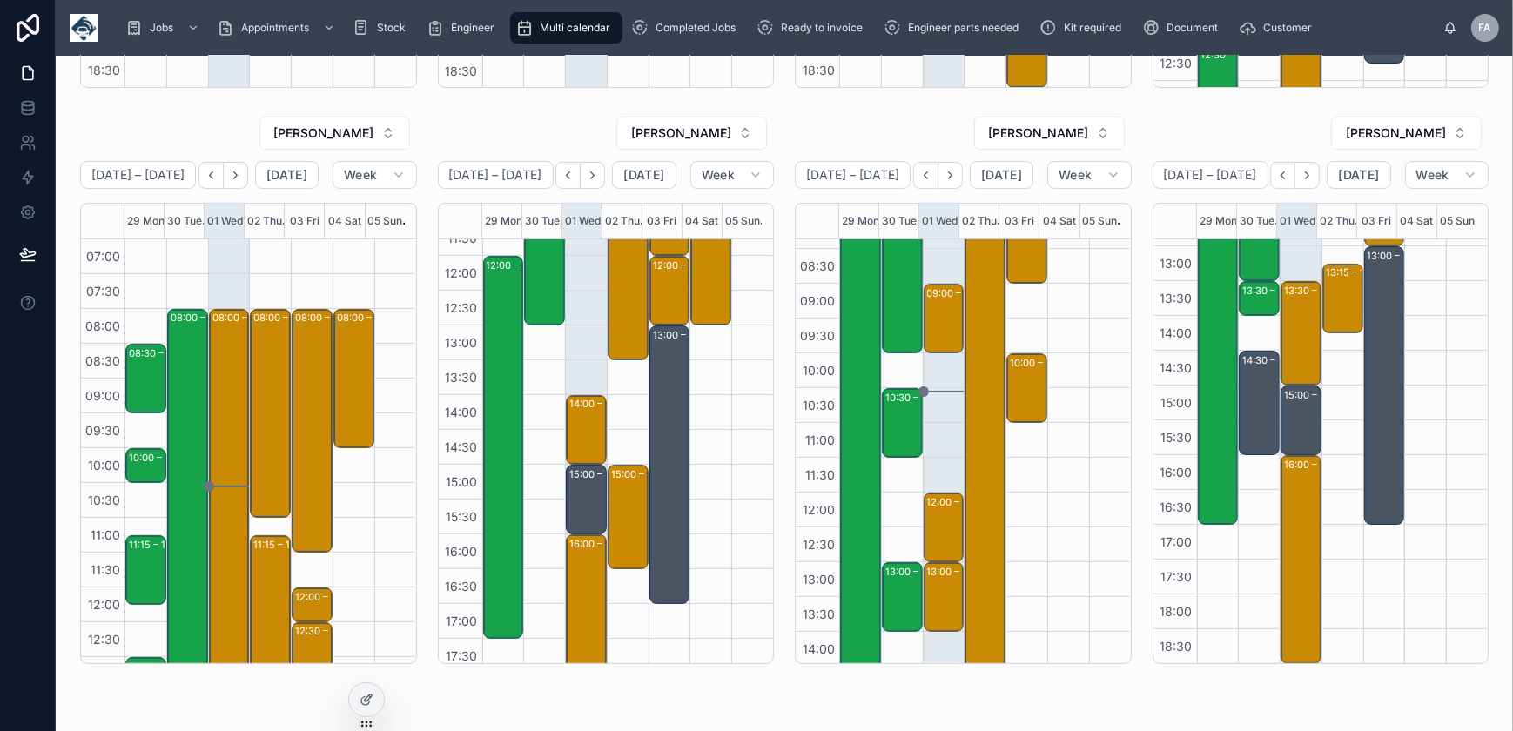
click at [984, 321] on div "08:00 – 16:00 Sureserve Energy Services UK Ltd - 13 deinstalls - timed 8am - g3…" at bounding box center [986, 493] width 36 height 554
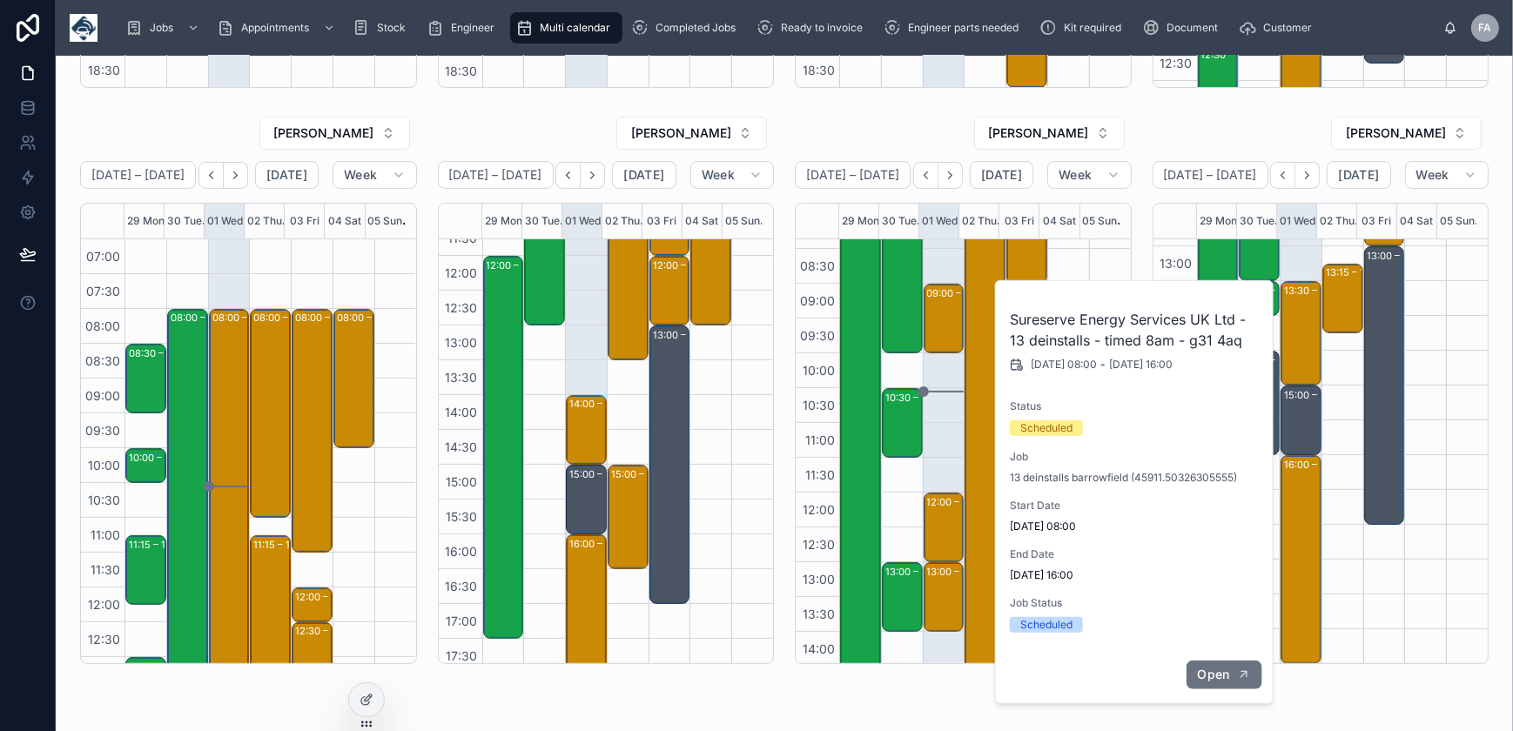
click at [1221, 676] on span "Open" at bounding box center [1213, 675] width 32 height 16
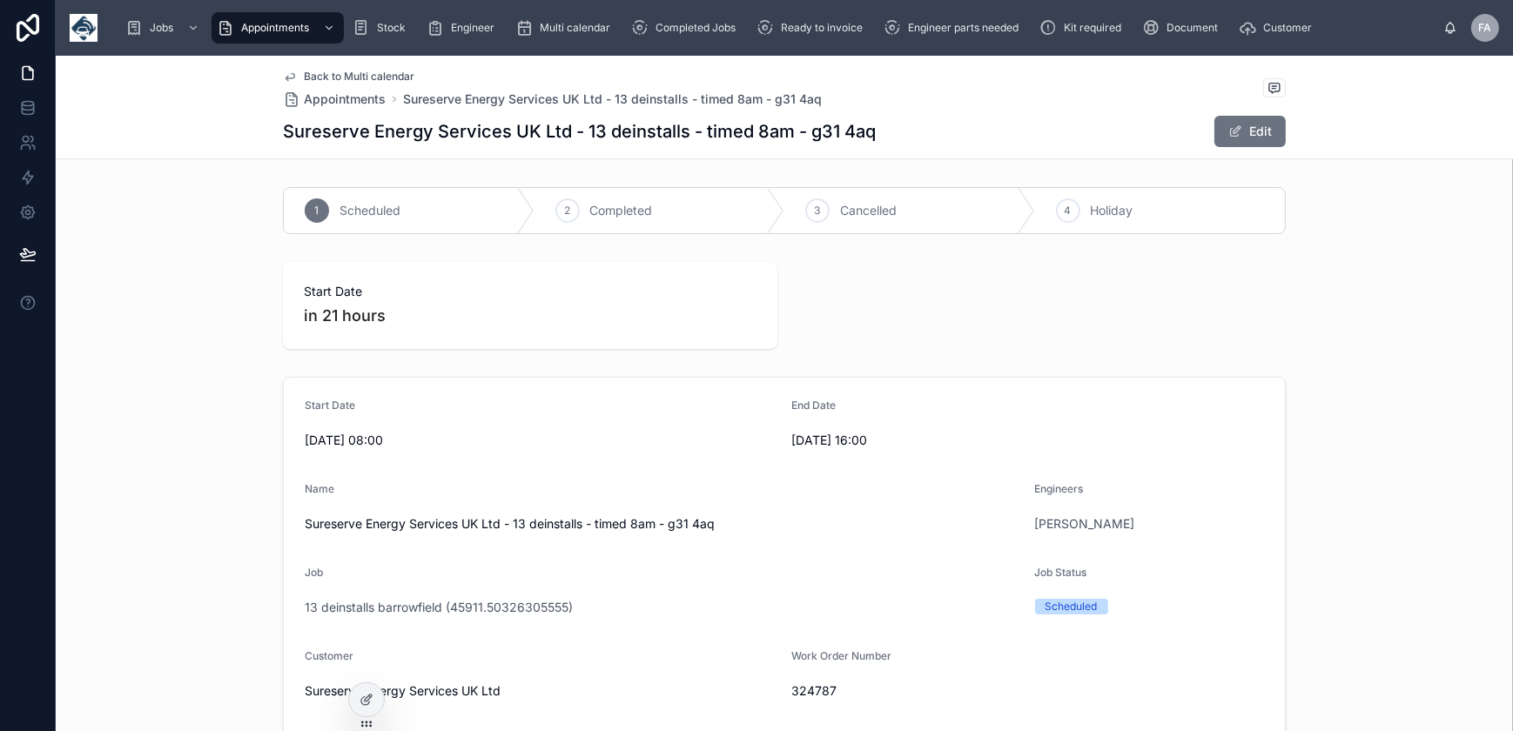
scroll to position [237, 0]
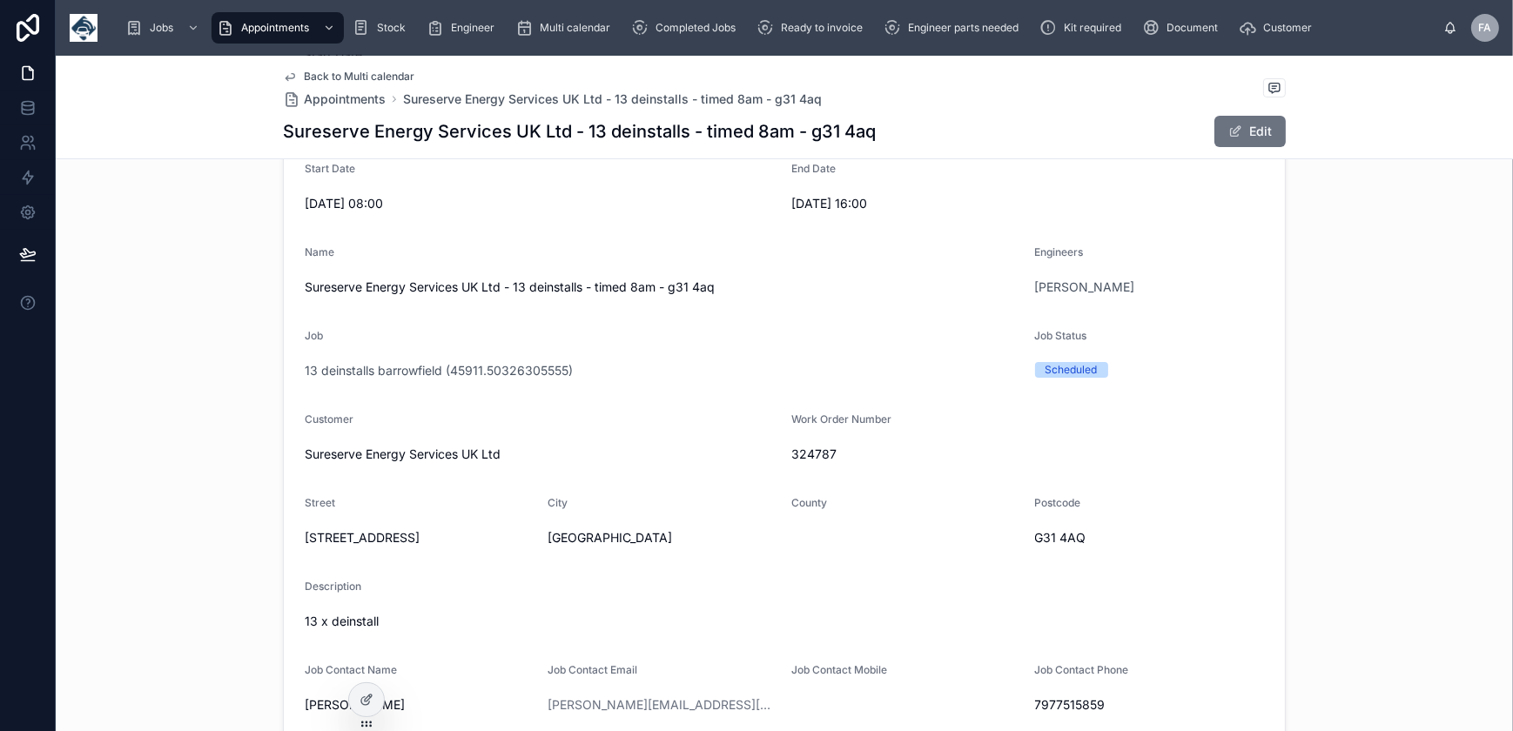
click at [809, 450] on span "324787" at bounding box center [1027, 454] width 473 height 17
copy span "324787"
click at [1228, 139] on button "Edit" at bounding box center [1250, 131] width 71 height 31
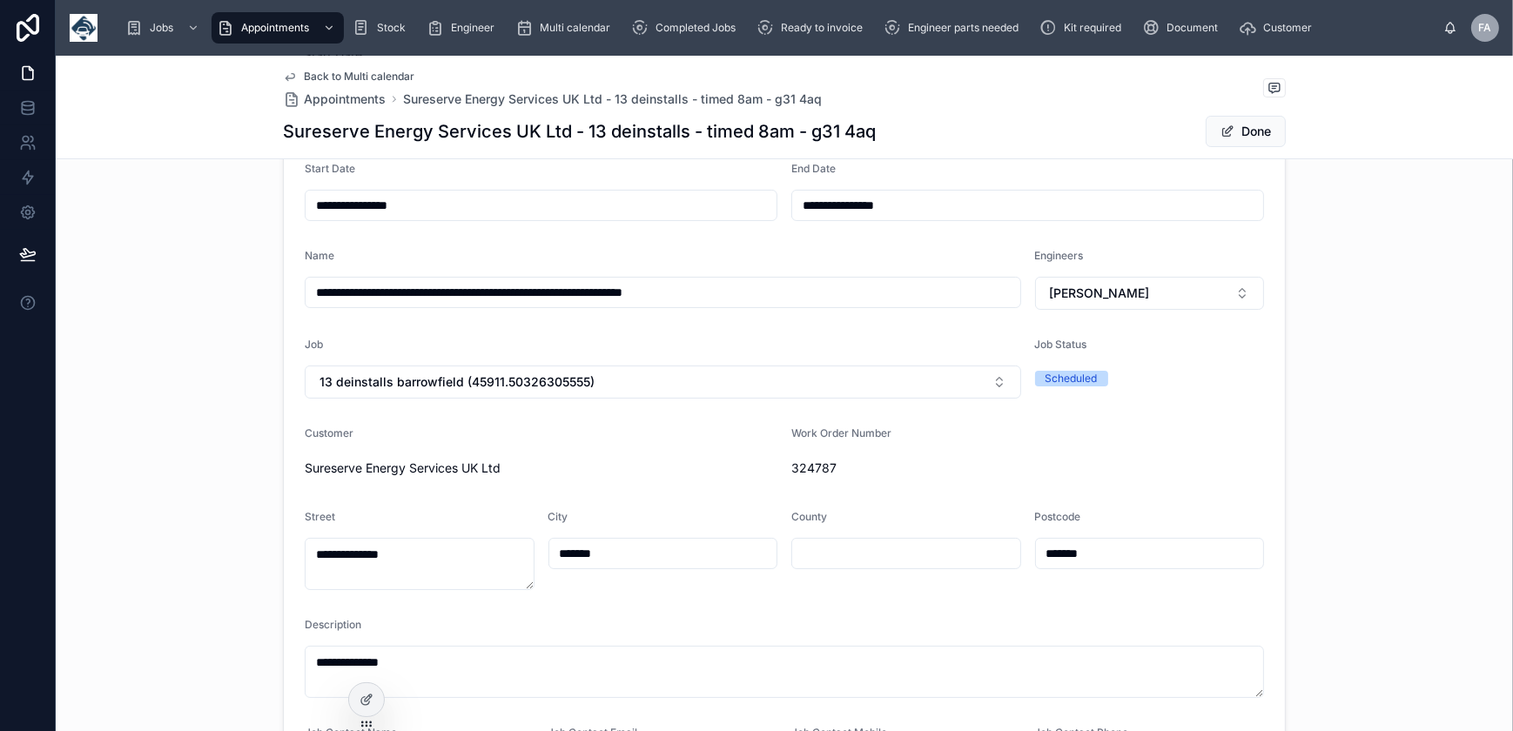
click at [795, 468] on span "324787" at bounding box center [1027, 468] width 473 height 17
click at [791, 468] on span "324787" at bounding box center [1027, 468] width 473 height 17
click at [1235, 131] on button "Done" at bounding box center [1246, 131] width 80 height 31
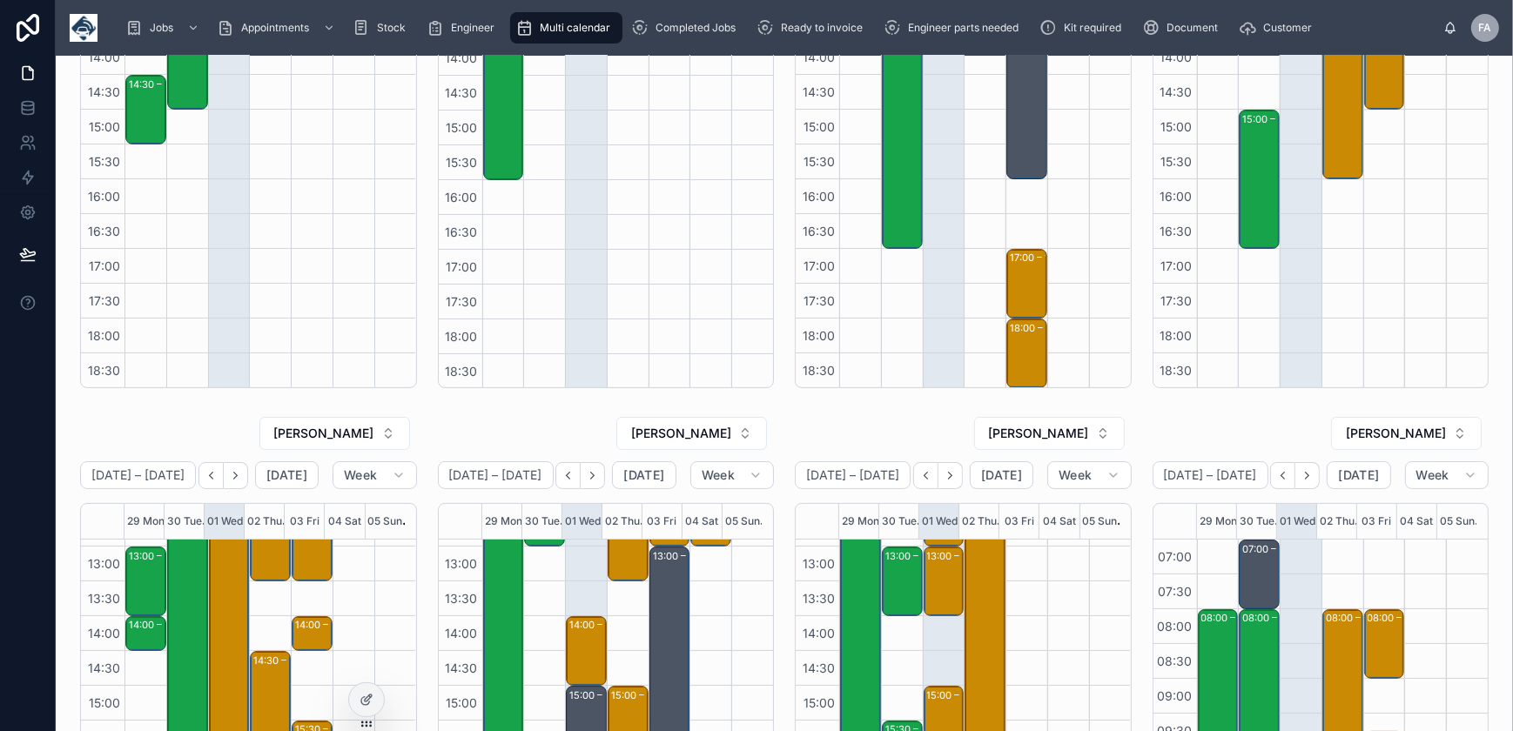
click at [1294, 418] on div "[PERSON_NAME]" at bounding box center [1321, 433] width 337 height 35
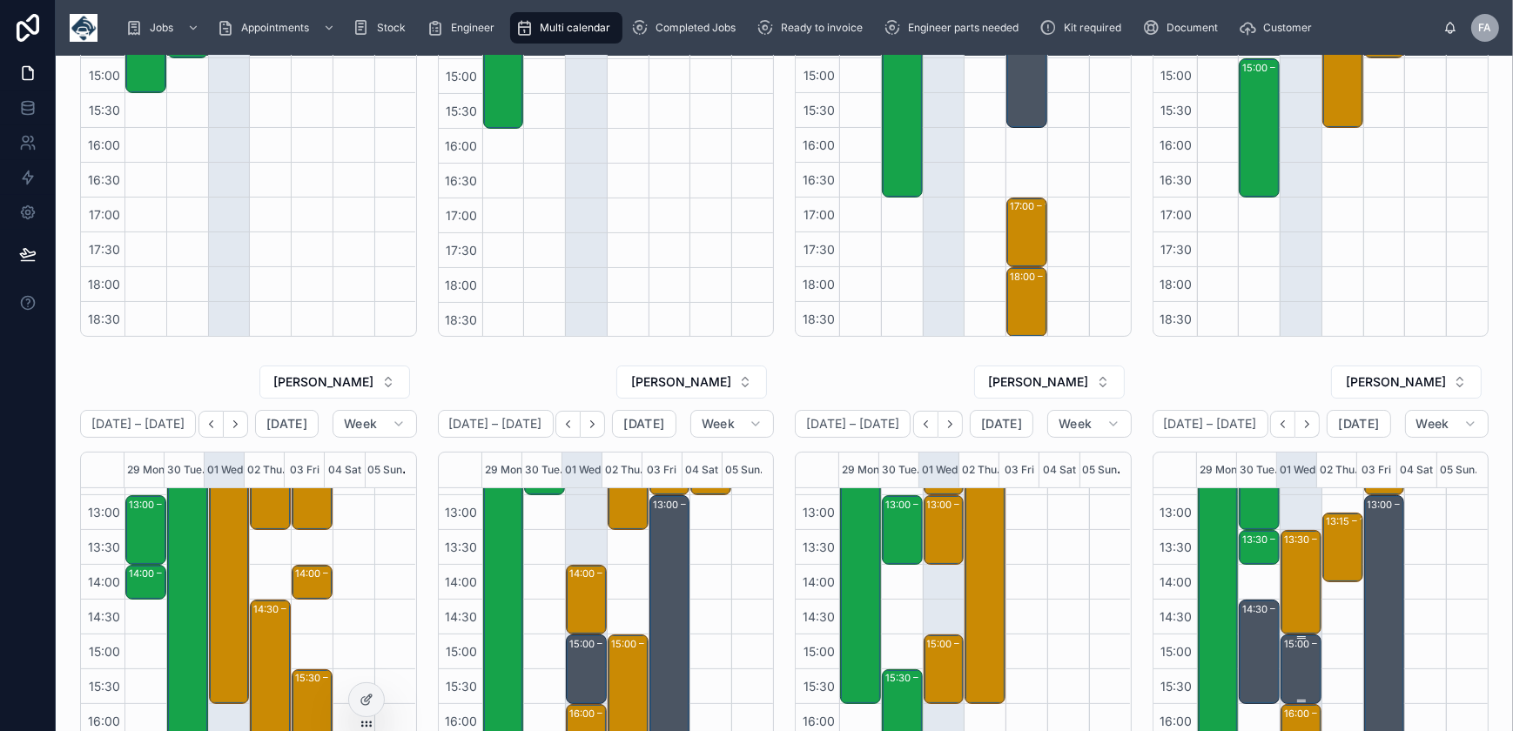
scroll to position [316, 0]
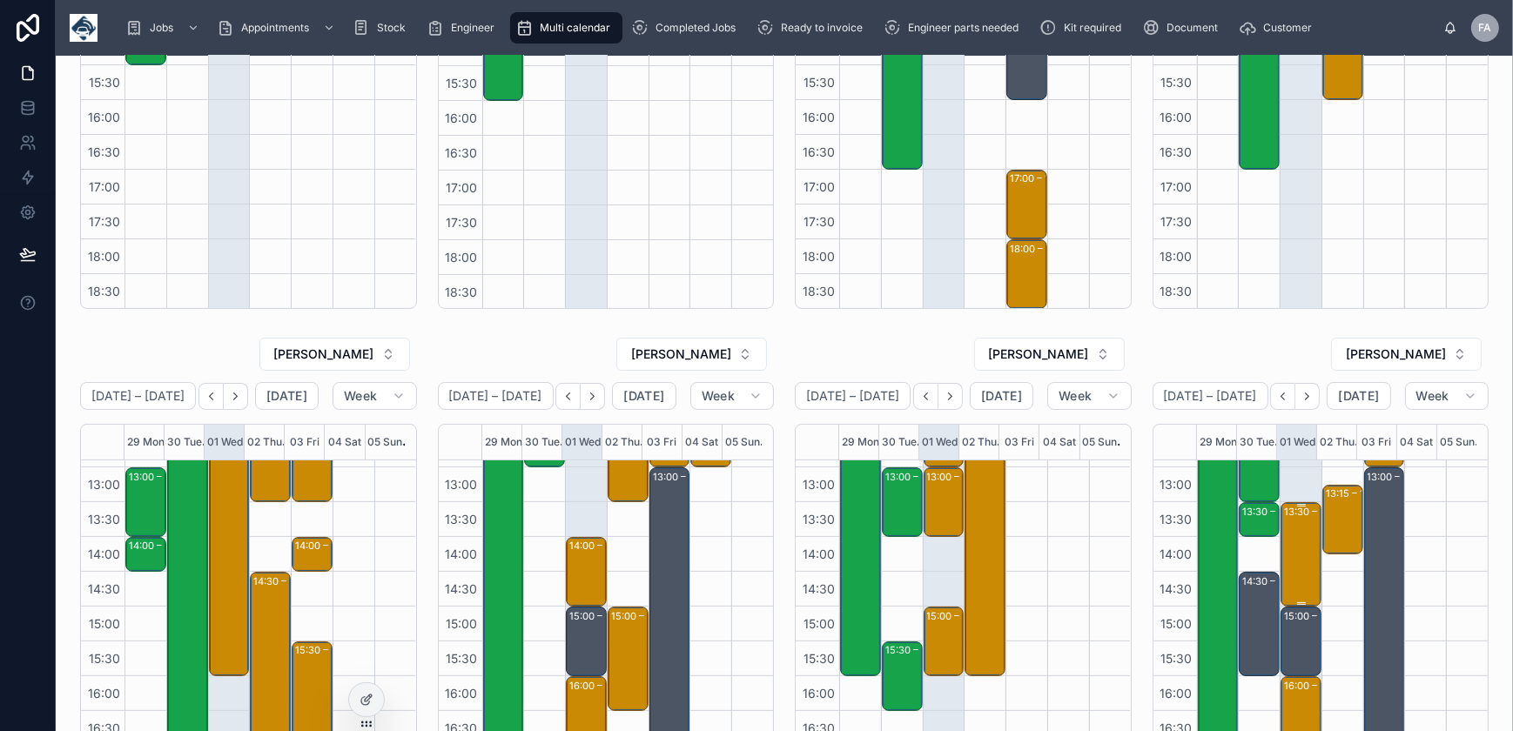
click at [1284, 566] on div "13:30 – 15:00 Canal & River Trust - 00325527 - 1 X REPAIR - PM - SY12 9AA" at bounding box center [1302, 554] width 36 height 101
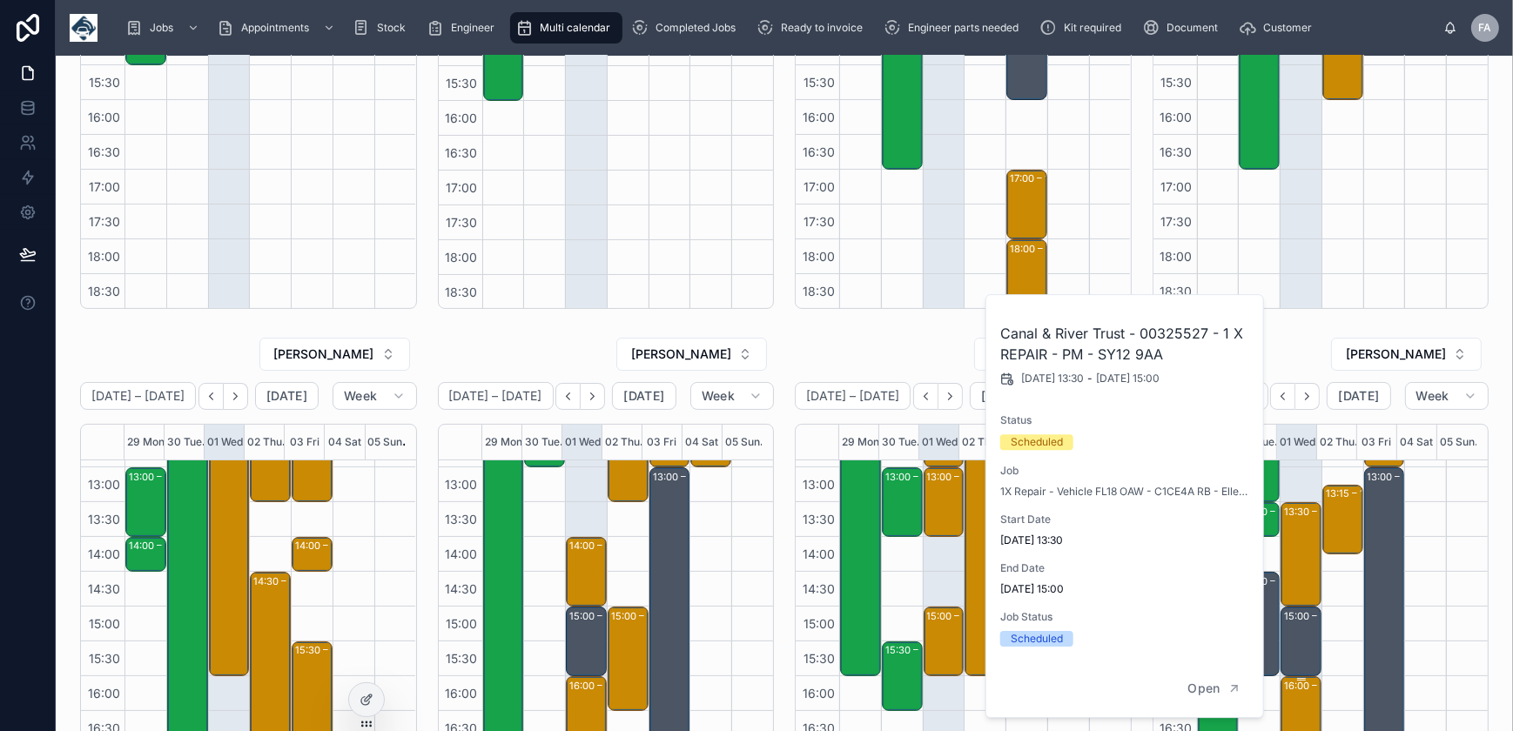
click at [1446, 519] on div at bounding box center [1467, 468] width 42 height 836
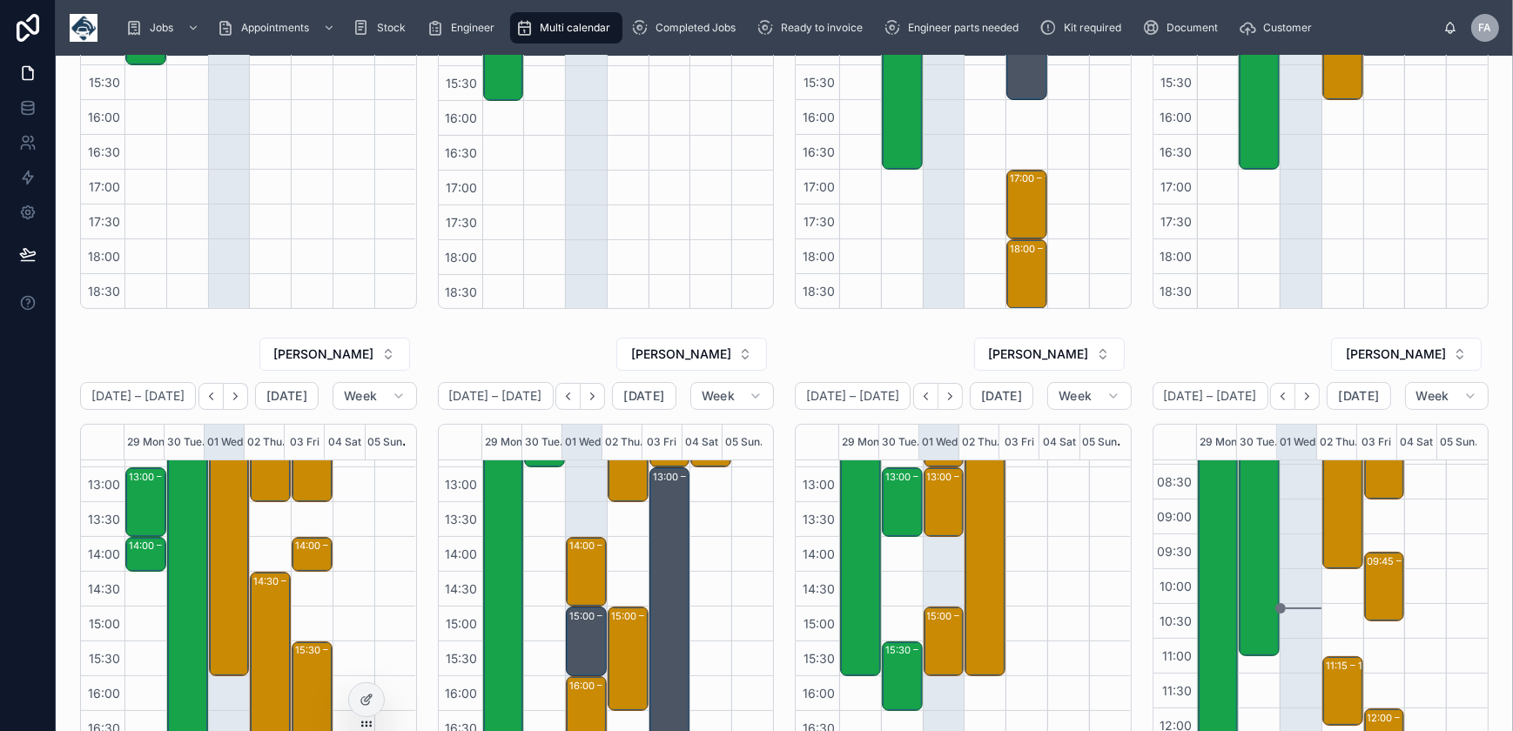
scroll to position [16, 0]
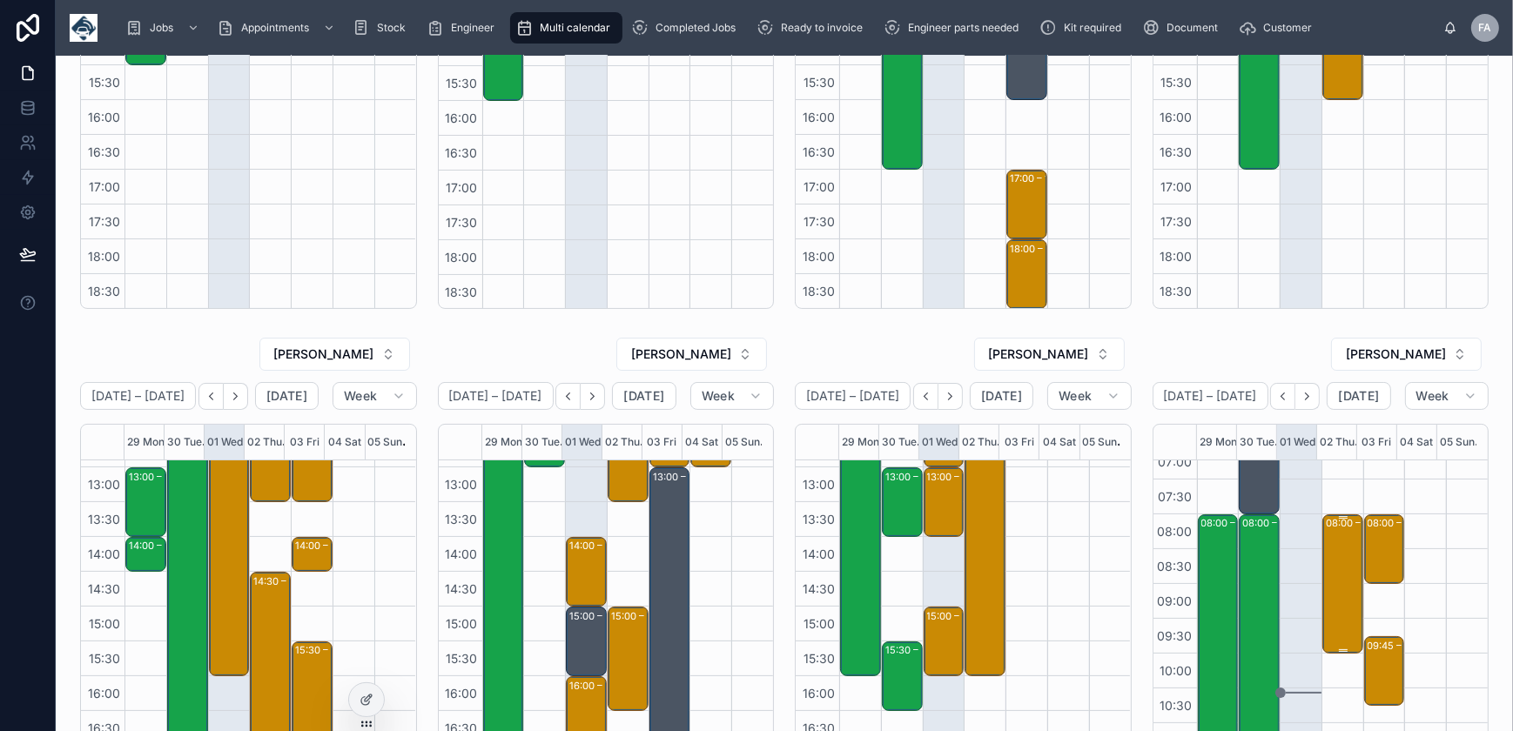
click at [1339, 552] on div "08:00 – 10:00 Amiante Abatement Solutions Ltd - 00325644 - TIMED 8AM - 2 X DE/R…" at bounding box center [1344, 584] width 36 height 136
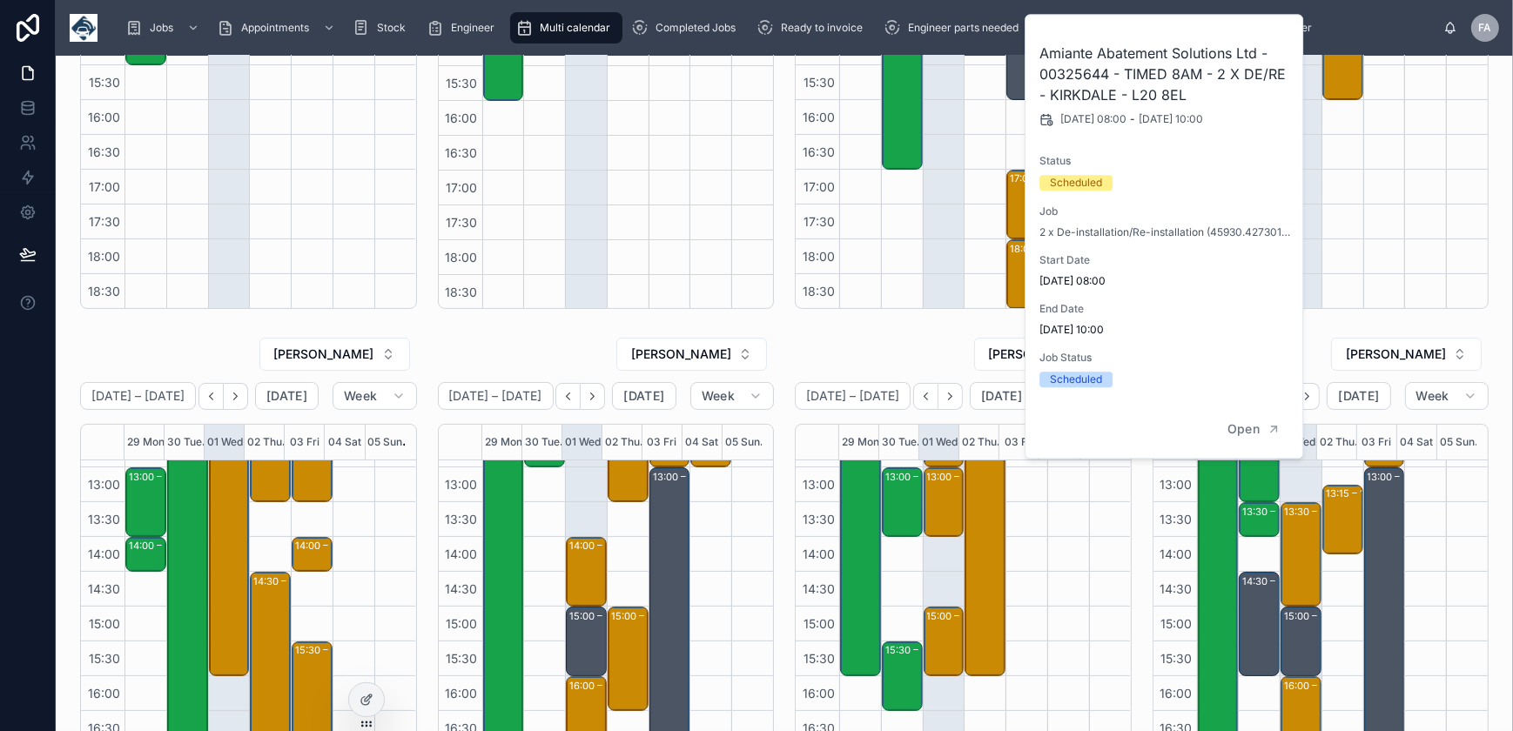
scroll to position [554, 0]
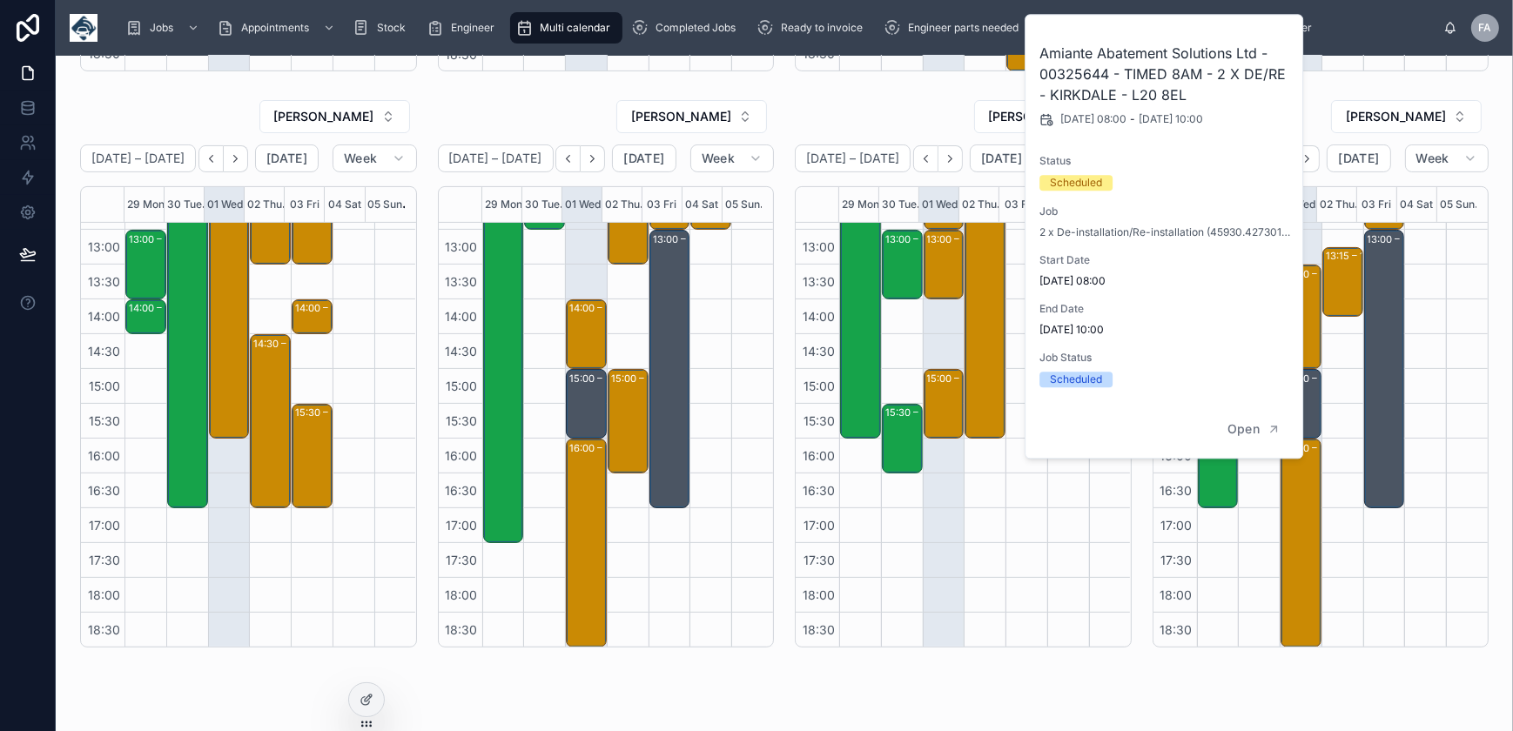
click at [1323, 508] on div "08:00 – 10:00 Amiante Abatement Solutions Ltd - 00325644 - TIMED 8AM - 2 X DE/R…" at bounding box center [1343, 230] width 42 height 836
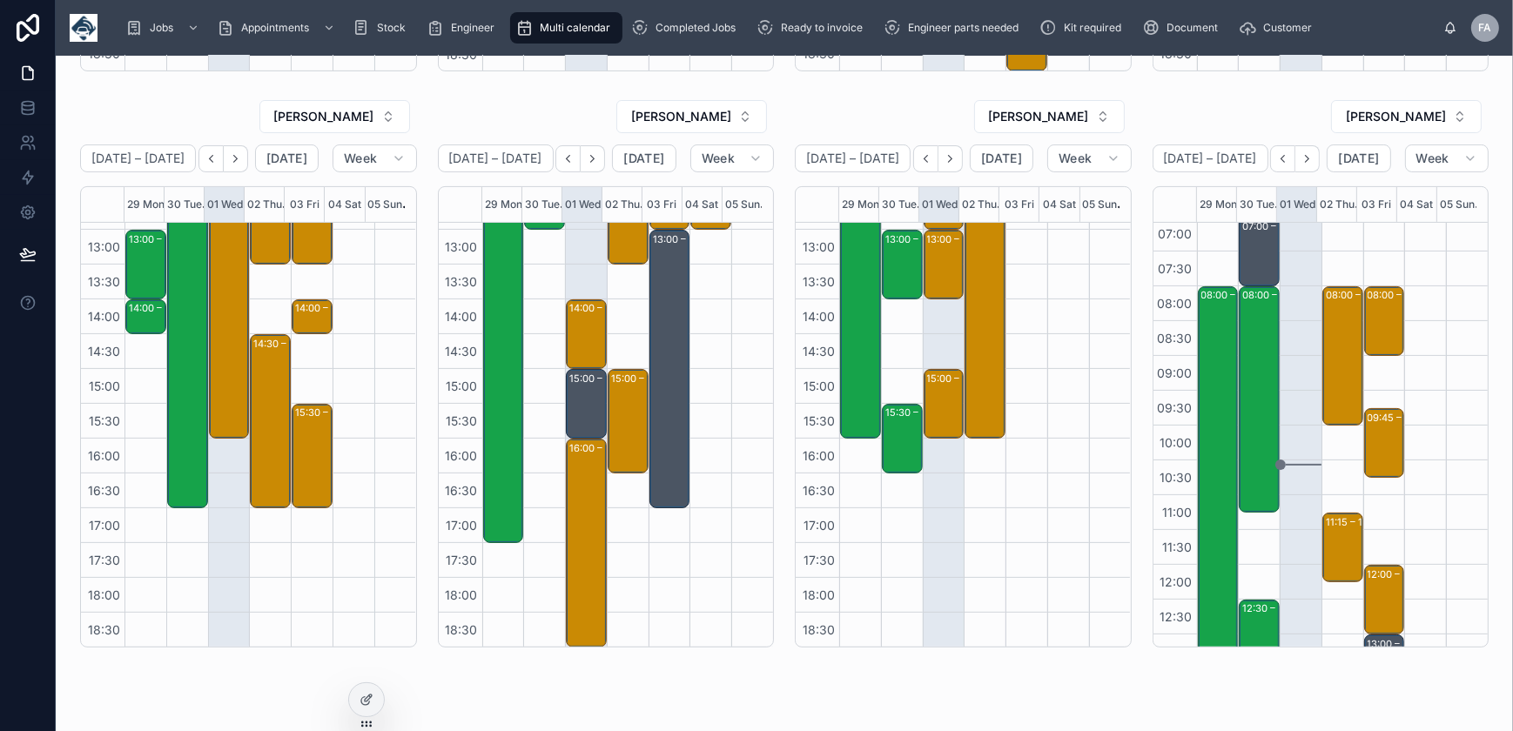
scroll to position [0, 0]
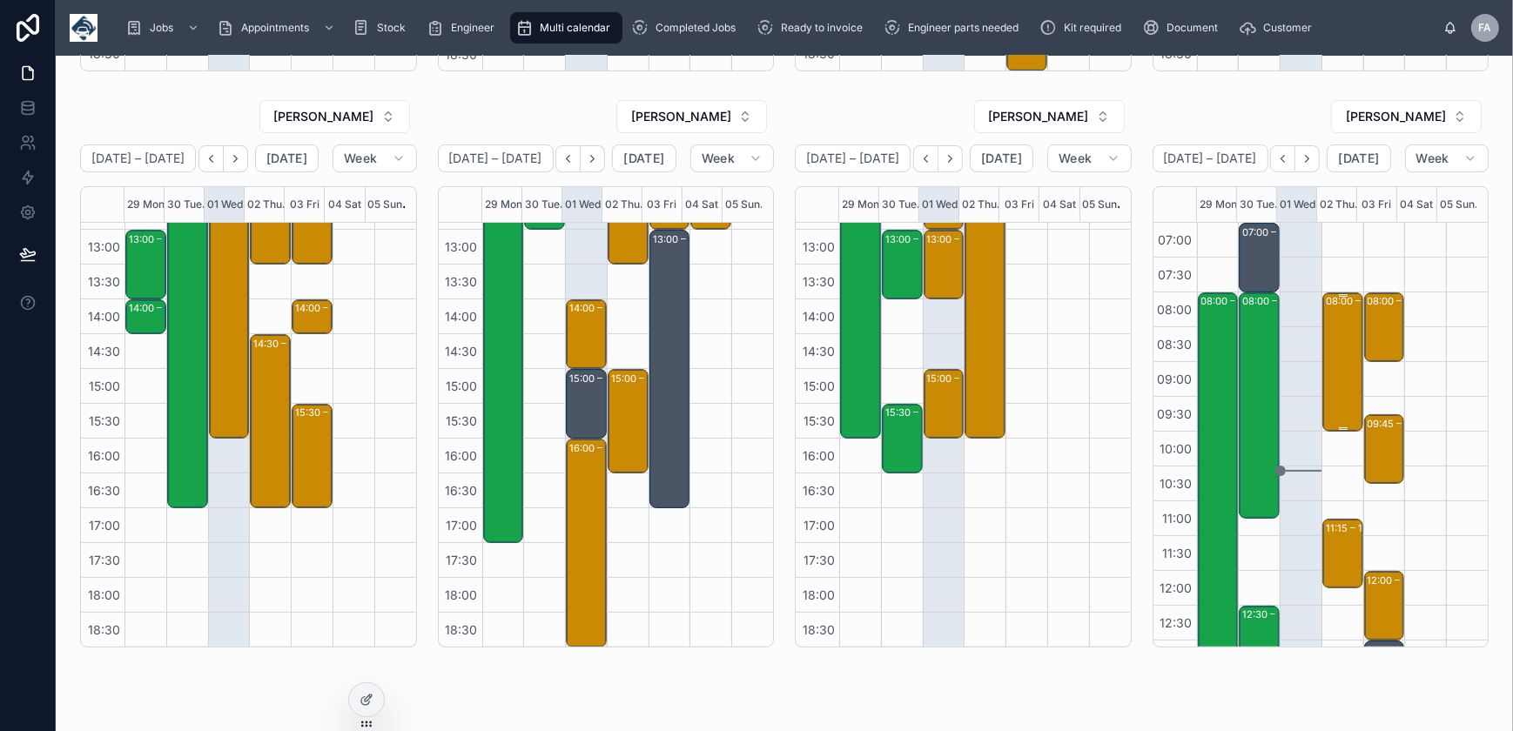
click at [1326, 343] on div "08:00 – 10:00 Amiante Abatement Solutions Ltd - 00325644 - TIMED 8AM - 2 X DE/R…" at bounding box center [1344, 362] width 36 height 136
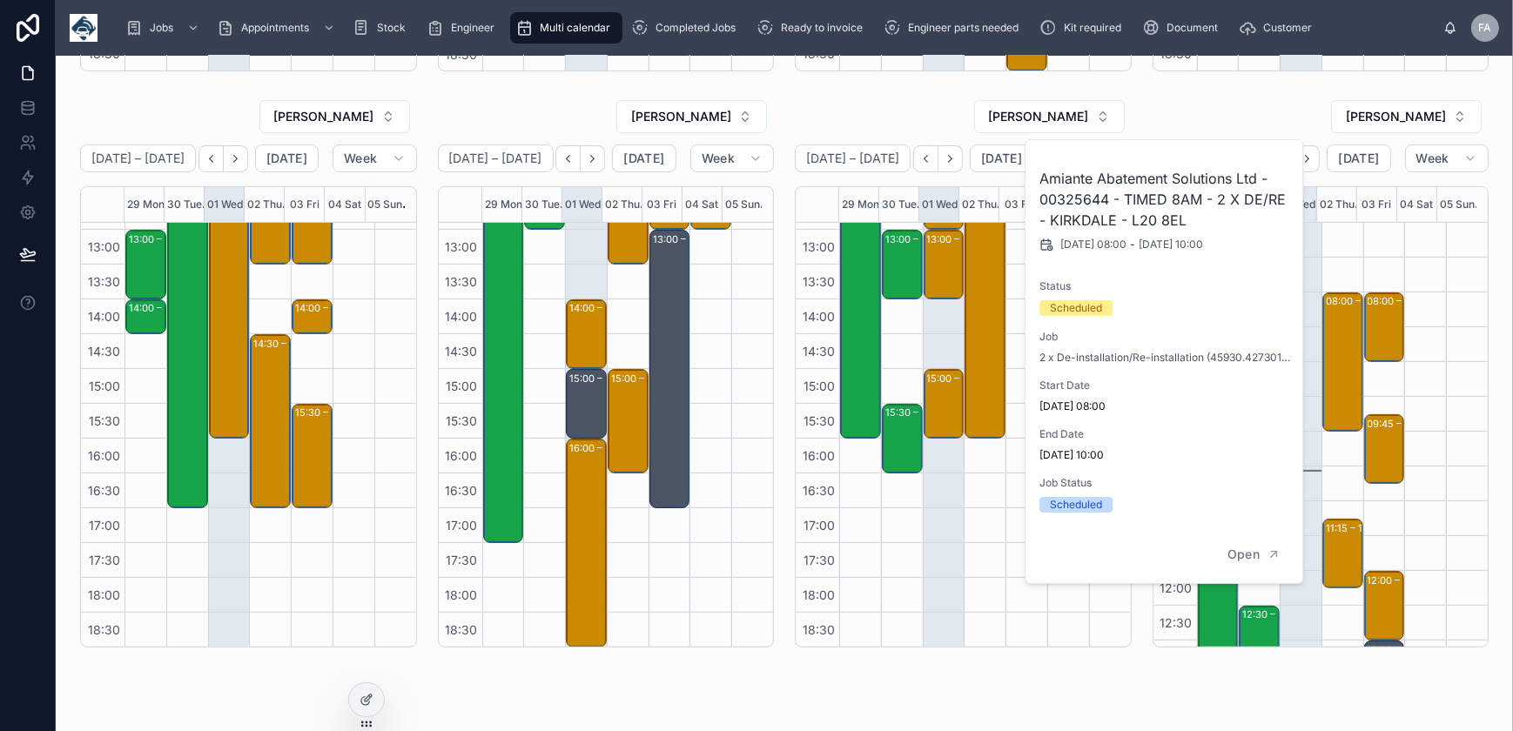
click at [1092, 199] on h2 "Amiante Abatement Solutions Ltd - 00325644 - TIMED 8AM - 2 X DE/RE - KIRKDALE -…" at bounding box center [1165, 199] width 251 height 63
drag, startPoint x: 1282, startPoint y: 105, endPoint x: 1294, endPoint y: 146, distance: 42.7
click at [1282, 106] on div "REAGEN NAIDOO" at bounding box center [1321, 116] width 337 height 35
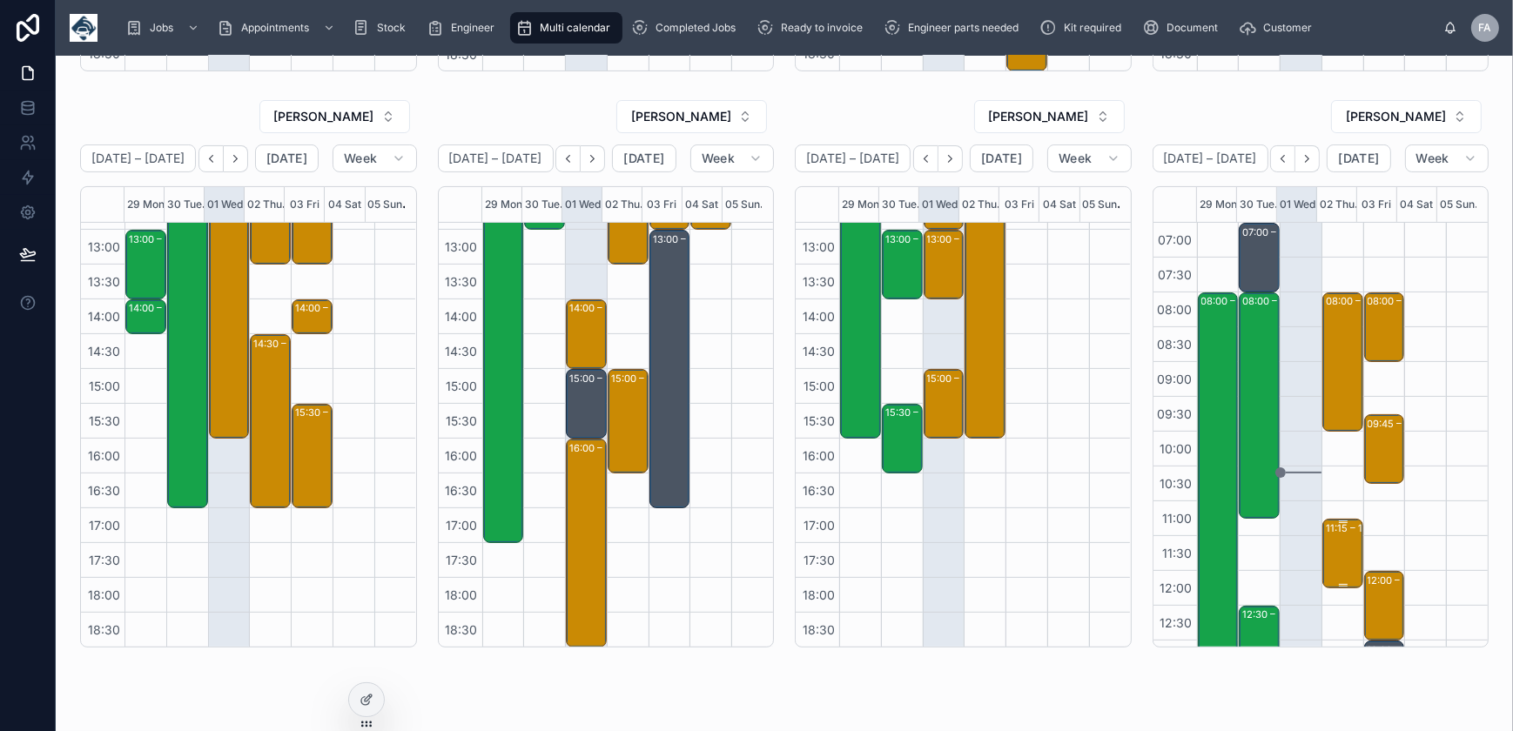
click at [1326, 542] on div "11:15 – 12:15 Betsi Cadwaladr University Health Board - 00324989 - 1 X INSTALL …" at bounding box center [1344, 554] width 36 height 66
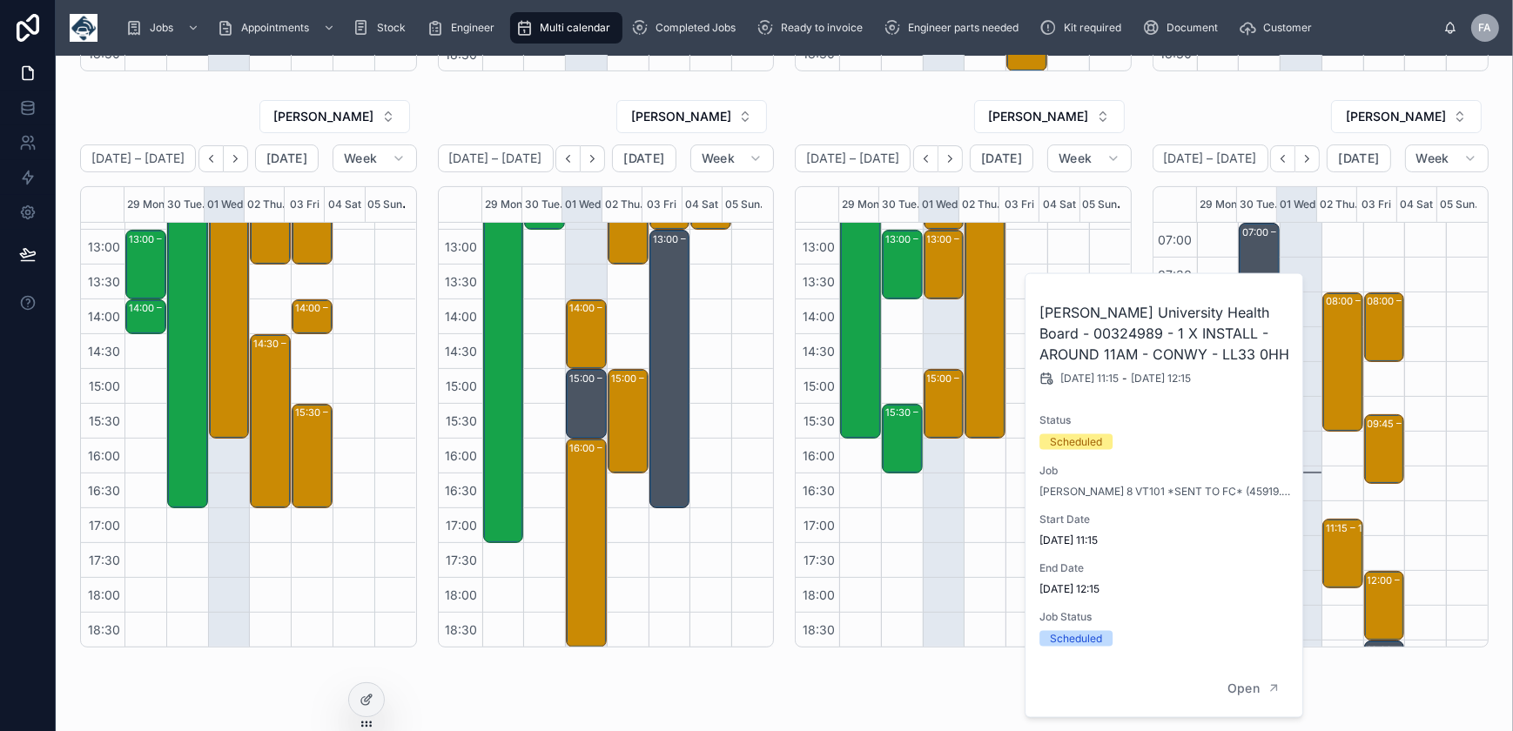
click at [1124, 331] on h2 "Betsi Cadwaladr University Health Board - 00324989 - 1 X INSTALL - AROUND 11AM …" at bounding box center [1165, 333] width 251 height 63
click at [1255, 111] on div "REAGEN NAIDOO" at bounding box center [1321, 116] width 337 height 35
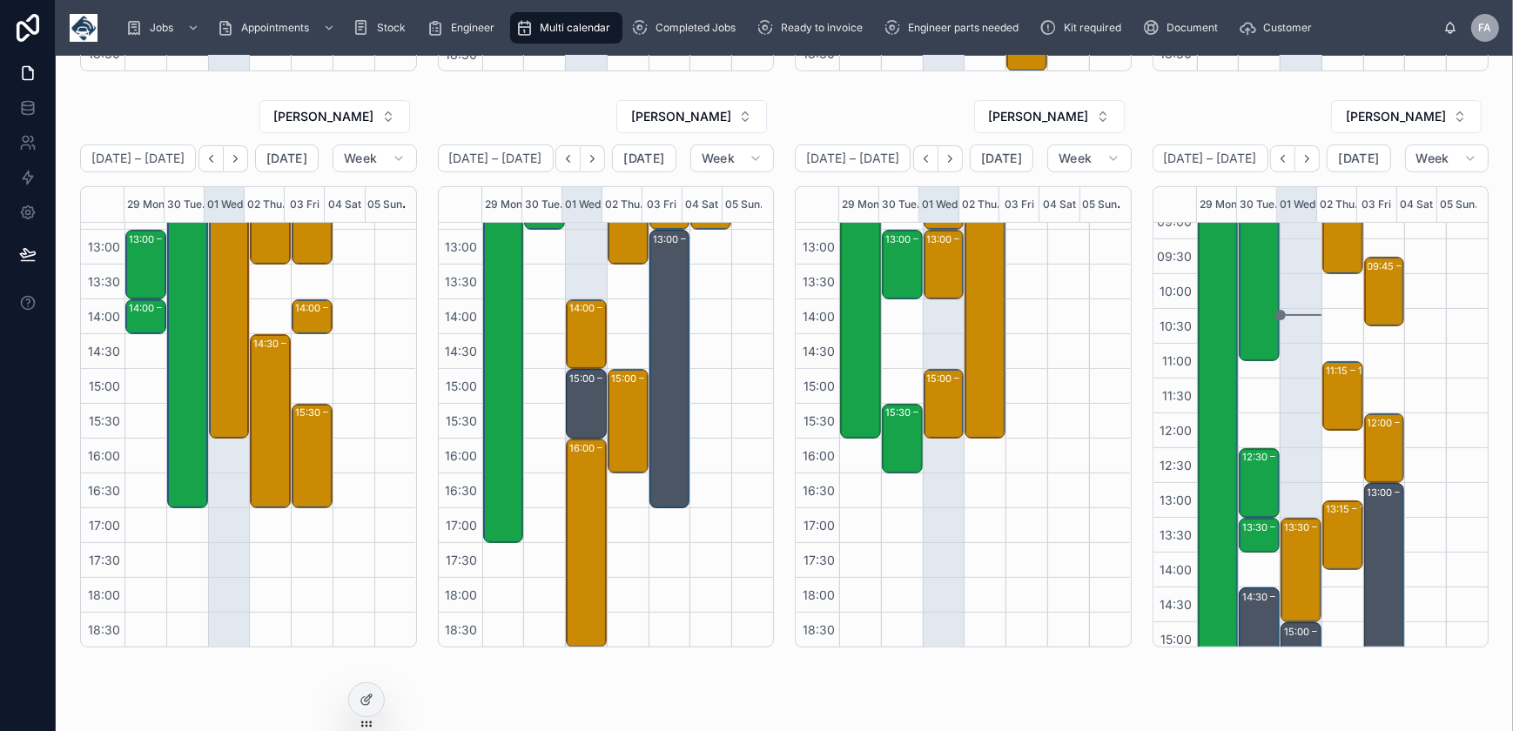
scroll to position [237, 0]
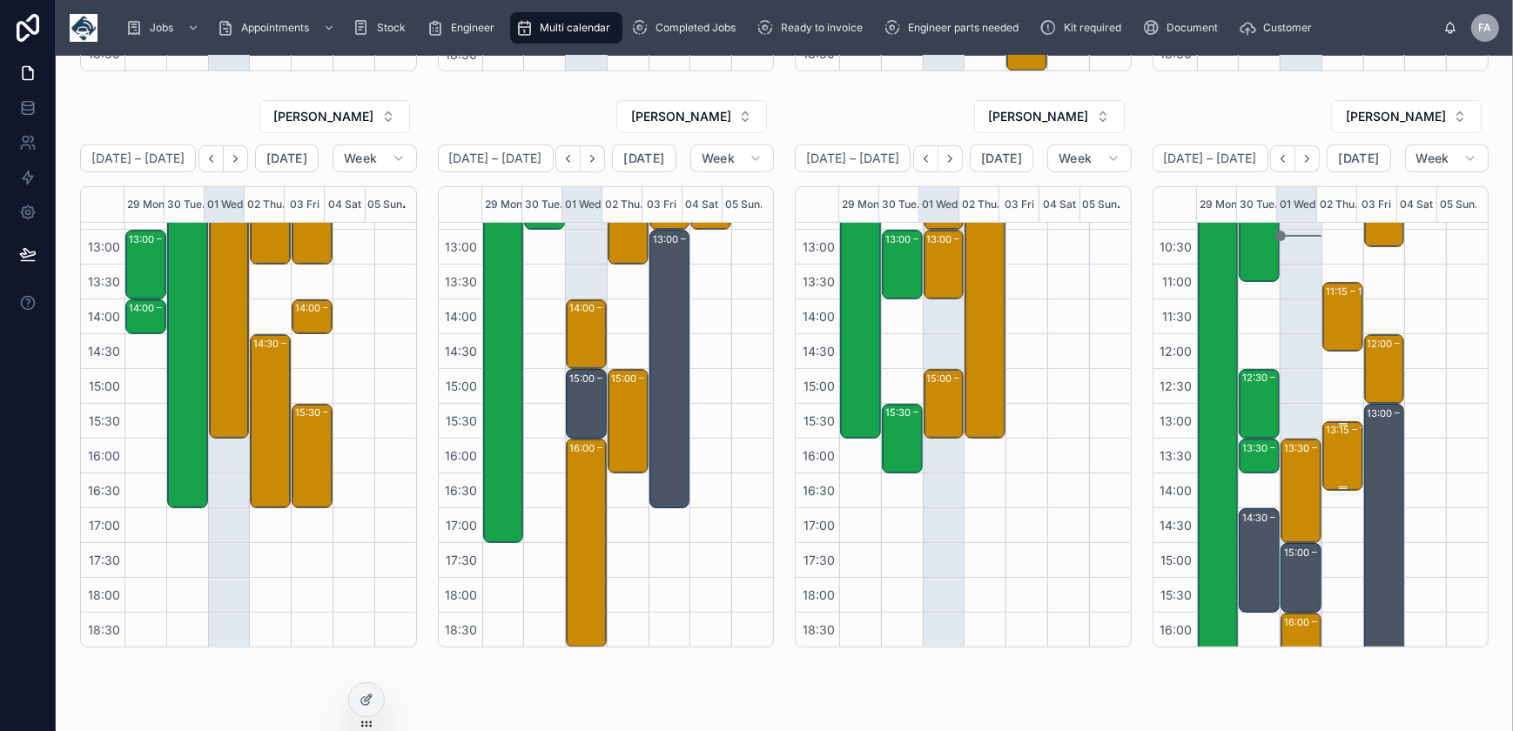
click at [1329, 475] on div "13:15 – 14:15 Betsi Cadwaladr University Health Board - 00324989 - PM 1 HOURS N…" at bounding box center [1344, 456] width 36 height 66
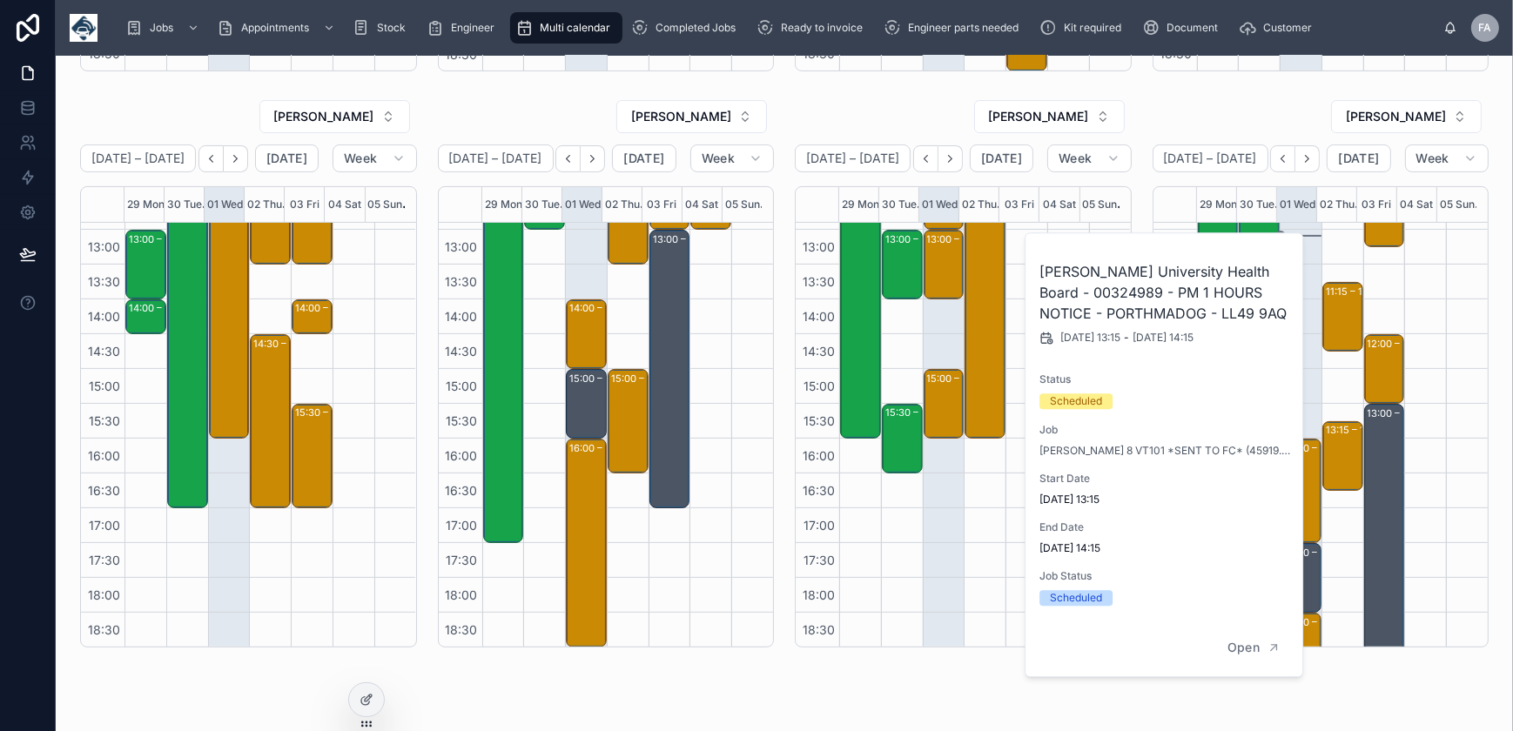
click at [1328, 549] on div "08:00 – 10:00 Amiante Abatement Solutions Ltd - 00325644 - TIMED 8AM - 2 X DE/R…" at bounding box center [1343, 404] width 42 height 836
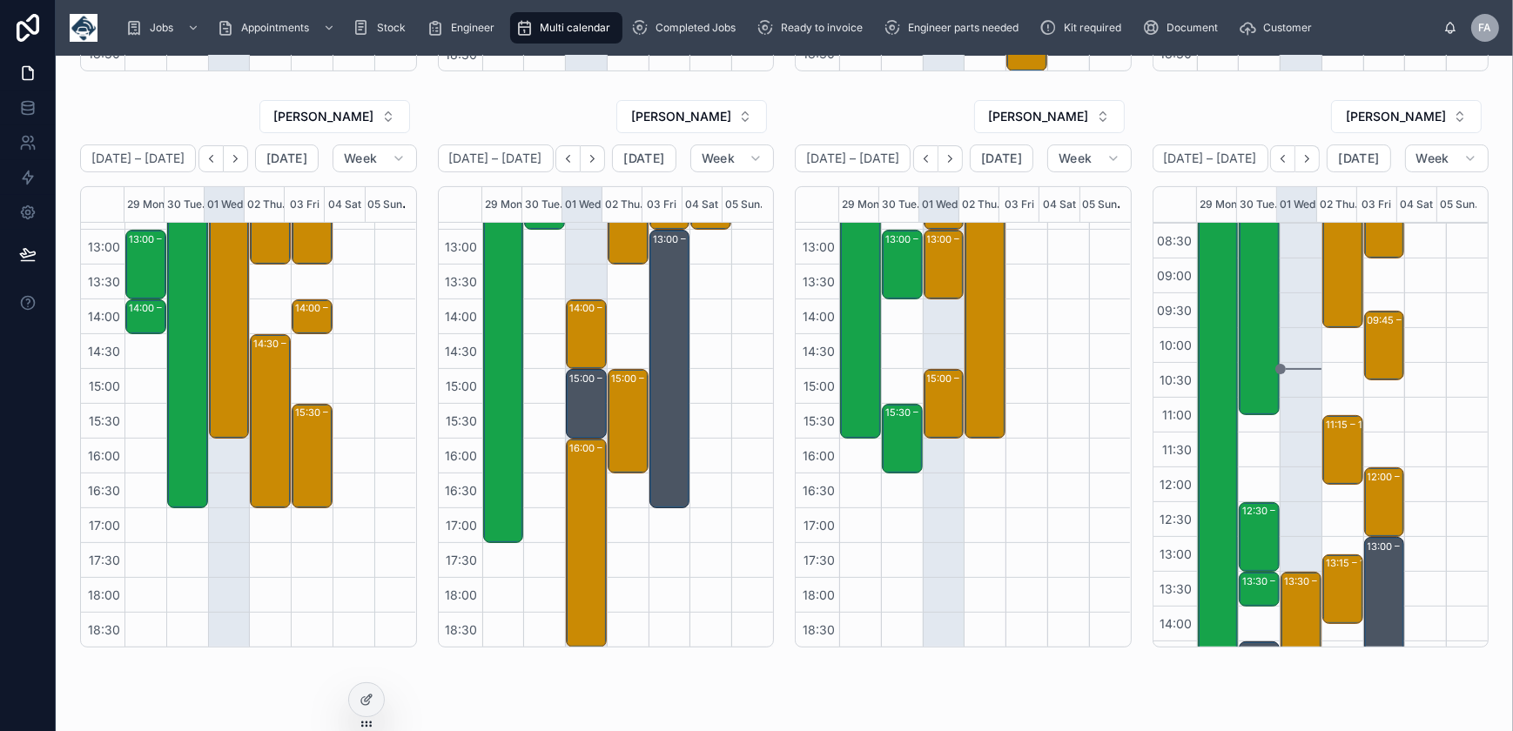
scroll to position [95, 0]
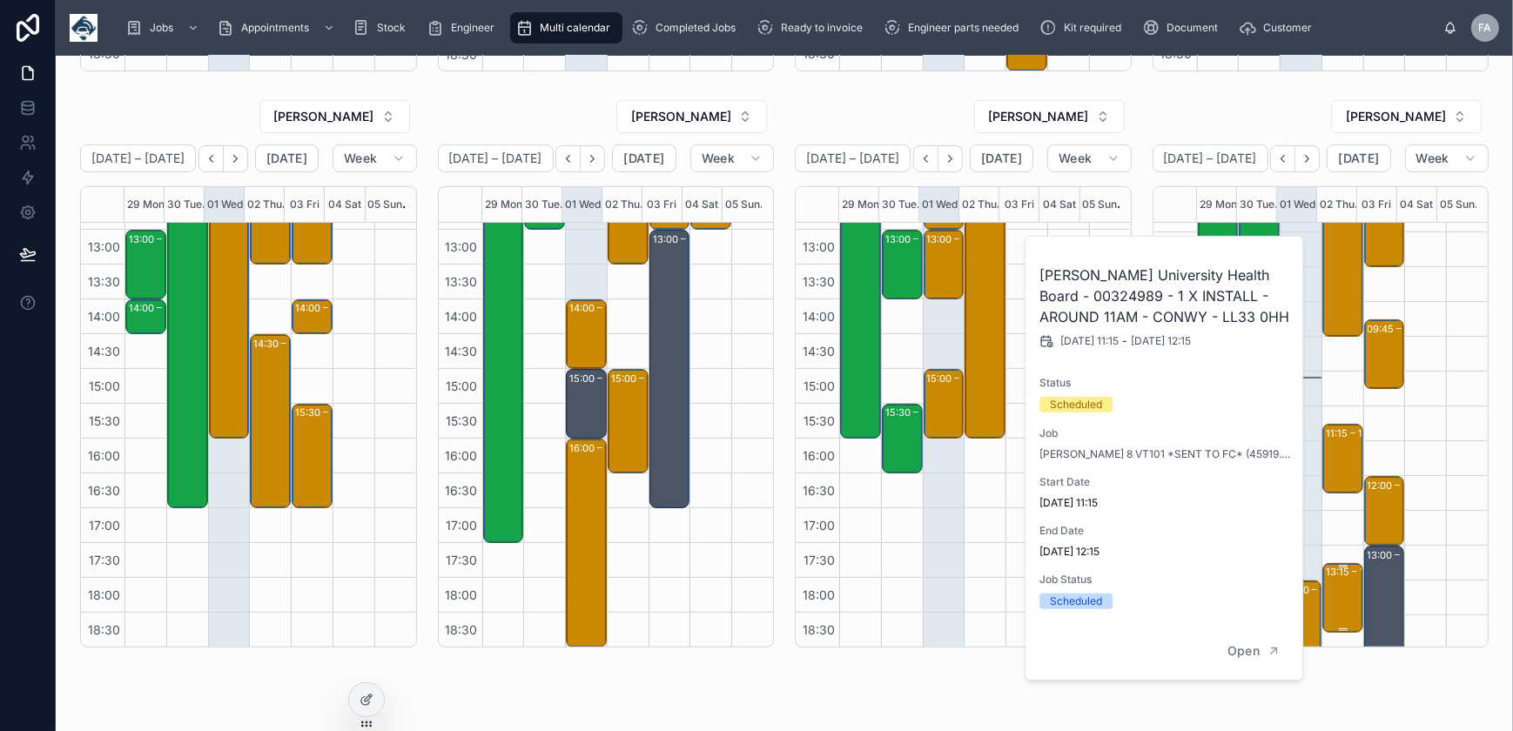
click at [1331, 584] on div "13:15 – 14:15 Betsi Cadwaladr University Health Board - 00324989 - PM 1 HOURS N…" at bounding box center [1344, 598] width 36 height 66
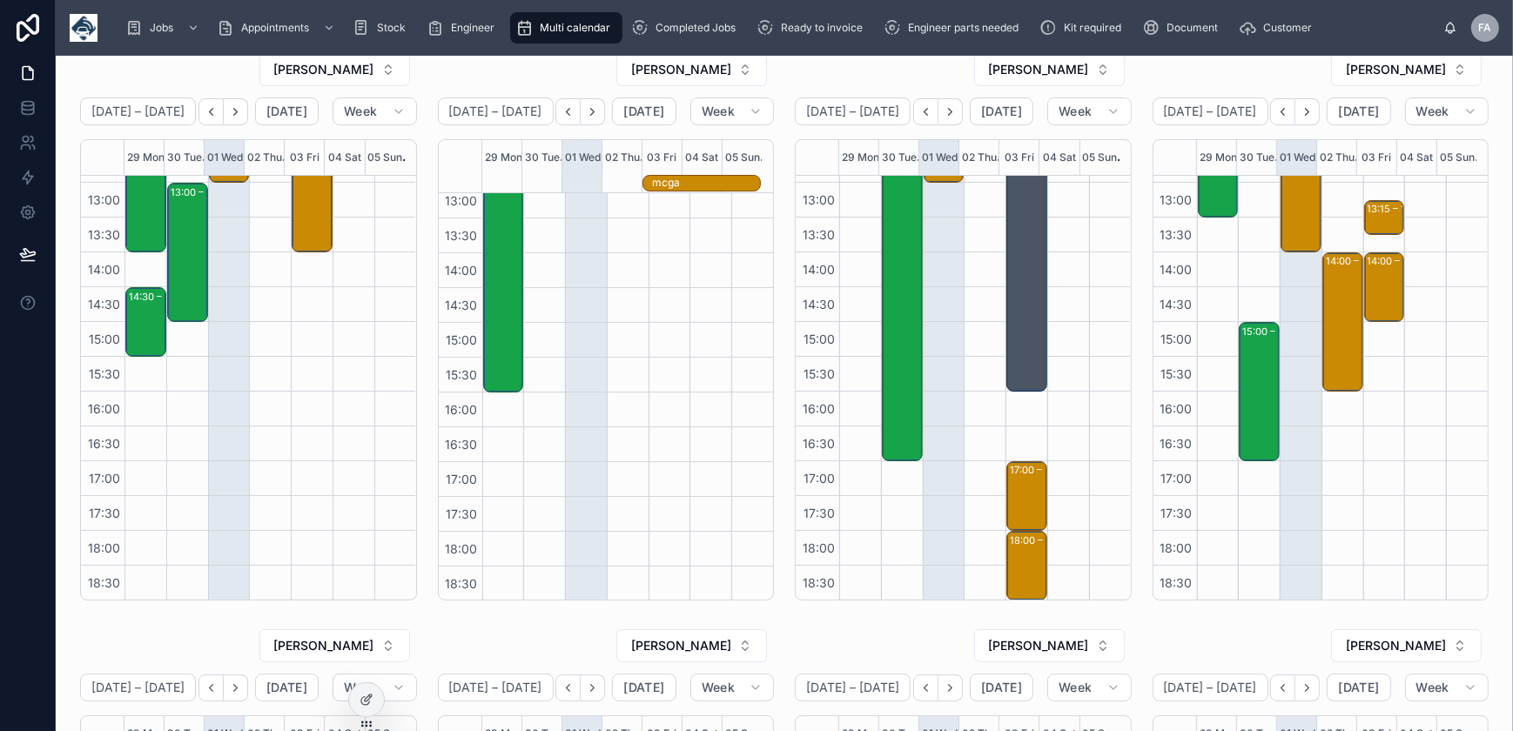
scroll to position [0, 0]
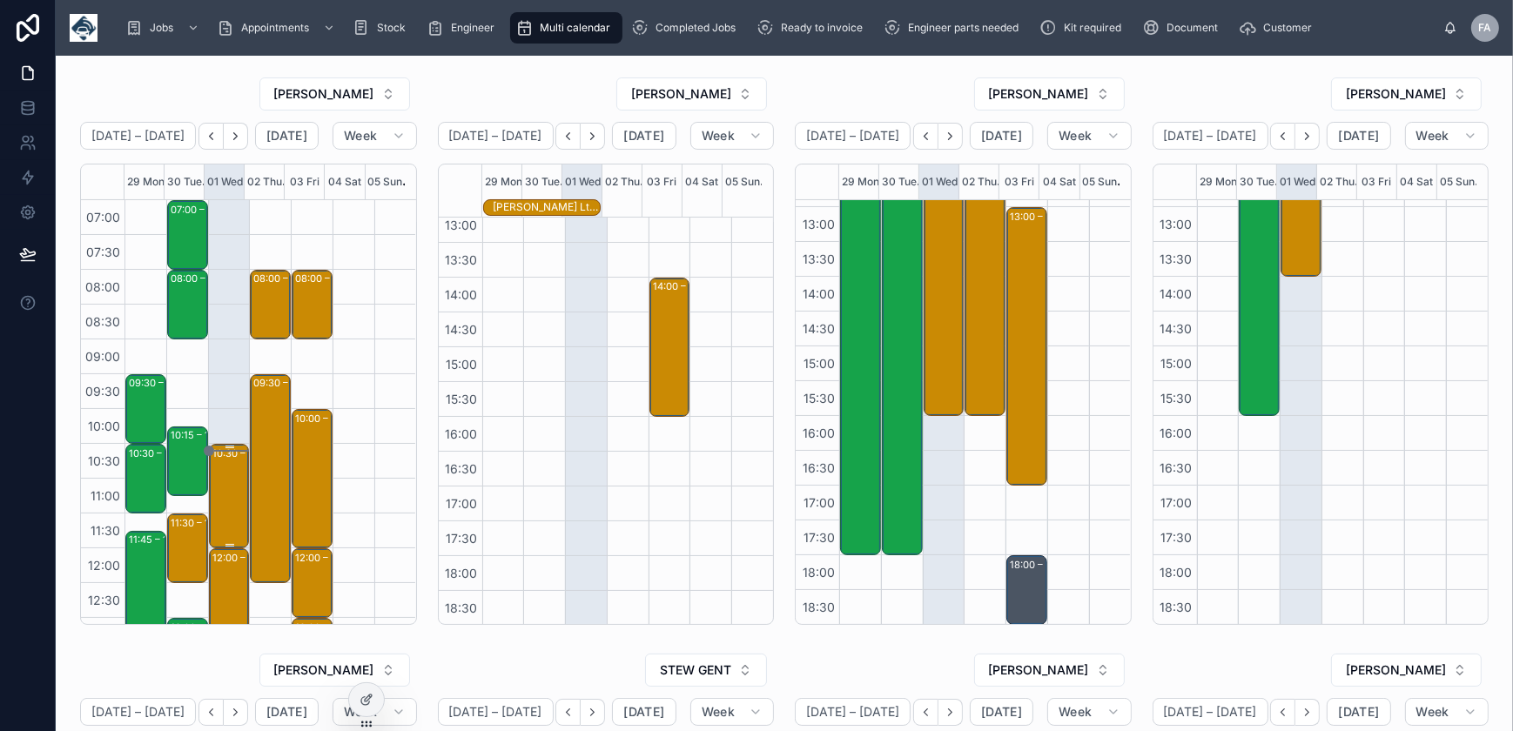
click at [220, 470] on div "10:30 – 12:00 3 x reinstall - [GEOGRAPHIC_DATA] - EX2 7NR" at bounding box center [230, 496] width 36 height 101
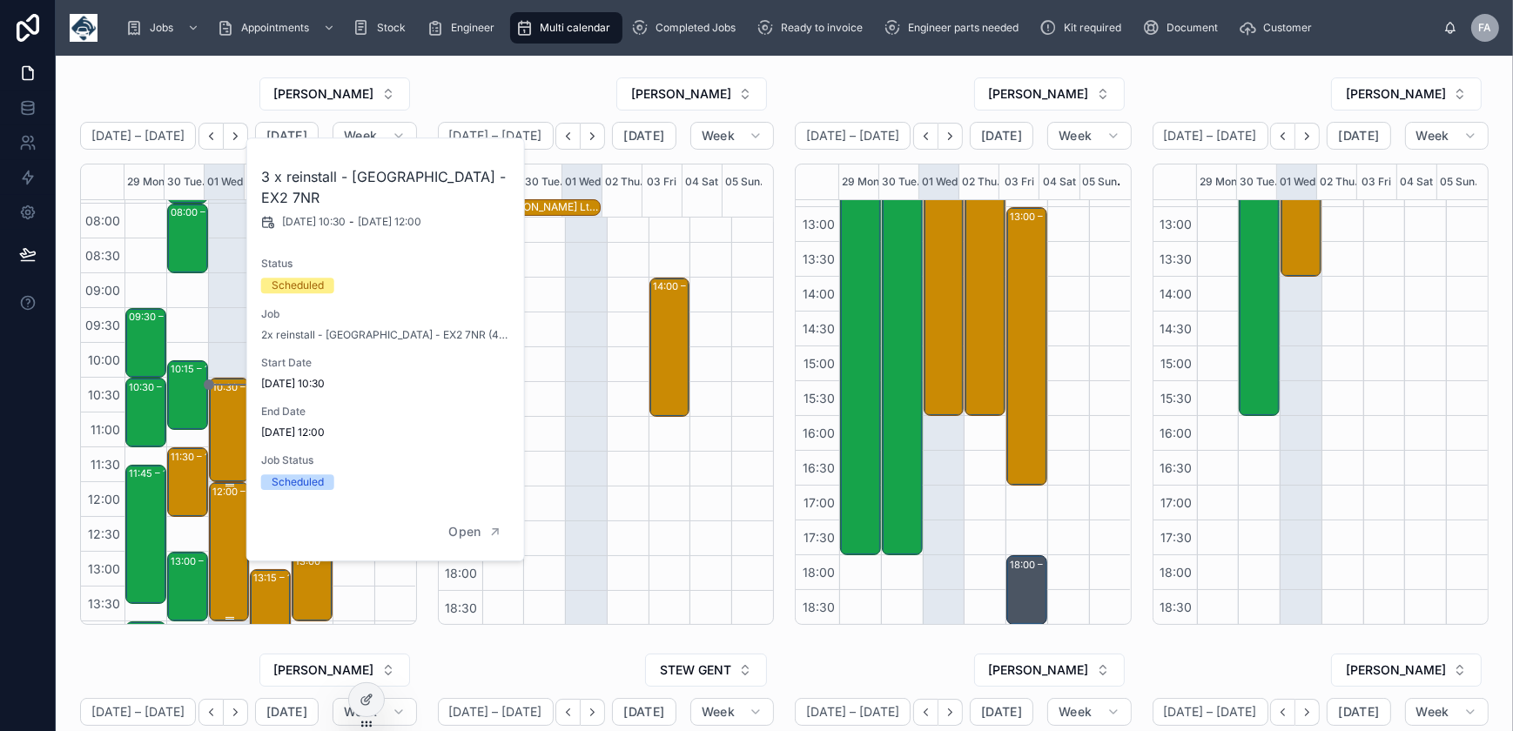
scroll to position [158, 0]
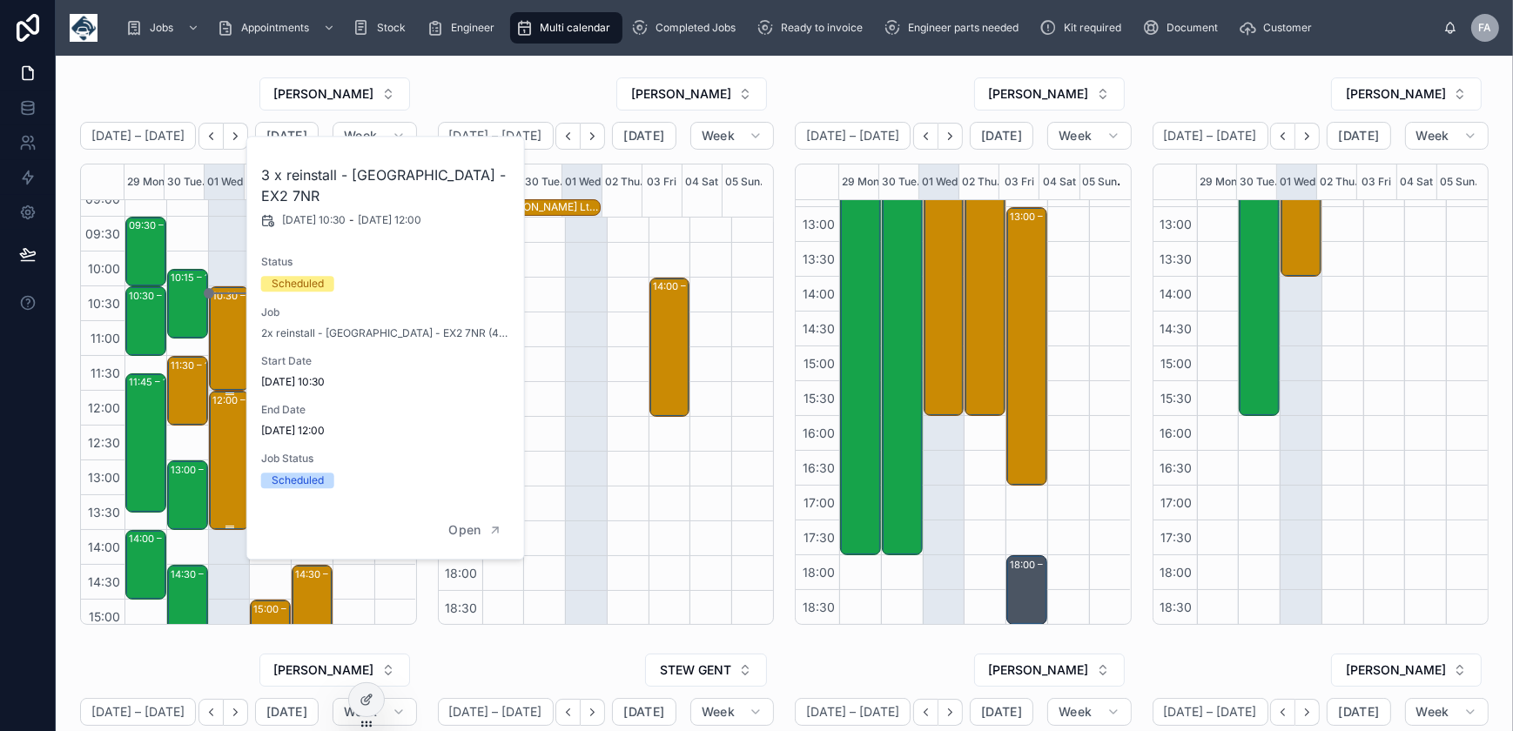
click at [224, 453] on div "12:00 – 14:00 Molson Coors Brewing Company (UK) Ltd - 00324527 - 12pm timed - 2…" at bounding box center [230, 461] width 36 height 136
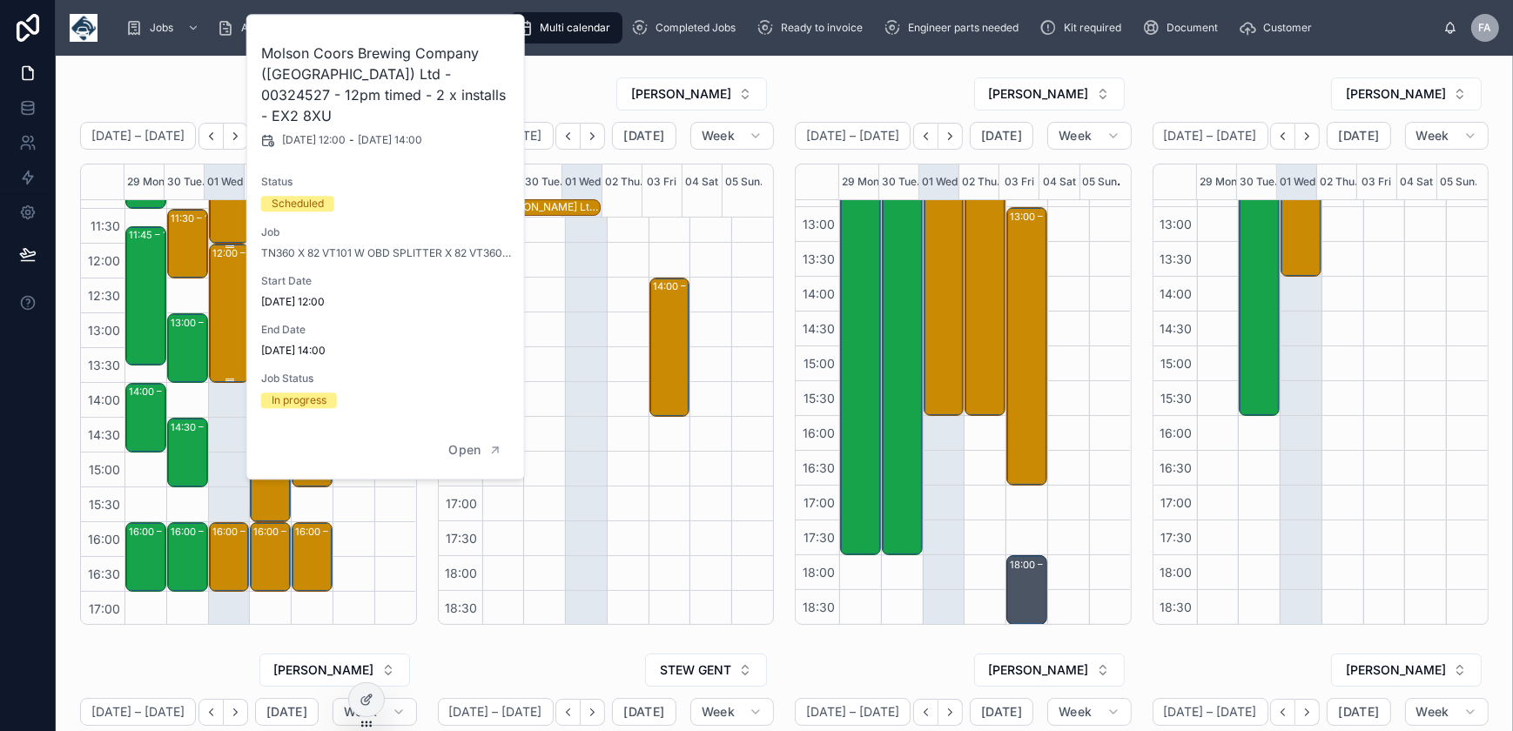
scroll to position [411, 0]
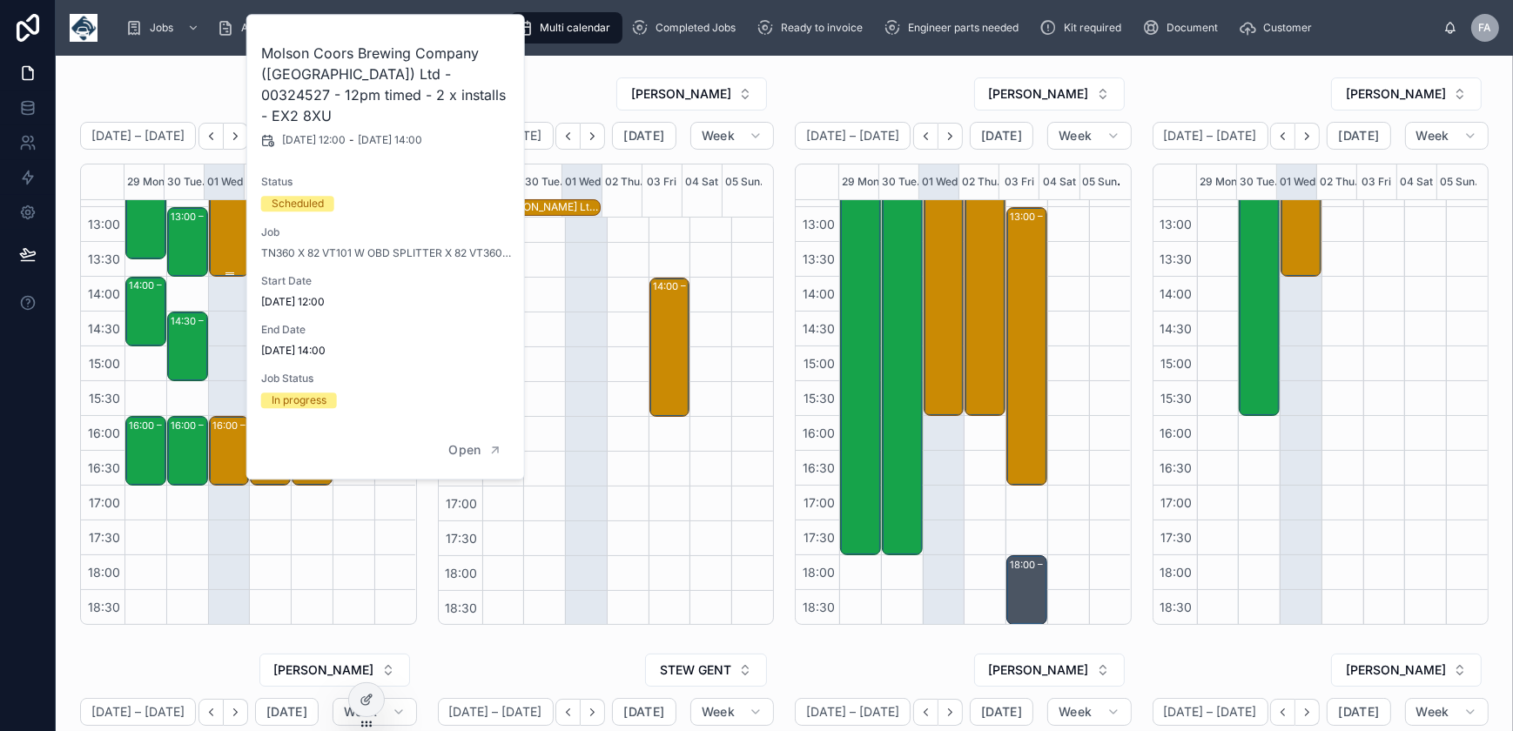
click at [226, 453] on div "16:00 – 17:00 Novuna Vehicle Solutions Ltd - 00324507 - 1X Repair - ND72YZP - E…" at bounding box center [230, 451] width 36 height 66
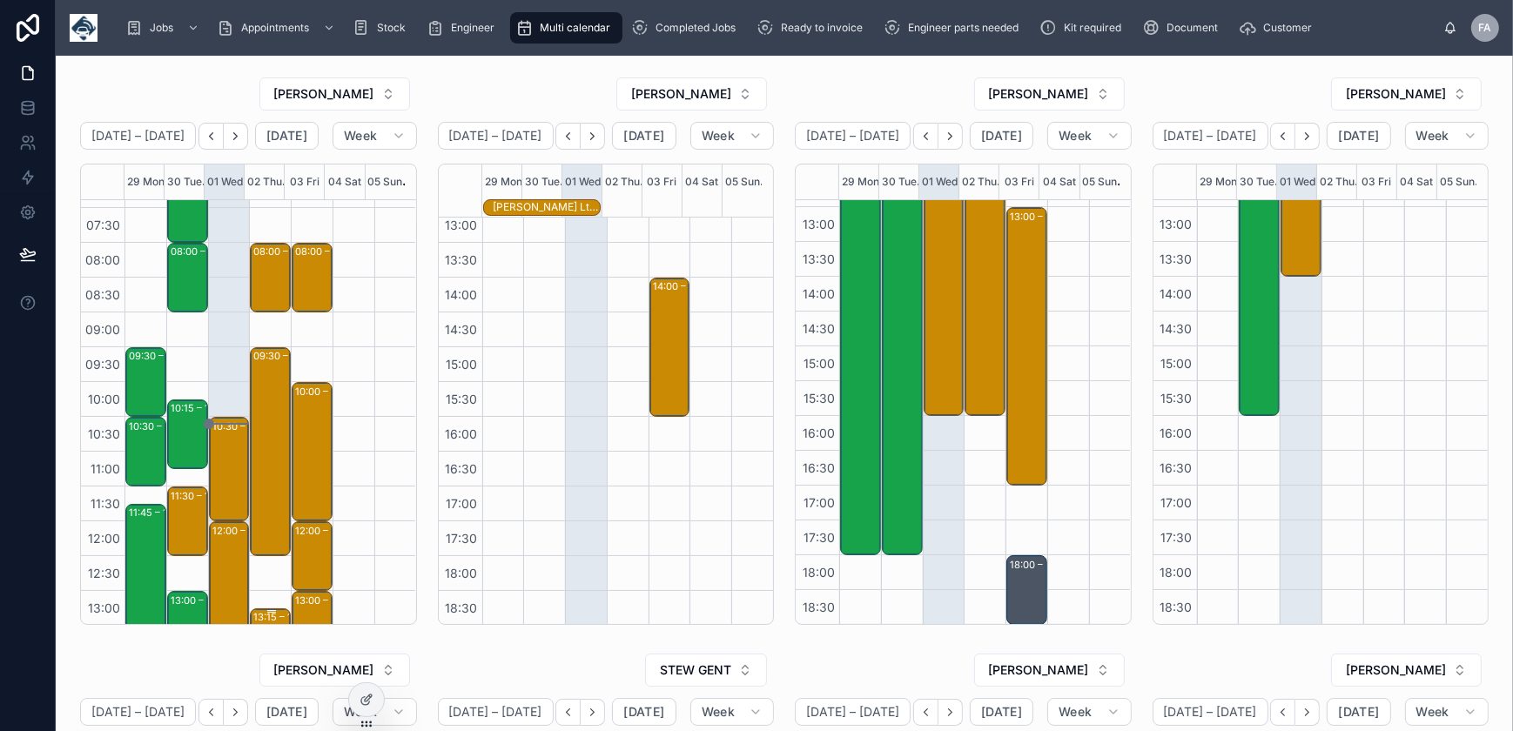
scroll to position [16, 0]
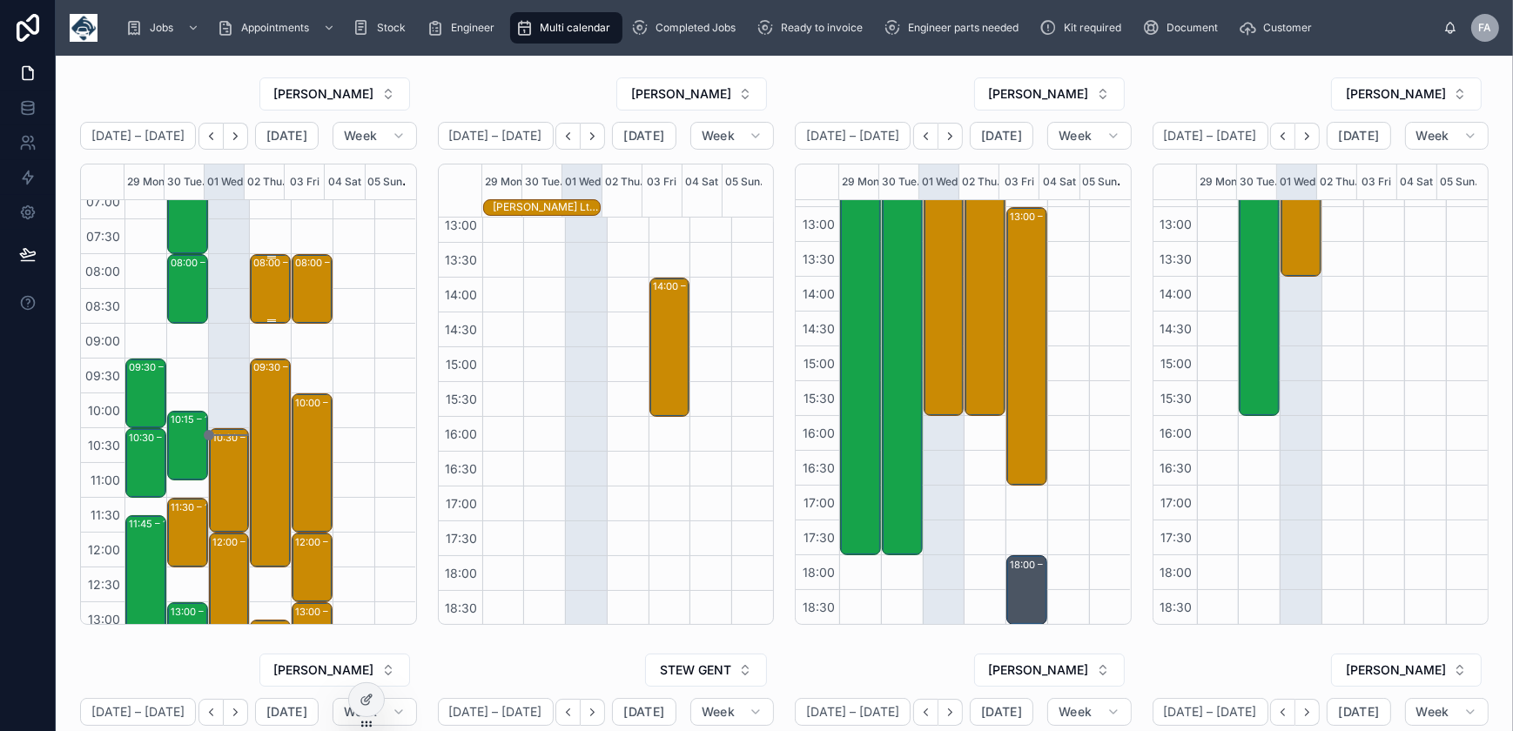
click at [268, 288] on div "08:00 – 09:00 Molson Coors Brewing Company (UK) Ltd - 00324527 - 8am TIMED - 1 …" at bounding box center [271, 289] width 36 height 66
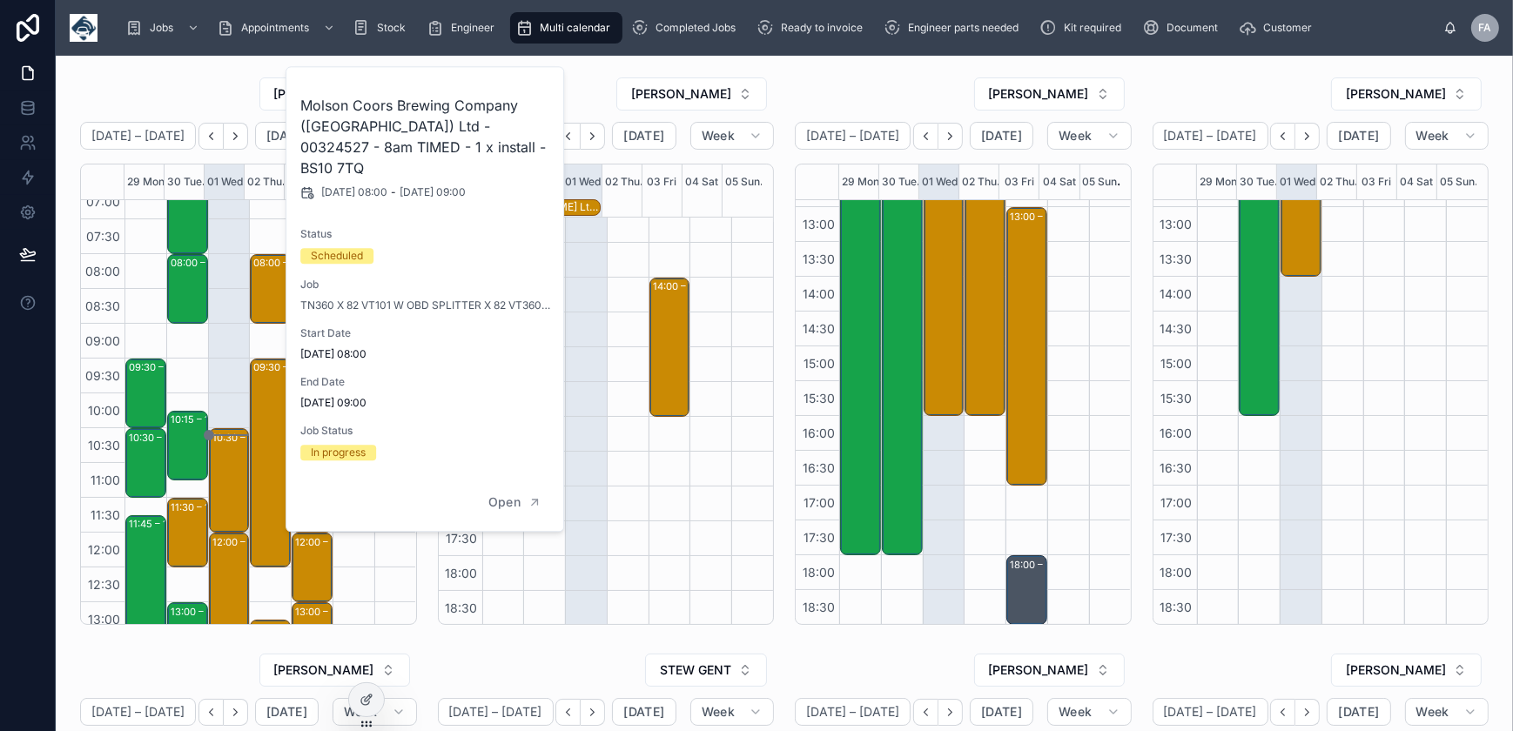
click at [369, 123] on h2 "Molson Coors Brewing Company ([GEOGRAPHIC_DATA]) Ltd - 00324527 - 8am TIMED - 1…" at bounding box center [425, 137] width 251 height 84
copy h2 "00324527"
click at [200, 77] on div "RICHARD FORD" at bounding box center [248, 94] width 337 height 35
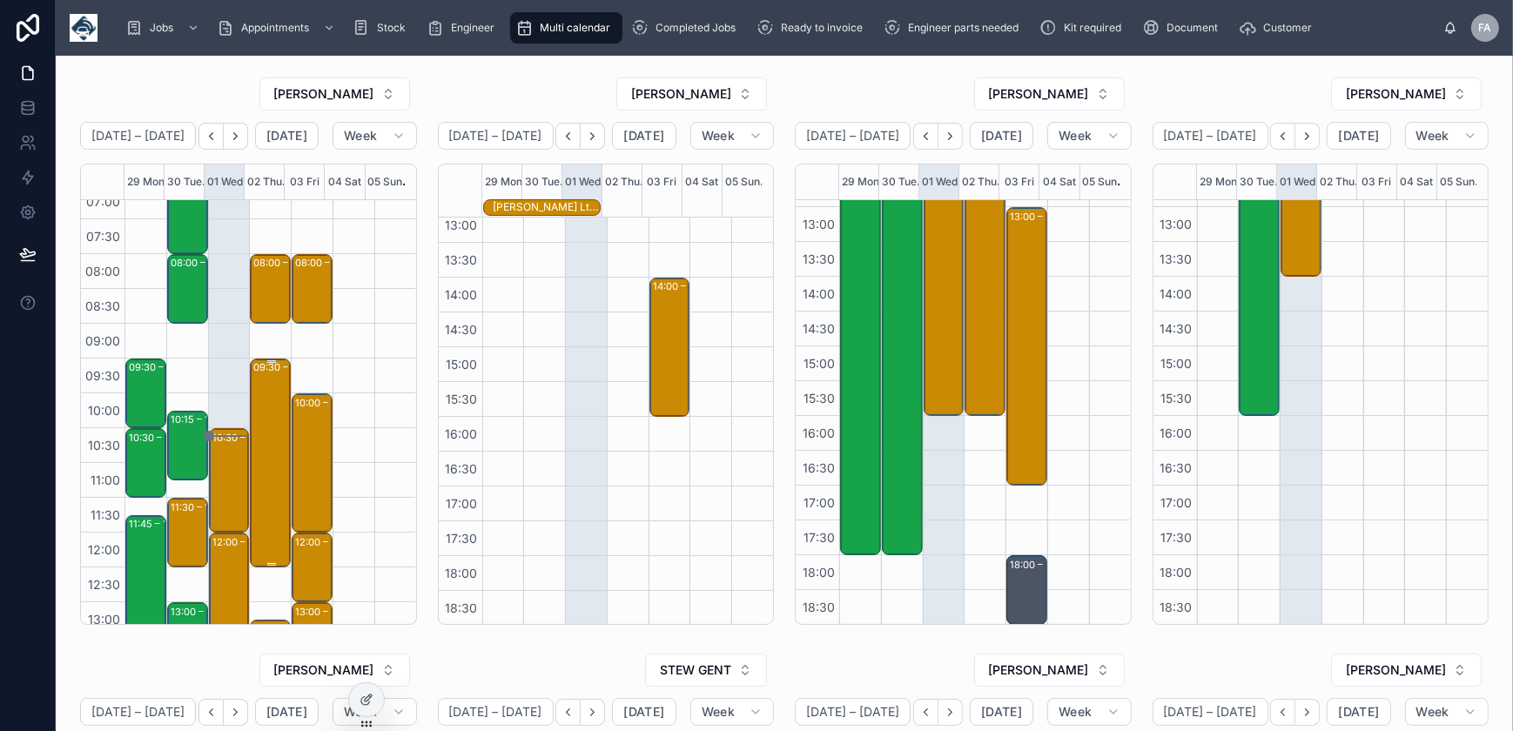
click at [259, 442] on div "09:30 – 12:30 Smith & Brenson Ltd - 00324591 - 3 x reinstalls in 3 locations" at bounding box center [271, 462] width 36 height 205
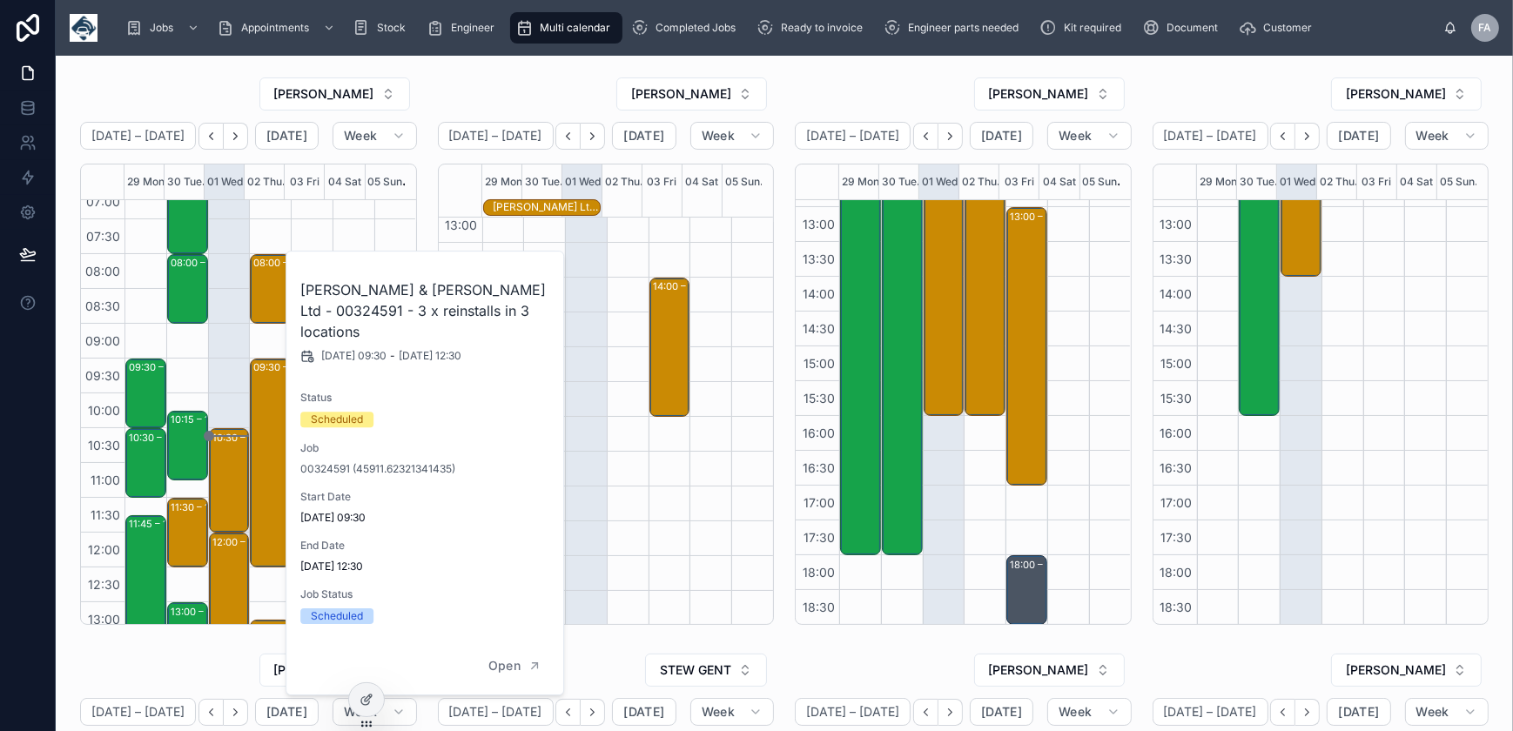
click at [479, 296] on h2 "Smith & Brenson Ltd - 00324591 - 3 x reinstalls in 3 locations" at bounding box center [425, 310] width 251 height 63
copy h2 "00324591"
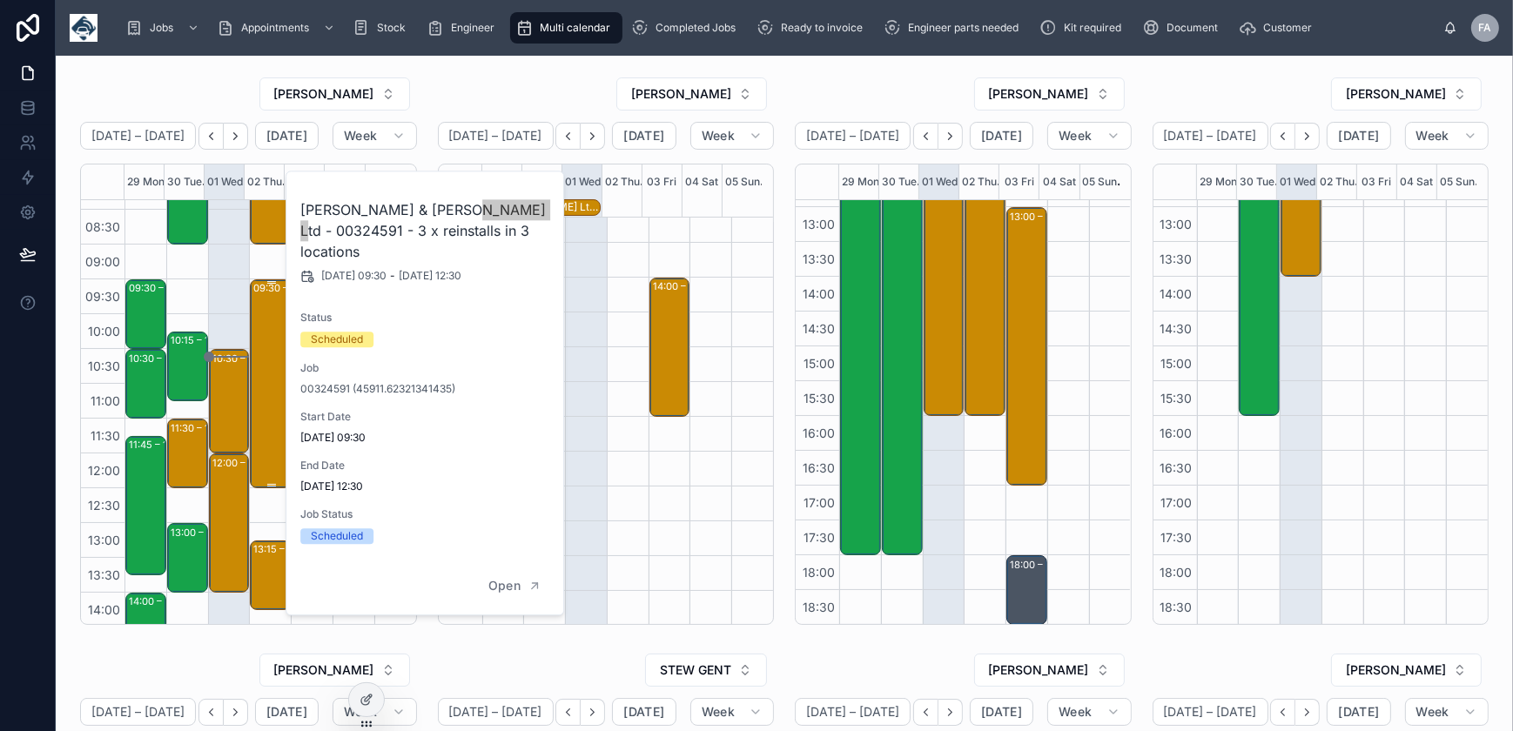
scroll to position [174, 0]
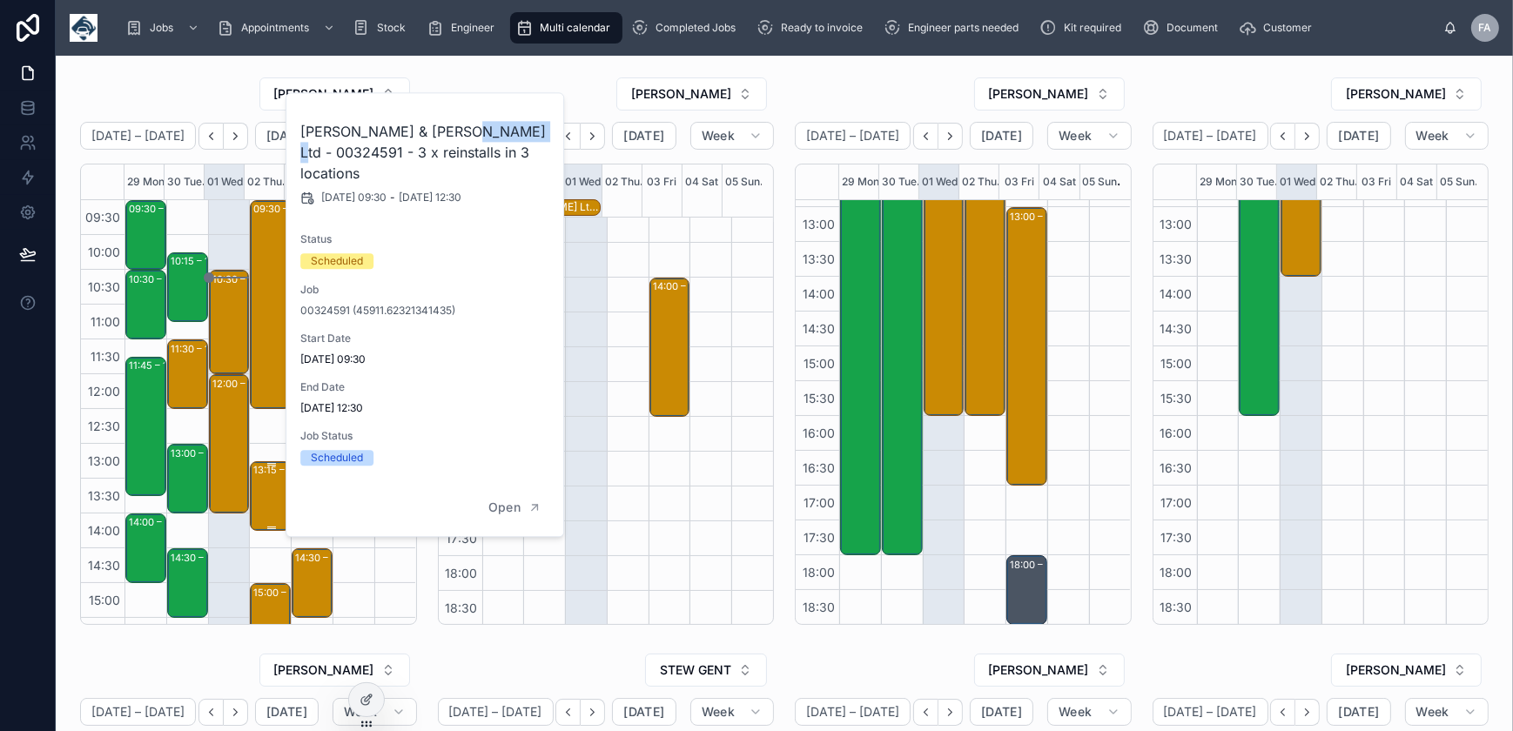
click at [269, 491] on div "13:15 – 14:15 FSSC G4S Fire & Security Services - 00324617 - 1X Repair - LM71JY…" at bounding box center [271, 496] width 36 height 66
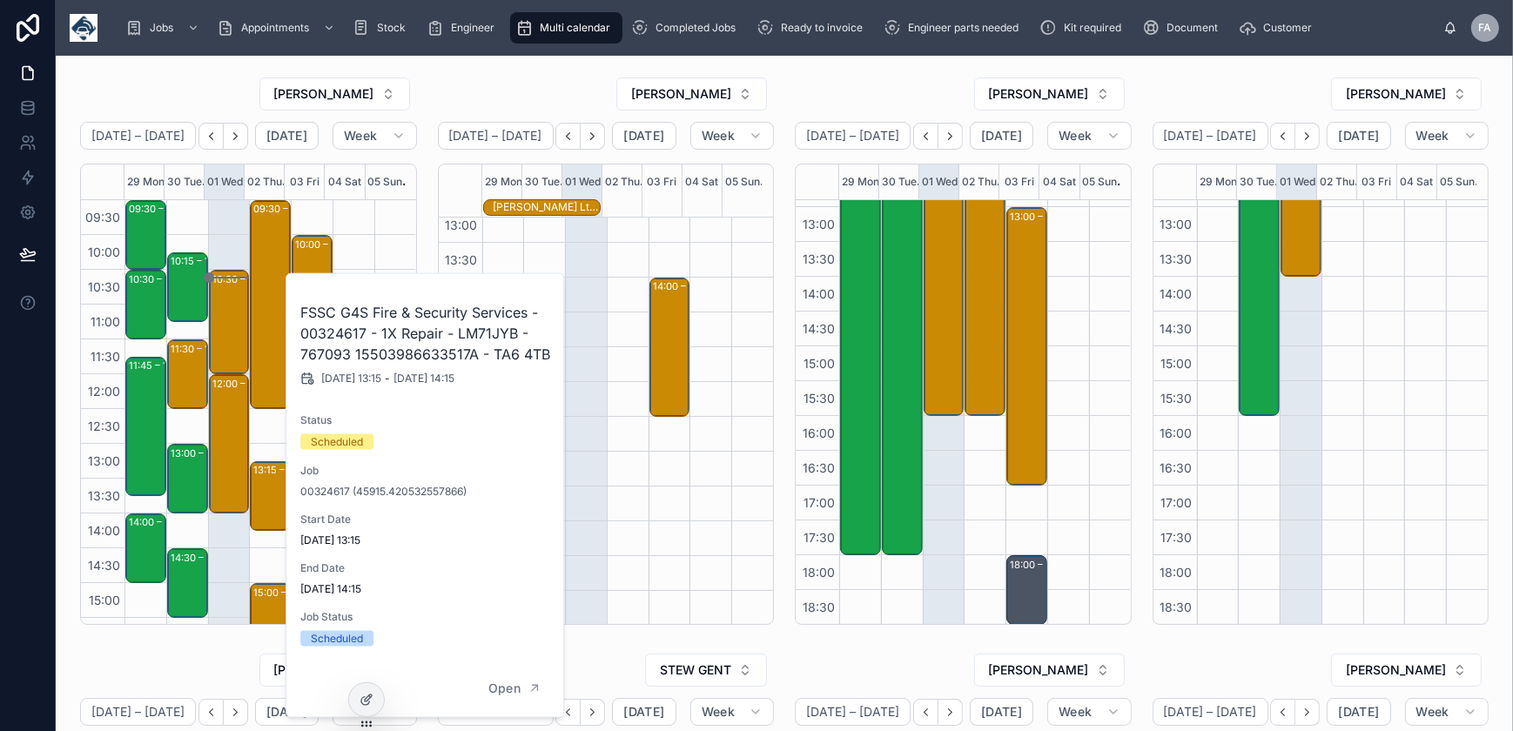
click at [350, 336] on h2 "FSSC G4S Fire & Security Services - 00324617 - 1X Repair - LM71JYB - 767093 155…" at bounding box center [425, 333] width 251 height 63
copy h2 "00324617"
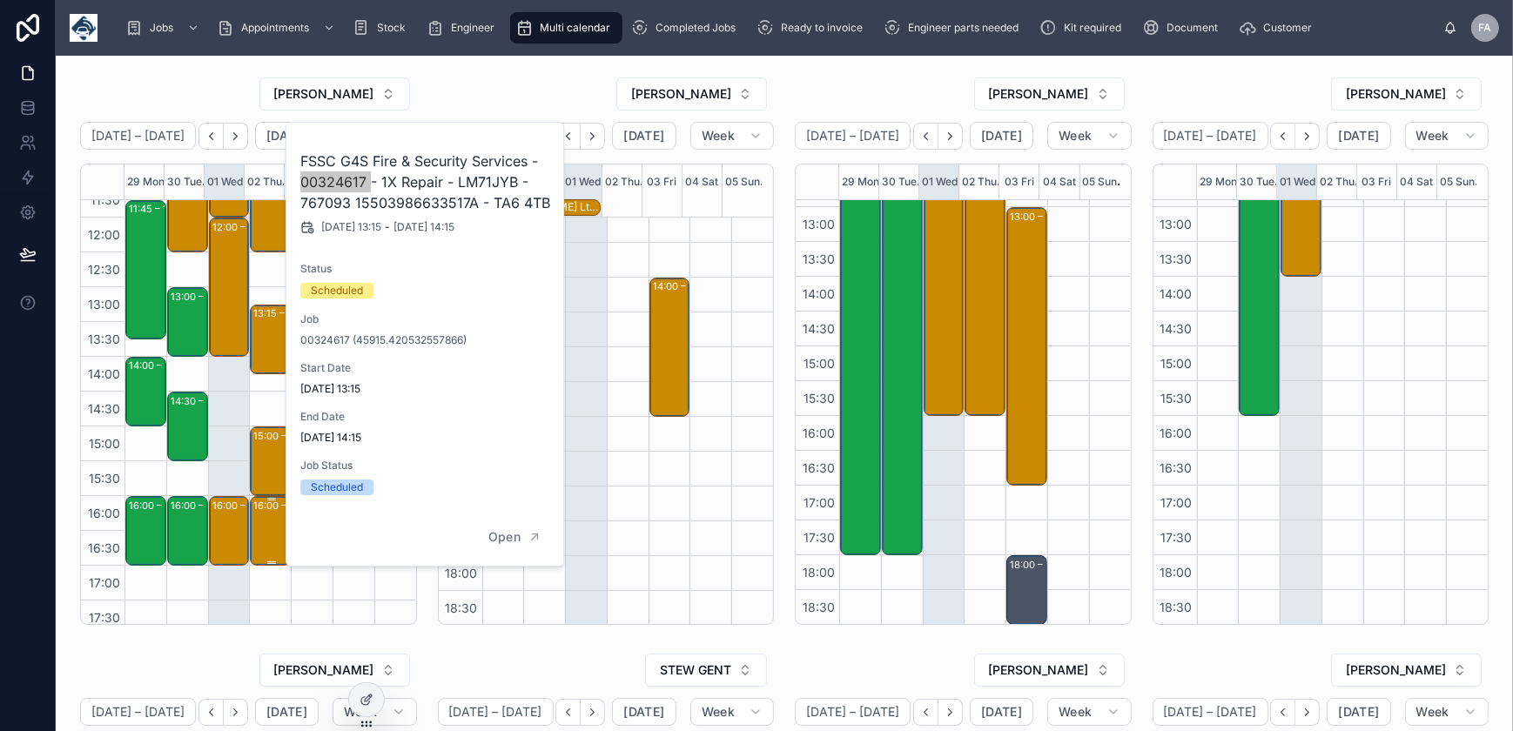
scroll to position [332, 0]
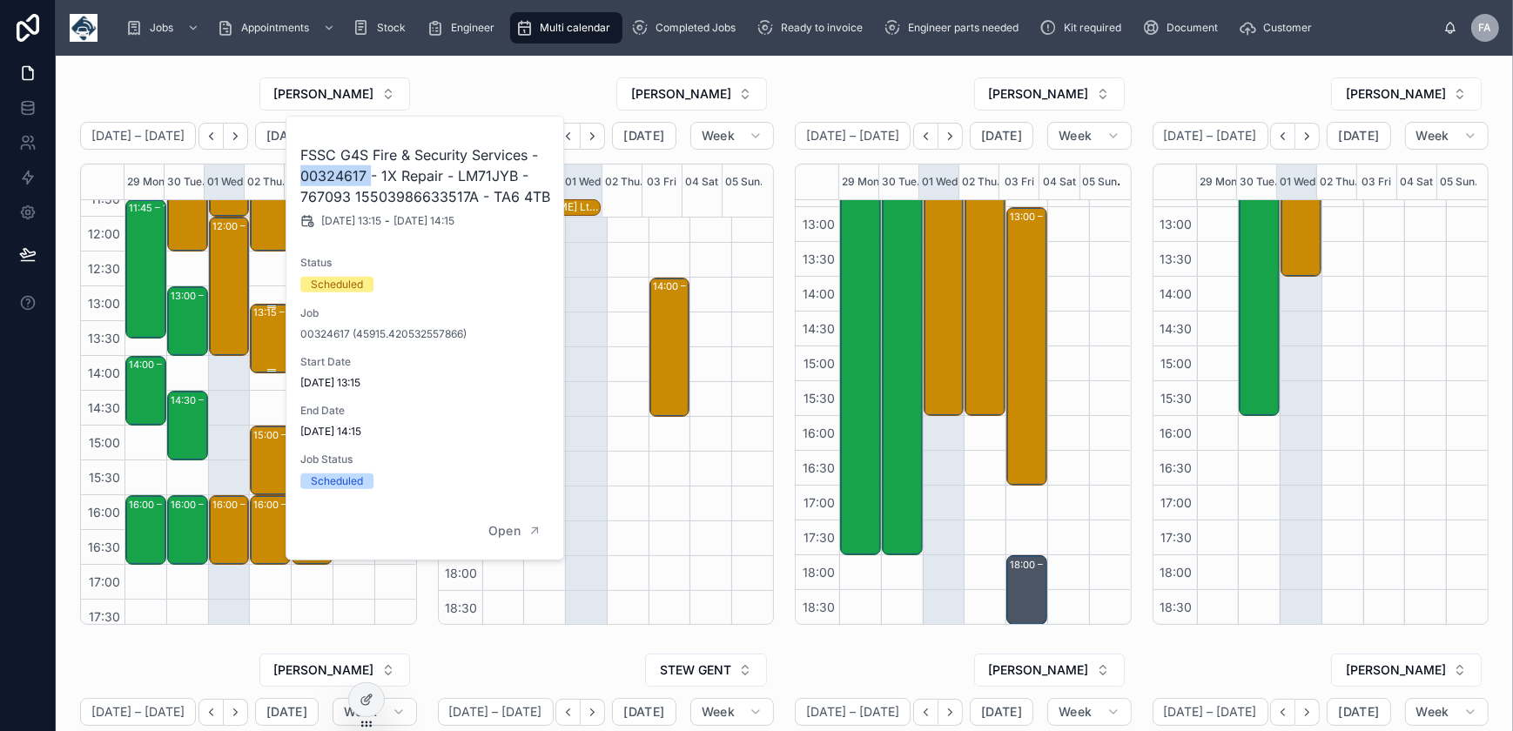
click at [265, 340] on div "13:15 – 14:15 FSSC G4S Fire & Security Services - 00324617 - 1X Repair - LM71JY…" at bounding box center [271, 339] width 36 height 66
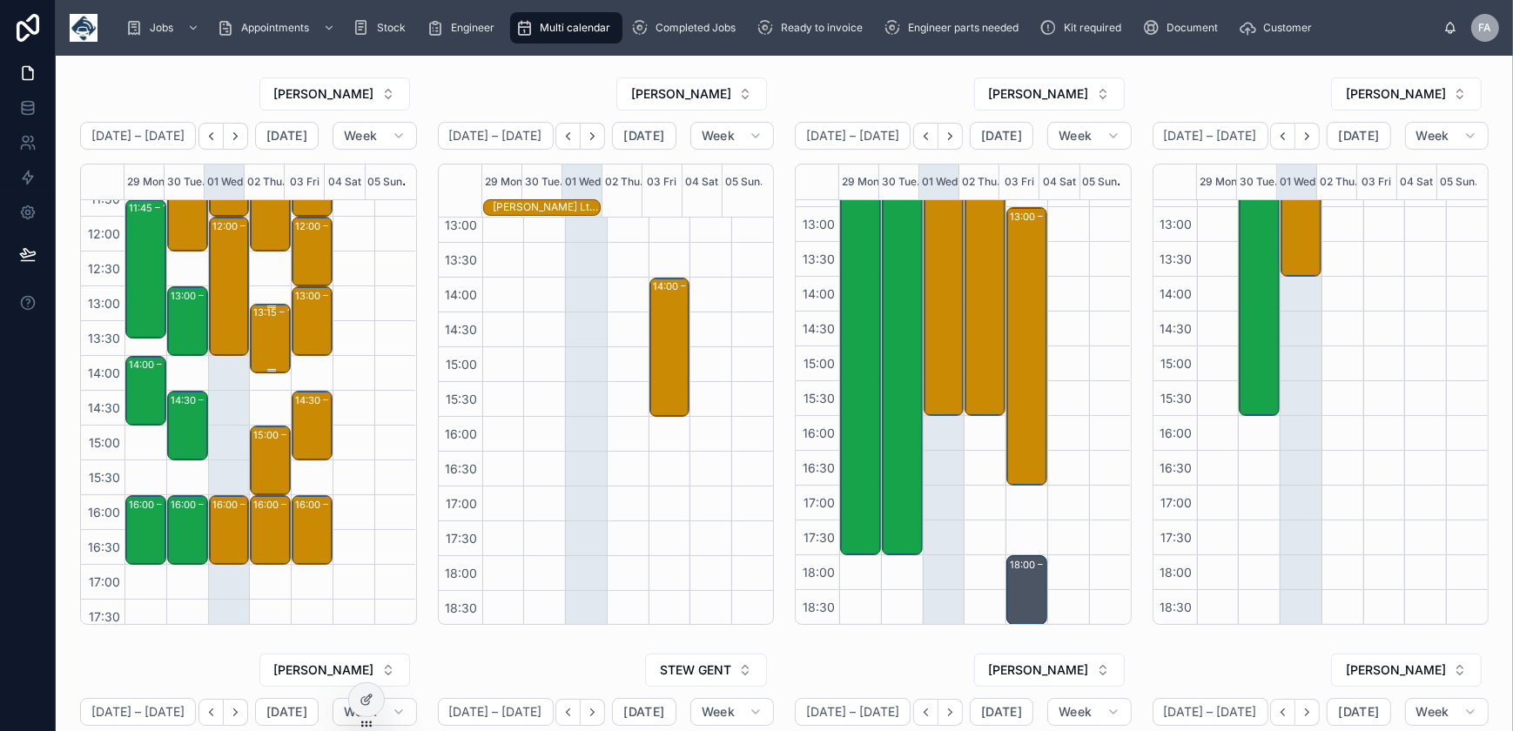
click at [265, 346] on div "13:15 – 14:15 FSSC G4S Fire & Security Services - 00324617 - 1X Repair - LM71JY…" at bounding box center [271, 339] width 36 height 66
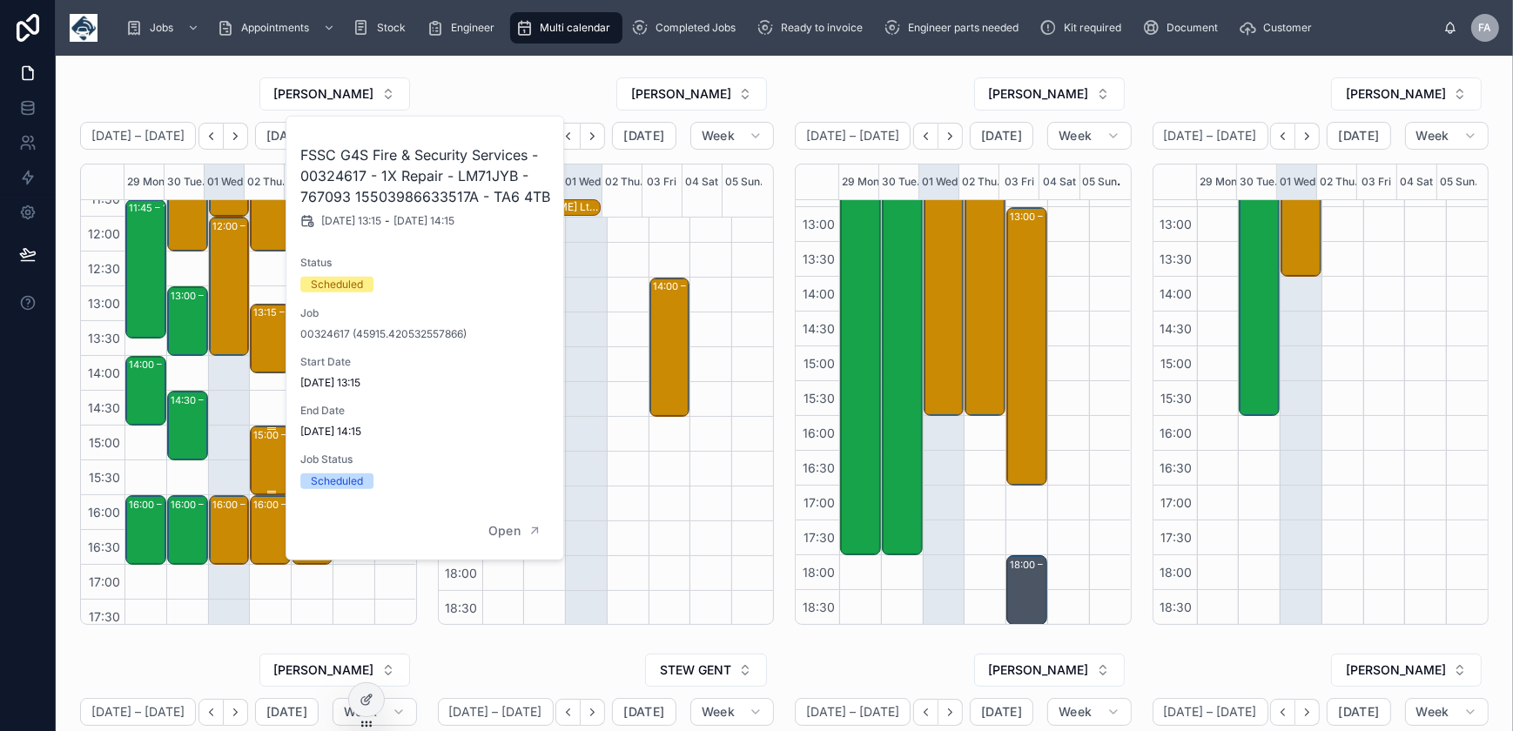
click at [267, 461] on div "15:00 – 16:00 Nationwide Platforms Limited - 00325011 -- BV72NPA -1 X SERVICE C…" at bounding box center [271, 460] width 36 height 66
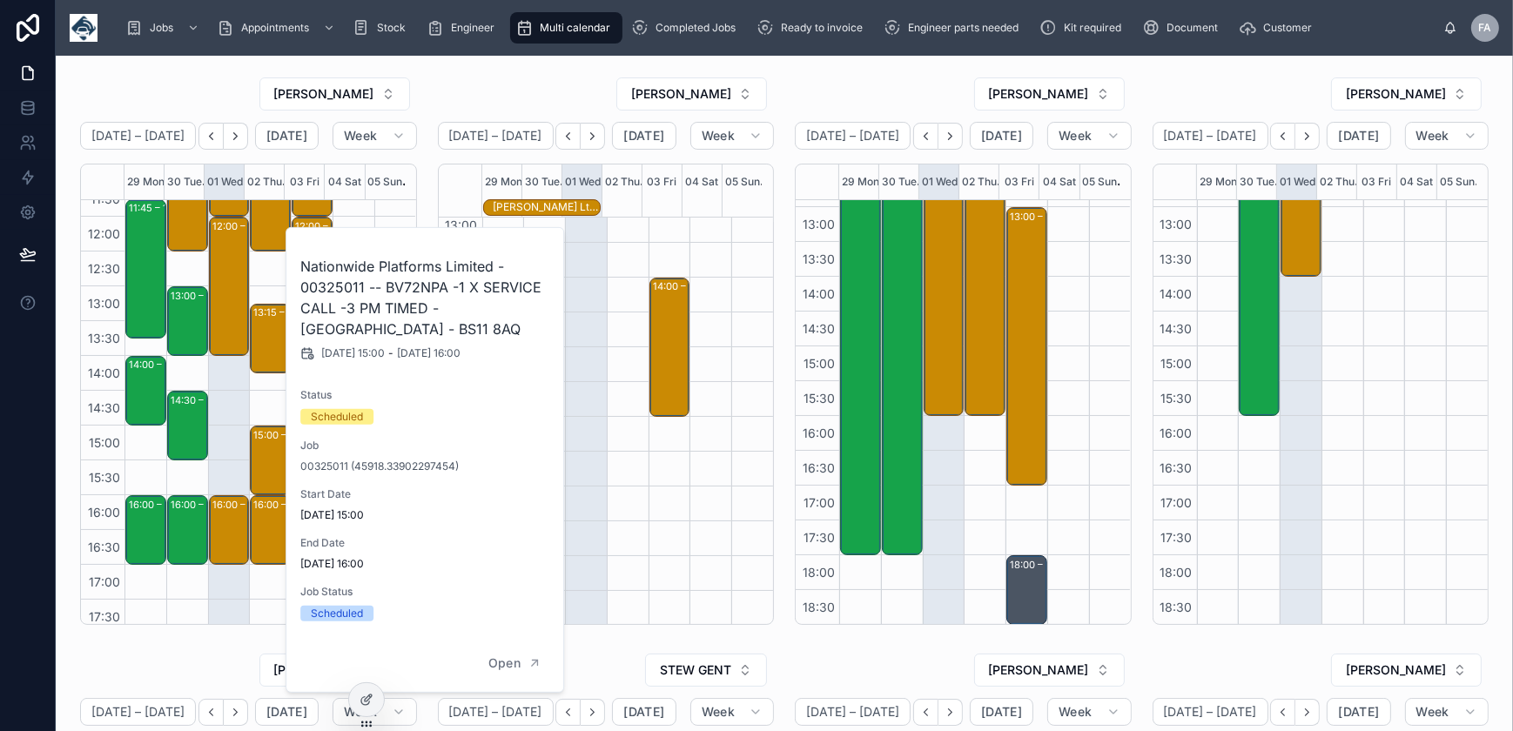
click at [350, 286] on h2 "Nationwide Platforms Limited - 00325011 -- BV72NPA -1 X SERVICE CALL -3 PM TIME…" at bounding box center [425, 298] width 251 height 84
copy h2 "00325011"
click at [270, 509] on div "16:00 – 17:00" at bounding box center [285, 504] width 64 height 17
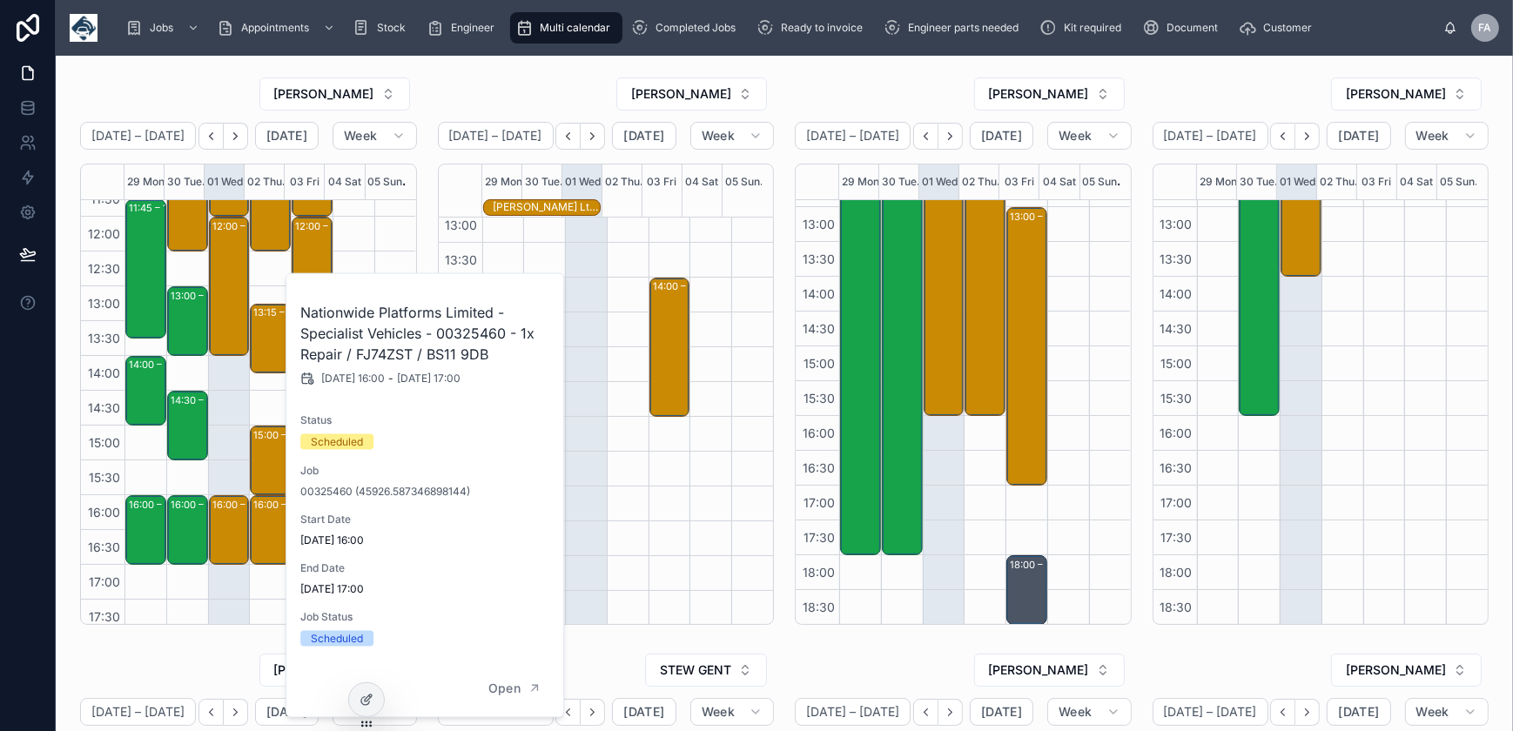
click at [456, 331] on h2 "Nationwide Platforms Limited - Specialist Vehicles - 00325460 - 1x Repair / FJ7…" at bounding box center [425, 333] width 251 height 63
copy h2 "00325460"
click at [545, 87] on div "JAMES LIVINGSTONE" at bounding box center [606, 94] width 337 height 35
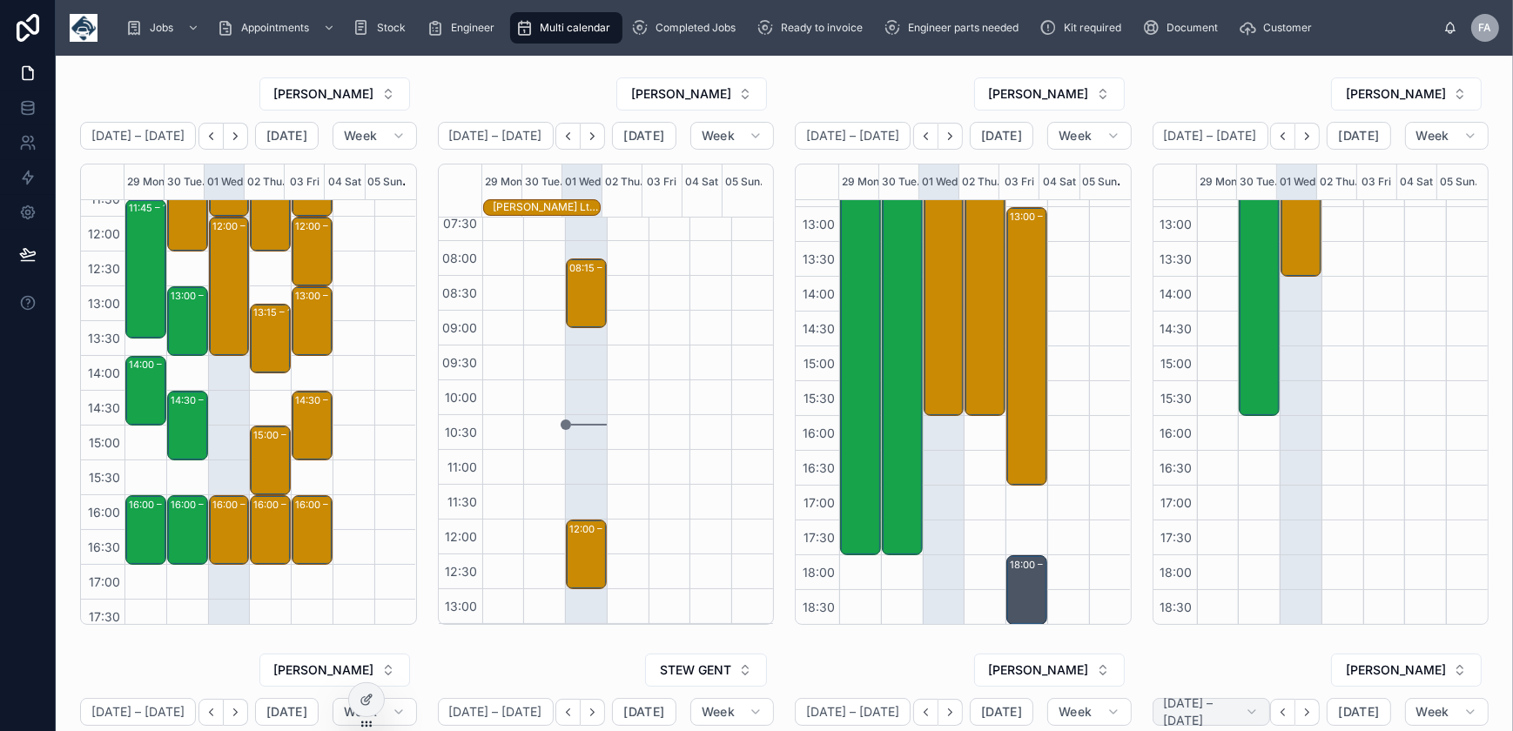
scroll to position [32, 0]
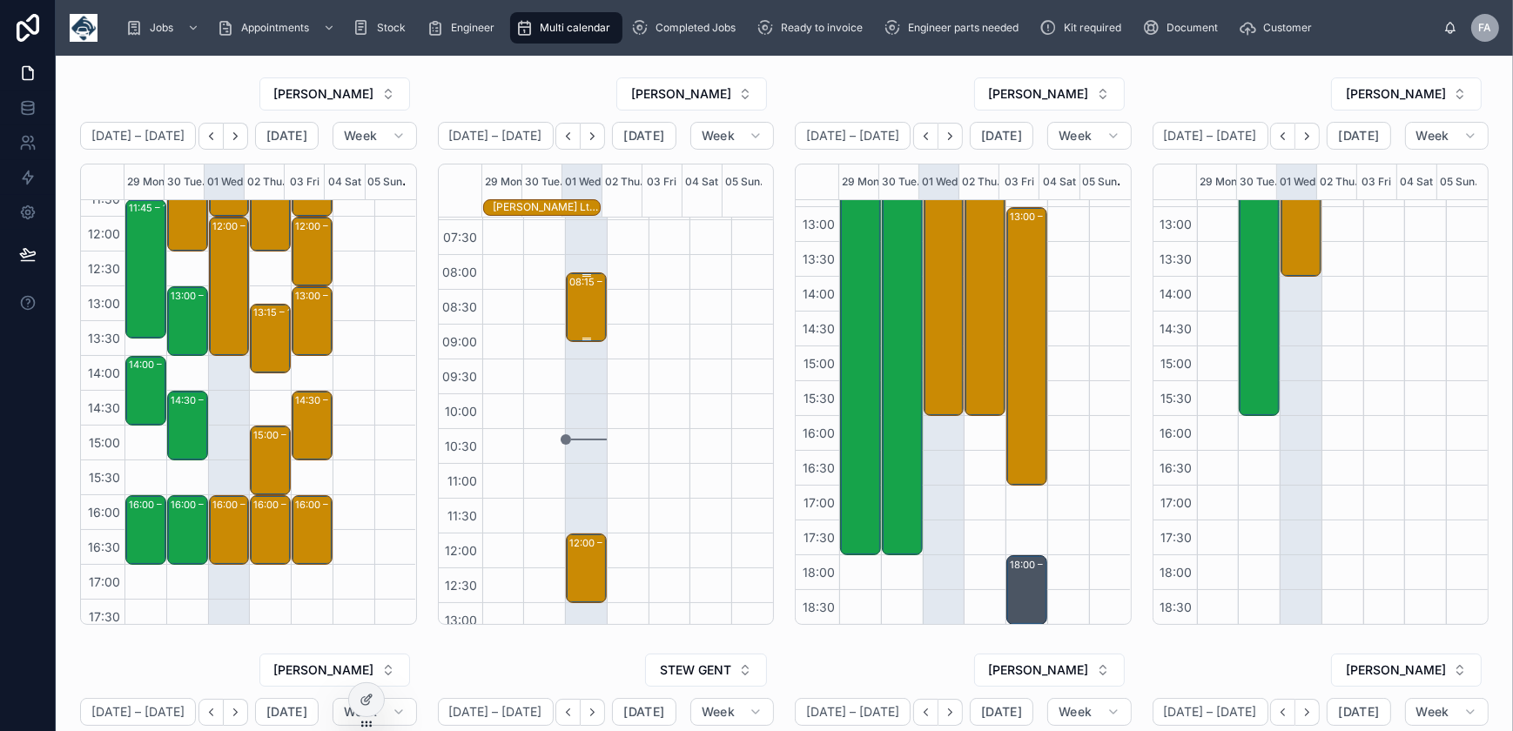
click at [580, 316] on div "08:15 – 09:15 1 Install/Reg SJ68HVO/Isle of Bute, PA209BZ/PO 769453" at bounding box center [587, 307] width 36 height 66
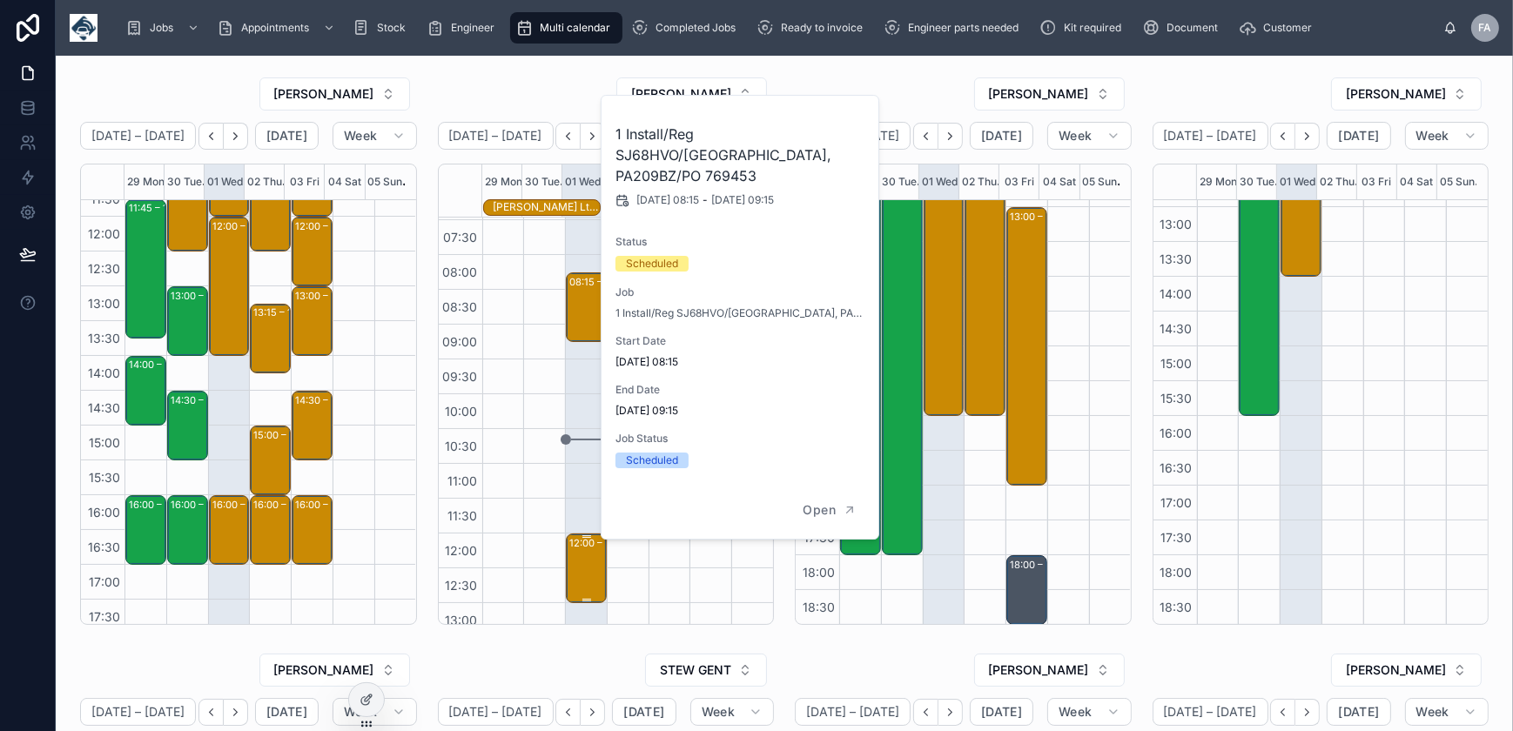
click at [589, 577] on div "12:00 – 13:00 1 X UPGRADE" at bounding box center [587, 568] width 36 height 66
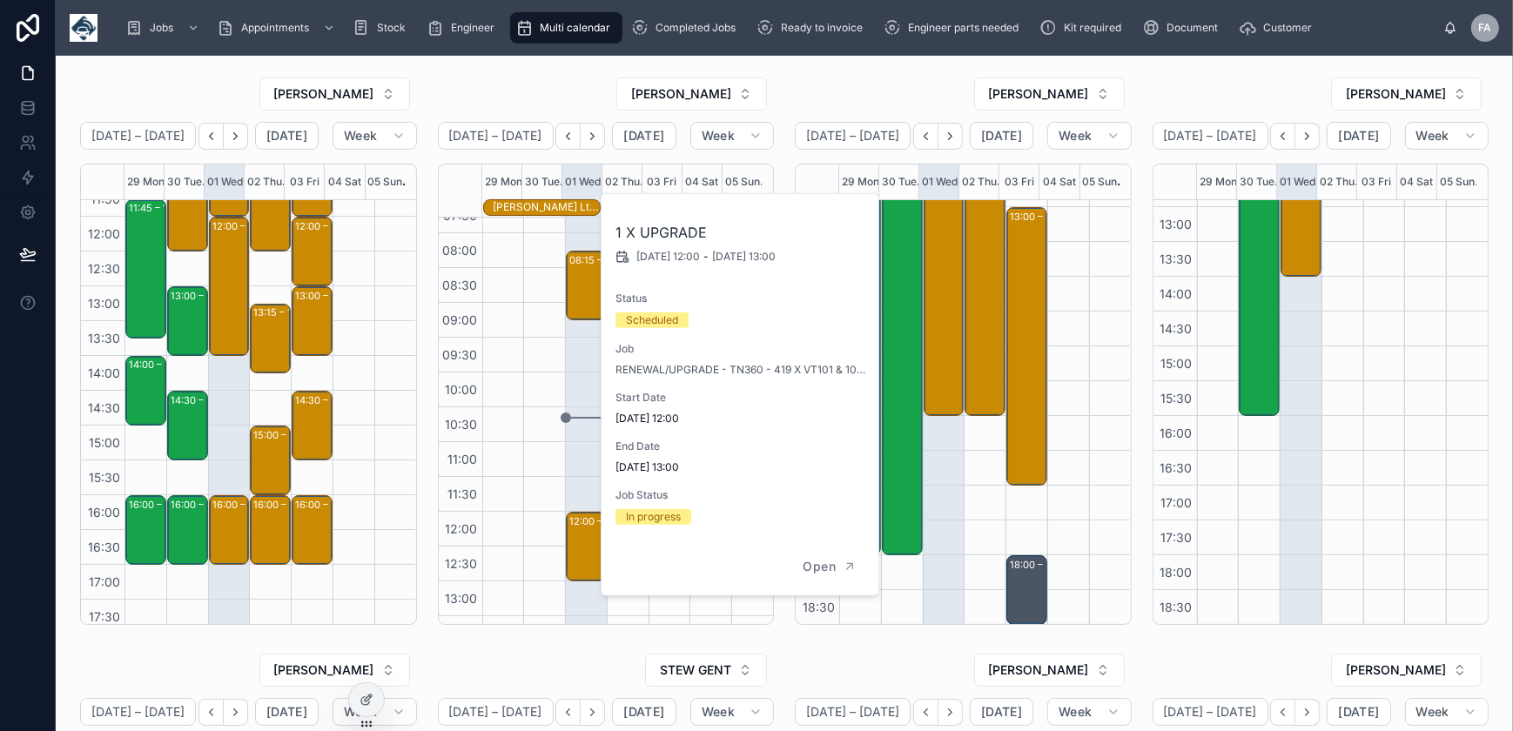
scroll to position [0, 0]
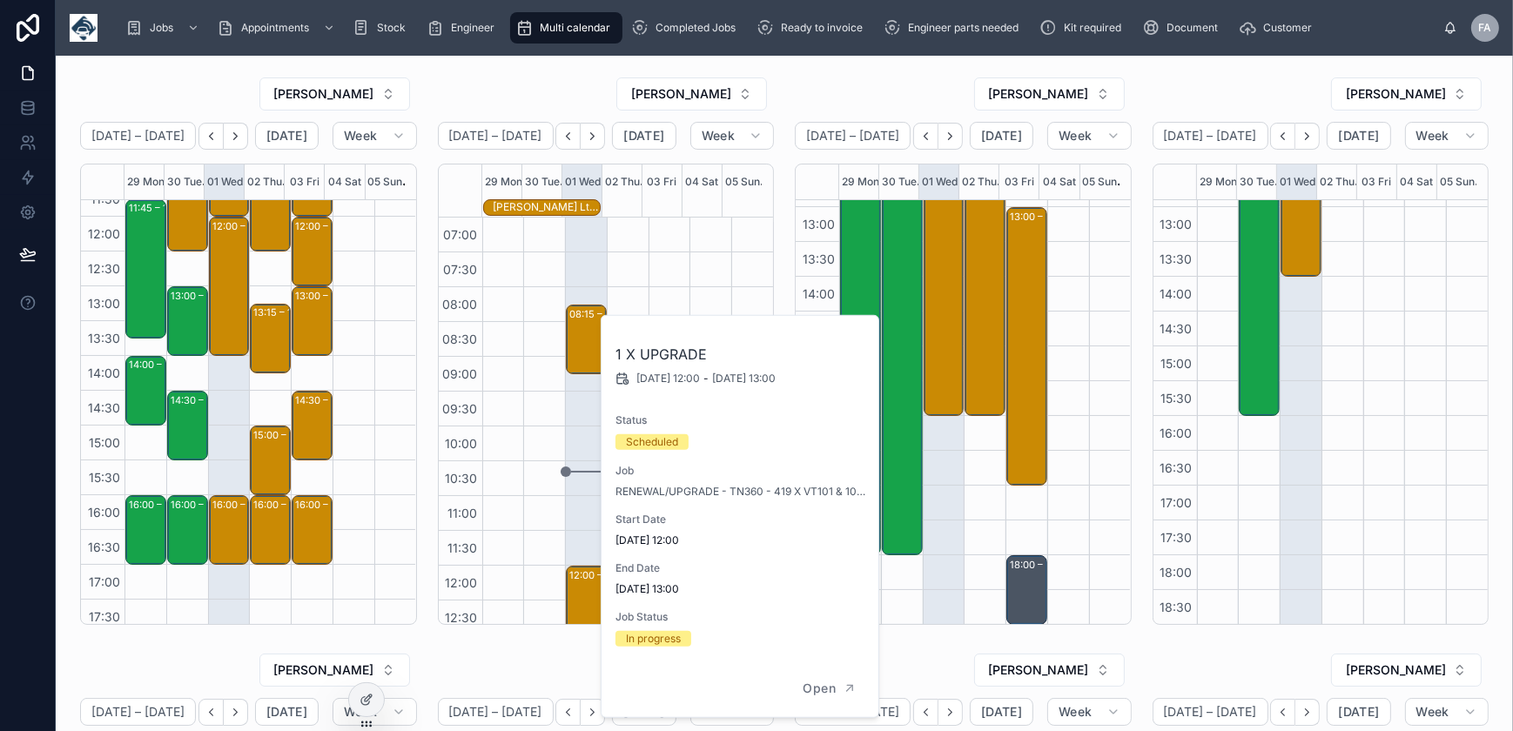
click at [649, 266] on div "14:00 – 16:00 D.M.C Transportation Ltd - 00325489 - 2 X INSTALLS - PM - PA3 4AY" at bounding box center [670, 636] width 42 height 836
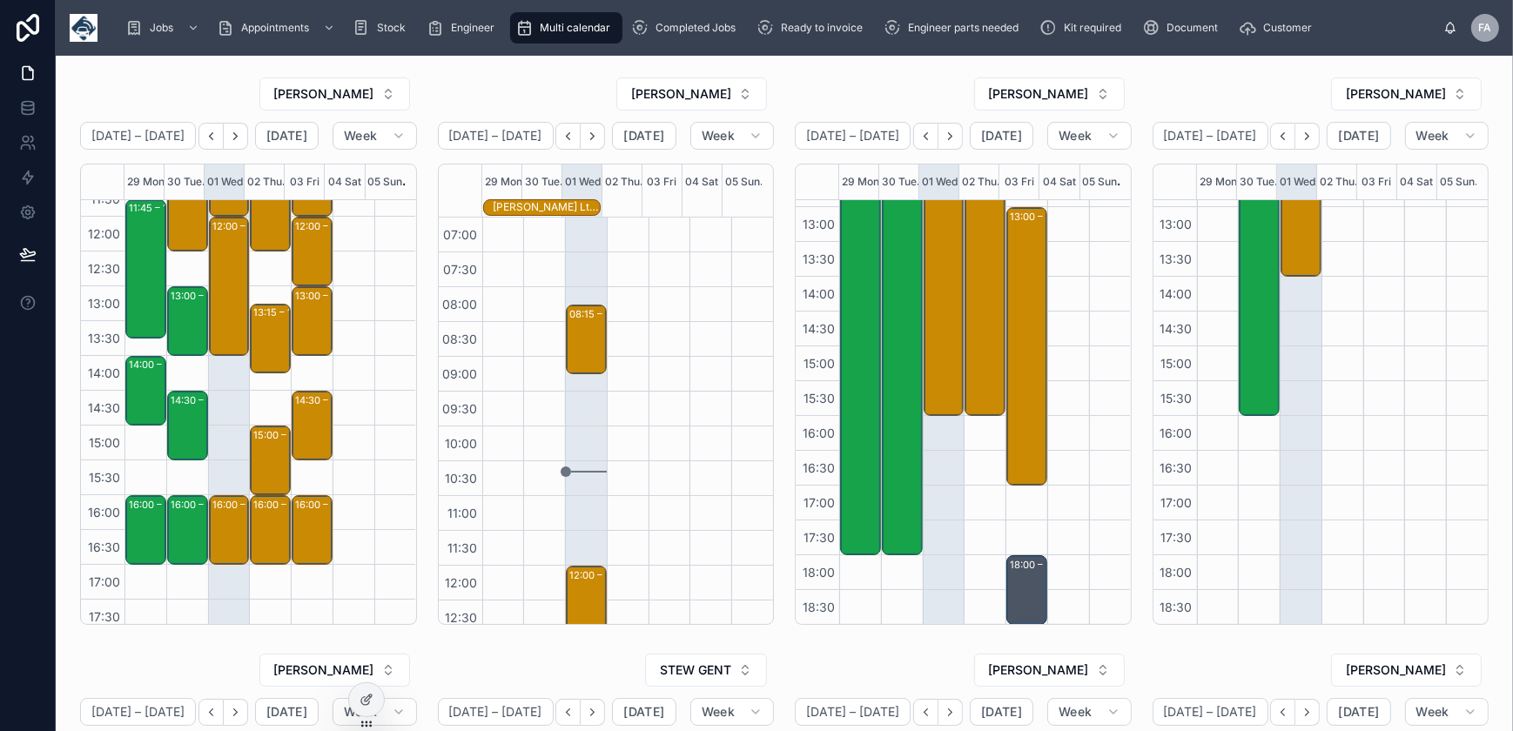
click at [876, 81] on div "TREVOR BARRON" at bounding box center [963, 94] width 337 height 35
click at [923, 92] on div "TREVOR BARRON" at bounding box center [963, 94] width 337 height 35
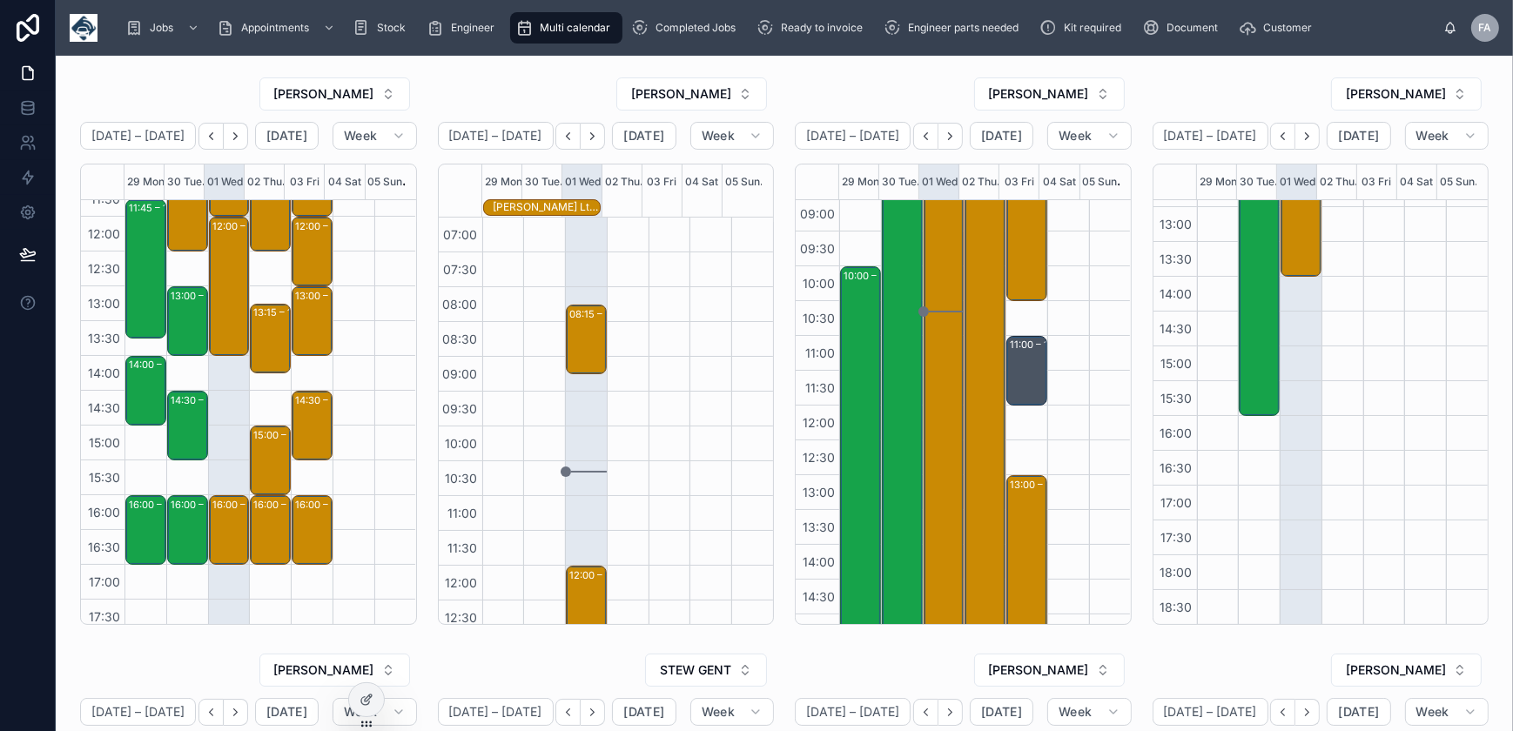
scroll to position [95, 0]
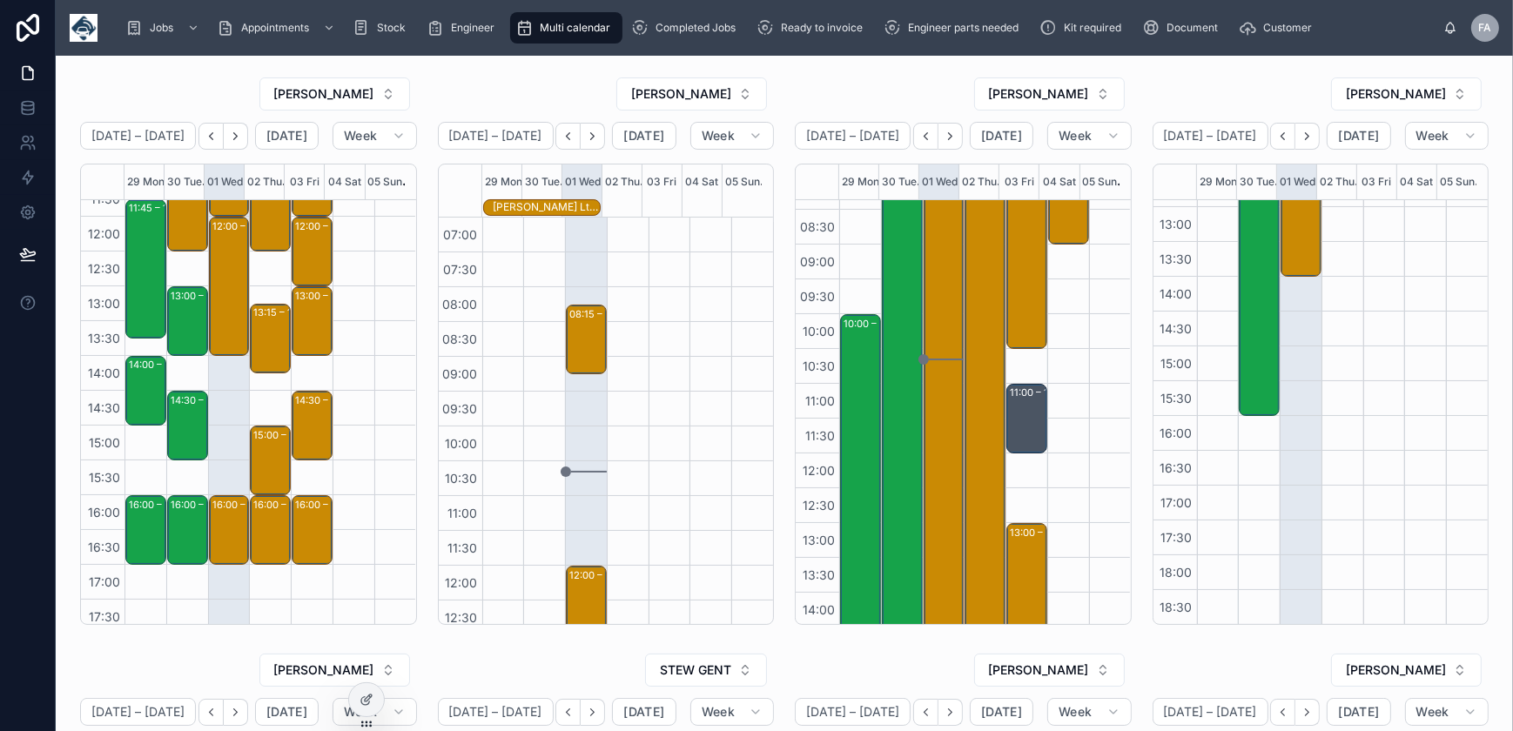
click at [978, 311] on div "08:00 – 16:00 Maritime And Coastguard Agency - upgrades - various site - timed …" at bounding box center [986, 454] width 36 height 554
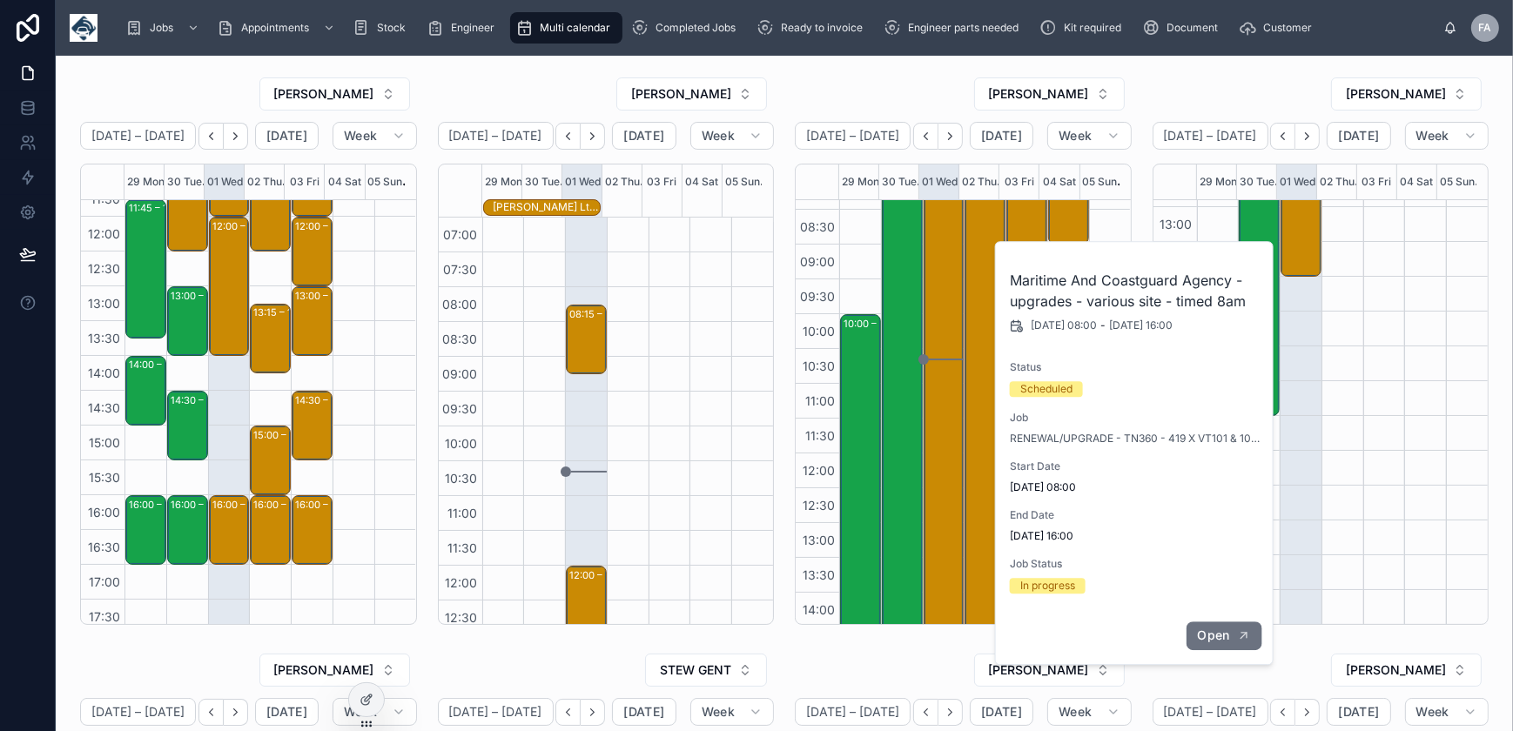
click at [1236, 636] on button "Open" at bounding box center [1224, 636] width 76 height 29
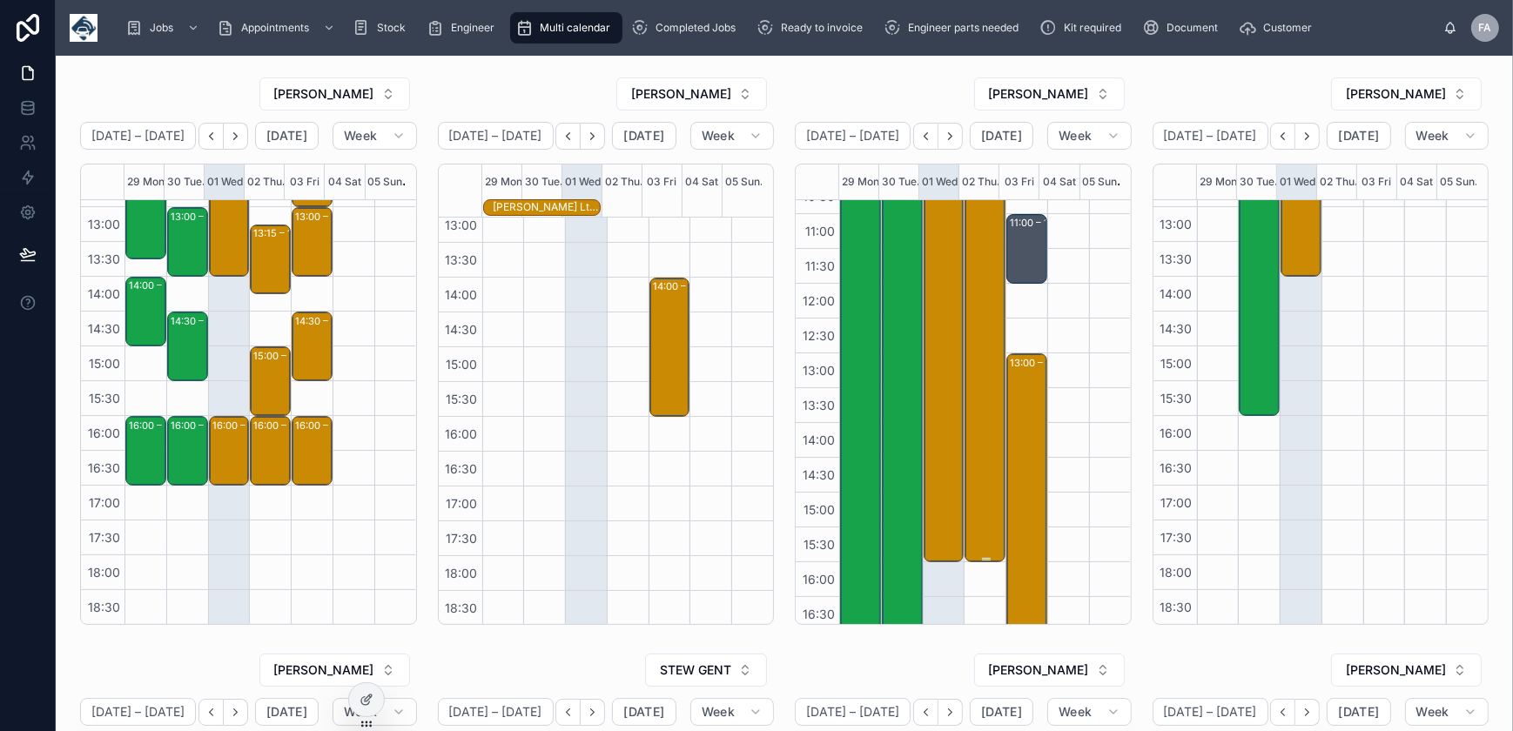
scroll to position [95, 0]
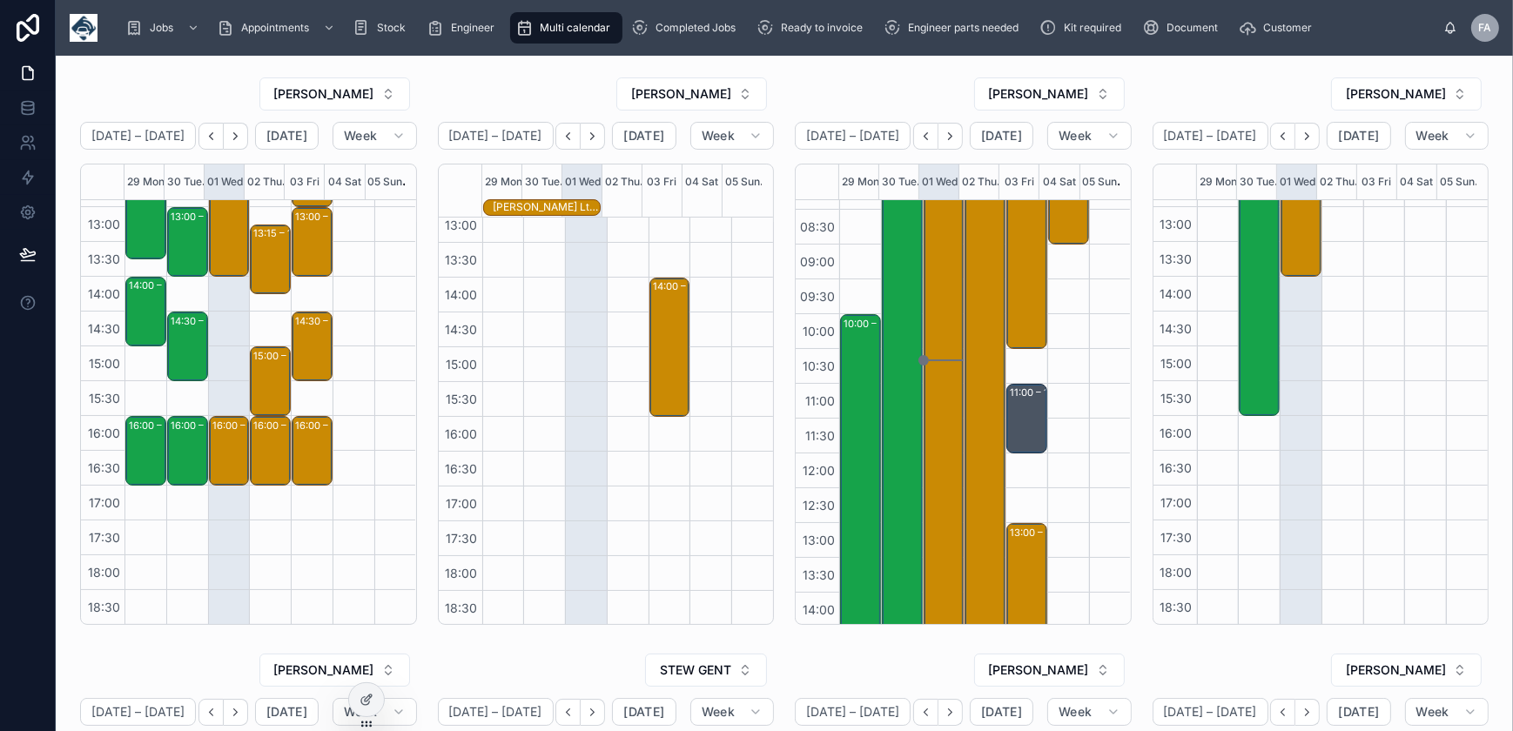
click at [940, 294] on div "08:00 – 16:00 Maritime And Coastguard Agency - upgrades - timed 8am - various s…" at bounding box center [945, 454] width 36 height 554
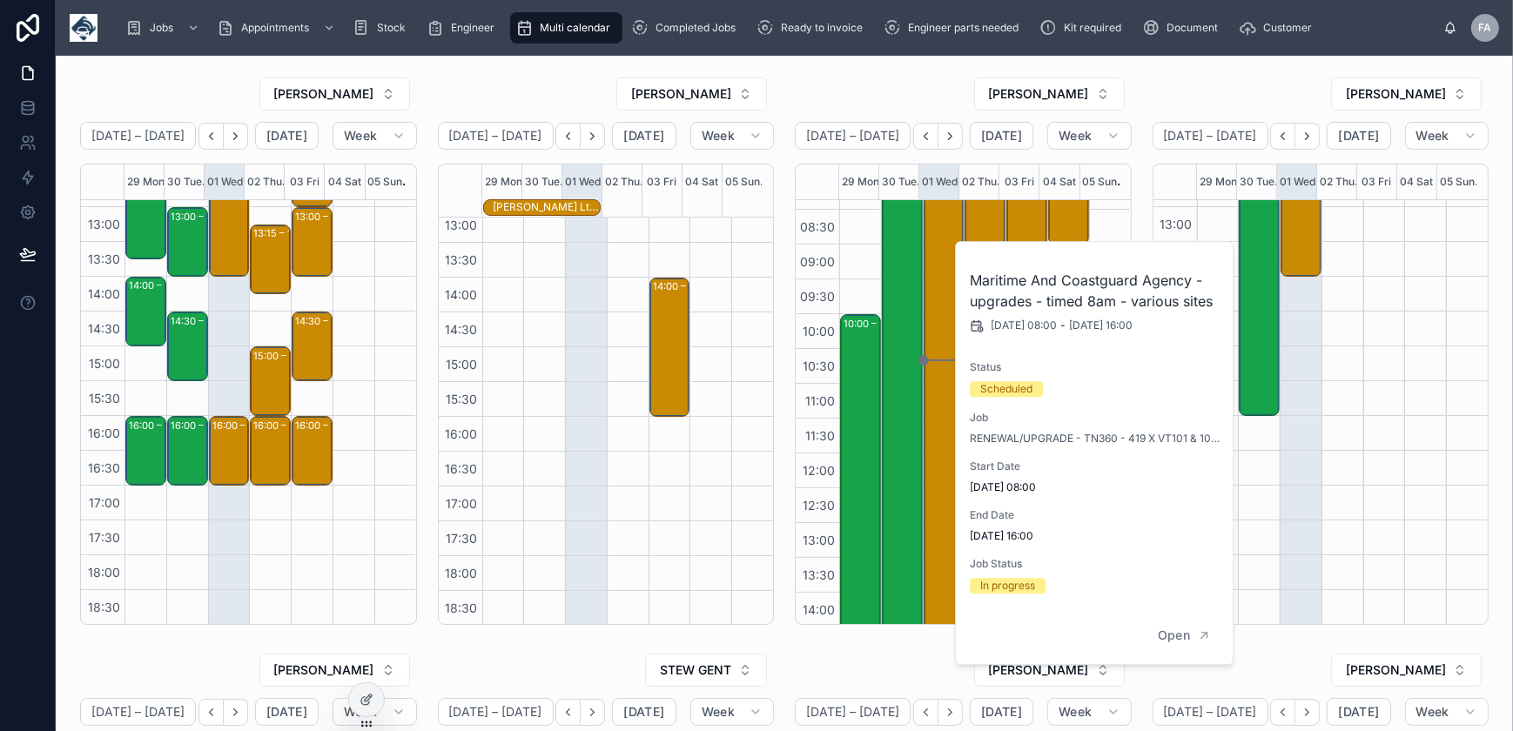
click at [1153, 98] on div "RYAN DENTON" at bounding box center [1321, 94] width 337 height 35
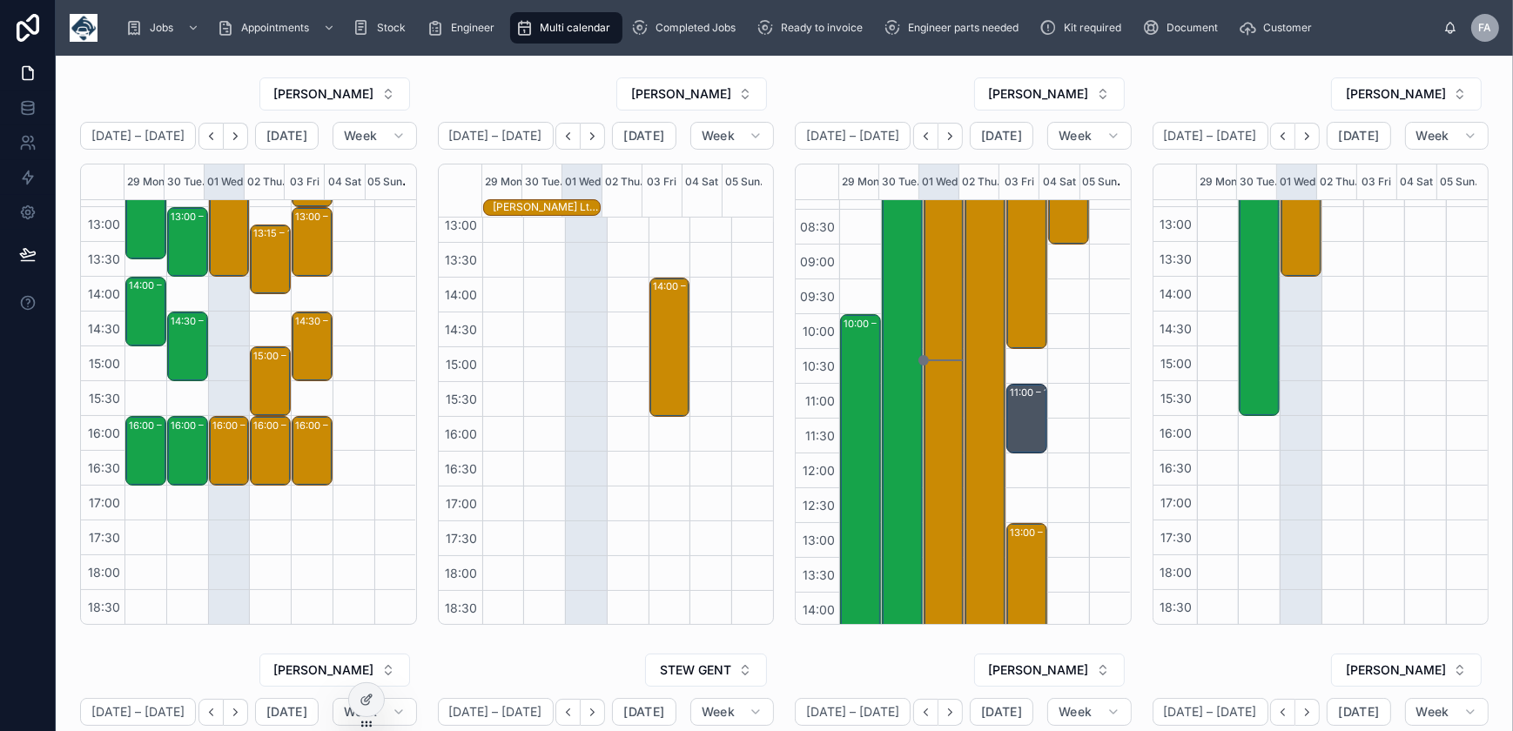
click at [1277, 86] on div "RYAN DENTON" at bounding box center [1321, 94] width 337 height 35
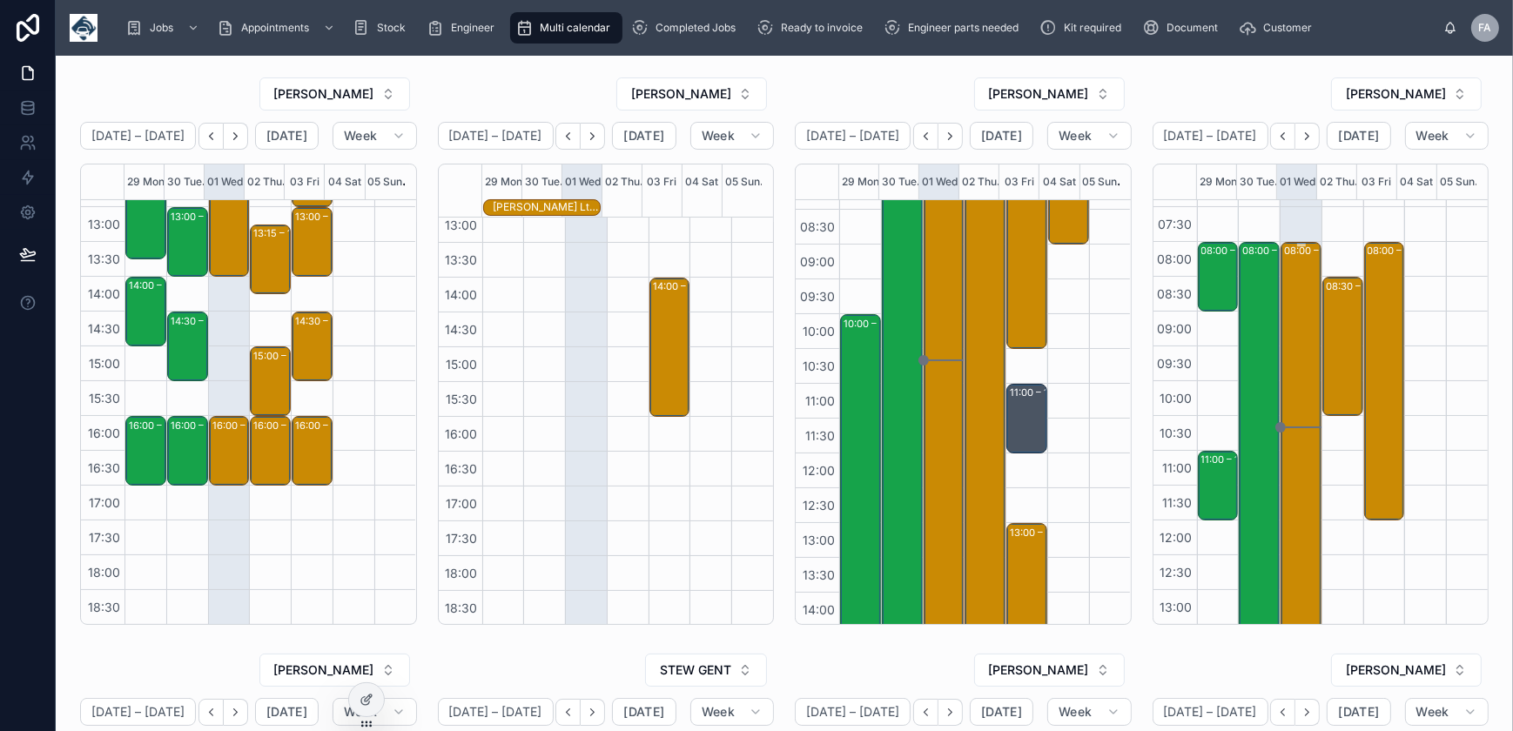
scroll to position [16, 0]
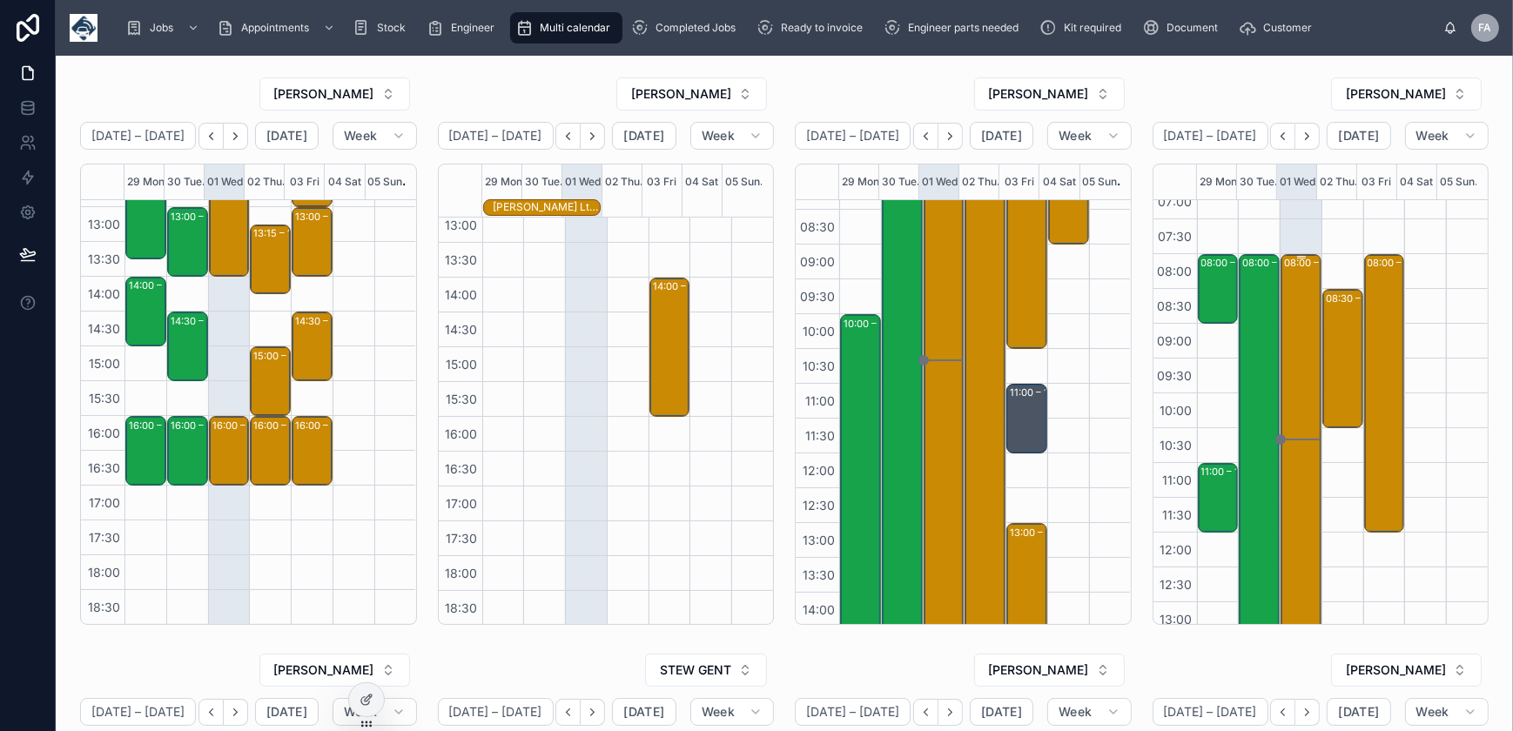
click at [1295, 311] on div "08:00 – 14:00 Sunderland City Council - 5 x ins - timed 8am - ne37 1ez" at bounding box center [1302, 463] width 36 height 414
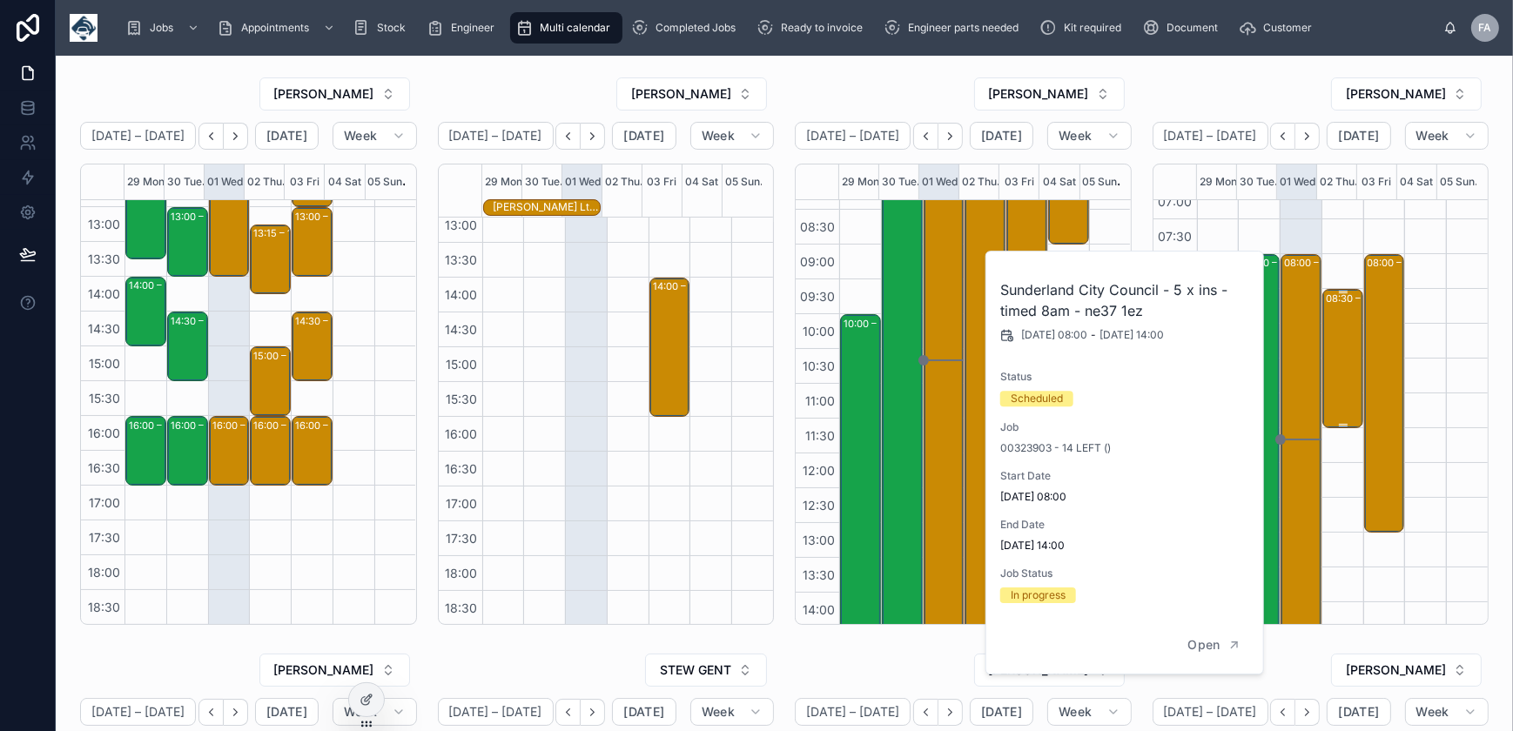
click at [1332, 340] on div "08:30 – 10:30 Roman Limited - 00325615 - 08.30 TIMED ARRIVAL - 2 X REINSTALLS -…" at bounding box center [1344, 359] width 36 height 136
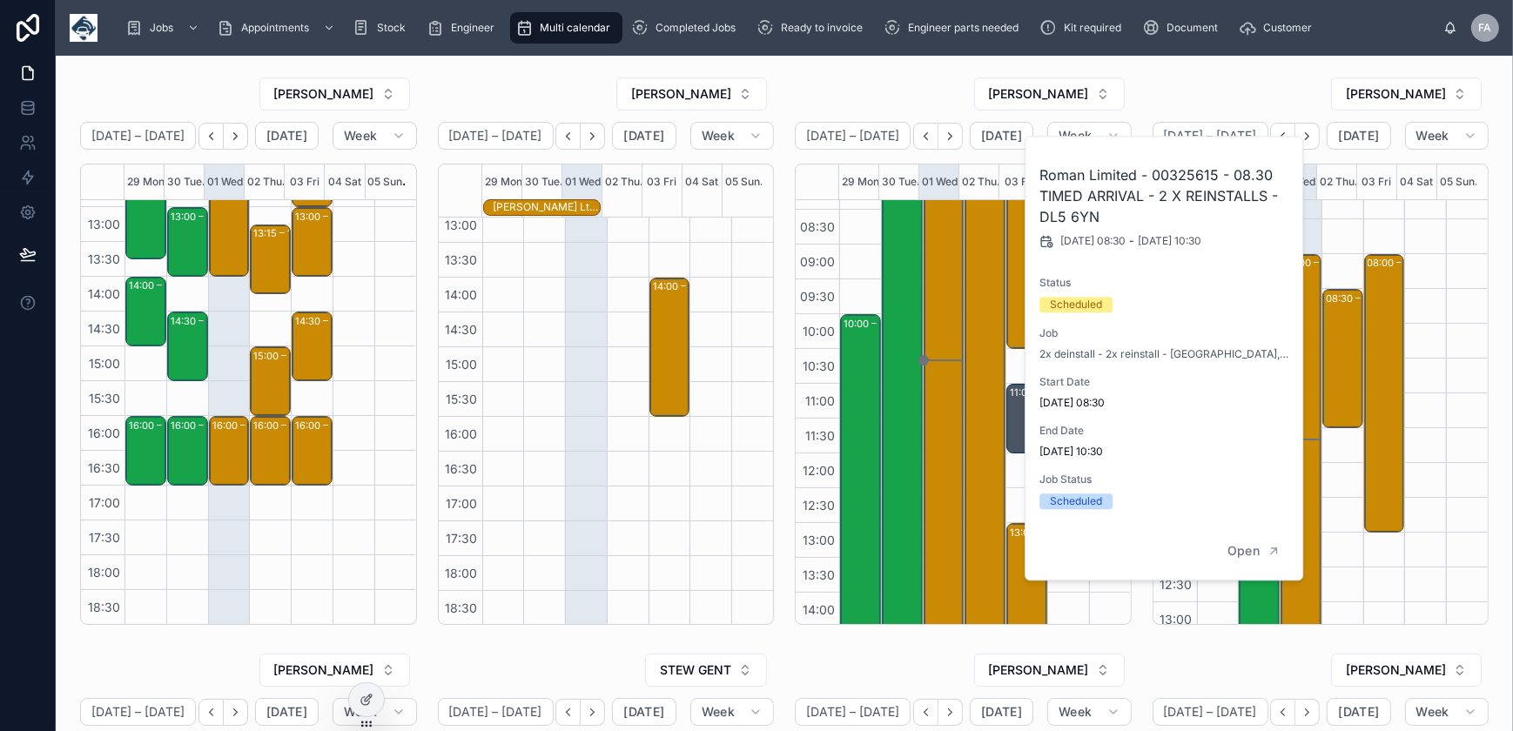
click at [1184, 180] on h2 "Roman Limited - 00325615 - 08.30 TIMED ARRIVAL - 2 X REINSTALLS - DL5 6YN" at bounding box center [1165, 196] width 251 height 63
copy h2 "00325615"
click at [1161, 79] on div "RYAN DENTON" at bounding box center [1321, 94] width 337 height 35
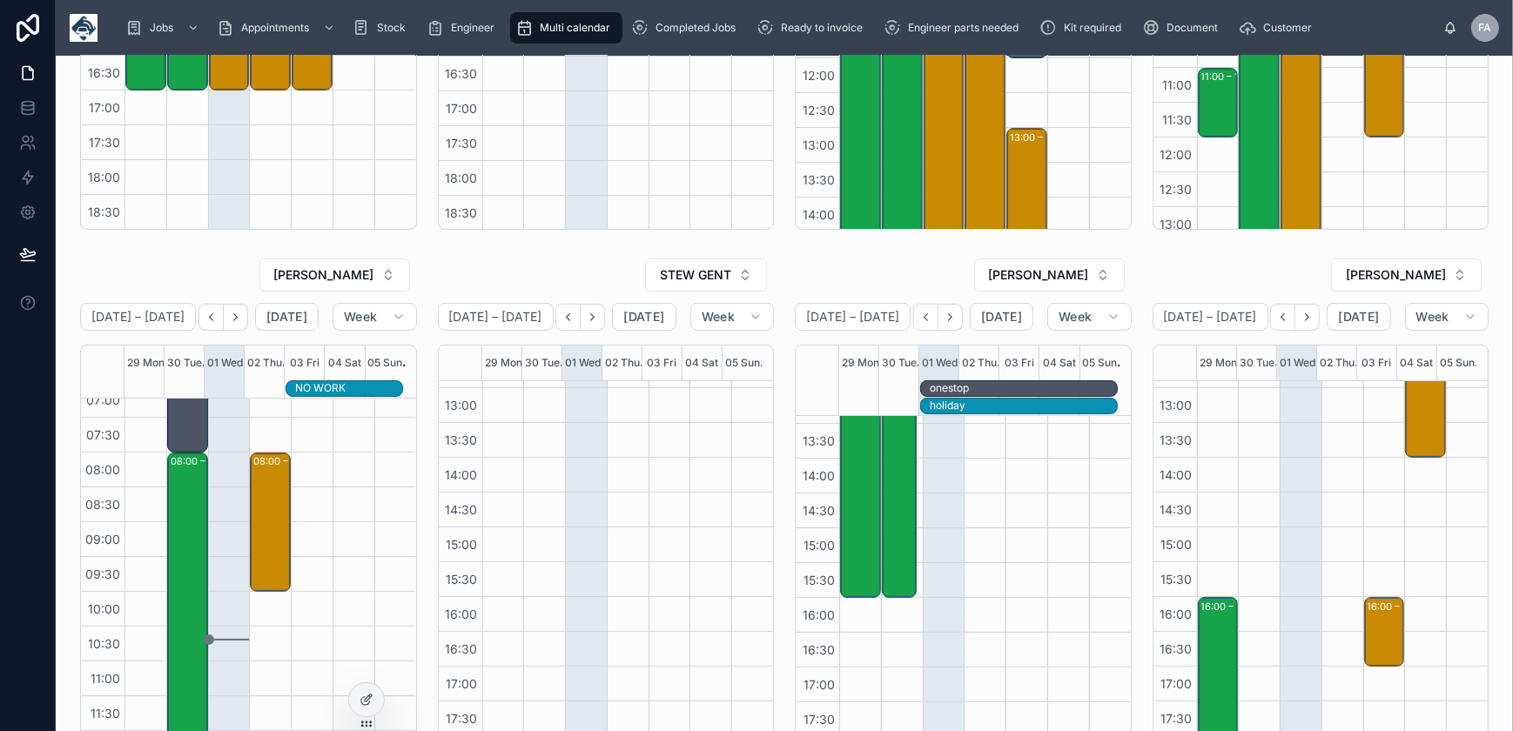
scroll to position [0, 0]
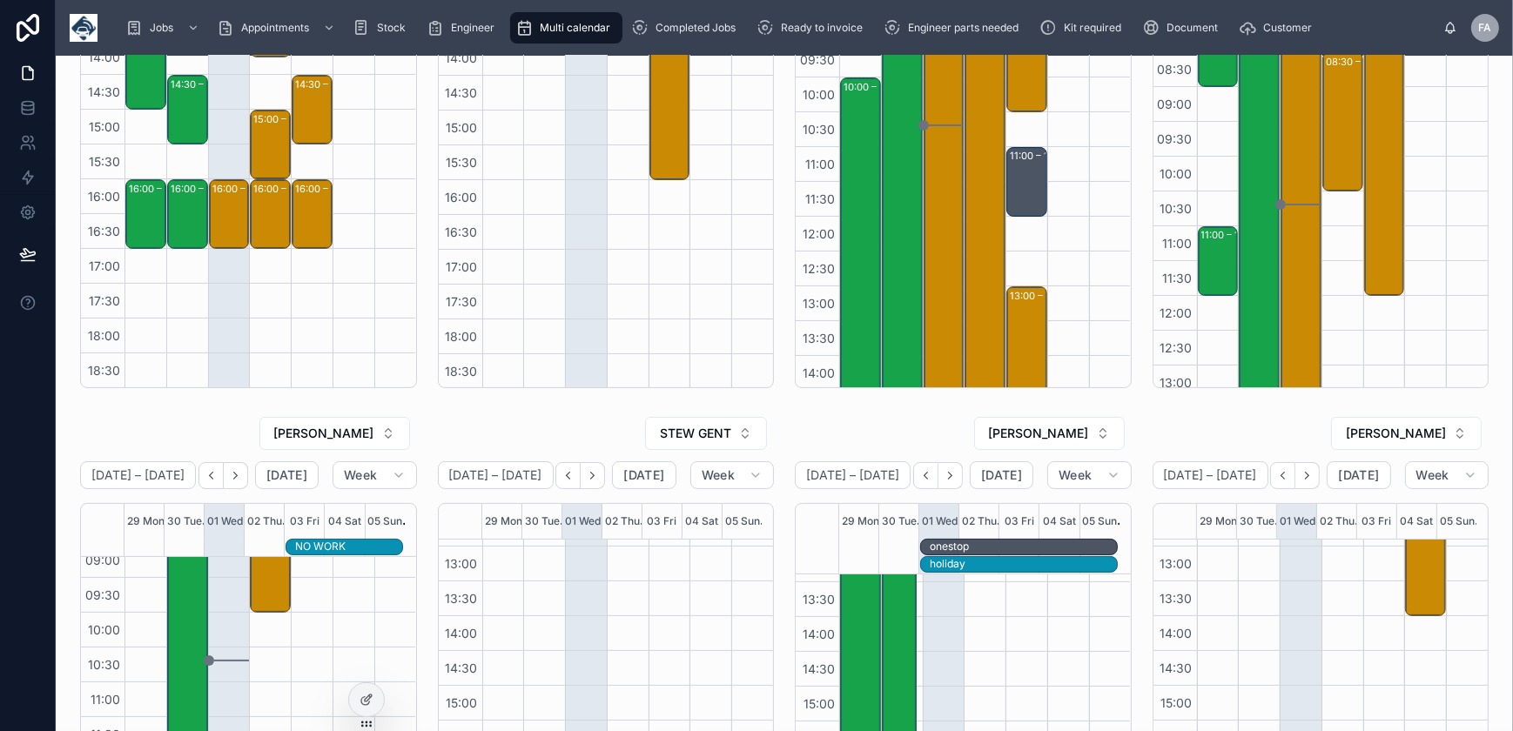
scroll to position [158, 0]
click at [273, 580] on div "08:00 – 10:00 TRACKSTAR UK - 00325394 - 1 X S5 INSTALL - TIMED 8AM - ROCHDALE -…" at bounding box center [271, 539] width 36 height 136
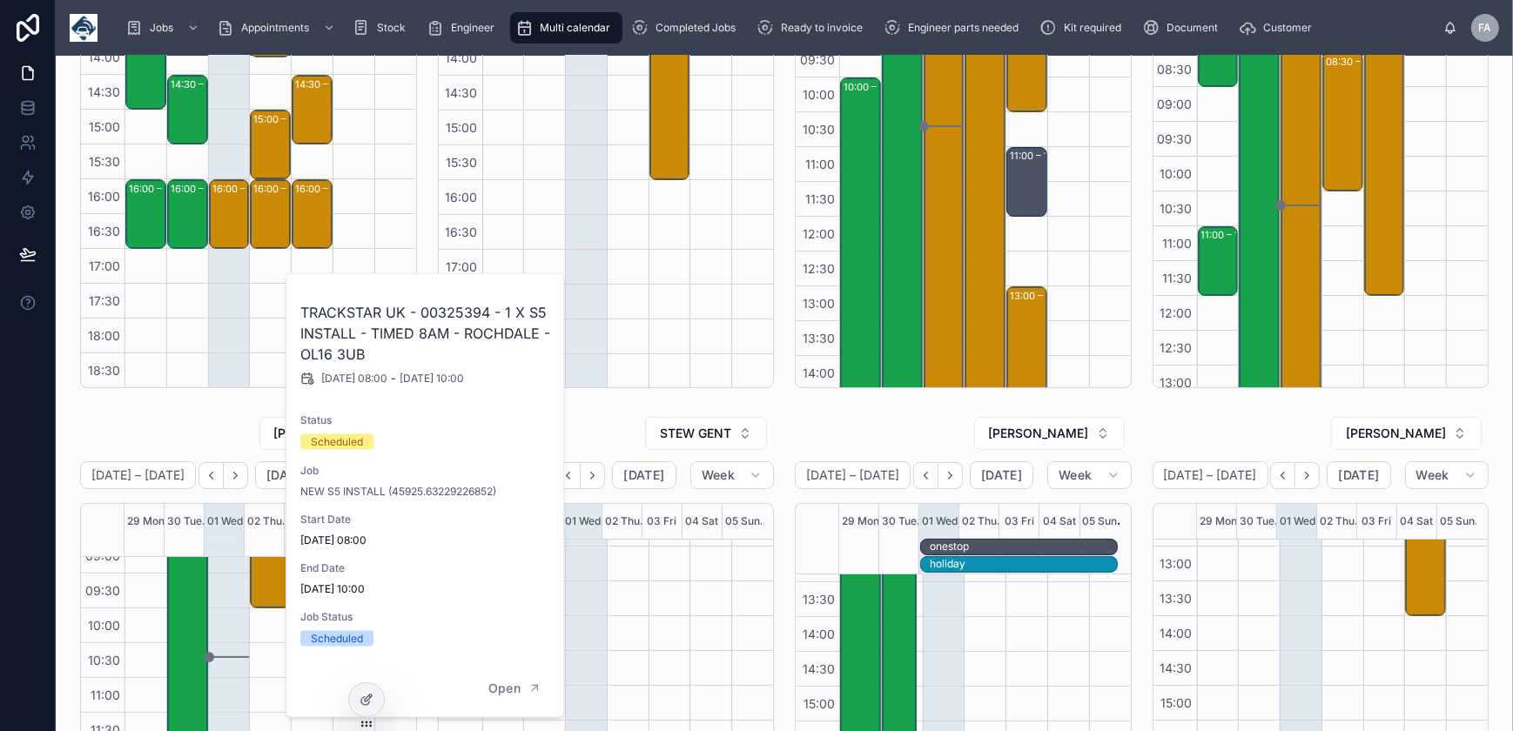
click at [457, 313] on h2 "TRACKSTAR UK - 00325394 - 1 X S5 INSTALL - TIMED 8AM - ROCHDALE - OL16 3UB" at bounding box center [425, 333] width 251 height 63
copy h2 "00325394"
click at [618, 420] on div "STEW GENT" at bounding box center [606, 433] width 337 height 35
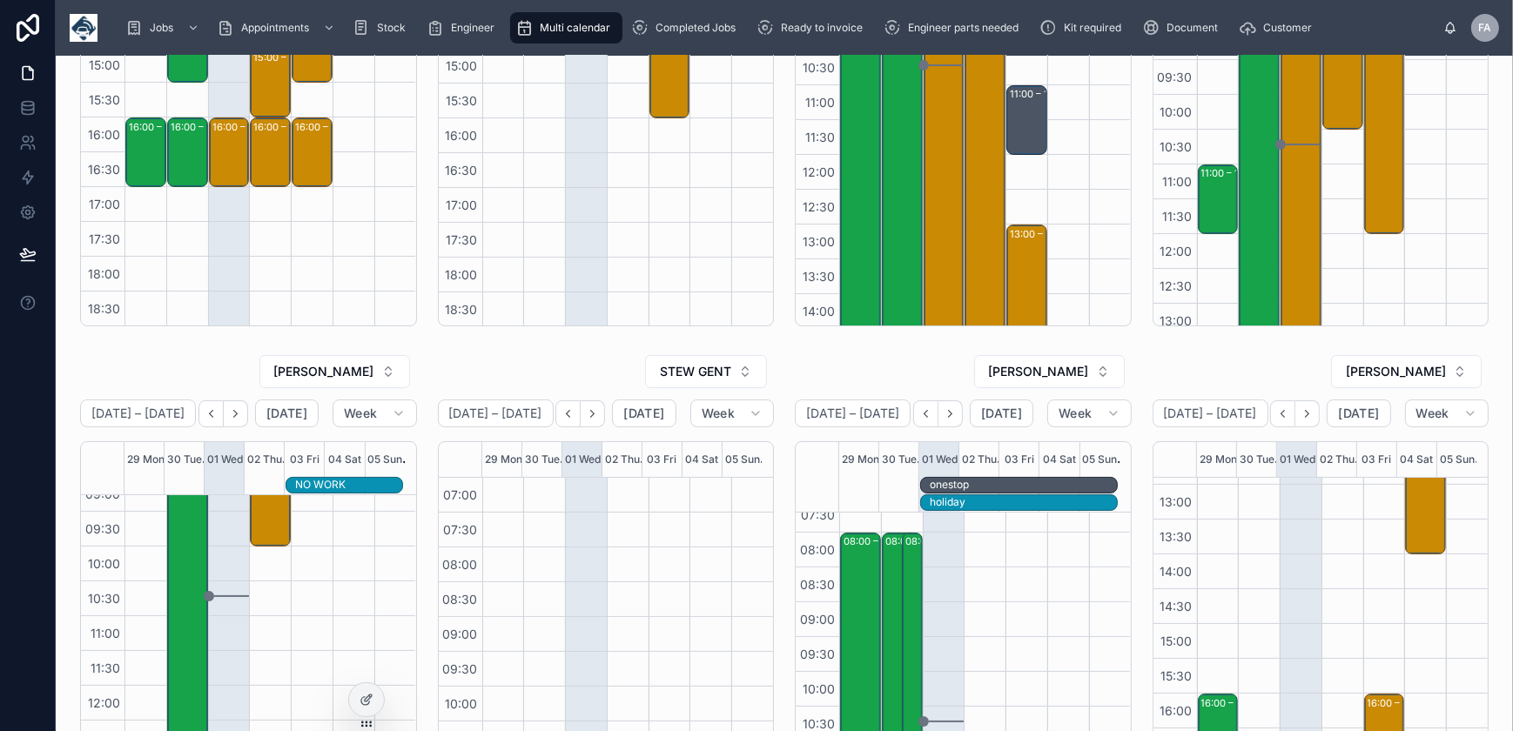
scroll to position [0, 0]
click at [1302, 374] on div "[PERSON_NAME]" at bounding box center [1321, 371] width 337 height 35
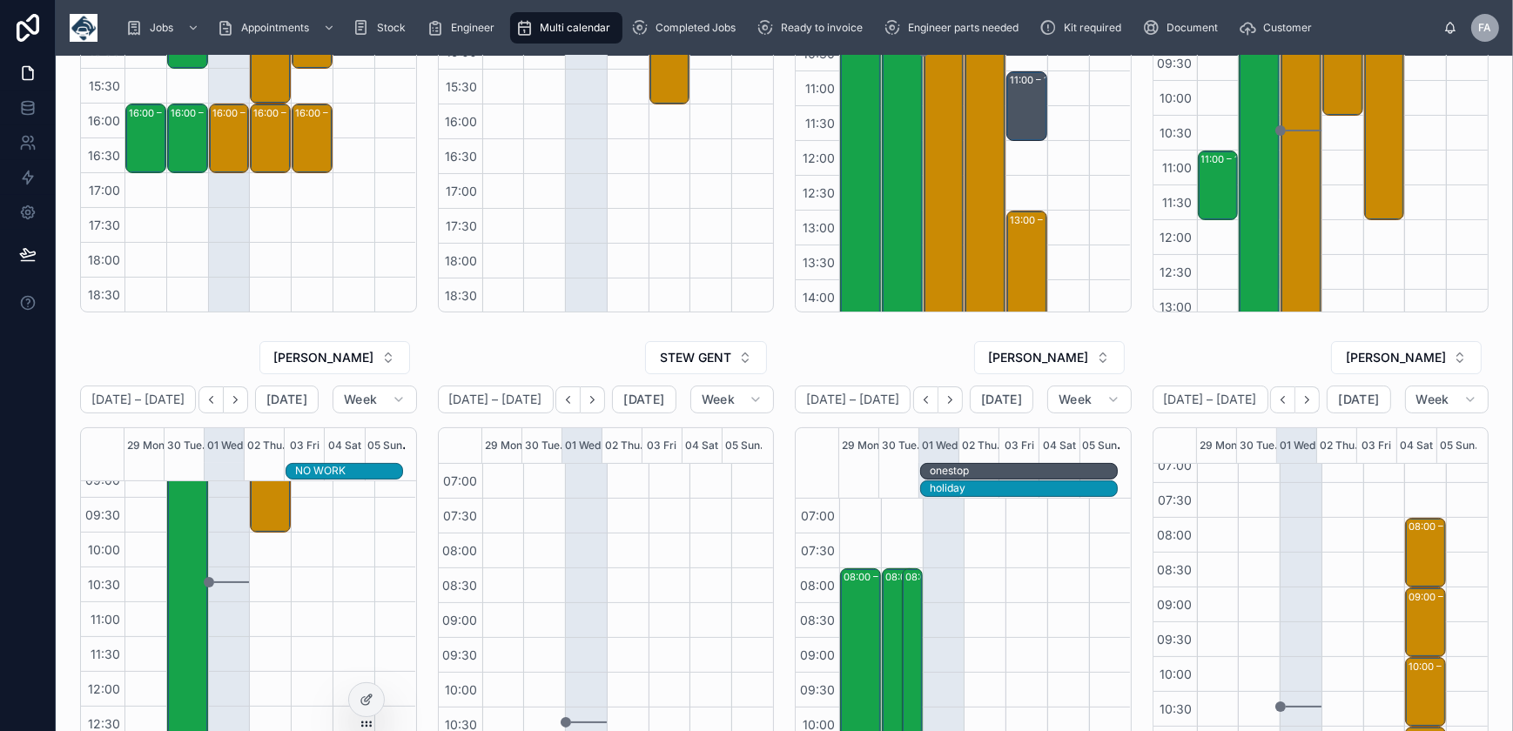
scroll to position [299, 0]
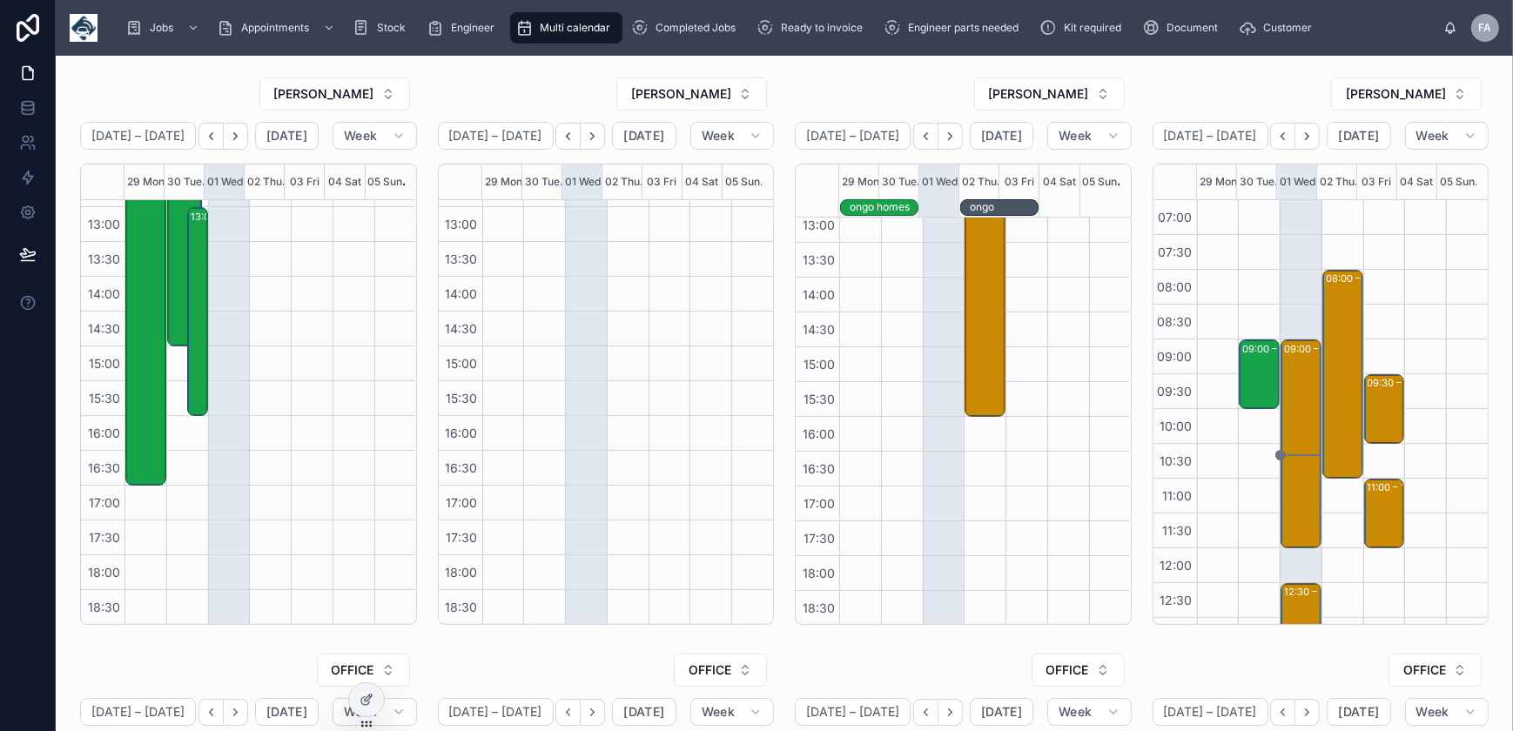
click at [1305, 83] on div "[PERSON_NAME]" at bounding box center [1321, 94] width 337 height 35
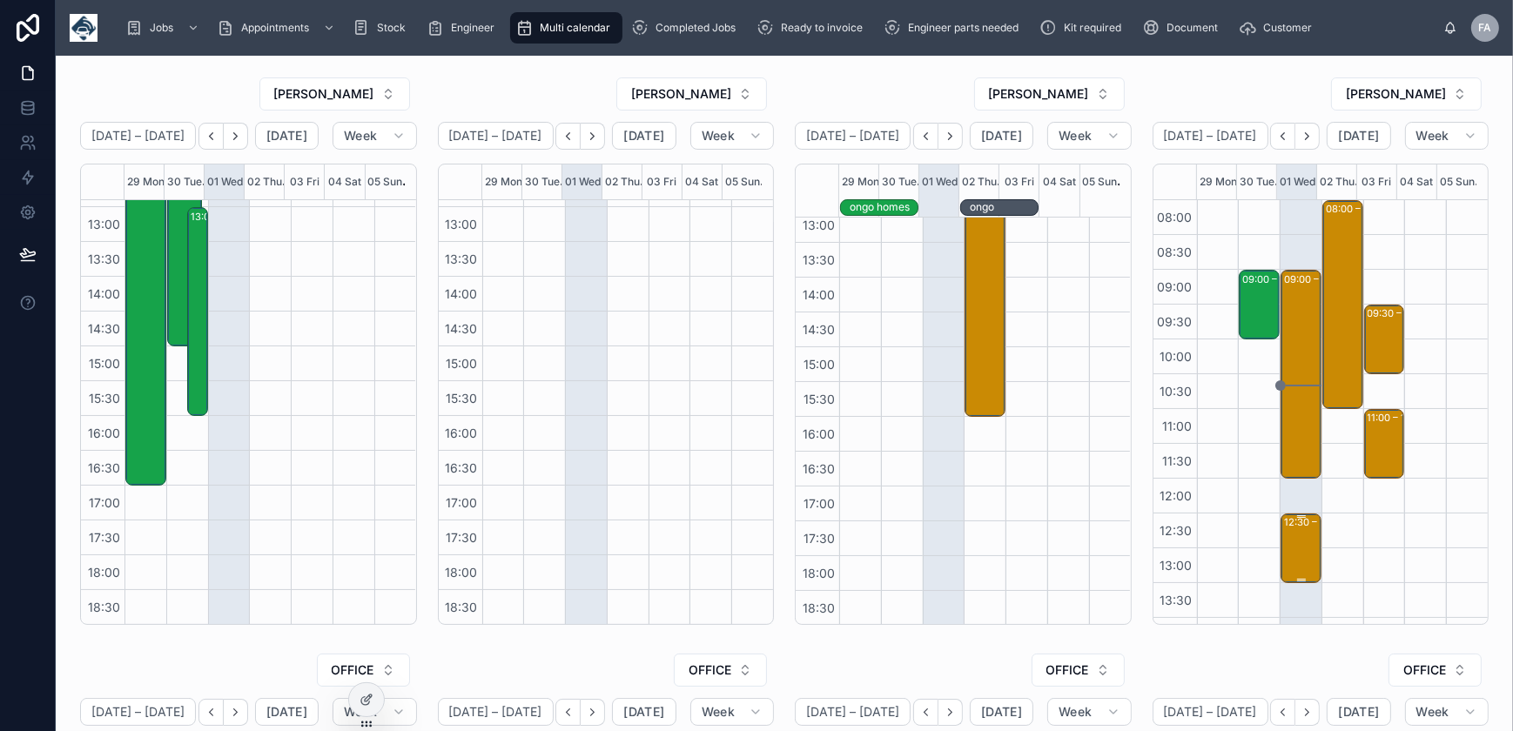
scroll to position [158, 0]
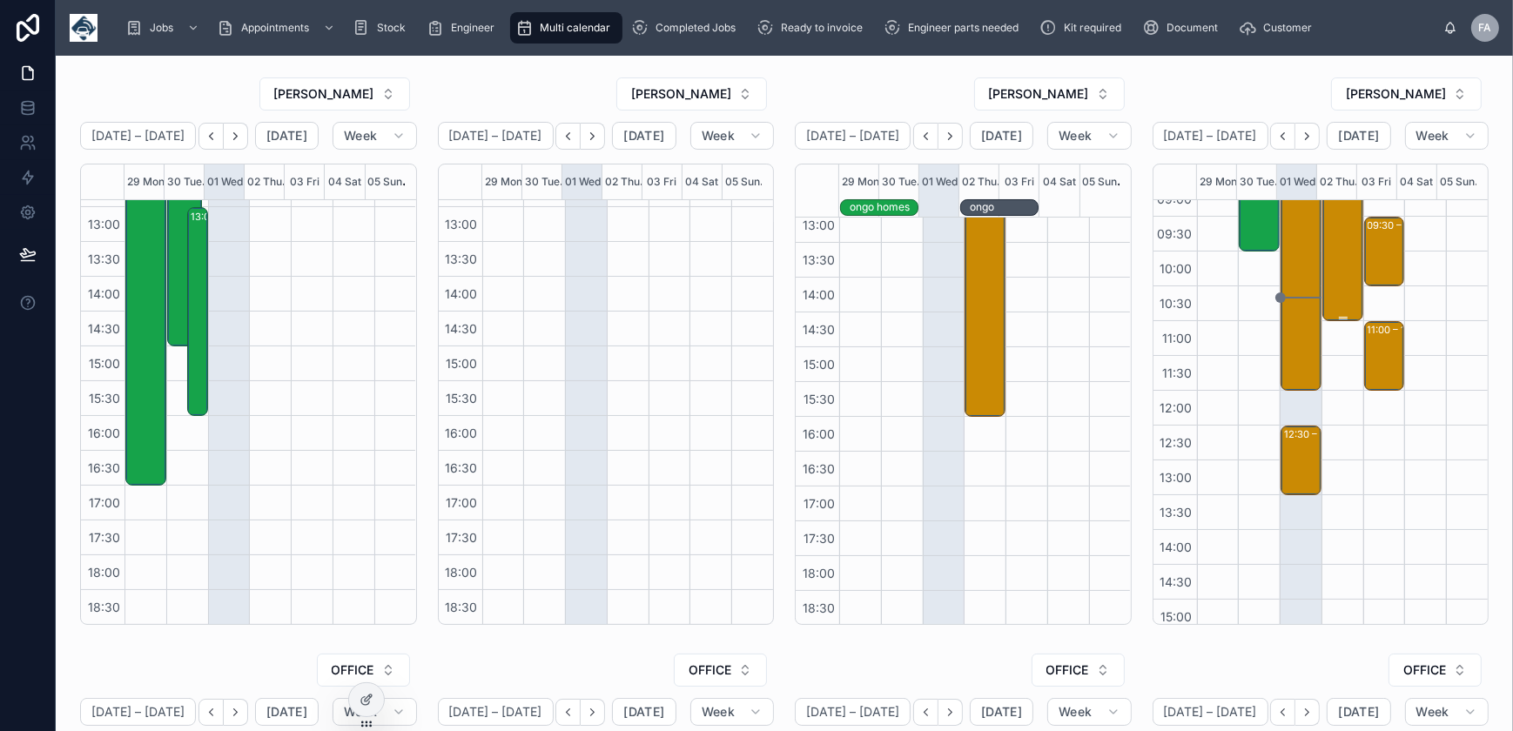
click at [1343, 270] on div "08:00 – 11:00 Molson Coors Brewing Company (UK) Ltd - 00324527 -8AM TIMED - 2 x…" at bounding box center [1344, 216] width 36 height 205
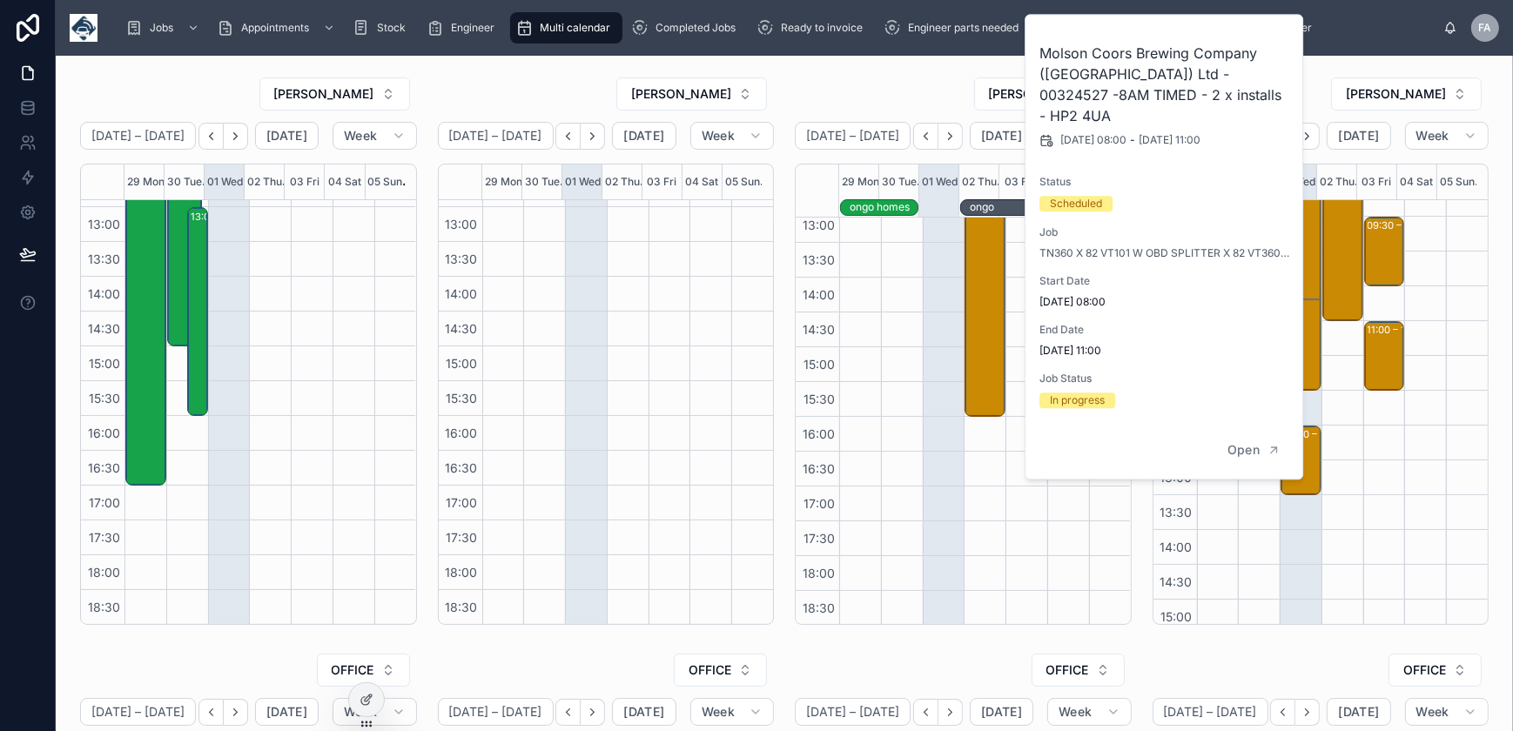
drag, startPoint x: 865, startPoint y: 71, endPoint x: 903, endPoint y: 110, distance: 53.6
click at [865, 71] on div "[PERSON_NAME] [DATE] – [DATE] [DATE] Week 29 Mon 30 Tue 01 Wed 02 Thu 03 Fri 04…" at bounding box center [963, 351] width 358 height 562
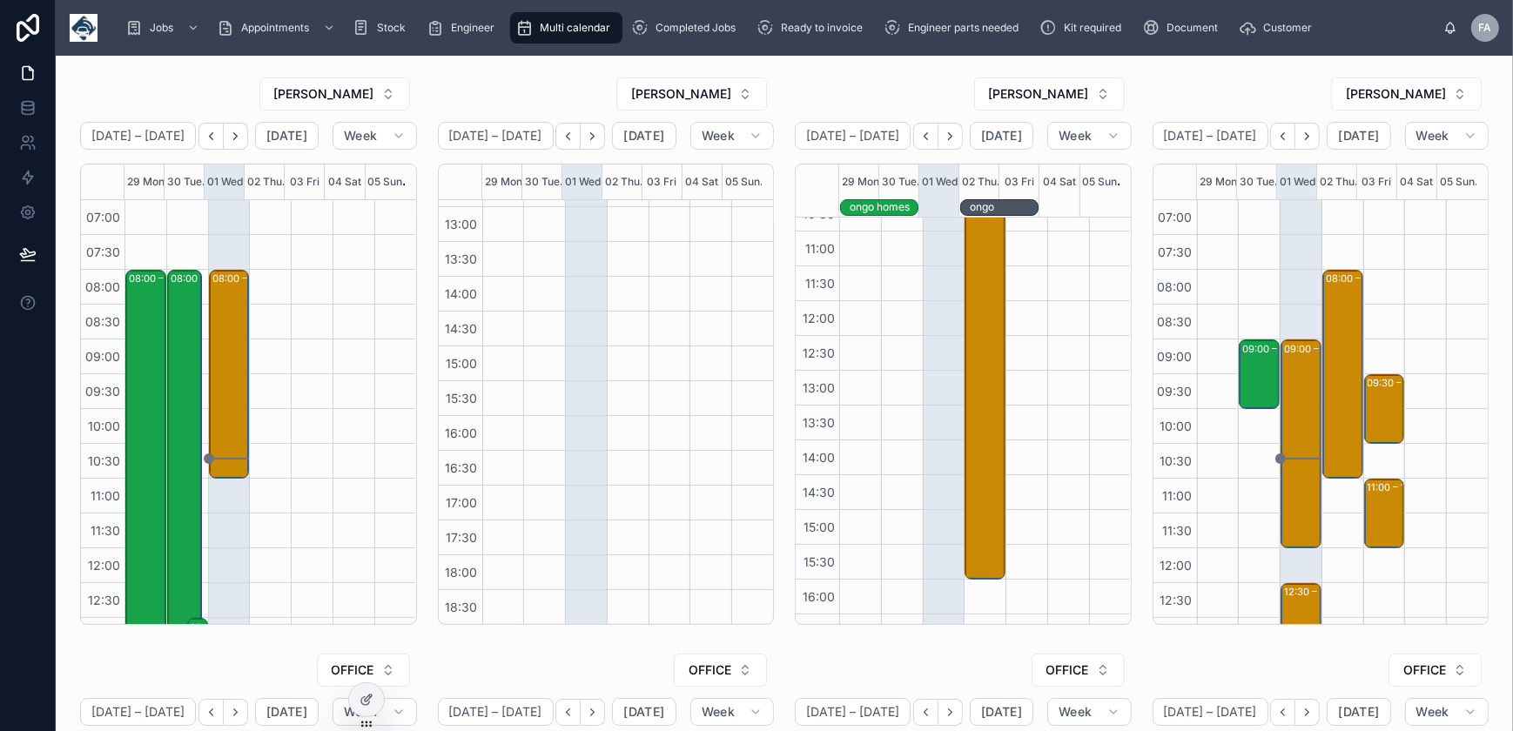
scroll to position [0, 0]
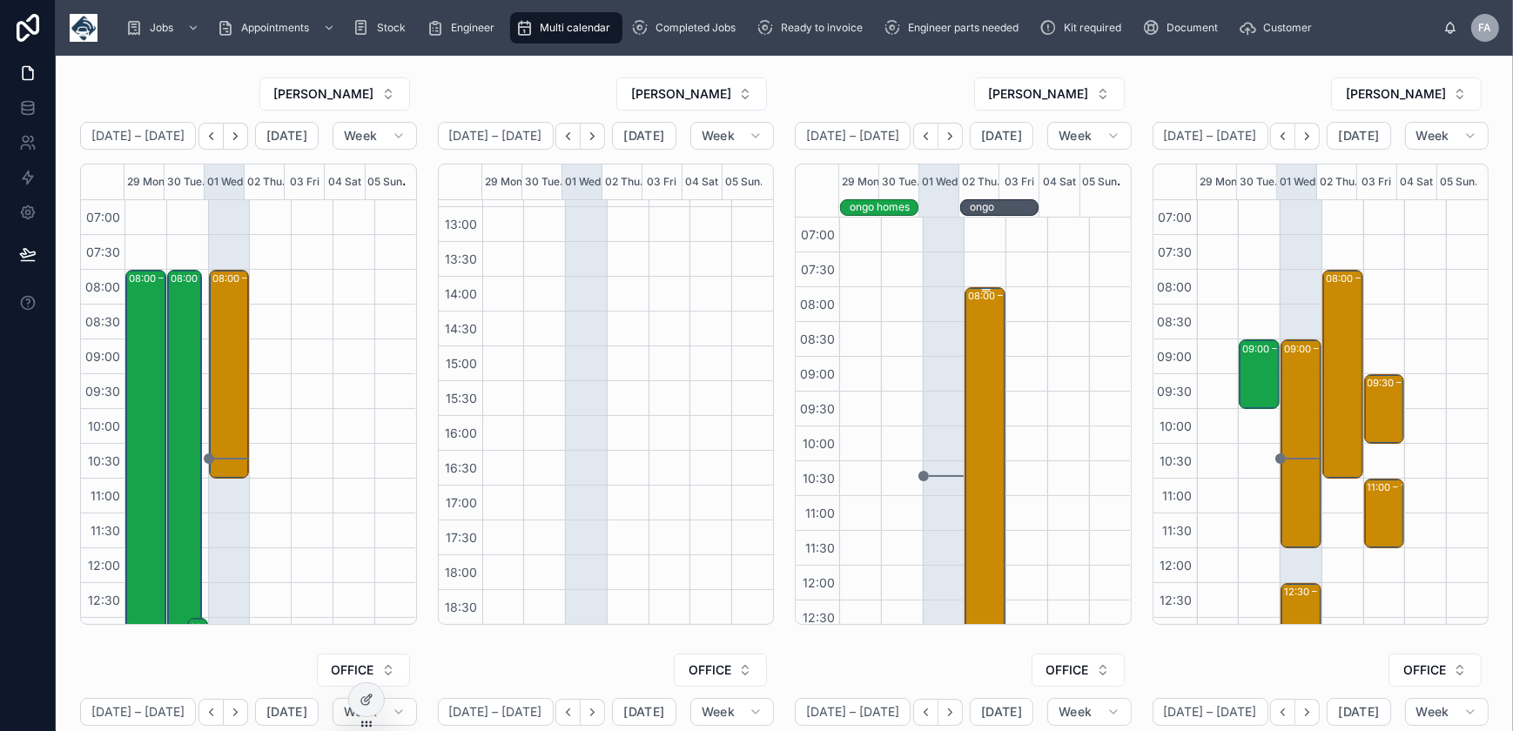
click at [968, 346] on div "08:00 – 16:00 ONGO HOMES" at bounding box center [986, 566] width 36 height 554
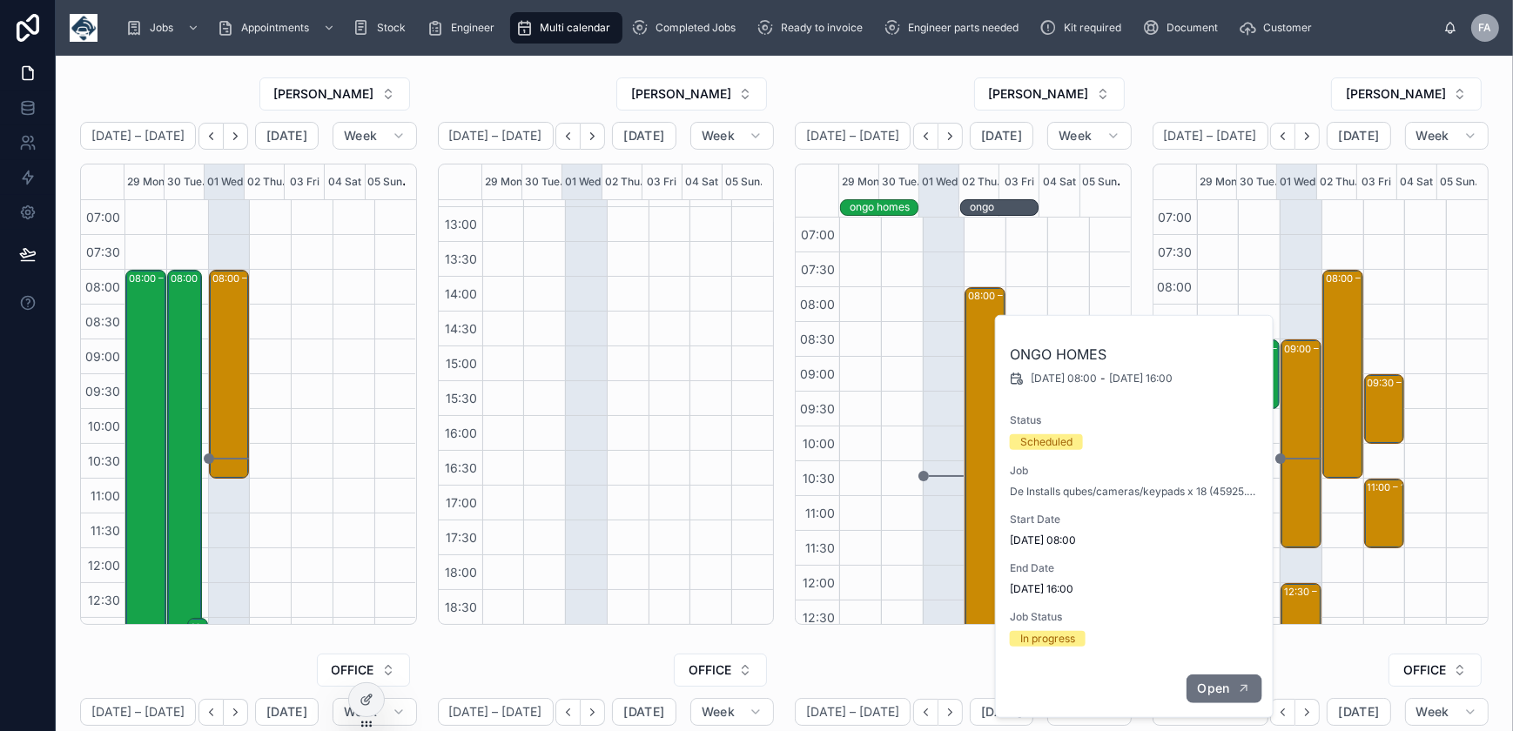
click at [1213, 677] on button "Open" at bounding box center [1224, 689] width 76 height 29
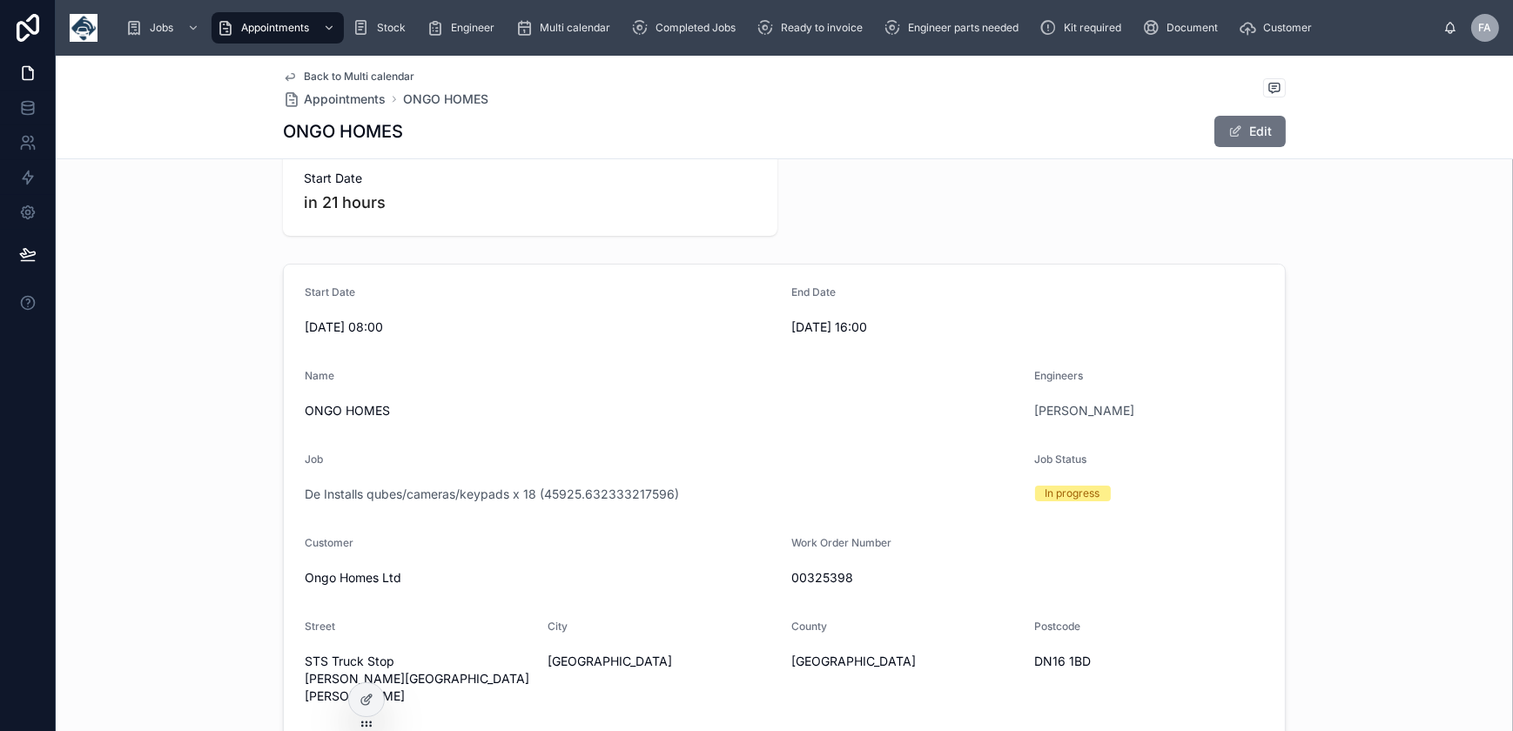
scroll to position [237, 0]
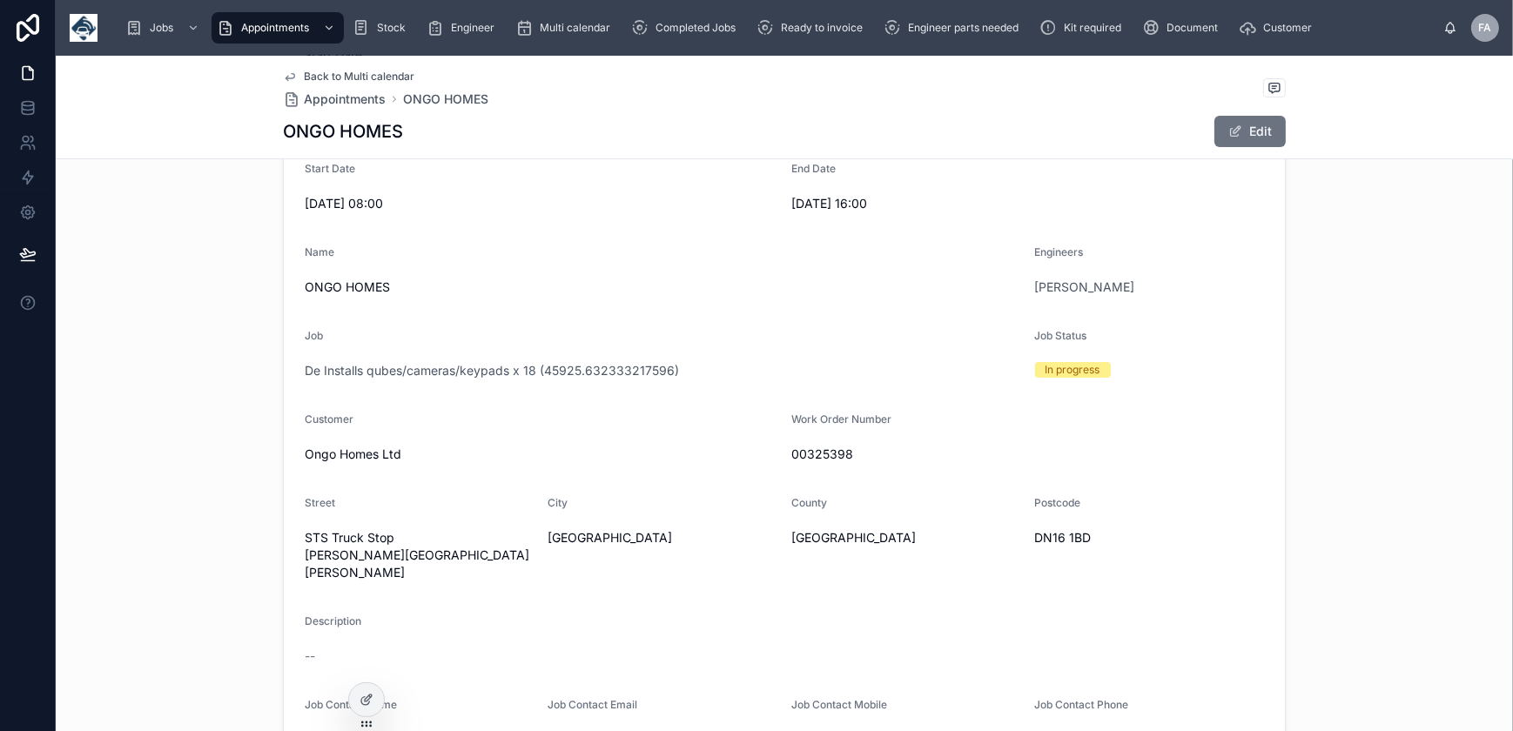
click at [826, 458] on span "00325398" at bounding box center [1027, 454] width 473 height 17
copy span "00325398"
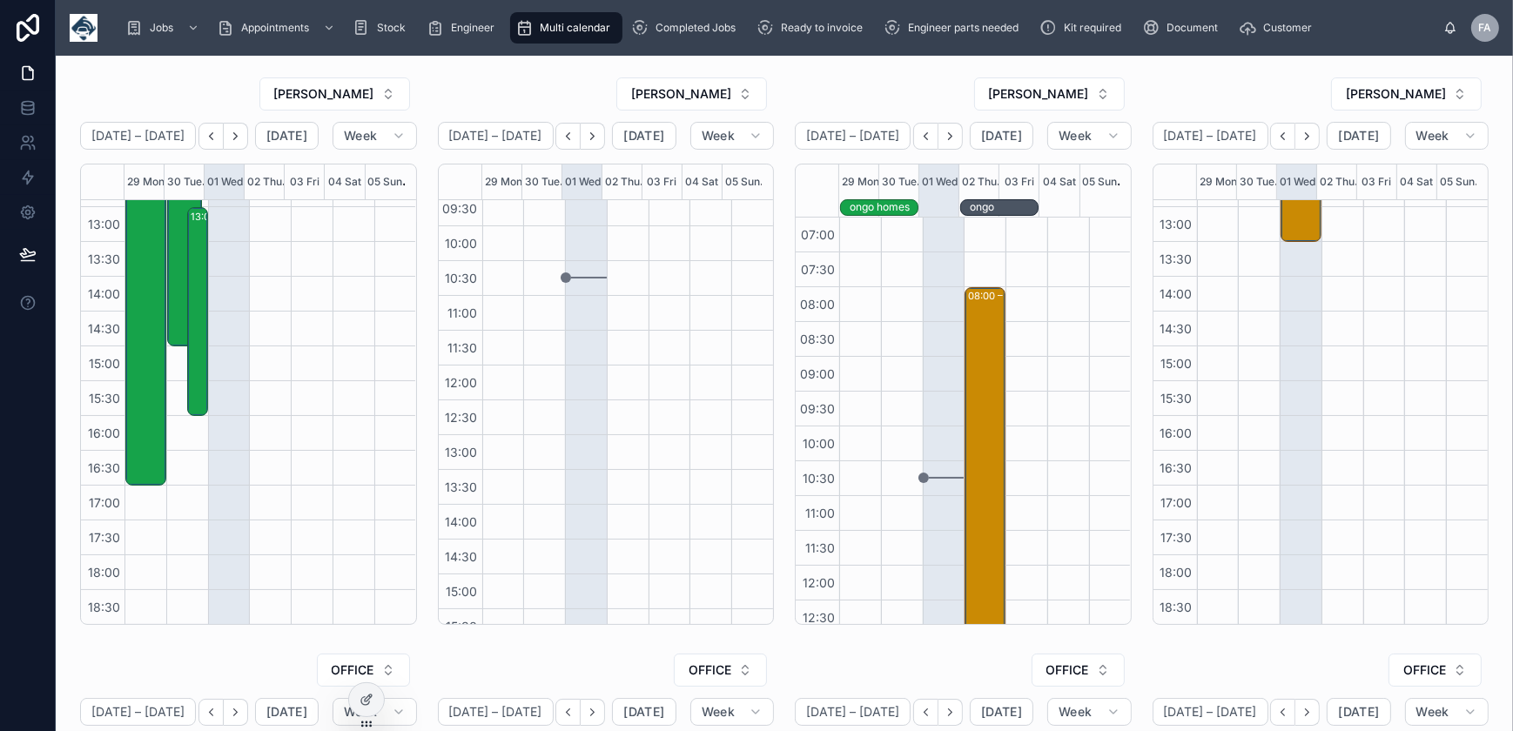
scroll to position [174, 0]
click at [427, 92] on div "[PERSON_NAME] [DATE] – [DATE] [DATE] Week 29 Mon 30 Tue 01 Wed 02 Thu 03 Fri 04…" at bounding box center [606, 351] width 358 height 562
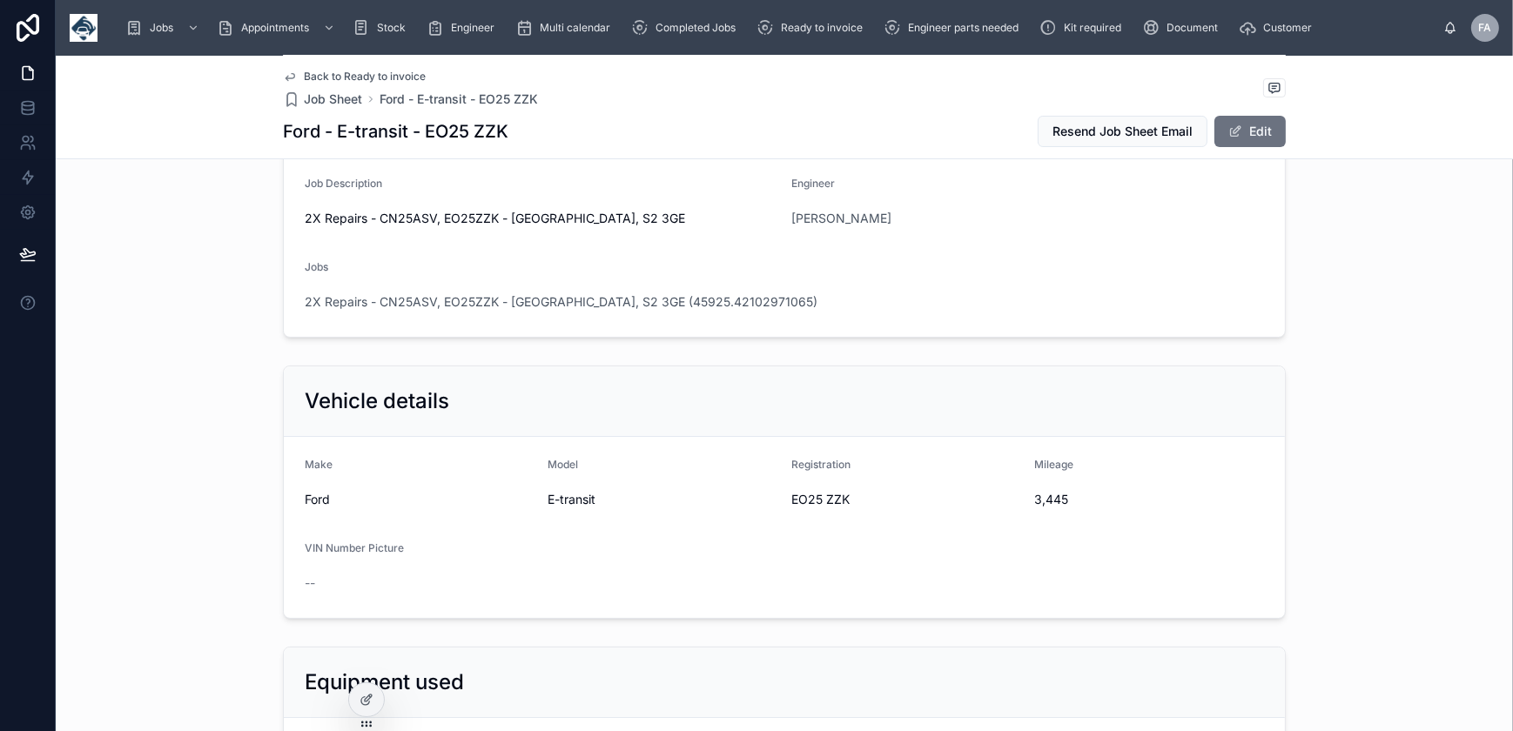
scroll to position [259, 0]
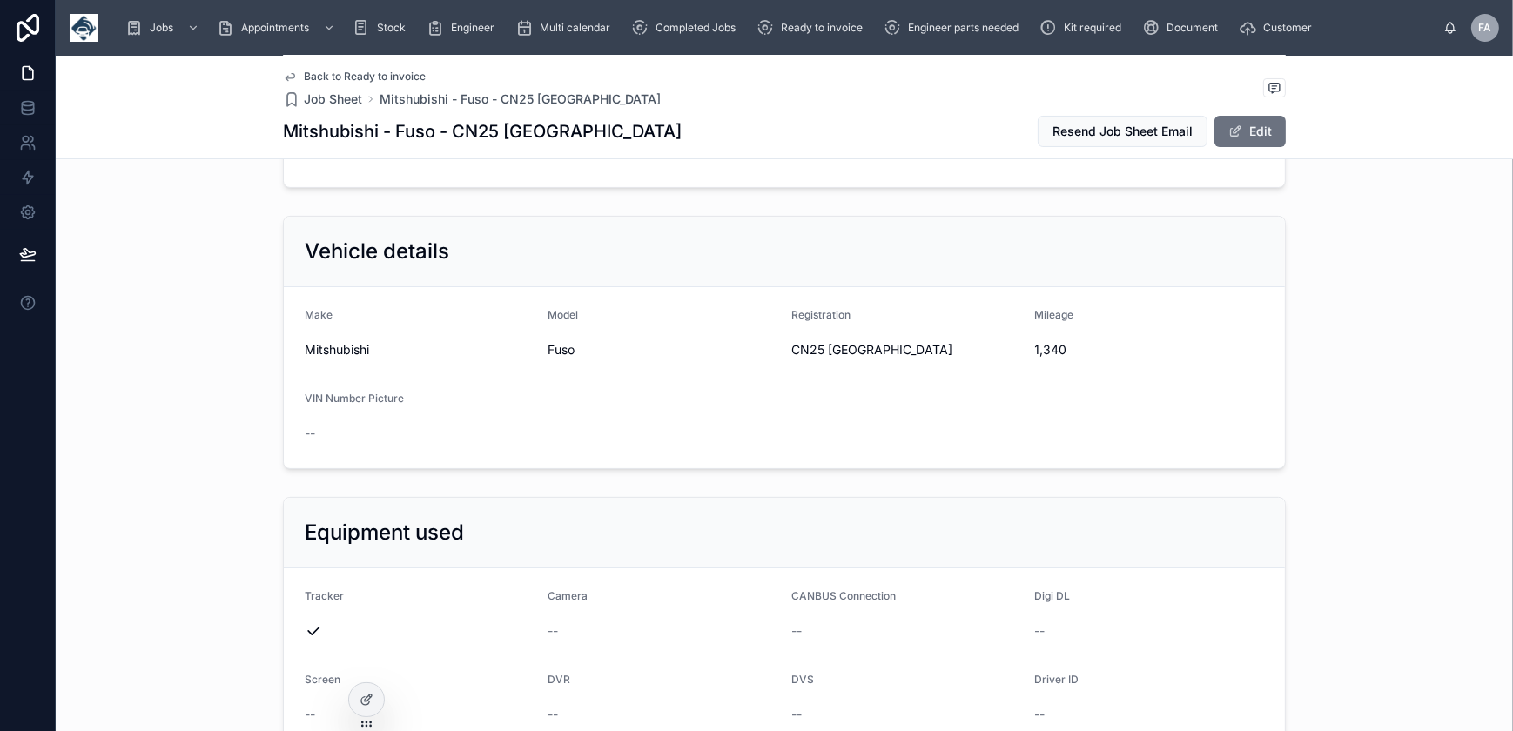
scroll to position [158, 0]
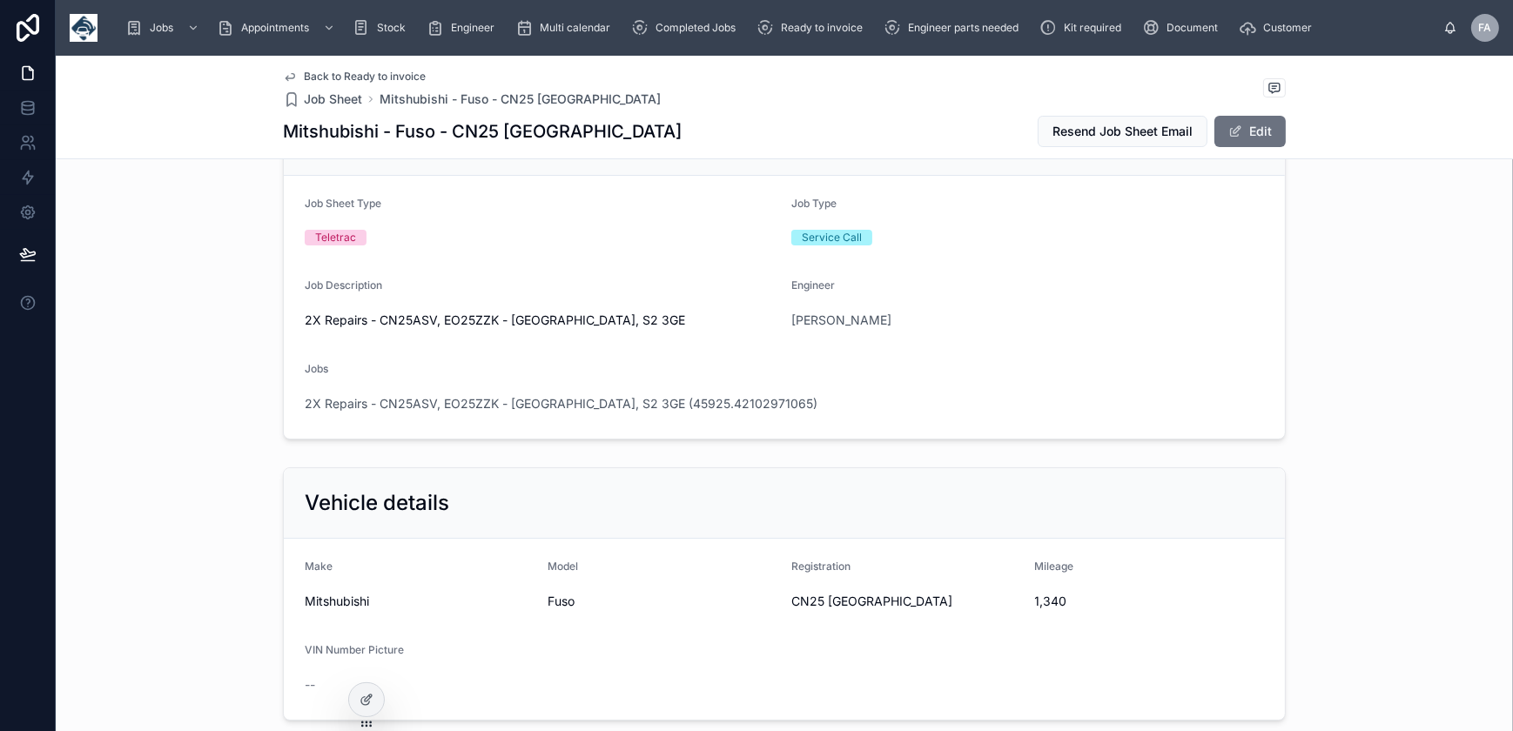
click at [426, 415] on div "2X Repairs - CN25ASV, EO25ZZK - [GEOGRAPHIC_DATA], S2 3GE (45925.42102971065)" at bounding box center [784, 404] width 959 height 28
click at [431, 407] on span "2X Repairs - CN25ASV, EO25ZZK - [GEOGRAPHIC_DATA], S2 3GE (45925.42102971065)" at bounding box center [561, 403] width 513 height 17
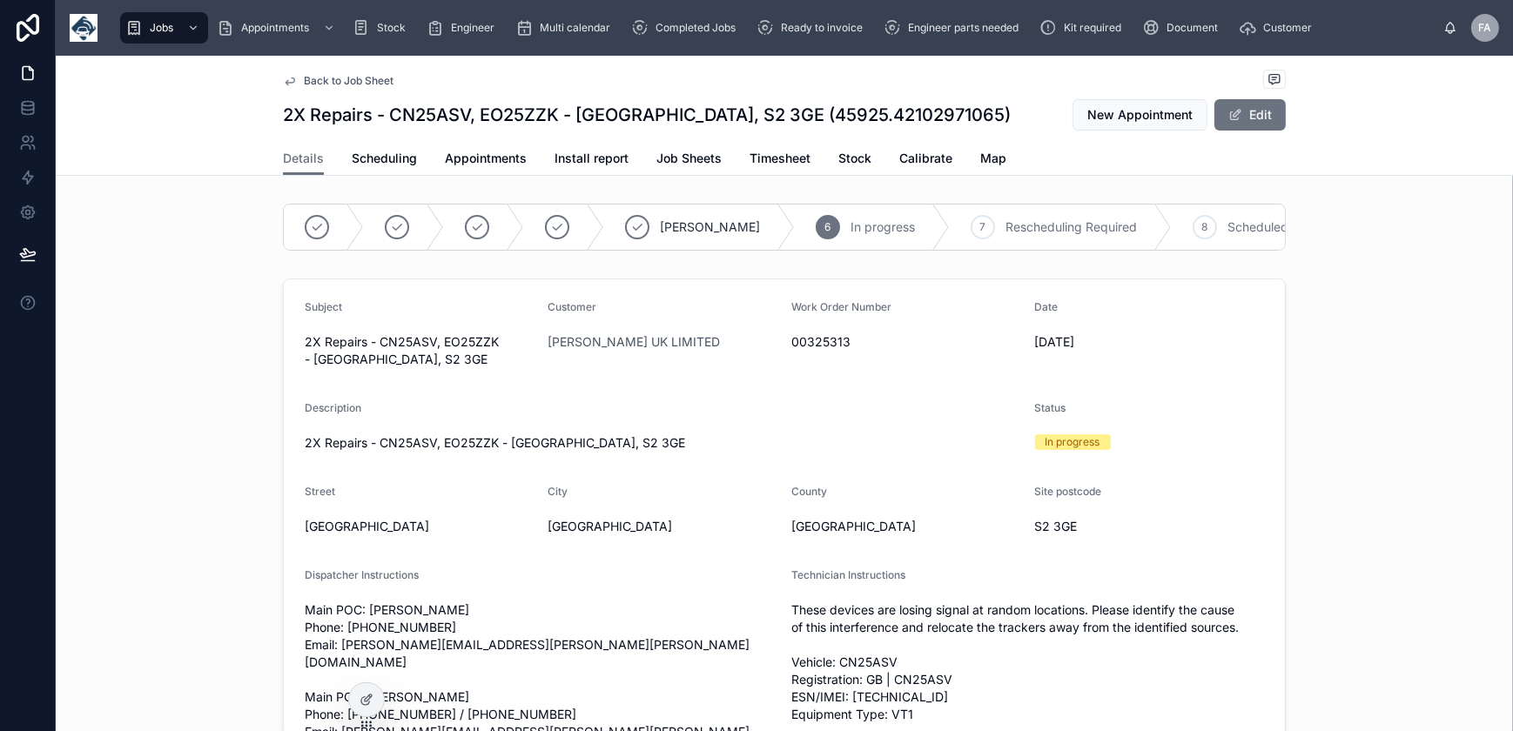
click at [824, 351] on span "00325313" at bounding box center [906, 341] width 230 height 17
copy span "00325313"
click at [674, 587] on div "Dispatcher Instructions" at bounding box center [541, 579] width 473 height 21
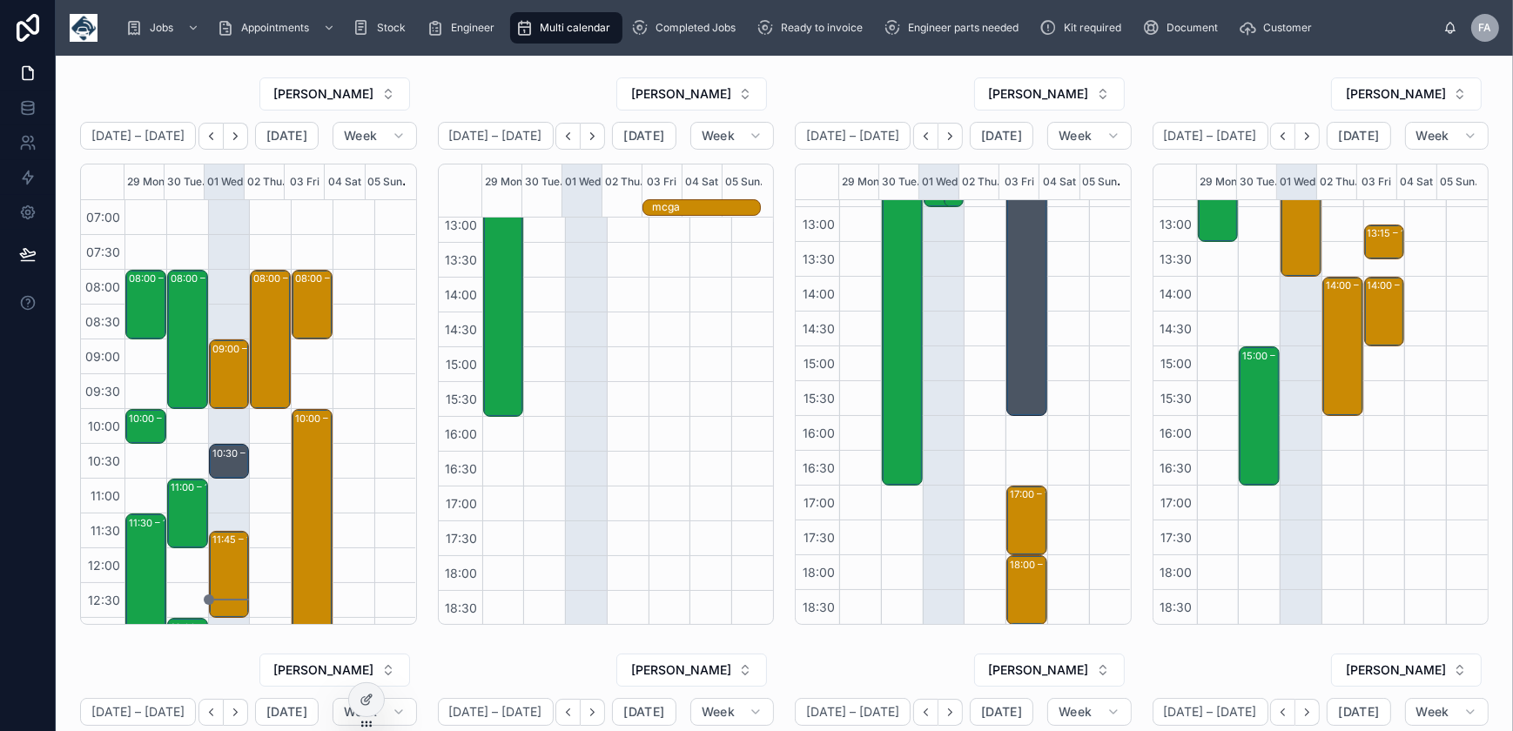
scroll to position [95, 0]
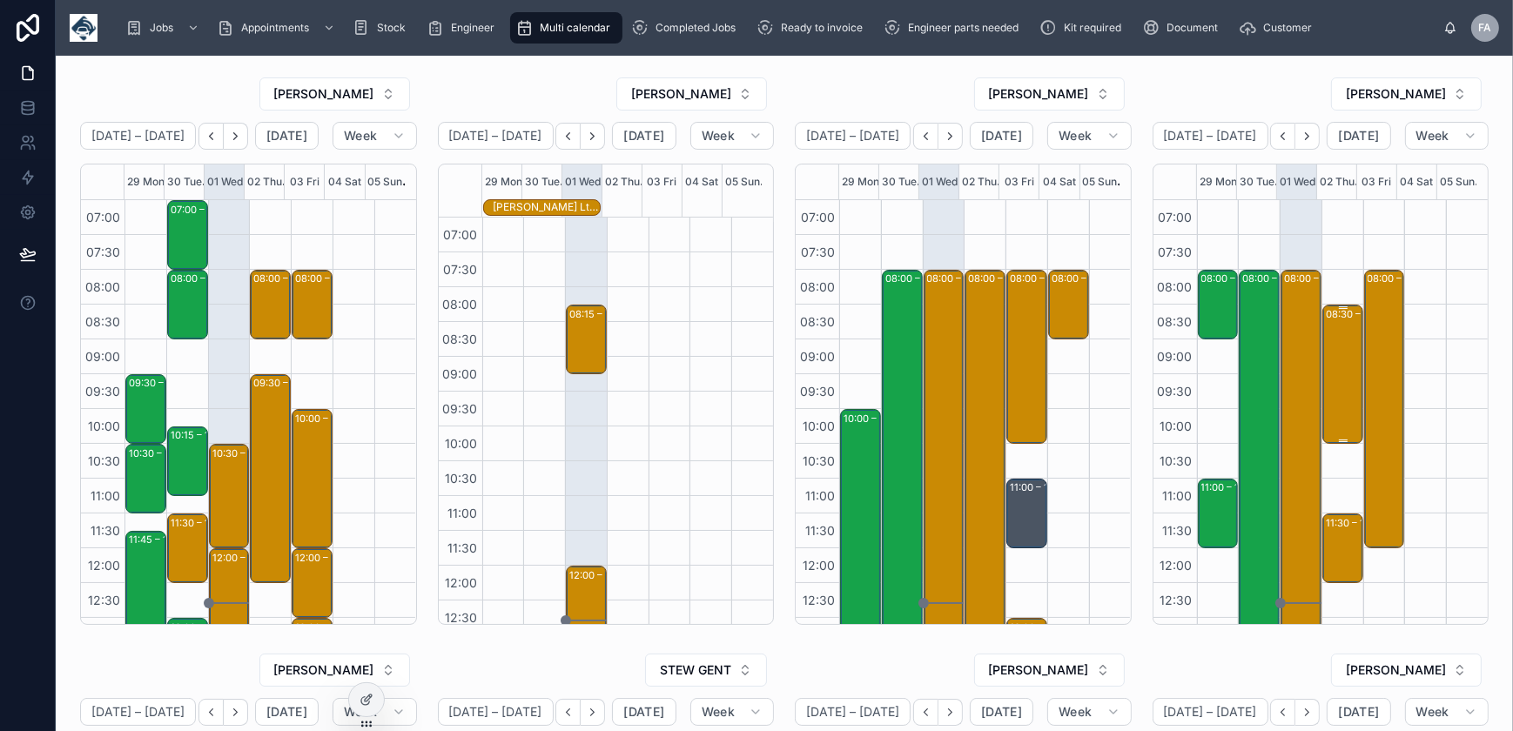
scroll to position [16, 0]
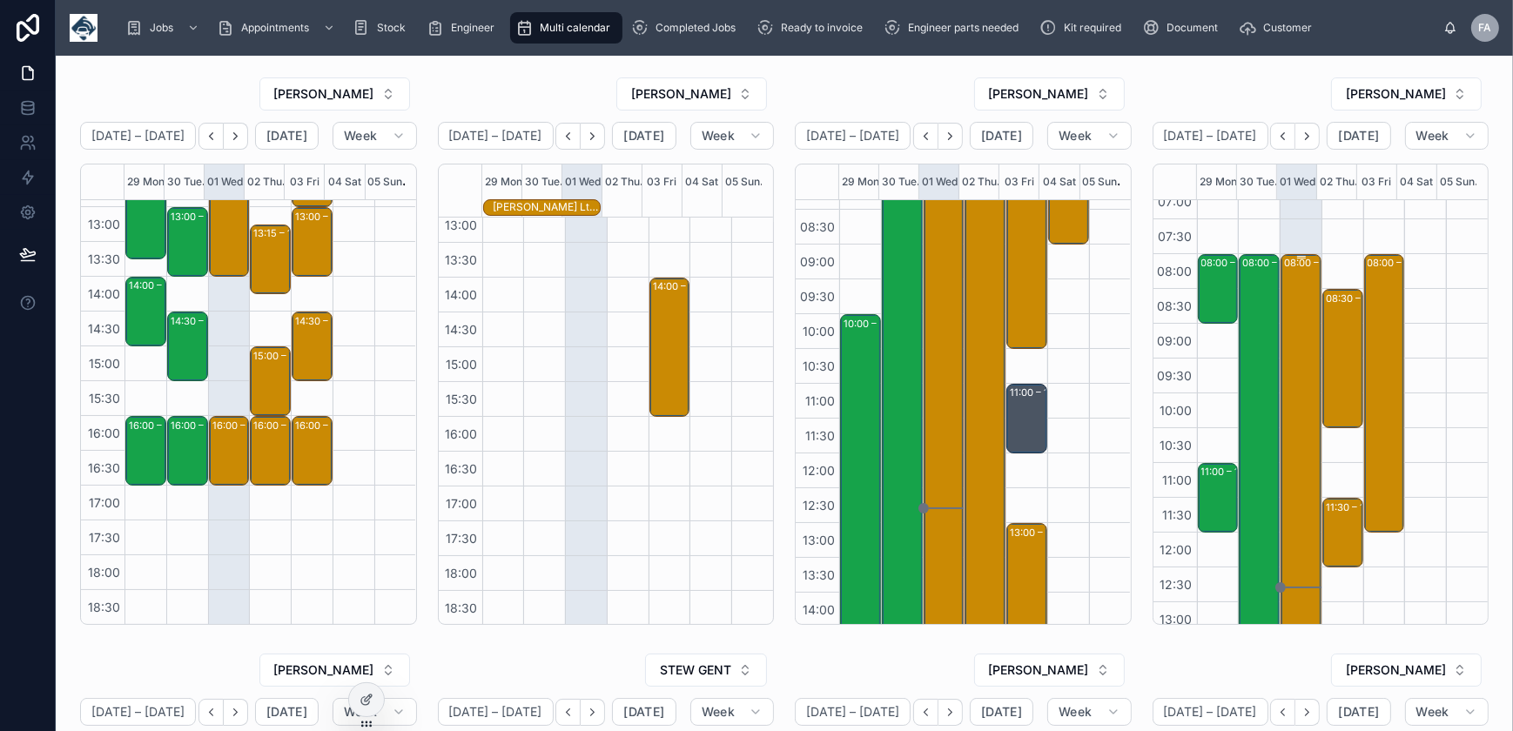
click at [1296, 330] on div "08:00 – 14:00 Sunderland City Council - 5 x ins - timed 8am - ne37 1ez" at bounding box center [1302, 463] width 36 height 414
click at [1284, 327] on div "08:00 – 14:00 Sunderland City Council - 5 x ins - timed 8am - ne37 1ez" at bounding box center [1302, 463] width 36 height 414
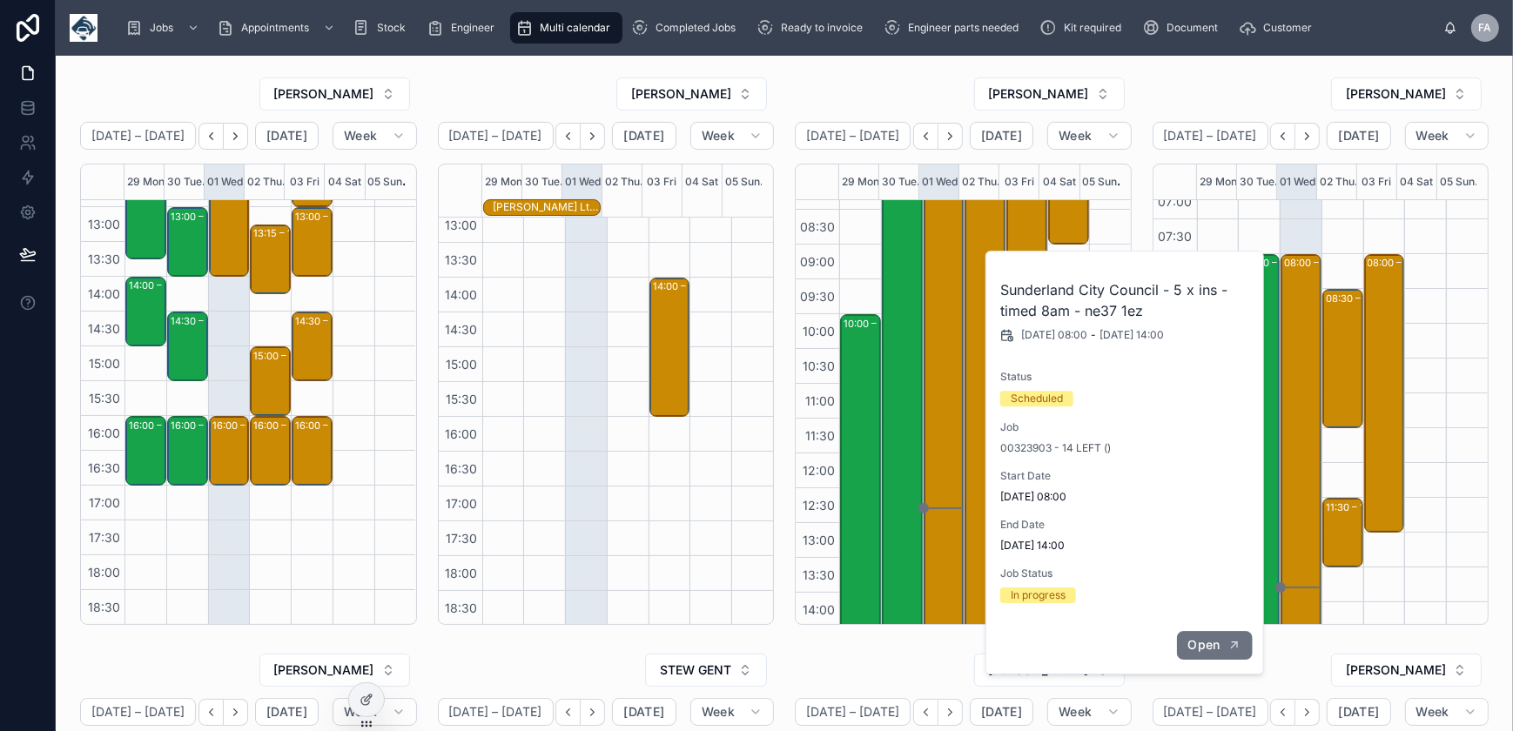
click at [1227, 649] on button "Open" at bounding box center [1214, 645] width 76 height 29
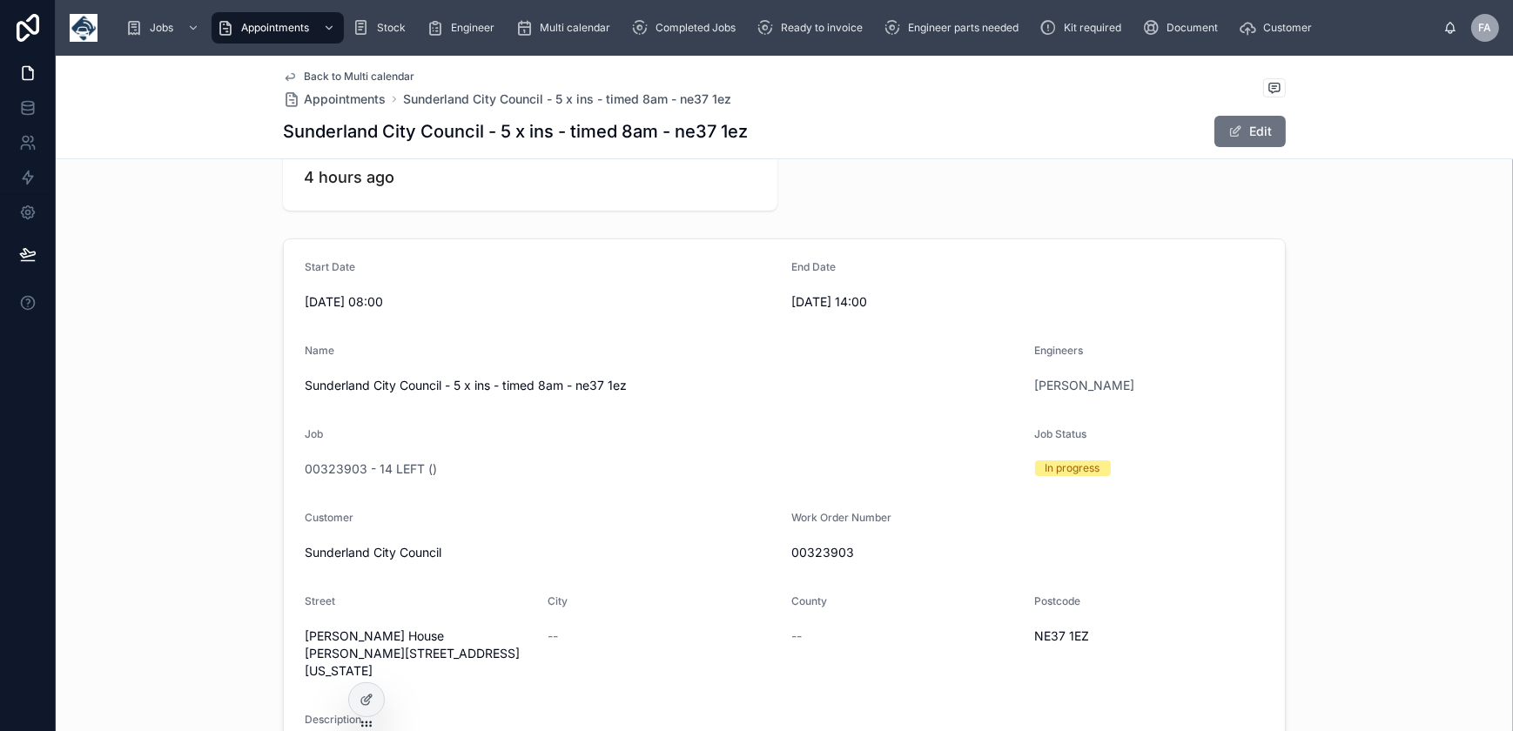
scroll to position [395, 0]
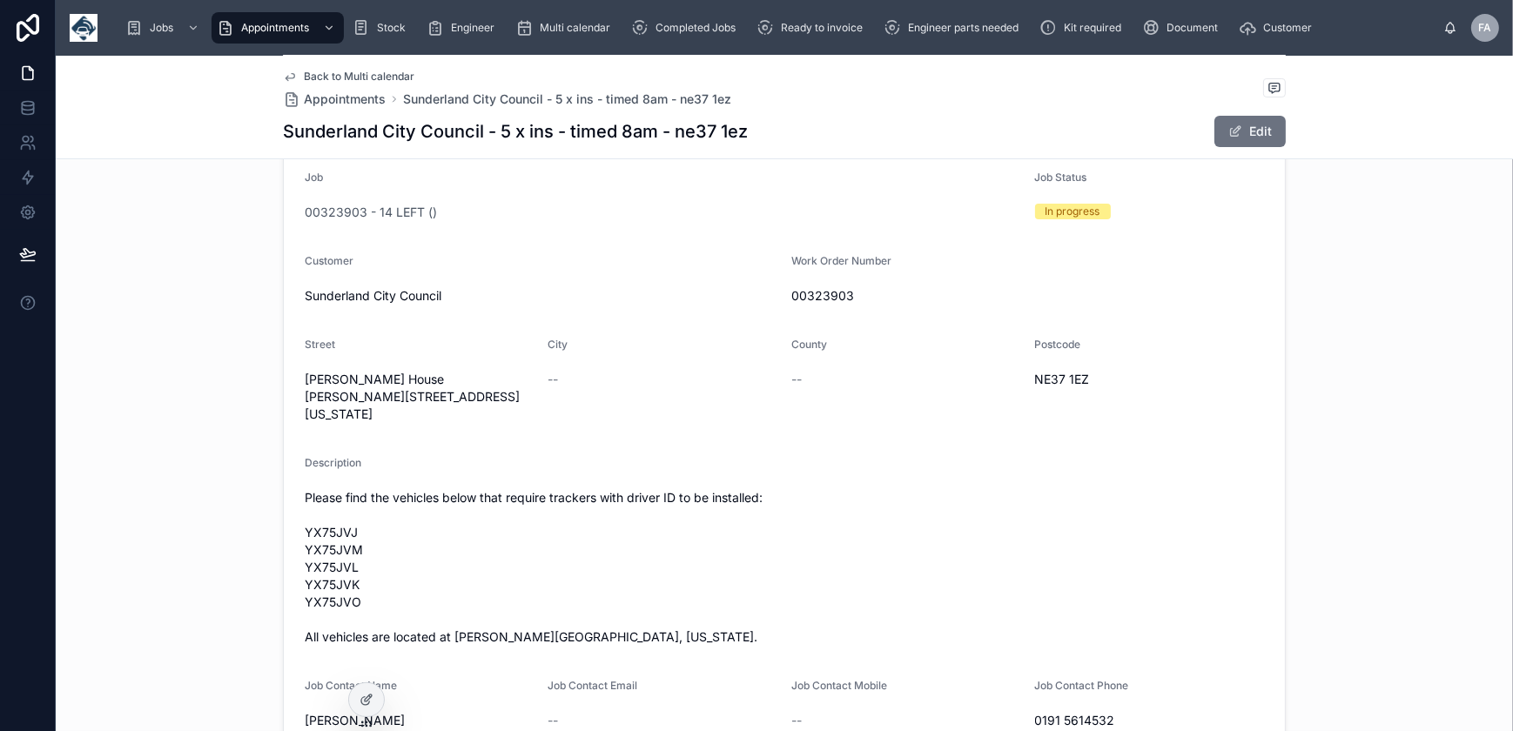
click at [823, 298] on span "00323903" at bounding box center [1027, 295] width 473 height 17
copy span "00323903"
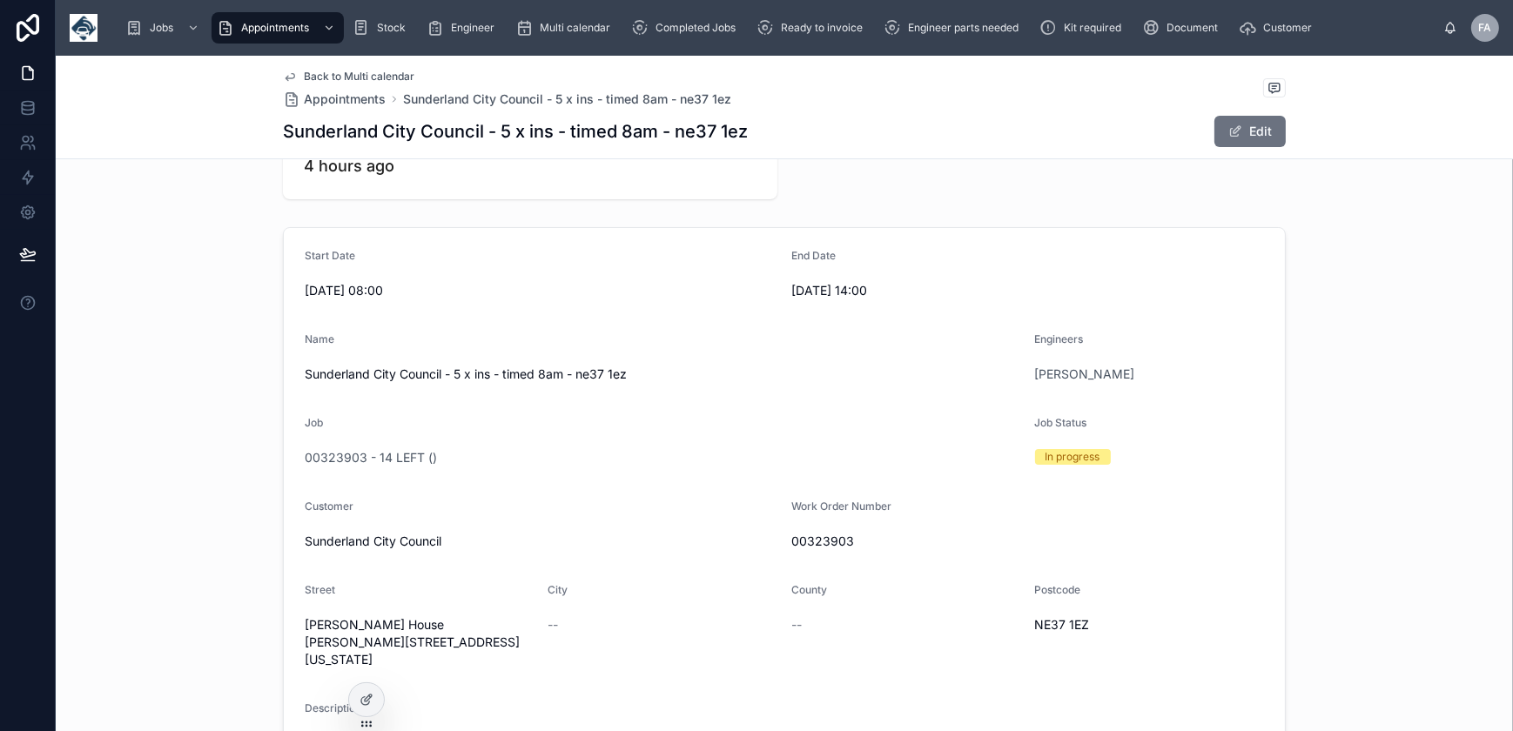
scroll to position [0, 0]
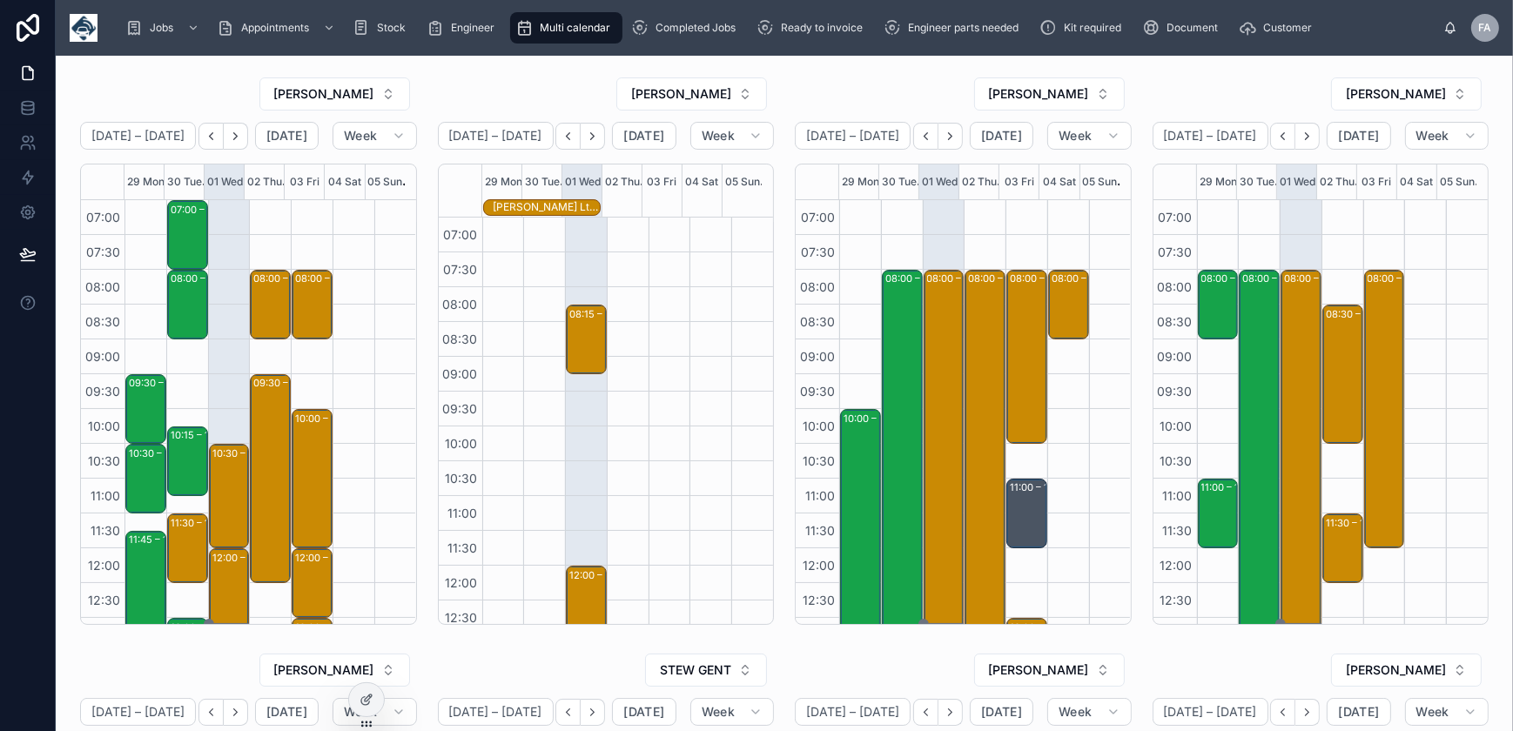
scroll to position [411, 0]
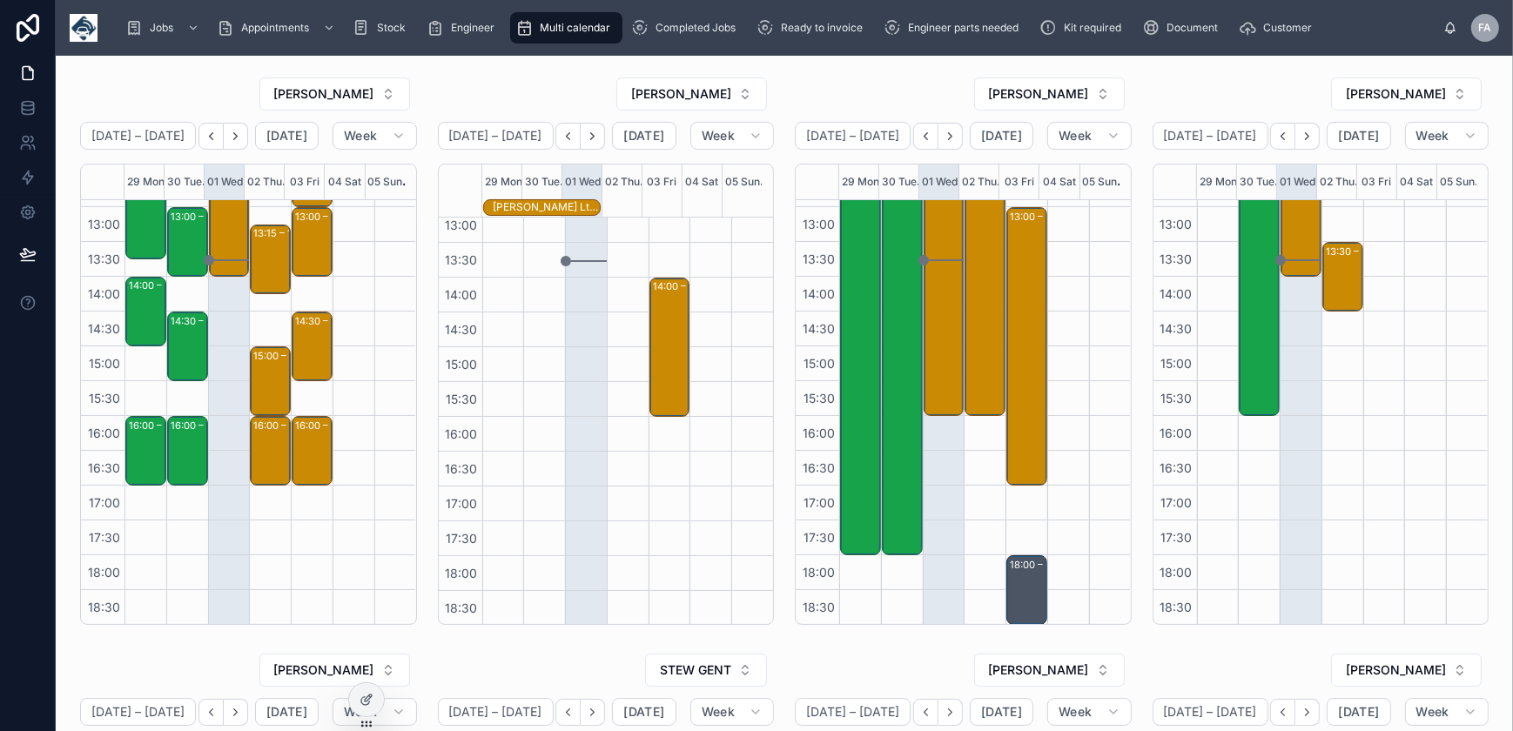
click at [898, 77] on div "TREVOR BARRON" at bounding box center [963, 94] width 337 height 35
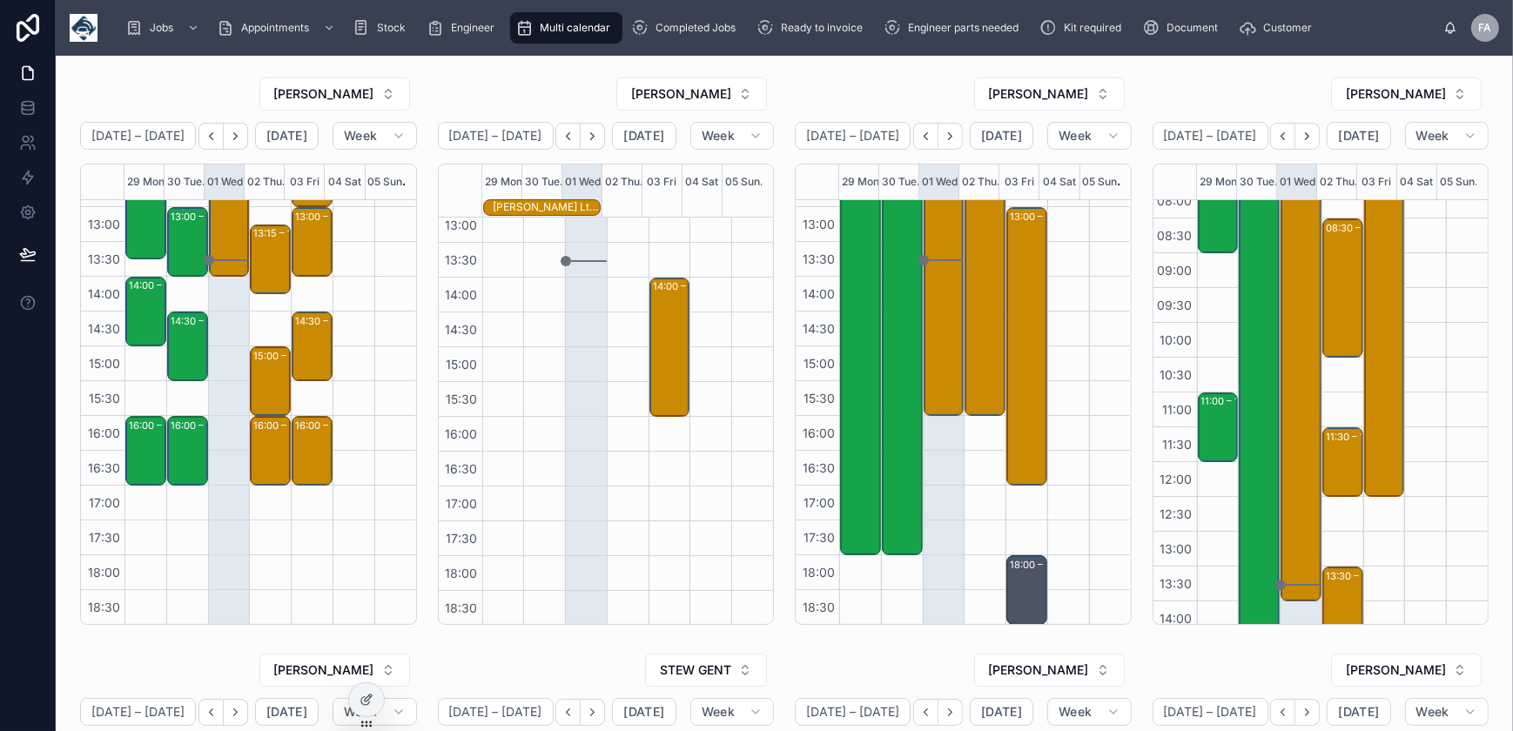
scroll to position [0, 0]
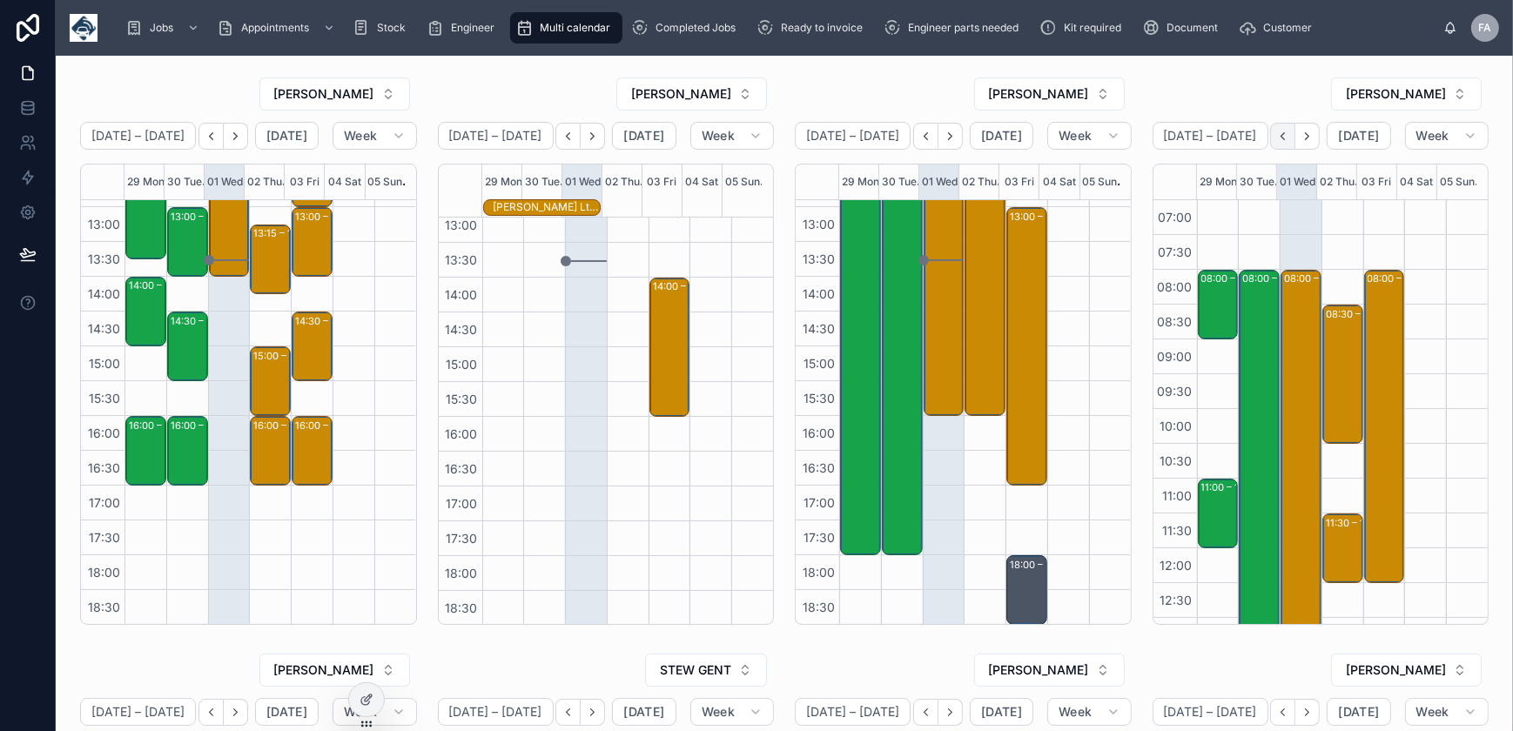
click at [1270, 143] on button "Back" at bounding box center [1282, 136] width 25 height 27
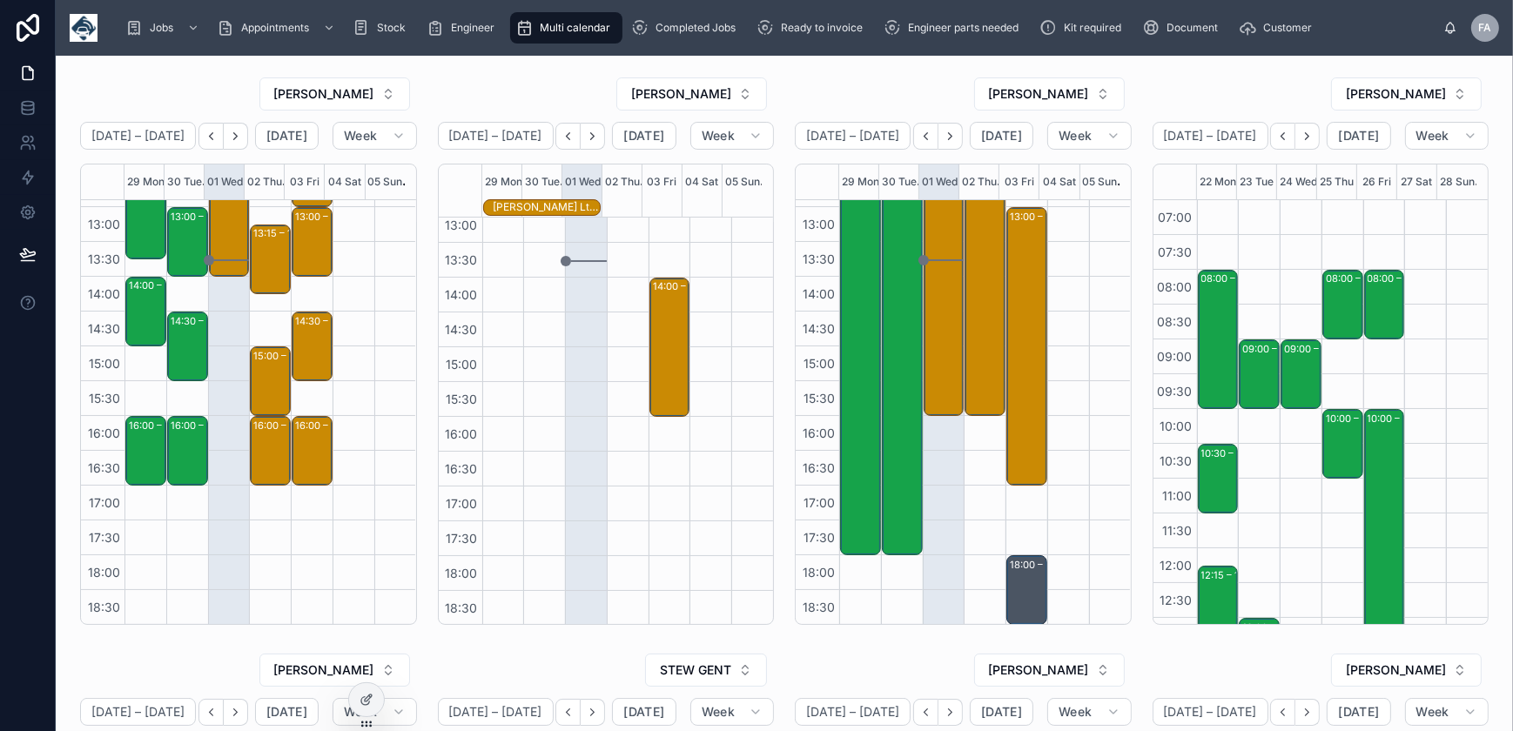
click at [1270, 143] on button "Back" at bounding box center [1282, 136] width 25 height 27
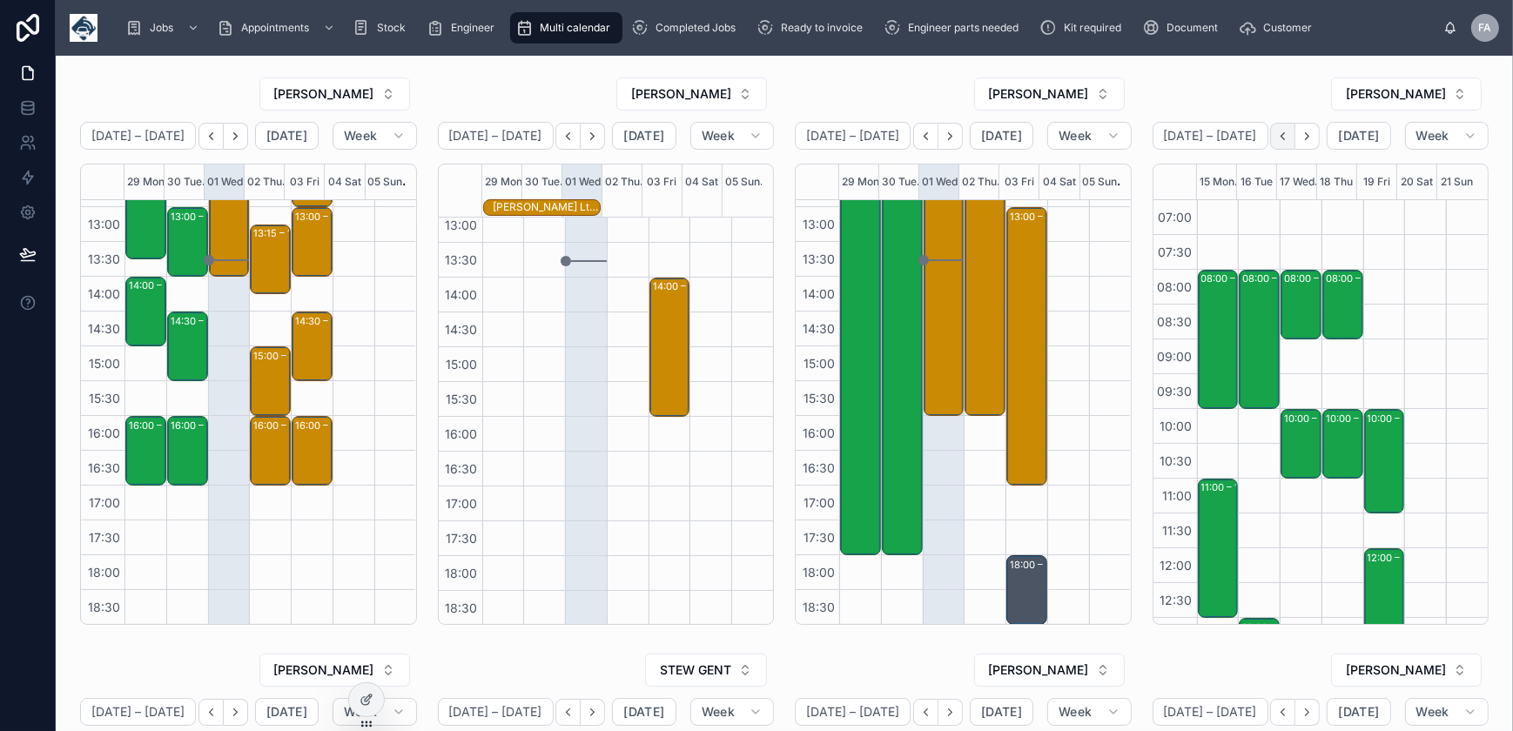
click at [1280, 143] on button "Back" at bounding box center [1282, 136] width 25 height 27
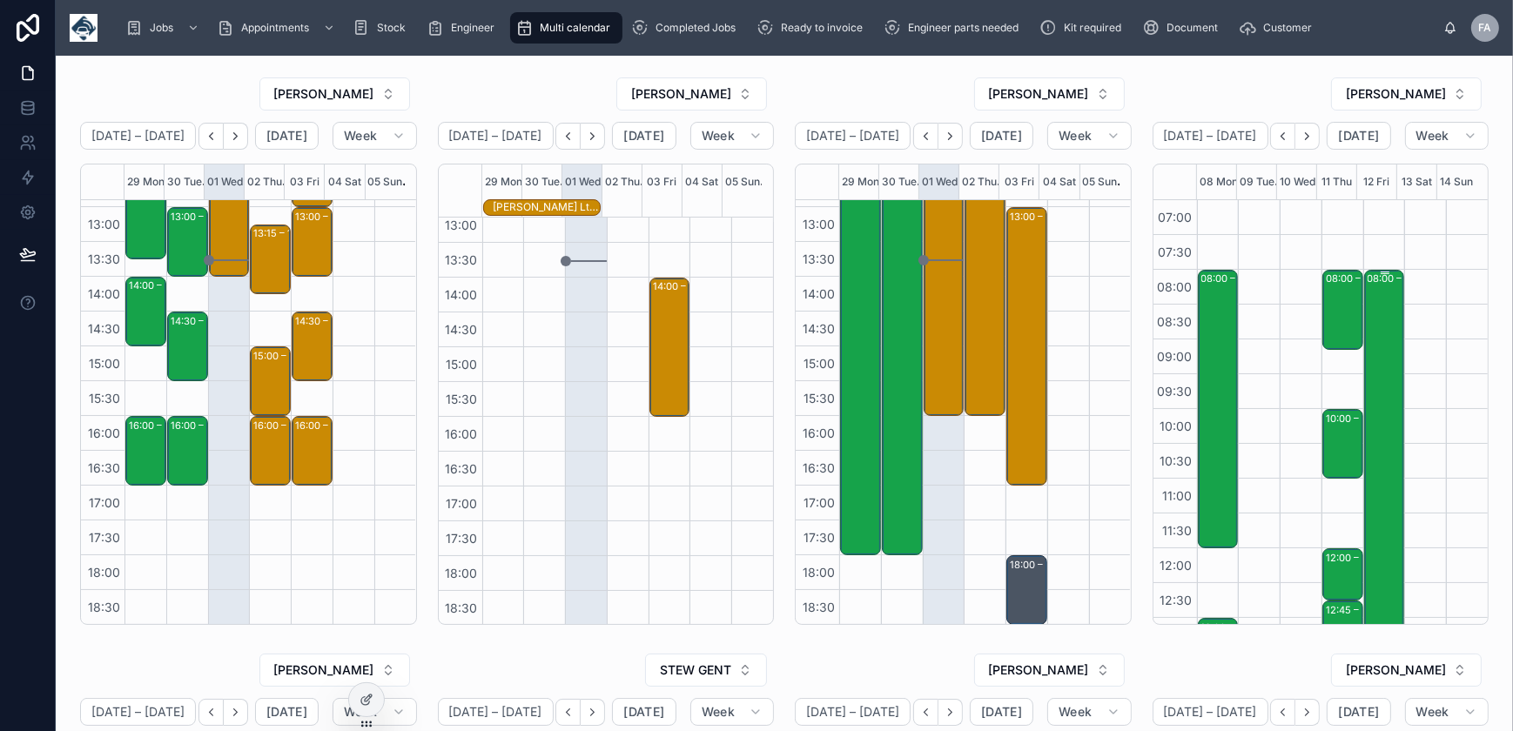
click at [1368, 313] on div "08:00 – 13:15 installs - timed 8am - ne37 1eq -TN360- UPGRADE - 43 X VT101/ CAN…" at bounding box center [1386, 453] width 36 height 362
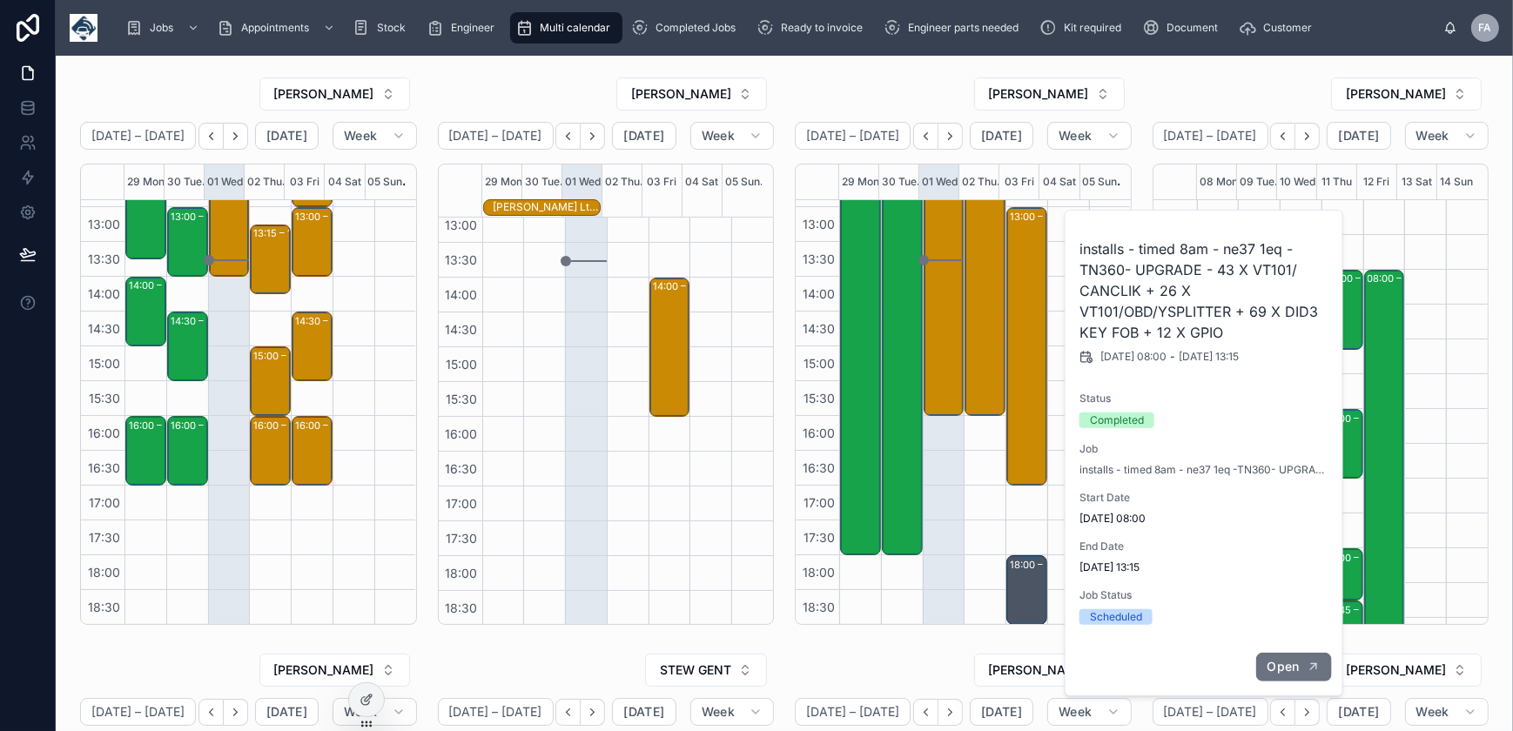
click at [1293, 674] on button "Open" at bounding box center [1293, 667] width 76 height 29
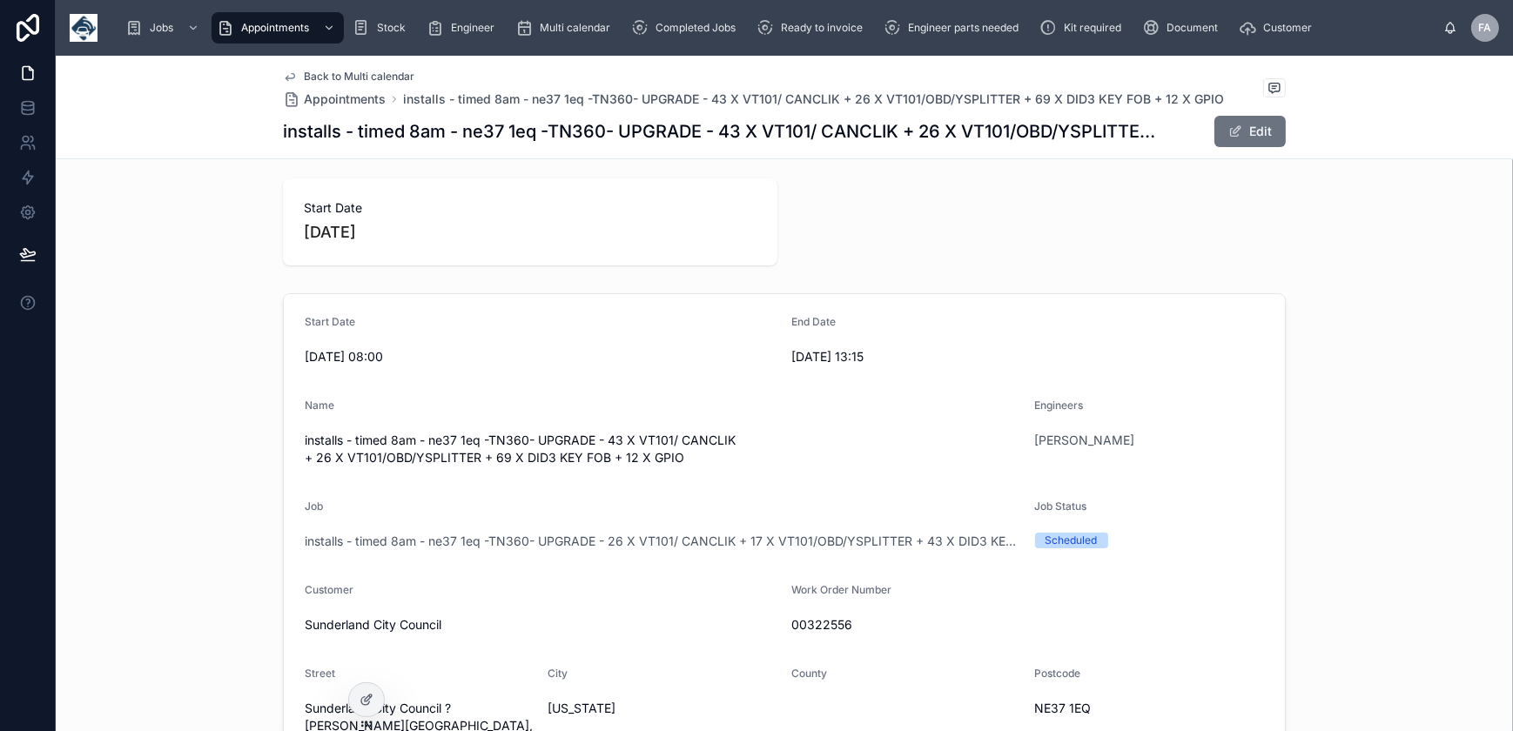
scroll to position [158, 0]
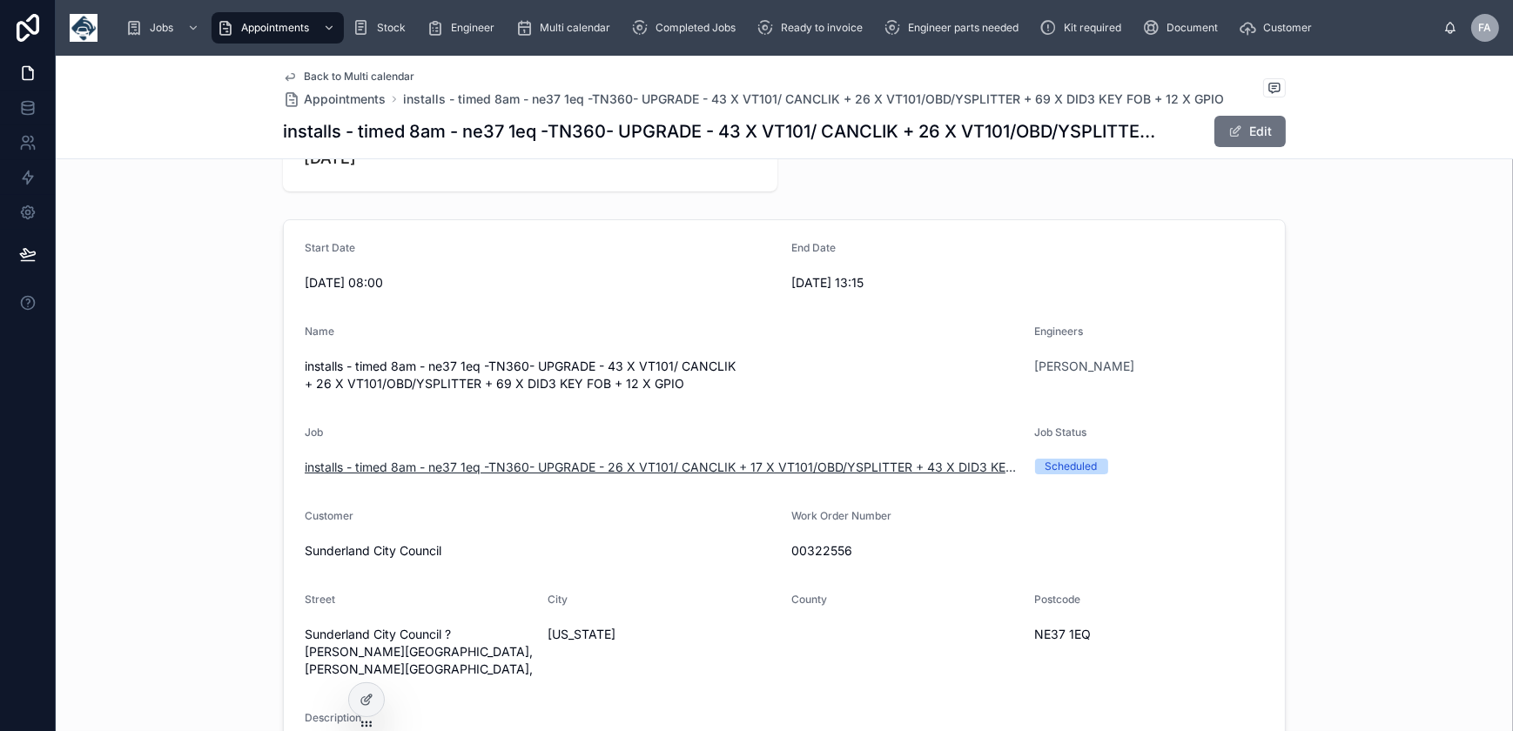
click at [548, 469] on span "installs - timed 8am - ne37 1eq -TN360- UPGRADE - 26 X VT101/ CANCLIK + 17 X VT…" at bounding box center [663, 467] width 717 height 17
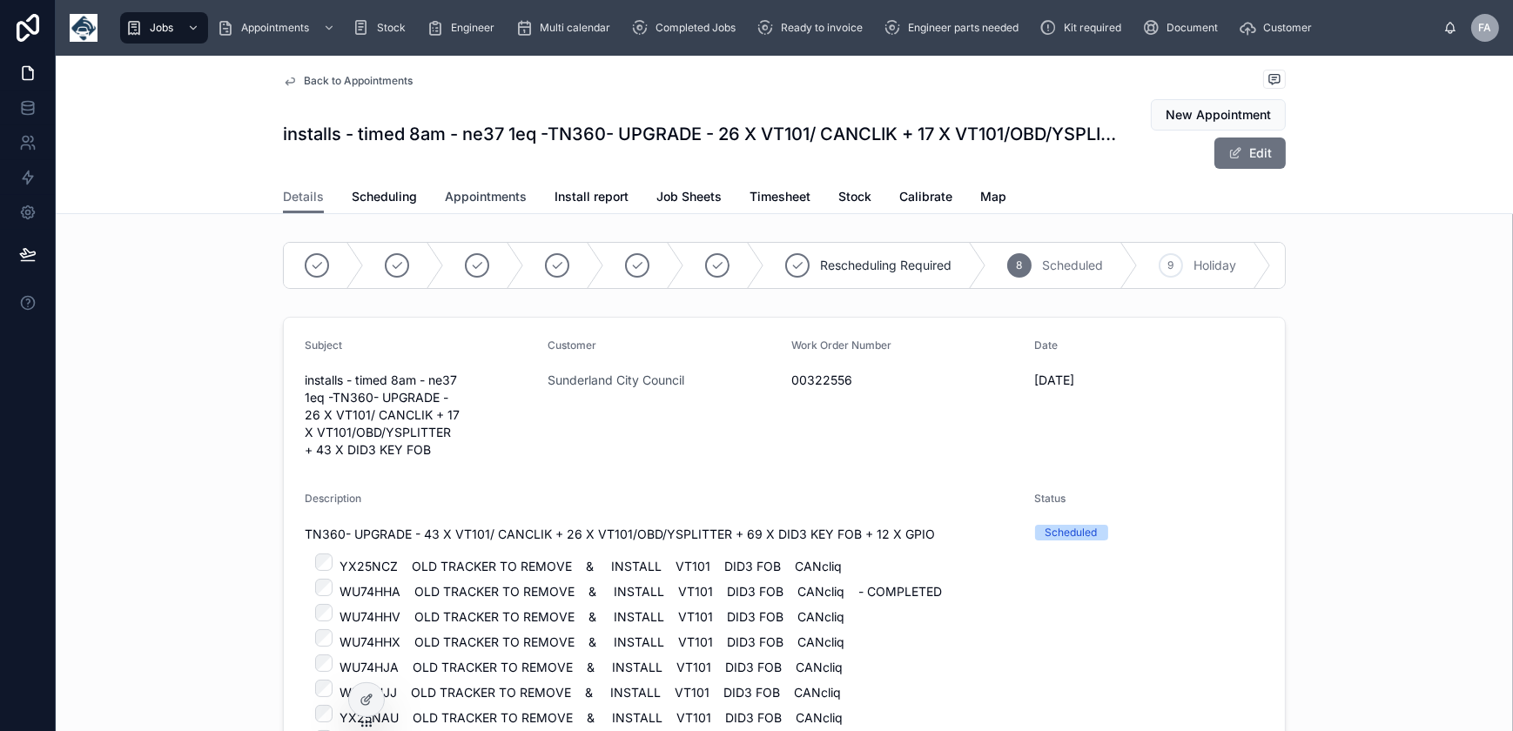
click at [473, 201] on span "Appointments" at bounding box center [486, 196] width 82 height 17
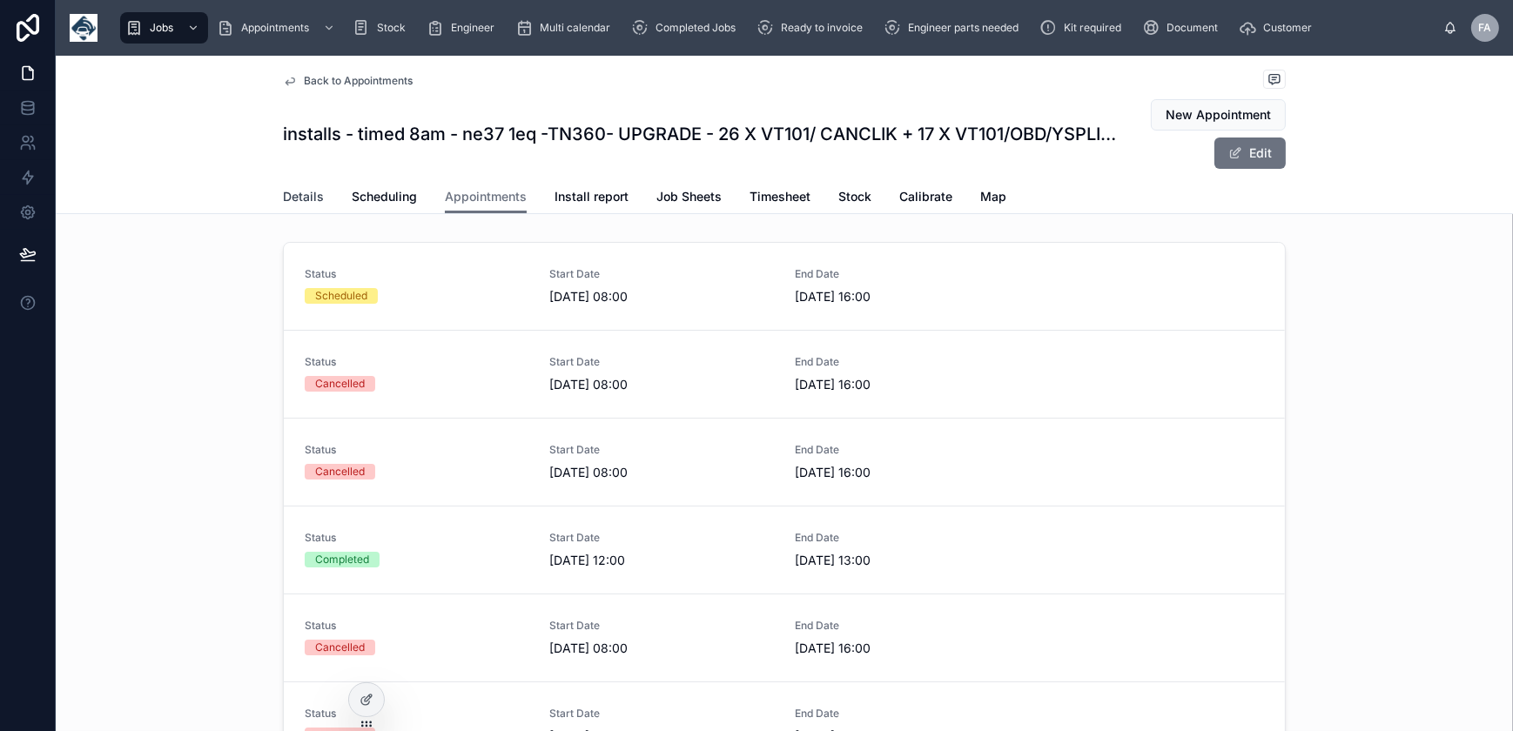
click at [286, 198] on span "Details" at bounding box center [303, 196] width 41 height 17
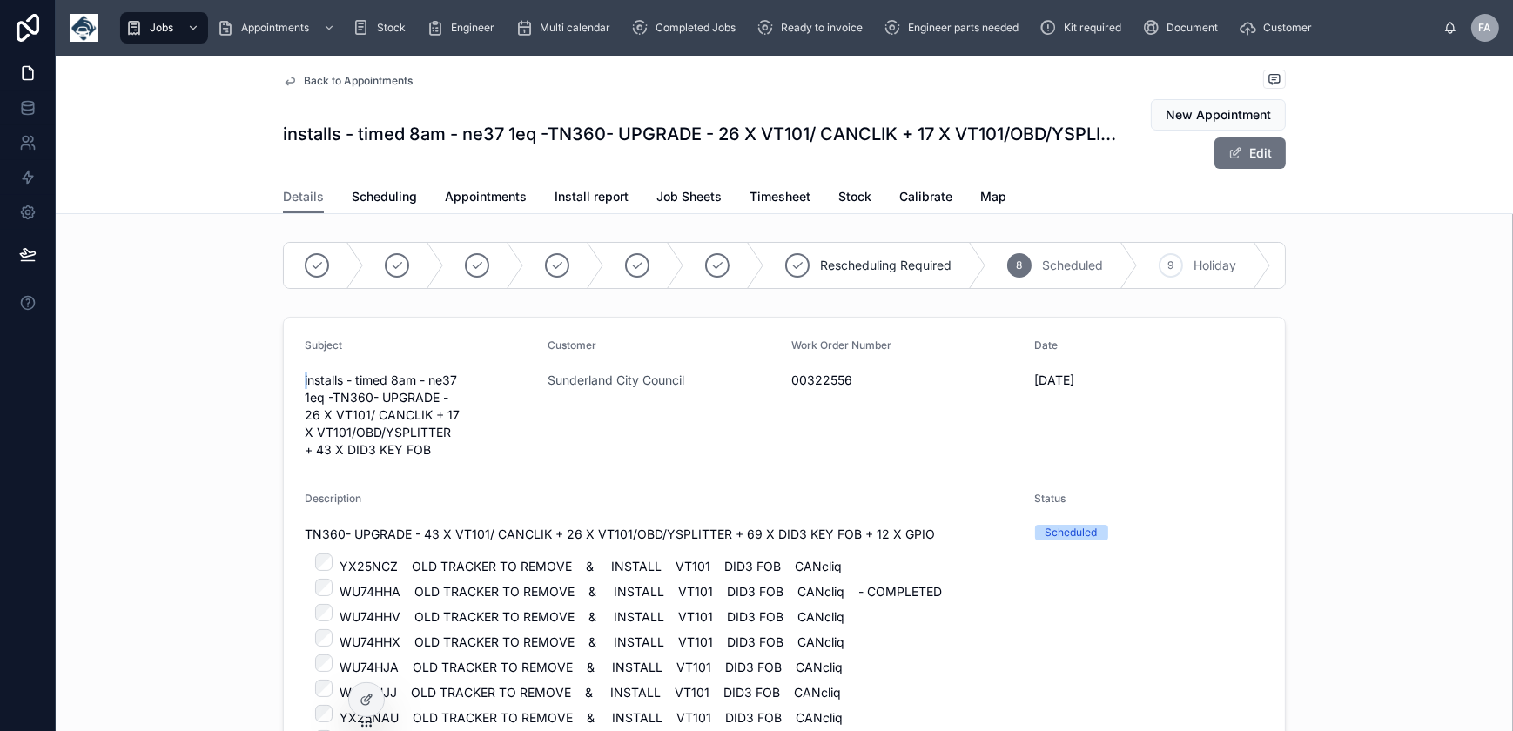
click at [817, 389] on span "00322556" at bounding box center [906, 380] width 230 height 17
drag, startPoint x: 817, startPoint y: 394, endPoint x: 801, endPoint y: 391, distance: 16.1
click at [801, 389] on span "00322556" at bounding box center [906, 380] width 230 height 17
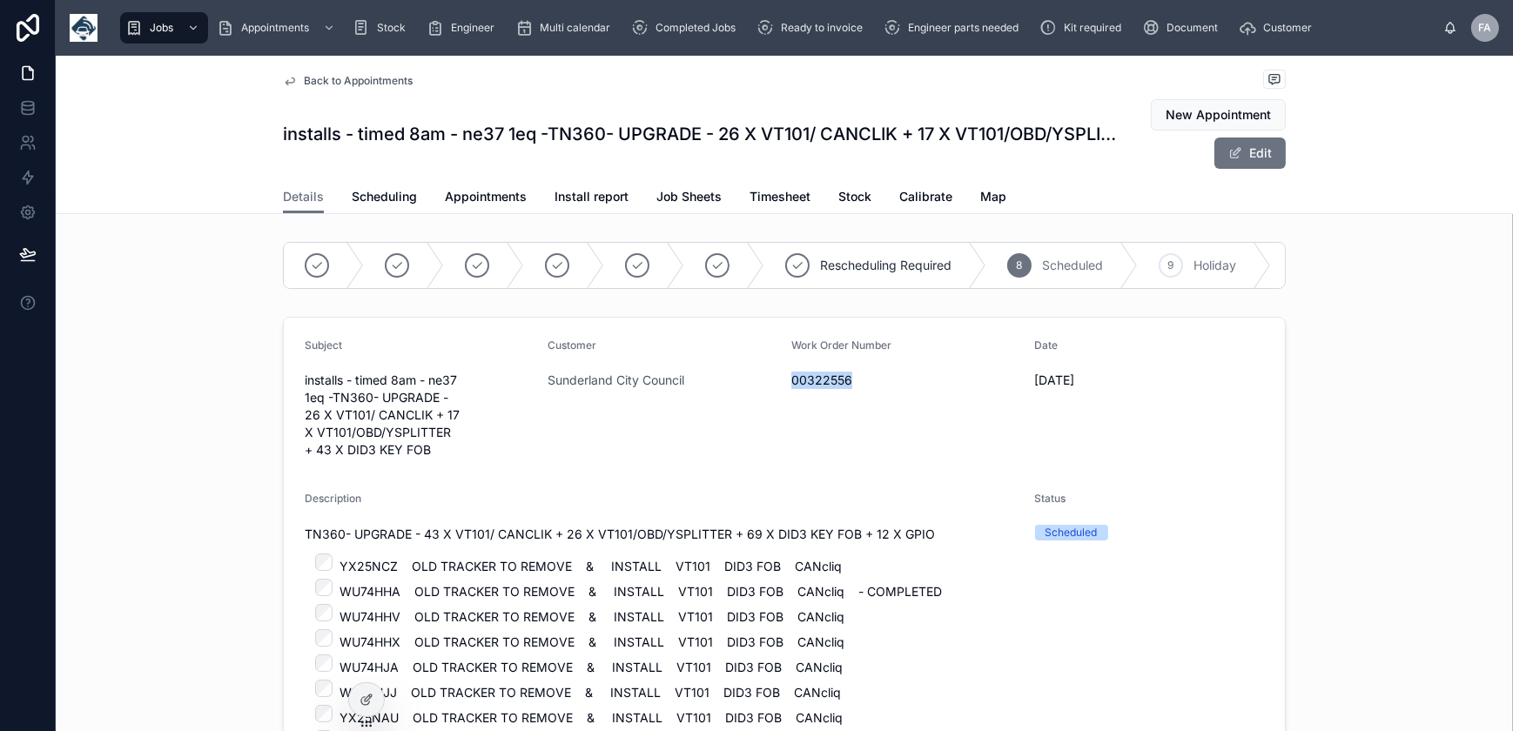
click at [801, 389] on span "00322556" at bounding box center [906, 380] width 230 height 17
copy span "00322556"
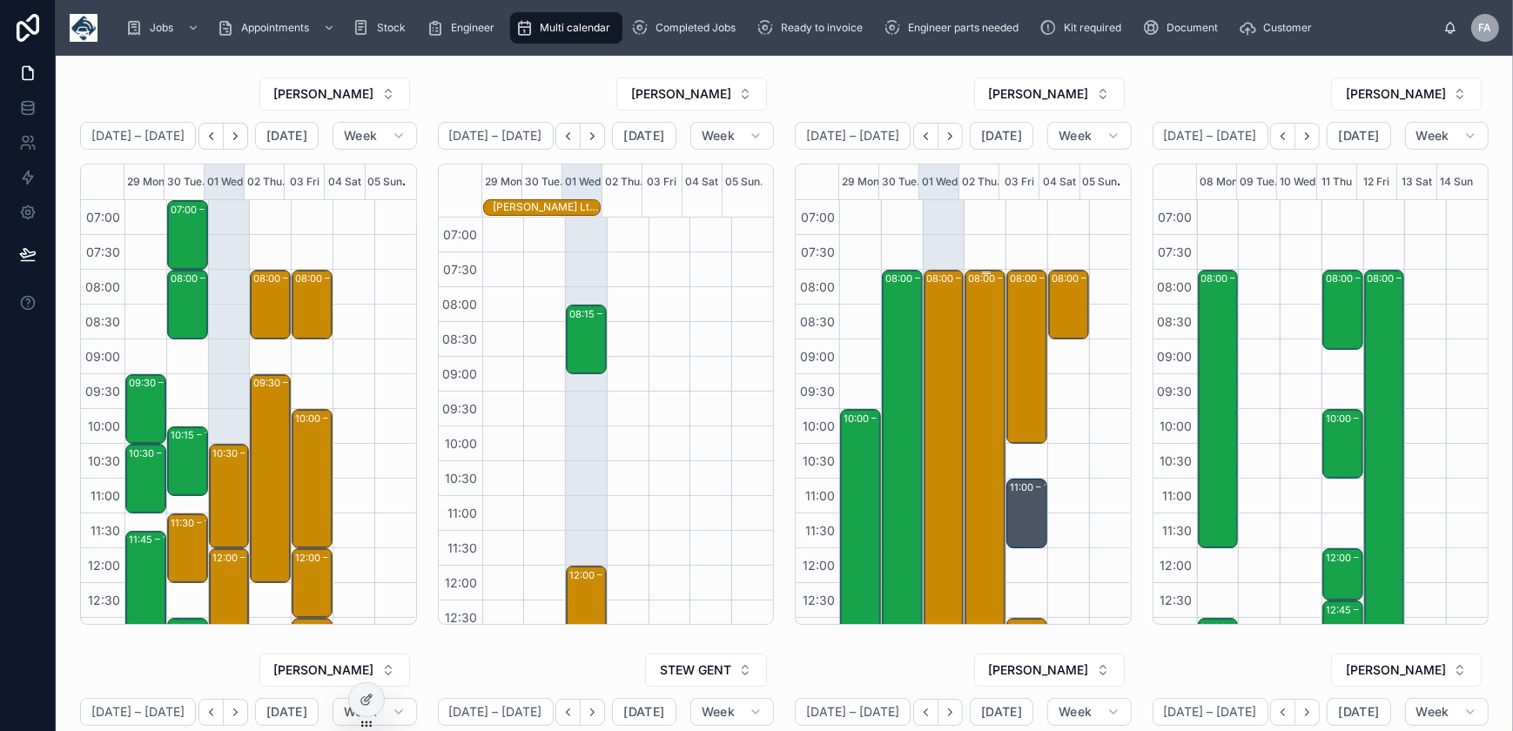
scroll to position [411, 0]
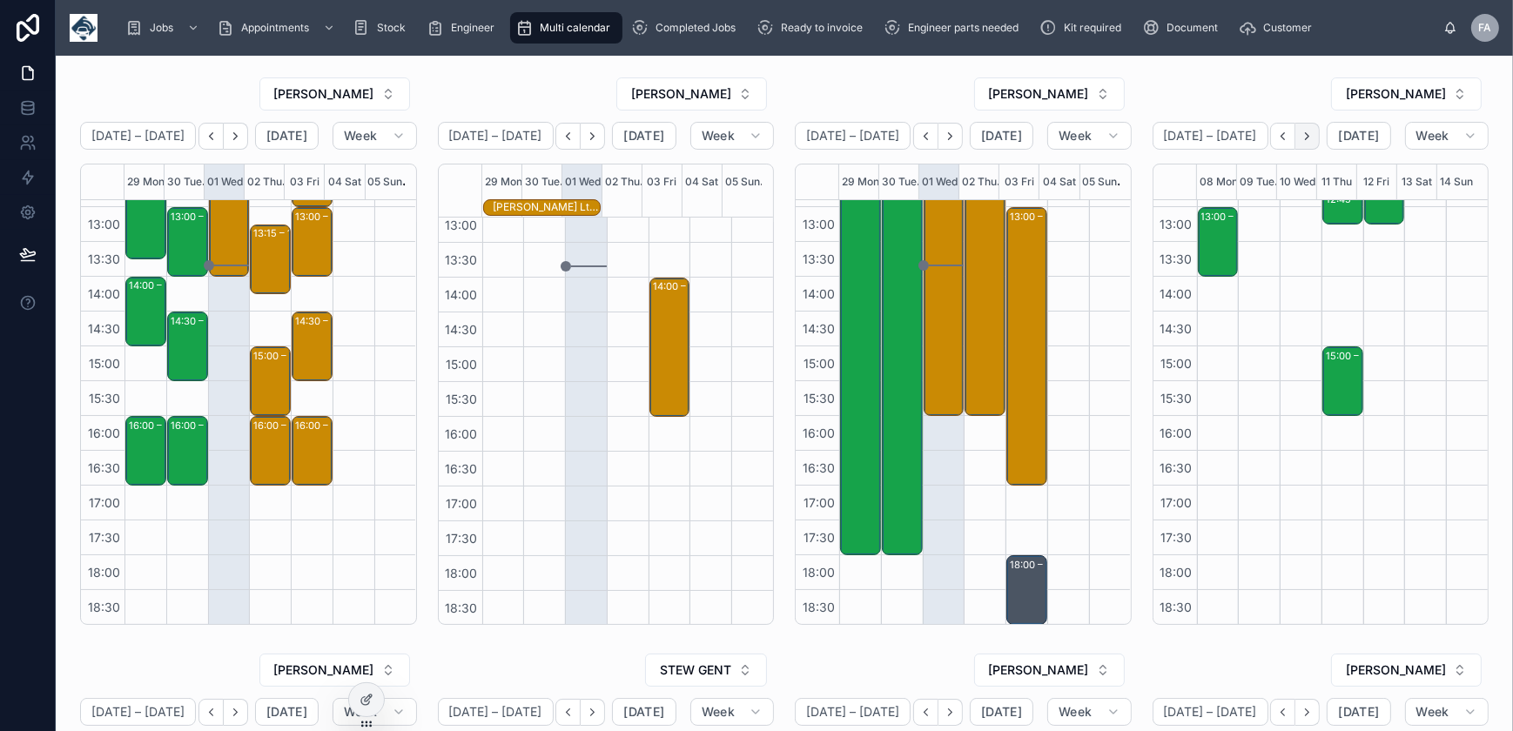
click at [1301, 135] on icon "Next" at bounding box center [1307, 136] width 13 height 13
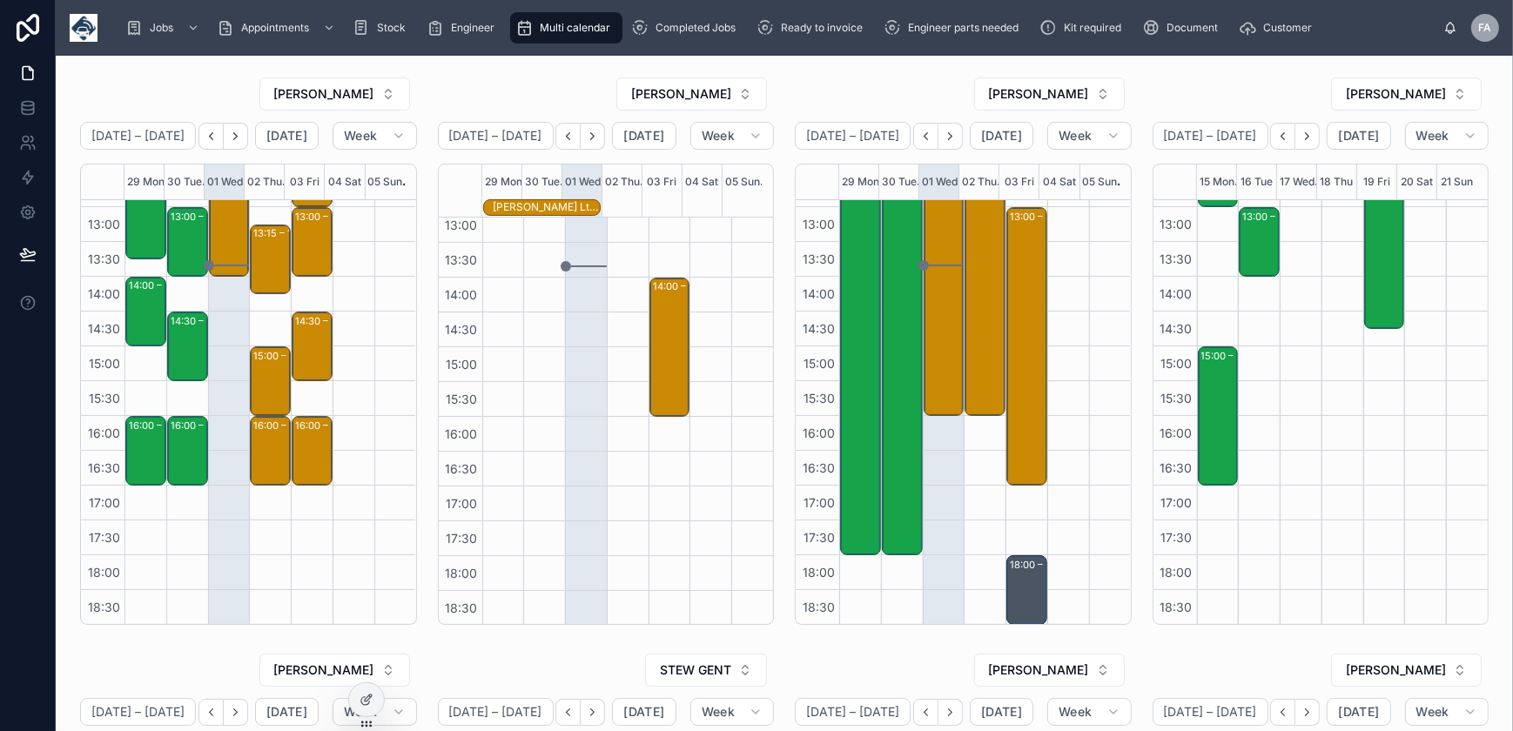
click at [1301, 137] on icon "Next" at bounding box center [1307, 136] width 13 height 13
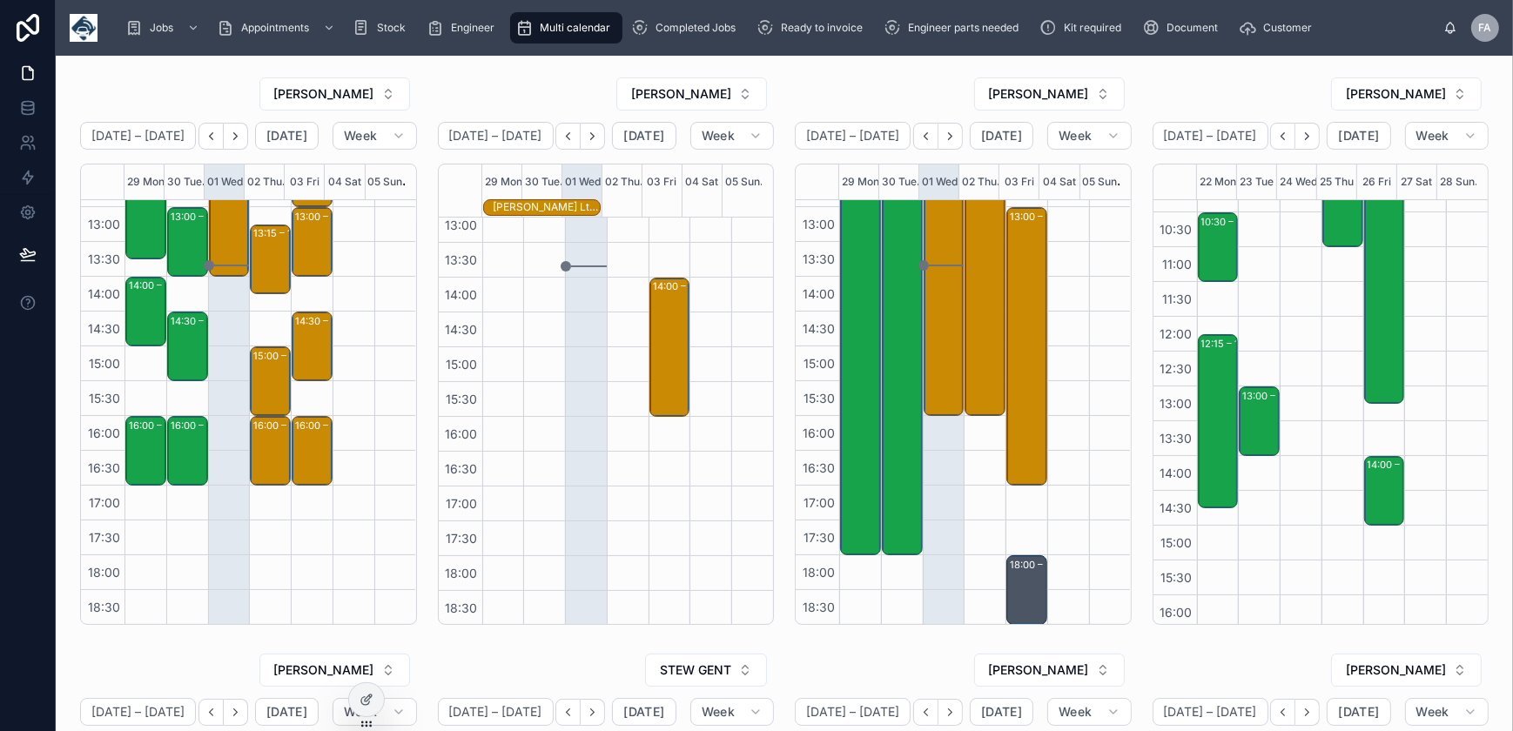
scroll to position [95, 0]
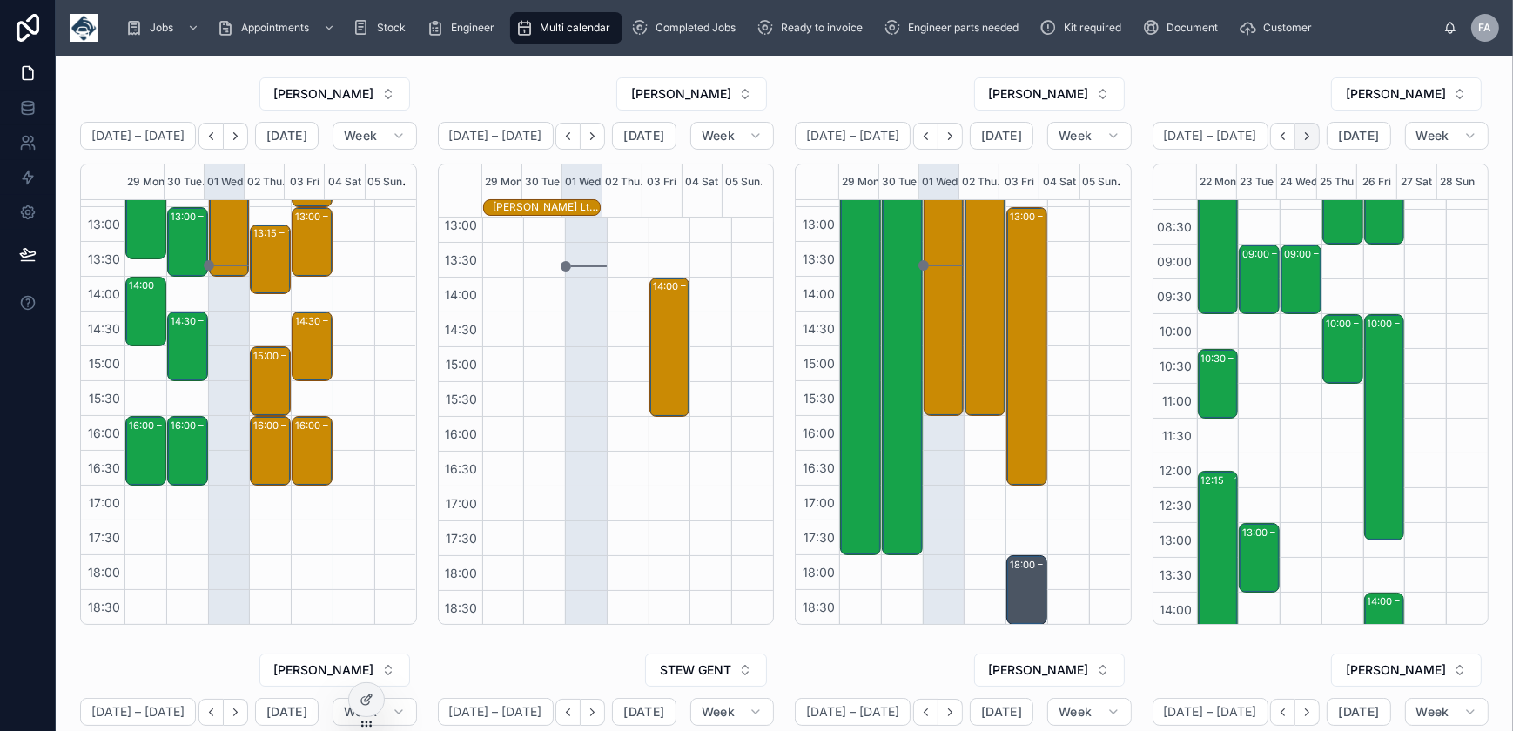
click at [1304, 133] on icon "Next" at bounding box center [1307, 136] width 13 height 13
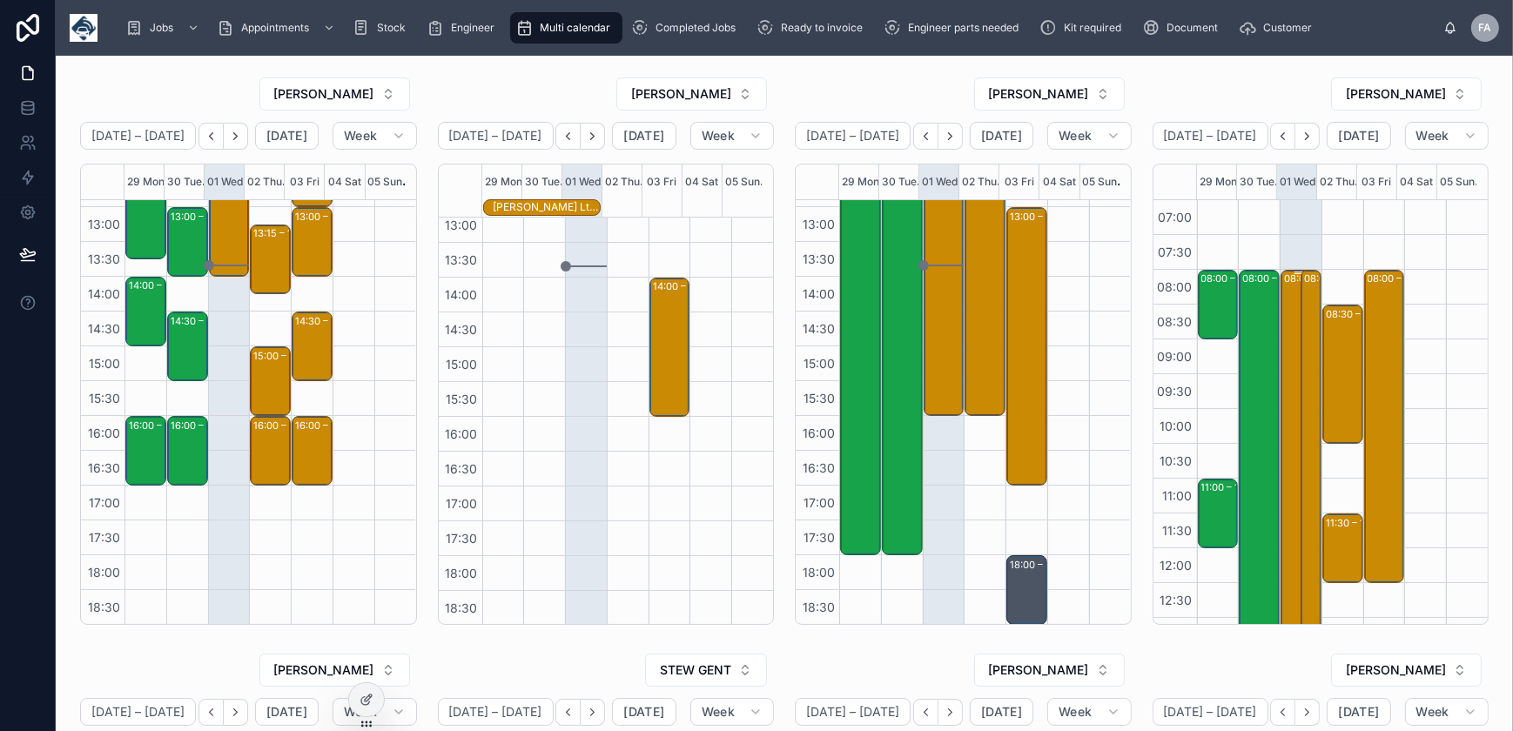
scroll to position [78, 0]
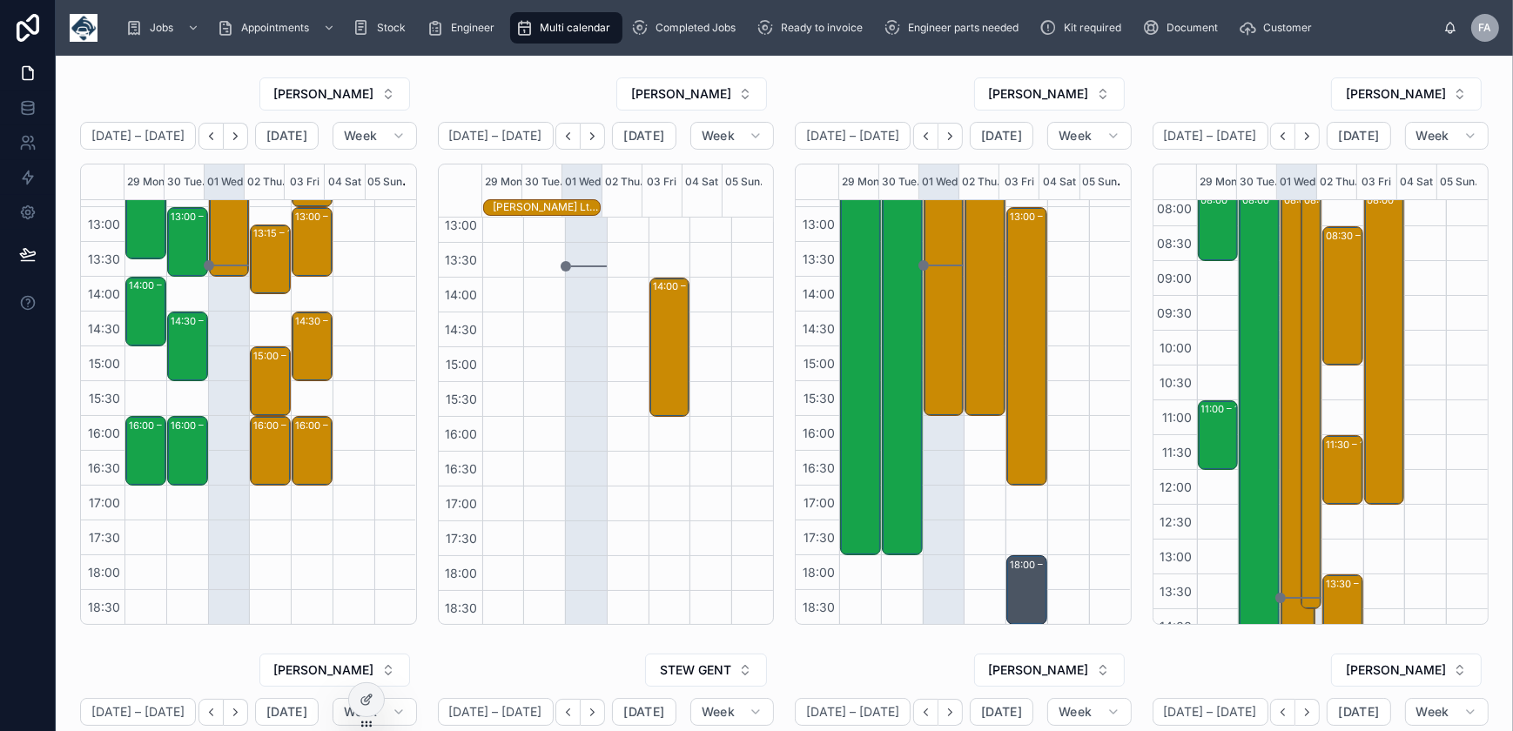
click at [1284, 314] on div "08:00 – 16:00 installs - timed 8am - ne37 1eq -TN360- UPGRADE - 26 X VT101/ CAN…" at bounding box center [1299, 470] width 30 height 554
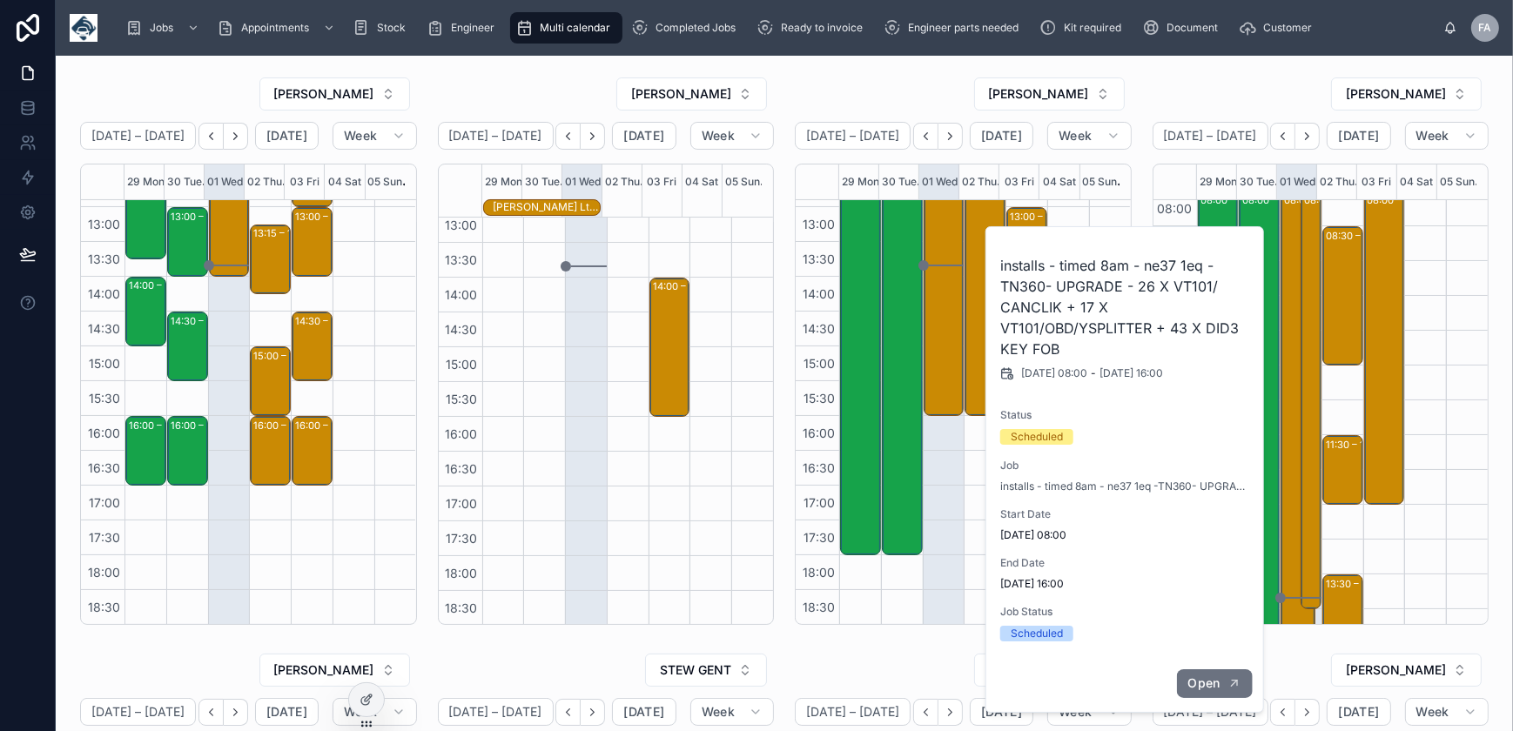
click at [1205, 673] on button "Open" at bounding box center [1214, 684] width 76 height 29
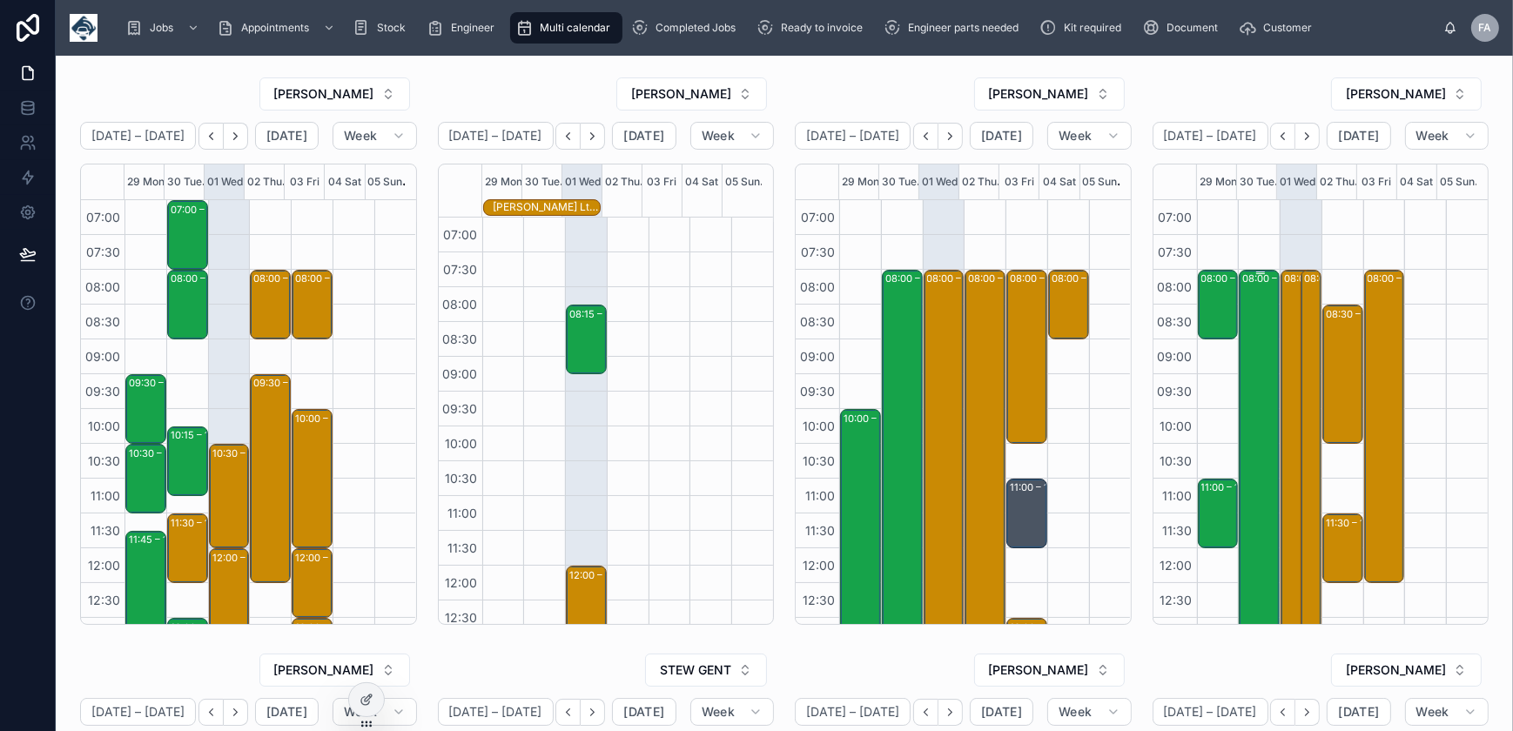
scroll to position [411, 0]
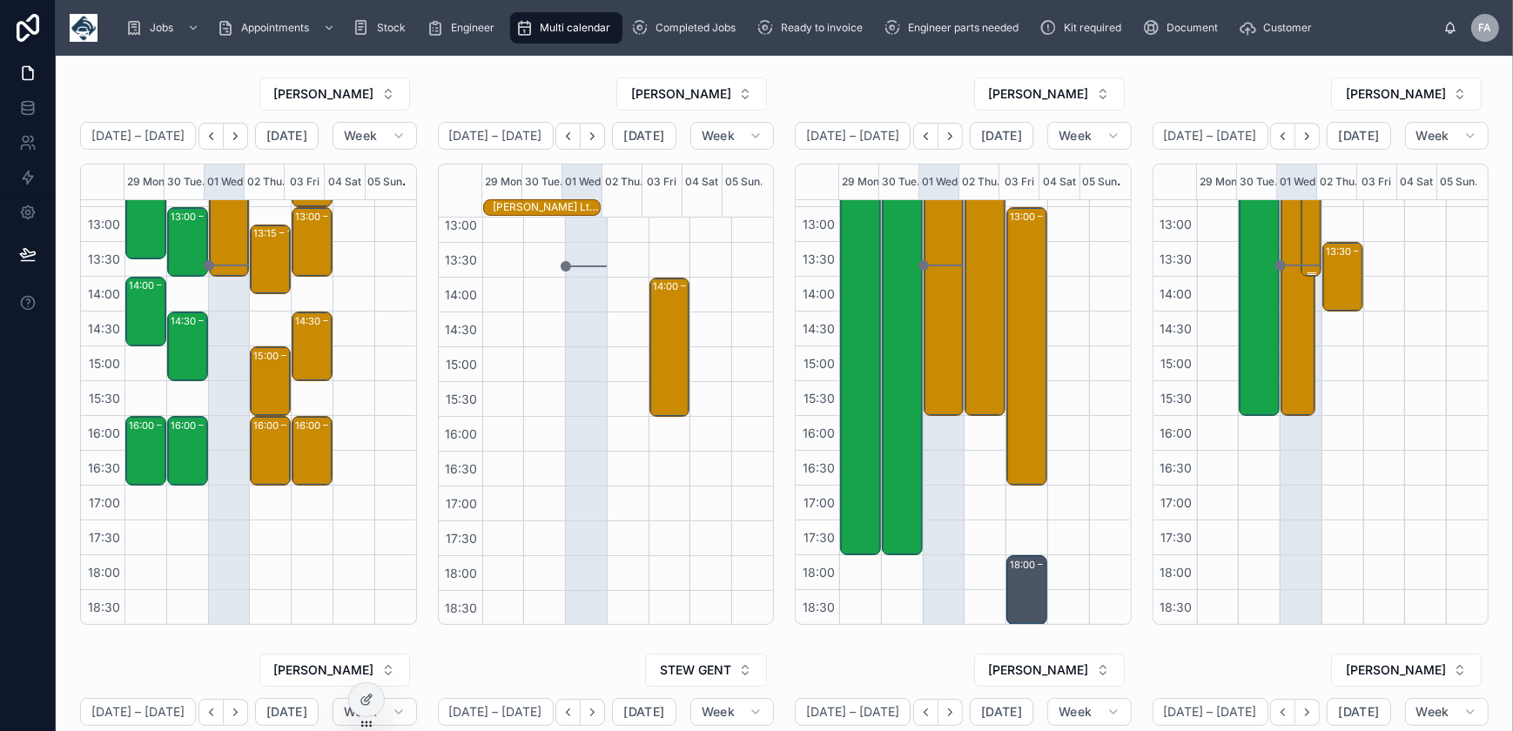
click at [1304, 239] on div "08:00 – 14:00 Sunderland City Council - 5 x ins - timed 8am - ne37 1ez" at bounding box center [1311, 68] width 15 height 414
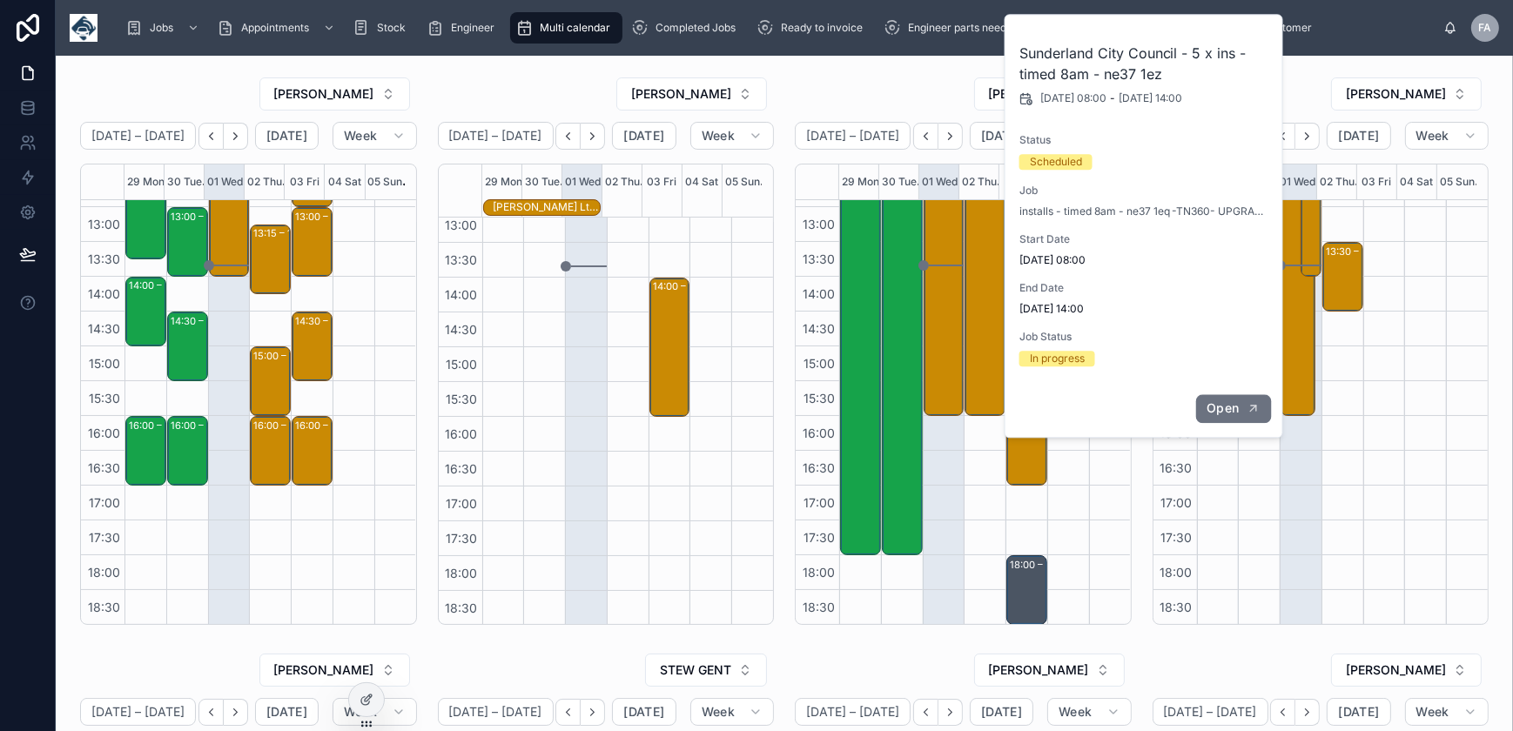
click at [1223, 406] on span "Open" at bounding box center [1223, 408] width 32 height 16
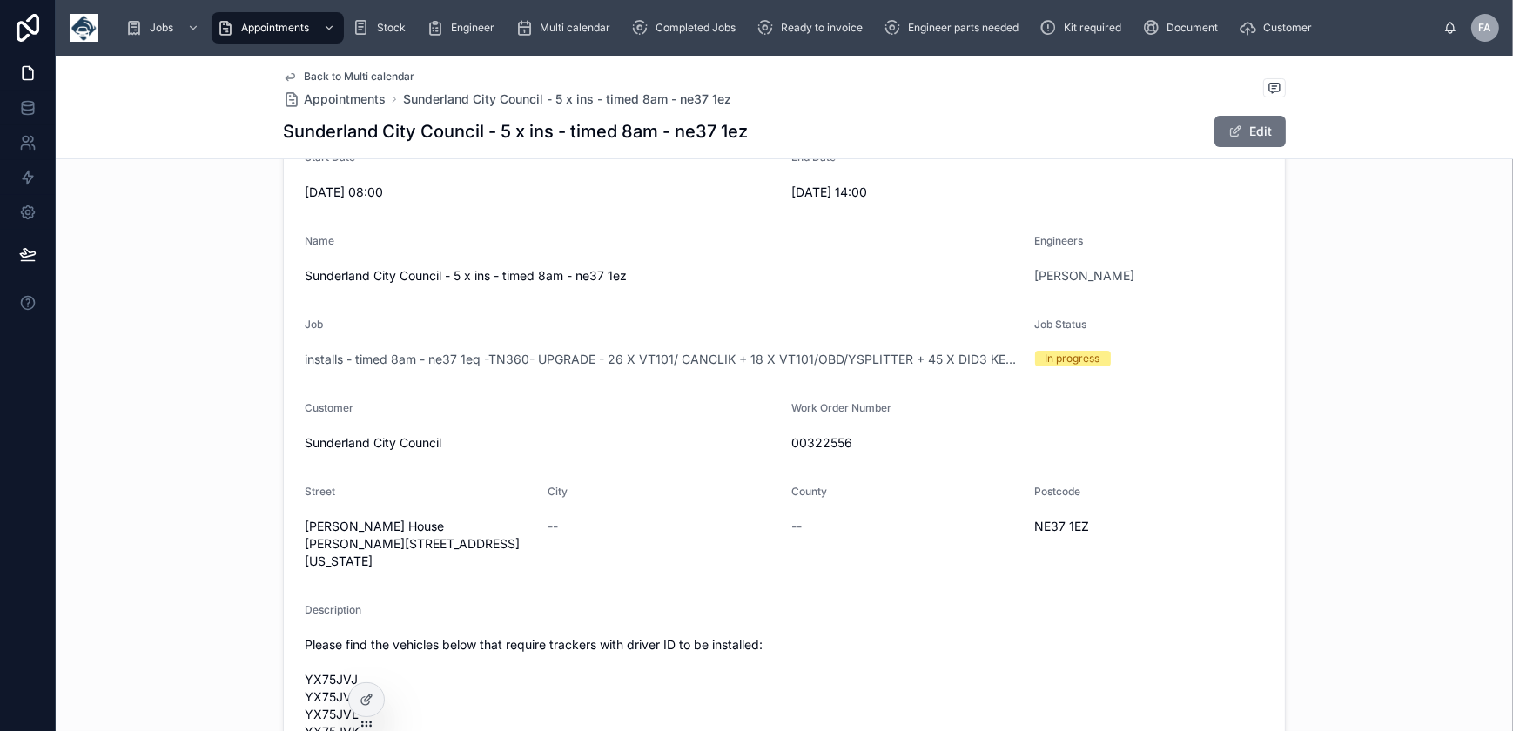
scroll to position [158, 0]
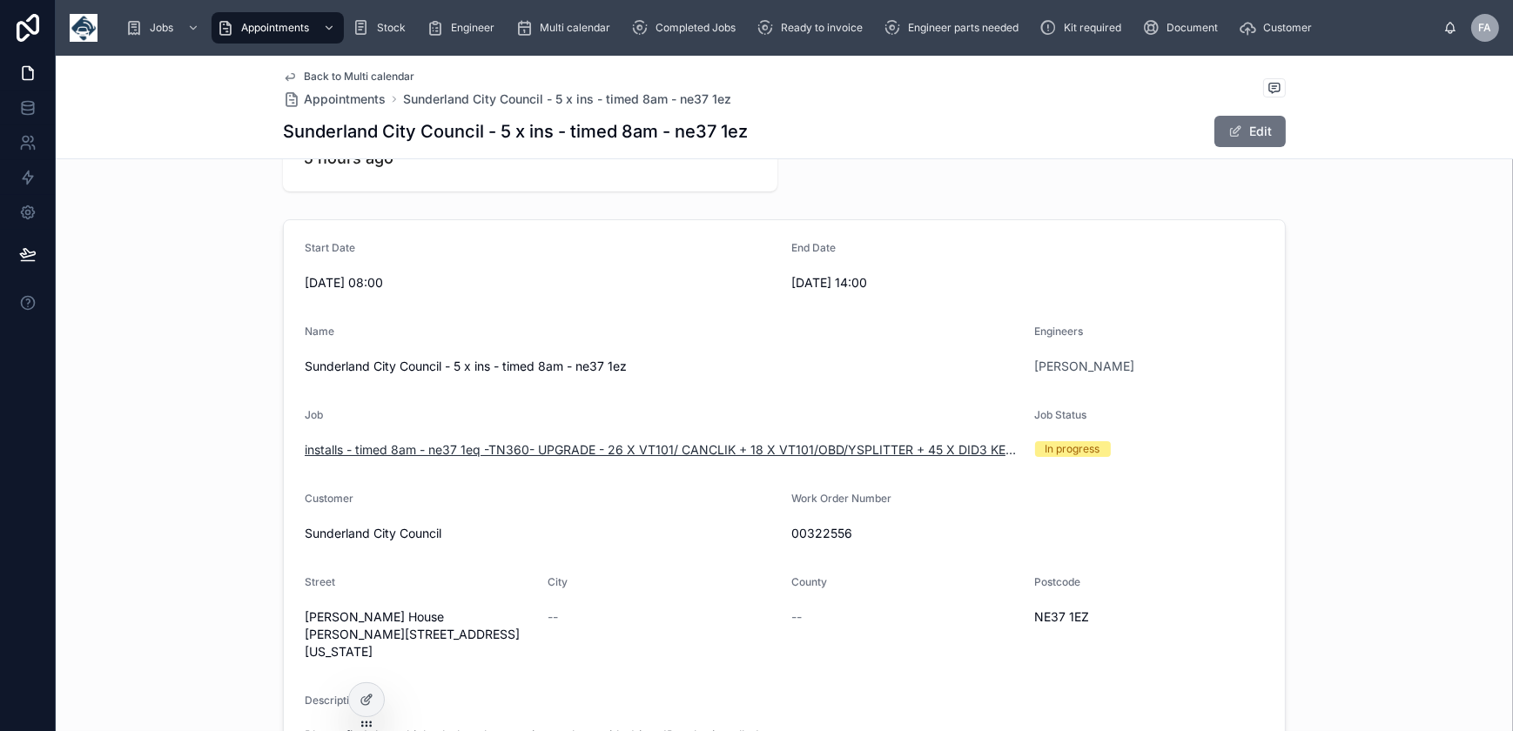
click at [663, 454] on span "installs - timed 8am - ne37 1eq -TN360- UPGRADE - 26 X VT101/ CANCLIK + 18 X VT…" at bounding box center [663, 449] width 717 height 17
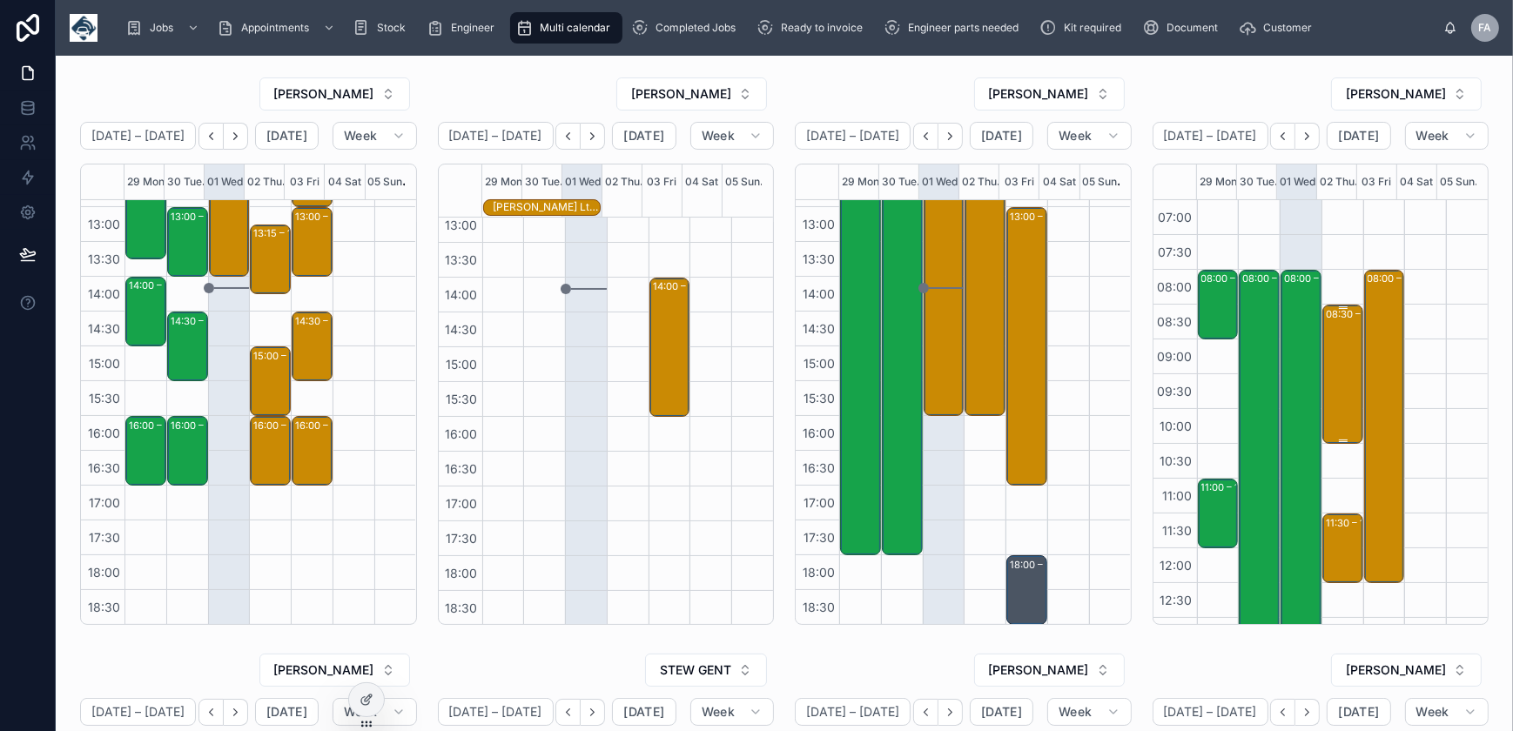
click at [1326, 344] on div "08:30 – 10:30 Roman Limited - 00325615 - 08.30 TIMED ARRIVAL - 2 X REINSTALLS -…" at bounding box center [1344, 374] width 36 height 136
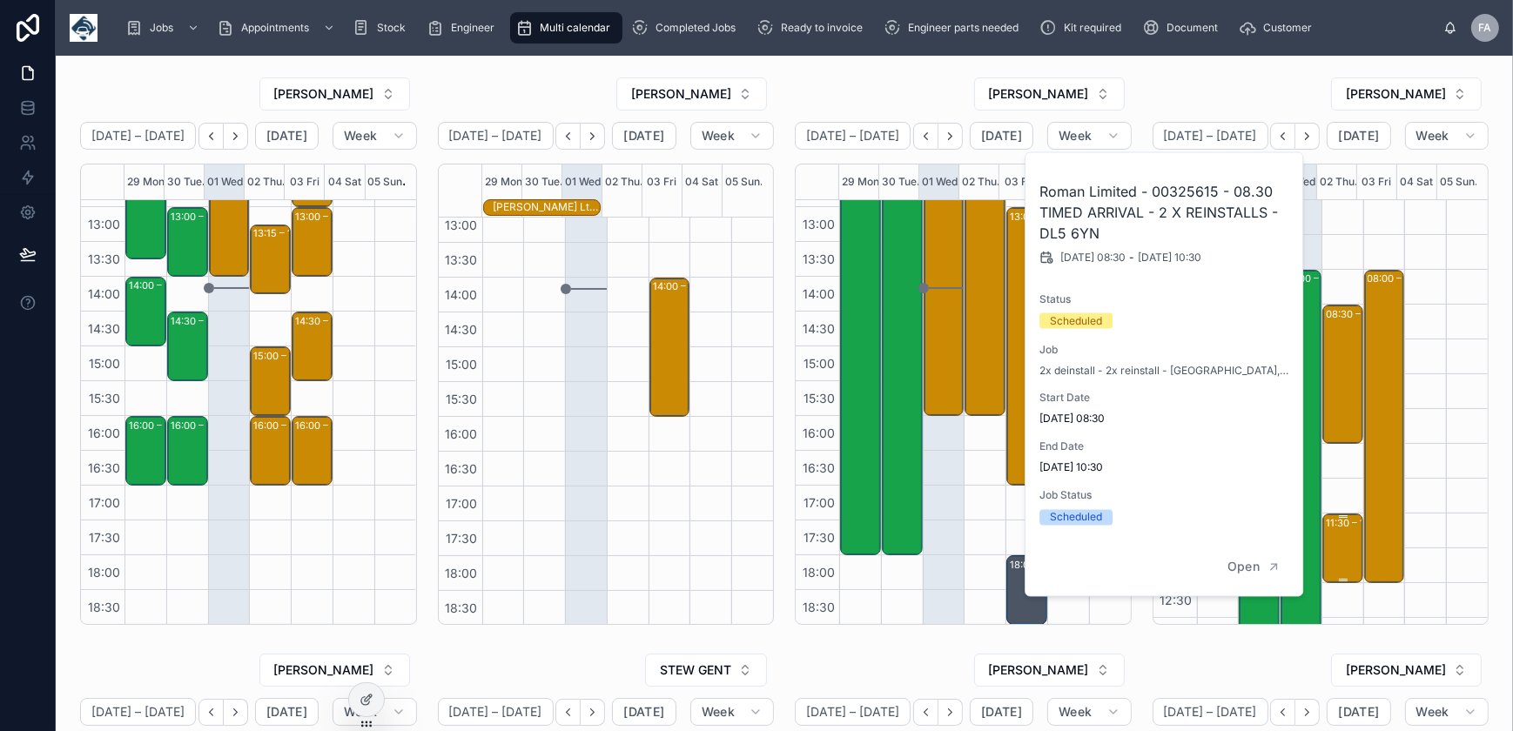
click at [1329, 549] on div "11:30 – 12:30 Lloyd Motors Ltd T/As Lloyd BMW - 00325725 - 1 X REINSTALL - AM -…" at bounding box center [1344, 548] width 36 height 66
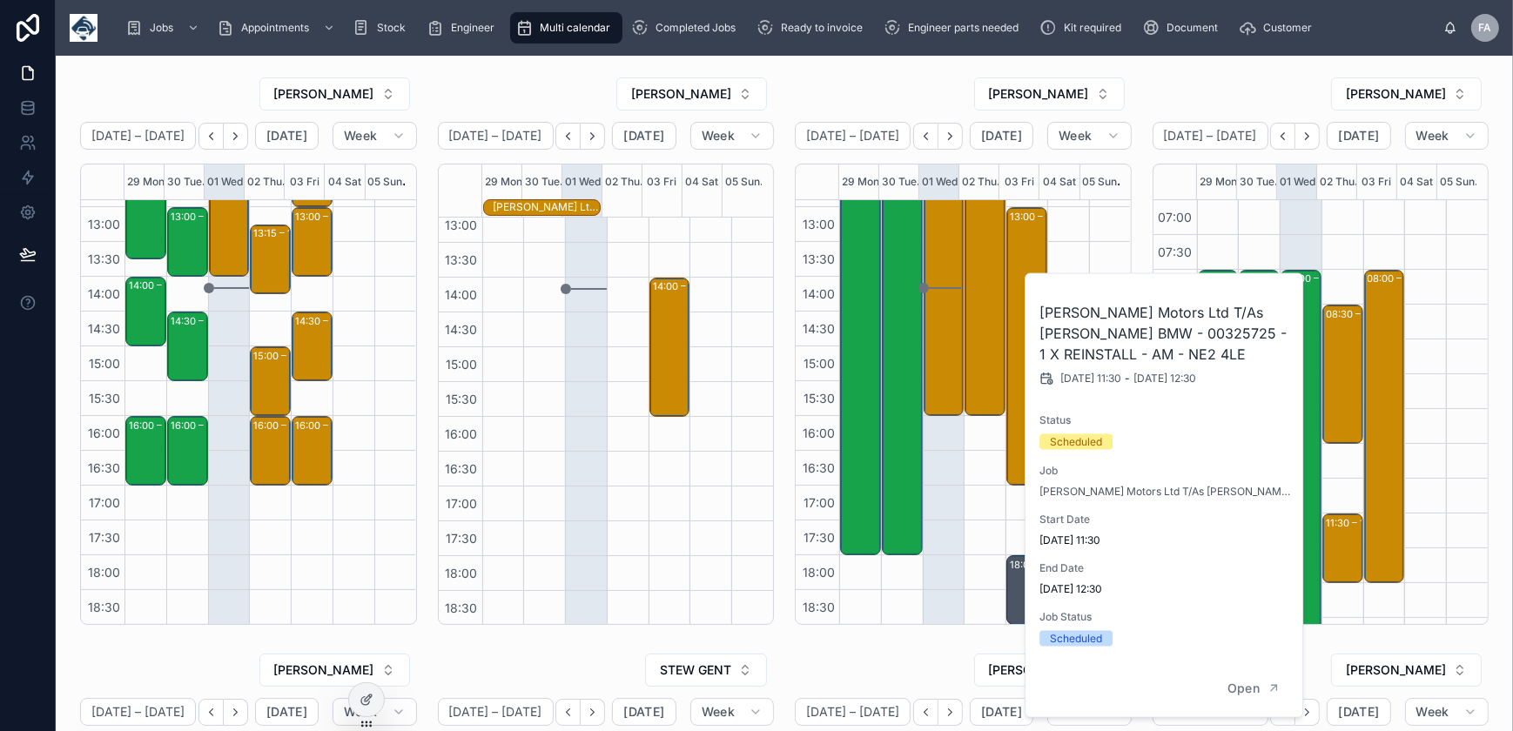
click at [1087, 334] on h2 "[PERSON_NAME] Motors Ltd T/As [PERSON_NAME] BMW - 00325725 - 1 X REINSTALL - AM…" at bounding box center [1165, 333] width 251 height 63
copy h2 "00325725"
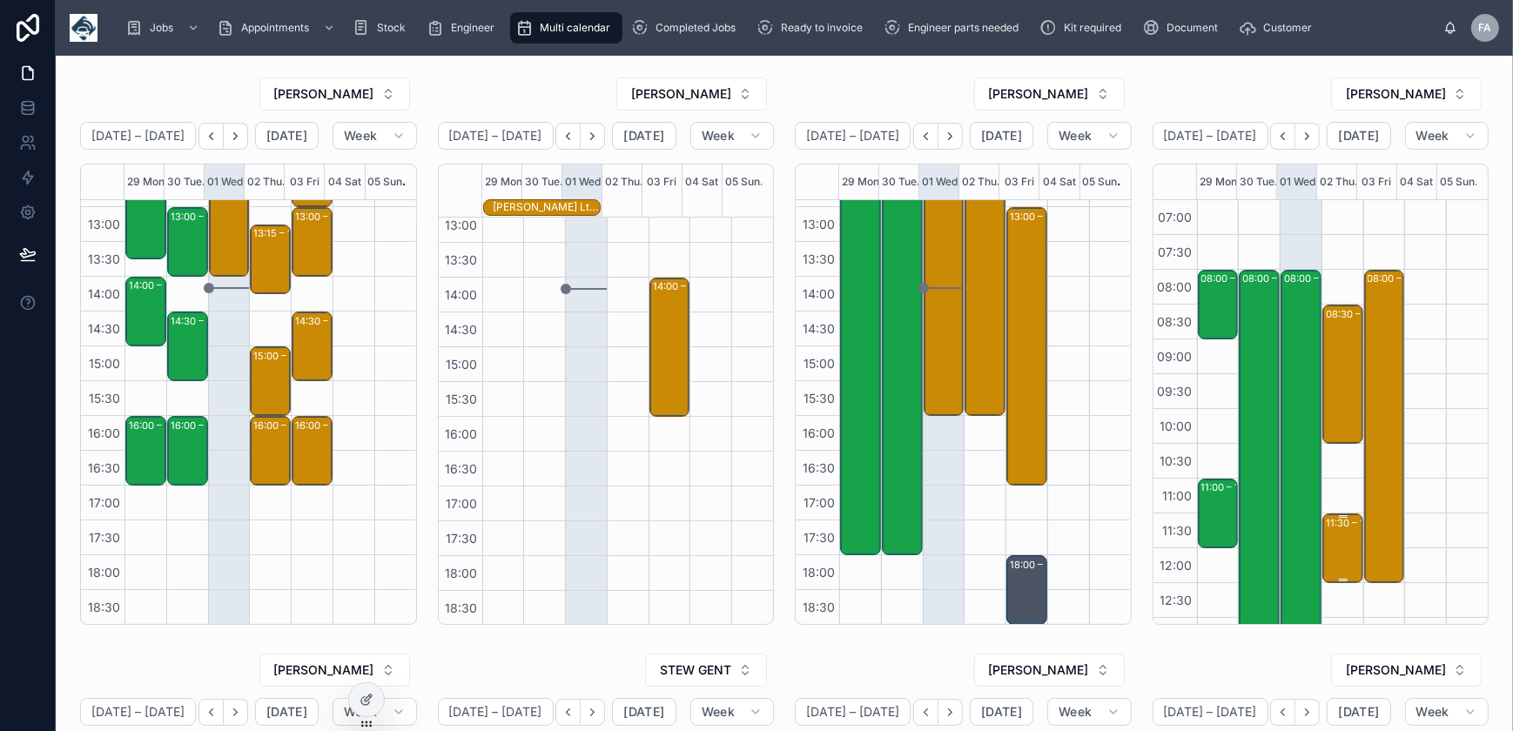
click at [1326, 547] on div "11:30 – 12:30 Lloyd Motors Ltd T/As Lloyd BMW - 00325725 - 1 X REINSTALL - AM -…" at bounding box center [1344, 548] width 36 height 66
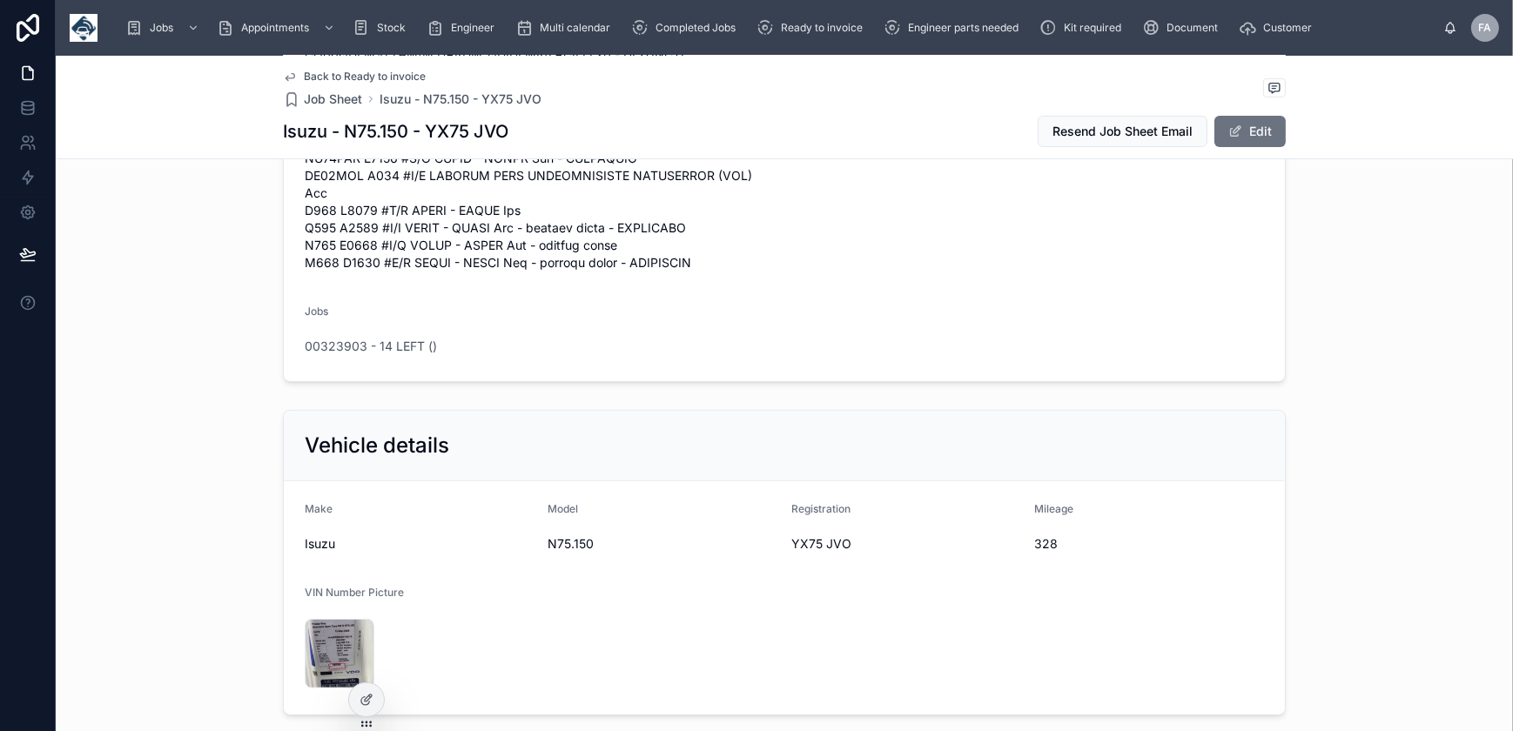
scroll to position [712, 0]
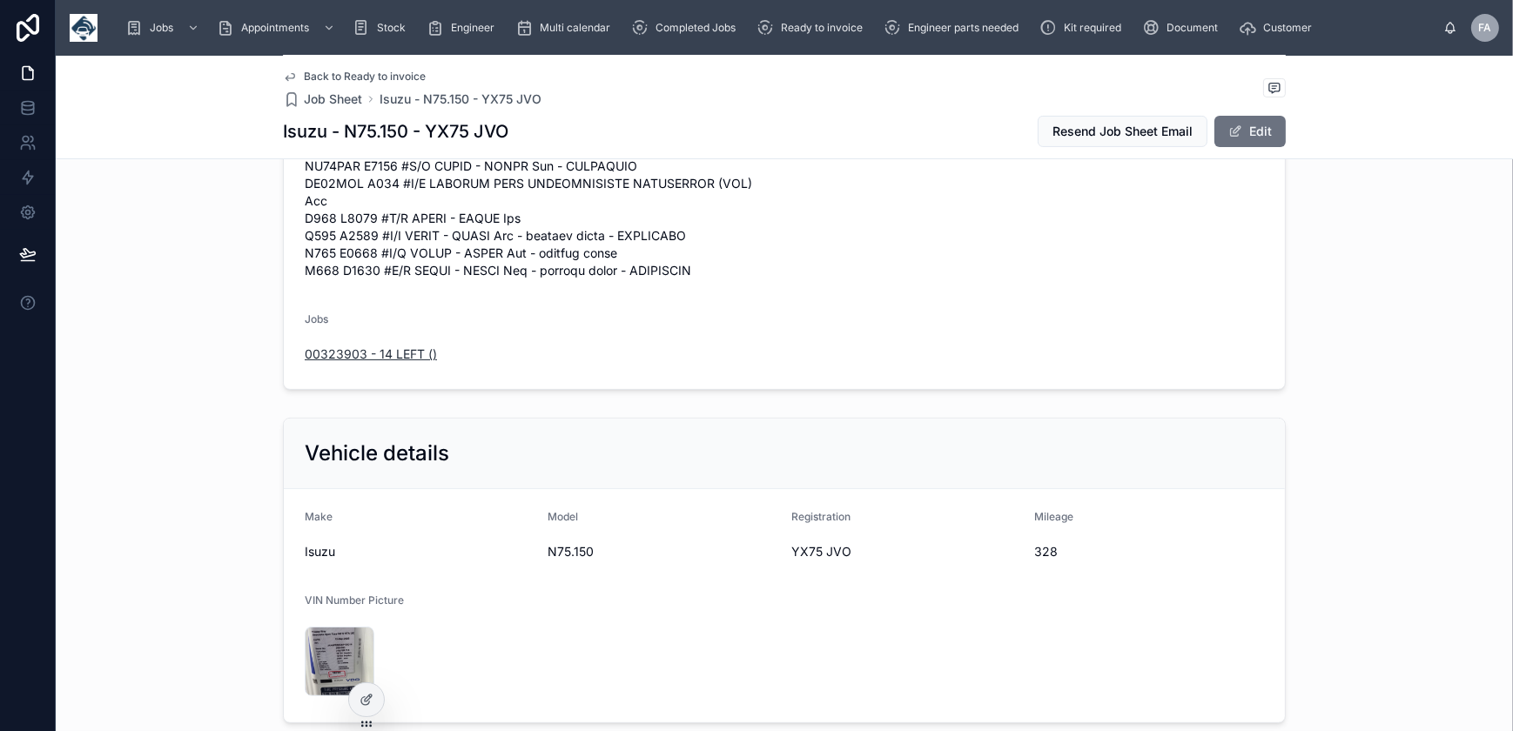
click at [389, 363] on span "00323903 - 14 LEFT ()" at bounding box center [371, 354] width 132 height 17
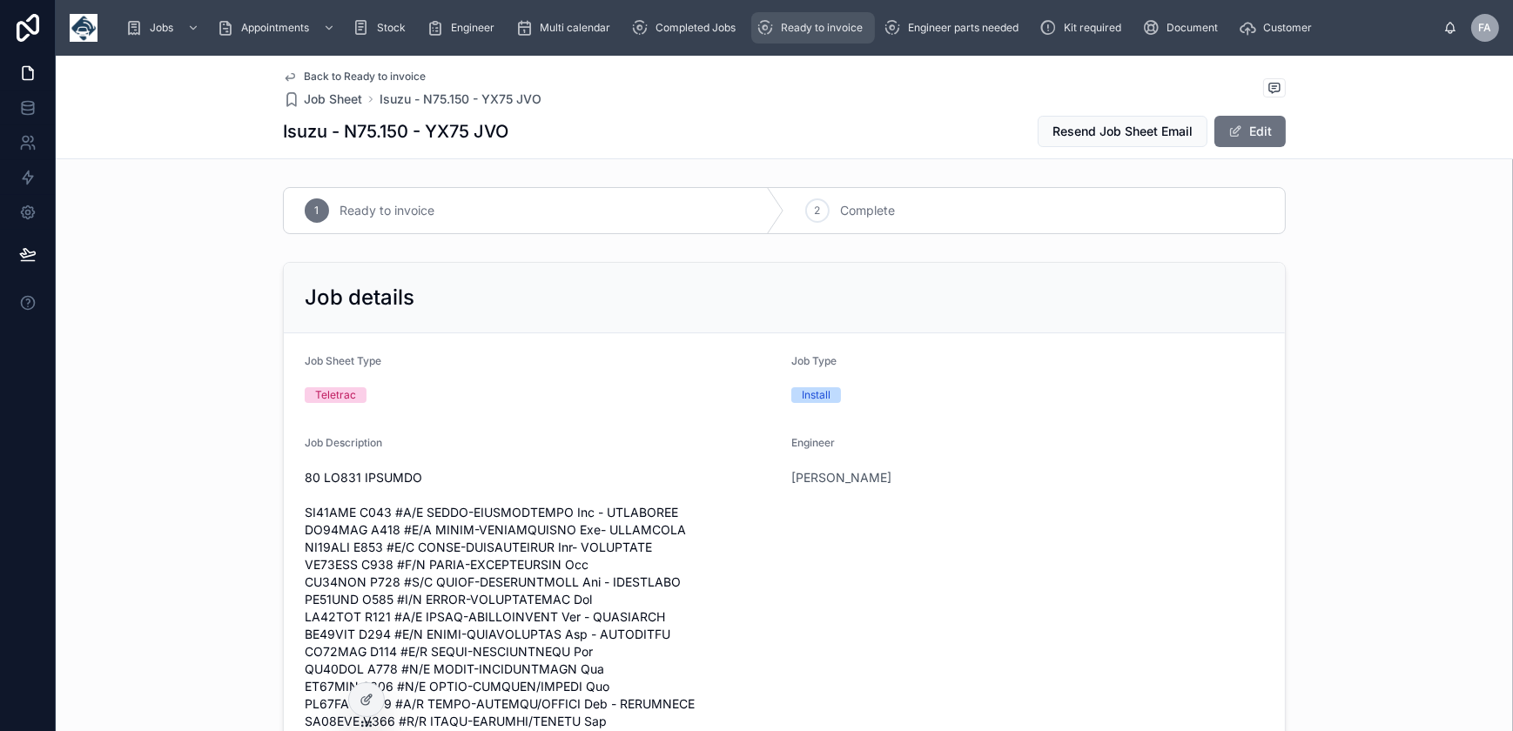
click at [805, 26] on span "Ready to invoice" at bounding box center [822, 28] width 82 height 14
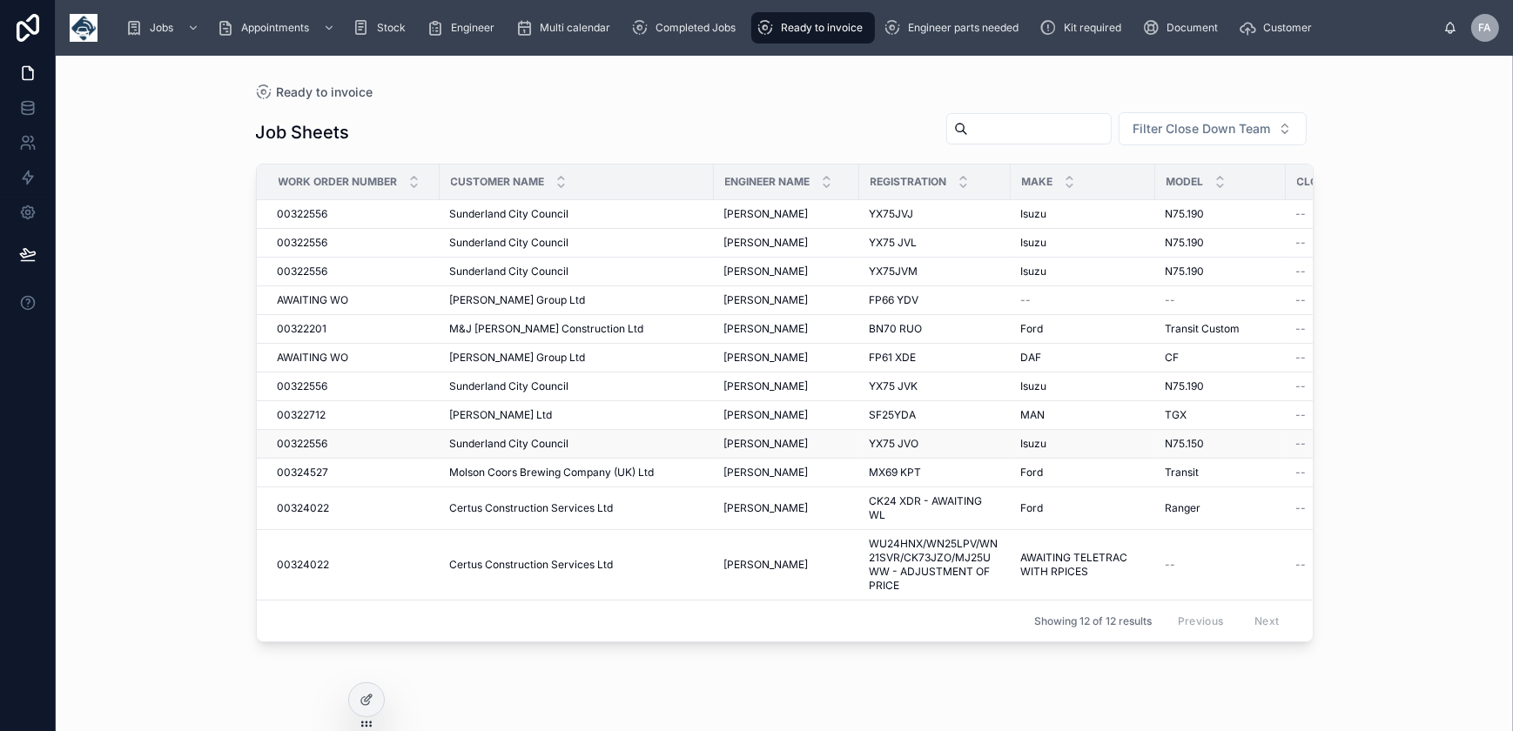
click at [318, 444] on span "00322556" at bounding box center [303, 444] width 50 height 14
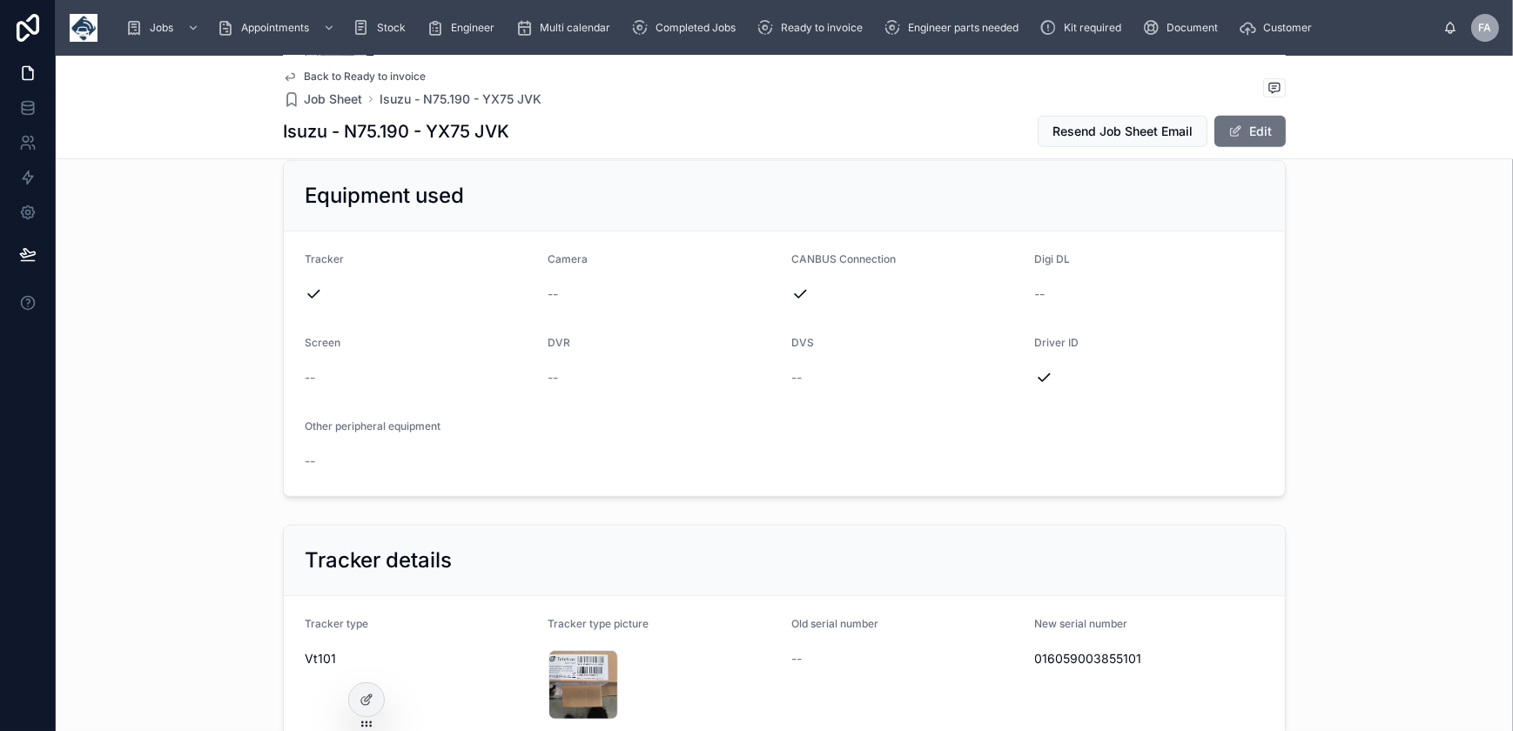
scroll to position [1424, 0]
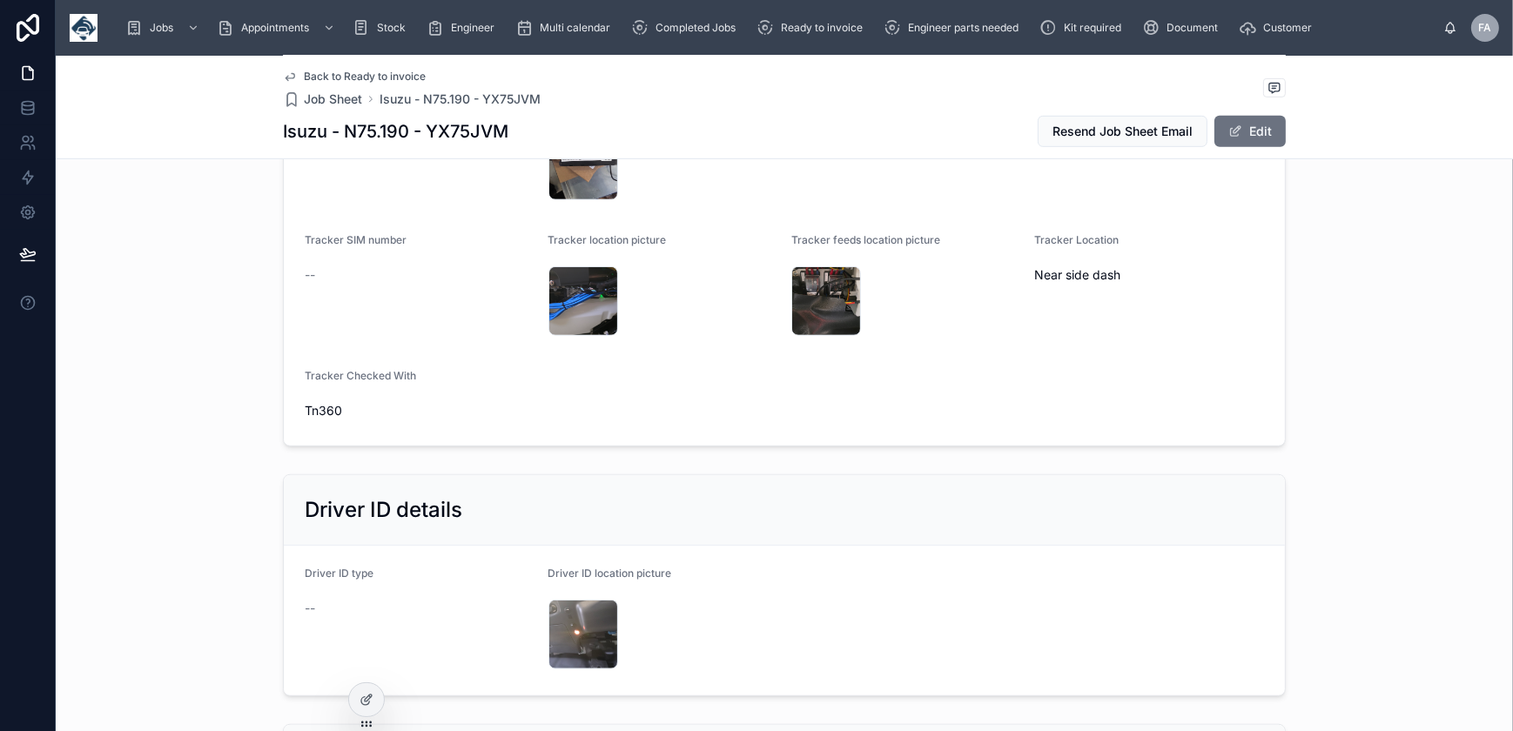
scroll to position [726, 0]
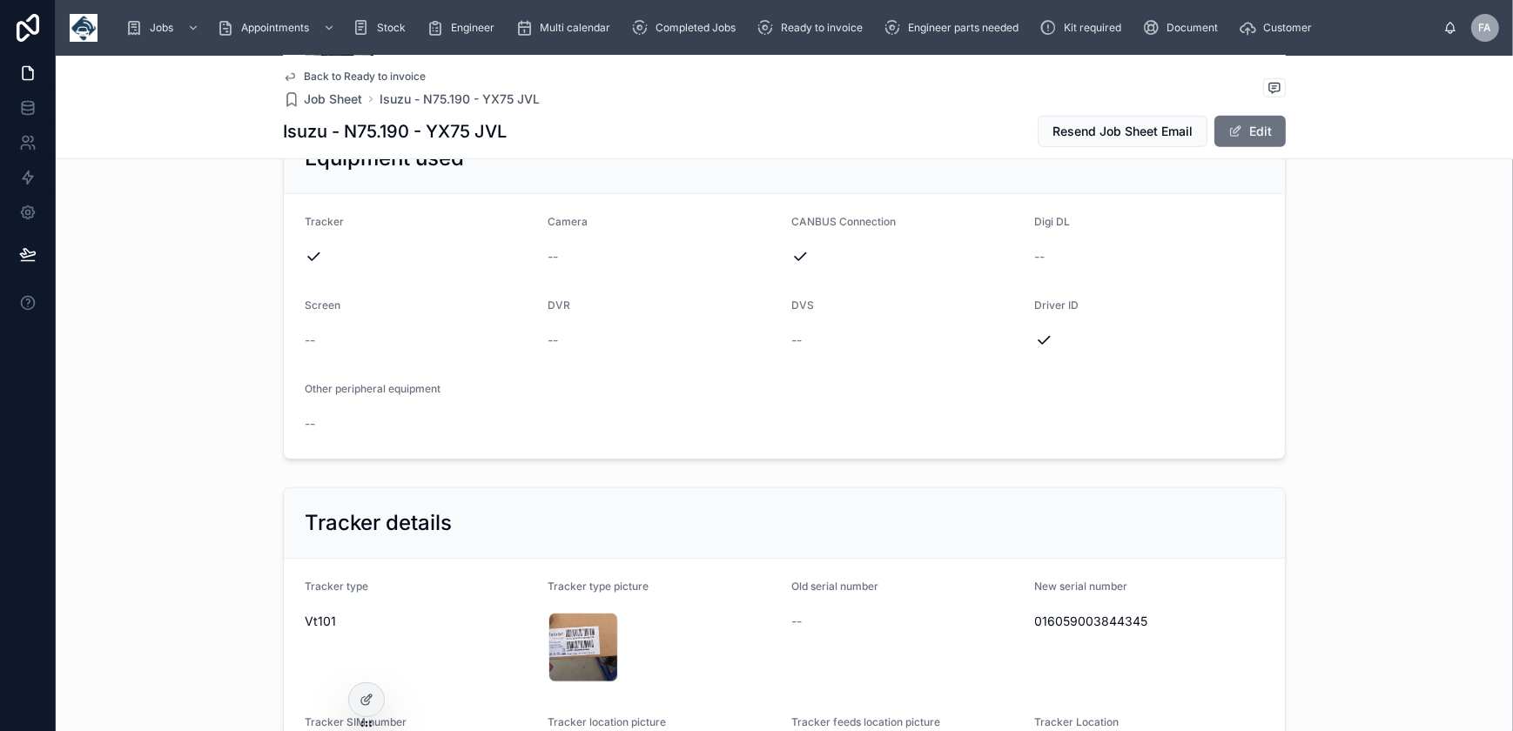
scroll to position [1345, 0]
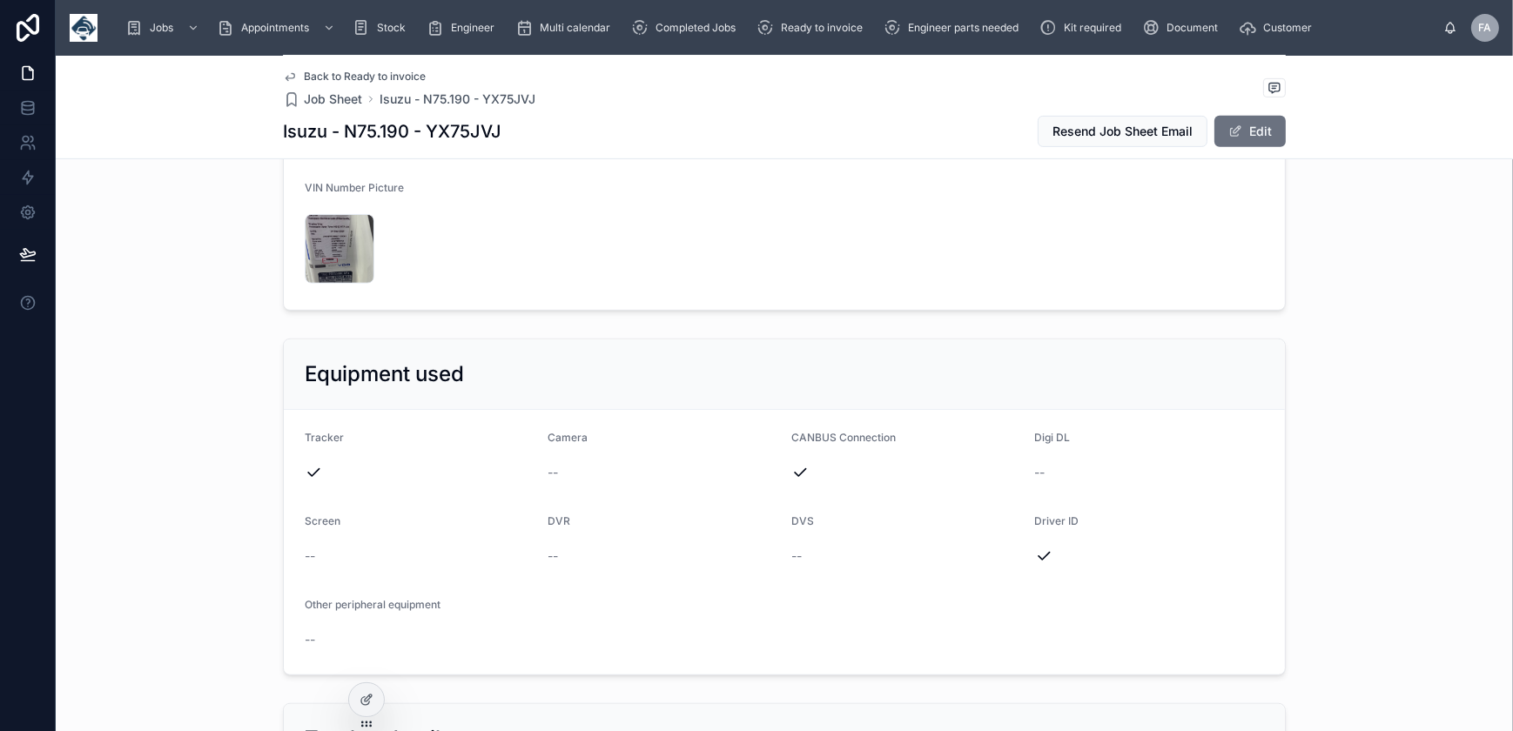
scroll to position [1504, 0]
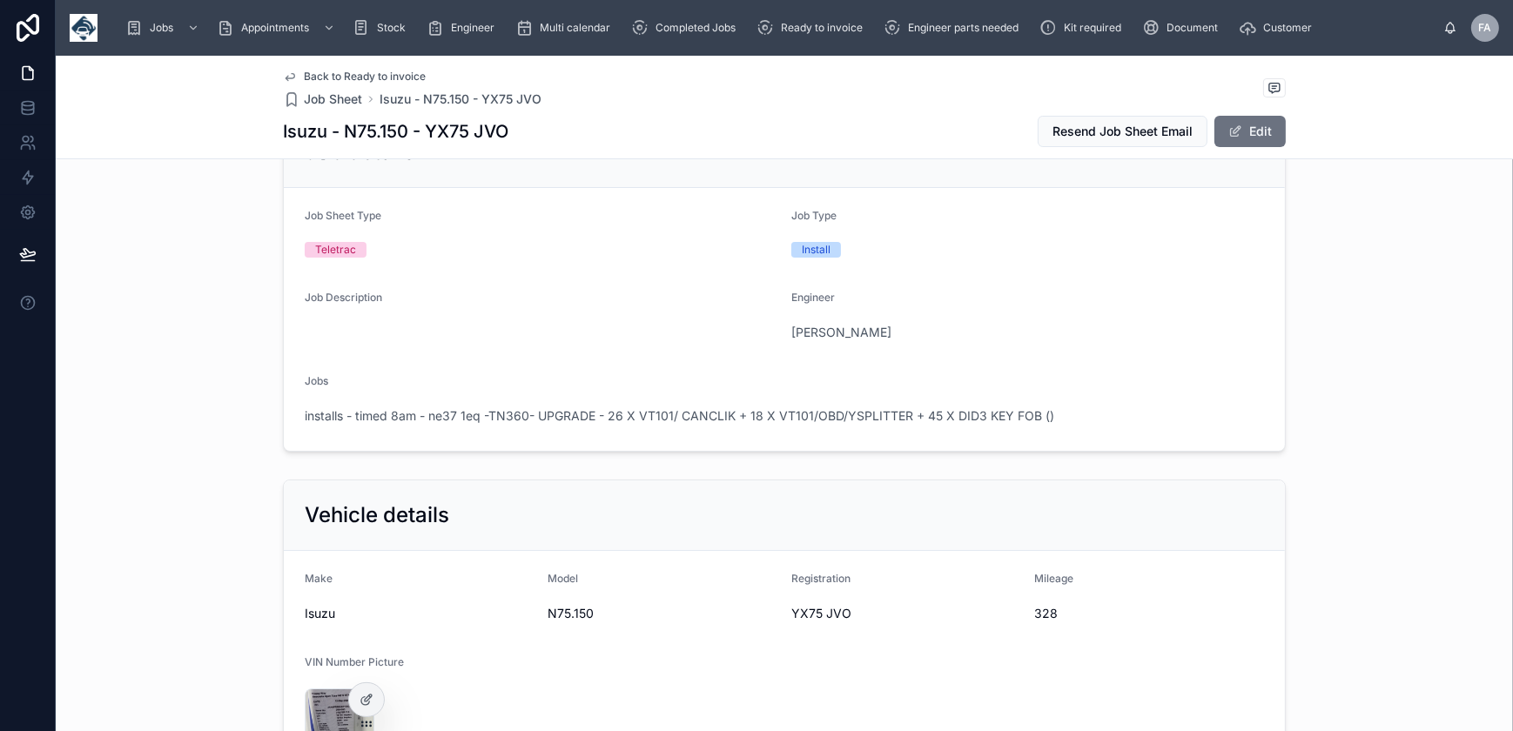
scroll to position [158, 0]
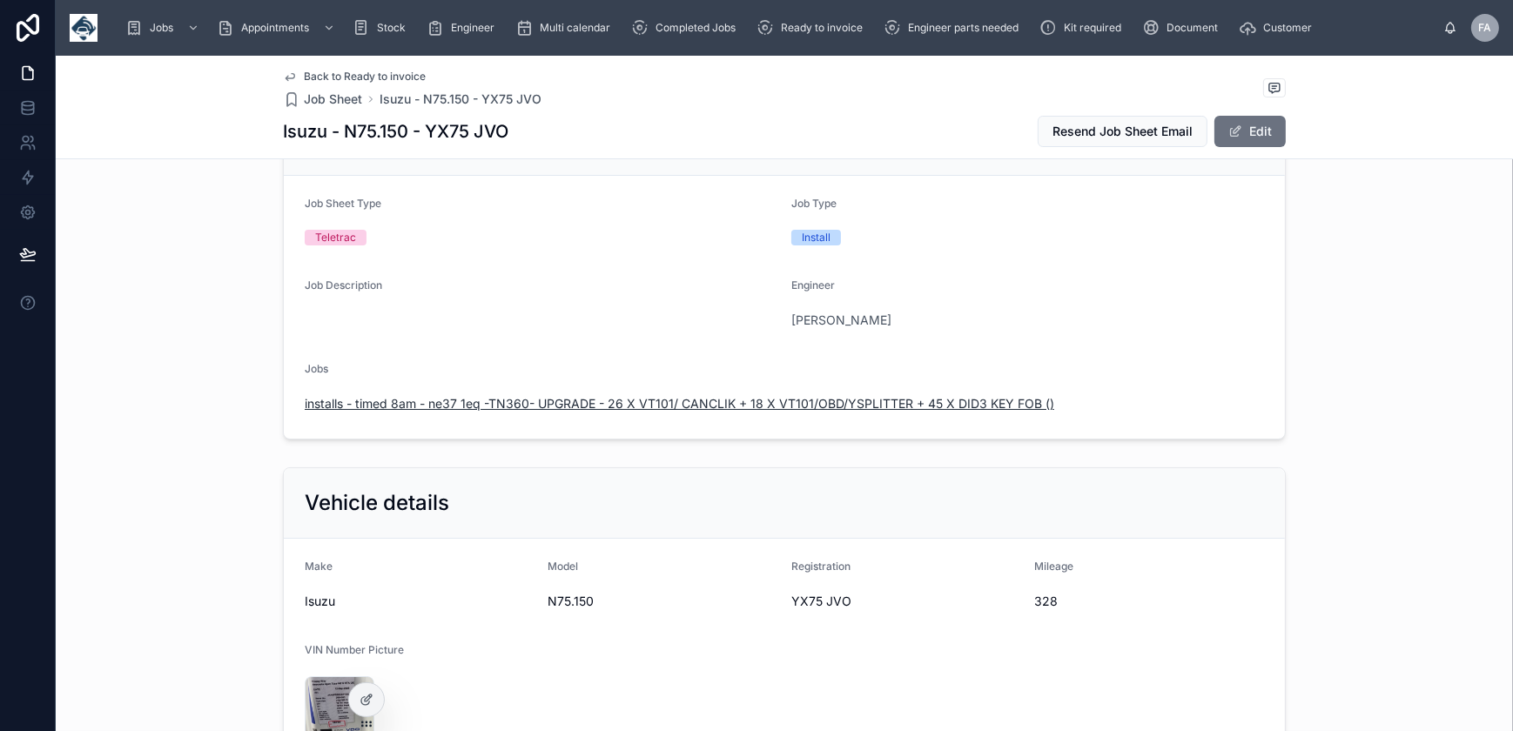
click at [656, 396] on span "installs - timed 8am - ne37 1eq -TN360- UPGRADE - 26 X VT101/ CANCLIK + 18 X VT…" at bounding box center [680, 403] width 750 height 17
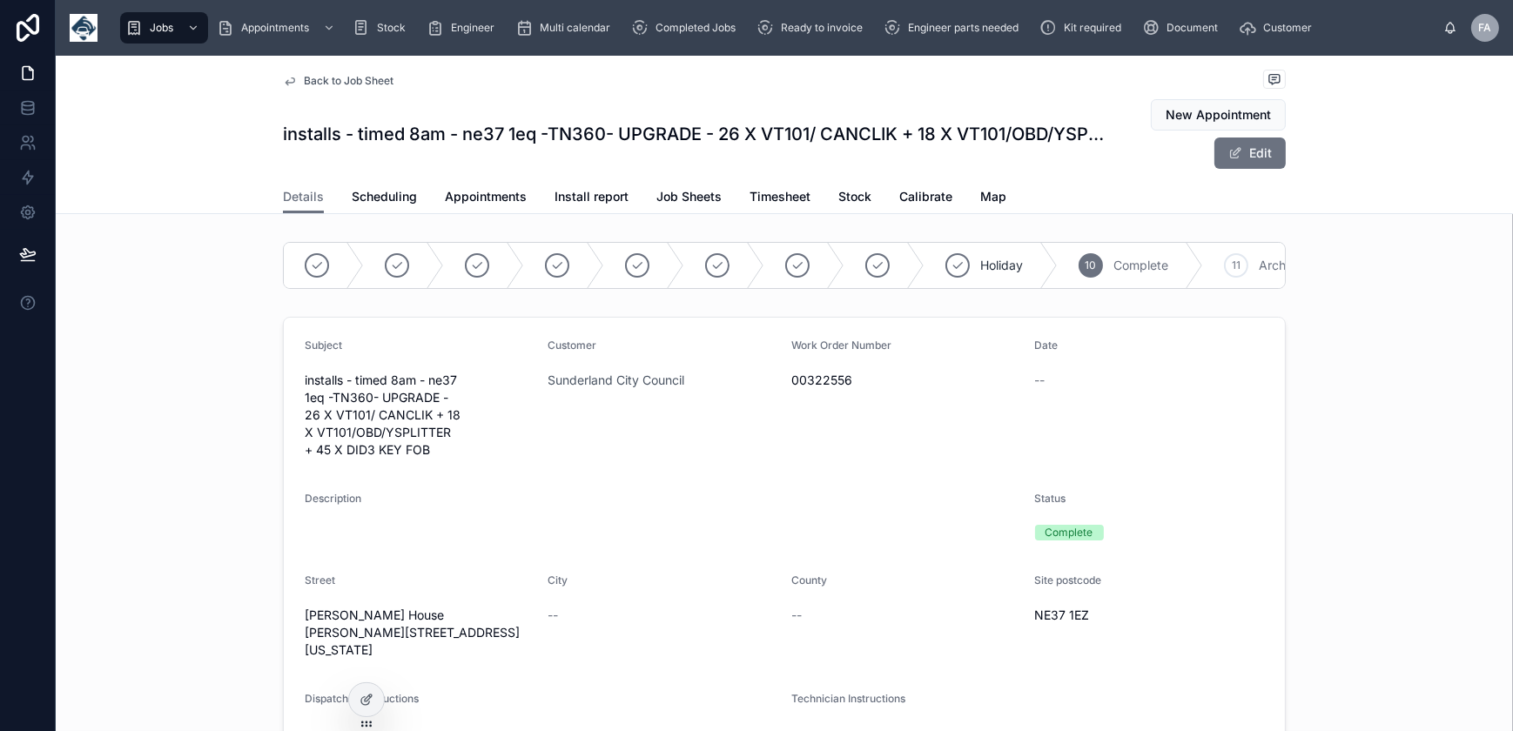
click at [835, 389] on span "00322556" at bounding box center [906, 380] width 230 height 17
copy span "00322556"
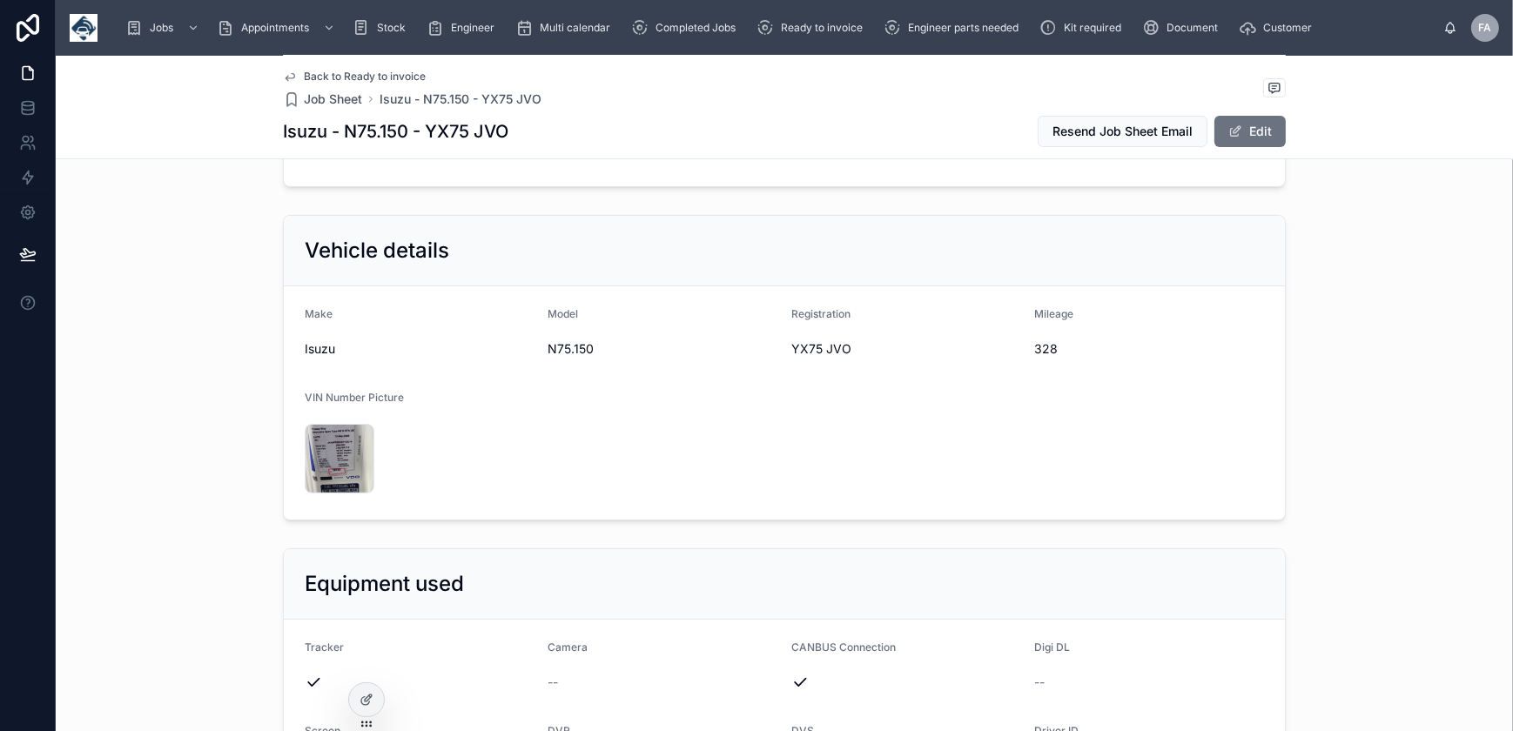
scroll to position [395, 0]
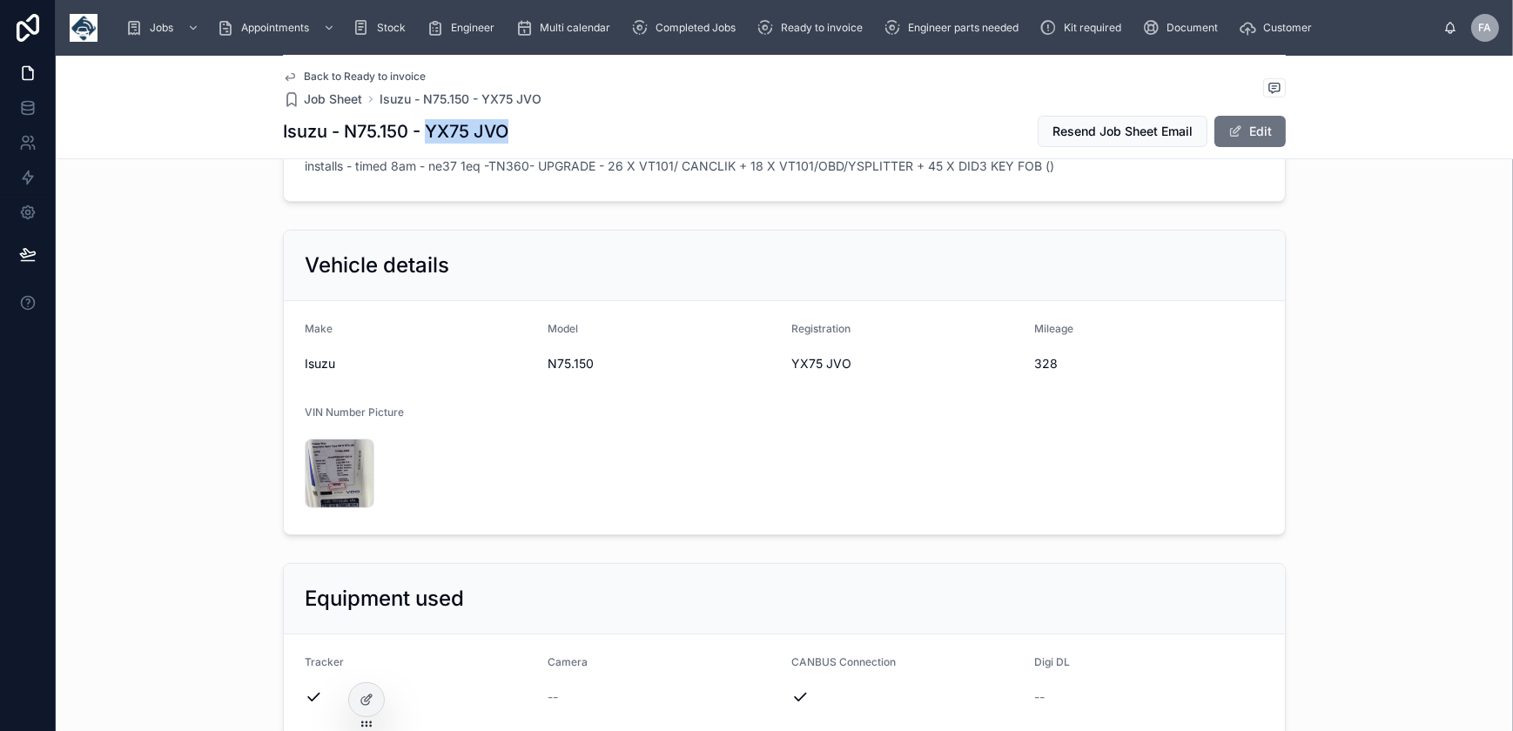
drag, startPoint x: 426, startPoint y: 135, endPoint x: 513, endPoint y: 135, distance: 87.1
click at [513, 135] on div "Isuzu - N75.150 - YX75 JVO Resend Job Sheet Email Edit" at bounding box center [784, 131] width 1003 height 33
copy h1 "YX75 JVO"
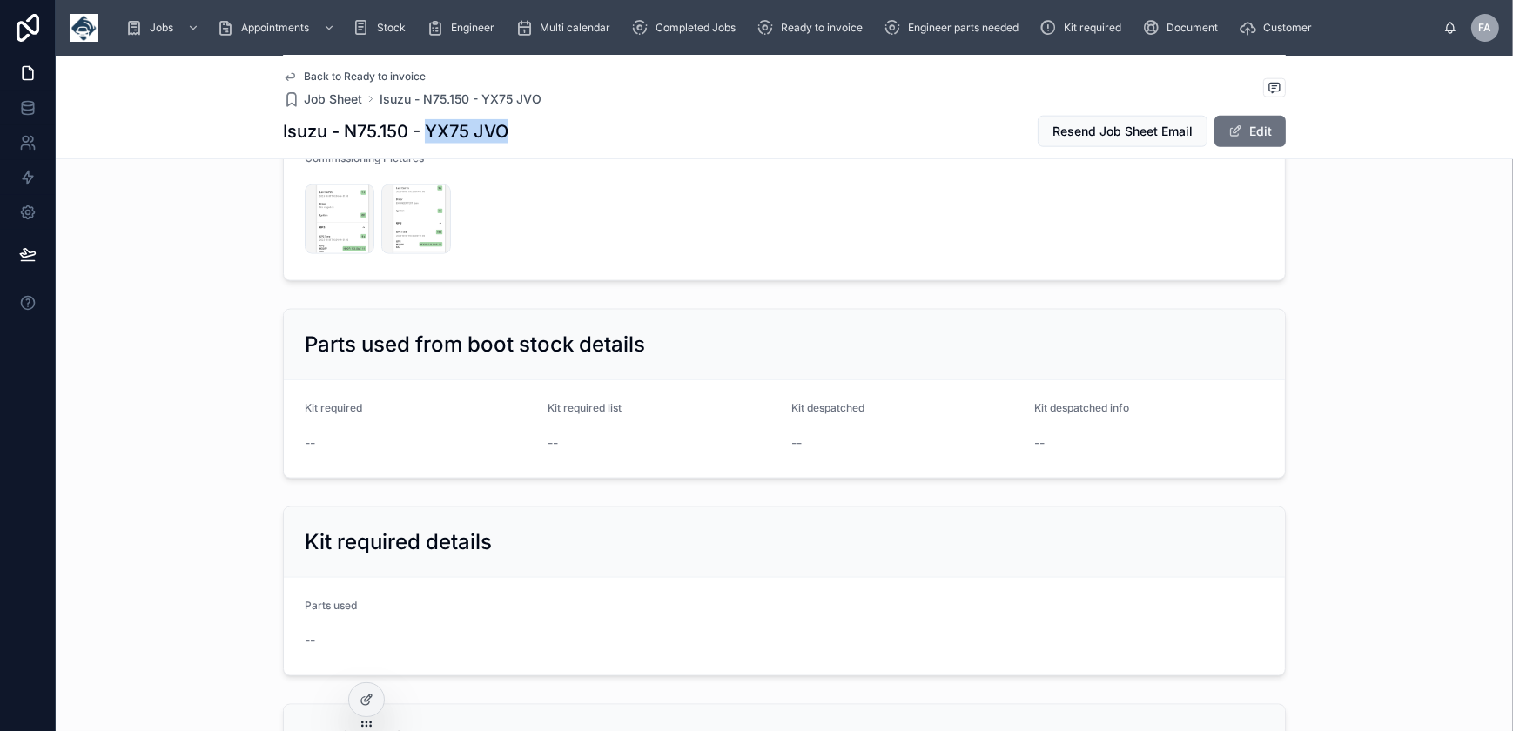
scroll to position [3086, 0]
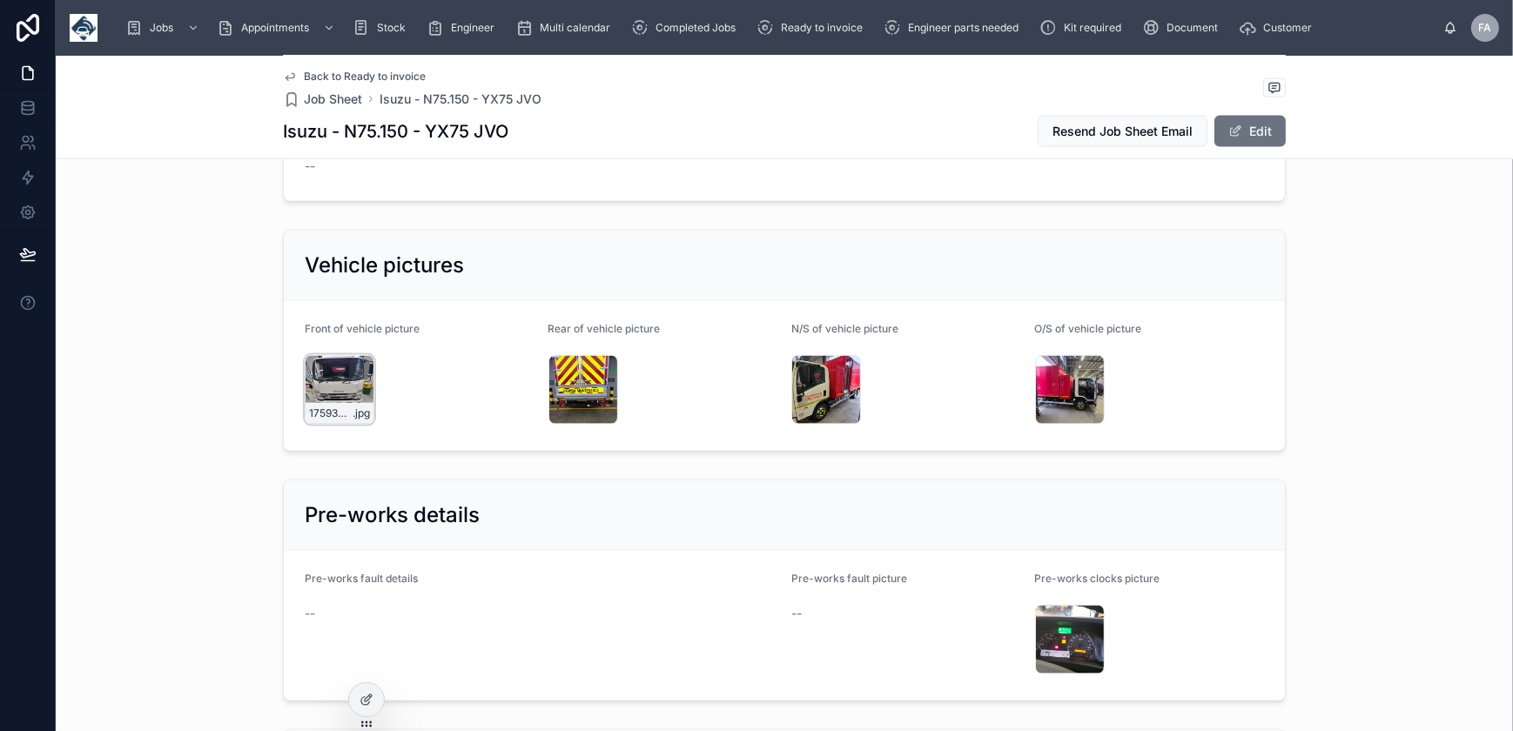
click at [332, 374] on div "17593046462923906185473854066022 .jpg" at bounding box center [340, 390] width 70 height 70
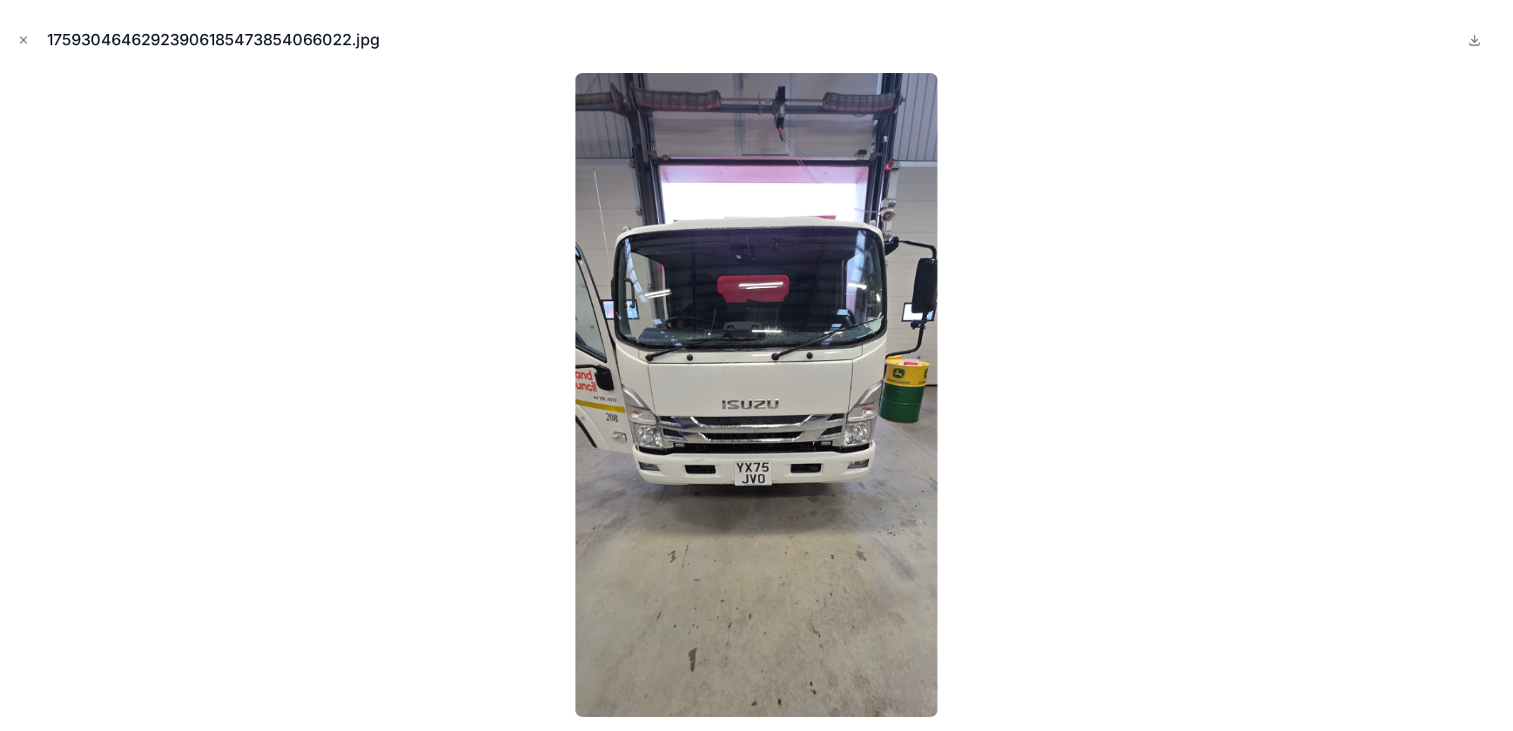
click at [23, 38] on icon "Close modal" at bounding box center [24, 40] width 6 height 6
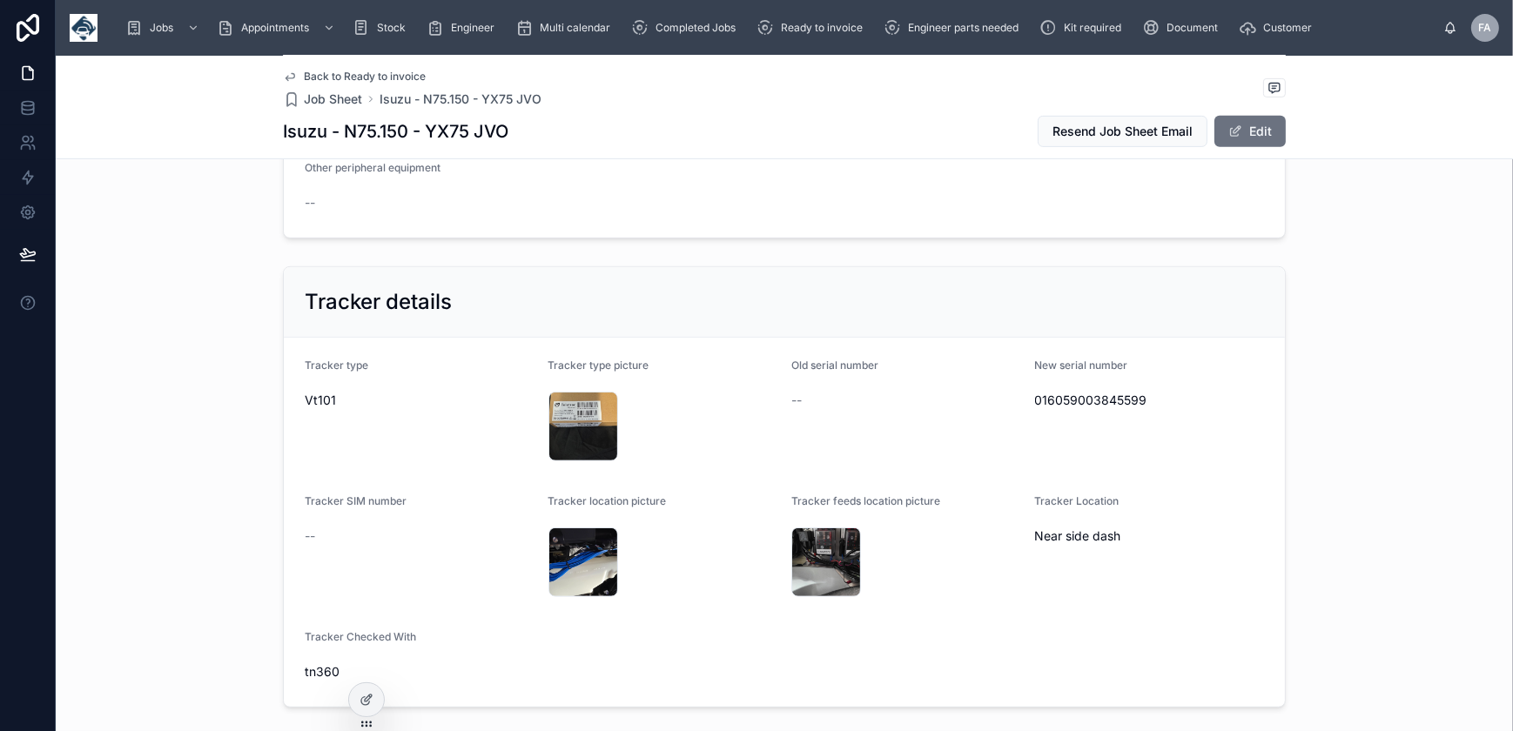
scroll to position [1028, 0]
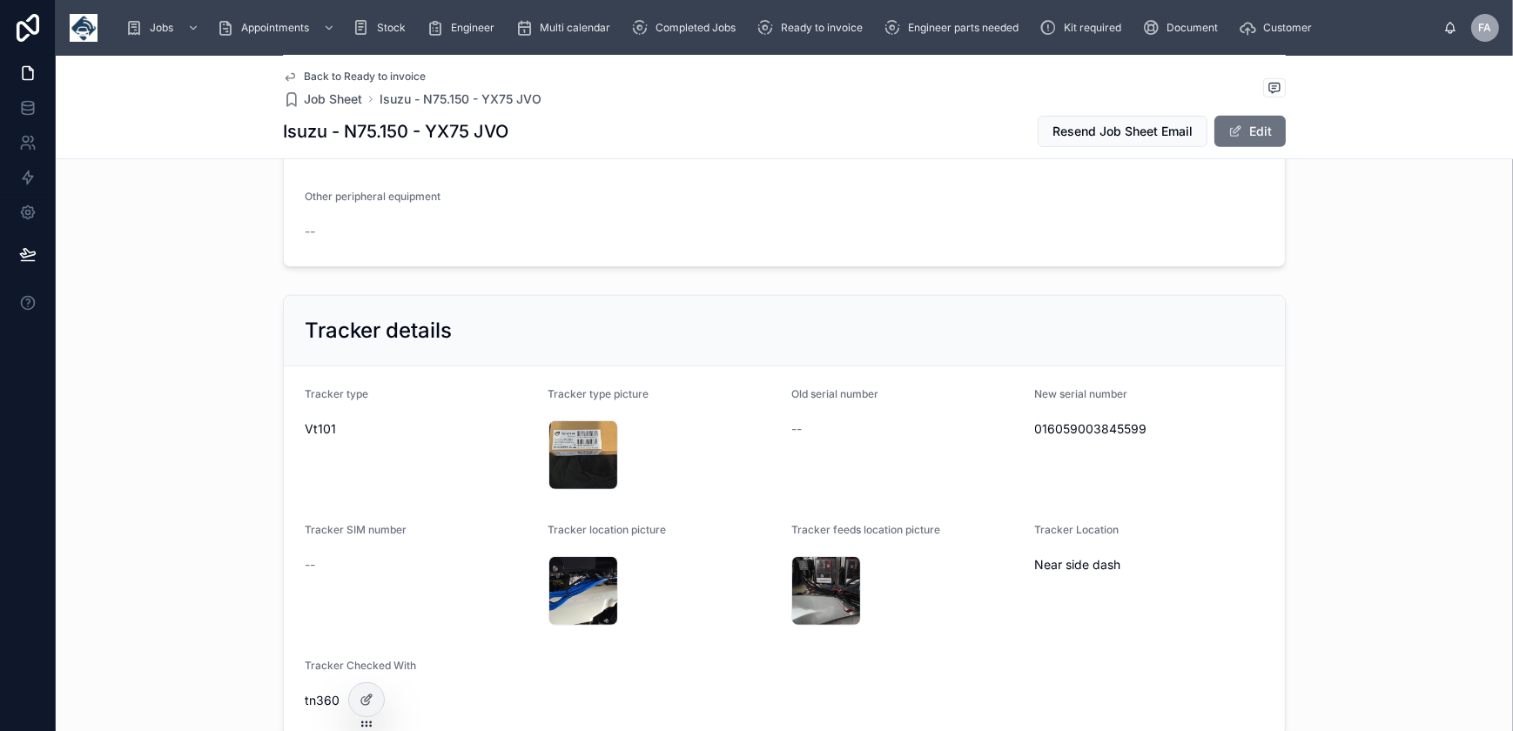
click at [1074, 428] on span "016059003845599" at bounding box center [1150, 429] width 230 height 17
copy span "016059003845599"
click at [562, 442] on div "17593087433794690872915283597213 .jpg" at bounding box center [584, 456] width 70 height 70
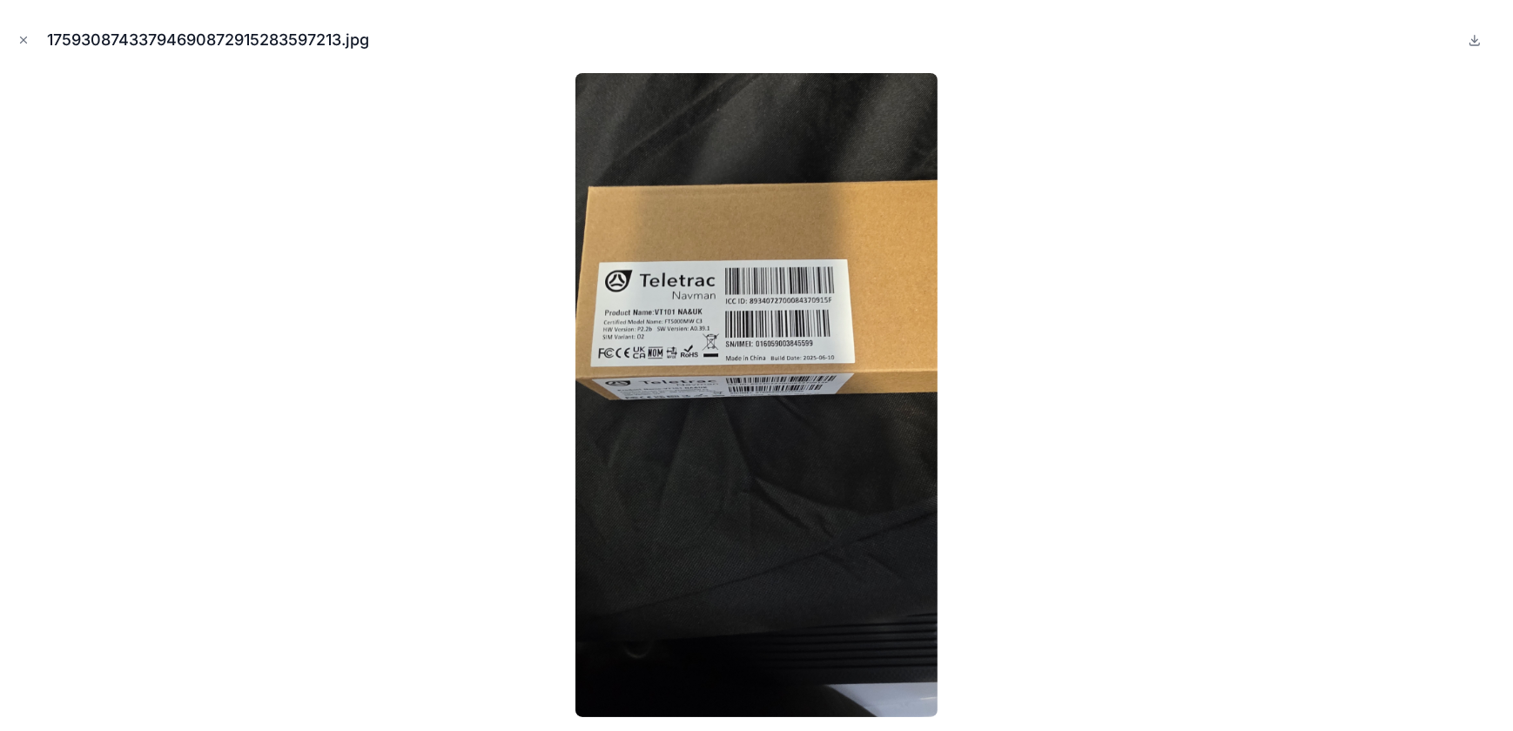
drag, startPoint x: 24, startPoint y: 37, endPoint x: 128, endPoint y: 48, distance: 104.1
click at [24, 37] on icon "Close modal" at bounding box center [23, 40] width 12 height 12
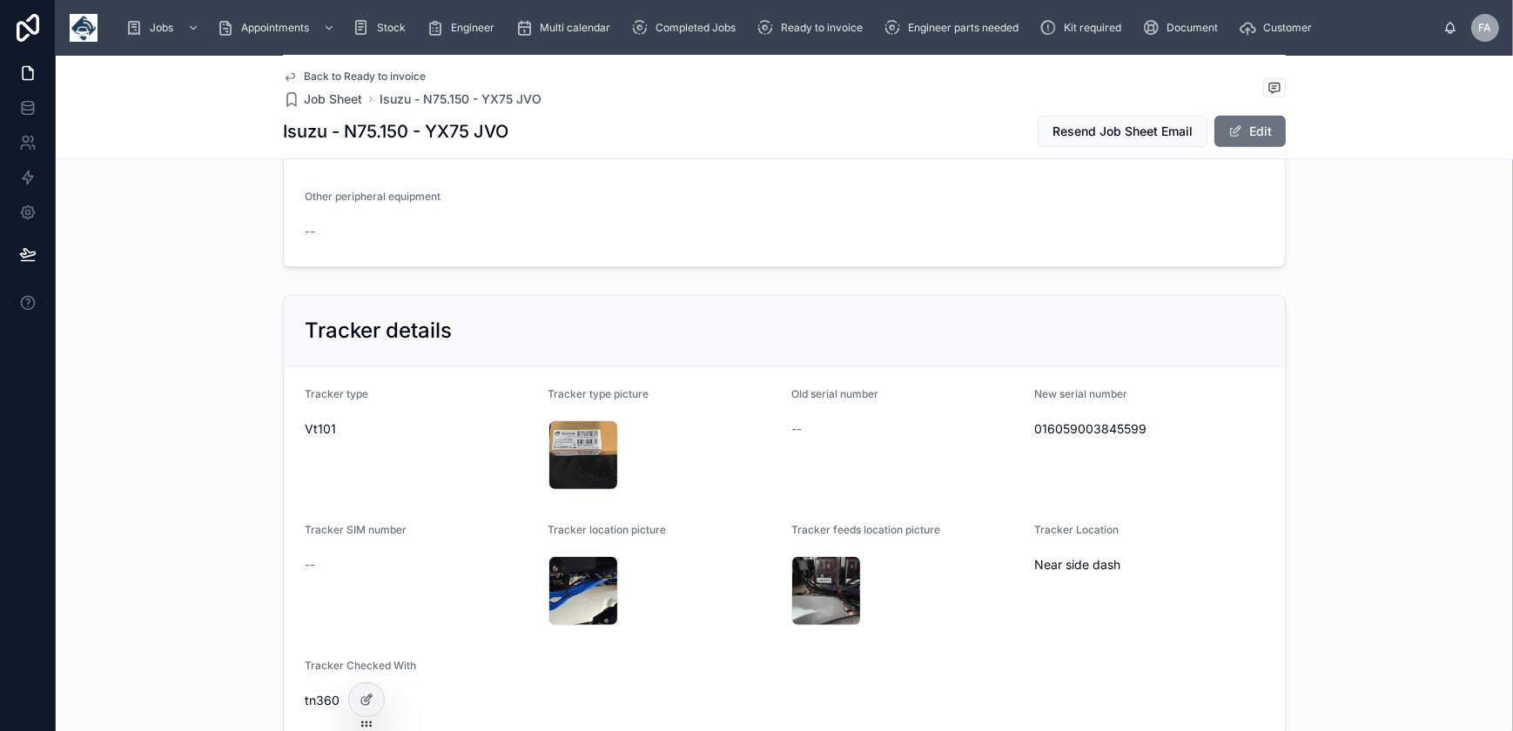
scroll to position [395, 0]
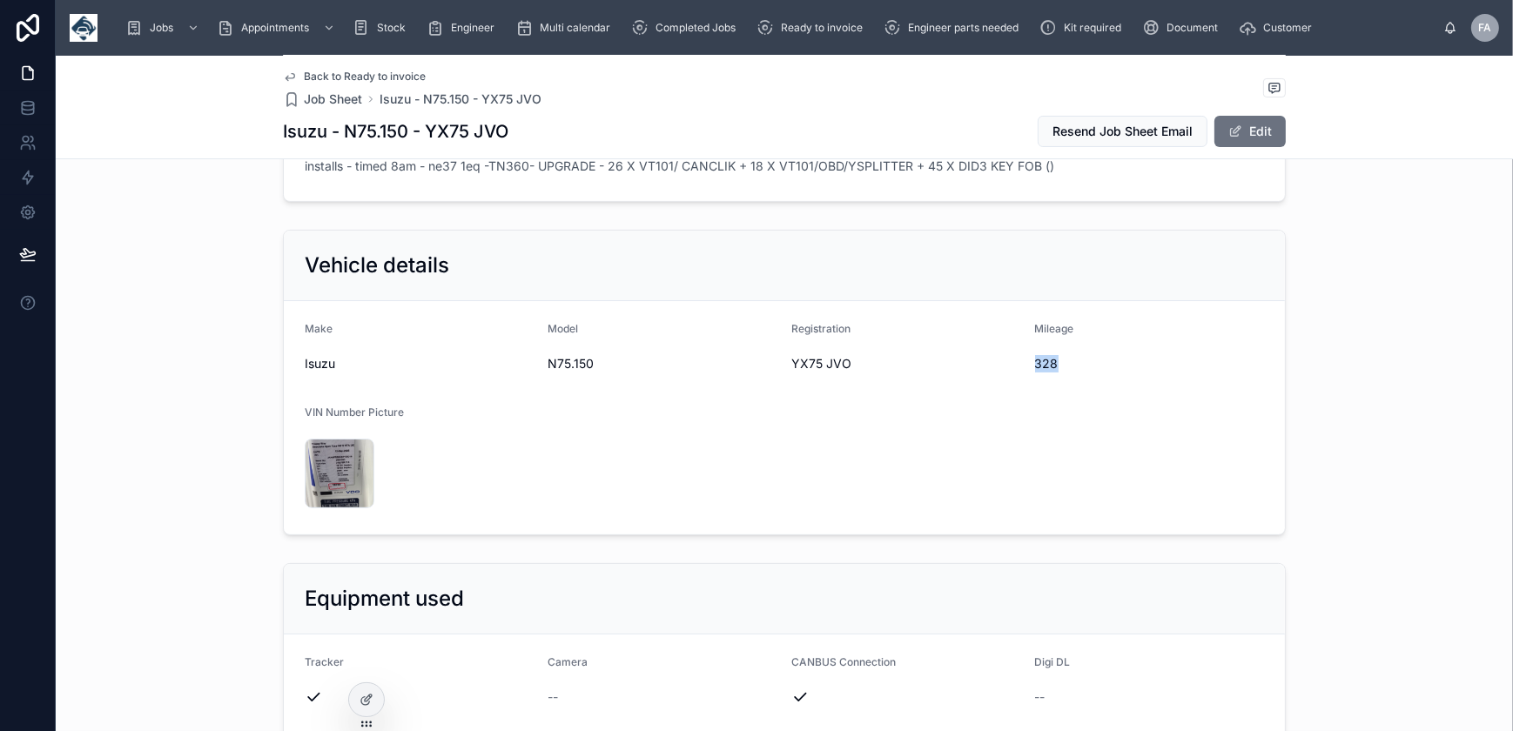
drag, startPoint x: 1026, startPoint y: 356, endPoint x: 1060, endPoint y: 366, distance: 36.1
click at [1060, 366] on form "Make Isuzu Model N75.150 Registration YX75 JVO Mileage 328 VIN Number Picture 1…" at bounding box center [784, 417] width 1001 height 233
copy span "328"
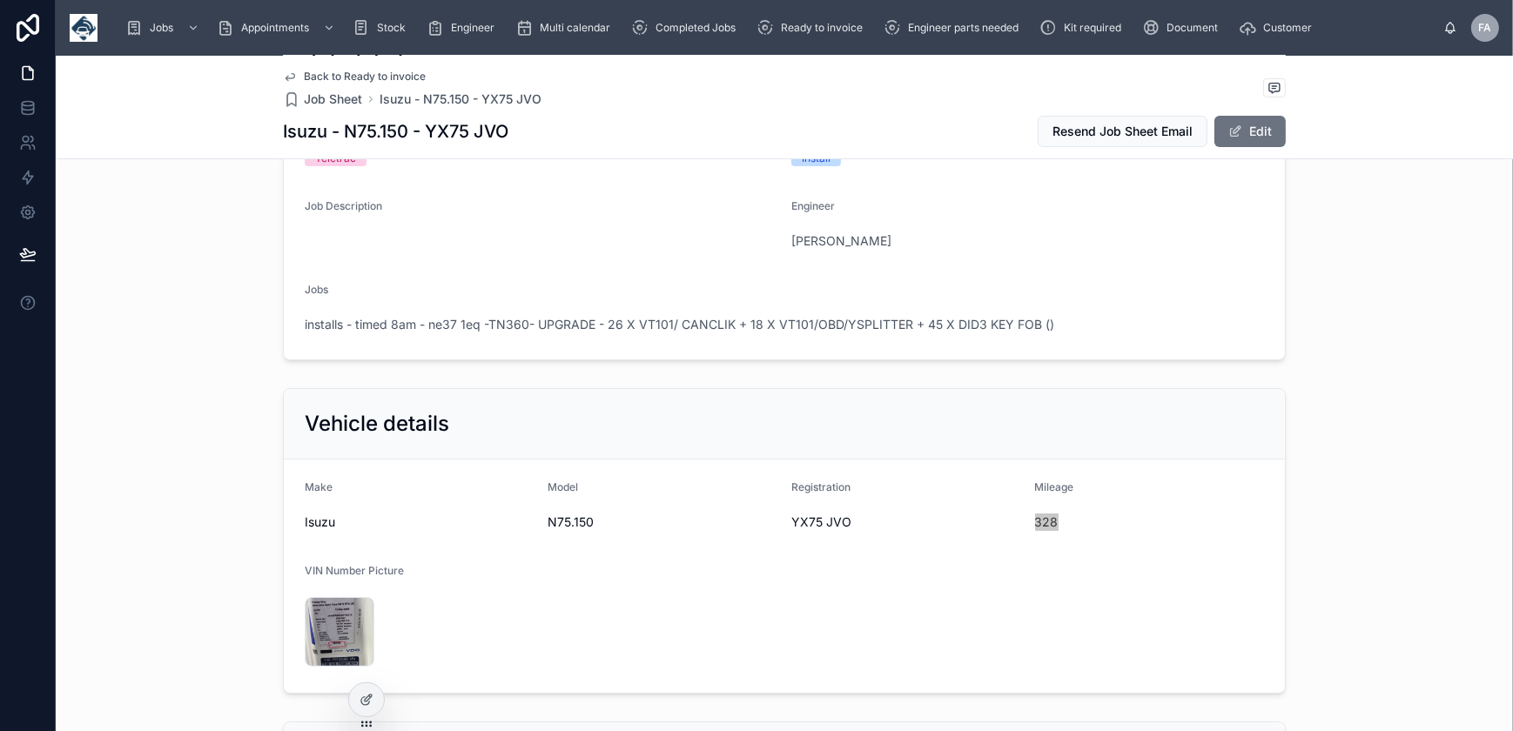
scroll to position [0, 0]
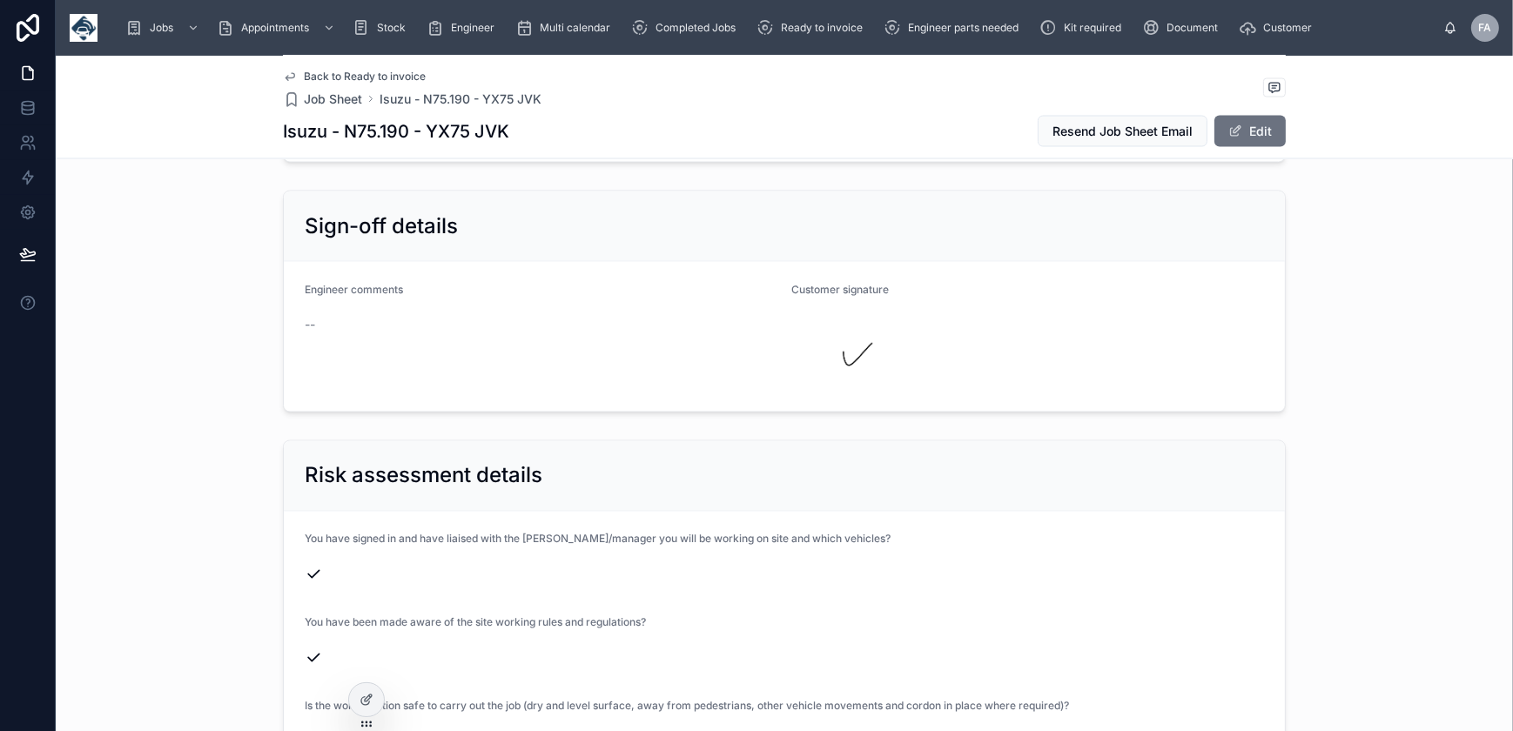
scroll to position [3878, 0]
drag, startPoint x: 426, startPoint y: 130, endPoint x: 514, endPoint y: 134, distance: 88.0
click at [514, 134] on div "Isuzu - N75.190 - YX75 JVK Resend Job Sheet Email Edit" at bounding box center [784, 131] width 1003 height 33
copy h1 "YX75 JVK"
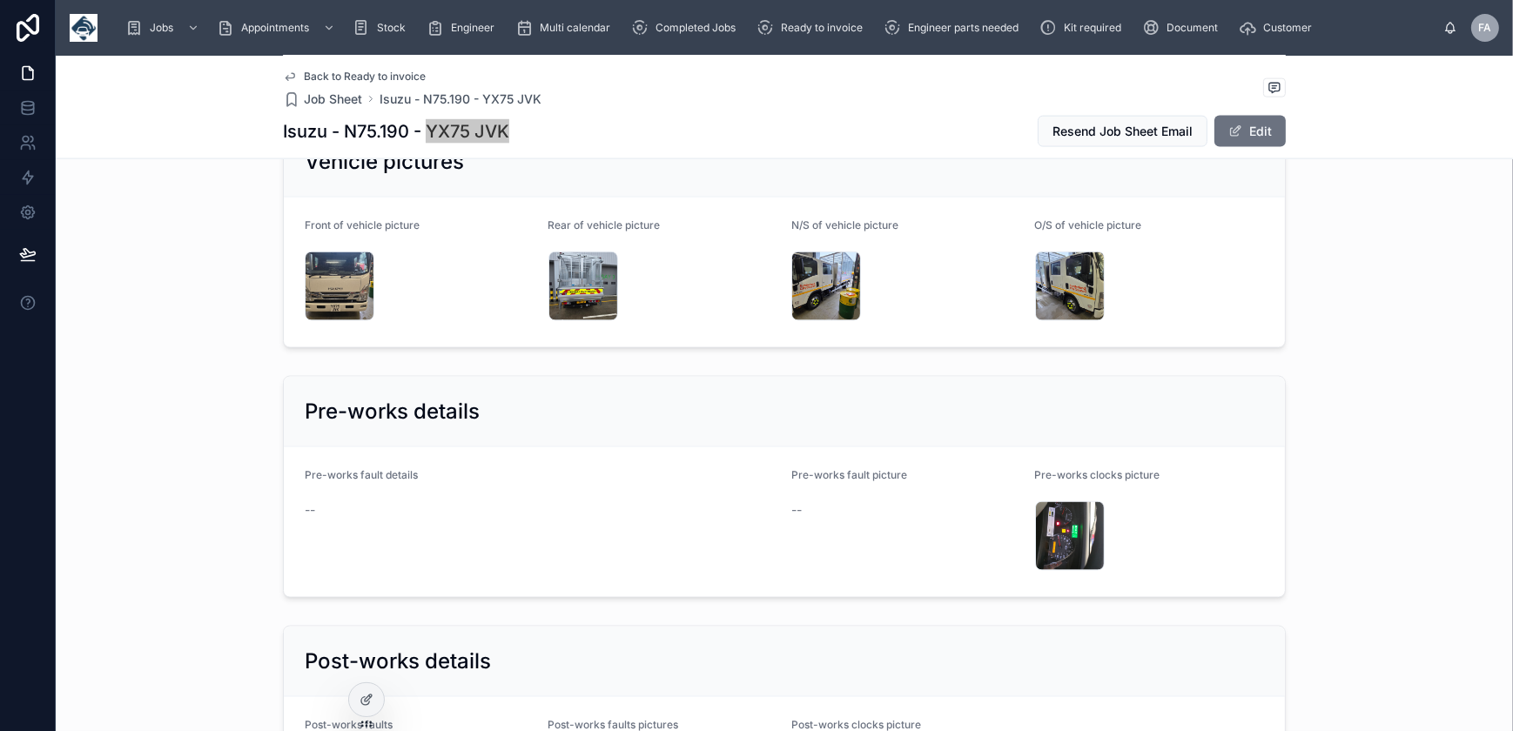
scroll to position [3086, 0]
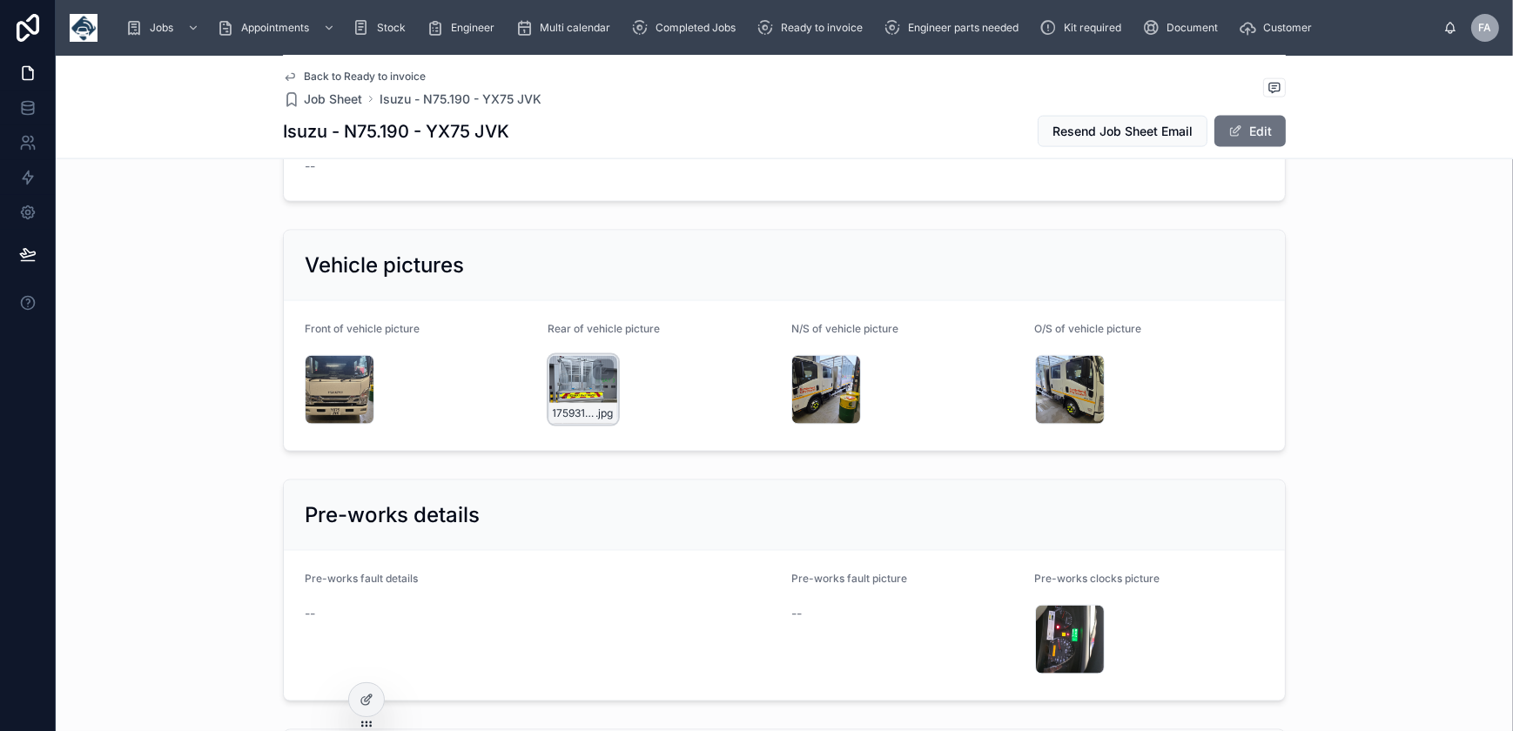
click at [575, 368] on div "17593102875092105973684778289273 .jpg" at bounding box center [584, 390] width 70 height 70
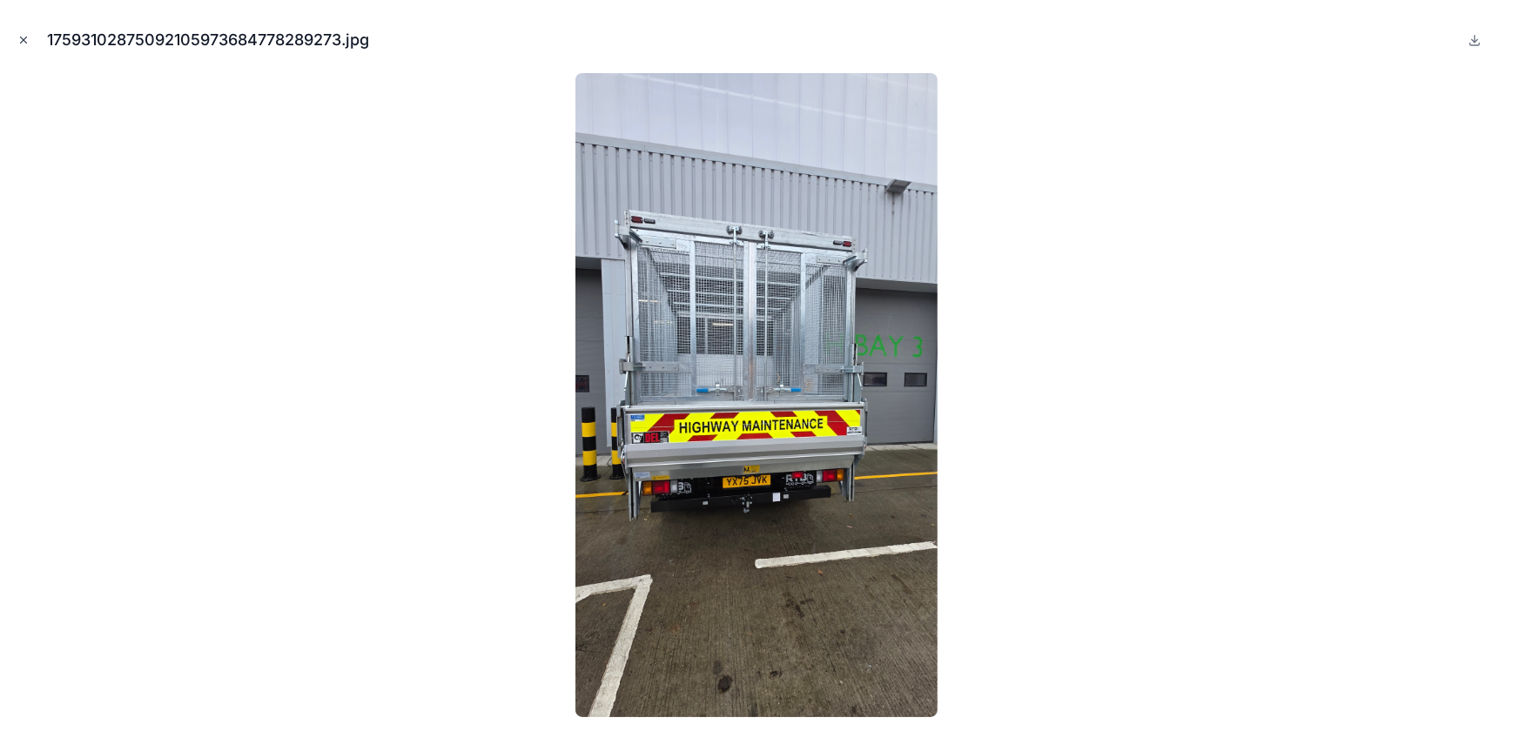
click at [17, 34] on icon "Close modal" at bounding box center [23, 40] width 12 height 12
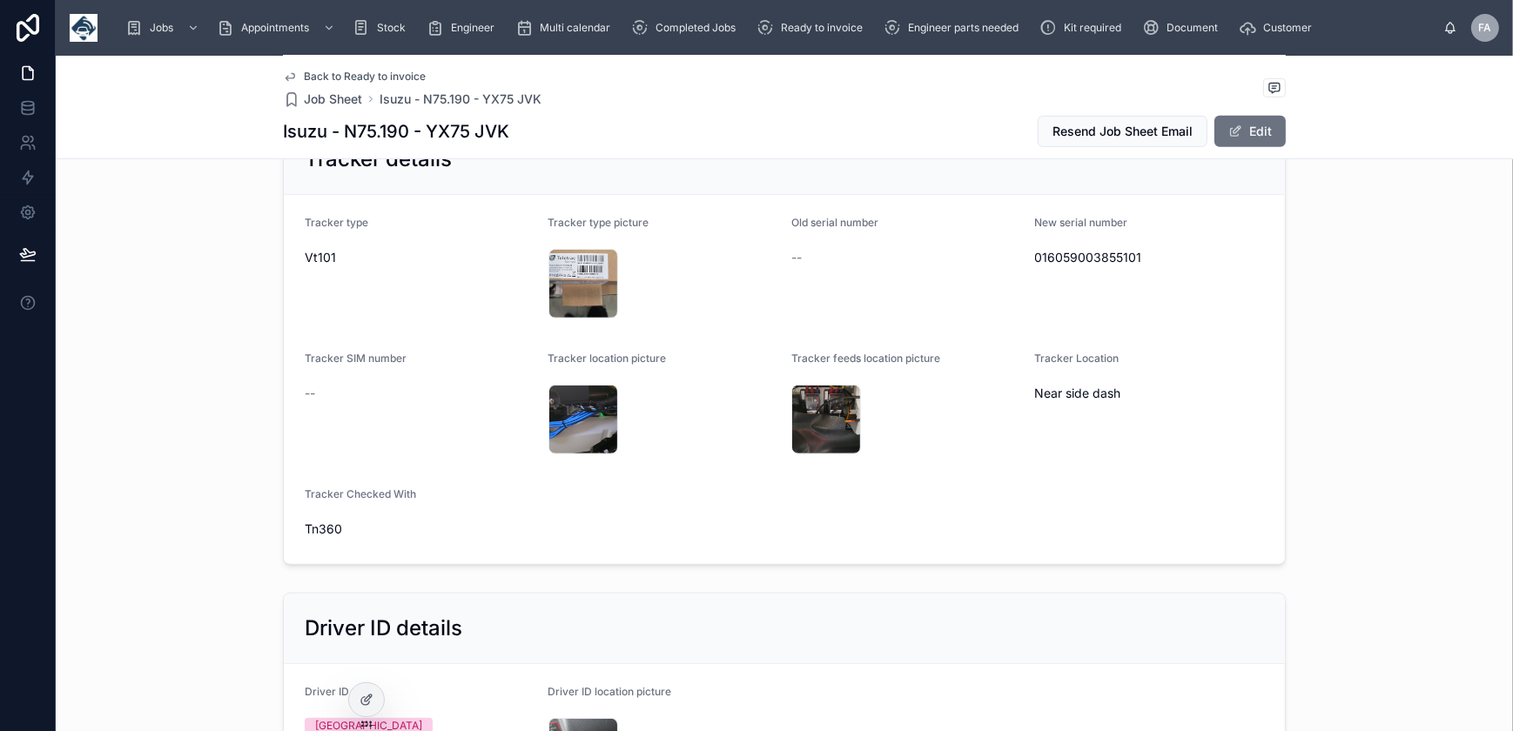
scroll to position [1187, 0]
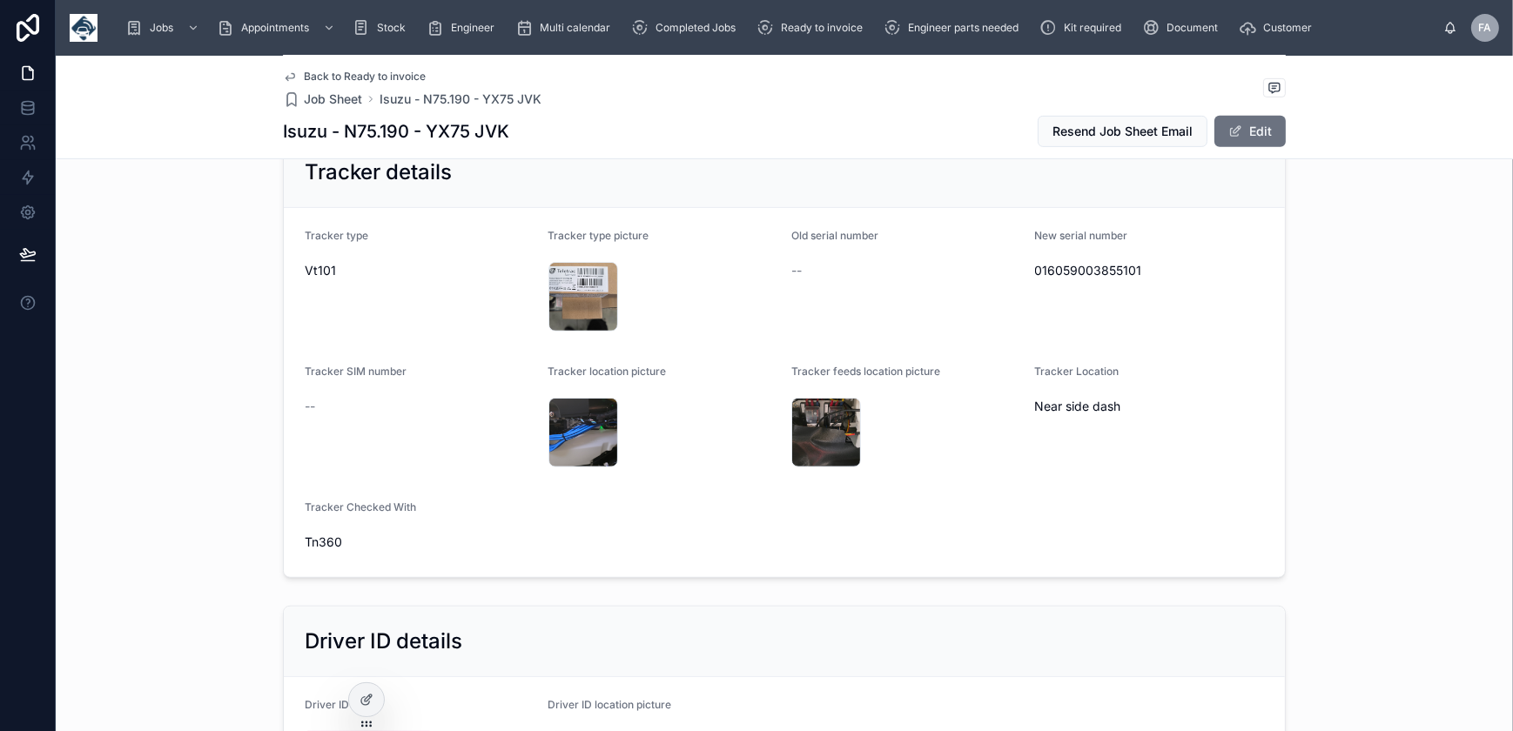
click at [1067, 270] on span "016059003855101" at bounding box center [1150, 270] width 230 height 17
copy span "016059003855101"
click at [581, 284] on div "17593117375857154422188535741769 .jpg" at bounding box center [584, 297] width 70 height 70
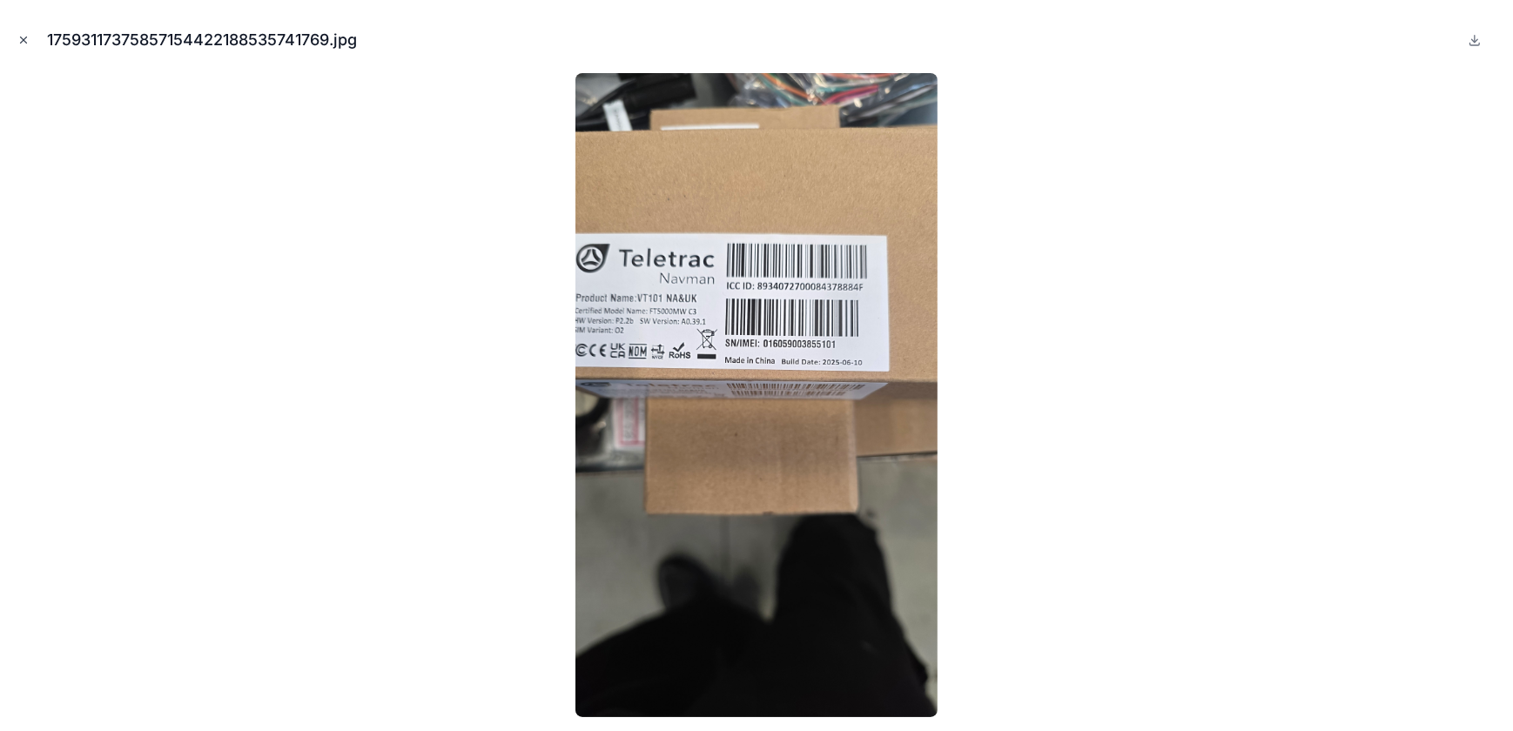
click at [30, 40] on button "Close modal" at bounding box center [23, 39] width 19 height 19
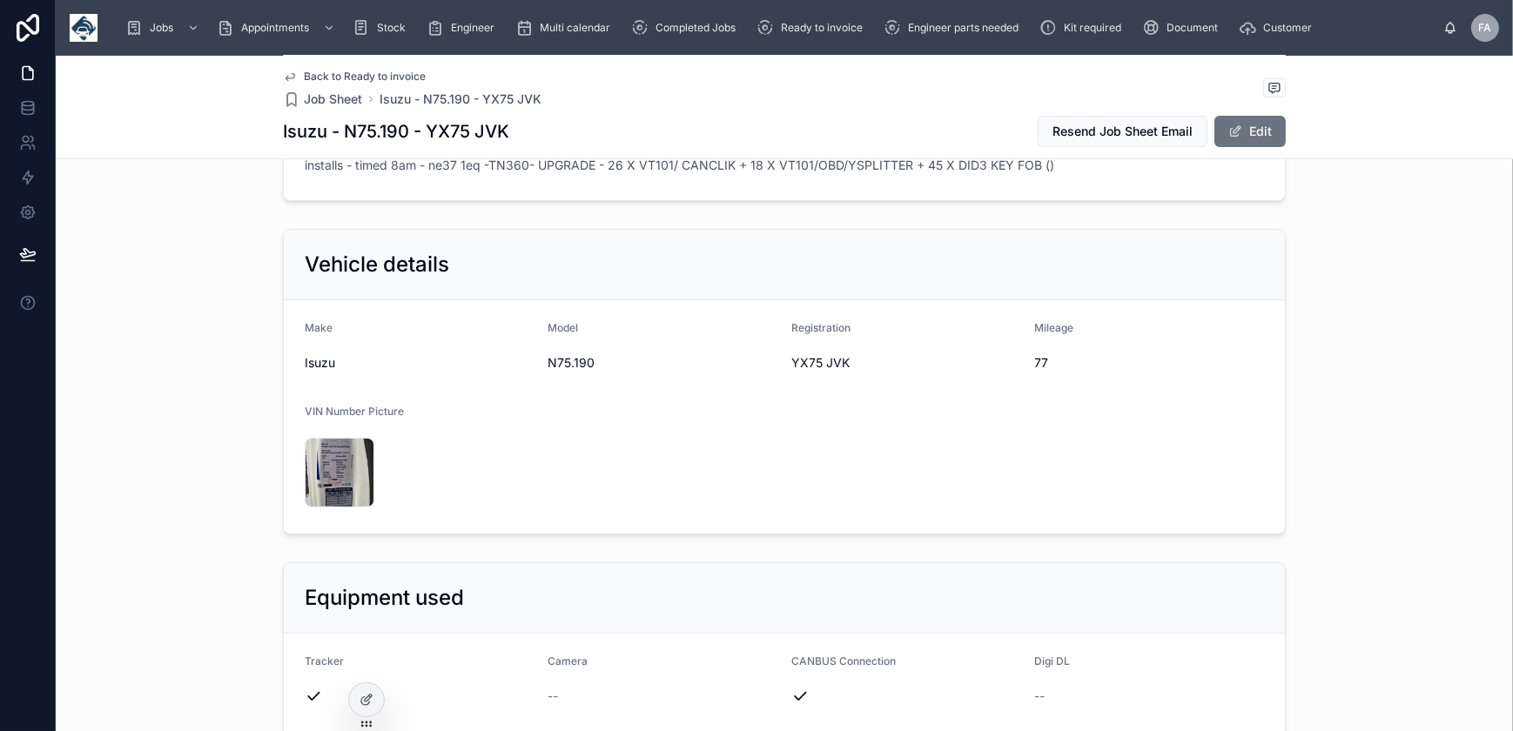
scroll to position [395, 0]
drag, startPoint x: 1027, startPoint y: 363, endPoint x: 1045, endPoint y: 363, distance: 17.4
click at [1045, 363] on form "Make Isuzu Model N75.190 Registration YX75 JVK Mileage 77 VIN Number Picture 17…" at bounding box center [784, 417] width 1001 height 233
copy span "77"
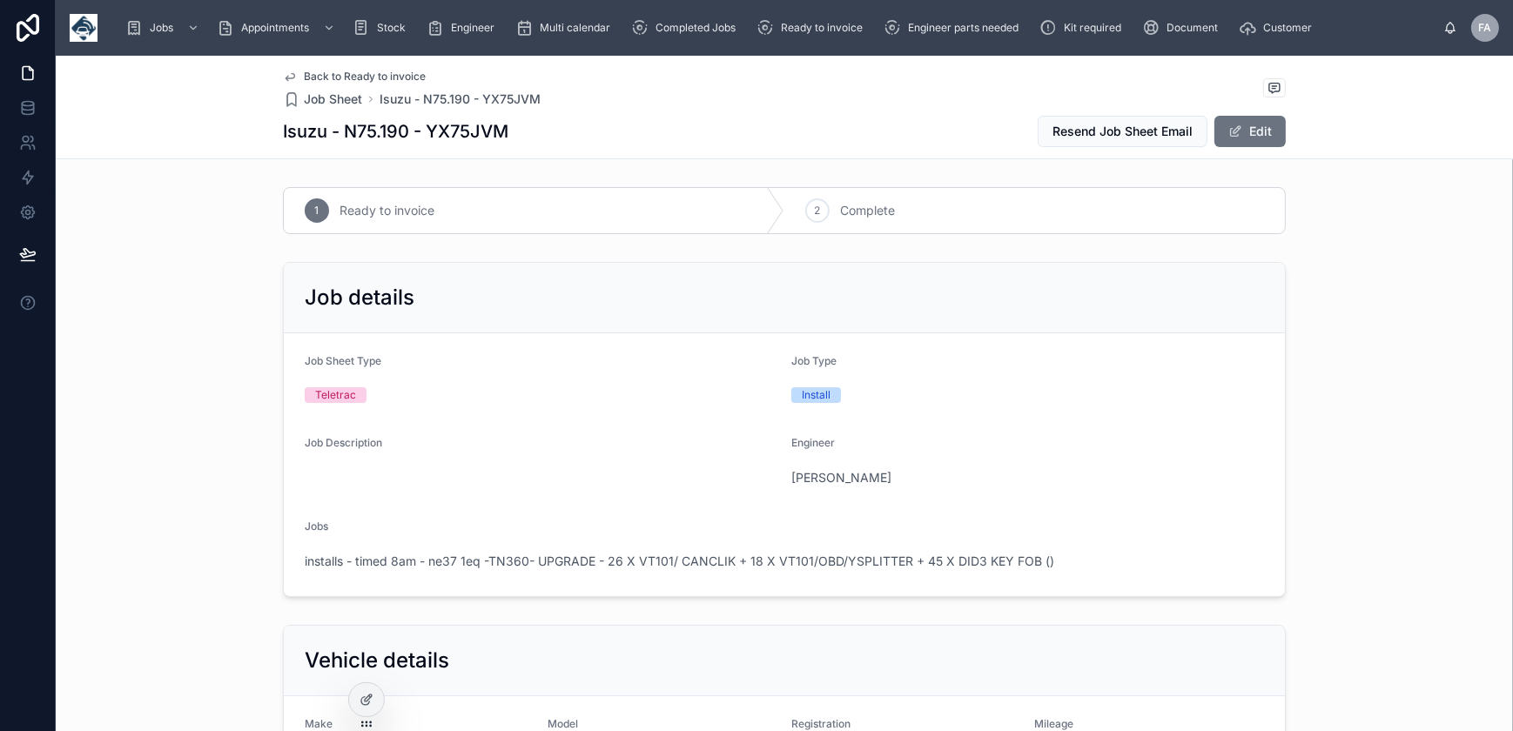
scroll to position [395, 0]
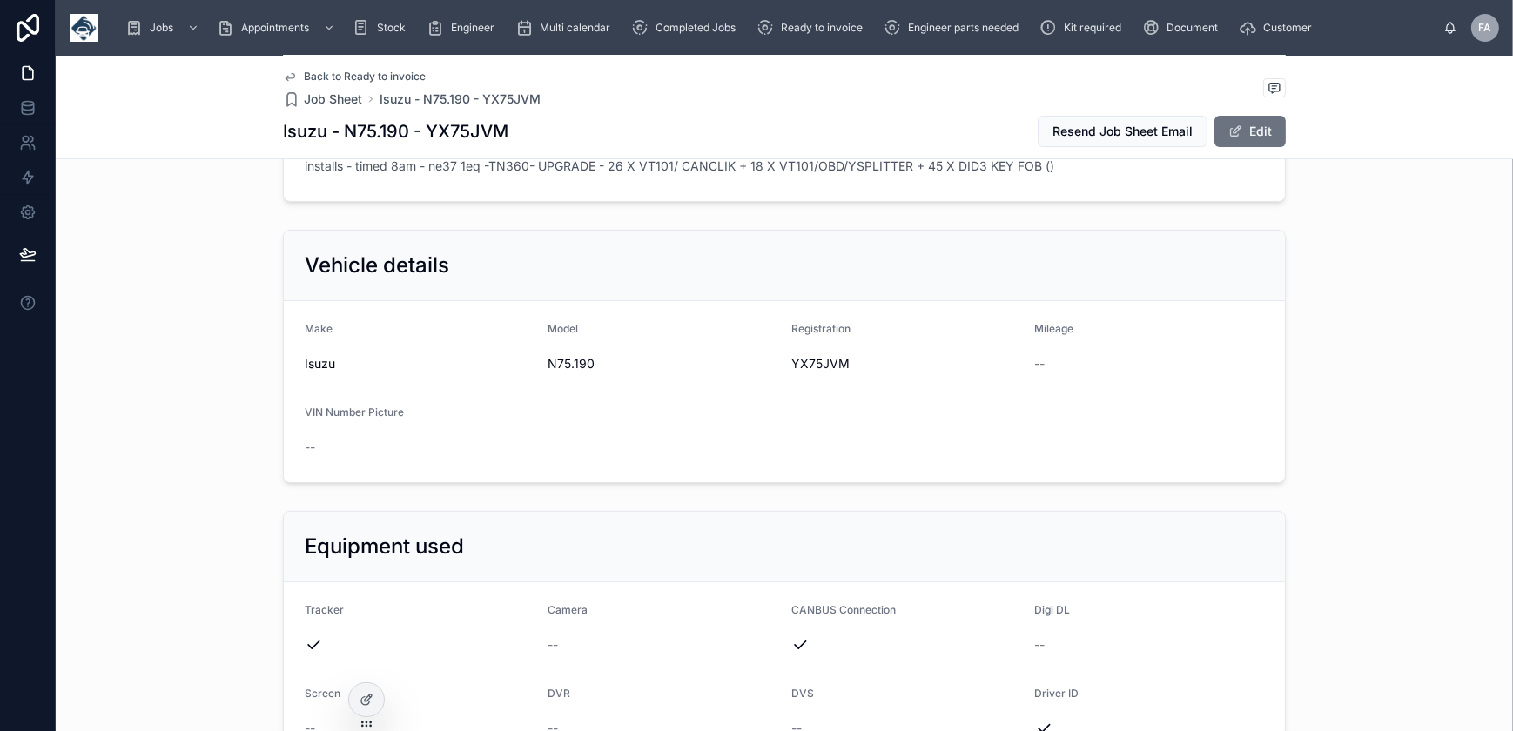
click at [832, 356] on span "YX75JVM" at bounding box center [906, 363] width 230 height 17
copy span "YX75JVM"
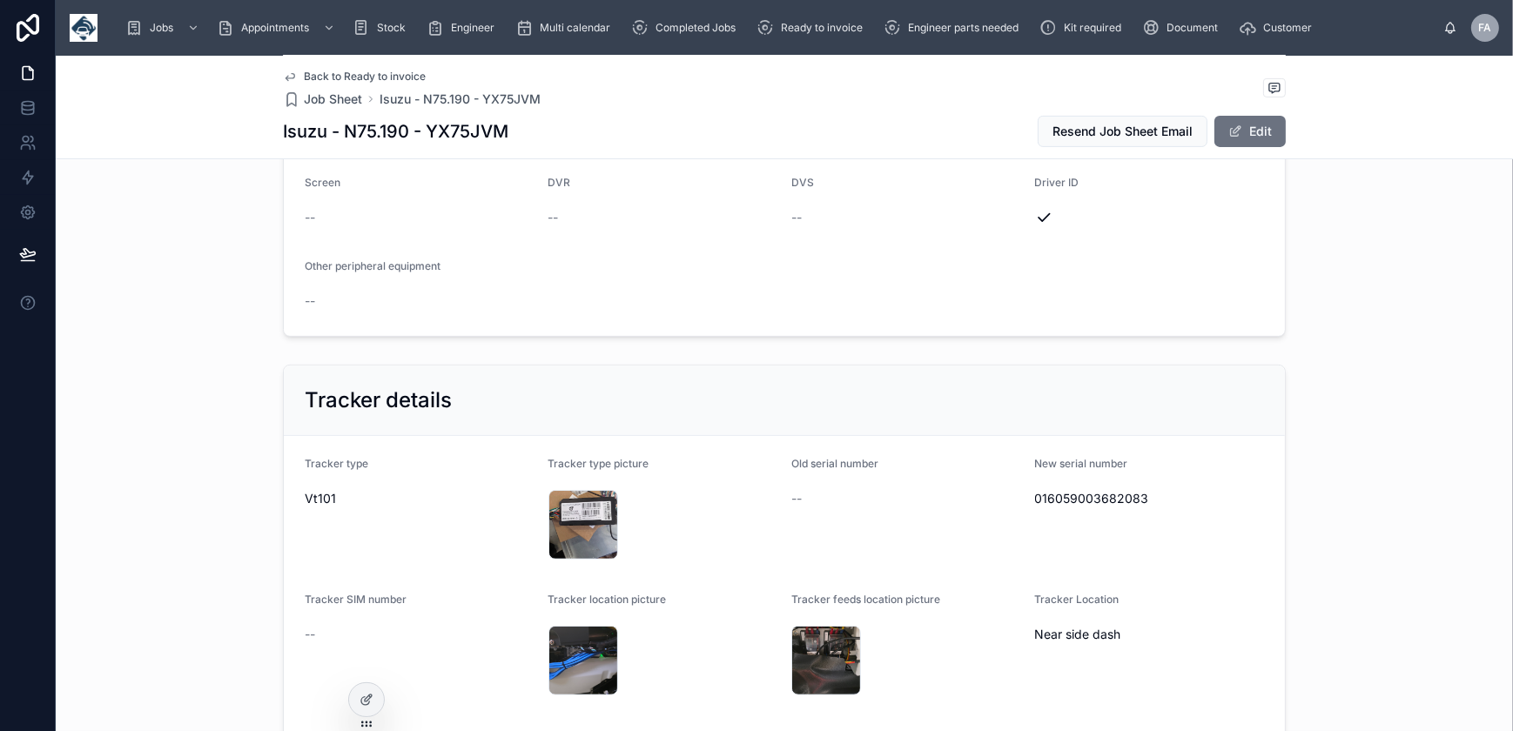
scroll to position [949, 0]
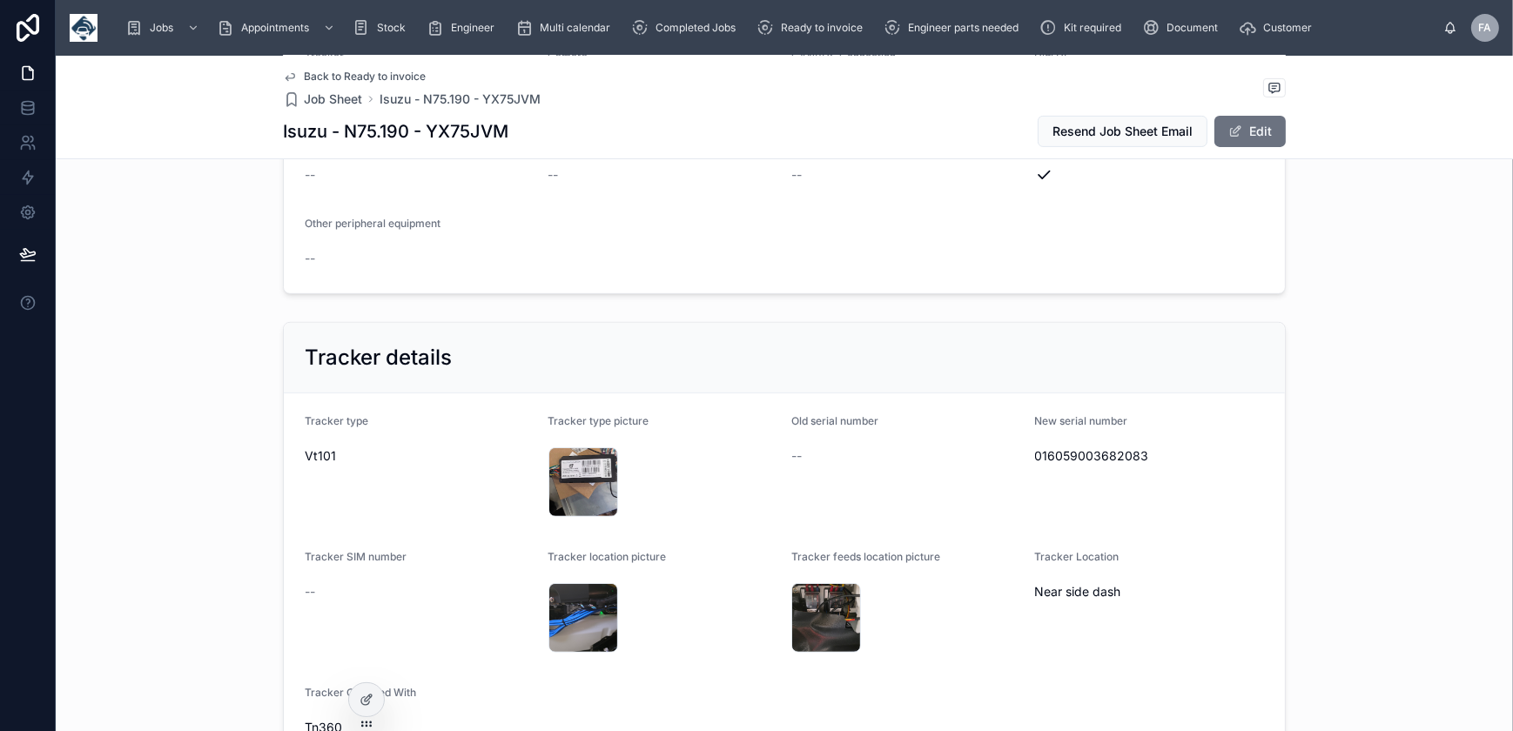
click at [1079, 442] on div "016059003682083" at bounding box center [1150, 456] width 230 height 28
copy span "016059003682083"
click at [571, 477] on div "17593134520421330992363551705281 .jpg" at bounding box center [584, 483] width 70 height 70
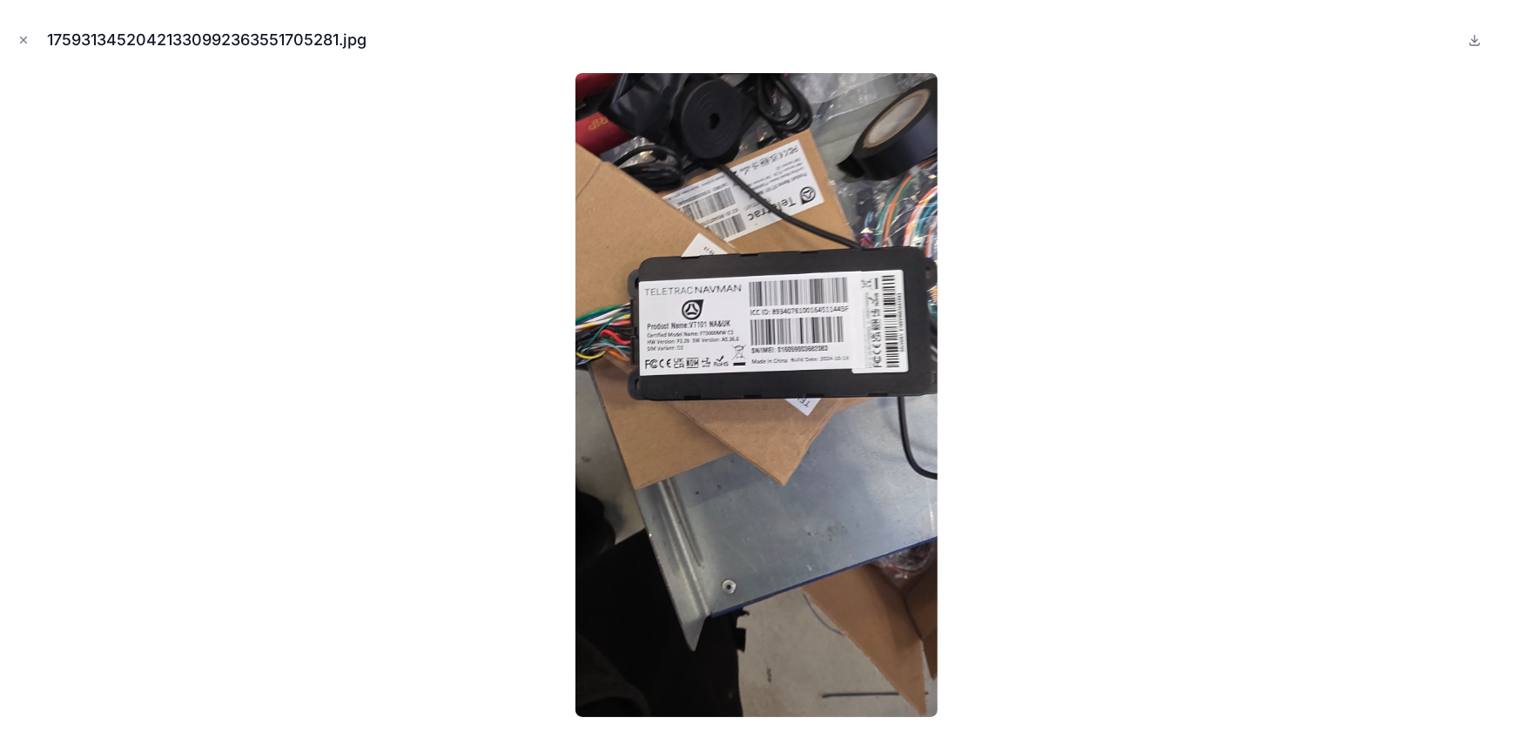
drag, startPoint x: 22, startPoint y: 38, endPoint x: 309, endPoint y: 233, distance: 347.2
click at [22, 38] on icon "Close modal" at bounding box center [24, 40] width 6 height 6
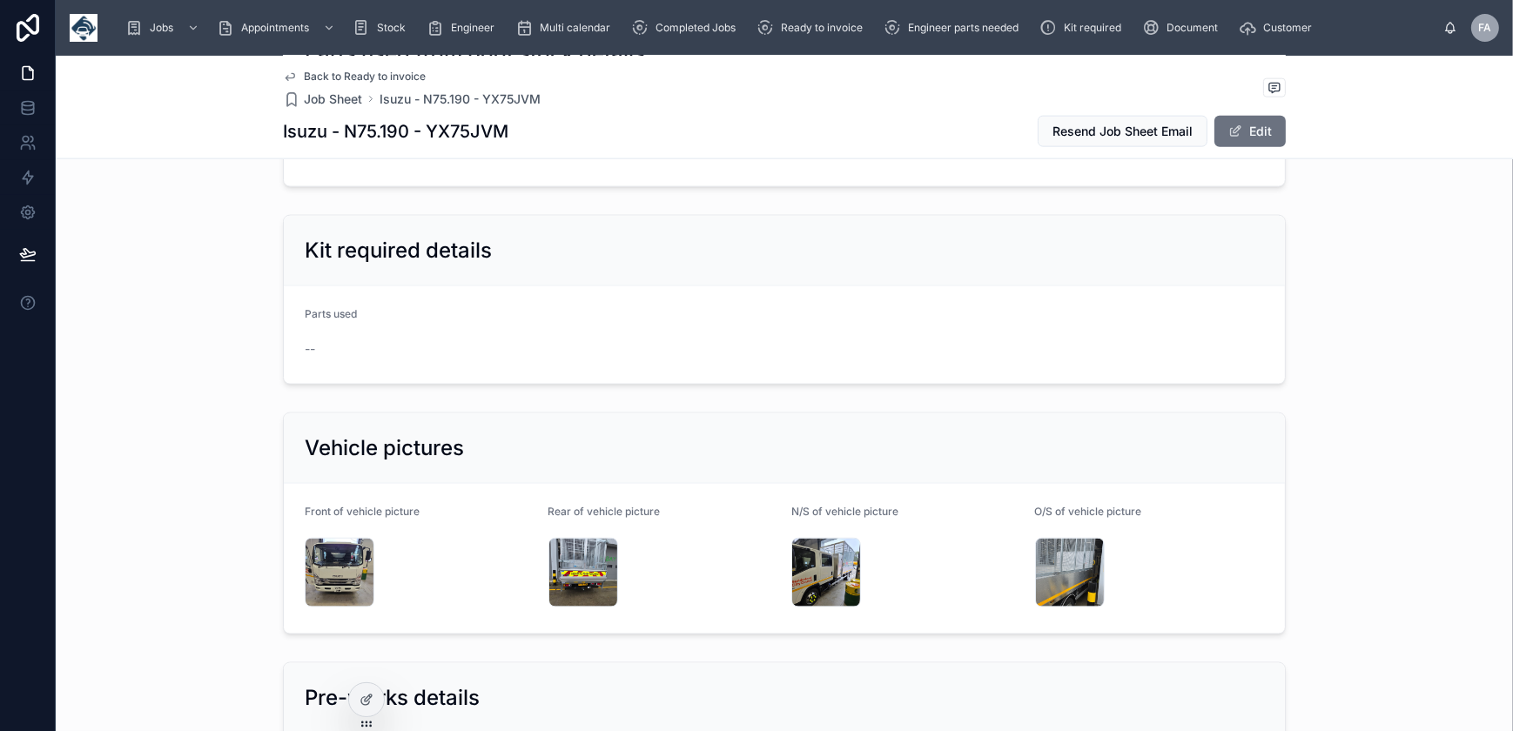
scroll to position [3007, 0]
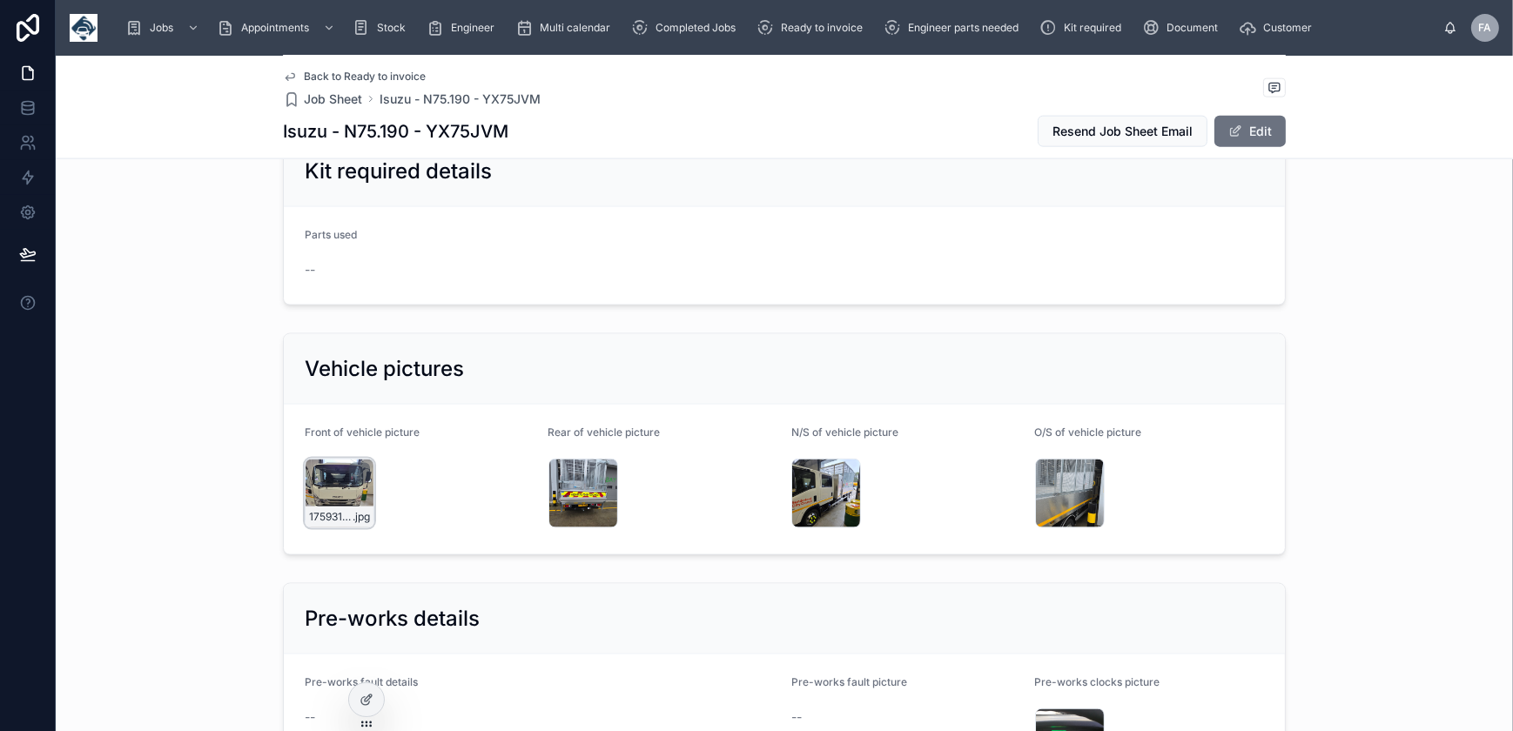
click at [332, 470] on div "17593133876203093253374881908424 .jpg" at bounding box center [340, 494] width 70 height 70
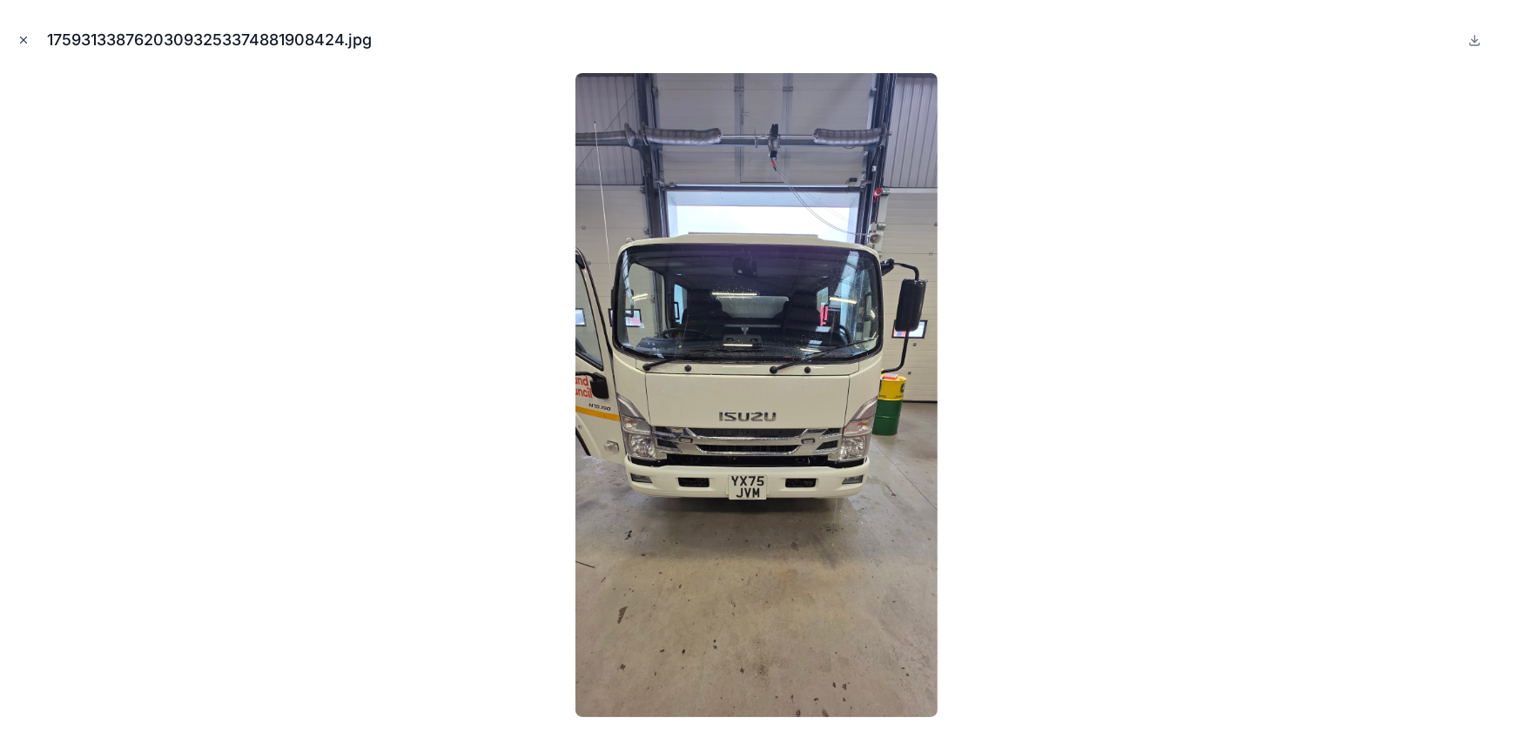
click at [20, 35] on icon "Close modal" at bounding box center [23, 40] width 12 height 12
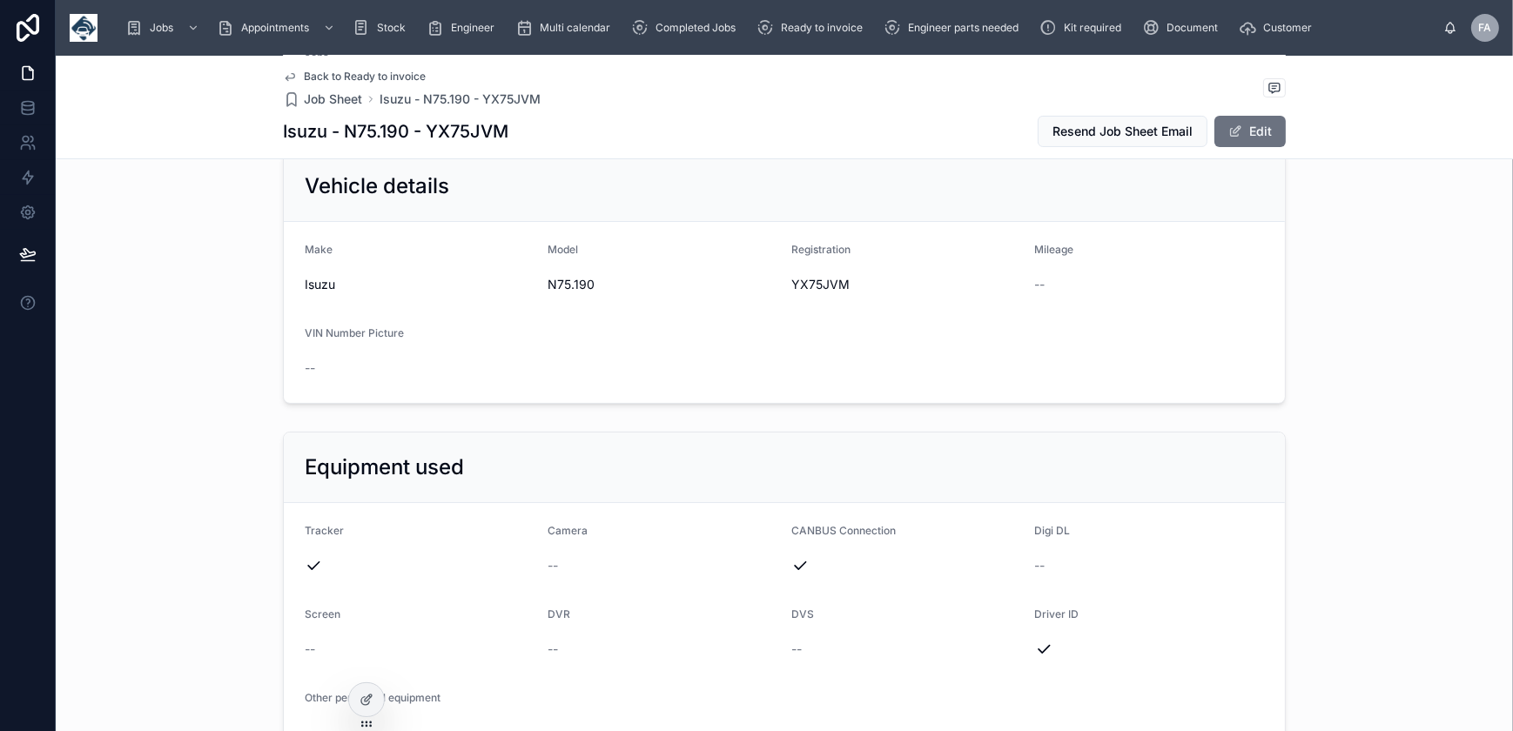
scroll to position [78, 0]
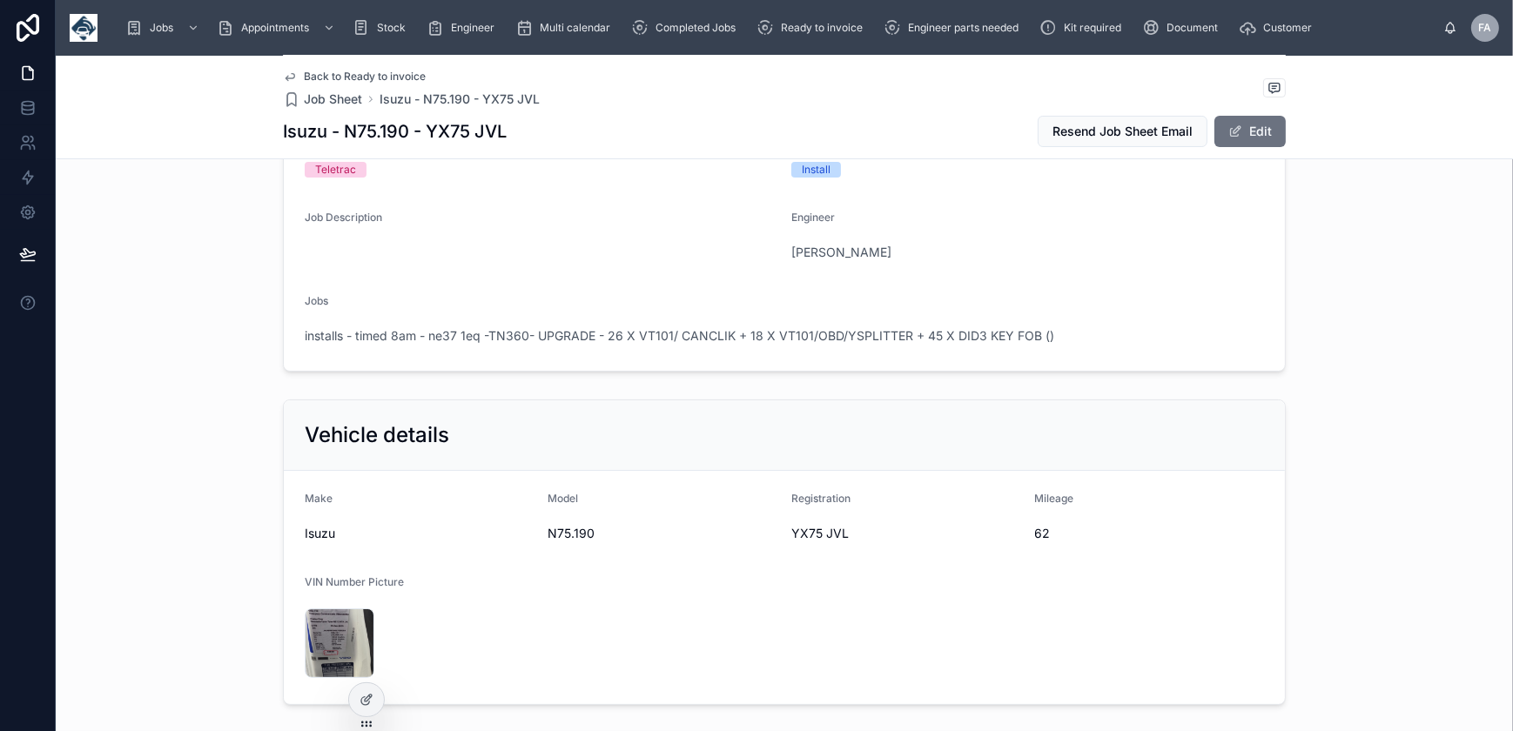
scroll to position [237, 0]
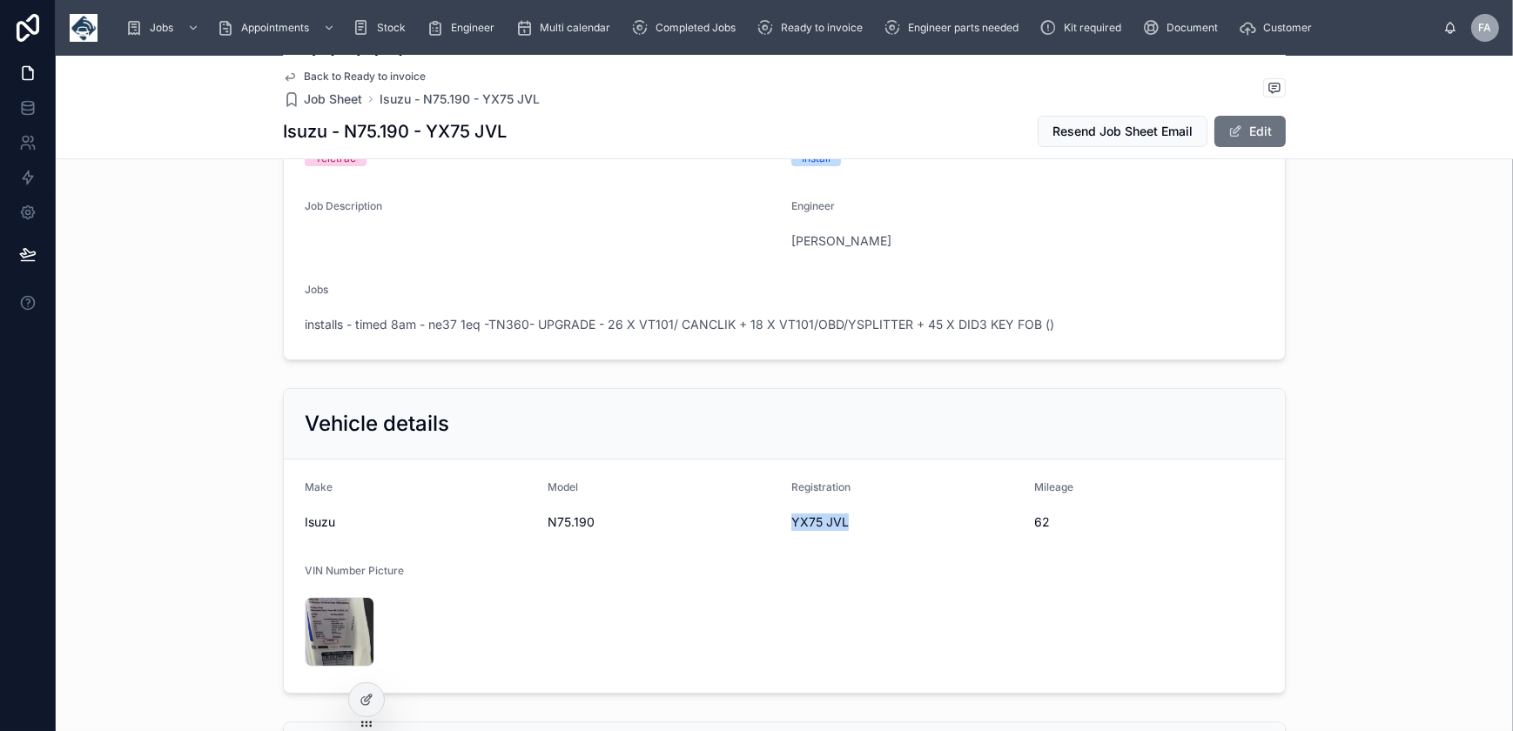
drag, startPoint x: 785, startPoint y: 522, endPoint x: 846, endPoint y: 522, distance: 60.9
click at [846, 522] on span "YX75 JVL" at bounding box center [906, 522] width 230 height 17
copy span "YX75 JVL"
drag, startPoint x: 1028, startPoint y: 524, endPoint x: 1071, endPoint y: 527, distance: 42.7
click at [1071, 527] on span "62" at bounding box center [1150, 522] width 230 height 17
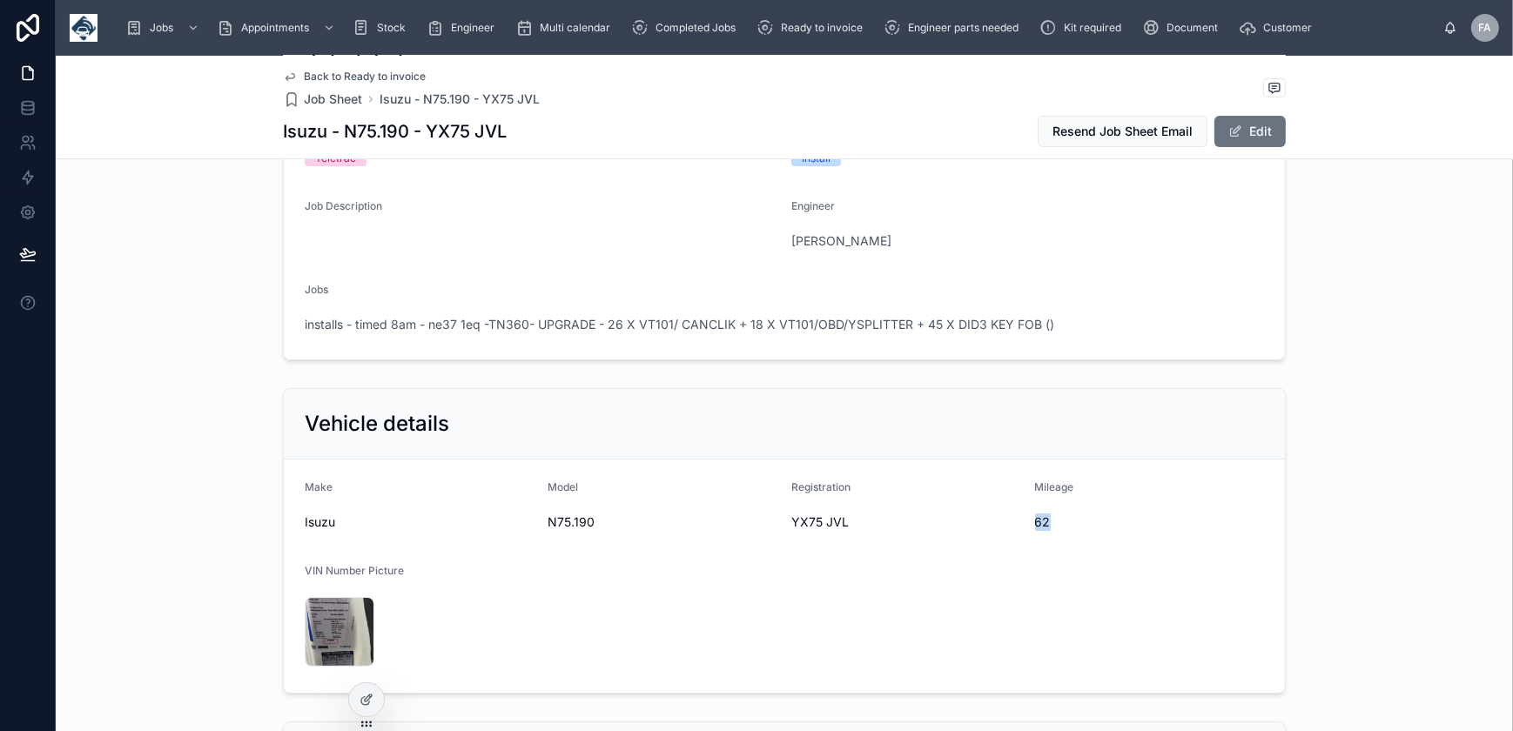
copy span "62"
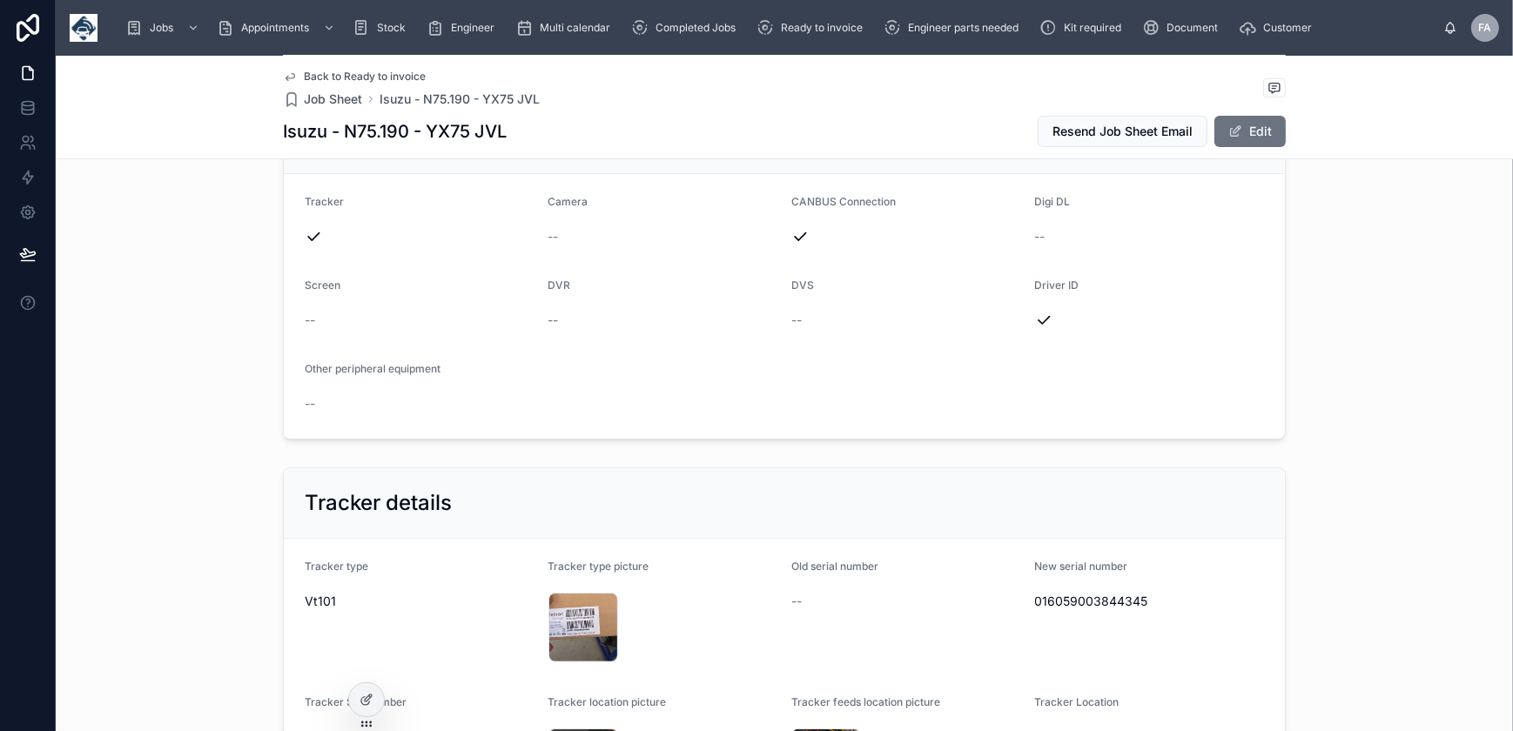
scroll to position [1028, 0]
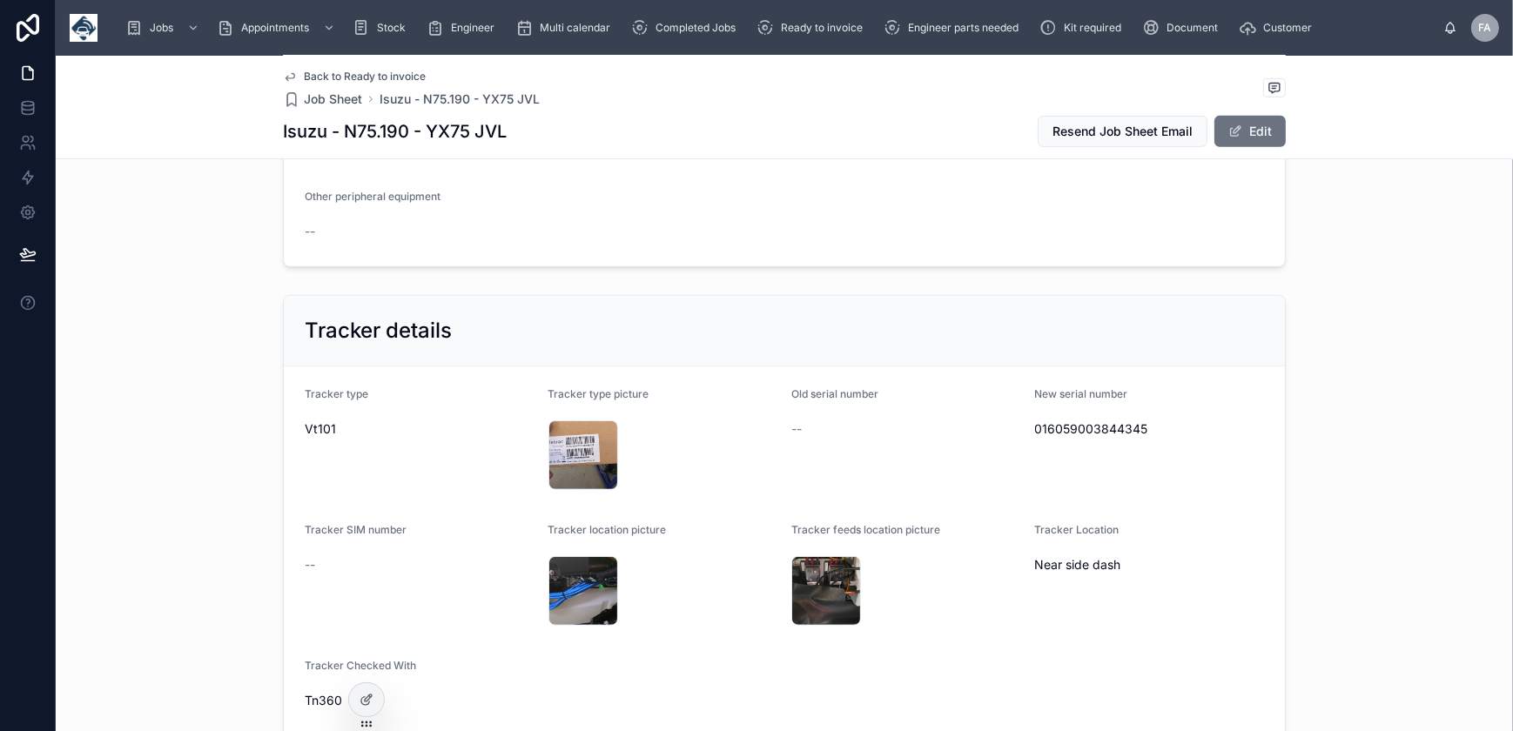
click at [1105, 421] on span "016059003844345" at bounding box center [1150, 429] width 230 height 17
copy span "016059003844345"
click at [564, 453] on div "17593162533911477528245713261530 .jpg" at bounding box center [584, 456] width 70 height 70
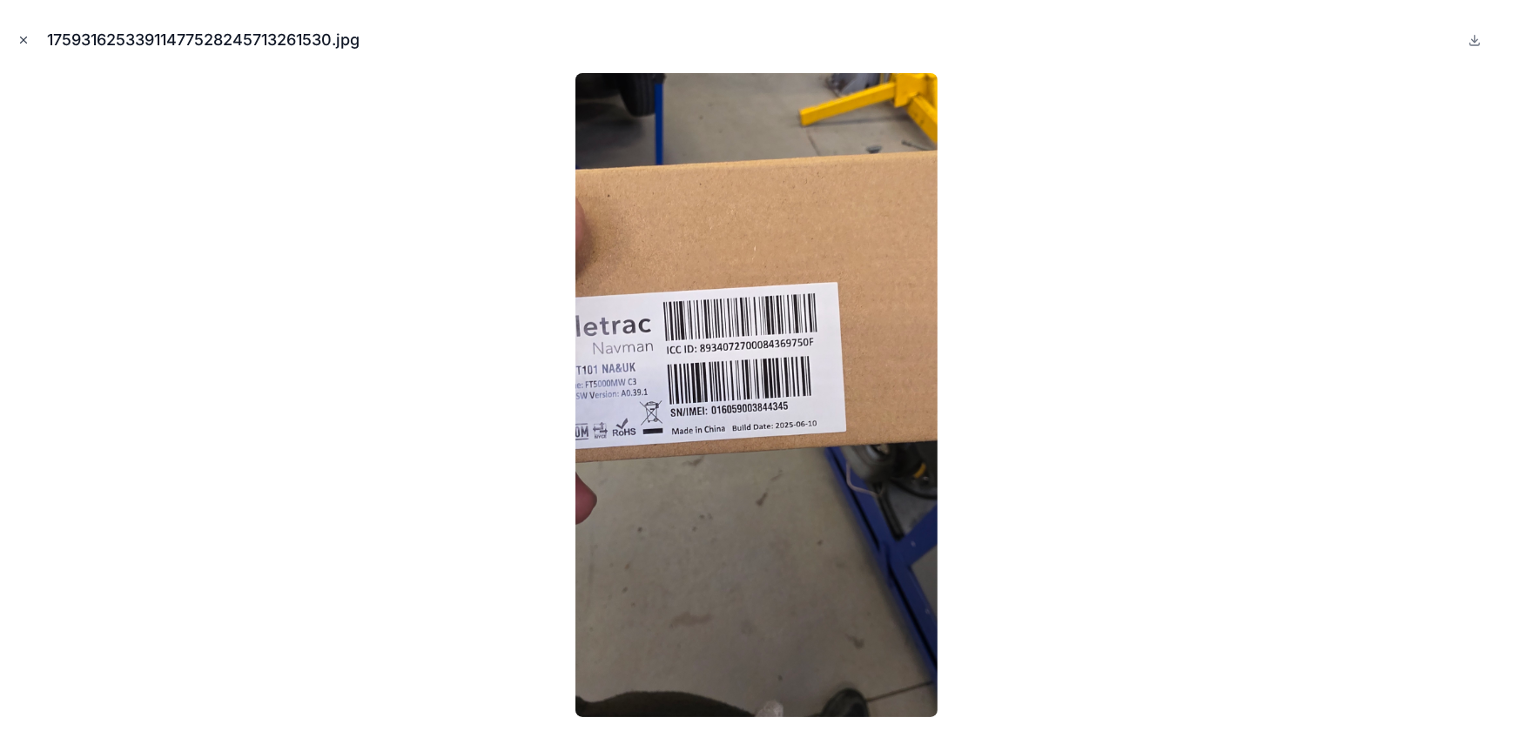
click at [17, 37] on icon "Close modal" at bounding box center [23, 40] width 12 height 12
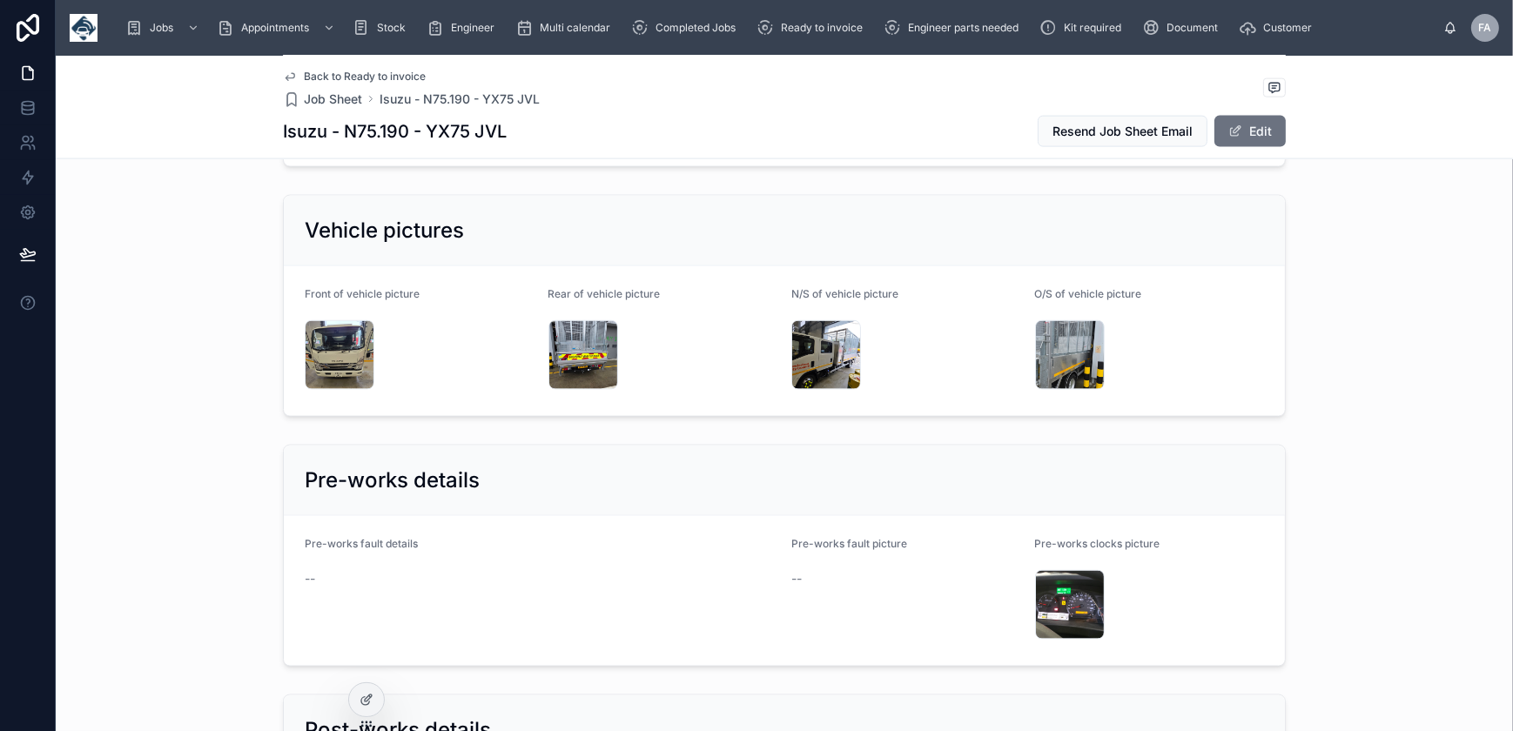
scroll to position [3245, 0]
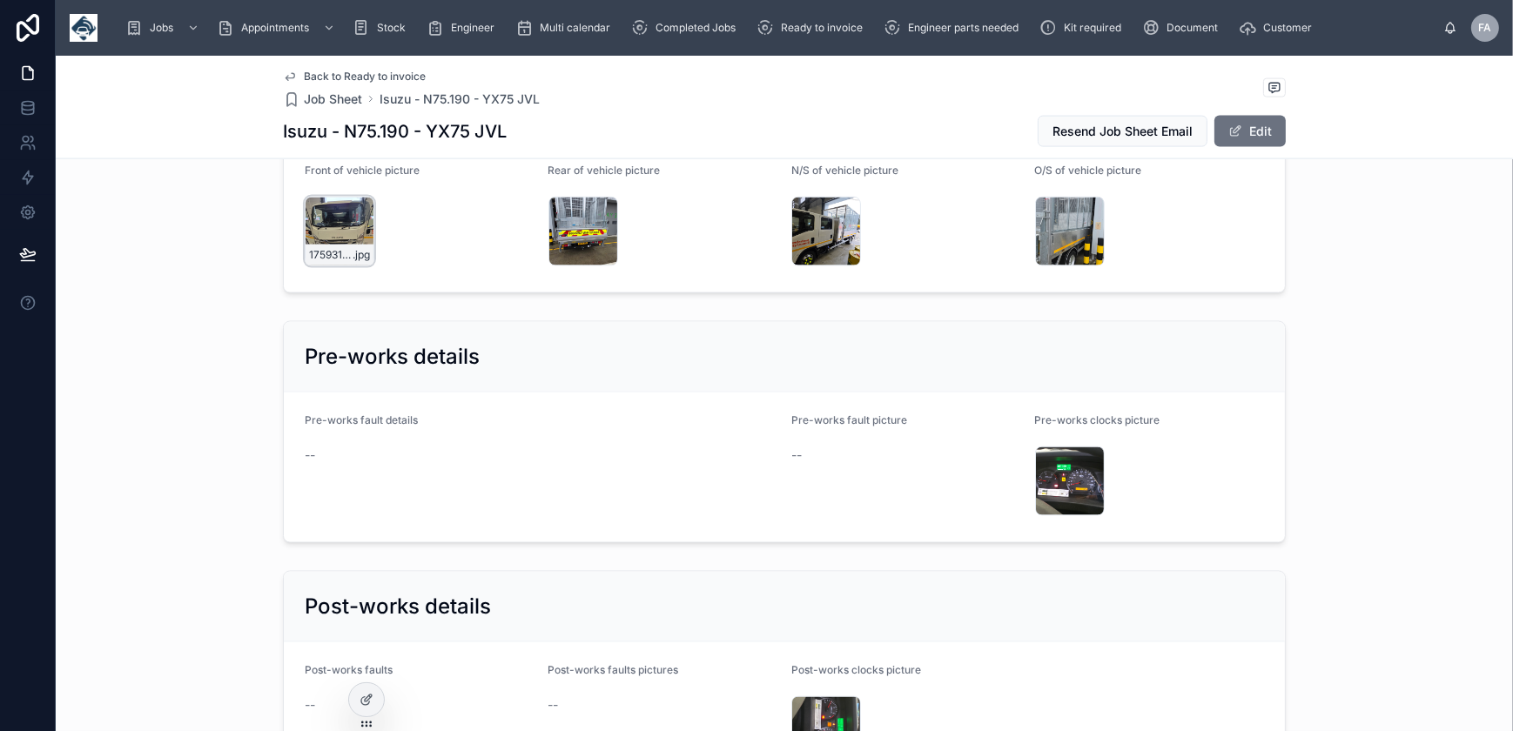
click at [315, 218] on div "17593161512163239996168632697668 .jpg" at bounding box center [340, 232] width 70 height 70
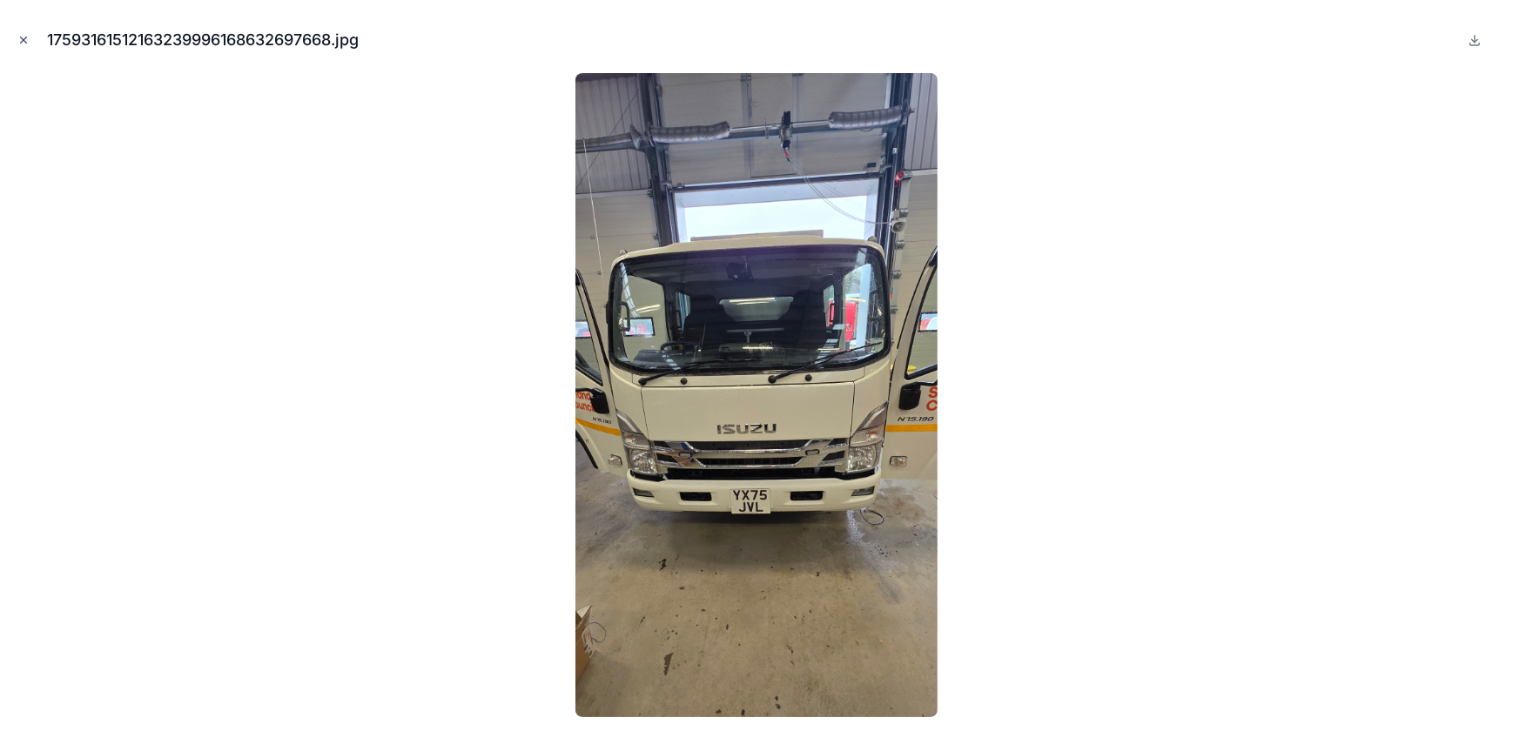
click at [21, 37] on icon "Close modal" at bounding box center [24, 40] width 6 height 6
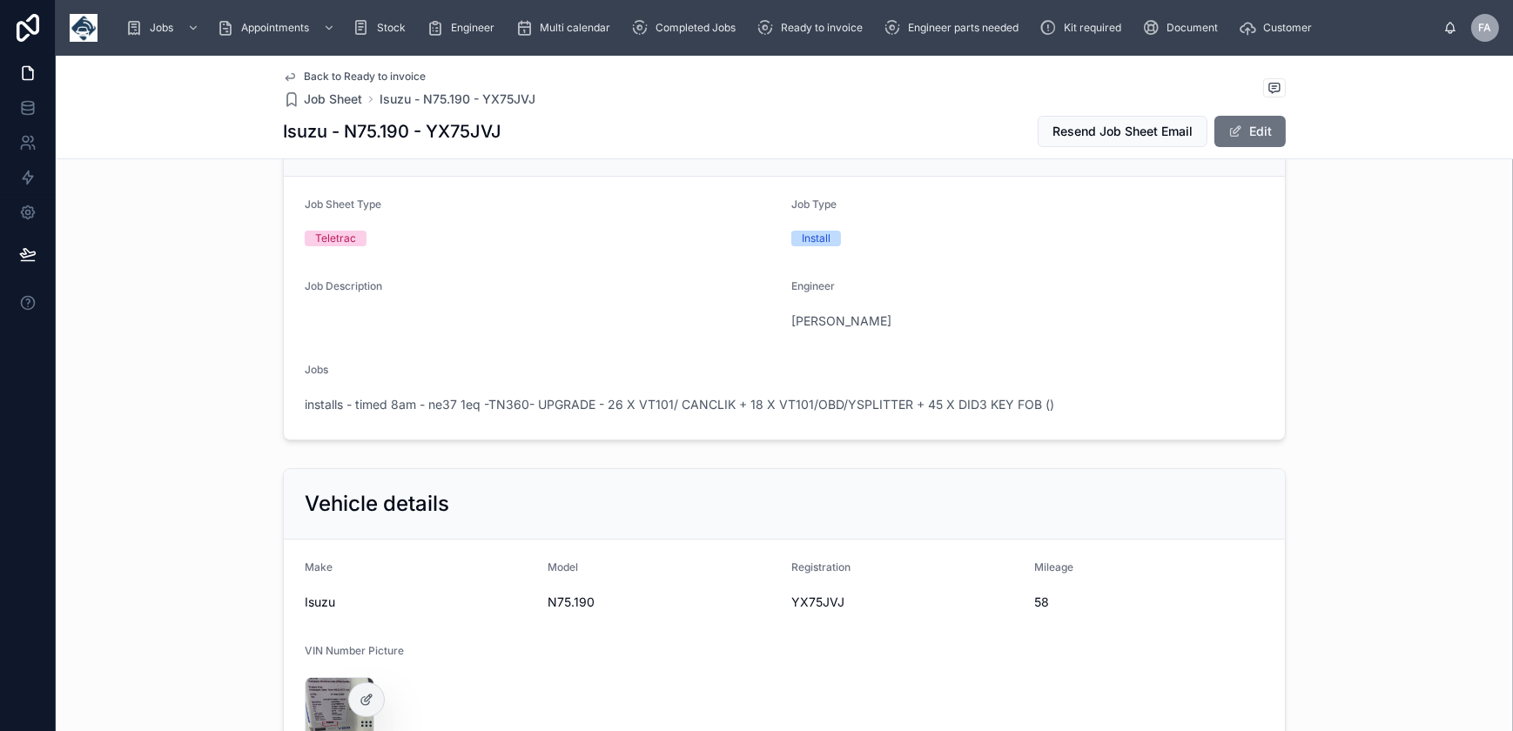
scroll to position [316, 0]
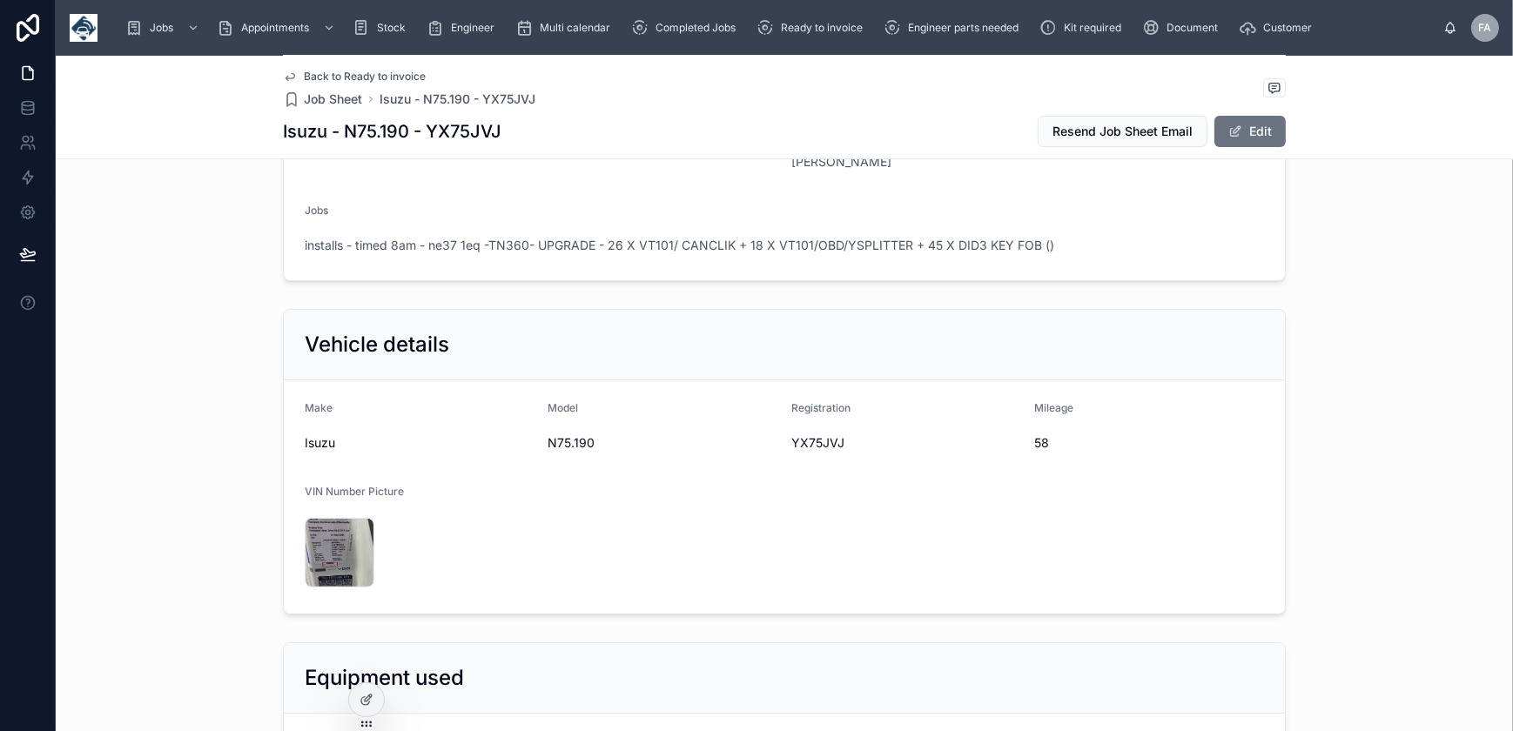
click at [796, 444] on span "YX75JVJ" at bounding box center [906, 442] width 230 height 17
click at [791, 442] on span "YX75JVJ" at bounding box center [906, 442] width 230 height 17
copy span "YX75JVJ"
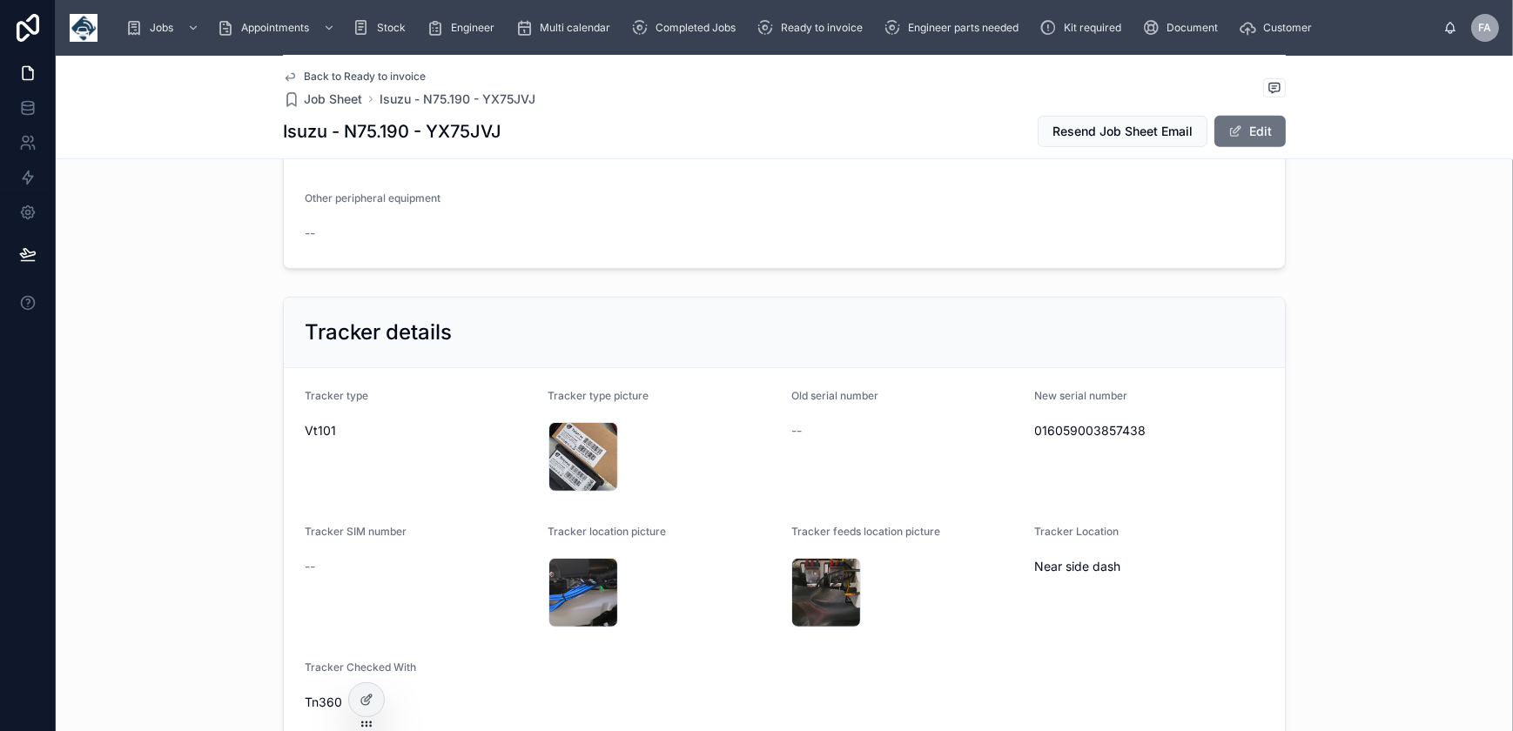
scroll to position [1107, 0]
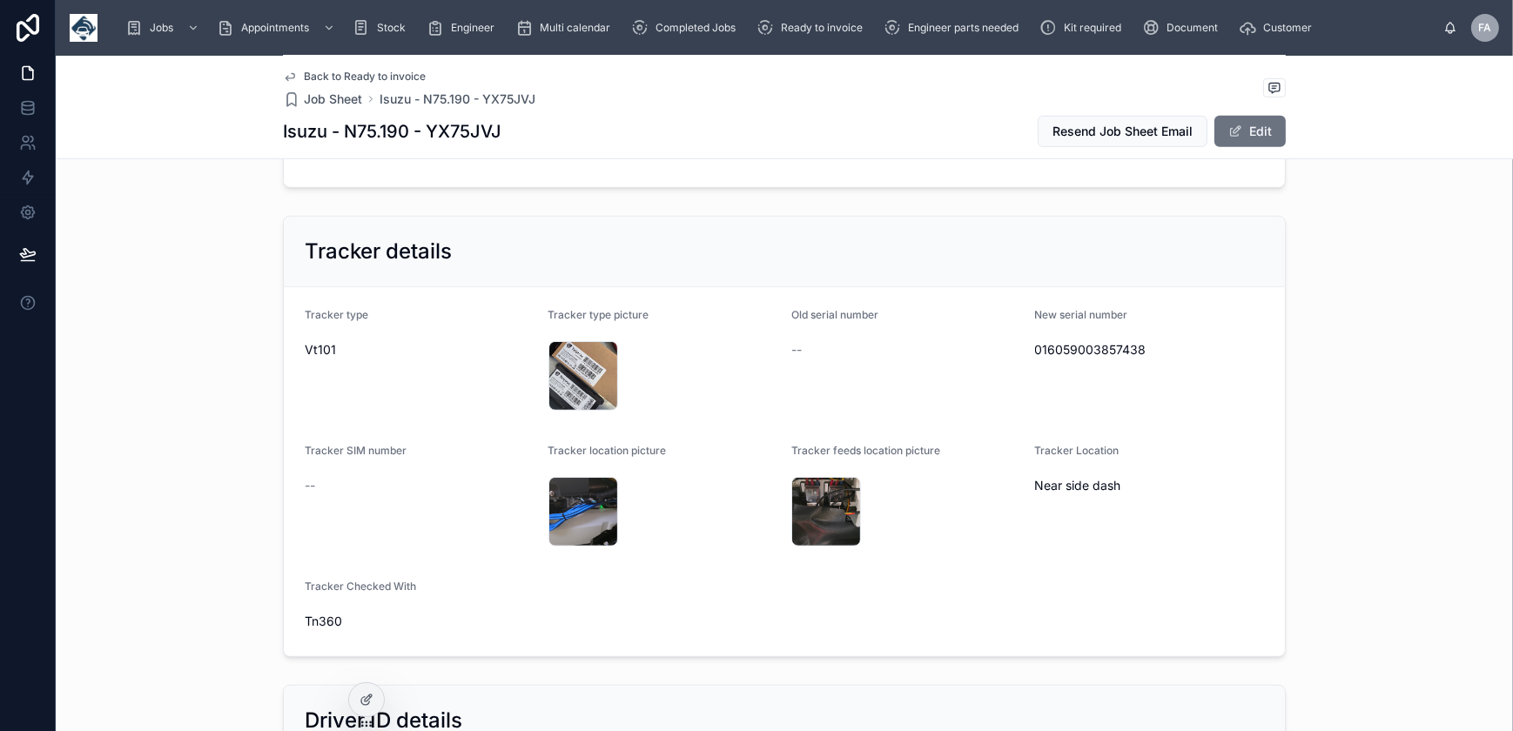
click at [1107, 349] on span "016059003857438" at bounding box center [1150, 349] width 230 height 17
copy span "016059003857438"
click at [582, 374] on div "17593195519271898333776842669432 .jpg" at bounding box center [584, 376] width 70 height 70
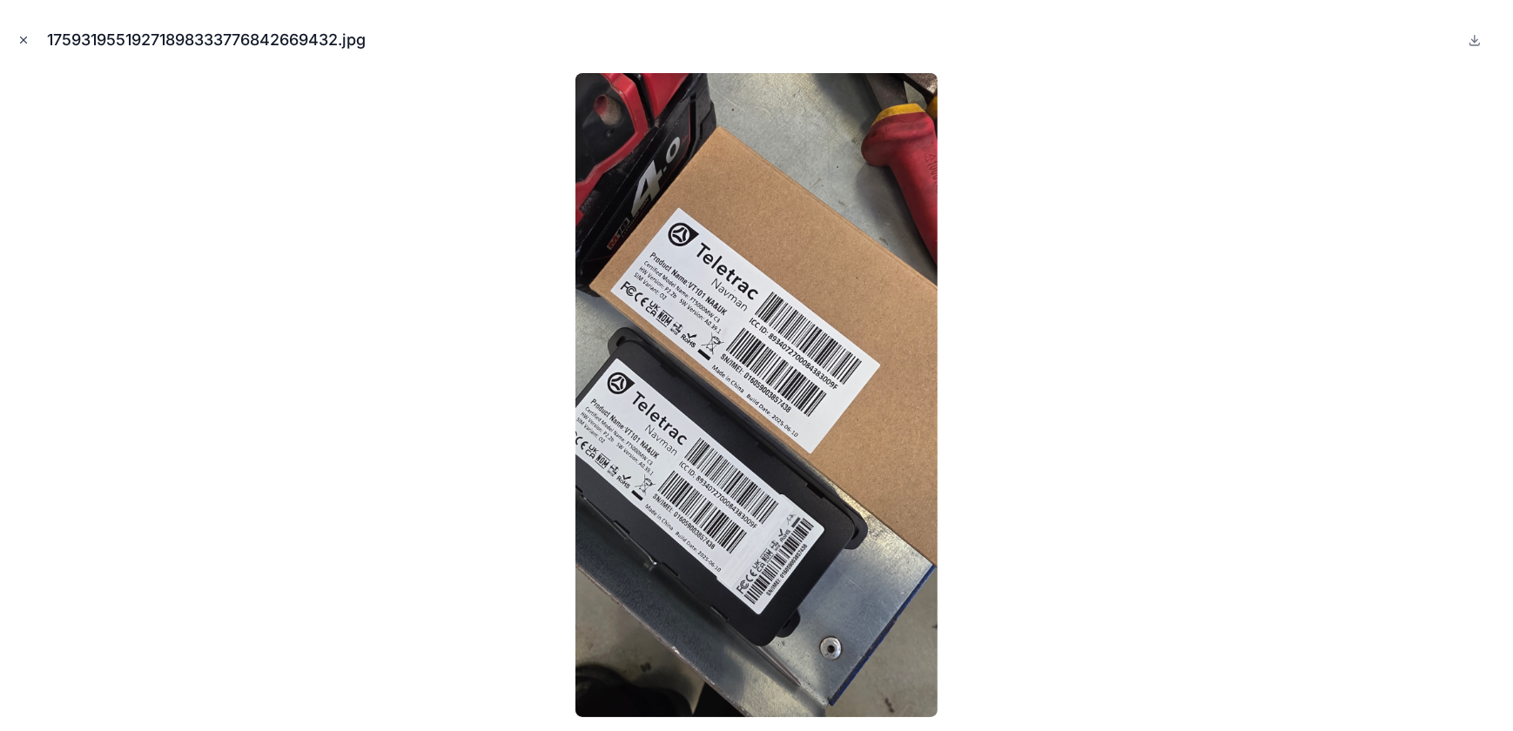
click at [19, 35] on icon "Close modal" at bounding box center [23, 40] width 12 height 12
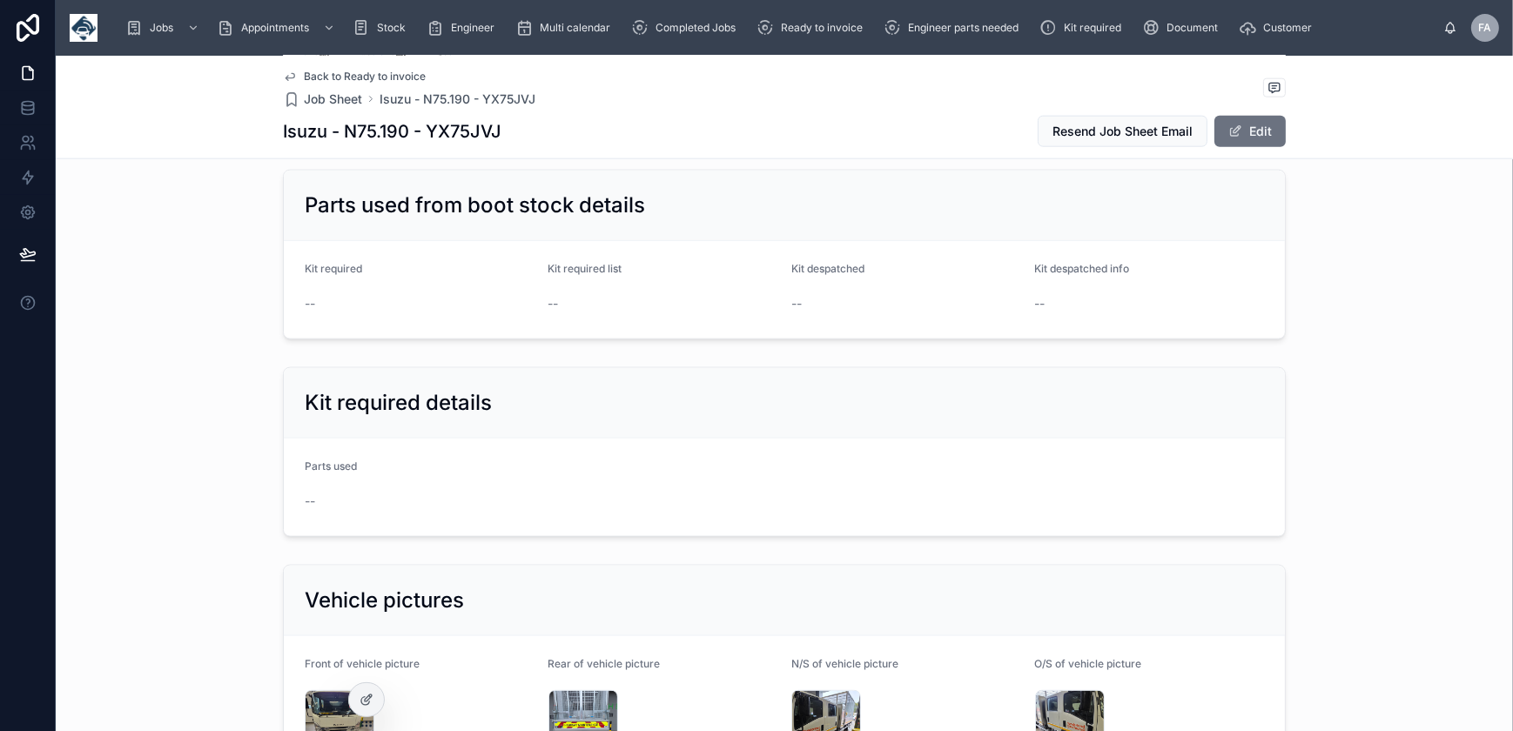
scroll to position [3007, 0]
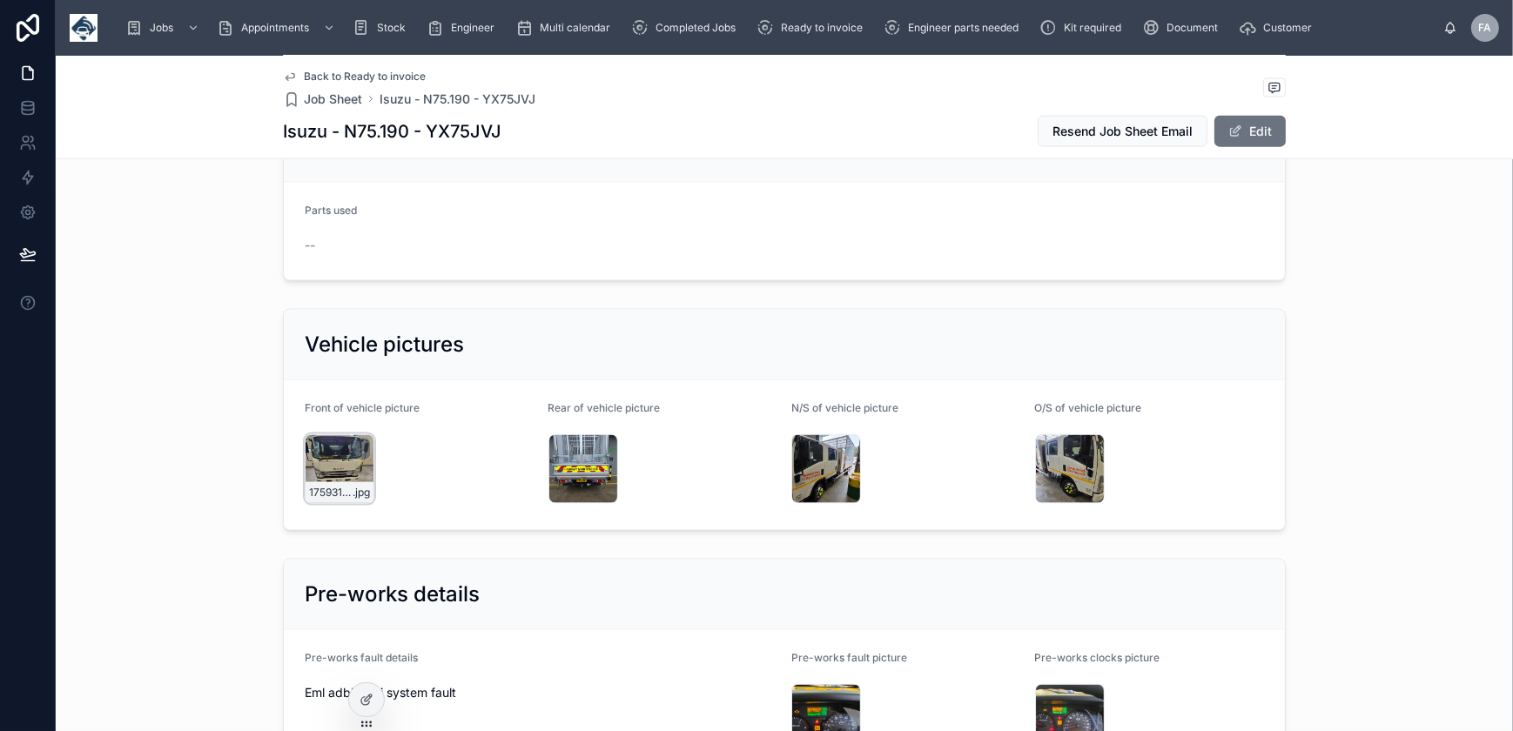
click at [340, 443] on div "17593194537514278508328393127791 .jpg" at bounding box center [340, 469] width 70 height 70
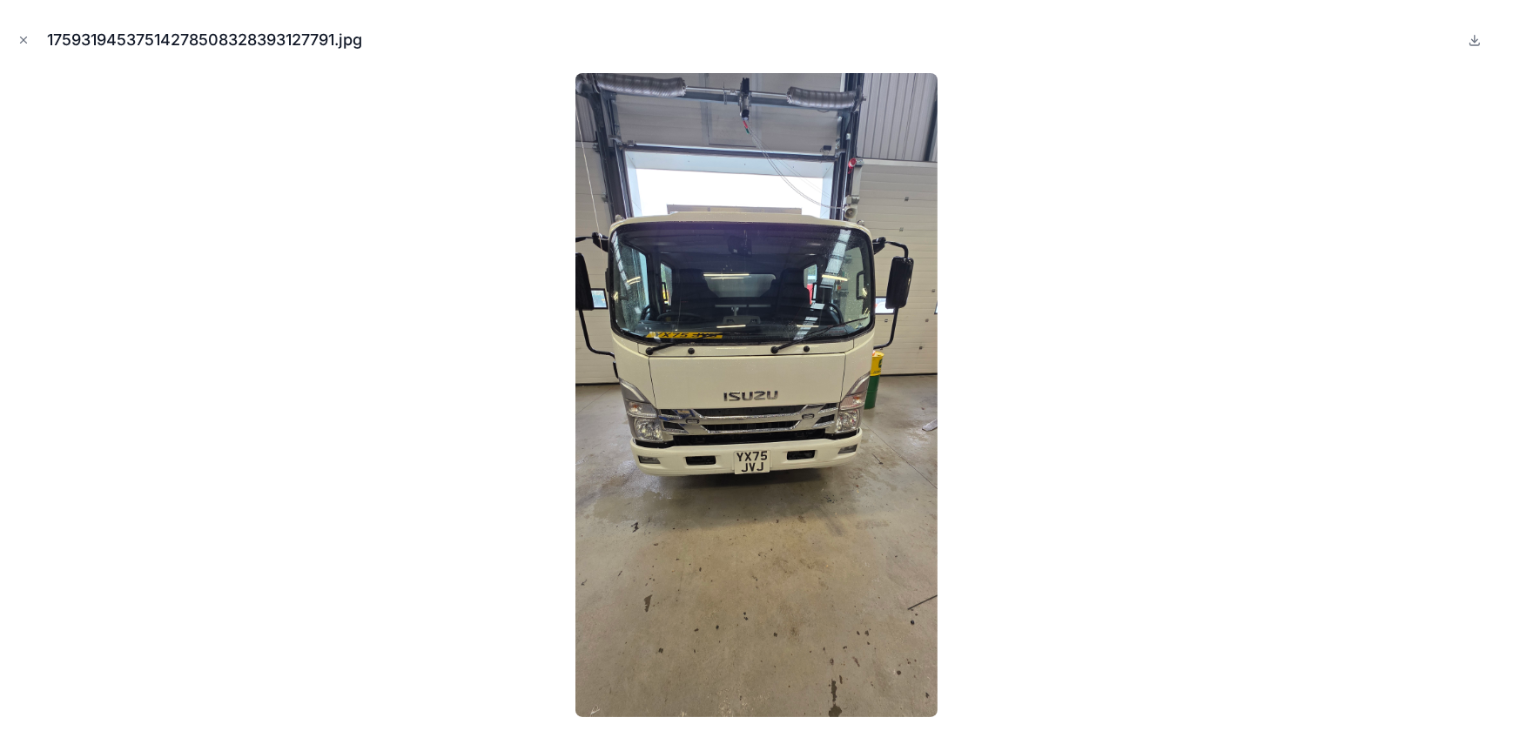
drag, startPoint x: 19, startPoint y: 43, endPoint x: 49, endPoint y: 0, distance: 51.9
click at [19, 43] on icon "Close modal" at bounding box center [23, 40] width 12 height 12
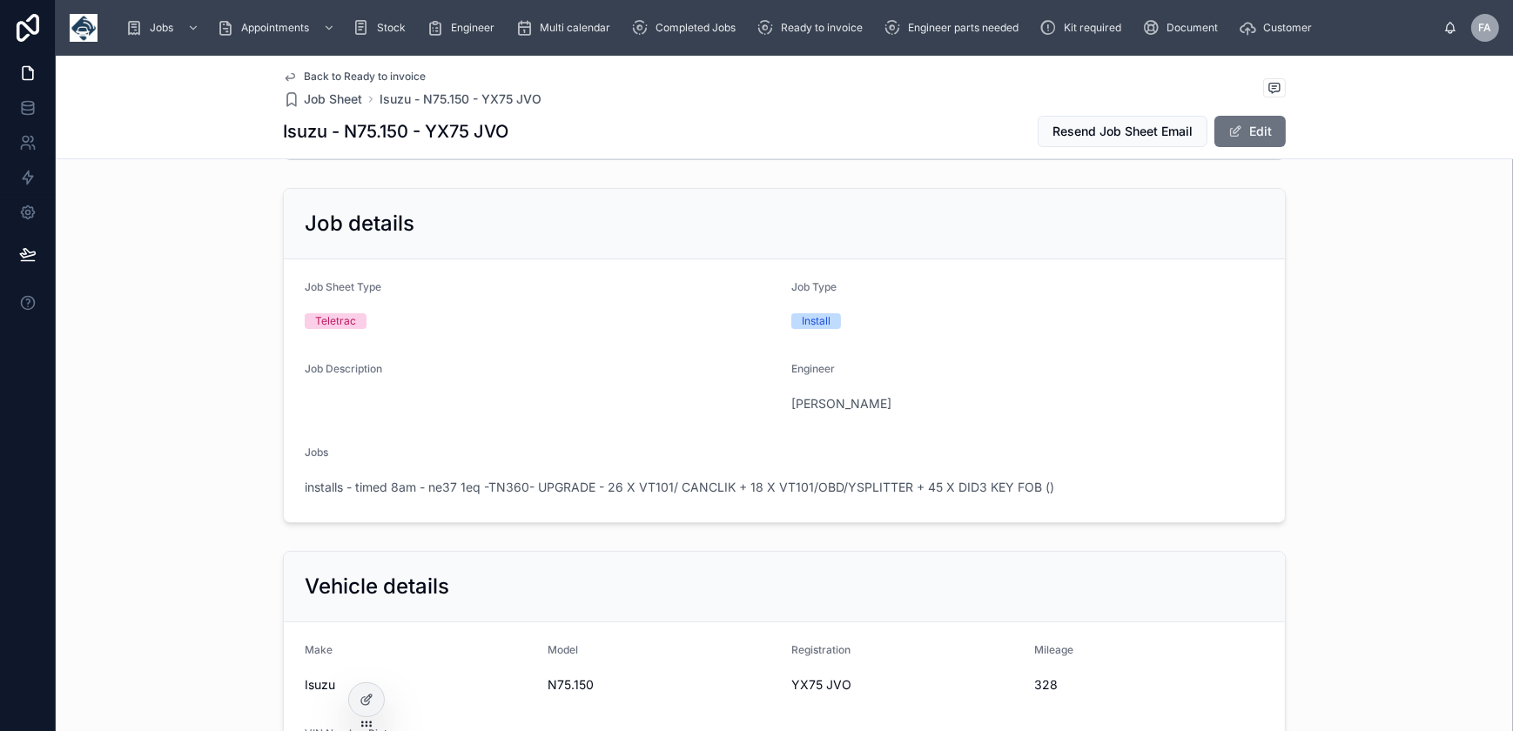
scroll to position [158, 0]
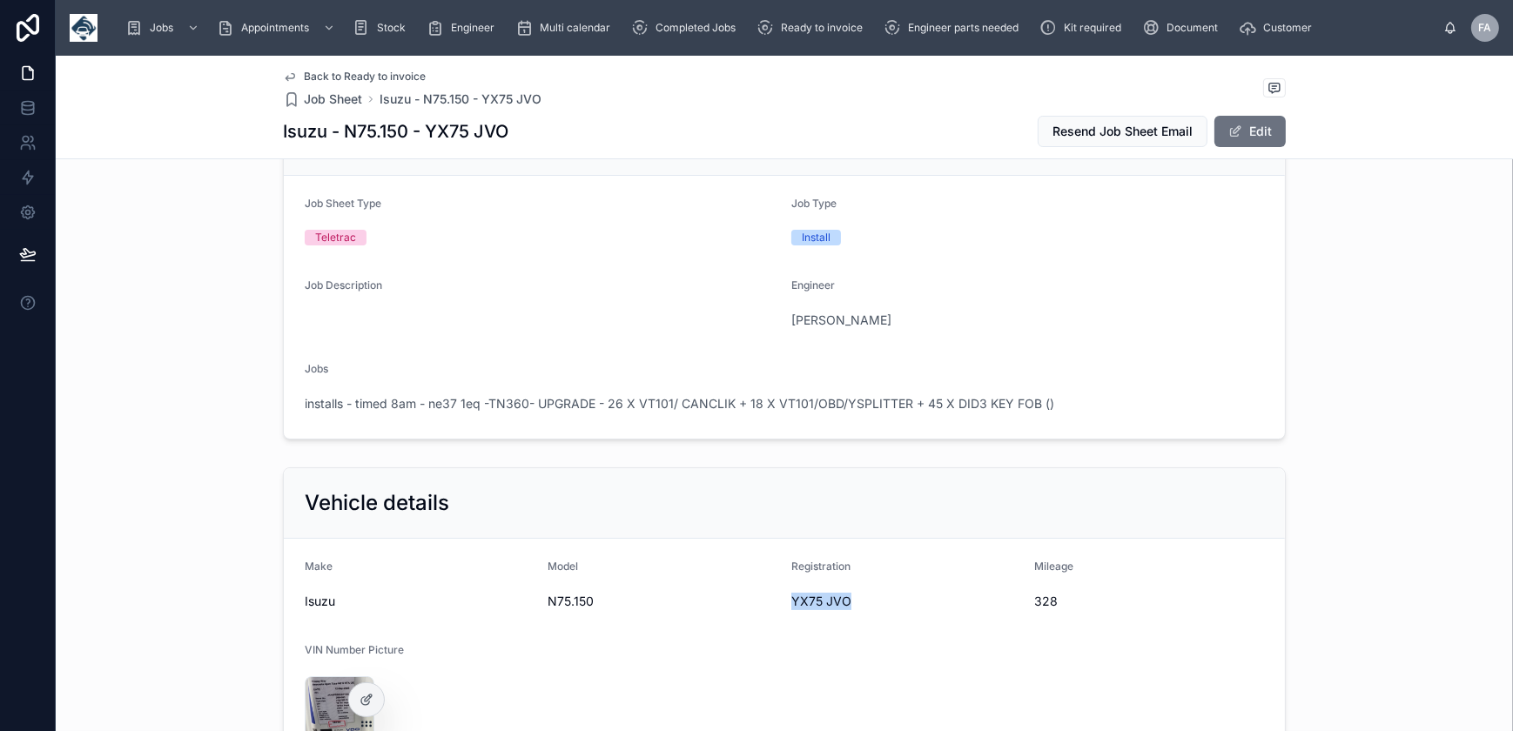
drag, startPoint x: 789, startPoint y: 601, endPoint x: 845, endPoint y: 604, distance: 55.8
click at [845, 604] on span "YX75 JVO" at bounding box center [906, 601] width 230 height 17
copy span "YX75 JVO"
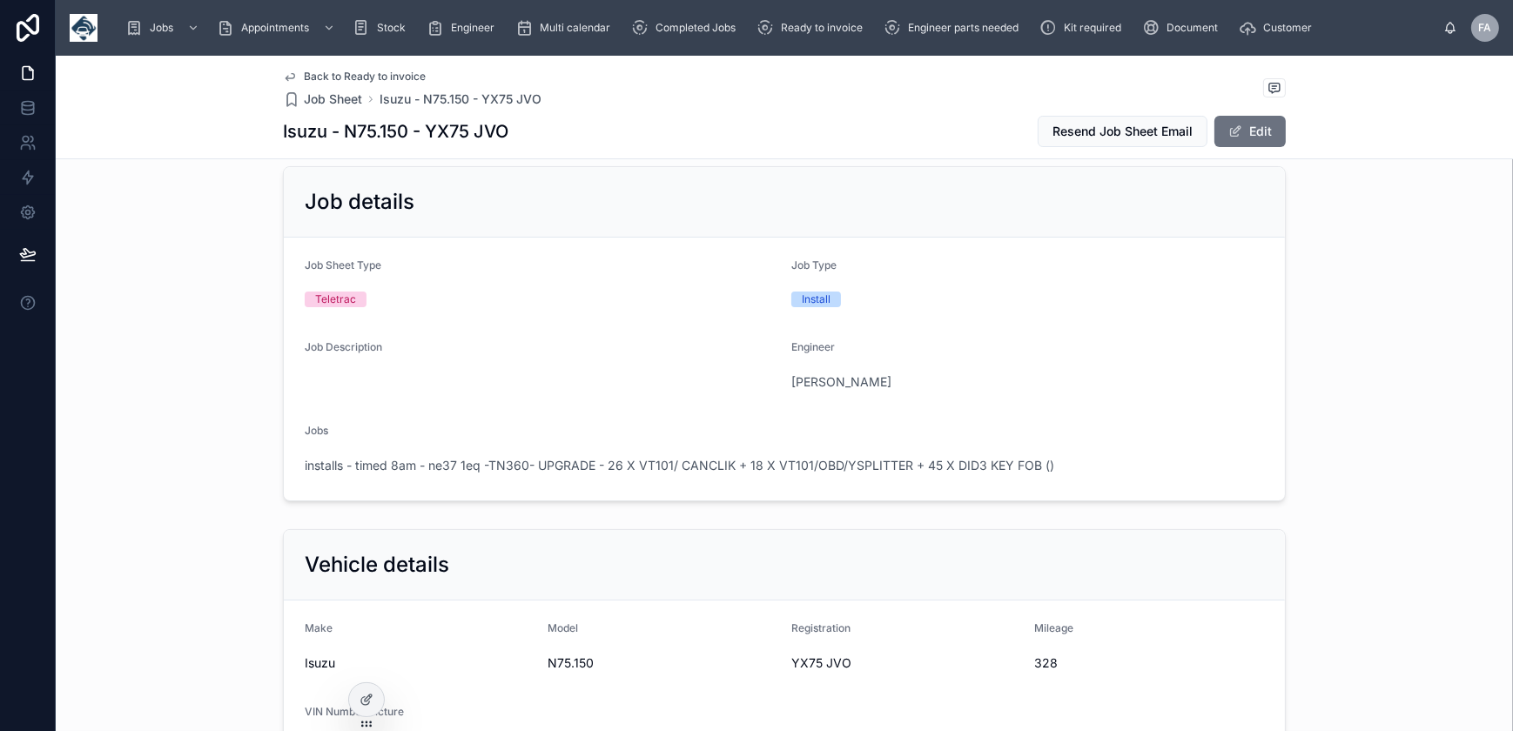
scroll to position [0, 0]
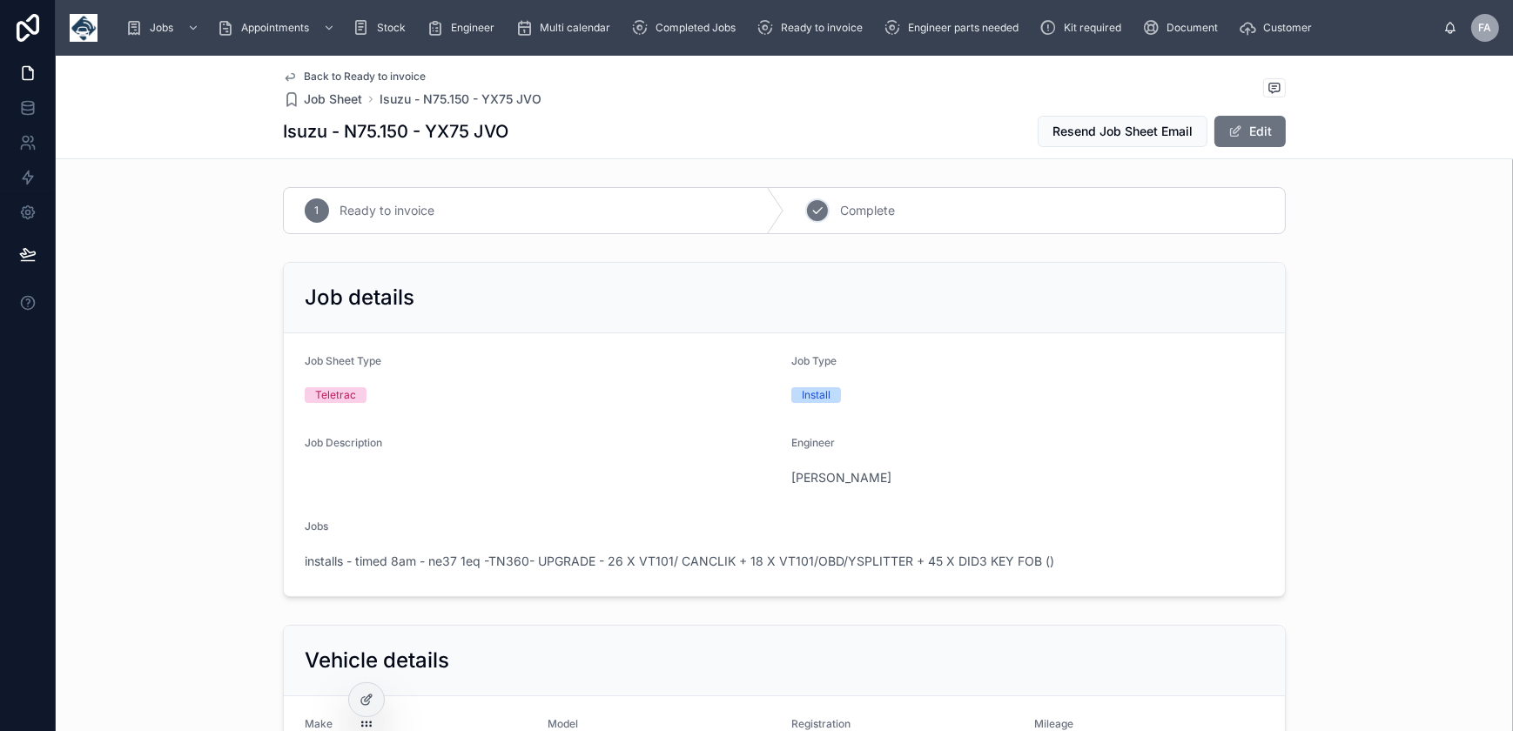
click at [796, 209] on div "2 Complete" at bounding box center [1034, 210] width 501 height 45
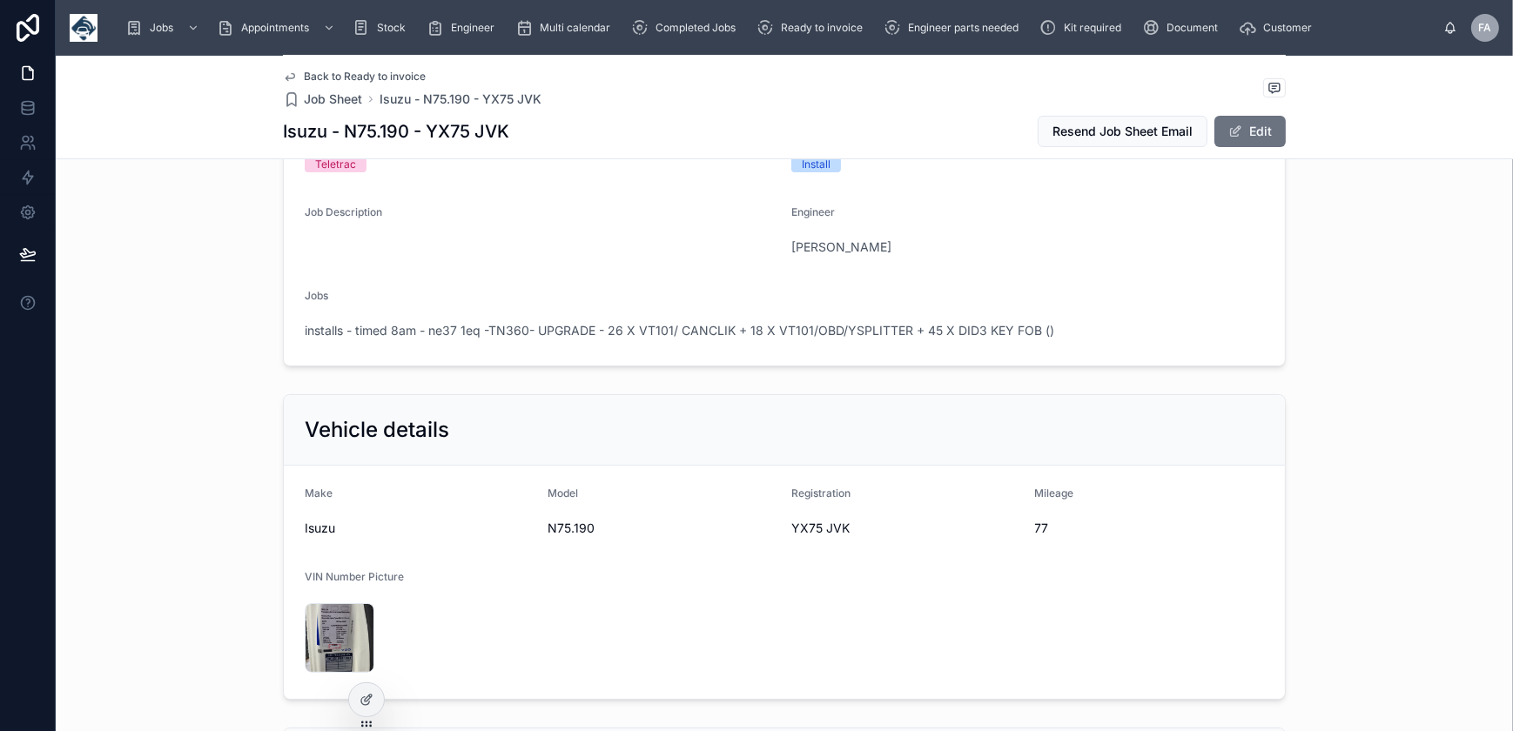
scroll to position [316, 0]
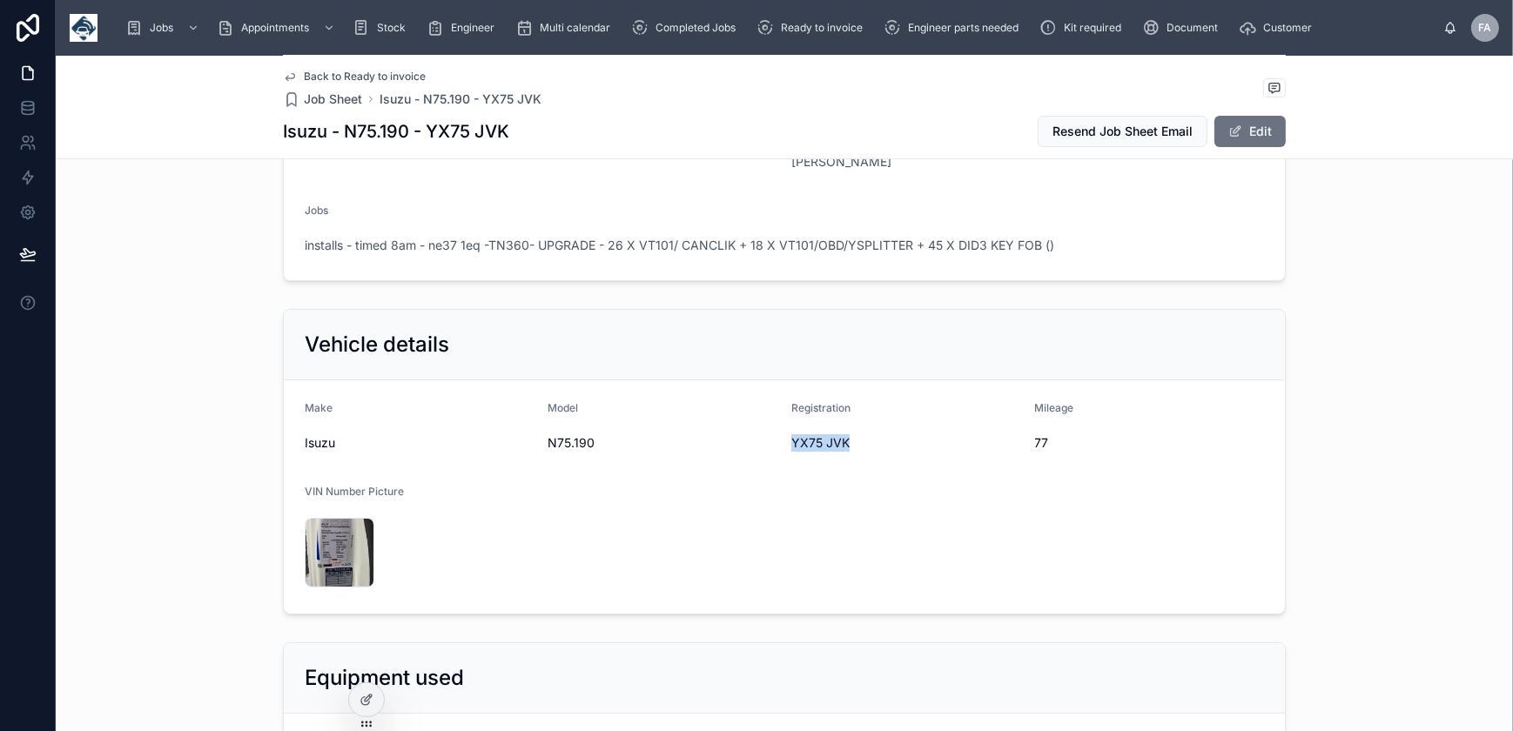
drag, startPoint x: 785, startPoint y: 443, endPoint x: 844, endPoint y: 448, distance: 58.5
click at [844, 448] on span "YX75 JVK" at bounding box center [906, 442] width 230 height 17
copy span "YX75 JVK"
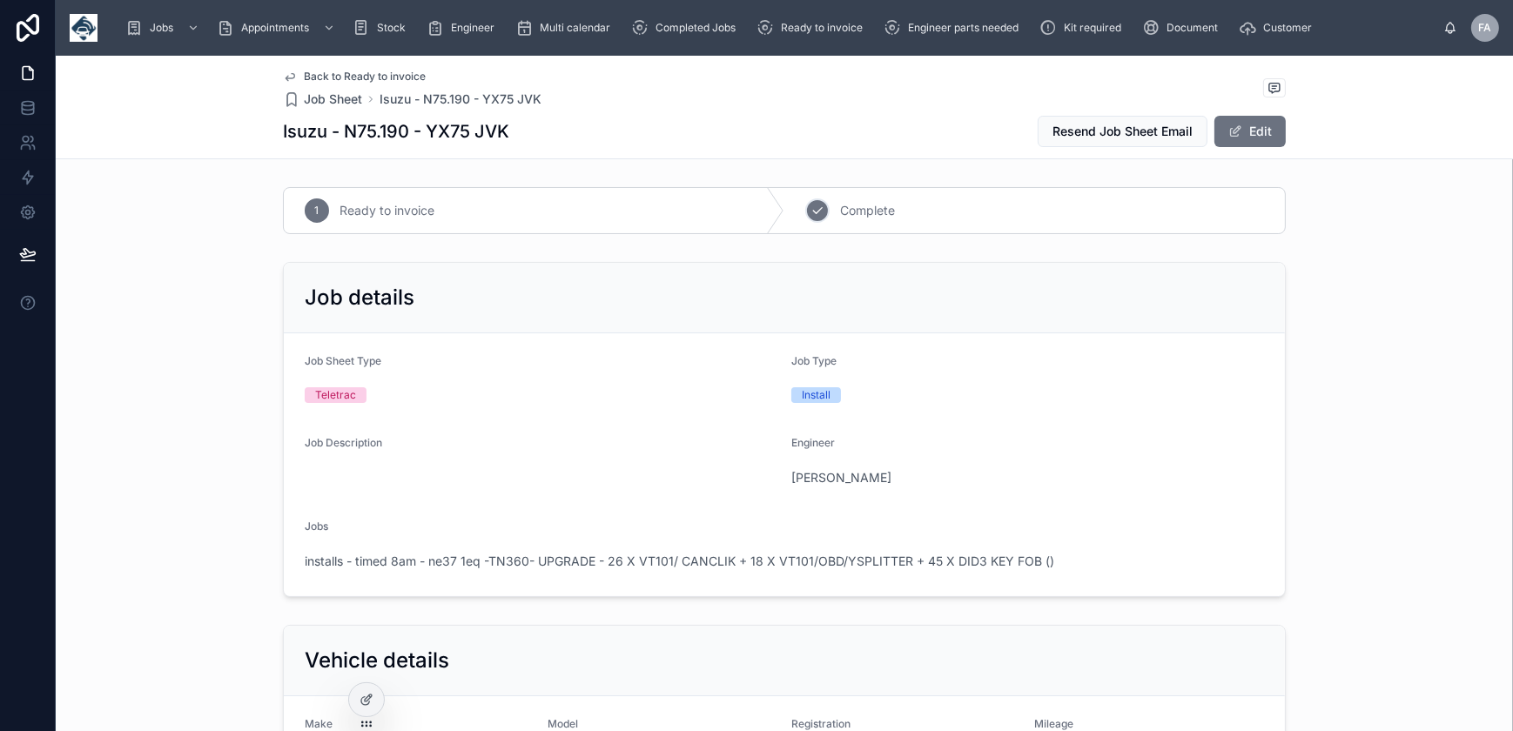
click at [816, 214] on icon at bounding box center [818, 211] width 14 height 14
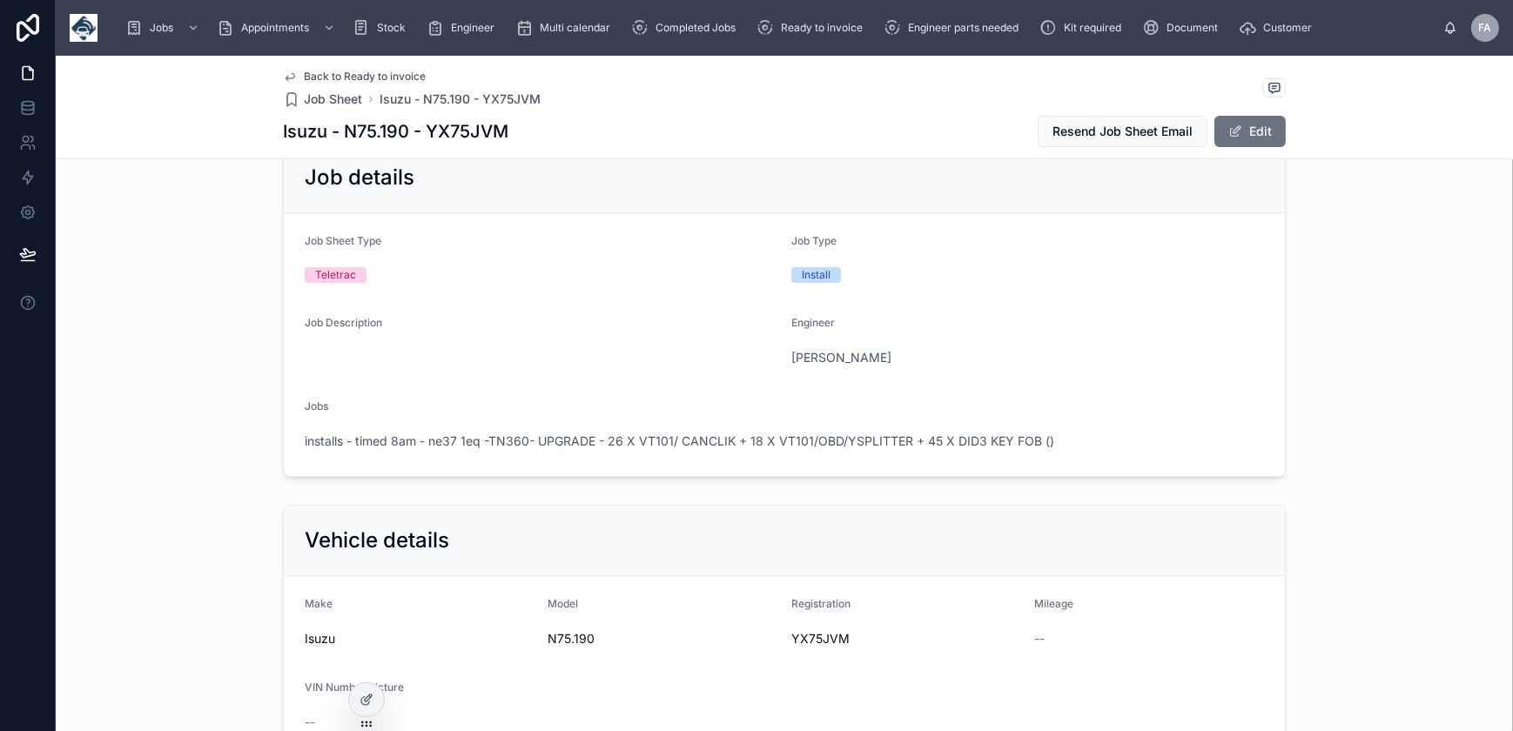
scroll to position [237, 0]
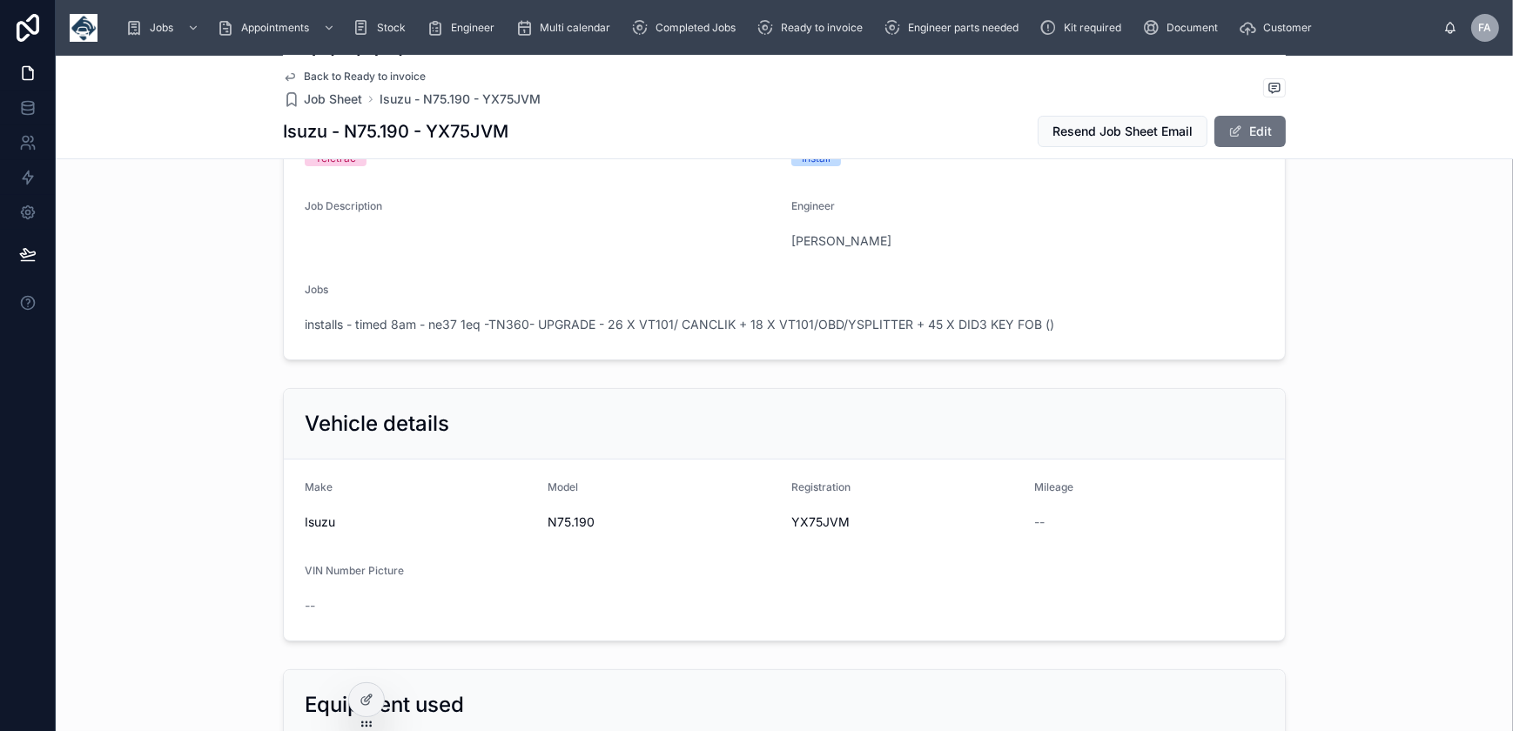
click at [795, 522] on span "YX75JVM" at bounding box center [906, 522] width 230 height 17
copy span "YX75JVM"
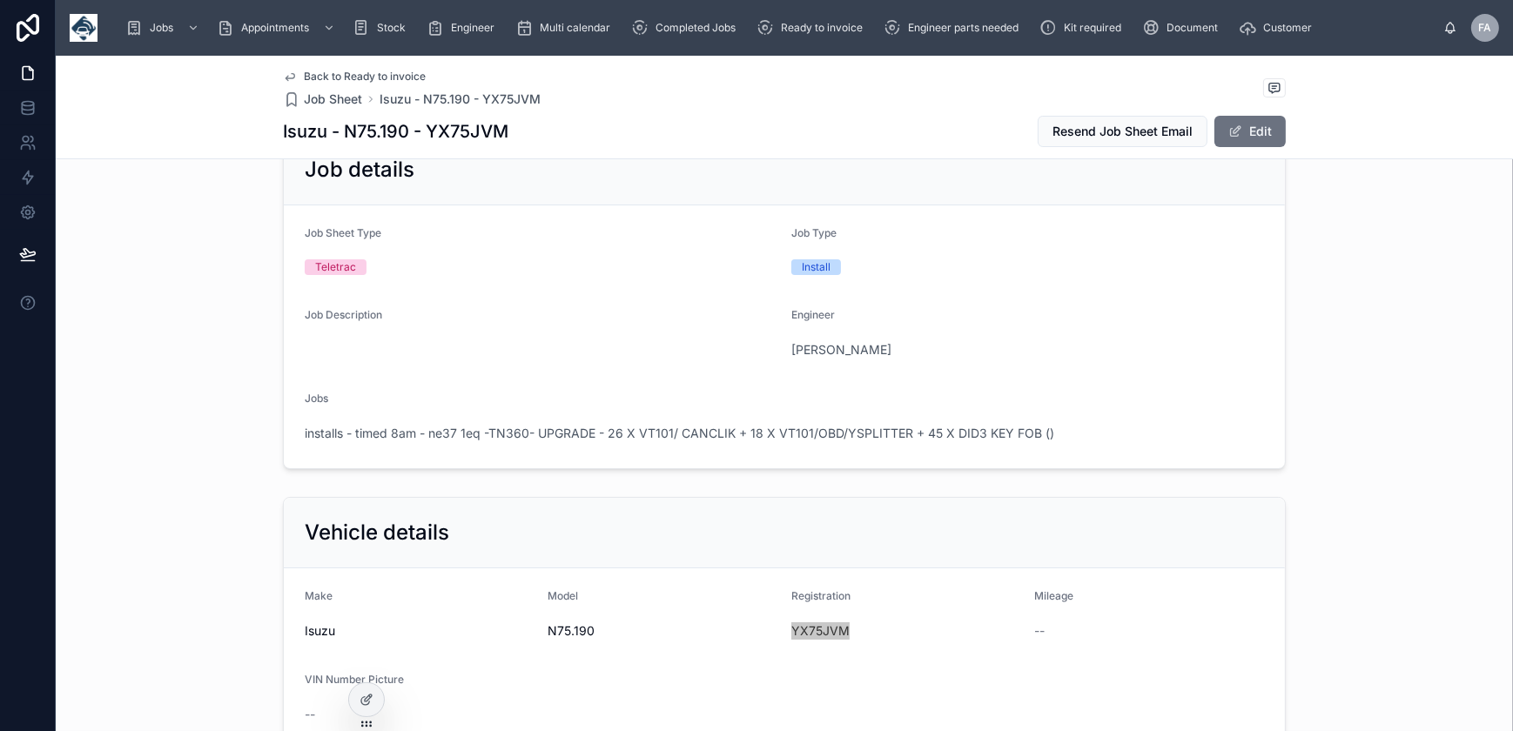
scroll to position [0, 0]
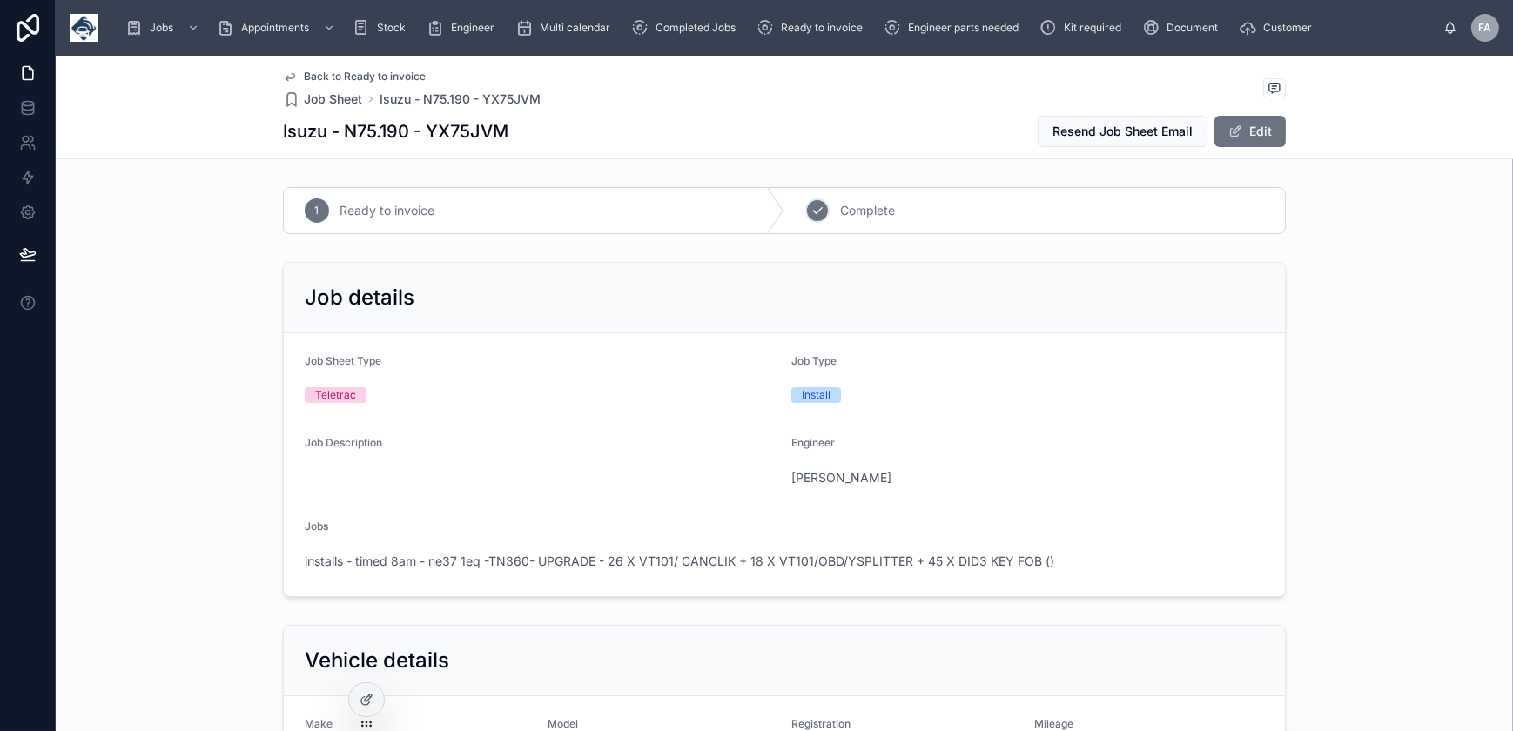
click at [817, 211] on icon at bounding box center [818, 211] width 14 height 14
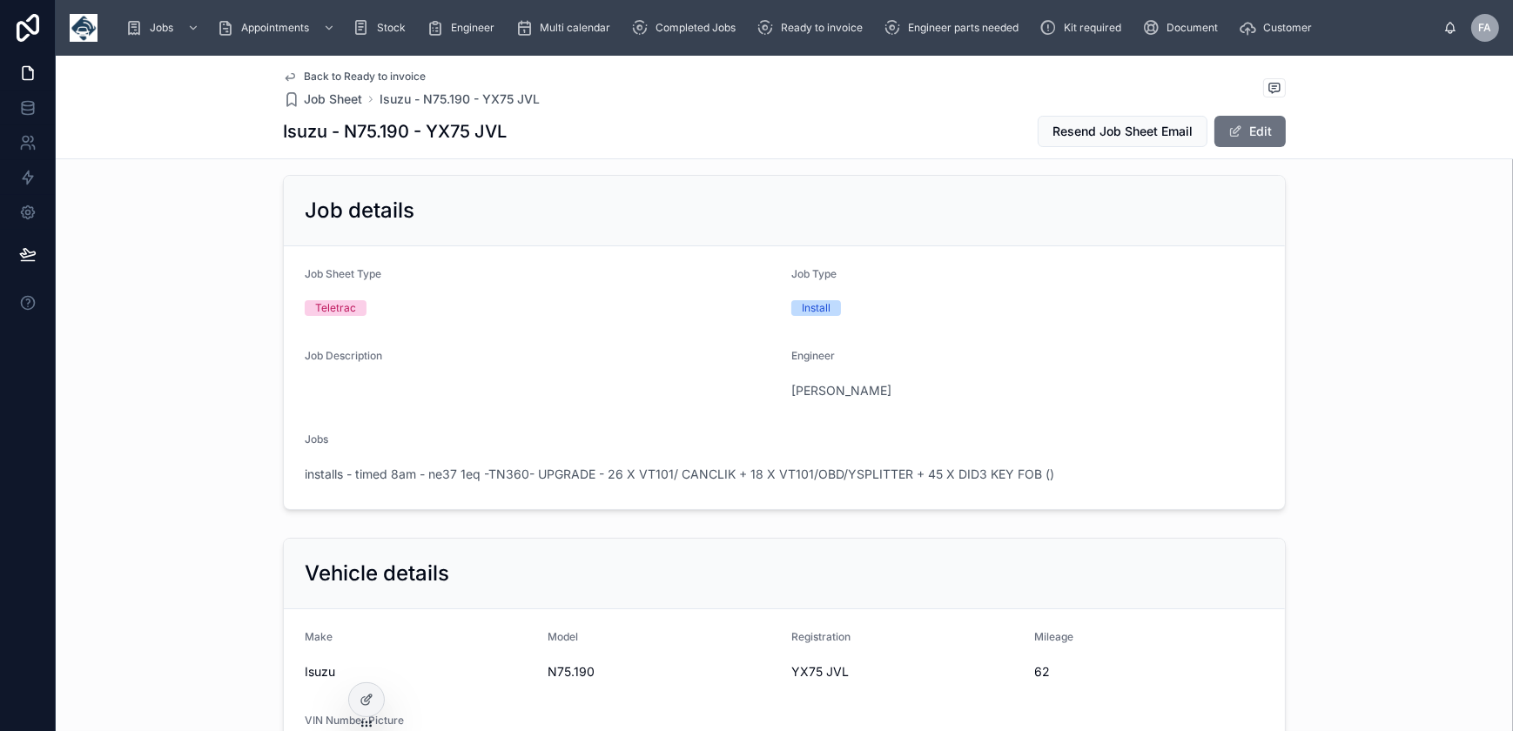
scroll to position [237, 0]
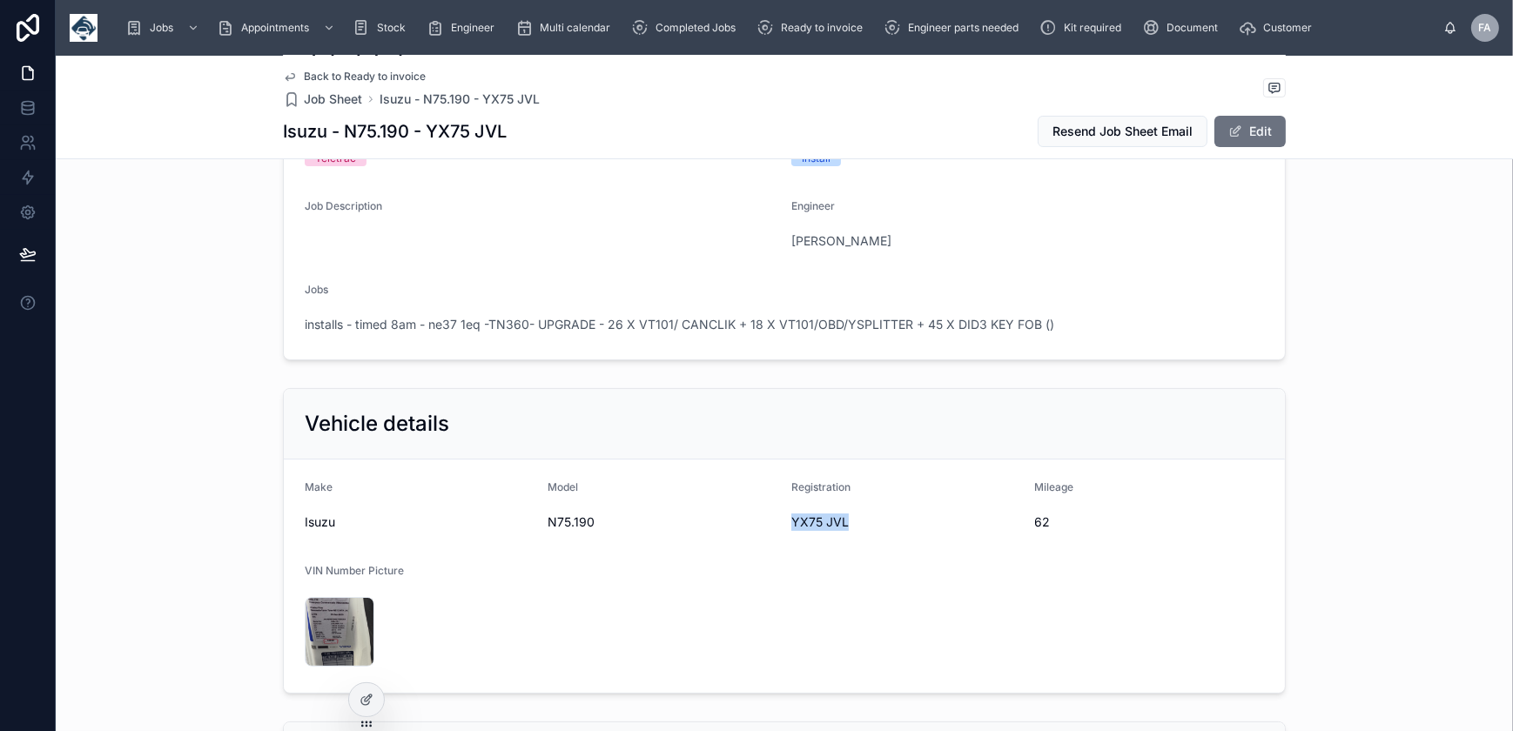
drag, startPoint x: 784, startPoint y: 520, endPoint x: 842, endPoint y: 520, distance: 57.5
click at [842, 520] on span "YX75 JVL" at bounding box center [906, 522] width 230 height 17
copy span "YX75 JVL"
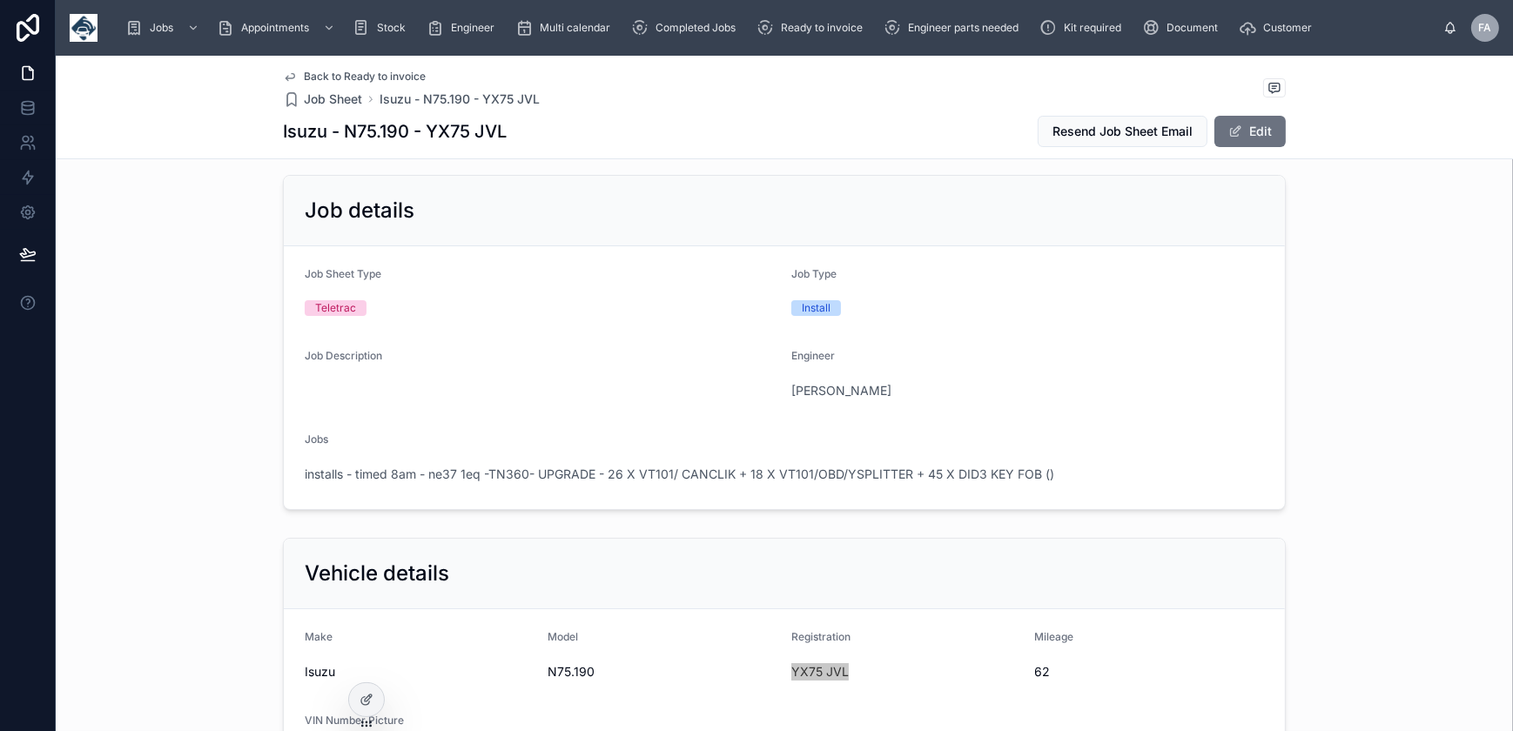
scroll to position [0, 0]
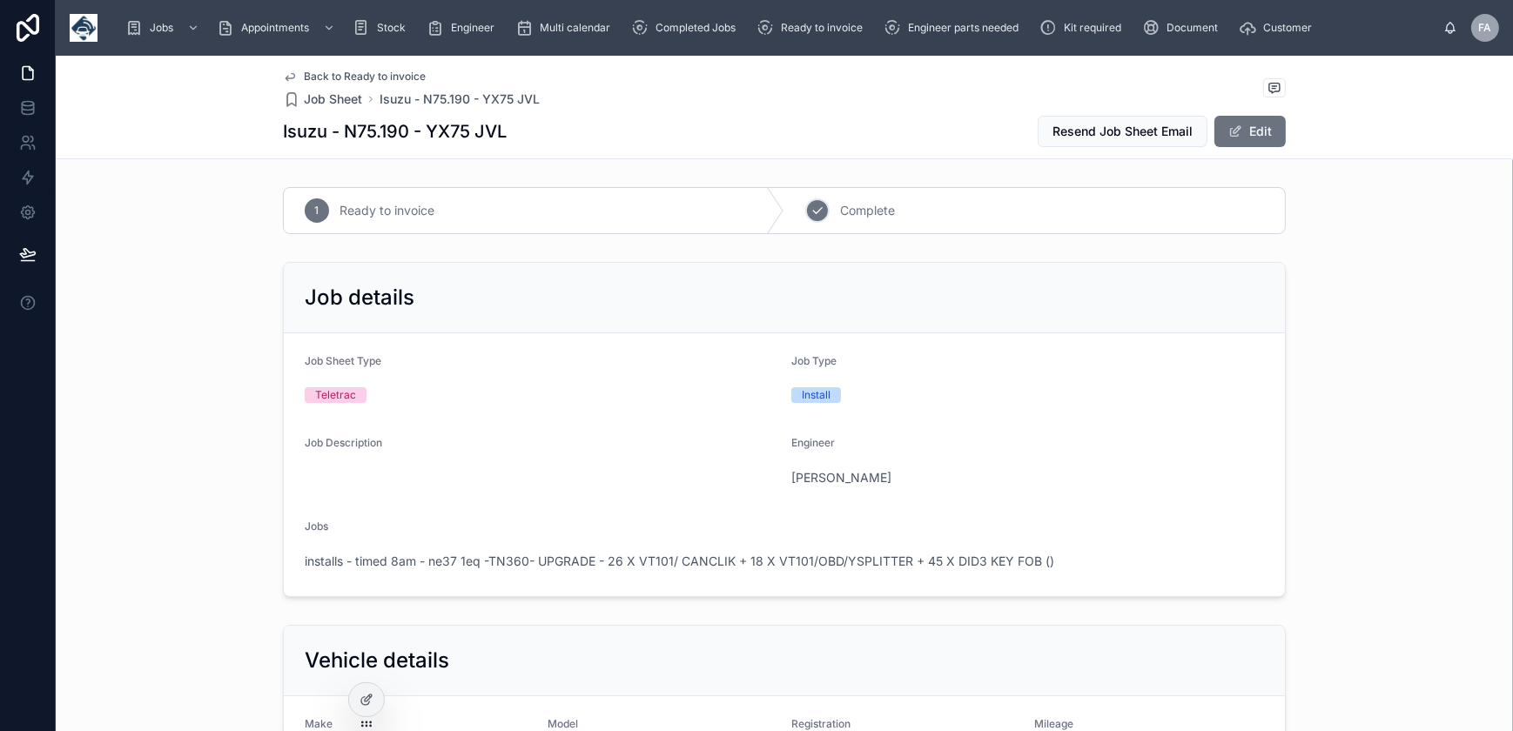
click at [824, 211] on div "2 Complete" at bounding box center [1034, 210] width 501 height 45
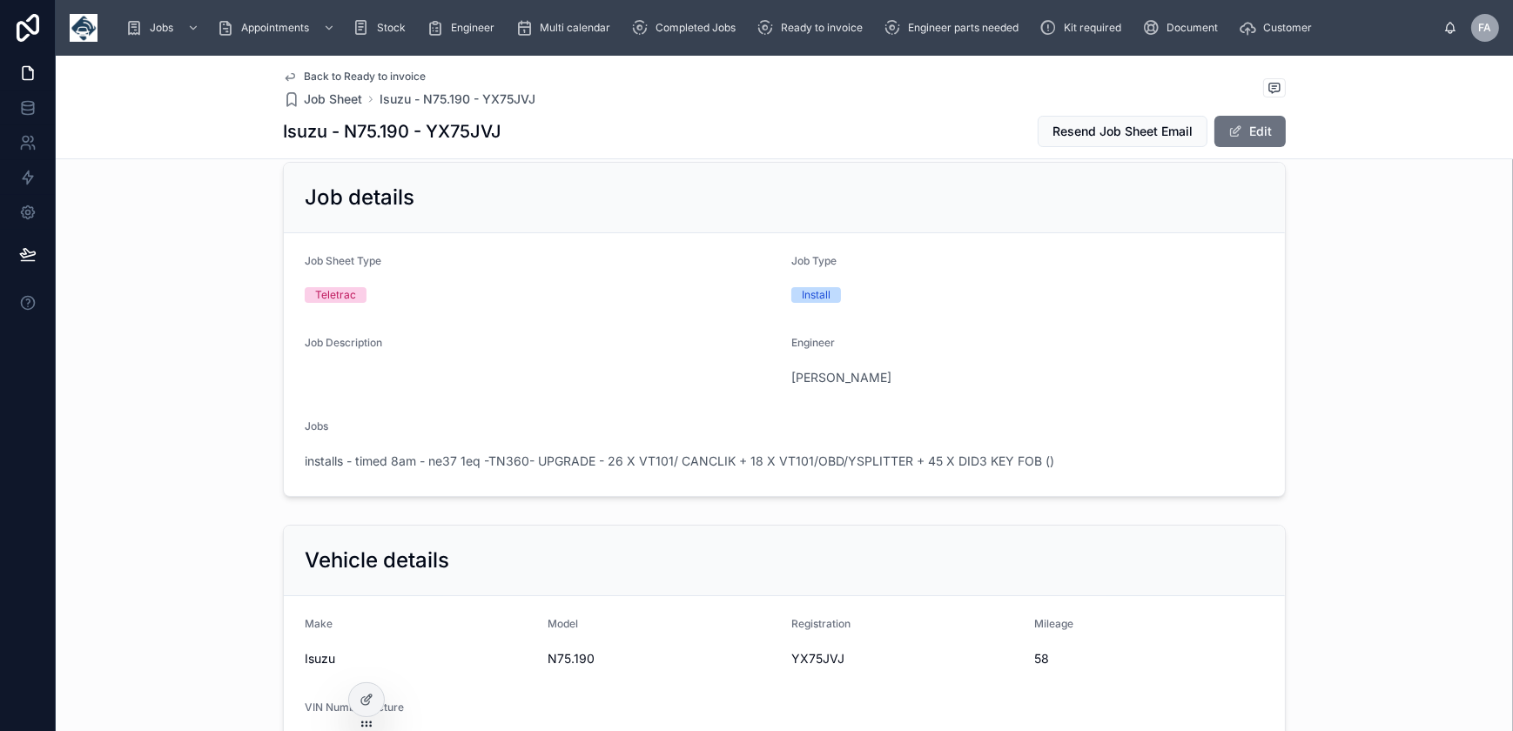
scroll to position [237, 0]
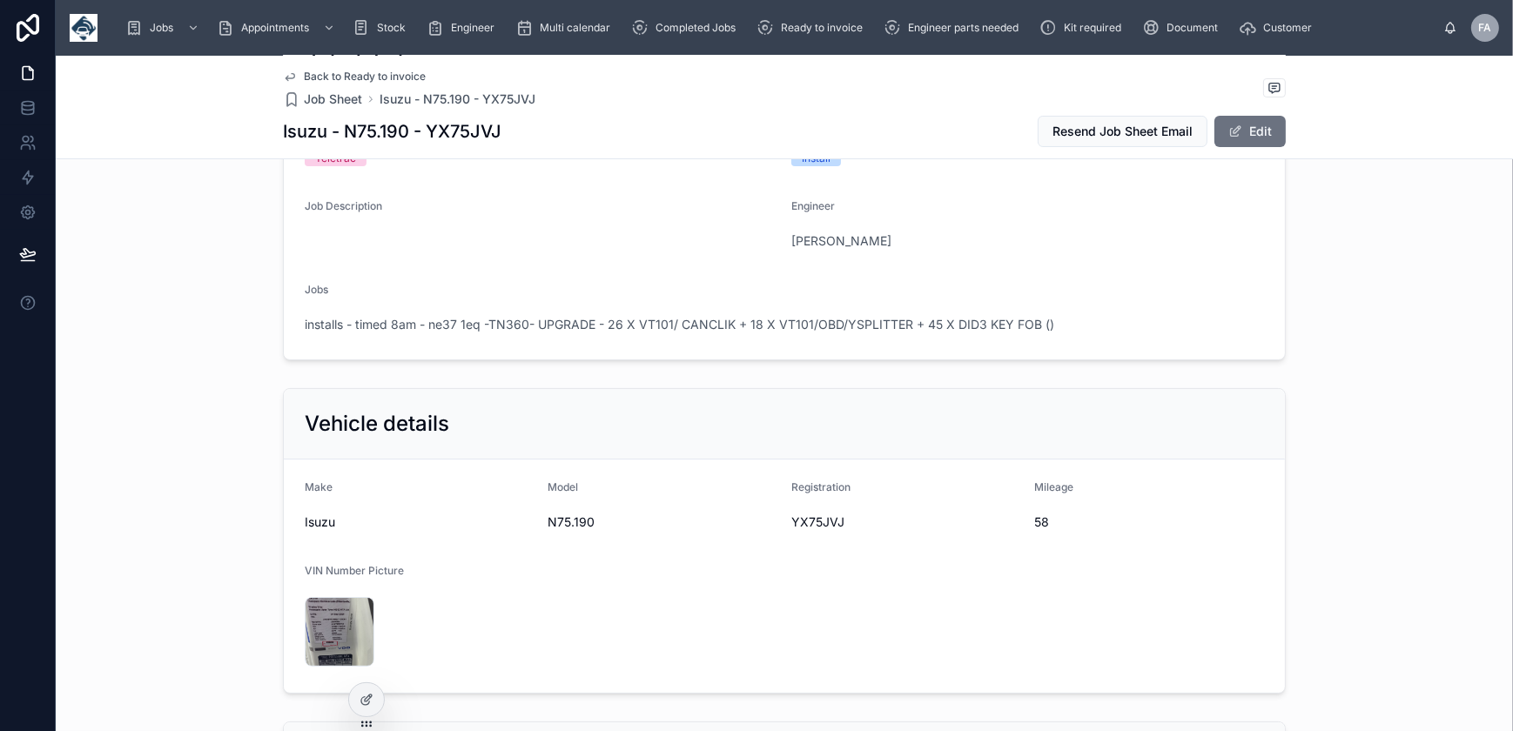
click at [812, 521] on span "YX75JVJ" at bounding box center [906, 522] width 230 height 17
click at [814, 521] on span "YX75JVJ" at bounding box center [906, 522] width 230 height 17
copy span "YX75JVJ"
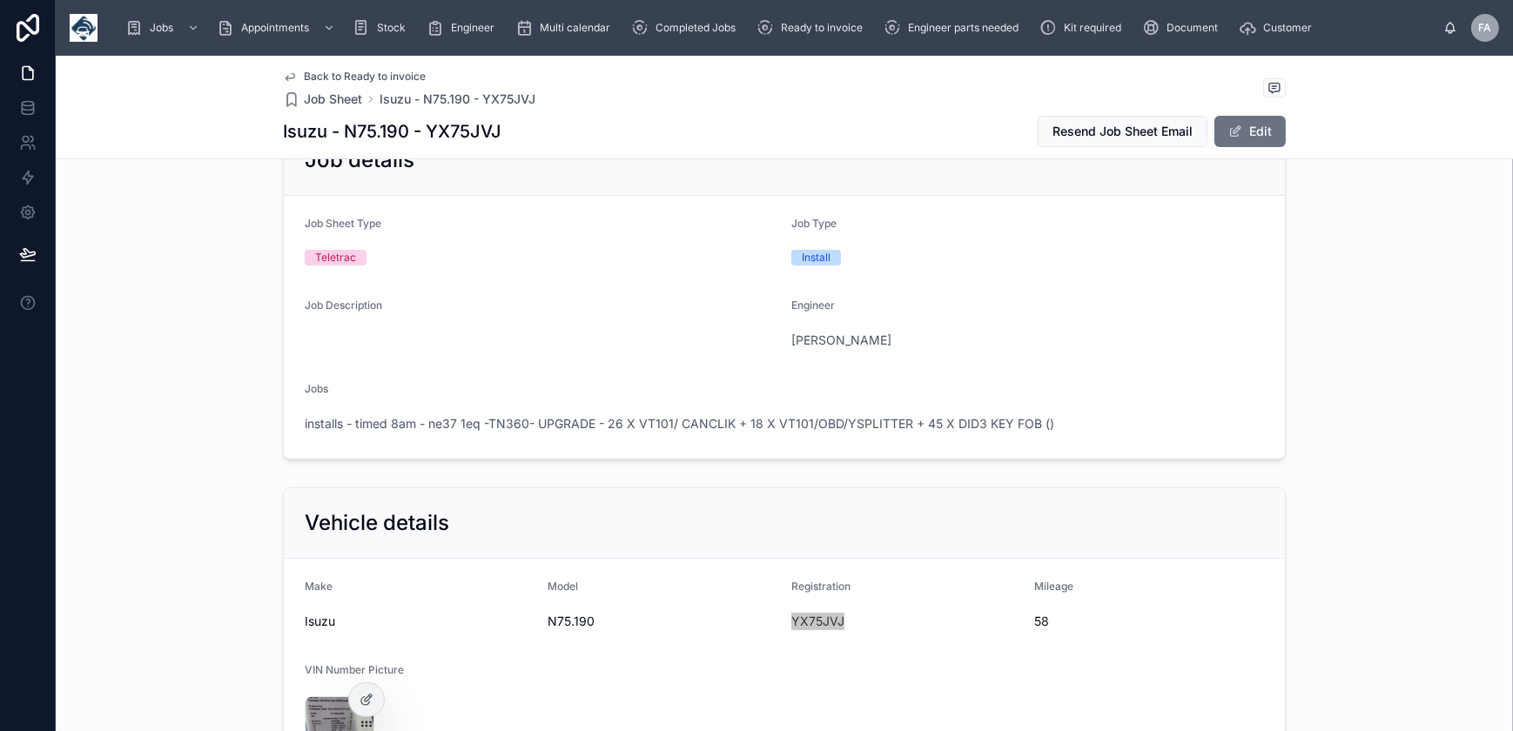
scroll to position [0, 0]
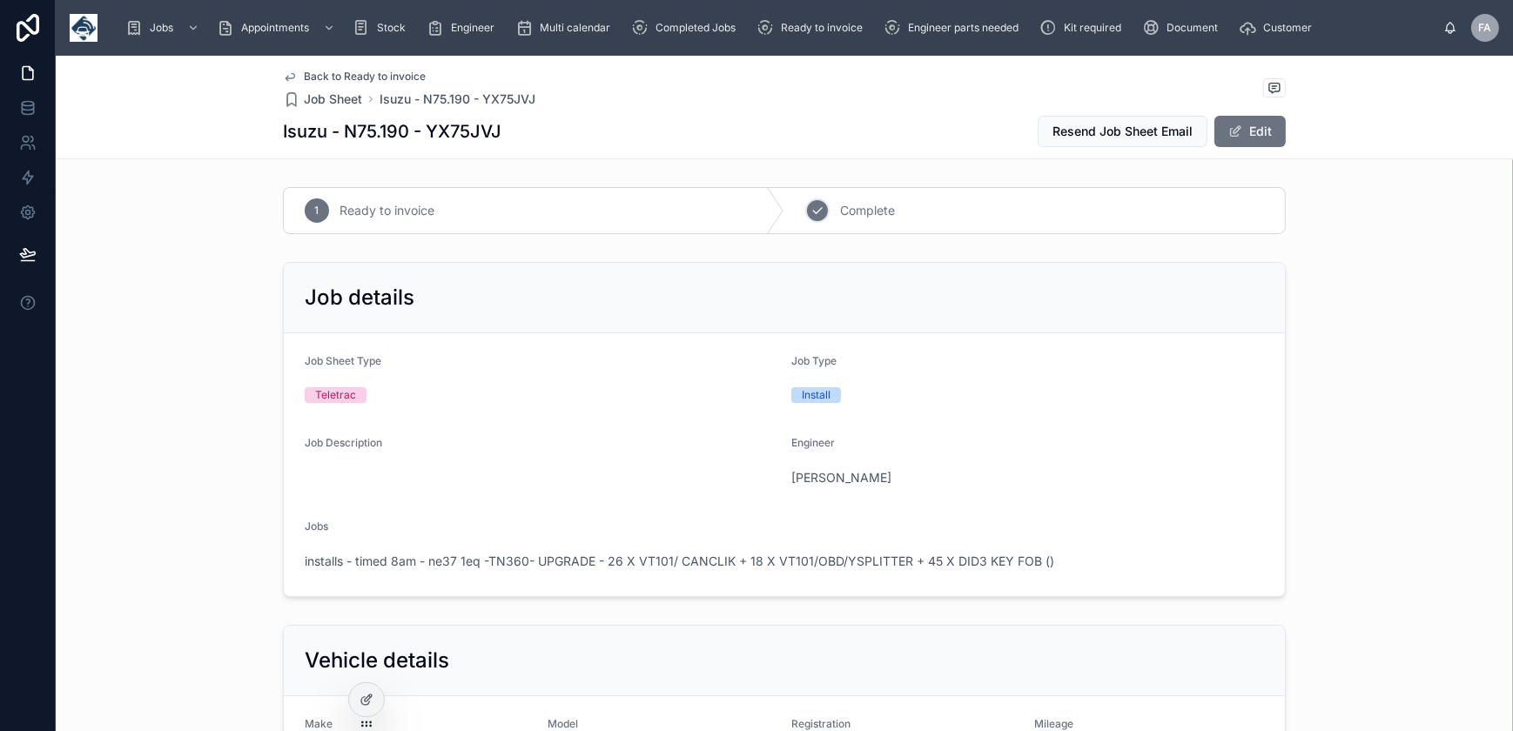
click at [811, 207] on icon at bounding box center [818, 211] width 14 height 14
click at [639, 555] on span "installs - timed 8am - ne37 1eq -TN360- UPGRADE - 26 X VT101/ CANCLIK + 18 X VT…" at bounding box center [680, 561] width 750 height 17
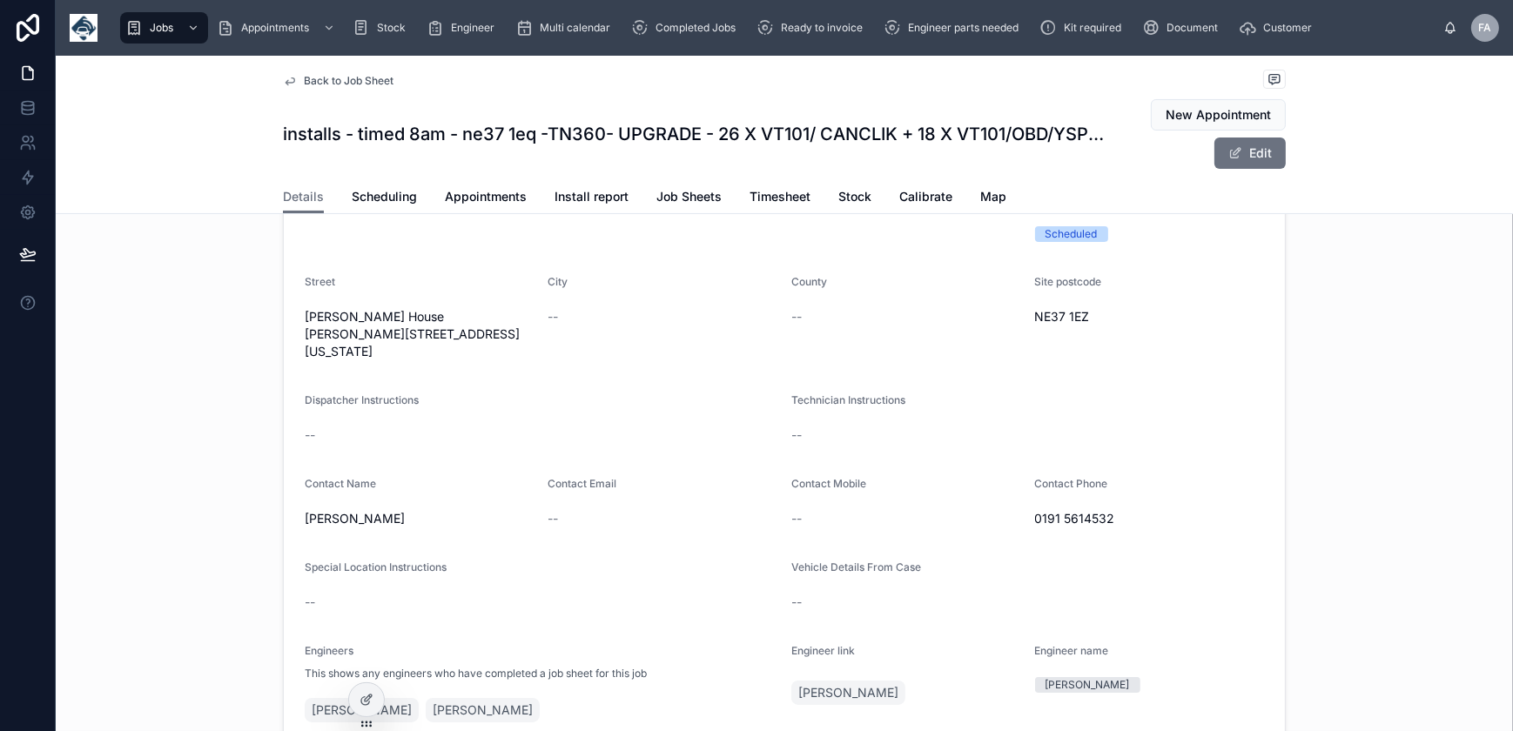
scroll to position [158, 0]
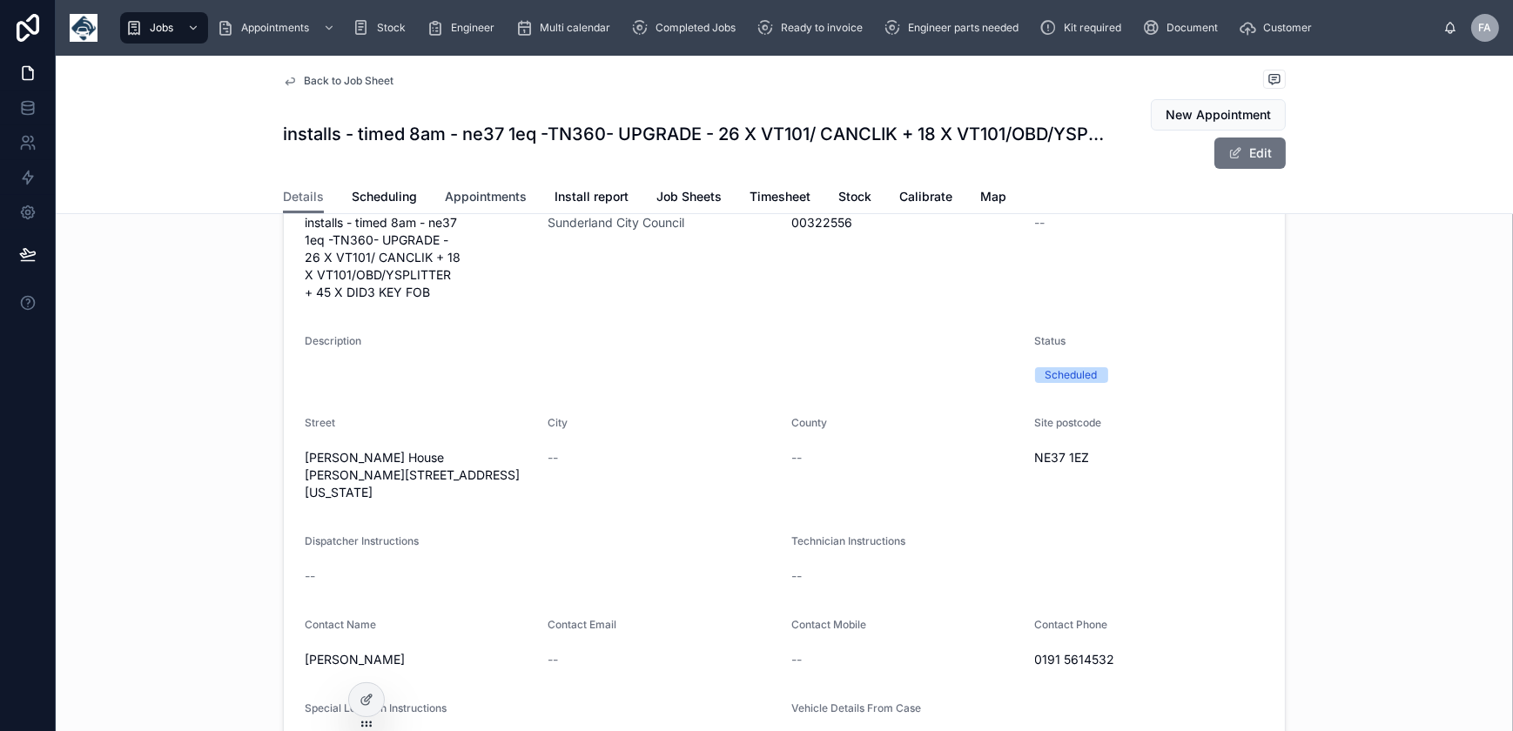
click at [451, 189] on span "Appointments" at bounding box center [486, 196] width 82 height 17
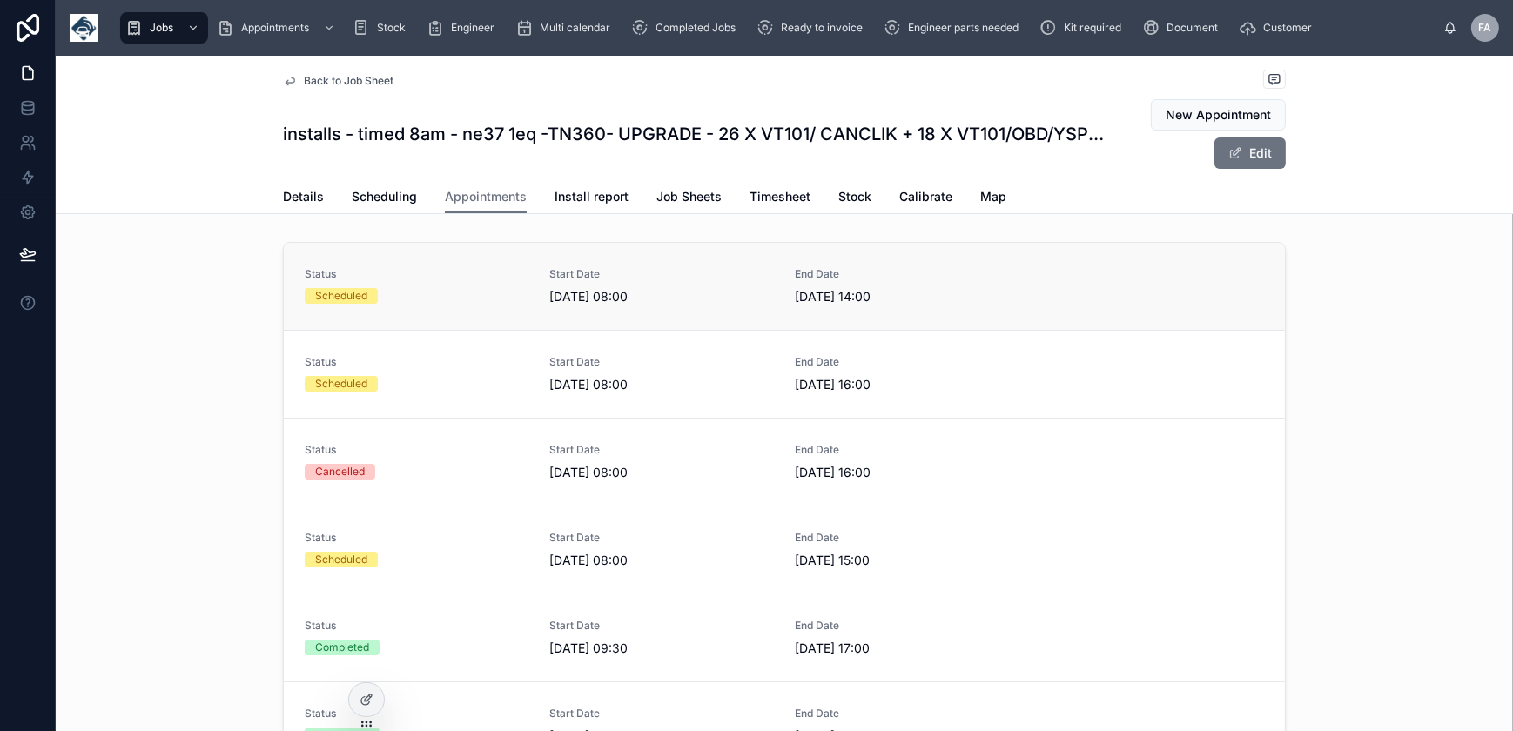
click at [555, 306] on link "Status Scheduled Start Date 01/10/2025 08:00 End Date 01/10/2025 14:00" at bounding box center [784, 286] width 1001 height 87
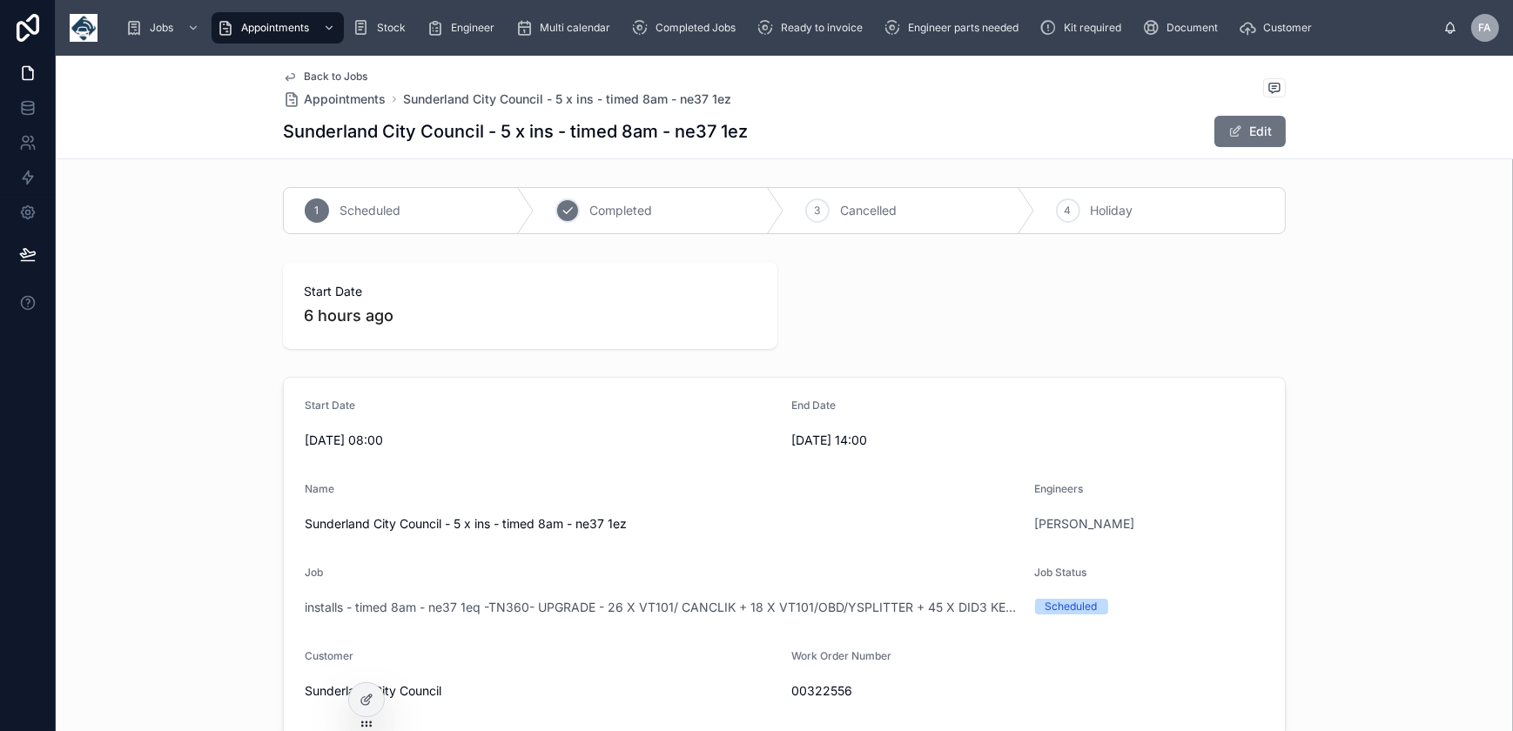
click at [586, 219] on div "2 Completed" at bounding box center [660, 210] width 251 height 45
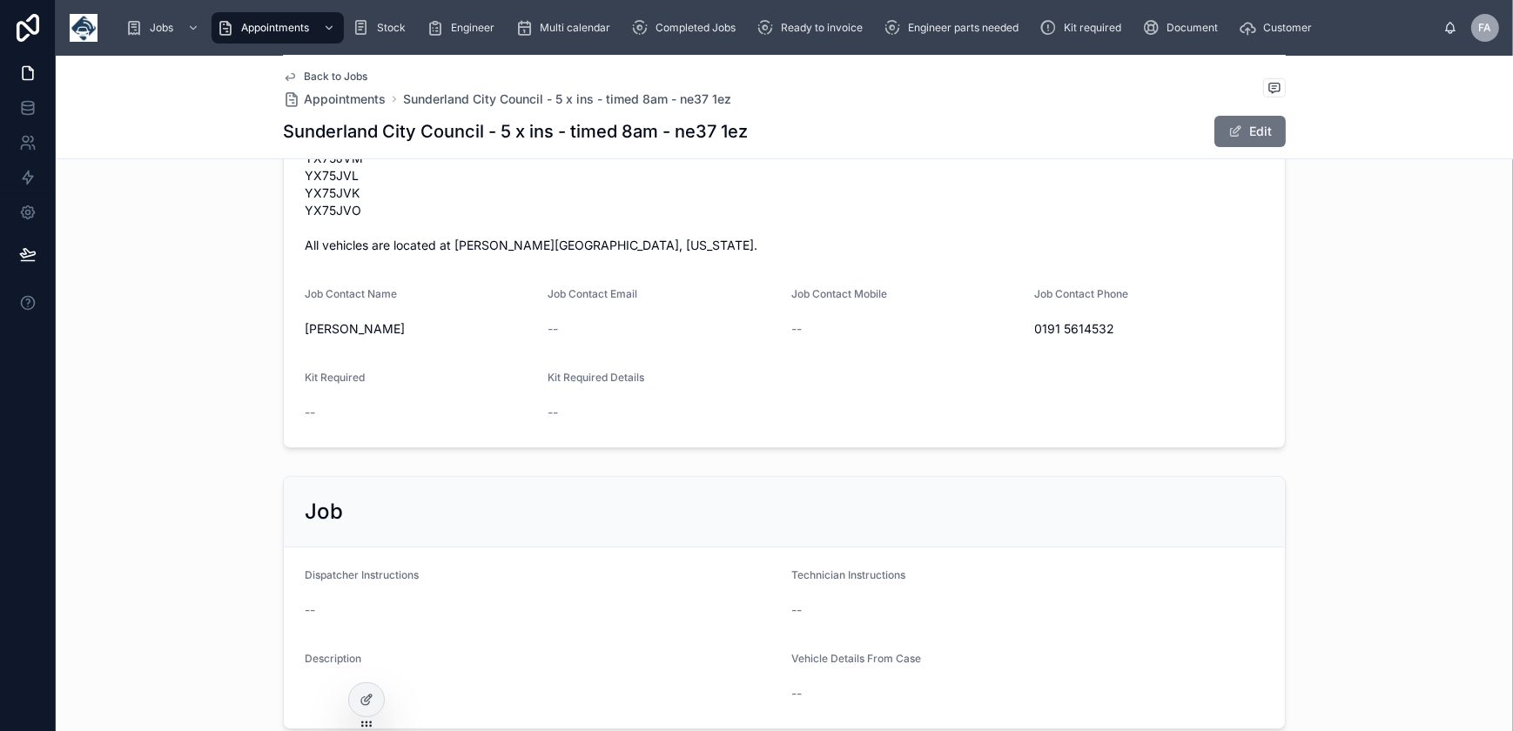
scroll to position [954, 0]
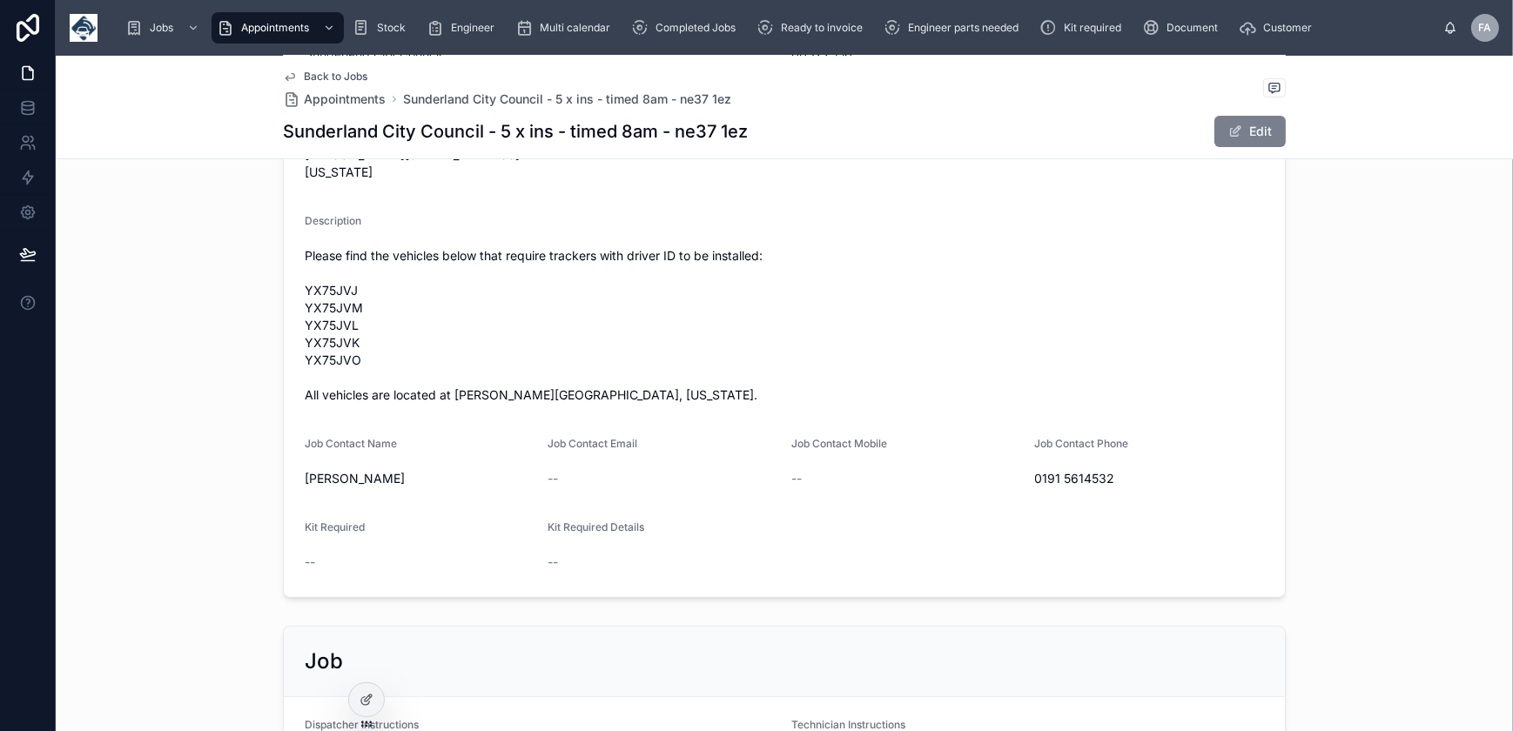
click at [1240, 145] on button "Edit" at bounding box center [1250, 131] width 71 height 31
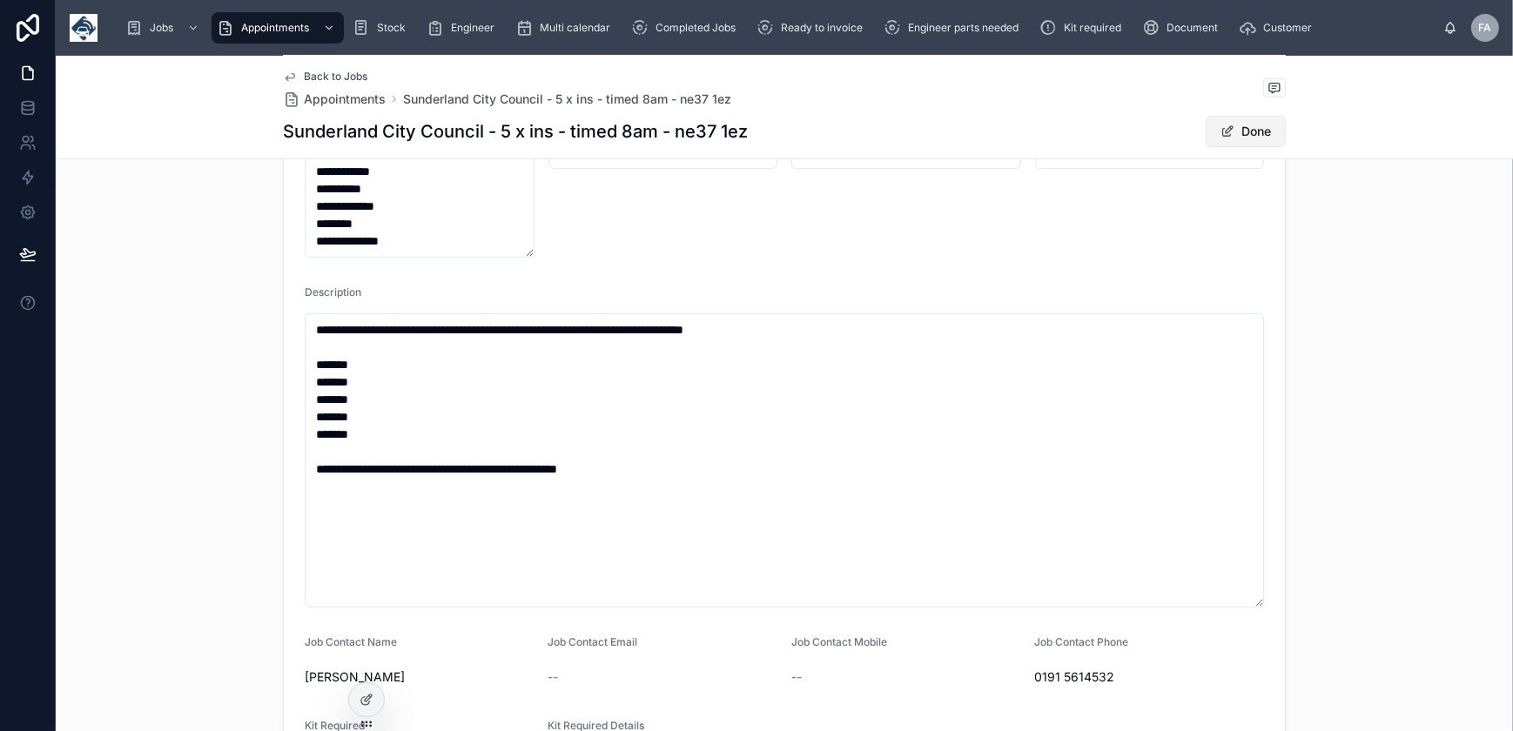
scroll to position [651, 0]
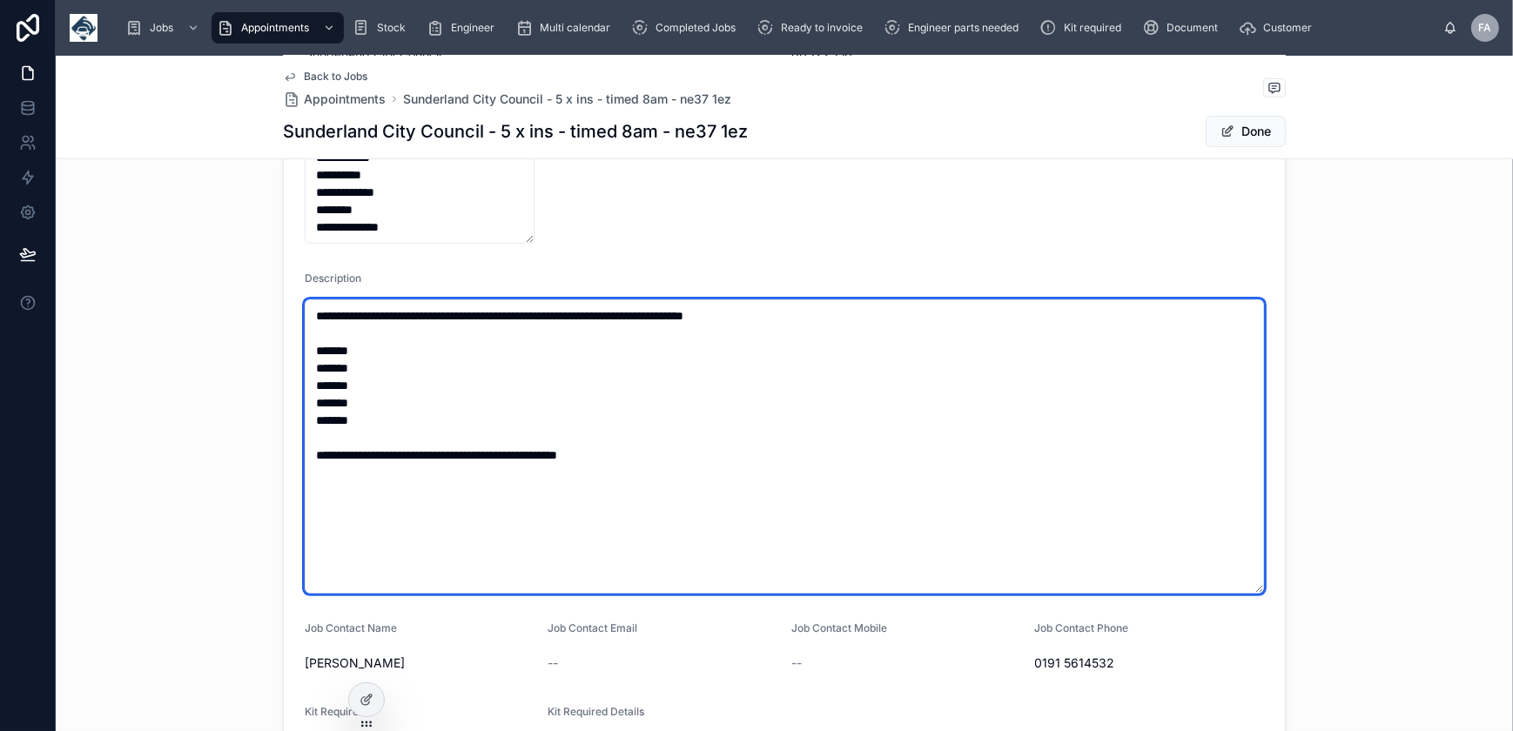
click at [479, 424] on textarea "**********" at bounding box center [784, 447] width 959 height 294
click at [377, 402] on textarea "**********" at bounding box center [784, 447] width 959 height 294
click at [391, 363] on textarea "**********" at bounding box center [784, 447] width 959 height 294
click at [382, 352] on textarea "**********" at bounding box center [784, 447] width 959 height 294
click at [372, 382] on textarea "**********" at bounding box center [784, 447] width 959 height 294
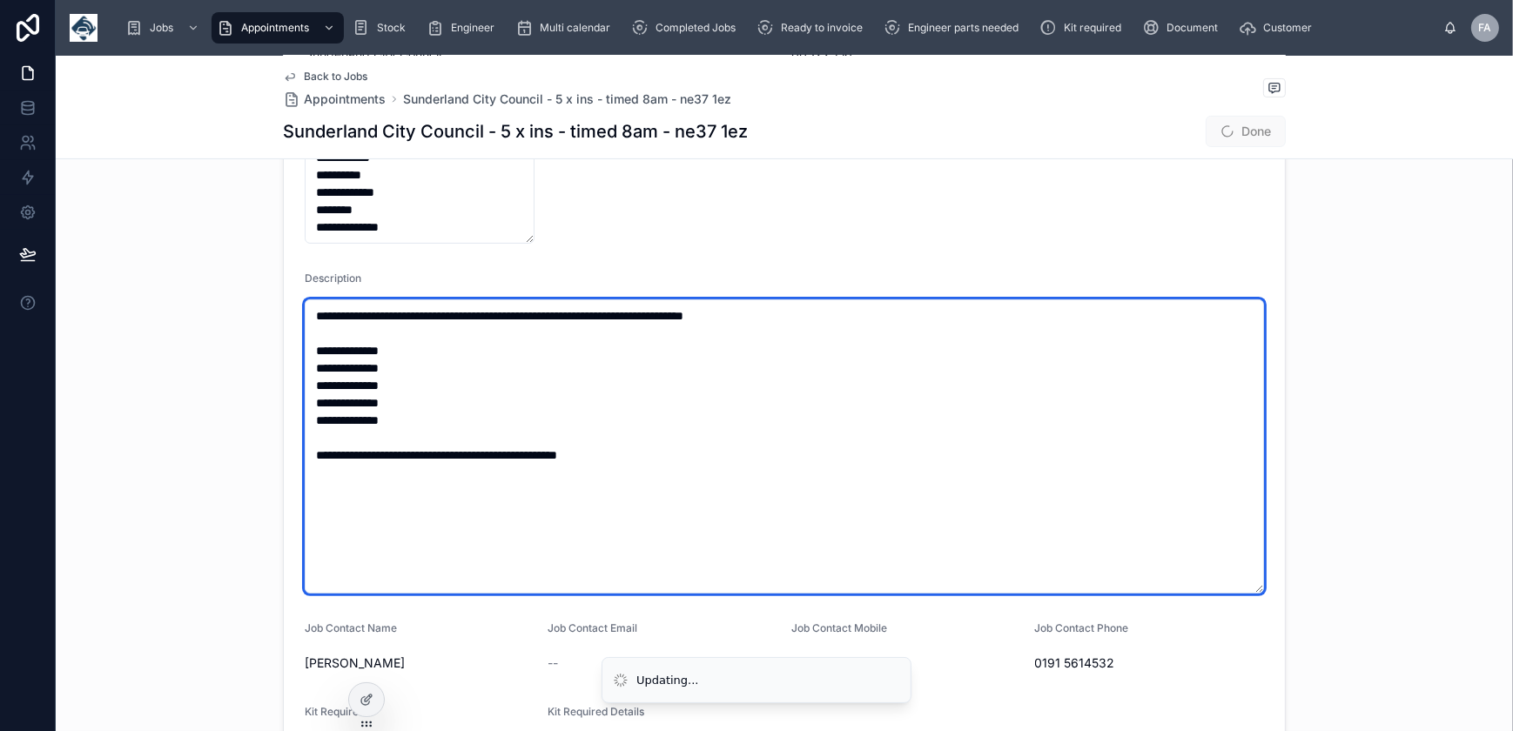
type textarea "**********"
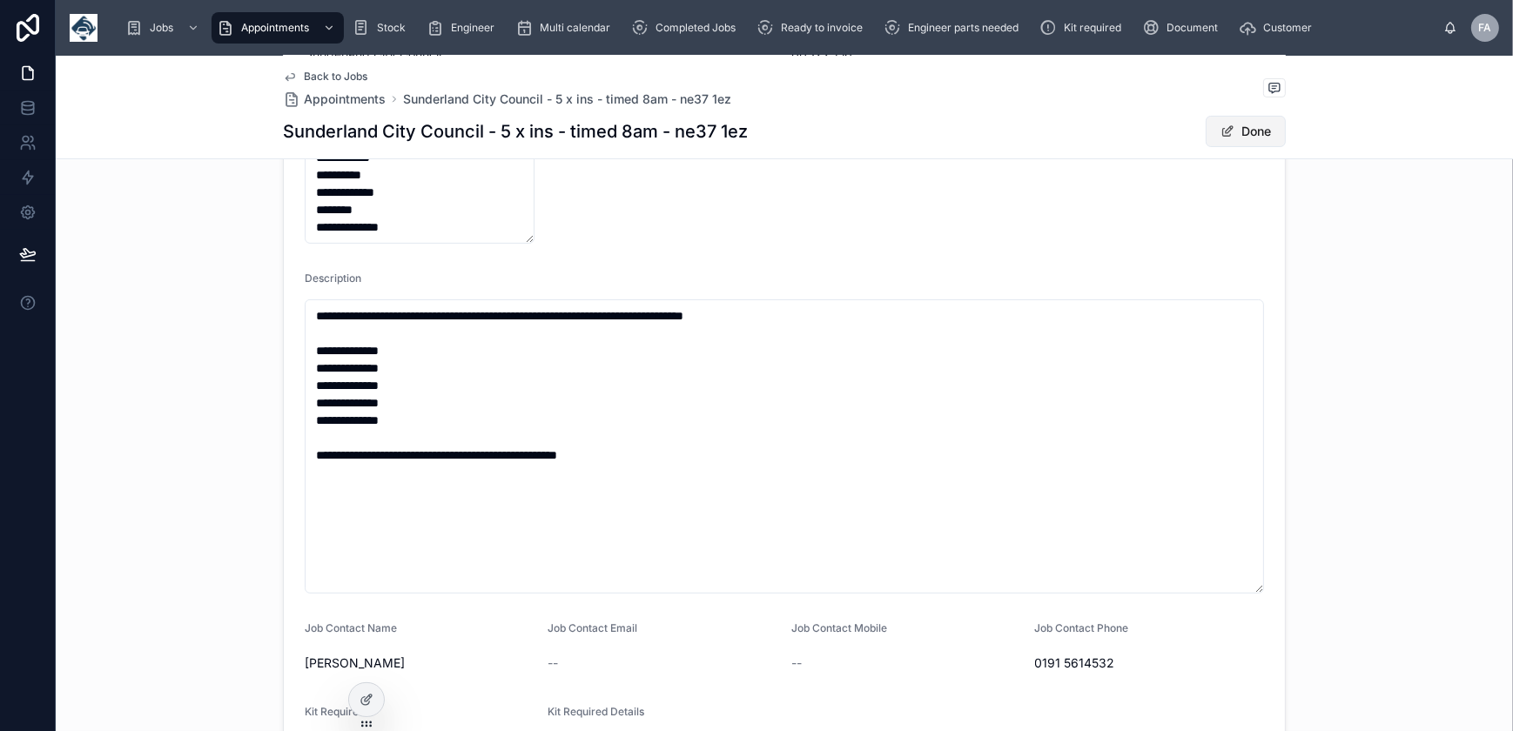
click at [1263, 131] on button "Done" at bounding box center [1246, 131] width 80 height 31
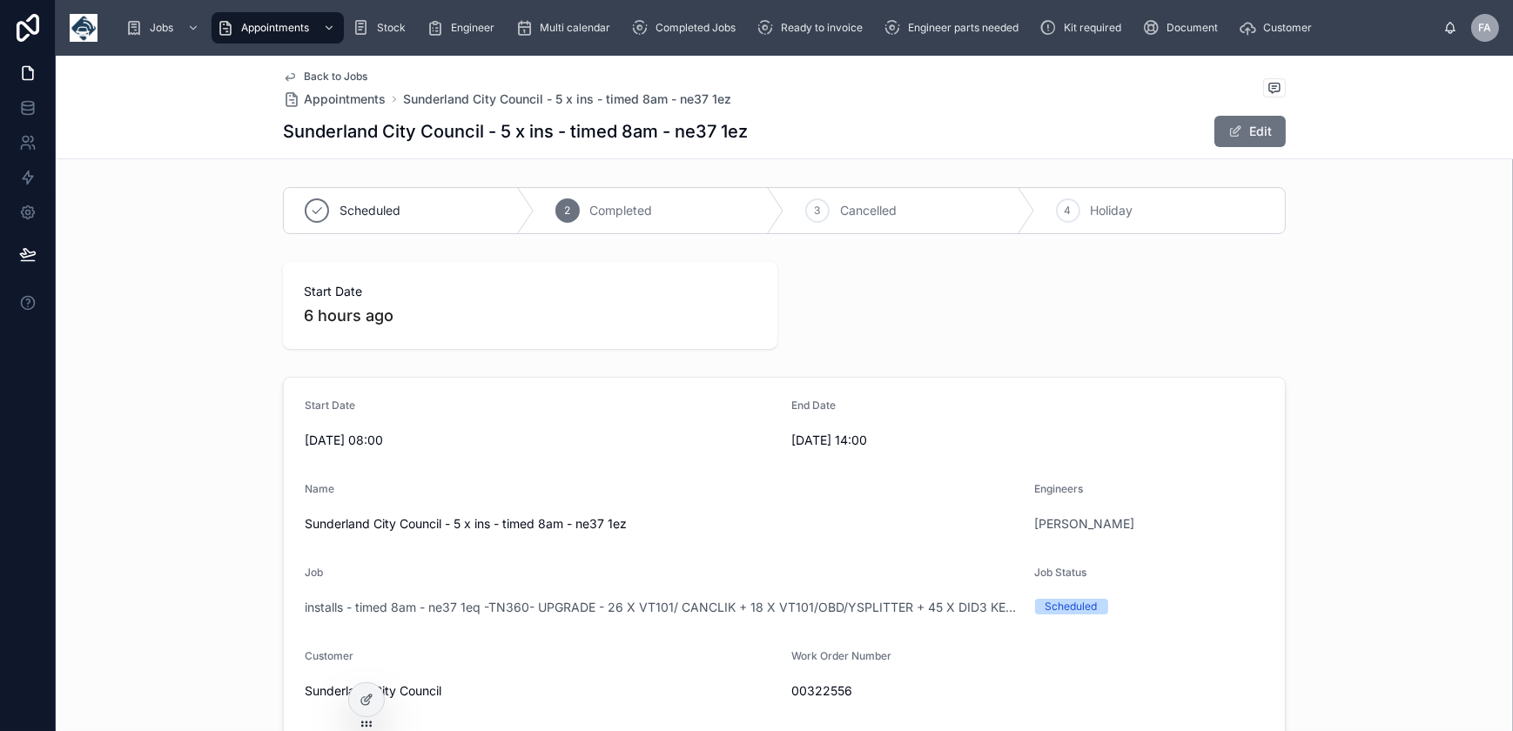
scroll to position [0, 0]
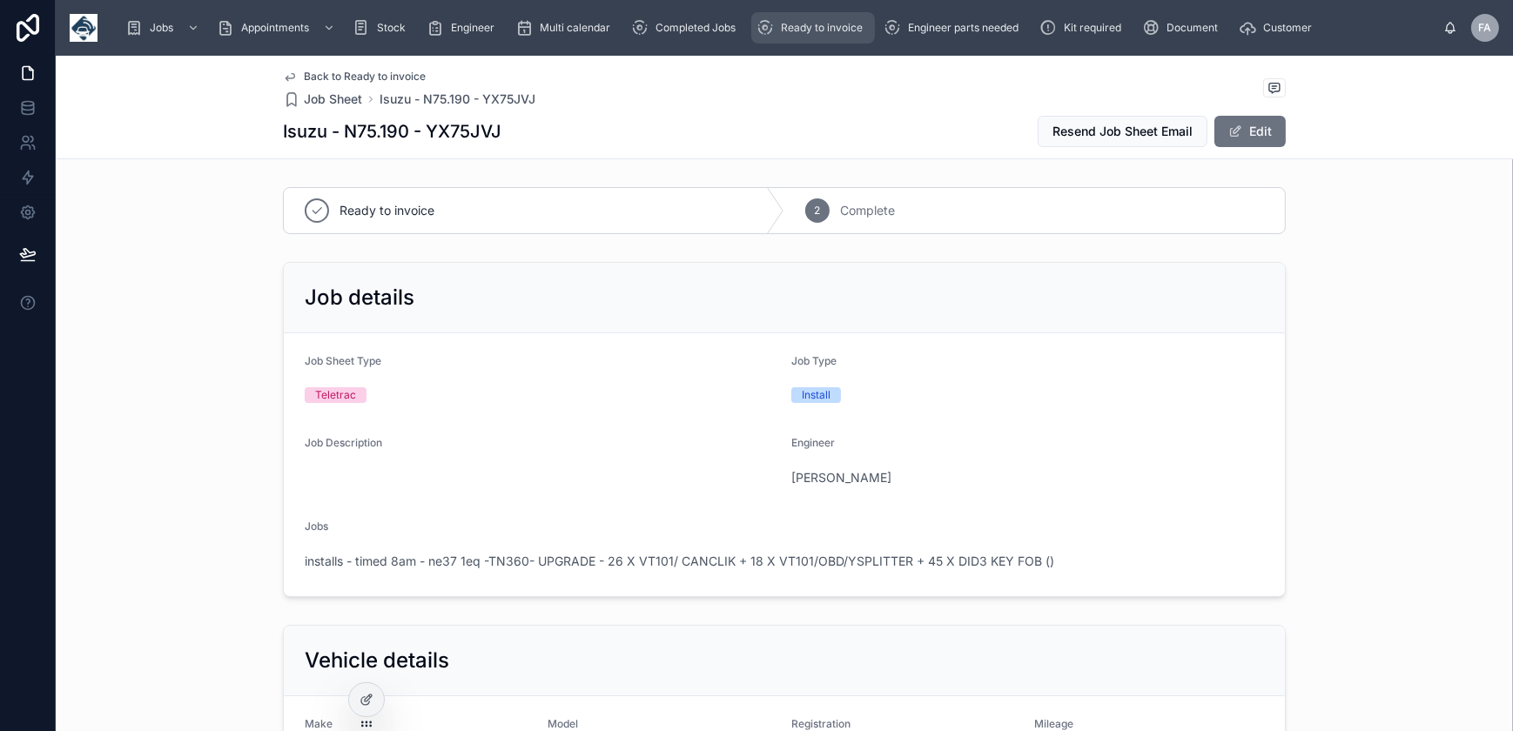
click at [827, 29] on span "Ready to invoice" at bounding box center [822, 28] width 82 height 14
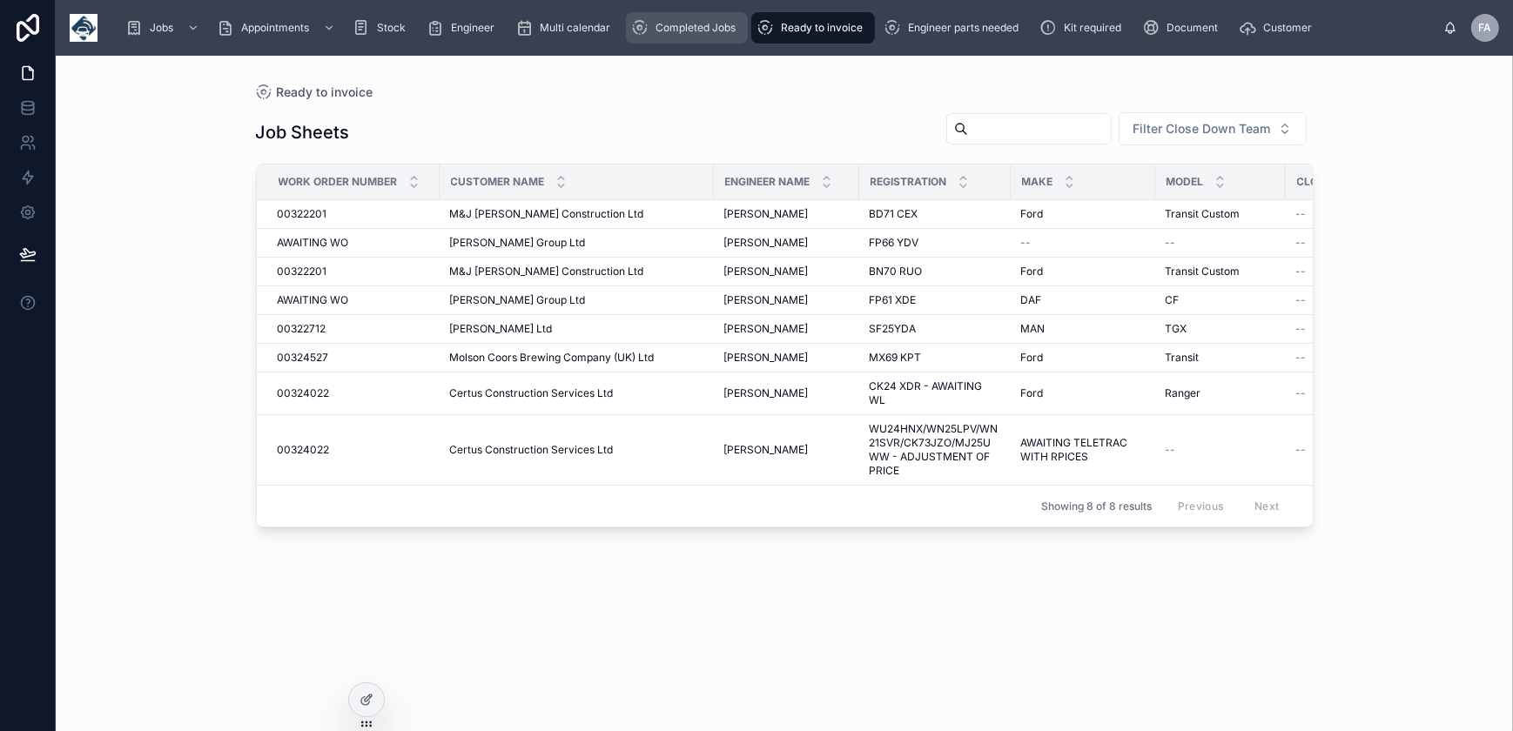
click at [695, 37] on div "Completed Jobs" at bounding box center [686, 28] width 111 height 28
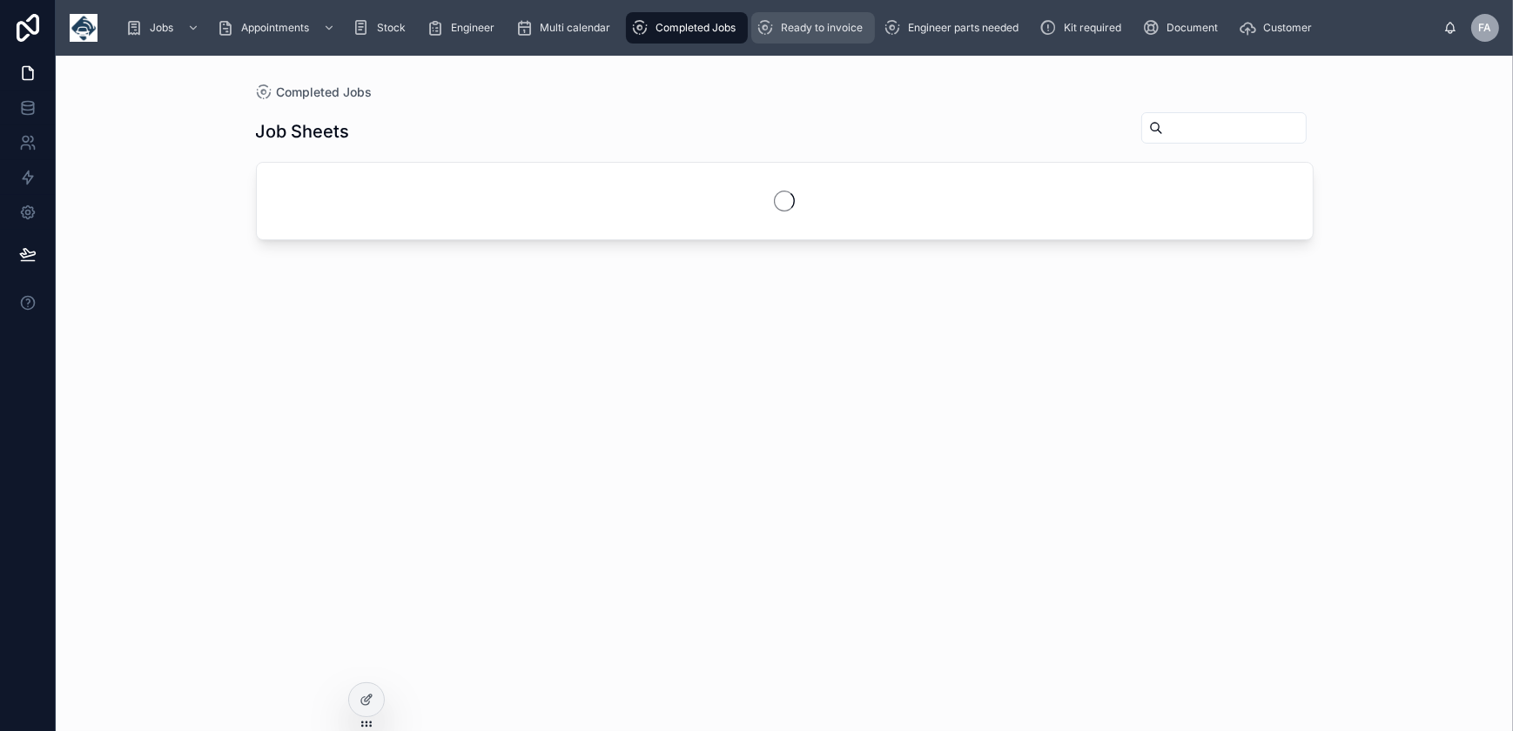
click at [811, 33] on span "Ready to invoice" at bounding box center [822, 28] width 82 height 14
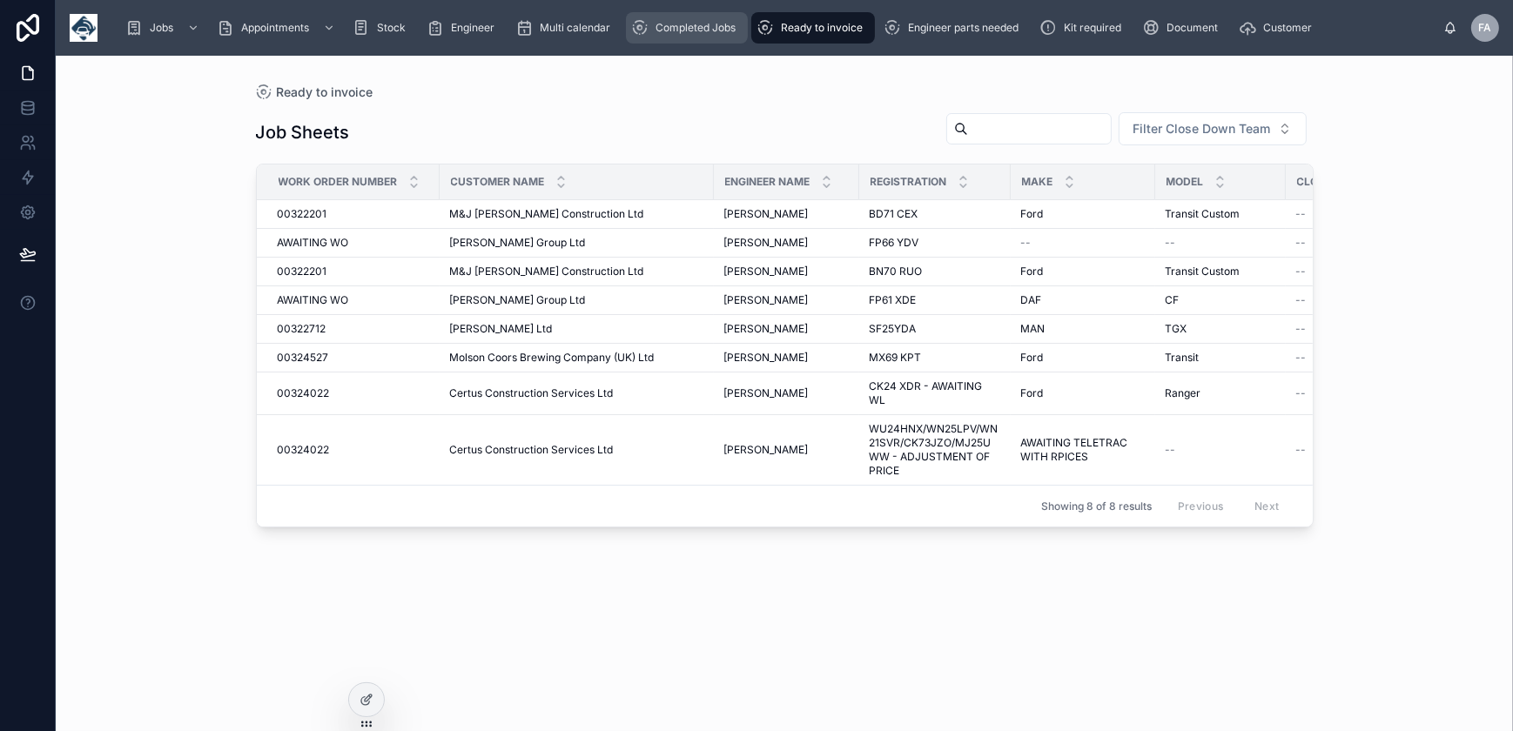
click at [681, 39] on div "Completed Jobs" at bounding box center [686, 28] width 111 height 28
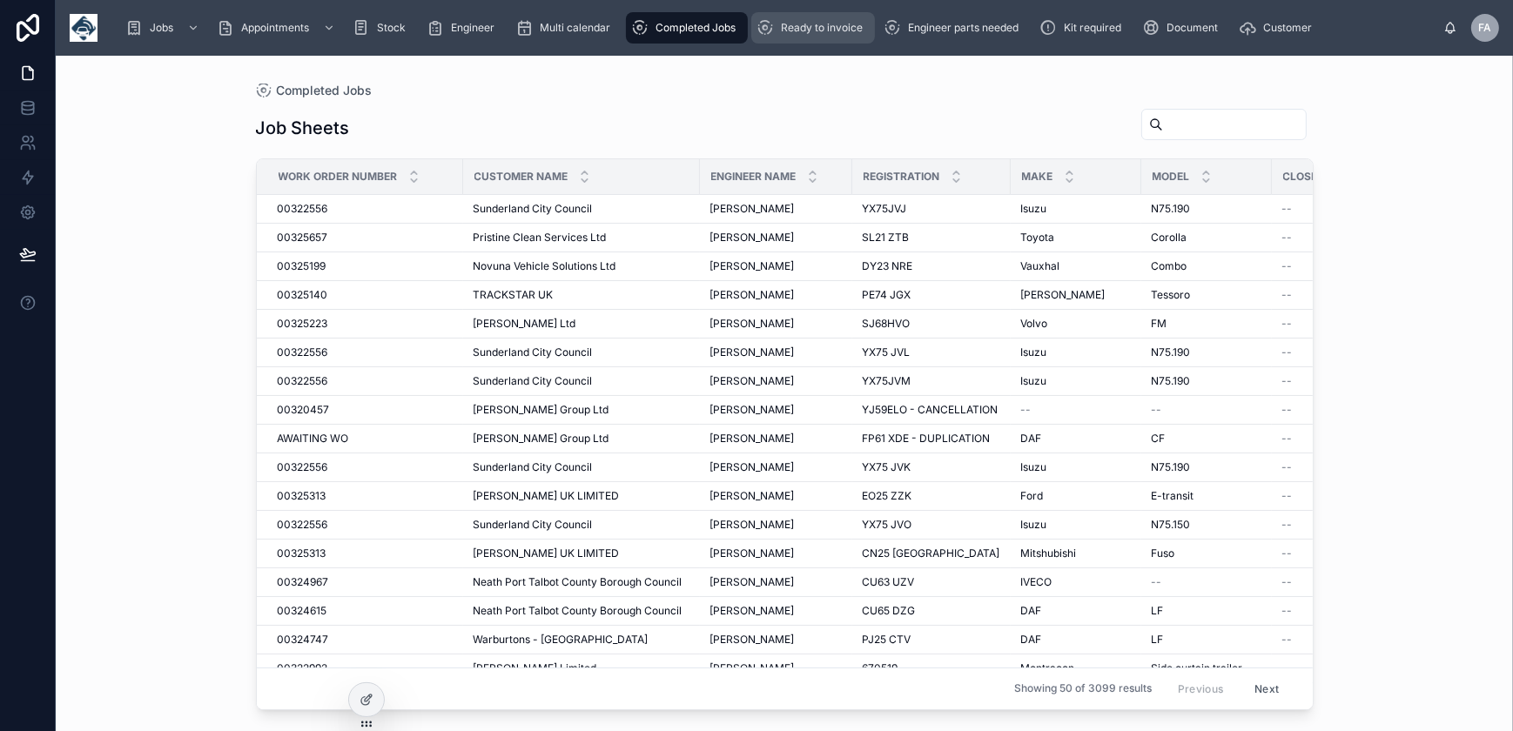
click at [821, 17] on div "Ready to invoice" at bounding box center [813, 28] width 113 height 28
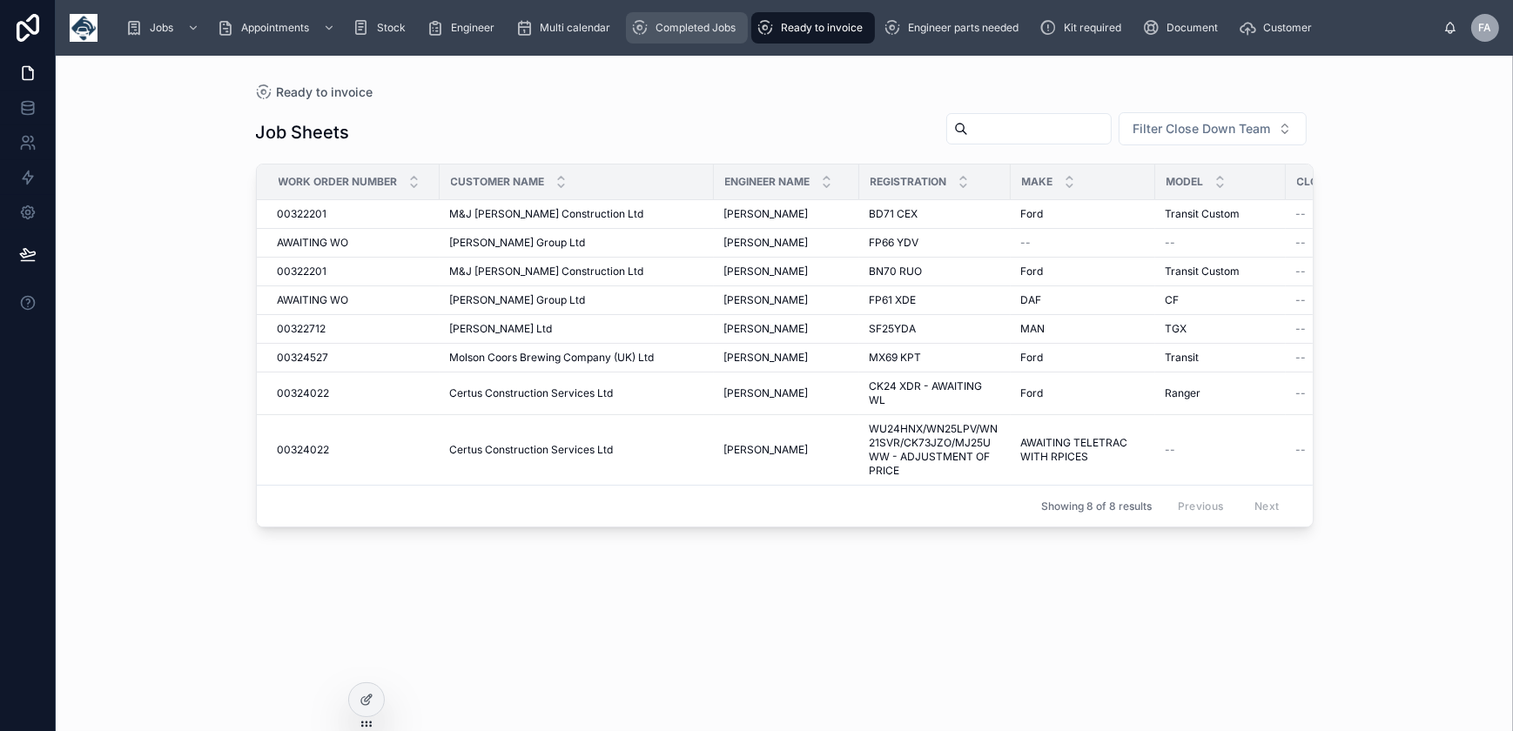
drag, startPoint x: 678, startPoint y: 28, endPoint x: 821, endPoint y: 23, distance: 142.9
click at [678, 28] on span "Completed Jobs" at bounding box center [696, 28] width 80 height 14
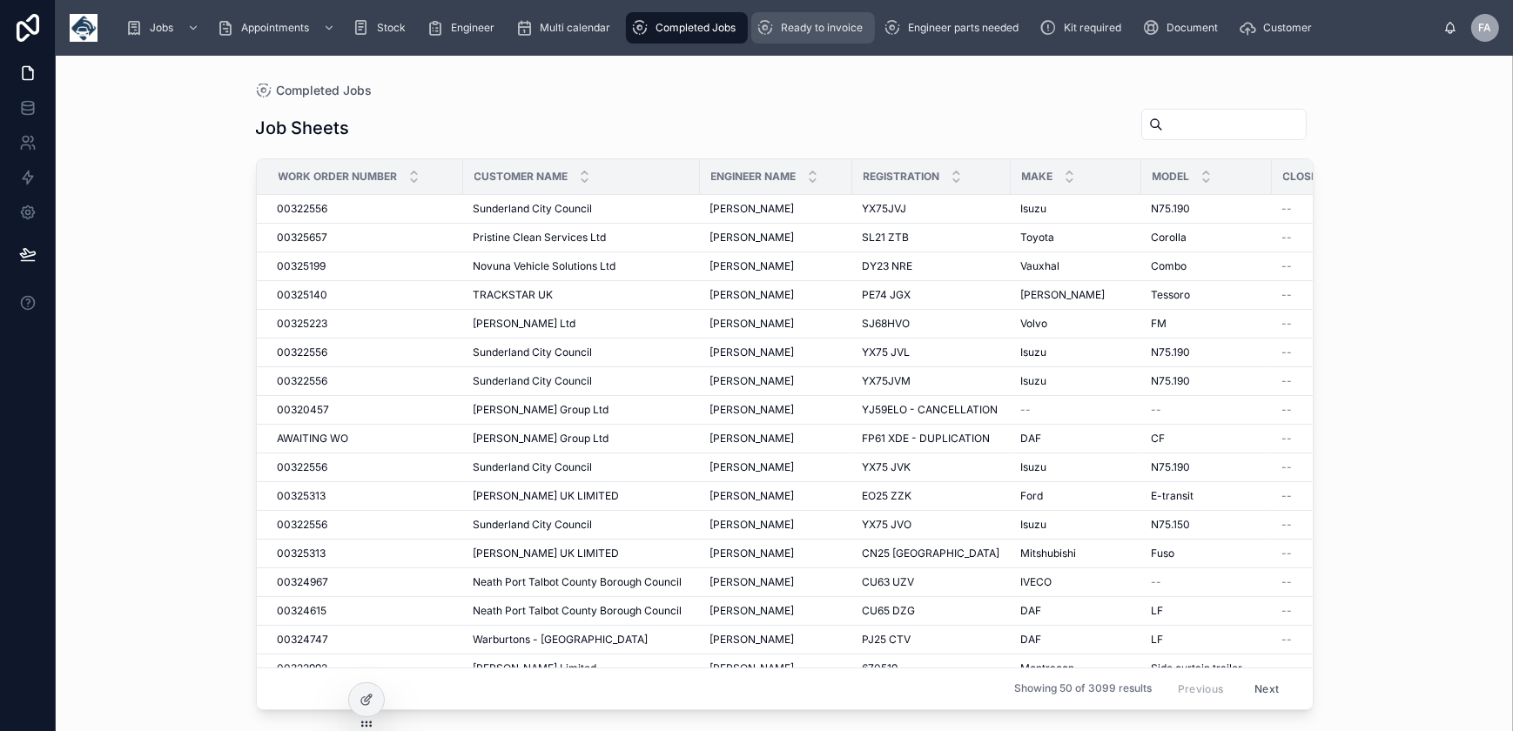
click at [822, 23] on span "Ready to invoice" at bounding box center [822, 28] width 82 height 14
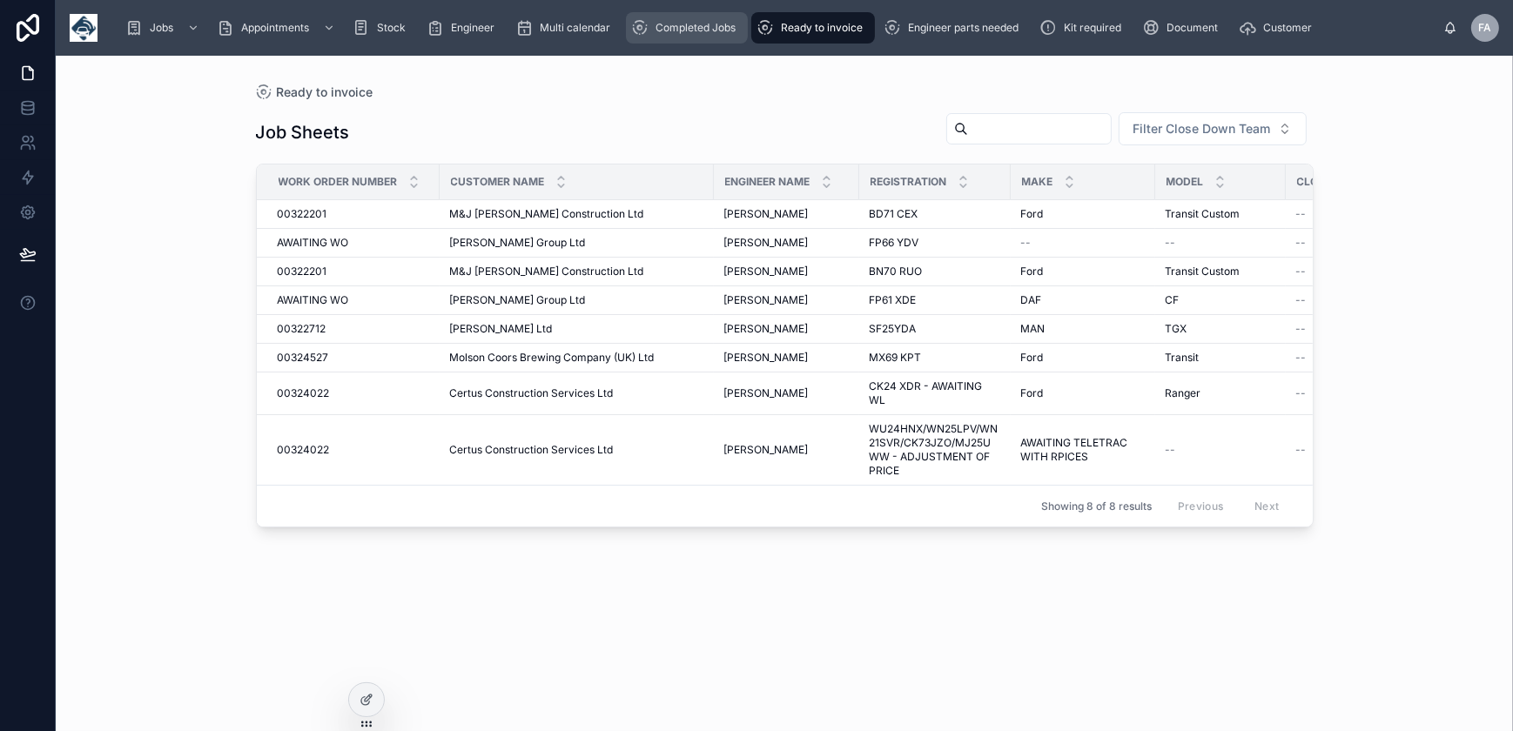
drag, startPoint x: 720, startPoint y: 38, endPoint x: 797, endPoint y: 37, distance: 76.6
click at [720, 38] on div "Completed Jobs" at bounding box center [686, 28] width 111 height 28
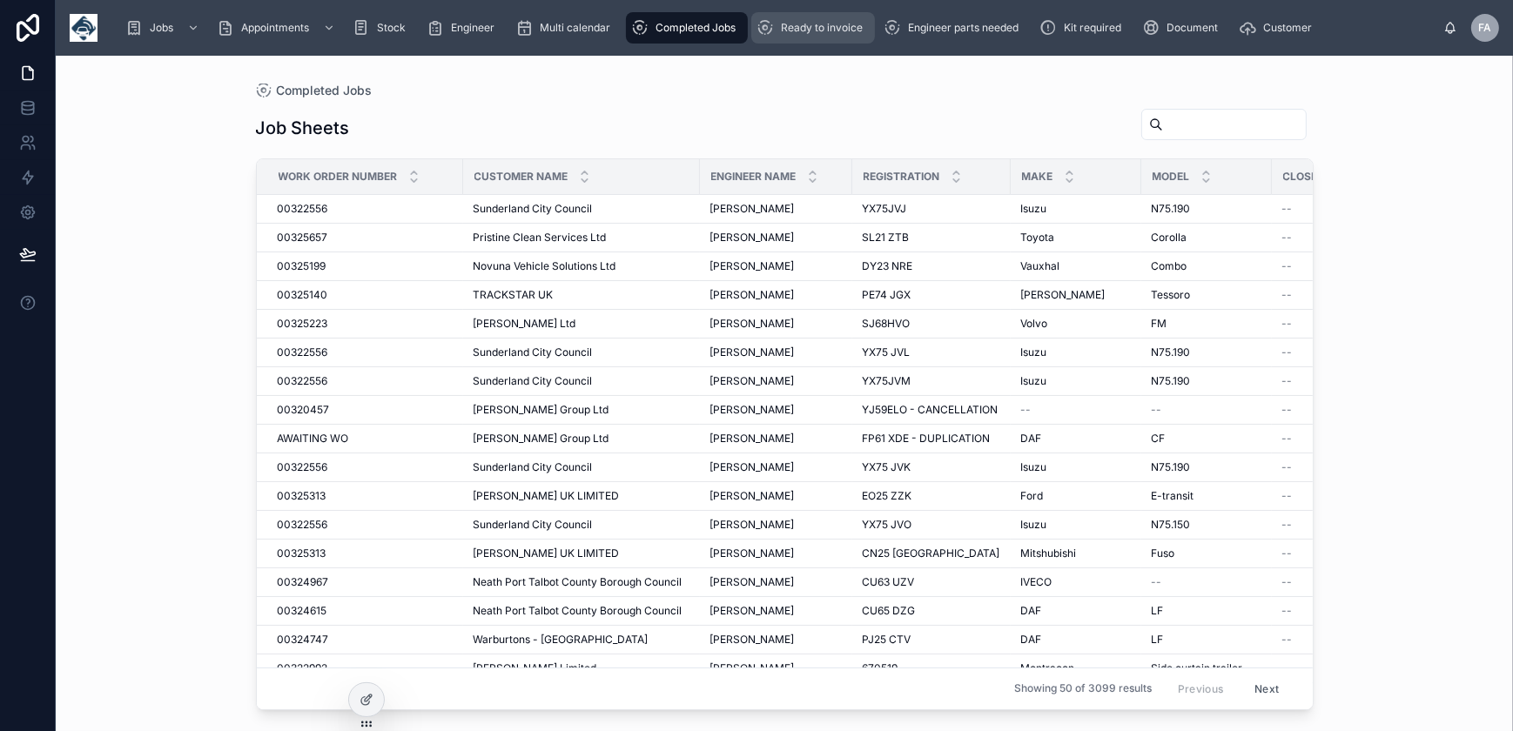
click at [797, 37] on div "Ready to invoice" at bounding box center [813, 28] width 113 height 28
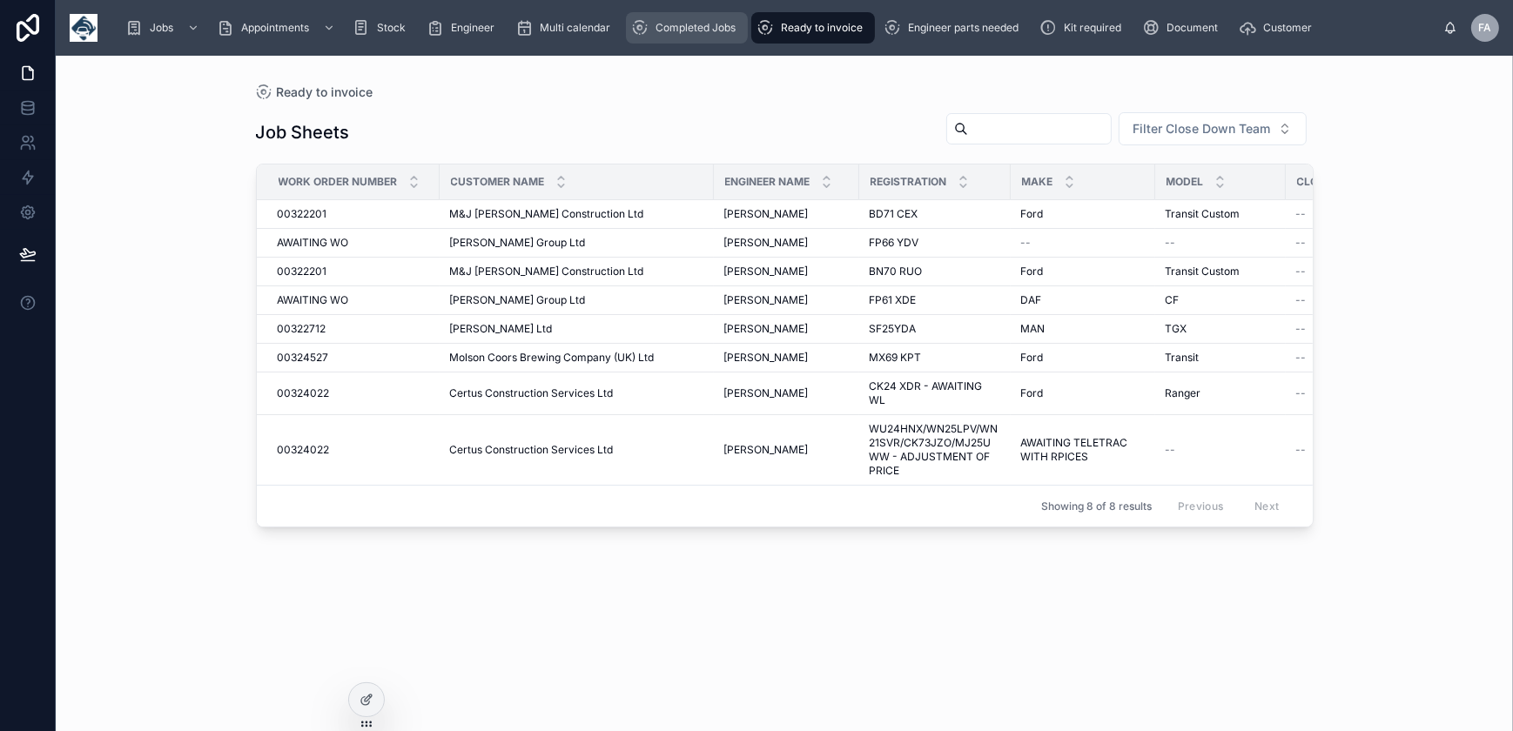
click at [721, 30] on span "Completed Jobs" at bounding box center [696, 28] width 80 height 14
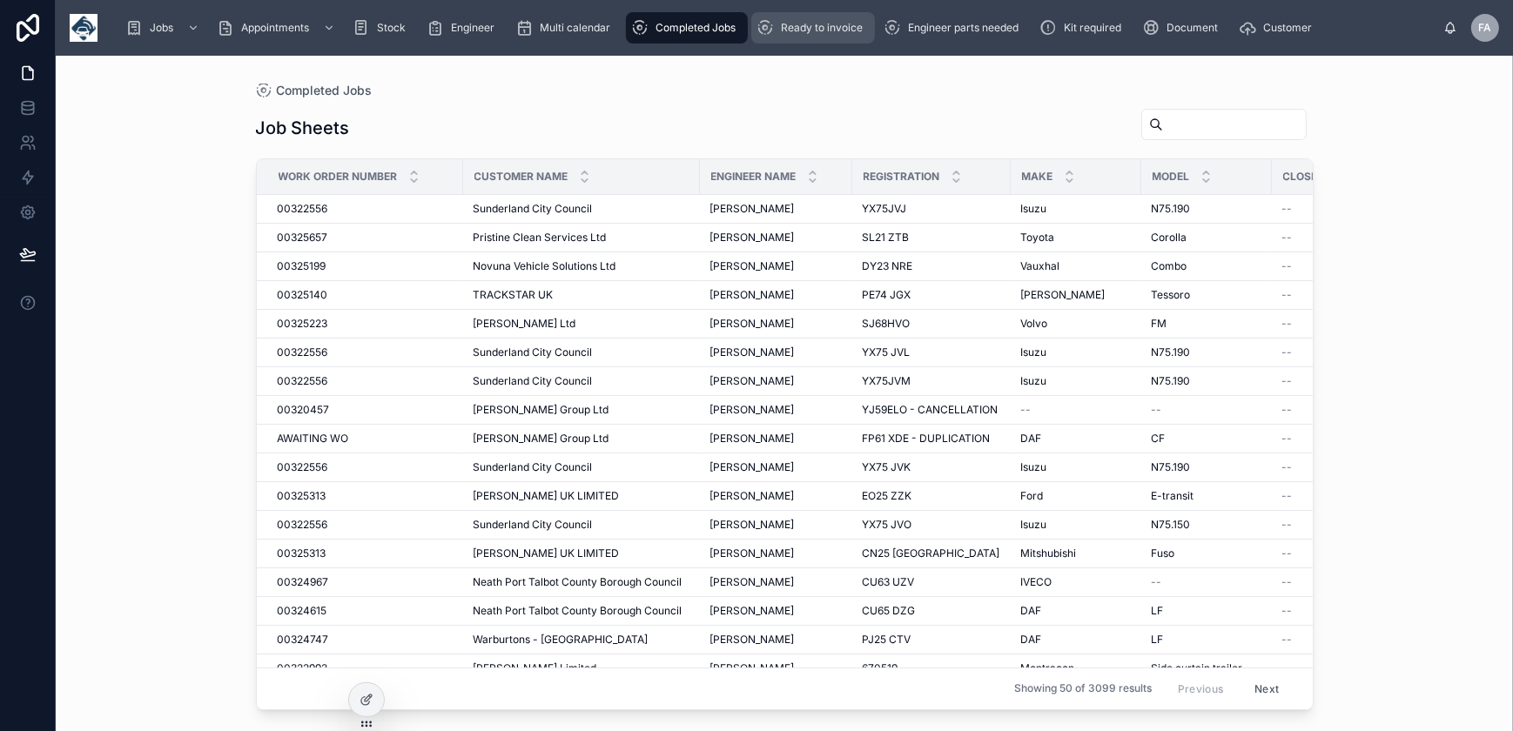
click at [791, 30] on span "Ready to invoice" at bounding box center [822, 28] width 82 height 14
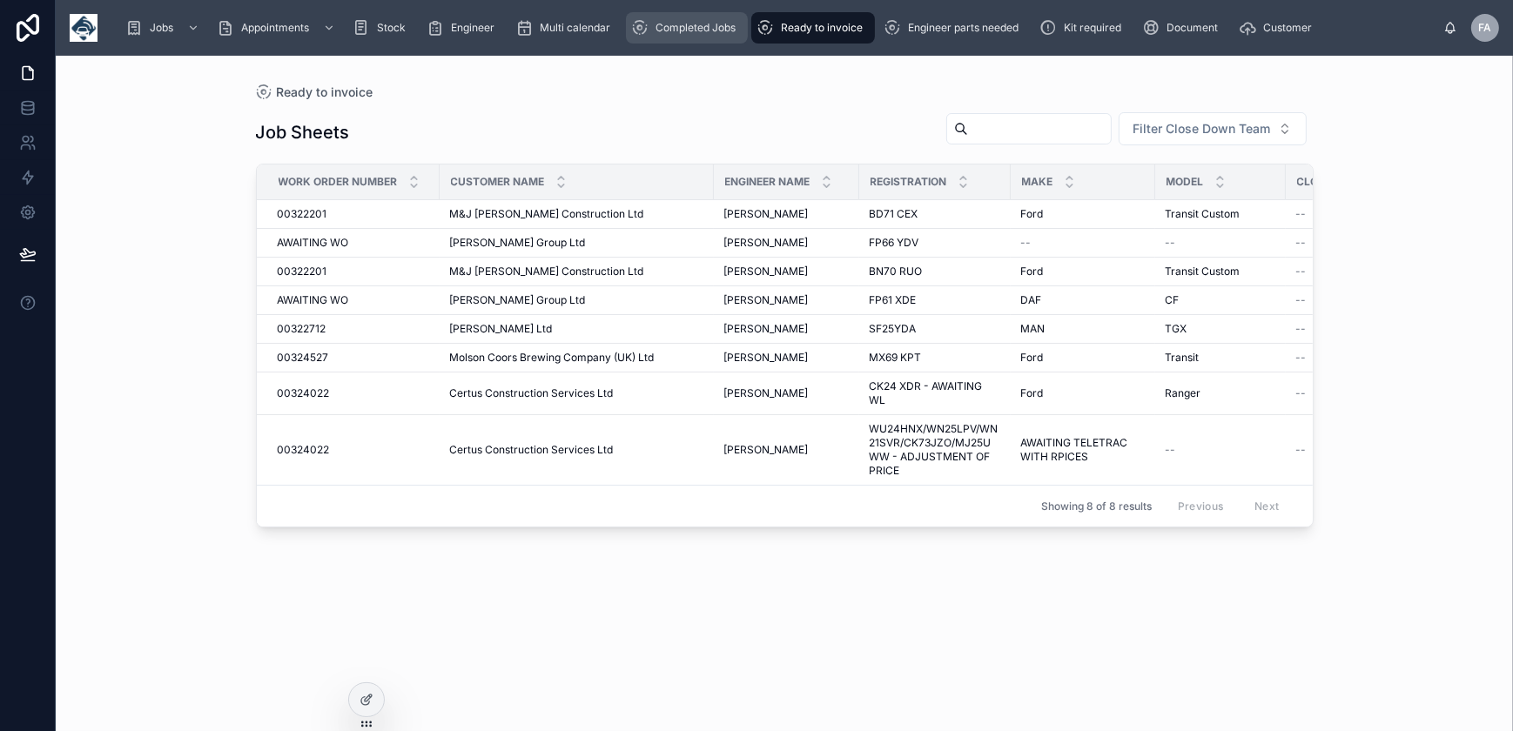
click at [679, 22] on span "Completed Jobs" at bounding box center [696, 28] width 80 height 14
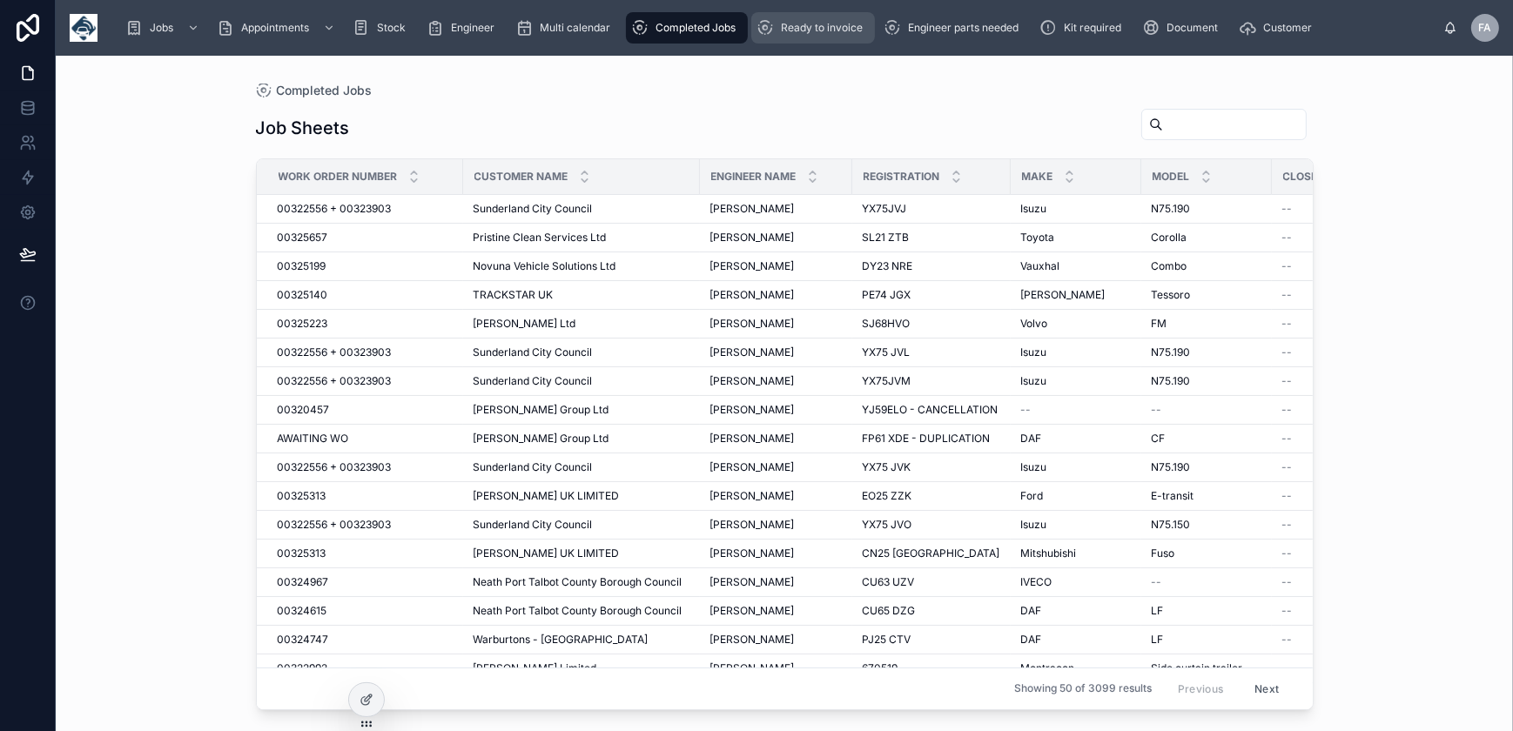
click at [811, 35] on div "Ready to invoice" at bounding box center [813, 28] width 113 height 28
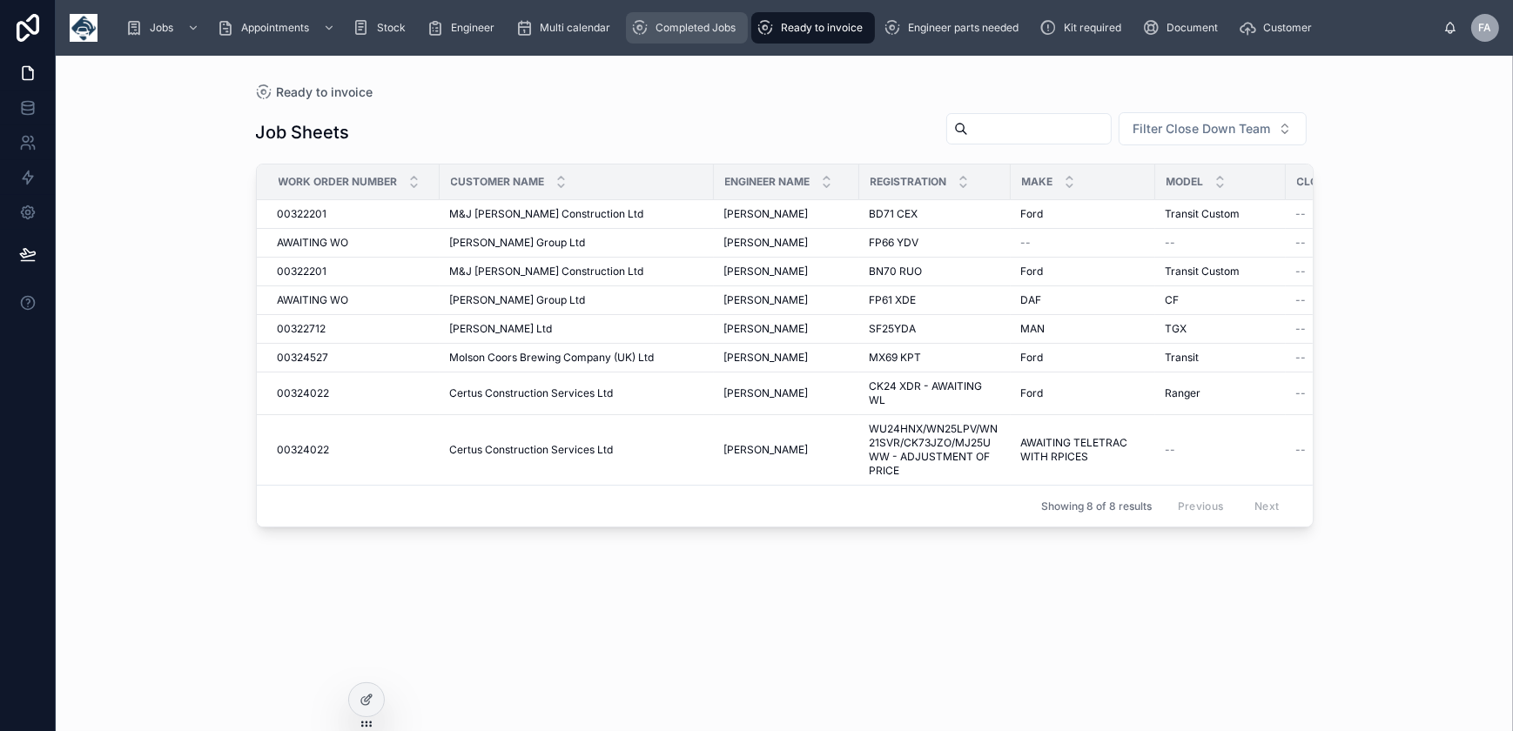
click at [714, 37] on div "Completed Jobs" at bounding box center [686, 28] width 111 height 28
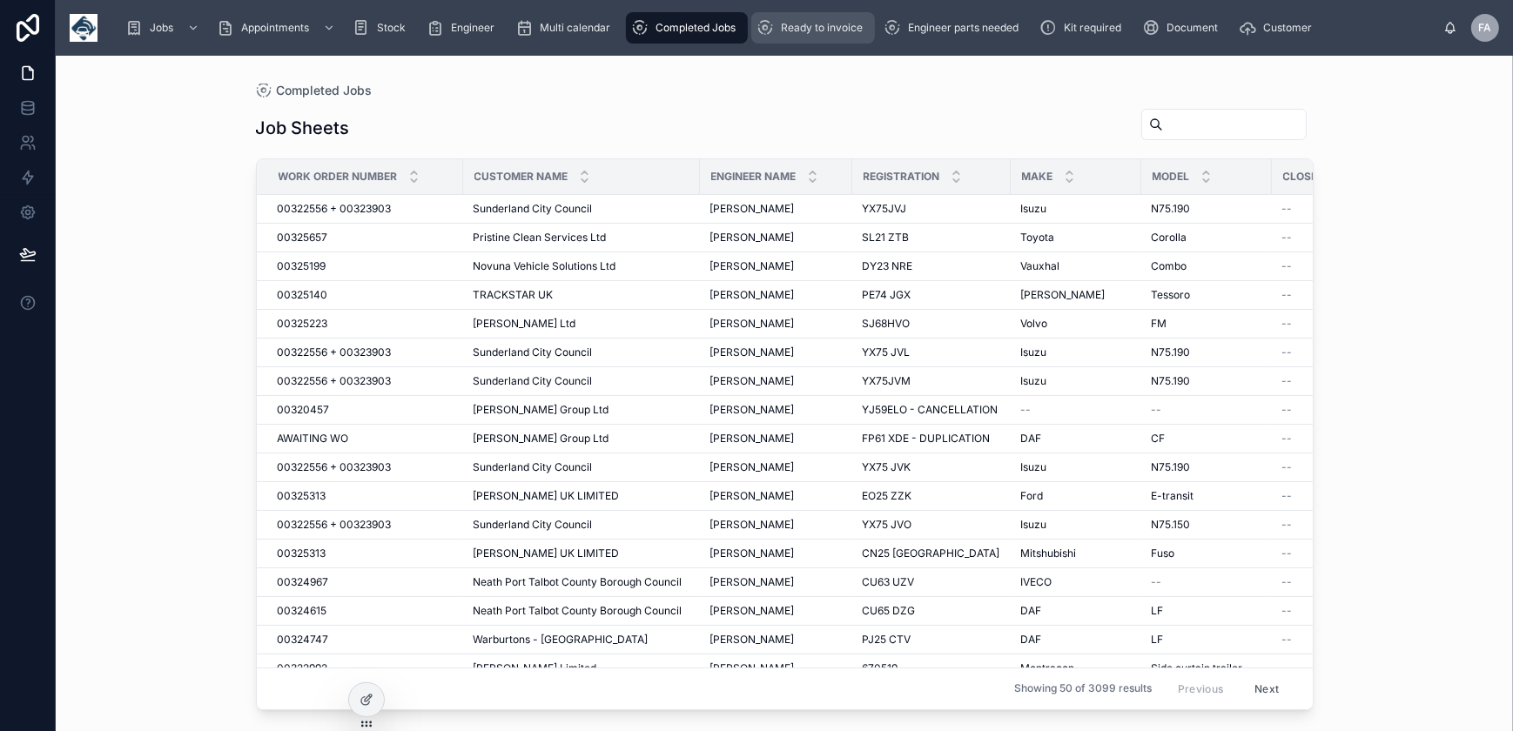
click at [777, 23] on div "Ready to invoice" at bounding box center [813, 28] width 113 height 28
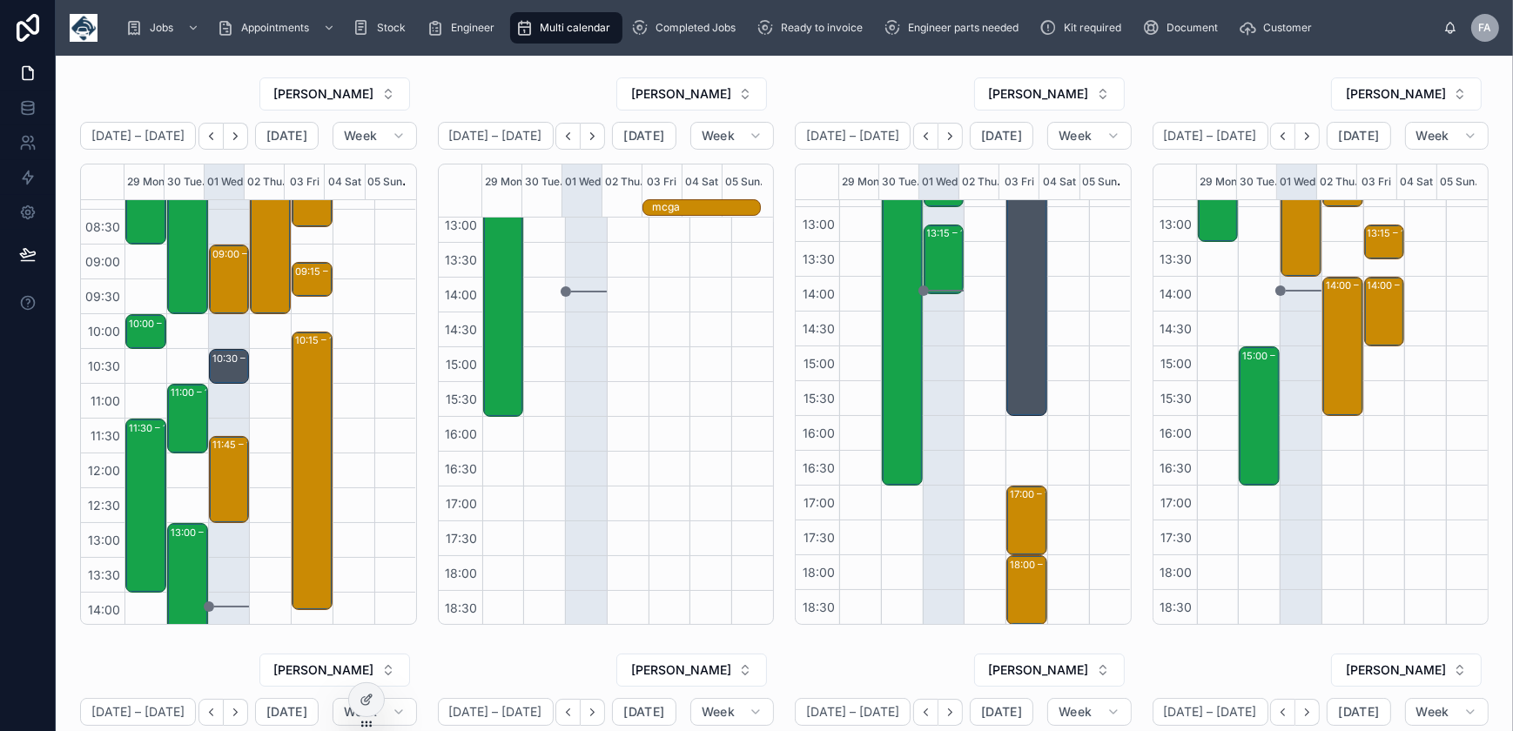
scroll to position [95, 0]
click at [232, 298] on div "09:00 – 10:00 Fortunatus Housing Solutions - 00324618- 1 X NEW INSTALL - TIMED …" at bounding box center [230, 279] width 36 height 66
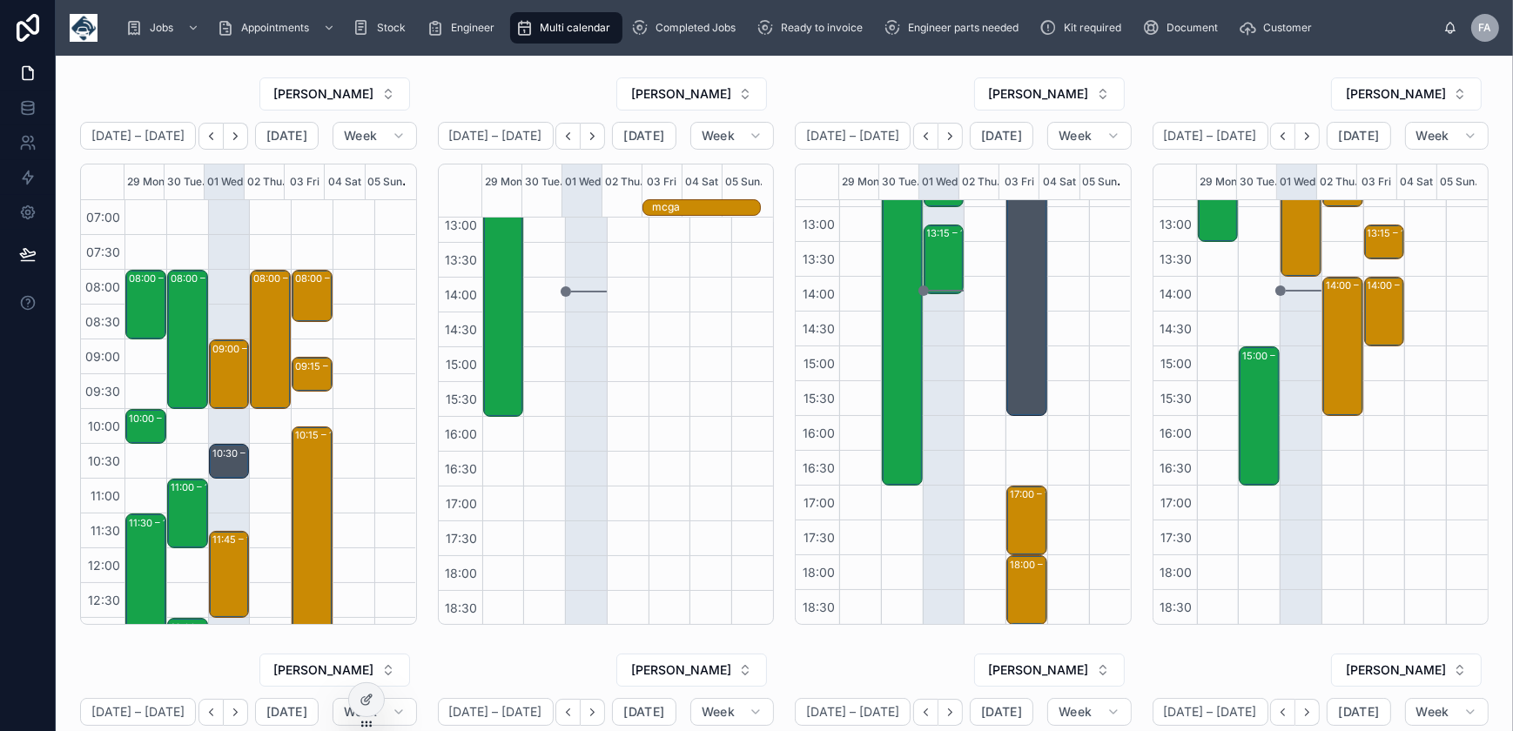
scroll to position [316, 0]
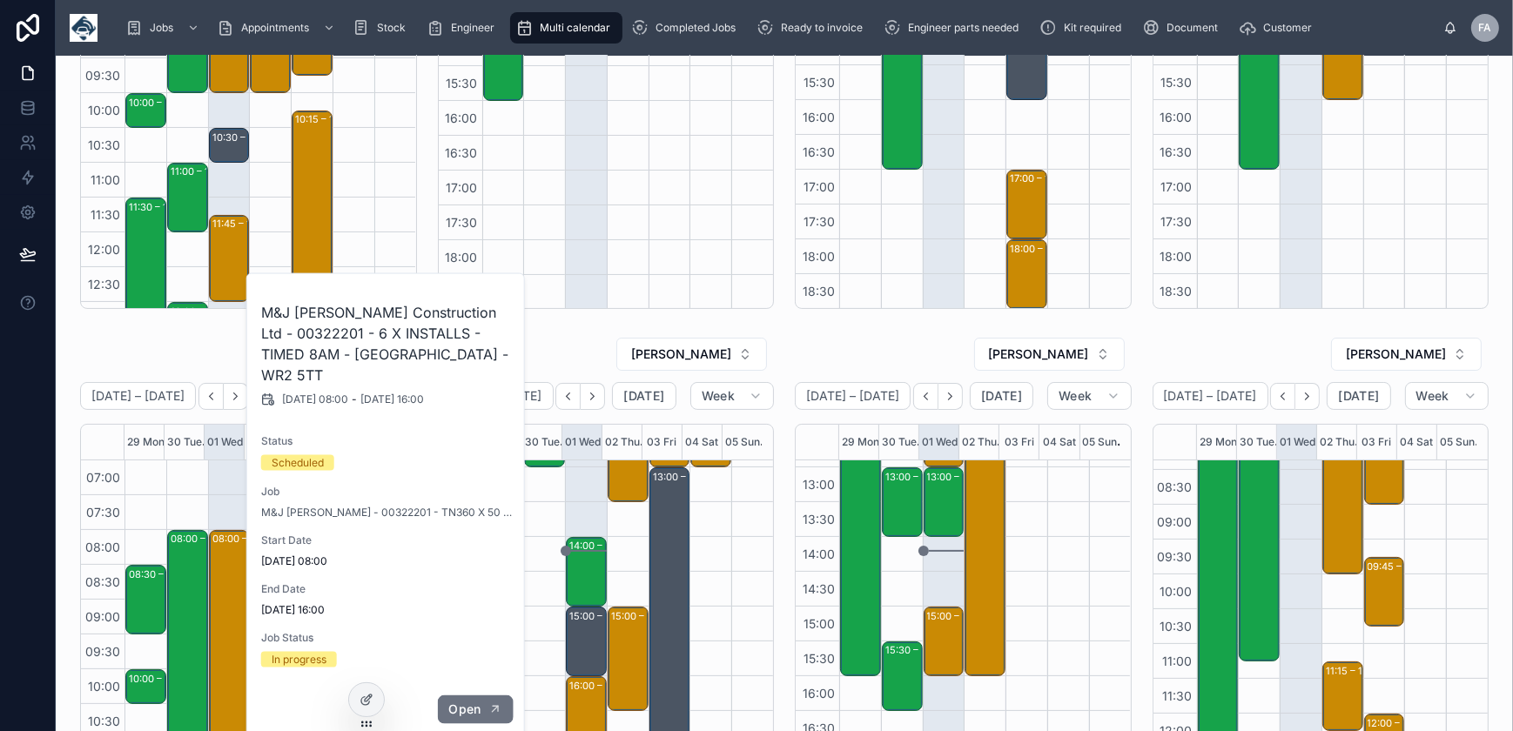
click at [475, 702] on span "Open" at bounding box center [464, 710] width 32 height 16
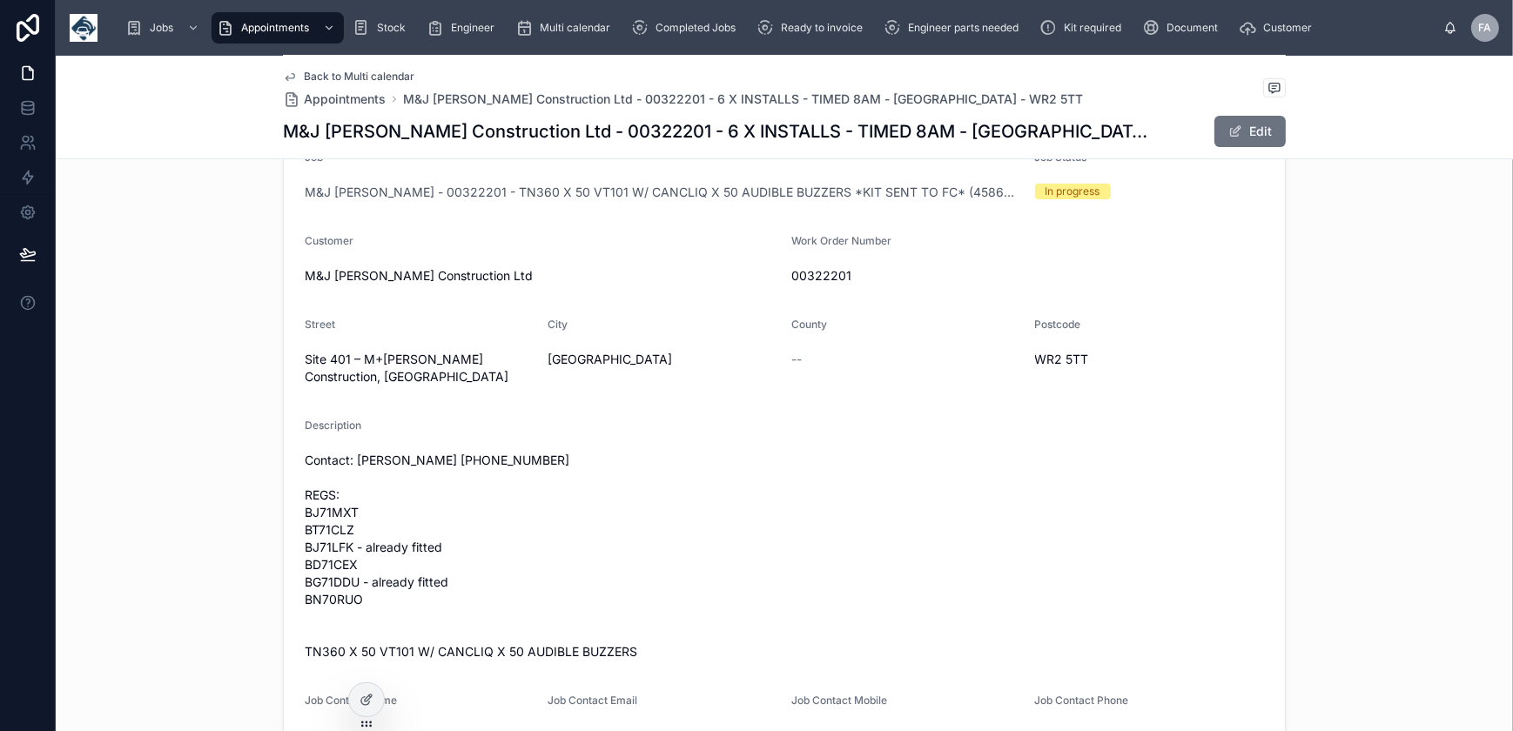
scroll to position [475, 0]
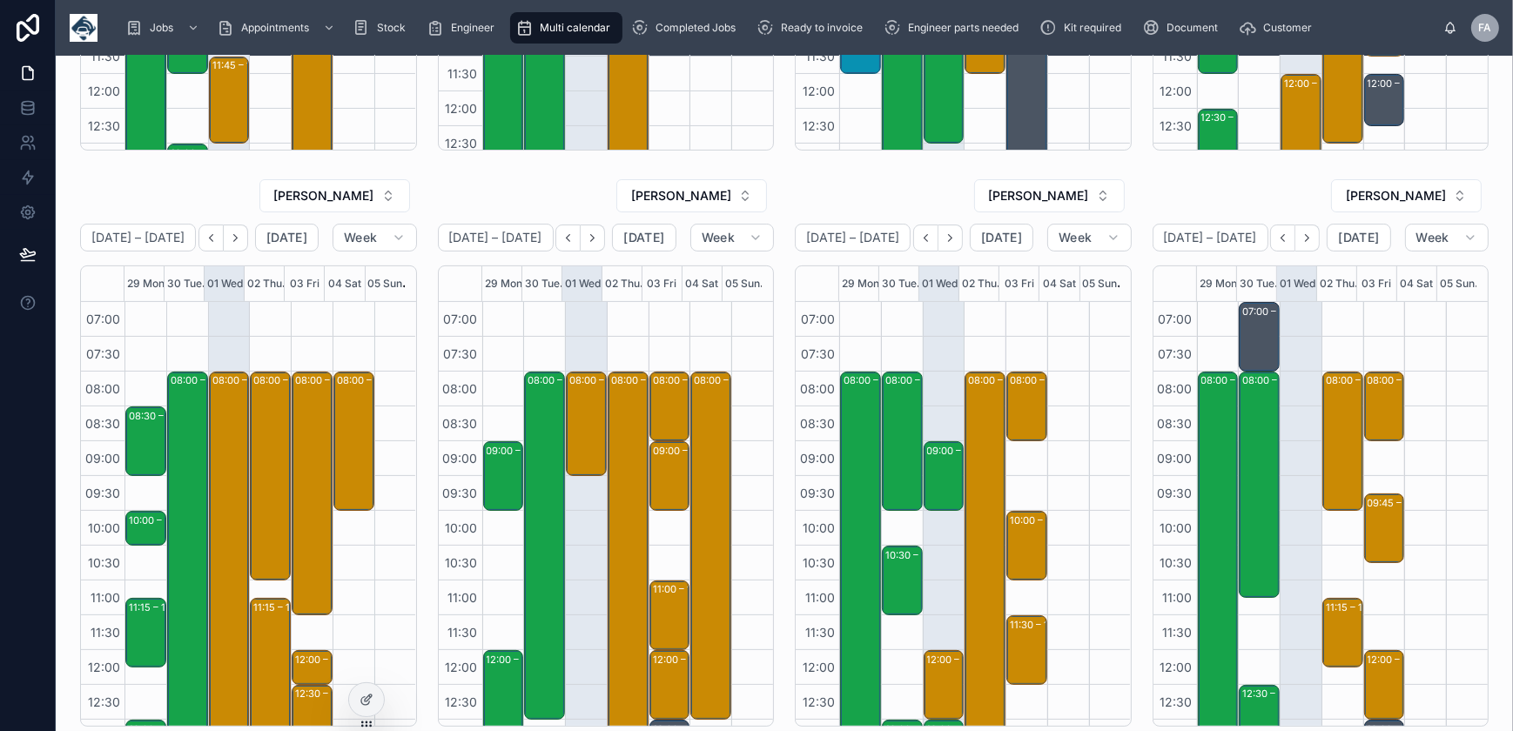
scroll to position [411, 0]
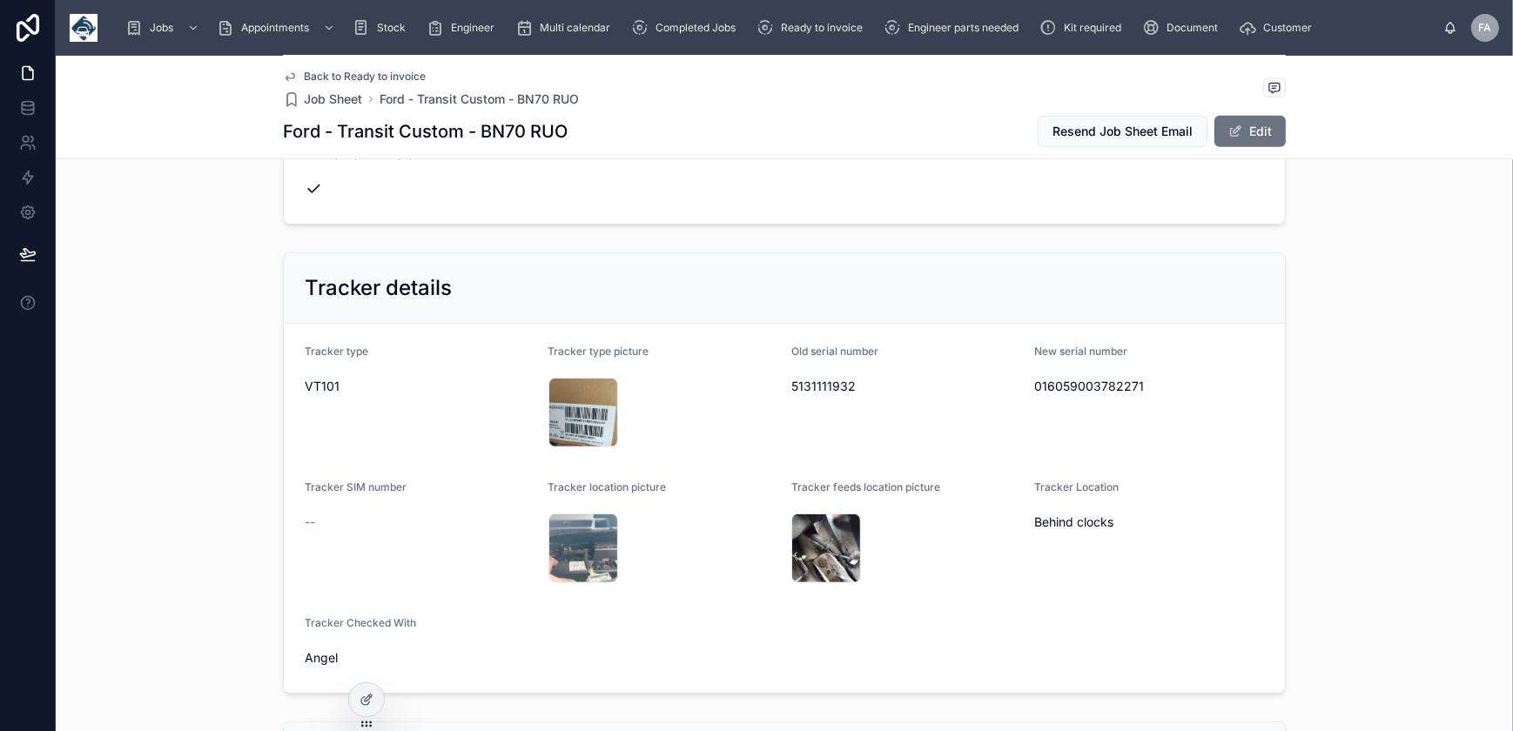
scroll to position [1424, 0]
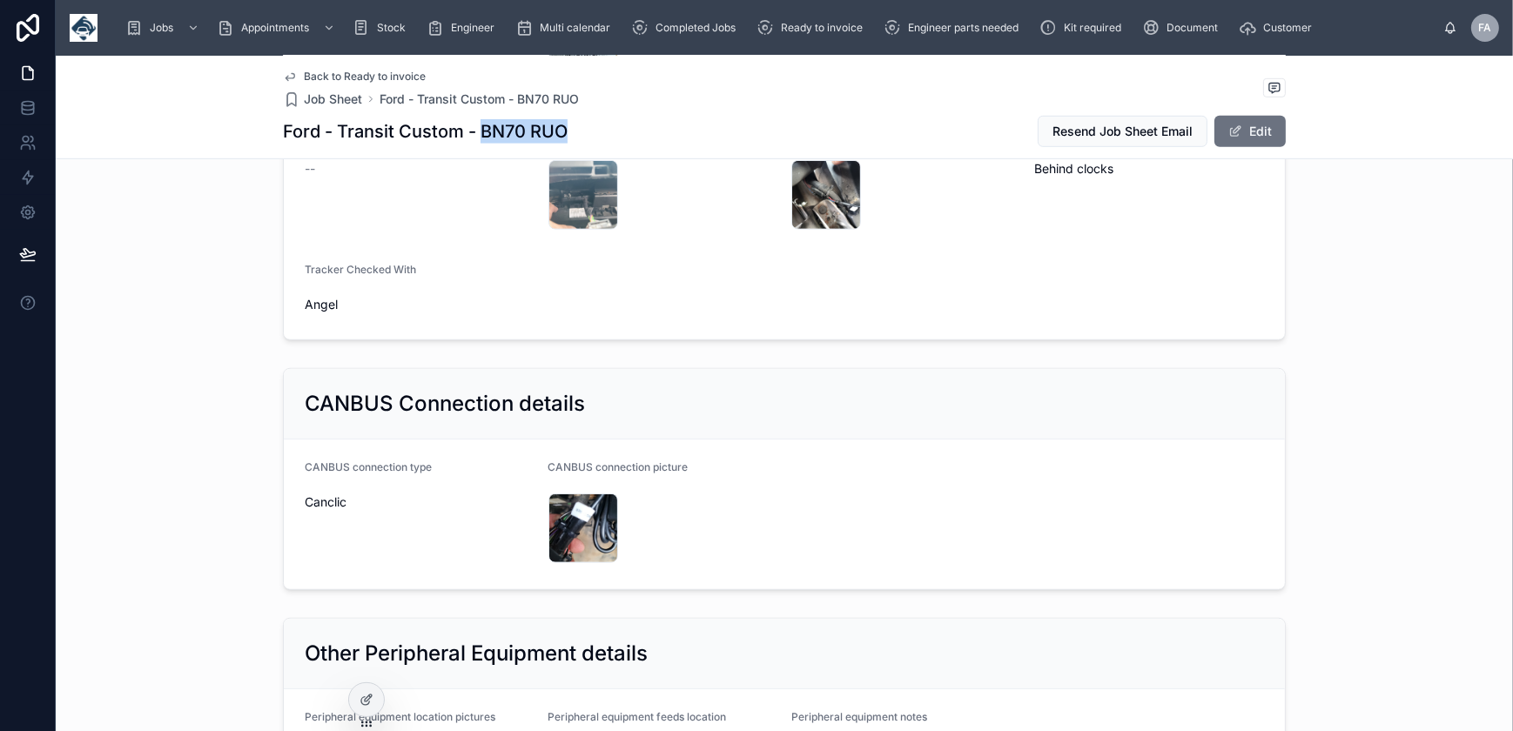
drag, startPoint x: 473, startPoint y: 131, endPoint x: 557, endPoint y: 130, distance: 84.5
click at [557, 130] on h1 "Ford - Transit Custom - BN70 RUO" at bounding box center [425, 131] width 285 height 24
copy h1 "BN70 RUO"
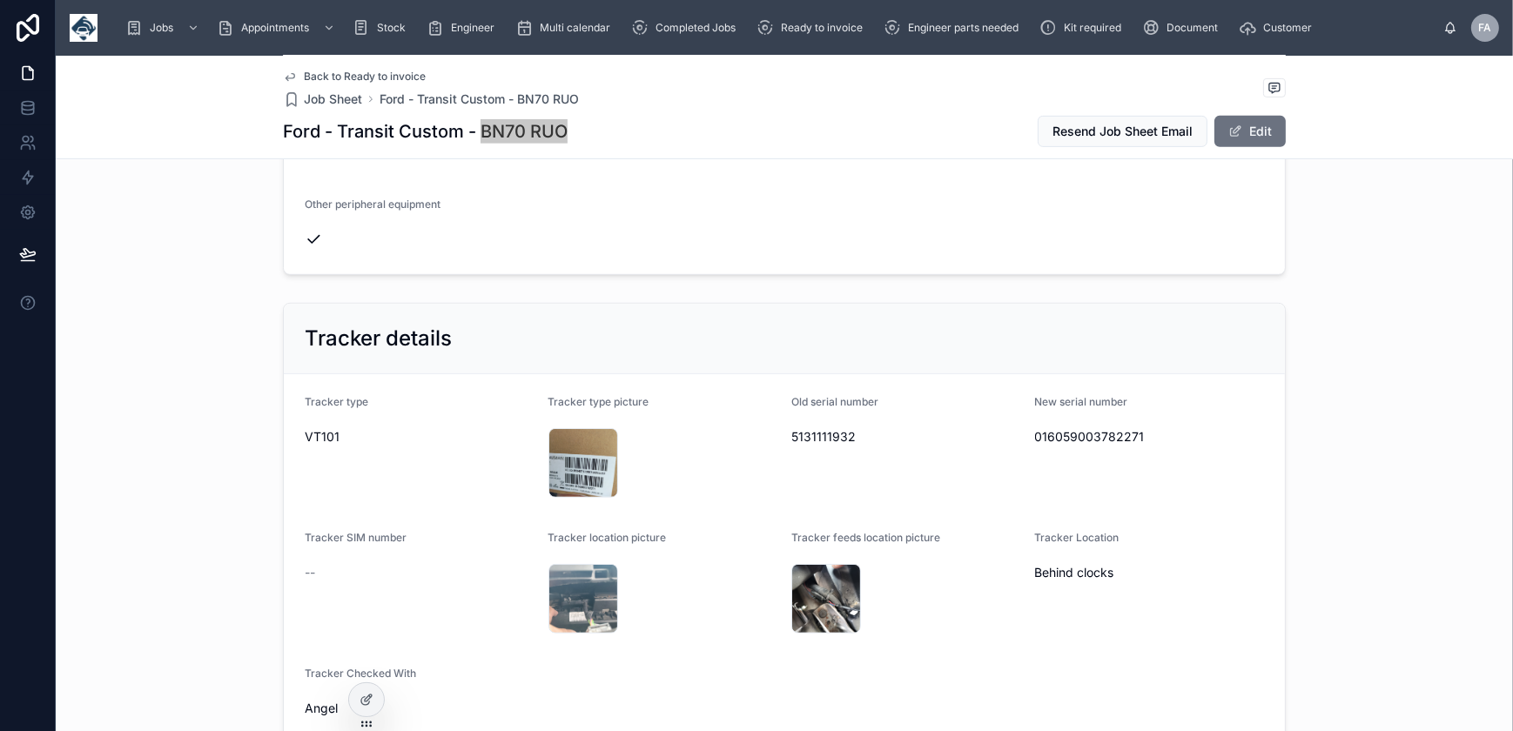
scroll to position [1028, 0]
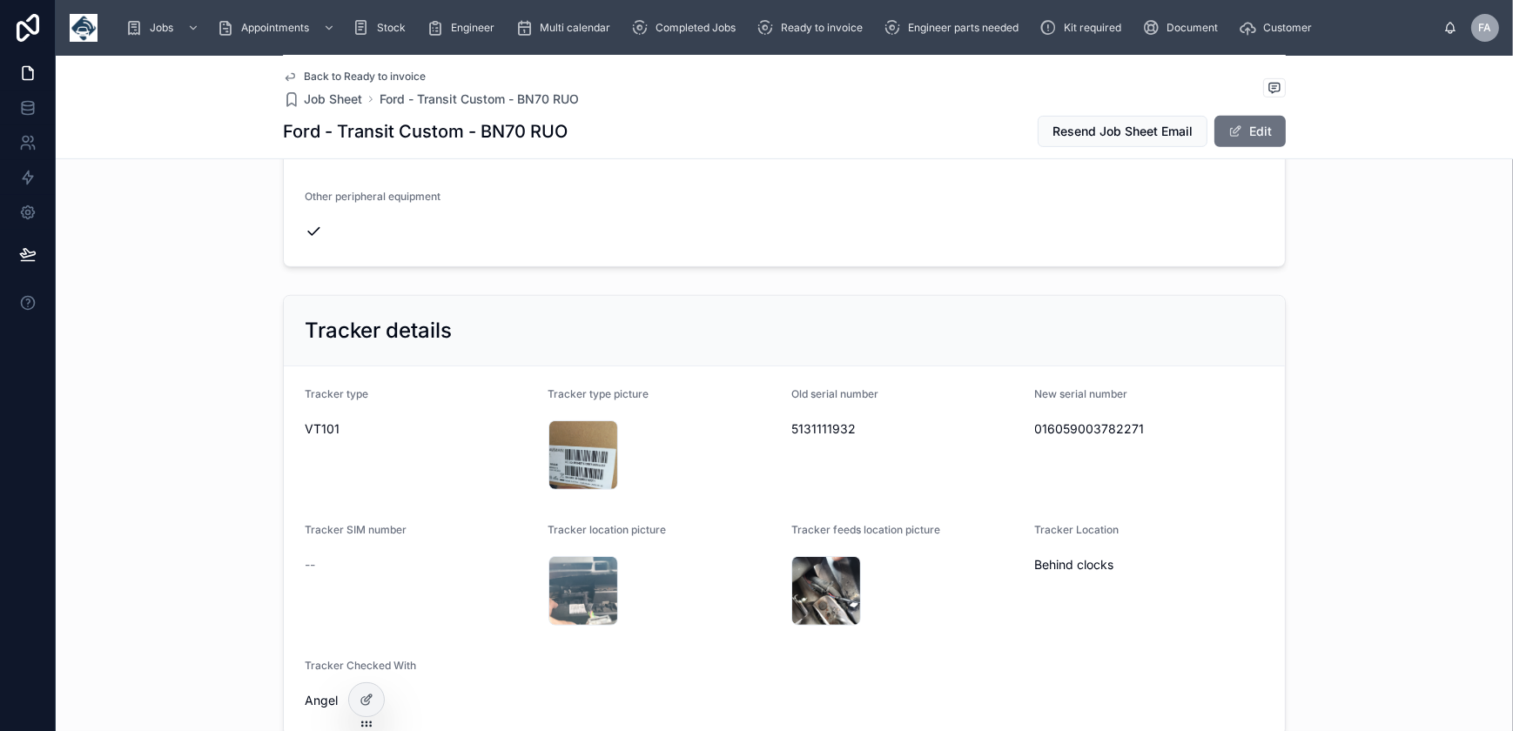
click at [1070, 427] on span "016059003782271" at bounding box center [1150, 429] width 230 height 17
copy span "016059003782271"
click at [826, 423] on span "5131111932" at bounding box center [906, 429] width 230 height 17
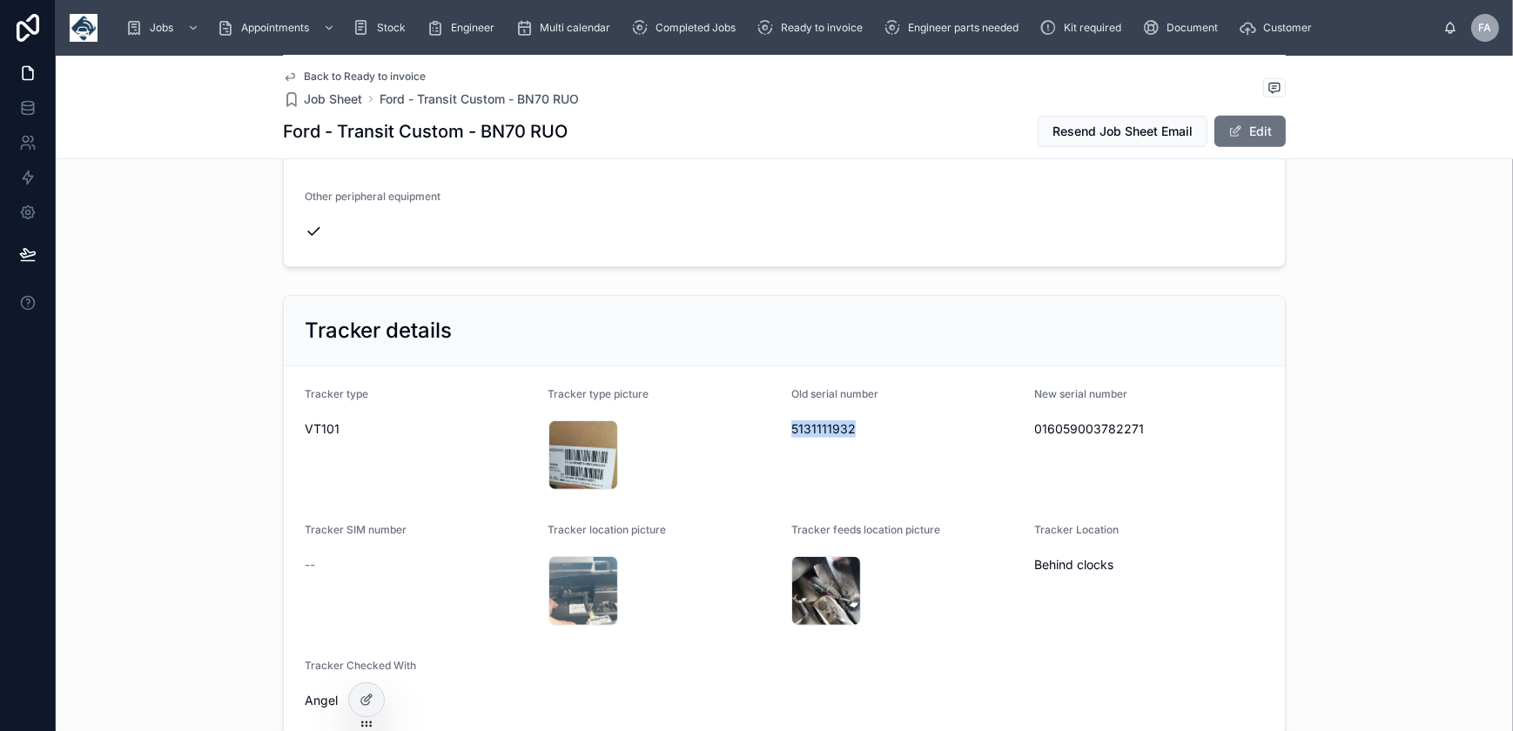
copy span "5131111932"
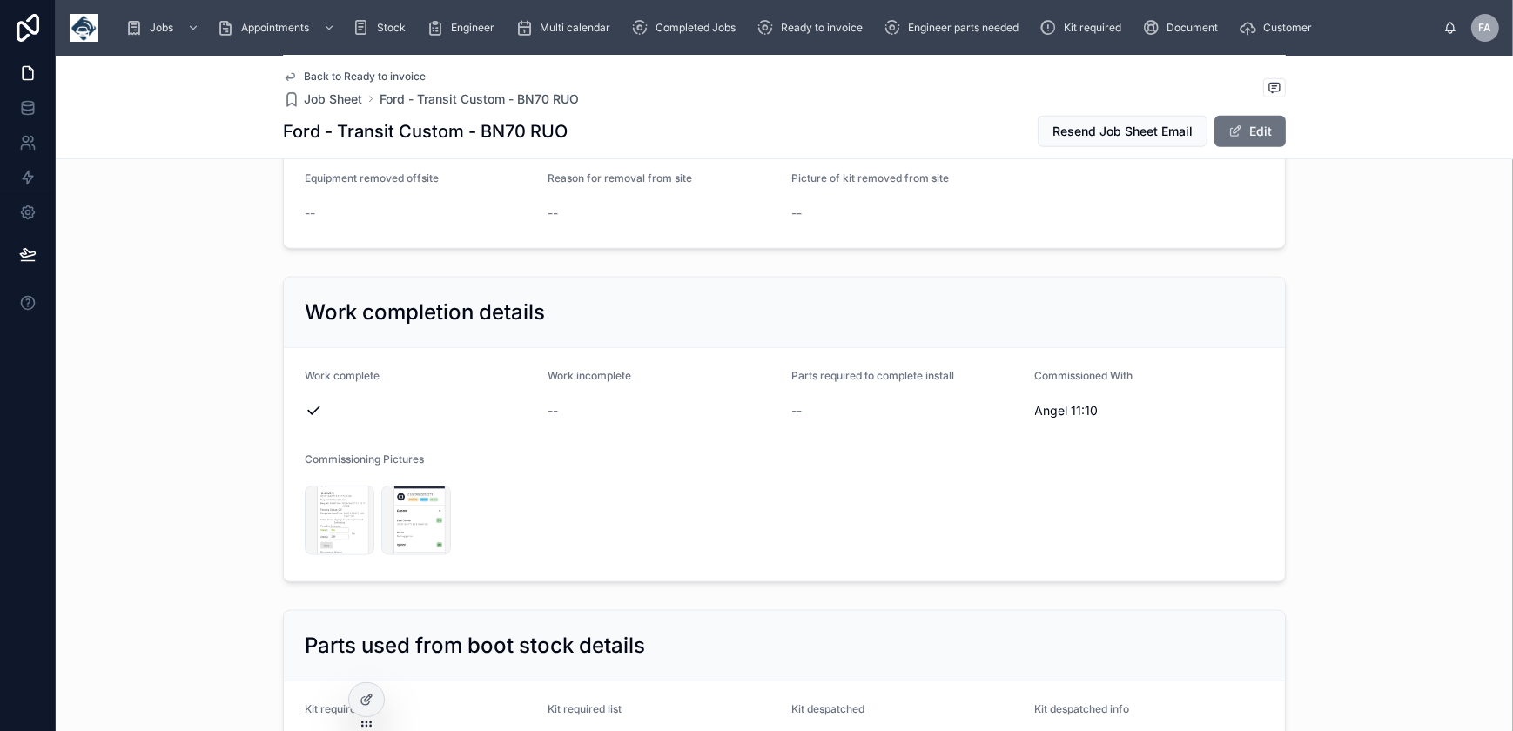
scroll to position [2057, 0]
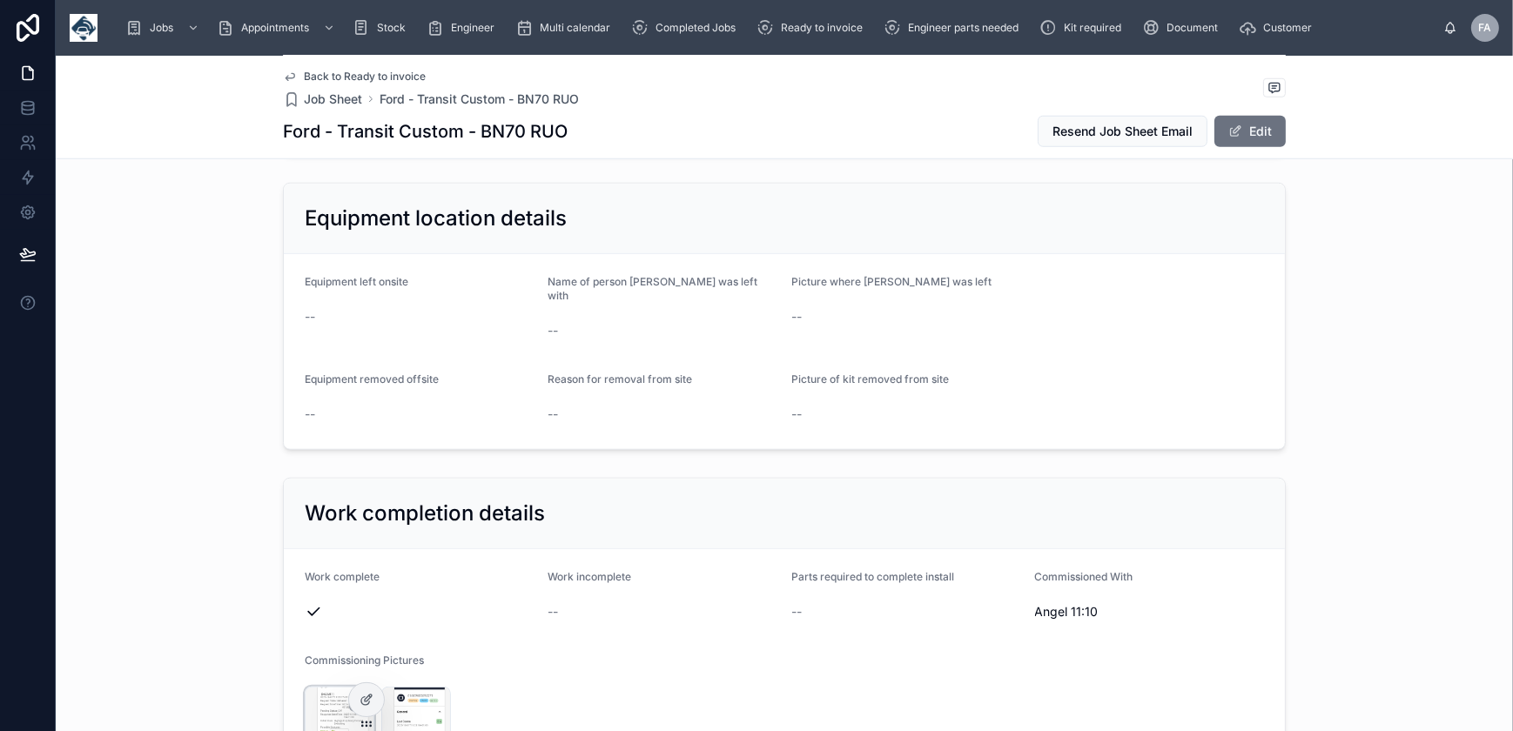
click at [319, 687] on div "Screenshot_2025-10-01-11-25-29-04_de071b225dc234297ba85de40a040dea .jpg" at bounding box center [340, 722] width 70 height 70
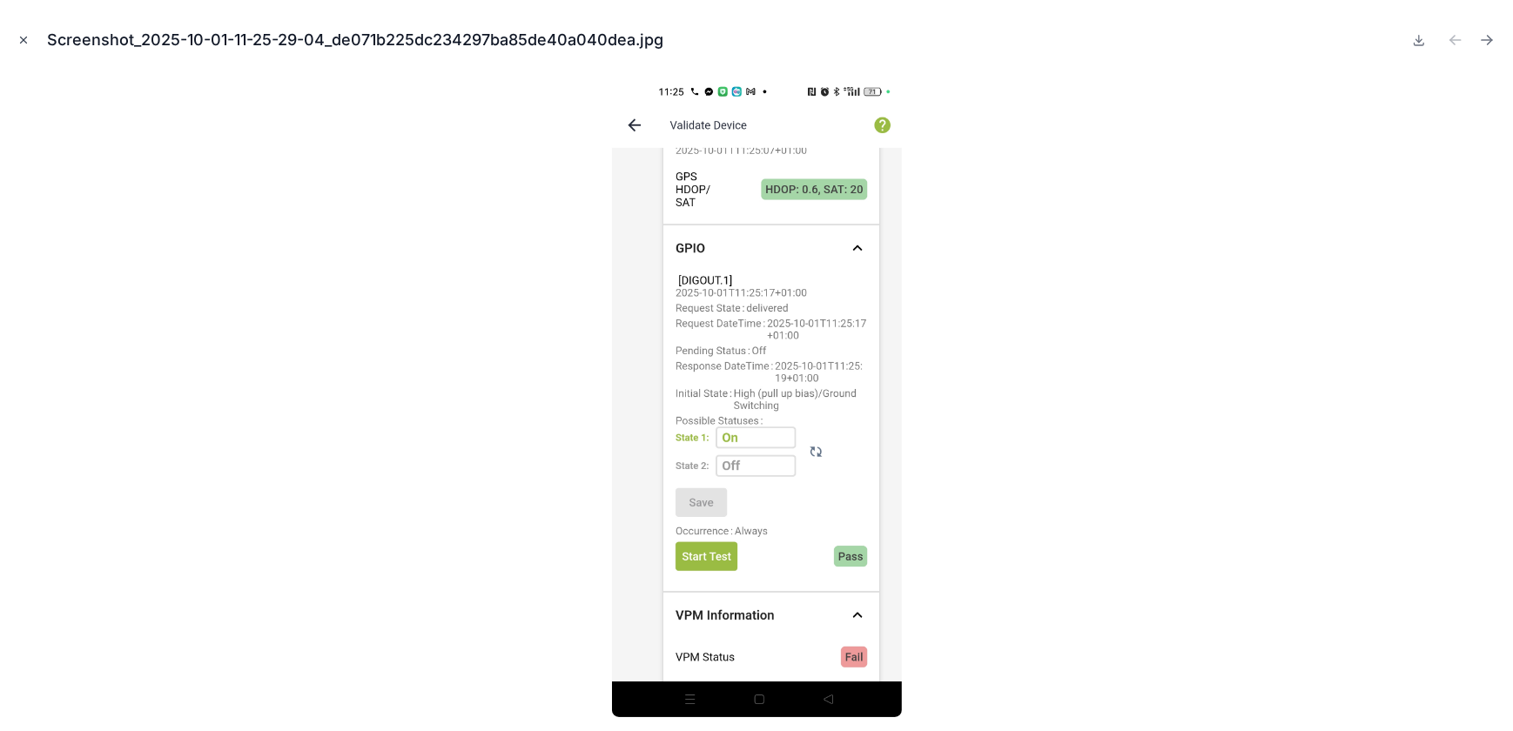
click at [24, 35] on icon "Close modal" at bounding box center [23, 40] width 12 height 12
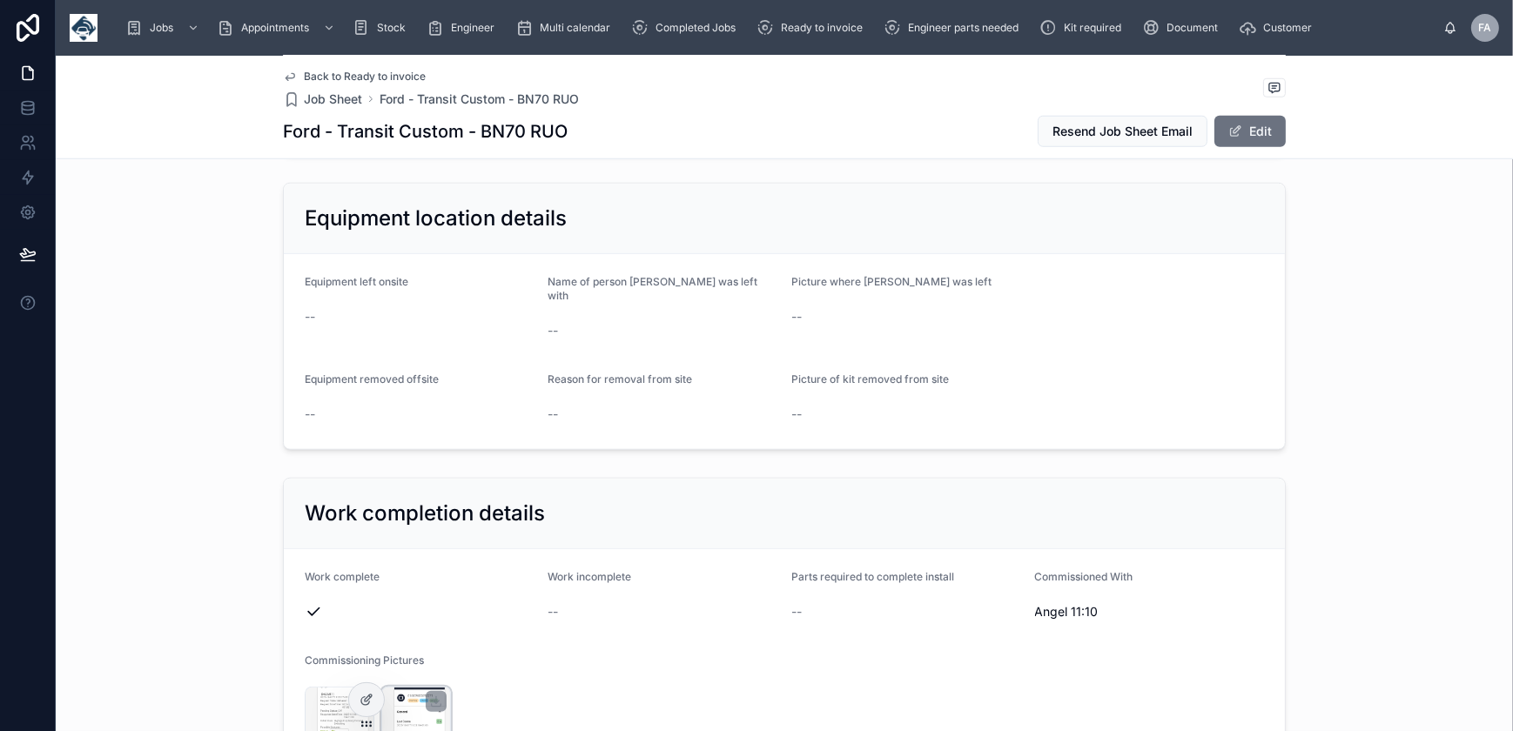
click at [414, 705] on div "Screenshot_2025-10-01-11-25-22-83_de071b225dc234297ba85de40a040dea .jpg" at bounding box center [416, 722] width 70 height 70
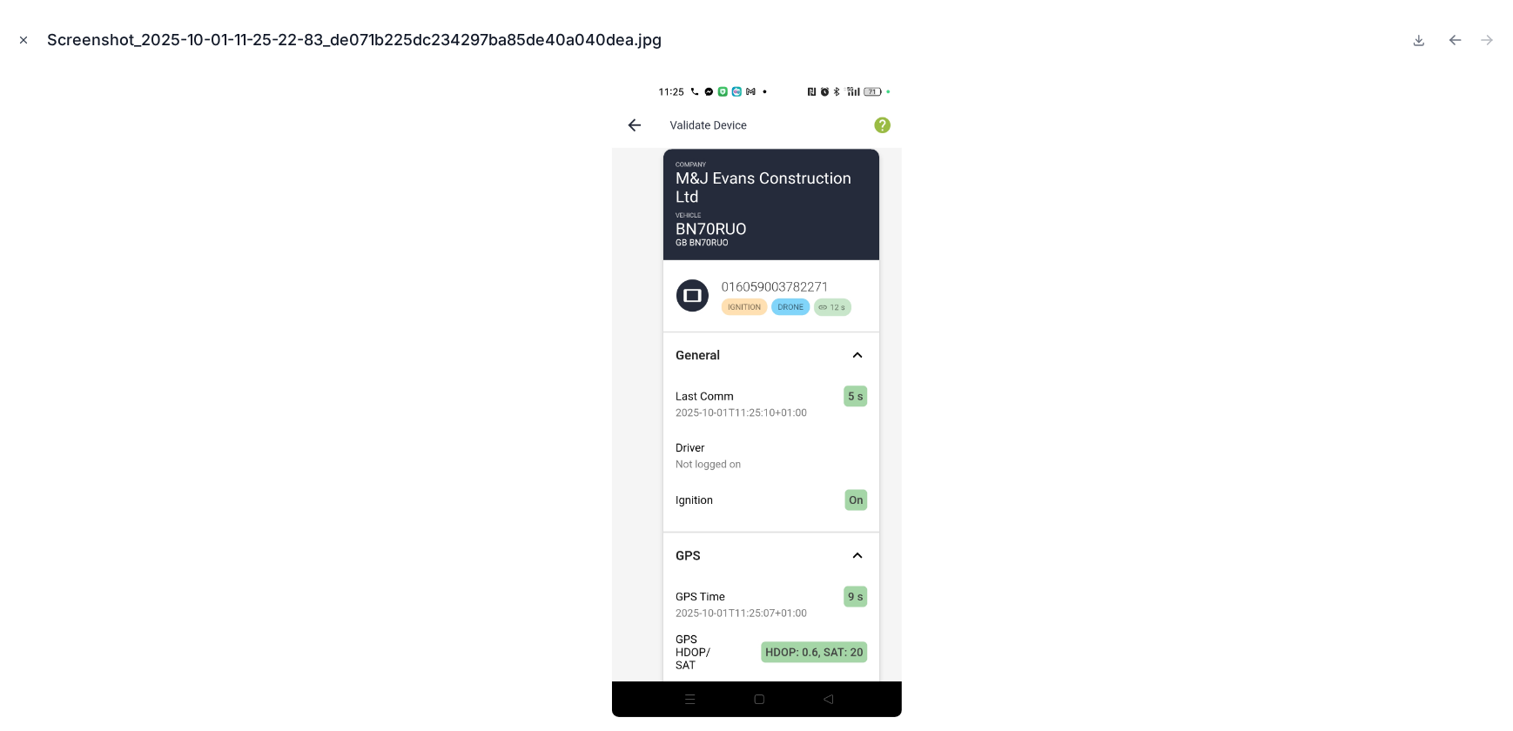
click at [25, 44] on icon "Close modal" at bounding box center [23, 40] width 12 height 12
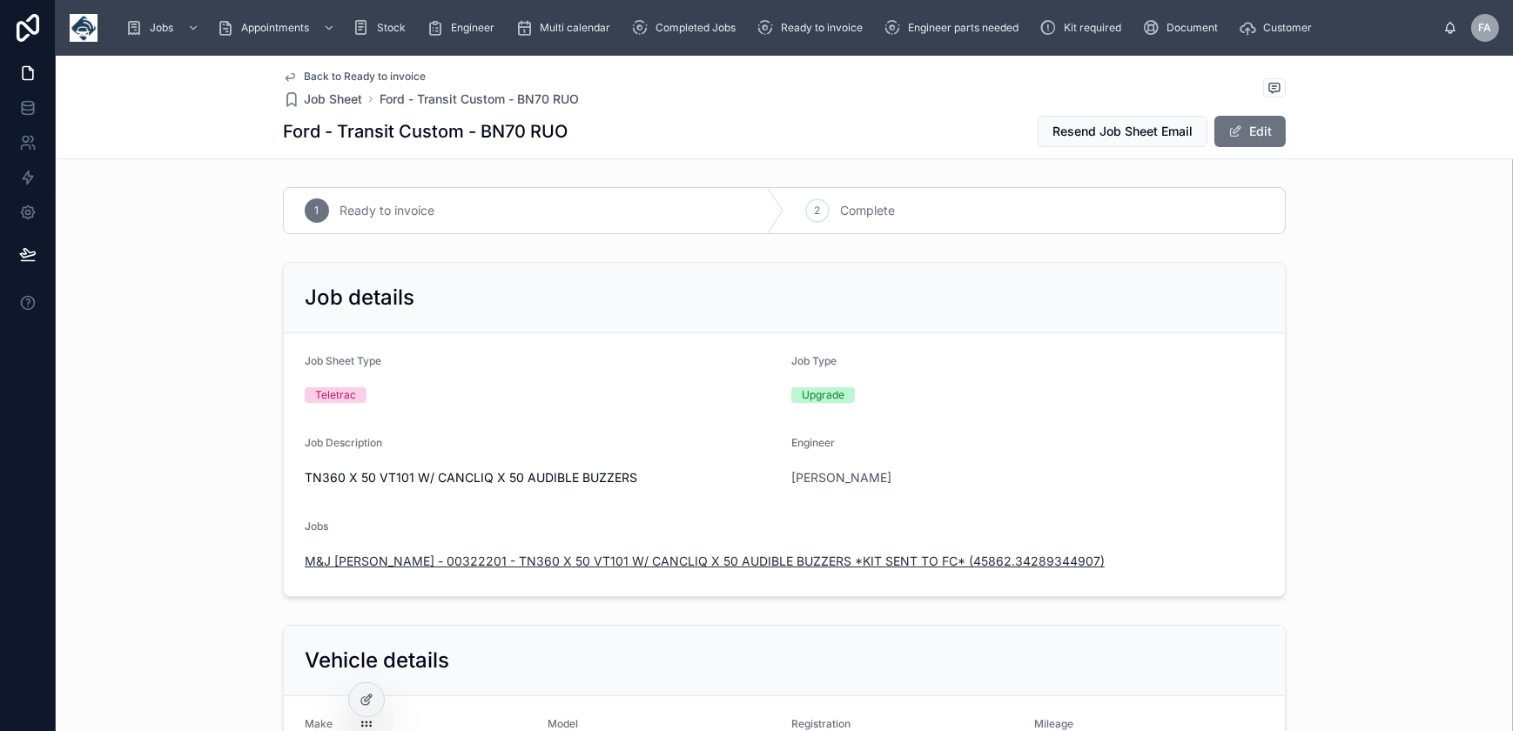
click at [616, 559] on span "M&J [PERSON_NAME] - 00322201 - TN360 X 50 VT101 W/ CANCLIQ X 50 AUDIBLE BUZZERS…" at bounding box center [705, 561] width 800 height 17
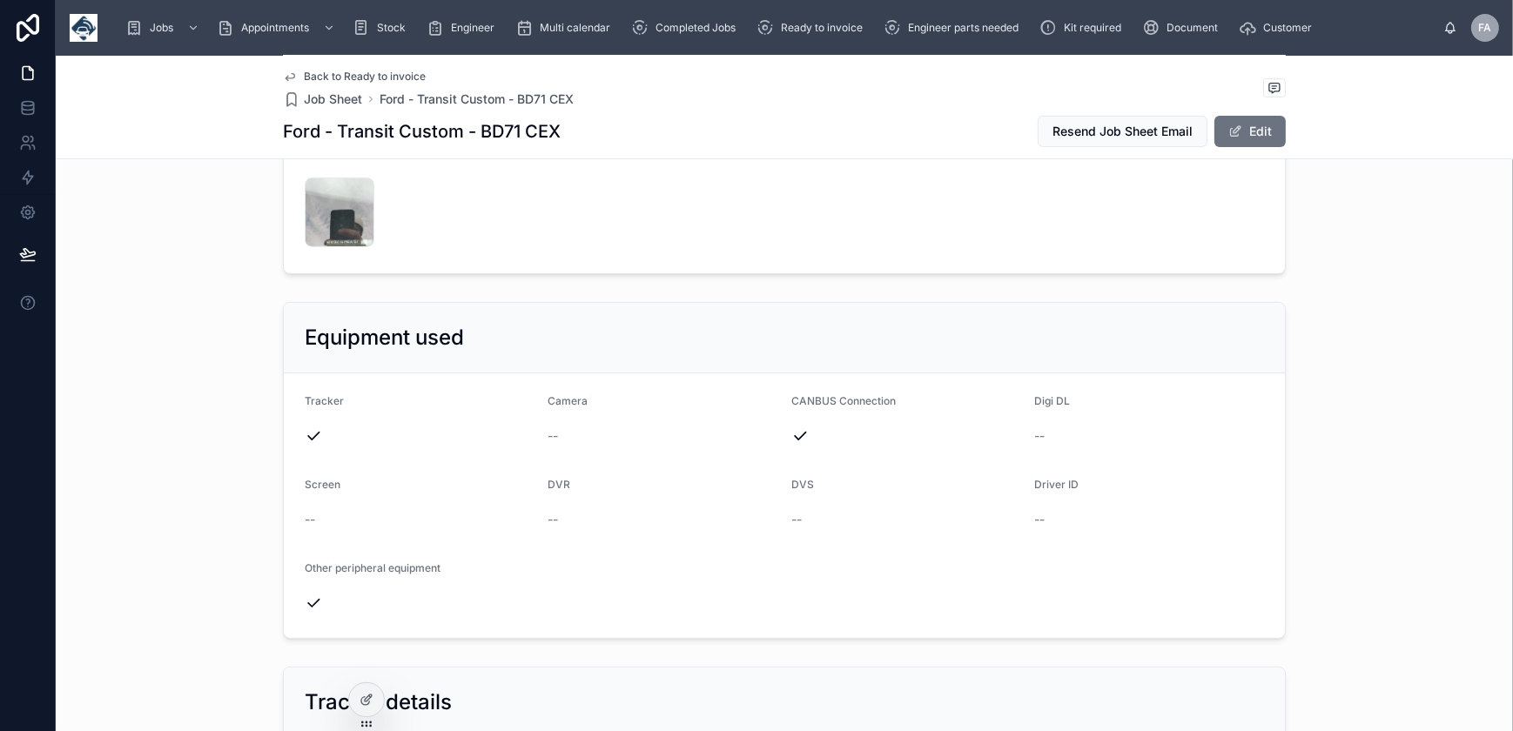
scroll to position [475, 0]
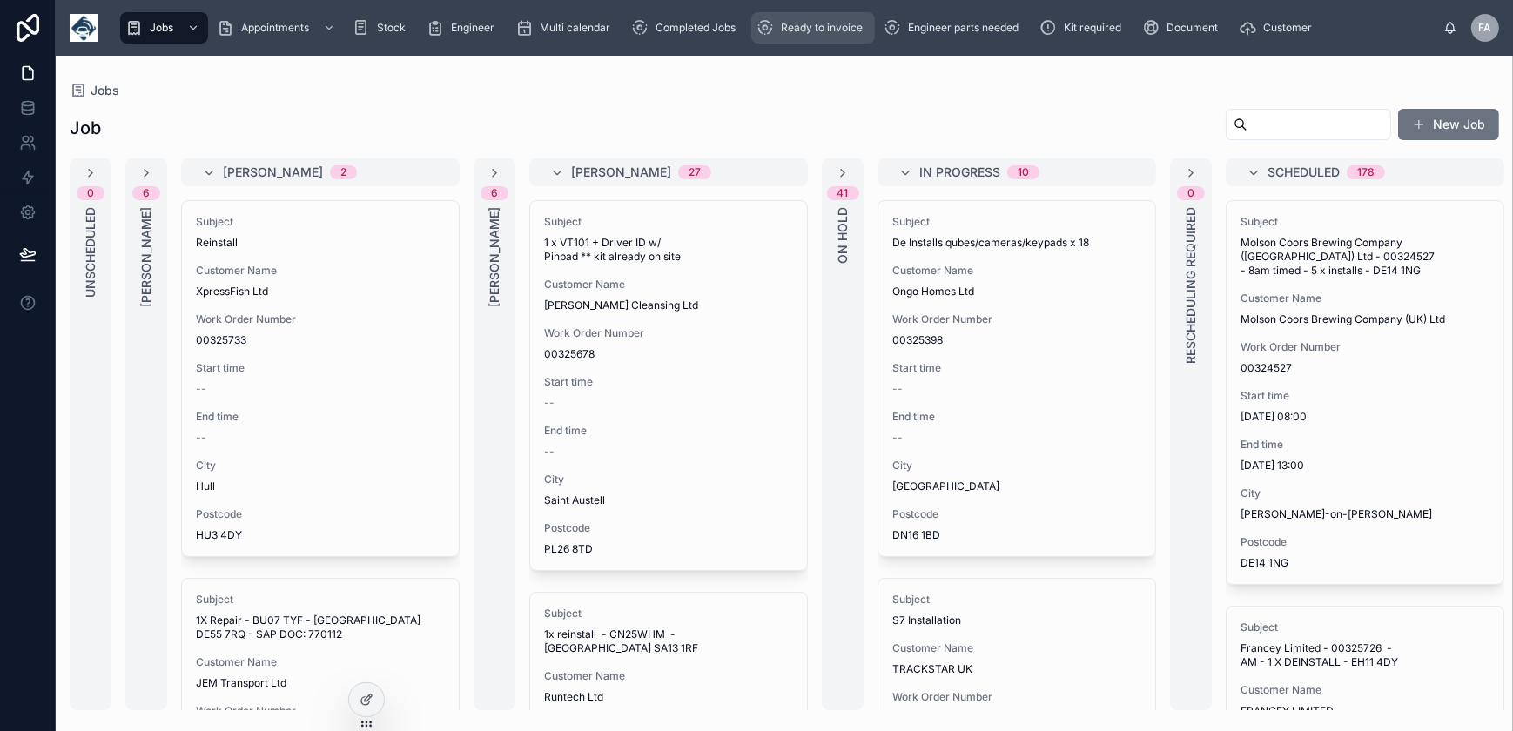
click at [833, 26] on span "Ready to invoice" at bounding box center [822, 28] width 82 height 14
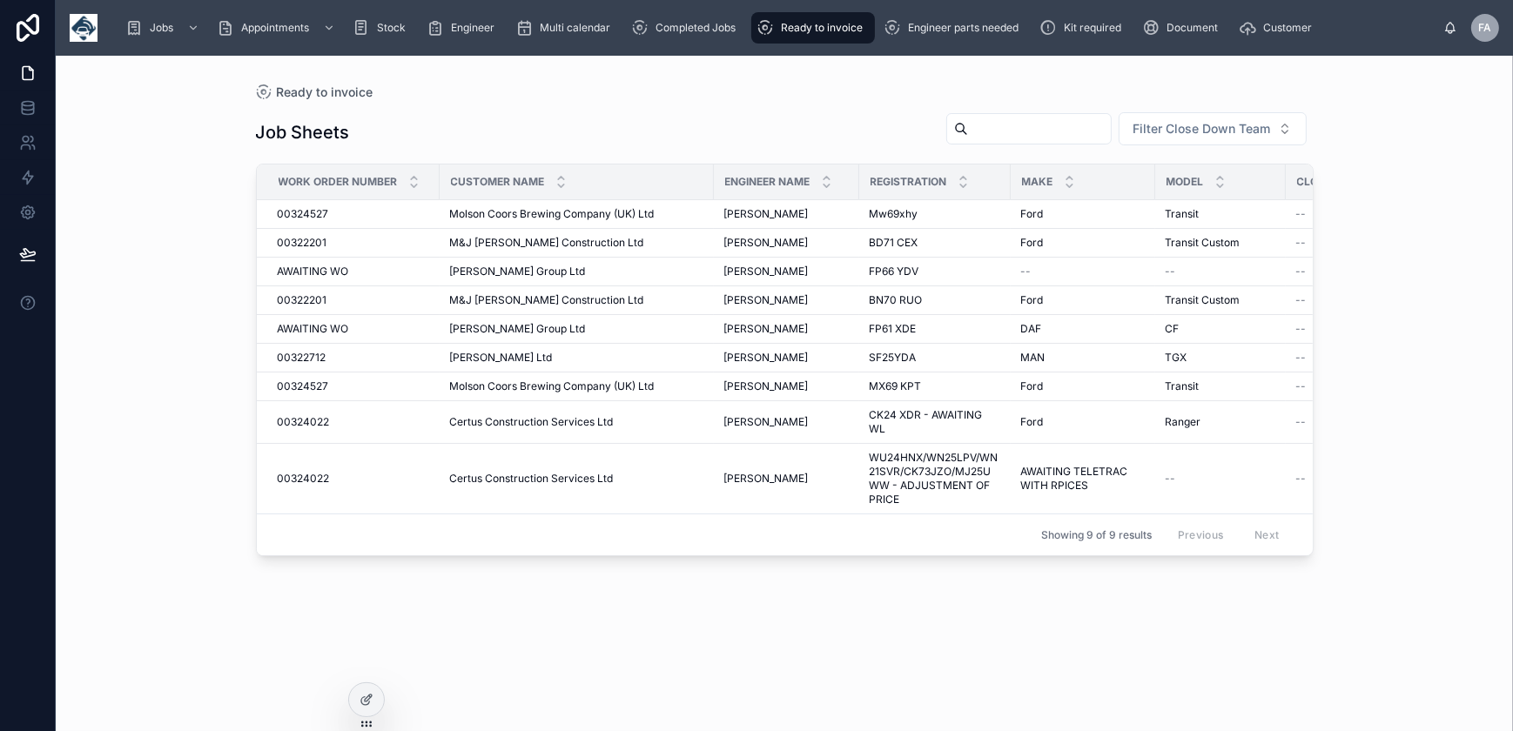
click at [834, 26] on span "Ready to invoice" at bounding box center [822, 28] width 82 height 14
click at [674, 18] on div "Completed Jobs" at bounding box center [686, 28] width 111 height 28
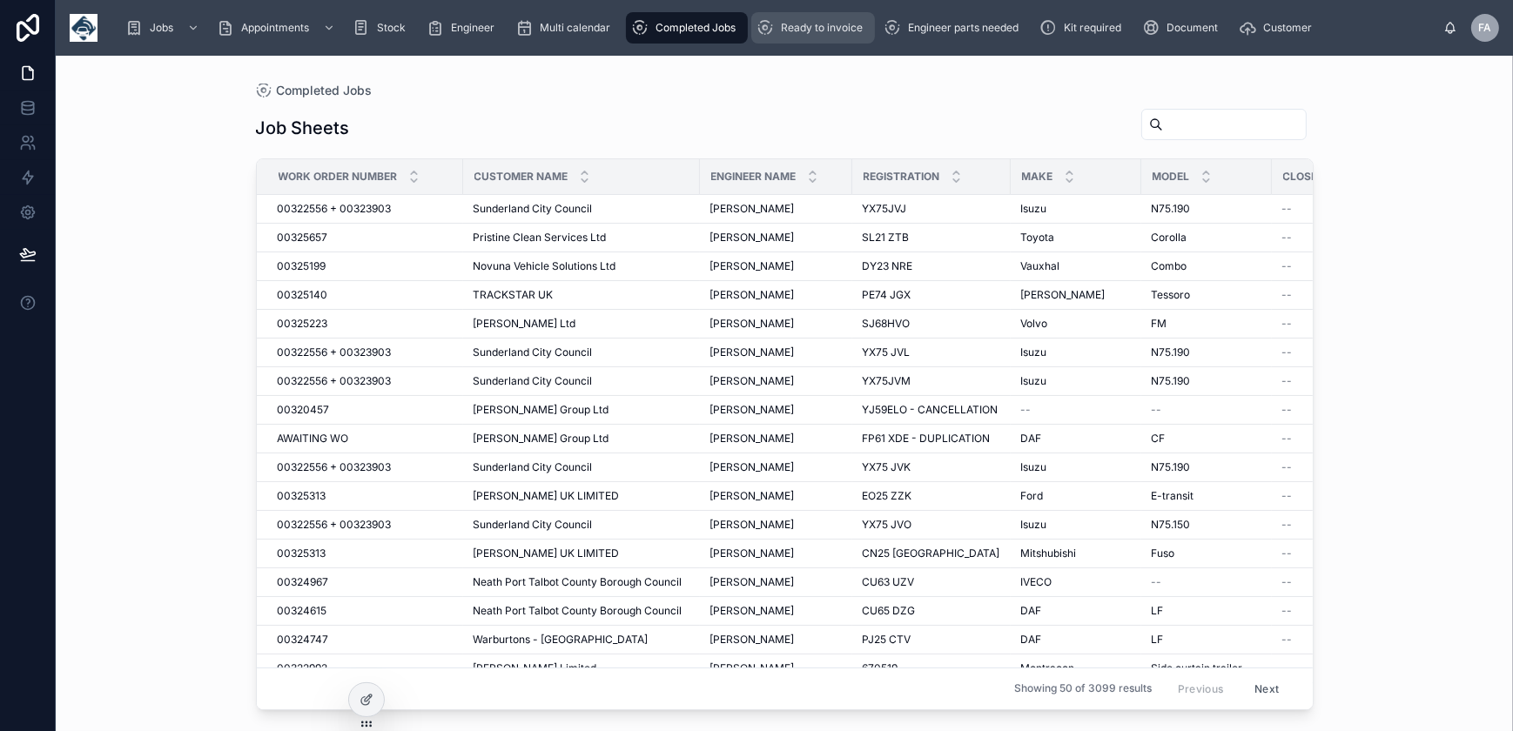
click at [822, 22] on span "Ready to invoice" at bounding box center [822, 28] width 82 height 14
